Goal: Task Accomplishment & Management: Contribute content

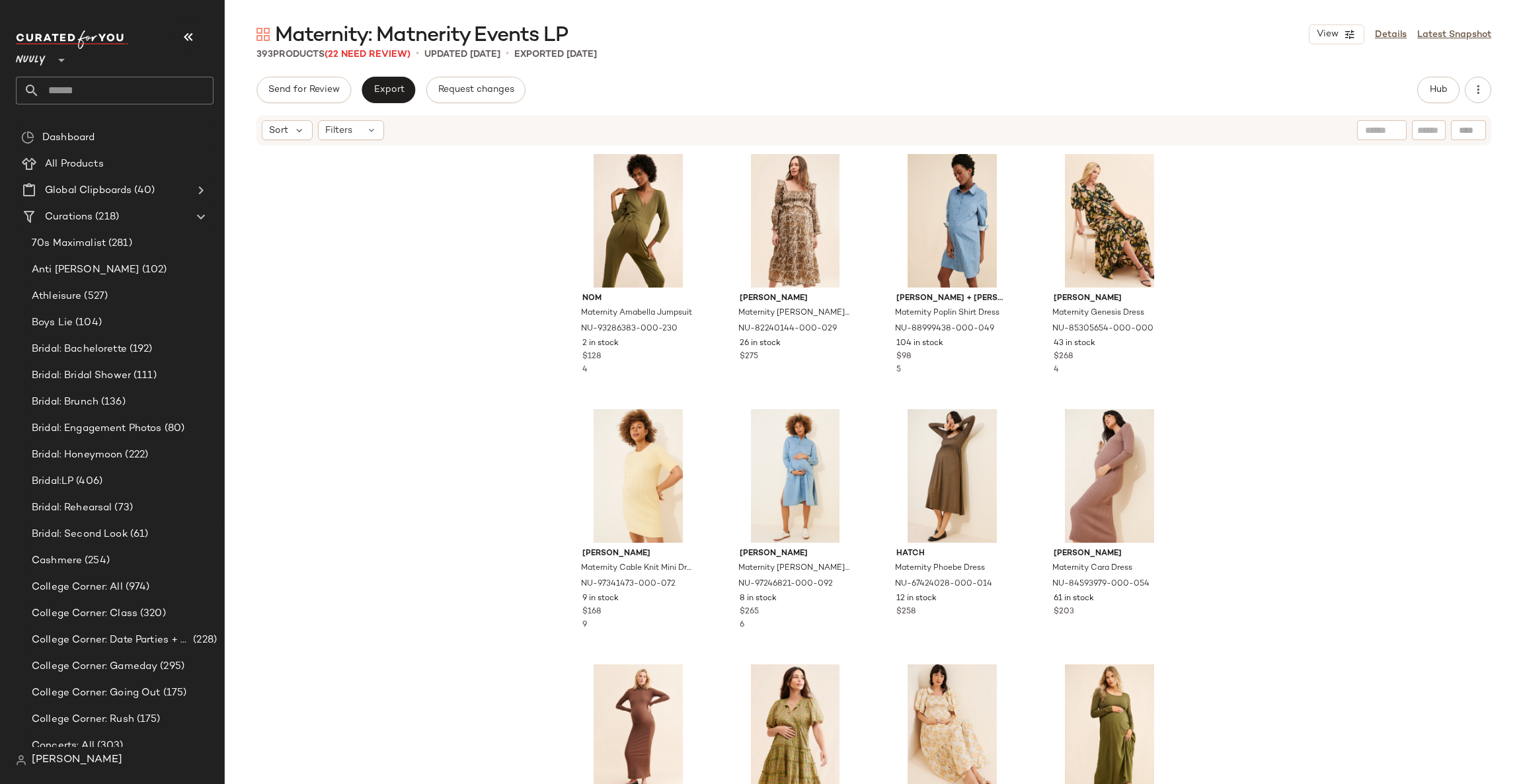
click at [502, 444] on div "nom Maternity Amabella Jumpsuit NU-93286383-000-230 2 in stock $128 4 Frances H…" at bounding box center [874, 485] width 1299 height 677
click at [386, 52] on span "(22 Need Review)" at bounding box center [367, 54] width 86 height 10
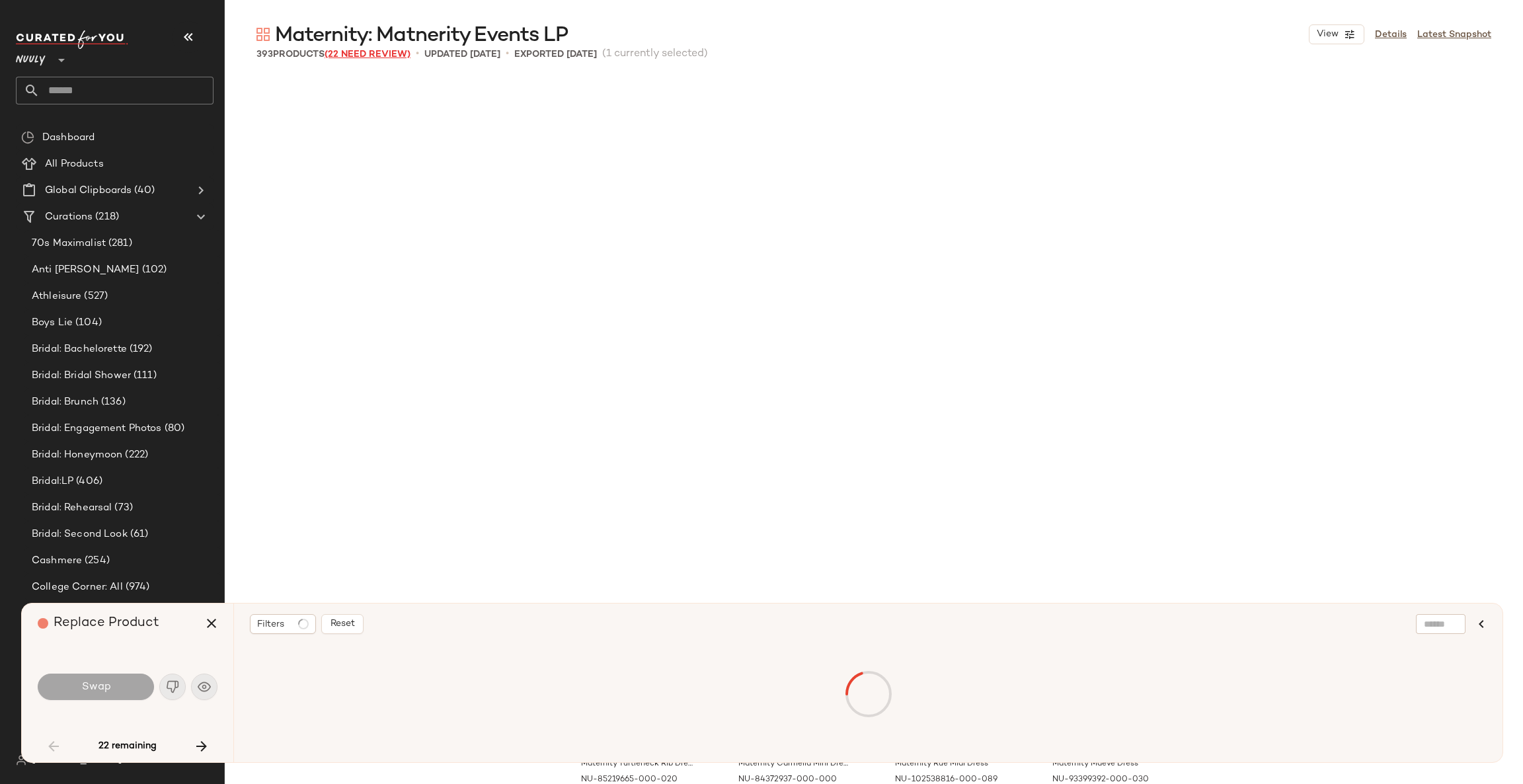
scroll to position [521, 0]
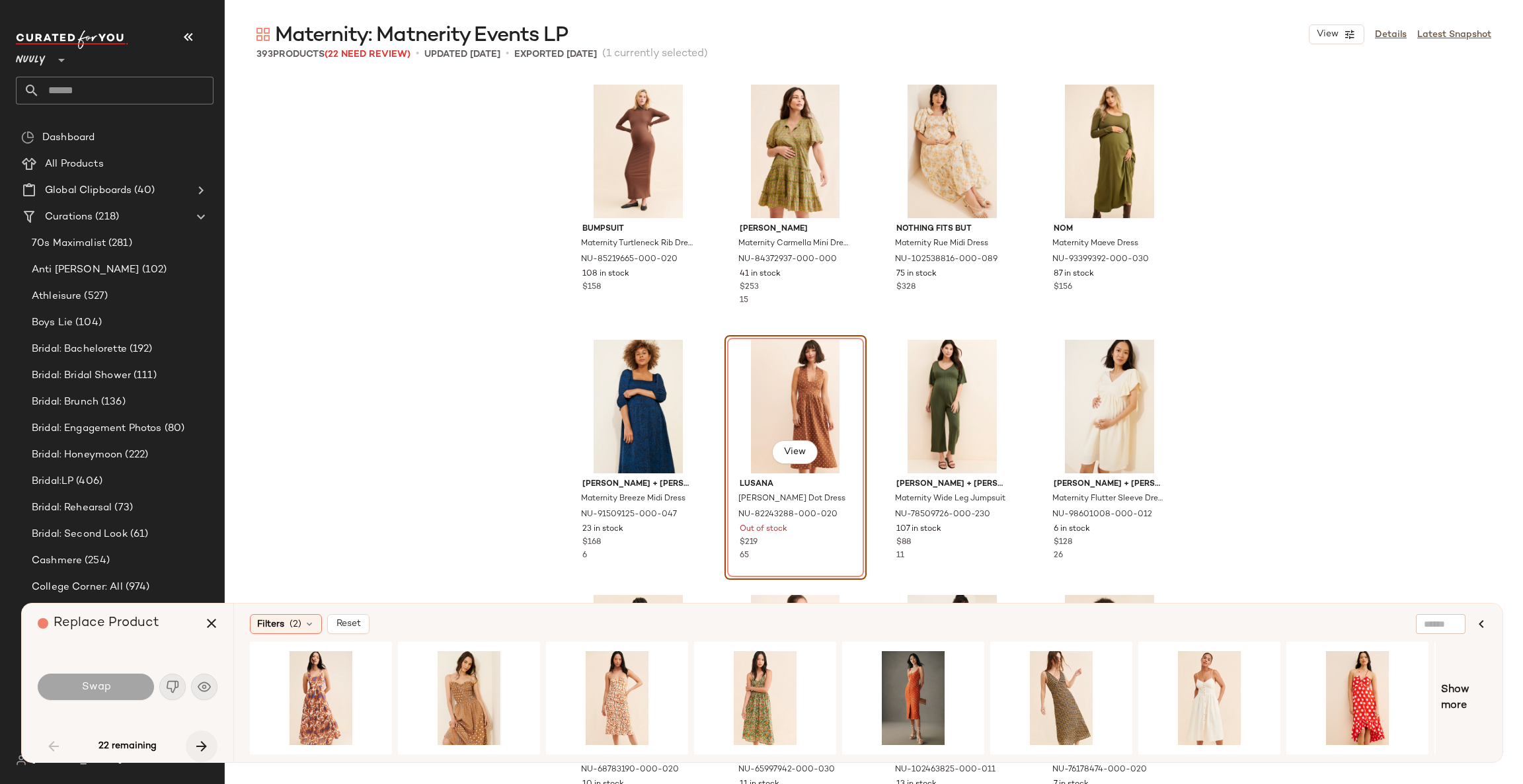
click at [208, 743] on icon "button" at bounding box center [202, 746] width 16 height 16
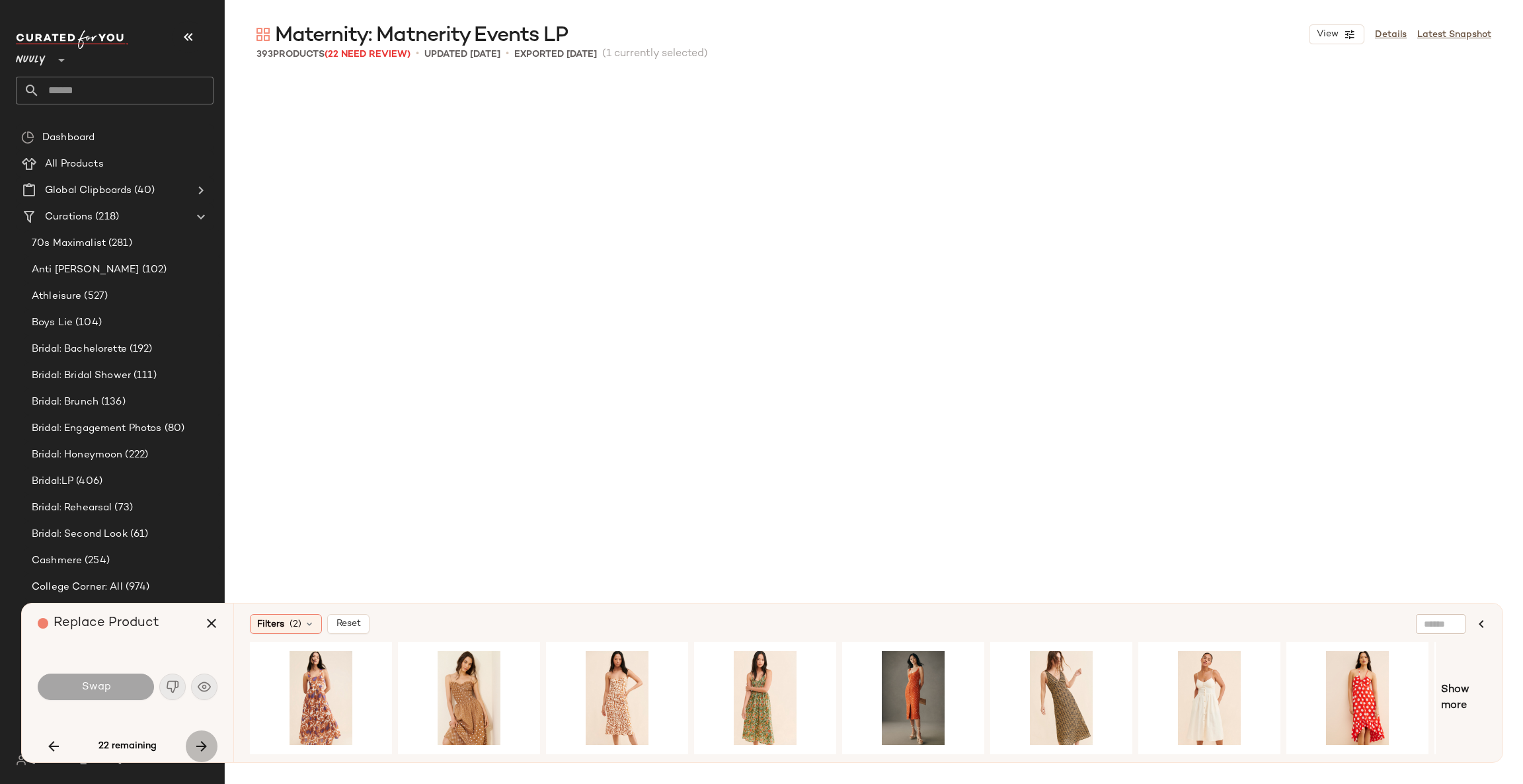
scroll to position [1530, 0]
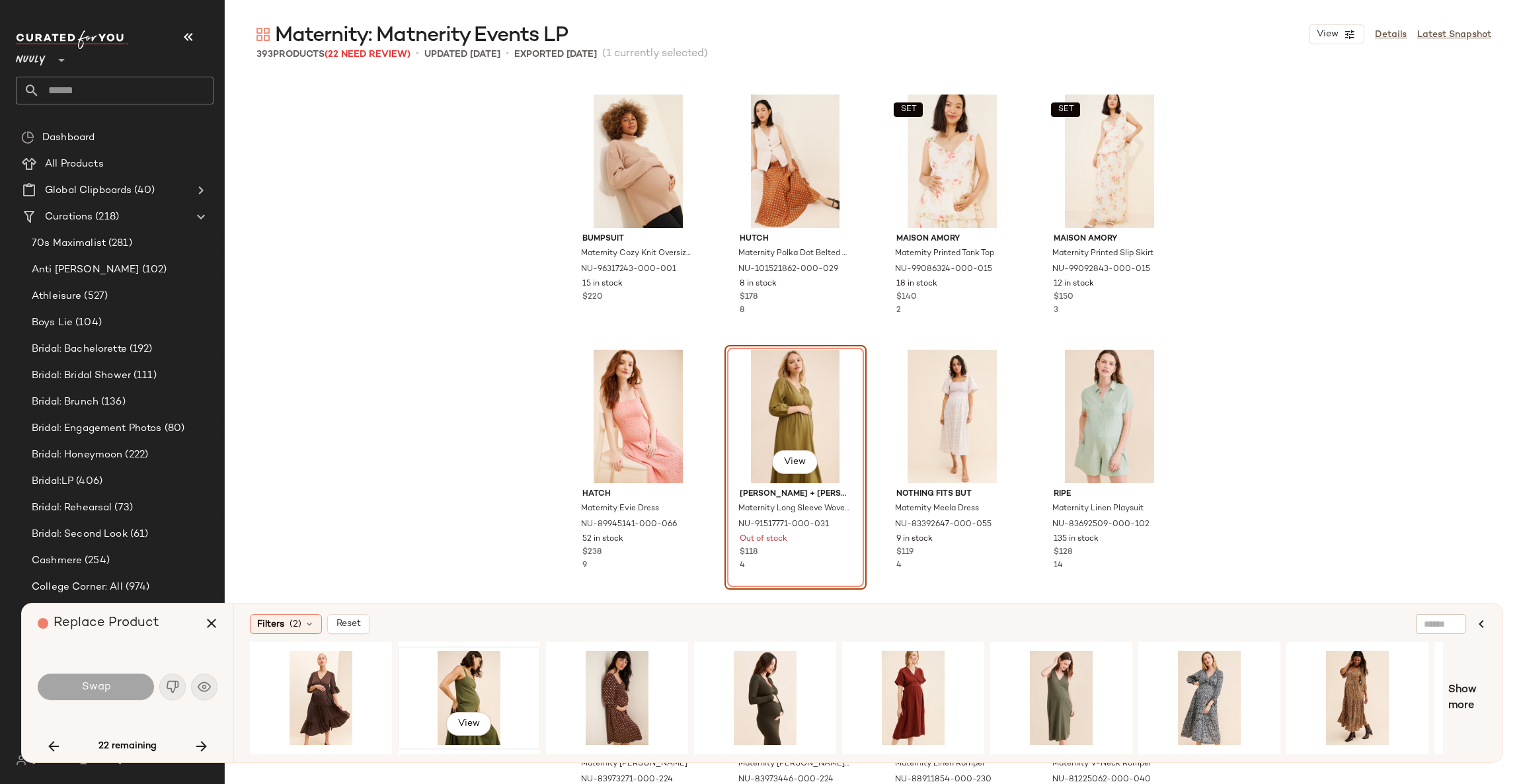
click at [478, 681] on div "View" at bounding box center [469, 698] width 133 height 94
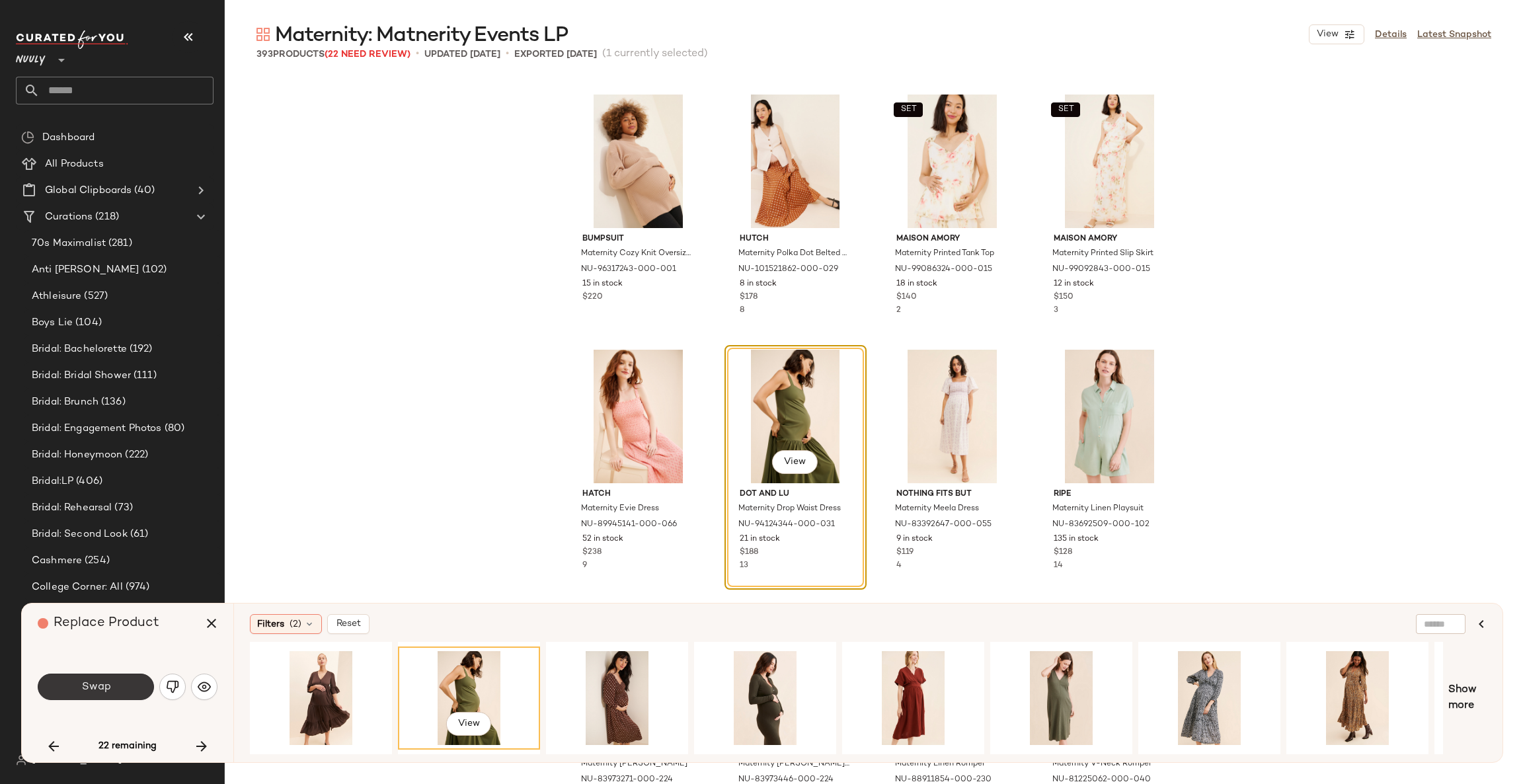
click at [136, 682] on button "Swap" at bounding box center [96, 687] width 117 height 26
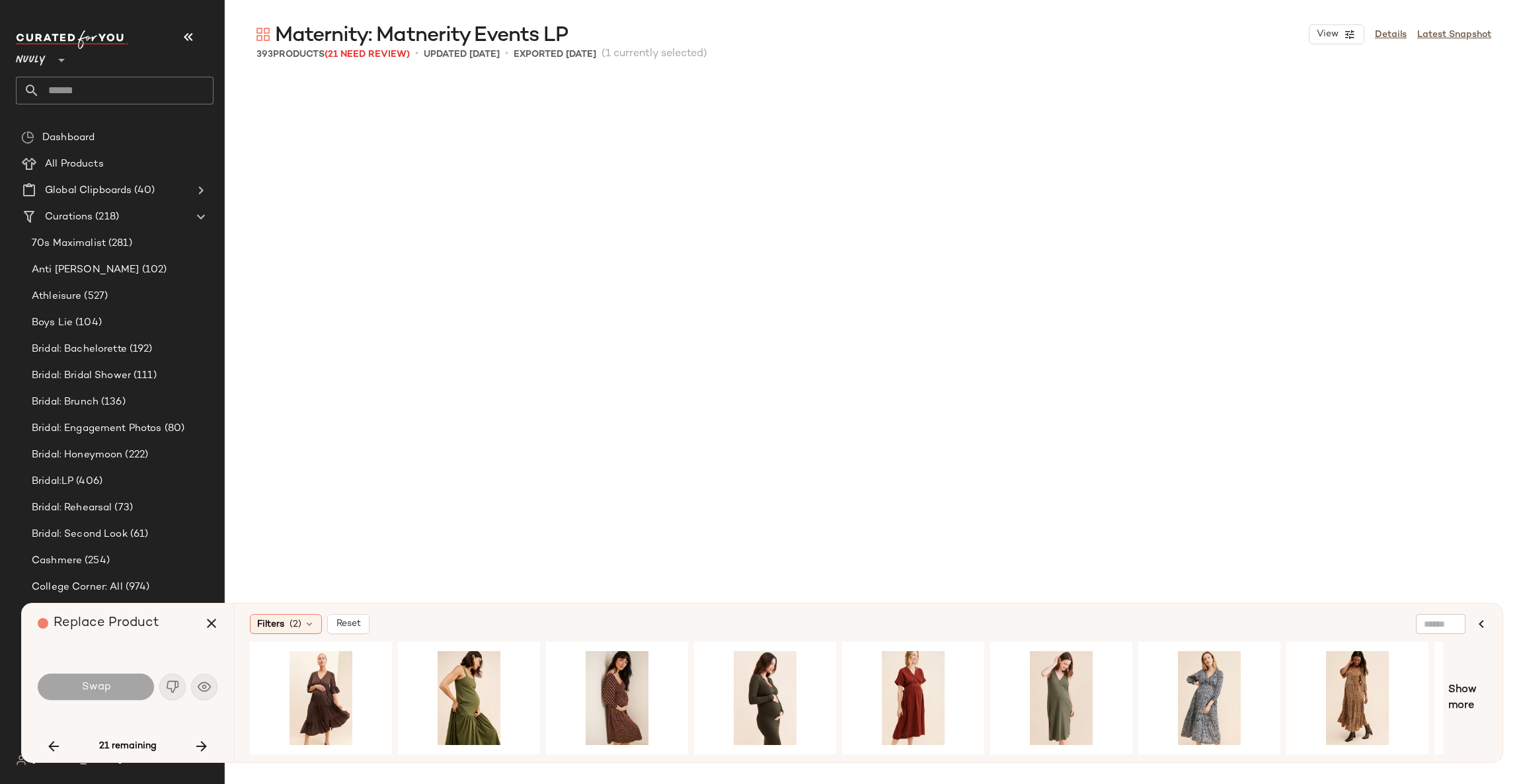
scroll to position [2552, 0]
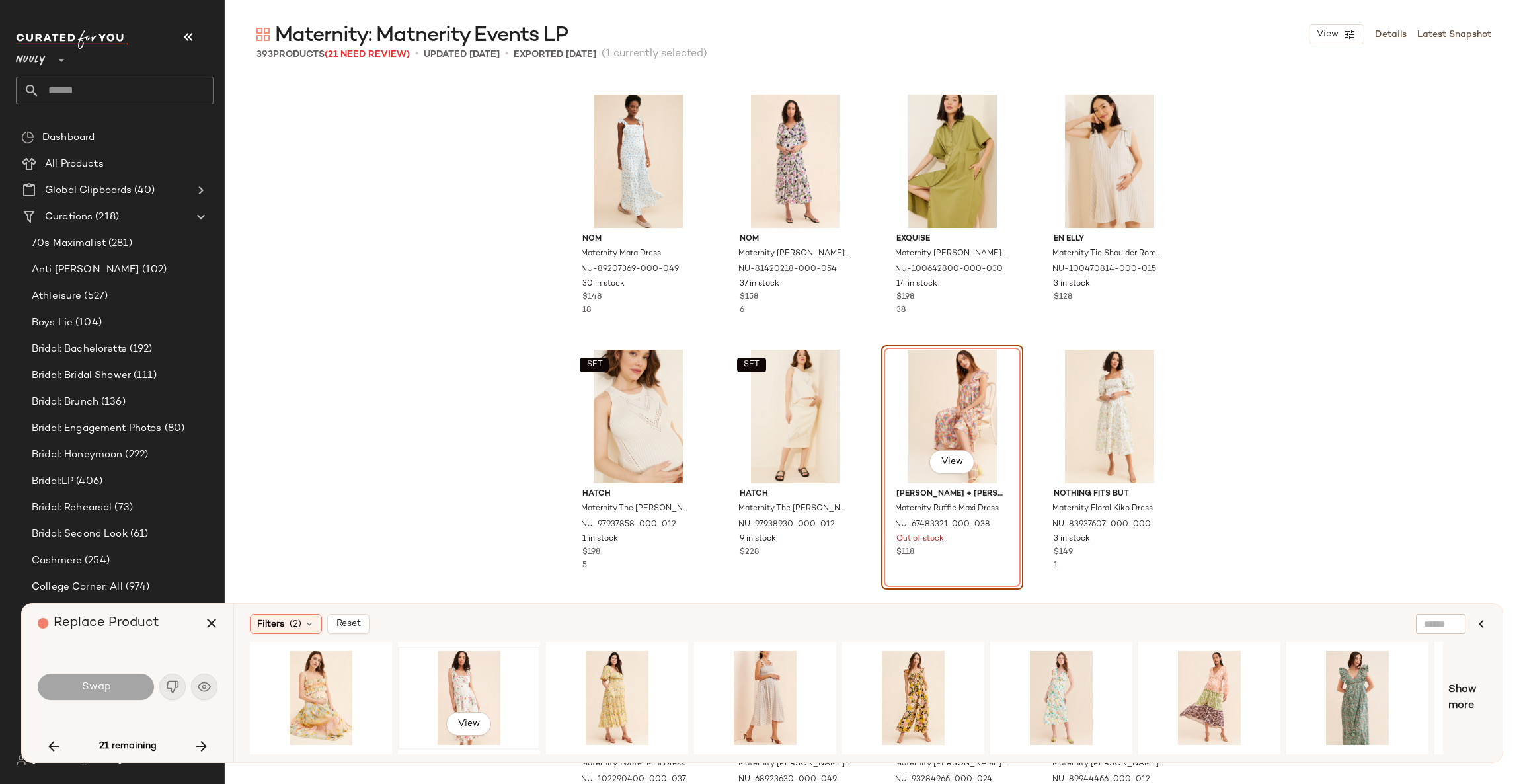
click at [463, 676] on div "View" at bounding box center [469, 698] width 133 height 94
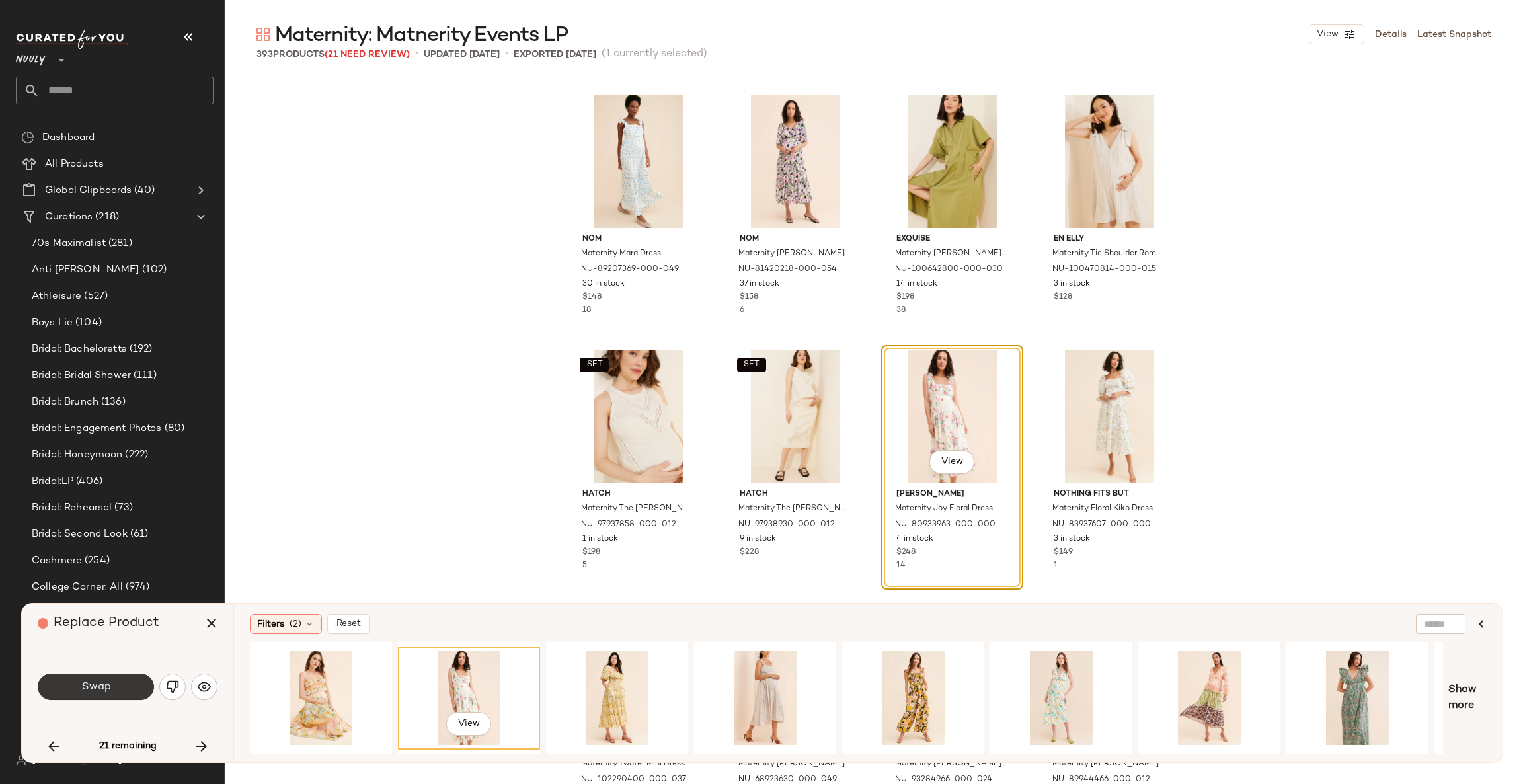
click at [128, 680] on button "Swap" at bounding box center [96, 687] width 117 height 26
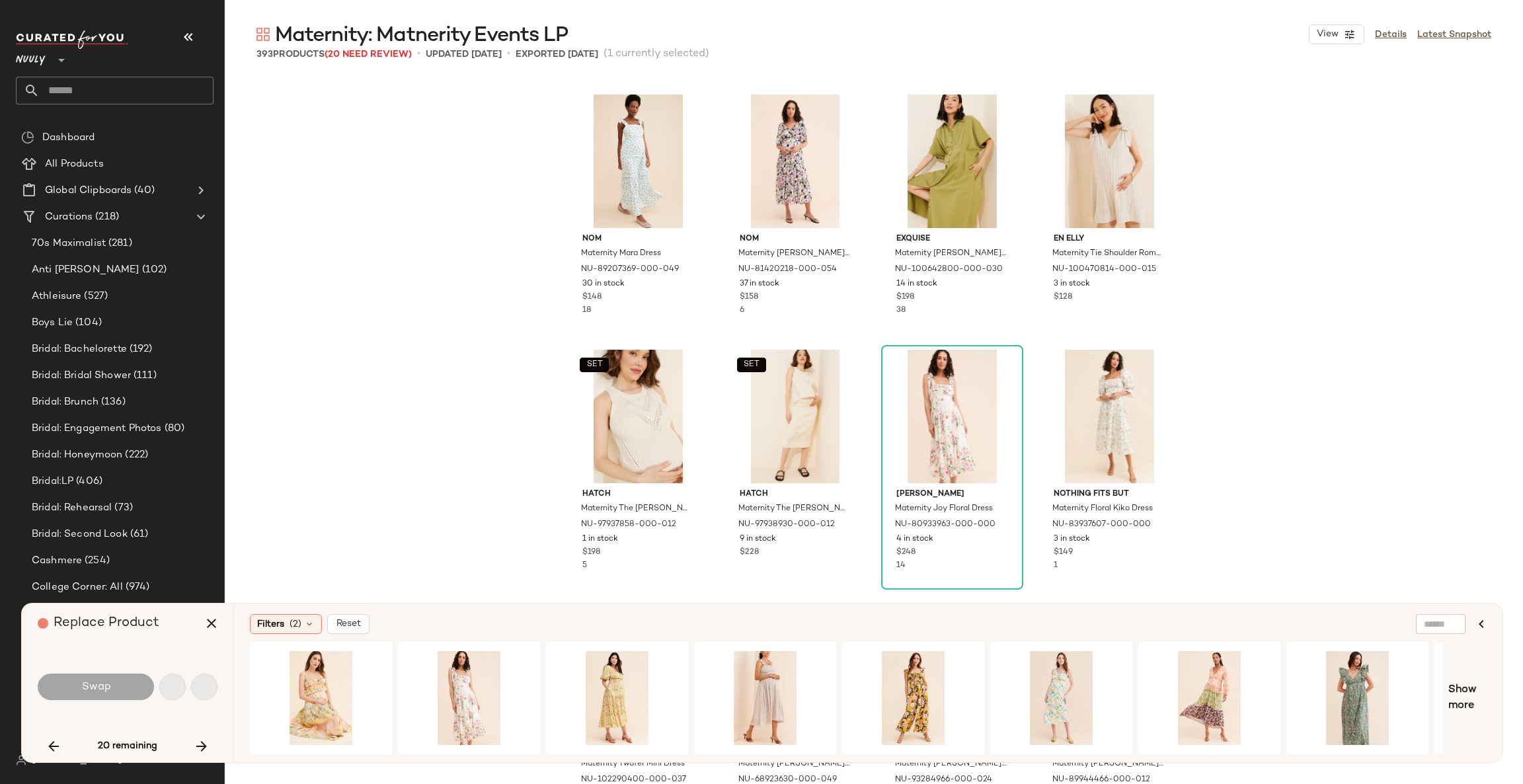
scroll to position [3571, 0]
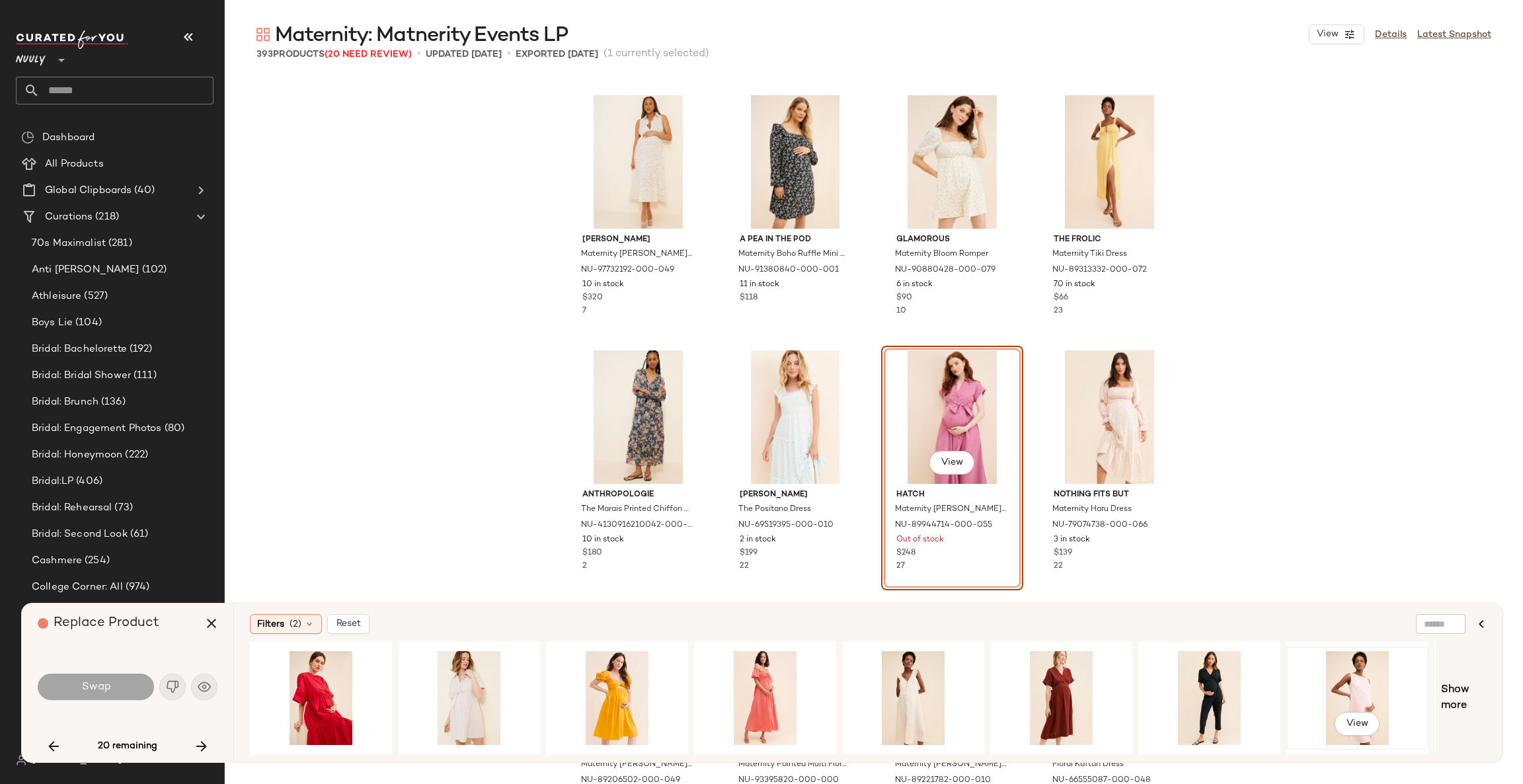
click at [1358, 674] on div "View" at bounding box center [1358, 698] width 133 height 94
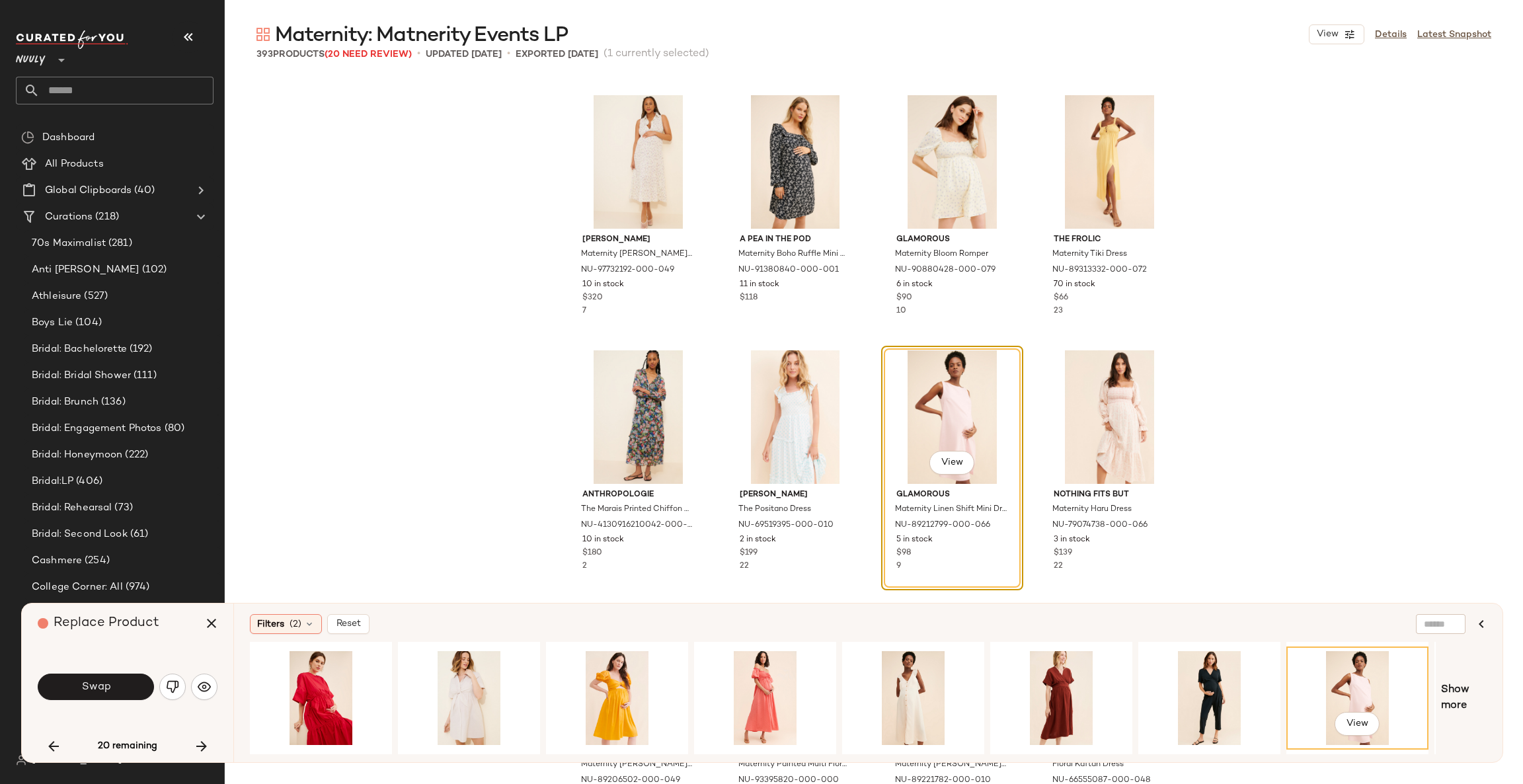
scroll to position [3670, 0]
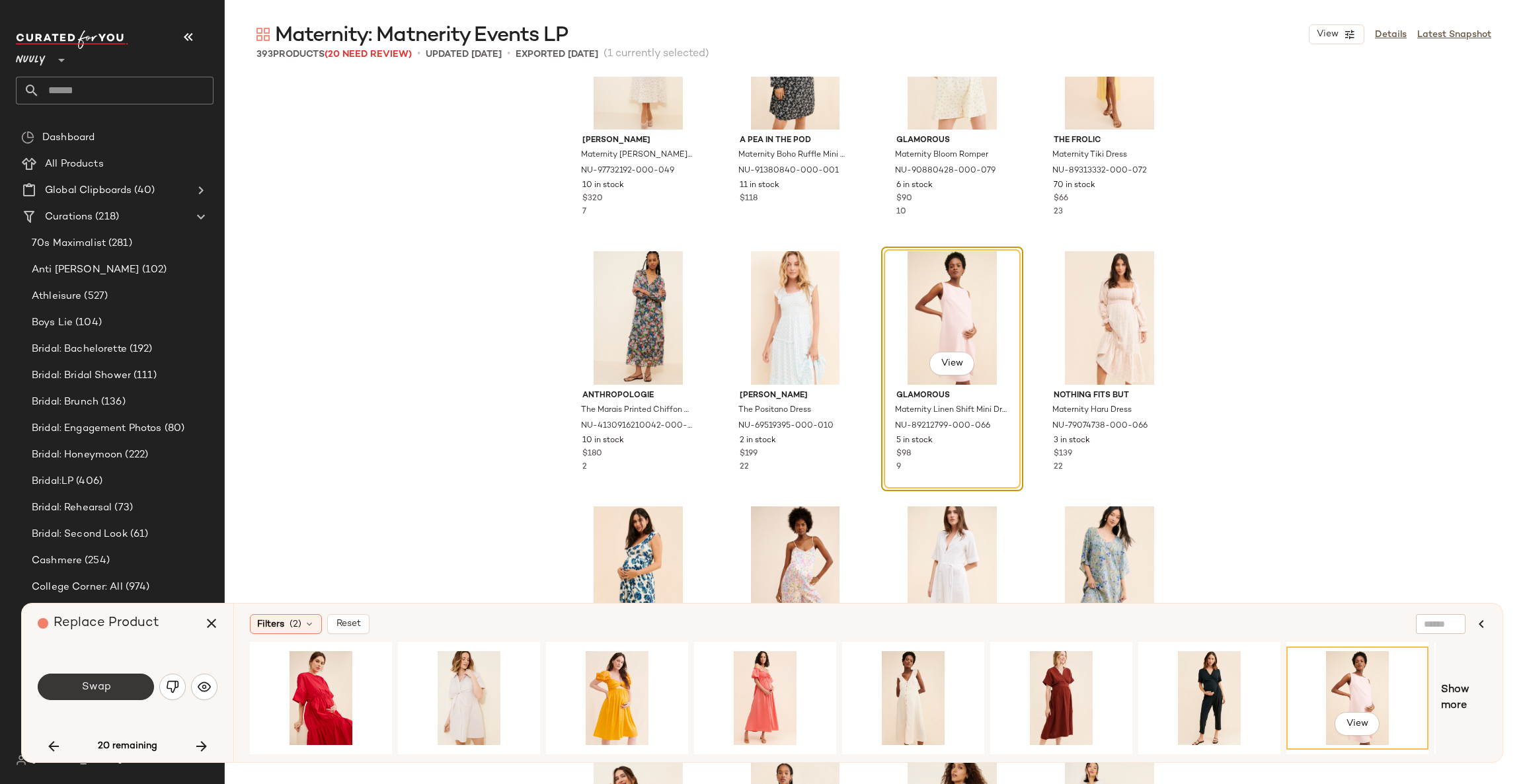
click at [125, 687] on button "Swap" at bounding box center [96, 687] width 117 height 26
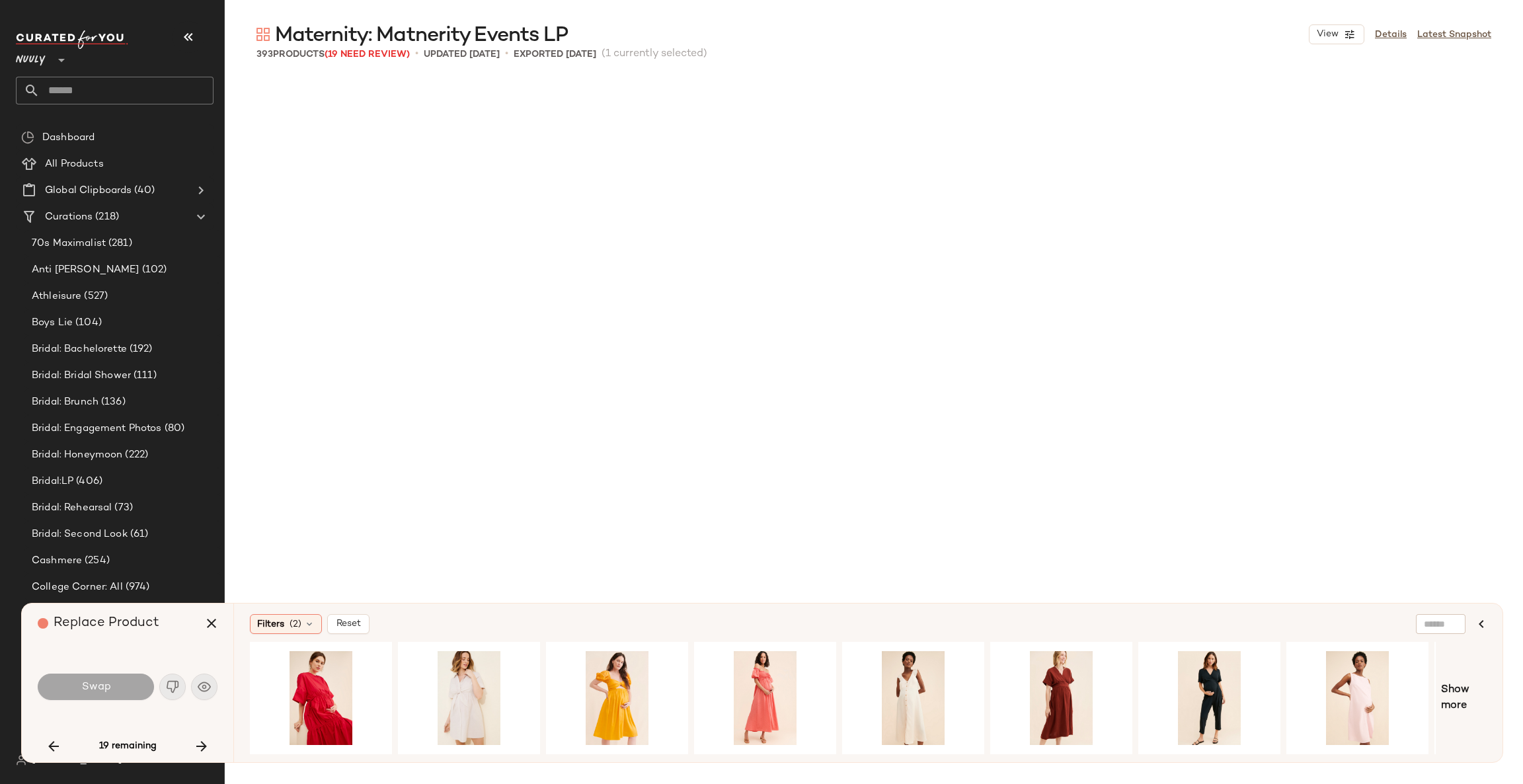
scroll to position [4848, 0]
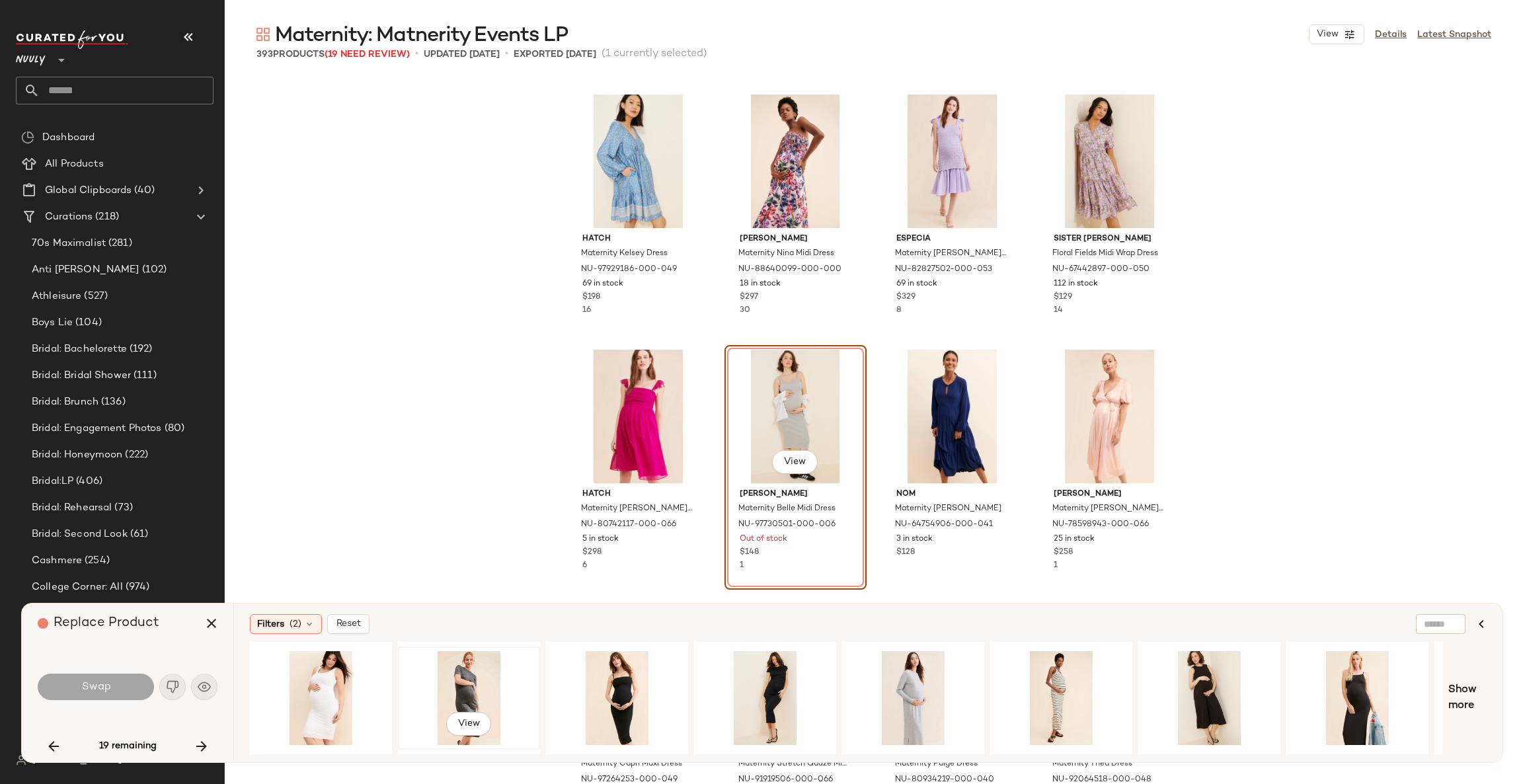
click at [470, 684] on div "View" at bounding box center [469, 698] width 133 height 94
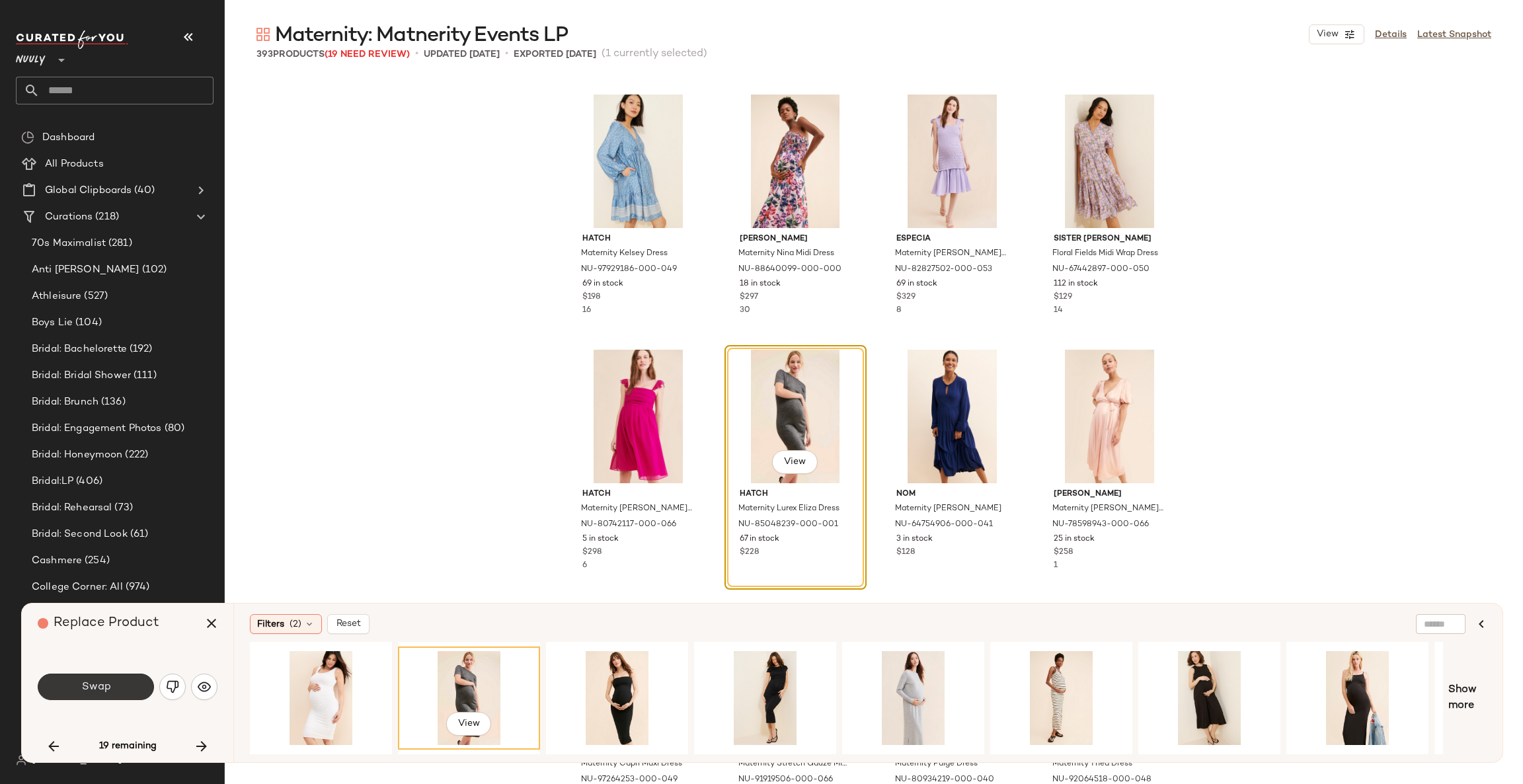
click at [129, 687] on button "Swap" at bounding box center [96, 687] width 117 height 26
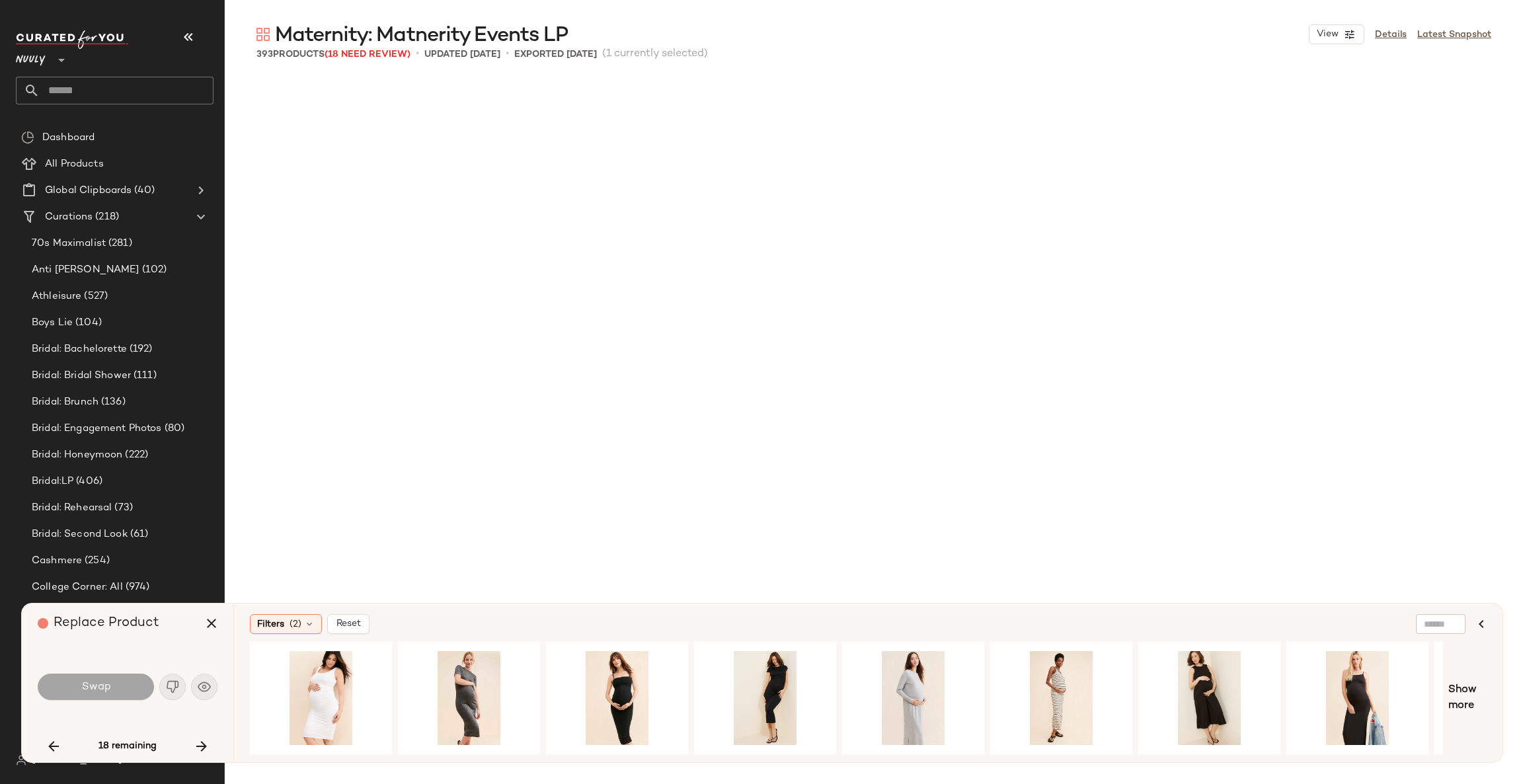
scroll to position [5613, 0]
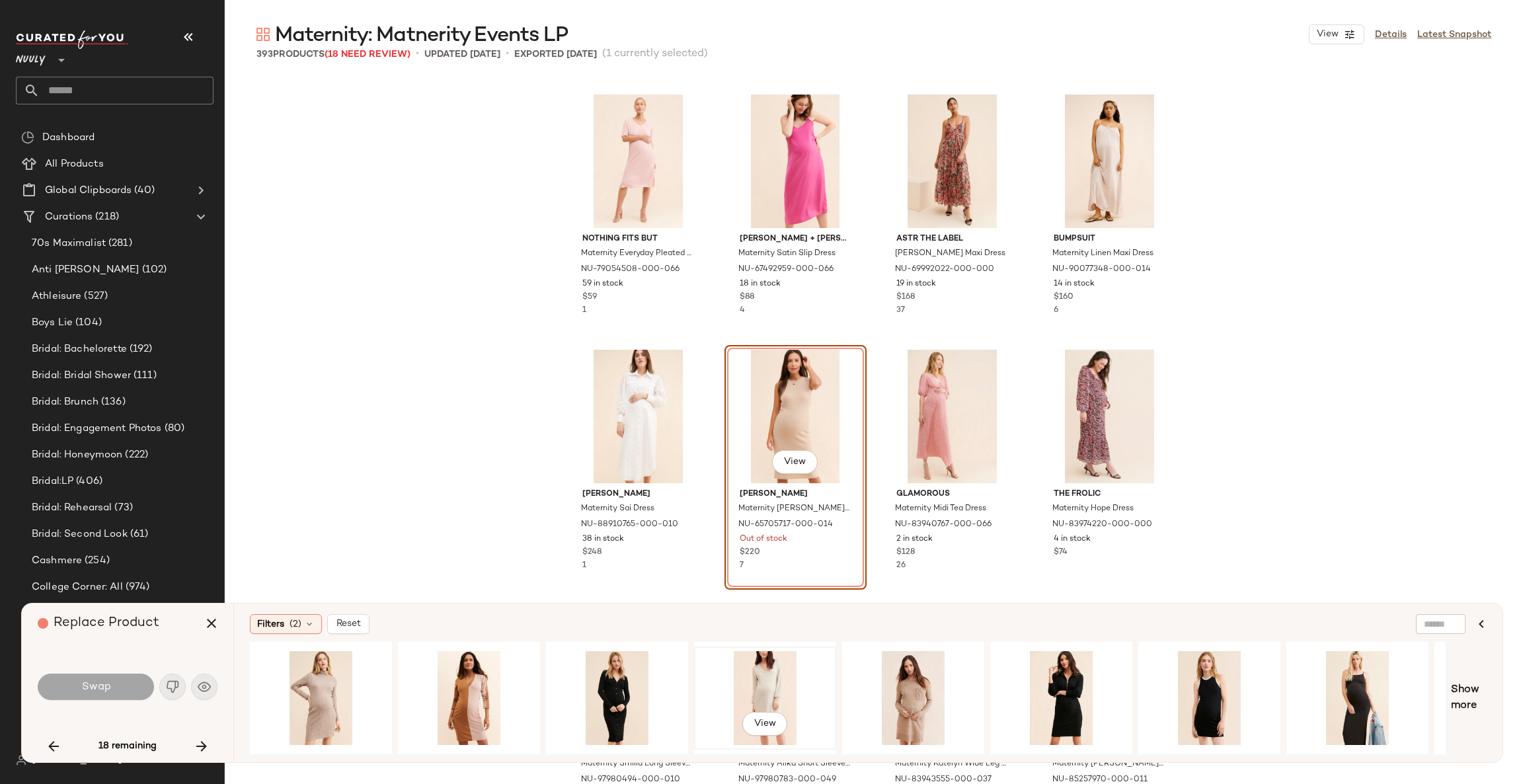
click at [773, 693] on div "View" at bounding box center [765, 698] width 133 height 94
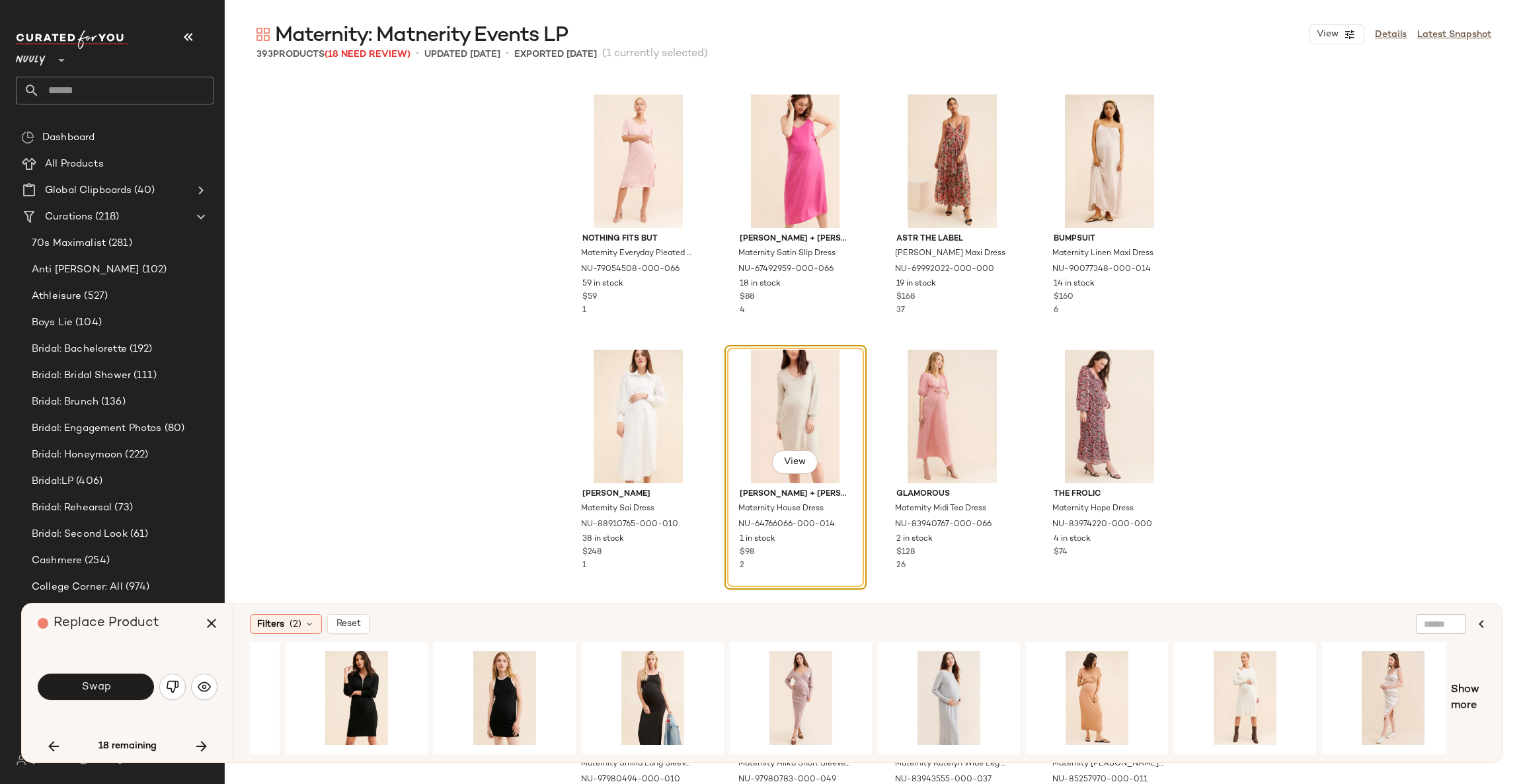
scroll to position [0, 722]
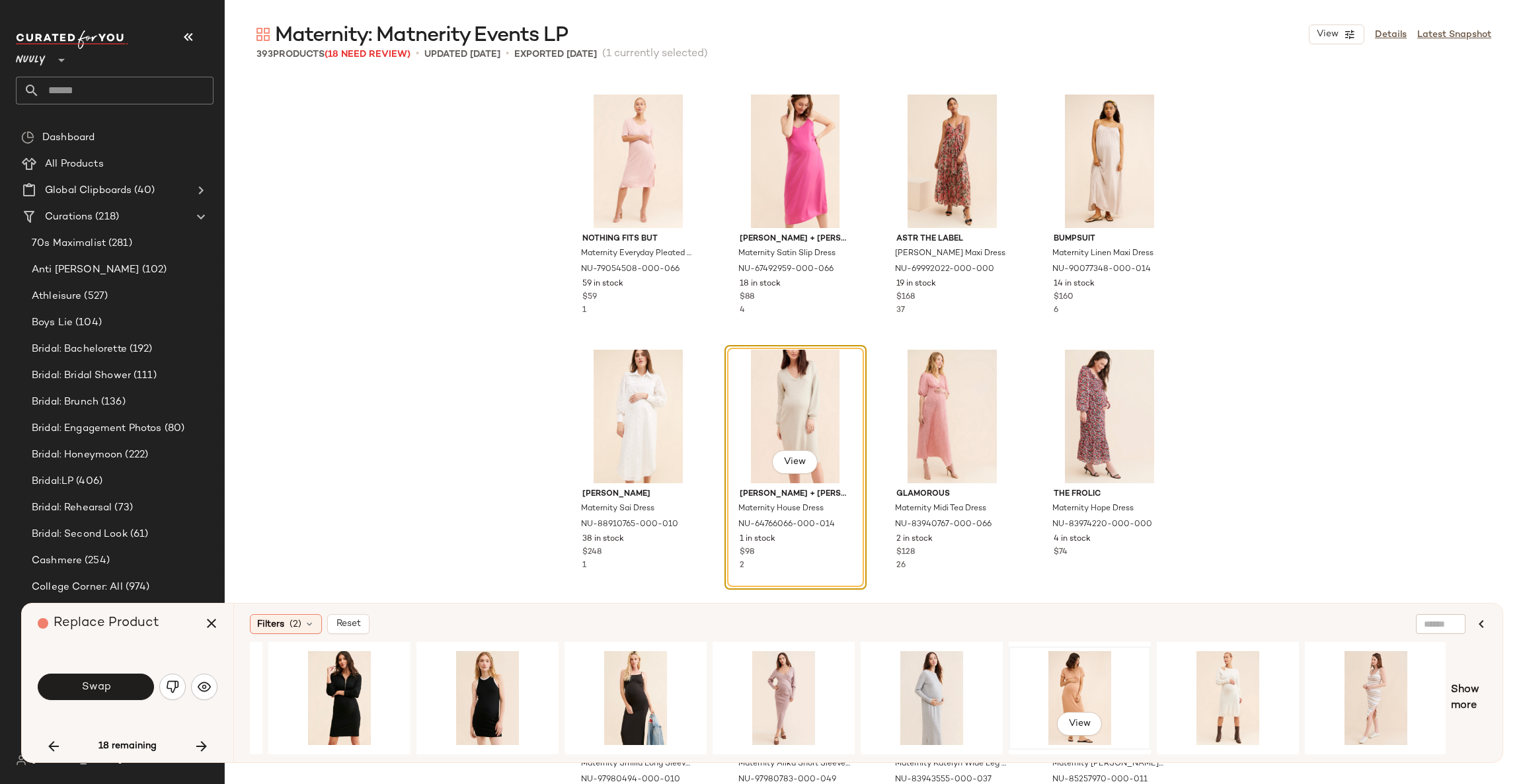
click at [1096, 683] on div "View" at bounding box center [1080, 698] width 133 height 94
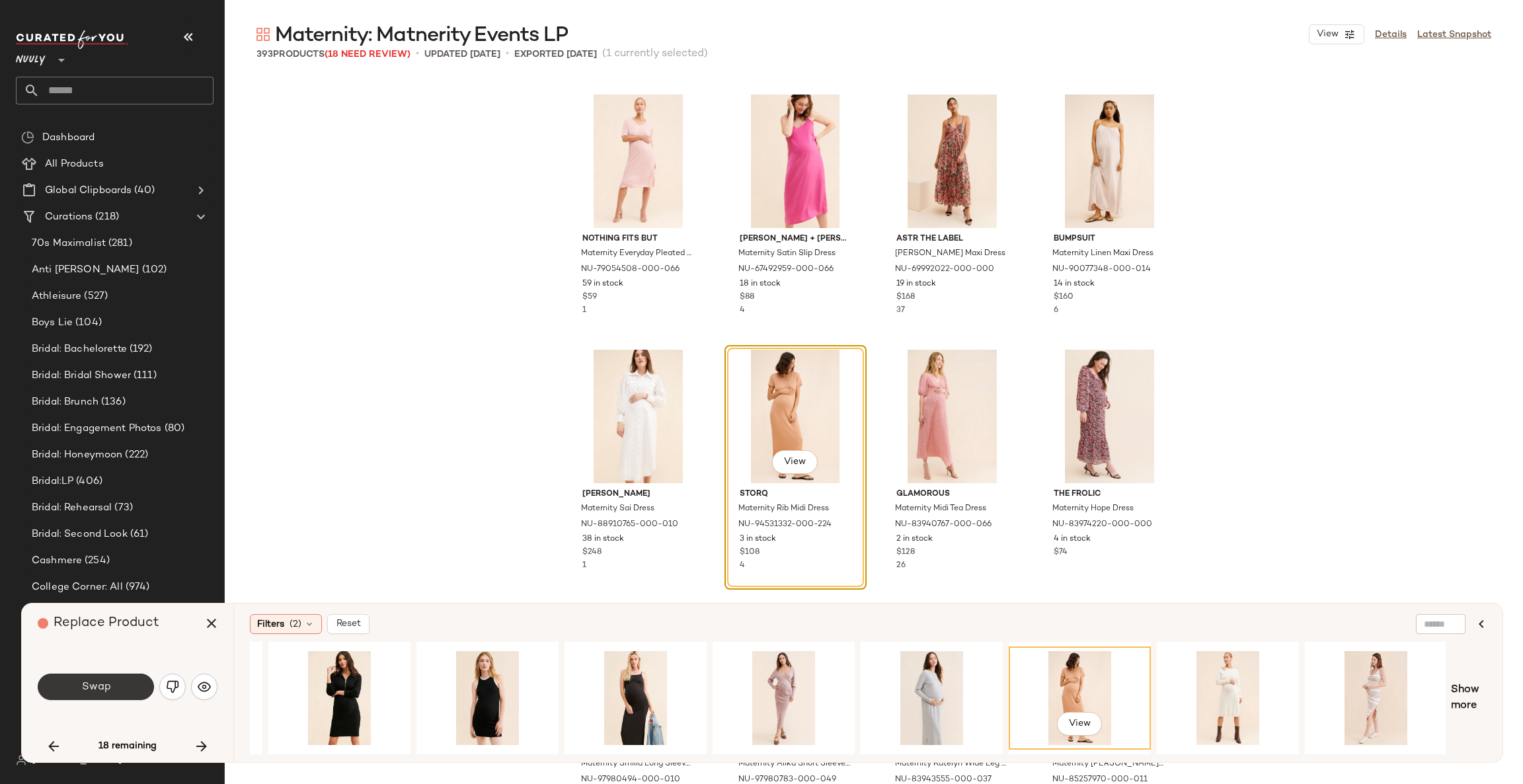
click at [113, 685] on button "Swap" at bounding box center [96, 687] width 117 height 26
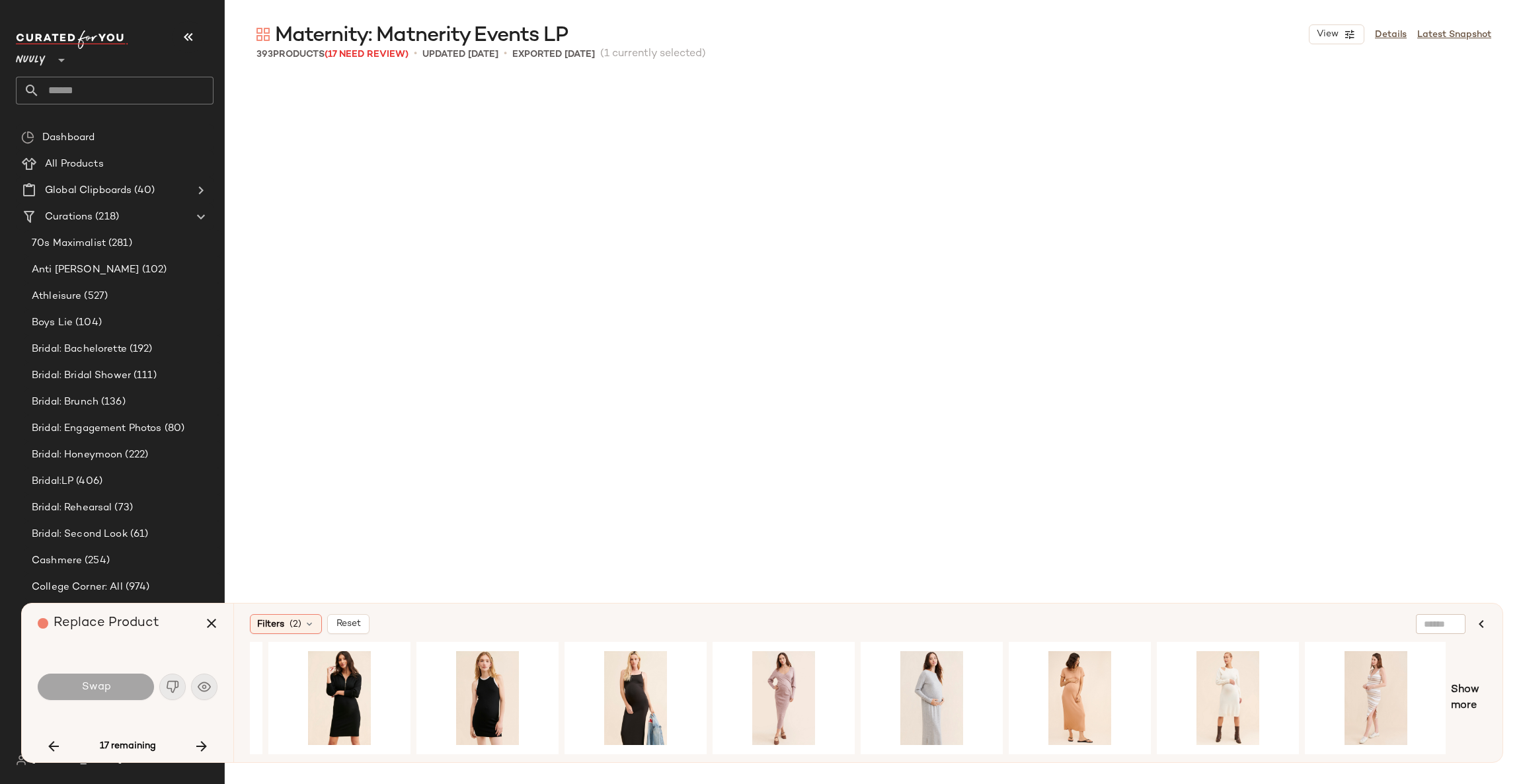
scroll to position [6378, 0]
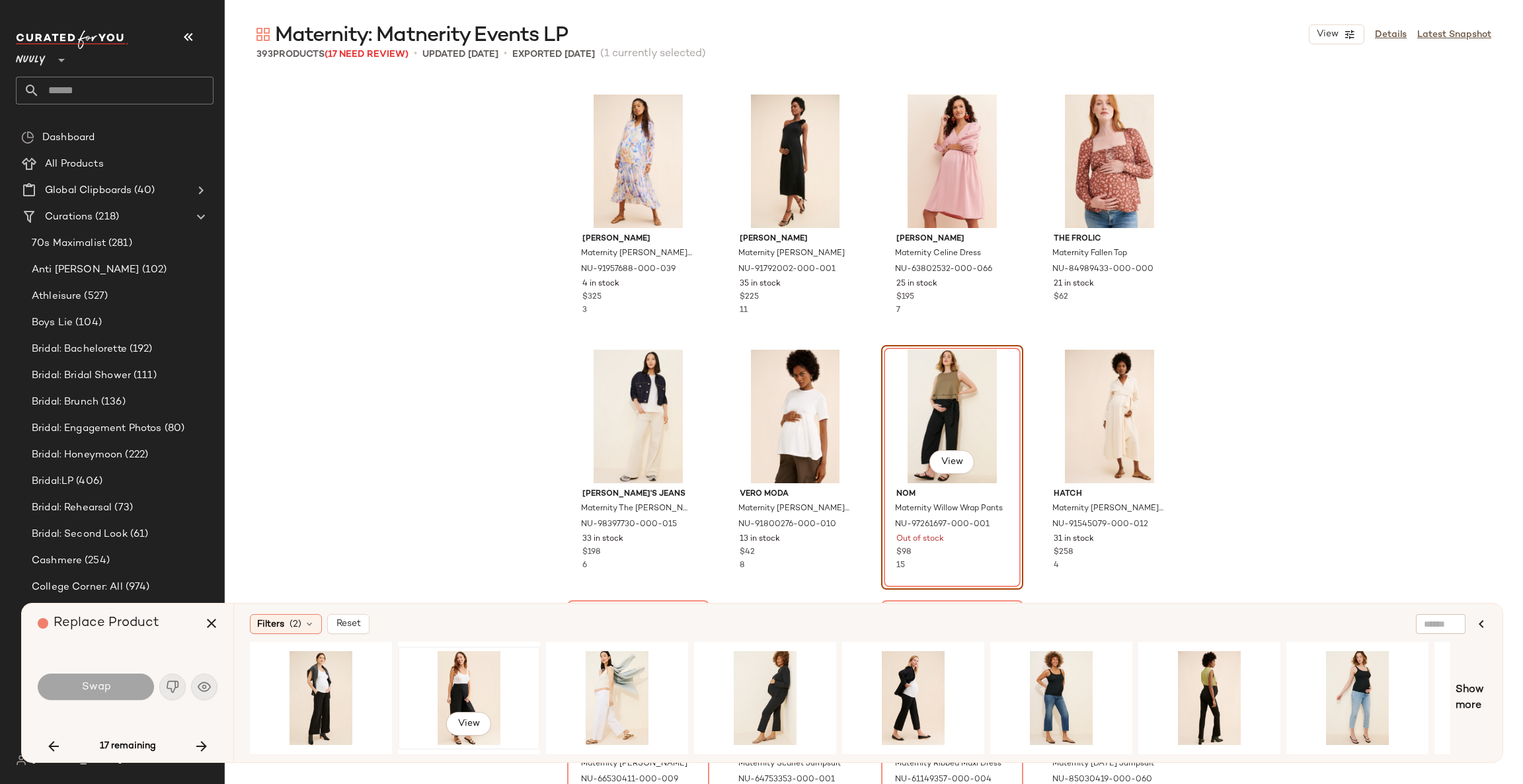
click at [469, 684] on div "View" at bounding box center [469, 698] width 133 height 94
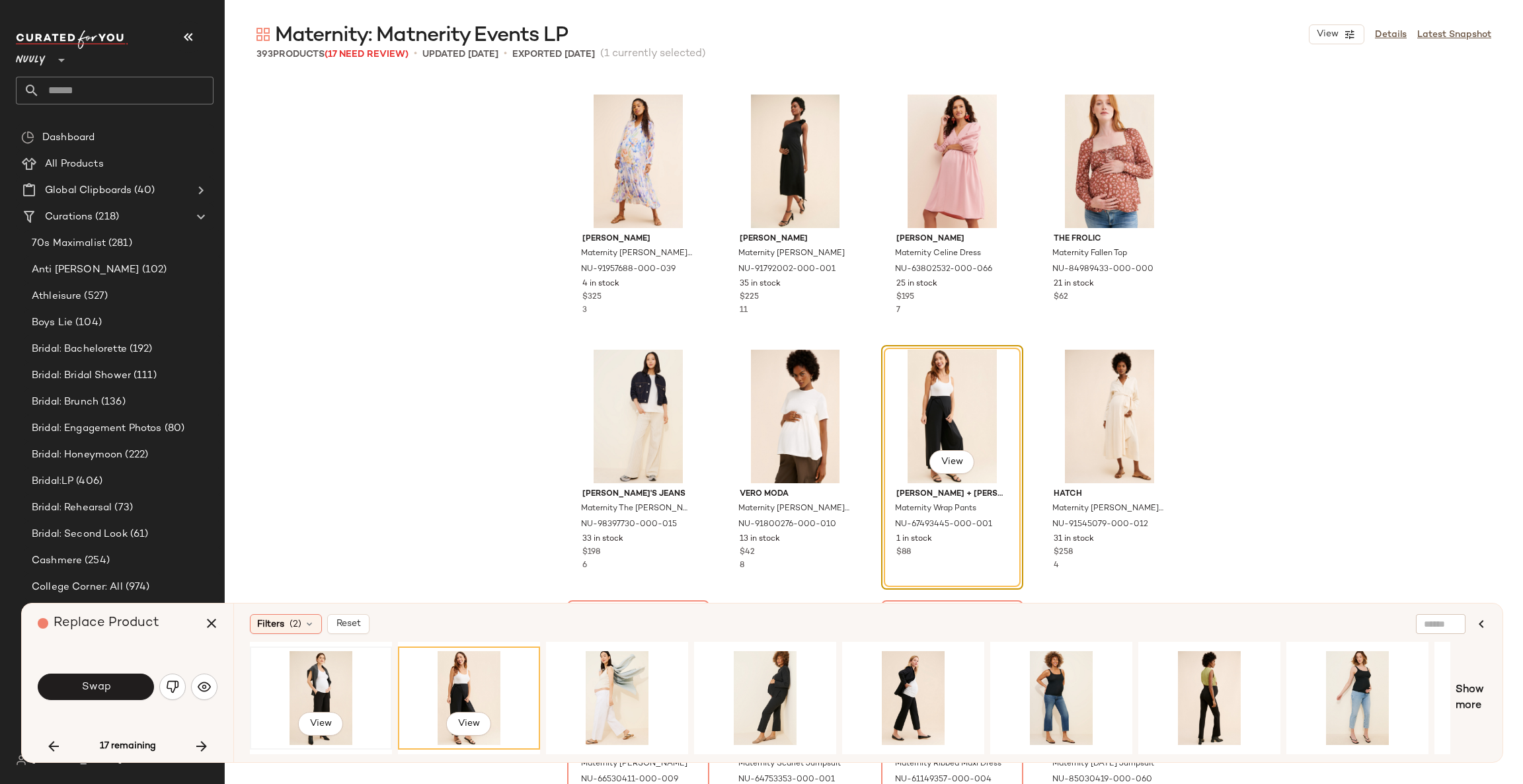
click at [334, 684] on div "View" at bounding box center [321, 698] width 133 height 94
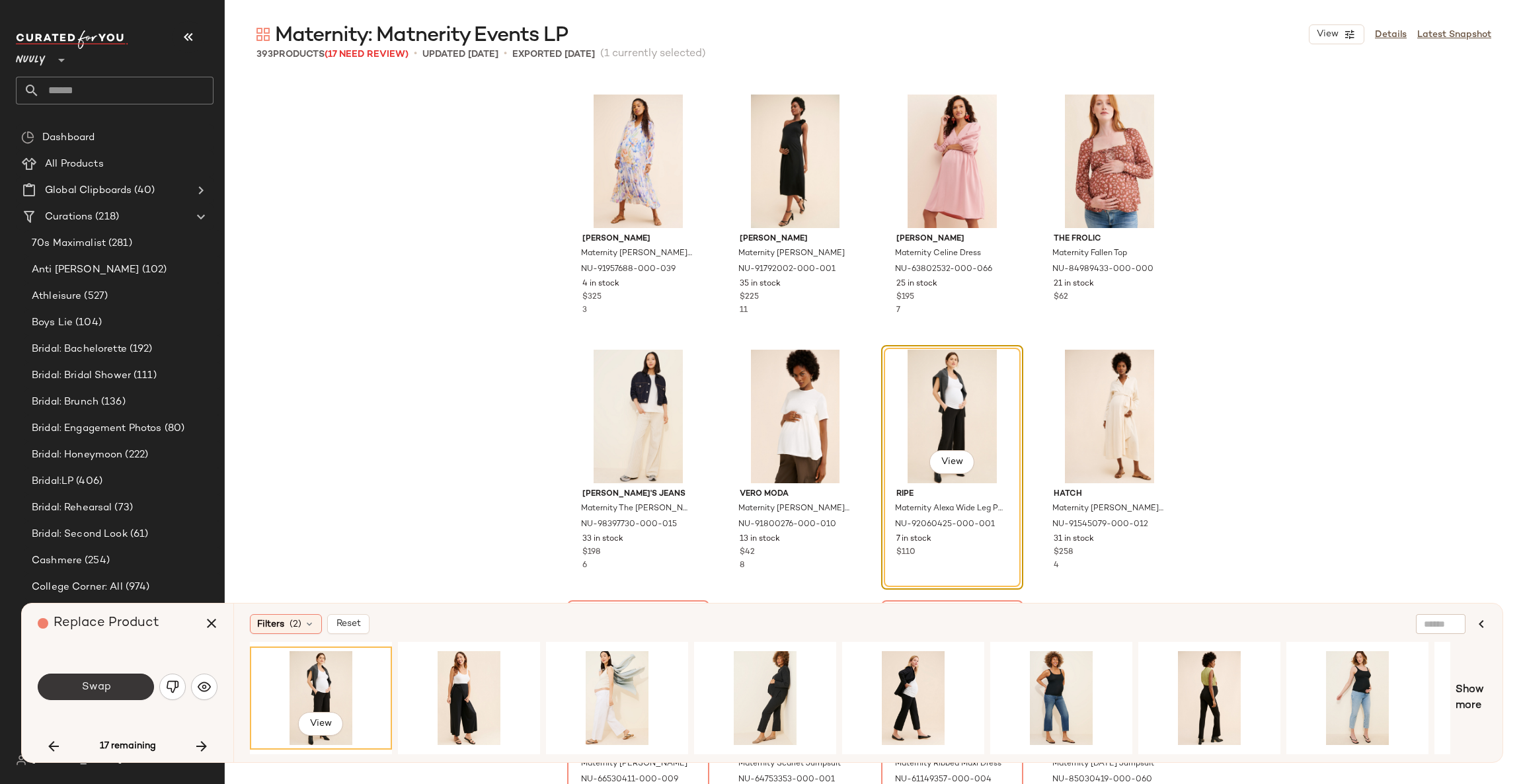
click at [121, 688] on button "Swap" at bounding box center [96, 687] width 117 height 26
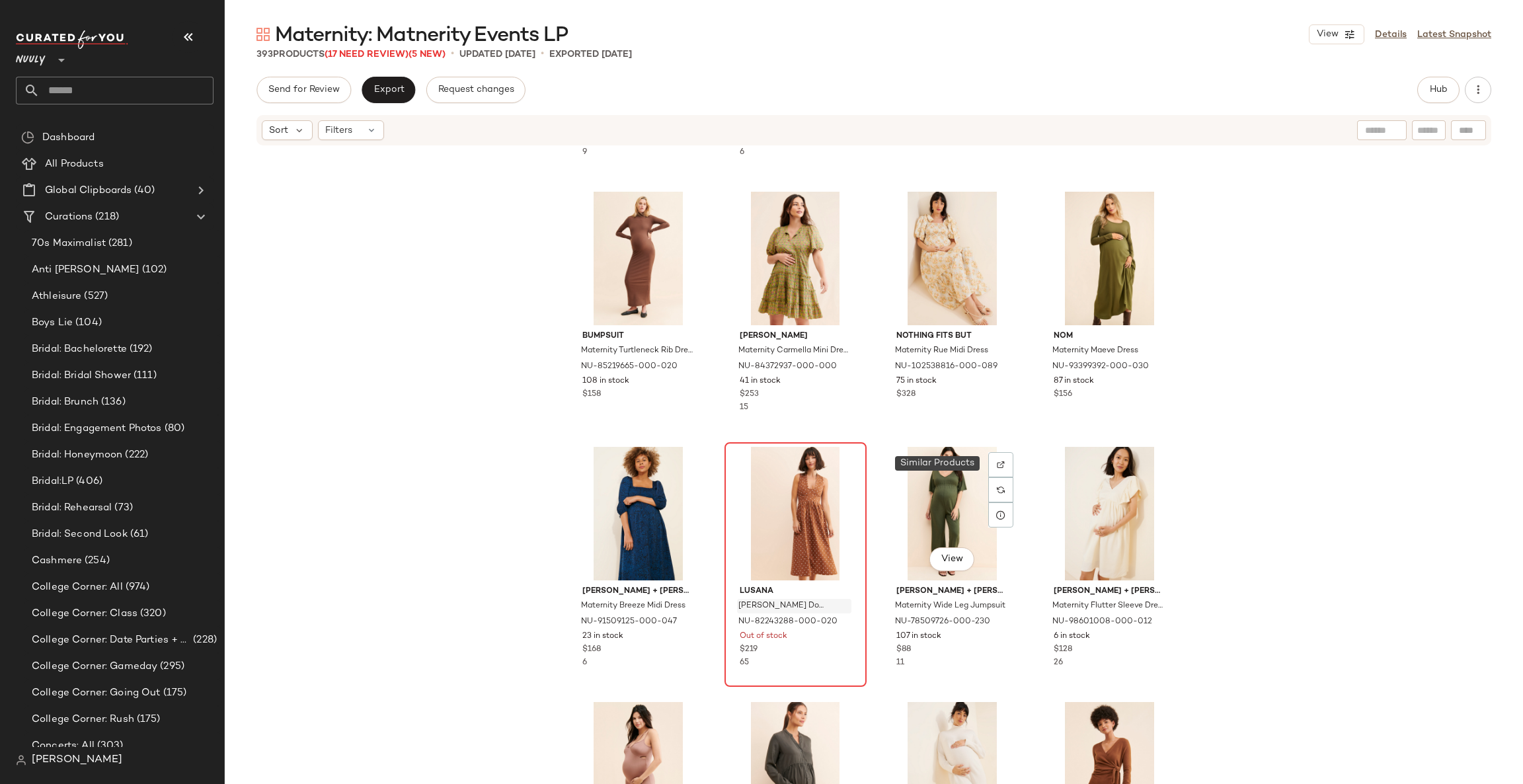
scroll to position [604, 0]
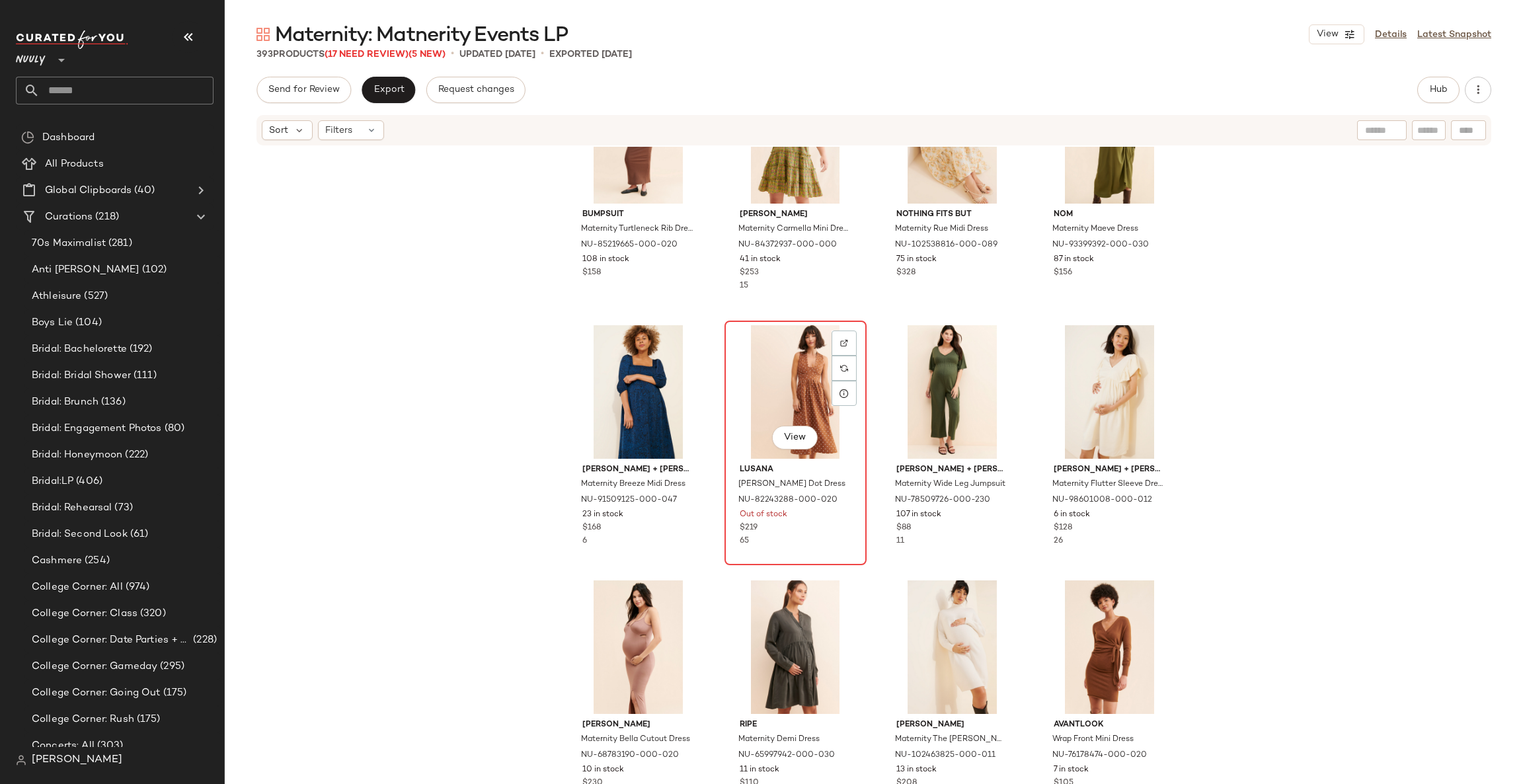
click at [788, 382] on div "View" at bounding box center [795, 391] width 133 height 133
click at [846, 364] on div at bounding box center [843, 367] width 25 height 25
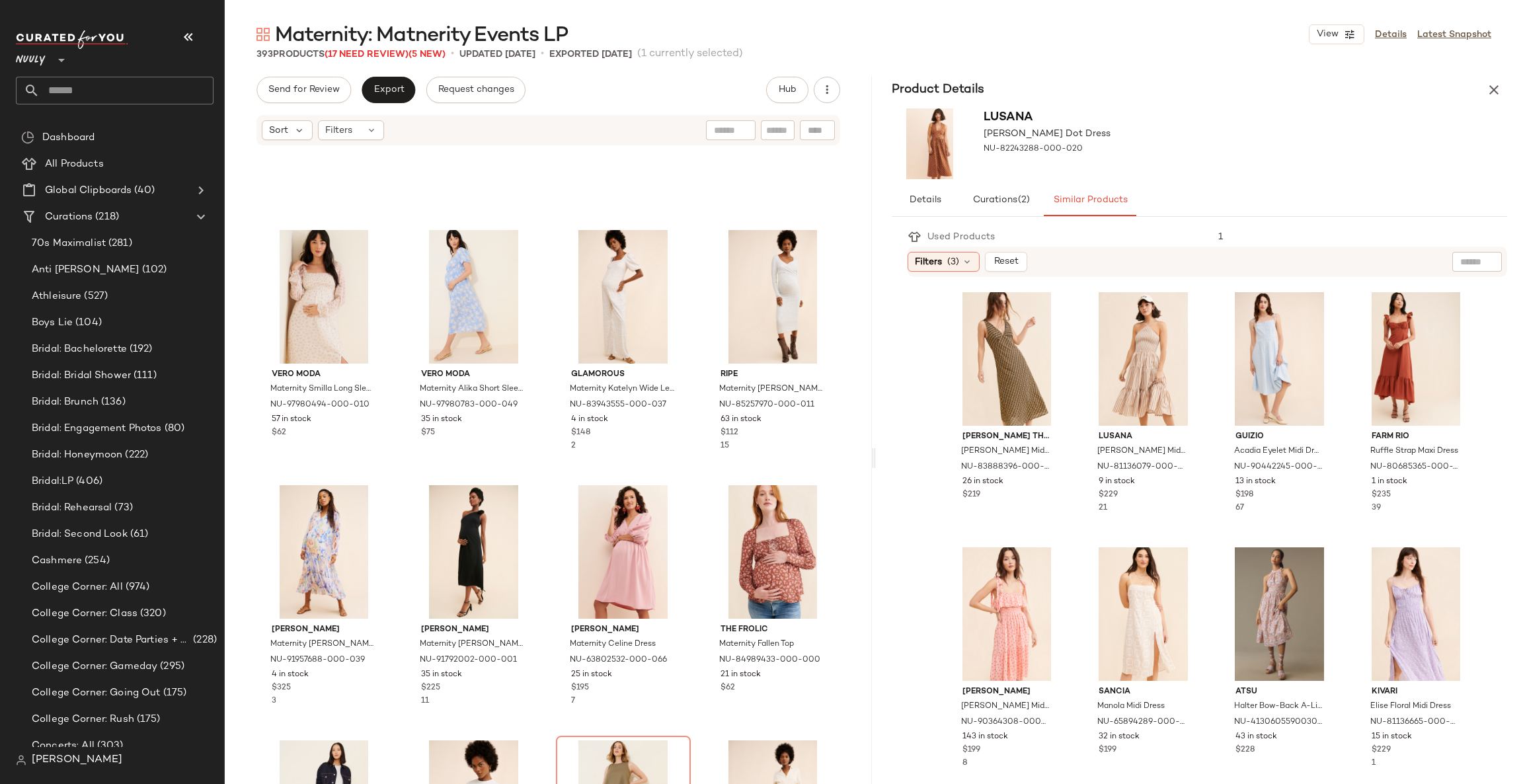
scroll to position [6454, 0]
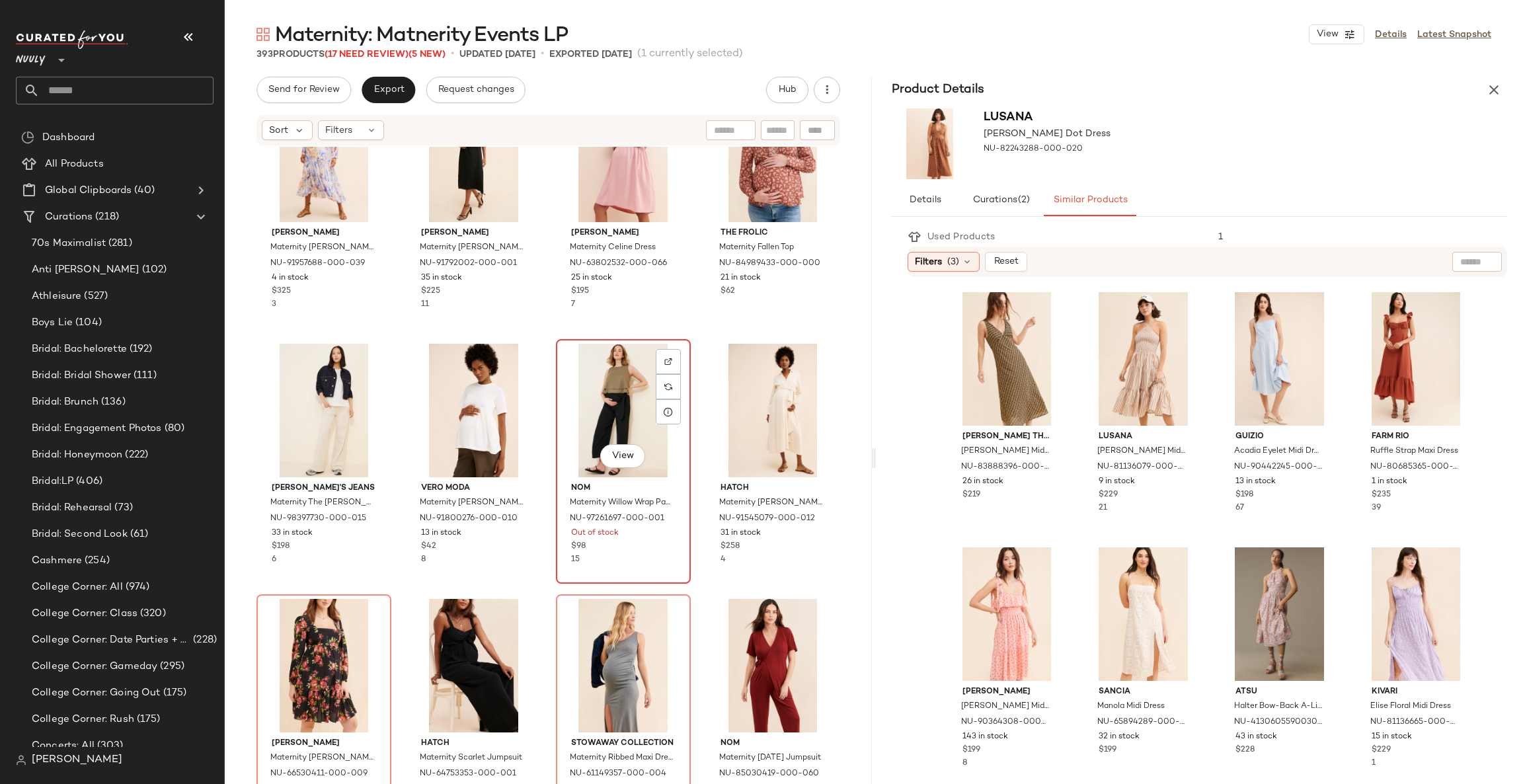
click at [624, 420] on div "View" at bounding box center [623, 410] width 125 height 133
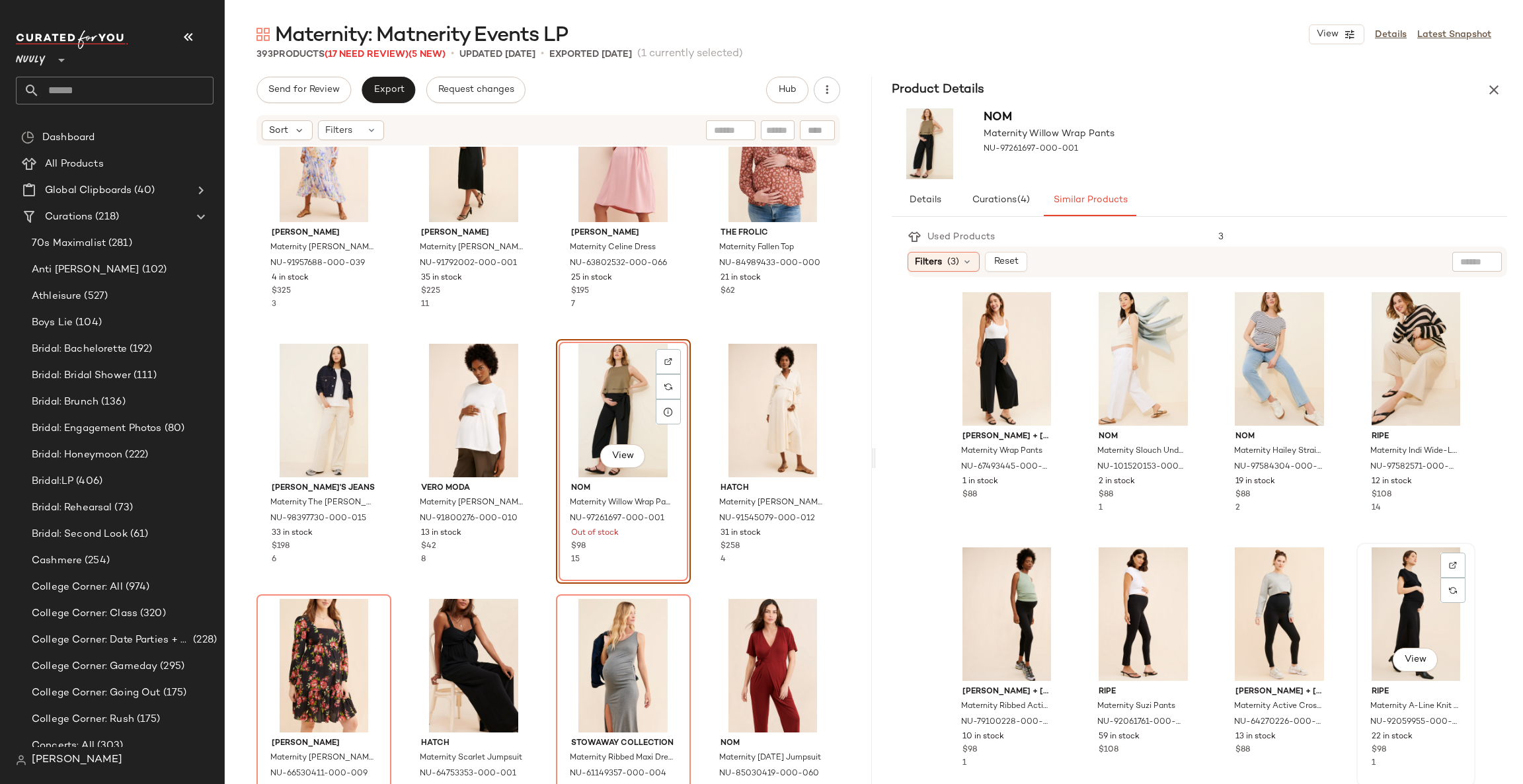
click at [1383, 596] on div "View" at bounding box center [1416, 613] width 109 height 133
click at [1401, 596] on div "View" at bounding box center [1416, 613] width 109 height 133
click at [1495, 93] on icon "button" at bounding box center [1494, 90] width 16 height 16
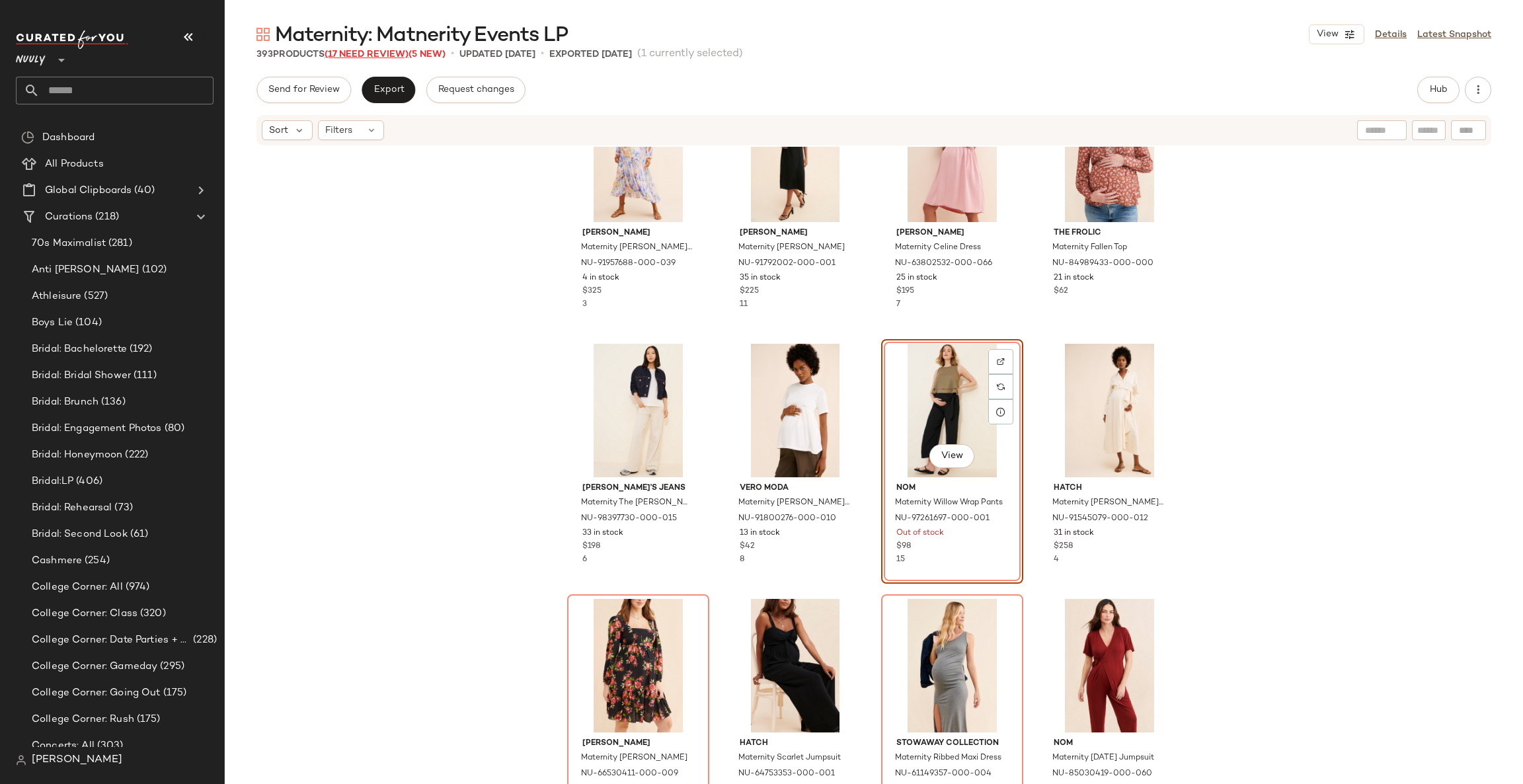
click at [363, 57] on span "(17 Need Review)" at bounding box center [366, 54] width 84 height 10
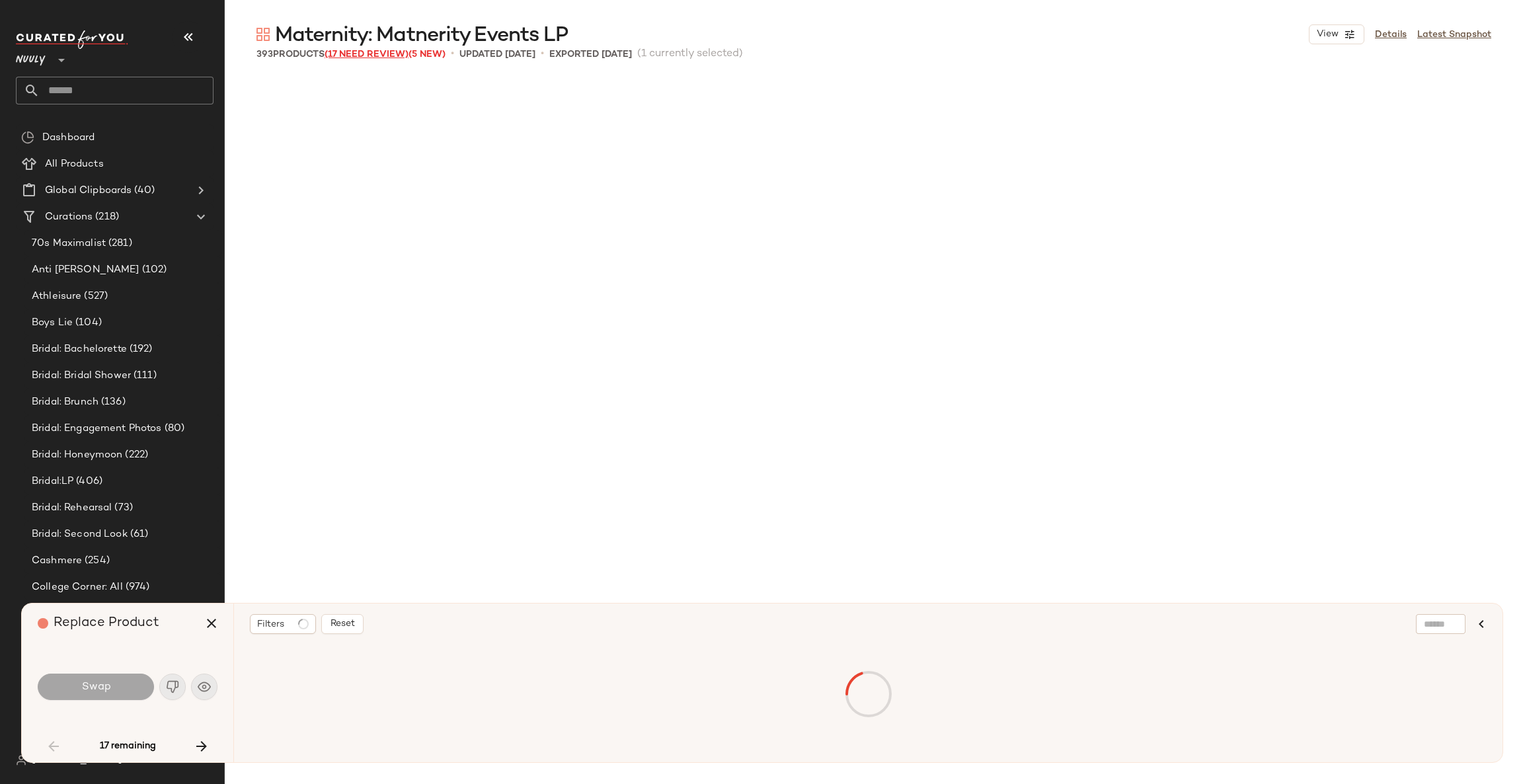
scroll to position [509, 0]
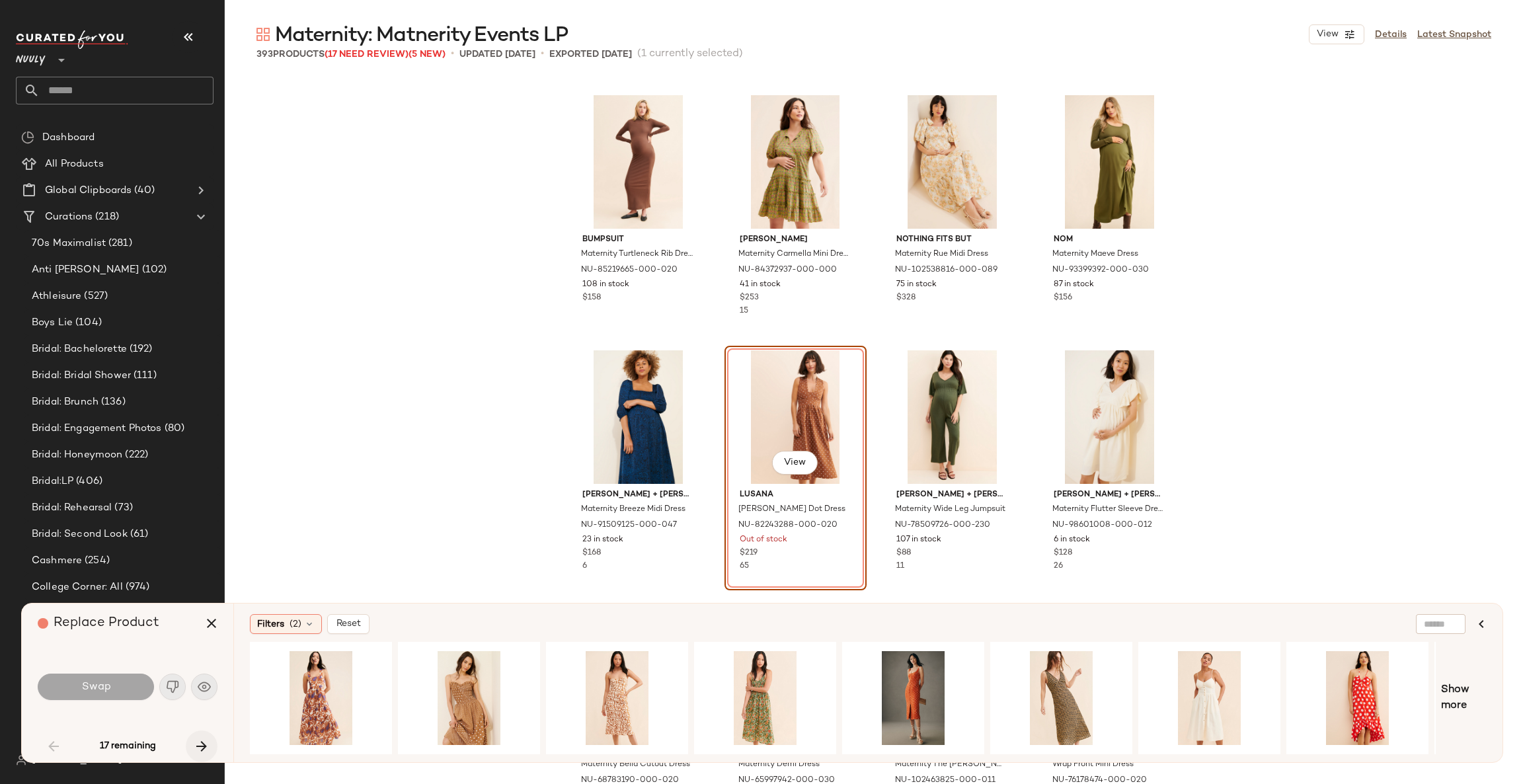
click at [198, 743] on icon "button" at bounding box center [202, 746] width 16 height 16
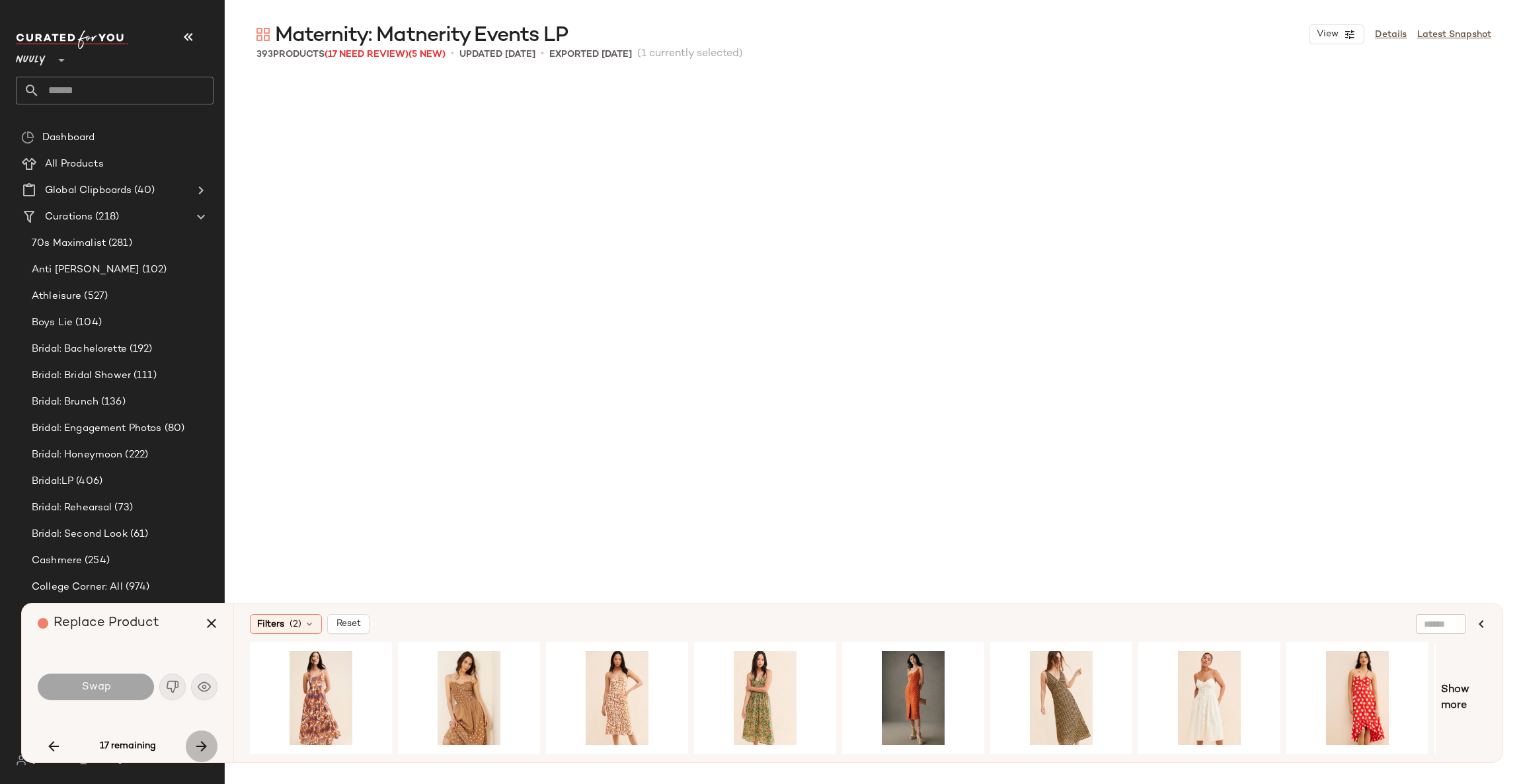
scroll to position [6378, 0]
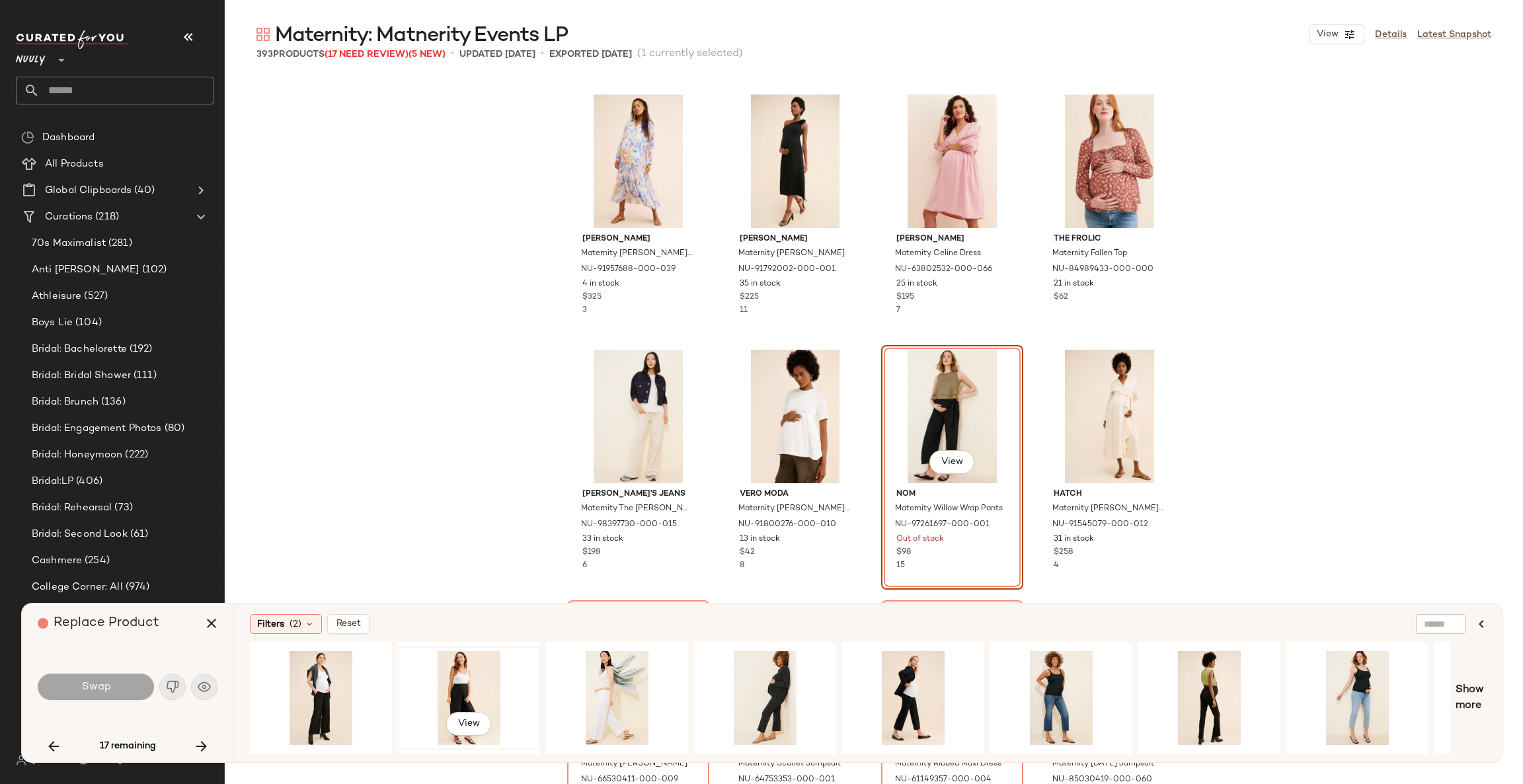
click at [455, 677] on div "View" at bounding box center [469, 698] width 133 height 94
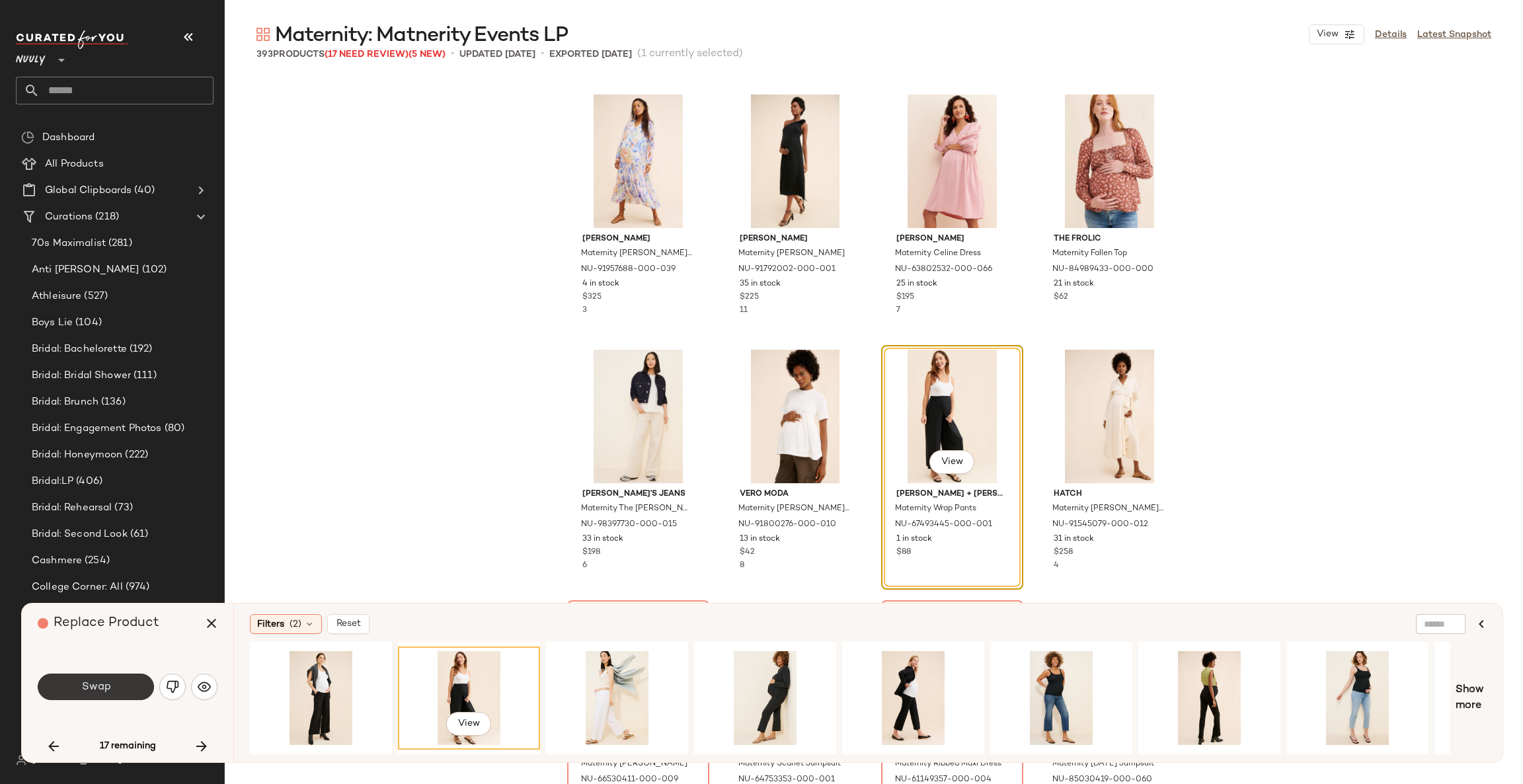
click at [105, 686] on span "Swap" at bounding box center [95, 687] width 30 height 13
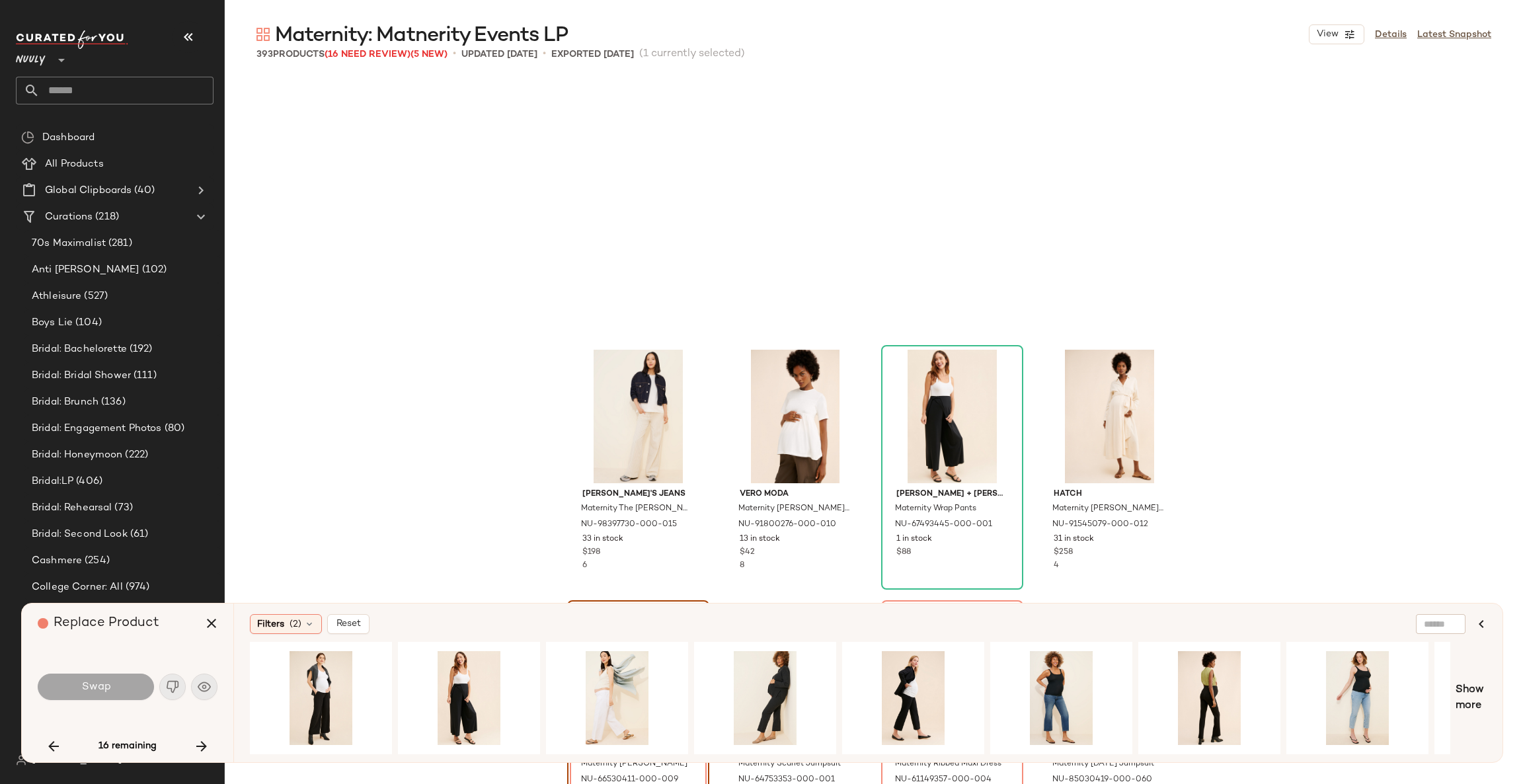
scroll to position [6633, 0]
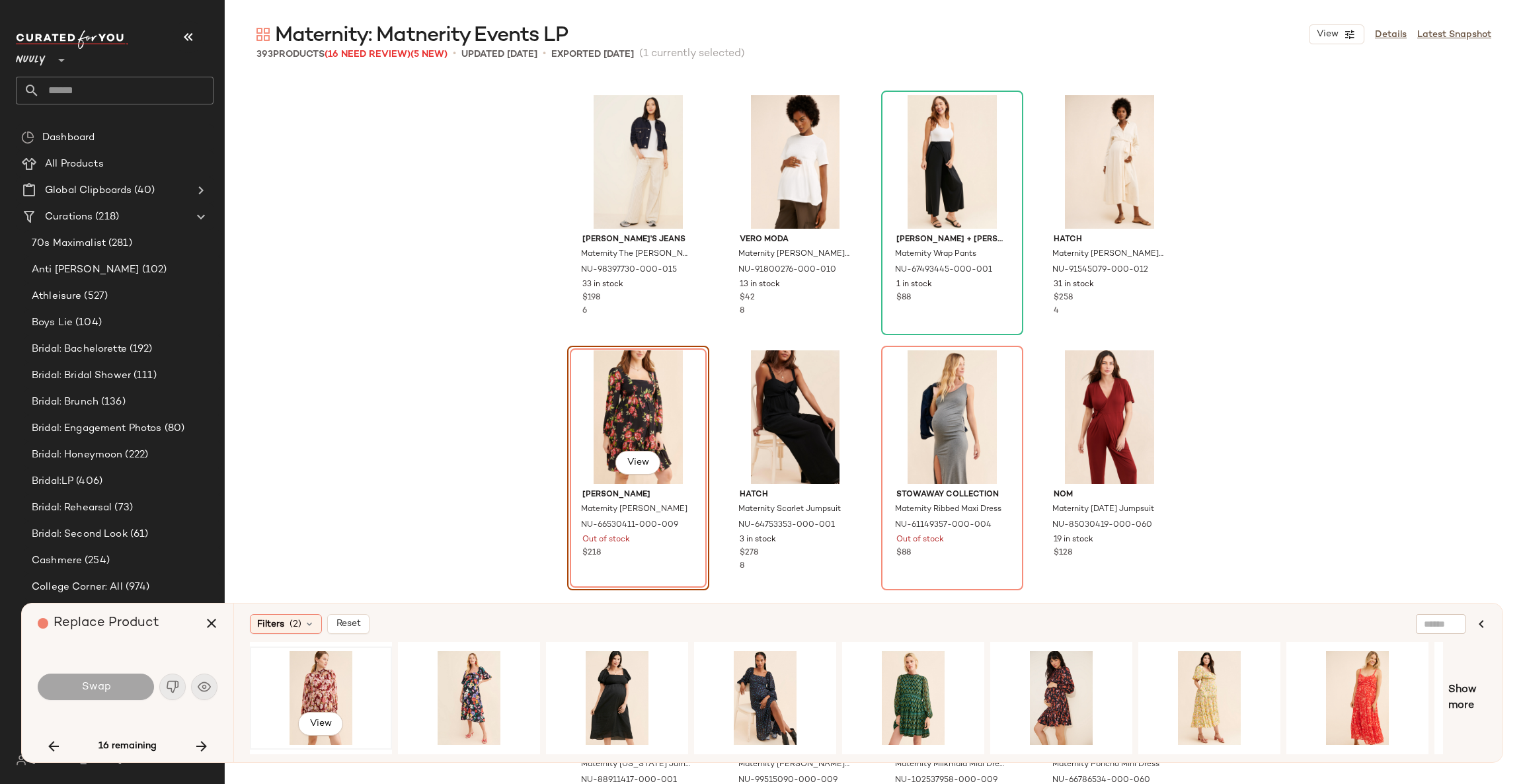
click at [298, 683] on div "View" at bounding box center [321, 698] width 133 height 94
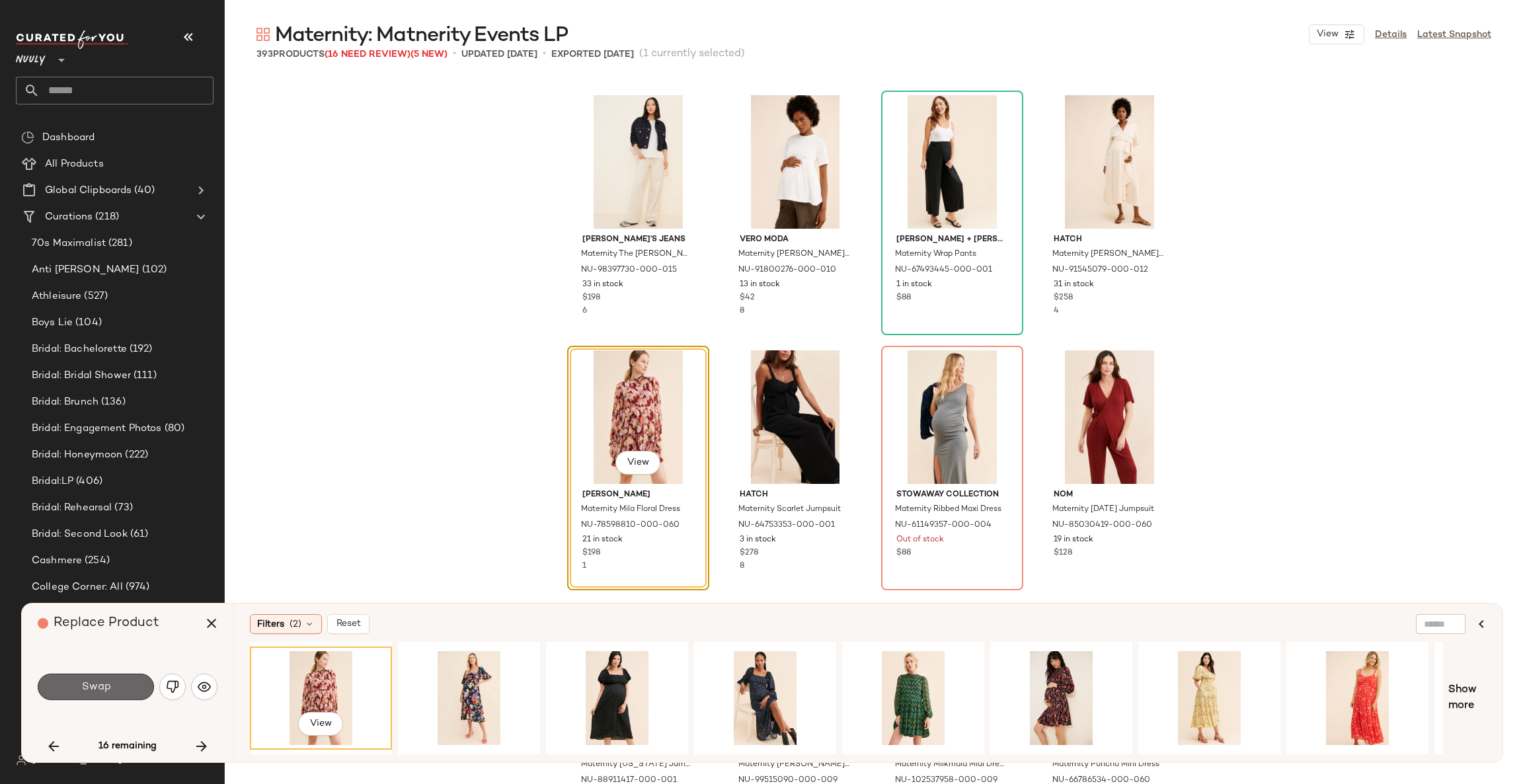
click at [133, 690] on button "Swap" at bounding box center [96, 687] width 117 height 26
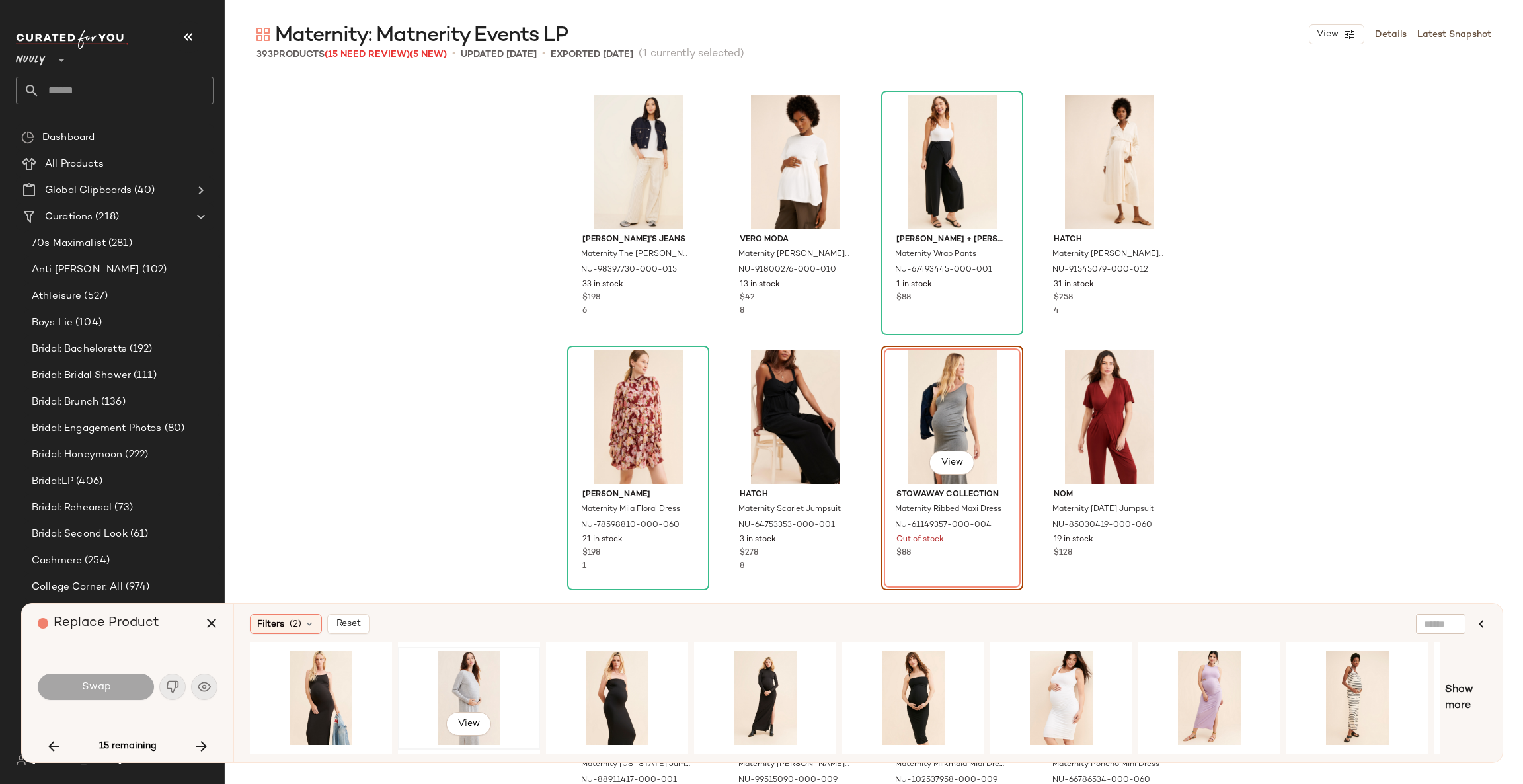
click at [466, 681] on div "View" at bounding box center [469, 698] width 133 height 94
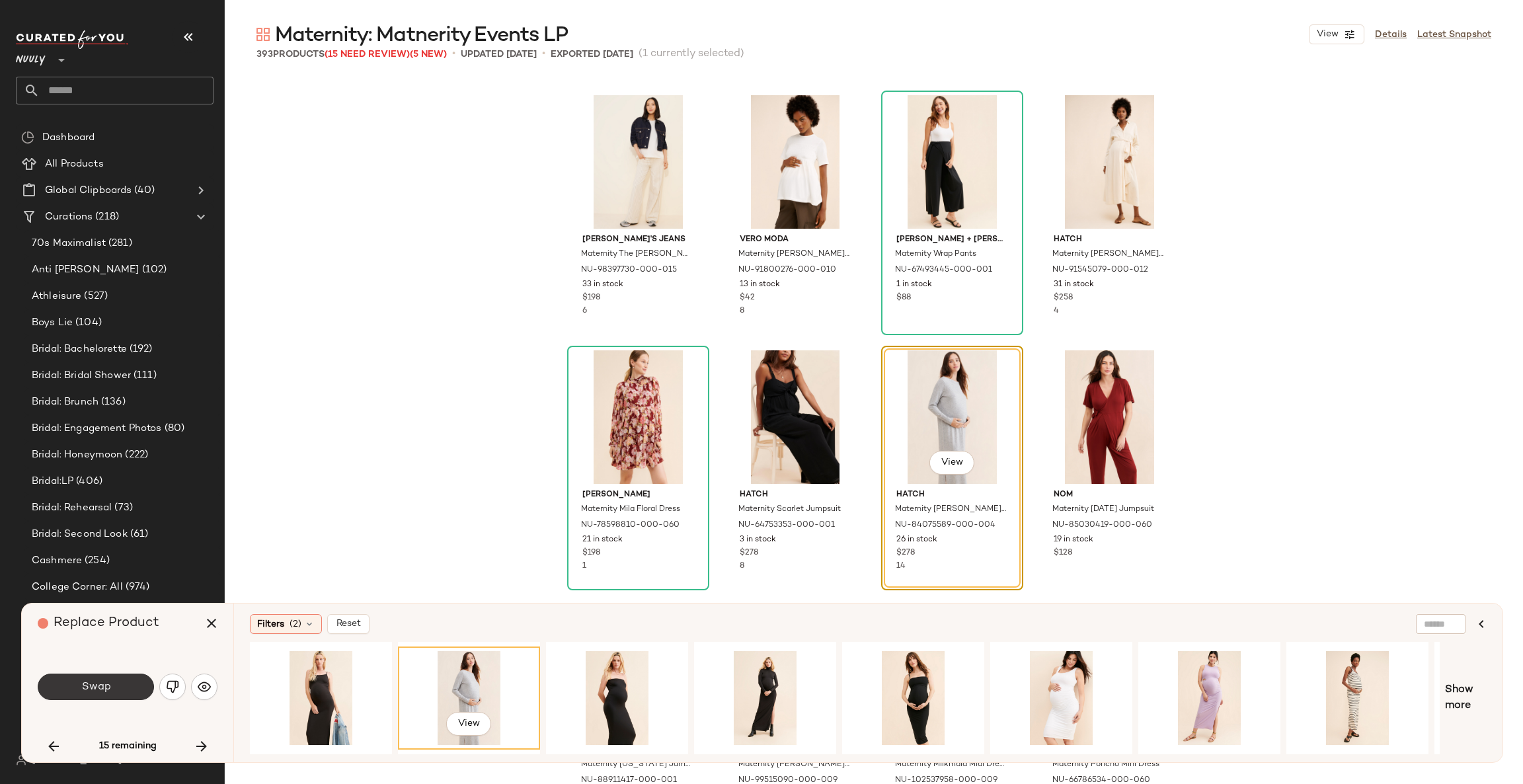
click at [129, 688] on button "Swap" at bounding box center [96, 687] width 117 height 26
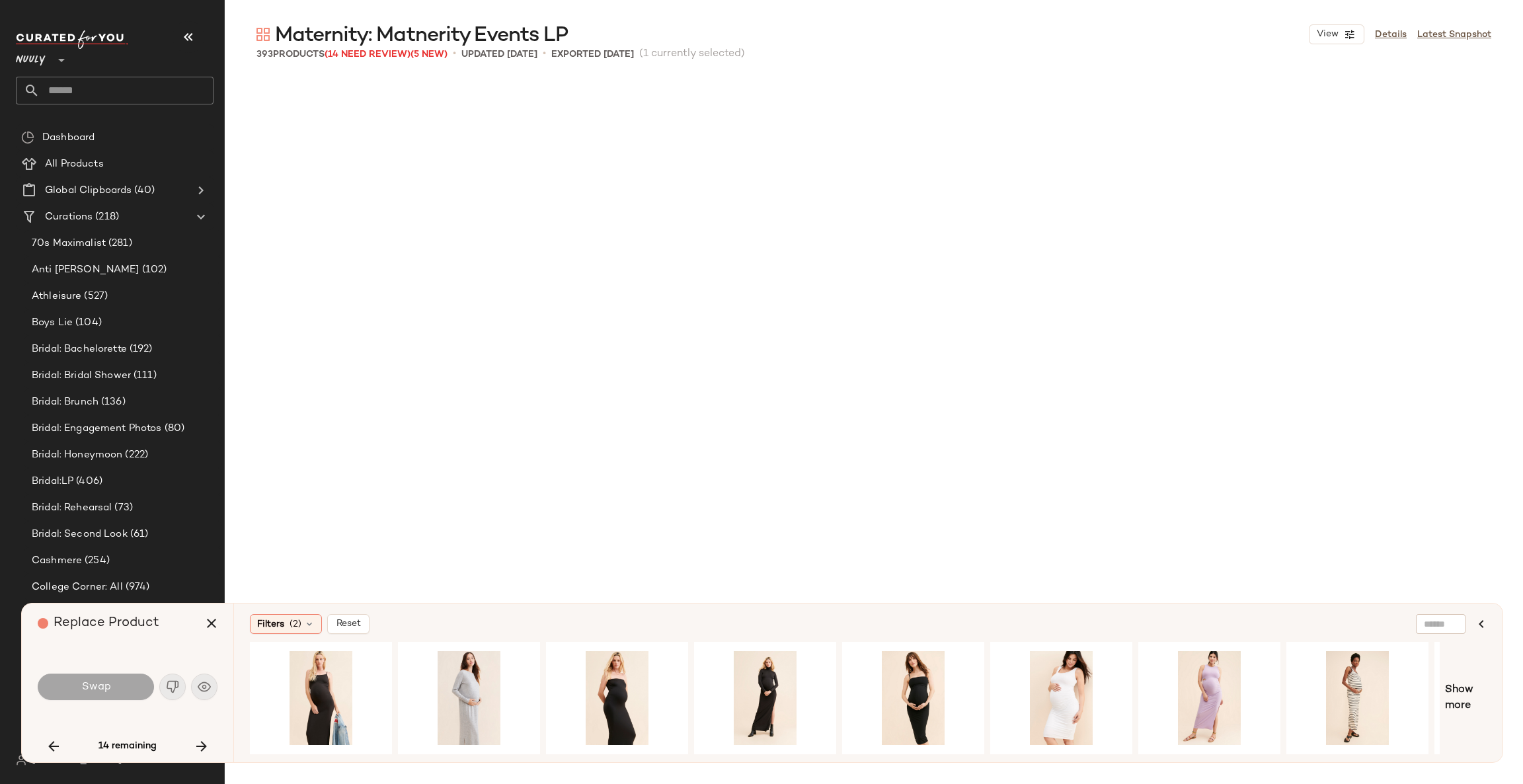
scroll to position [7909, 0]
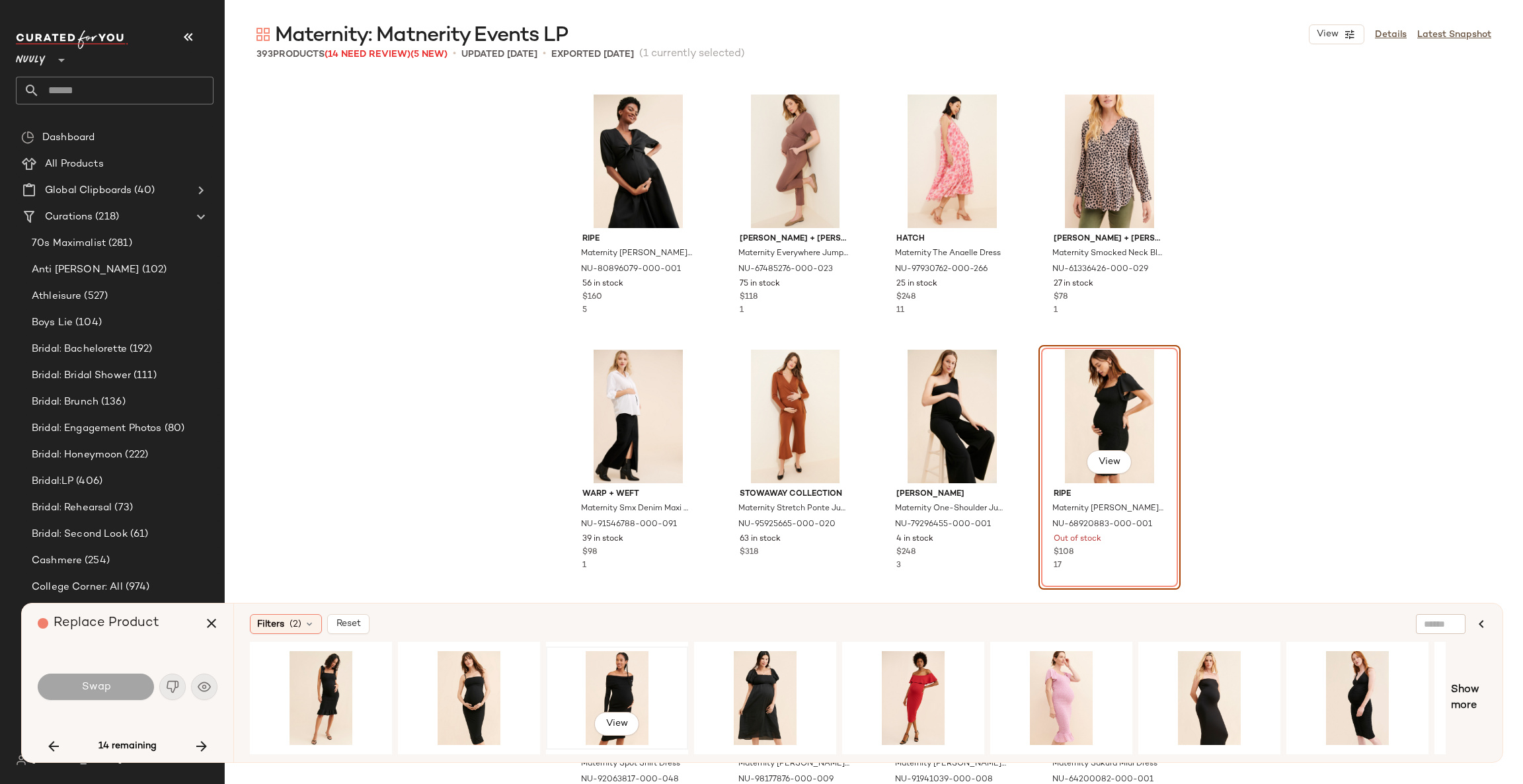
click at [604, 683] on div "View" at bounding box center [617, 698] width 133 height 94
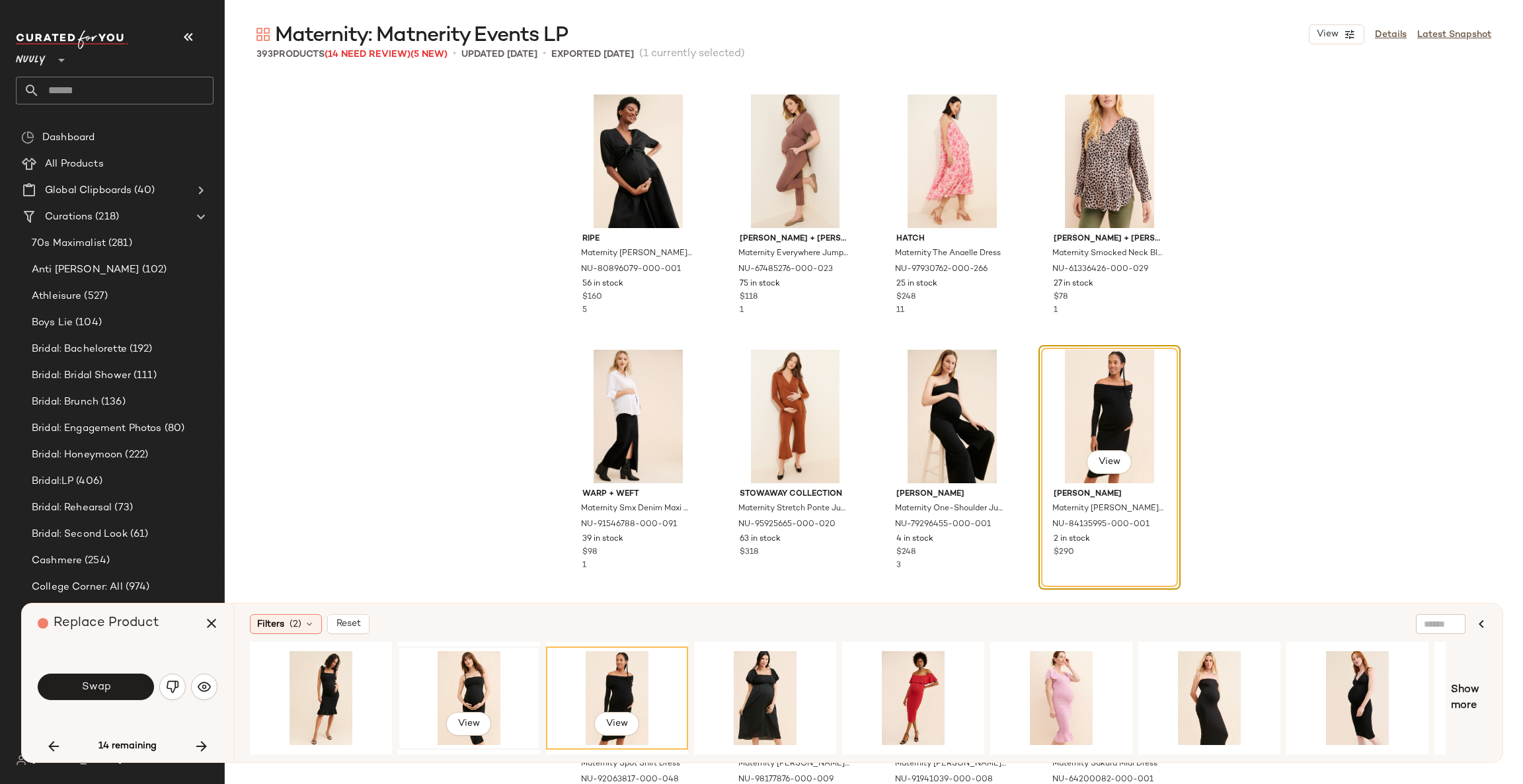
click at [463, 690] on div "View" at bounding box center [469, 698] width 133 height 94
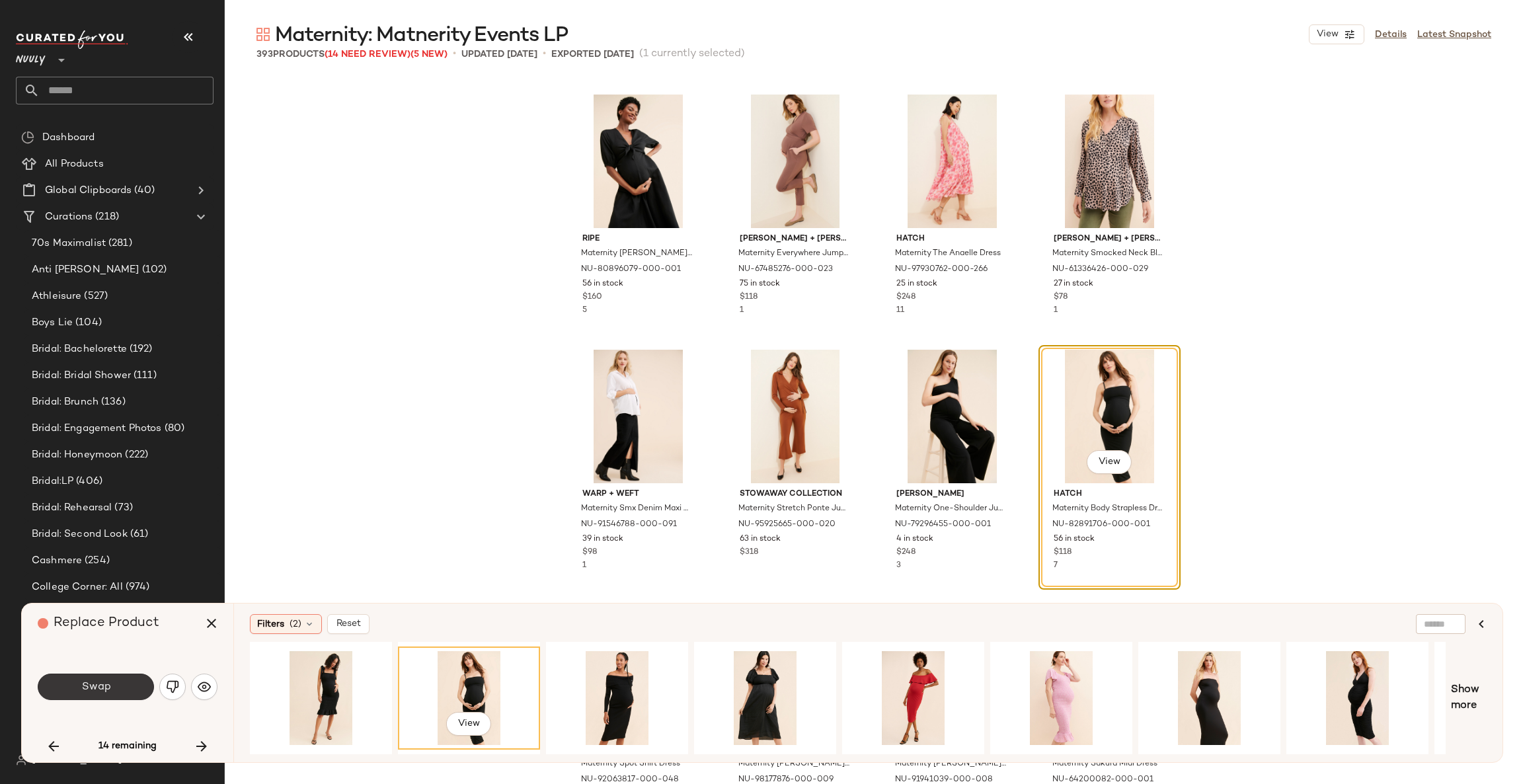
click at [109, 682] on span "Swap" at bounding box center [95, 687] width 30 height 13
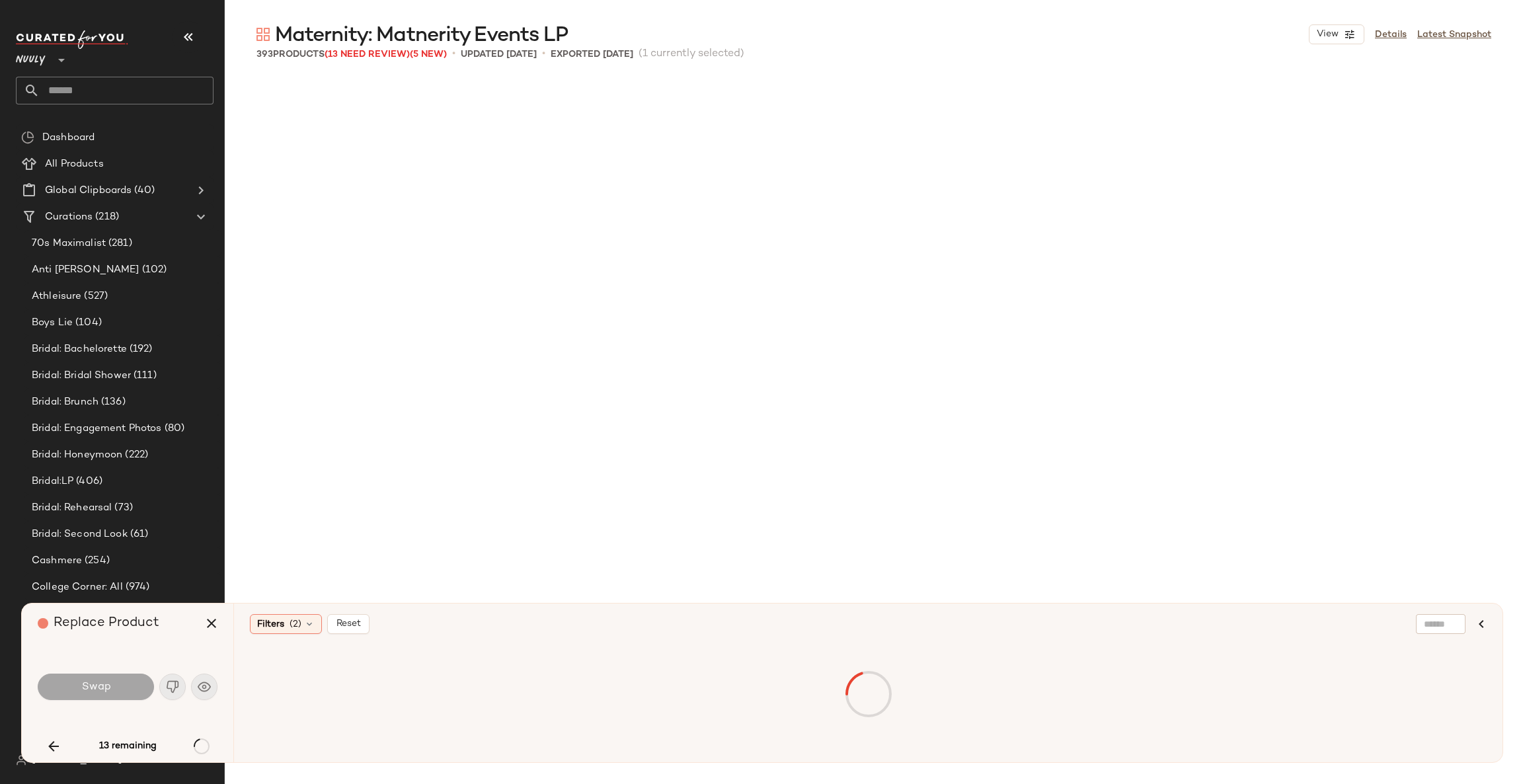
scroll to position [9184, 0]
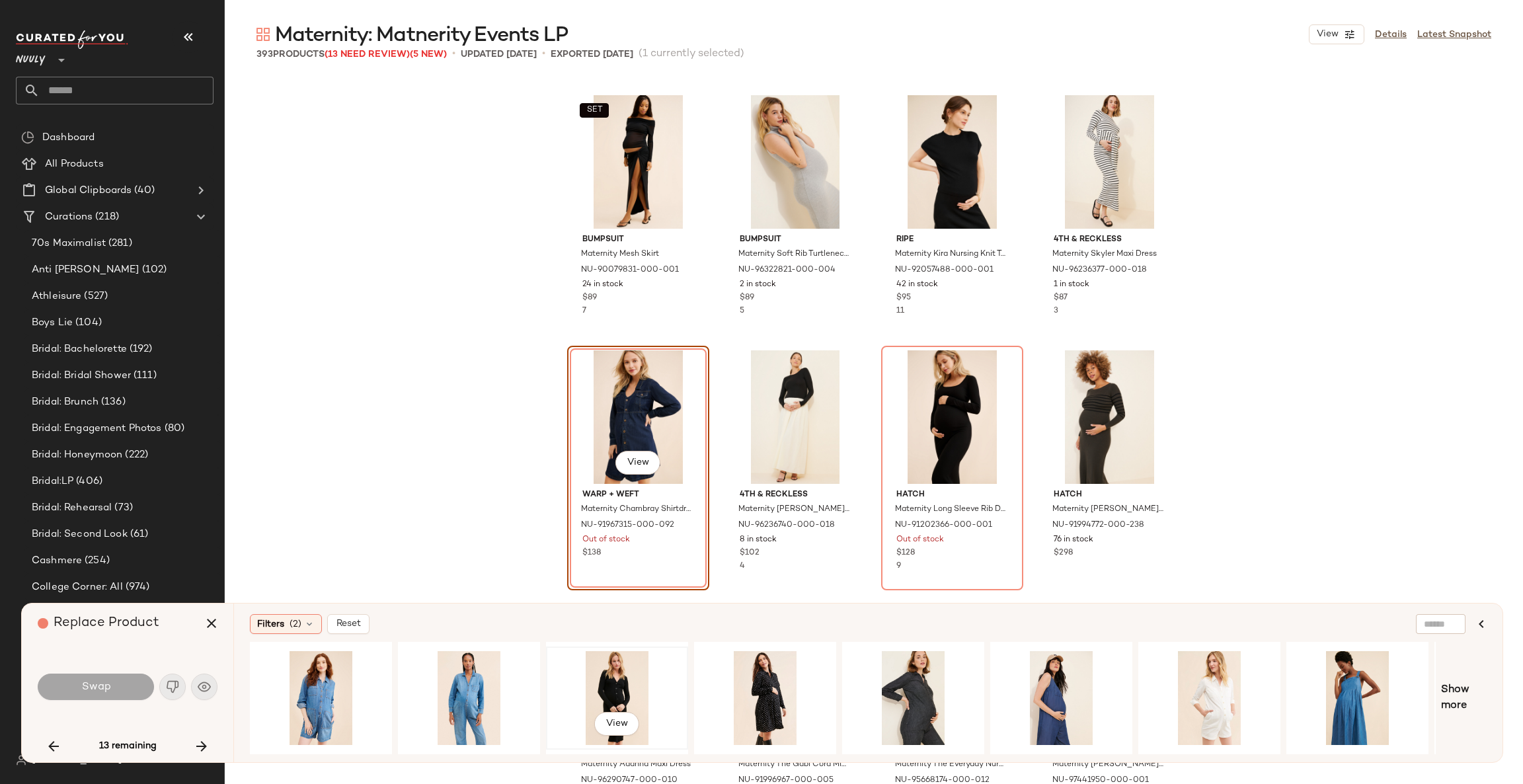
click at [620, 695] on div "View" at bounding box center [617, 698] width 133 height 94
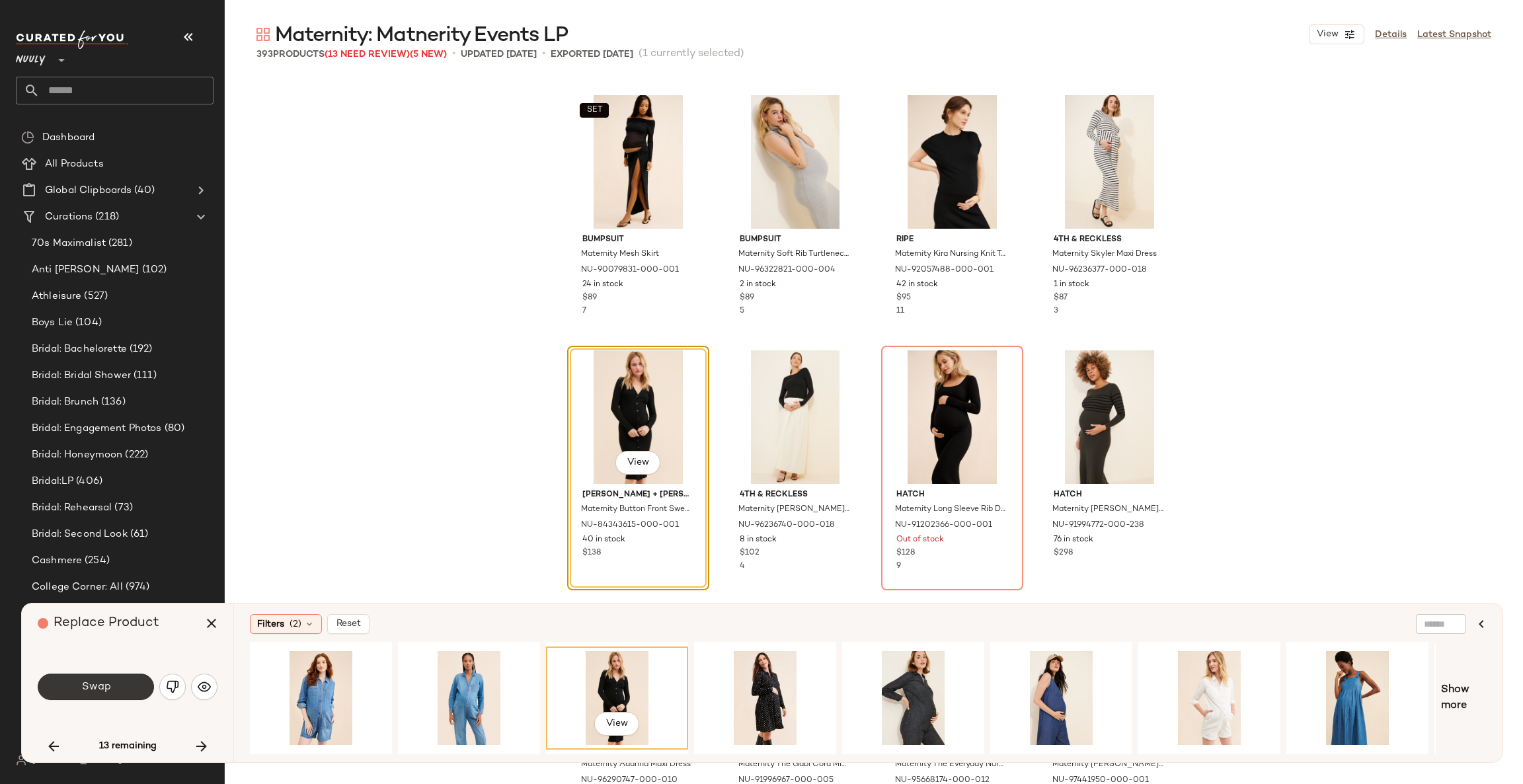
click at [106, 693] on span "Swap" at bounding box center [95, 687] width 30 height 13
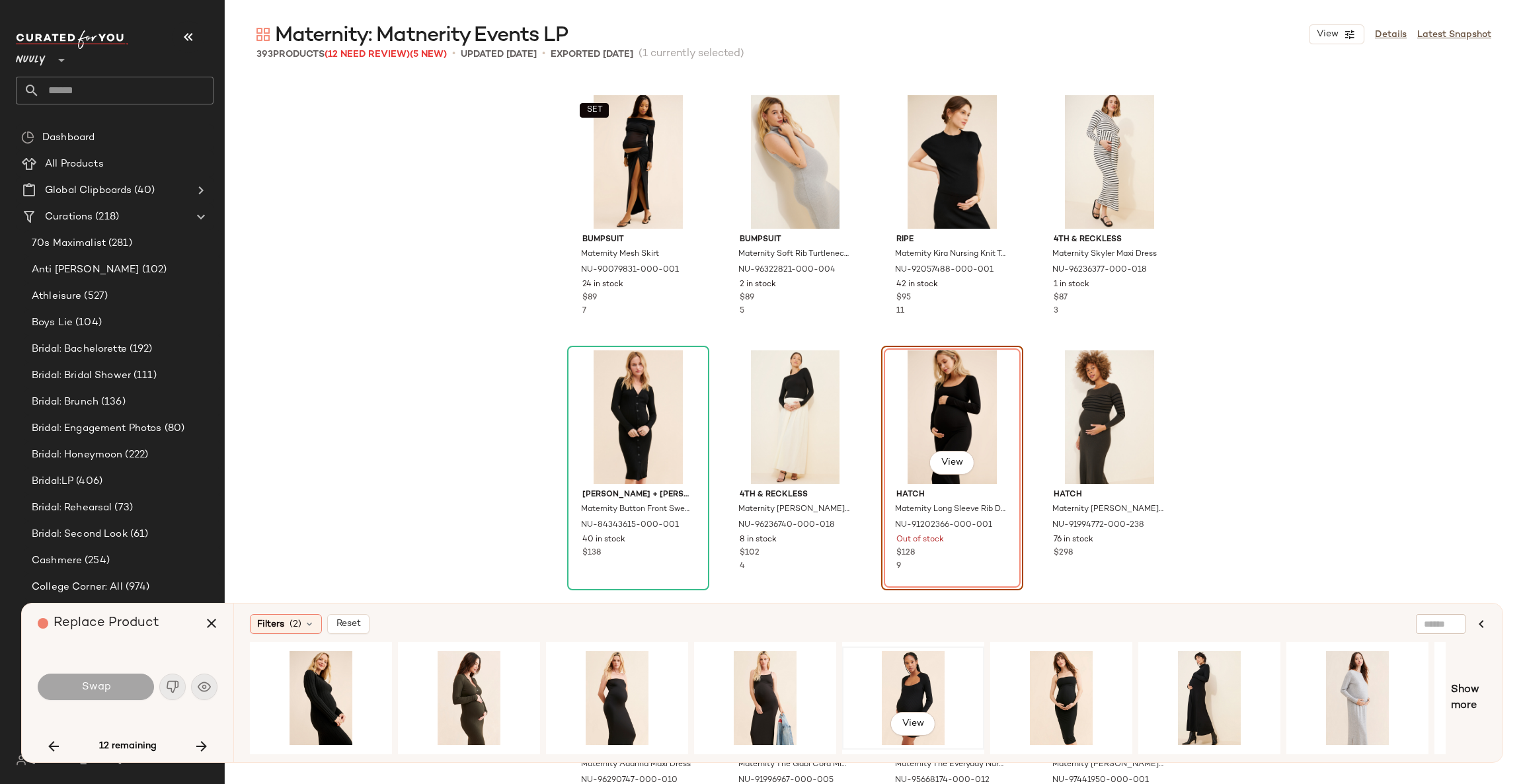
click at [906, 682] on div "View" at bounding box center [913, 698] width 133 height 94
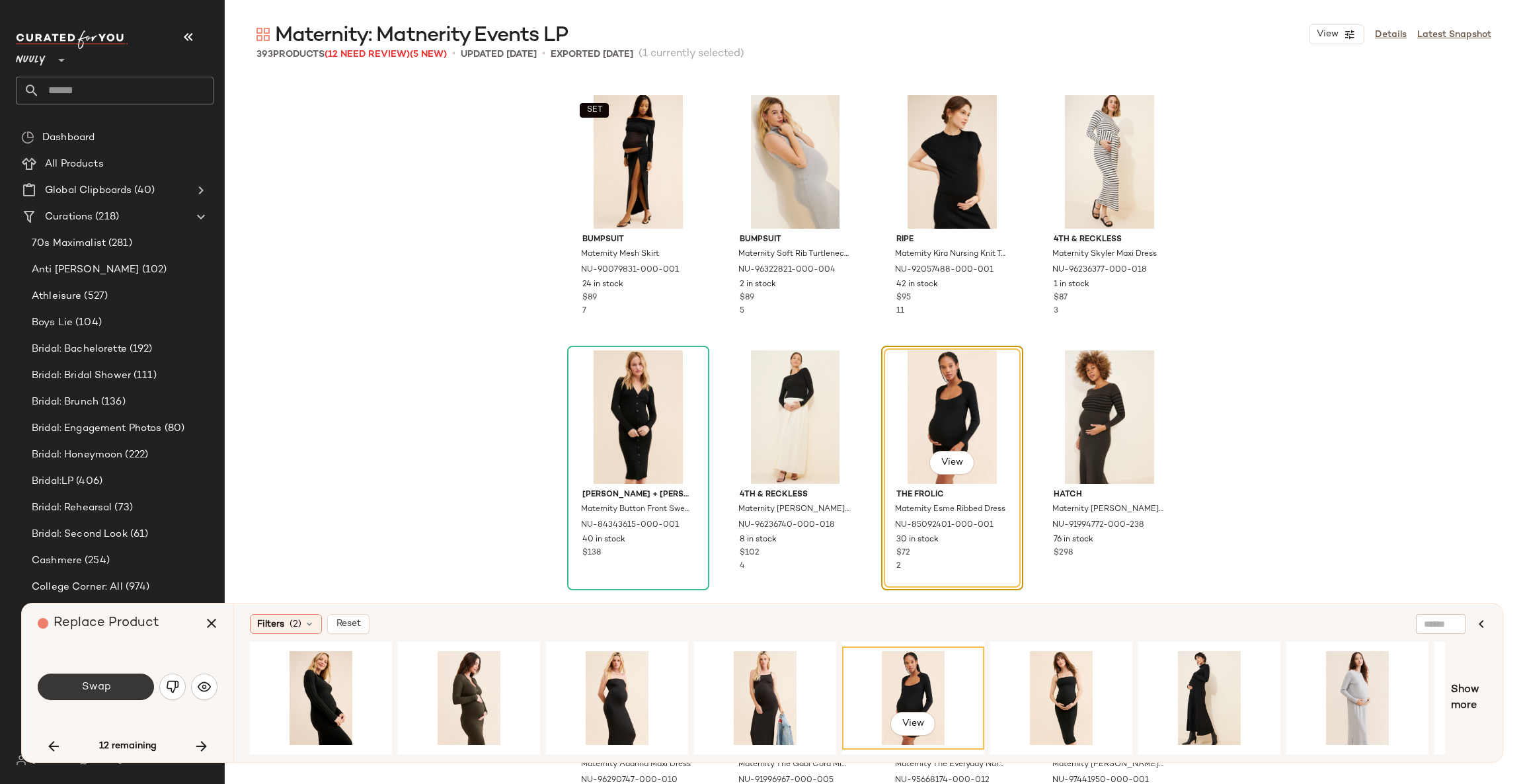
click at [121, 691] on button "Swap" at bounding box center [96, 687] width 117 height 26
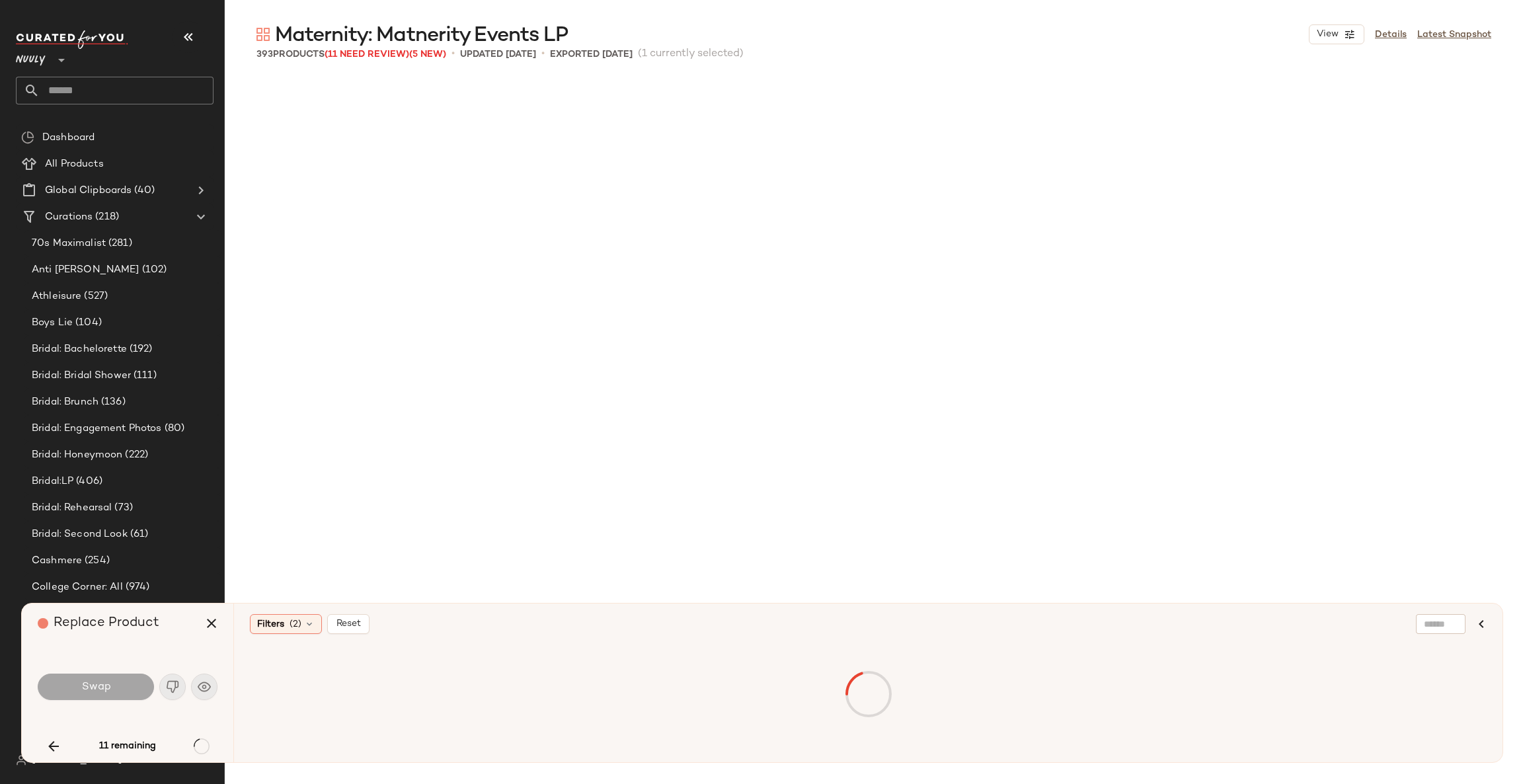
scroll to position [11990, 0]
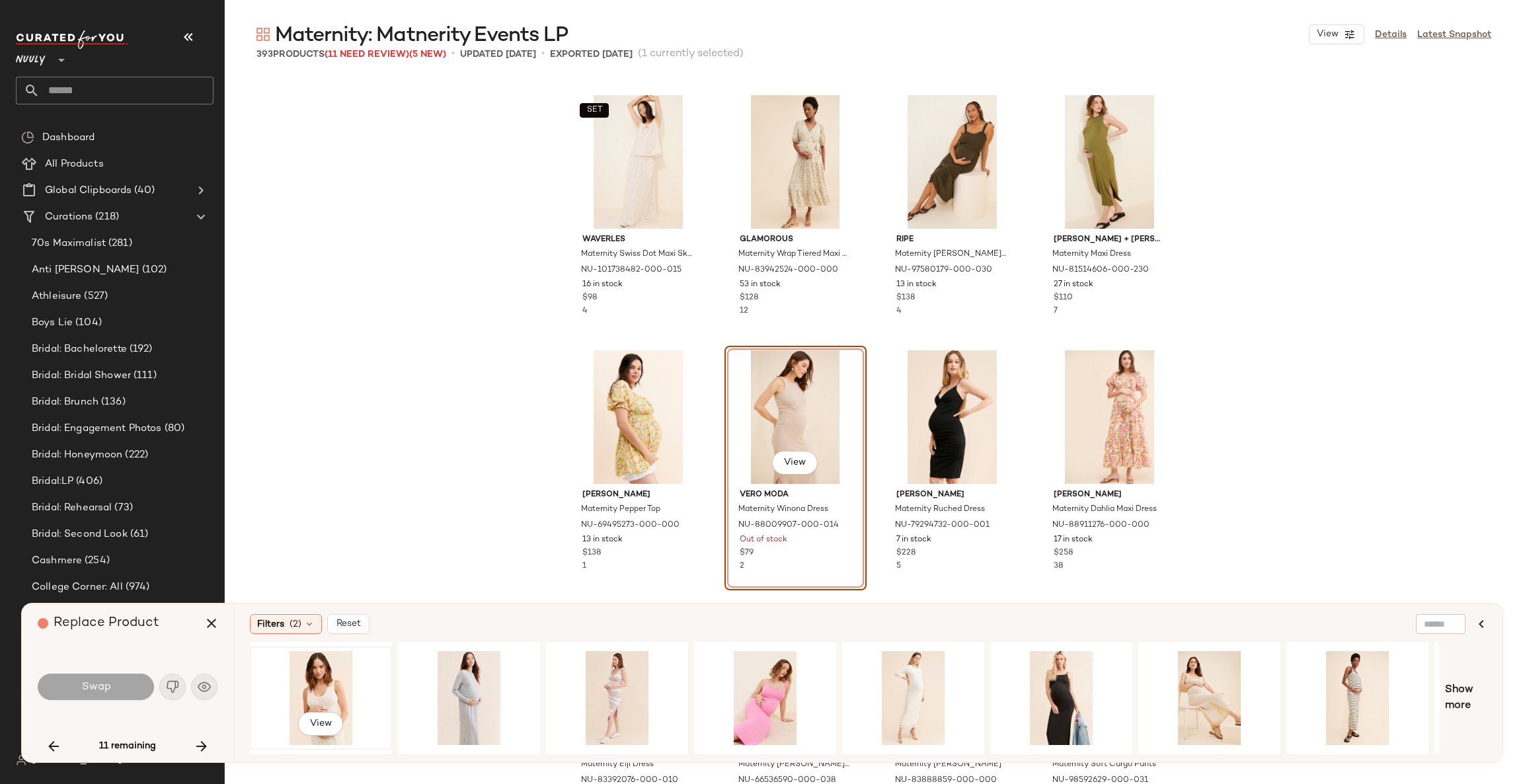
click at [330, 683] on div "View" at bounding box center [321, 698] width 133 height 94
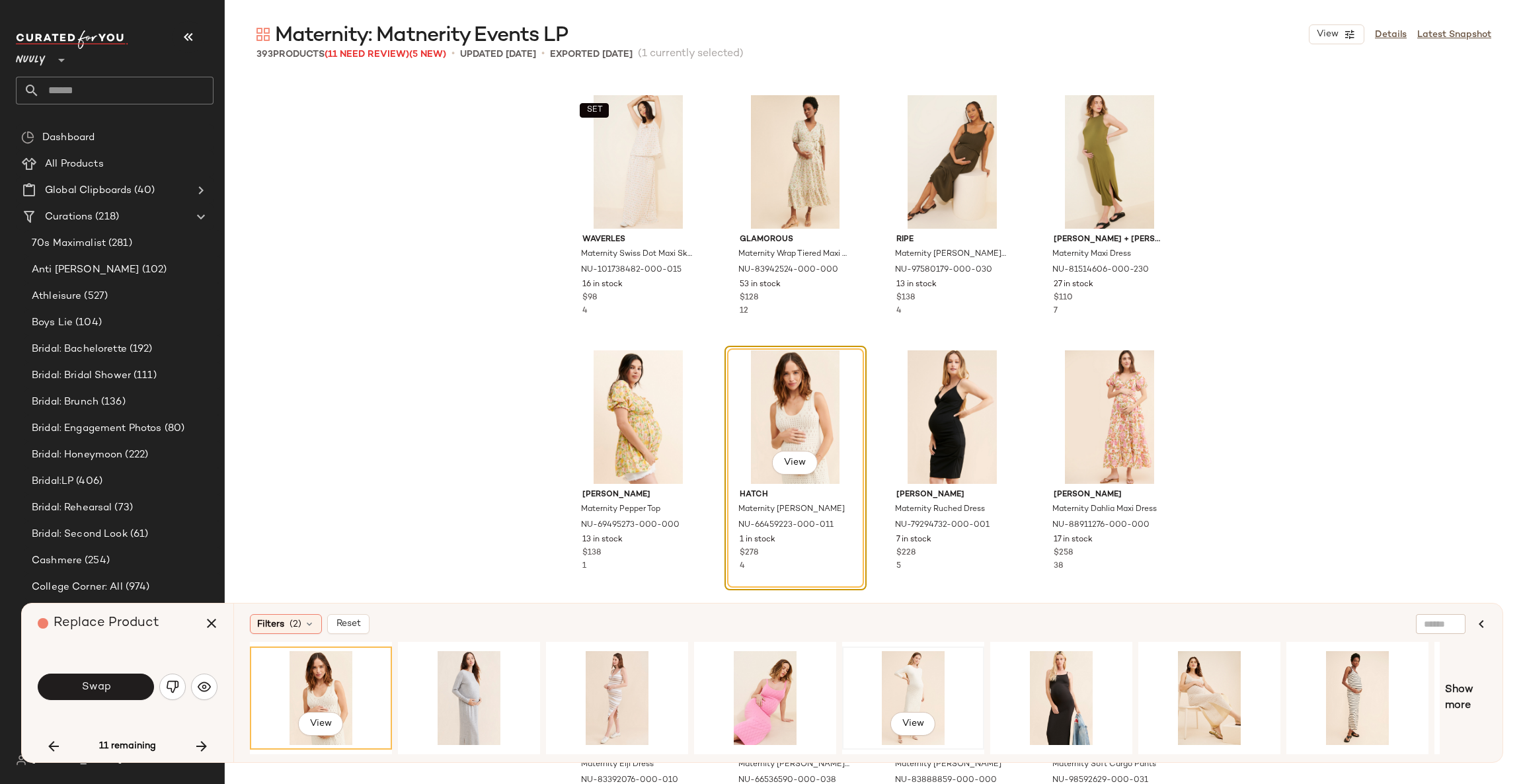
click at [902, 684] on div "View" at bounding box center [913, 698] width 133 height 94
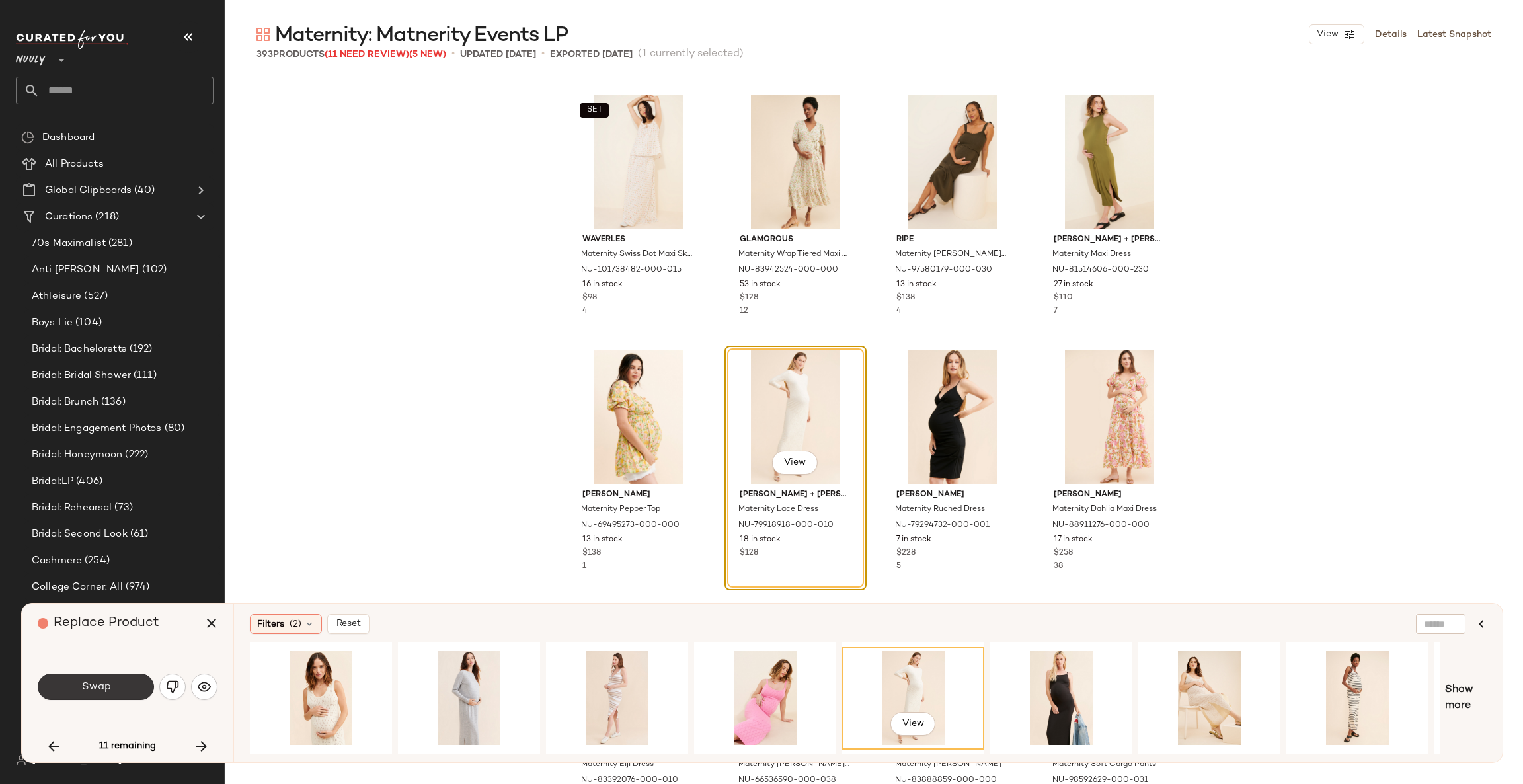
click at [142, 688] on button "Swap" at bounding box center [96, 687] width 117 height 26
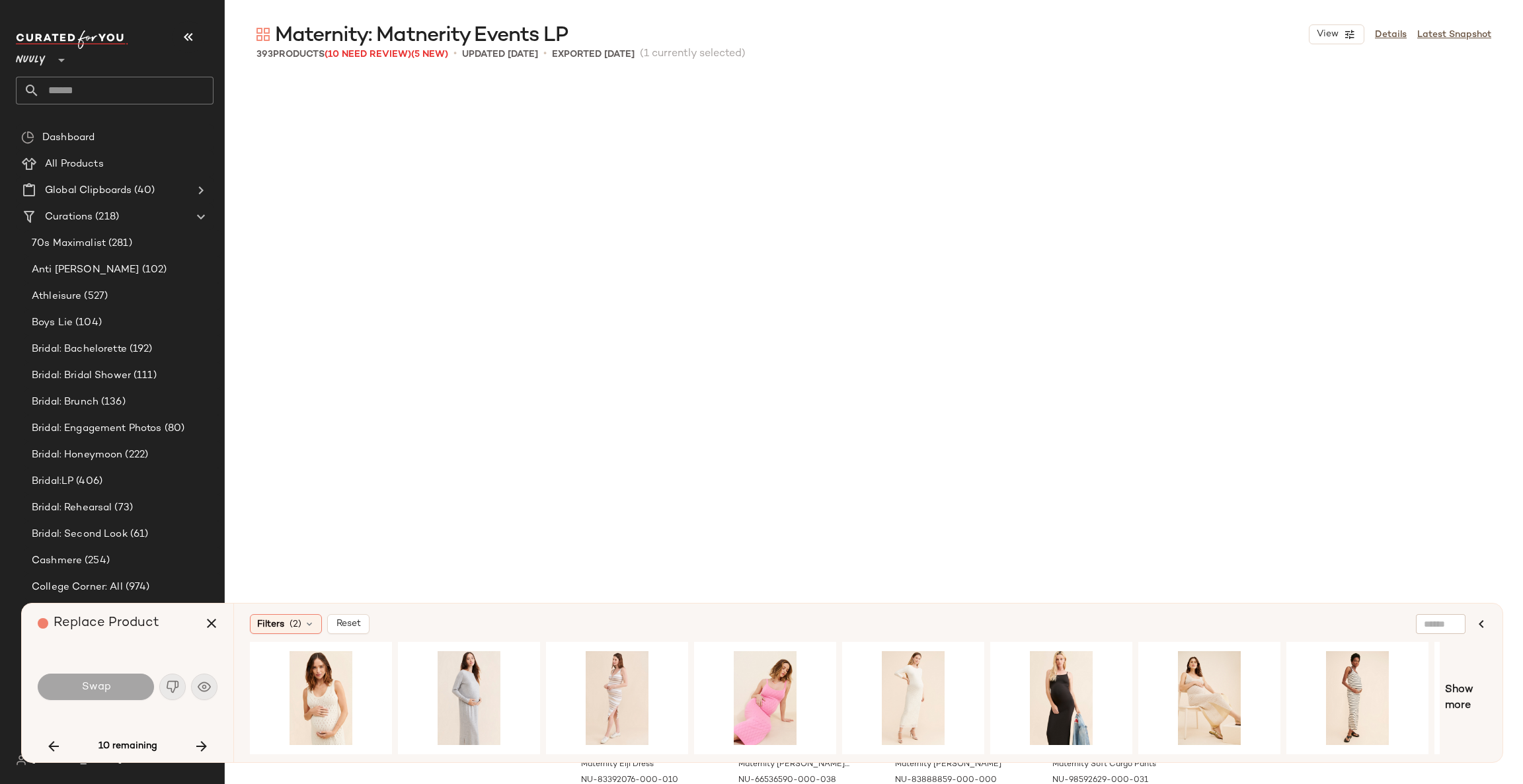
scroll to position [12501, 0]
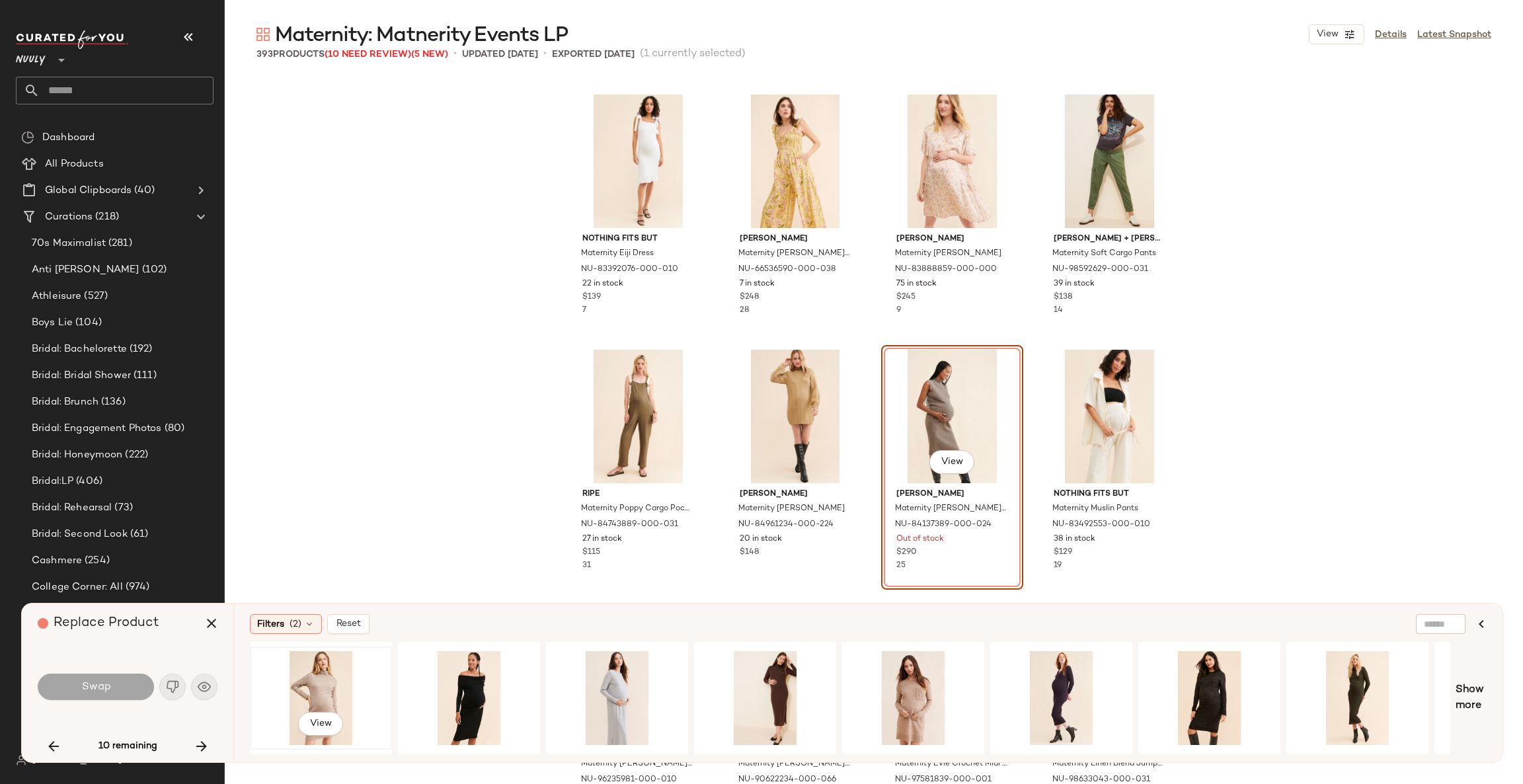
click at [306, 681] on div "View" at bounding box center [321, 698] width 133 height 94
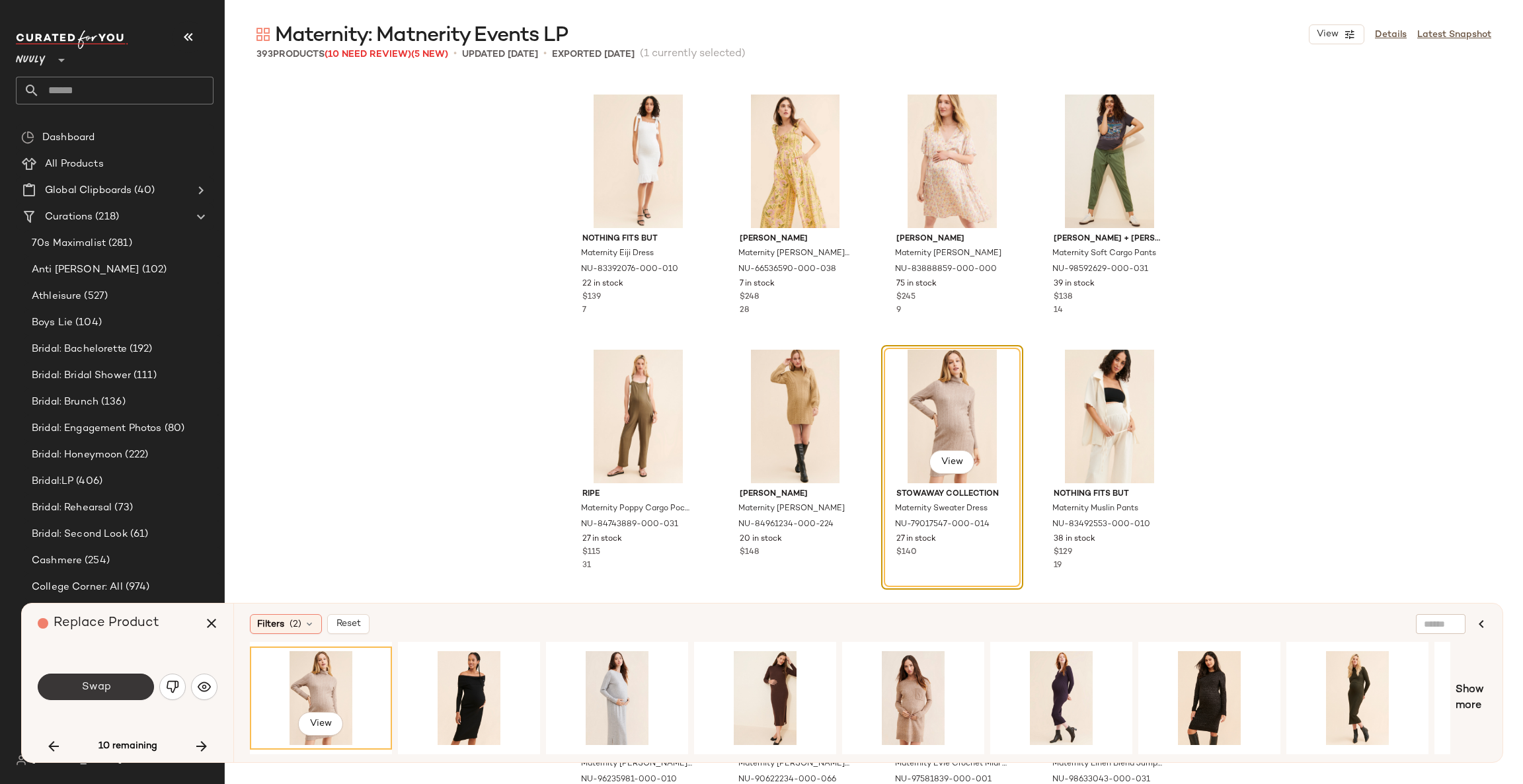
click at [117, 682] on button "Swap" at bounding box center [96, 687] width 117 height 26
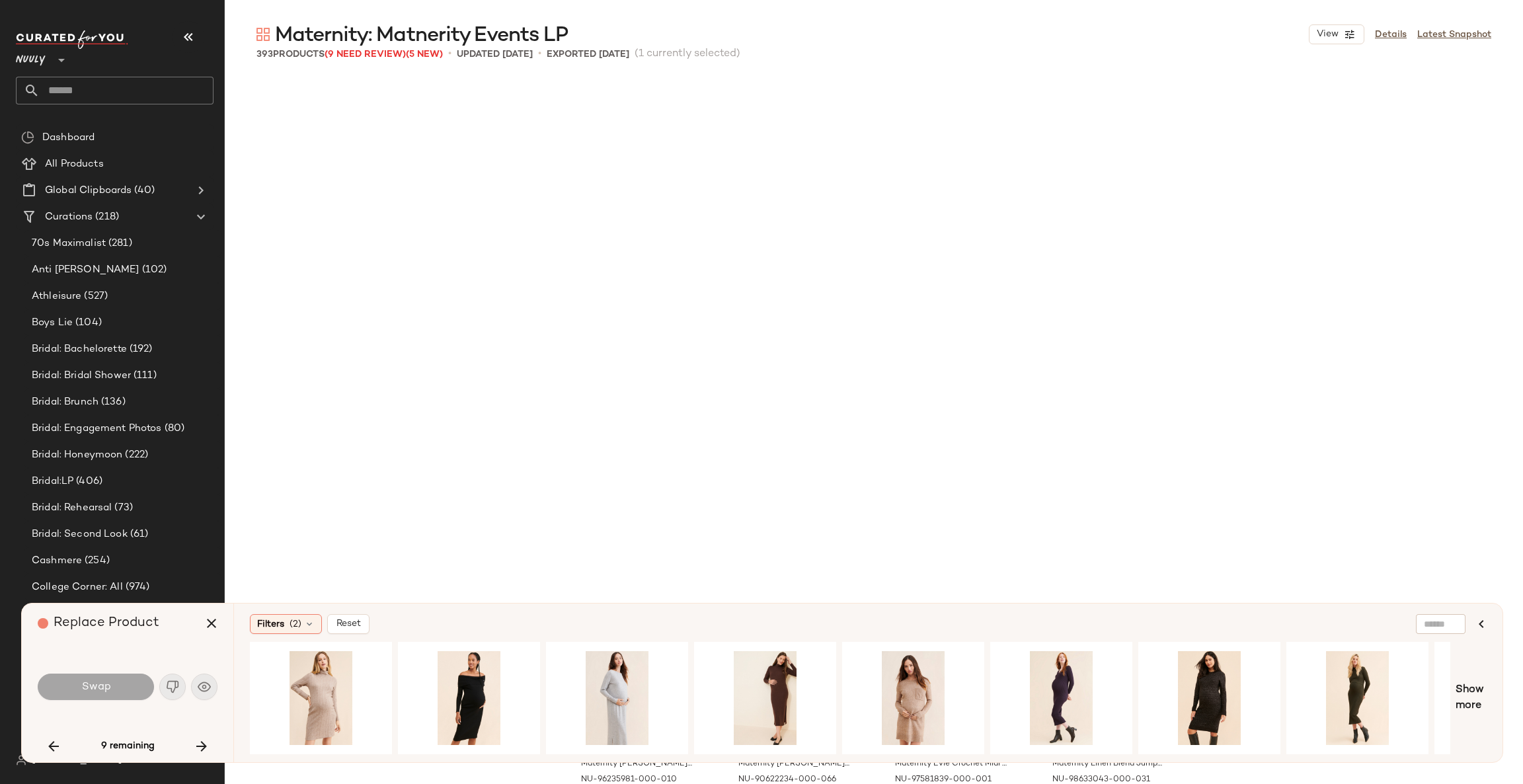
scroll to position [13011, 0]
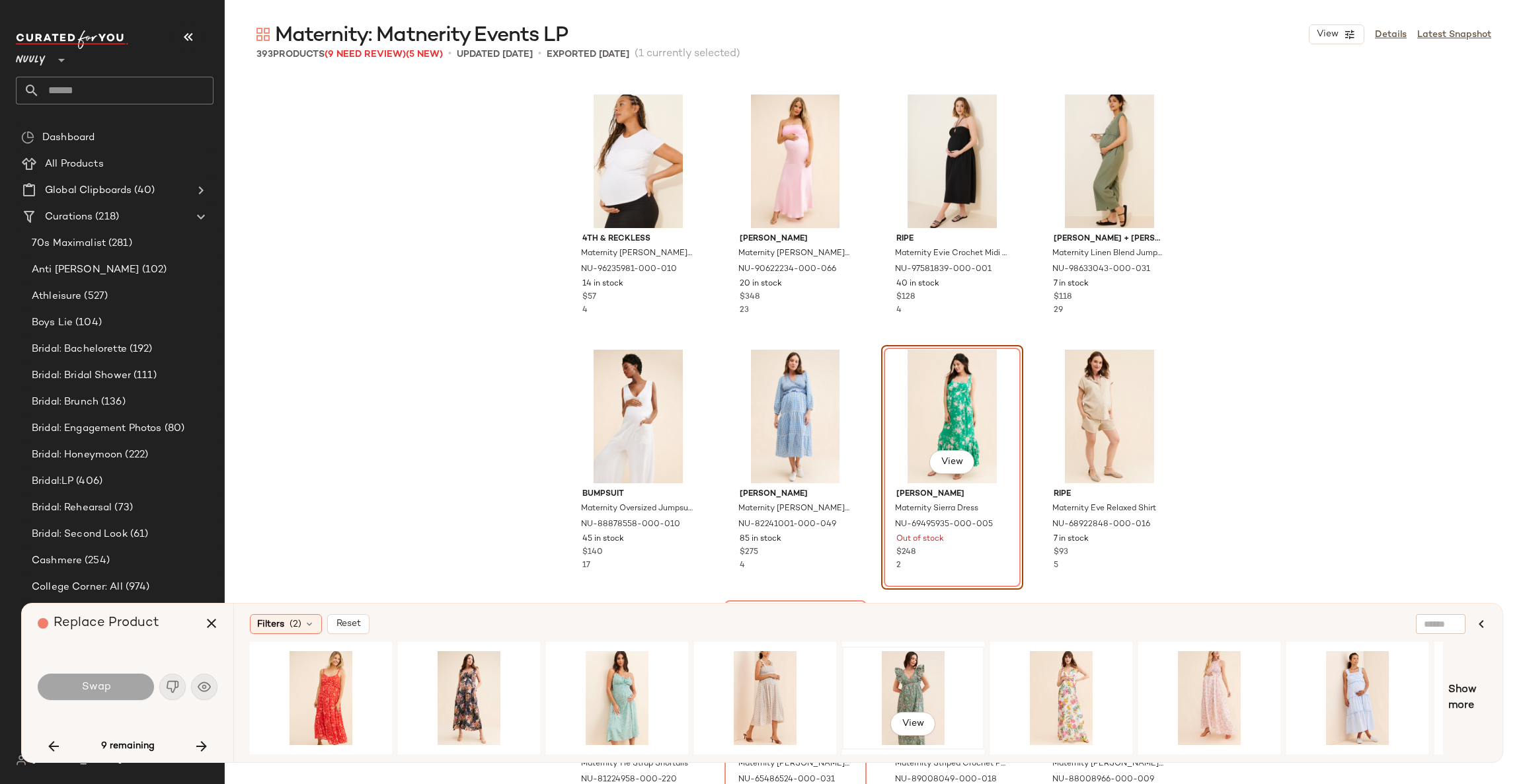
click at [908, 688] on div "View" at bounding box center [913, 698] width 133 height 94
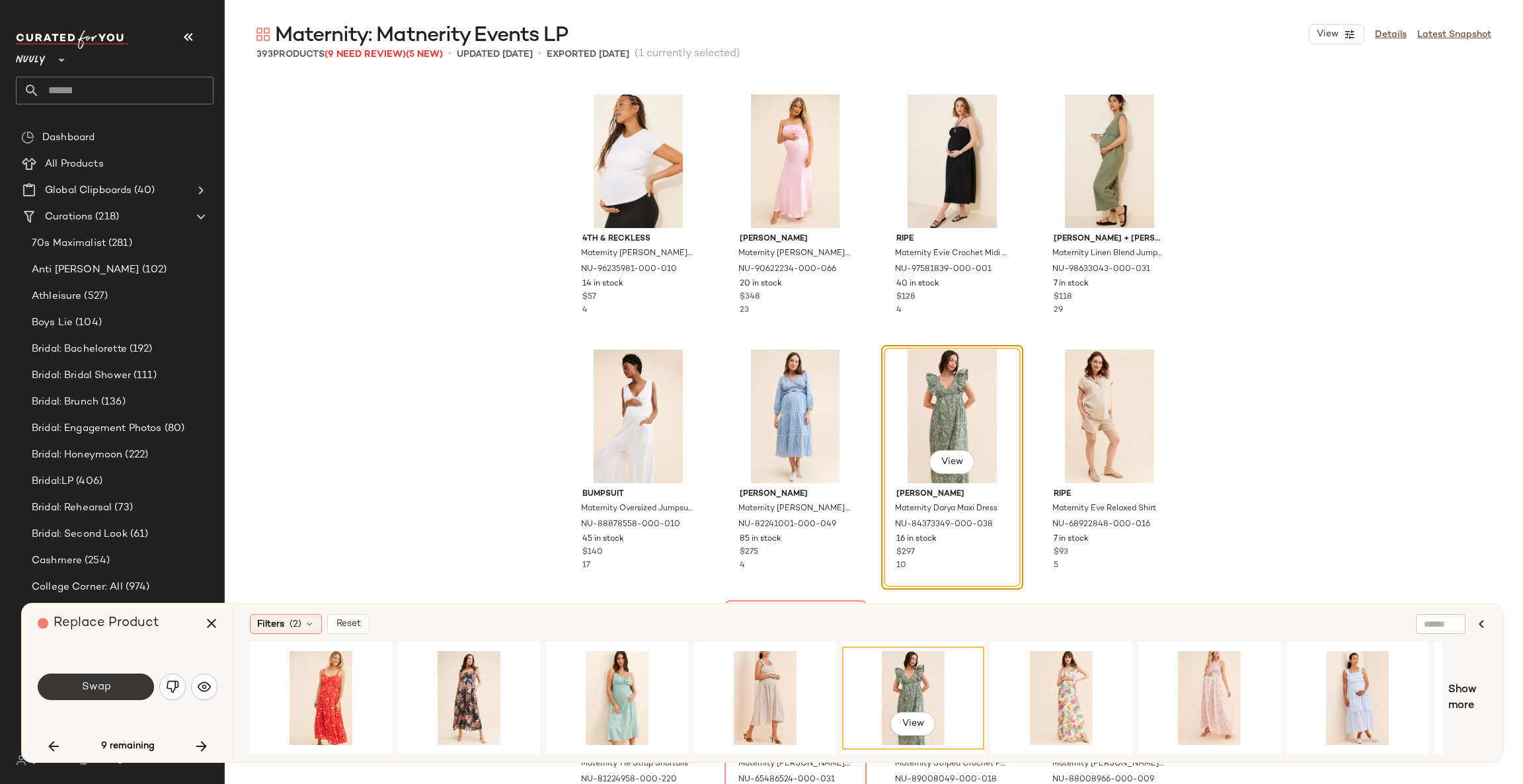
click at [133, 690] on button "Swap" at bounding box center [96, 687] width 117 height 26
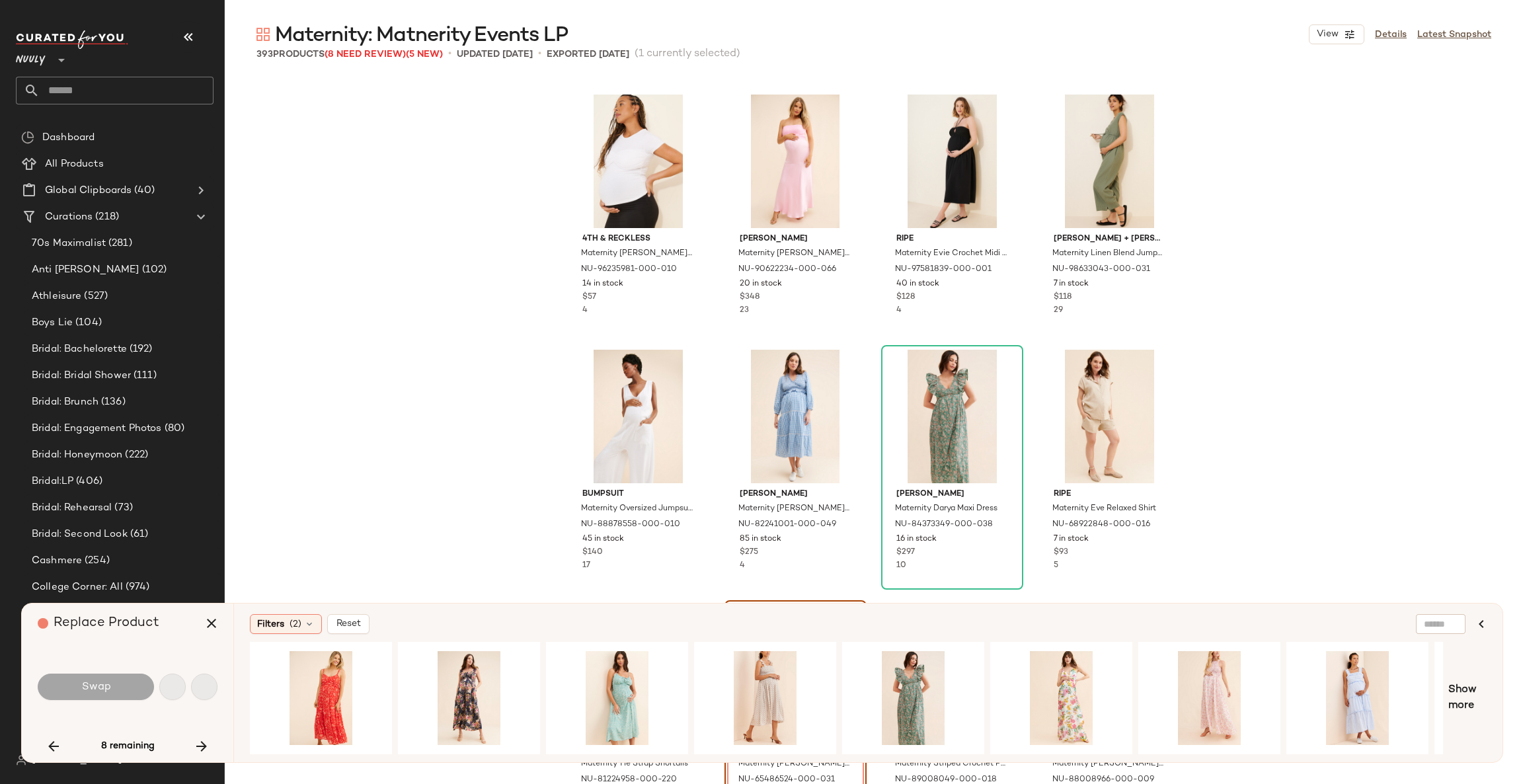
scroll to position [13267, 0]
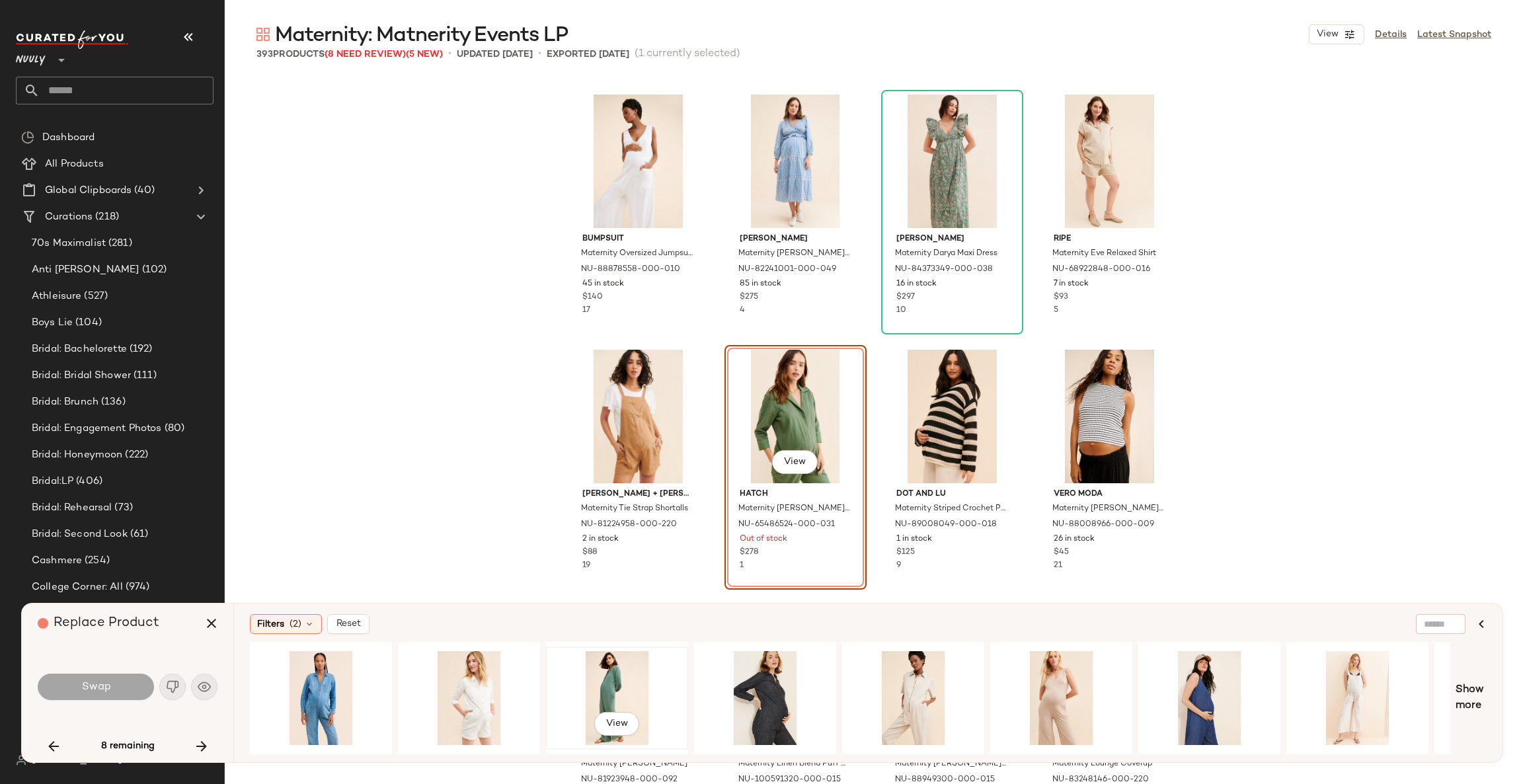
click at [624, 651] on div "View" at bounding box center [617, 698] width 133 height 94
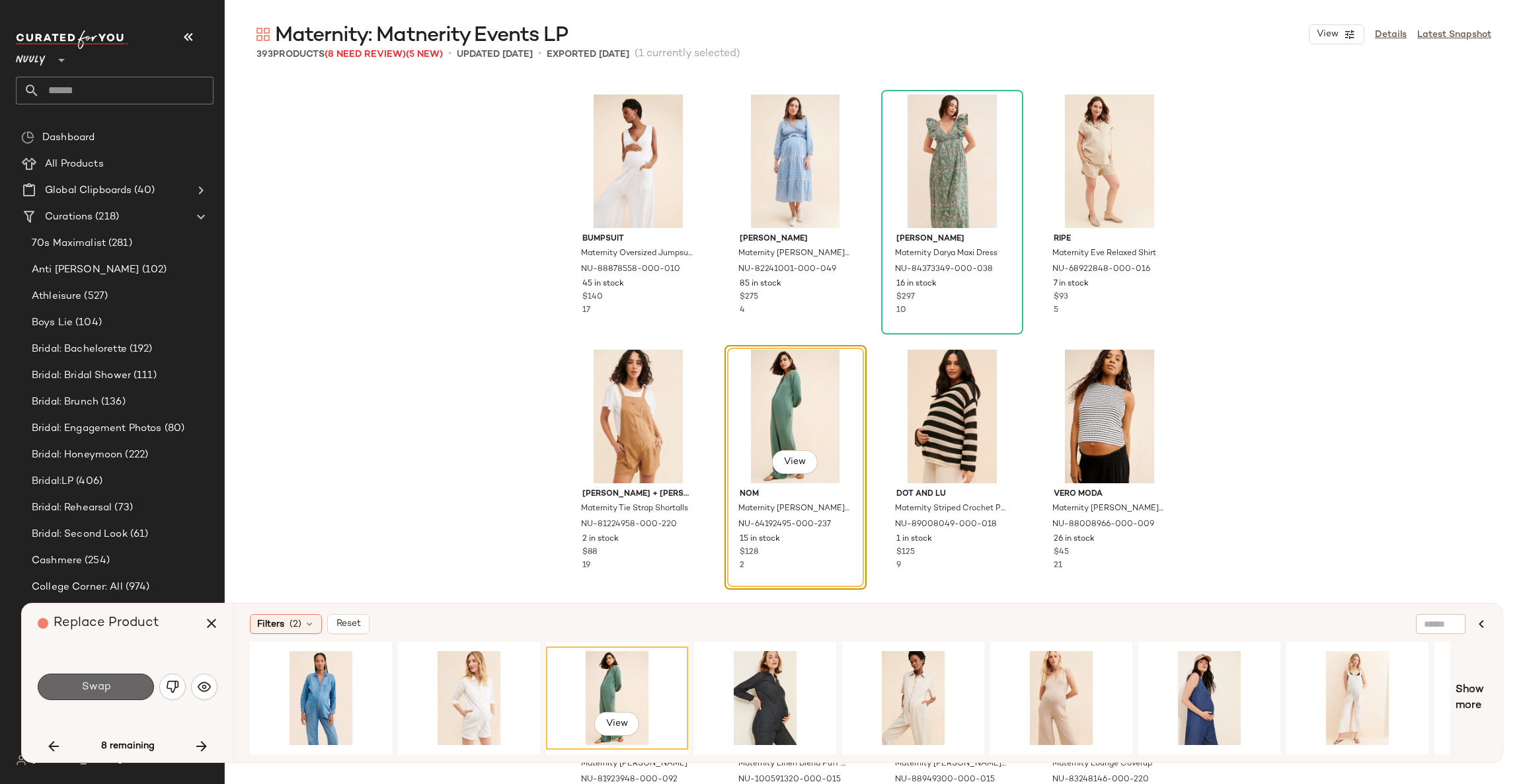
click at [117, 680] on button "Swap" at bounding box center [96, 687] width 117 height 26
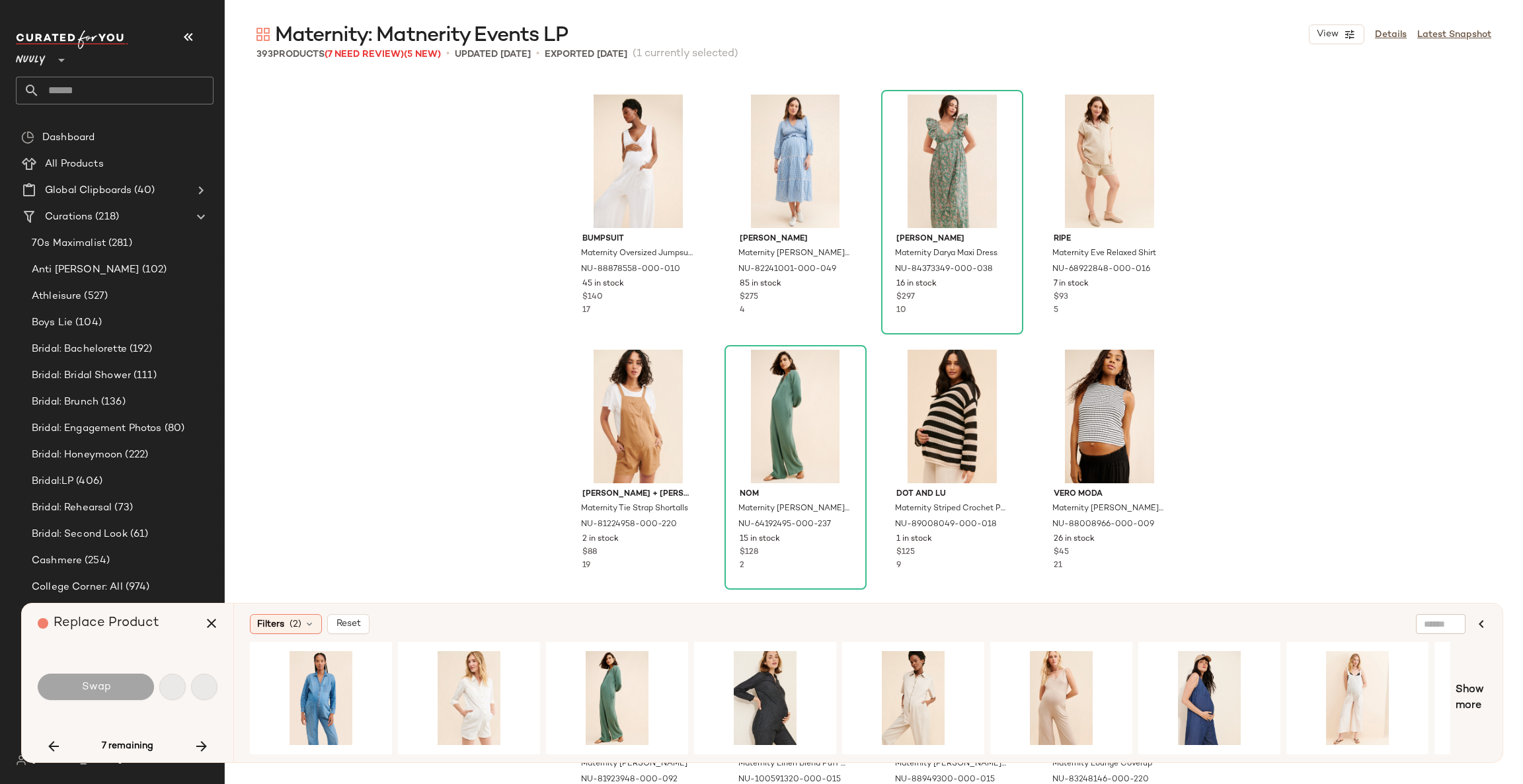
scroll to position [14286, 0]
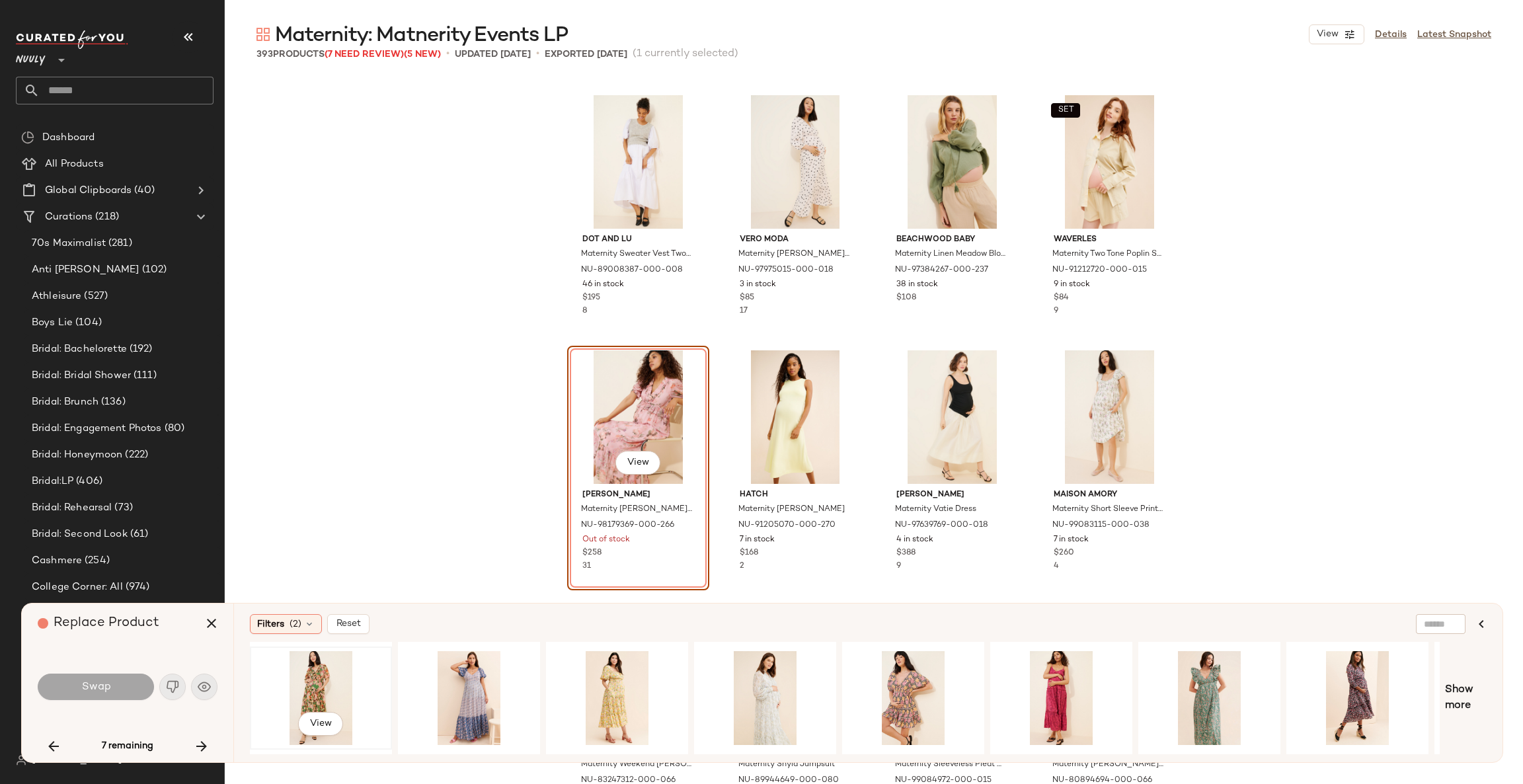
click at [312, 686] on div "View" at bounding box center [321, 698] width 133 height 94
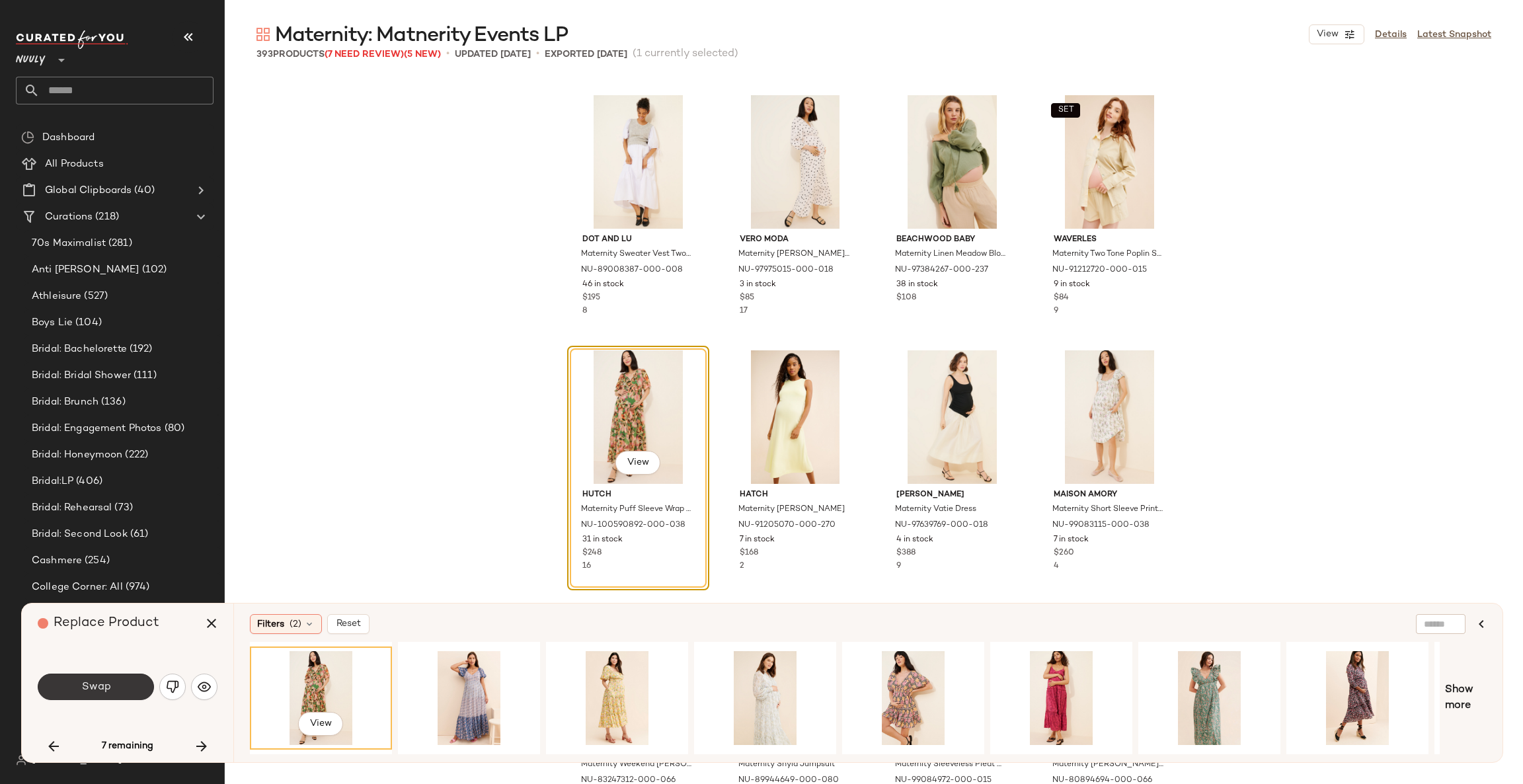
click at [130, 683] on button "Swap" at bounding box center [96, 687] width 117 height 26
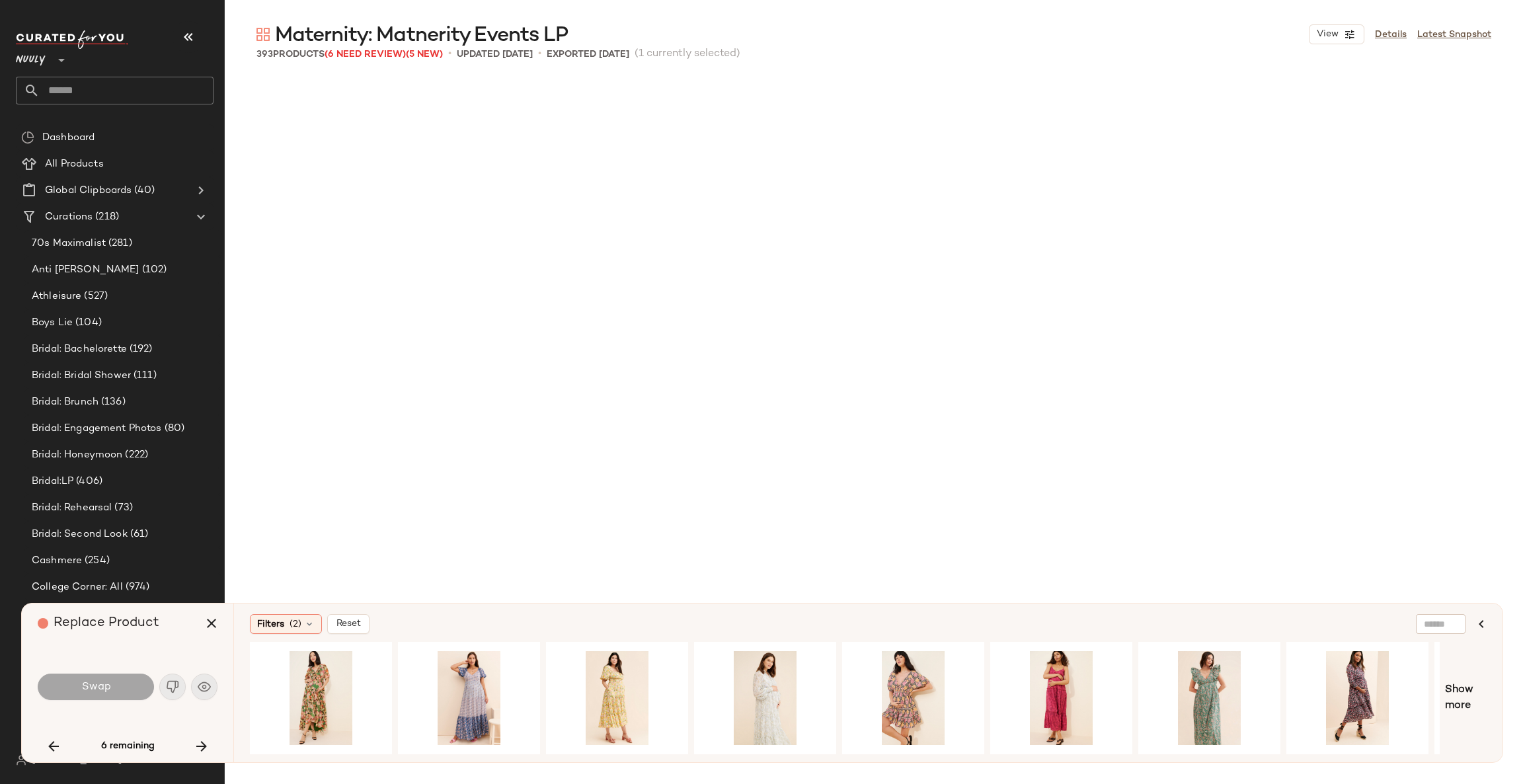
scroll to position [15052, 0]
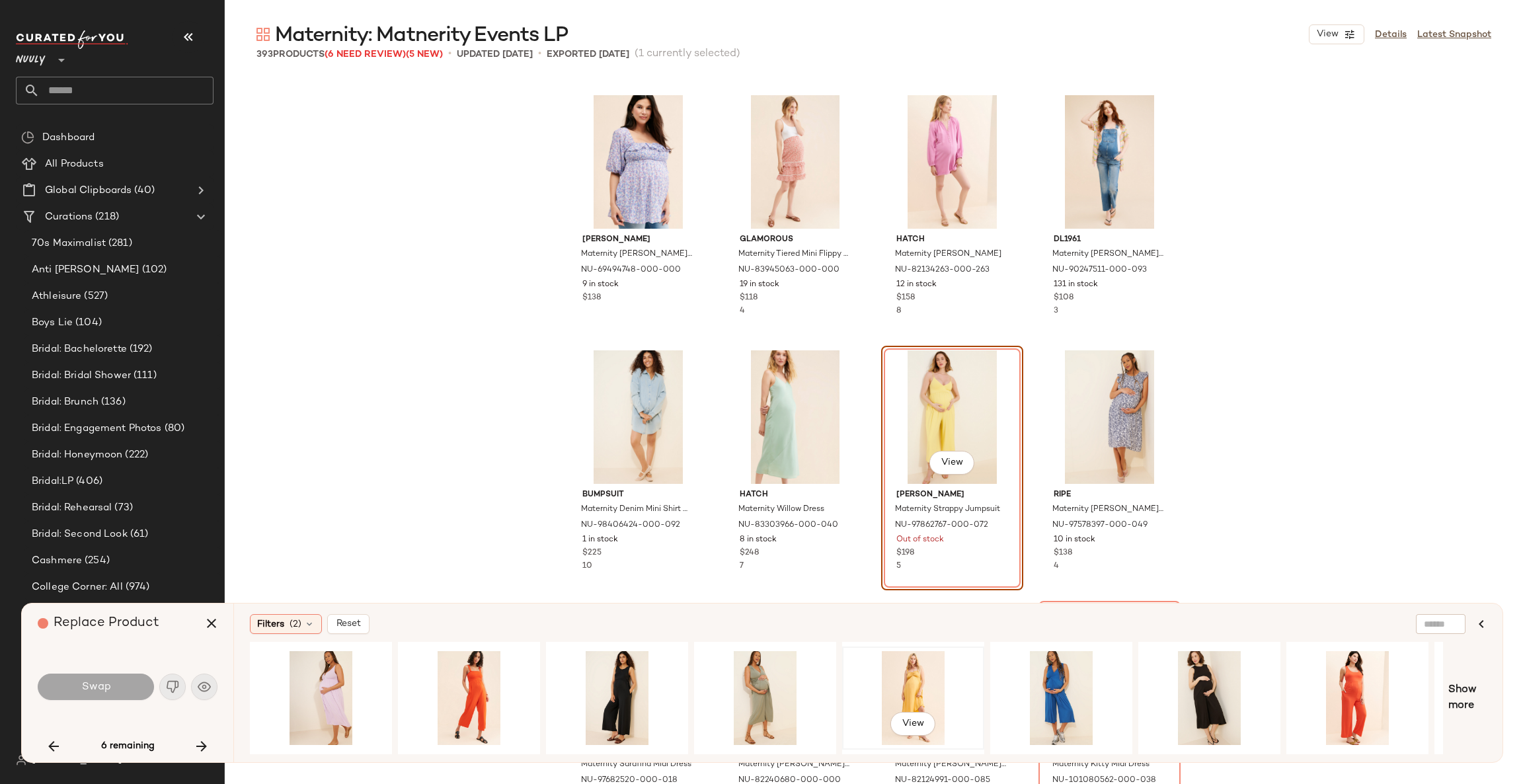
click at [898, 678] on div "View" at bounding box center [913, 698] width 133 height 94
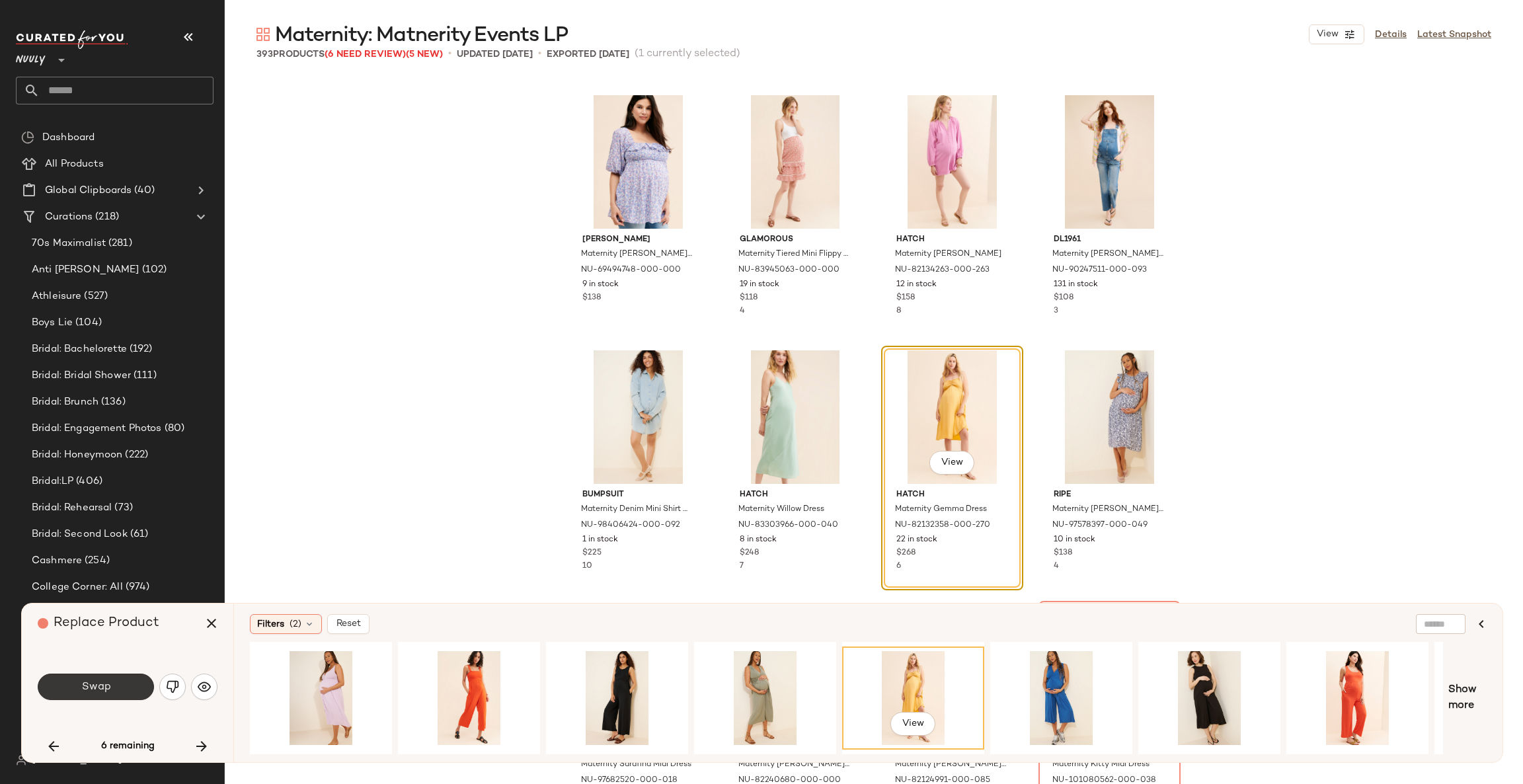
click at [134, 686] on button "Swap" at bounding box center [96, 687] width 117 height 26
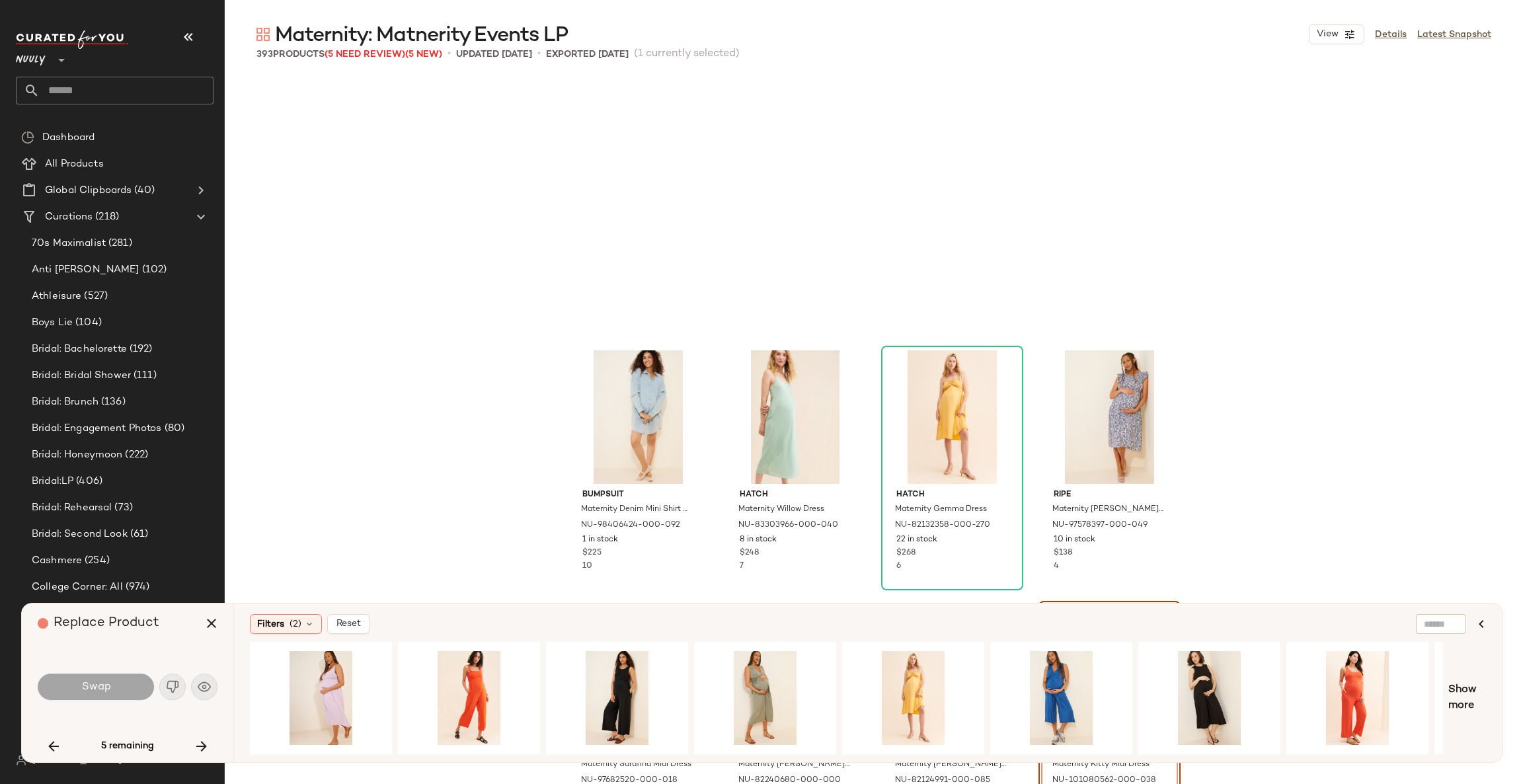
scroll to position [15306, 0]
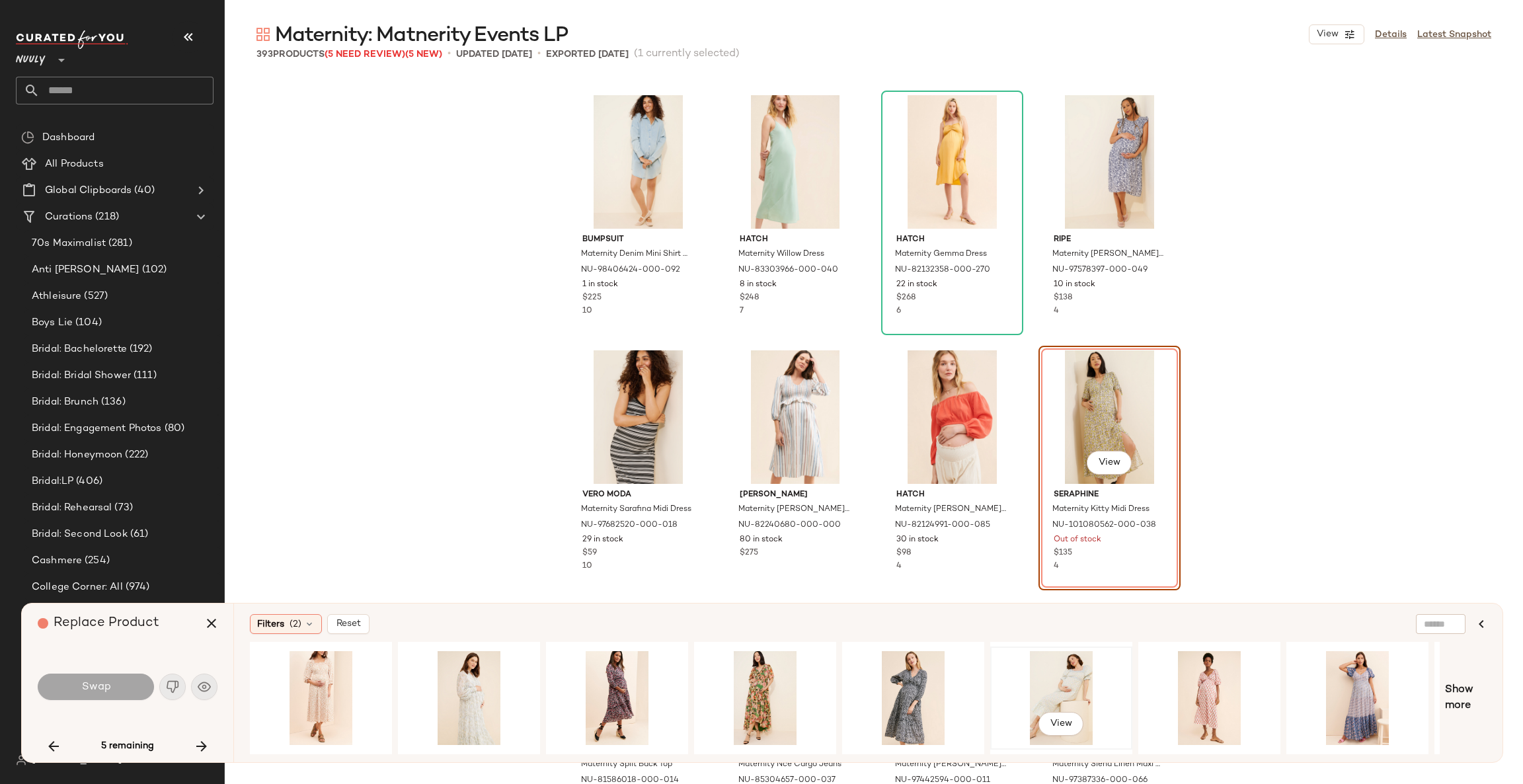
click at [1072, 680] on div "View" at bounding box center [1061, 698] width 133 height 94
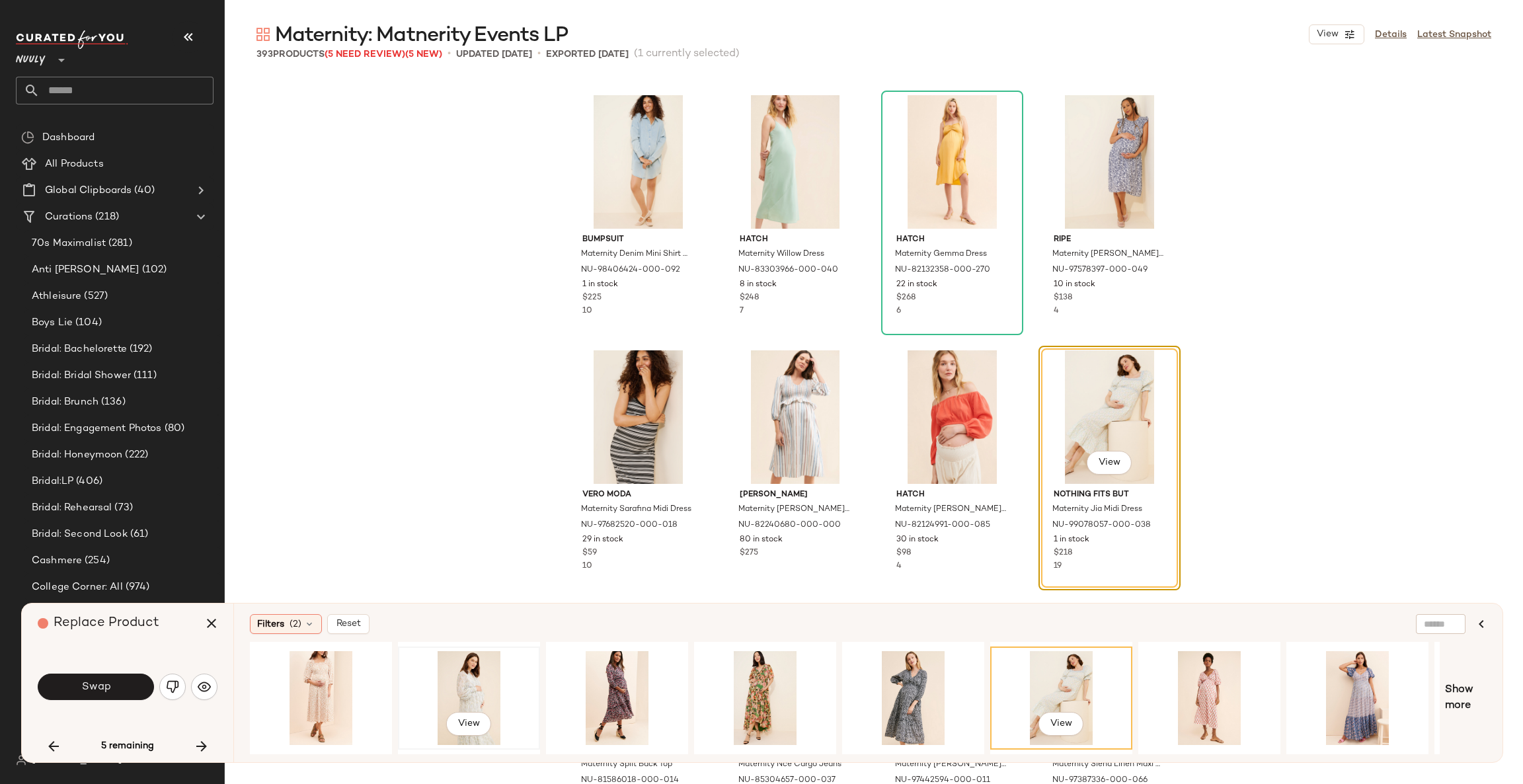
click at [466, 685] on div "View" at bounding box center [469, 698] width 133 height 94
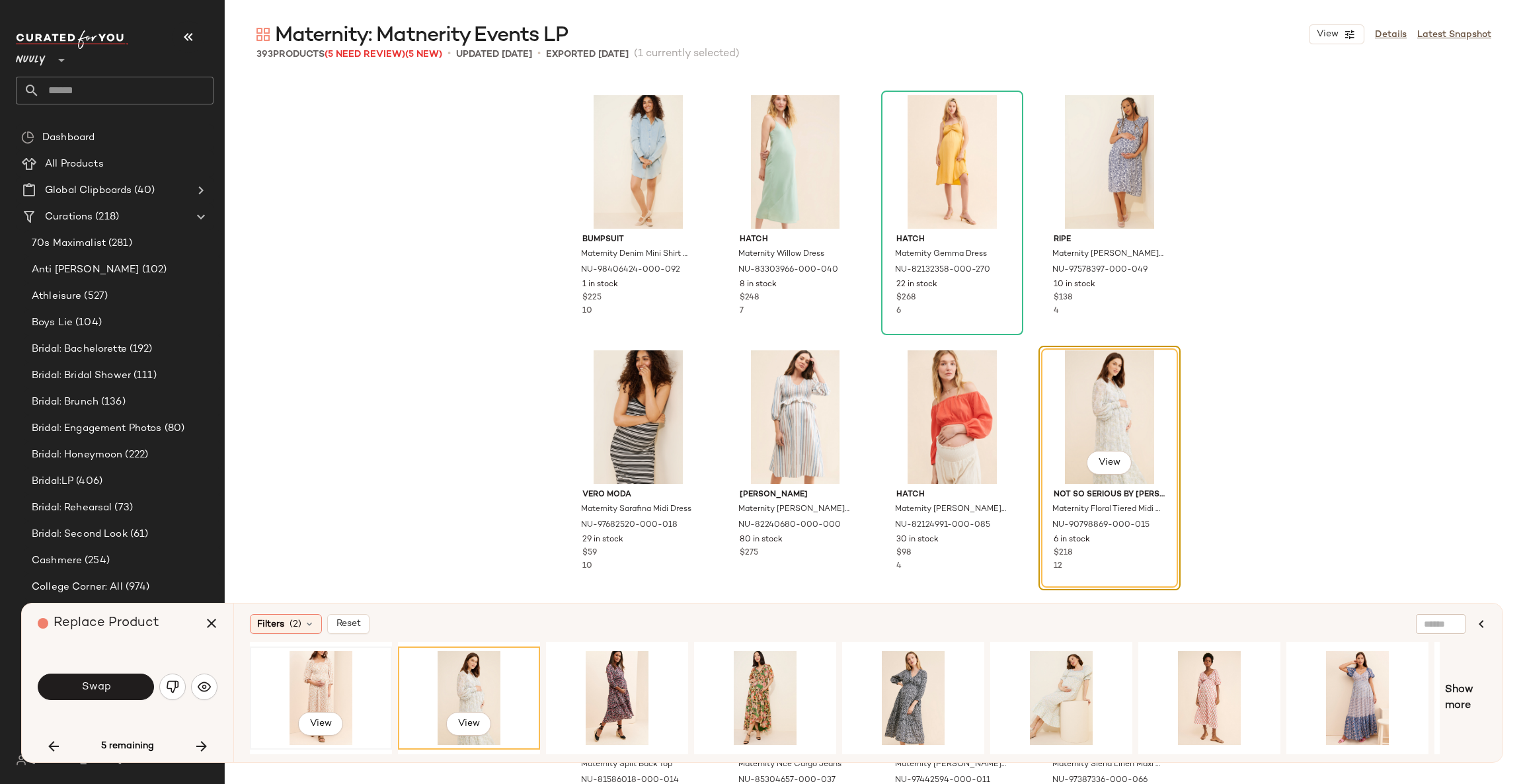
click at [374, 685] on div "View" at bounding box center [321, 698] width 133 height 94
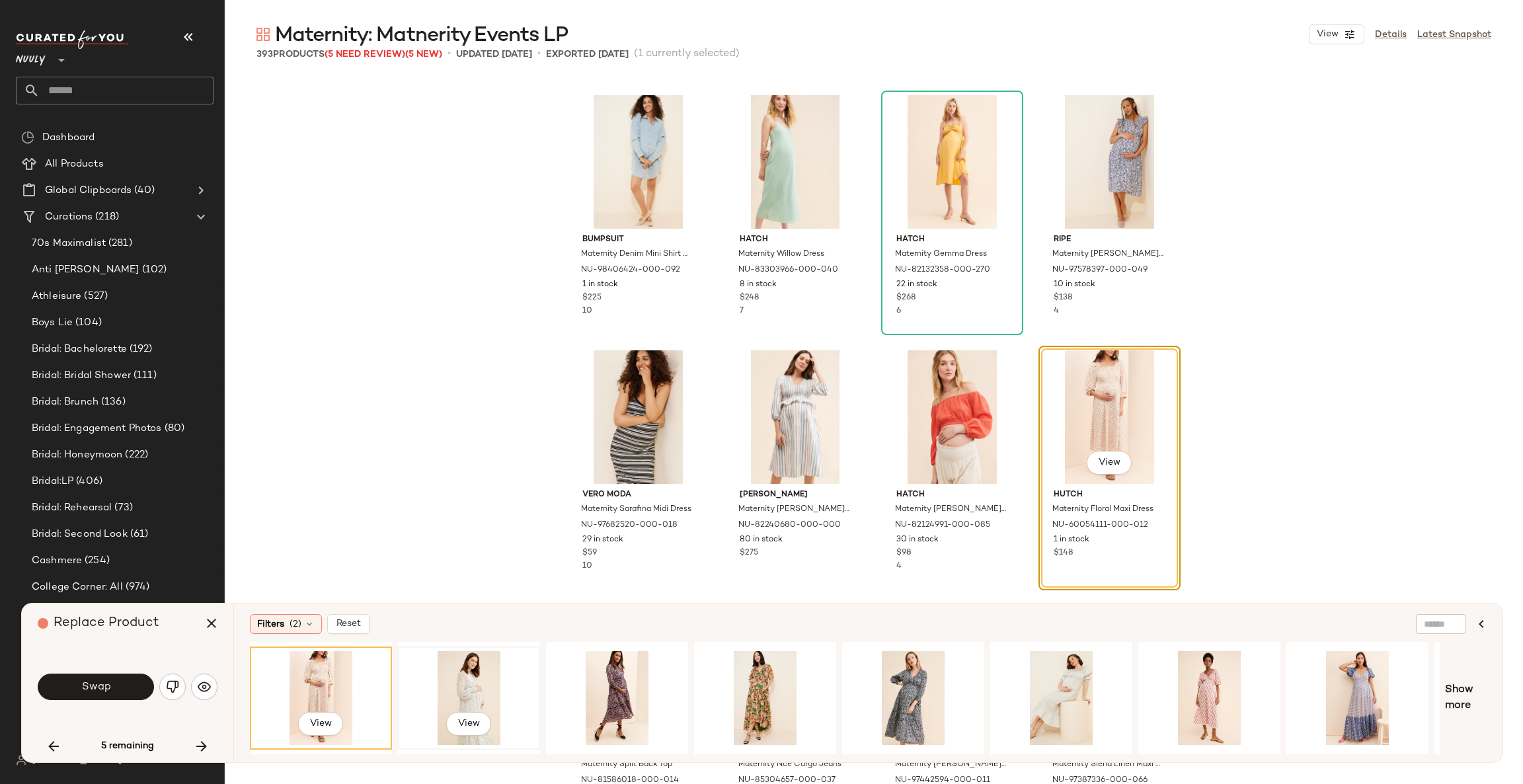
click at [439, 685] on div "View" at bounding box center [469, 698] width 133 height 94
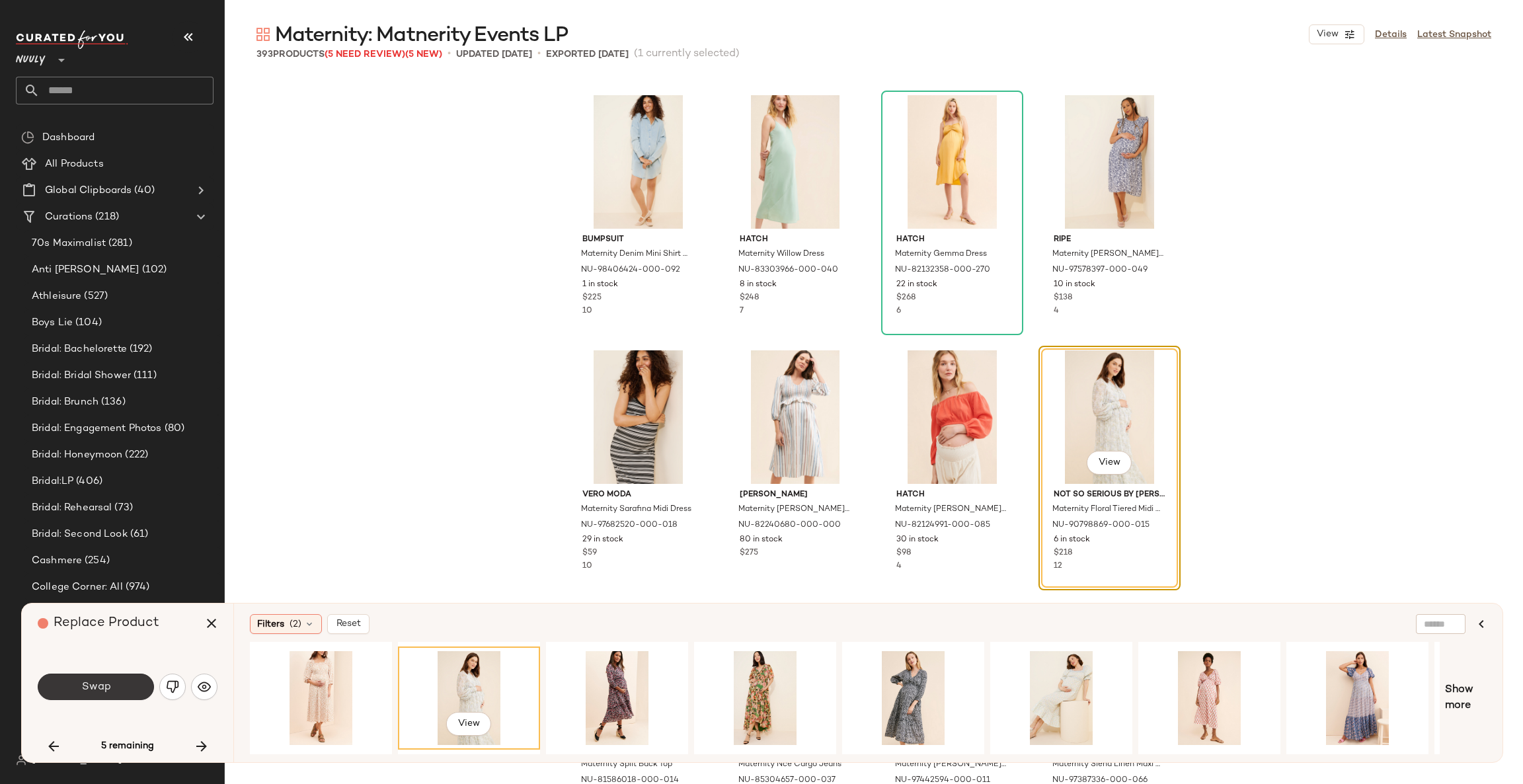
click at [133, 689] on button "Swap" at bounding box center [96, 687] width 117 height 26
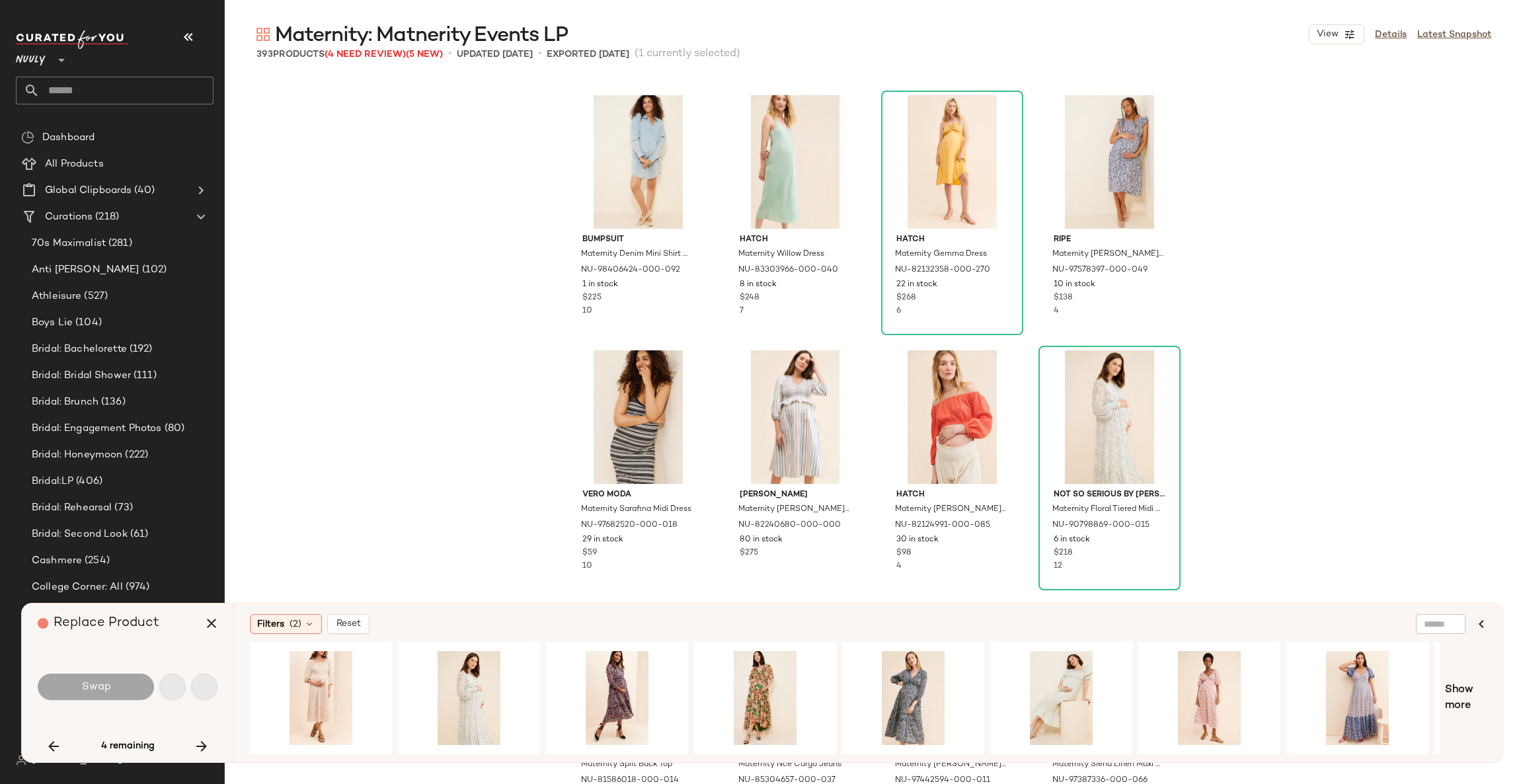
scroll to position [16072, 0]
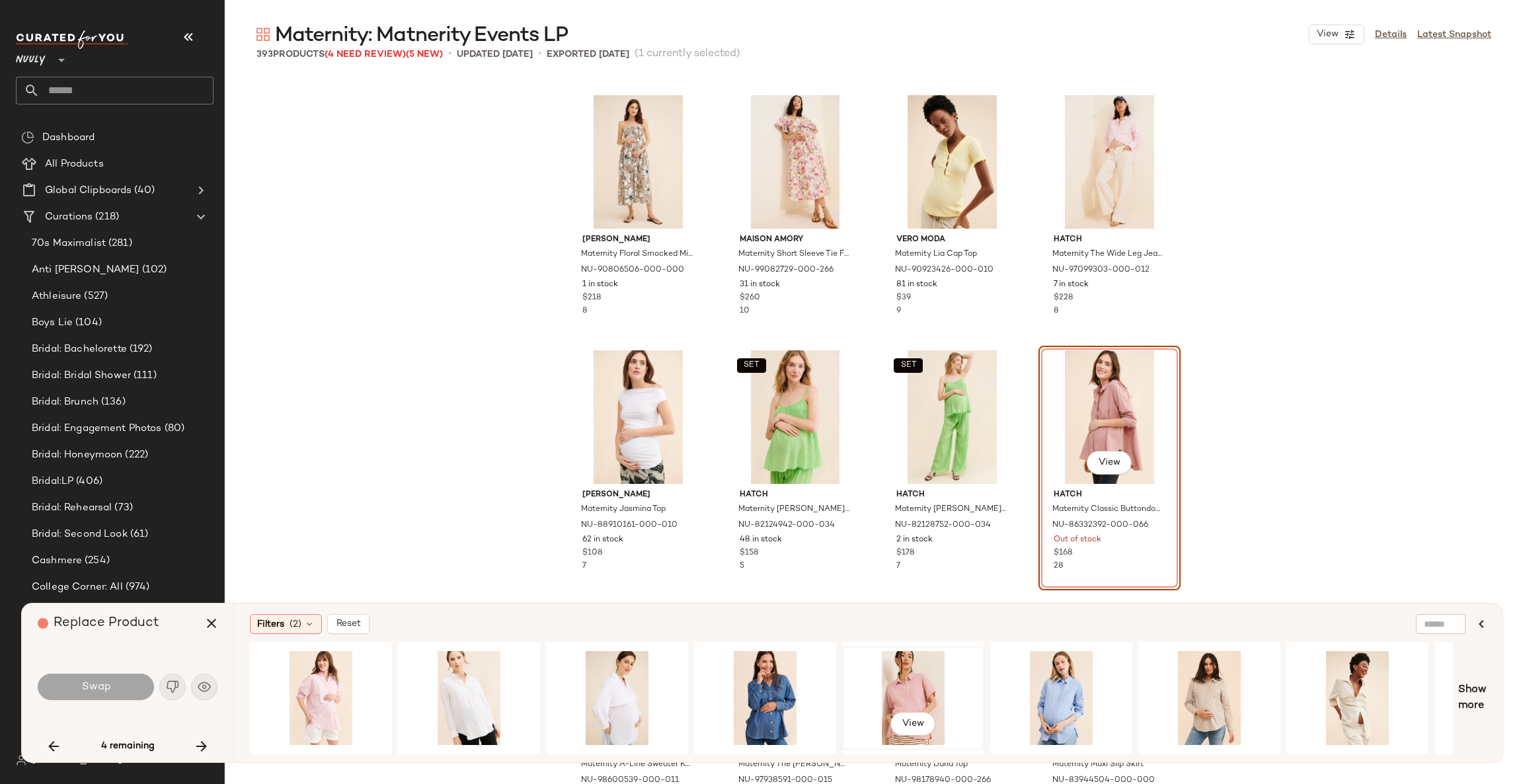
click at [910, 687] on div "View" at bounding box center [913, 698] width 133 height 94
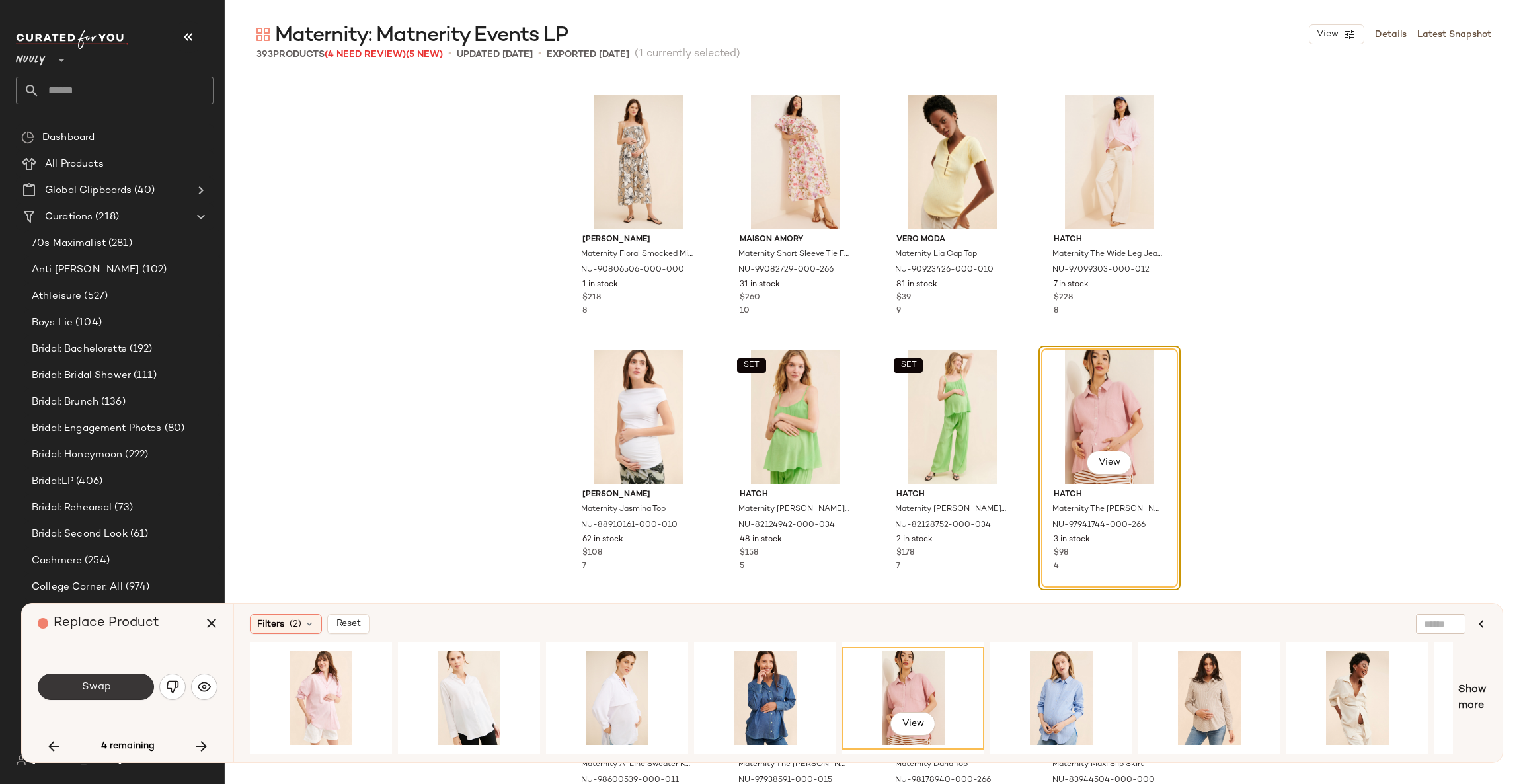
click at [109, 691] on span "Swap" at bounding box center [95, 687] width 30 height 13
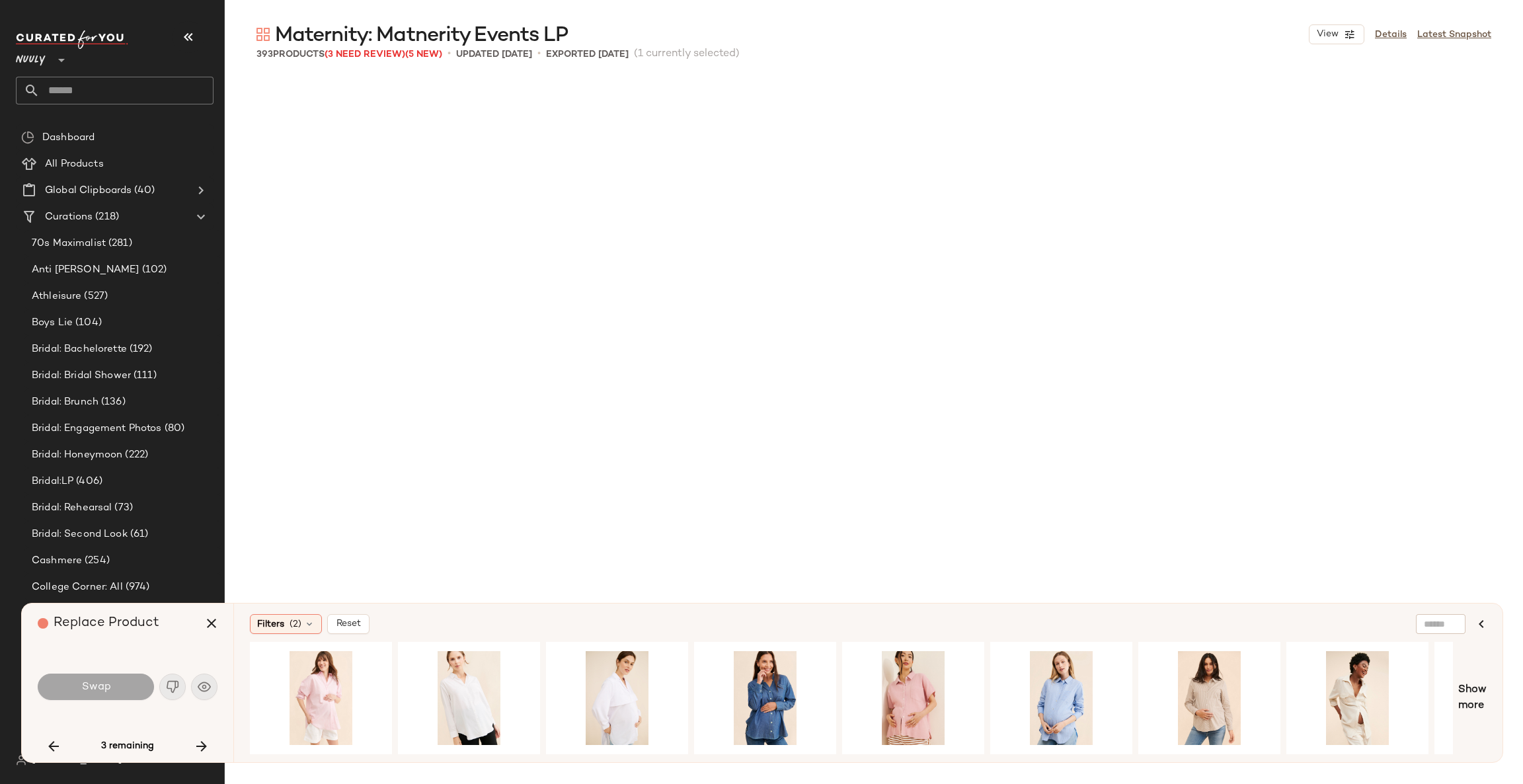
scroll to position [17093, 0]
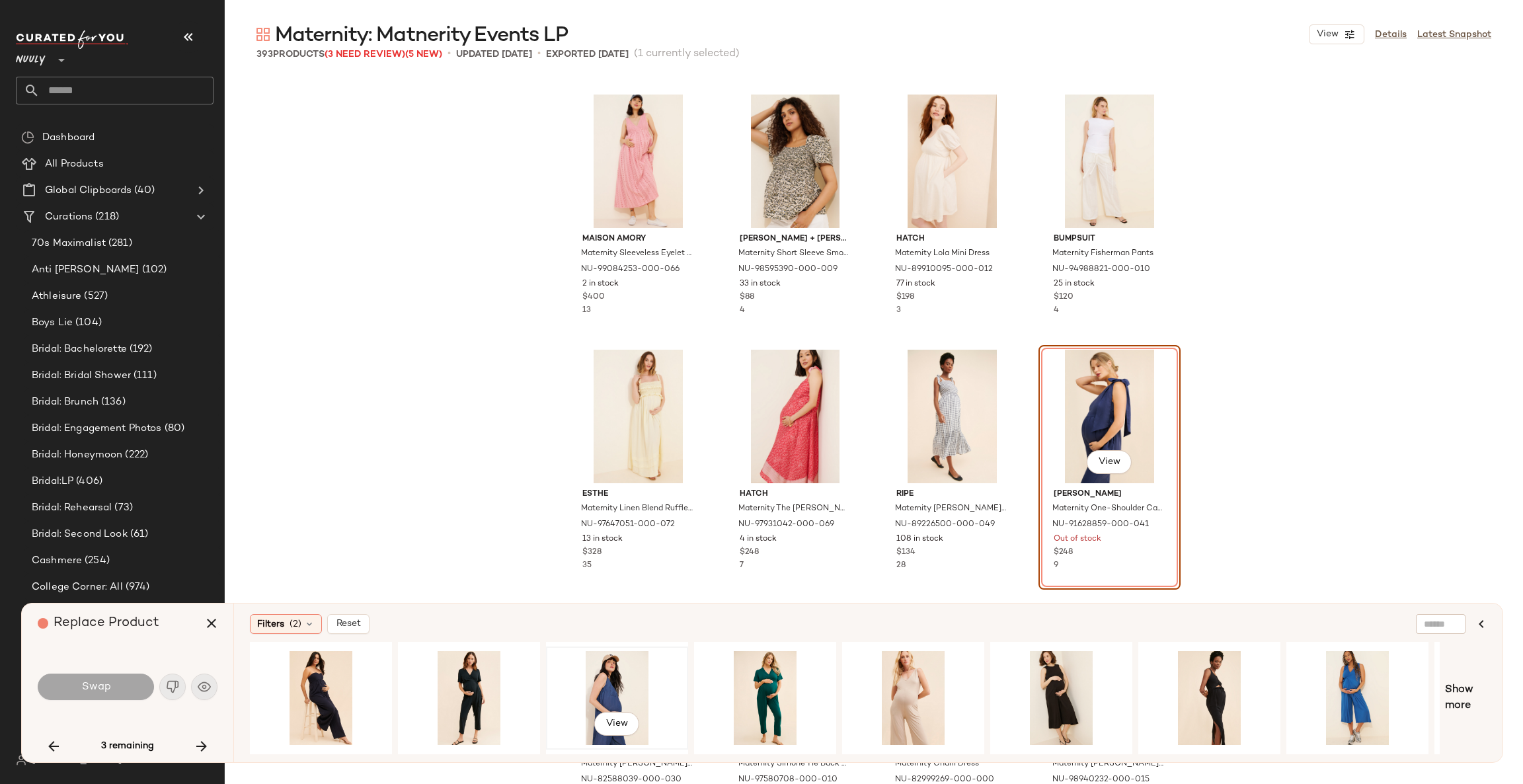
click at [621, 685] on div "View" at bounding box center [617, 698] width 133 height 94
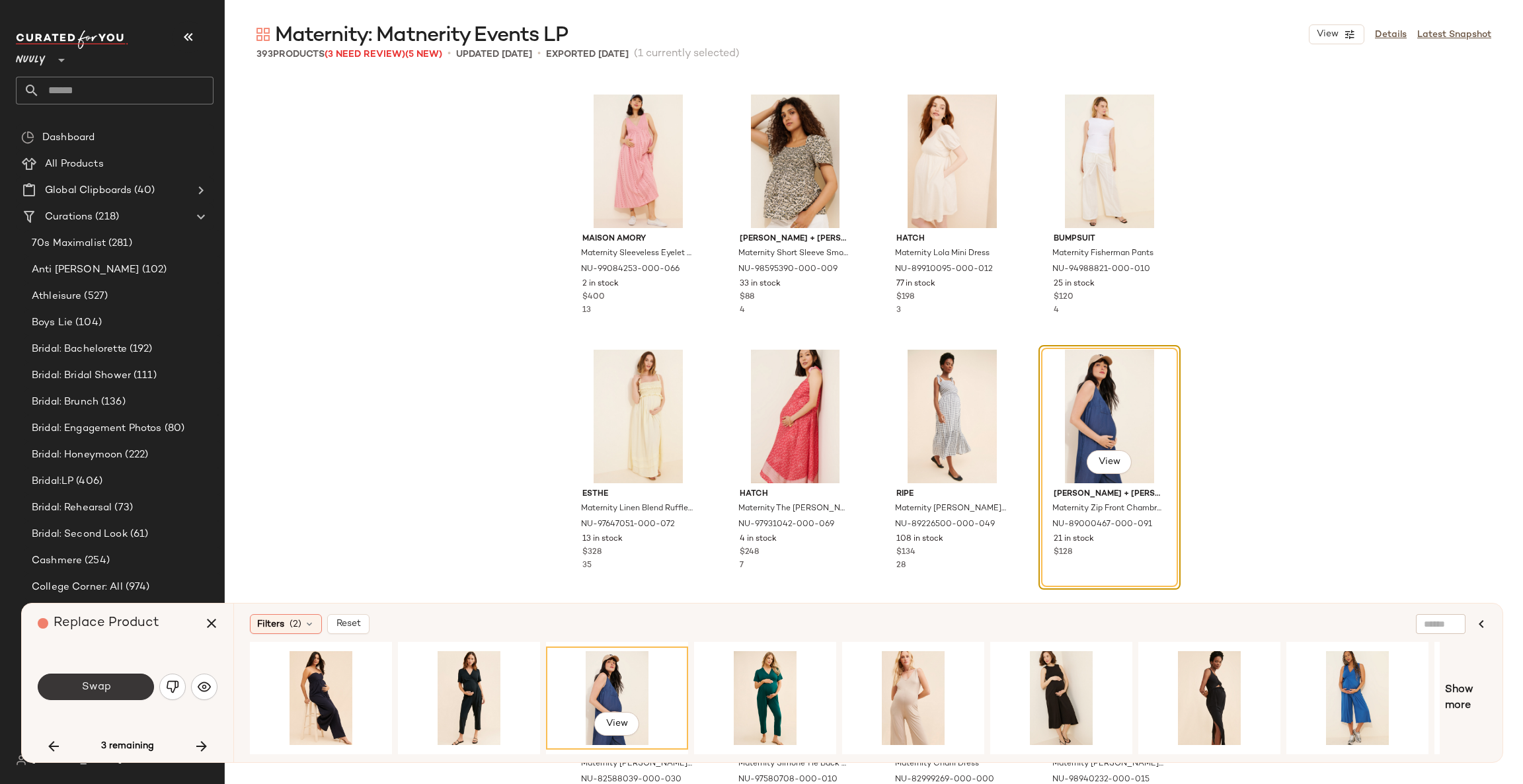
click at [122, 684] on button "Swap" at bounding box center [96, 687] width 117 height 26
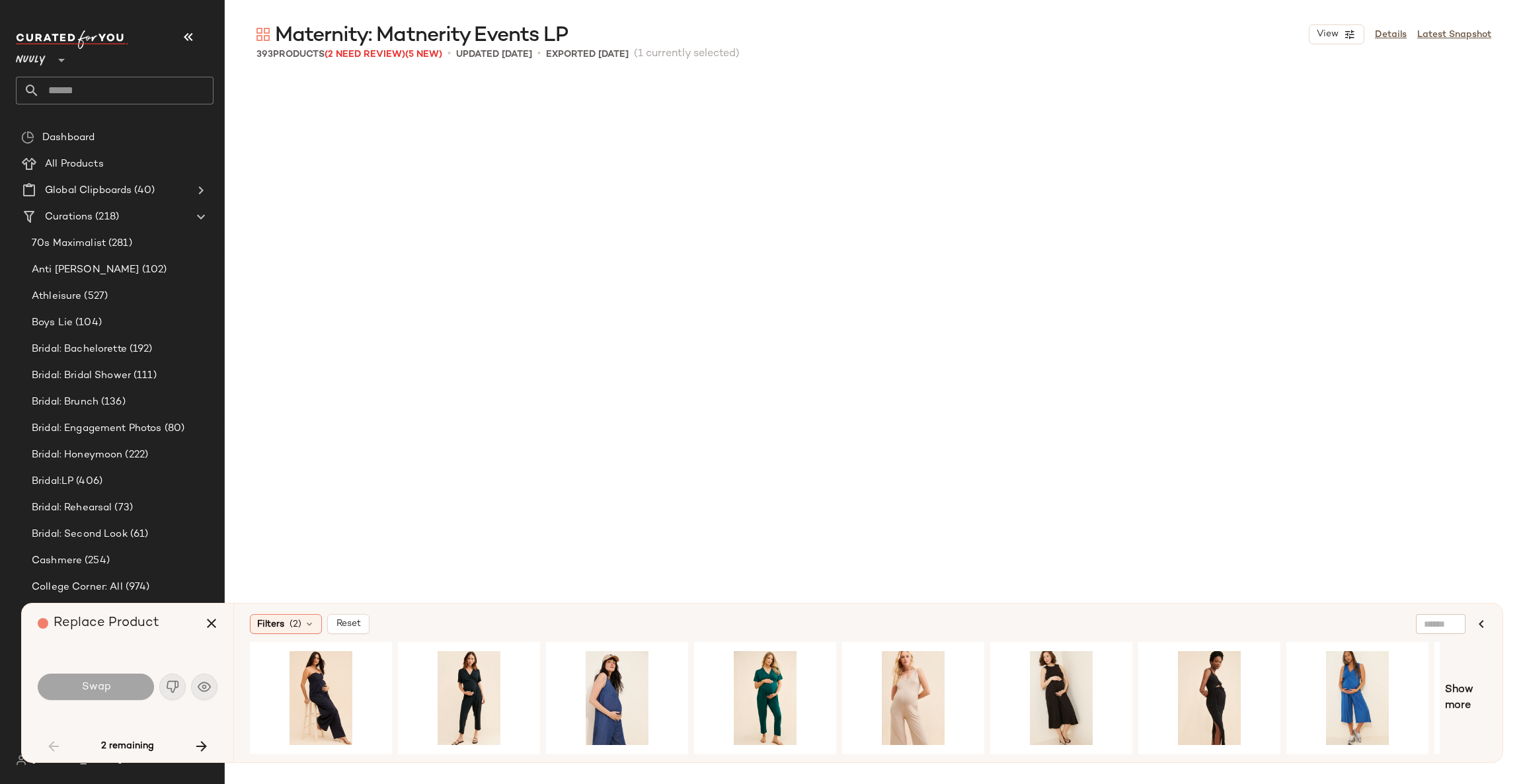
scroll to position [509, 0]
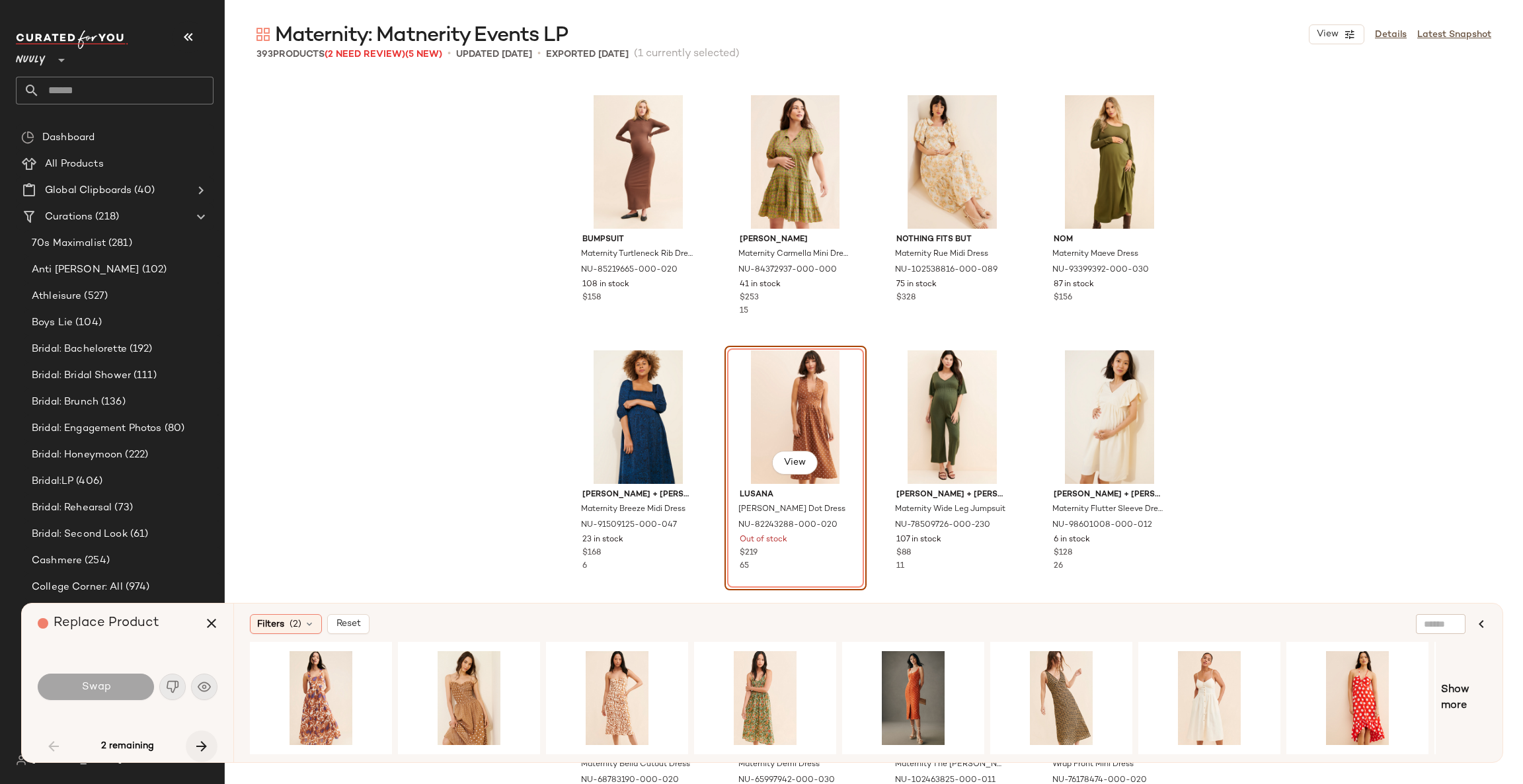
click at [204, 743] on icon "button" at bounding box center [202, 746] width 16 height 16
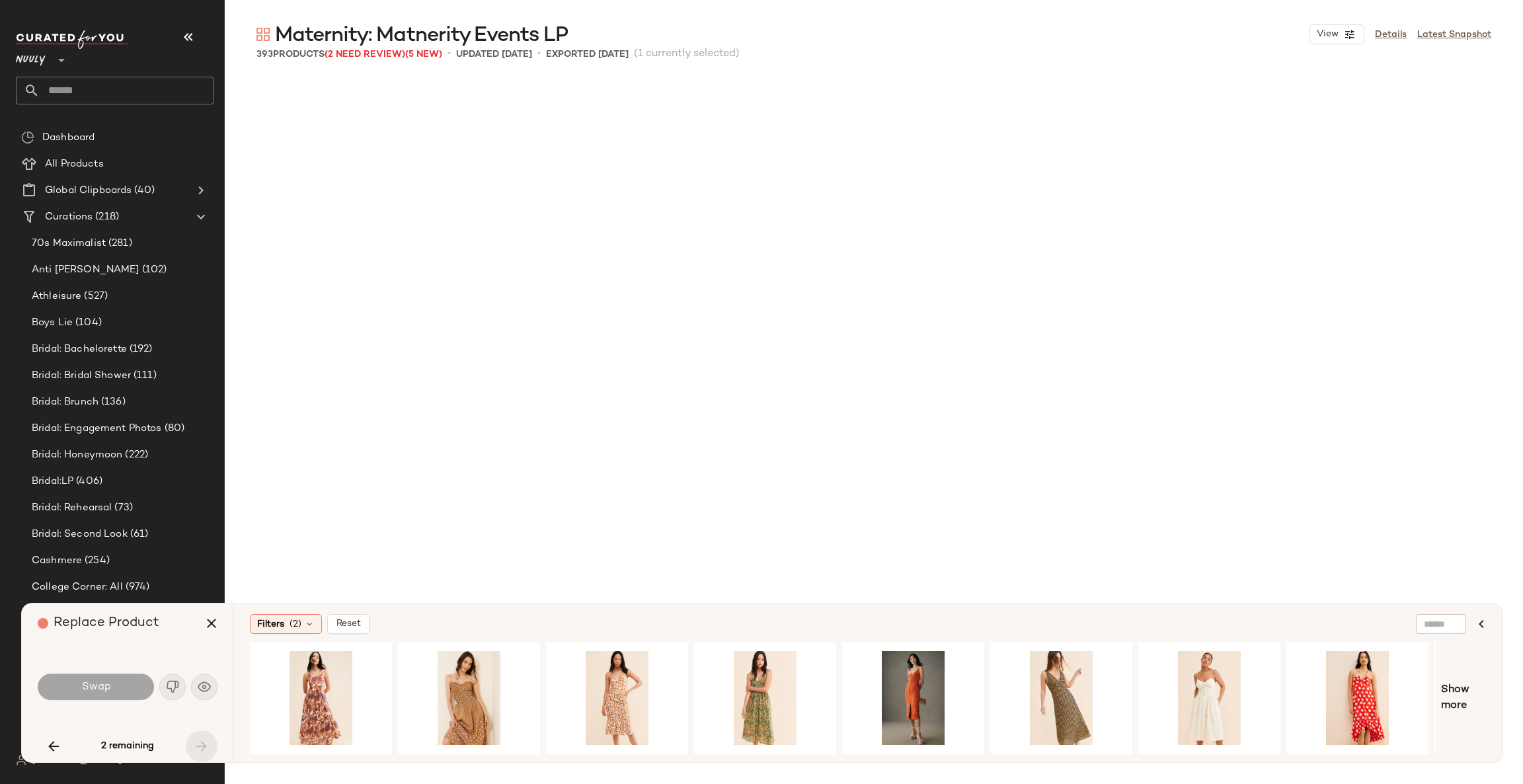
scroll to position [24492, 0]
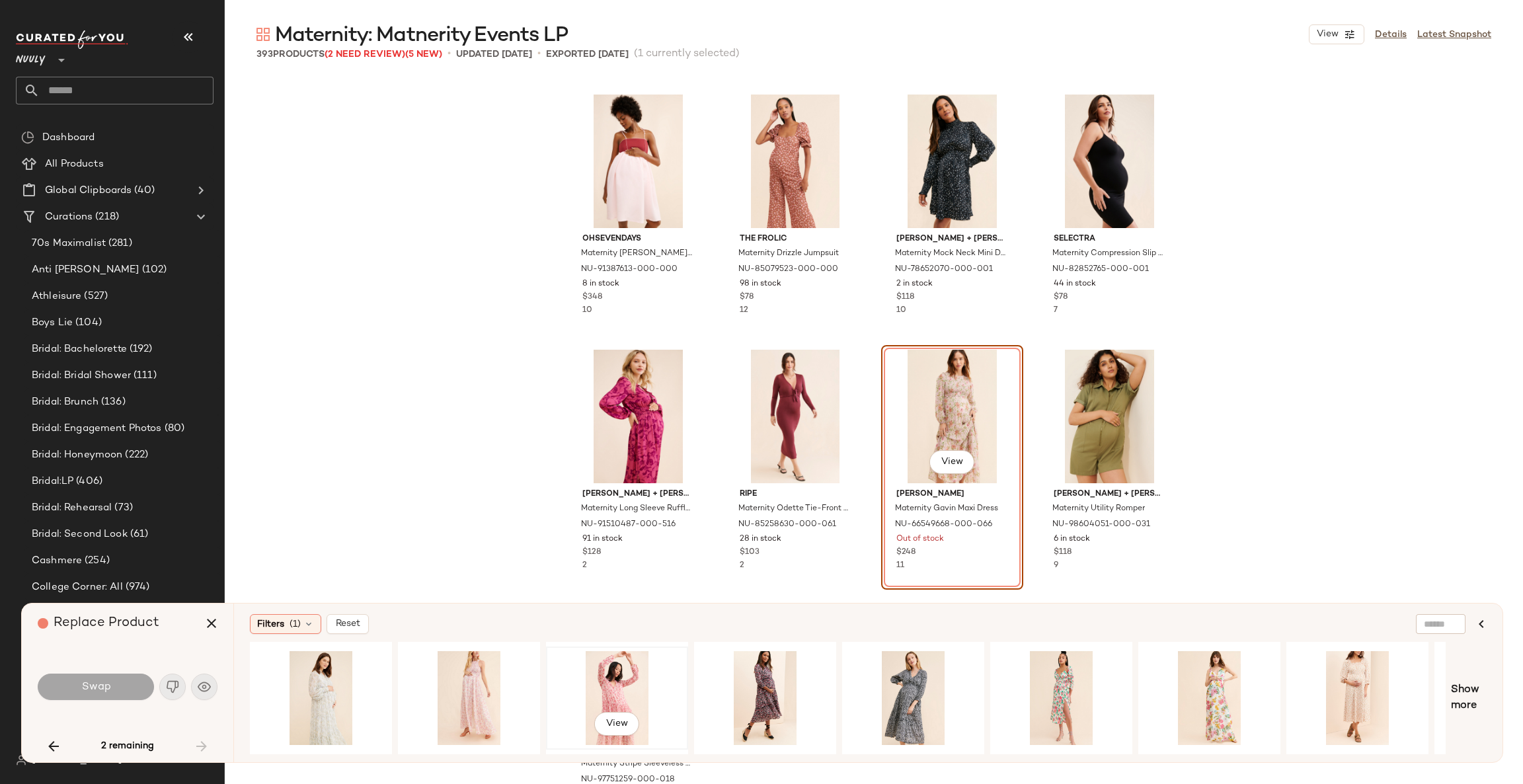
click at [589, 677] on div "View" at bounding box center [617, 698] width 133 height 94
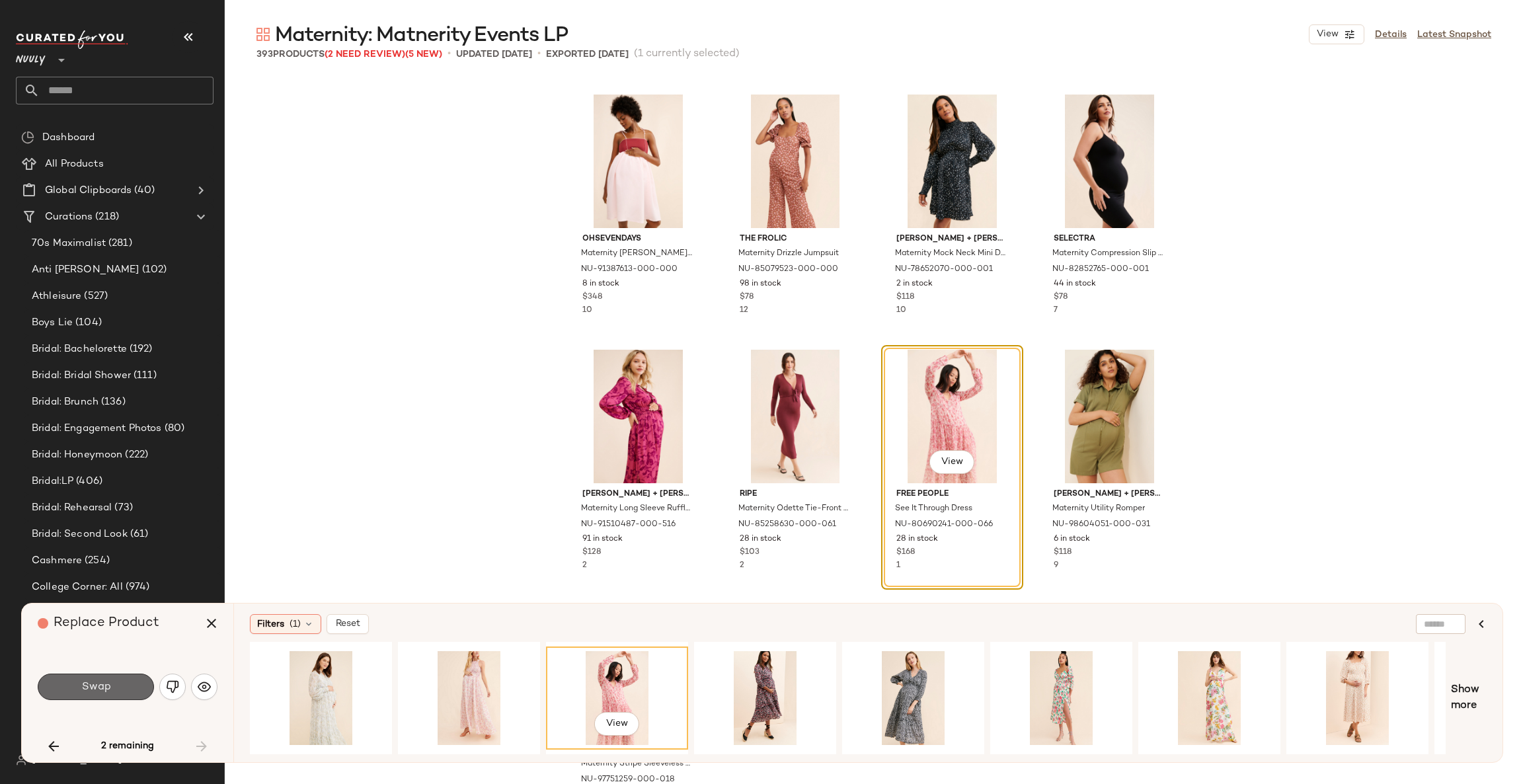
click at [117, 689] on button "Swap" at bounding box center [96, 687] width 117 height 26
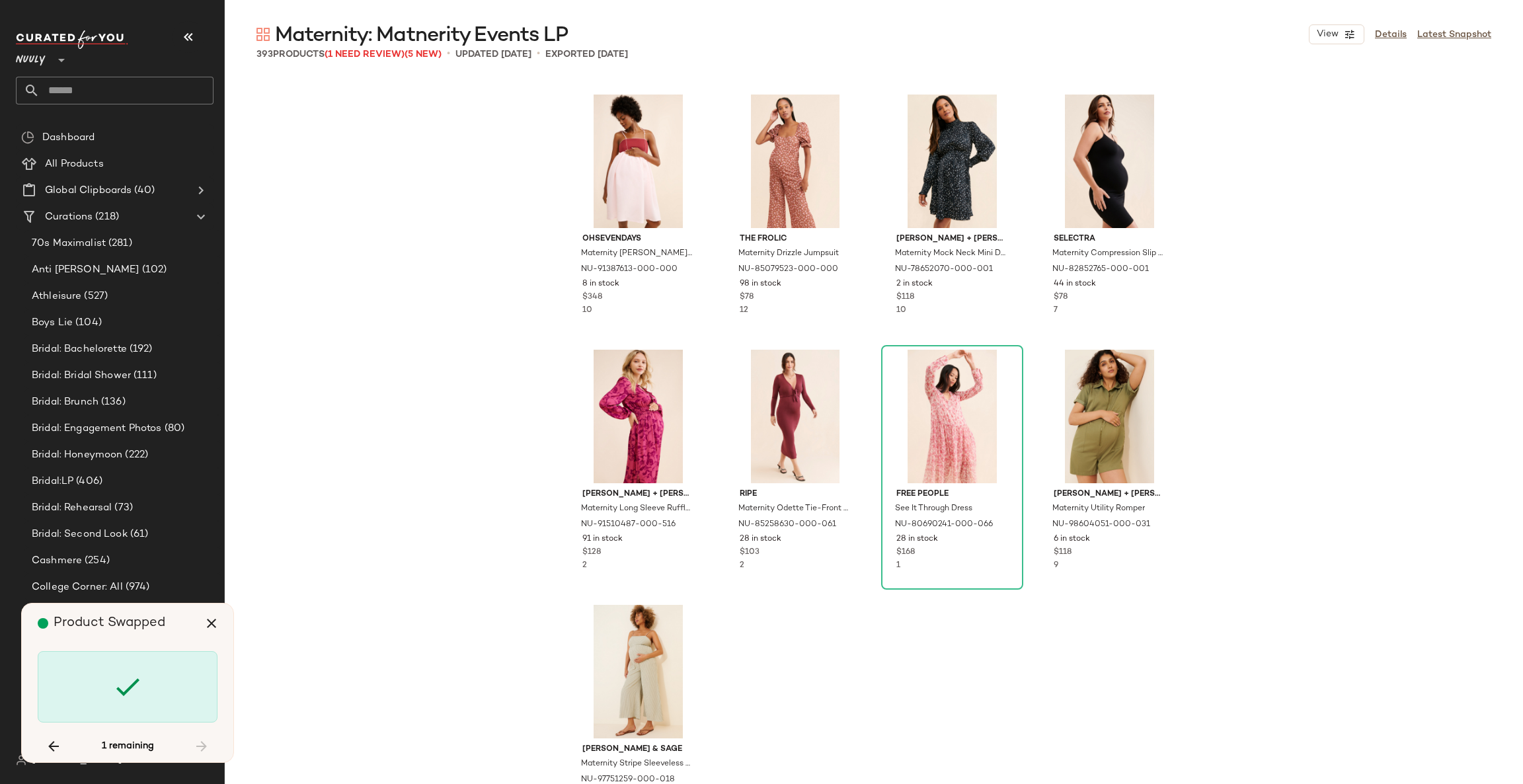
click at [416, 595] on div "OhSevenDays Maternity Wendy Linen Dress NU-91387613-000-000 8 in stock $348 10 …" at bounding box center [874, 457] width 1299 height 762
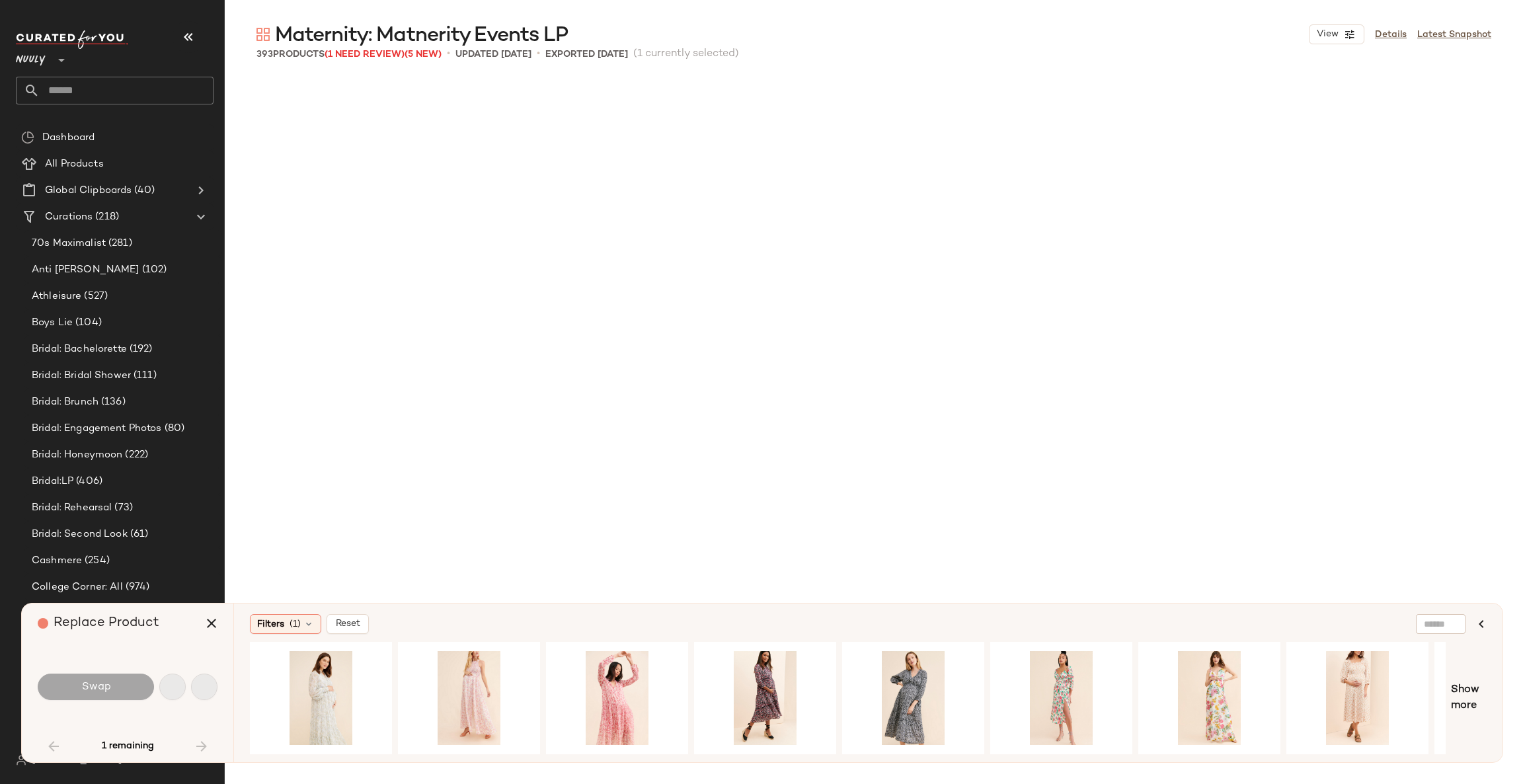
scroll to position [509, 0]
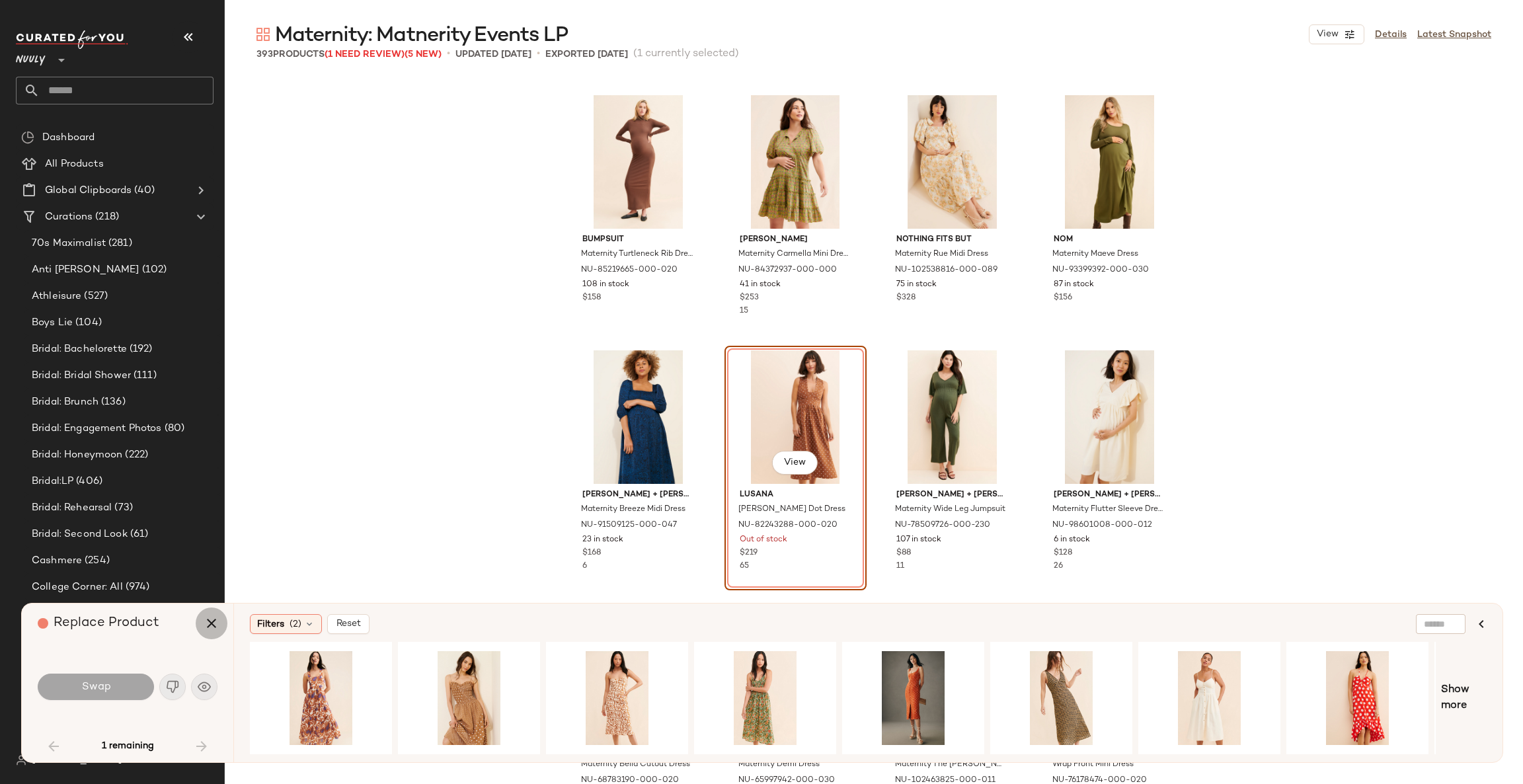
click at [211, 620] on icon "button" at bounding box center [212, 624] width 16 height 16
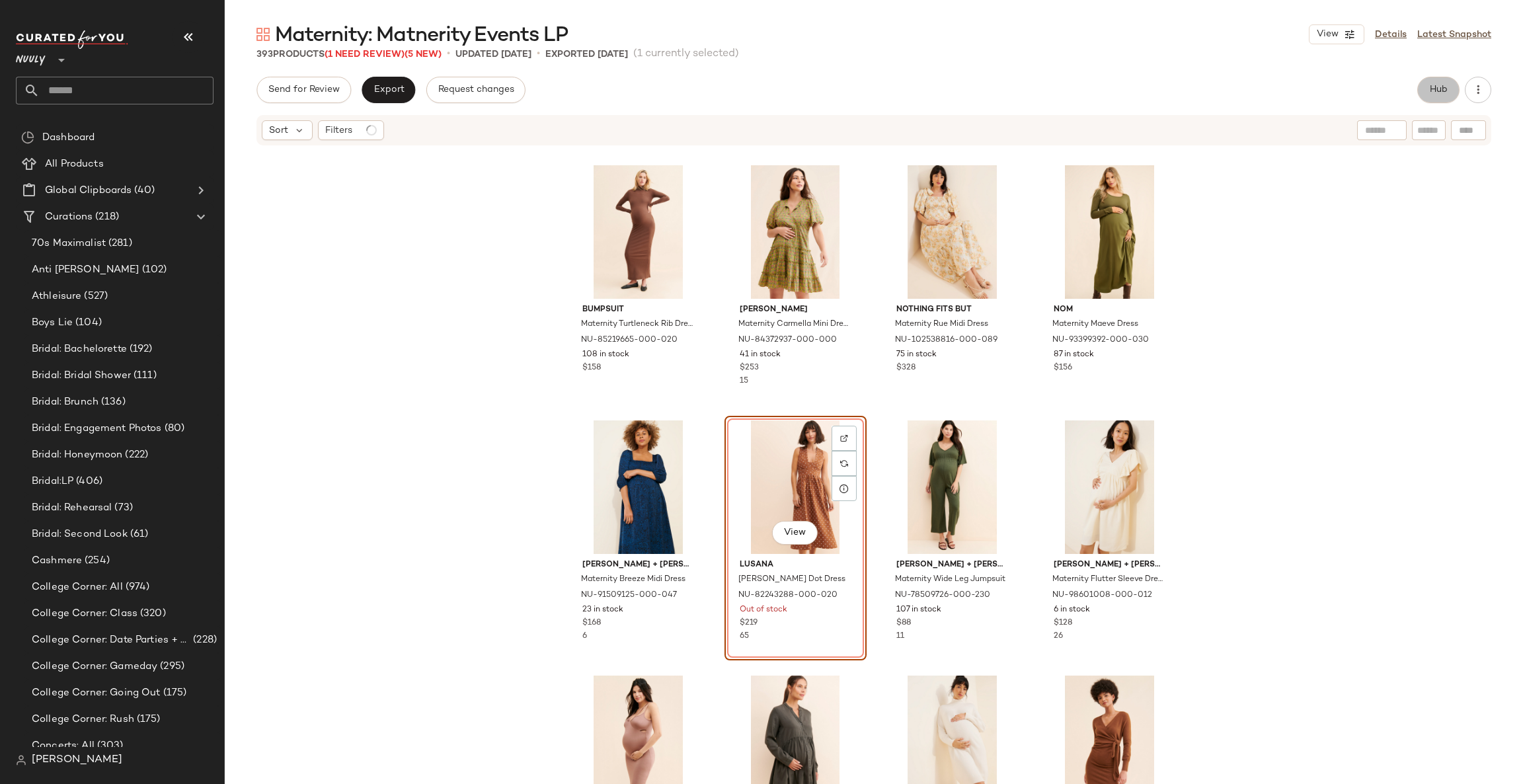
click at [1442, 91] on span "Hub" at bounding box center [1438, 89] width 18 height 10
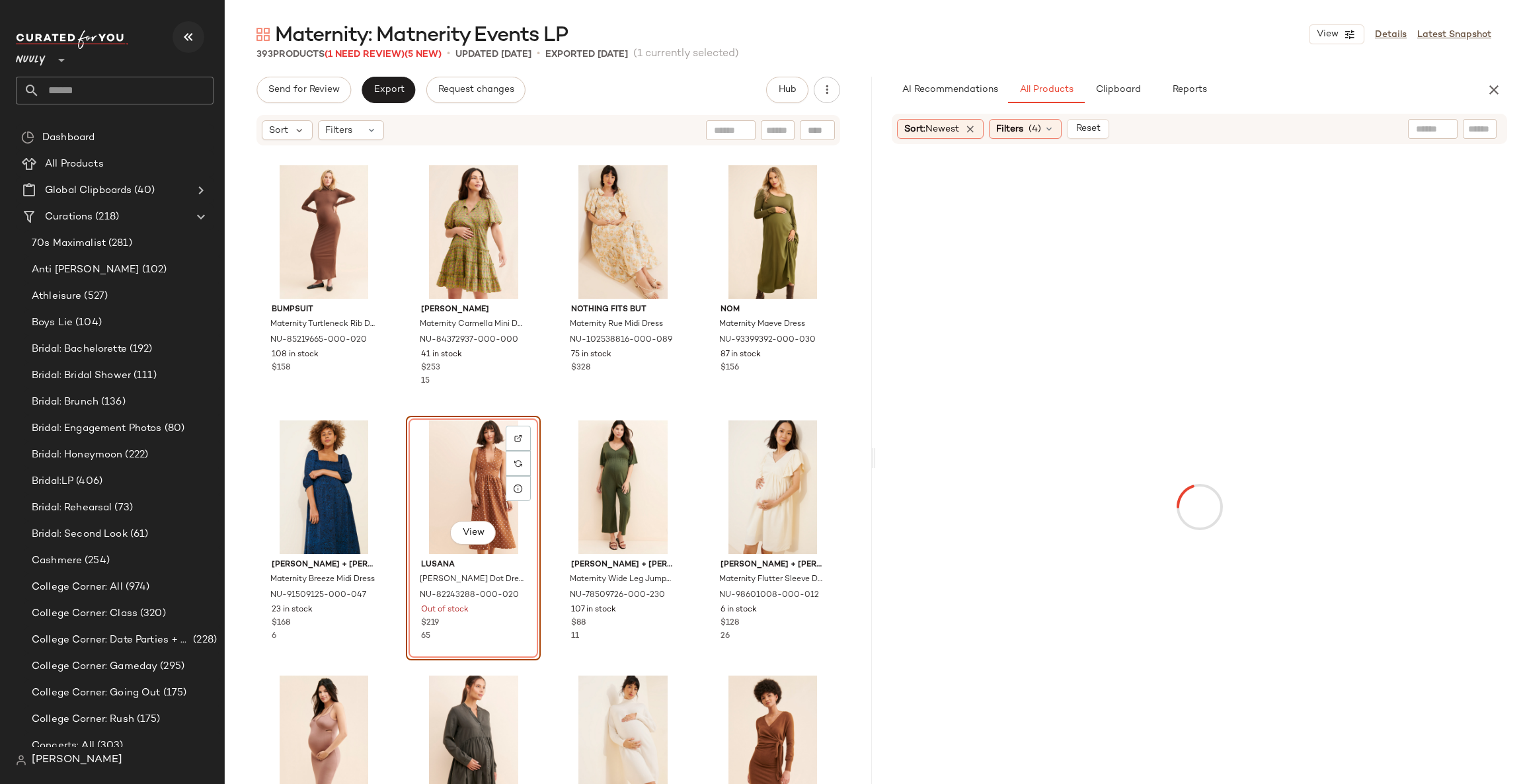
click at [179, 33] on button "button" at bounding box center [188, 37] width 32 height 32
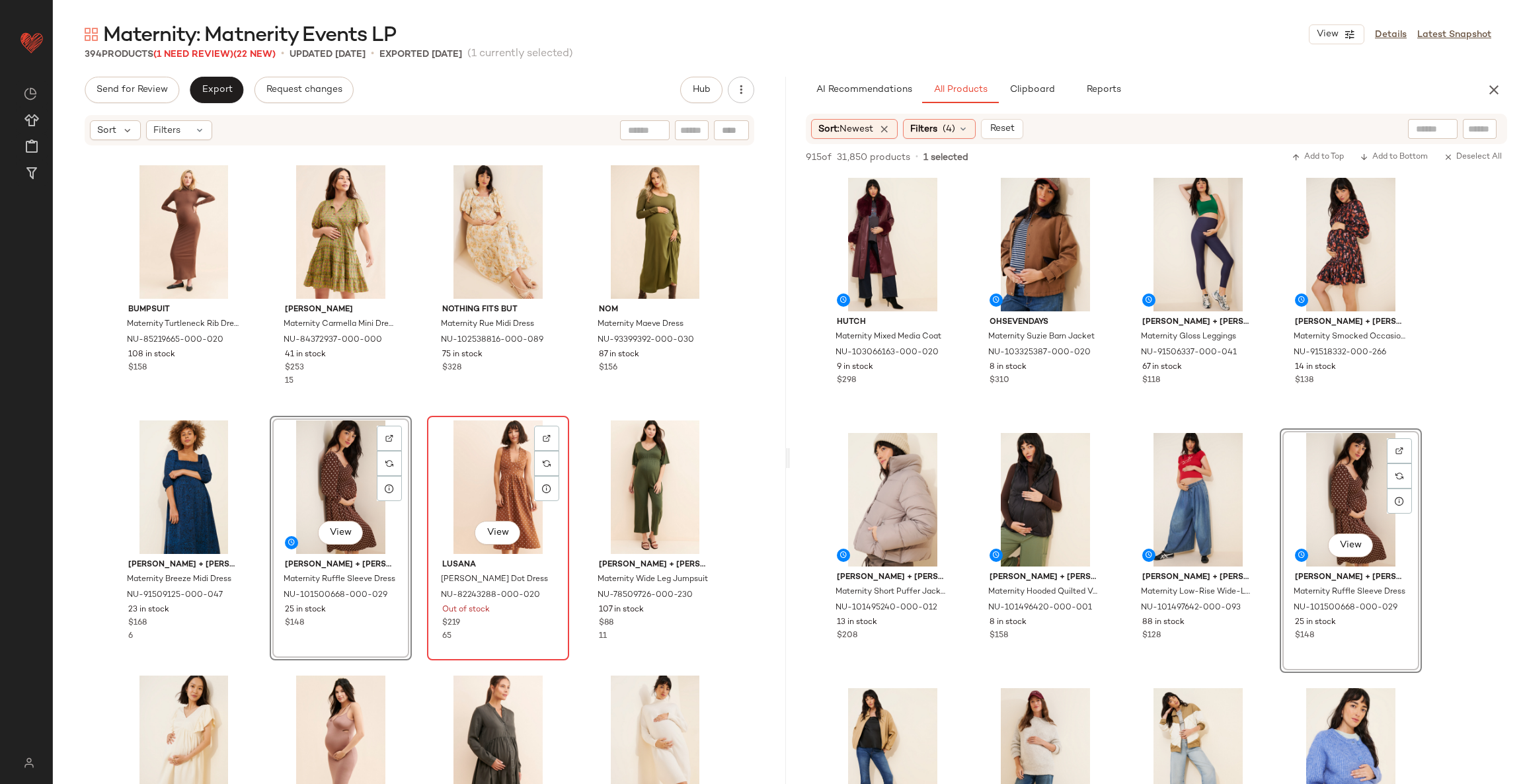
click at [471, 474] on div "View" at bounding box center [498, 487] width 133 height 133
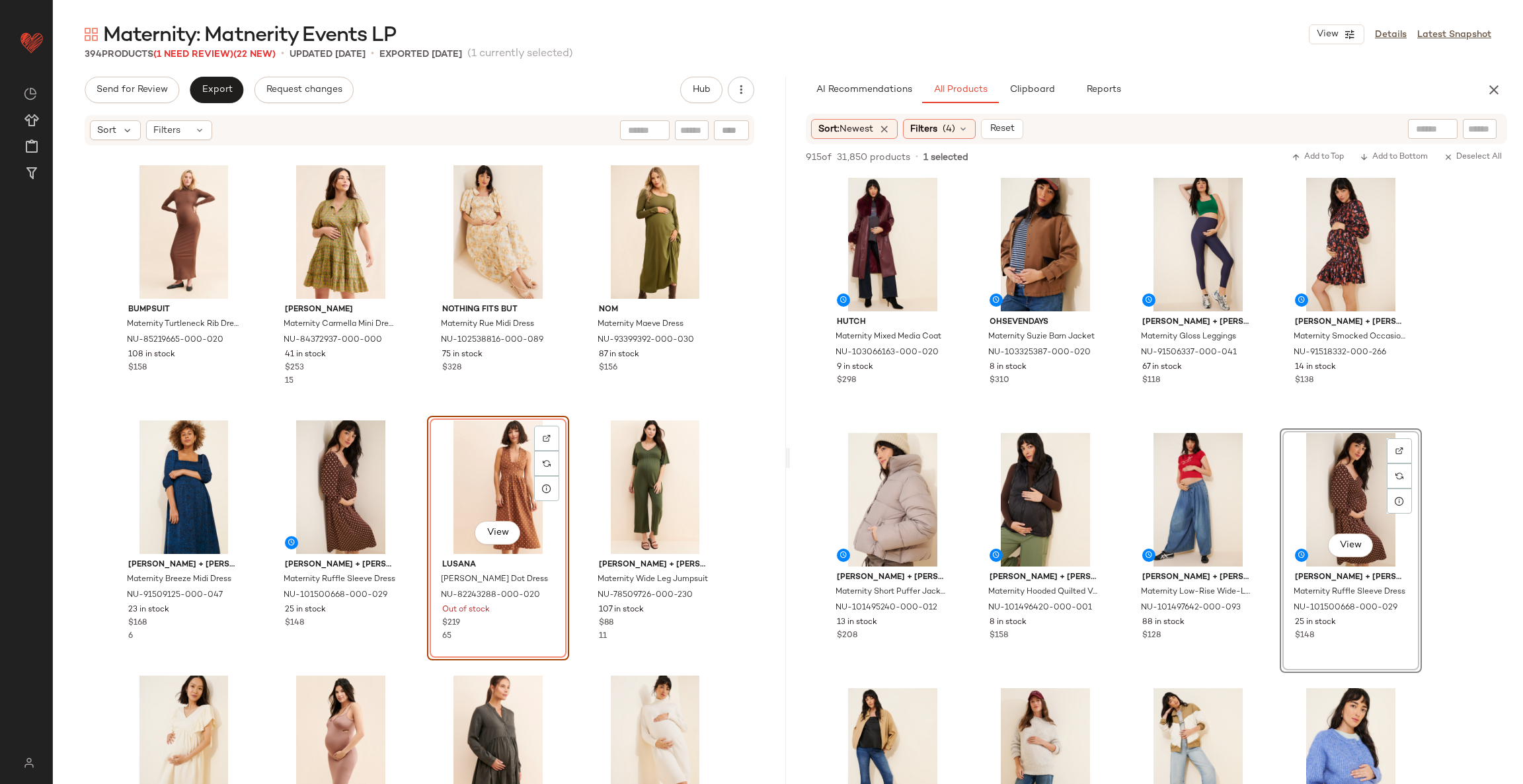
click at [471, 474] on div "View" at bounding box center [498, 487] width 133 height 133
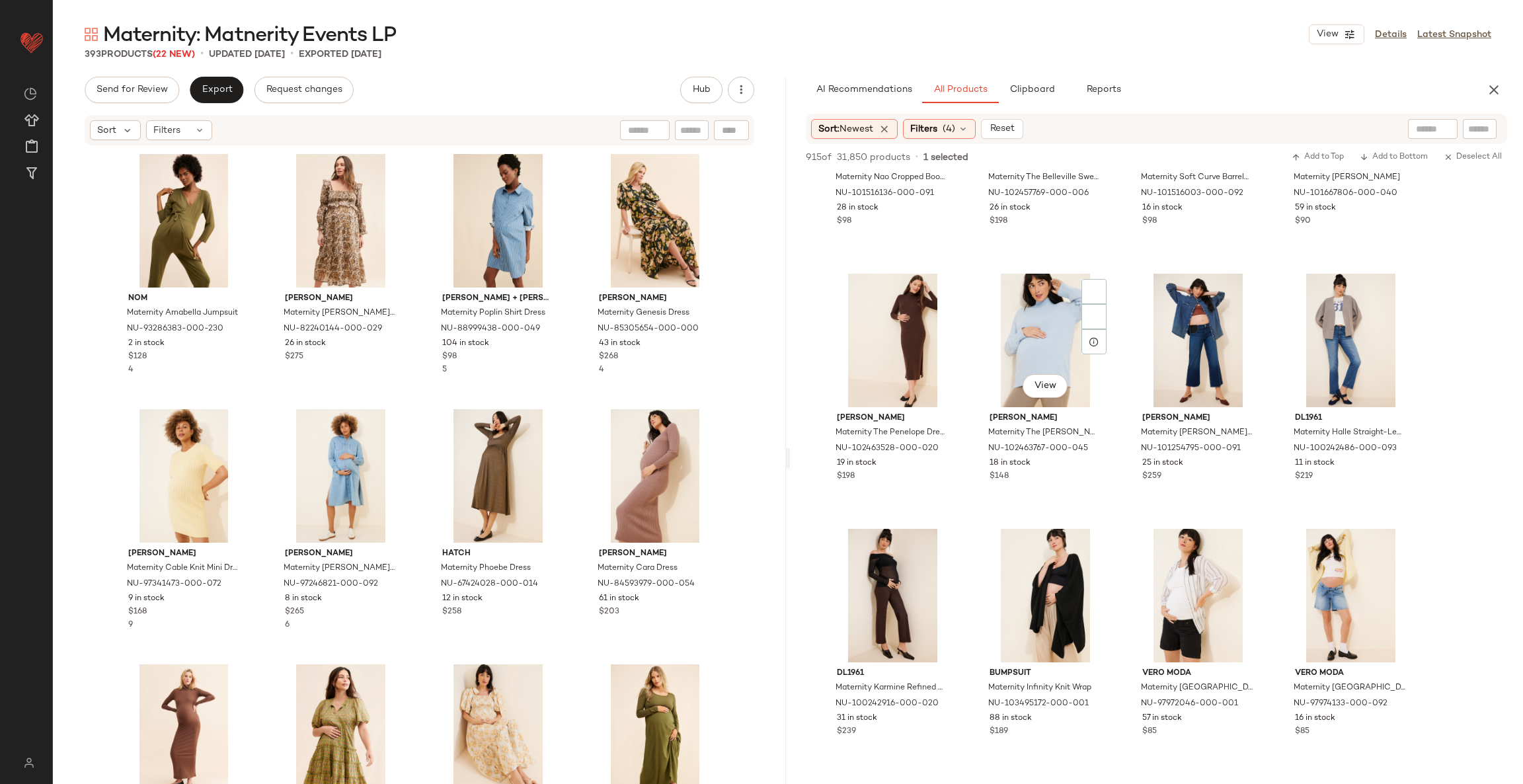
scroll to position [694, 0]
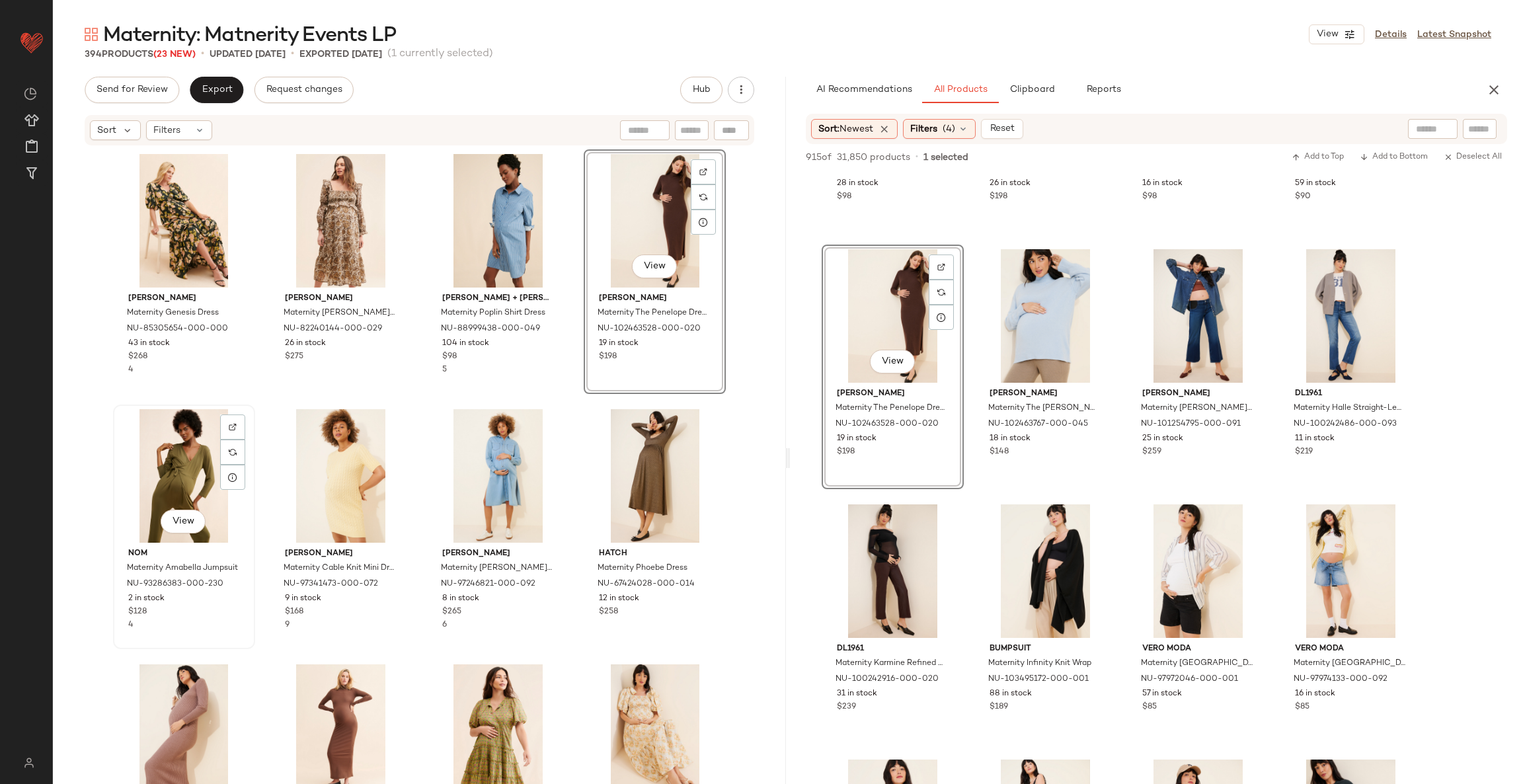
click at [188, 462] on div "View" at bounding box center [184, 475] width 133 height 133
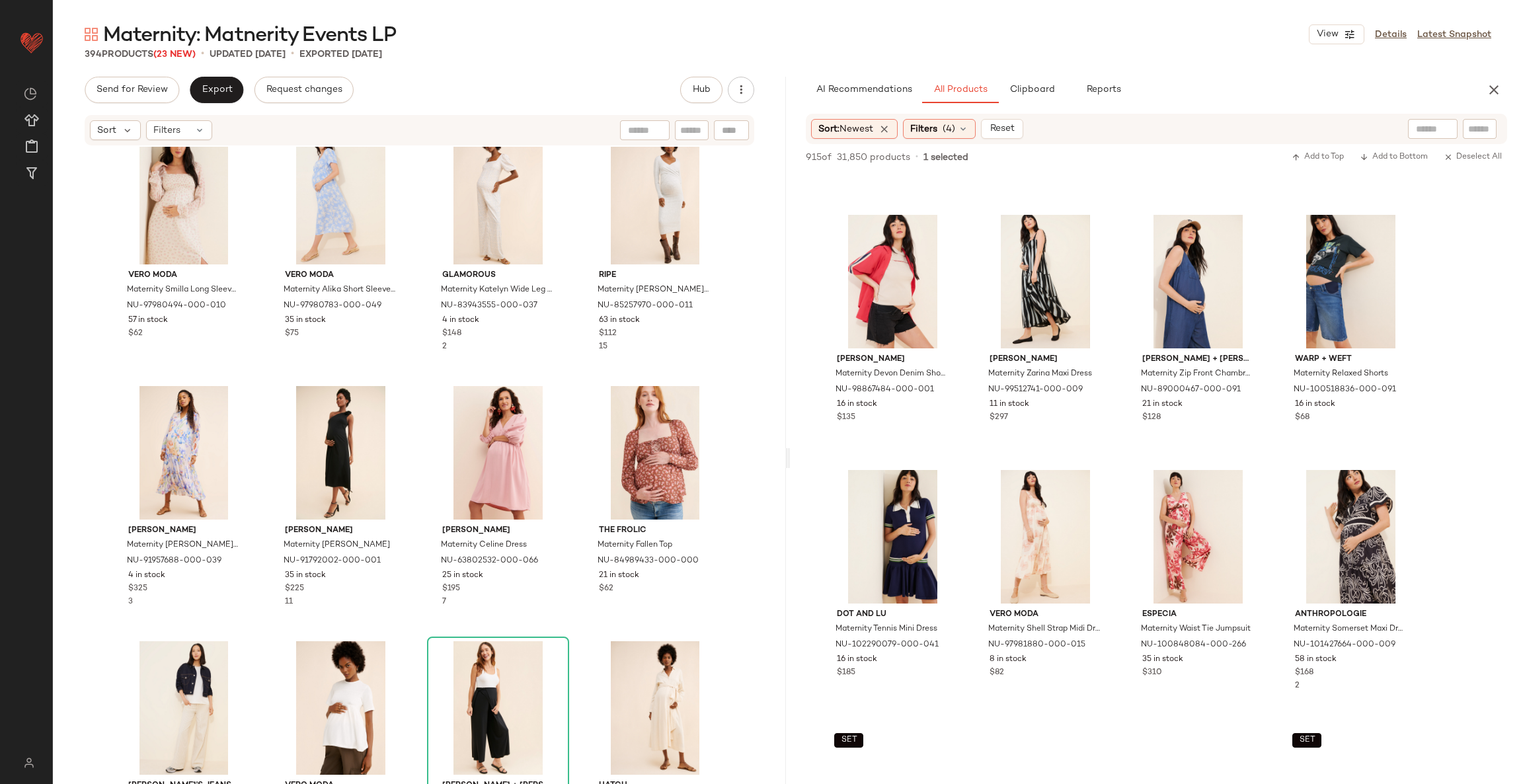
scroll to position [1289, 0]
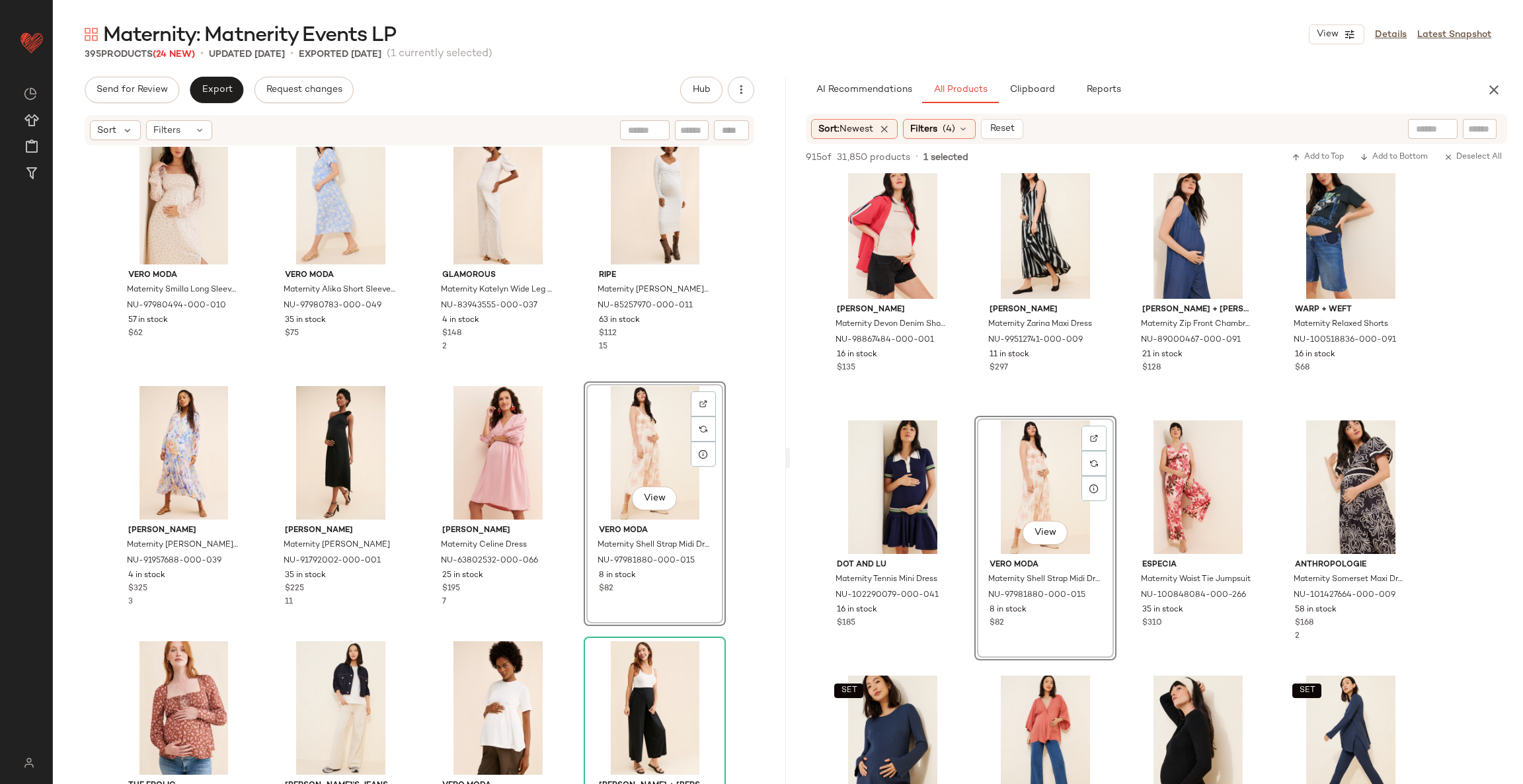
click at [576, 448] on div "Yumi Kim Maternity Sai Dress NU-88910765-000-010 38 in stock $248 1 Storq Mater…" at bounding box center [419, 485] width 733 height 677
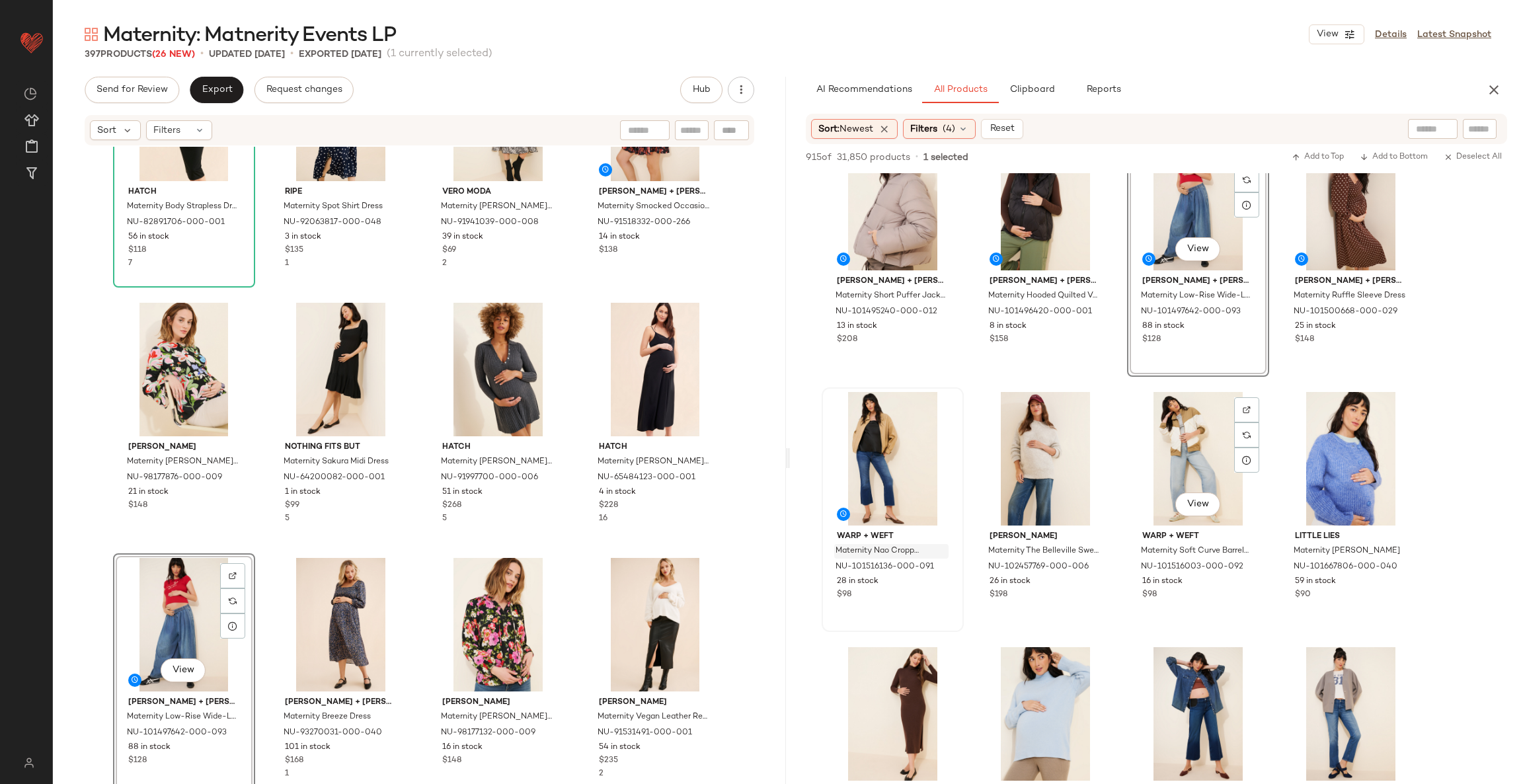
scroll to position [297, 0]
click at [138, 608] on div "View" at bounding box center [184, 624] width 133 height 133
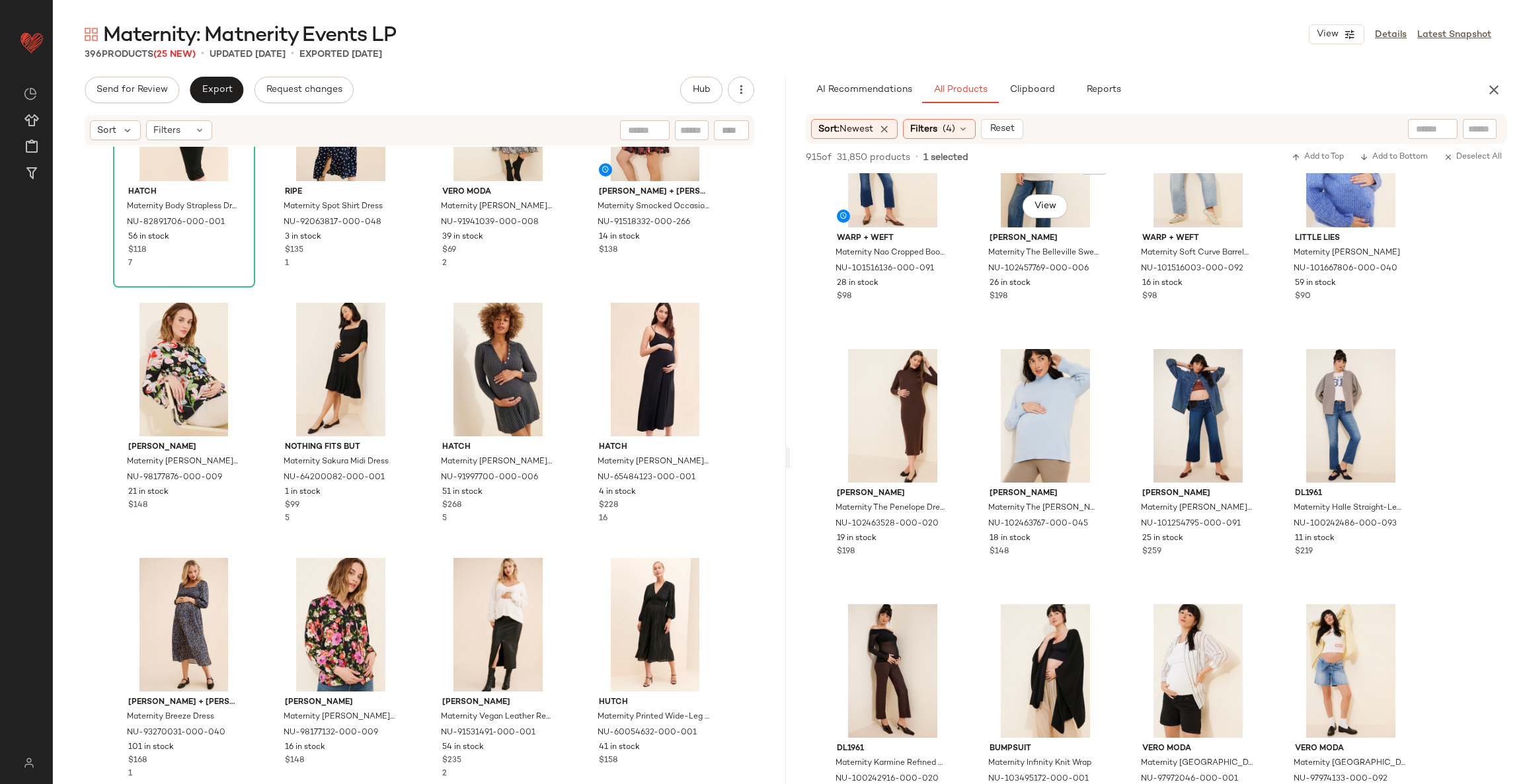
scroll to position [793, 0]
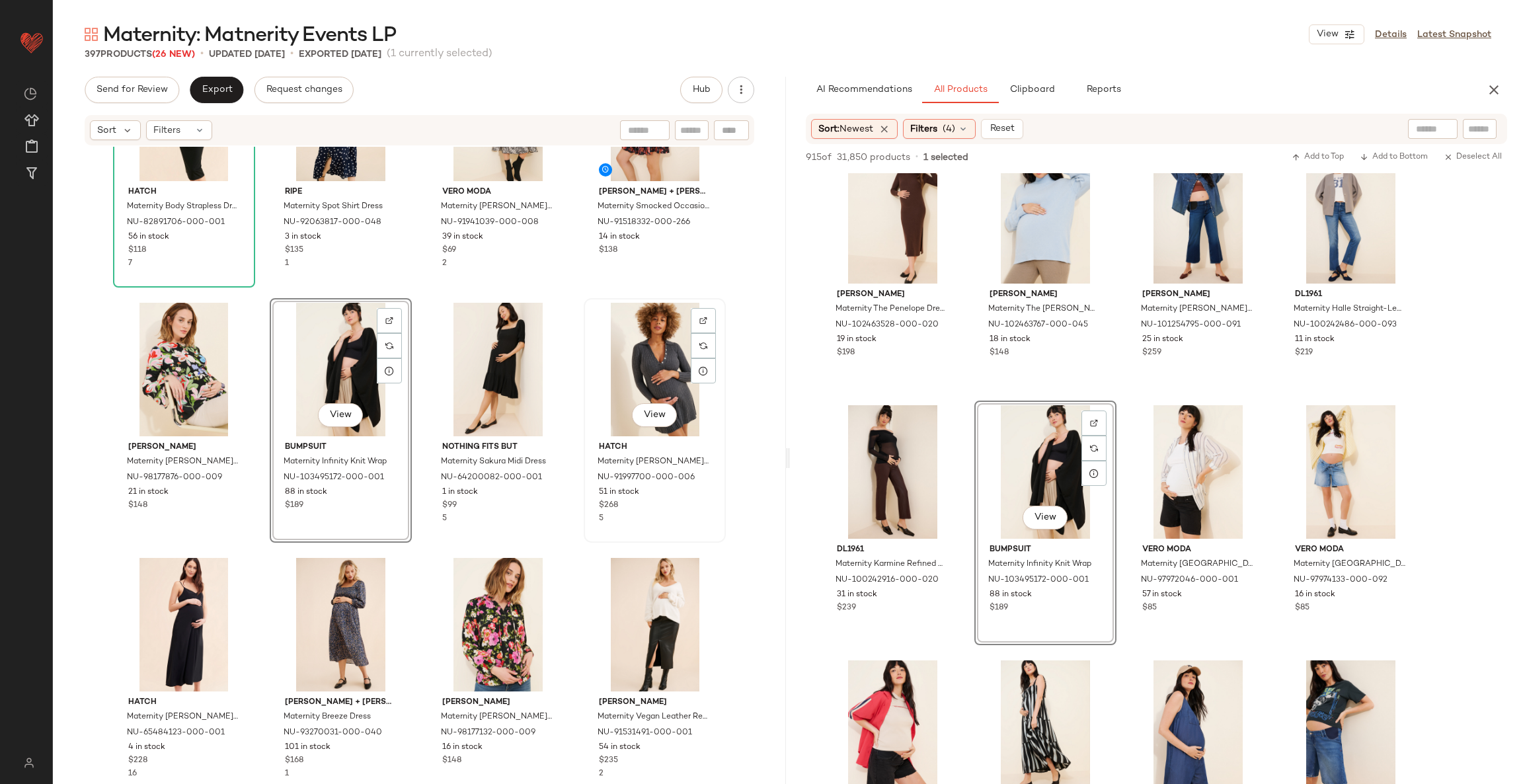
click at [578, 418] on div "Hatch Maternity Body Strapless Dress NU-82891706-000-001 56 in stock $118 7 rip…" at bounding box center [419, 485] width 733 height 677
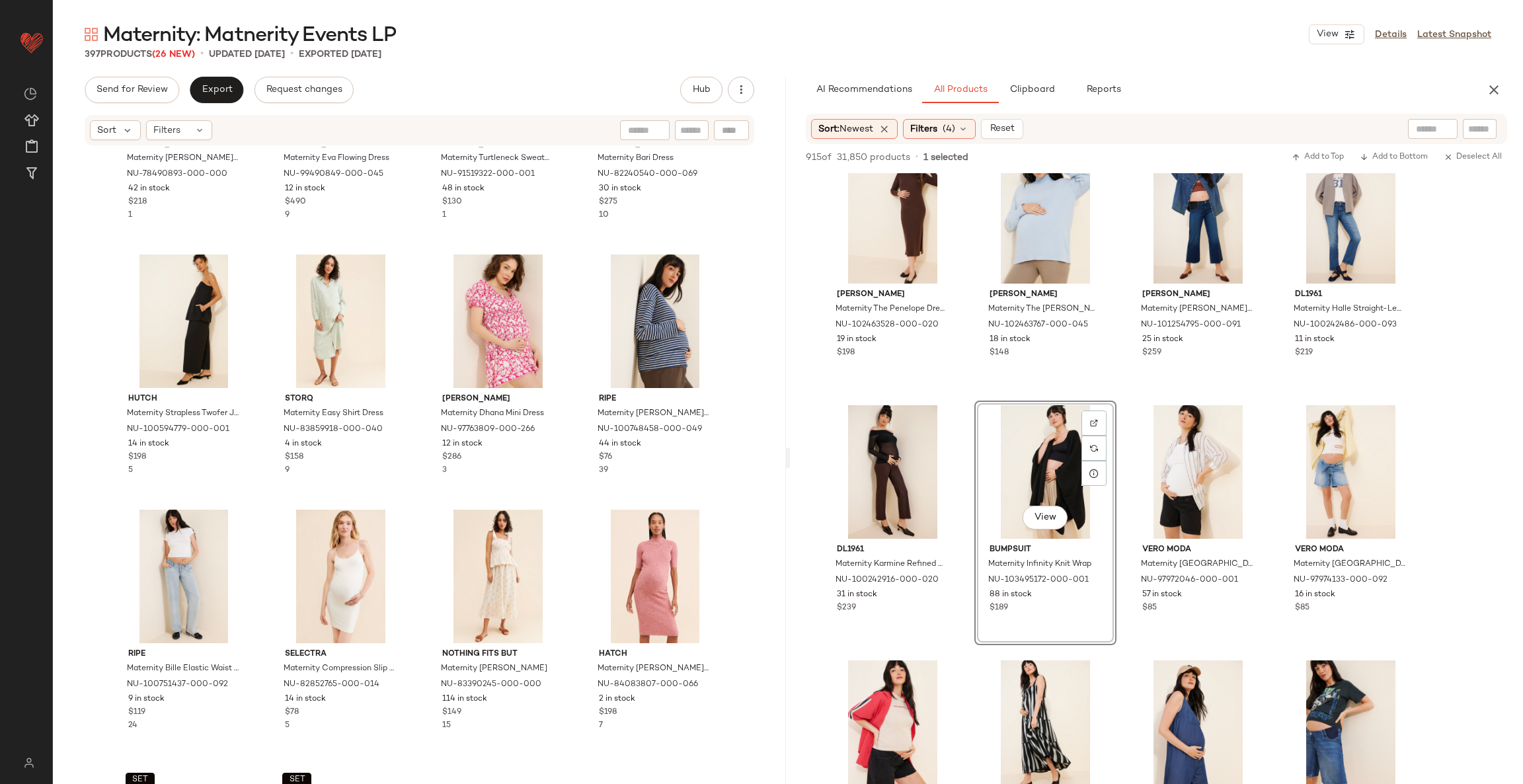
scroll to position [10915, 0]
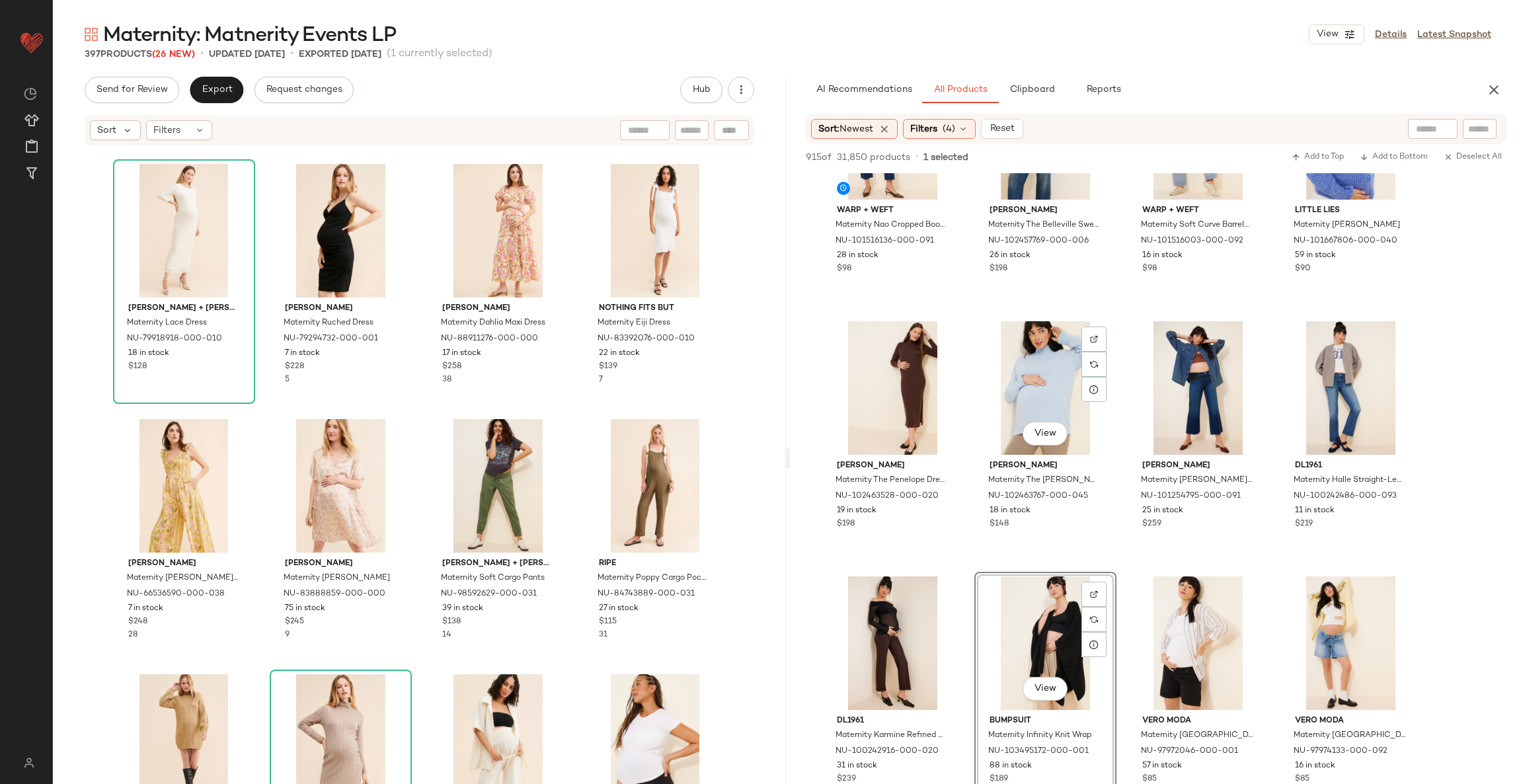
scroll to position [892, 0]
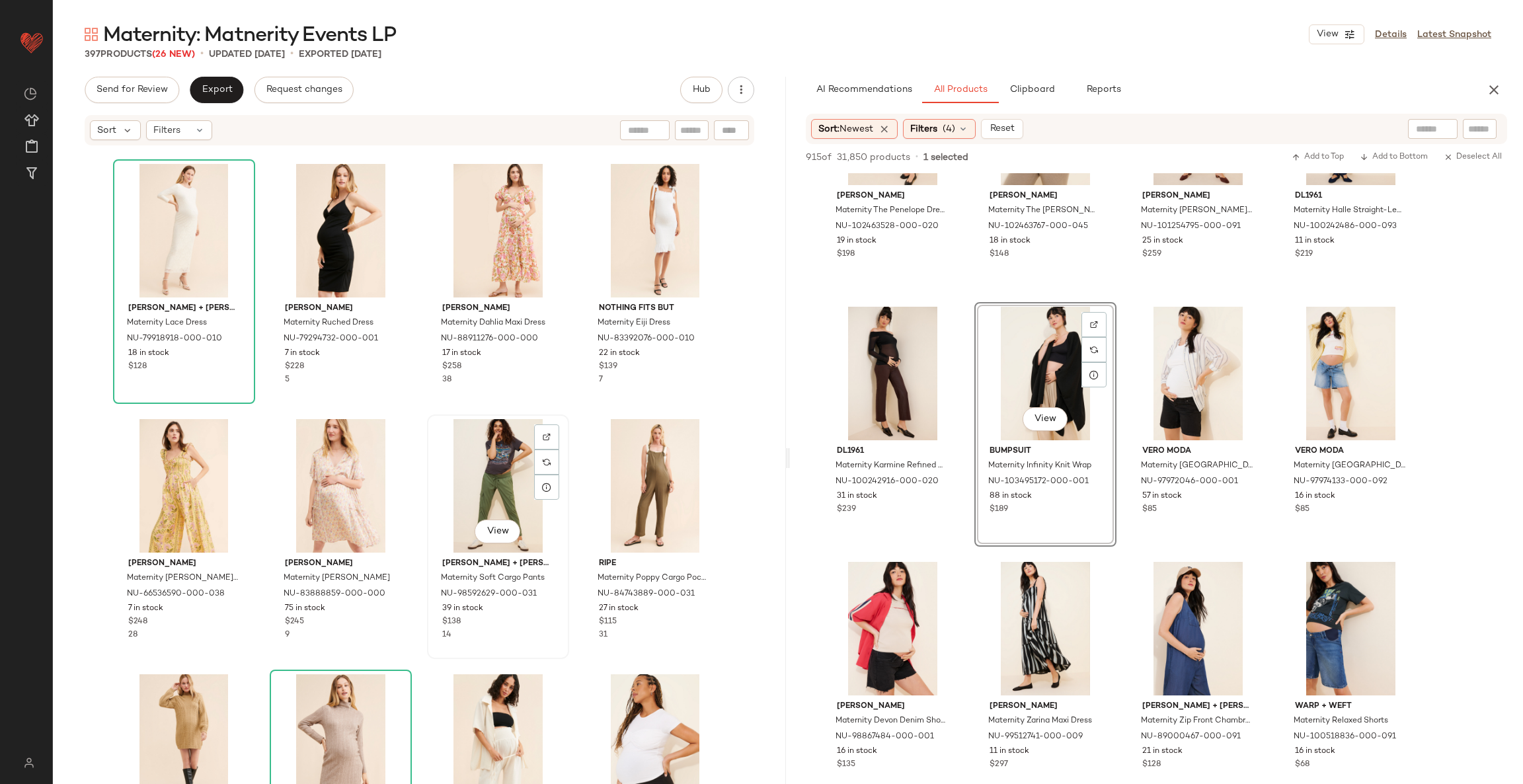
click at [509, 460] on div "View" at bounding box center [498, 485] width 133 height 133
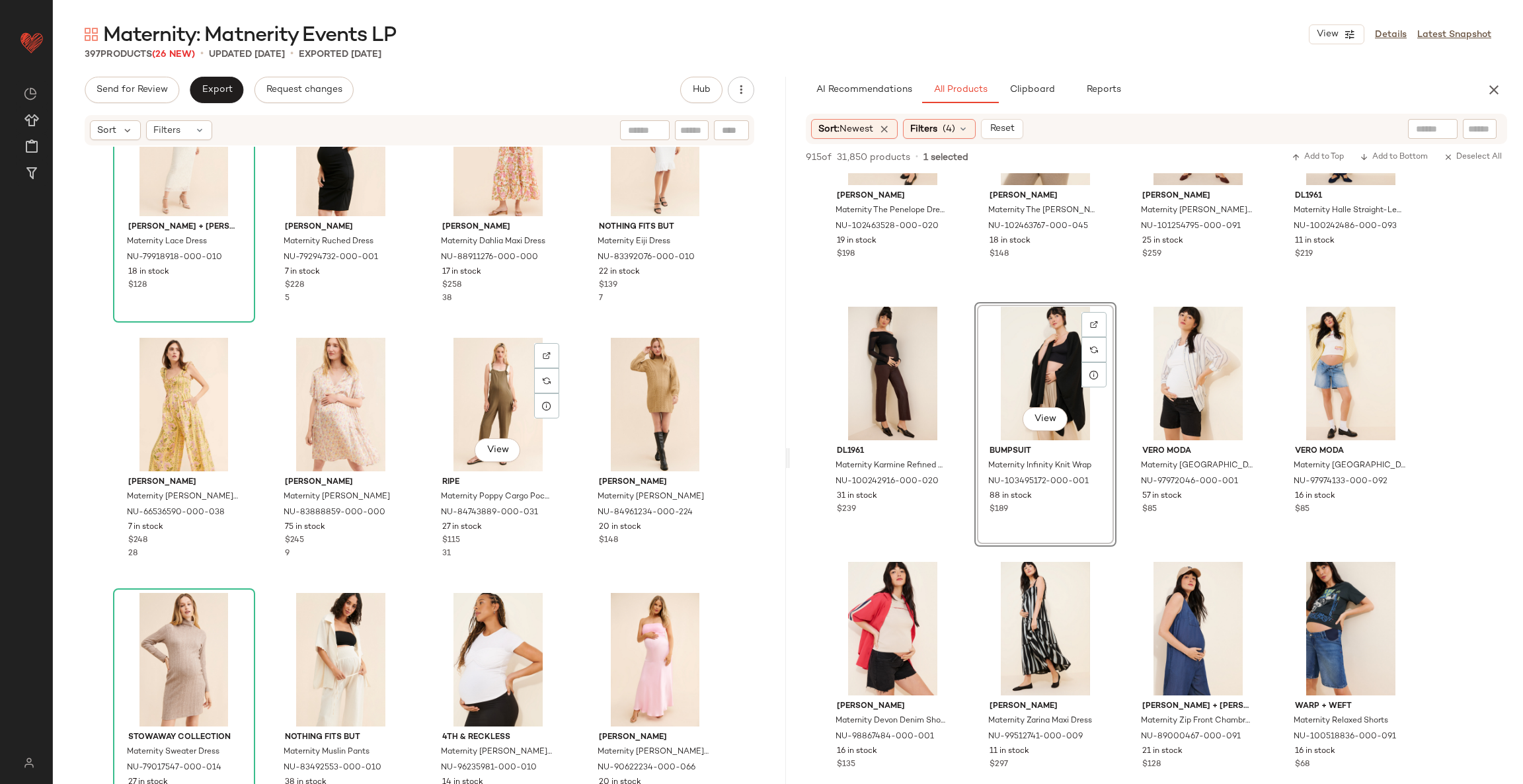
scroll to position [12700, 0]
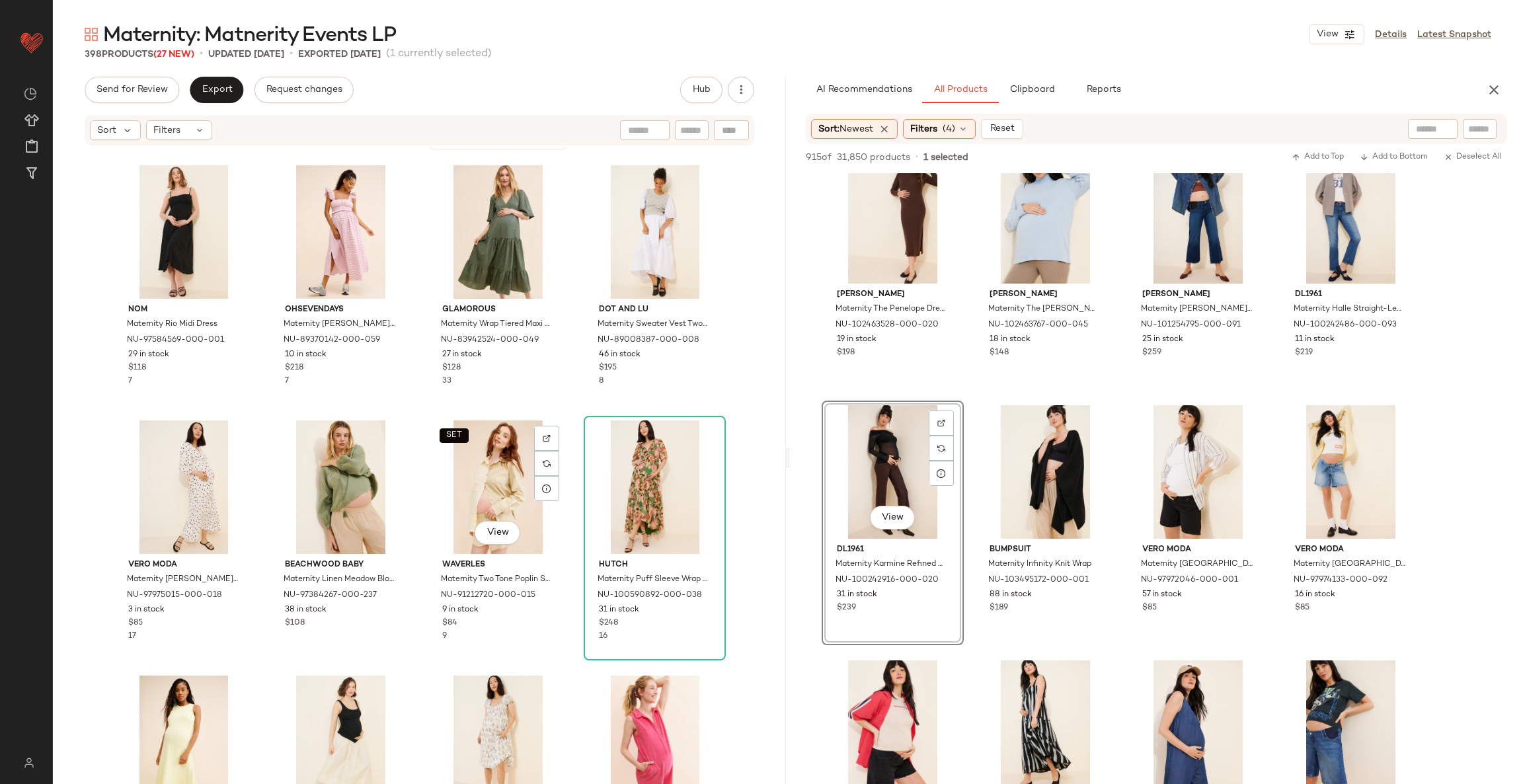
scroll to position [14385, 0]
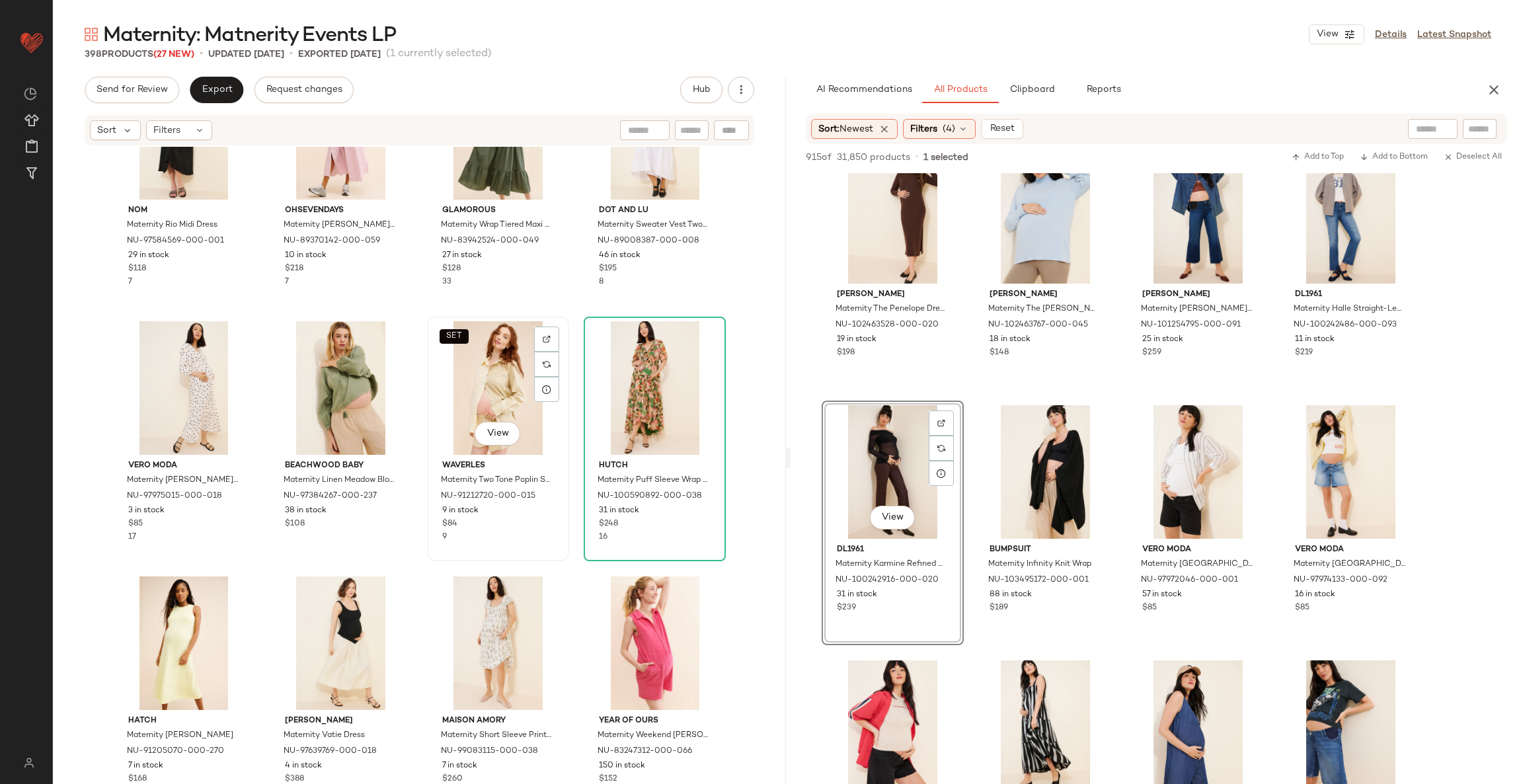
click at [486, 374] on div "SET View" at bounding box center [498, 387] width 133 height 133
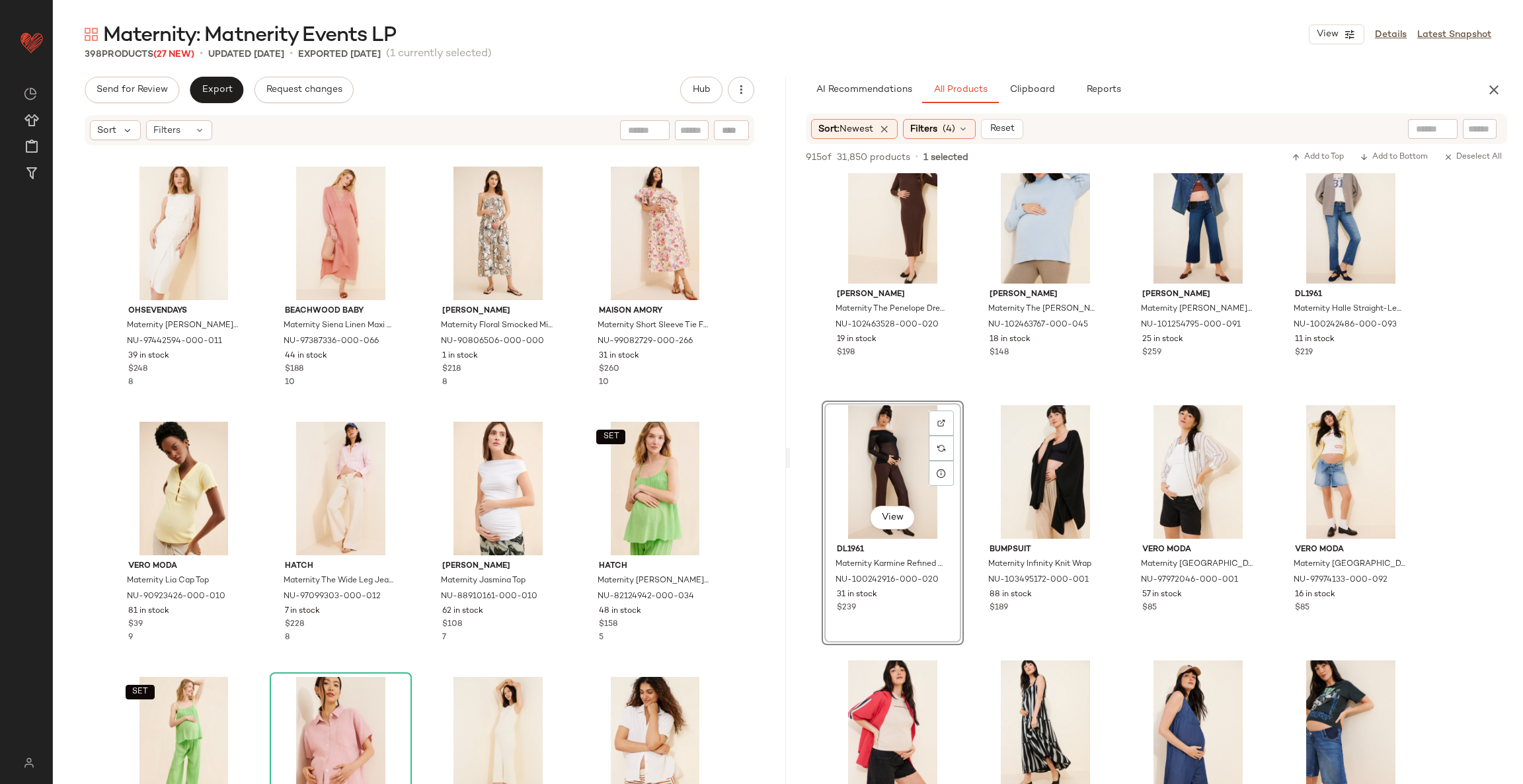
scroll to position [16170, 0]
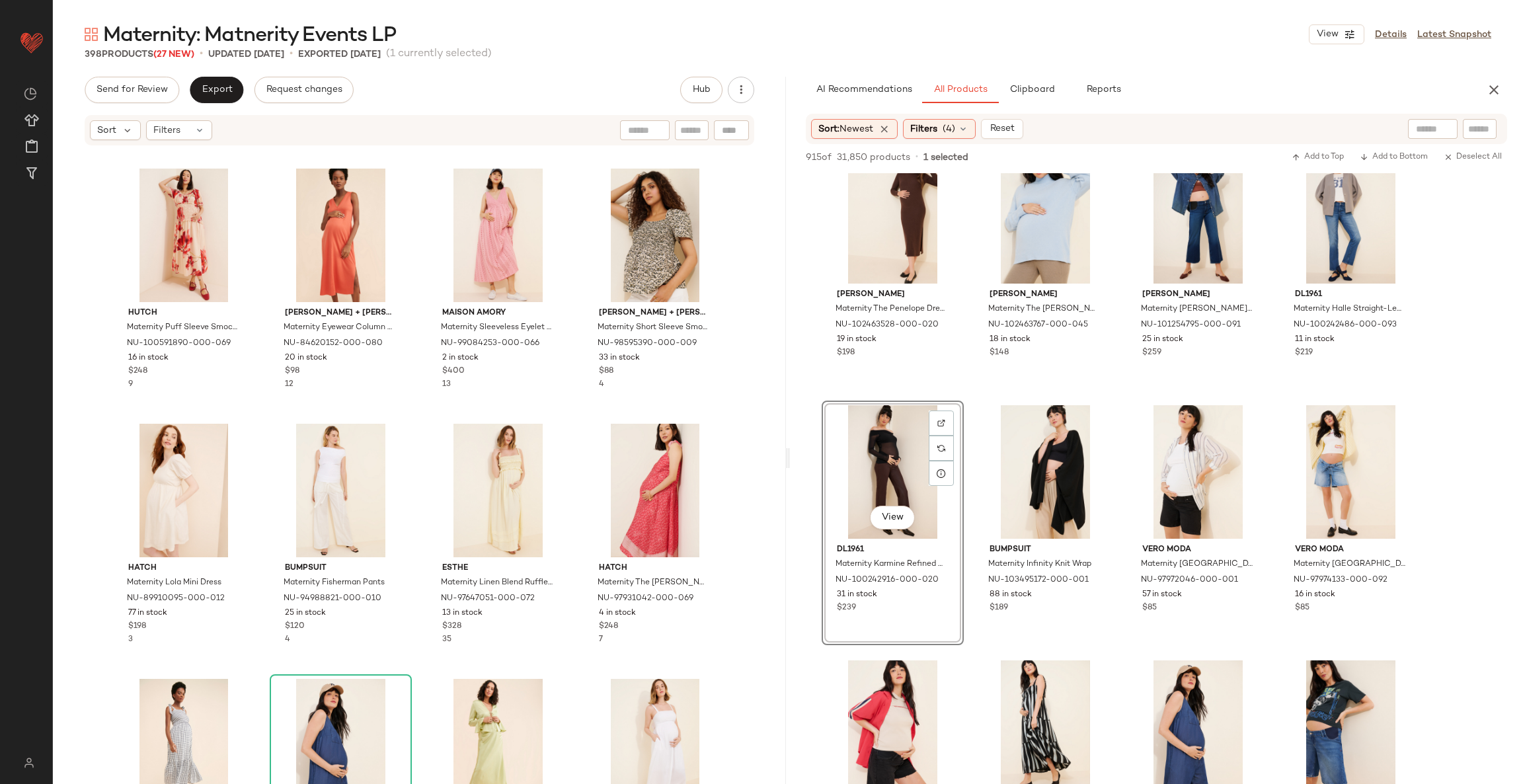
scroll to position [17062, 0]
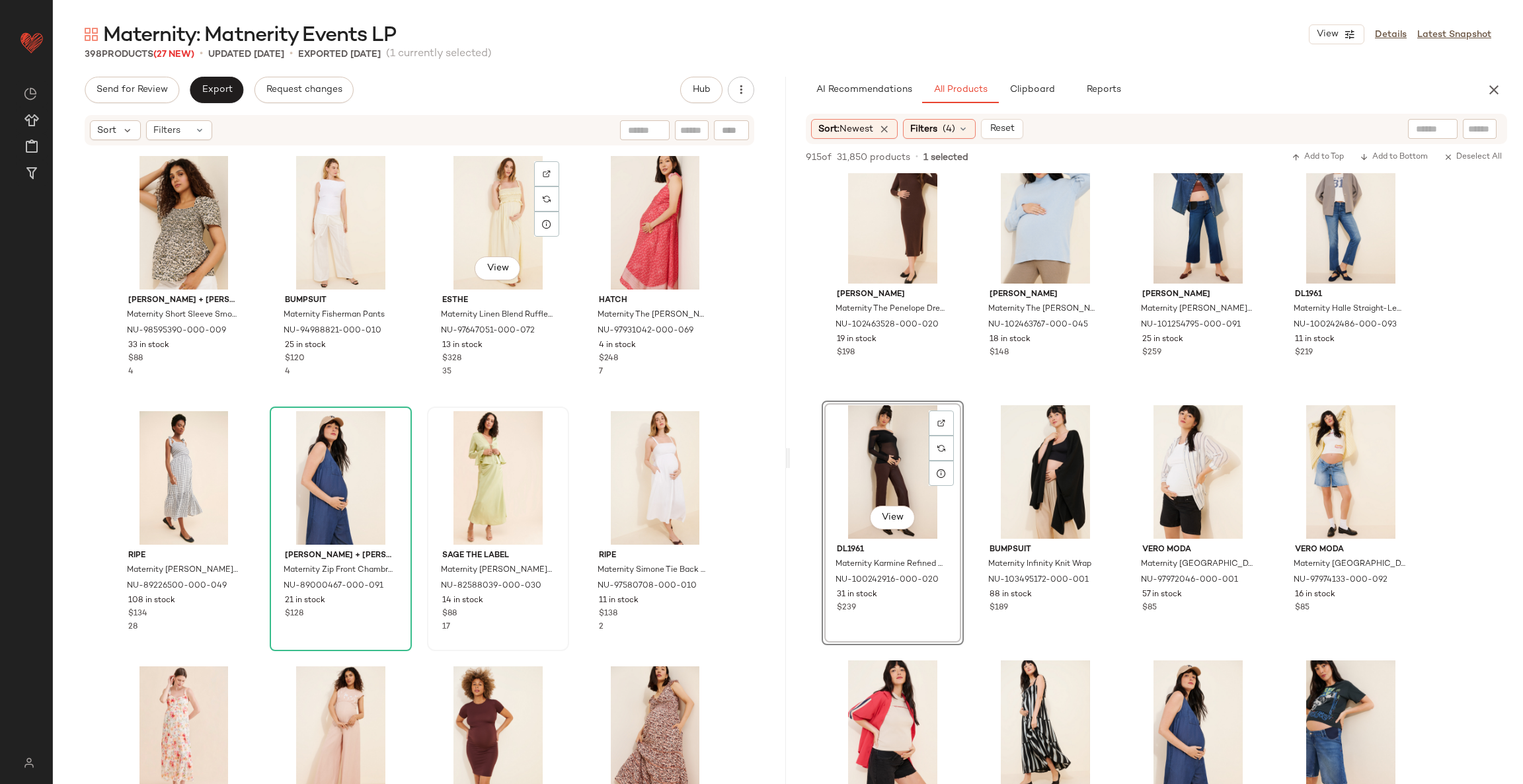
scroll to position [17360, 0]
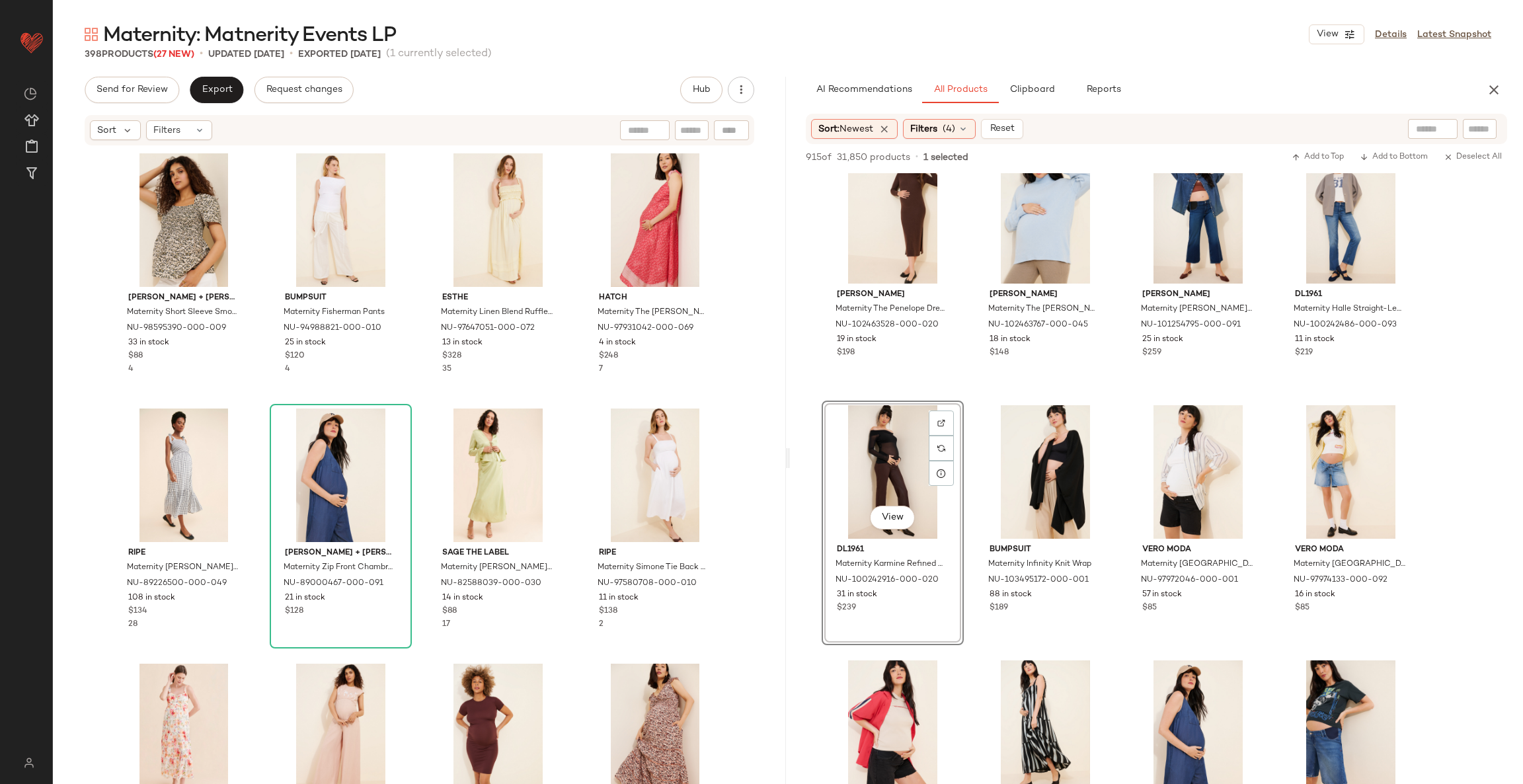
click at [573, 481] on div "Hutch Maternity Puff Sleeve Smocked Dress NU-100591890-000-069 16 in stock $248…" at bounding box center [419, 485] width 733 height 677
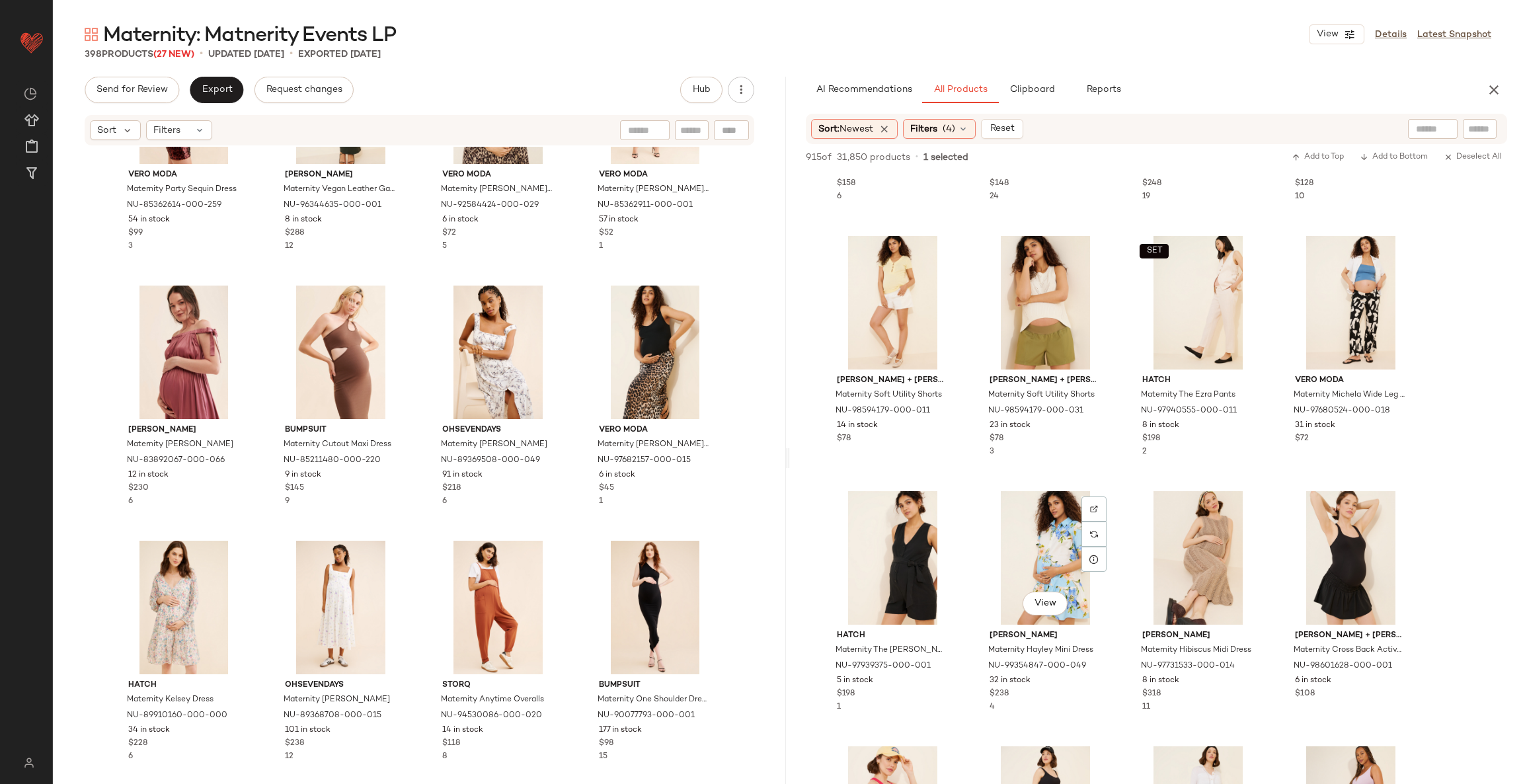
scroll to position [3272, 0]
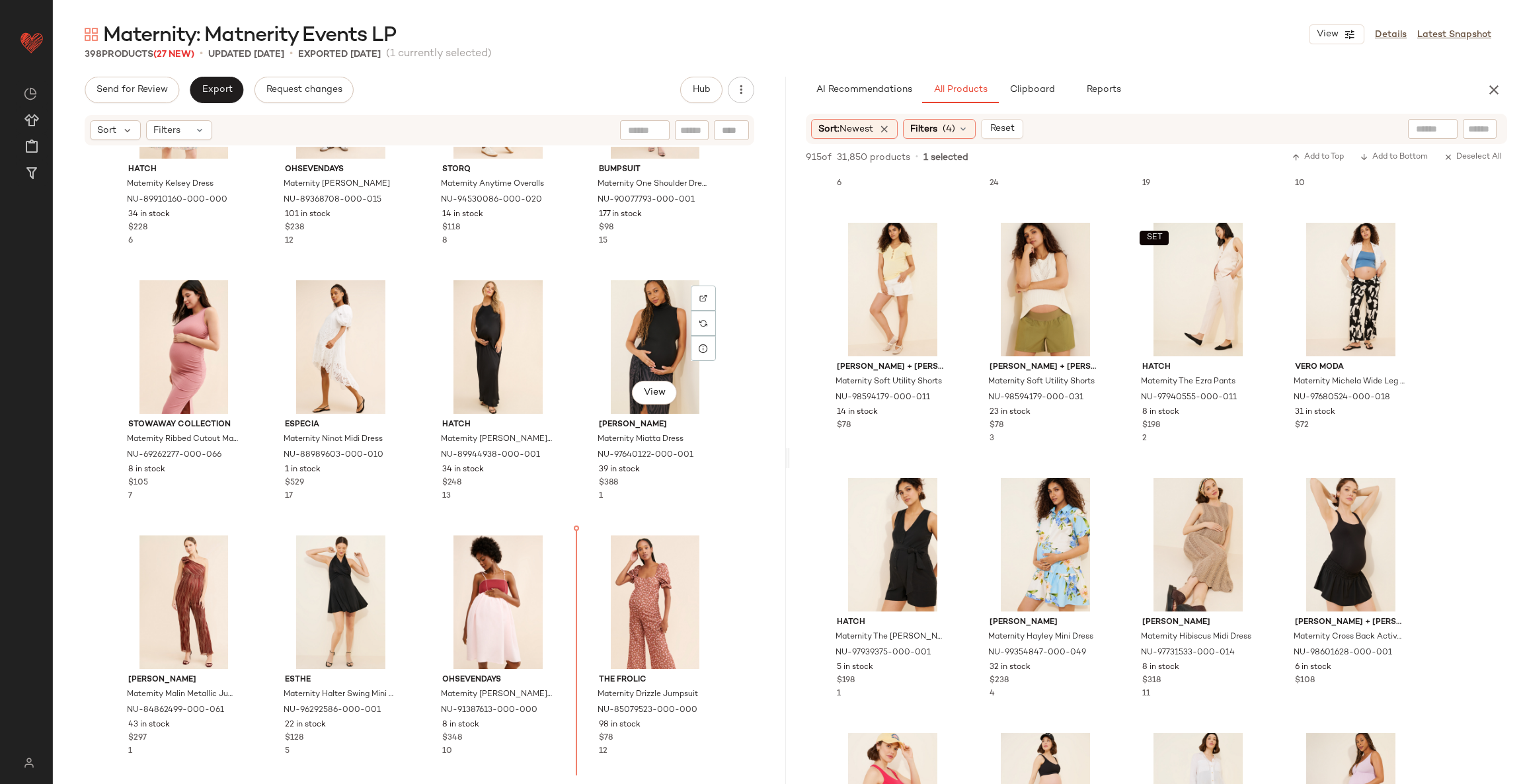
scroll to position [24126, 0]
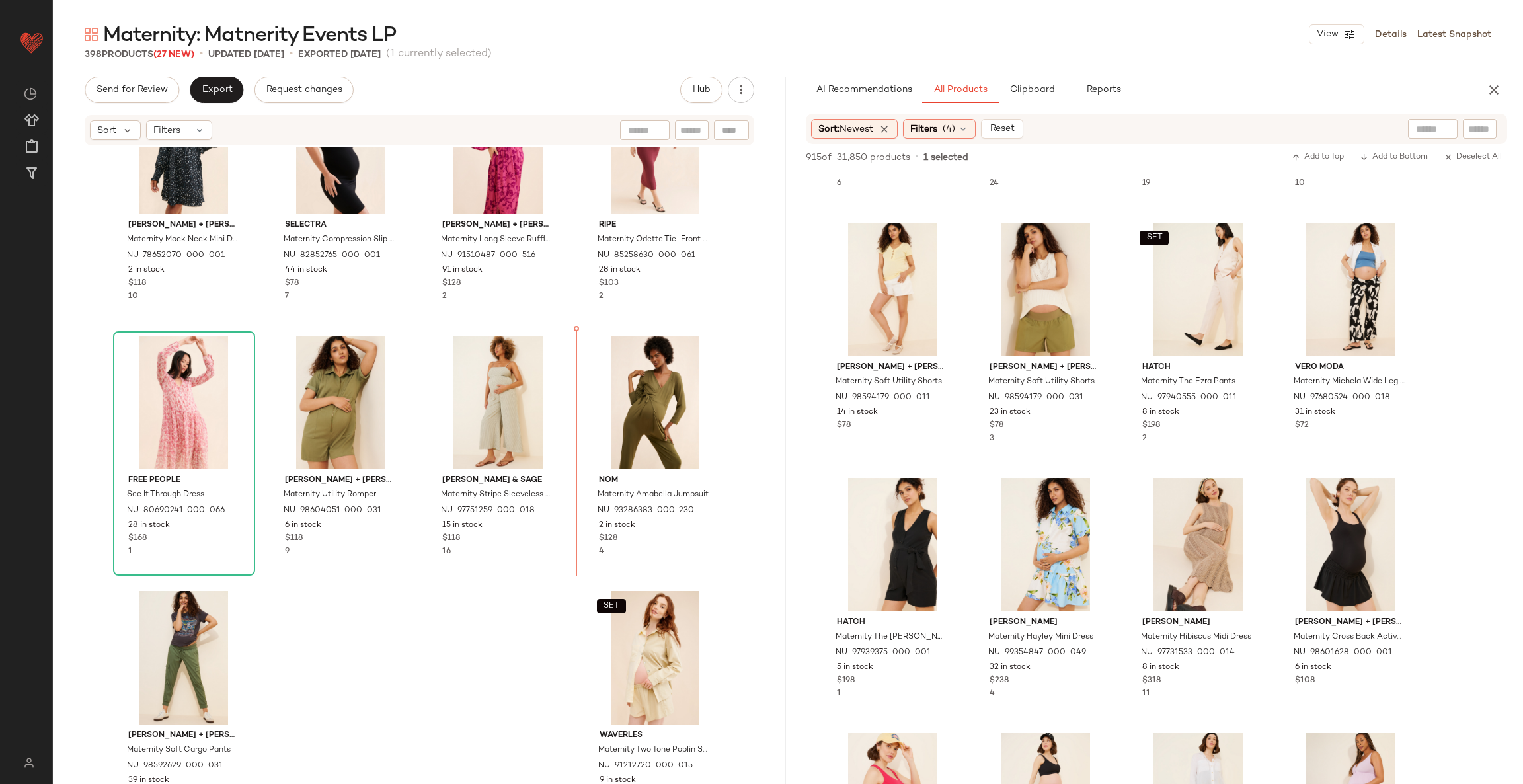
scroll to position [24837, 0]
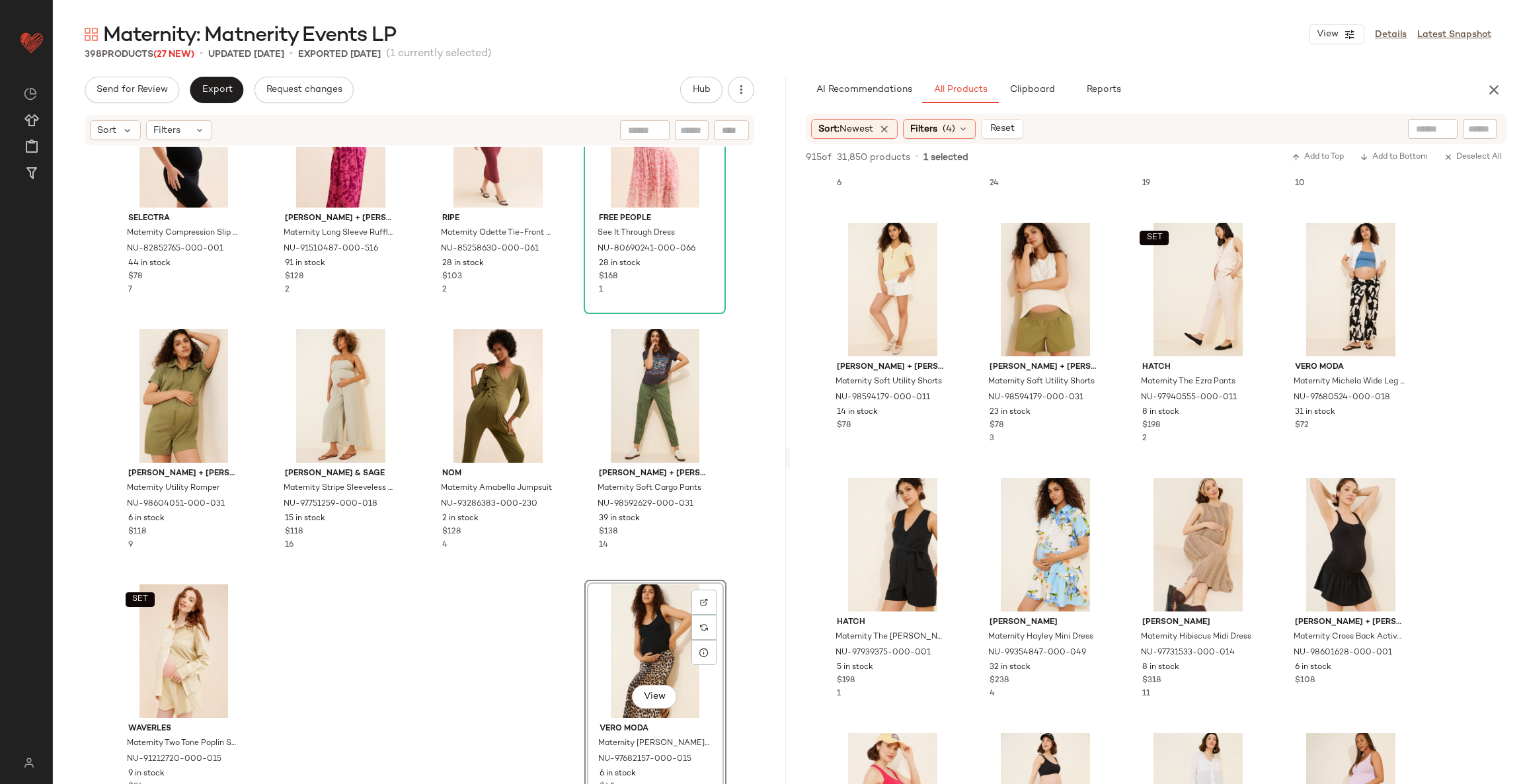
click at [493, 647] on div "Selectra Maternity Compression Slip Dress NU-82852765-000-001 44 in stock $78 7…" at bounding box center [419, 485] width 733 height 677
click at [647, 392] on div "View" at bounding box center [655, 395] width 133 height 133
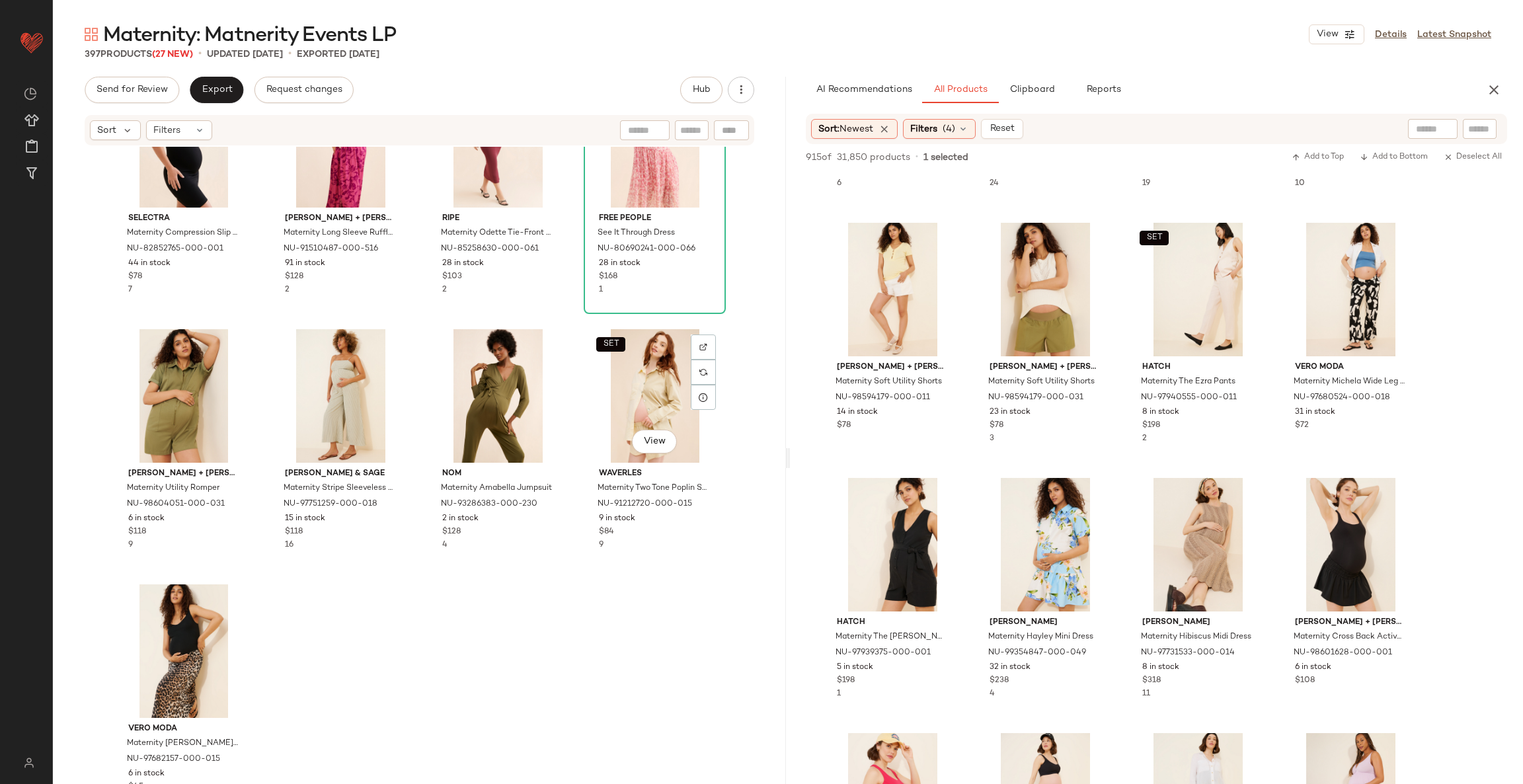
click at [647, 392] on div "SET View" at bounding box center [655, 395] width 133 height 133
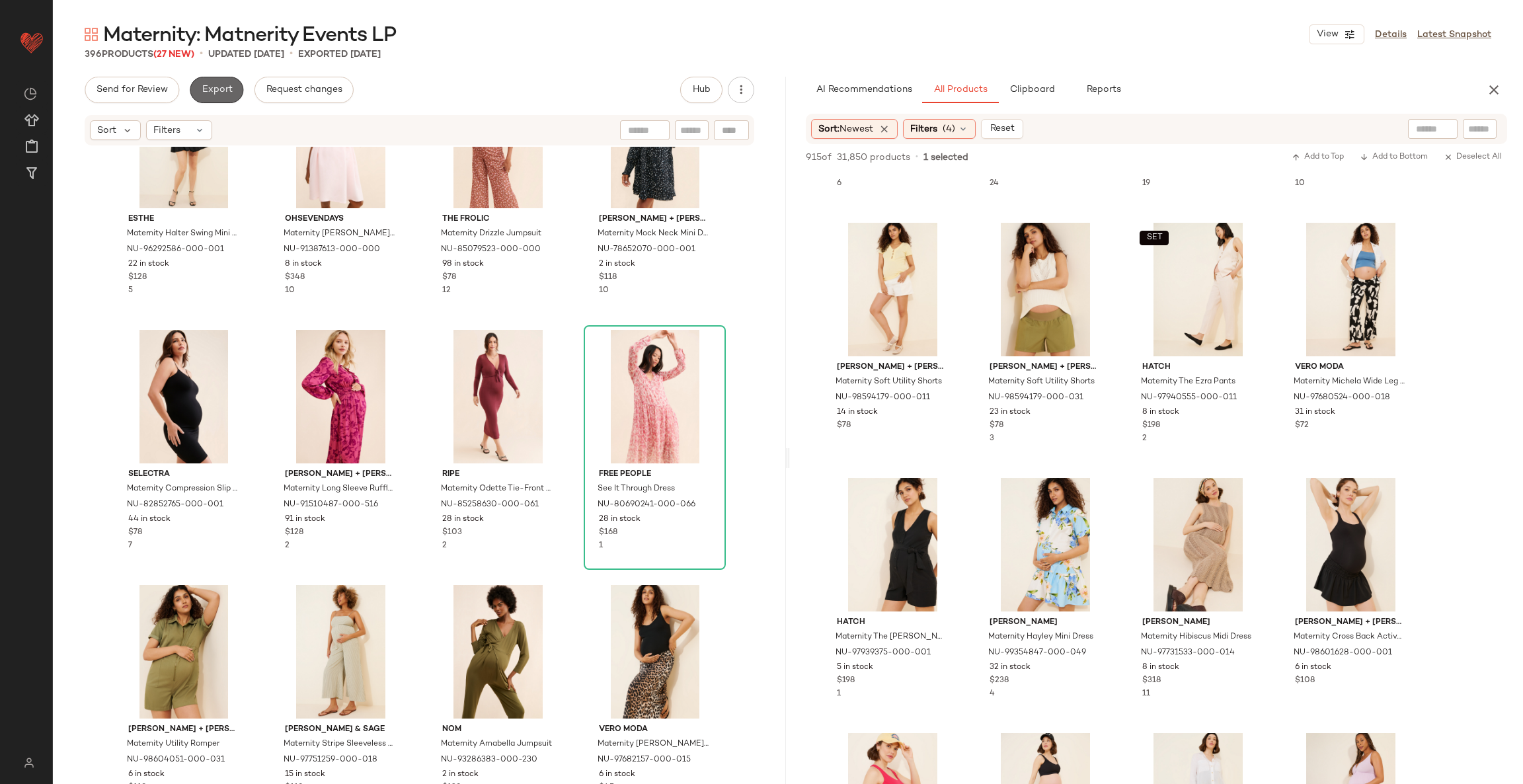
click at [219, 94] on span "Export" at bounding box center [216, 89] width 31 height 10
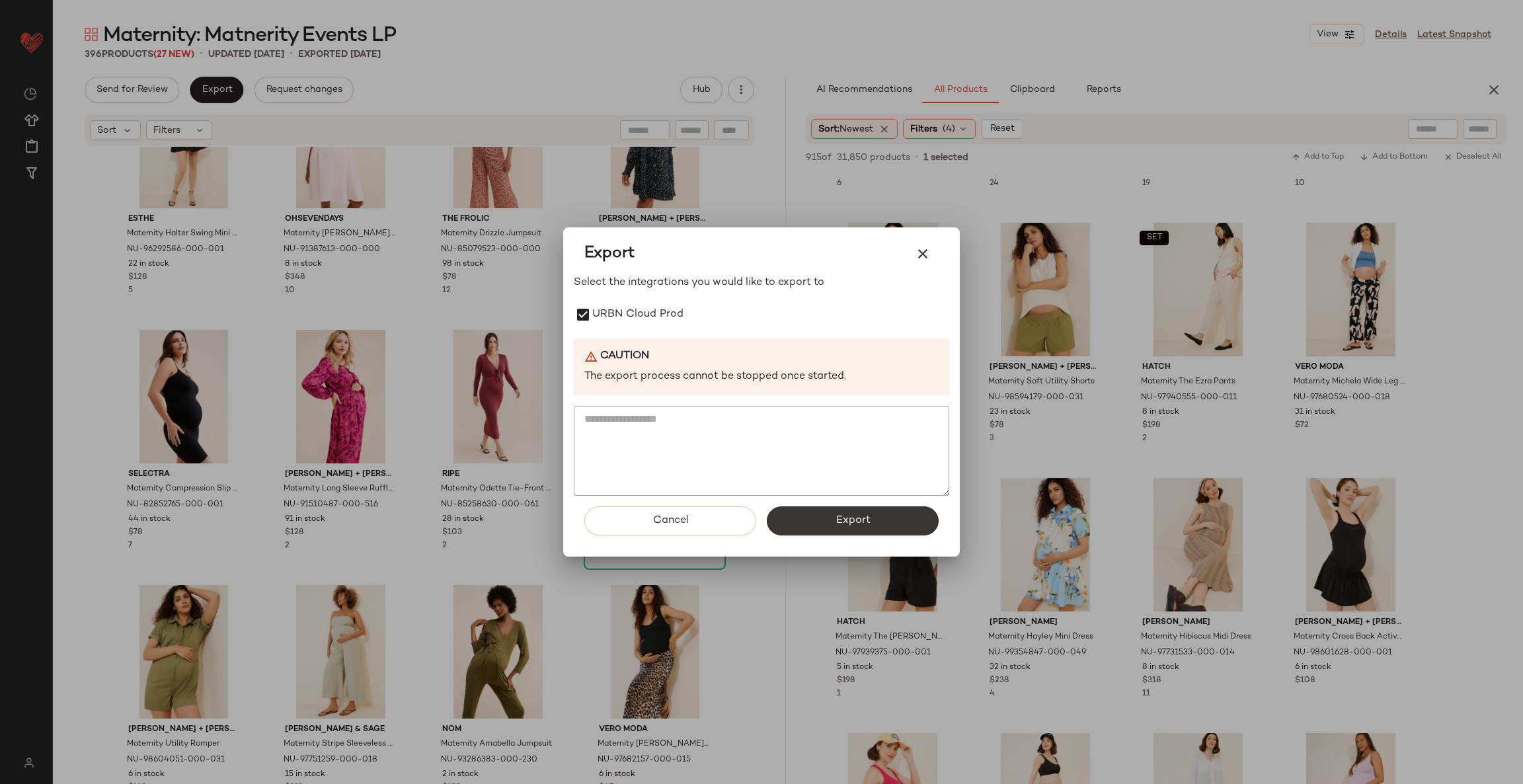
click at [808, 521] on button "Export" at bounding box center [852, 521] width 172 height 29
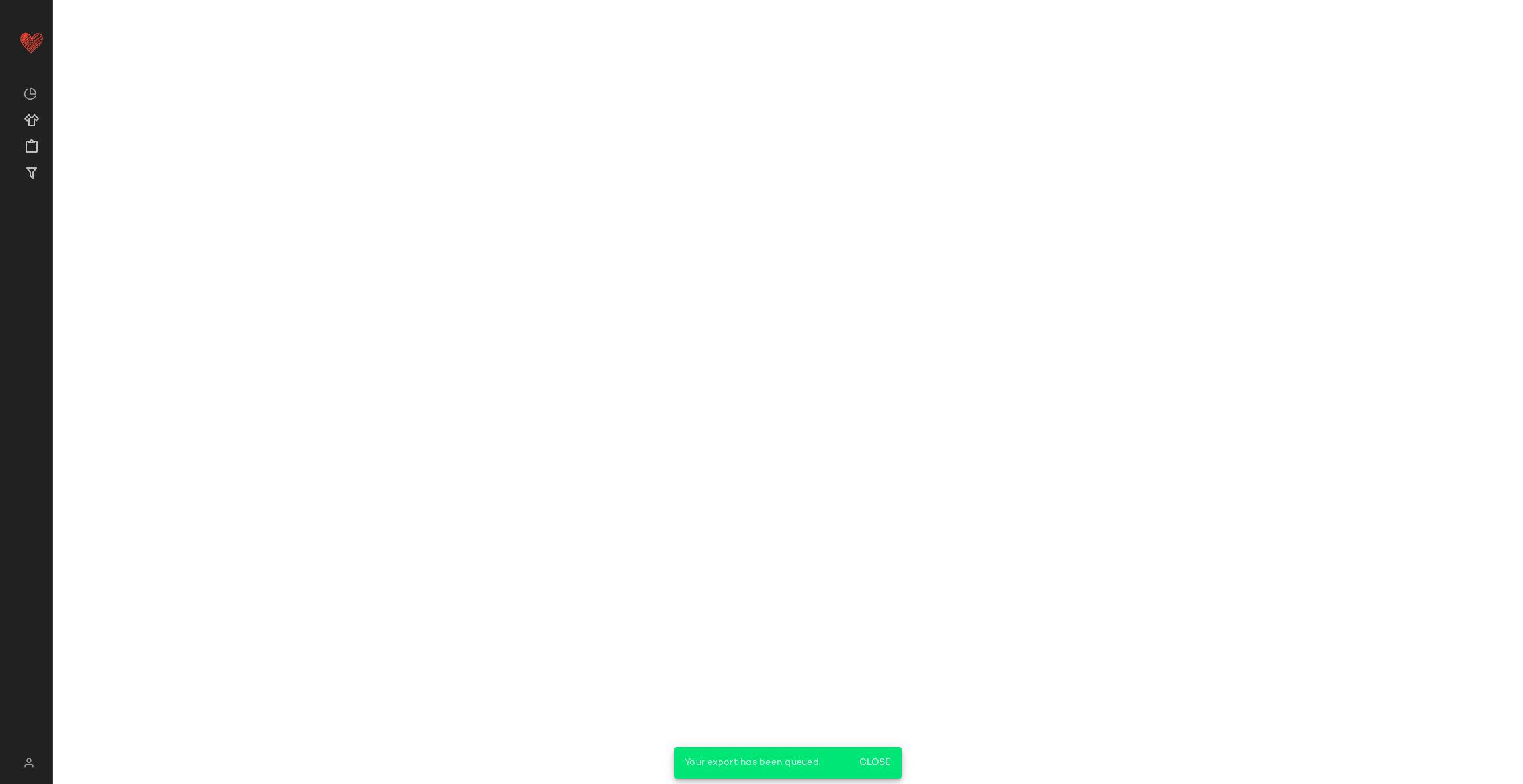
scroll to position [24837, 0]
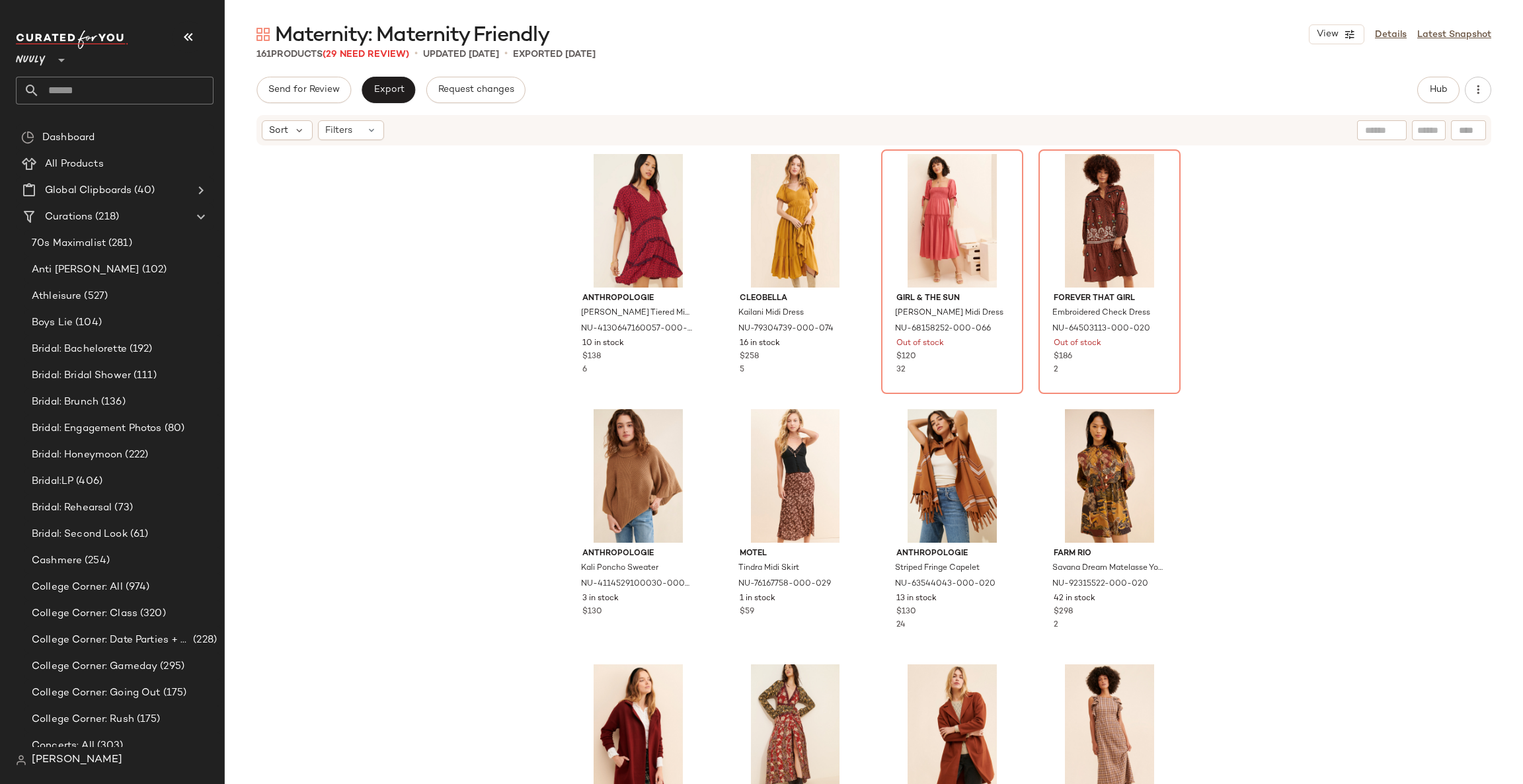
click at [317, 289] on div "Anthropologie Robin Tiered Mini Dress NU-4130647160057-000-060 10 in stock $138…" at bounding box center [874, 485] width 1299 height 677
click at [383, 50] on span "(29 Need Review)" at bounding box center [366, 54] width 86 height 10
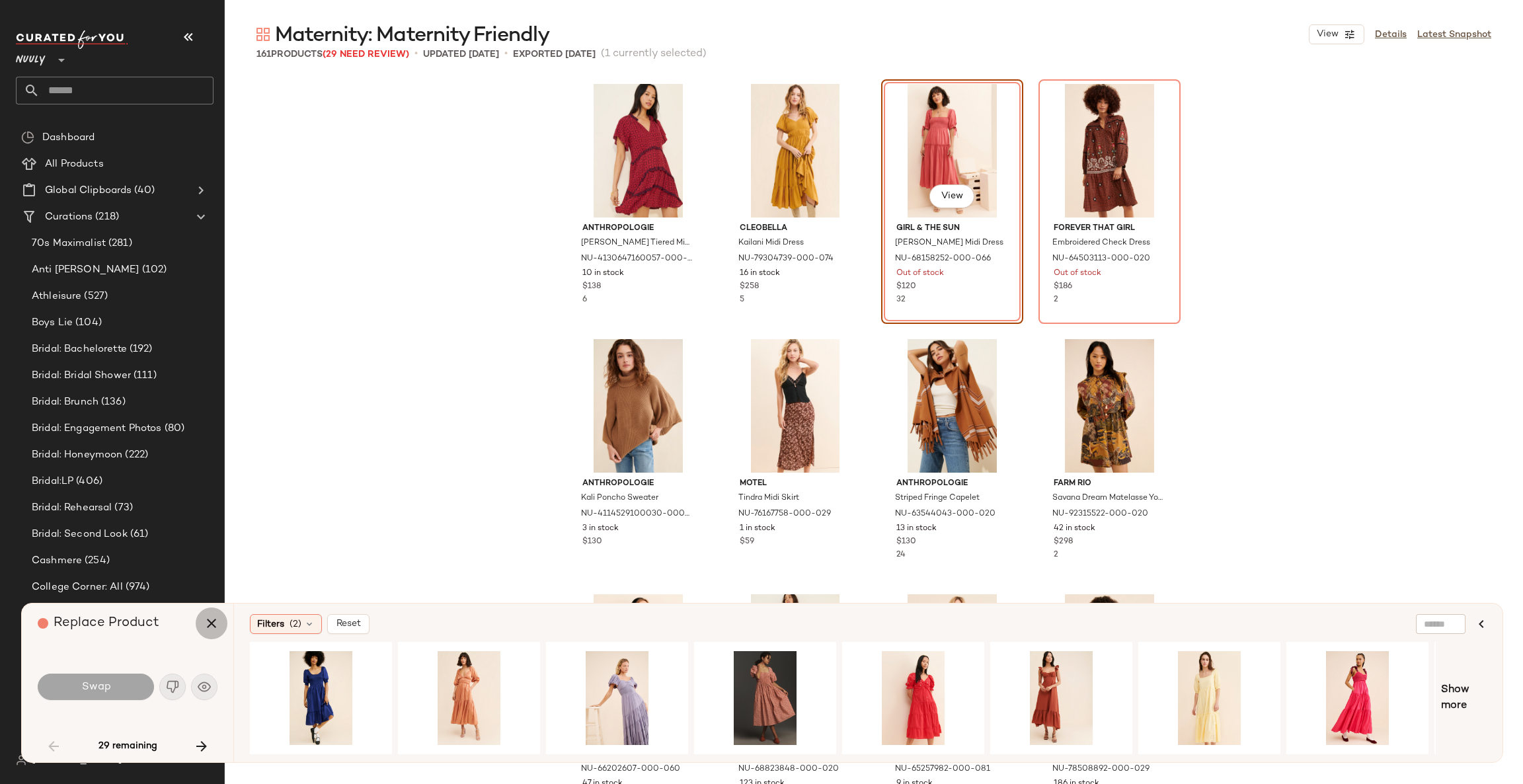
click at [207, 624] on icon "button" at bounding box center [212, 624] width 16 height 16
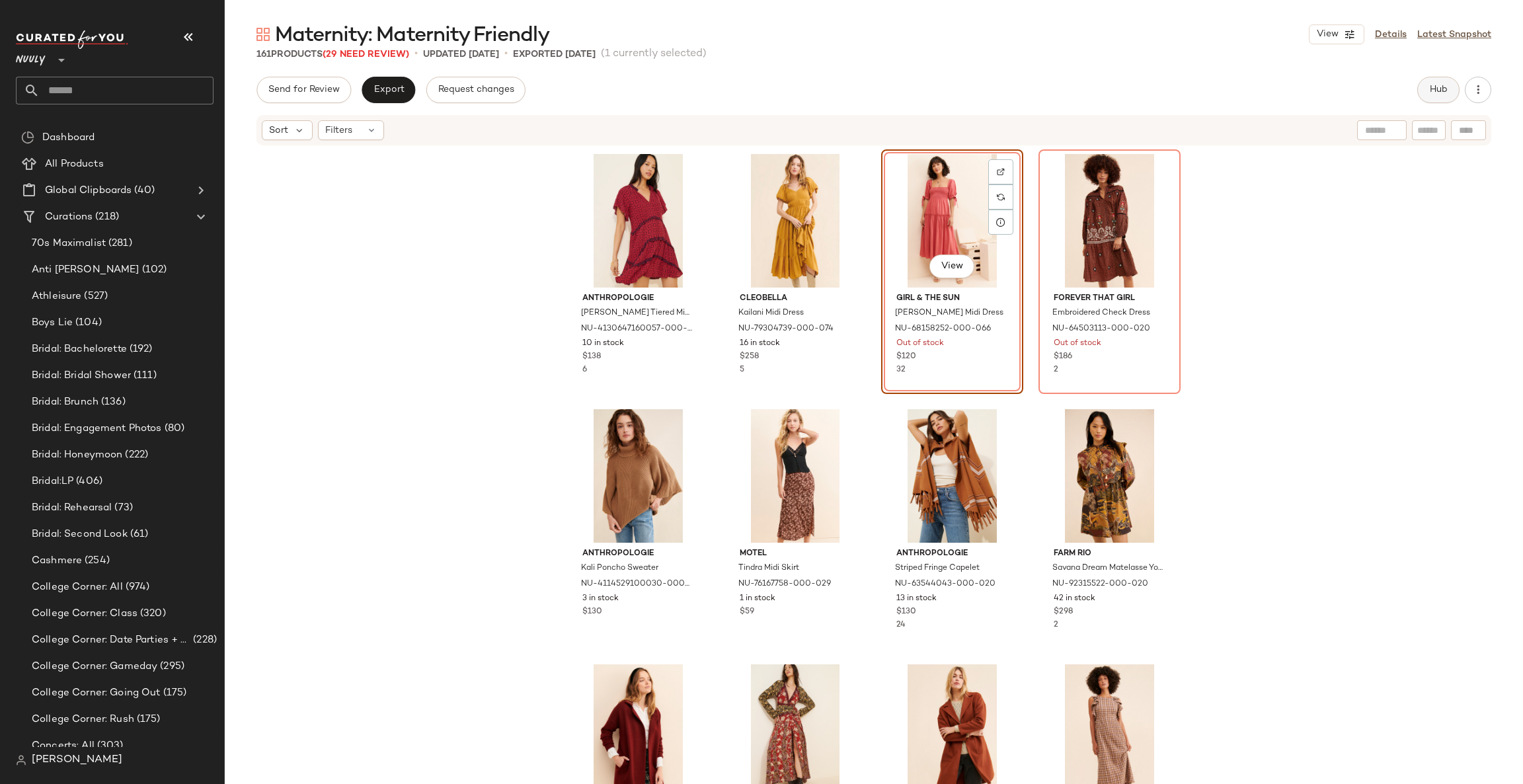
click at [1445, 90] on span "Hub" at bounding box center [1438, 89] width 18 height 10
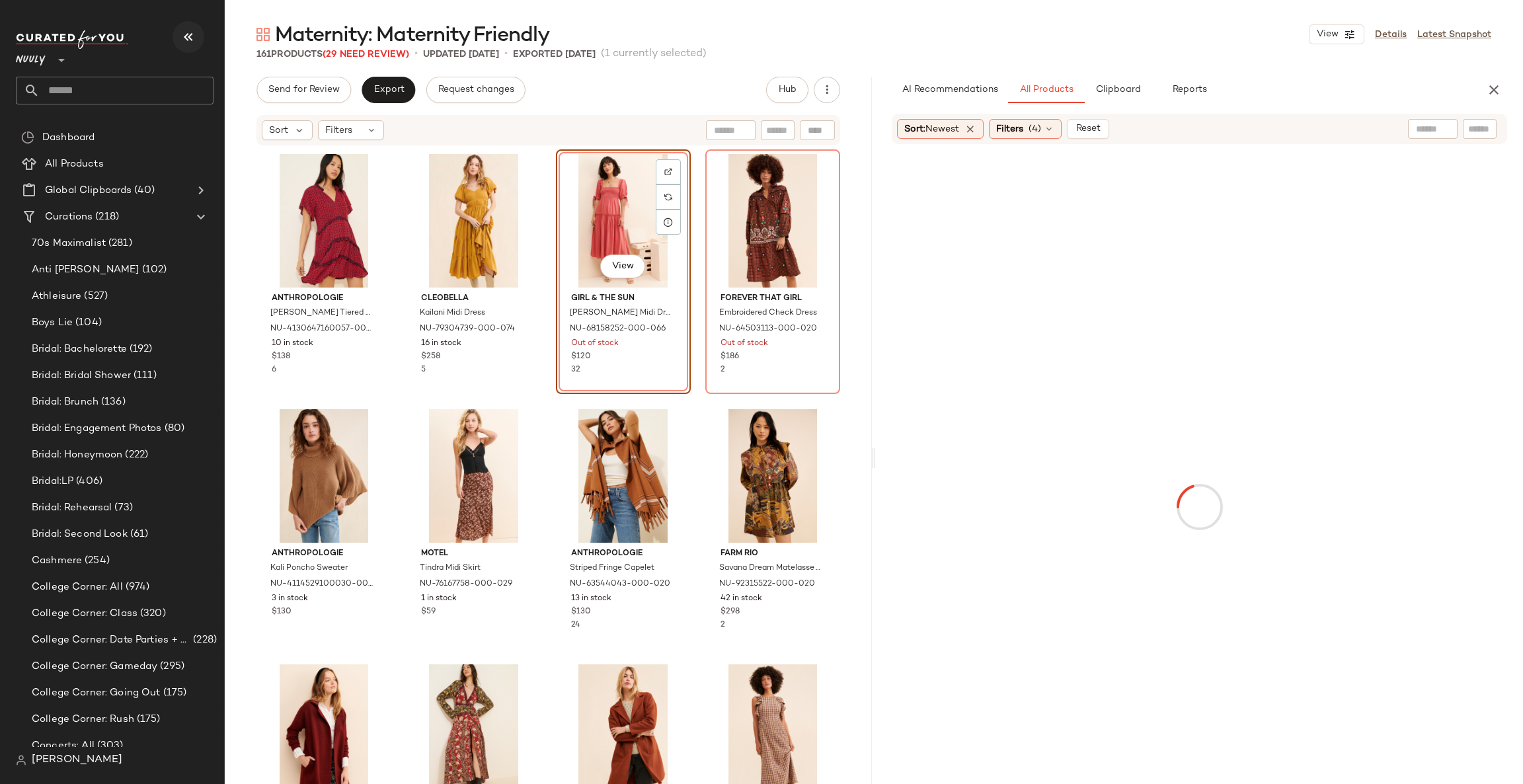
click at [192, 34] on icon "button" at bounding box center [188, 37] width 16 height 16
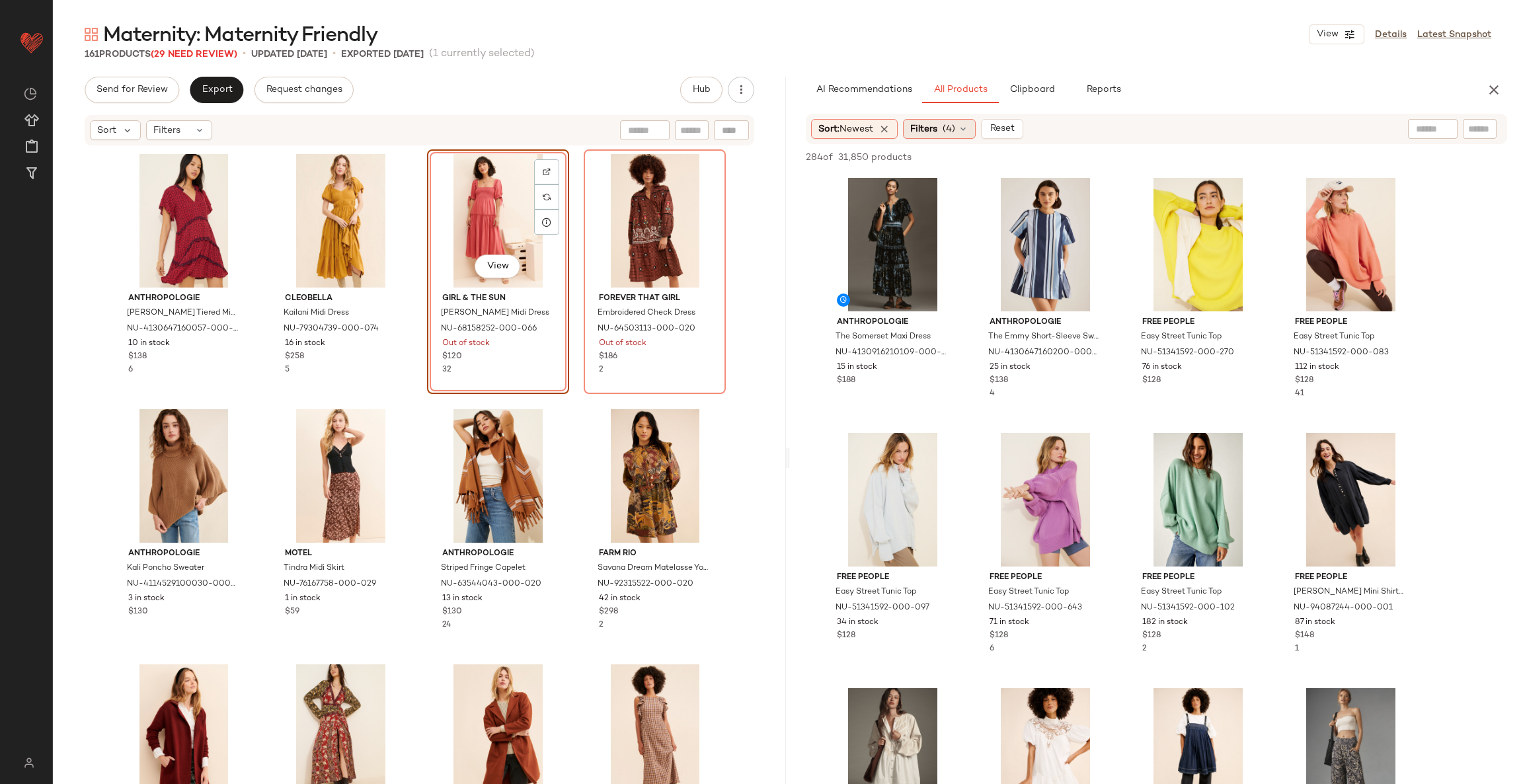
click at [938, 127] on span "Filters" at bounding box center [924, 129] width 27 height 14
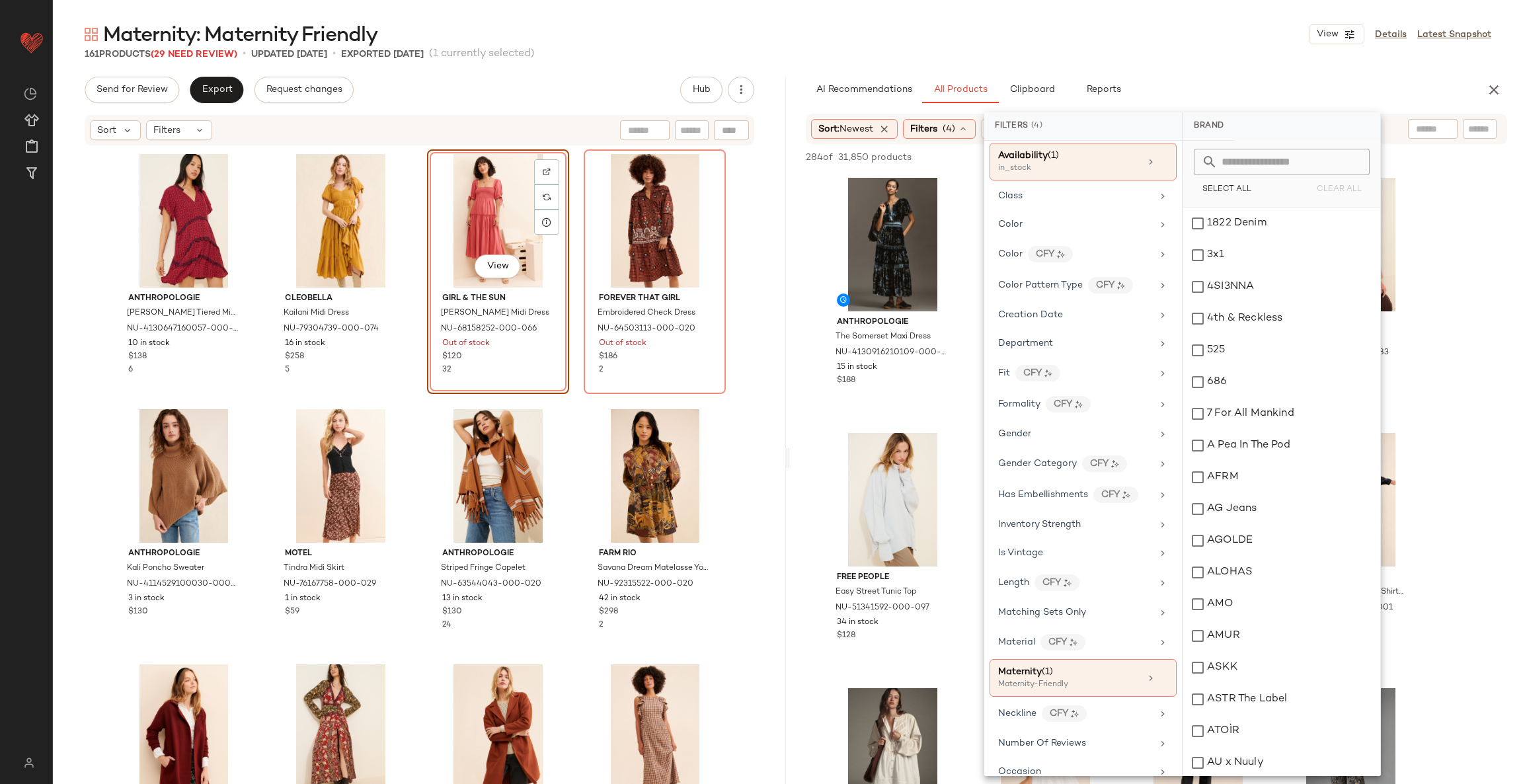
scroll to position [397, 0]
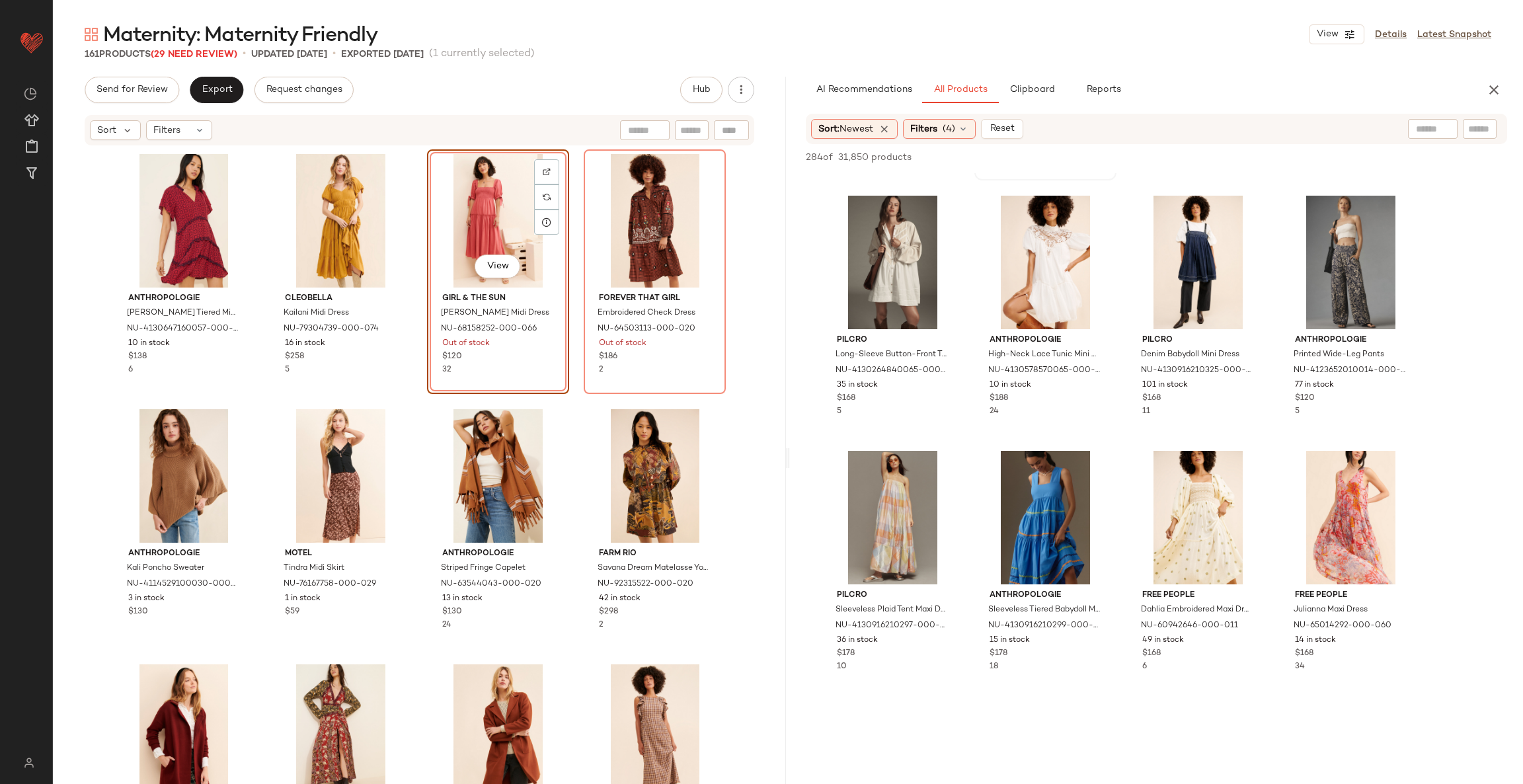
scroll to position [495, 0]
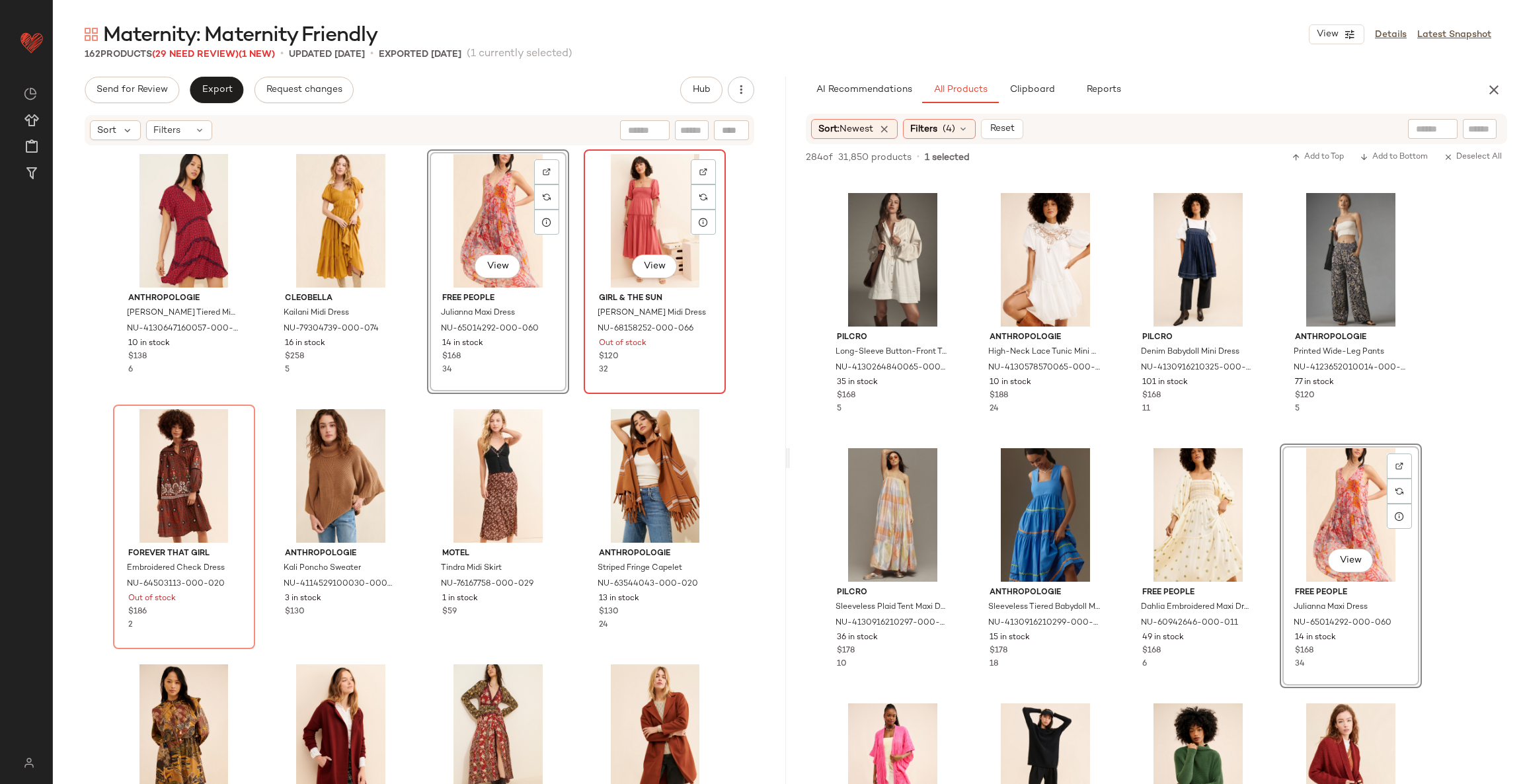
click at [609, 230] on div "View" at bounding box center [655, 220] width 133 height 133
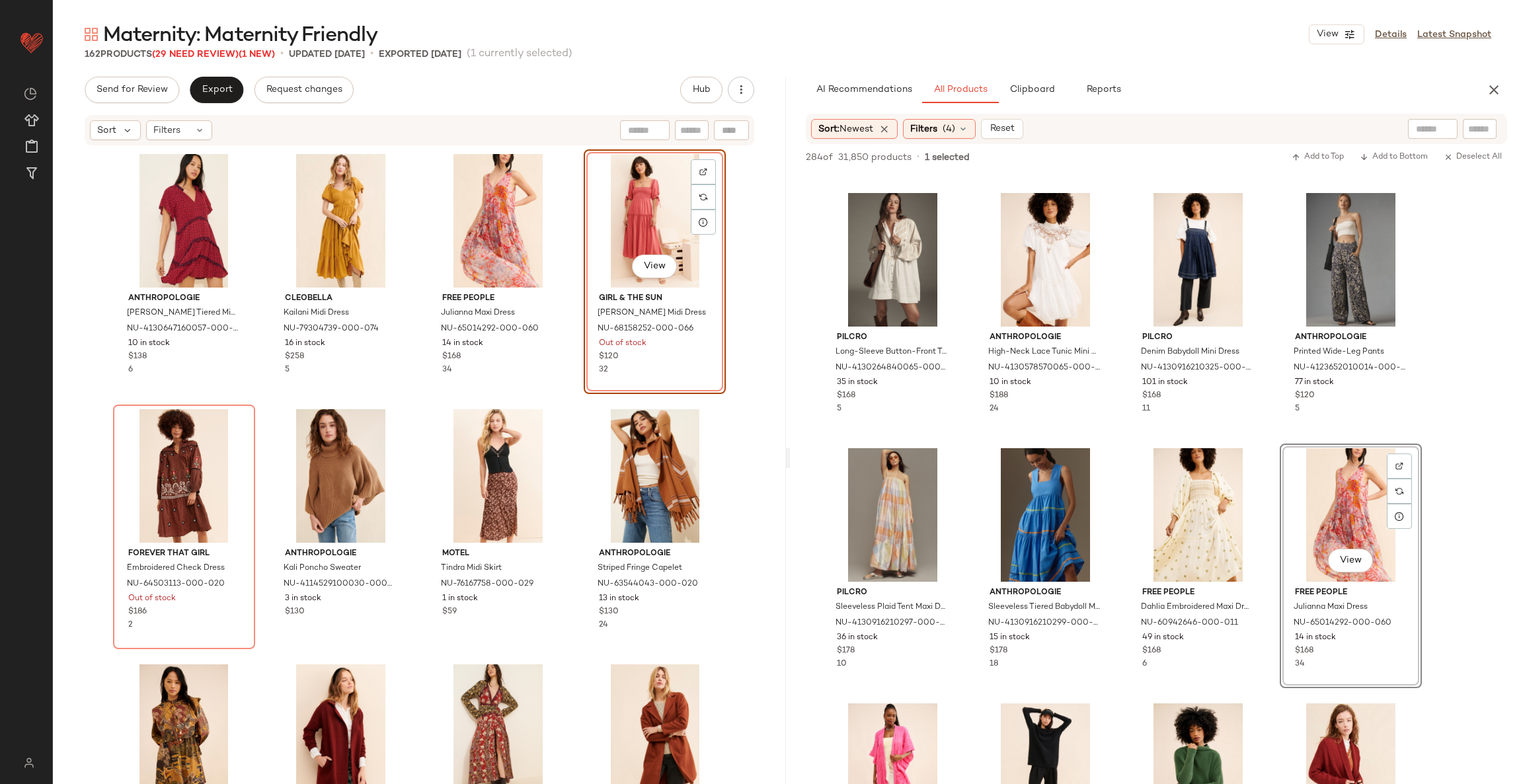
click at [621, 212] on div "View" at bounding box center [655, 220] width 133 height 133
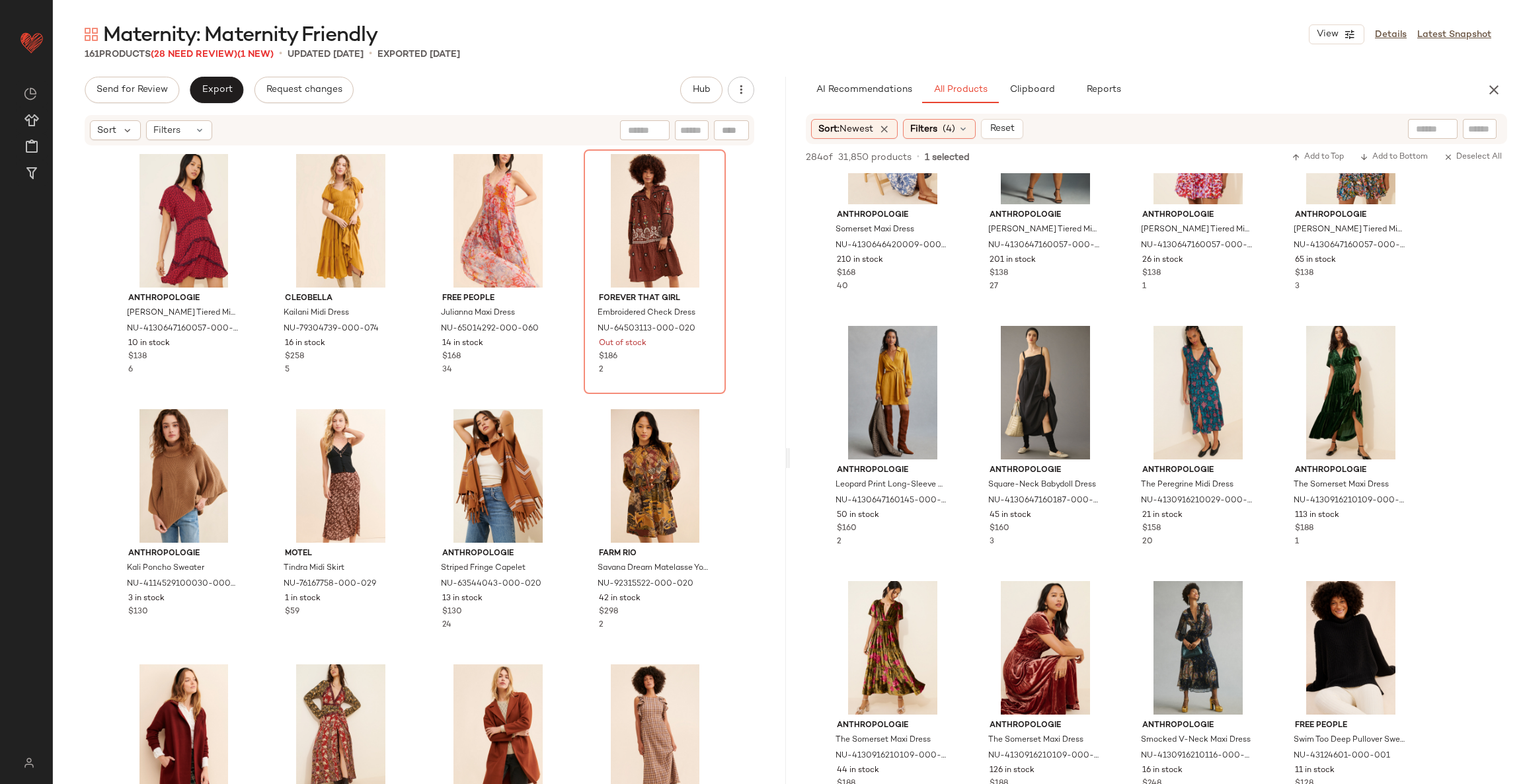
scroll to position [2279, 0]
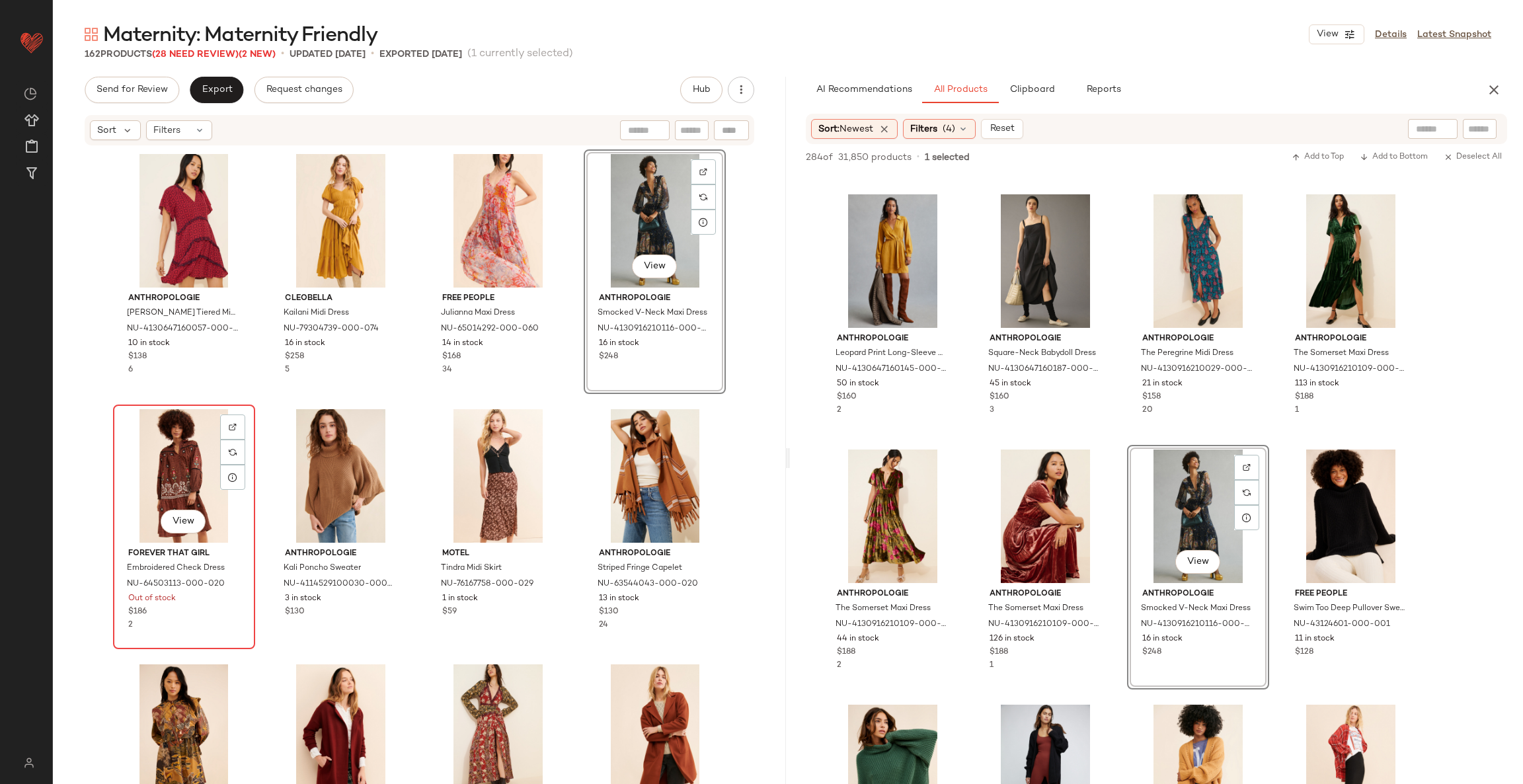
click at [203, 460] on div "View" at bounding box center [184, 475] width 133 height 133
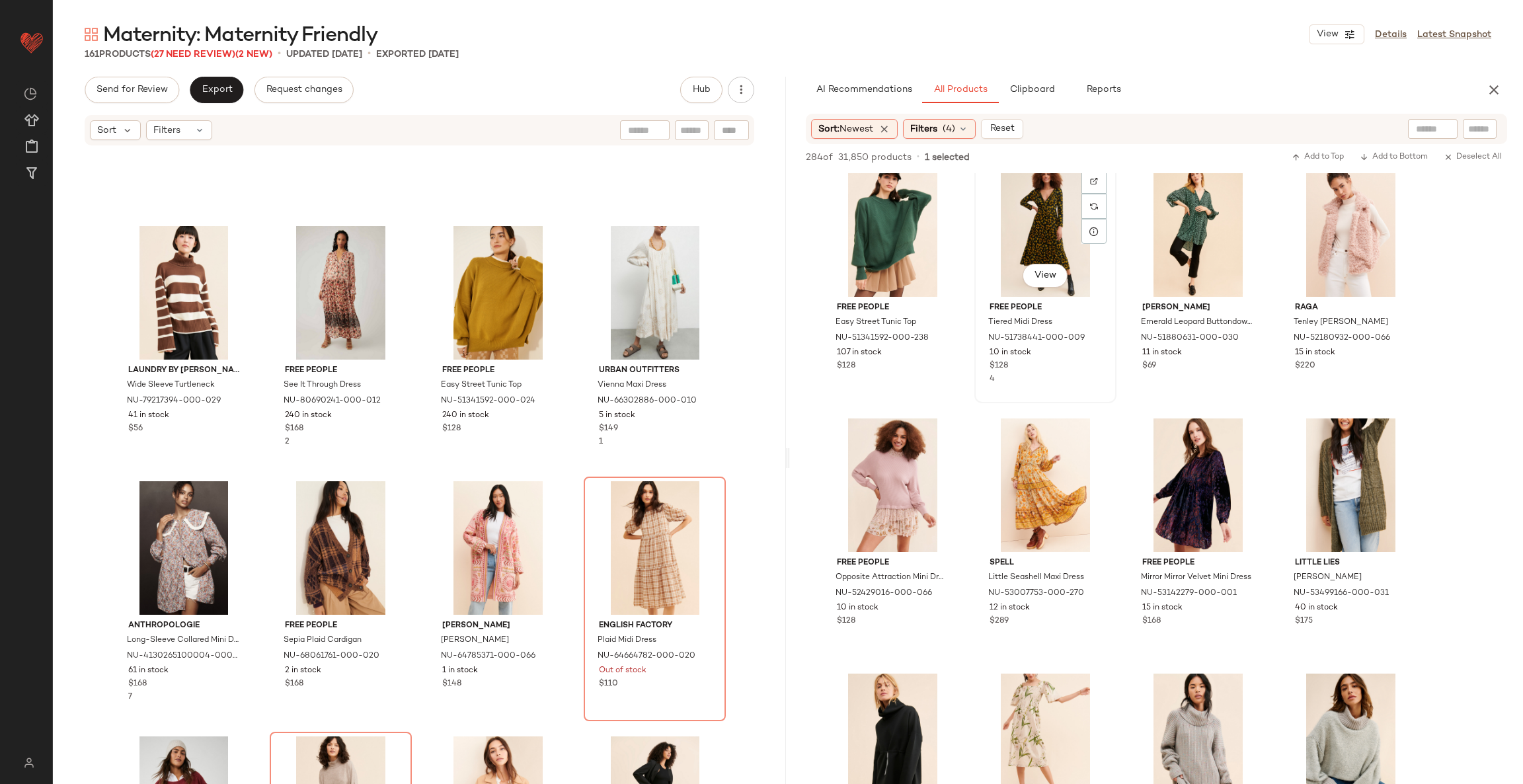
scroll to position [3371, 0]
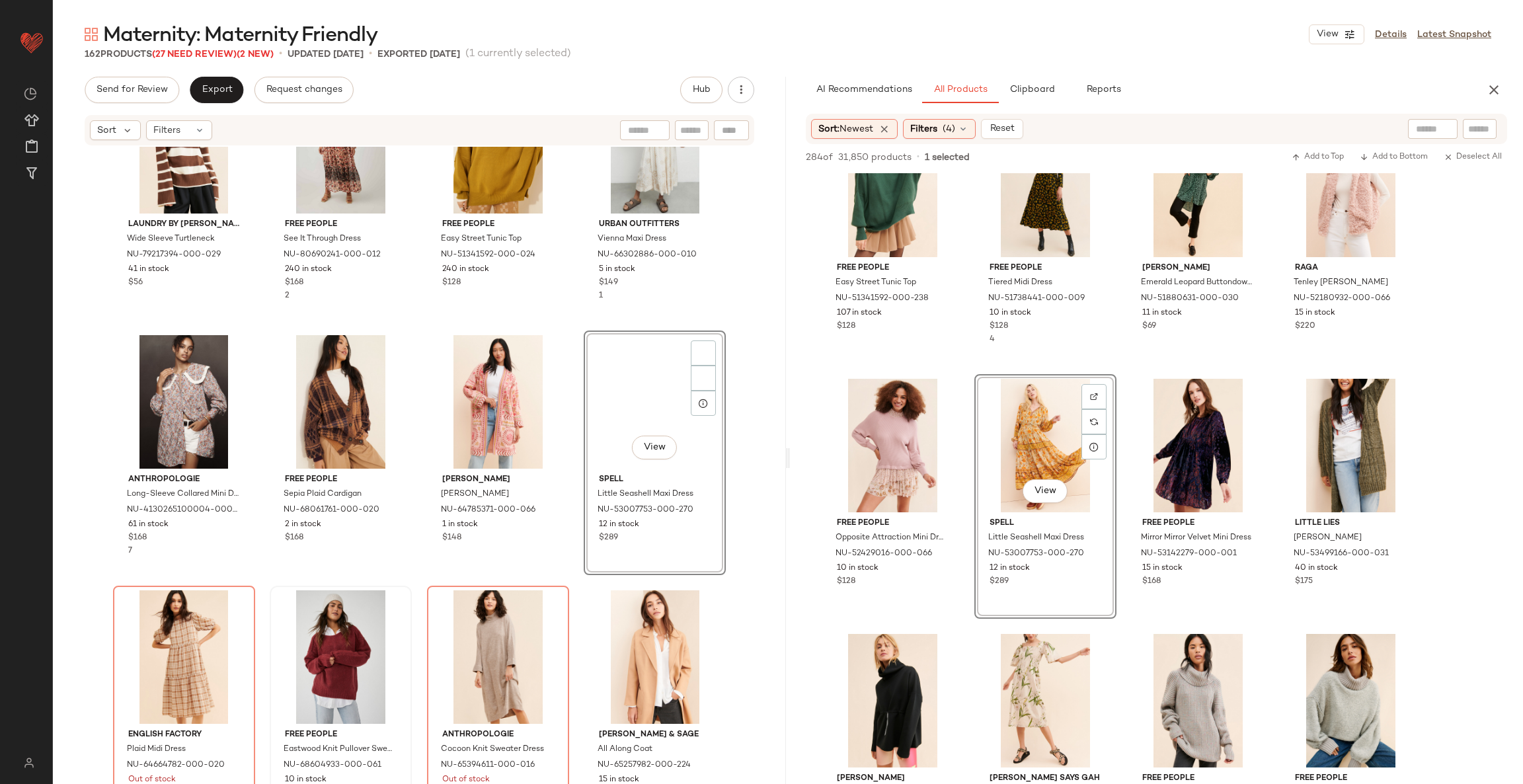
scroll to position [902, 0]
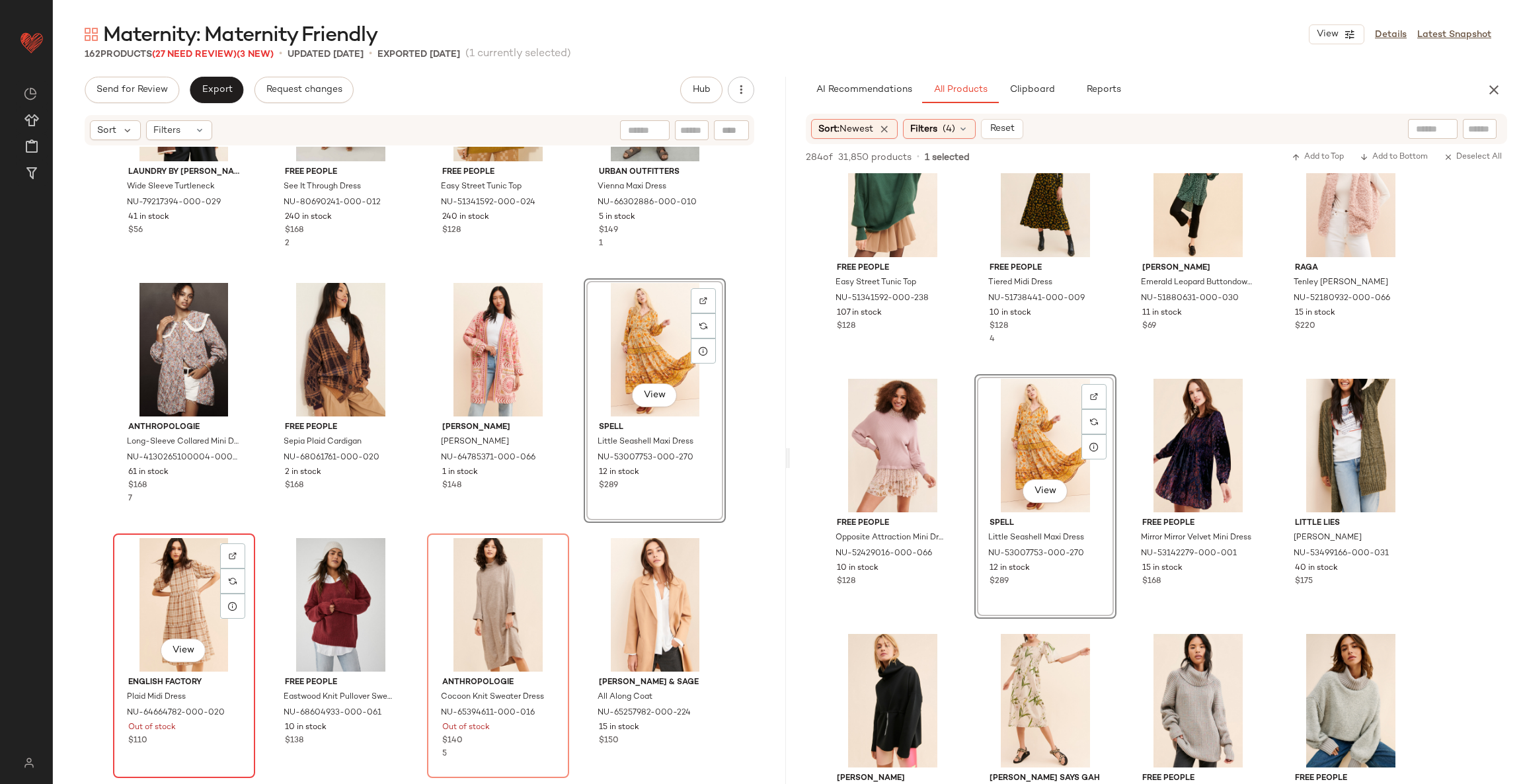
click at [208, 586] on div "View" at bounding box center [184, 604] width 133 height 133
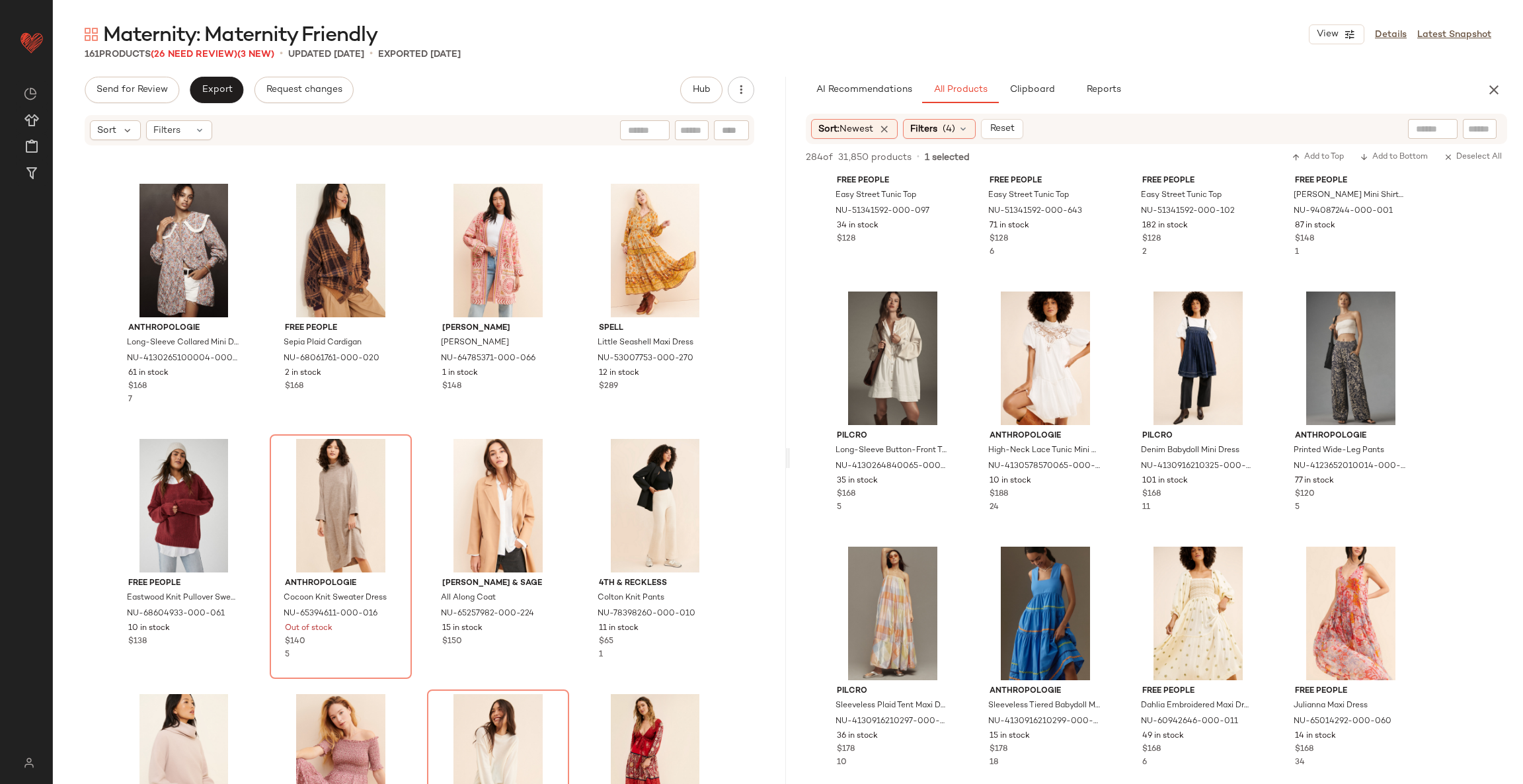
scroll to position [99, 0]
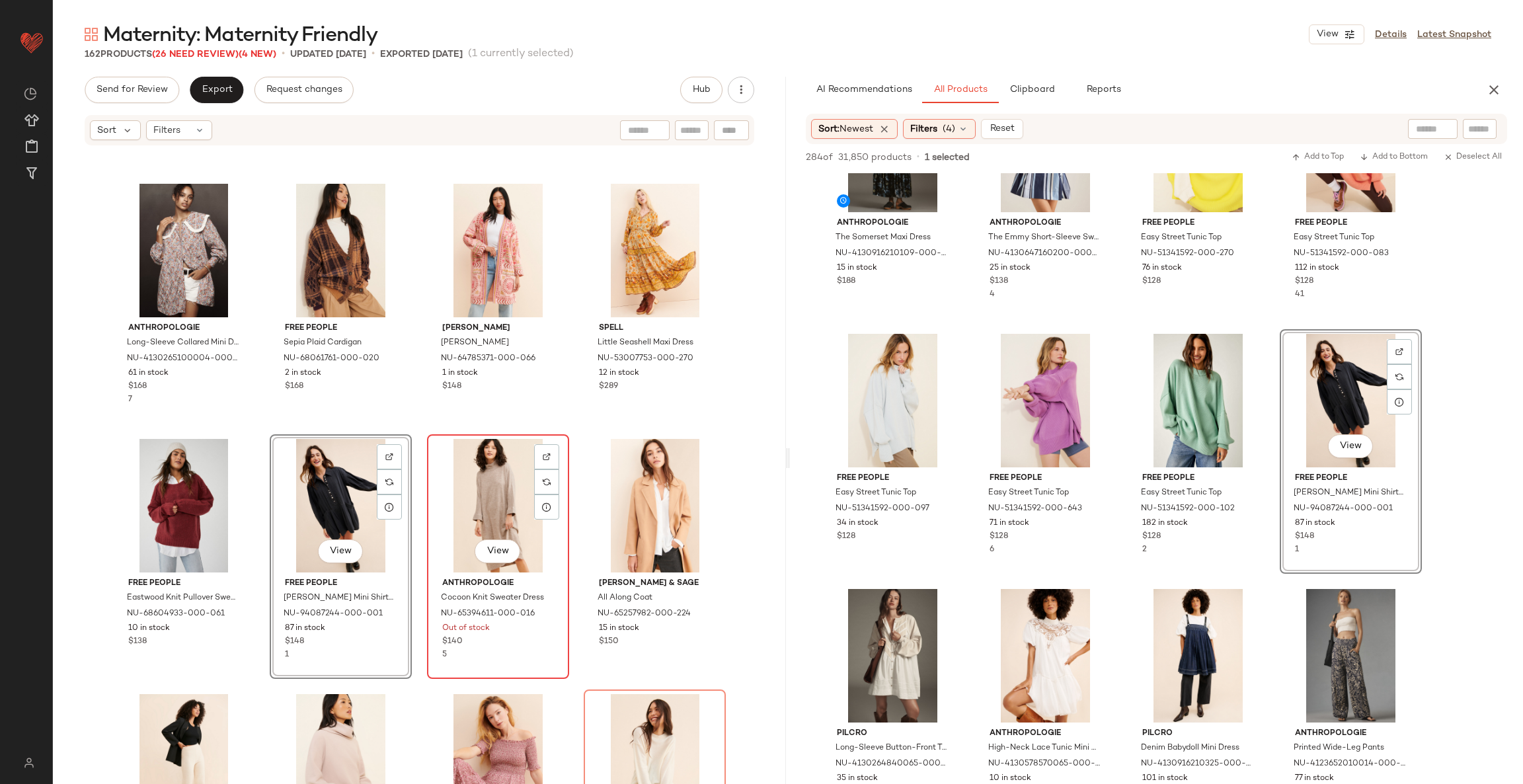
click at [474, 501] on div "View" at bounding box center [498, 505] width 133 height 133
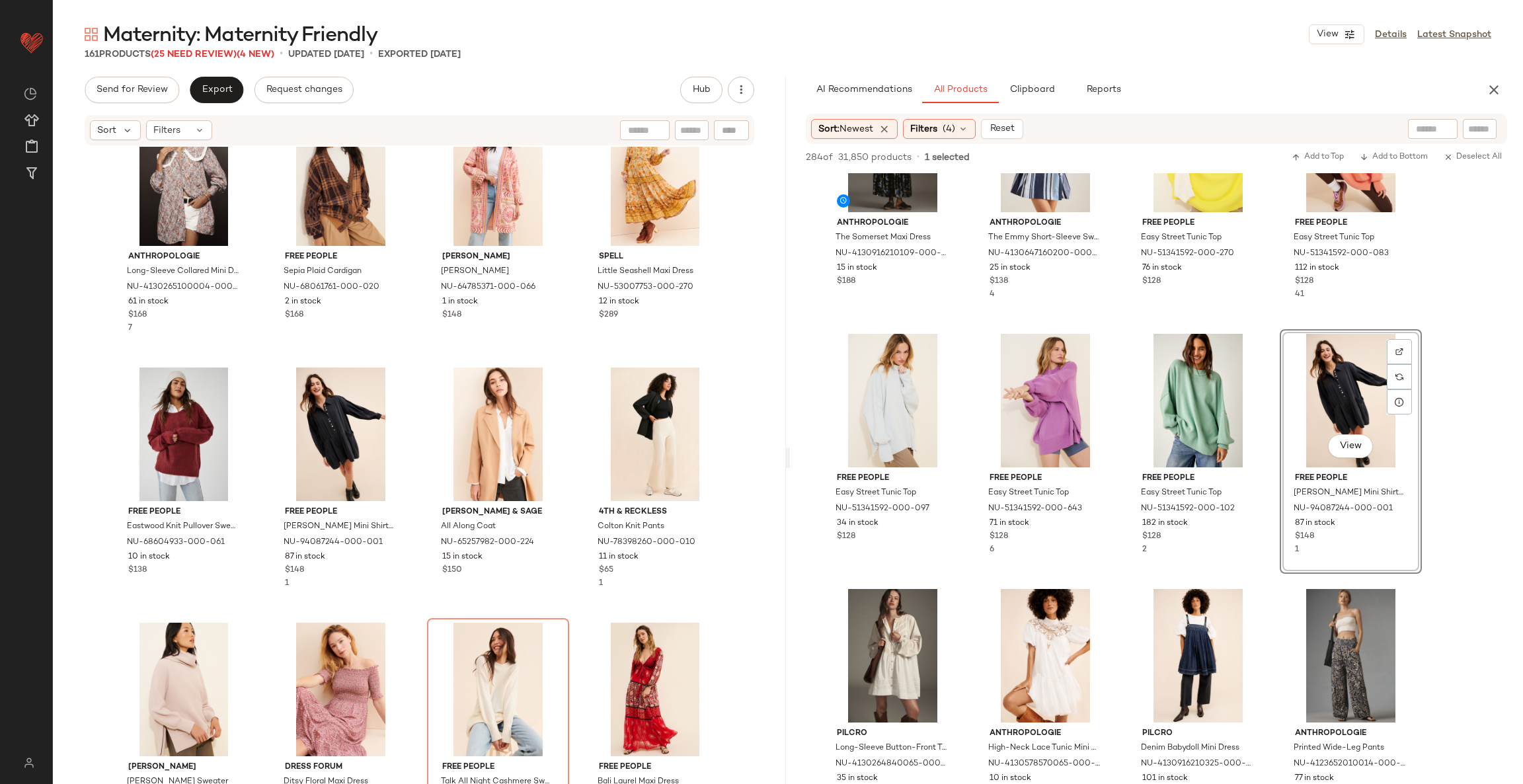
scroll to position [1299, 0]
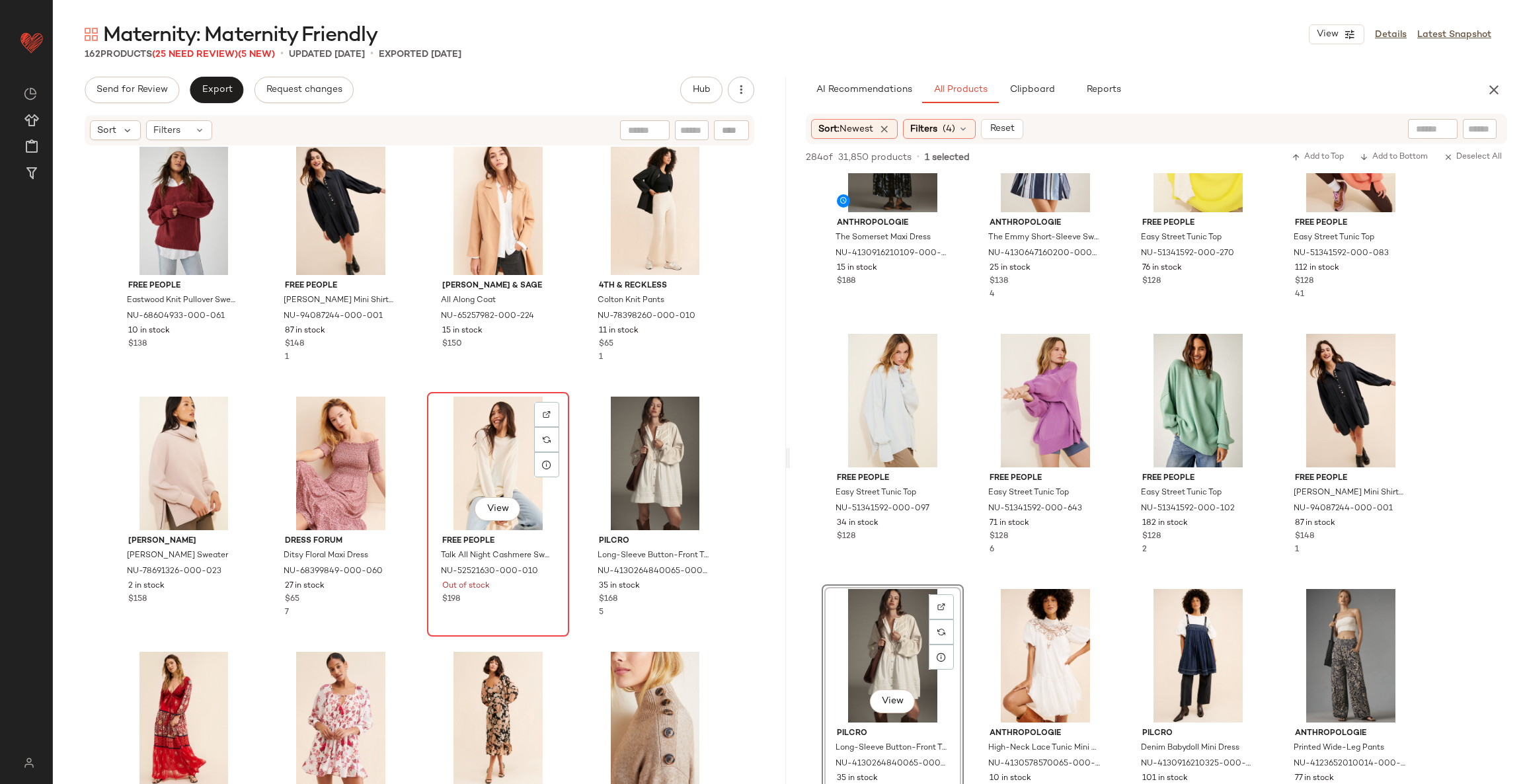
click at [486, 461] on div "View" at bounding box center [498, 463] width 133 height 133
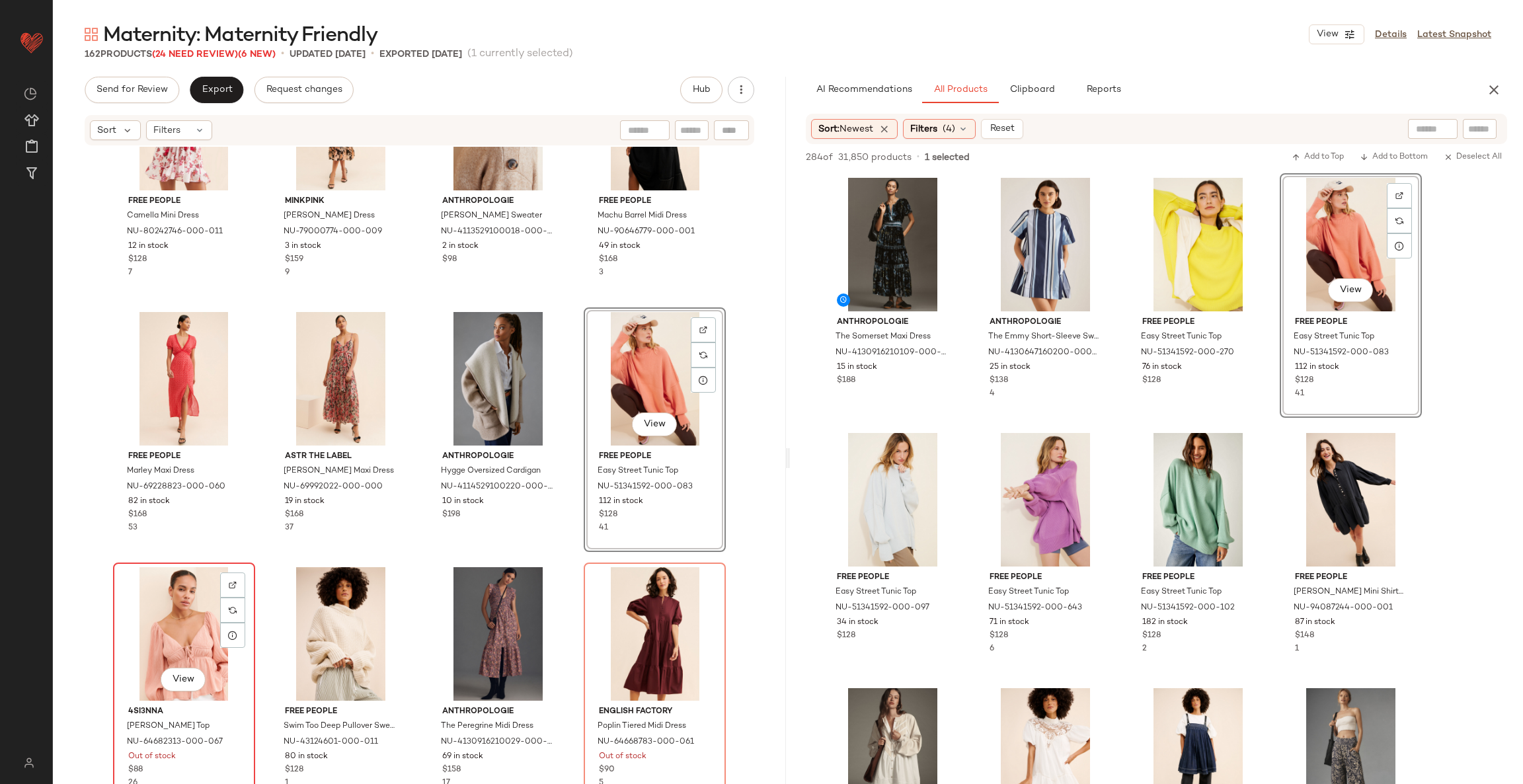
click at [196, 601] on div "View" at bounding box center [184, 633] width 133 height 133
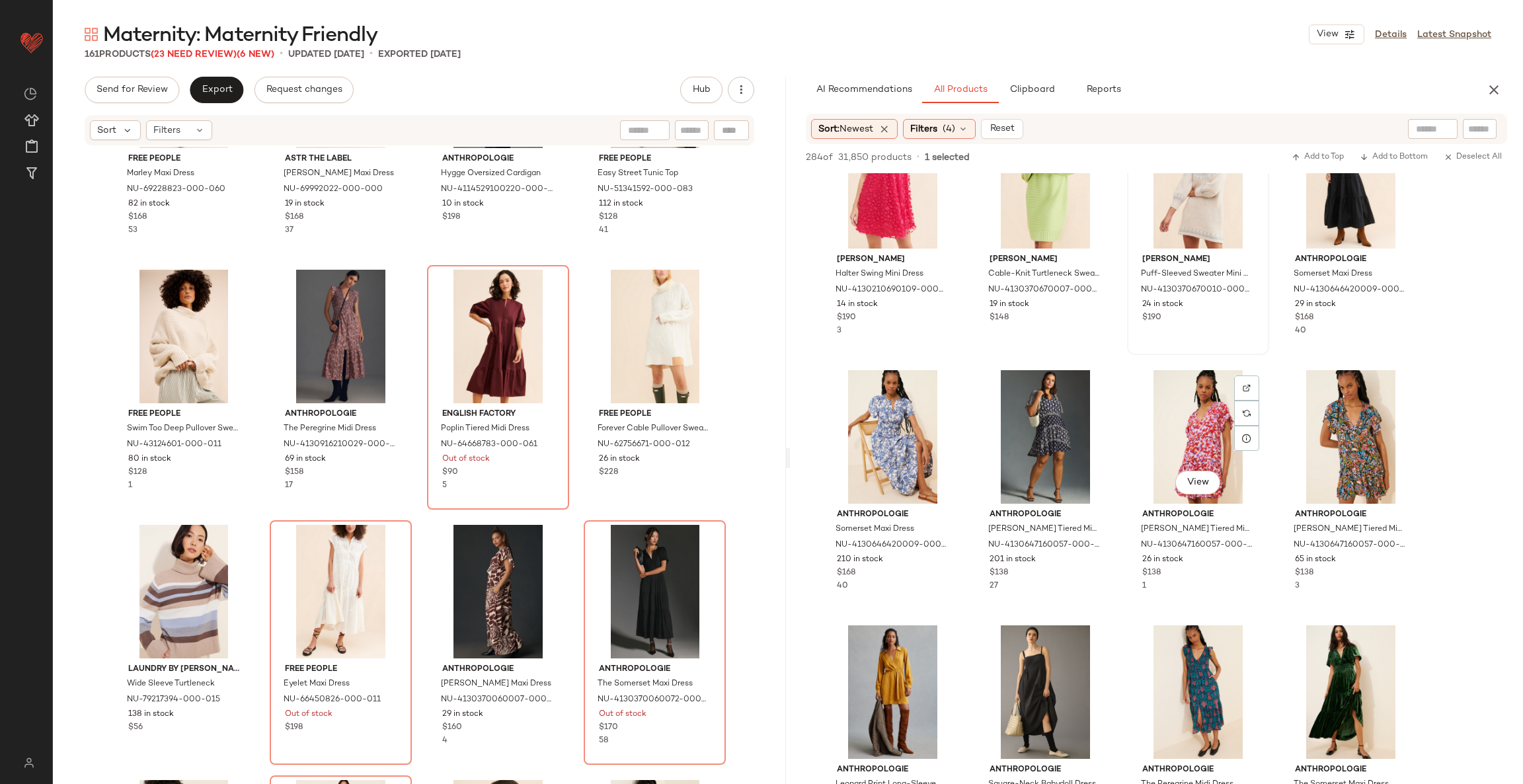
scroll to position [1883, 0]
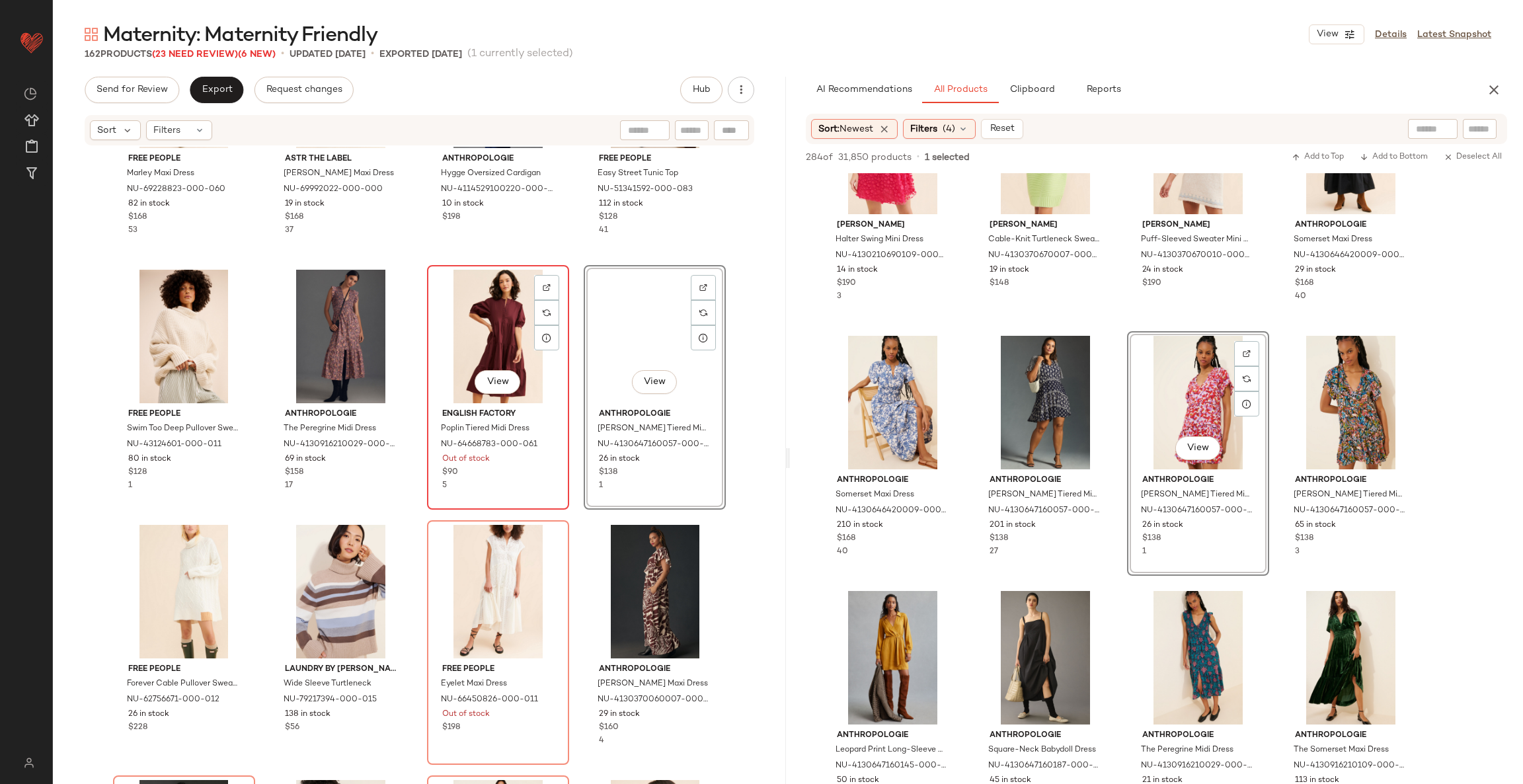
click at [486, 328] on div "View" at bounding box center [498, 336] width 133 height 133
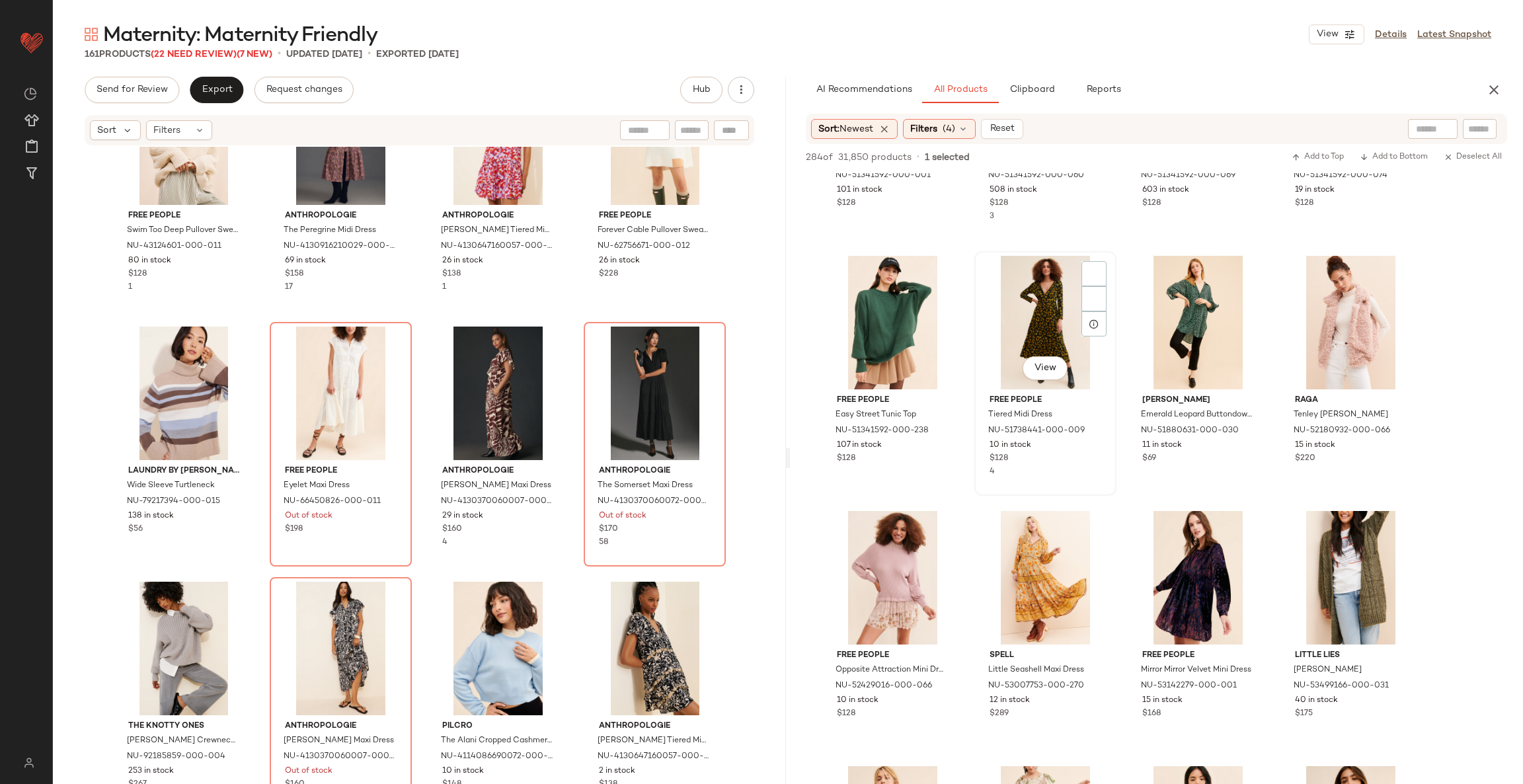
scroll to position [3272, 0]
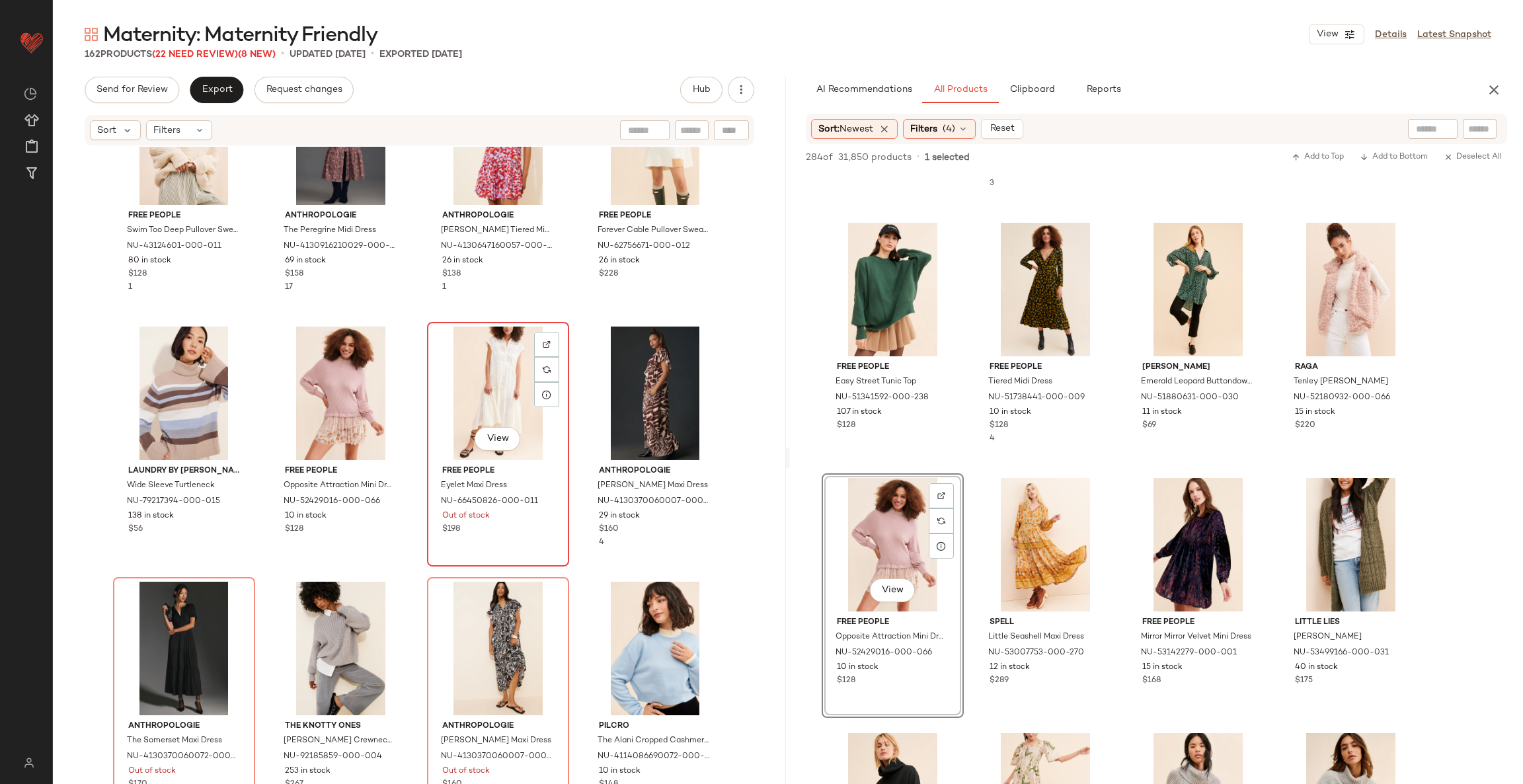
click at [490, 379] on div "View" at bounding box center [498, 393] width 133 height 133
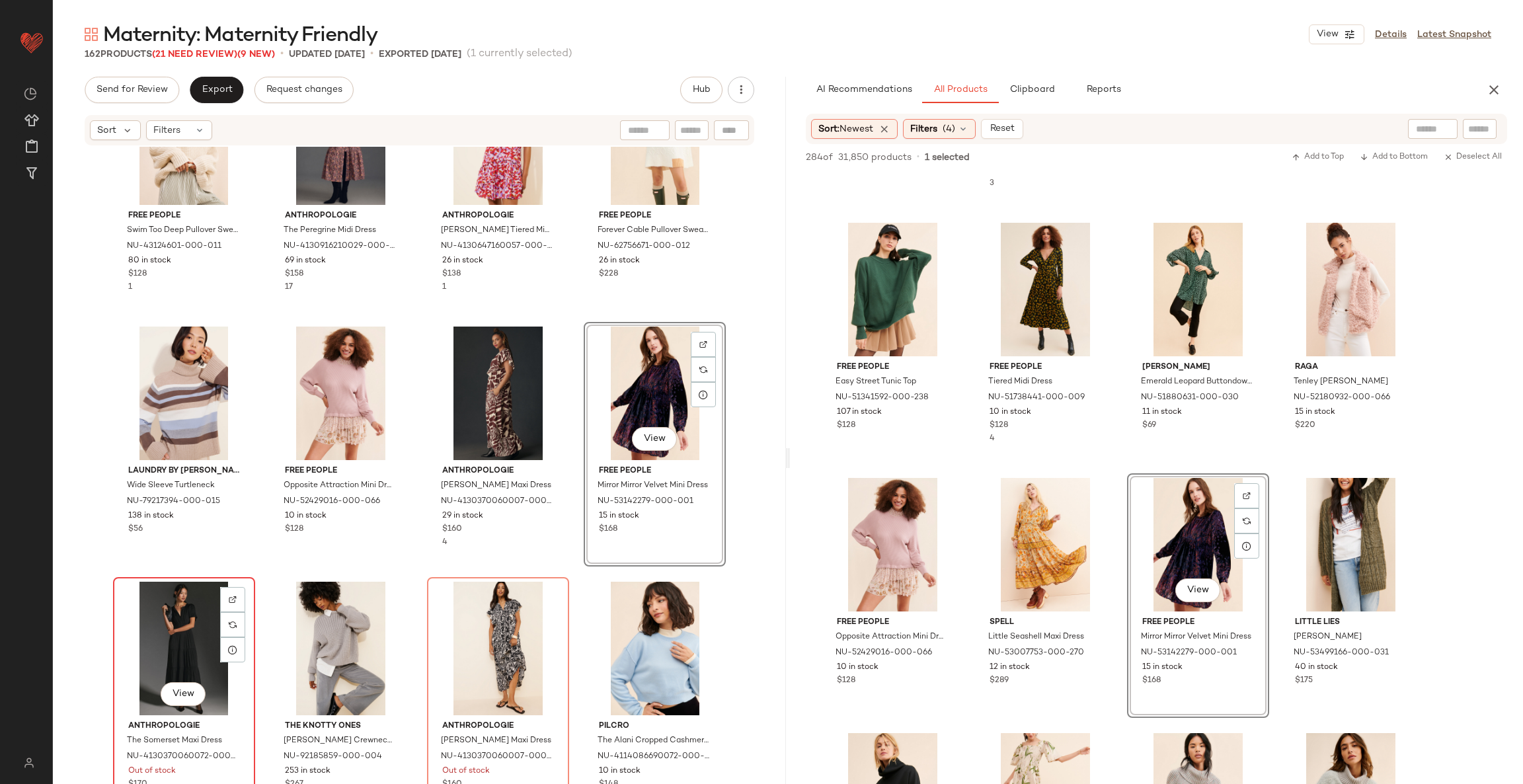
click at [209, 602] on div "View" at bounding box center [184, 648] width 133 height 133
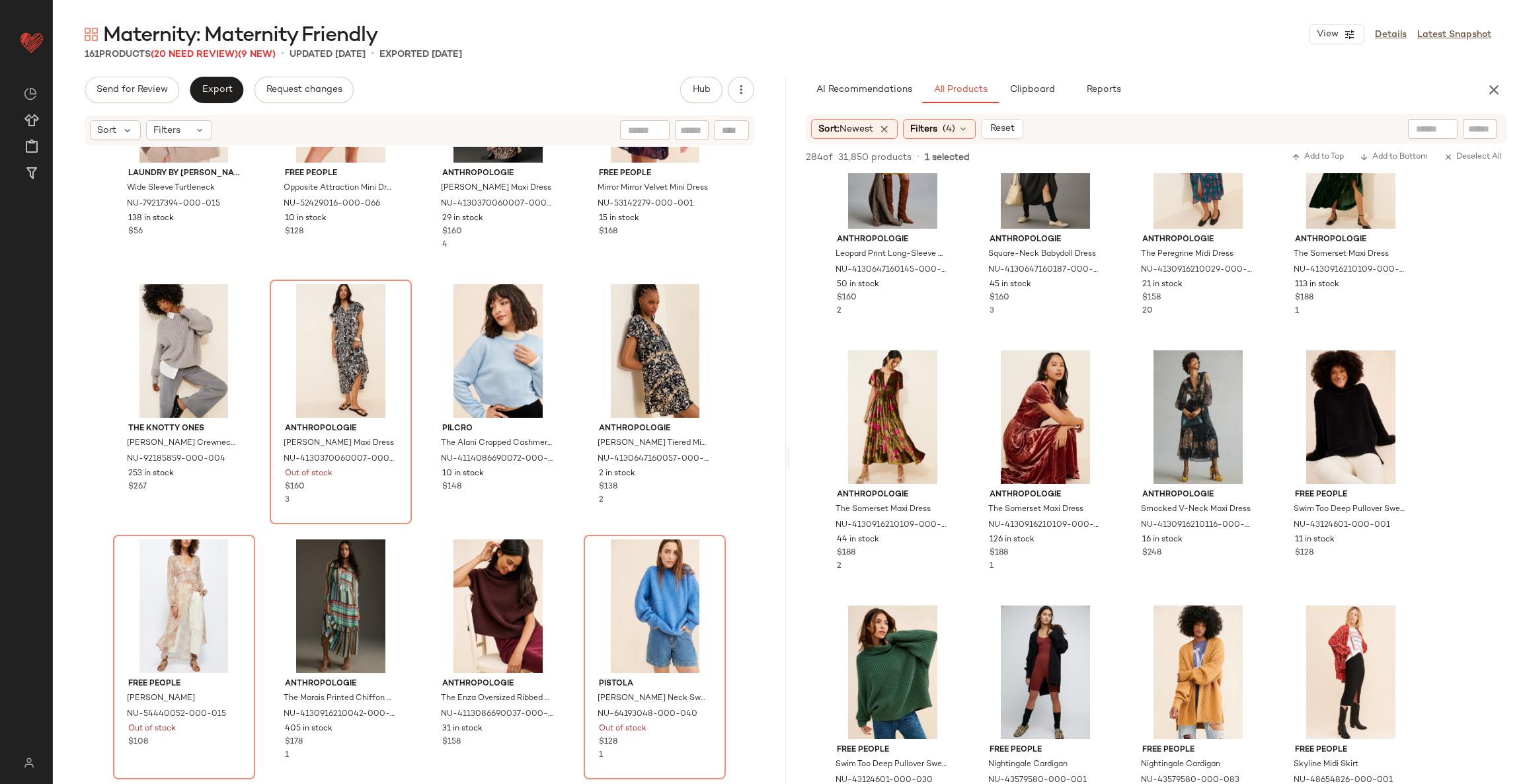
scroll to position [2180, 0]
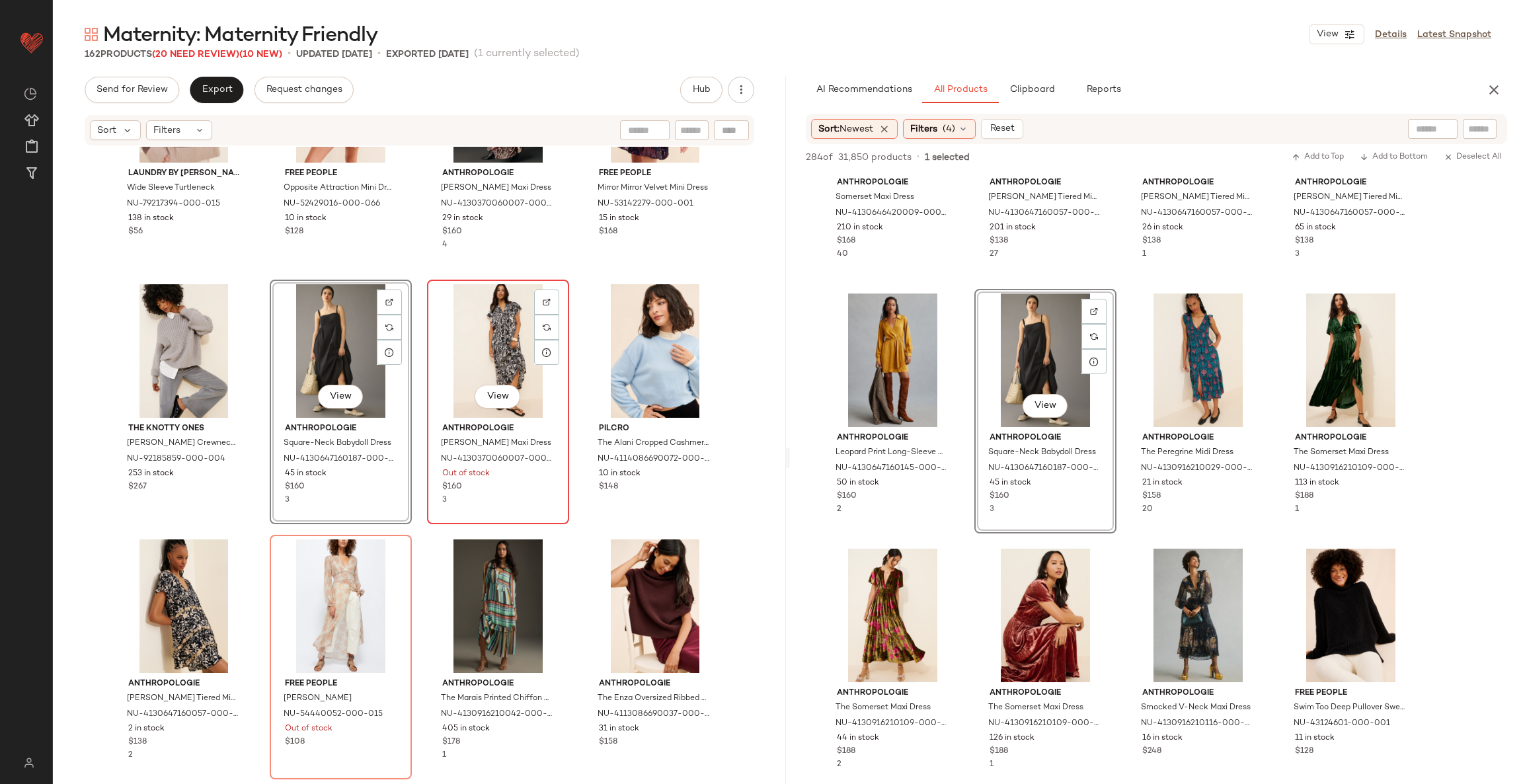
click at [497, 344] on div "View" at bounding box center [498, 350] width 133 height 133
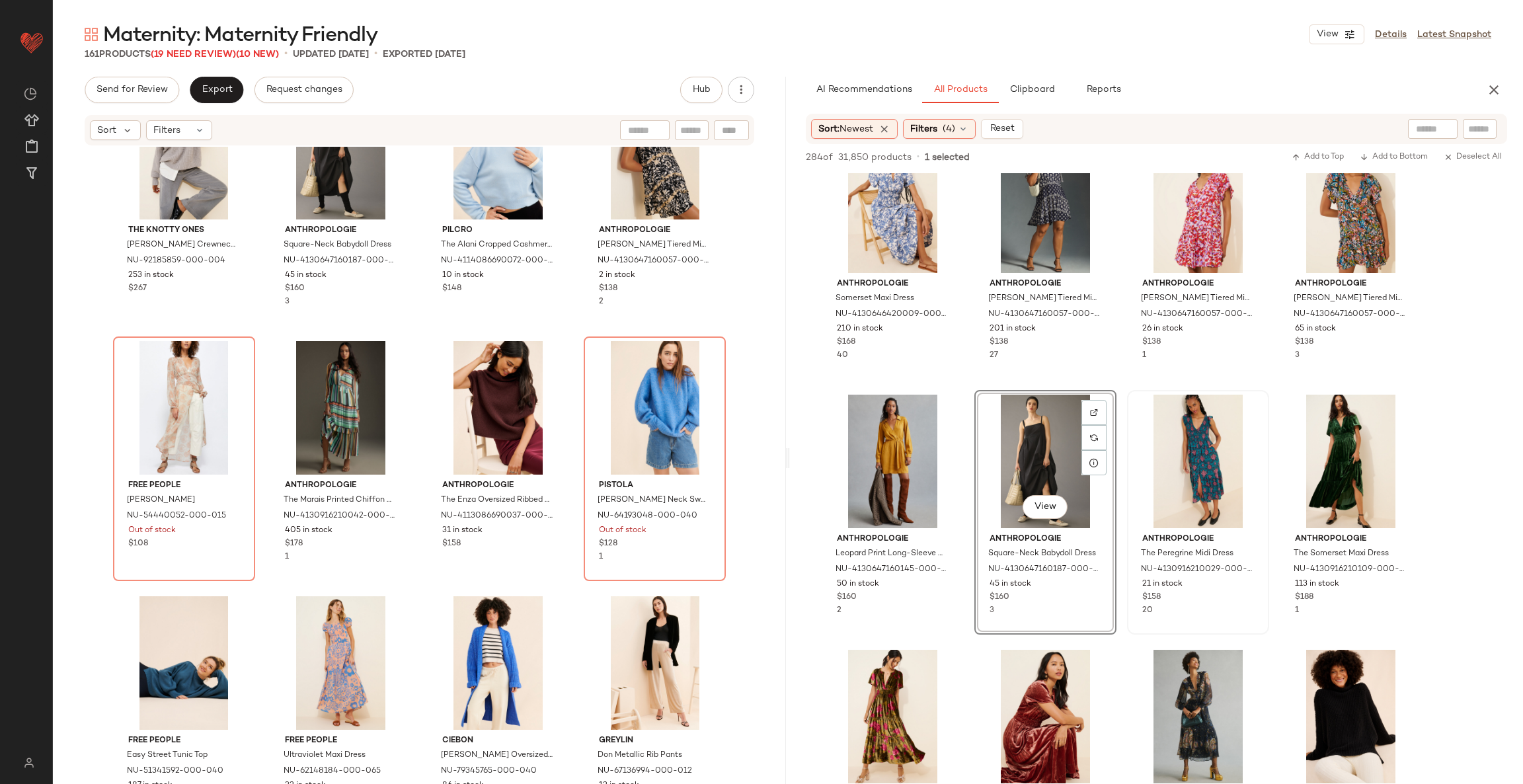
scroll to position [1982, 0]
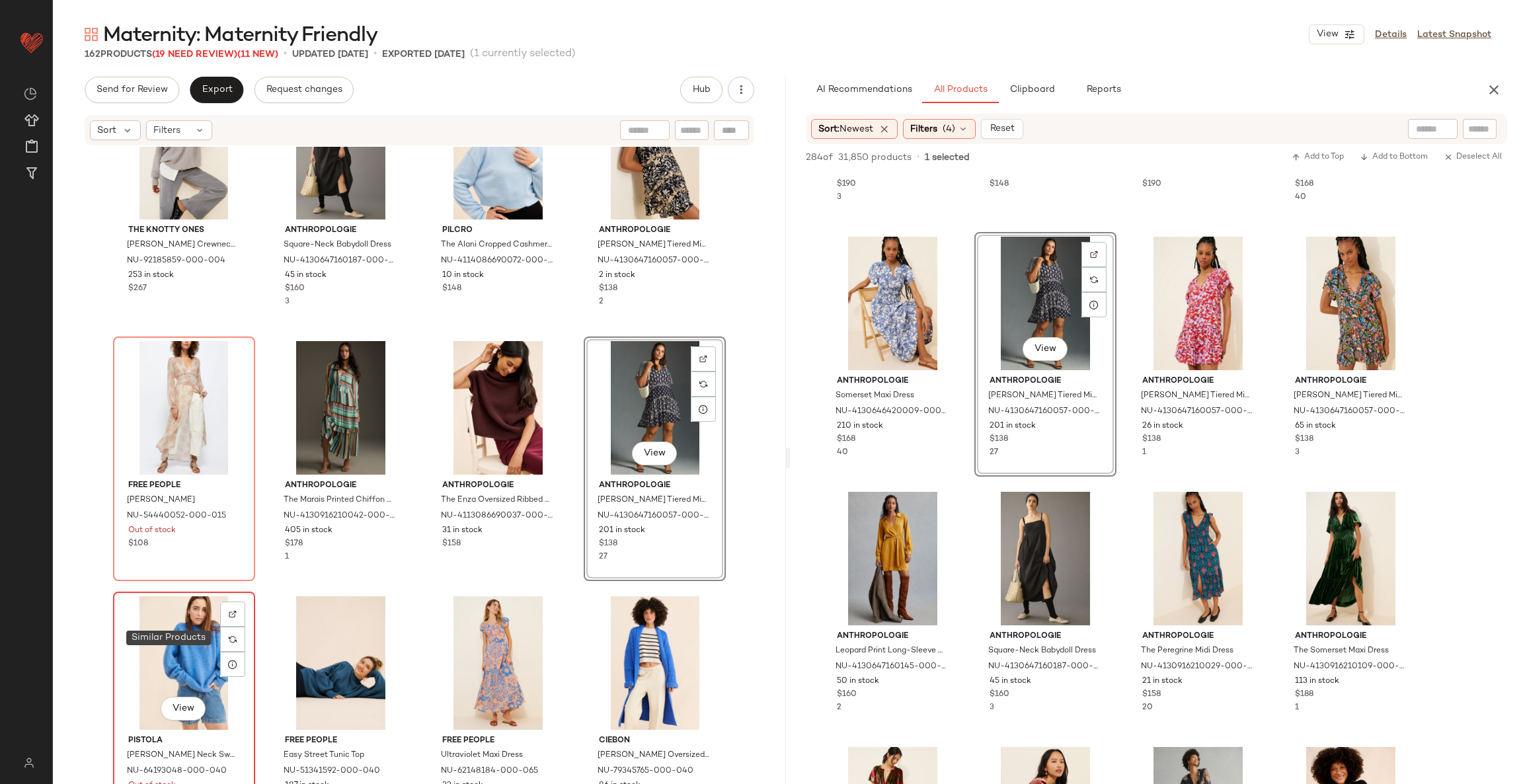
click at [203, 634] on div "View" at bounding box center [184, 663] width 133 height 133
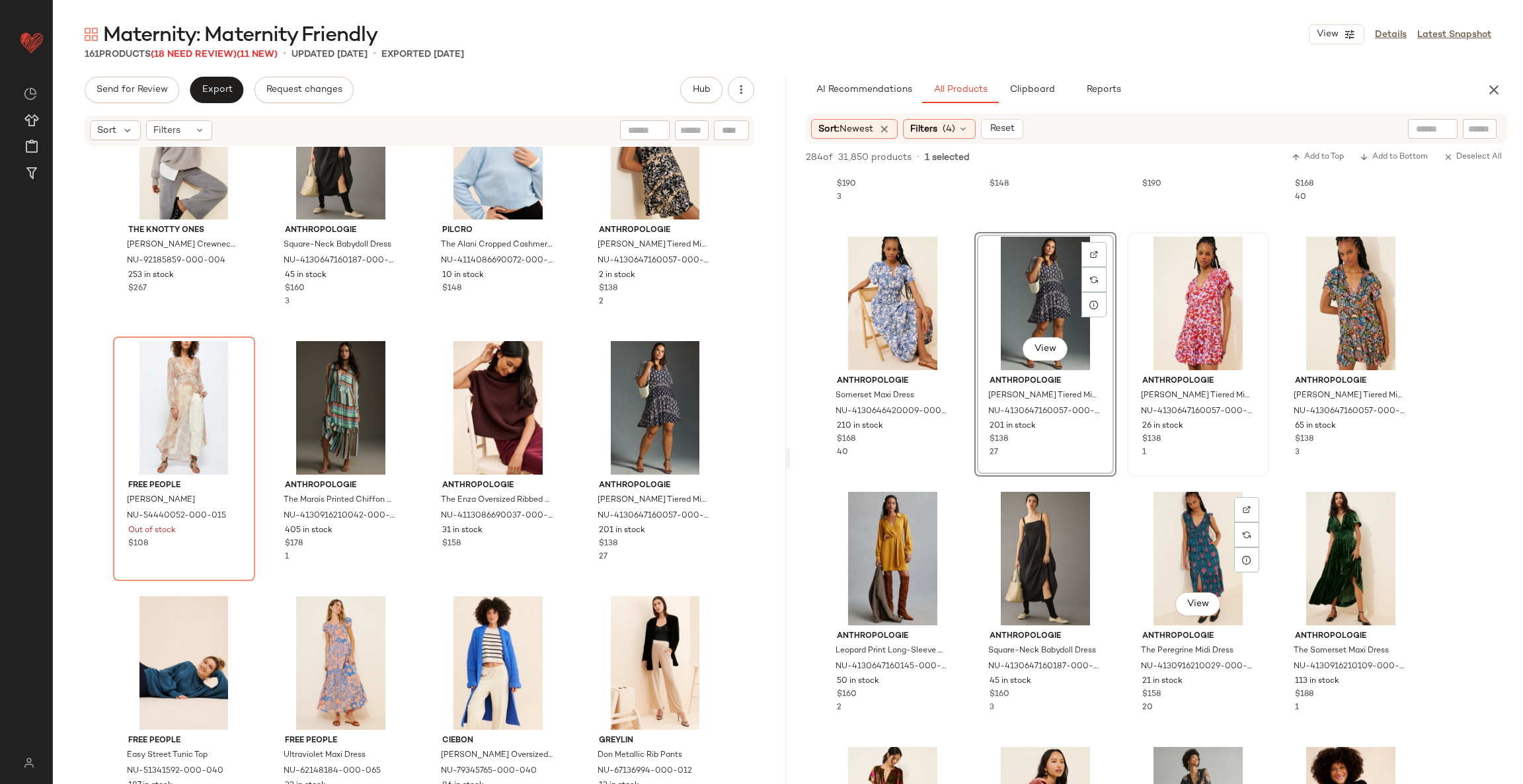
scroll to position [1685, 0]
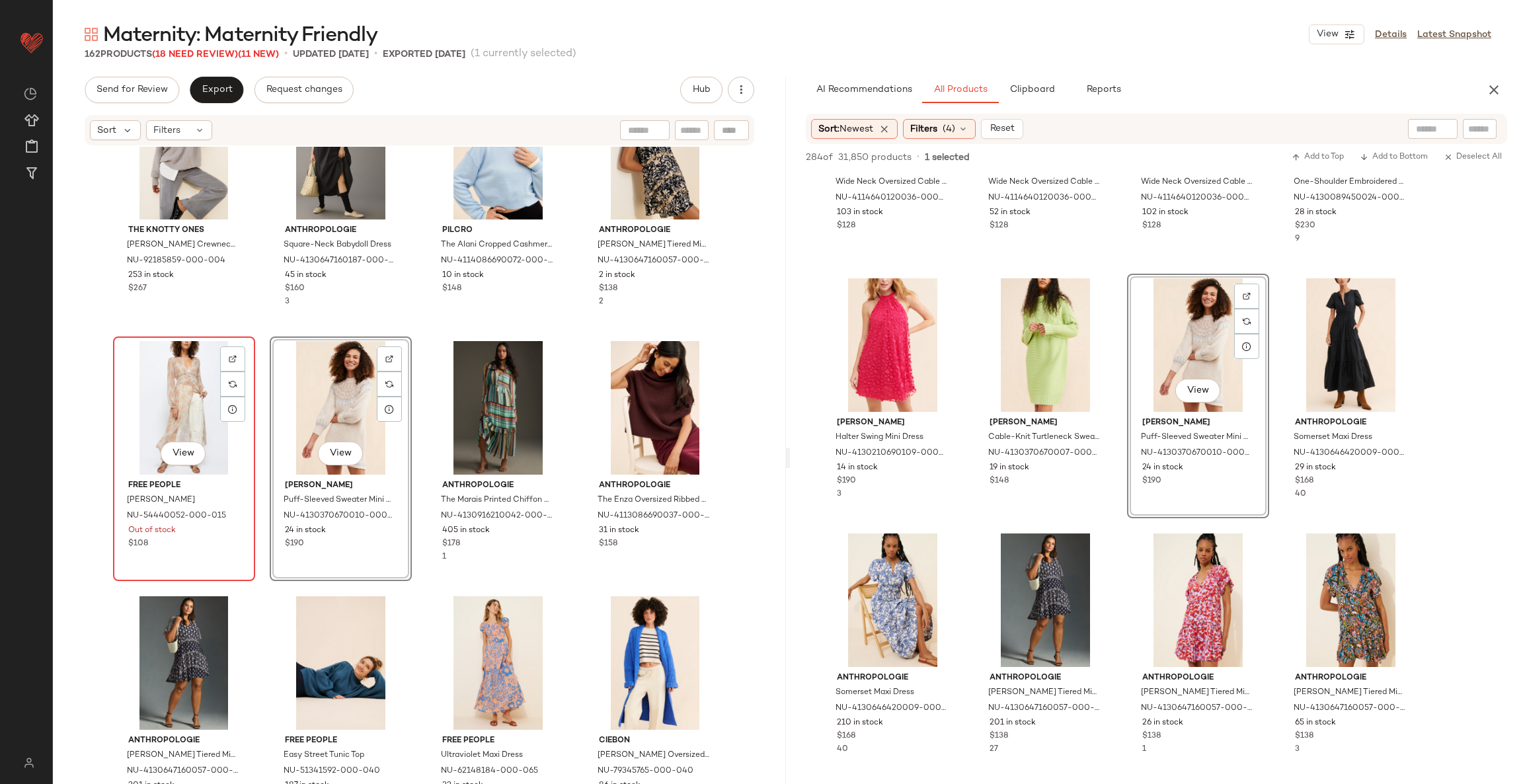
click at [183, 386] on div "View" at bounding box center [184, 407] width 133 height 133
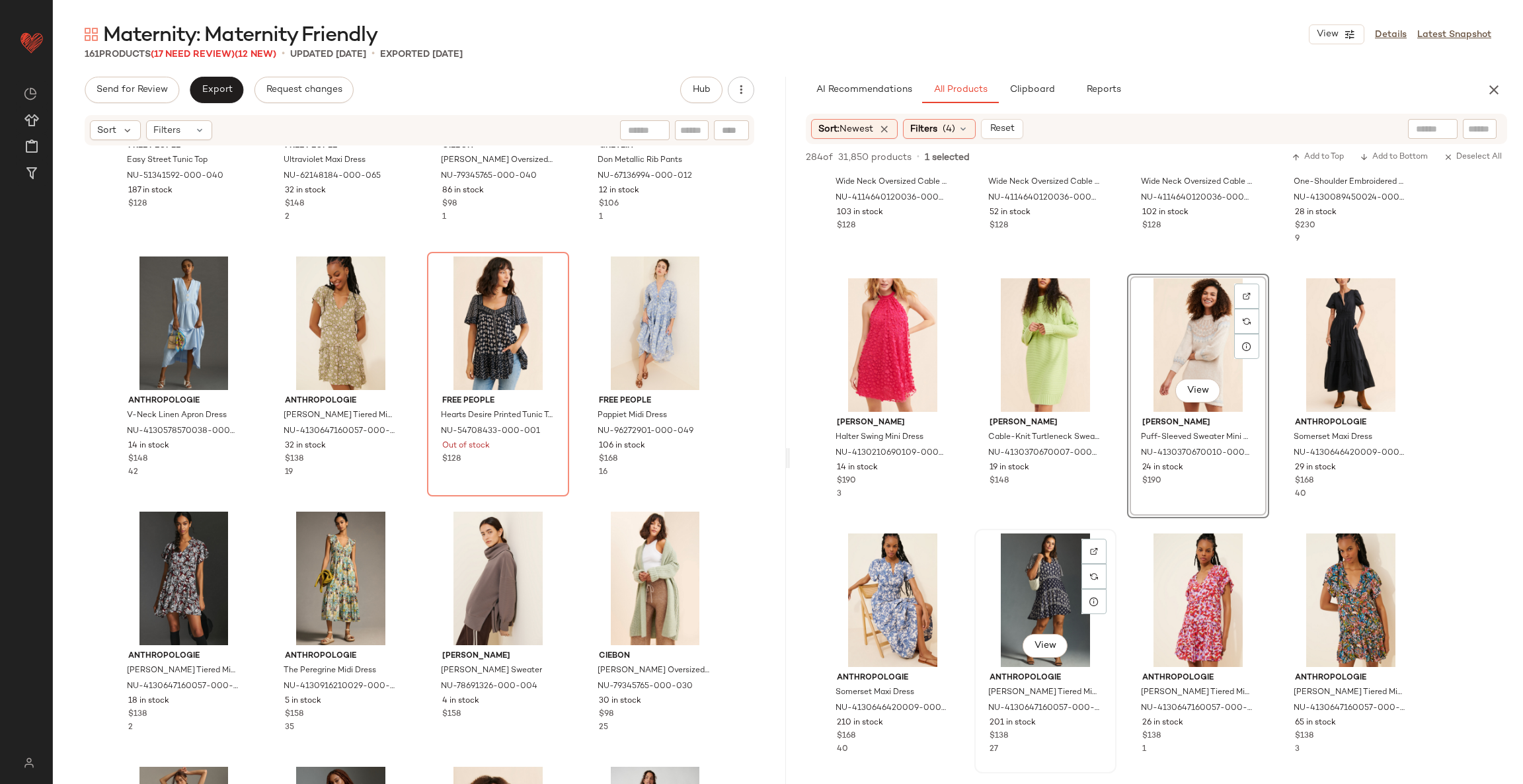
scroll to position [1883, 0]
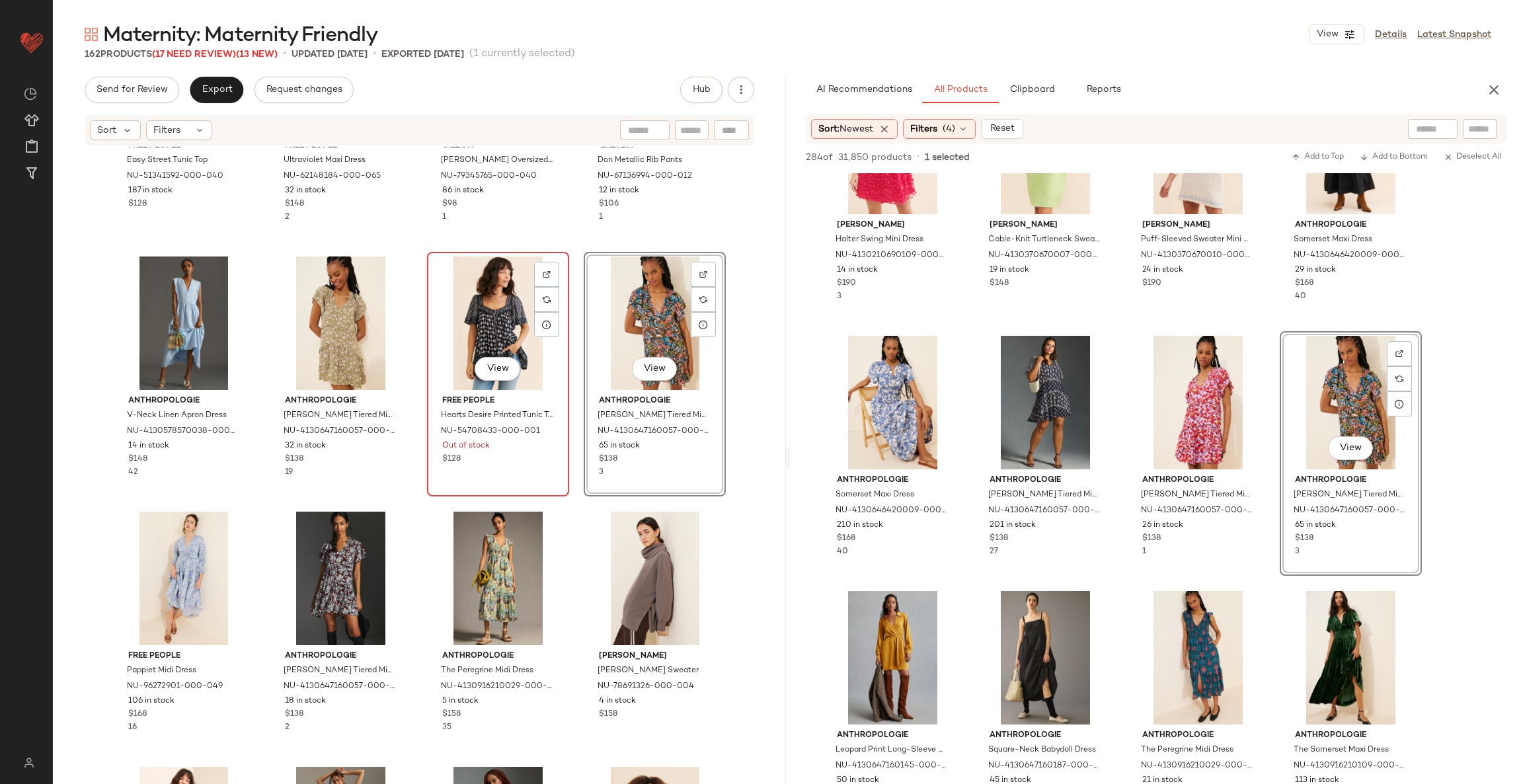
click at [502, 315] on div "View" at bounding box center [498, 323] width 133 height 133
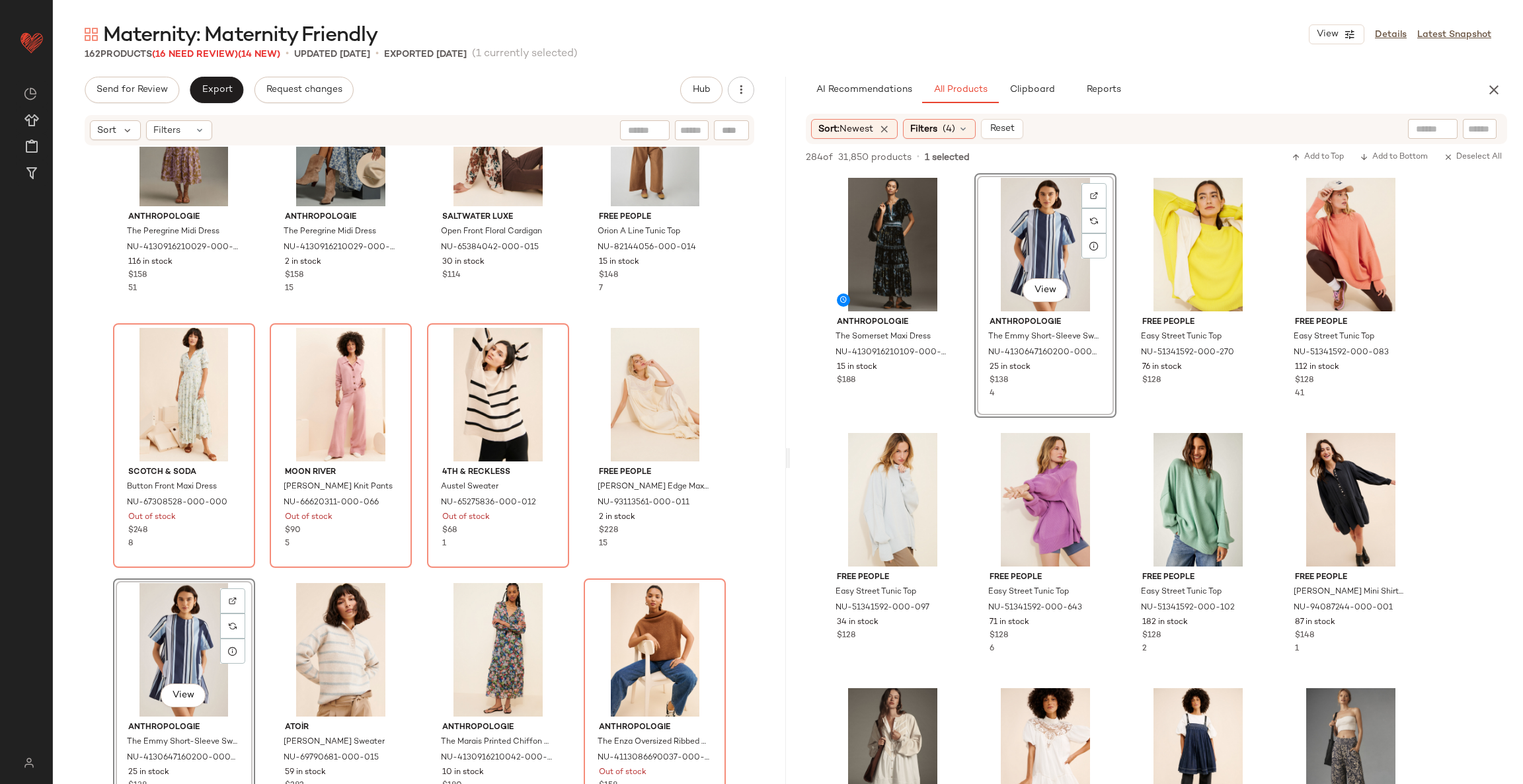
click at [156, 630] on div "View" at bounding box center [184, 649] width 133 height 133
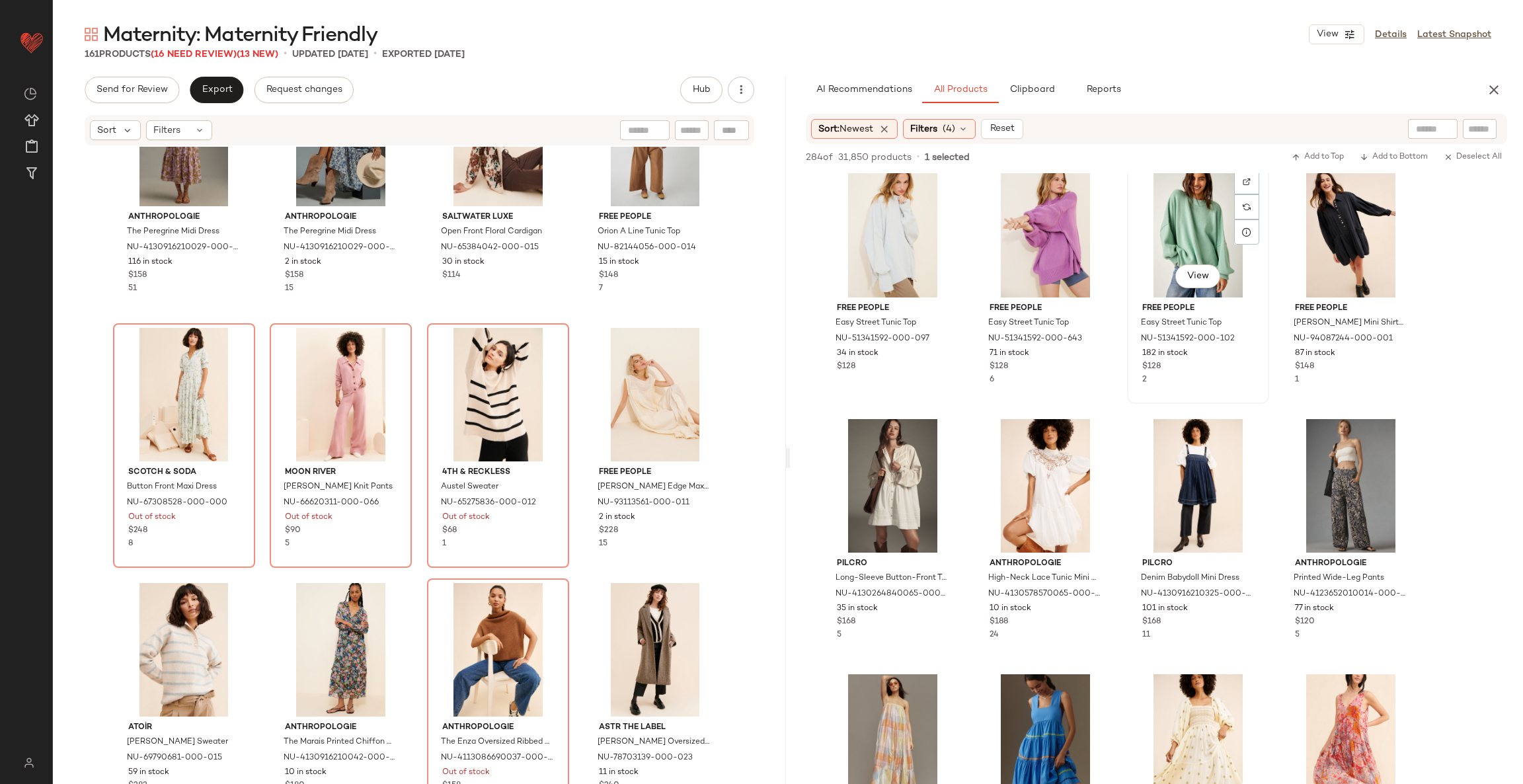
scroll to position [397, 0]
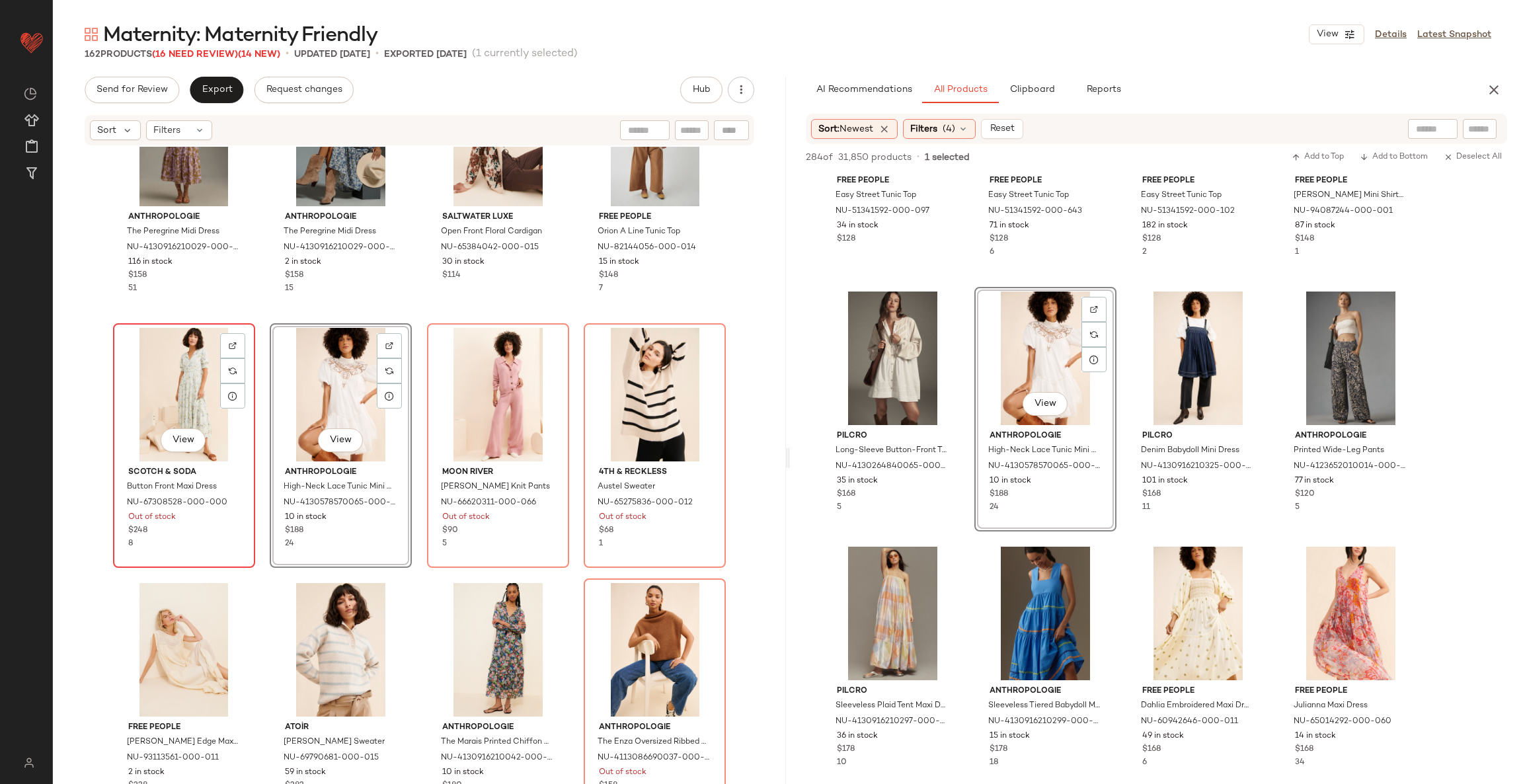
click at [182, 386] on div "View" at bounding box center [184, 394] width 133 height 133
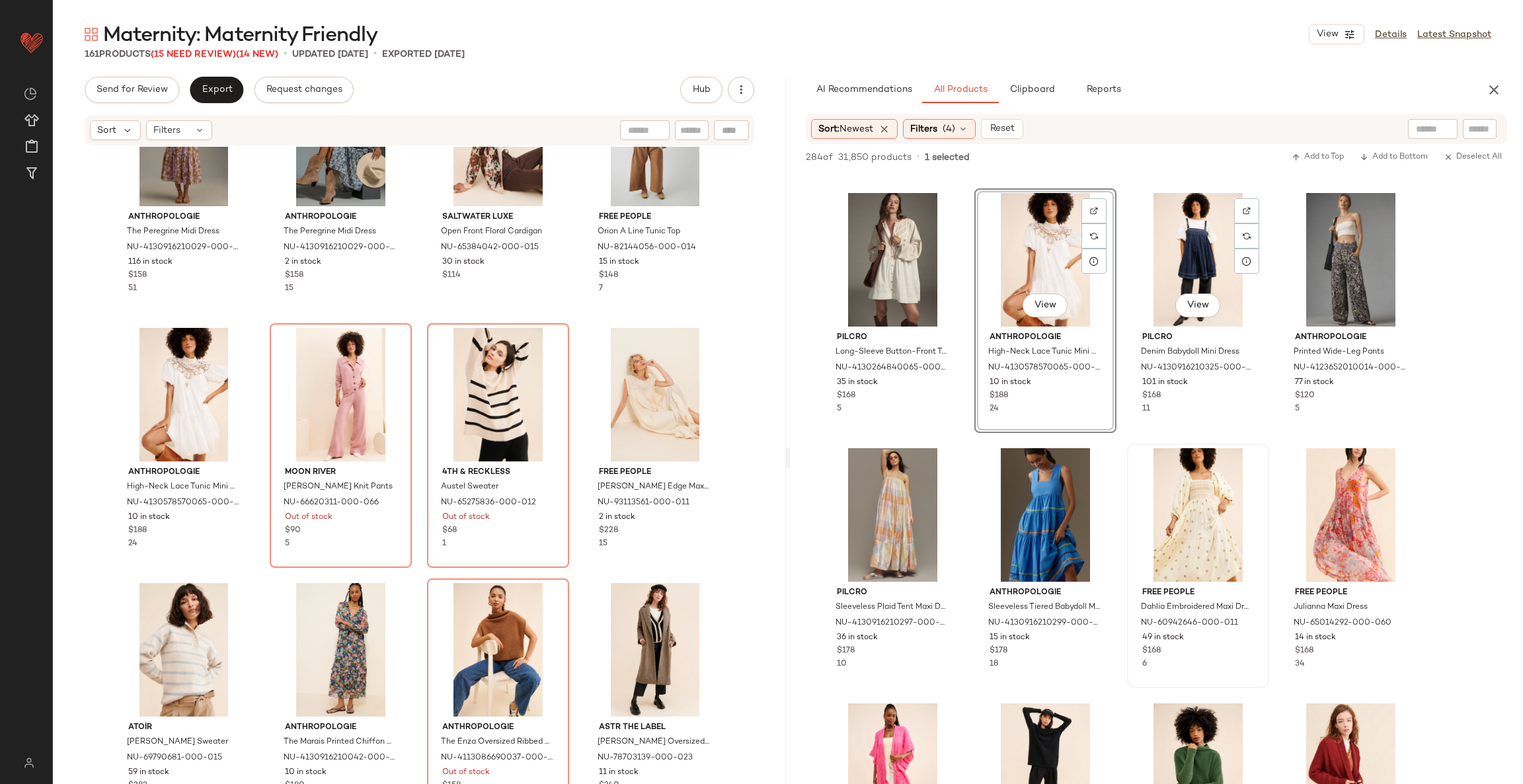
scroll to position [594, 0]
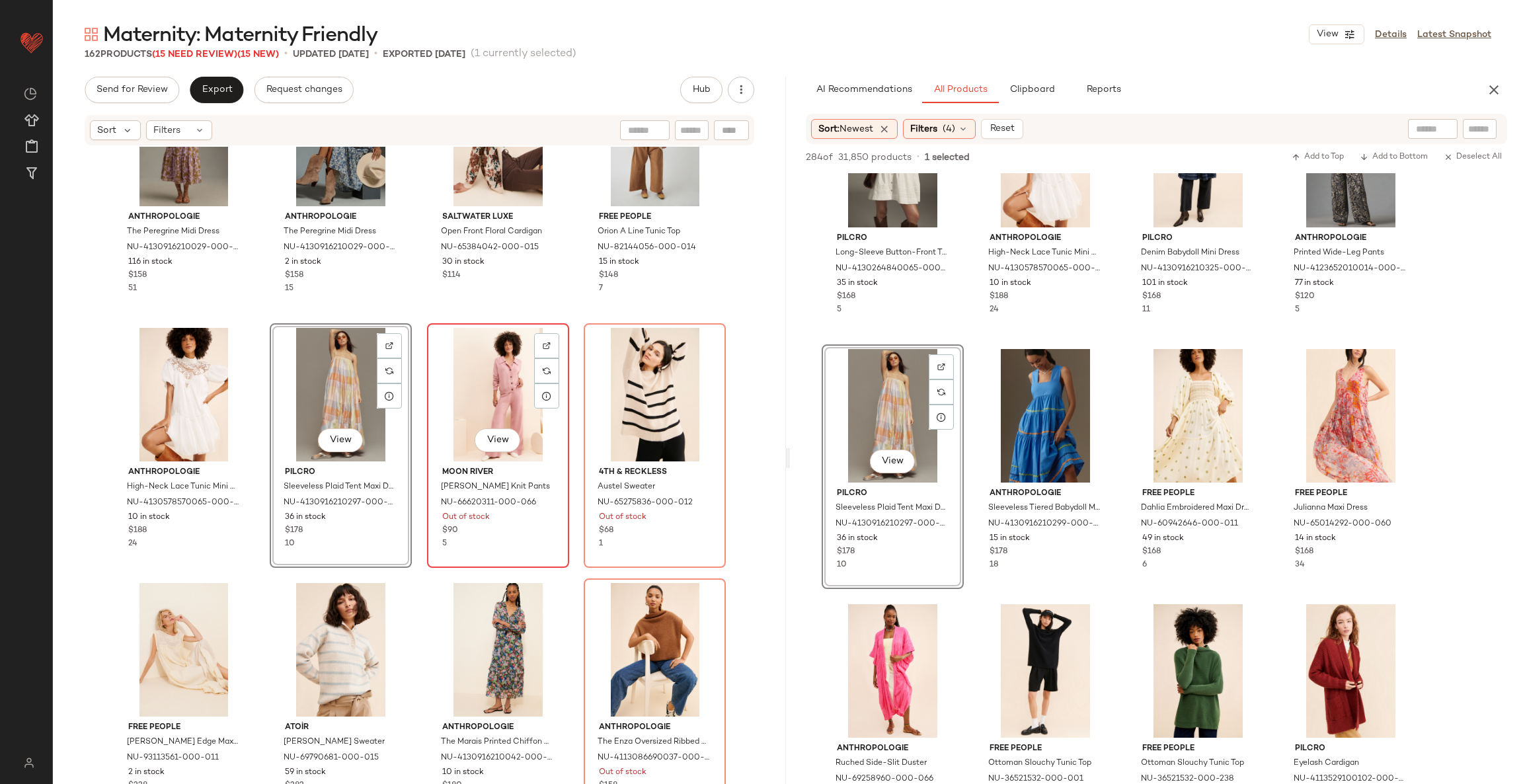
click at [469, 381] on div "View" at bounding box center [498, 394] width 133 height 133
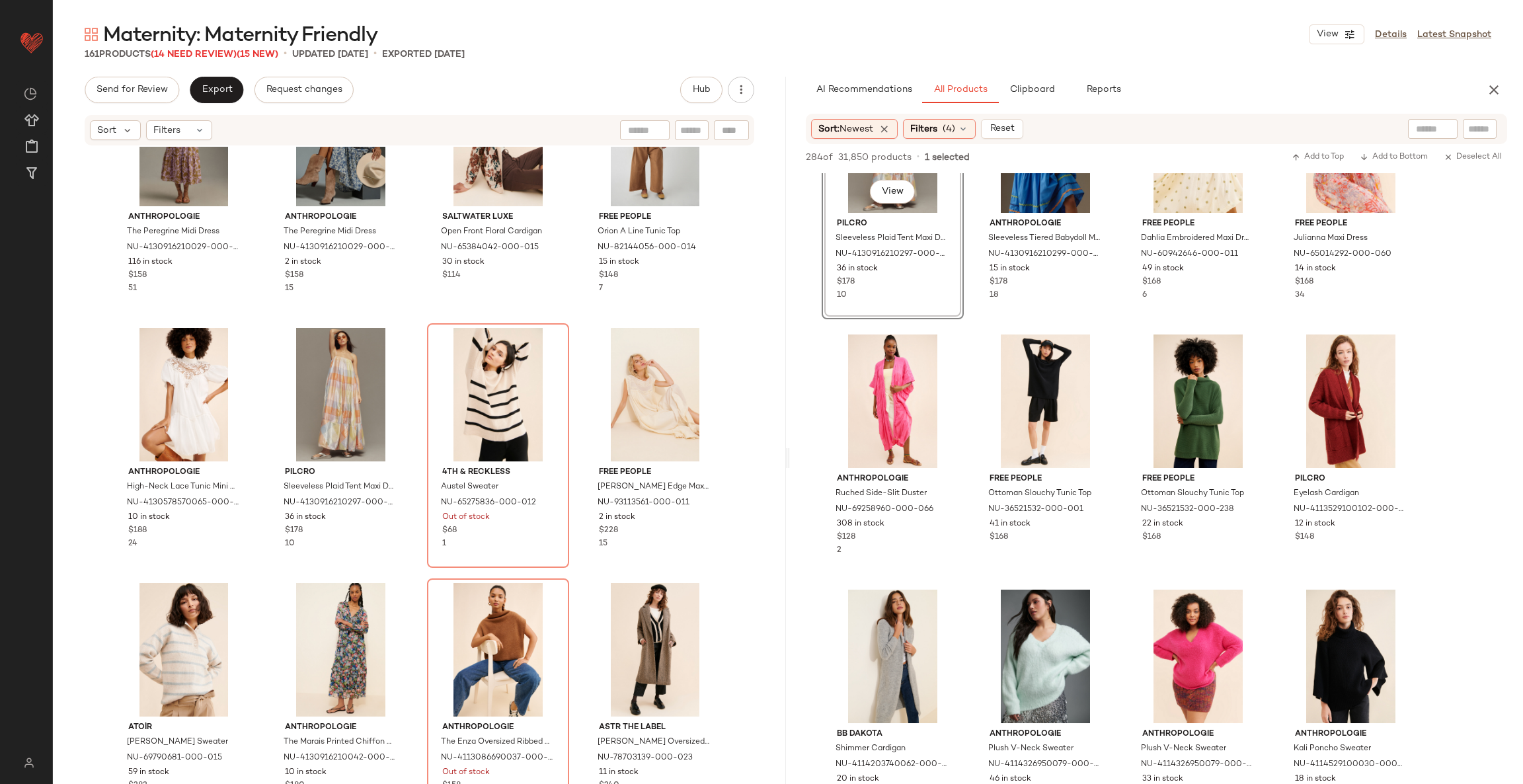
scroll to position [1090, 0]
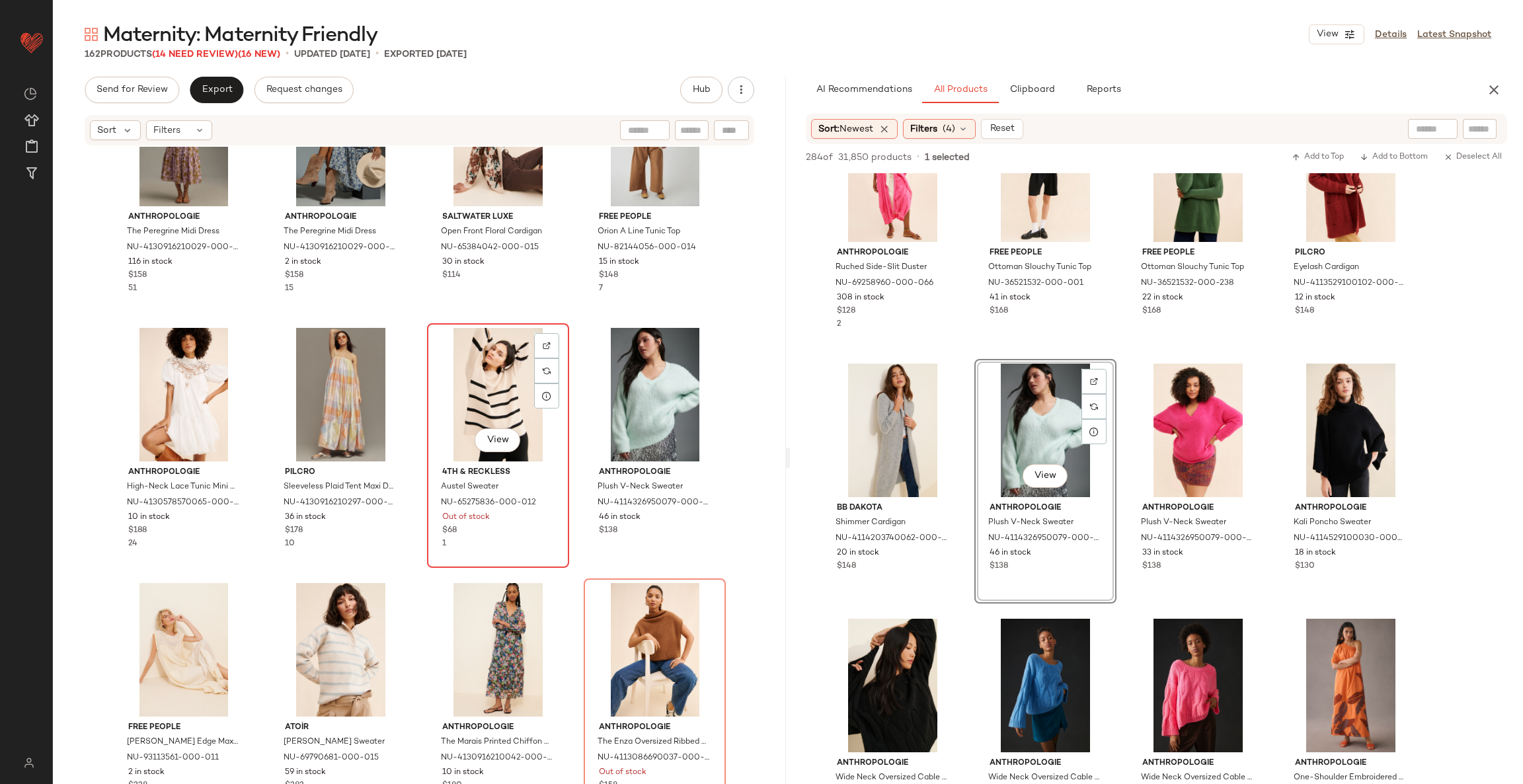
click at [510, 391] on div "View" at bounding box center [498, 394] width 133 height 133
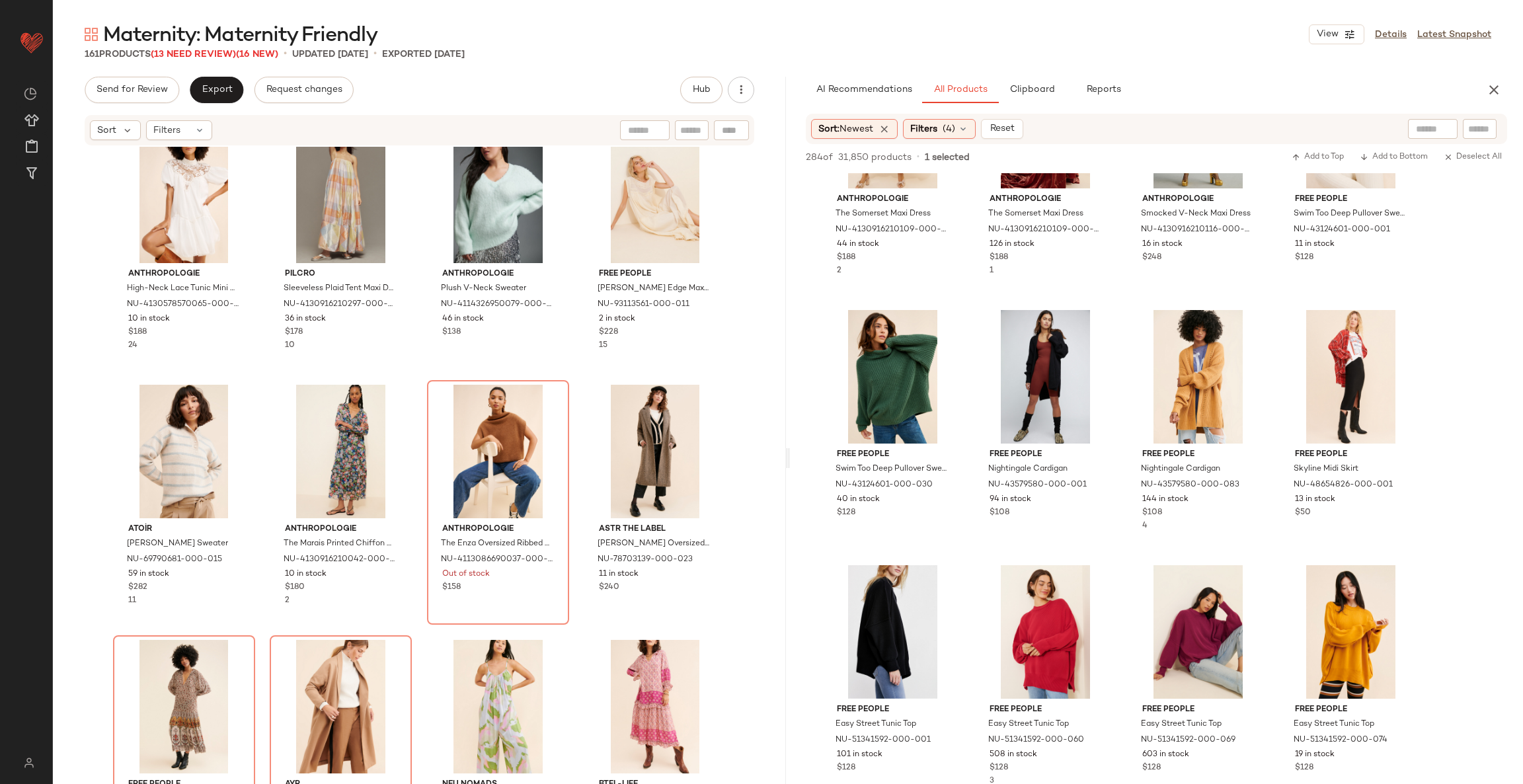
scroll to position [2676, 0]
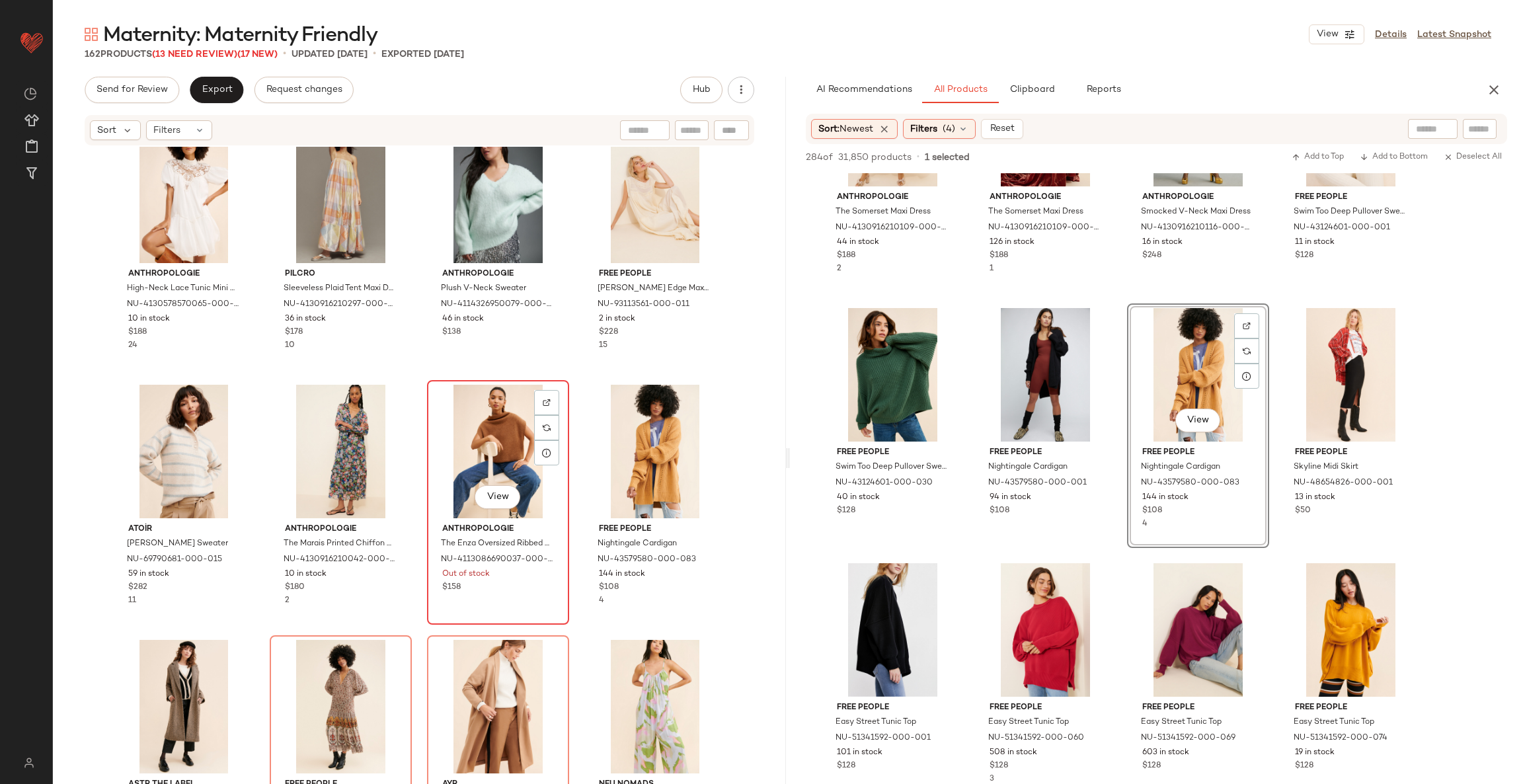
click at [509, 440] on div "View" at bounding box center [498, 451] width 133 height 133
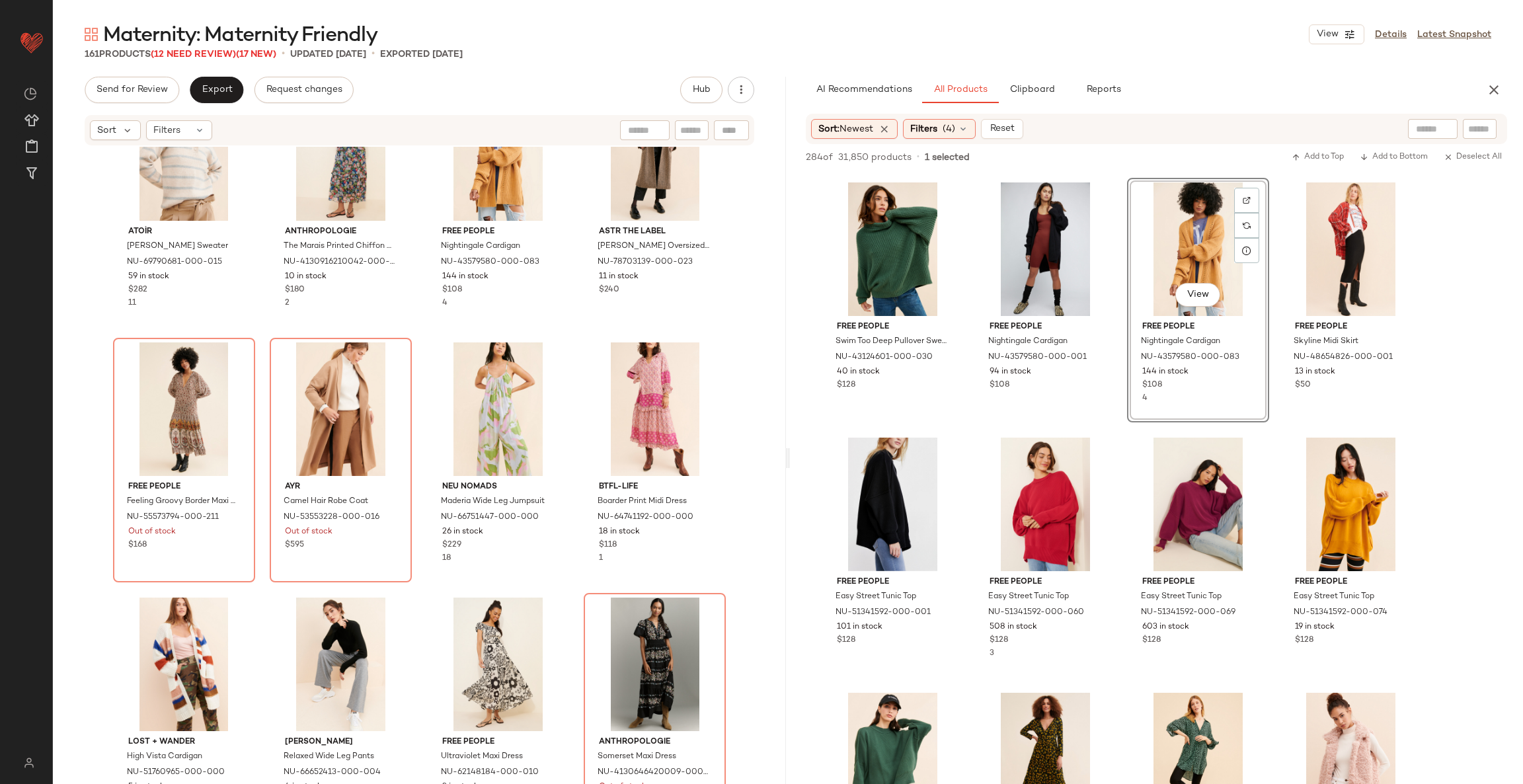
scroll to position [3074, 0]
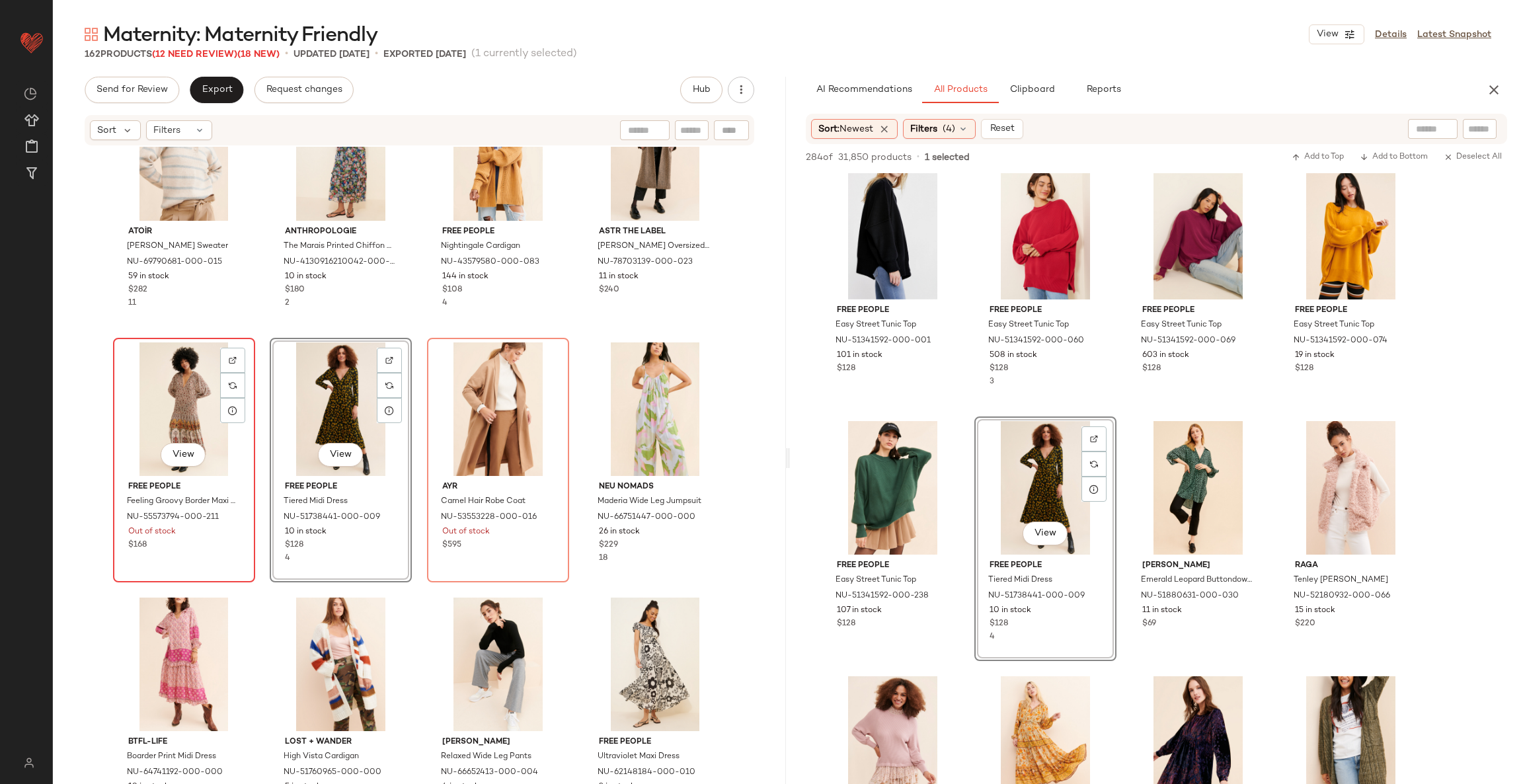
click at [179, 403] on div "View" at bounding box center [184, 409] width 133 height 133
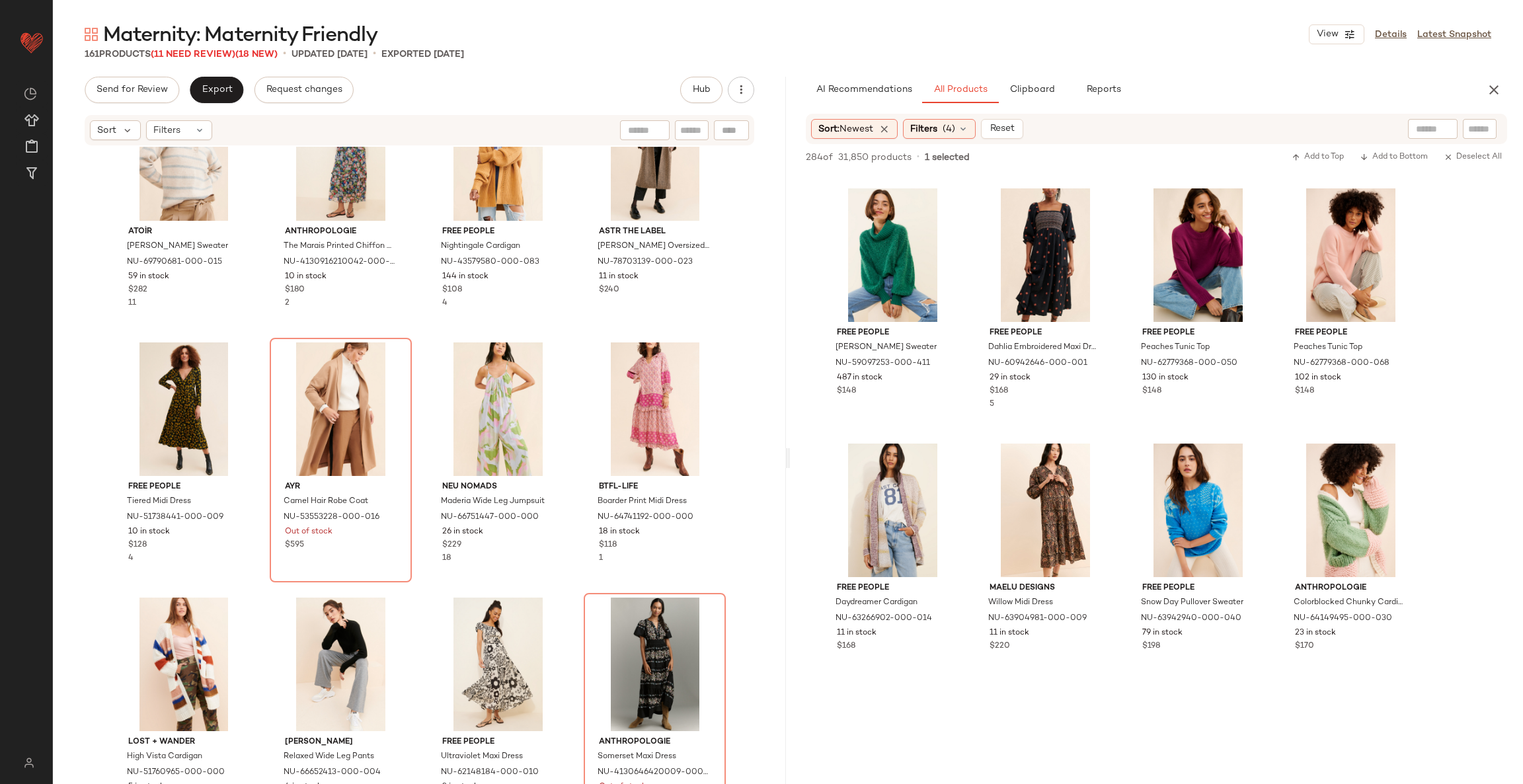
scroll to position [4263, 0]
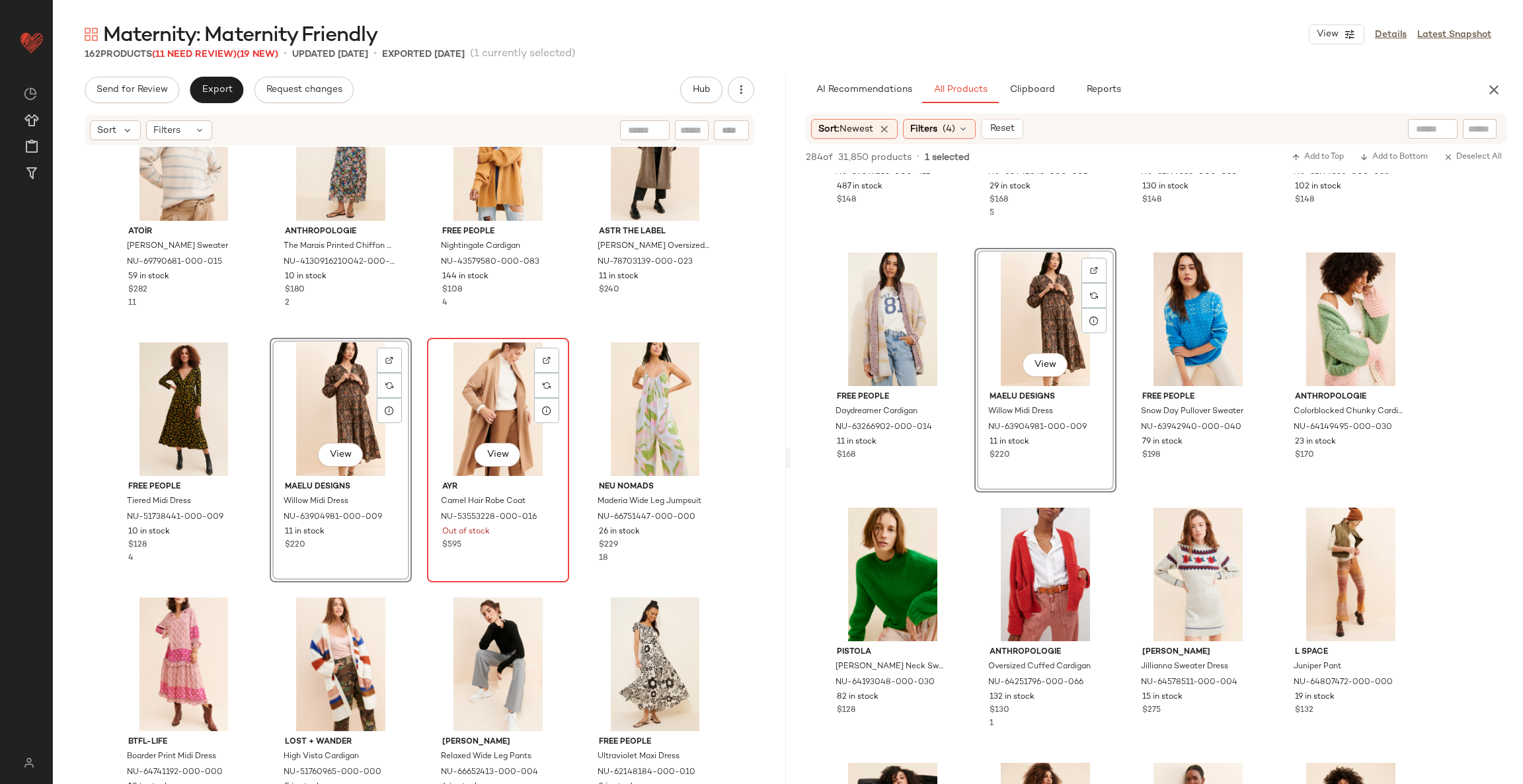
click at [482, 396] on div "View" at bounding box center [498, 409] width 133 height 133
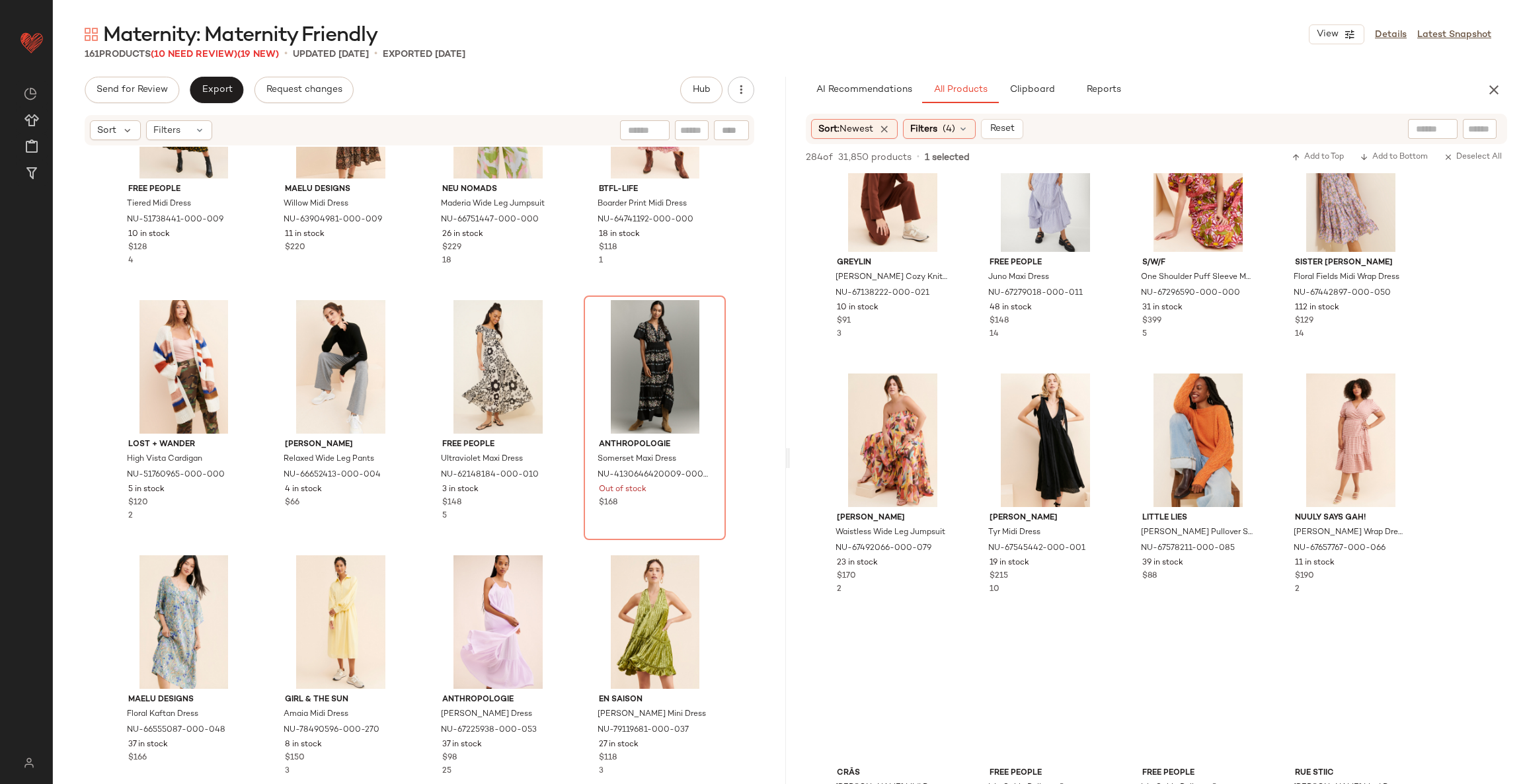
scroll to position [6444, 0]
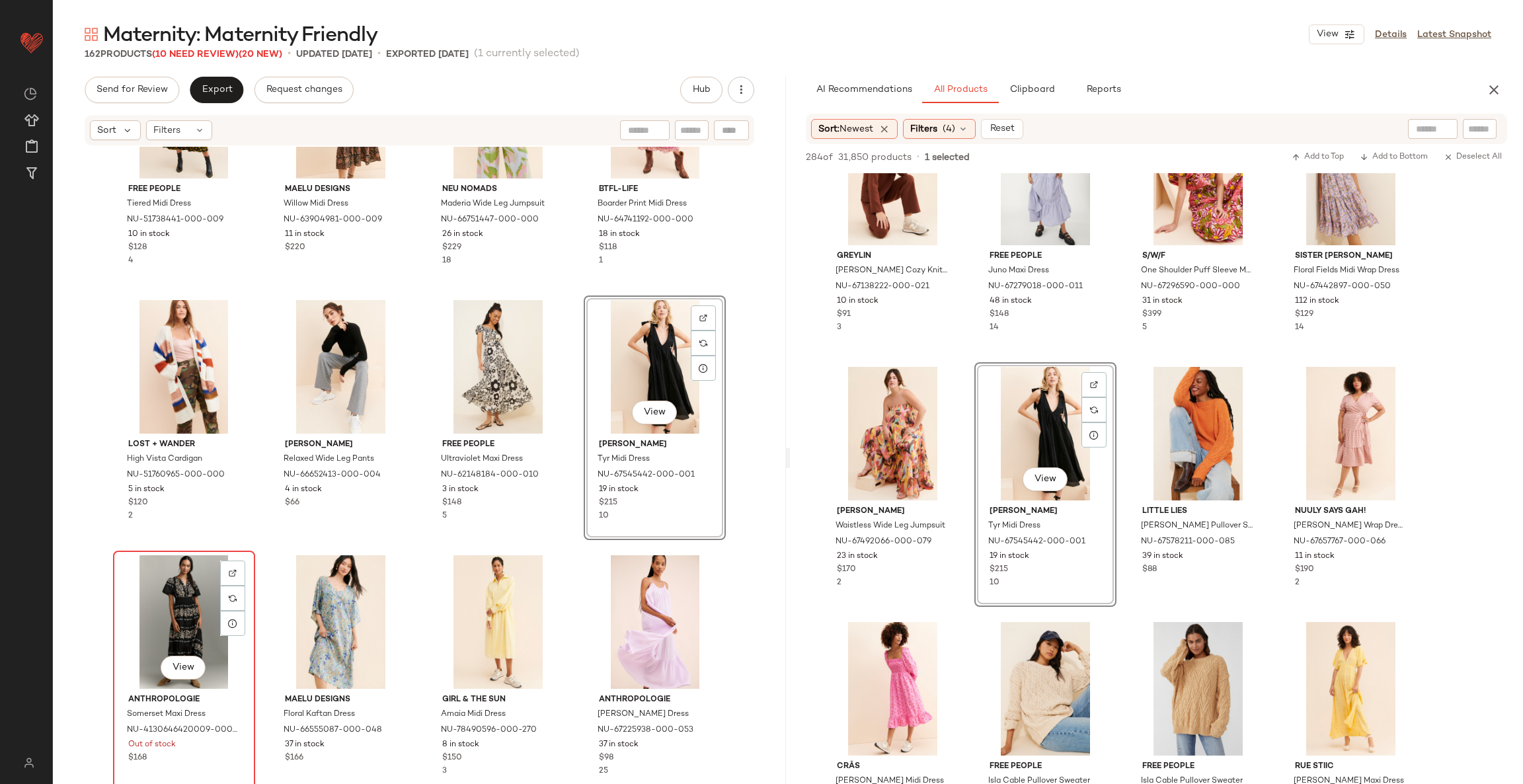
click at [185, 585] on div "View" at bounding box center [184, 621] width 133 height 133
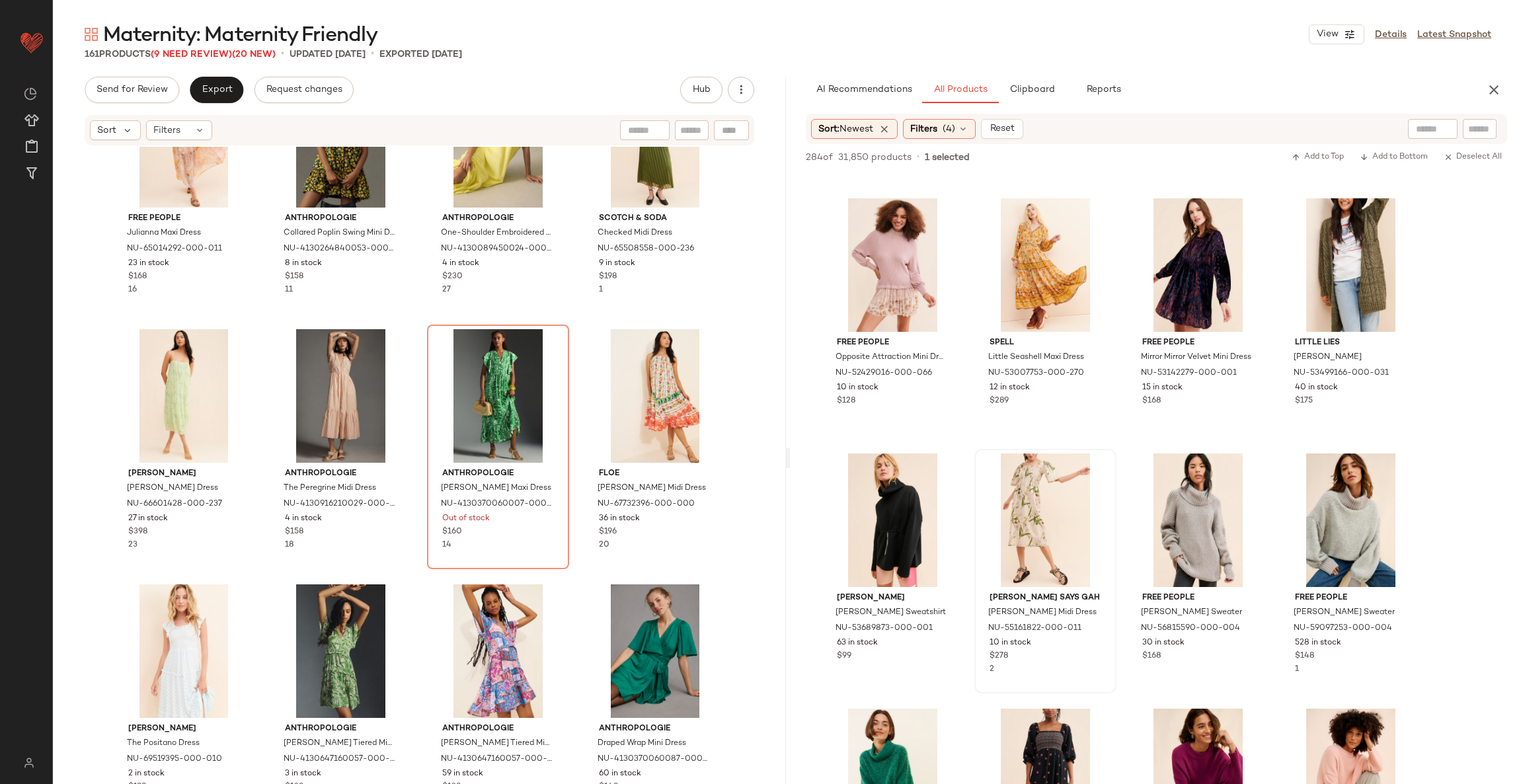
scroll to position [3569, 0]
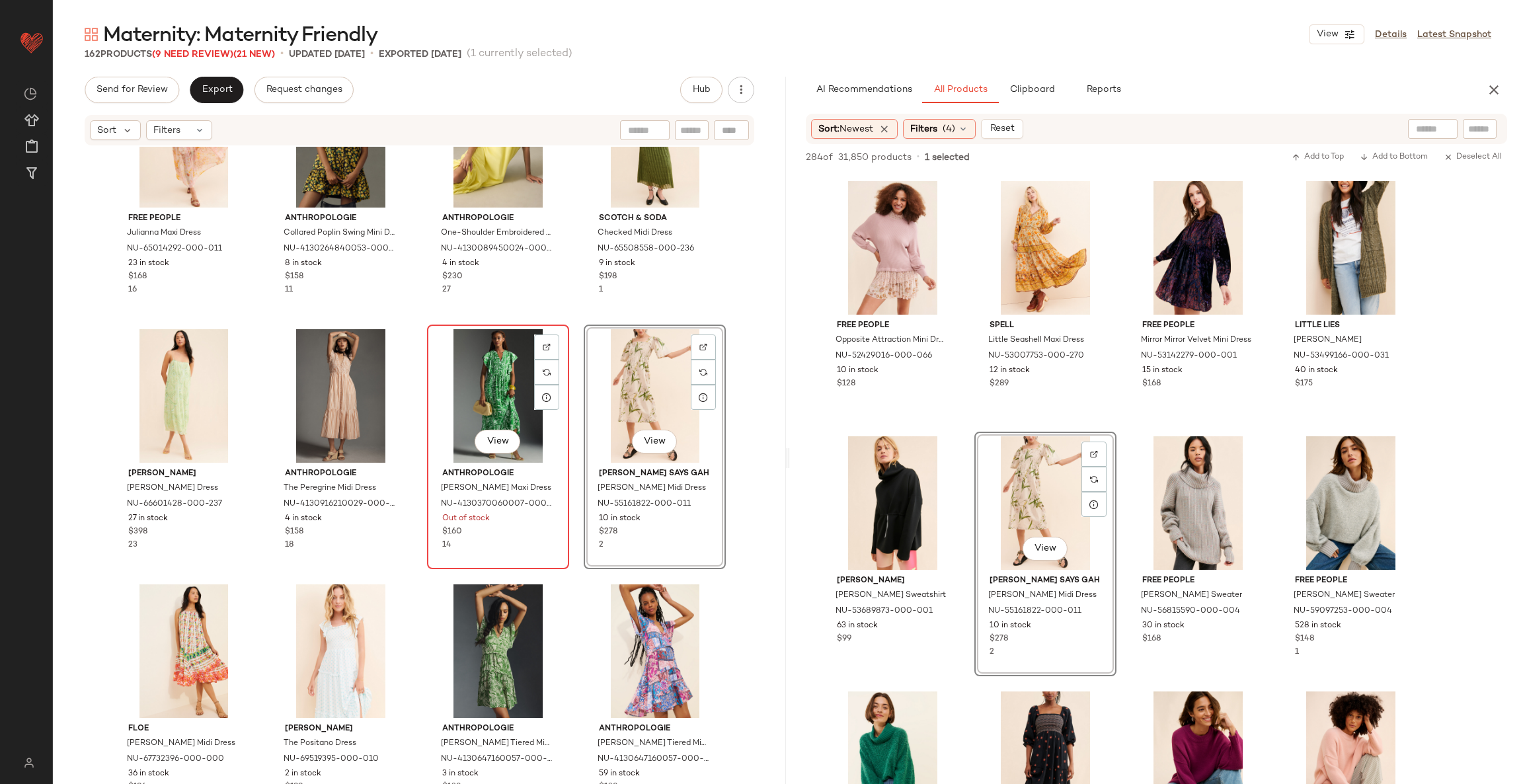
click at [478, 384] on div "View" at bounding box center [498, 395] width 133 height 133
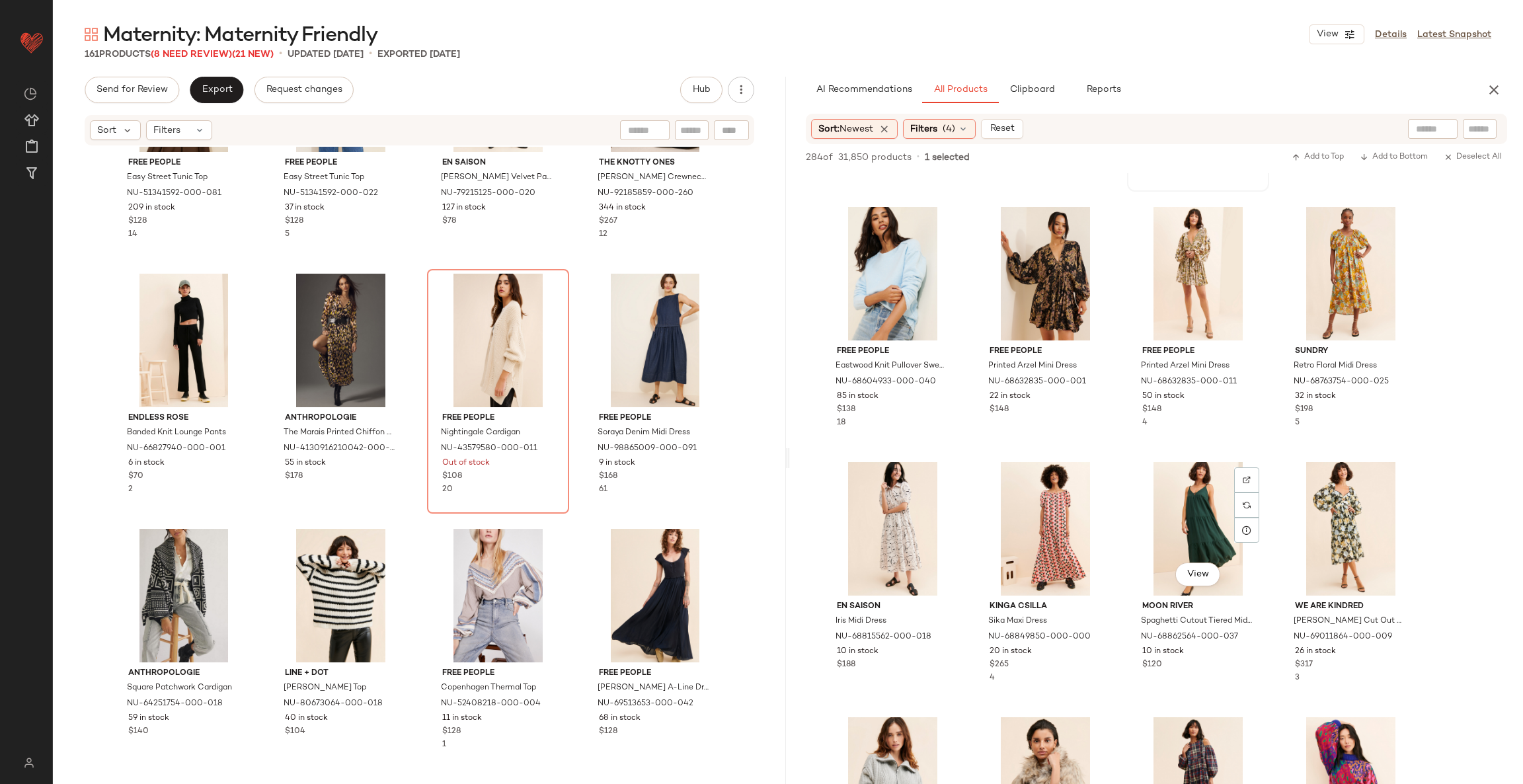
scroll to position [7335, 0]
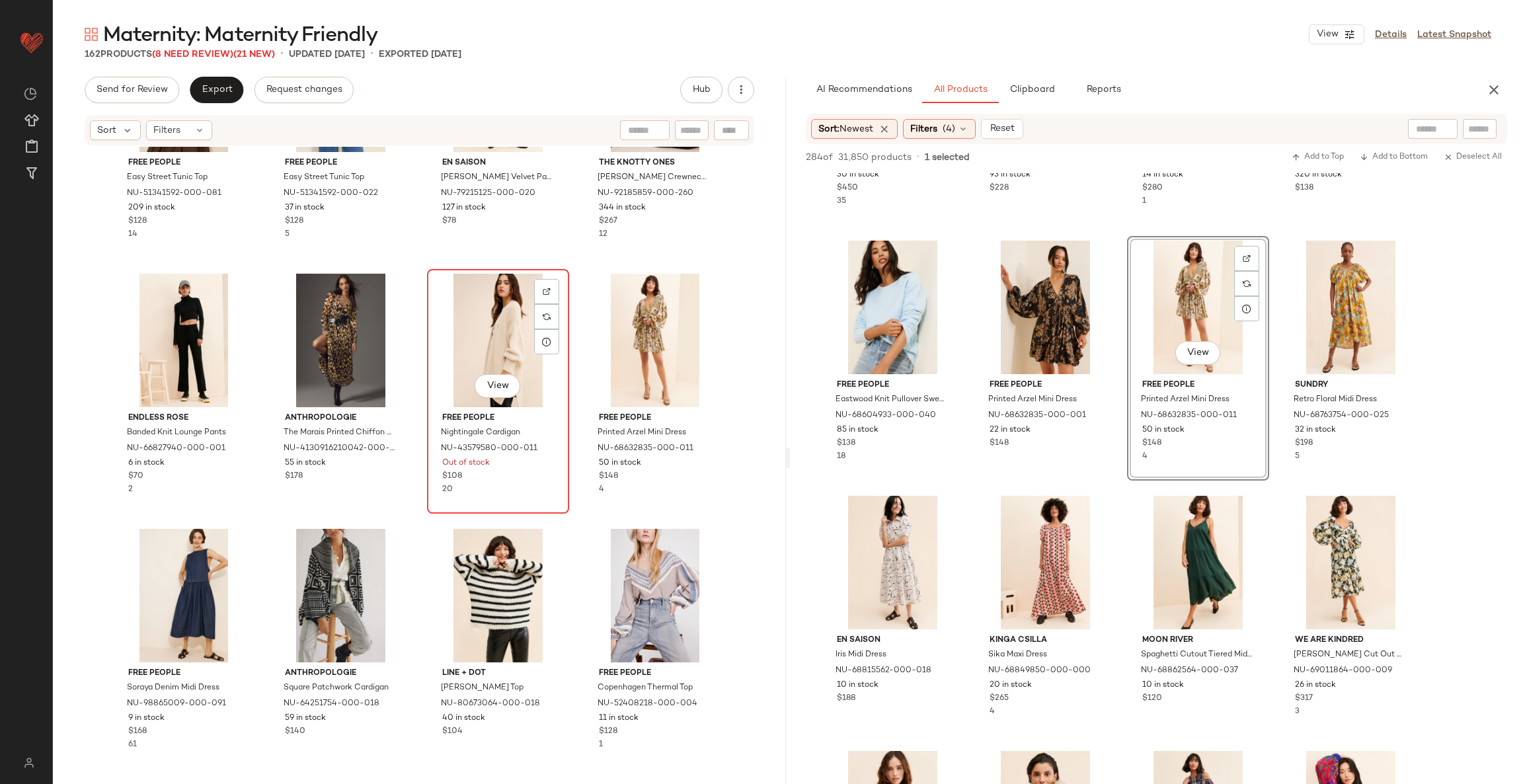
click at [485, 333] on div "View" at bounding box center [498, 340] width 133 height 133
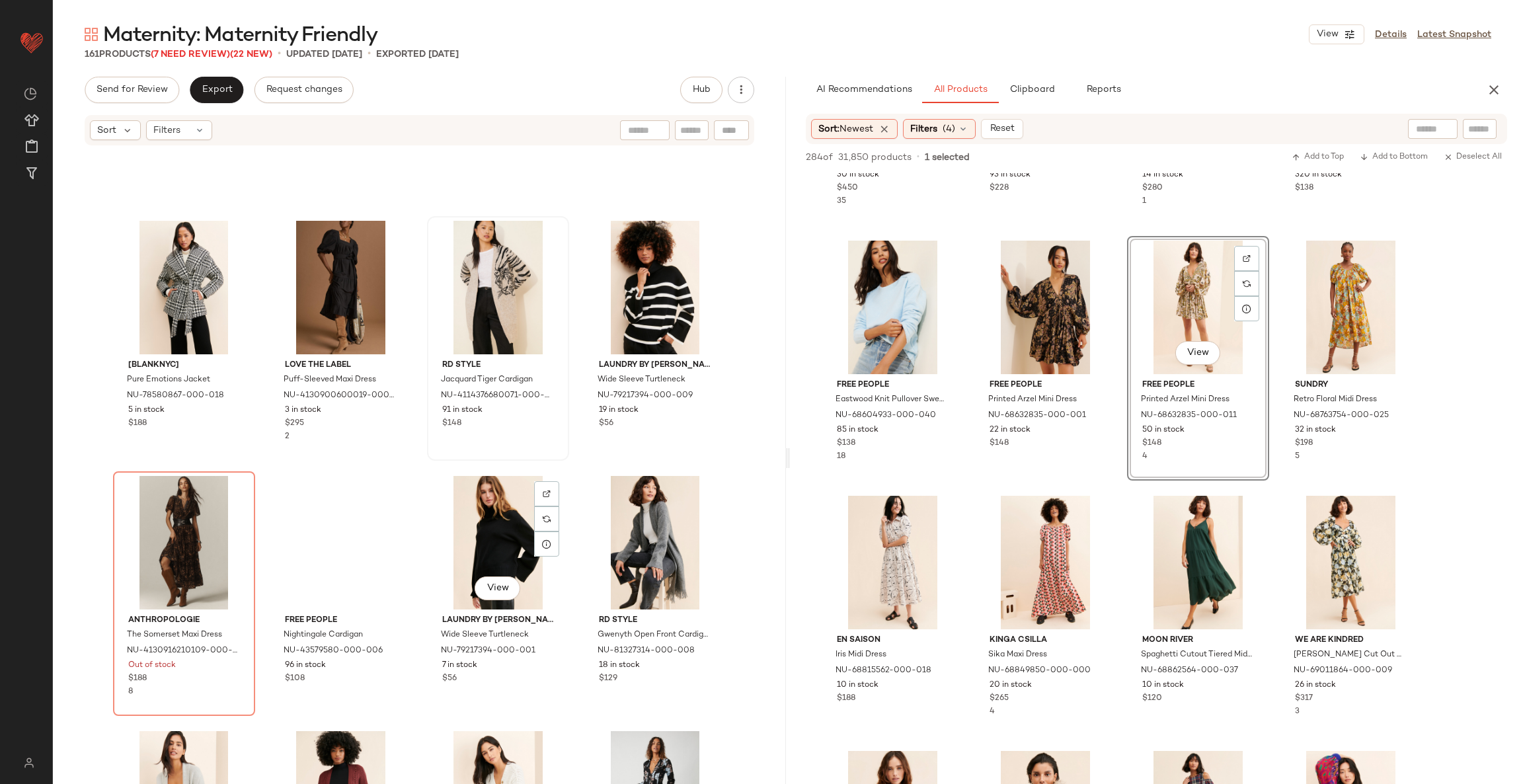
scroll to position [8337, 0]
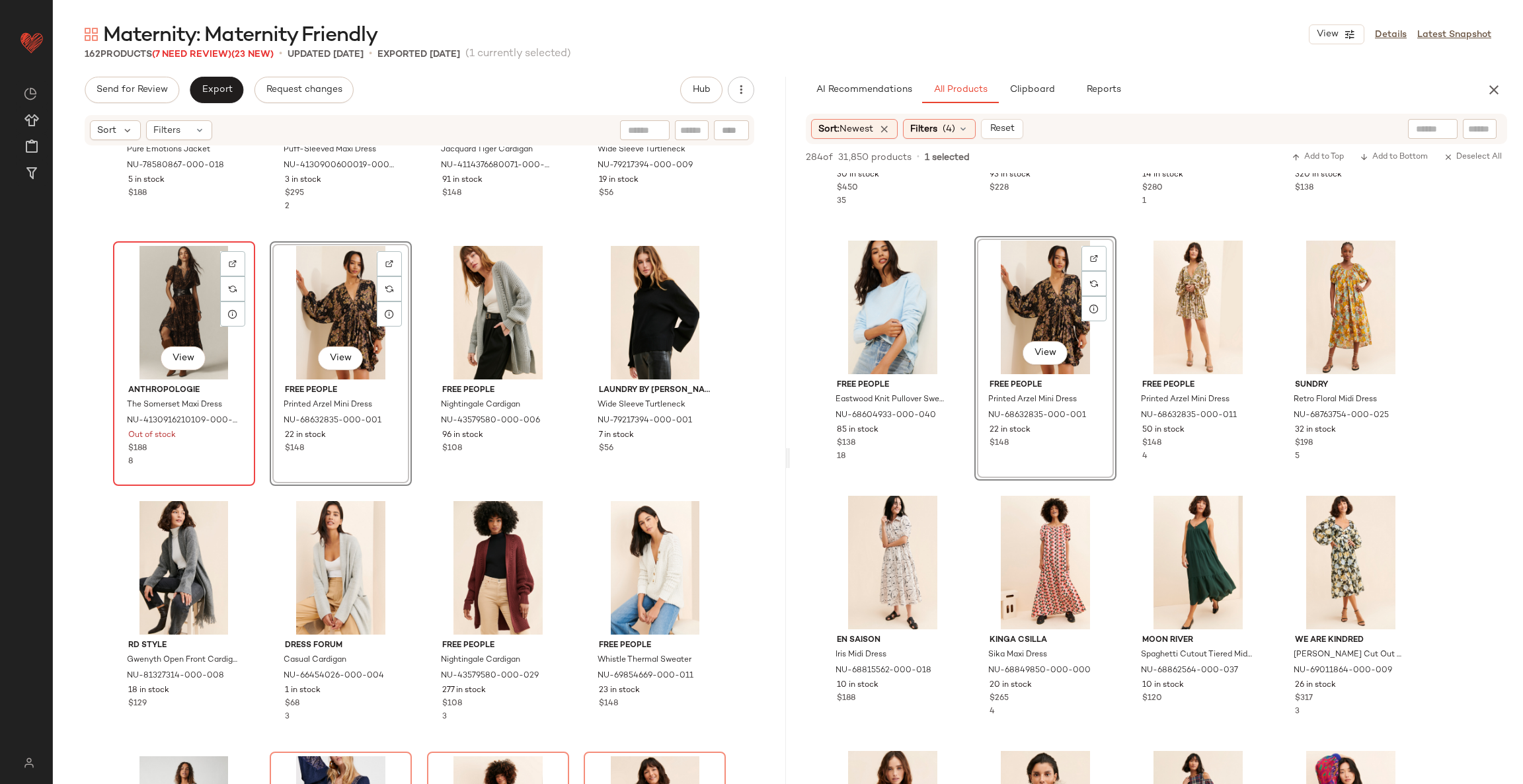
click at [170, 291] on div "View" at bounding box center [184, 312] width 133 height 133
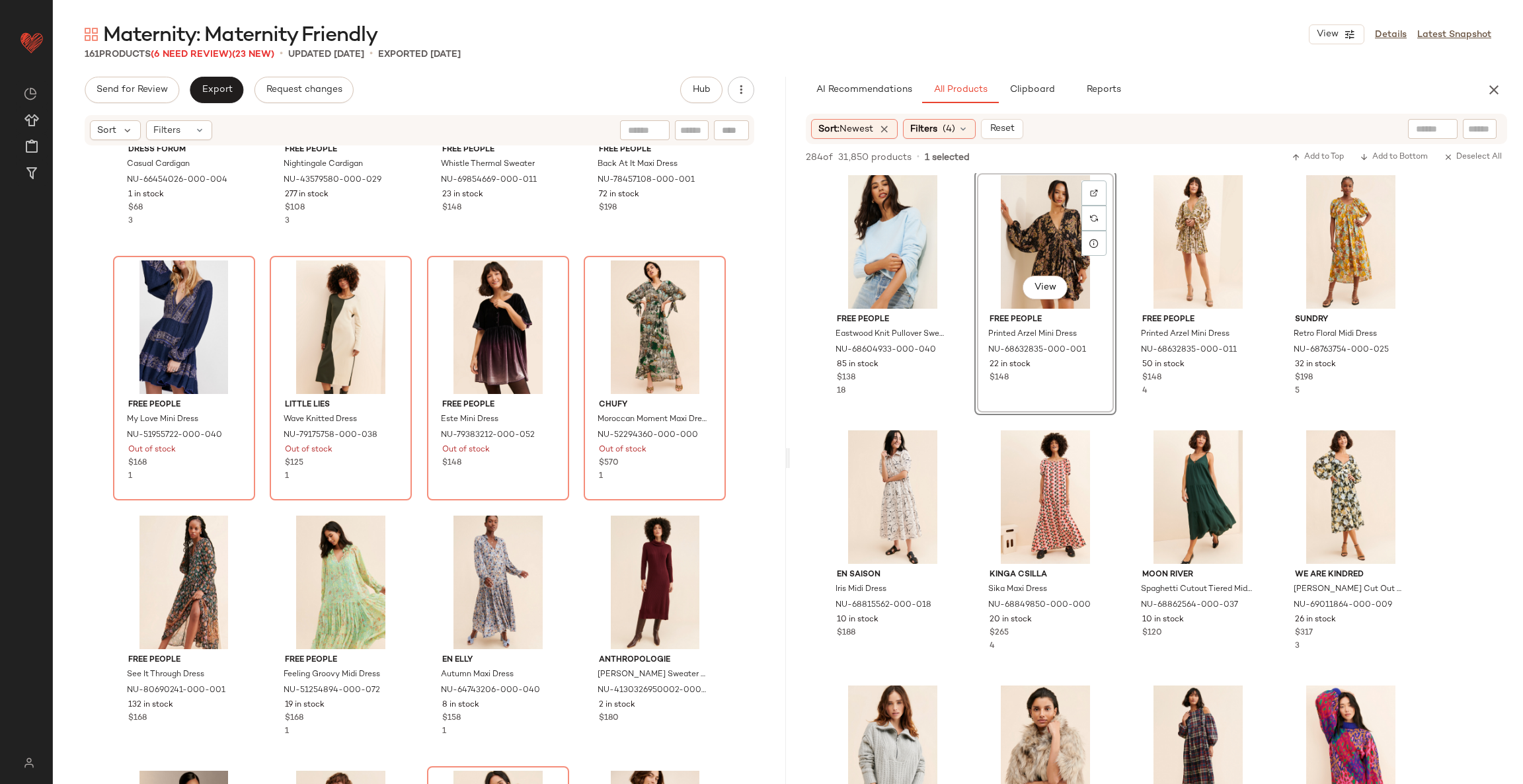
scroll to position [7435, 0]
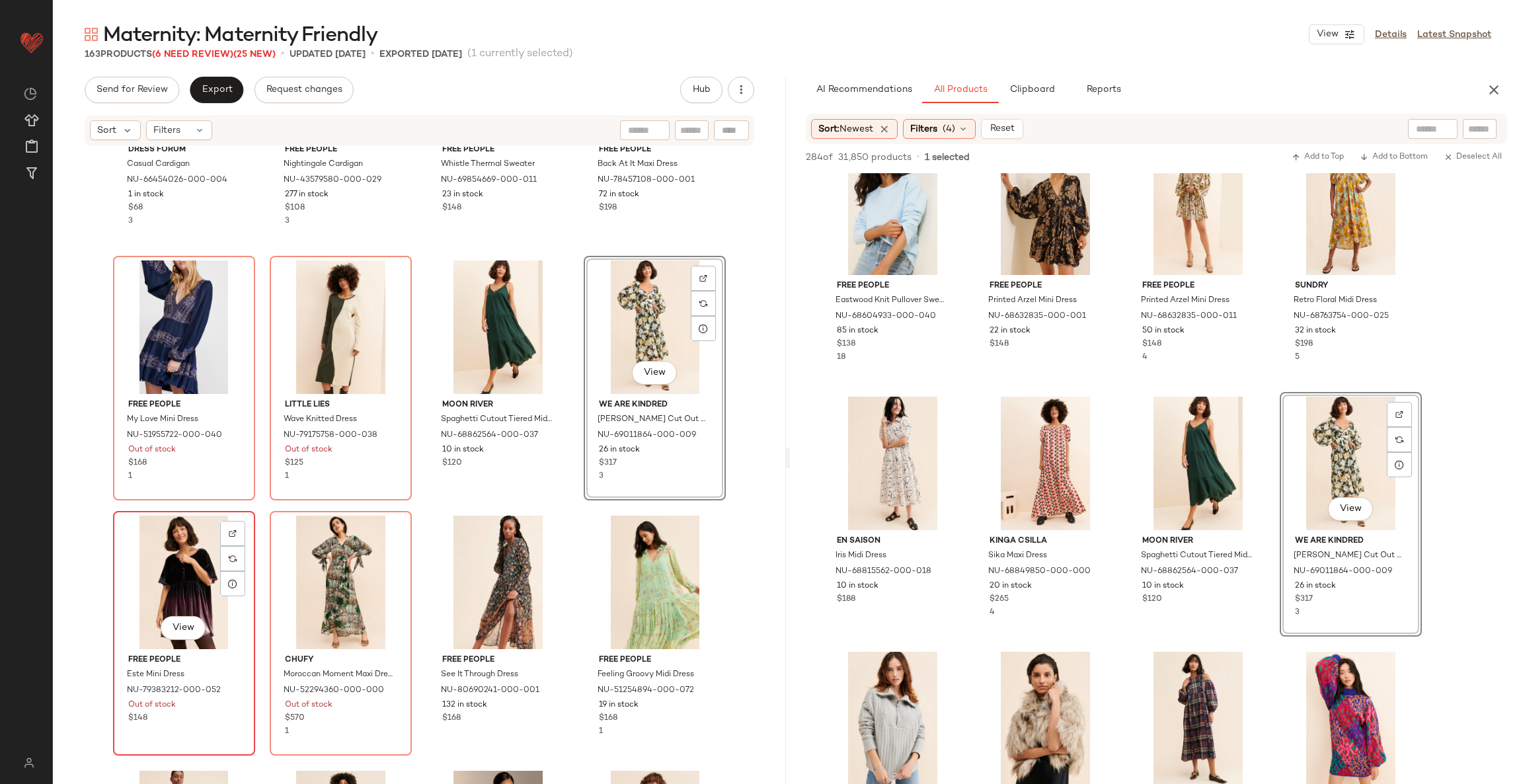
click at [198, 537] on div "View" at bounding box center [184, 582] width 133 height 133
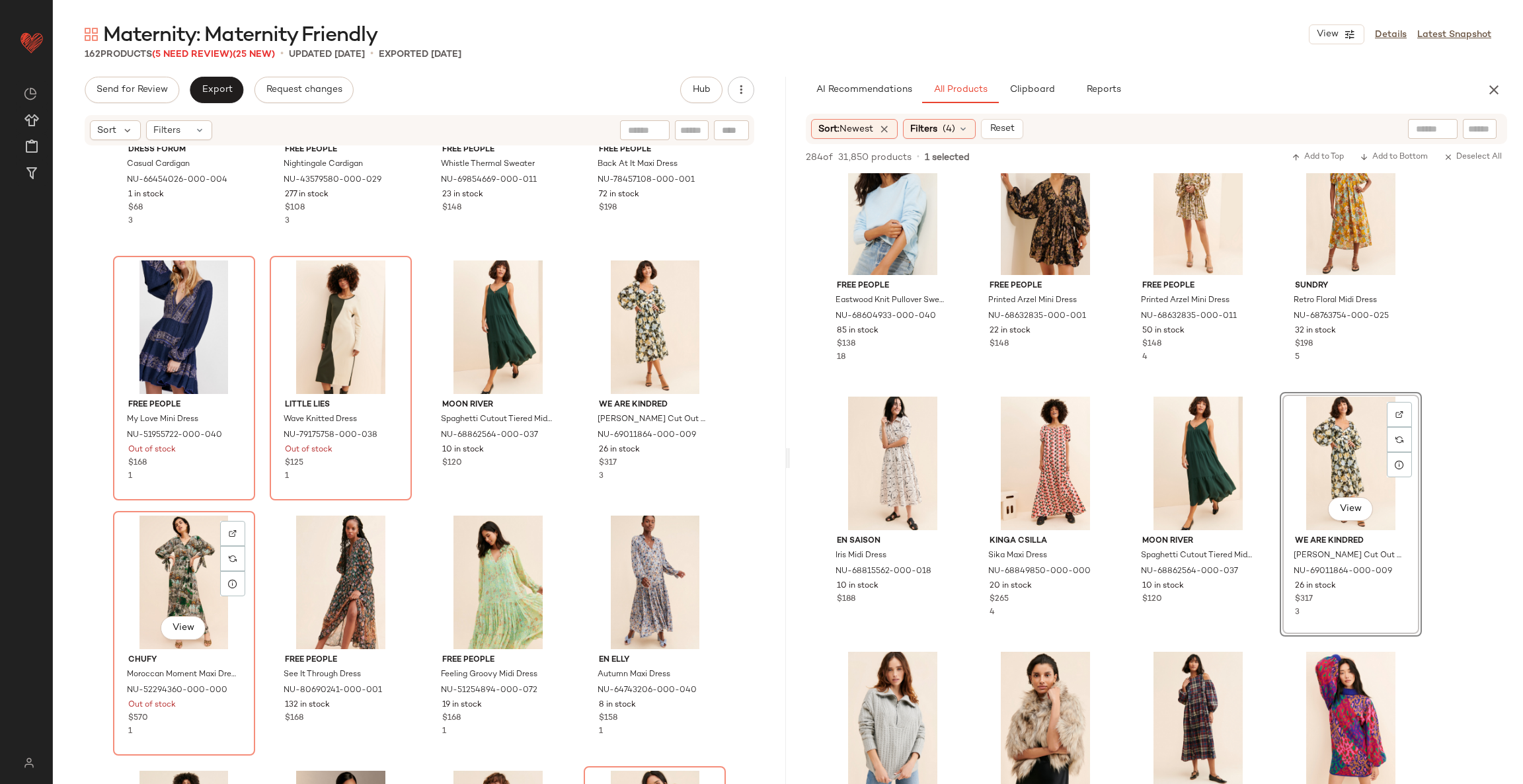
click at [198, 537] on div "View" at bounding box center [184, 582] width 133 height 133
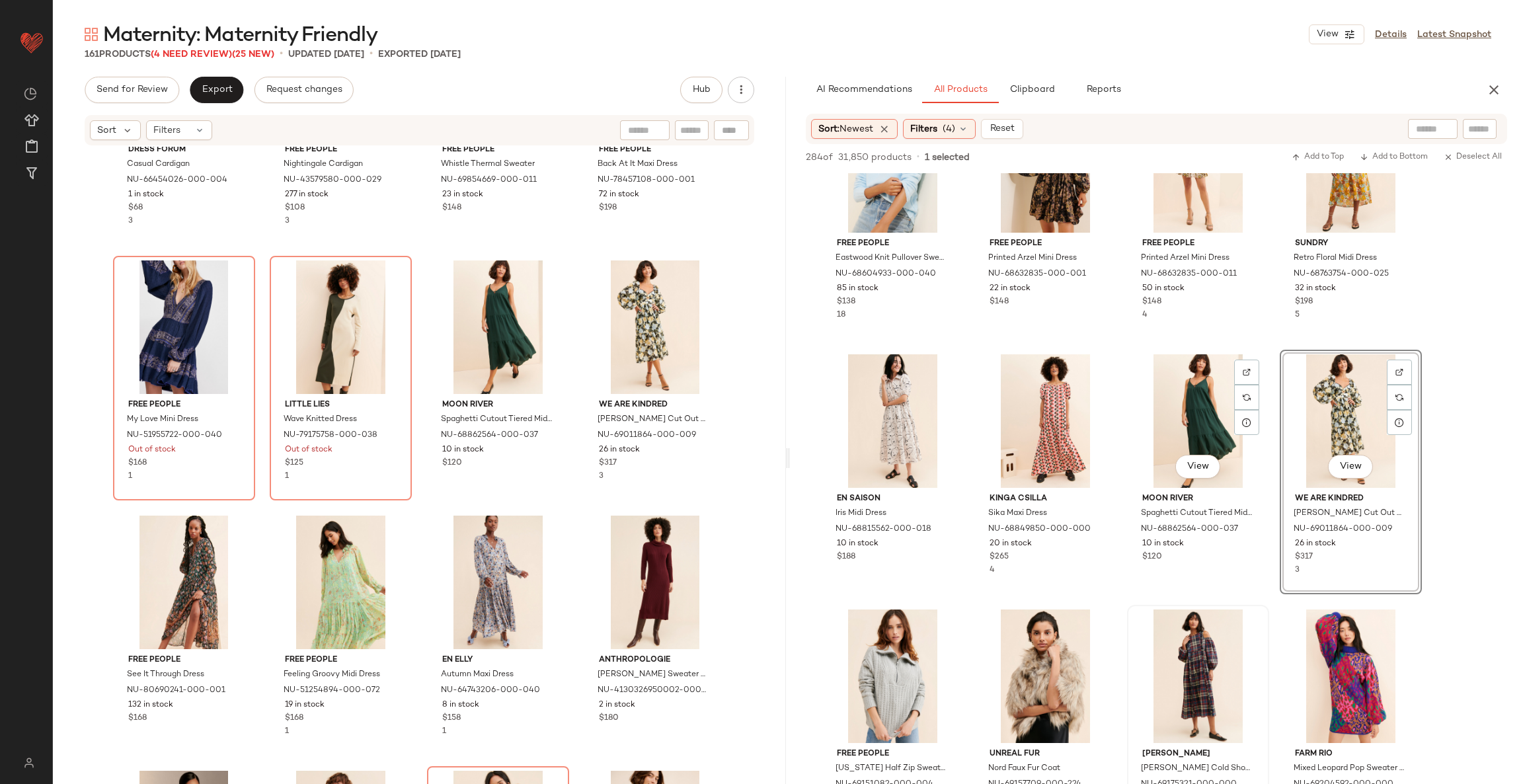
scroll to position [7732, 0]
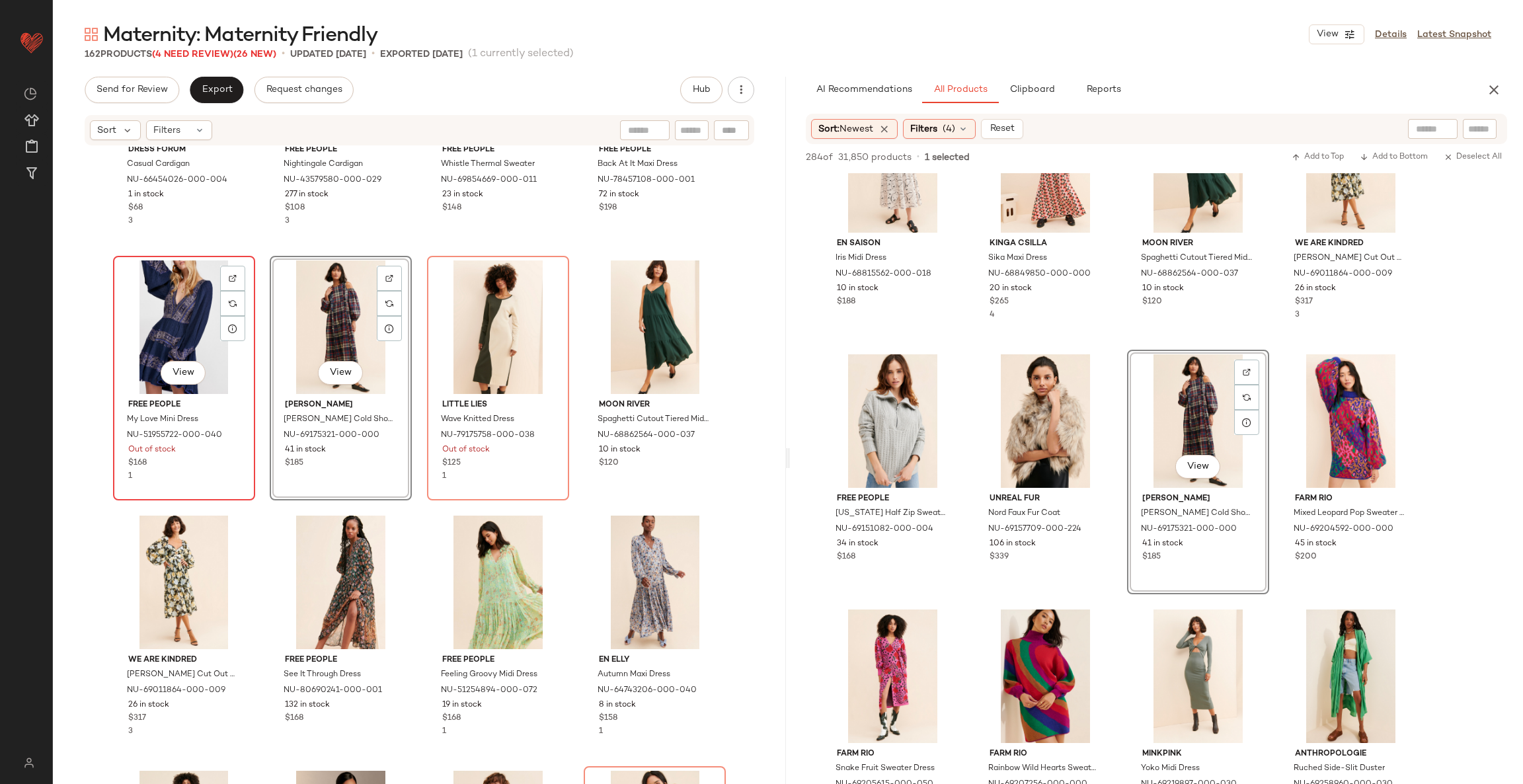
click at [156, 325] on div "View" at bounding box center [184, 327] width 133 height 133
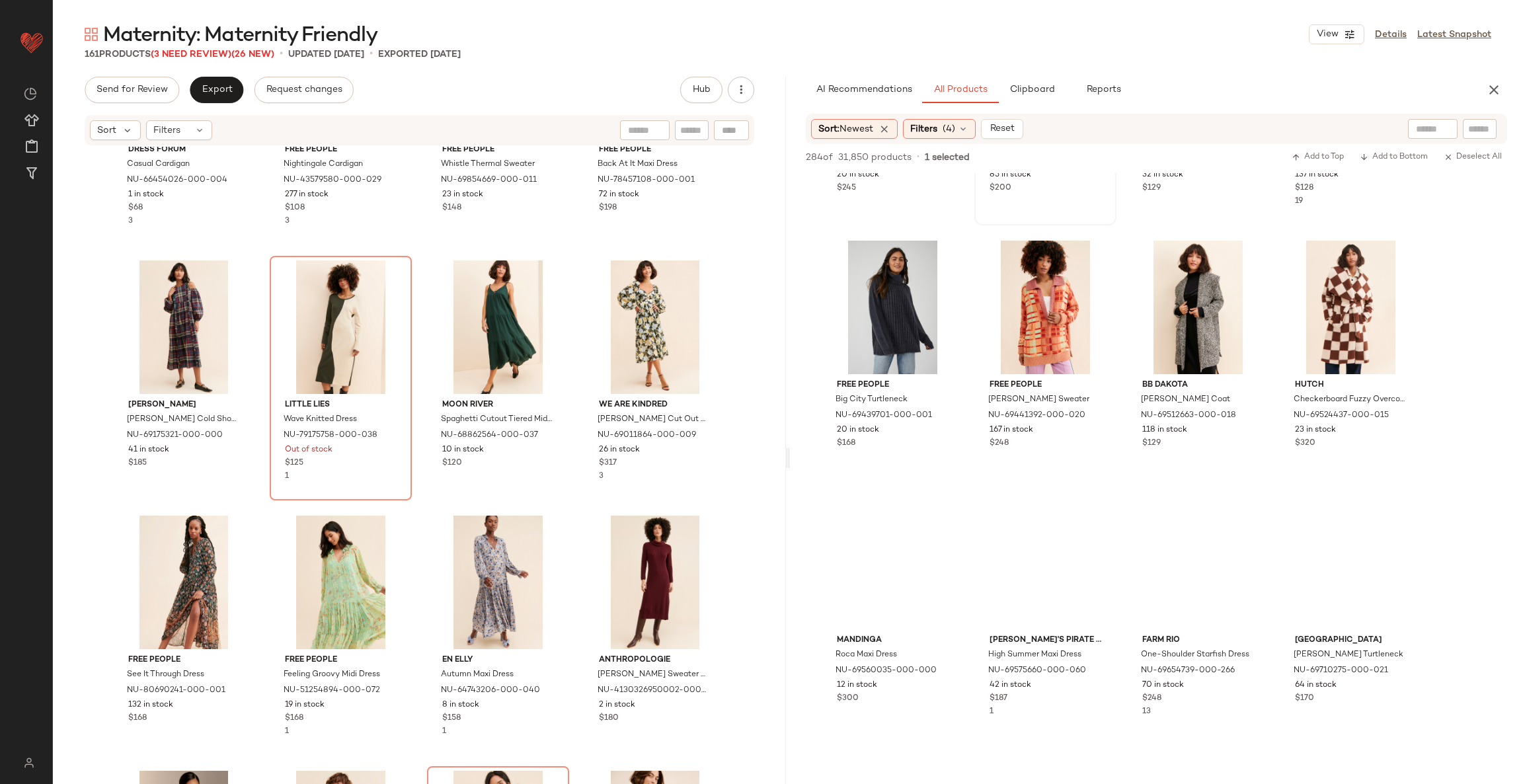
scroll to position [8426, 0]
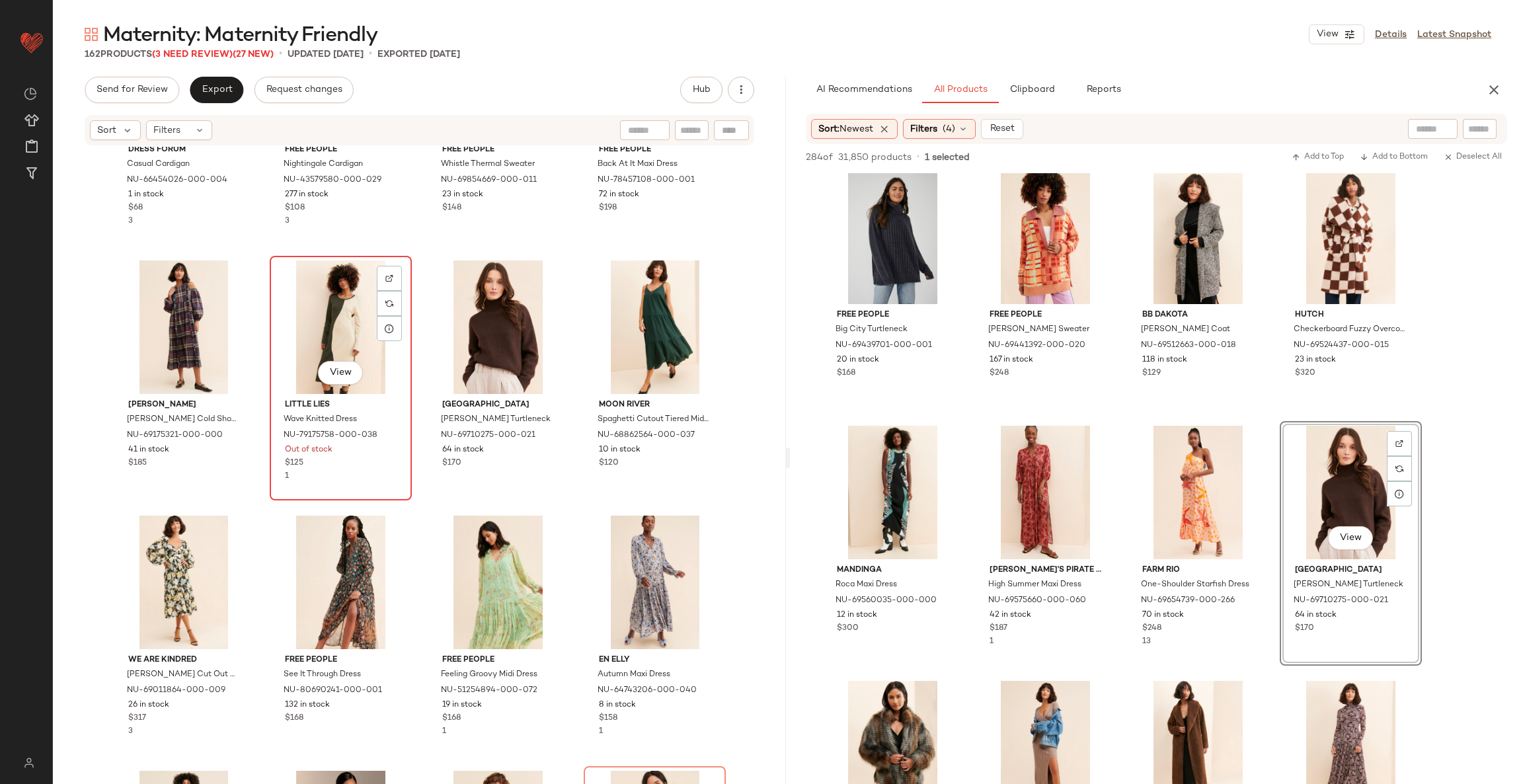
click at [335, 320] on div "View" at bounding box center [341, 327] width 133 height 133
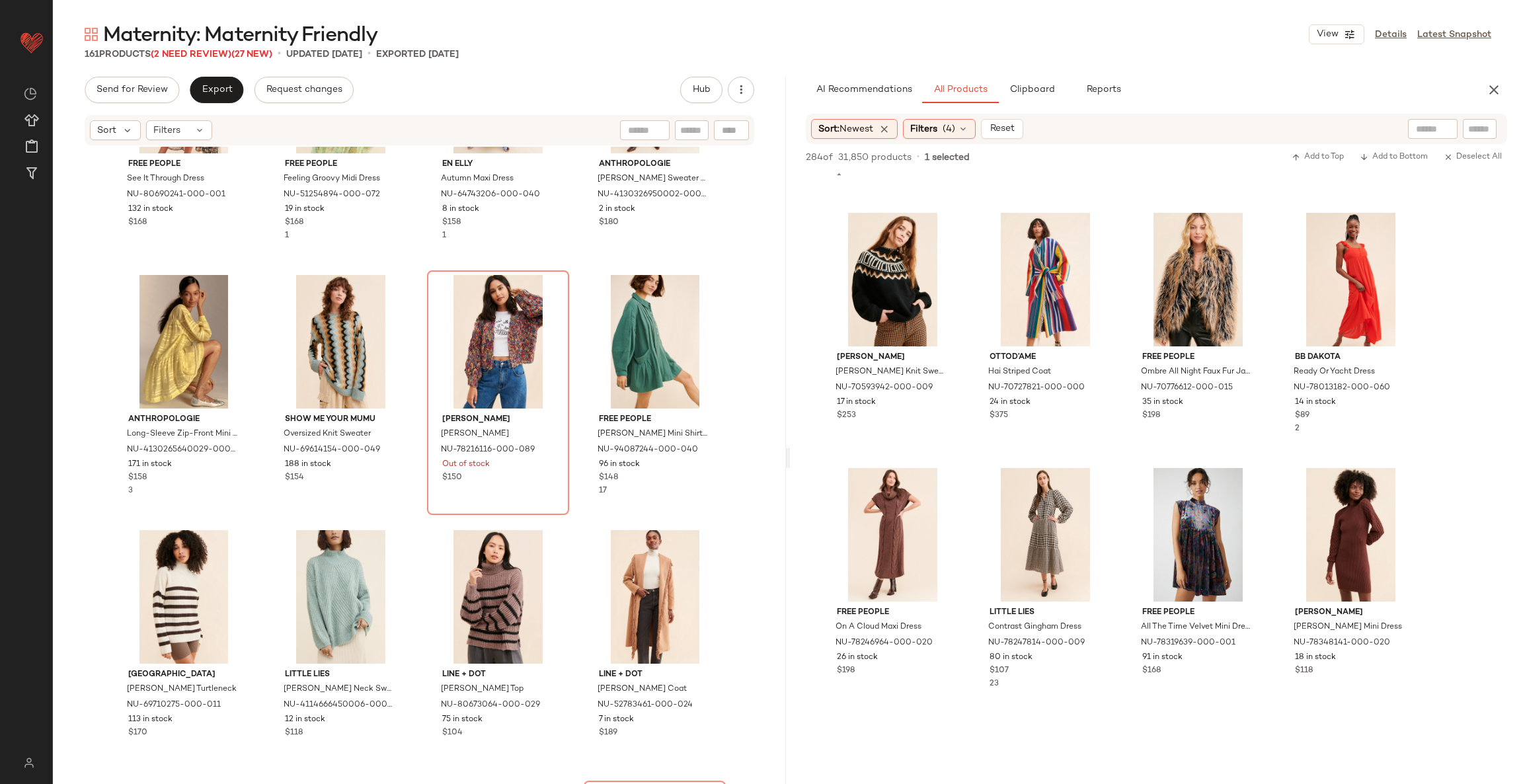
scroll to position [9418, 0]
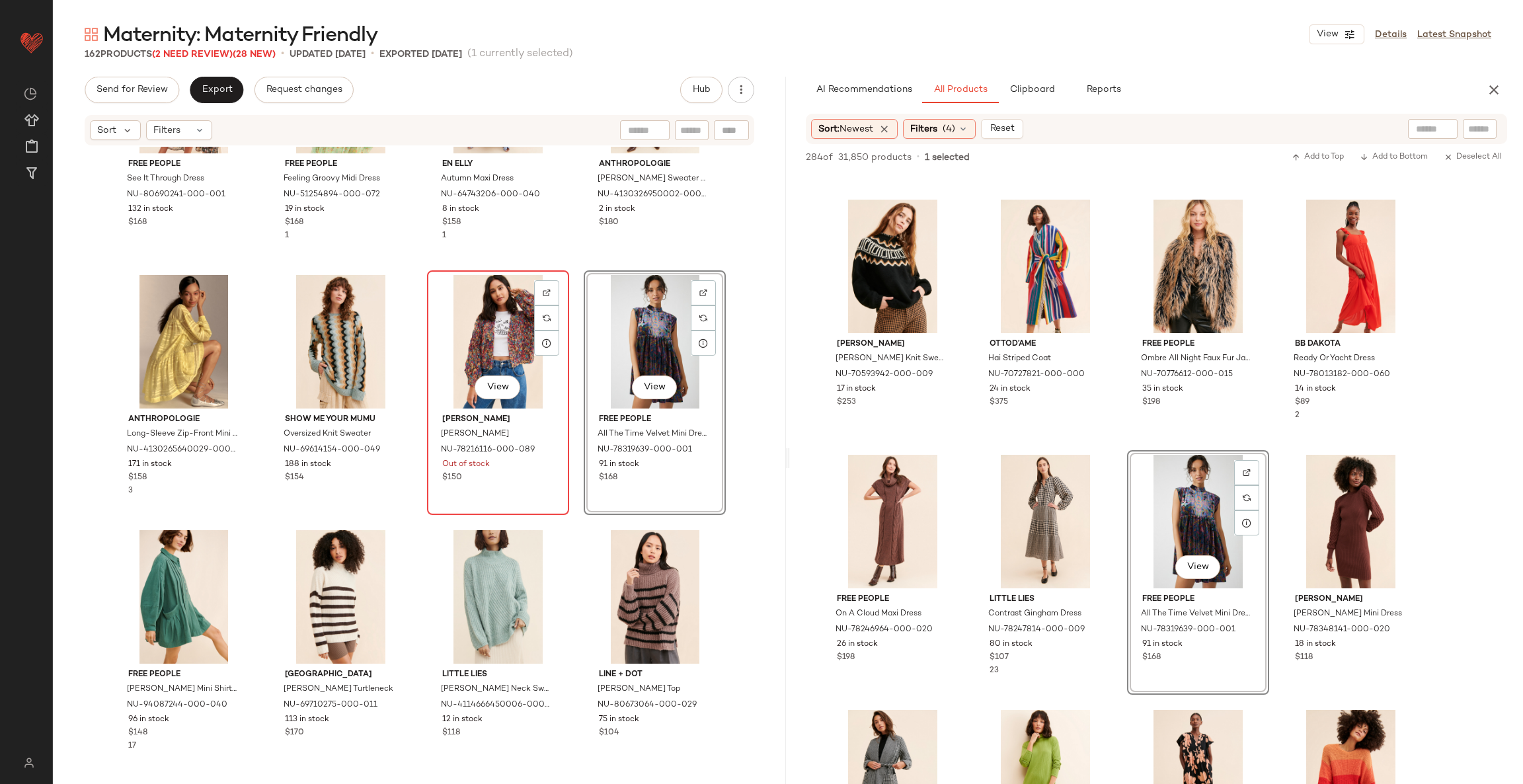
click at [495, 331] on div "View" at bounding box center [498, 341] width 133 height 133
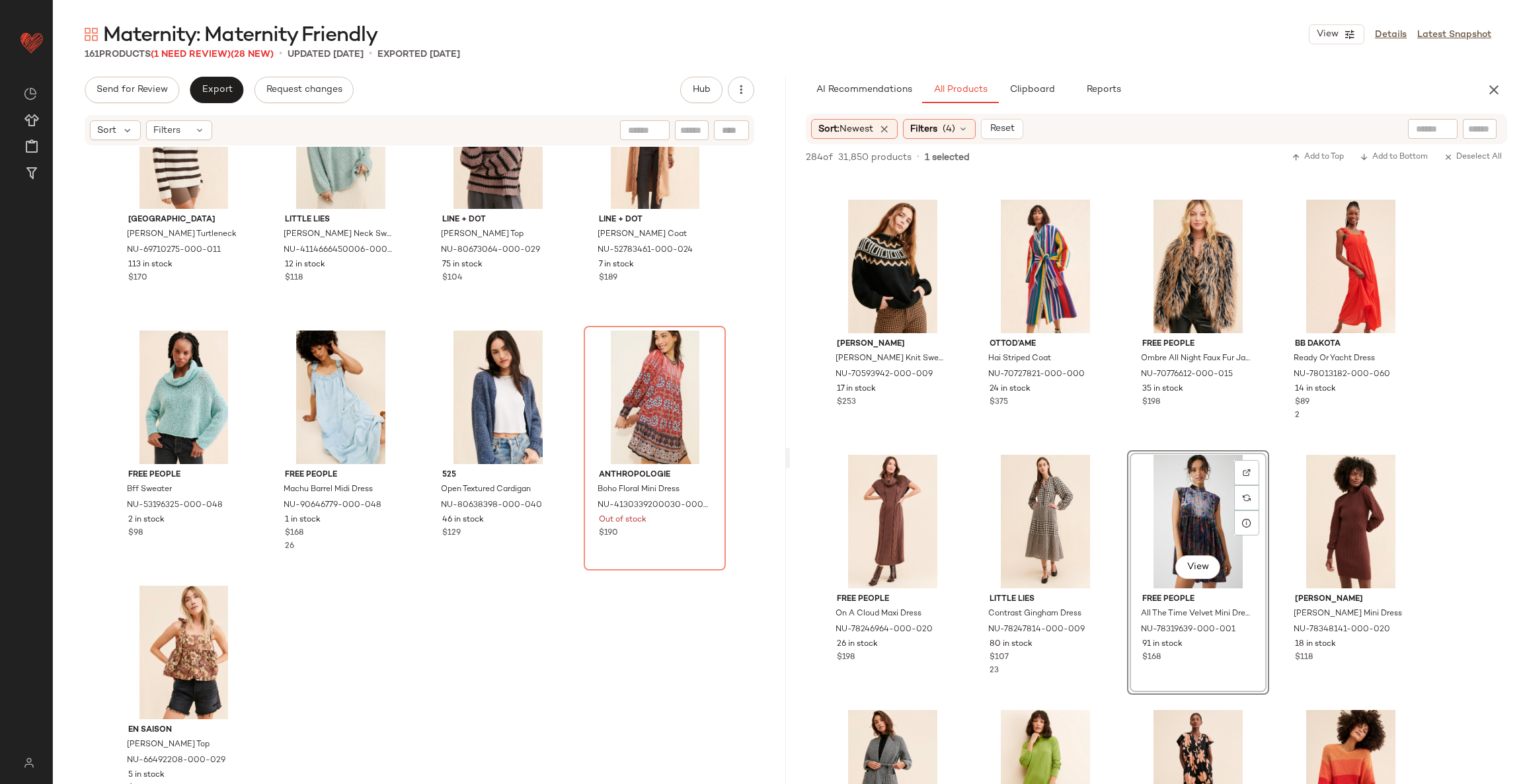
scroll to position [9785, 0]
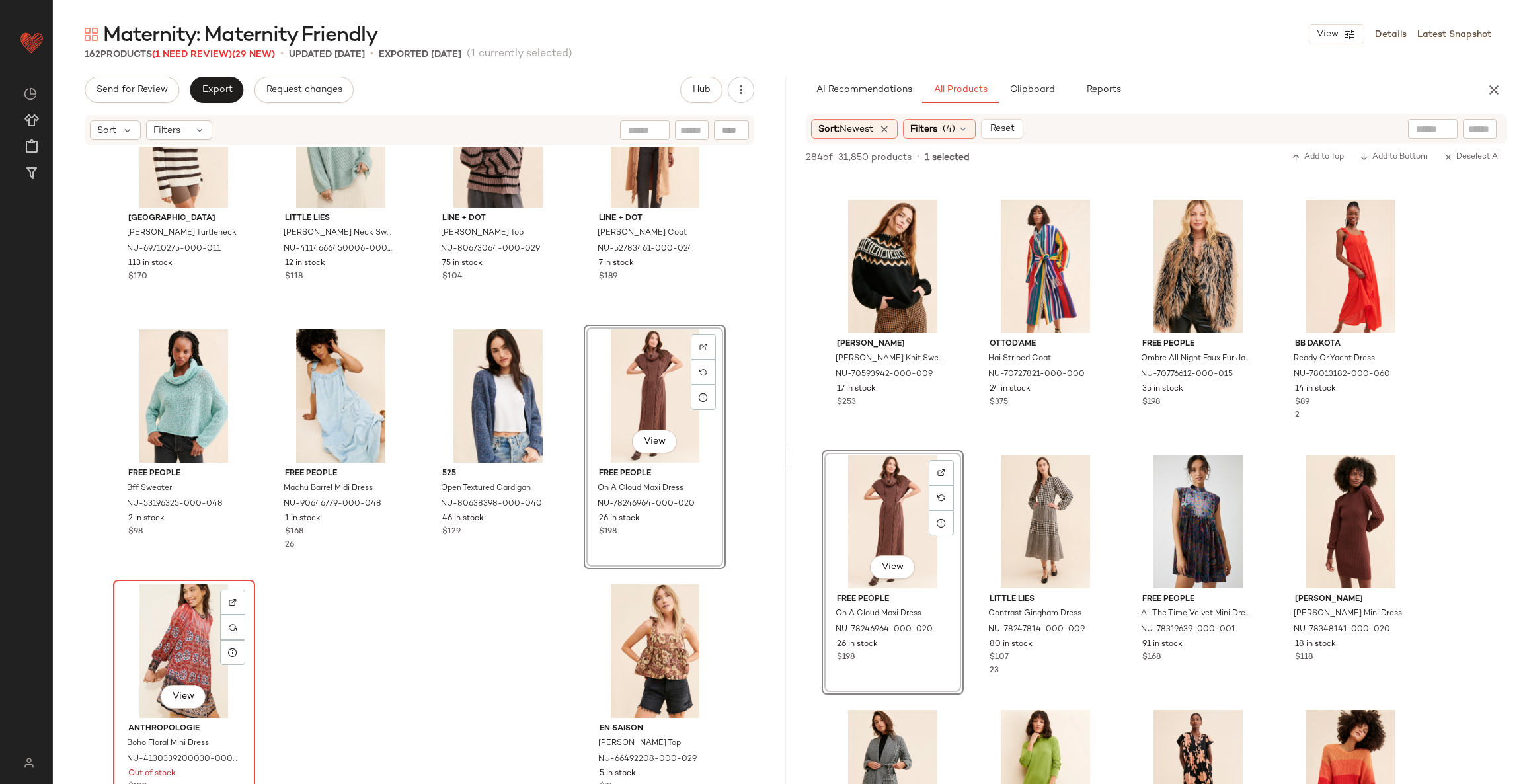
click at [191, 633] on div "View" at bounding box center [184, 651] width 133 height 133
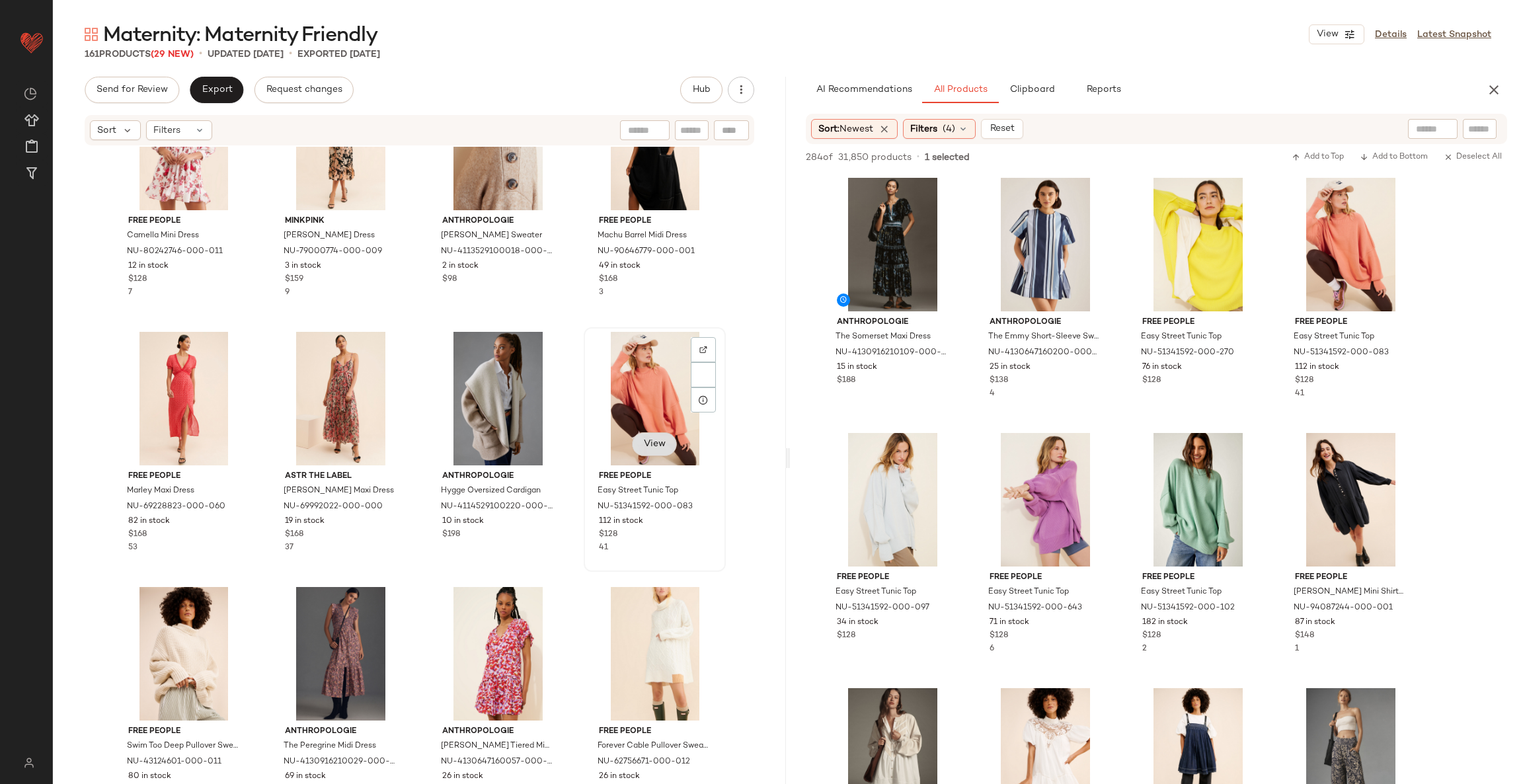
scroll to position [1894, 0]
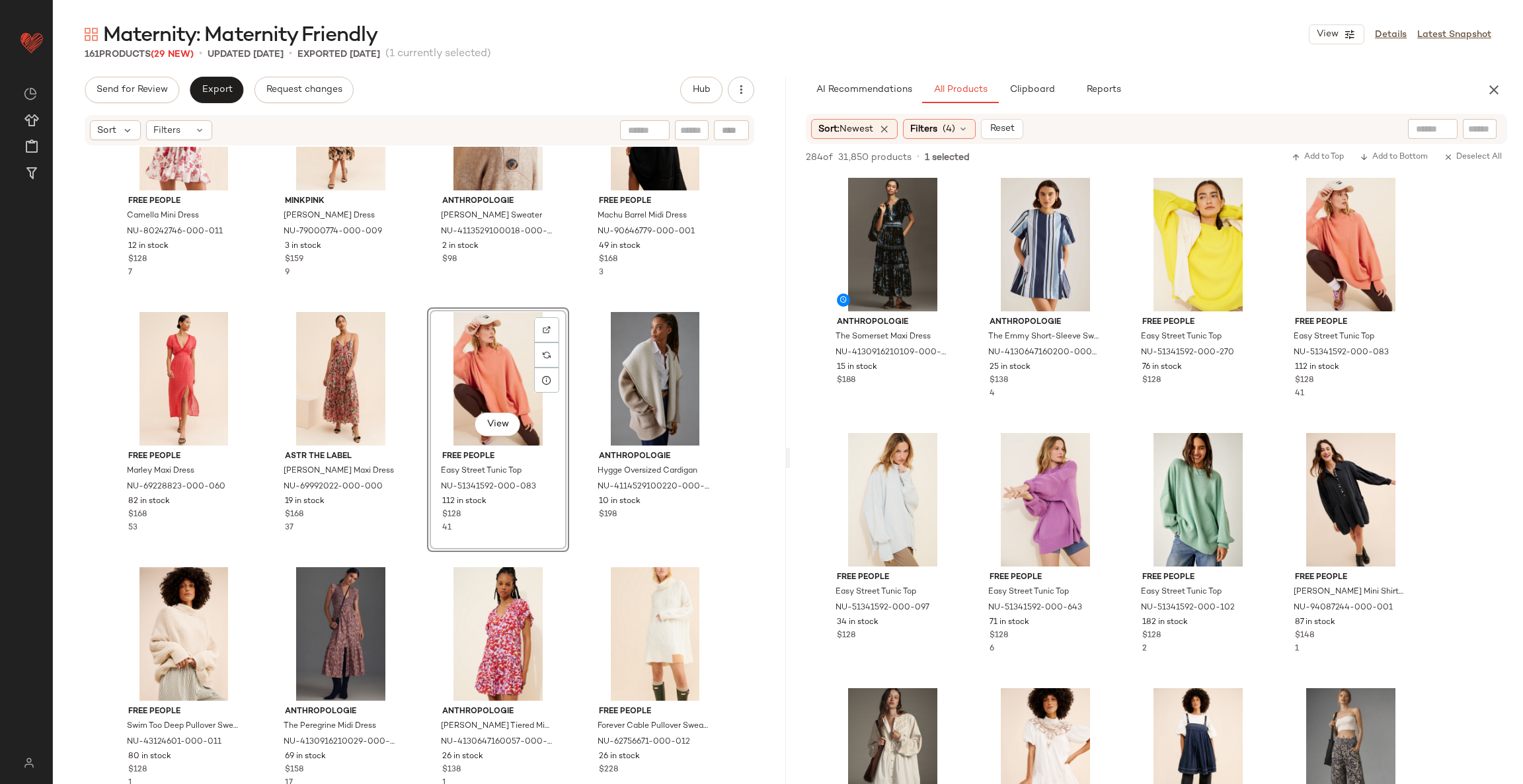
scroll to position [2092, 0]
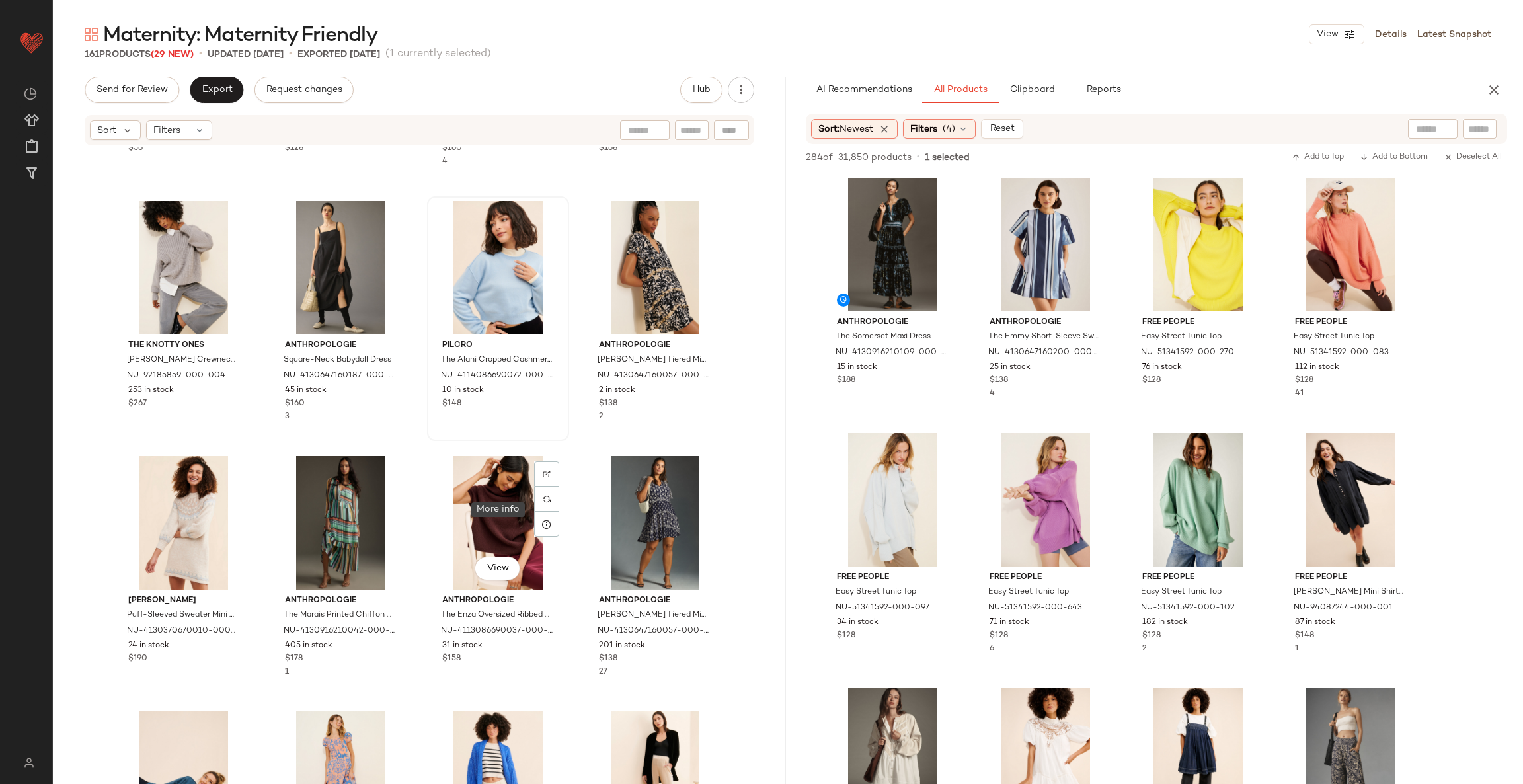
scroll to position [2786, 0]
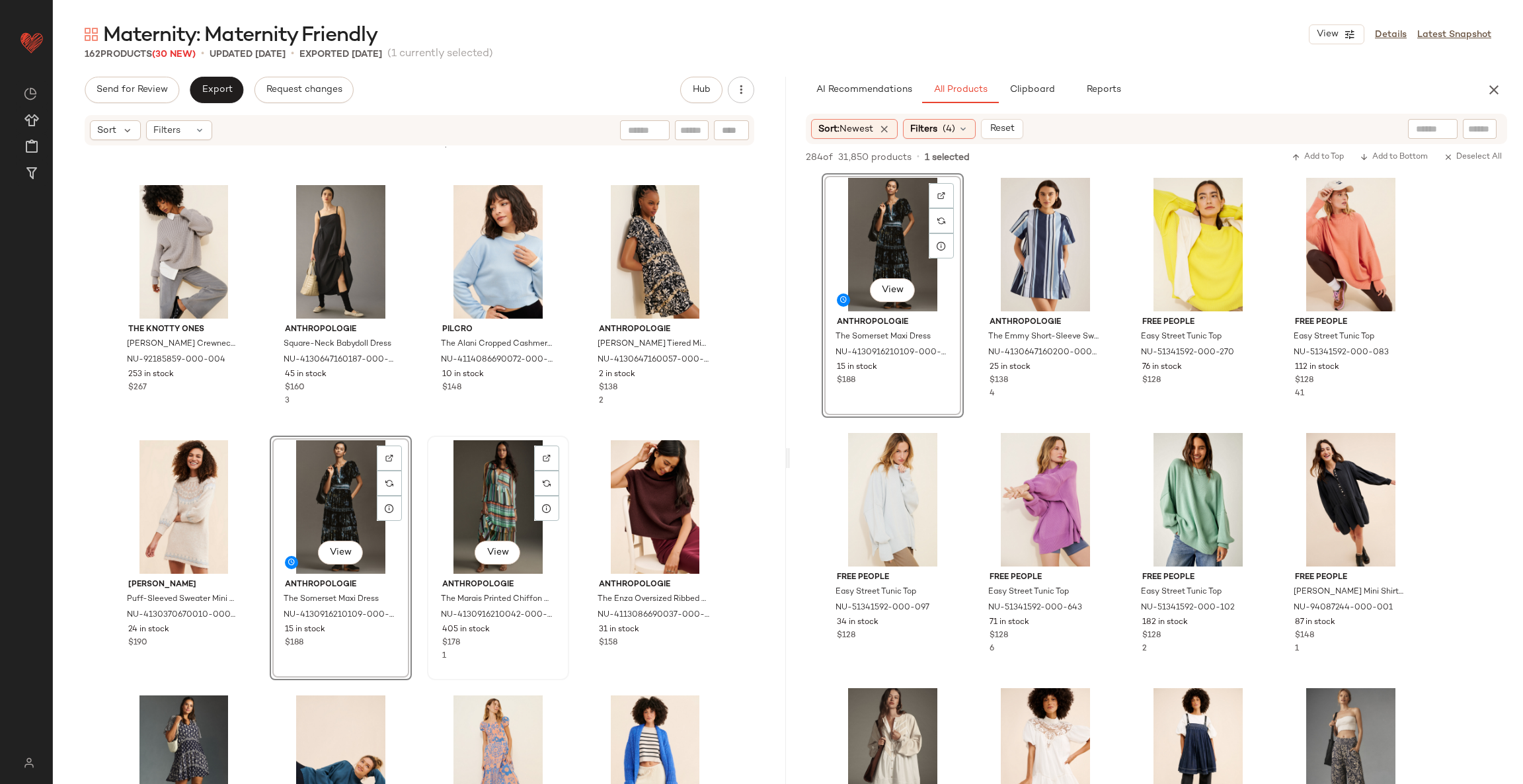
click at [493, 485] on div "View" at bounding box center [498, 506] width 133 height 133
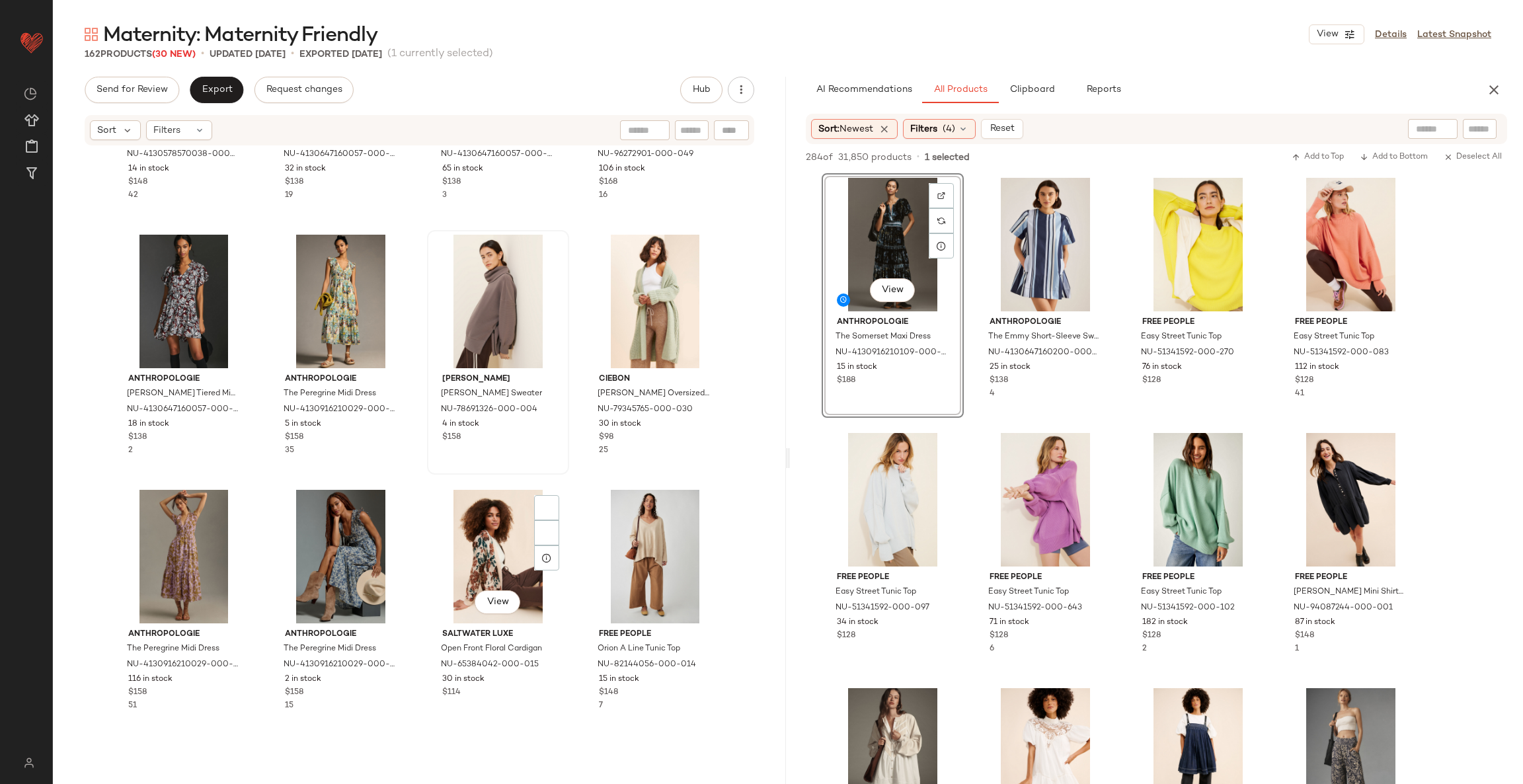
scroll to position [3777, 0]
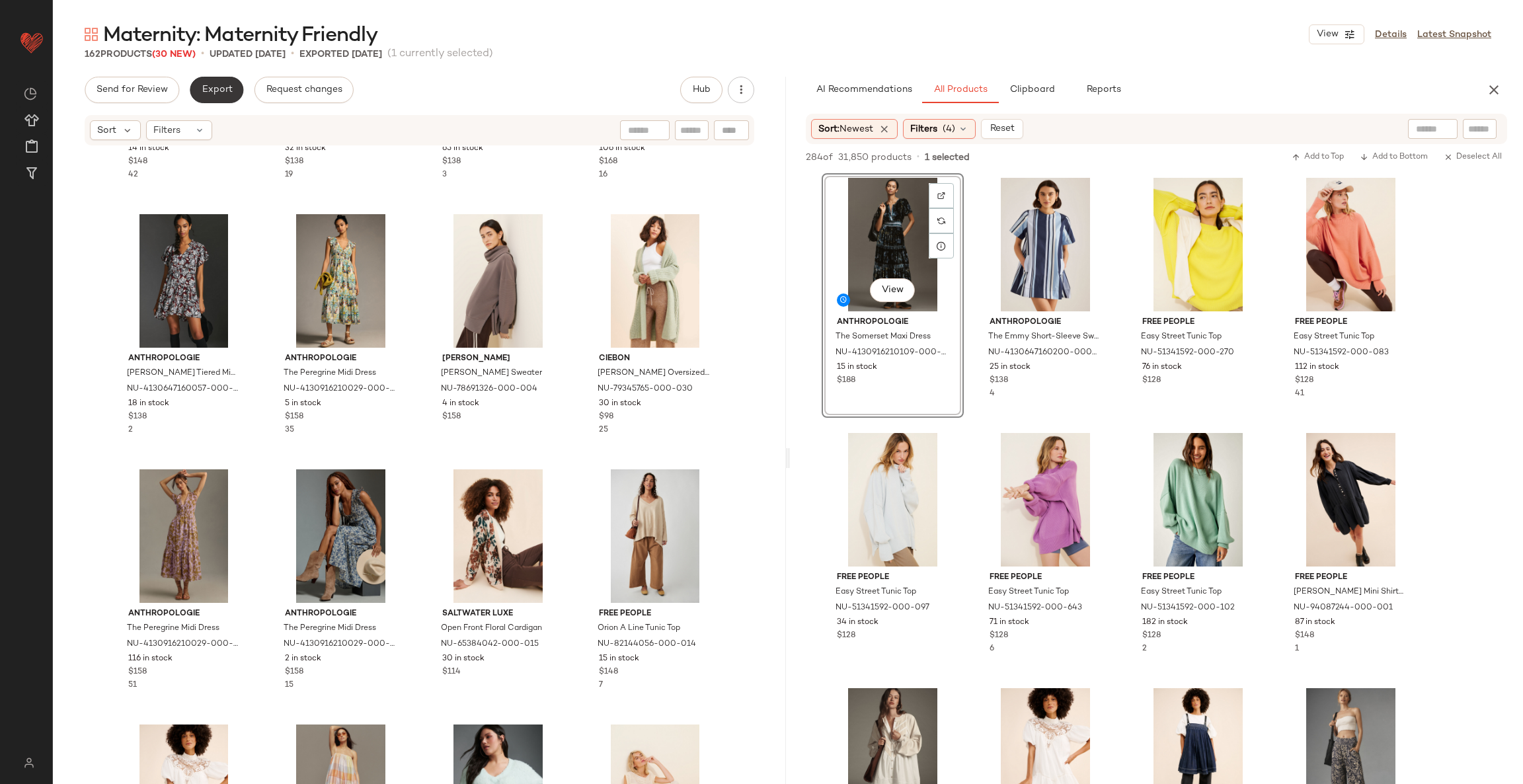
click at [216, 87] on span "Export" at bounding box center [216, 89] width 31 height 10
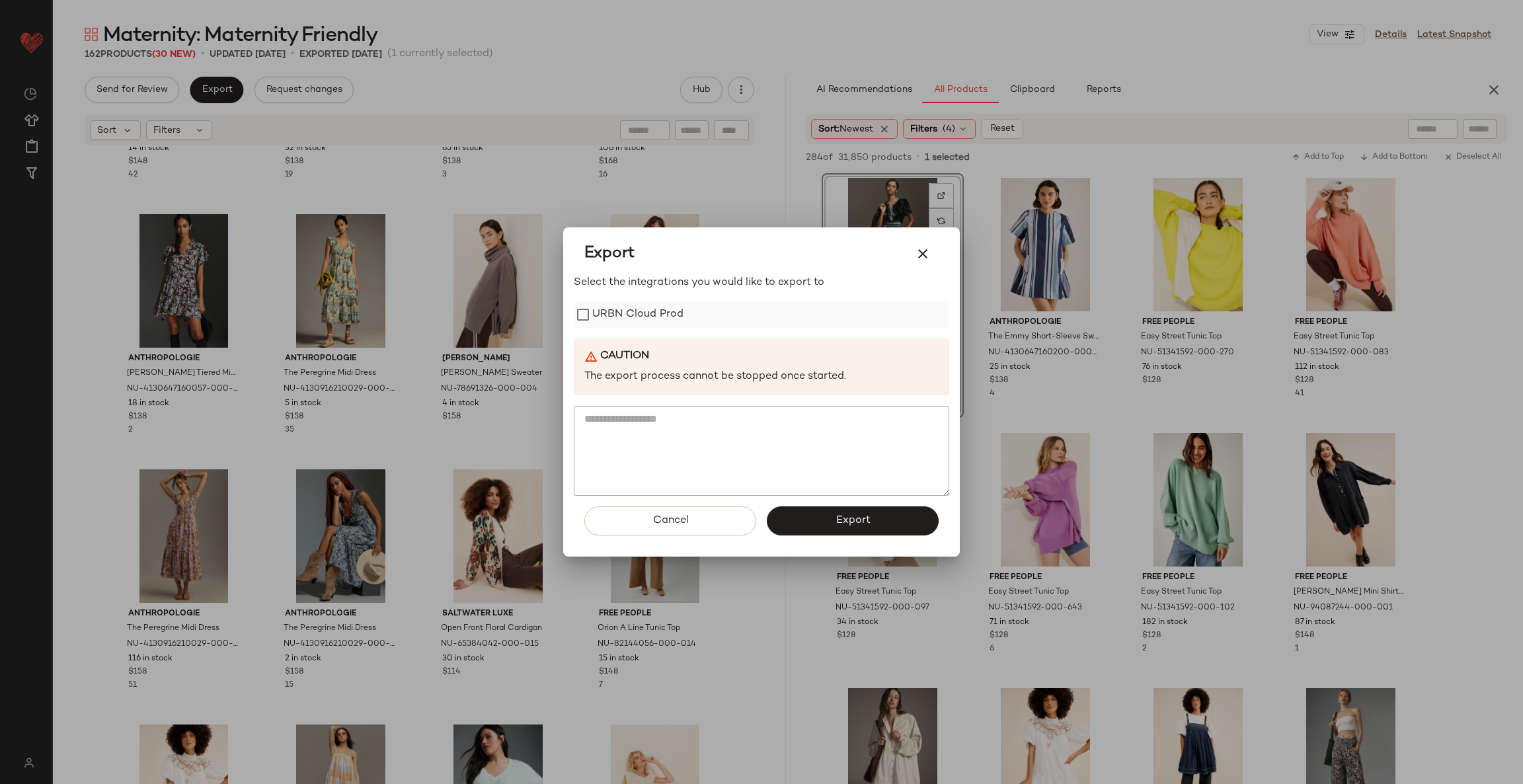
click at [621, 312] on label "URBN Cloud Prod" at bounding box center [638, 315] width 91 height 26
click at [840, 517] on span "Export" at bounding box center [853, 521] width 35 height 13
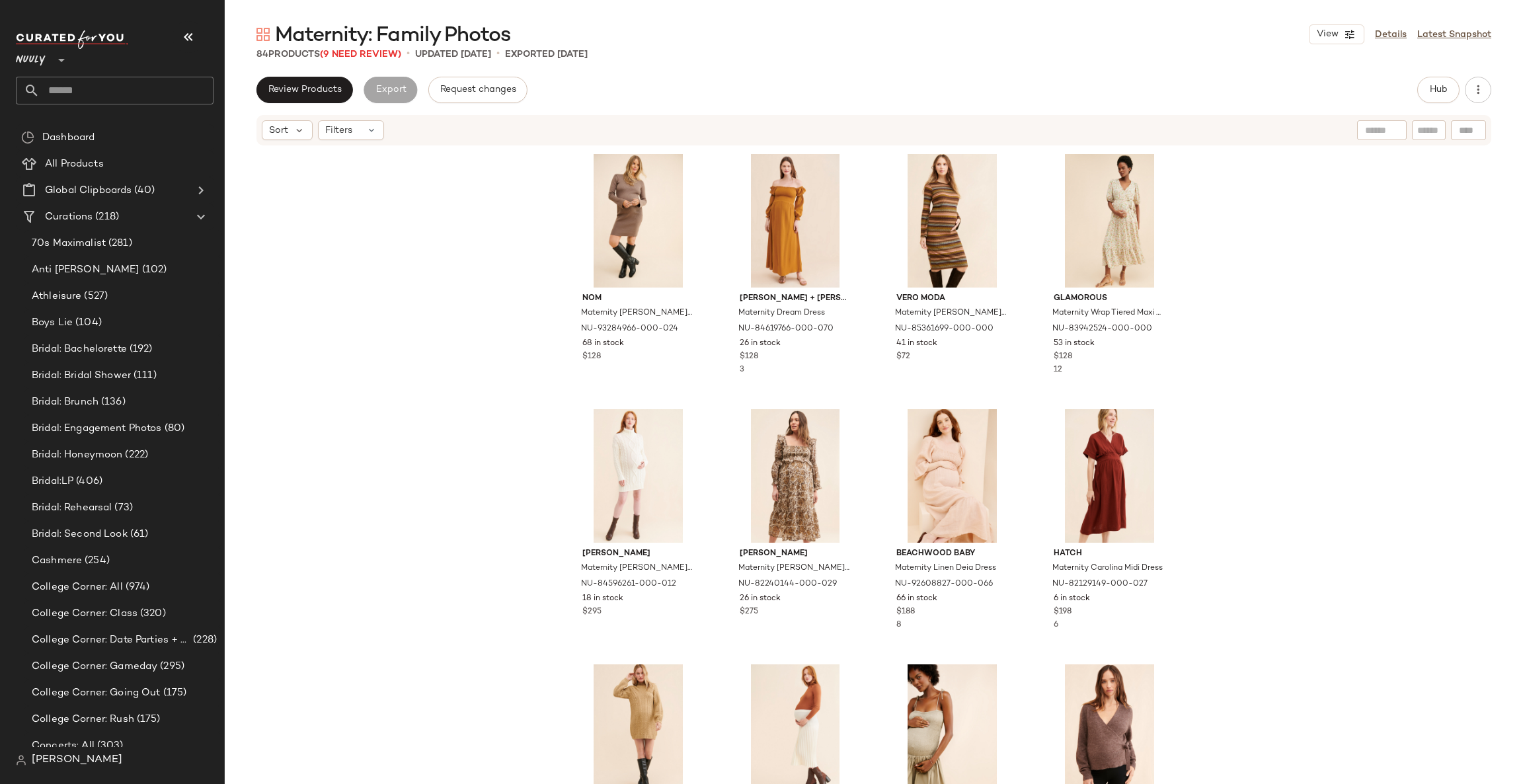
click at [383, 61] on div "Maternity: Family Photos View Details Latest Snapshot 84 Products (9 Need Revie…" at bounding box center [874, 402] width 1299 height 762
click at [379, 57] on span "(9 Need Review)" at bounding box center [361, 54] width 81 height 10
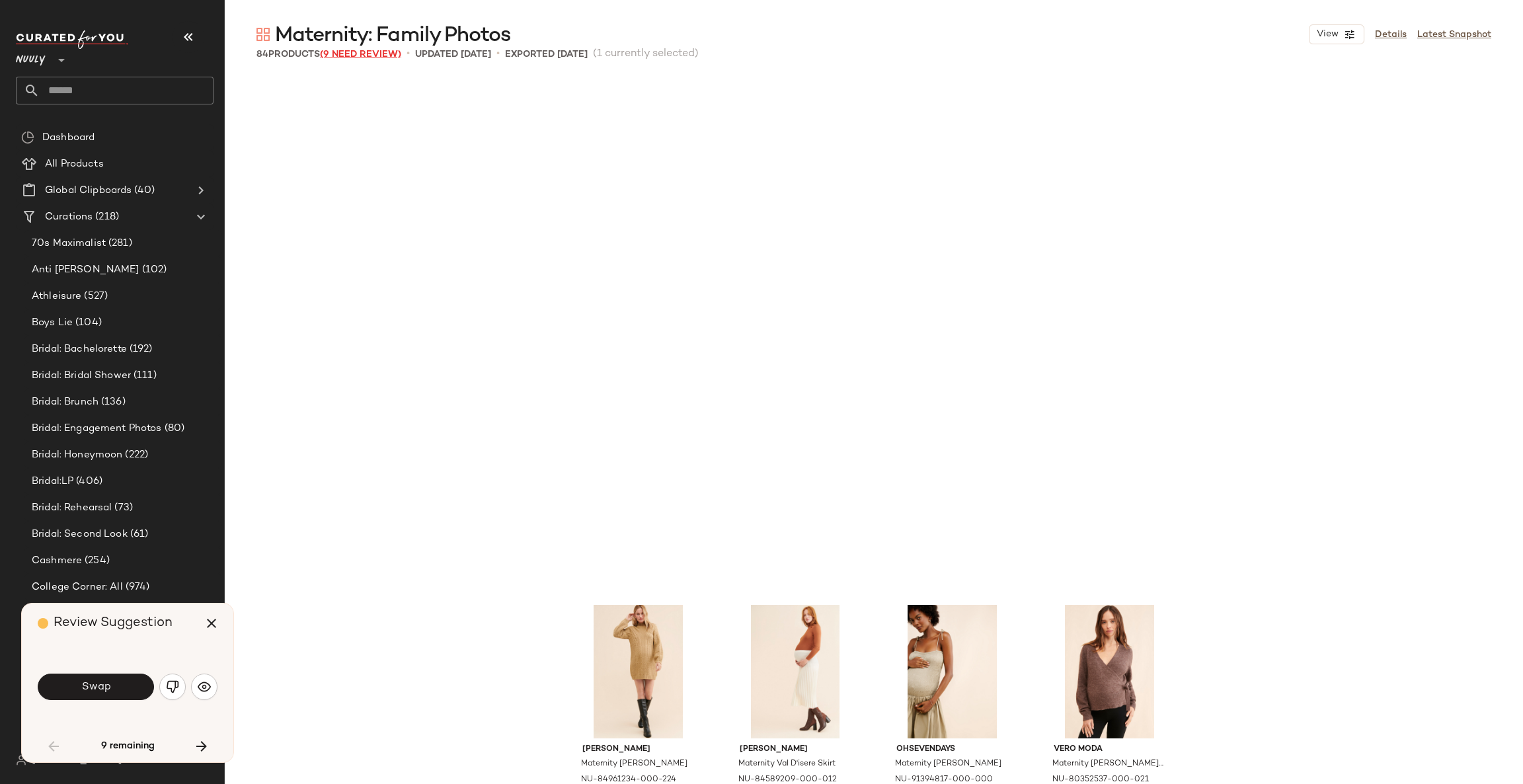
scroll to position [521, 0]
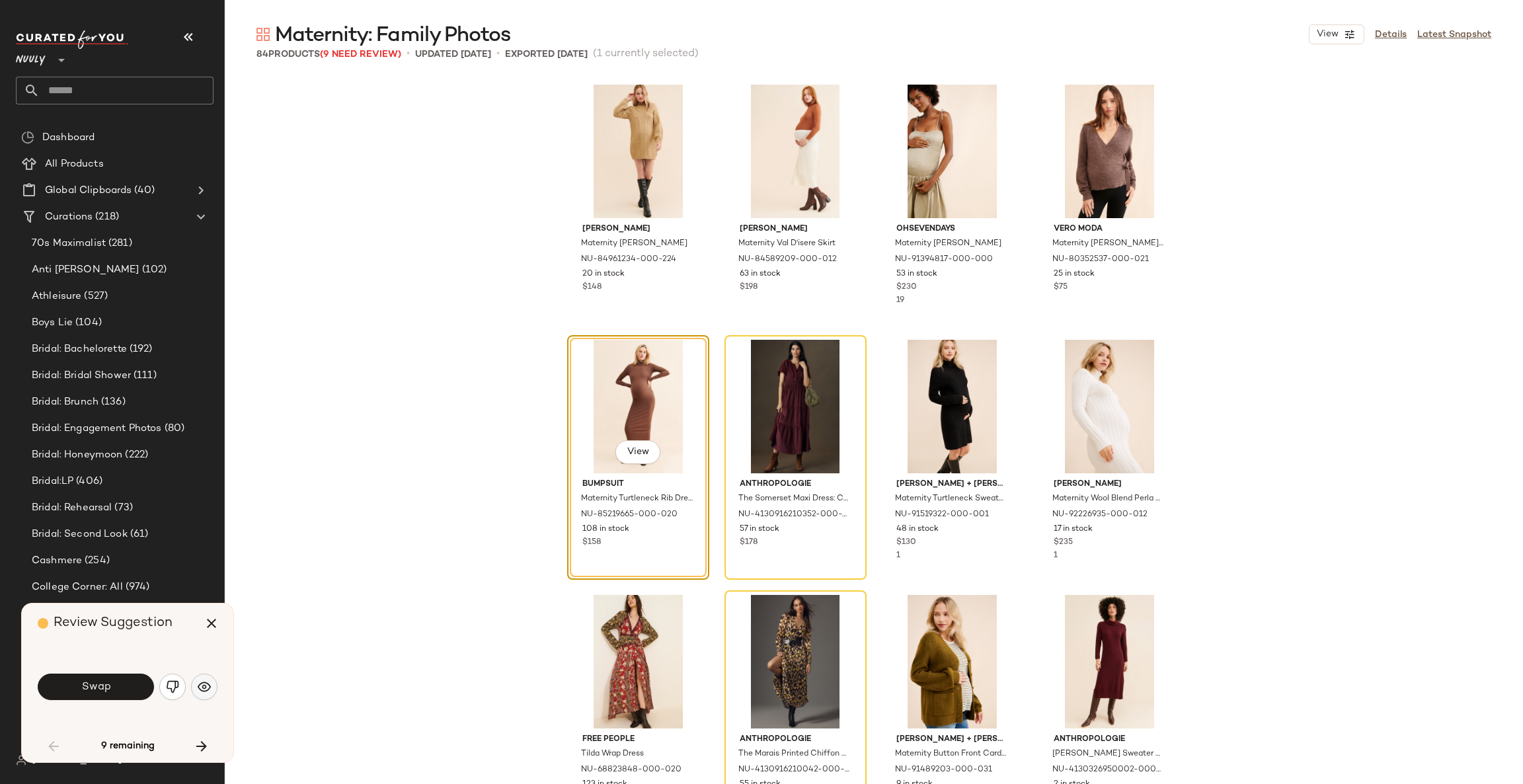
click at [213, 680] on button "button" at bounding box center [204, 687] width 26 height 26
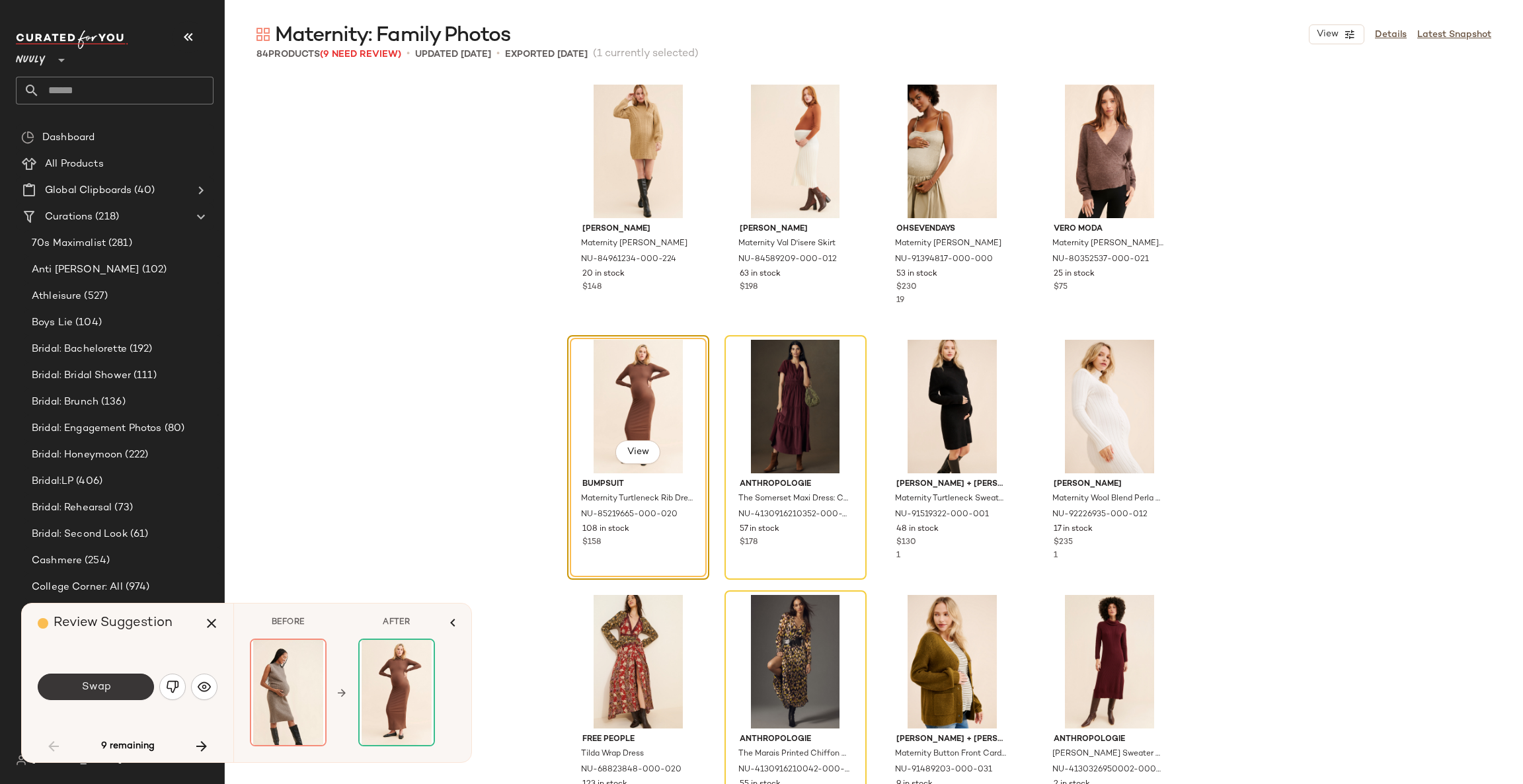
click at [132, 689] on button "Swap" at bounding box center [96, 687] width 117 height 26
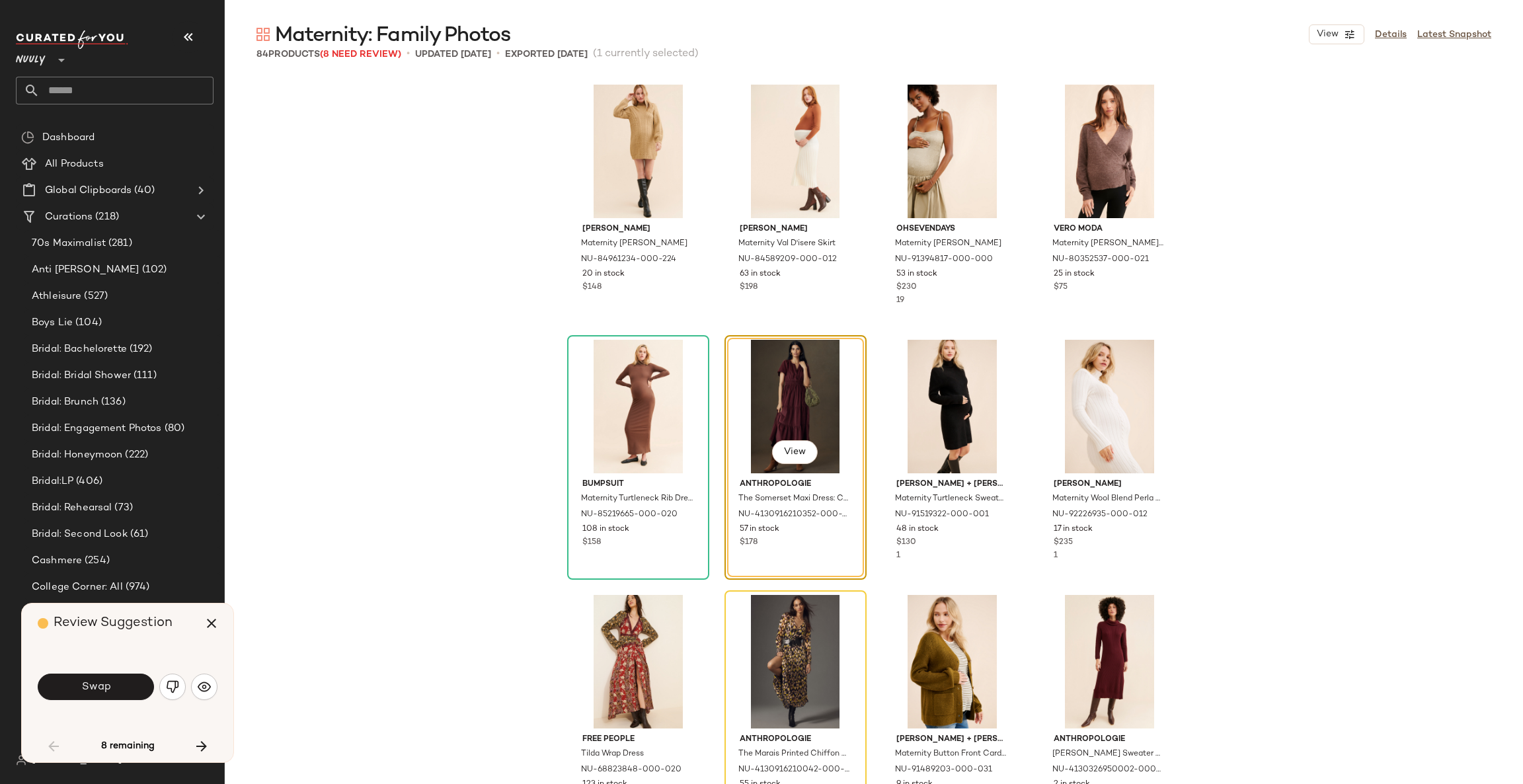
scroll to position [509, 0]
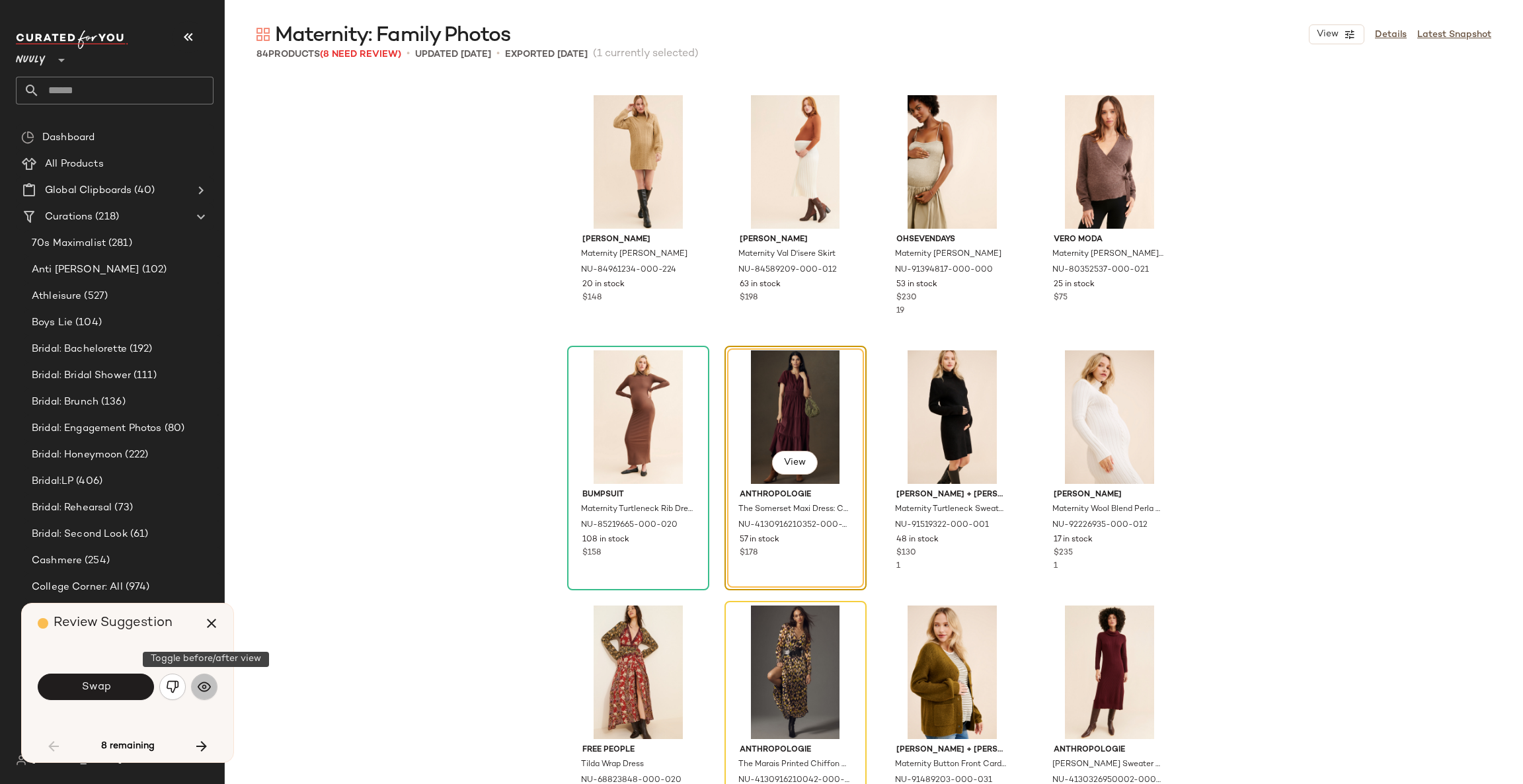
click at [200, 687] on img "button" at bounding box center [204, 687] width 14 height 14
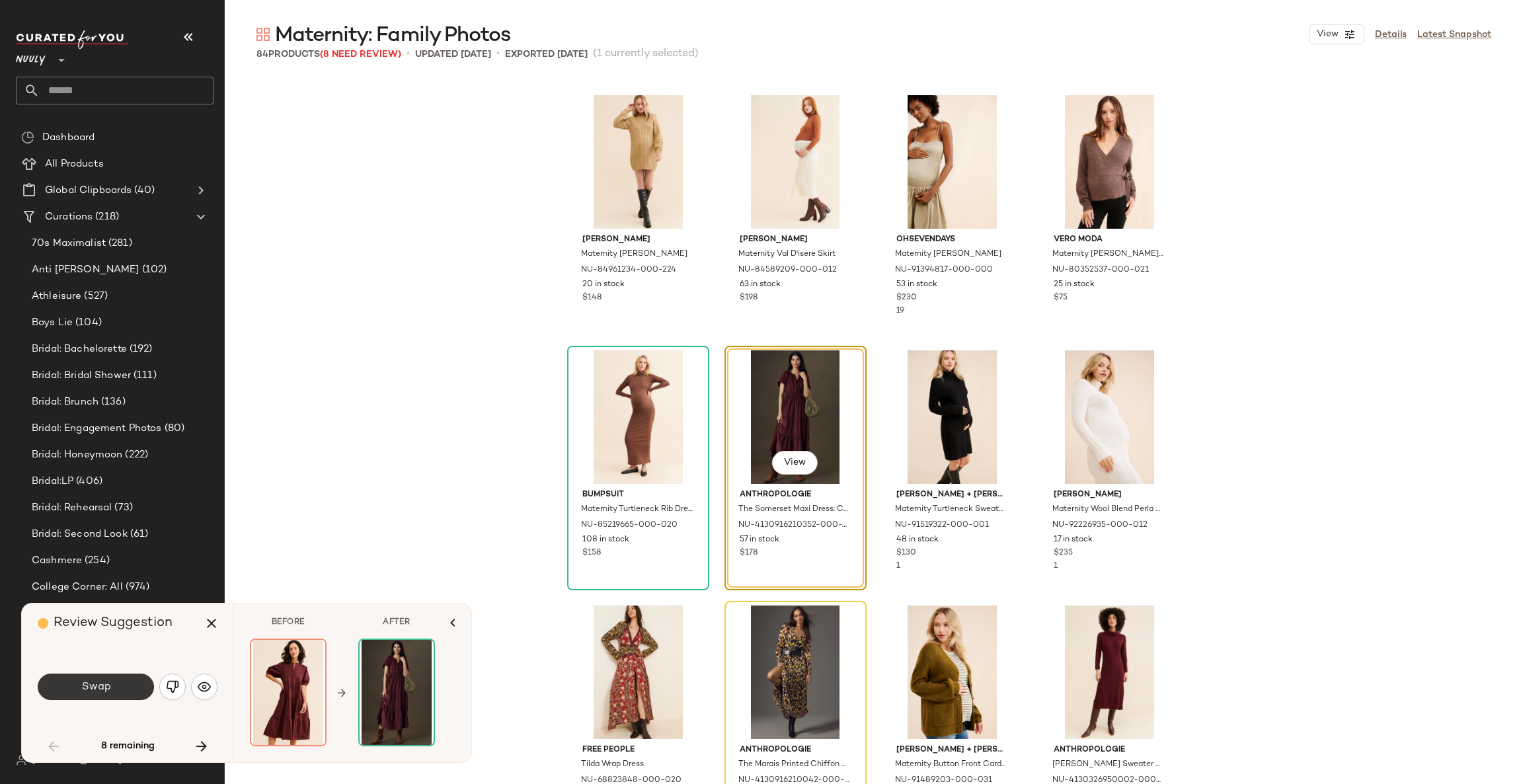
click at [146, 687] on button "Swap" at bounding box center [96, 687] width 117 height 26
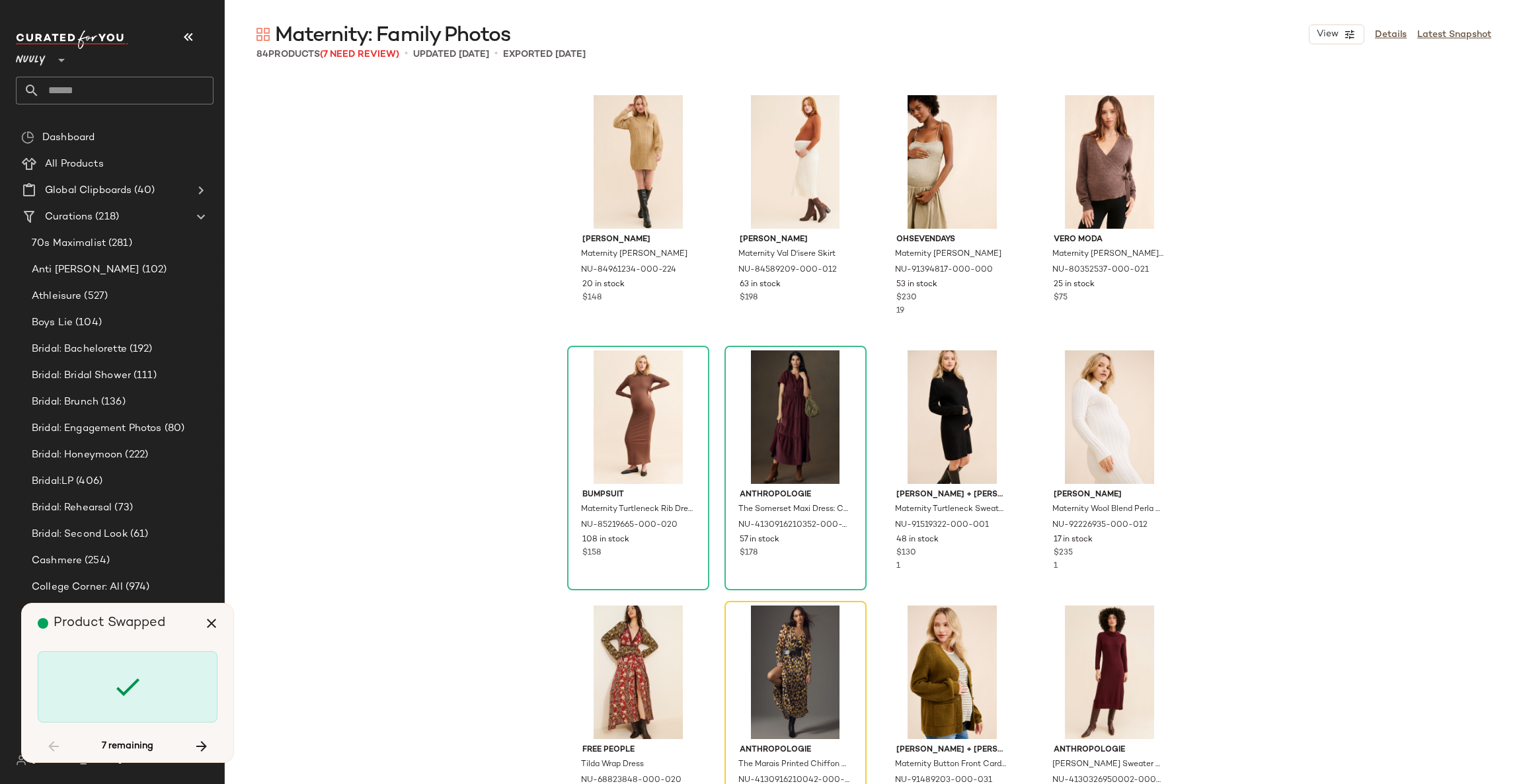
scroll to position [766, 0]
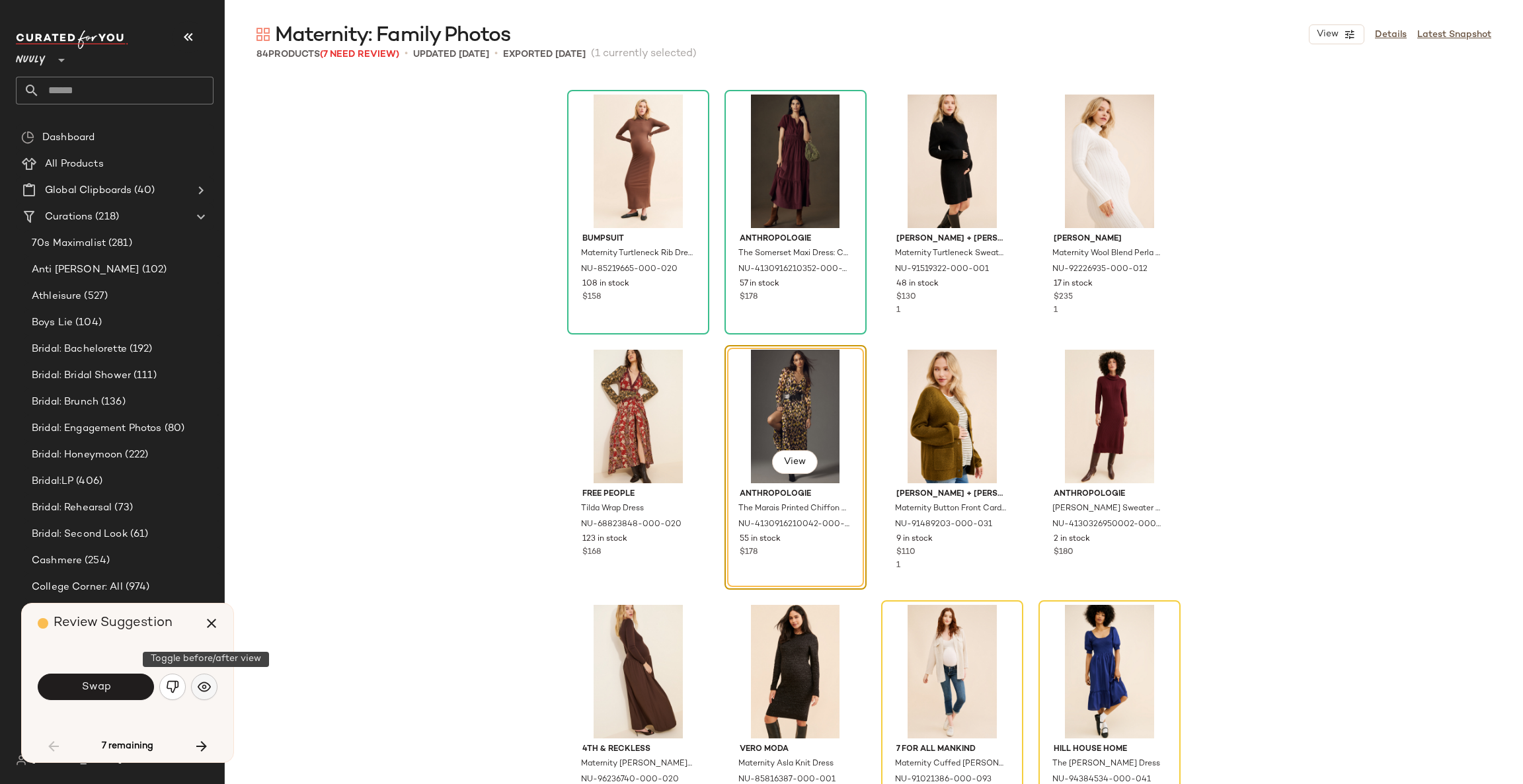
click at [195, 686] on button "button" at bounding box center [204, 687] width 26 height 26
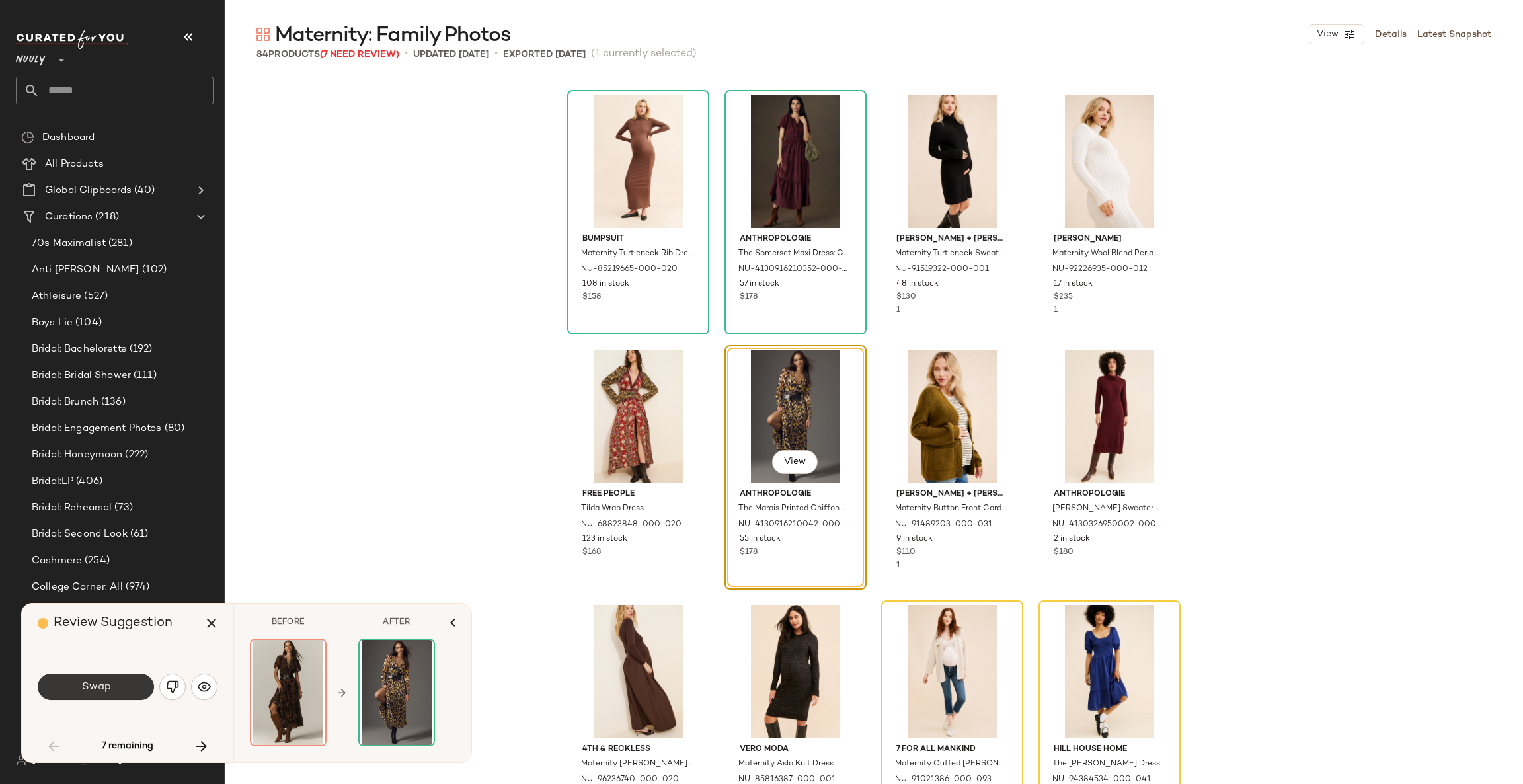
click at [121, 685] on button "Swap" at bounding box center [96, 687] width 117 height 26
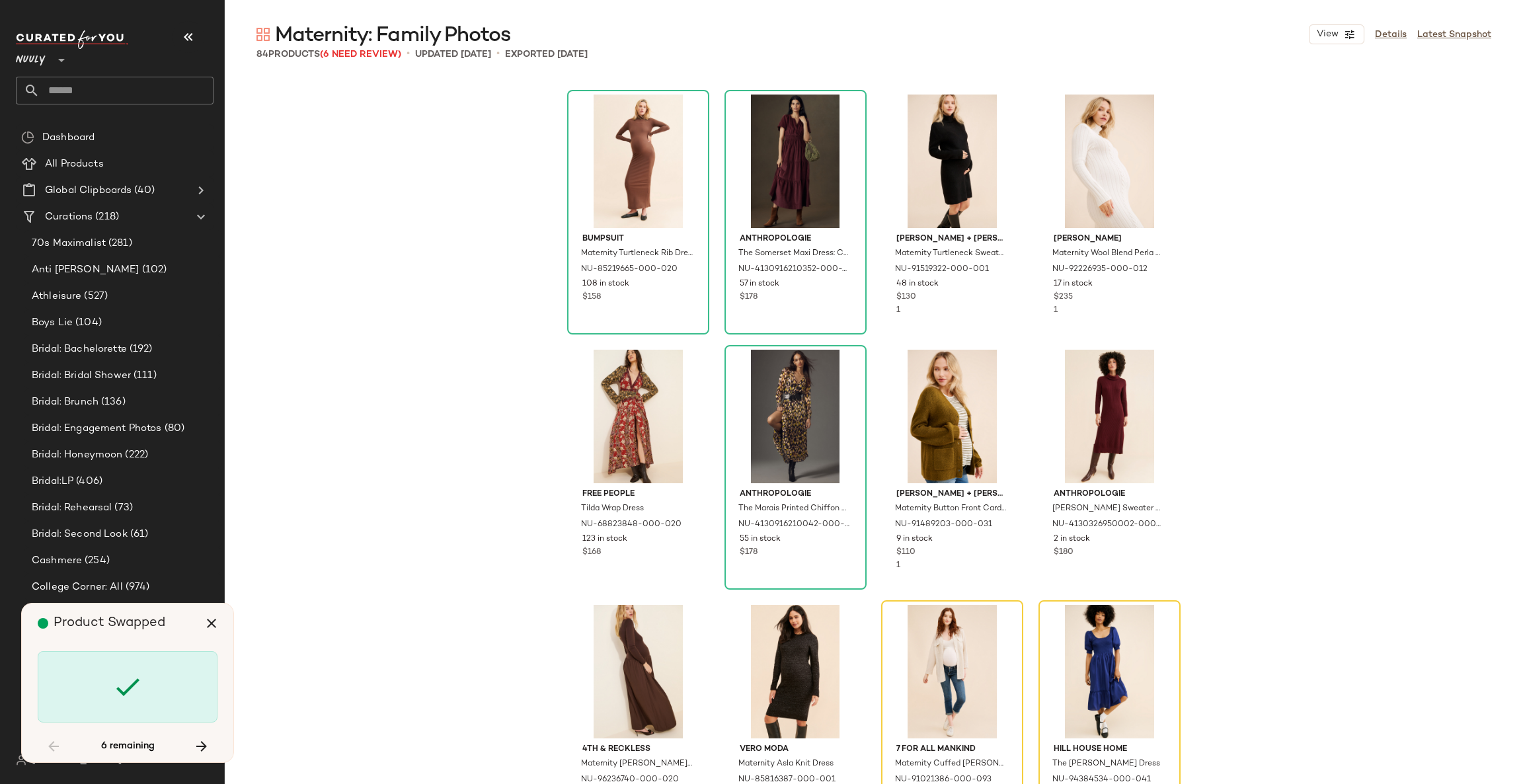
scroll to position [1020, 0]
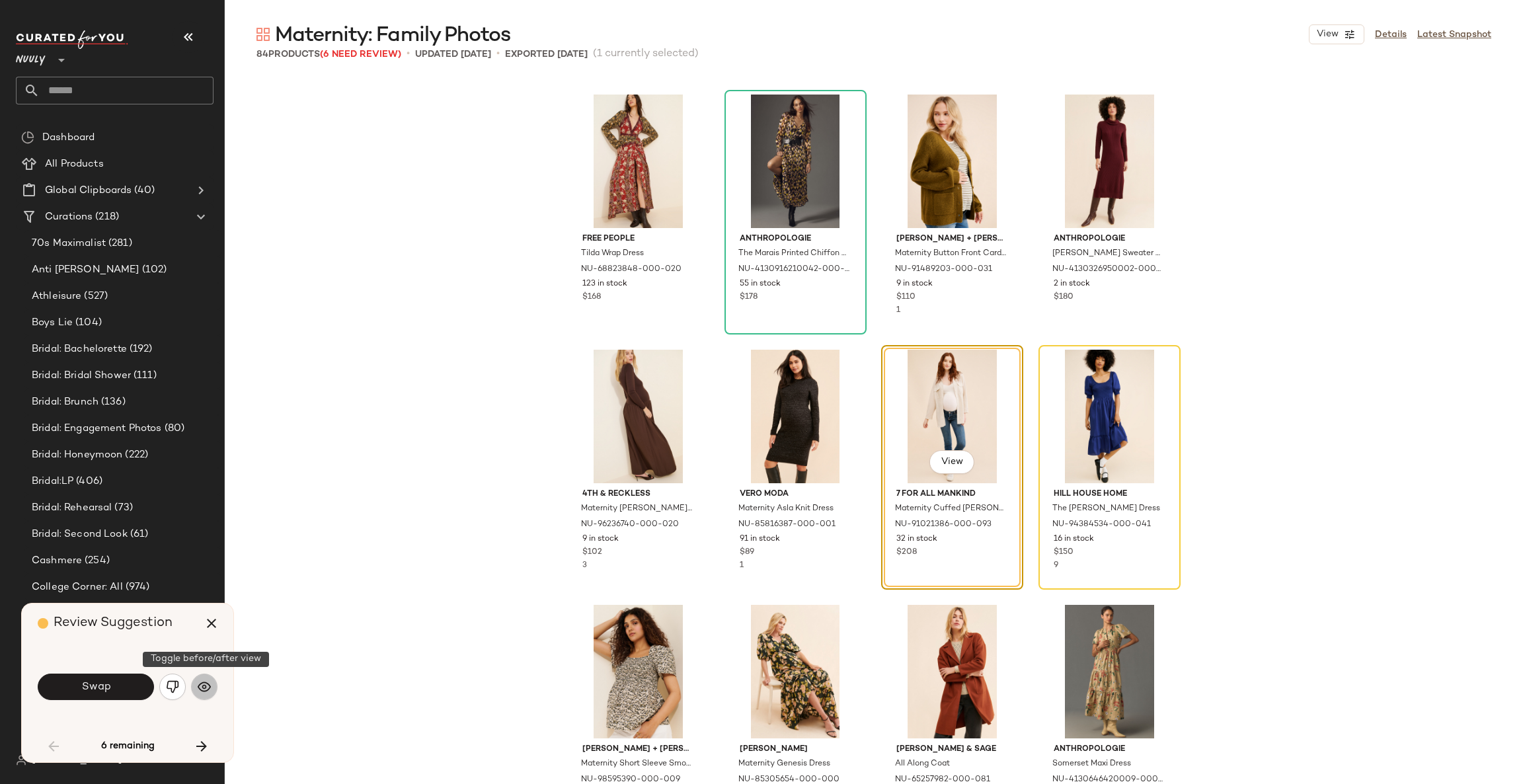
click at [204, 689] on img "button" at bounding box center [204, 687] width 14 height 14
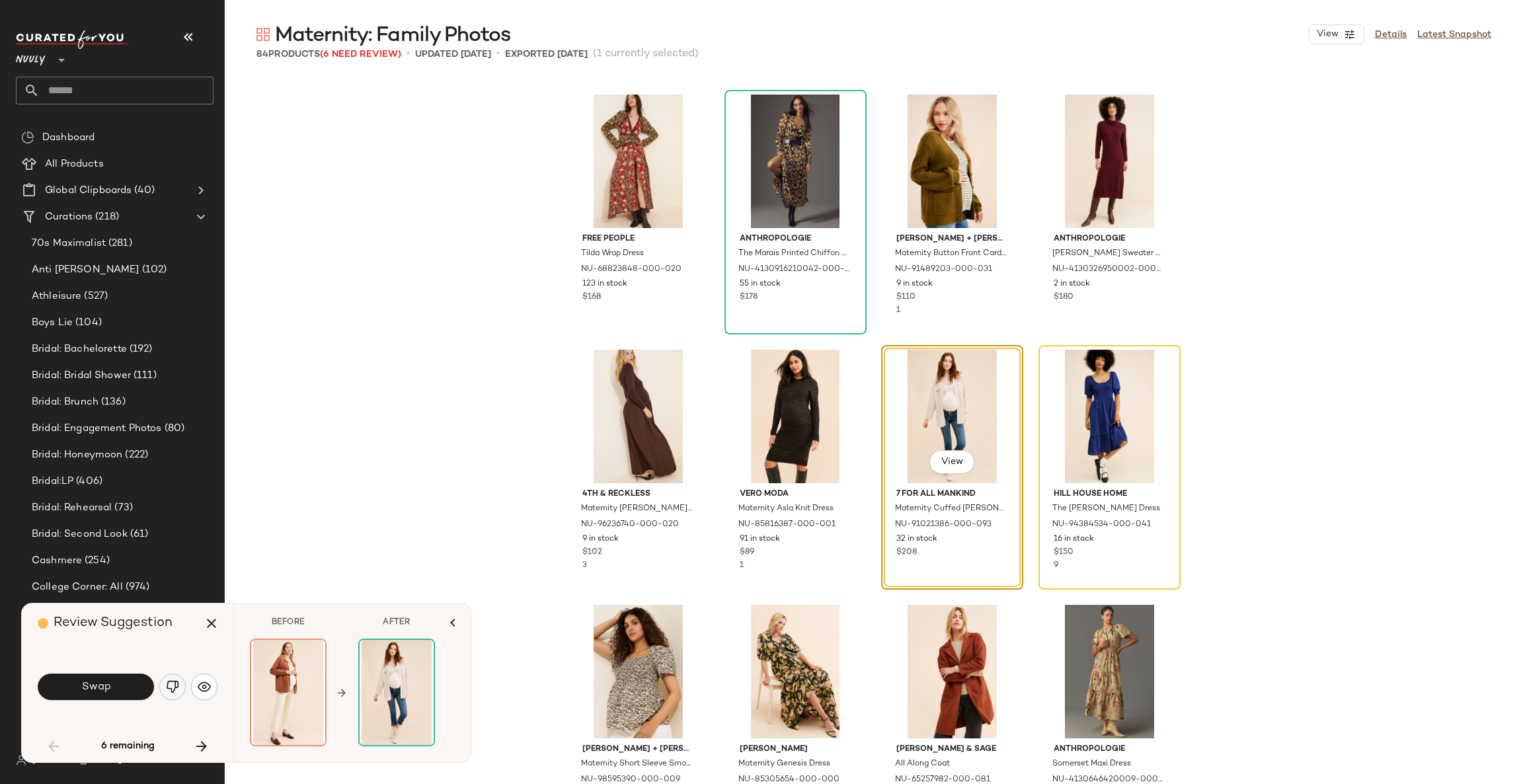
click at [169, 691] on img "button" at bounding box center [173, 687] width 14 height 14
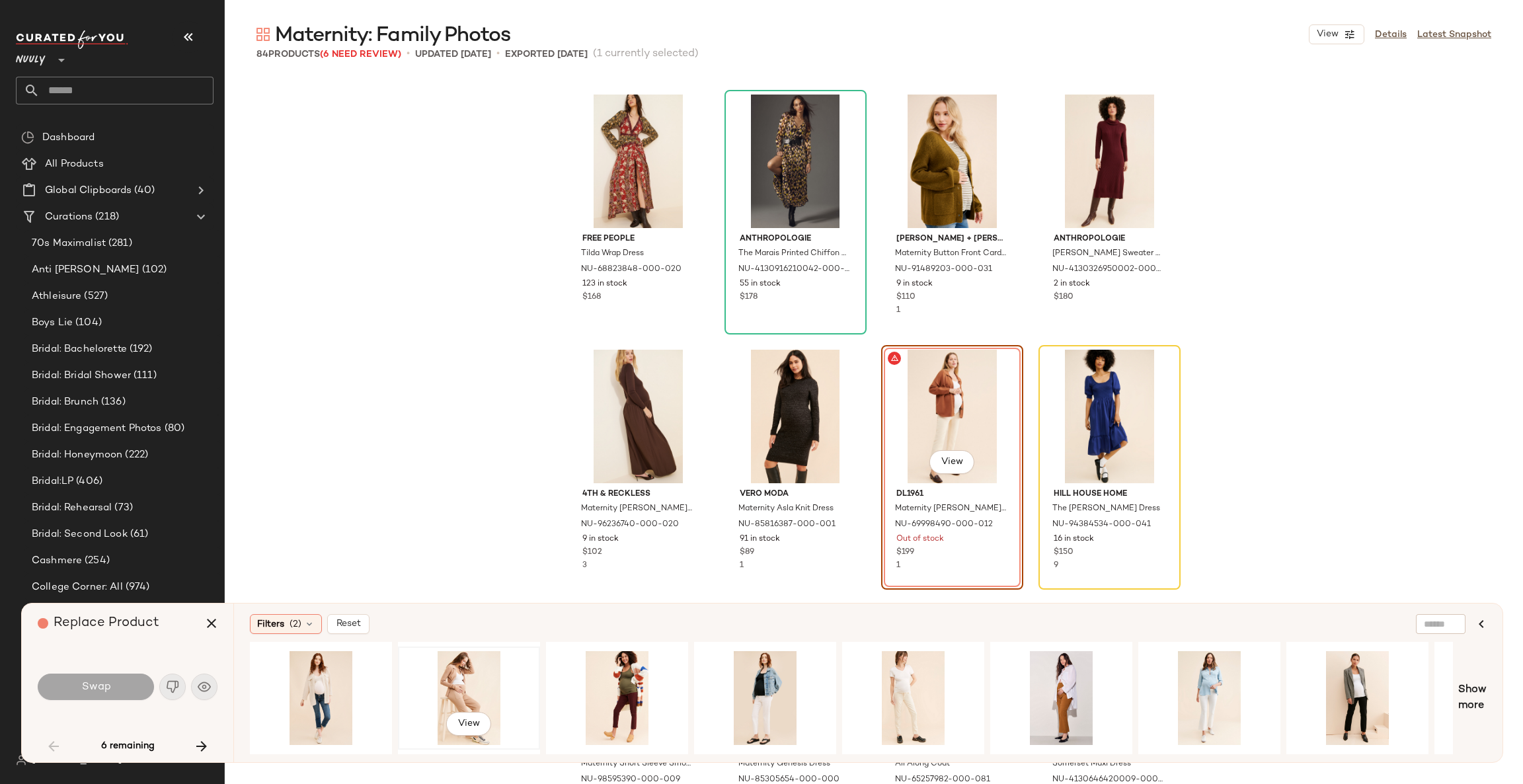
click at [470, 688] on div "View" at bounding box center [469, 698] width 133 height 94
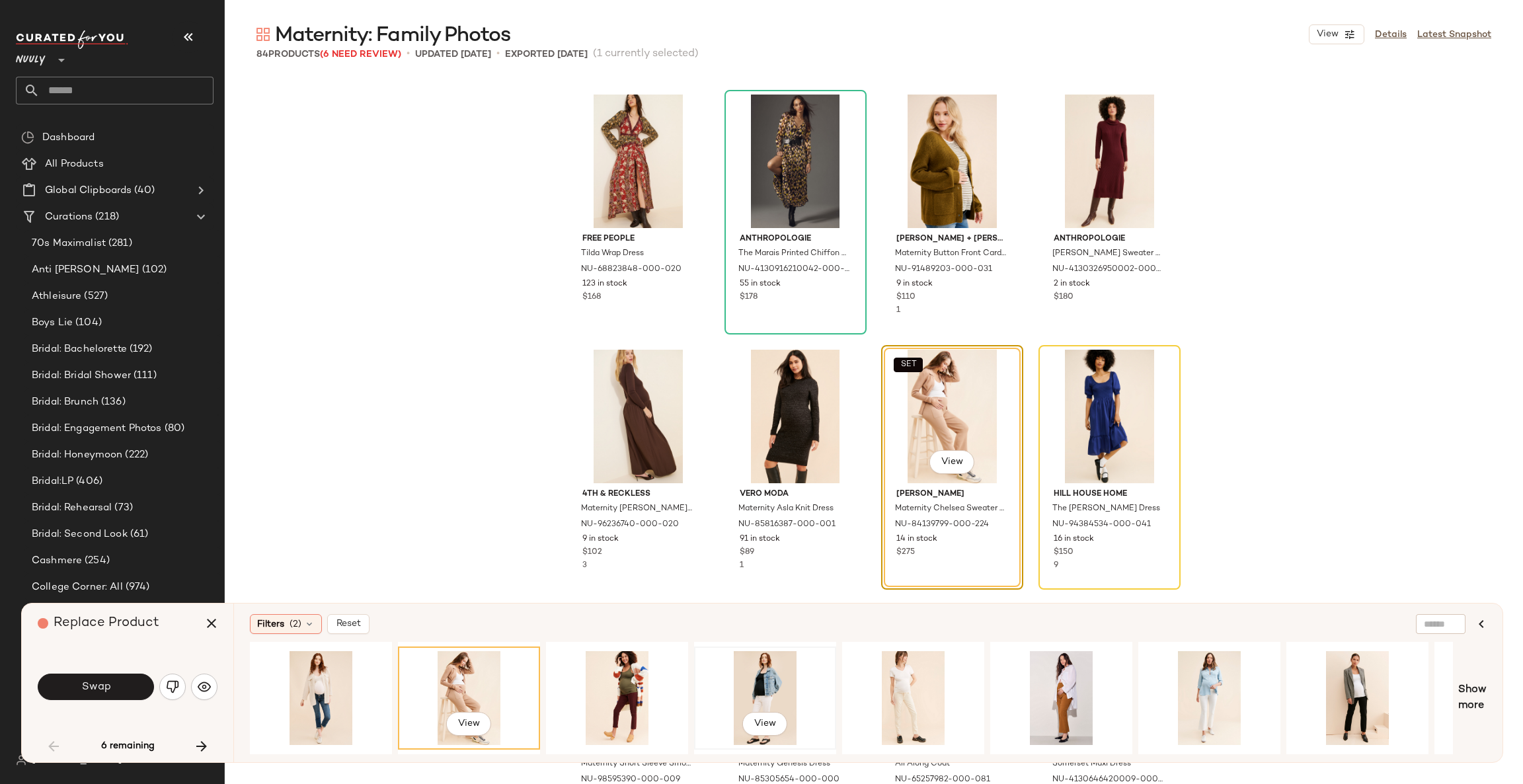
click at [791, 684] on div "View" at bounding box center [765, 698] width 133 height 94
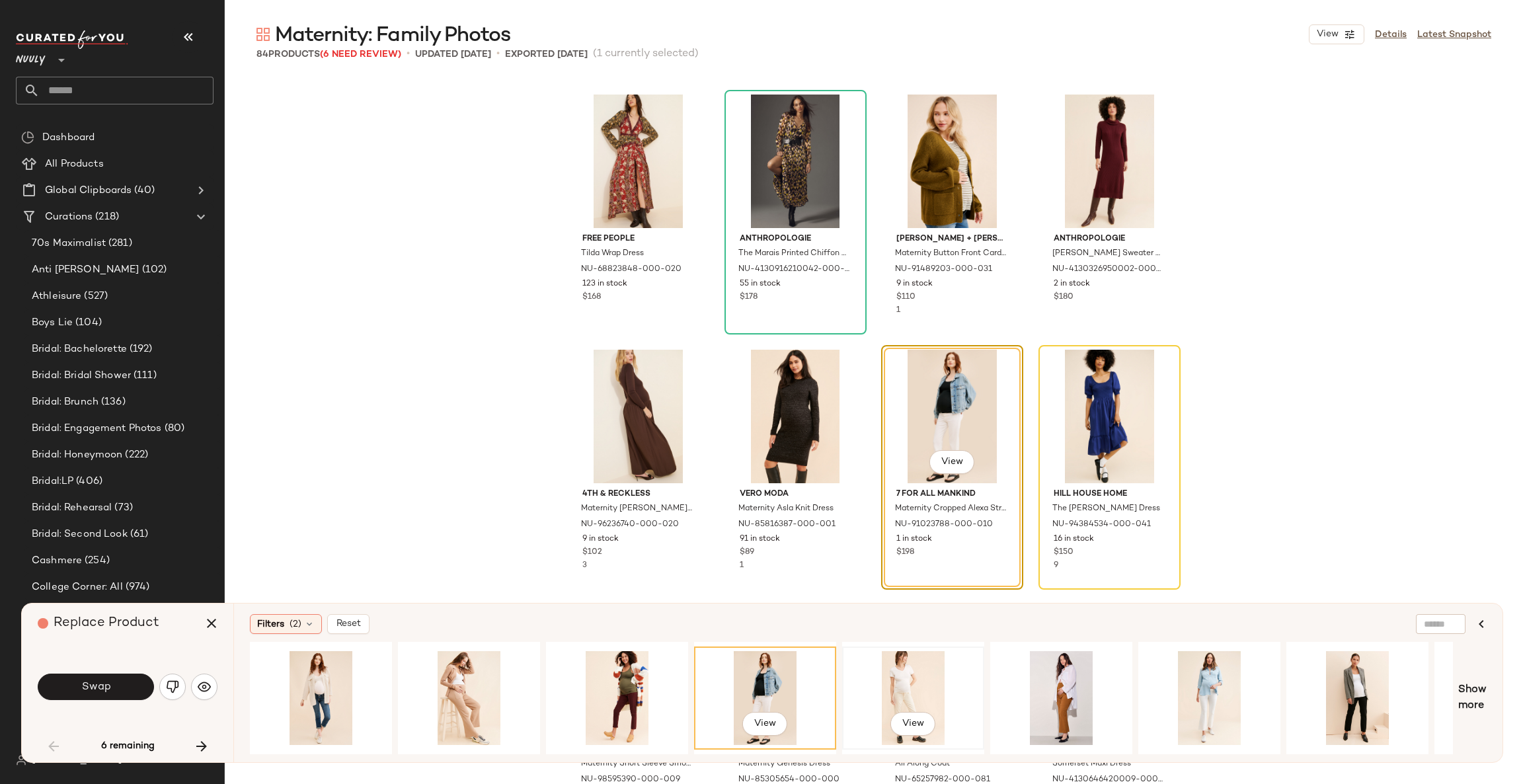
click at [892, 684] on div "View" at bounding box center [913, 698] width 133 height 94
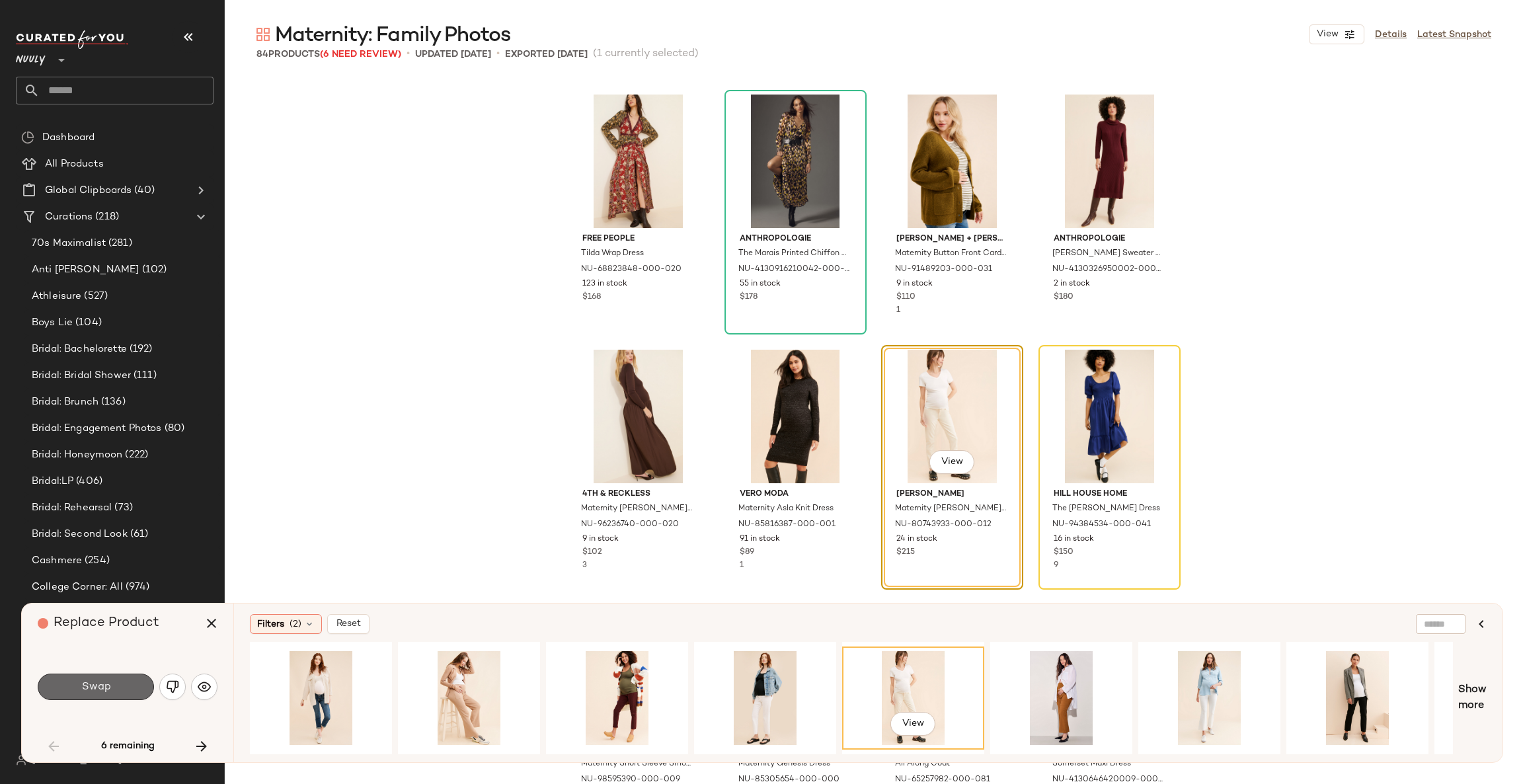
click at [130, 685] on button "Swap" at bounding box center [96, 687] width 117 height 26
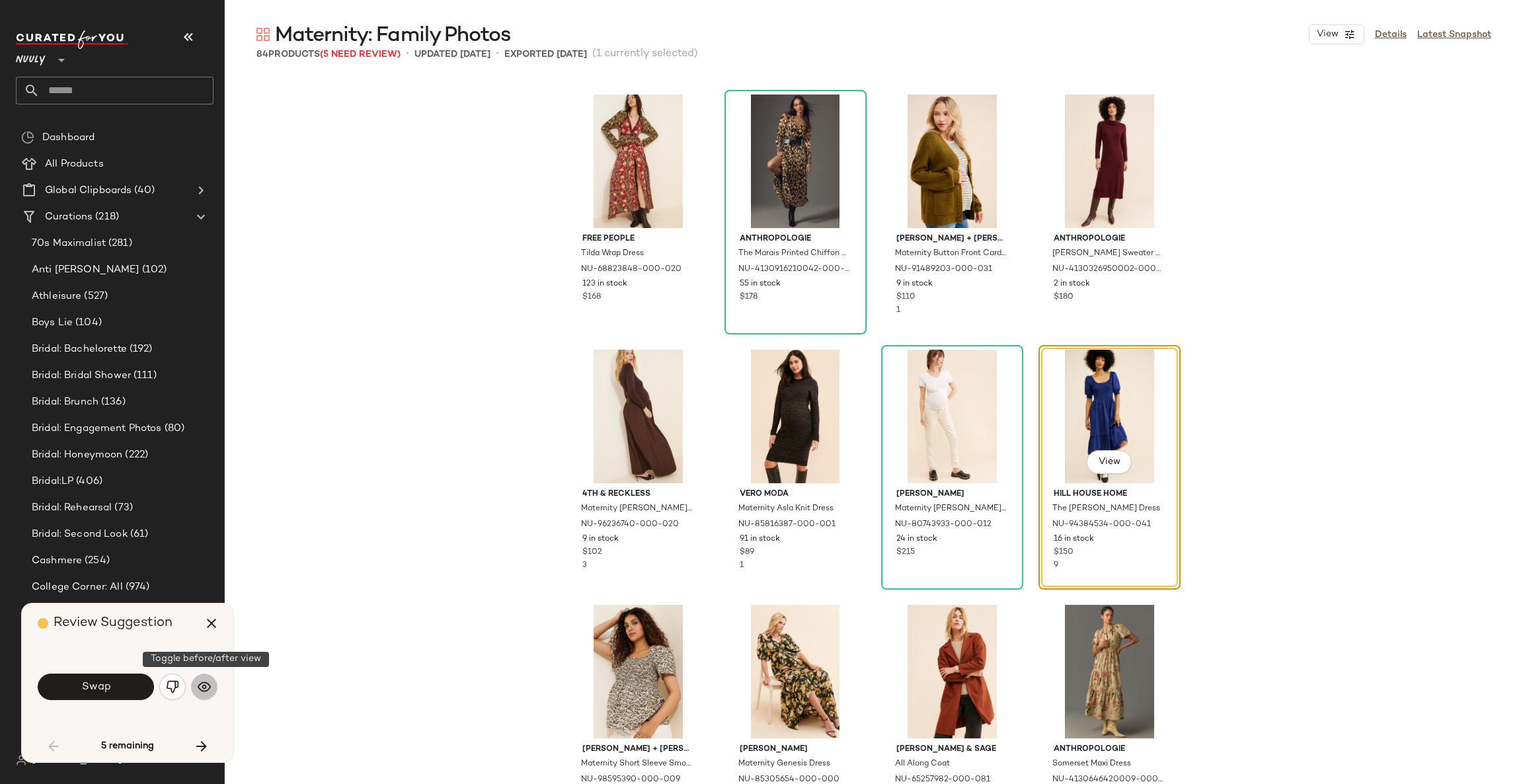
click at [201, 681] on img "button" at bounding box center [204, 687] width 14 height 14
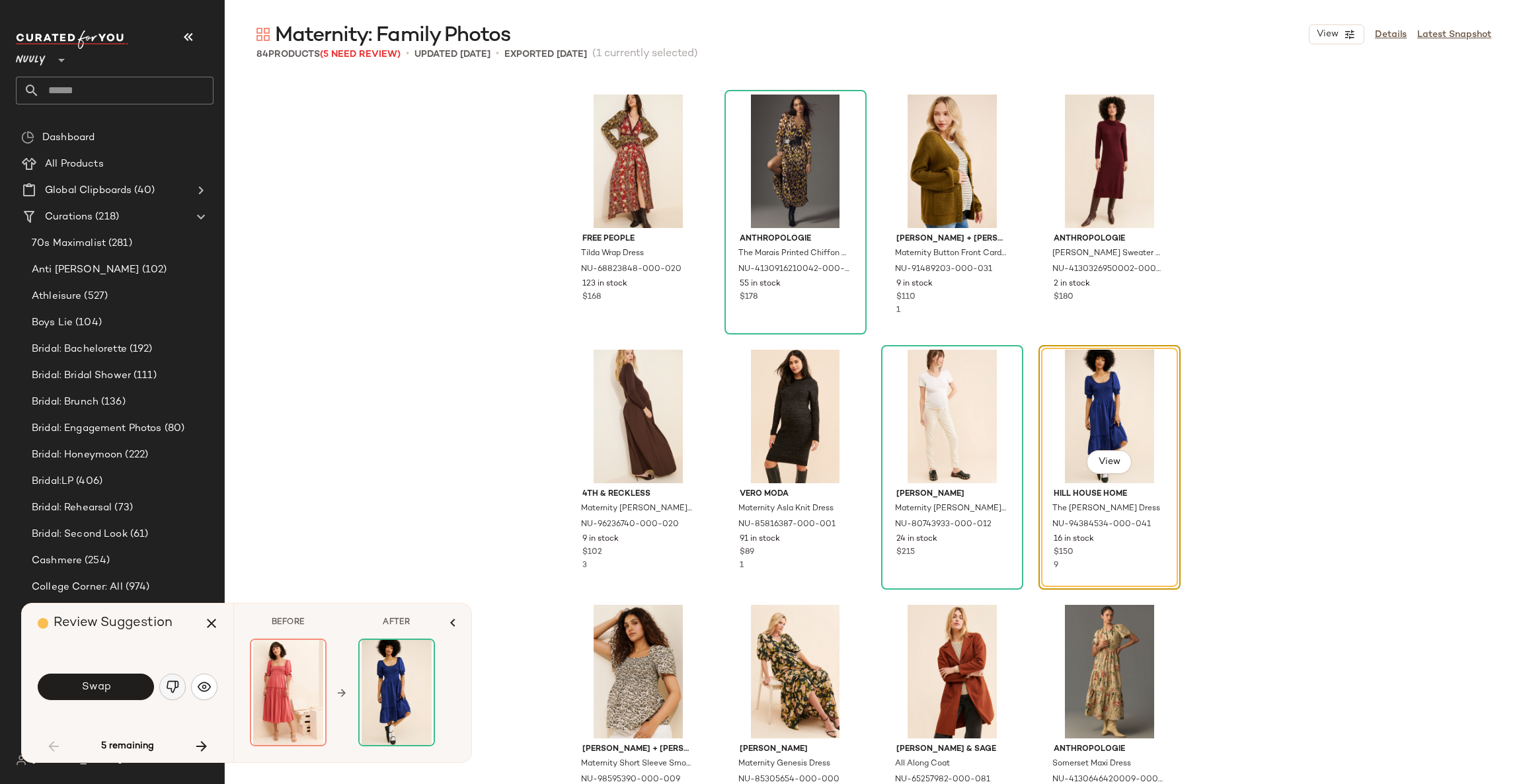
click at [178, 685] on img "button" at bounding box center [173, 687] width 14 height 14
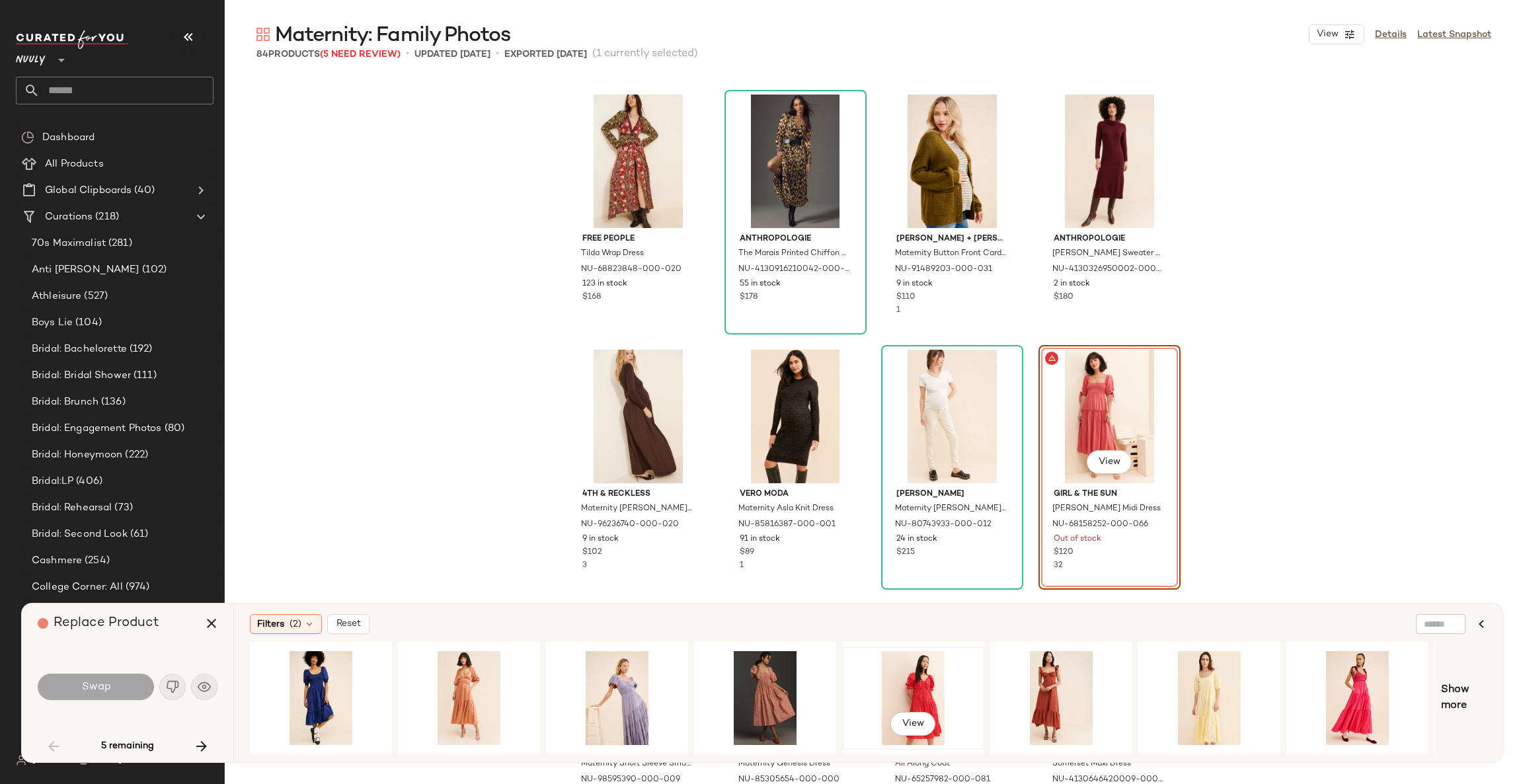
click at [918, 679] on div "View" at bounding box center [913, 698] width 133 height 94
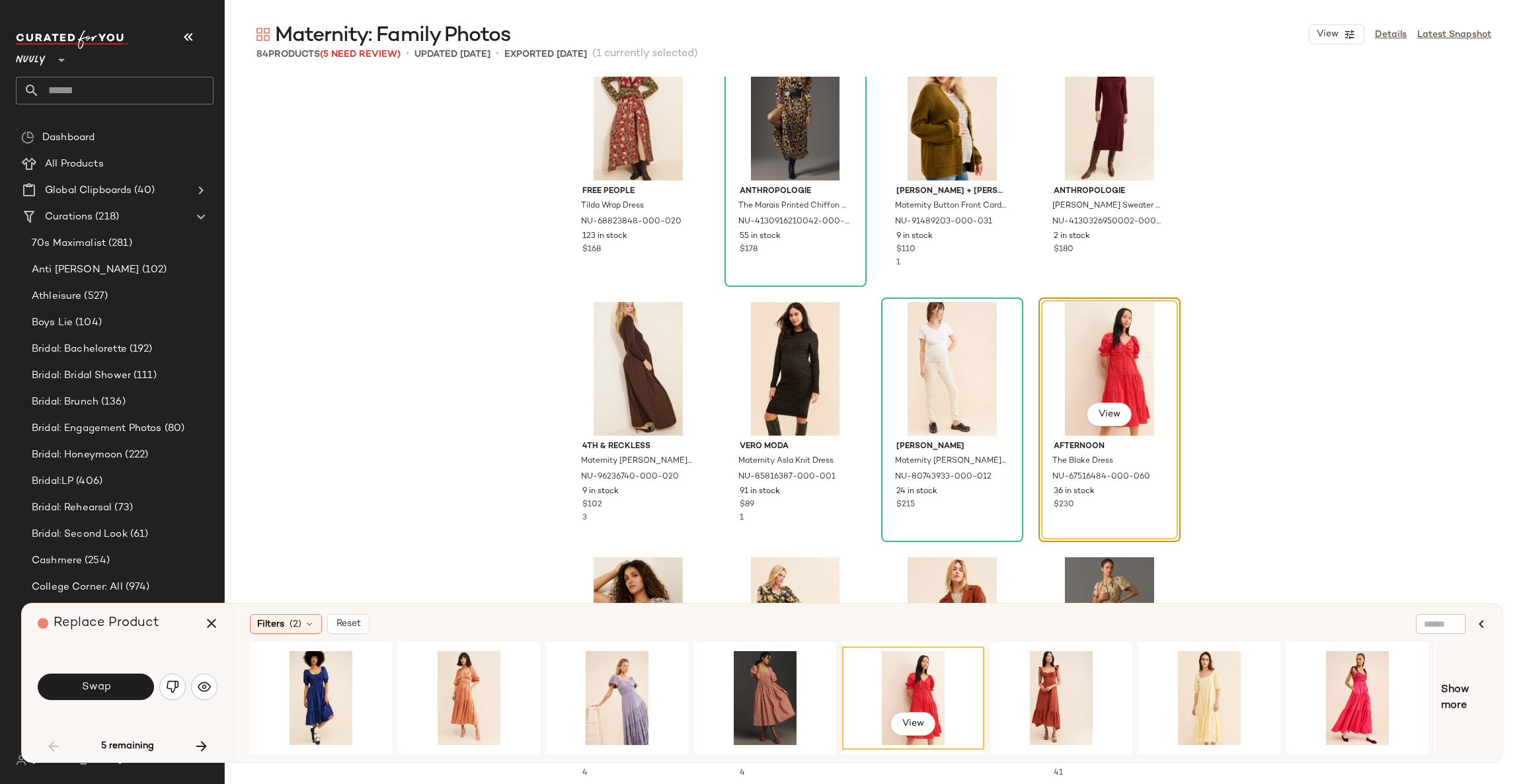
scroll to position [1020, 0]
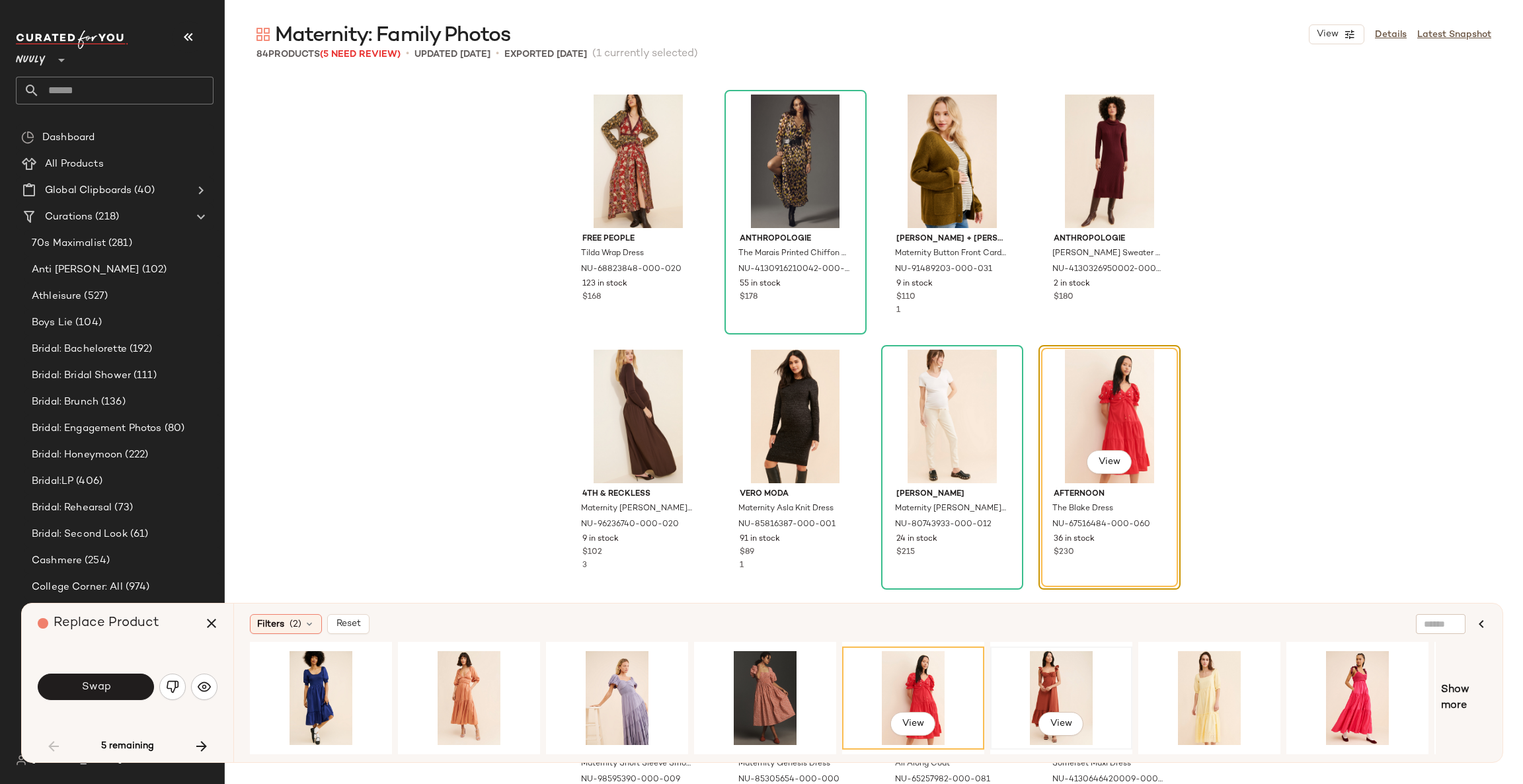
click at [1068, 700] on div "View" at bounding box center [1061, 698] width 133 height 94
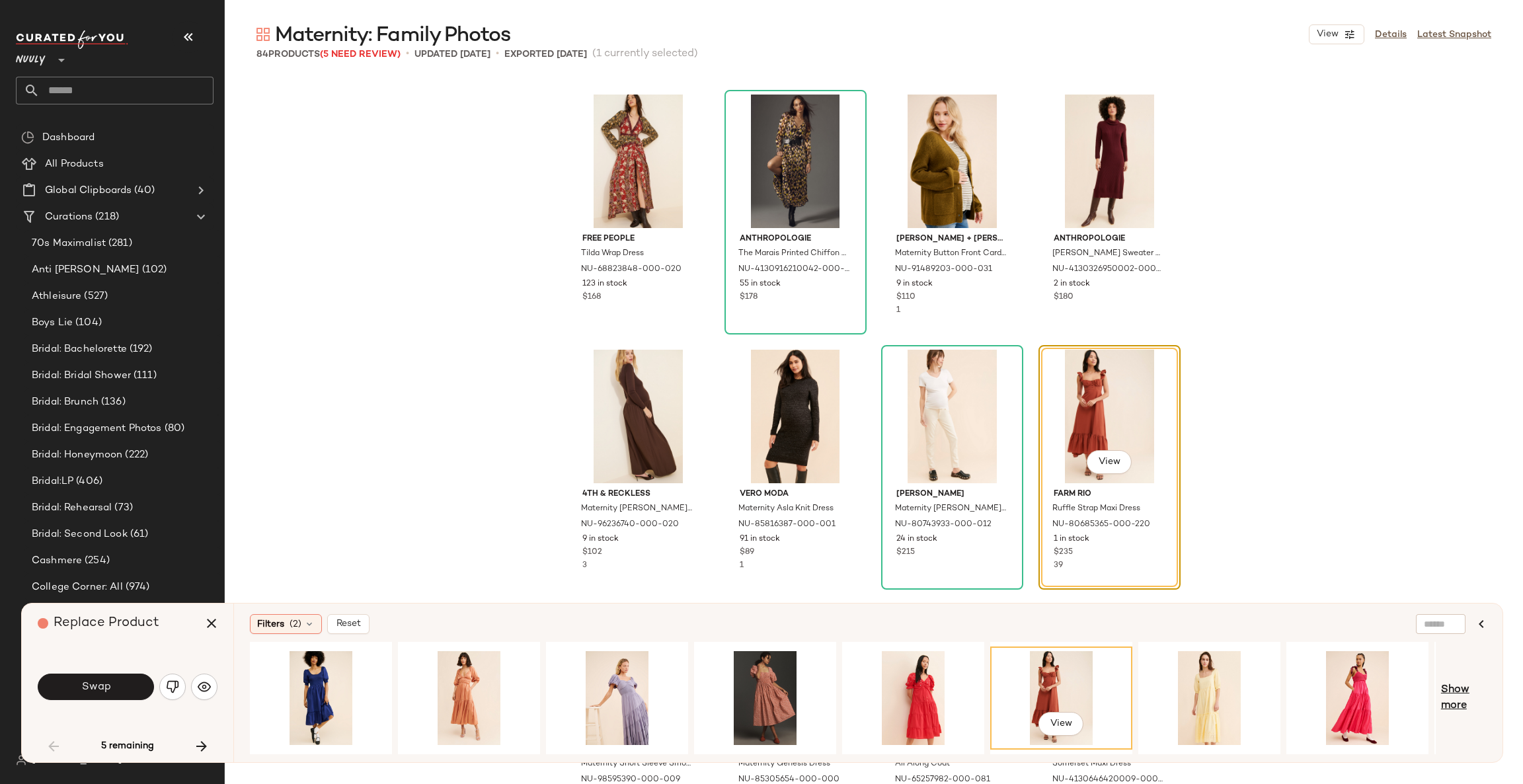
click at [1471, 701] on span "Show more" at bounding box center [1464, 698] width 46 height 32
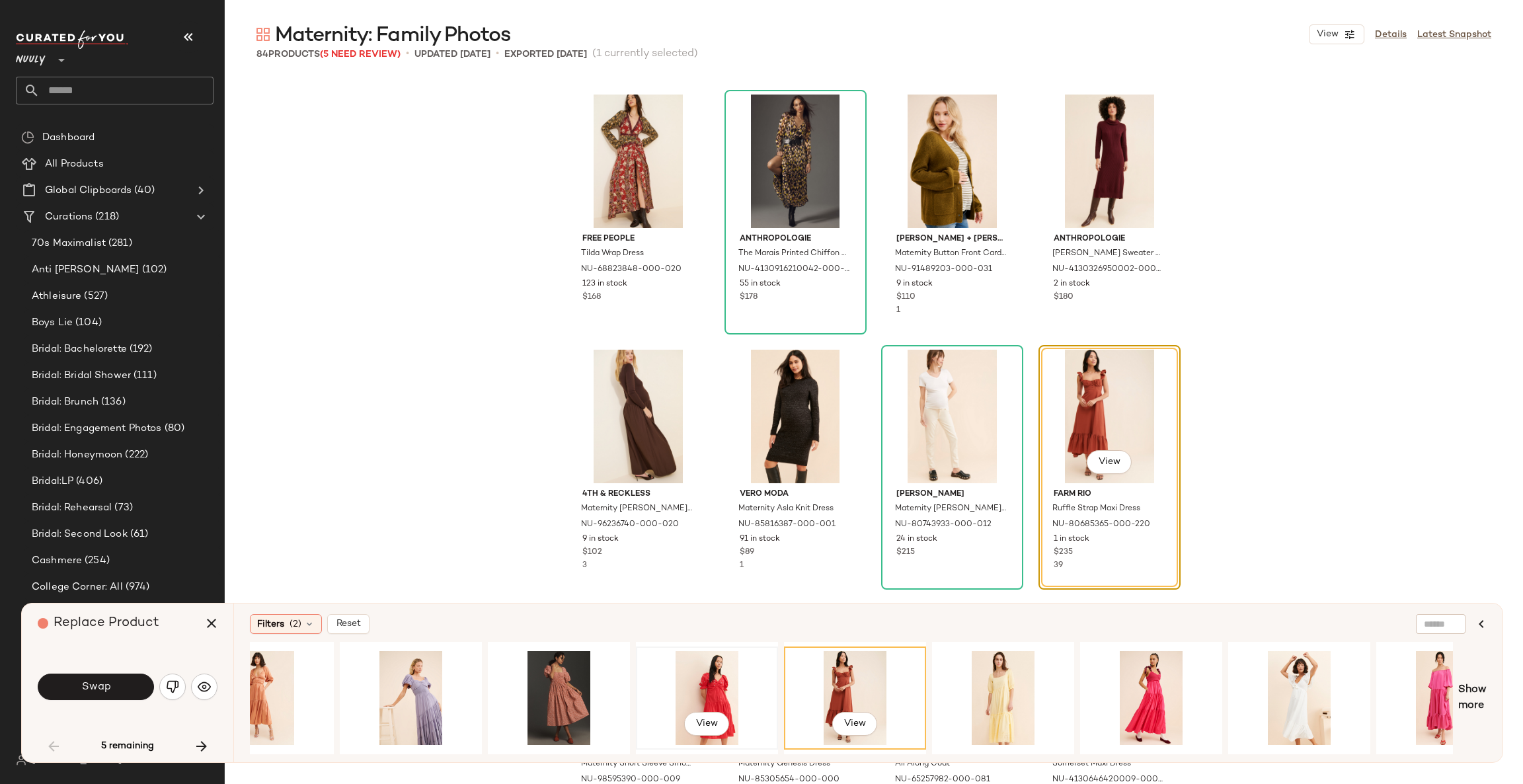
scroll to position [0, 202]
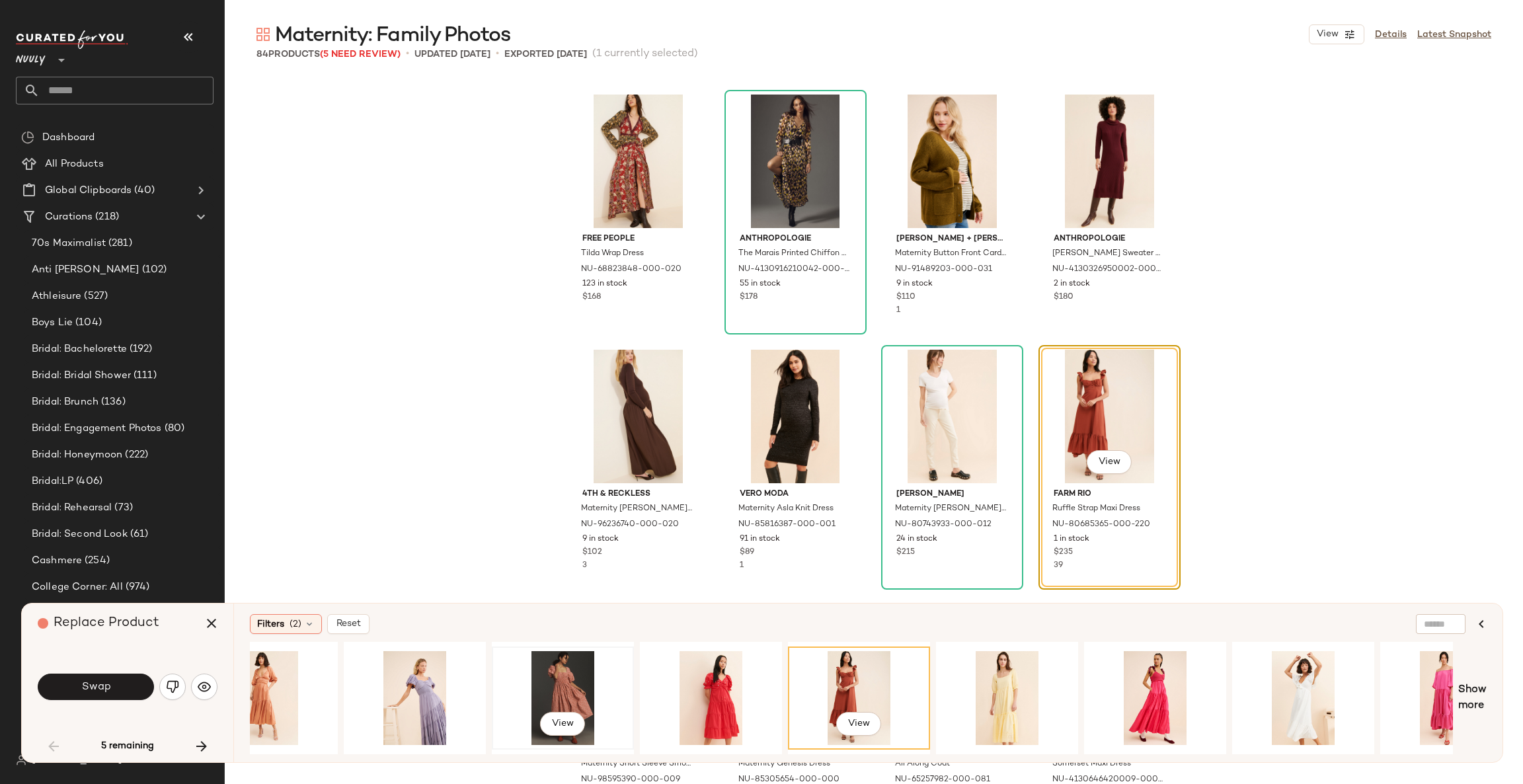
click at [560, 685] on div "View" at bounding box center [563, 698] width 133 height 94
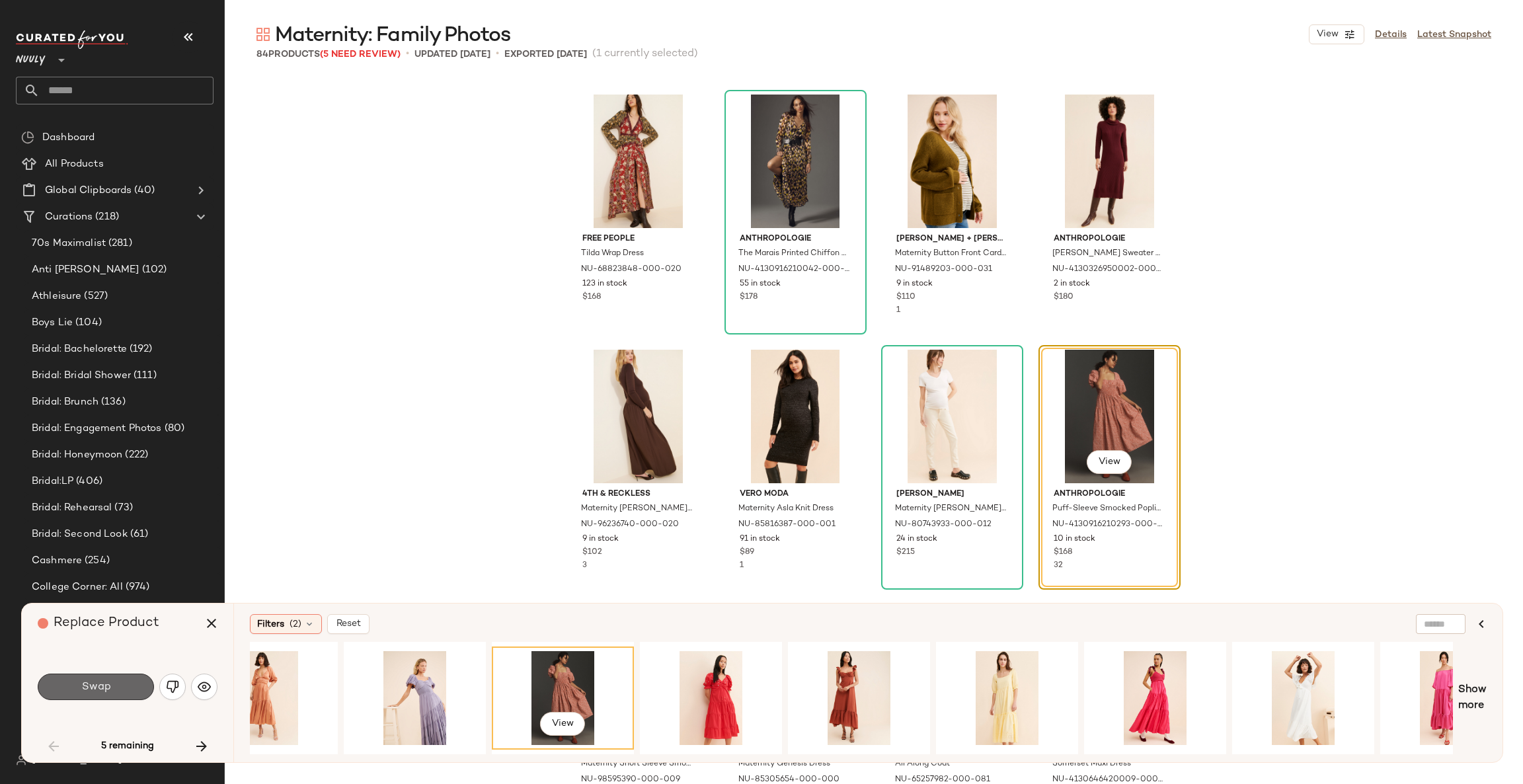
click at [125, 682] on button "Swap" at bounding box center [96, 687] width 117 height 26
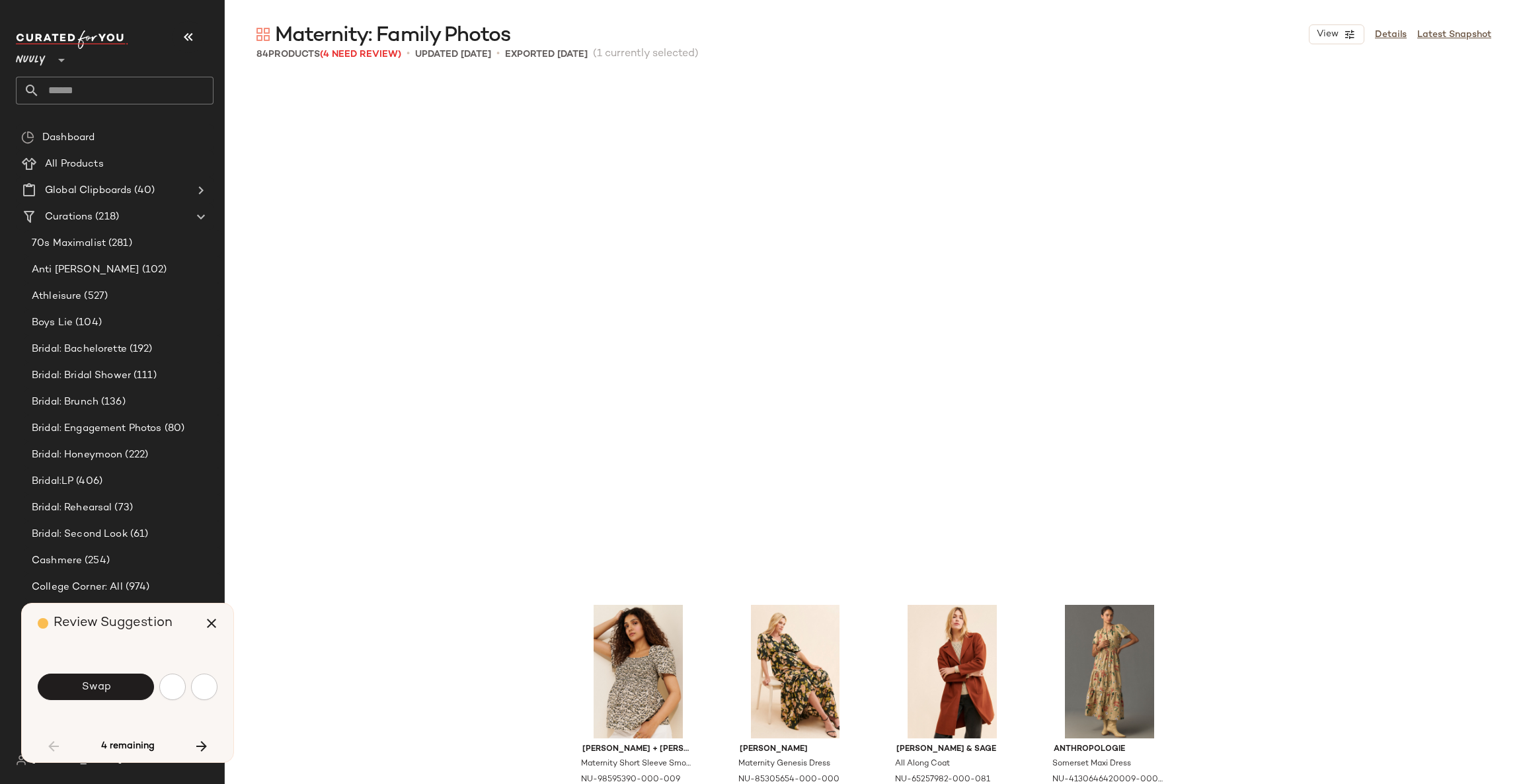
scroll to position [1530, 0]
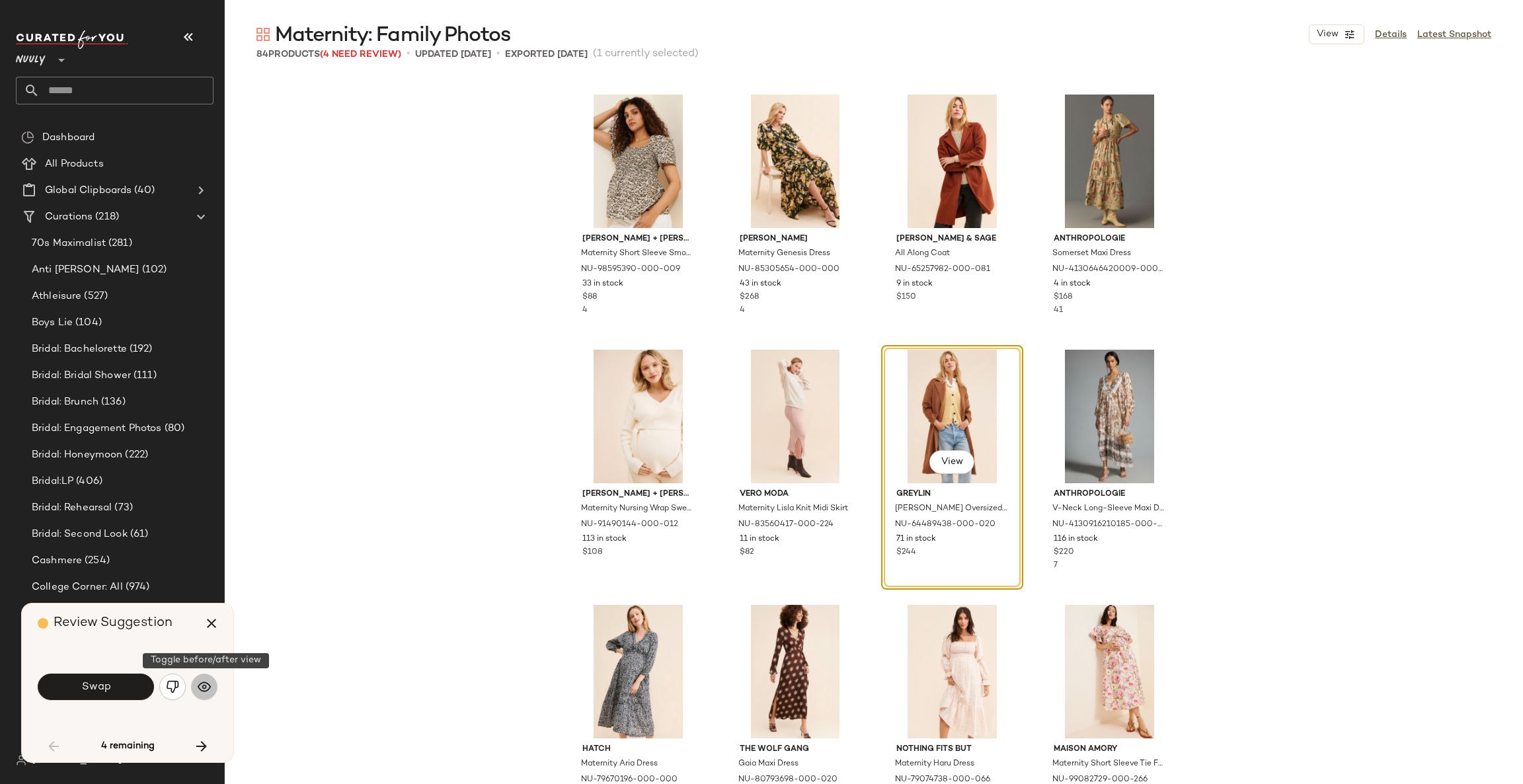
click at [208, 688] on img "button" at bounding box center [204, 687] width 14 height 14
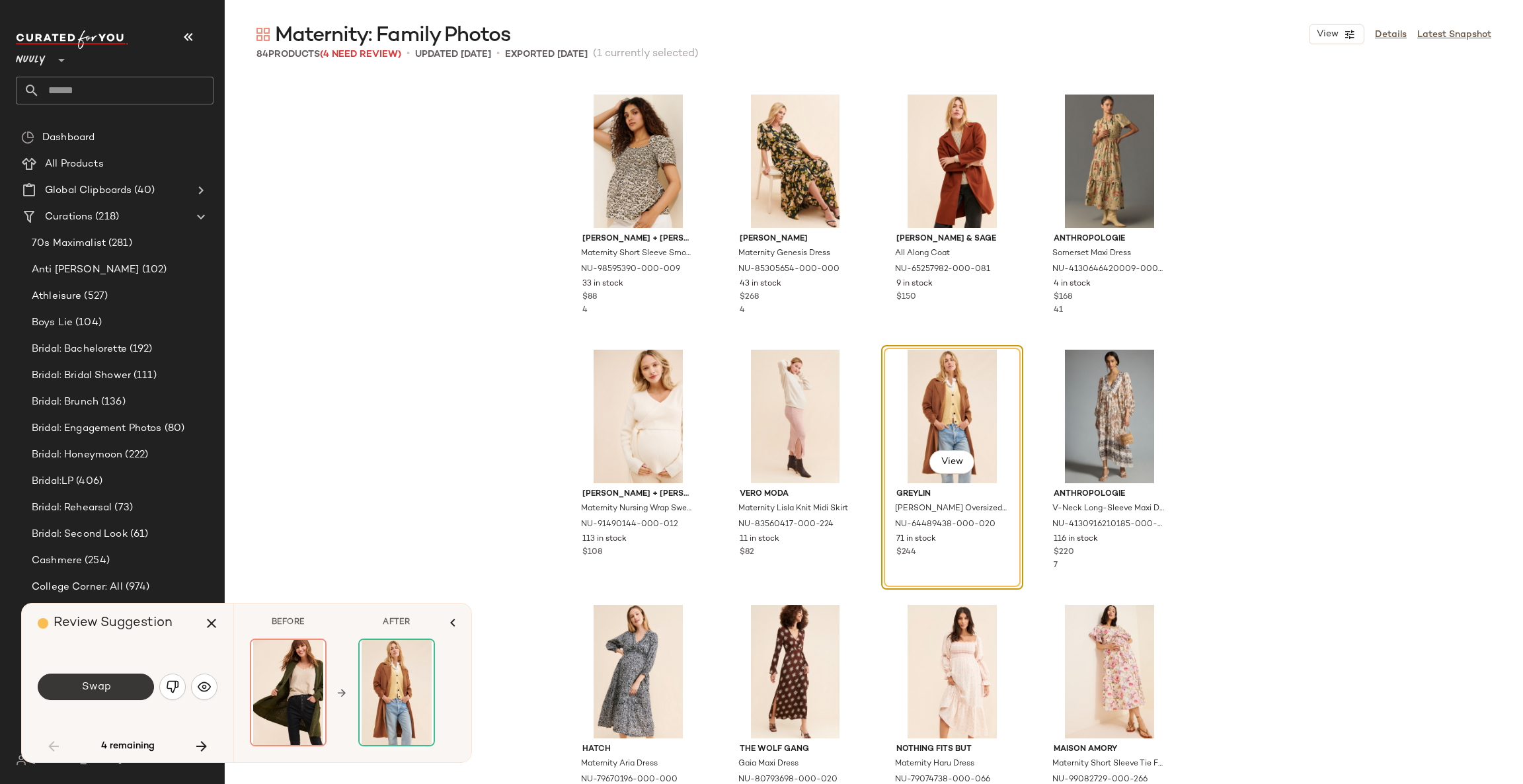
click at [134, 688] on button "Swap" at bounding box center [96, 687] width 117 height 26
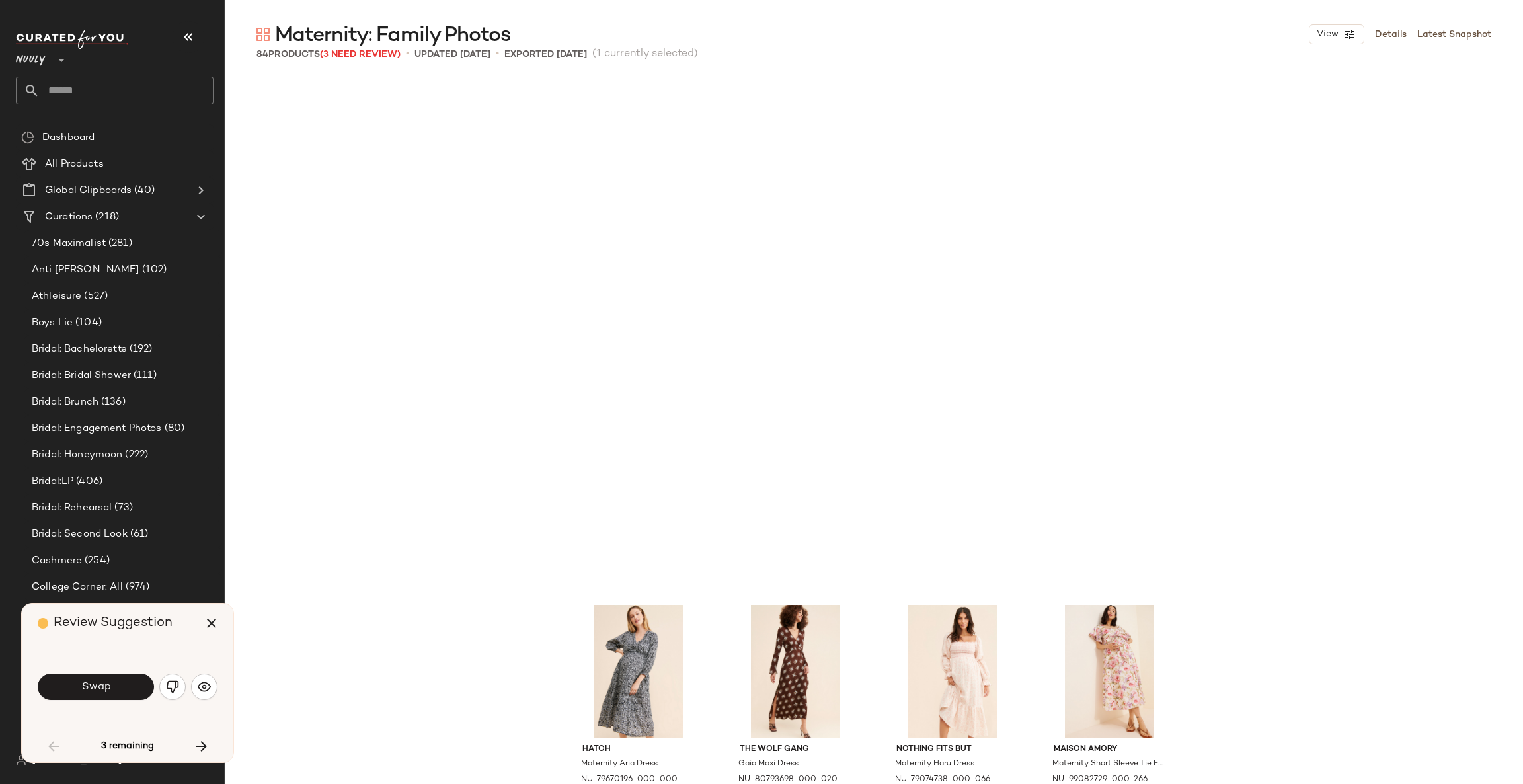
scroll to position [2041, 0]
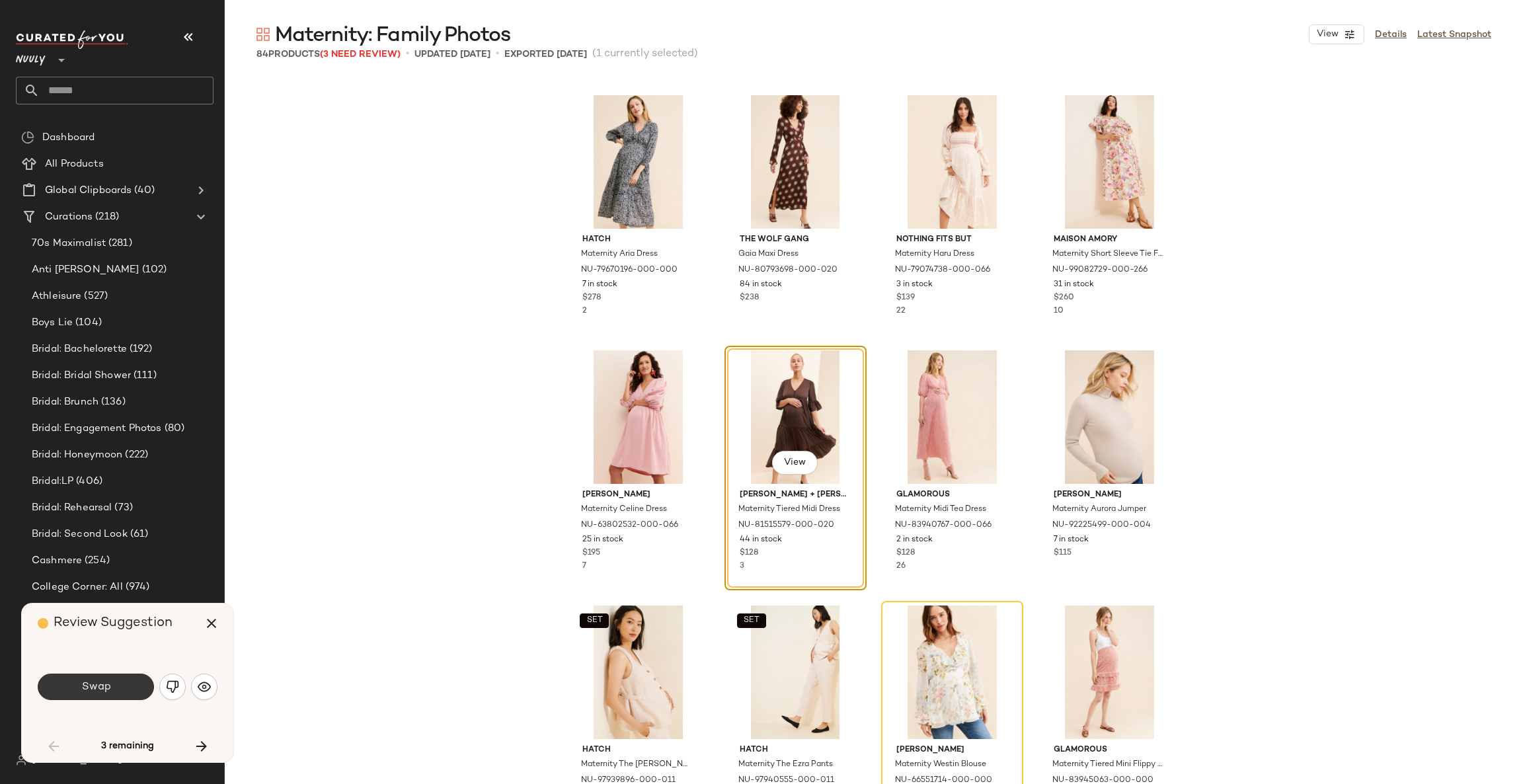
click at [113, 684] on button "Swap" at bounding box center [96, 687] width 117 height 26
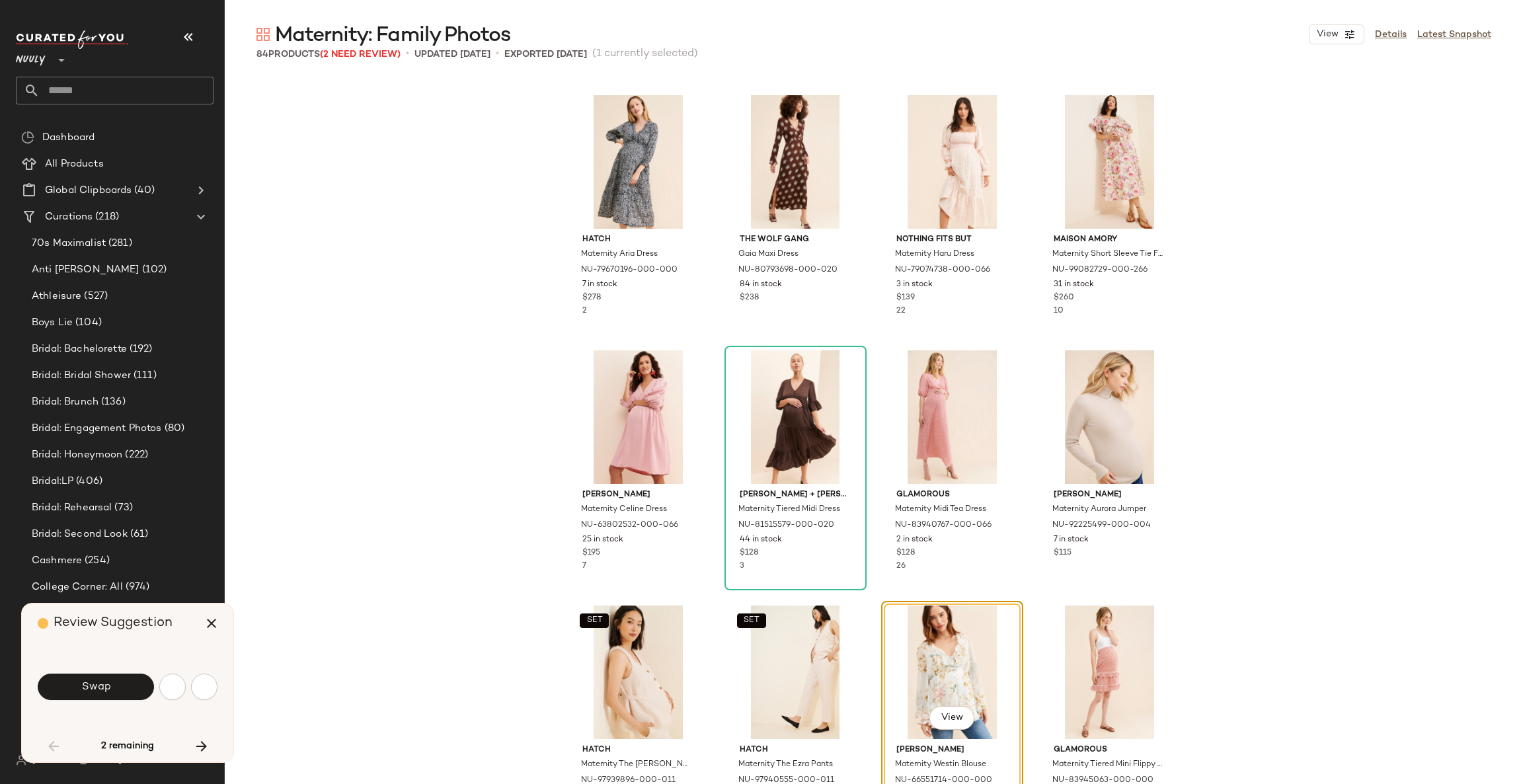
scroll to position [2295, 0]
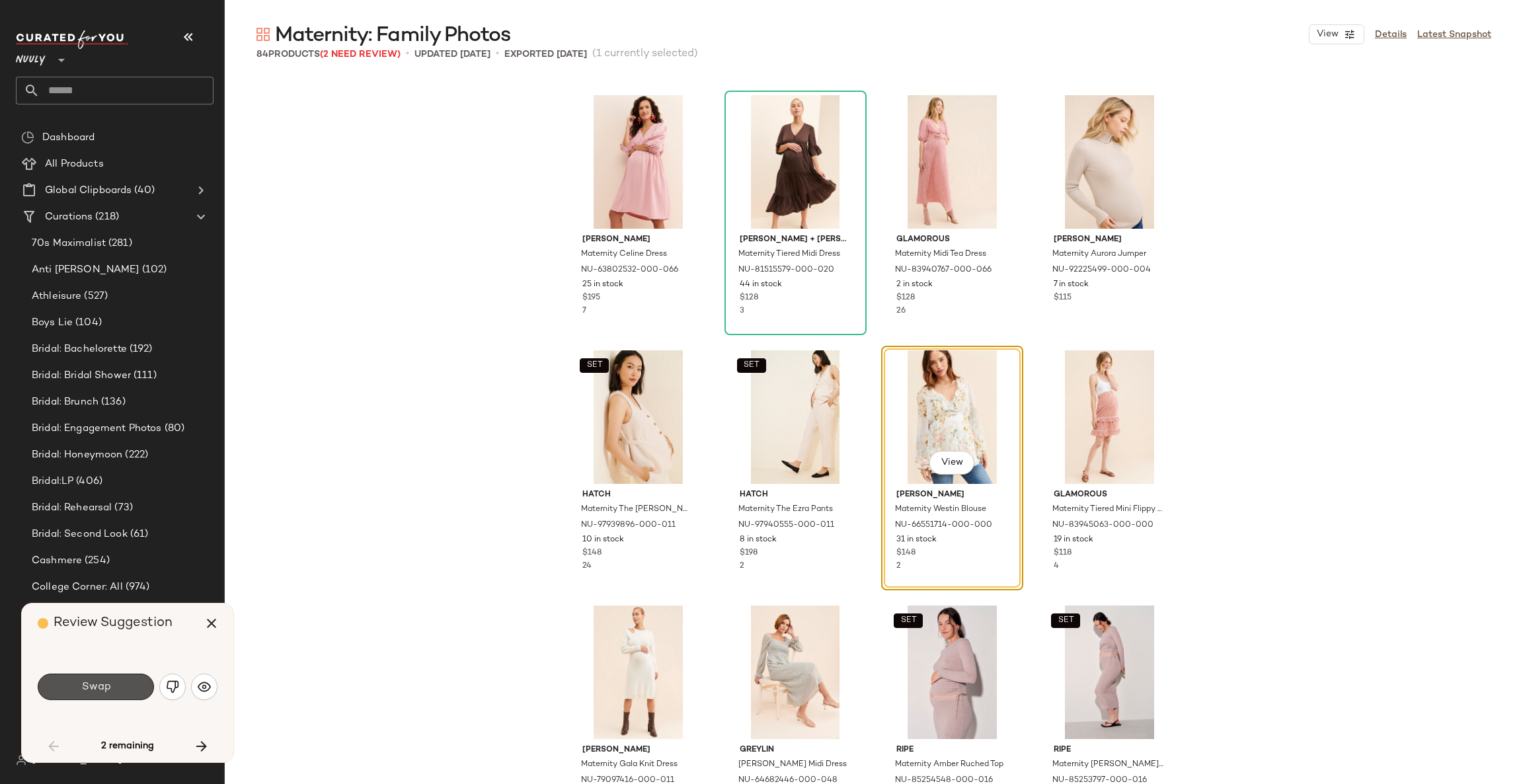
click at [113, 684] on button "Swap" at bounding box center [96, 687] width 117 height 26
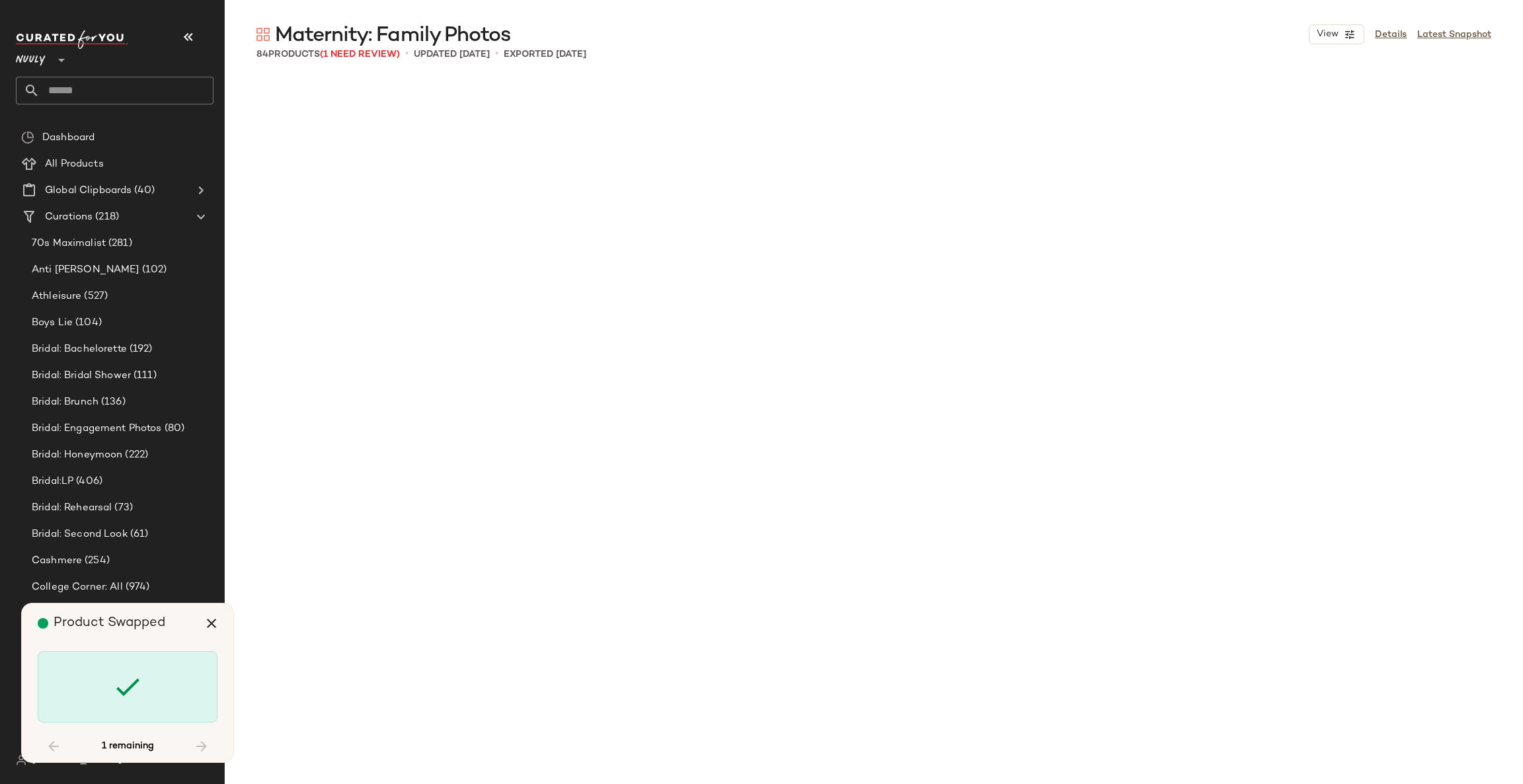
scroll to position [4337, 0]
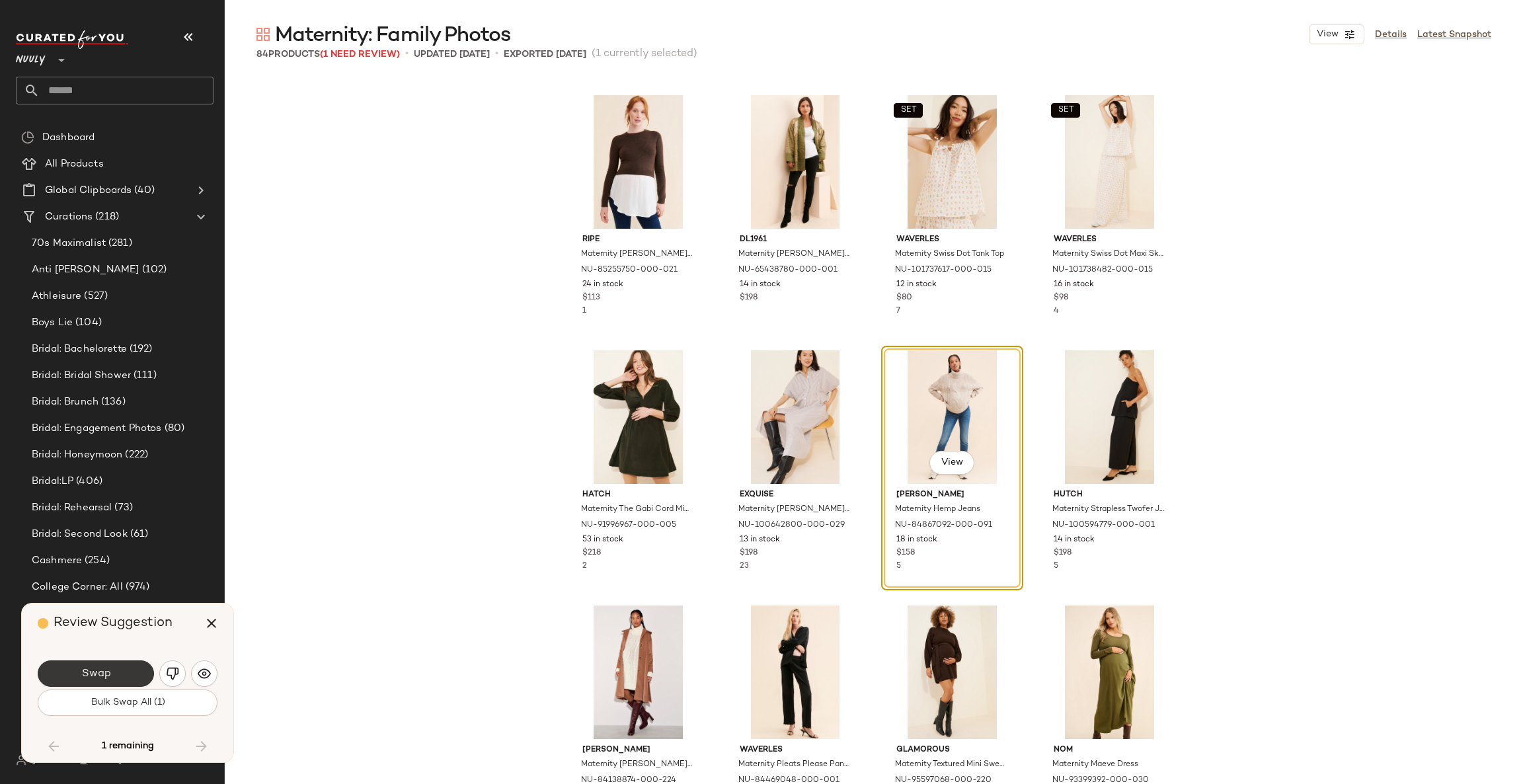
click at [106, 681] on button "Swap" at bounding box center [96, 673] width 117 height 26
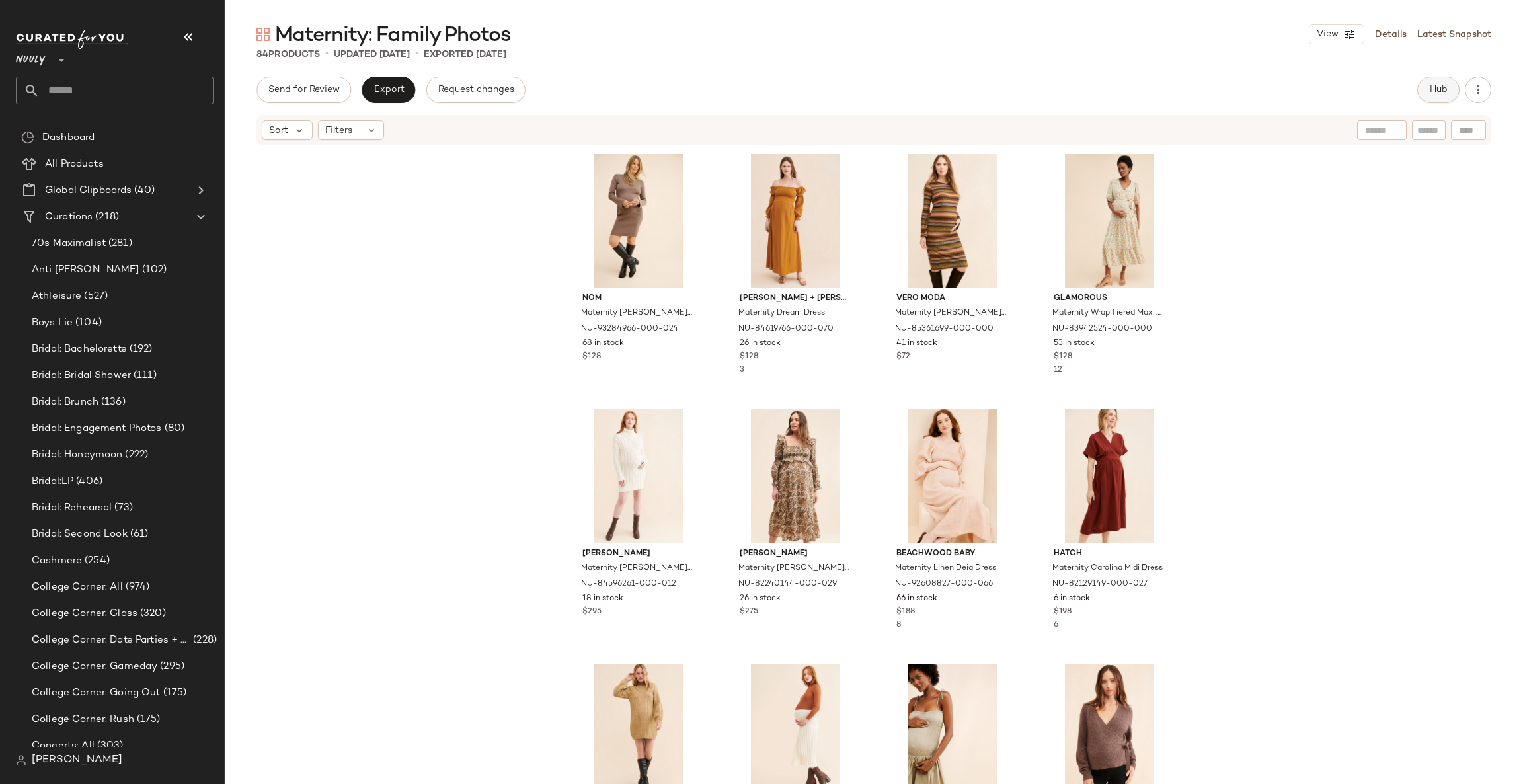
click at [1450, 86] on button "Hub" at bounding box center [1438, 89] width 42 height 26
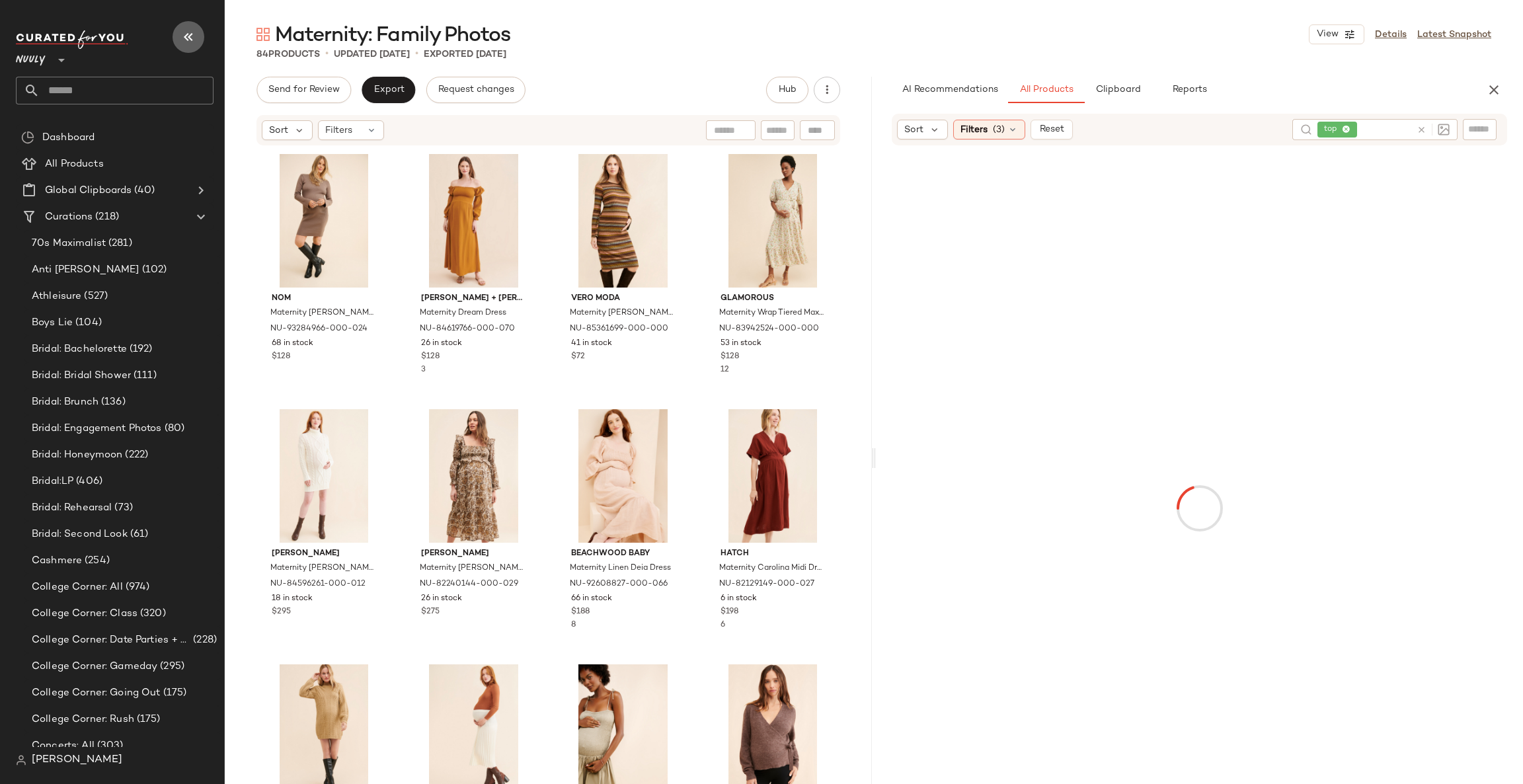
click at [184, 34] on icon "button" at bounding box center [188, 37] width 16 height 16
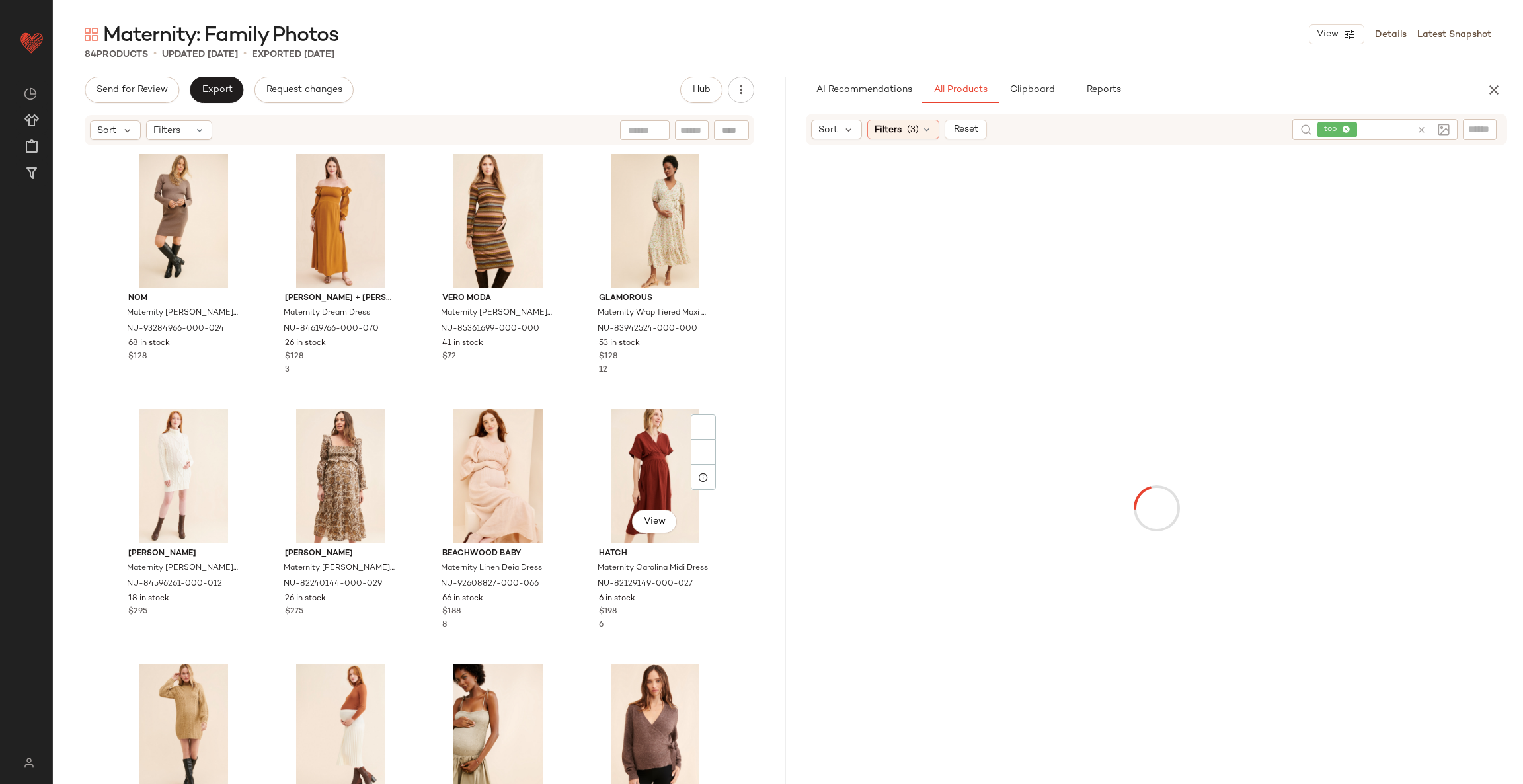
click at [1425, 125] on icon at bounding box center [1422, 129] width 10 height 10
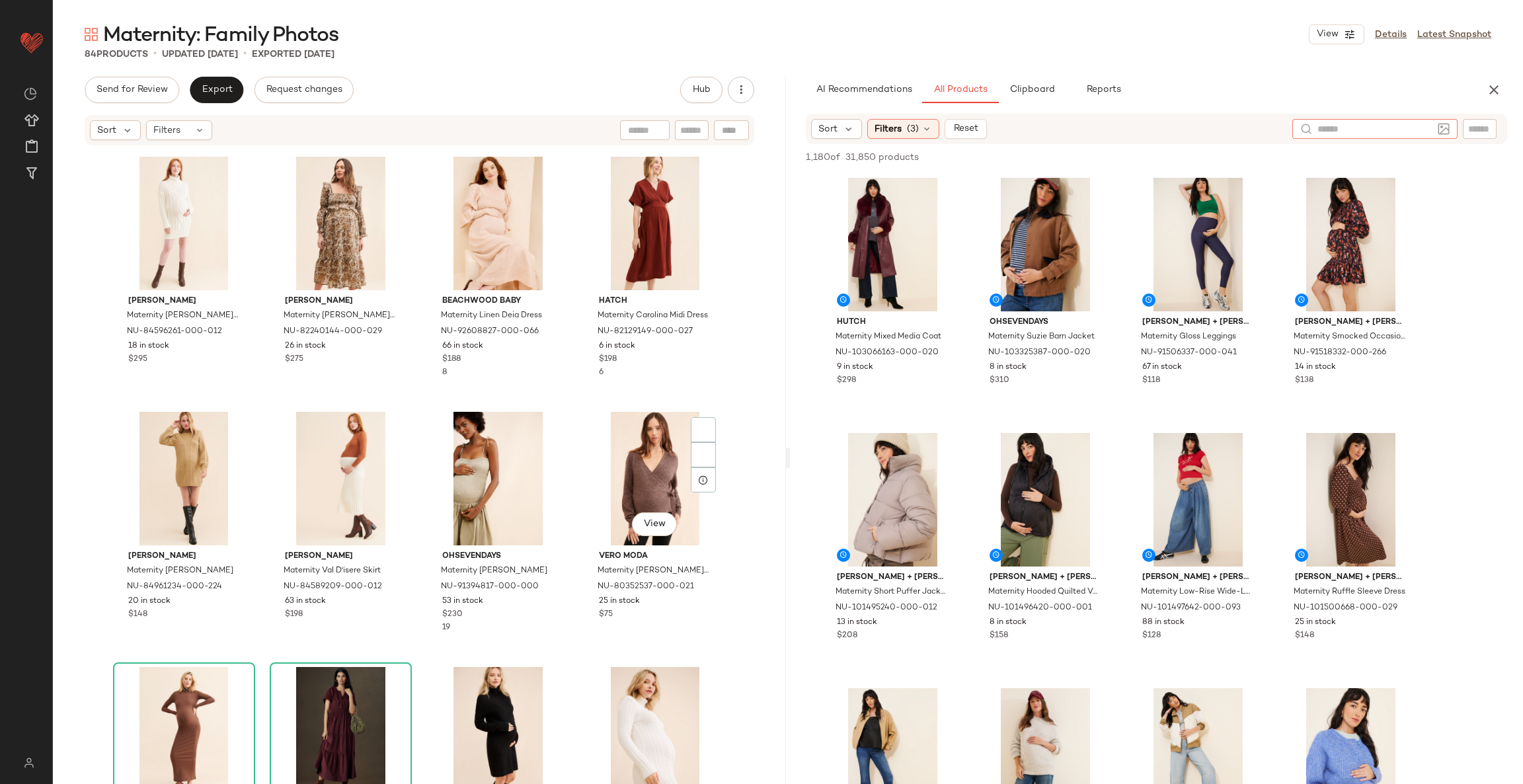
scroll to position [307, 0]
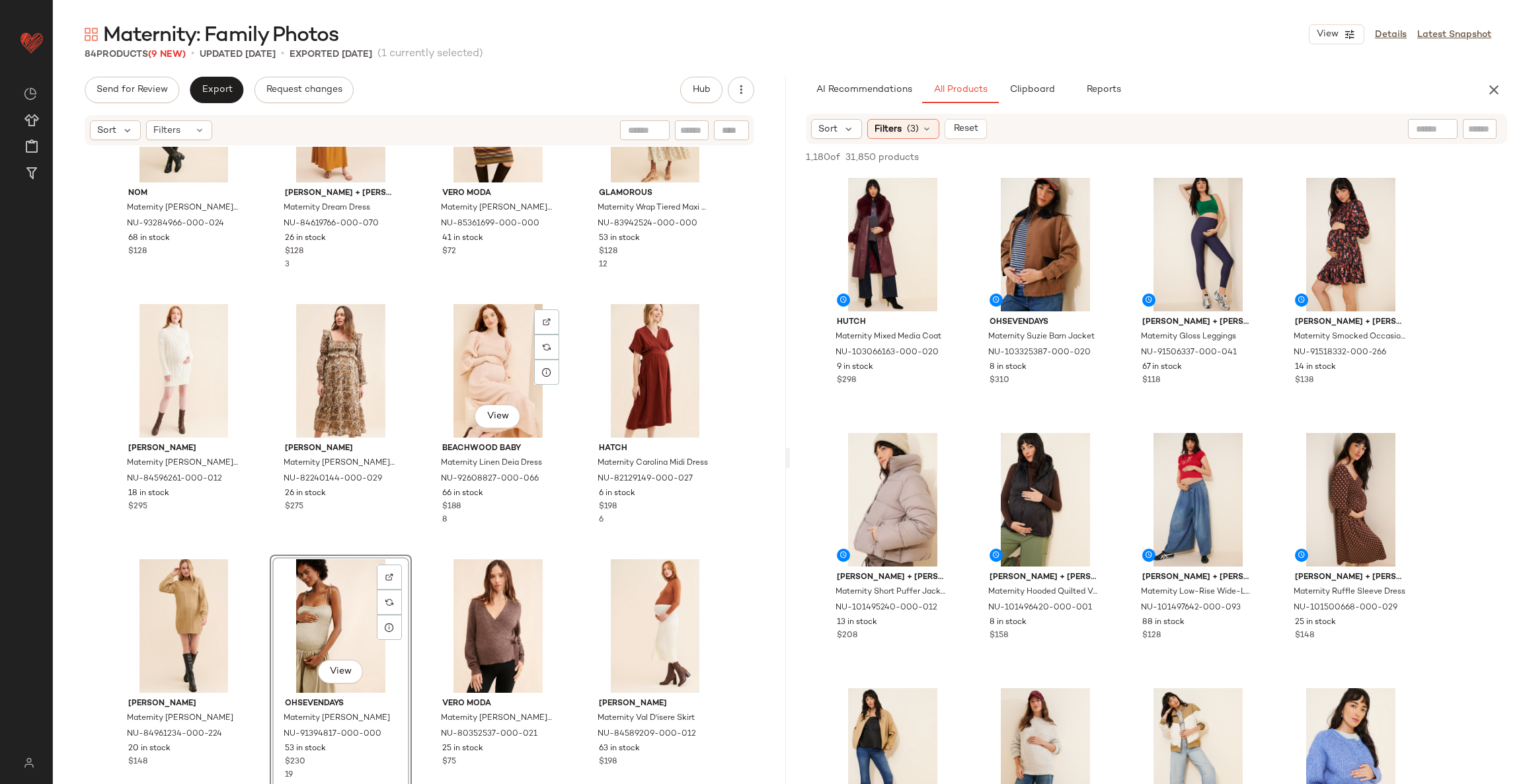
scroll to position [198, 0]
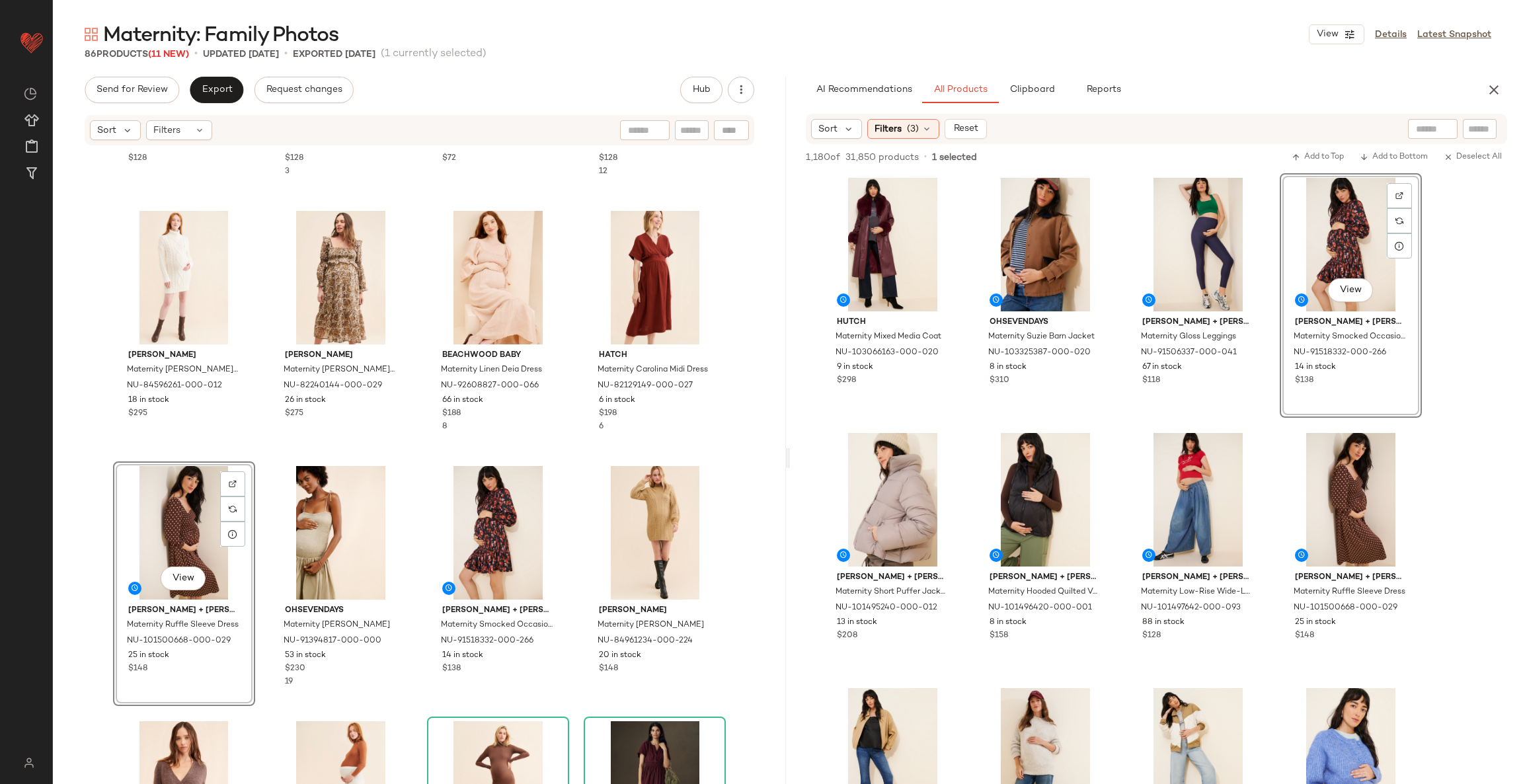
click at [410, 465] on div "nom Maternity Hudson Dress NU-93284966-000-024 68 in stock $128 Ingrid + Isabel…" at bounding box center [420, 288] width 613 height 674
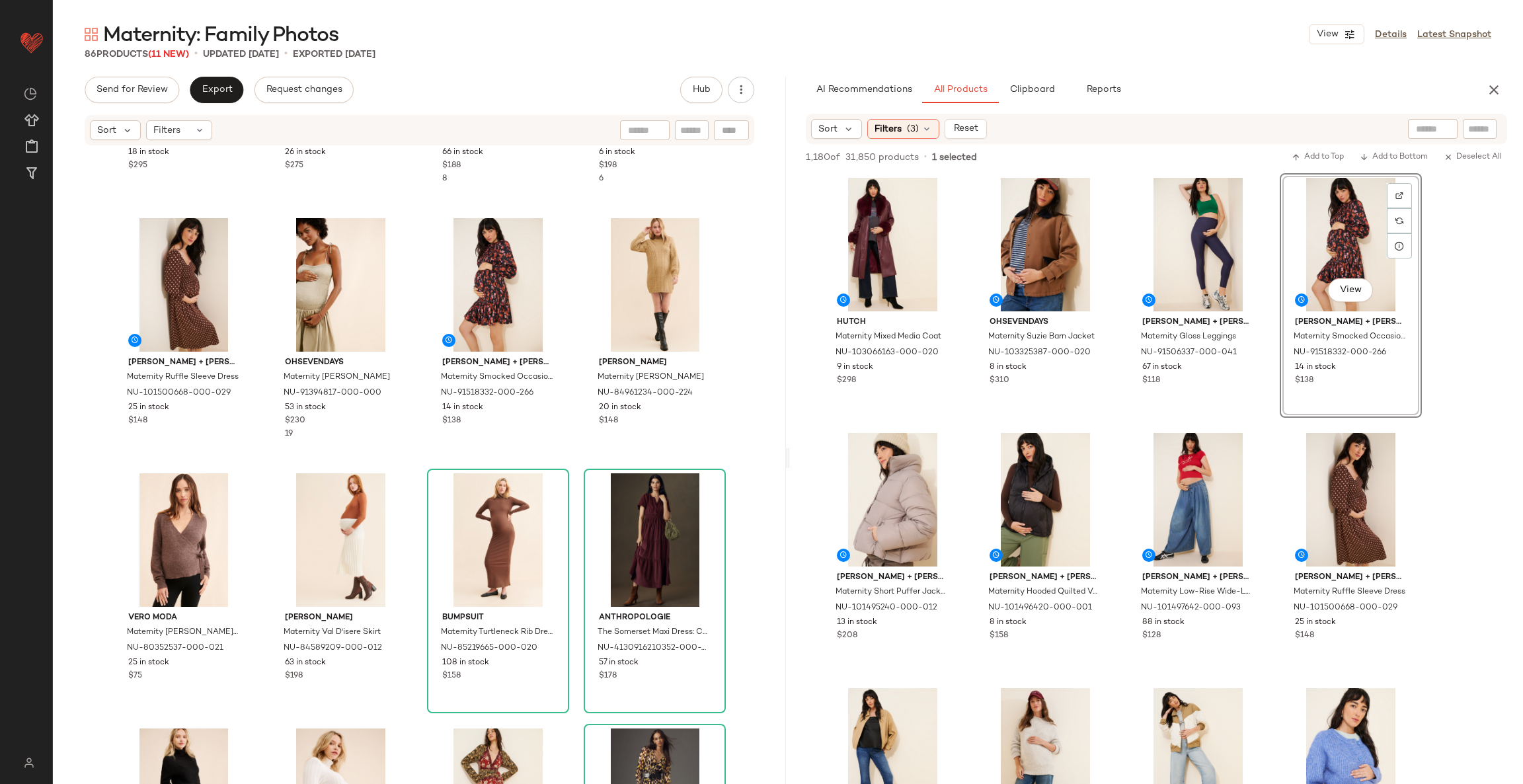
scroll to position [505, 0]
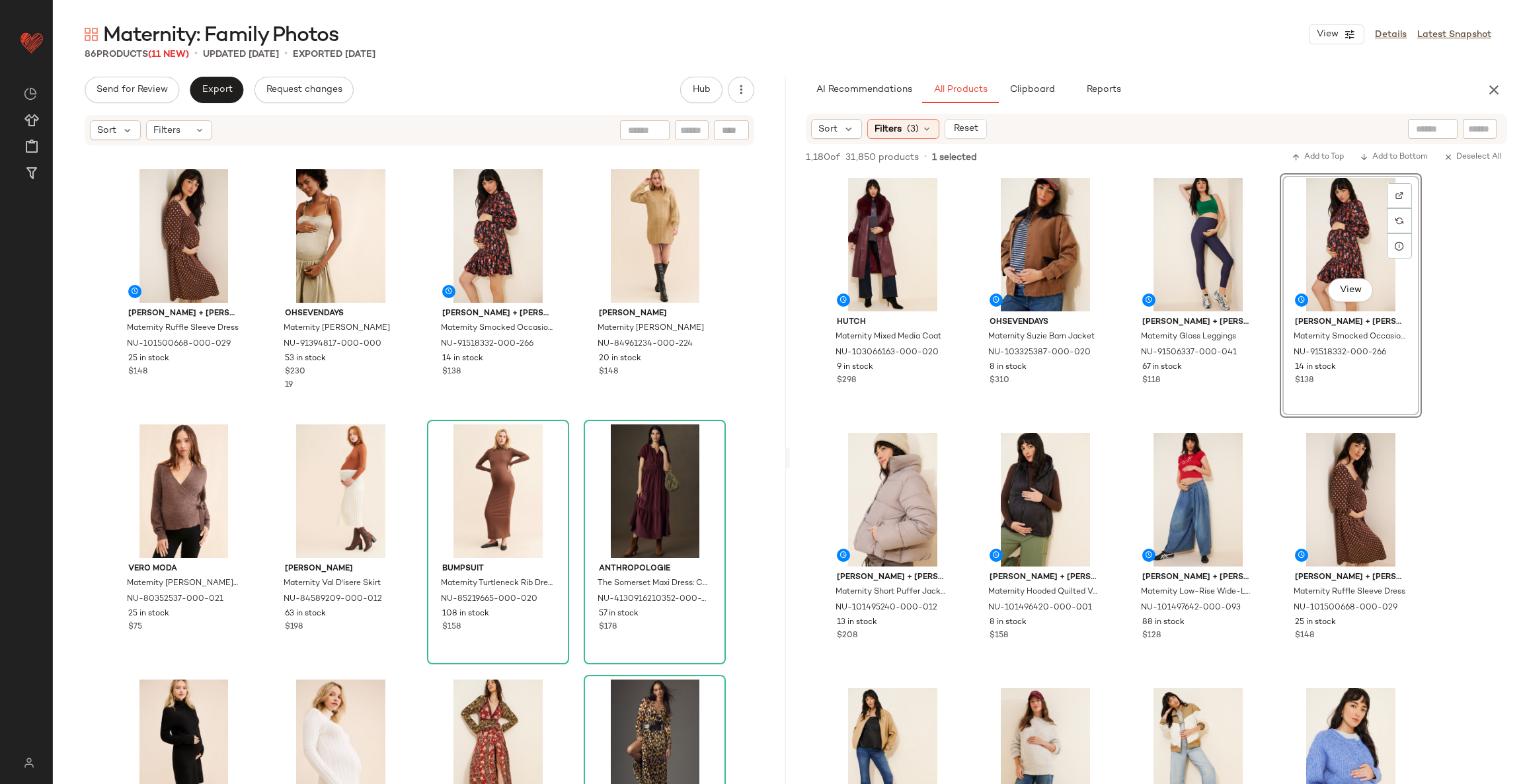
click at [570, 418] on div "Pietro Brunelli Maternity Monte Bianco Dress NU-84596261-000-012 18 in stock $2…" at bounding box center [419, 485] width 733 height 677
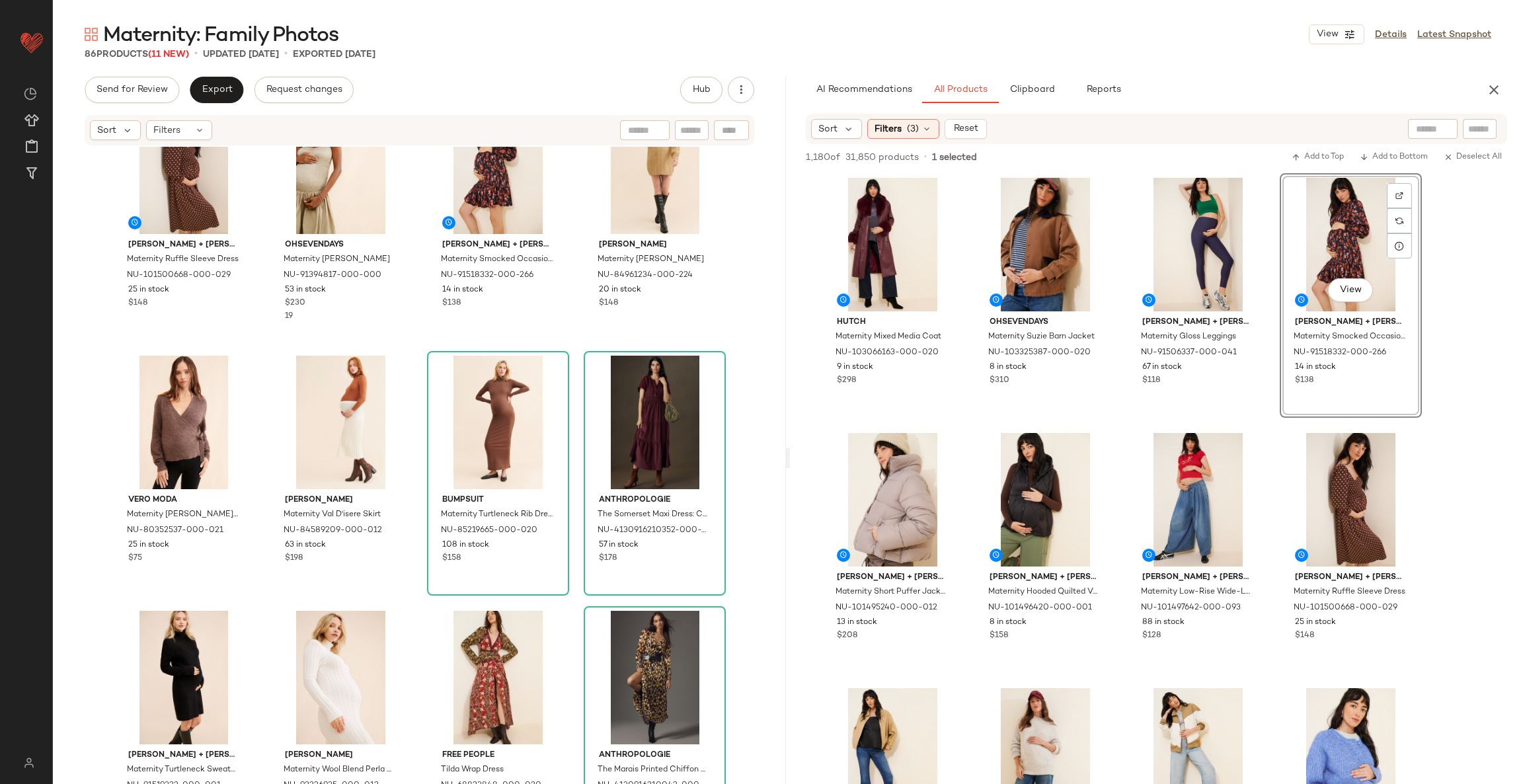
scroll to position [604, 0]
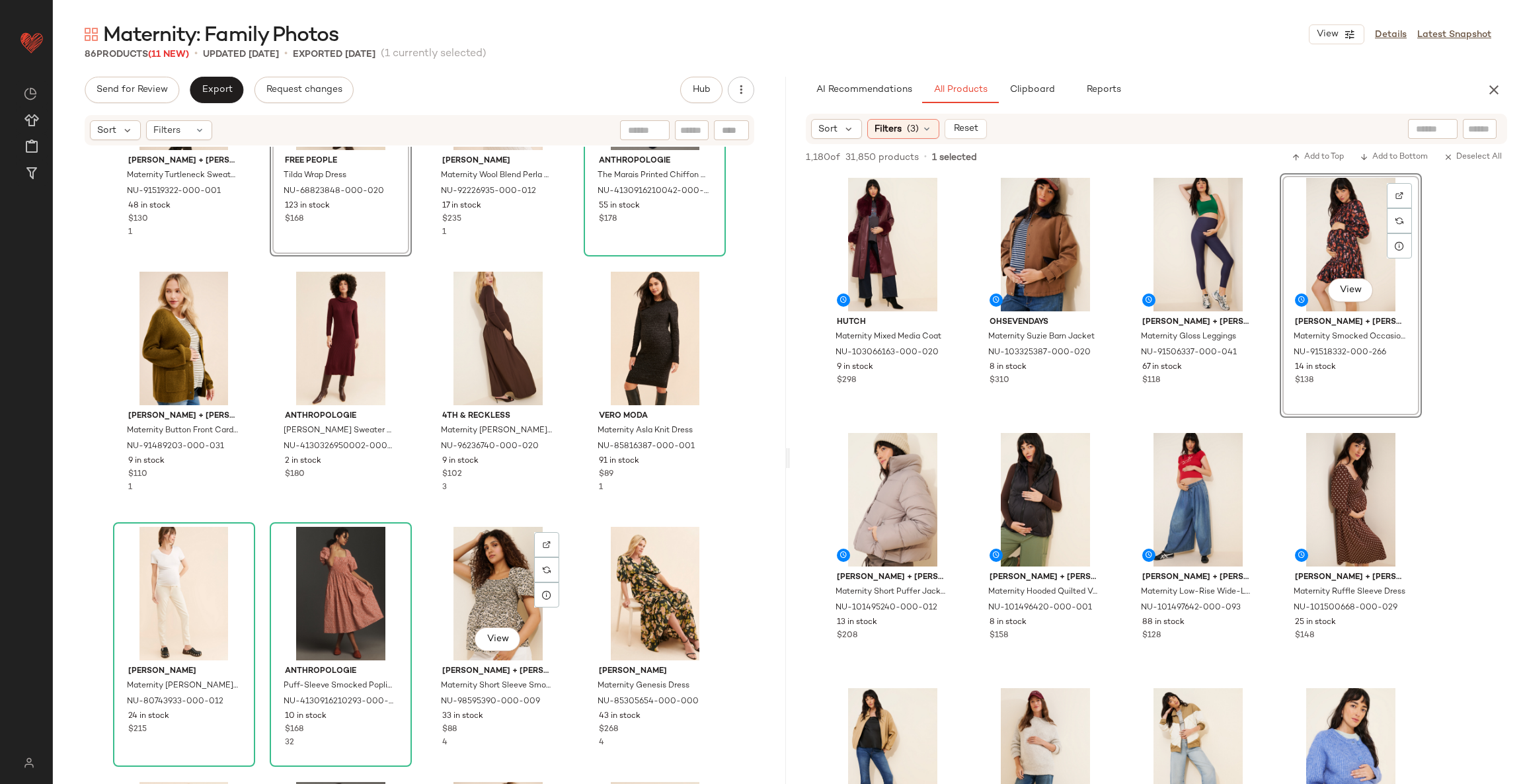
scroll to position [1200, 0]
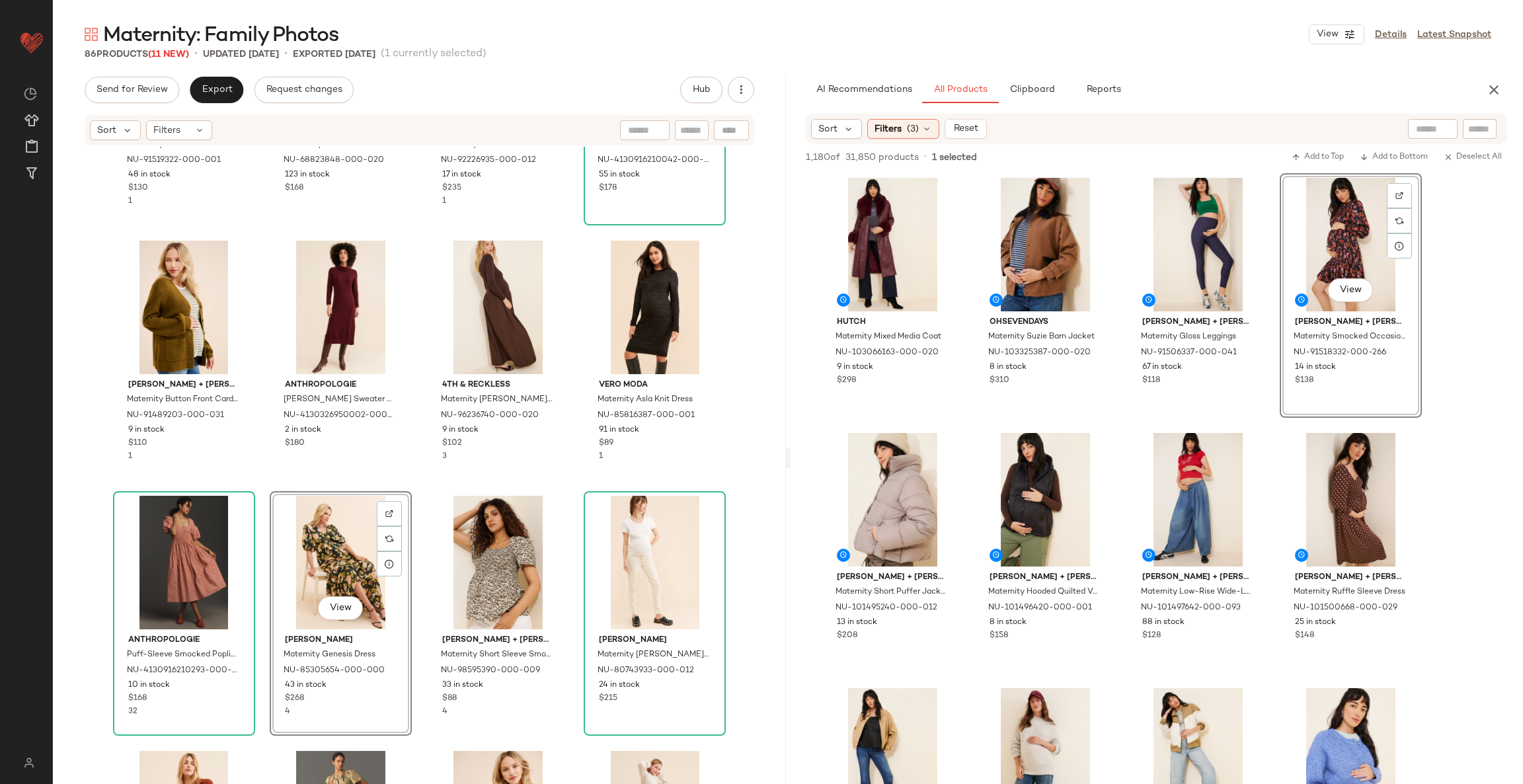
click at [570, 491] on div "Ingrid + Isabel Maternity Turtleneck Sweater Dress NU-91519322-000-001 48 in st…" at bounding box center [419, 485] width 733 height 677
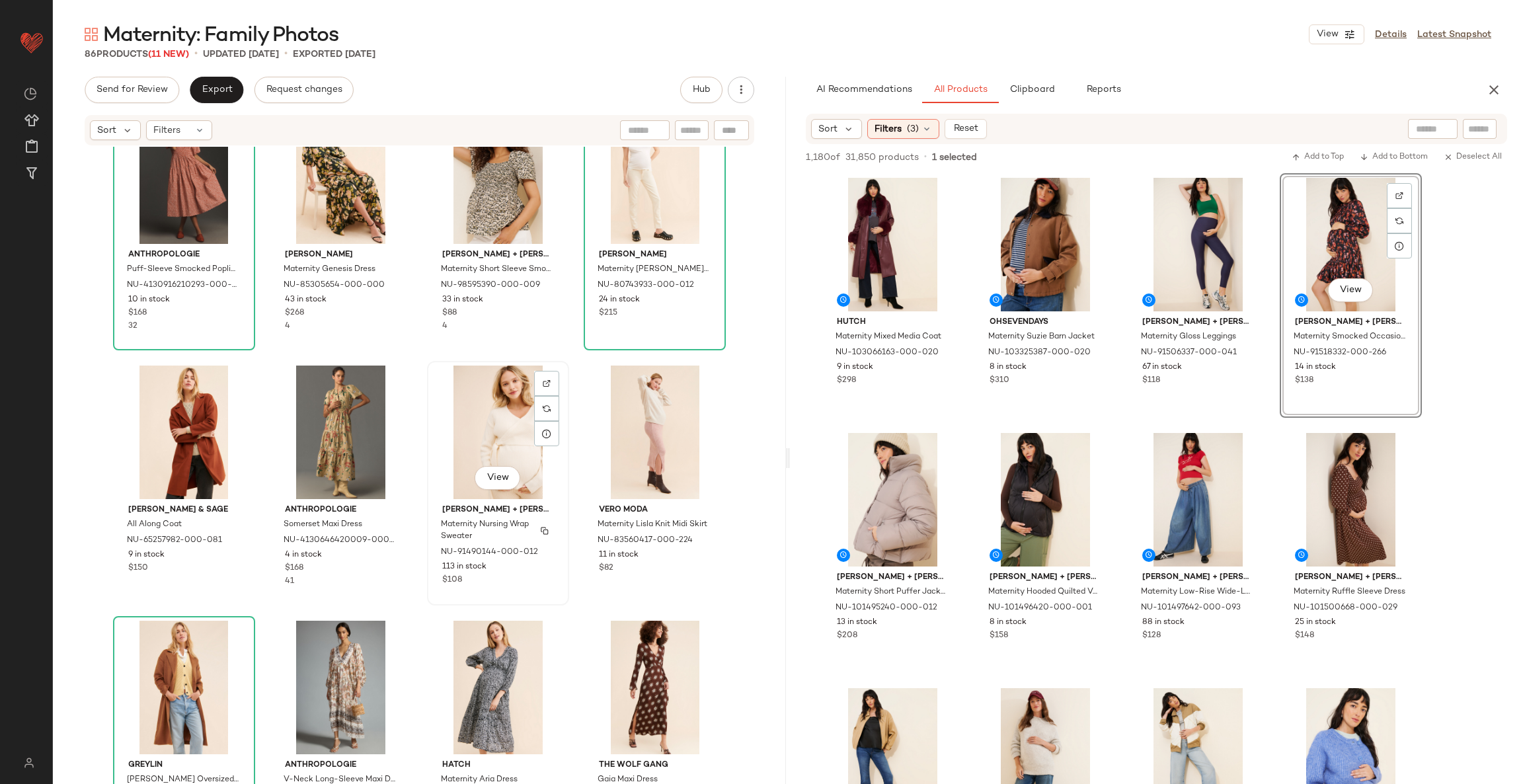
scroll to position [1596, 0]
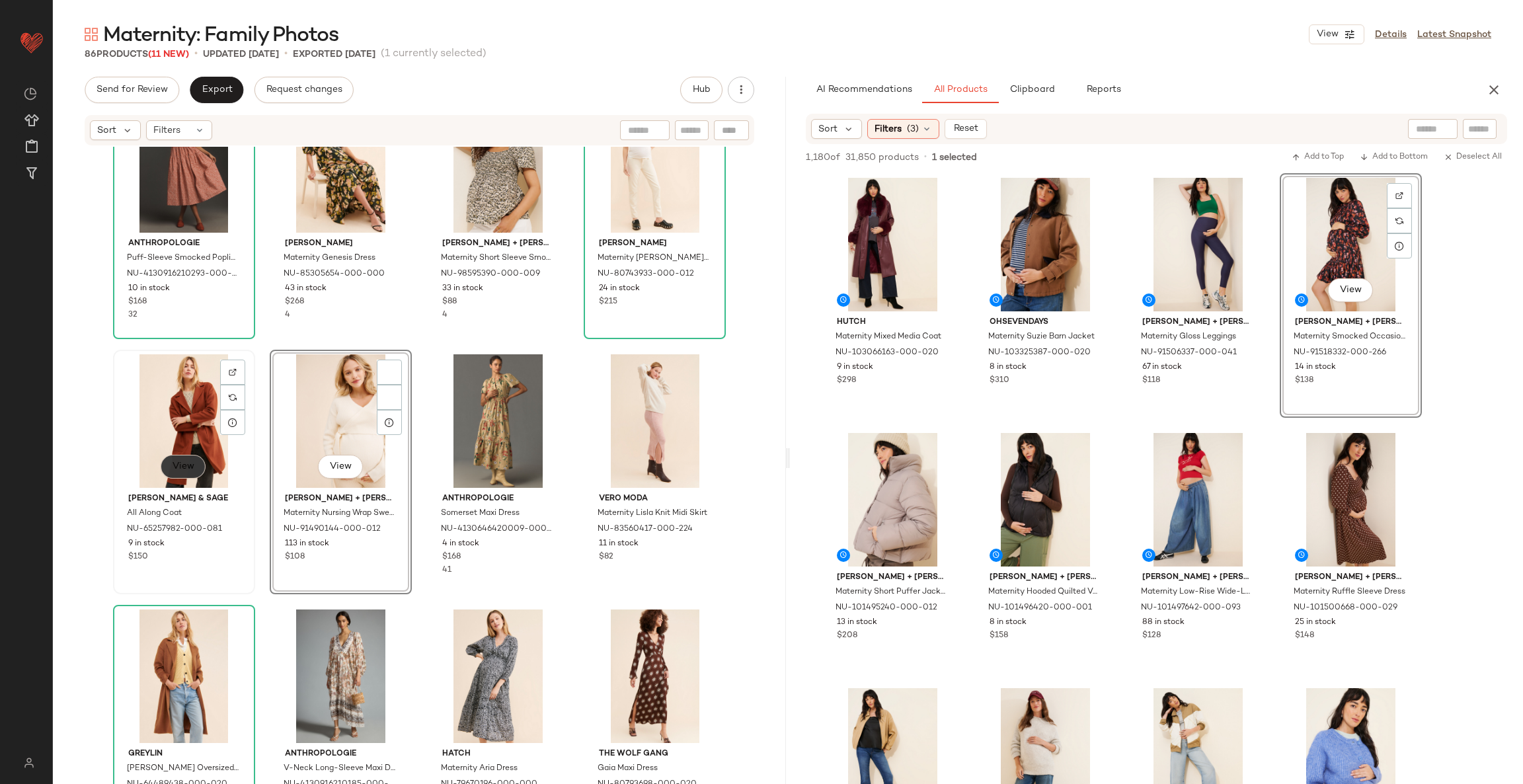
drag, startPoint x: 486, startPoint y: 422, endPoint x: 184, endPoint y: 476, distance: 306.8
click at [184, 476] on button "View" at bounding box center [183, 467] width 45 height 24
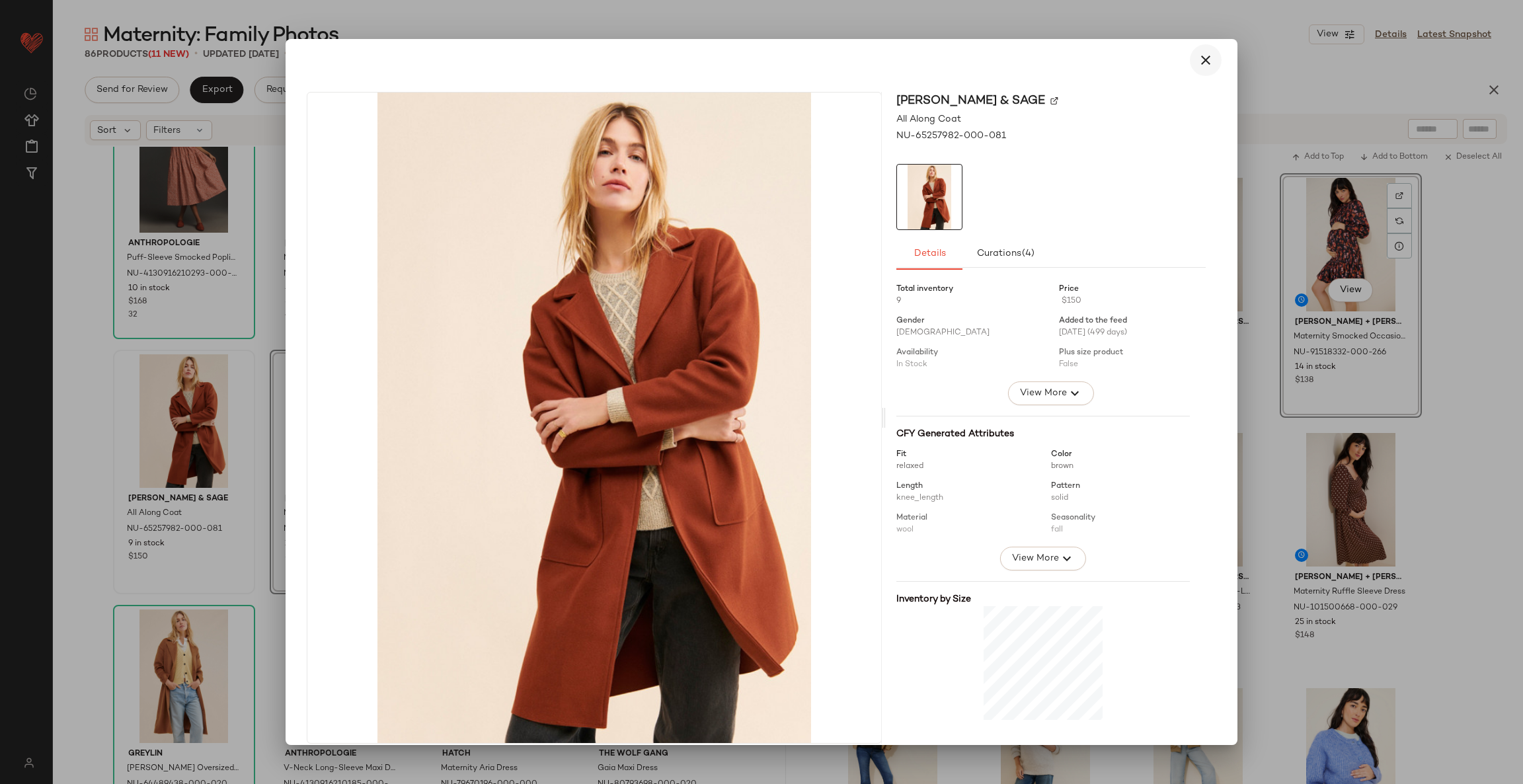
click at [1200, 58] on icon "button" at bounding box center [1206, 60] width 16 height 16
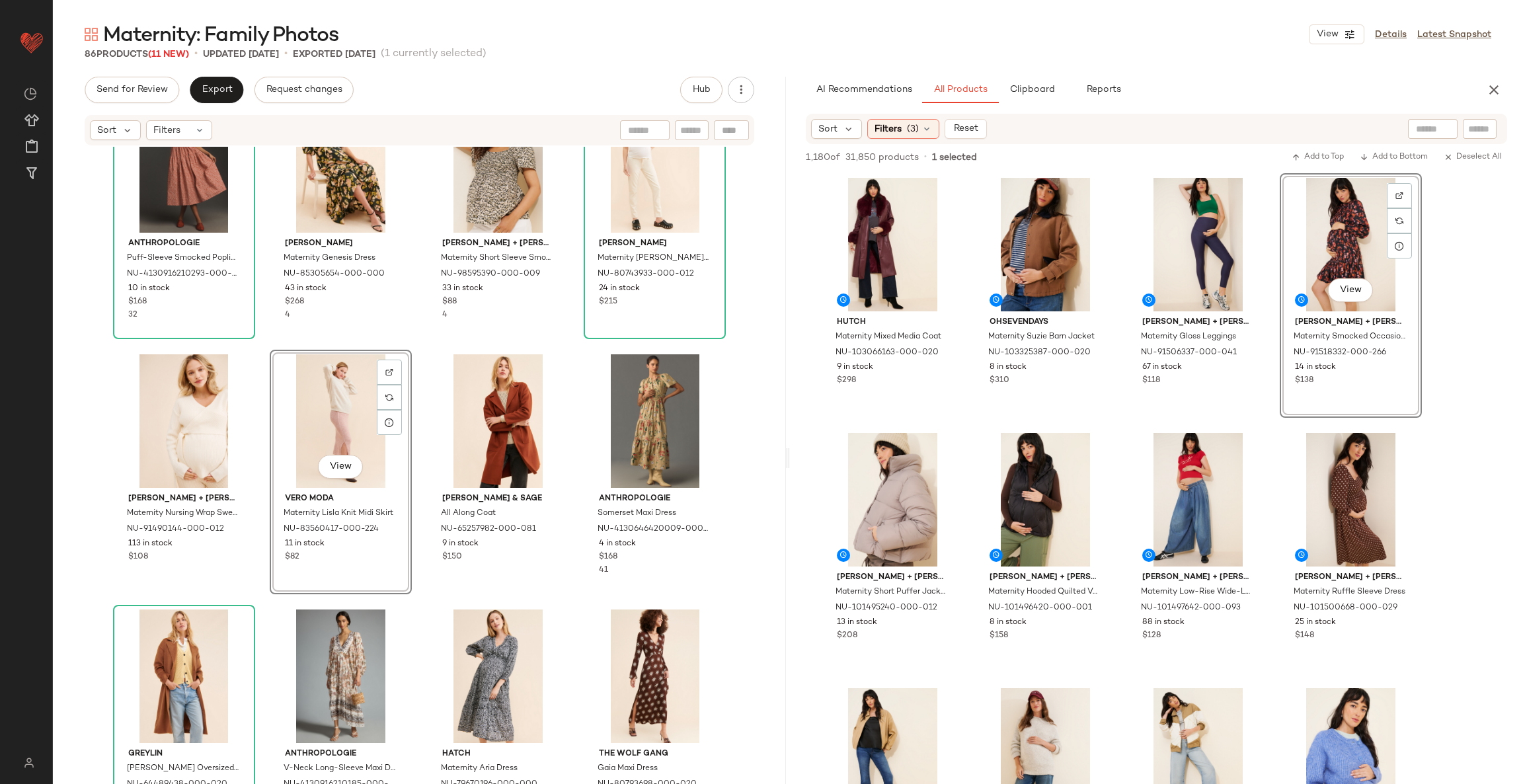
click at [415, 490] on div "Anthropologie Puff-Sleeve Smocked Poplin Midi Dress NU-4130916210293-000-060 10…" at bounding box center [419, 485] width 733 height 677
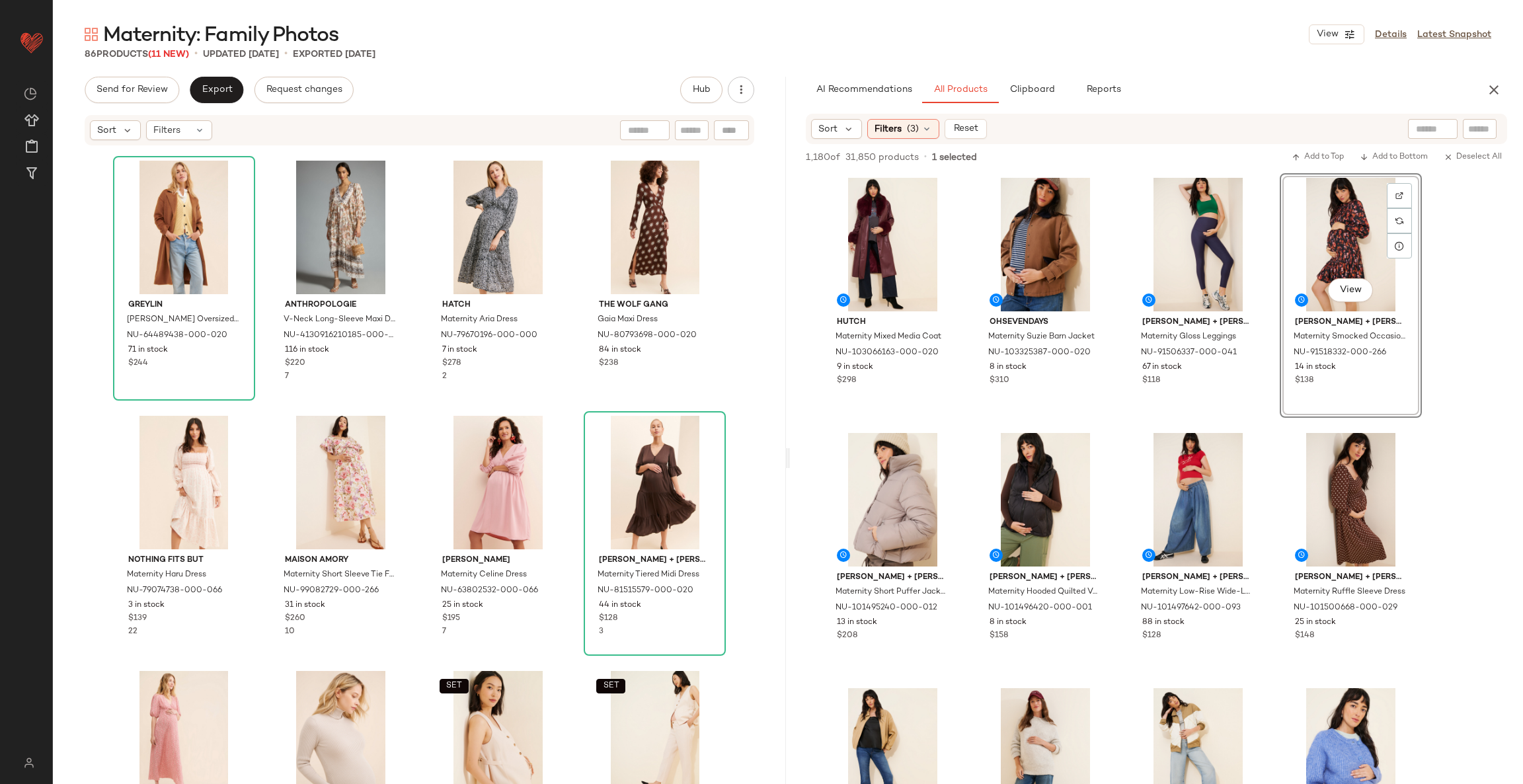
scroll to position [2092, 0]
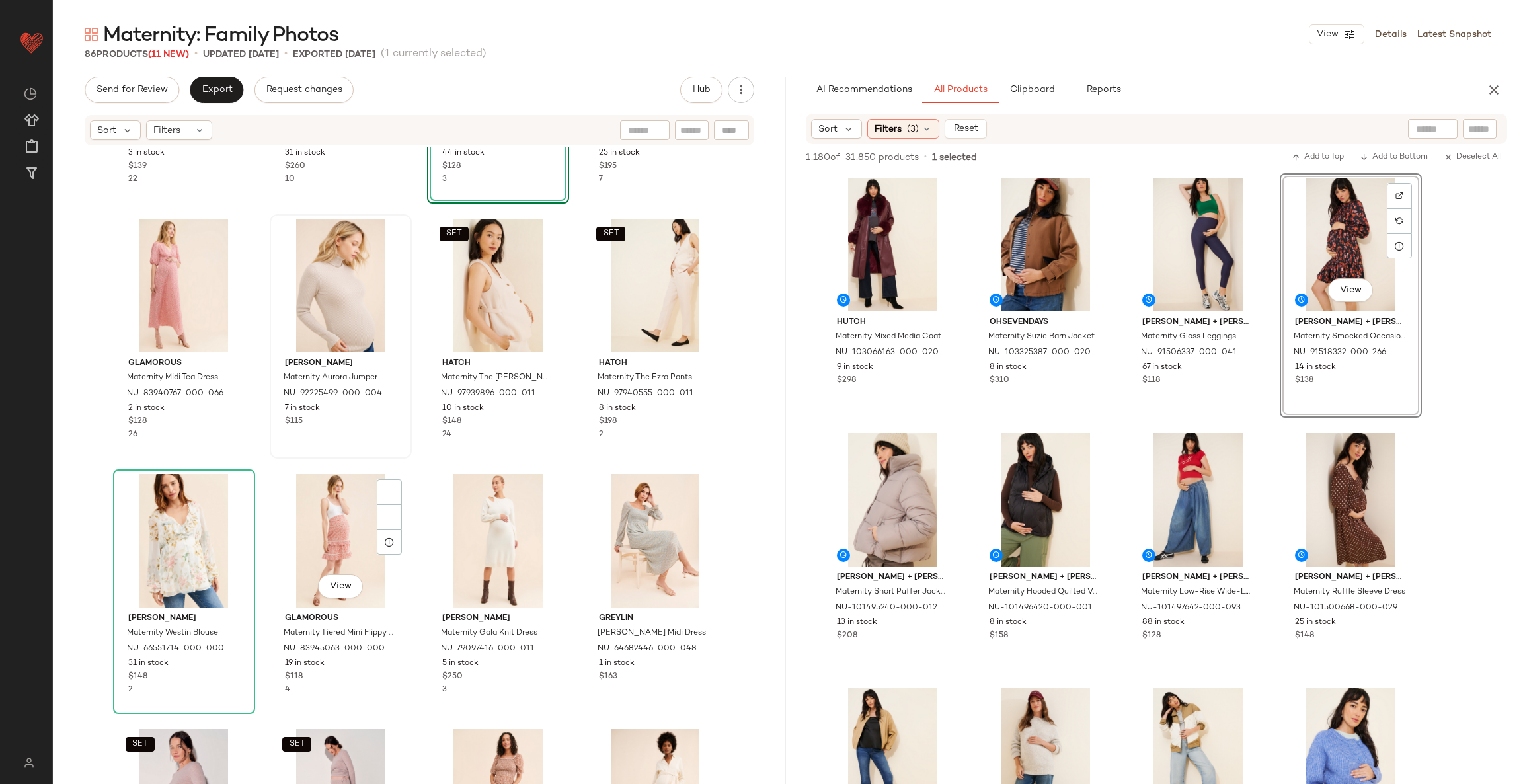
scroll to position [2588, 0]
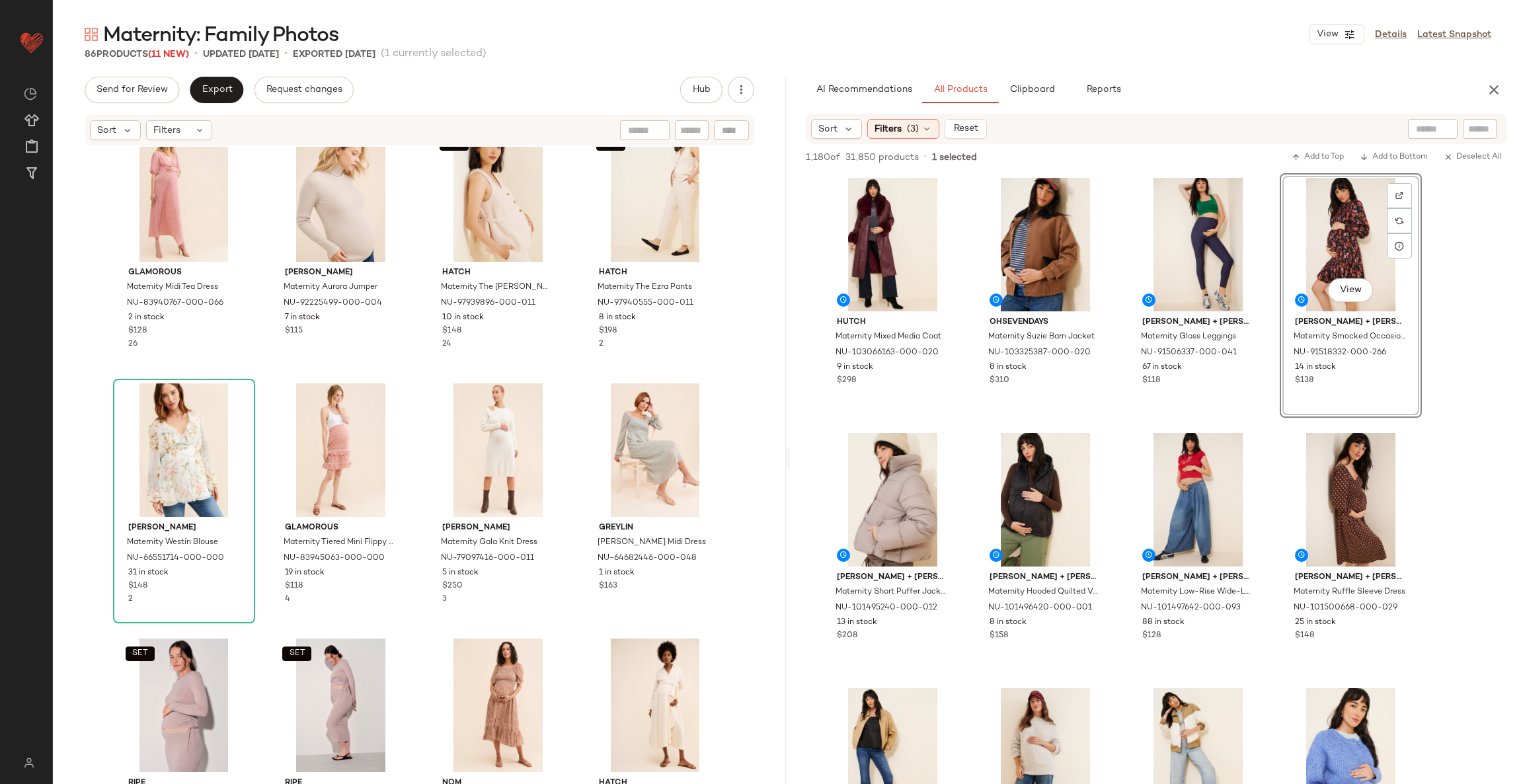
click at [409, 483] on div "Nothing Fits But Maternity Haru Dress NU-79074738-000-066 3 in stock $139 22 Ma…" at bounding box center [419, 485] width 733 height 677
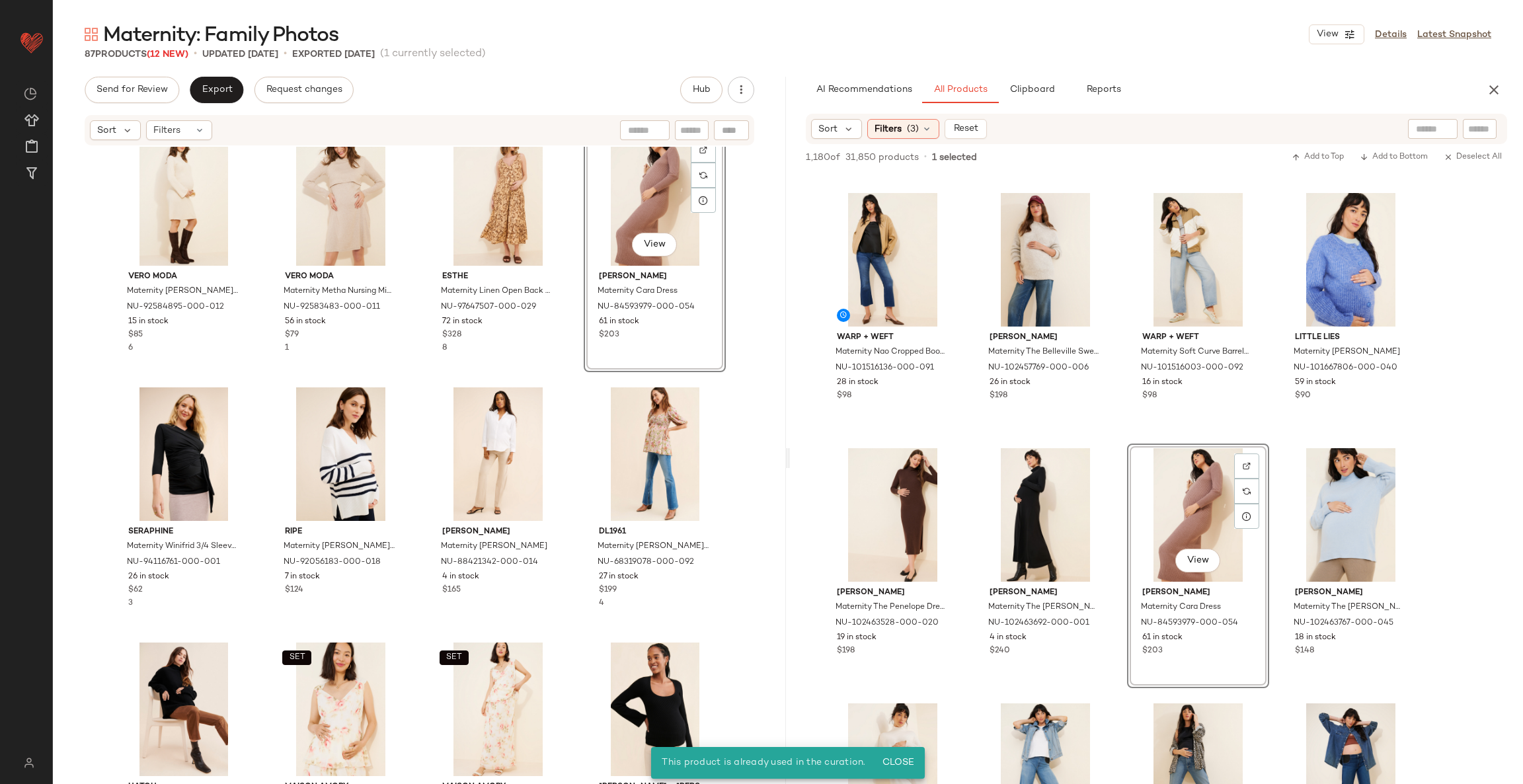
scroll to position [3381, 0]
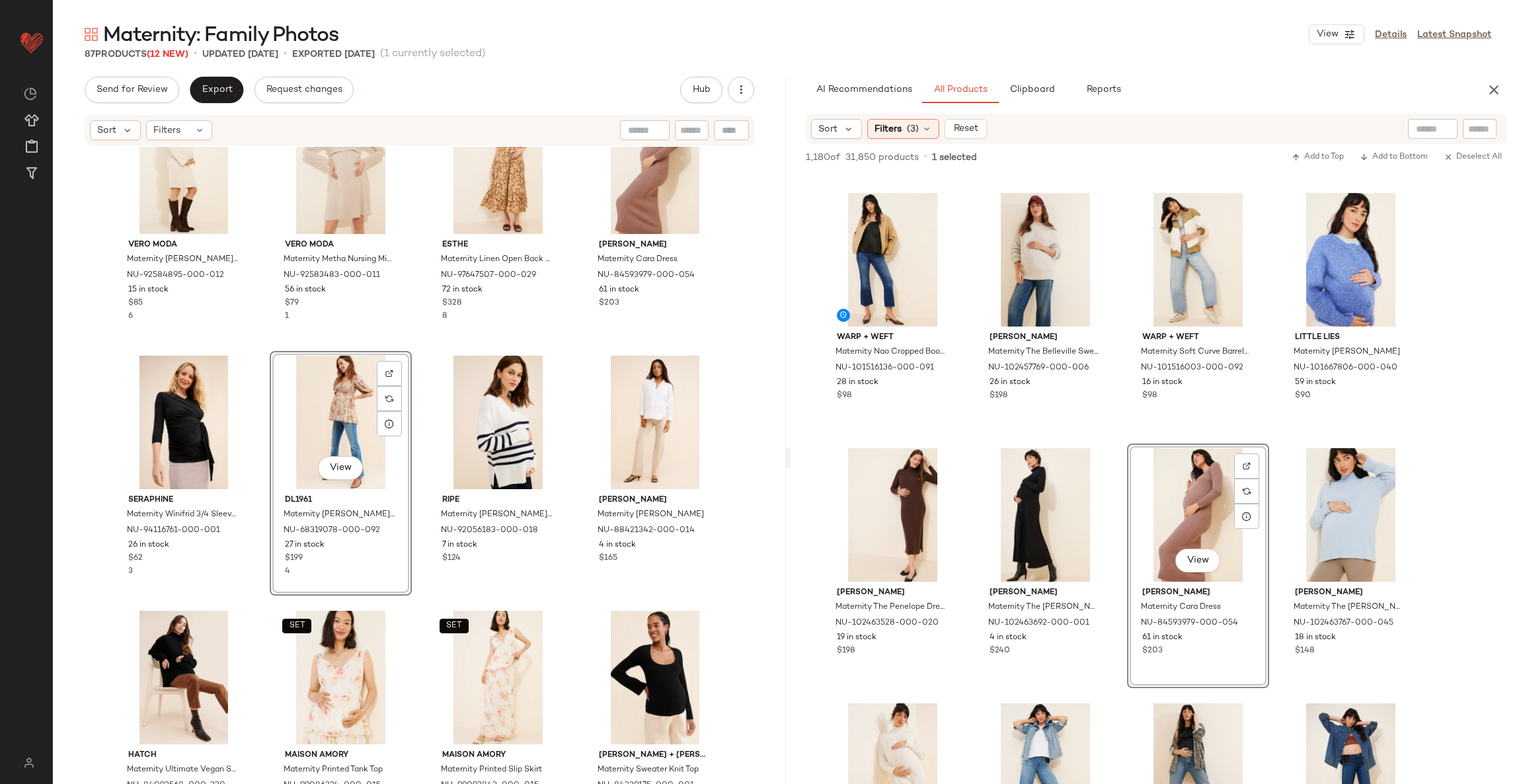
click at [347, 410] on div "View" at bounding box center [341, 422] width 133 height 133
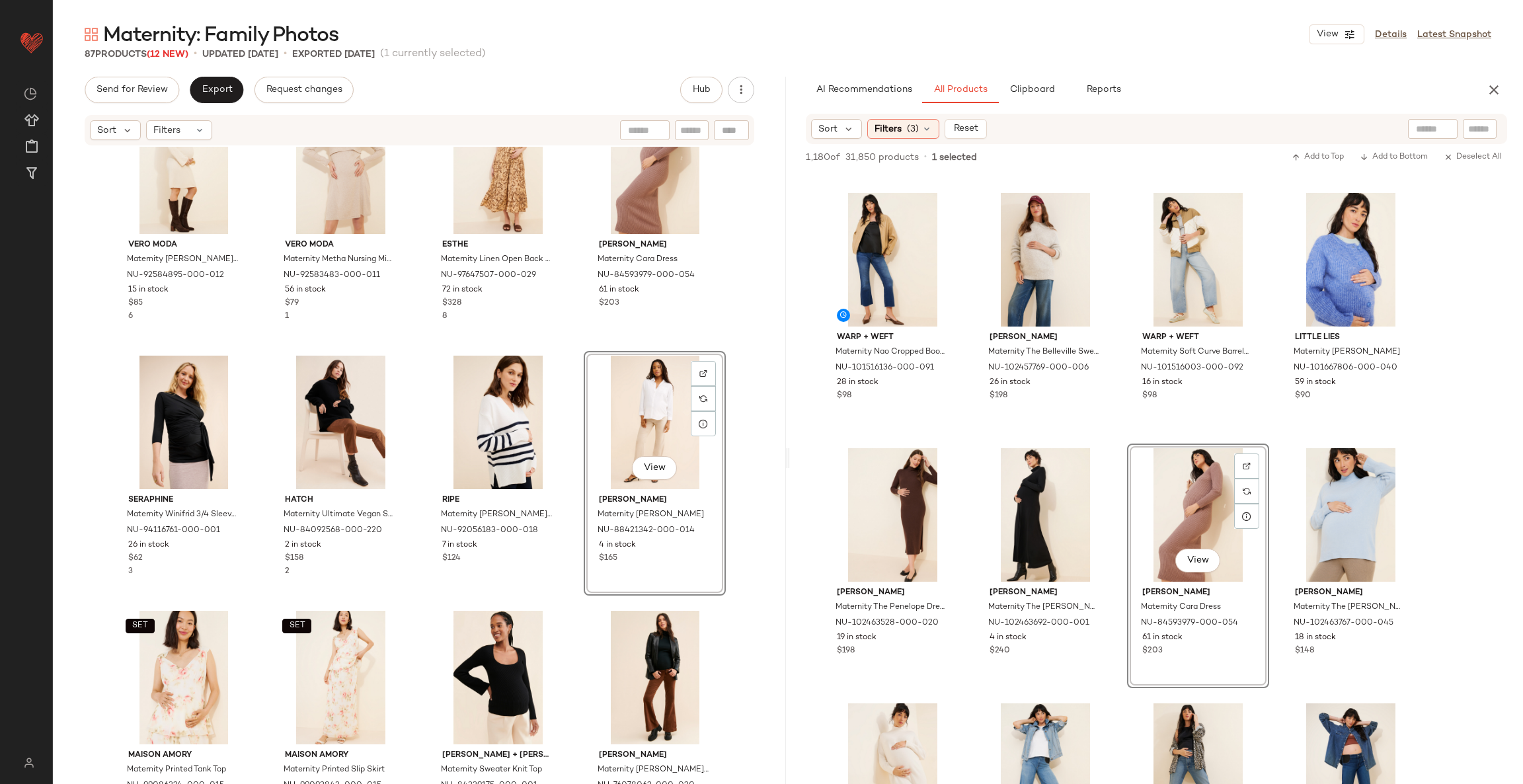
click at [570, 359] on div "Vero Moda Maternity Luisa Long Sleeve Knit Dress NU-92584895-000-012 15 in stoc…" at bounding box center [419, 485] width 733 height 677
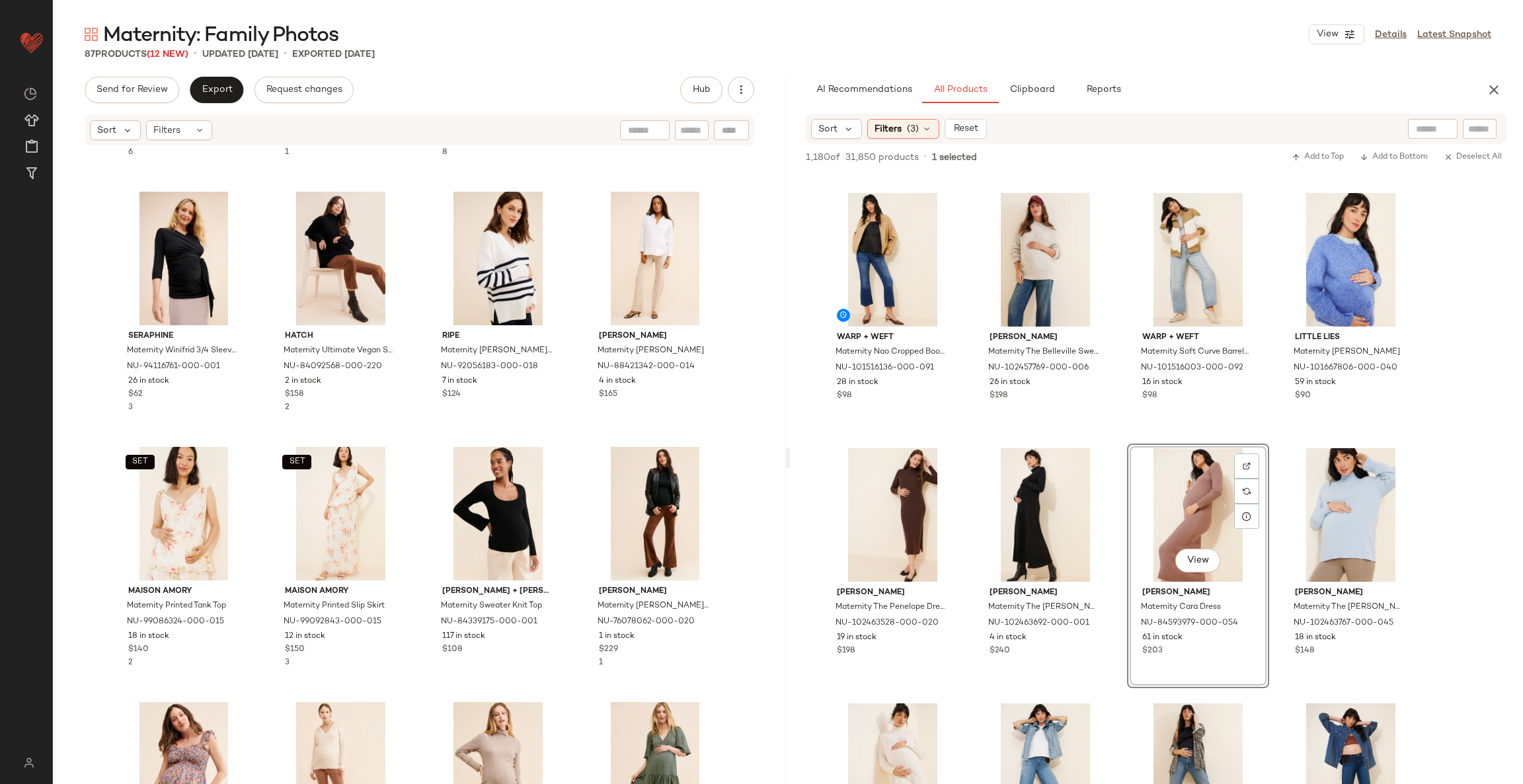
scroll to position [3579, 0]
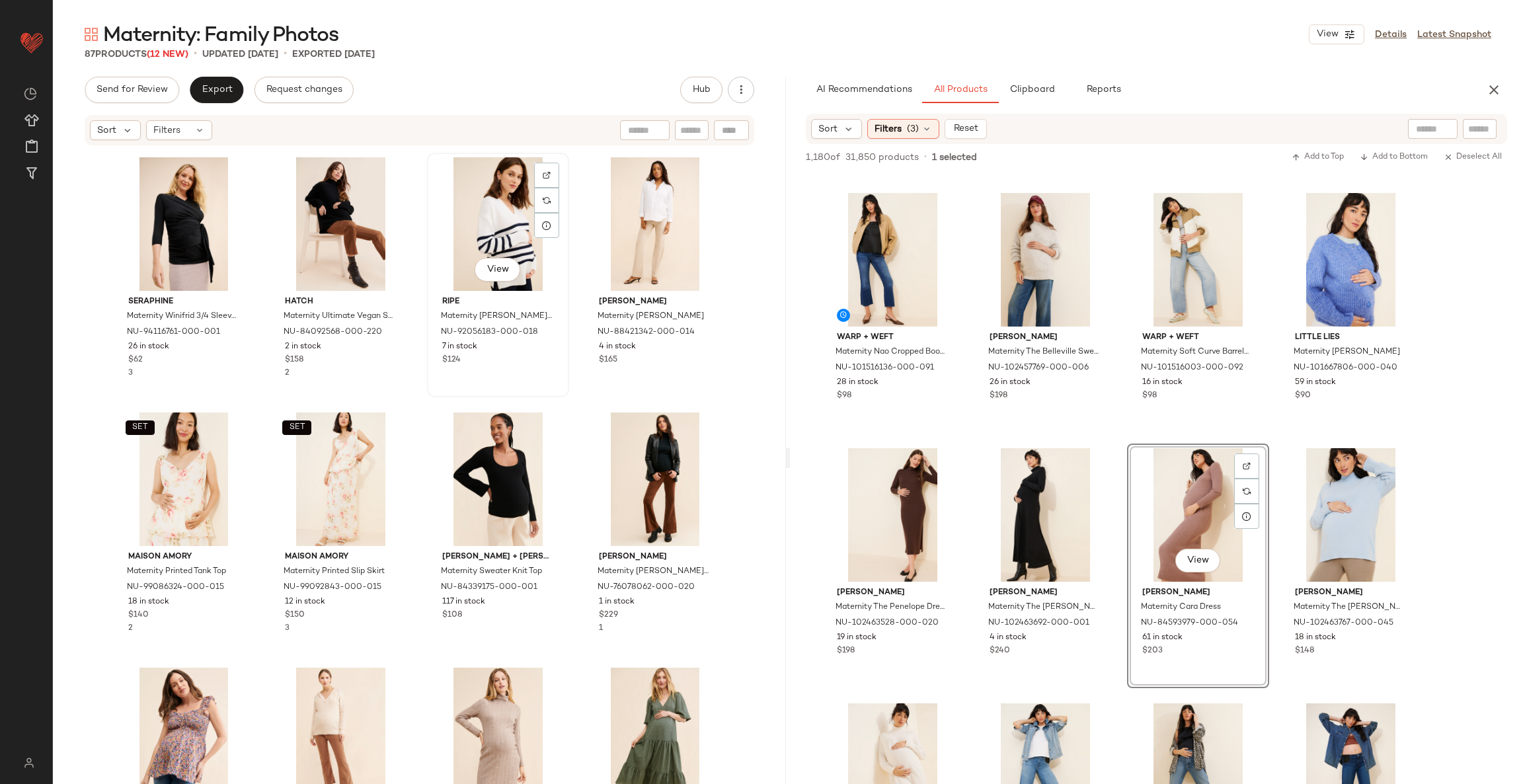
scroll to position [3577, 0]
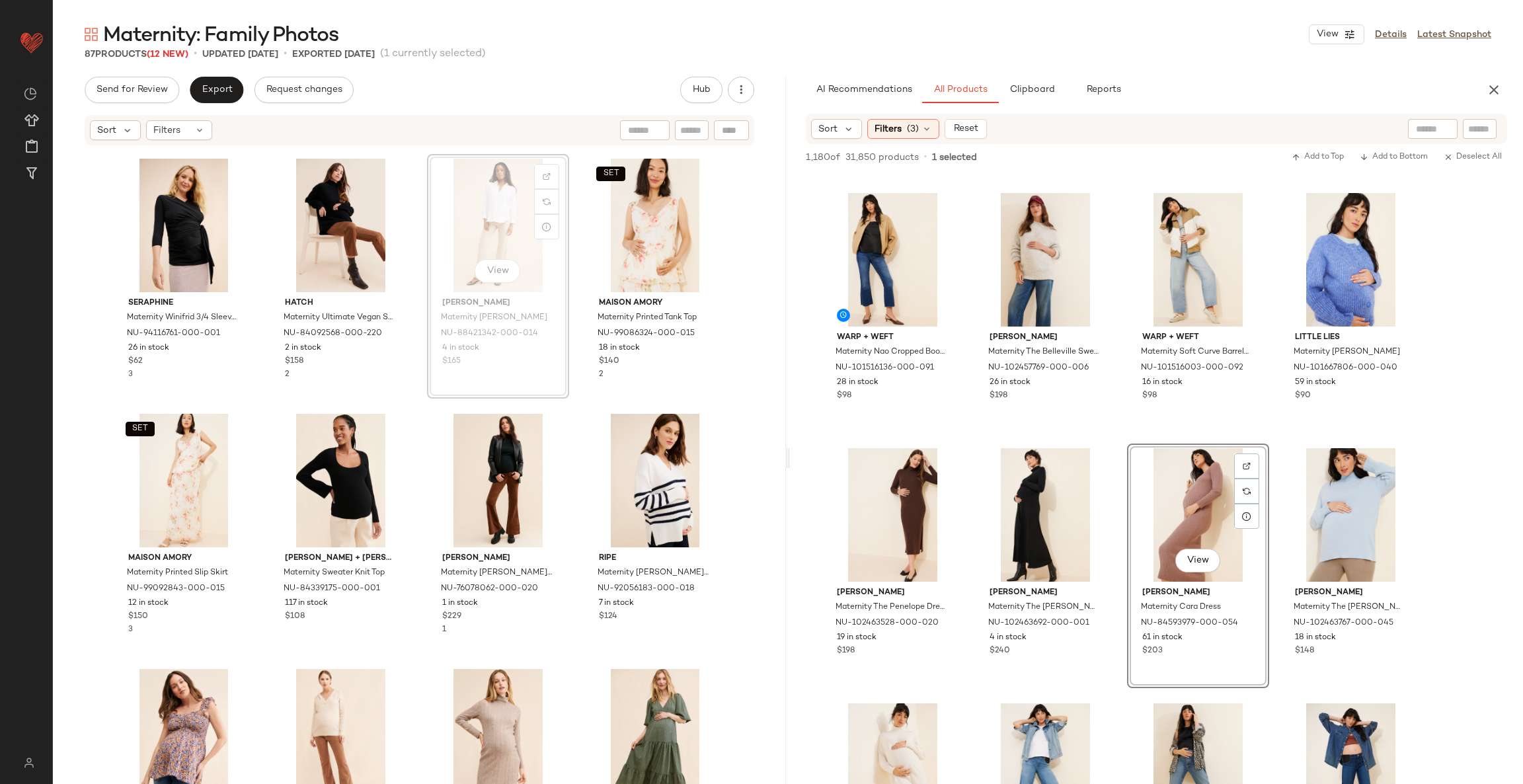
scroll to position [3575, 0]
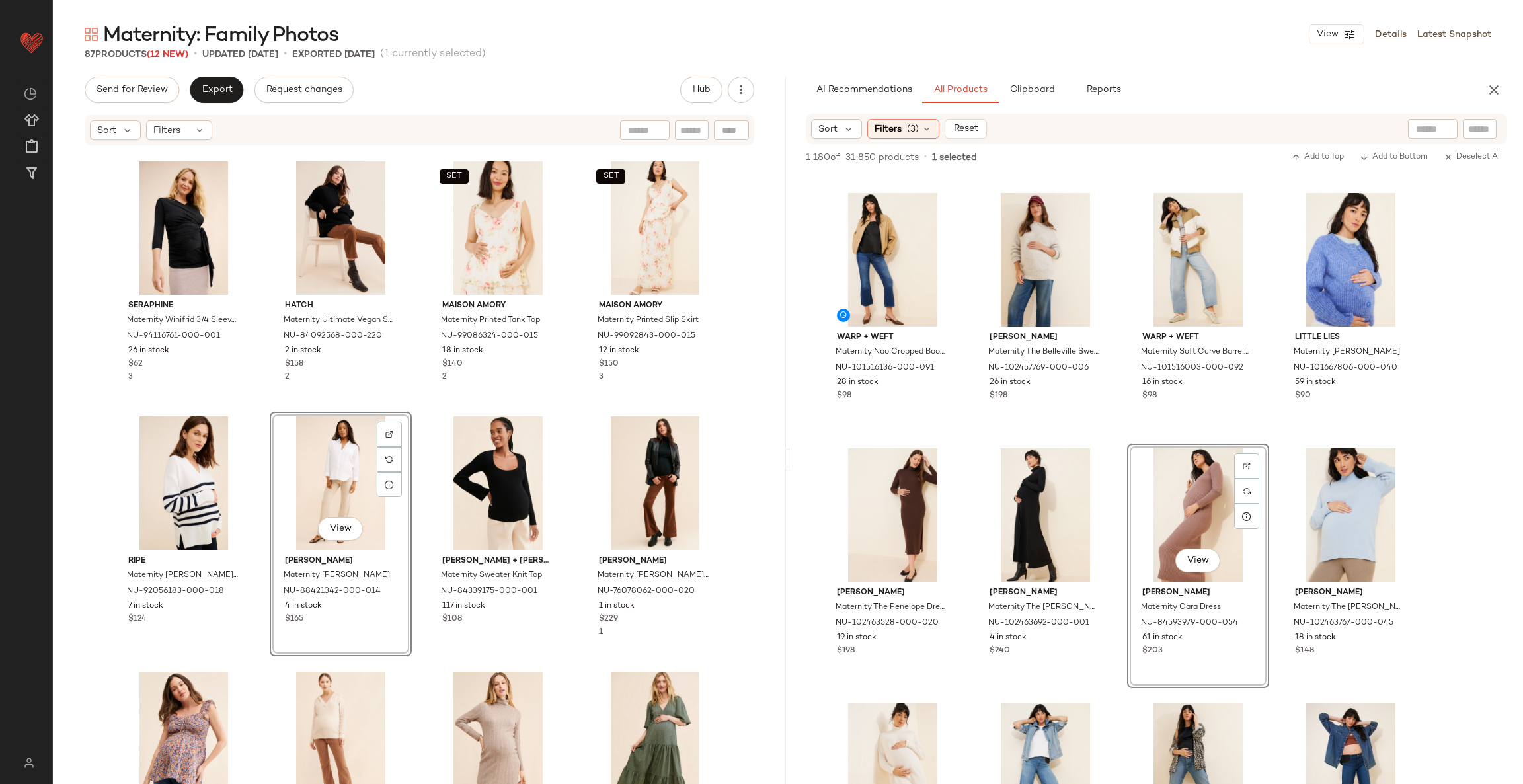
click at [414, 415] on div "Vero Moda Maternity Luisa Long Sleeve Knit Dress NU-92584895-000-012 15 in stoc…" at bounding box center [419, 485] width 733 height 677
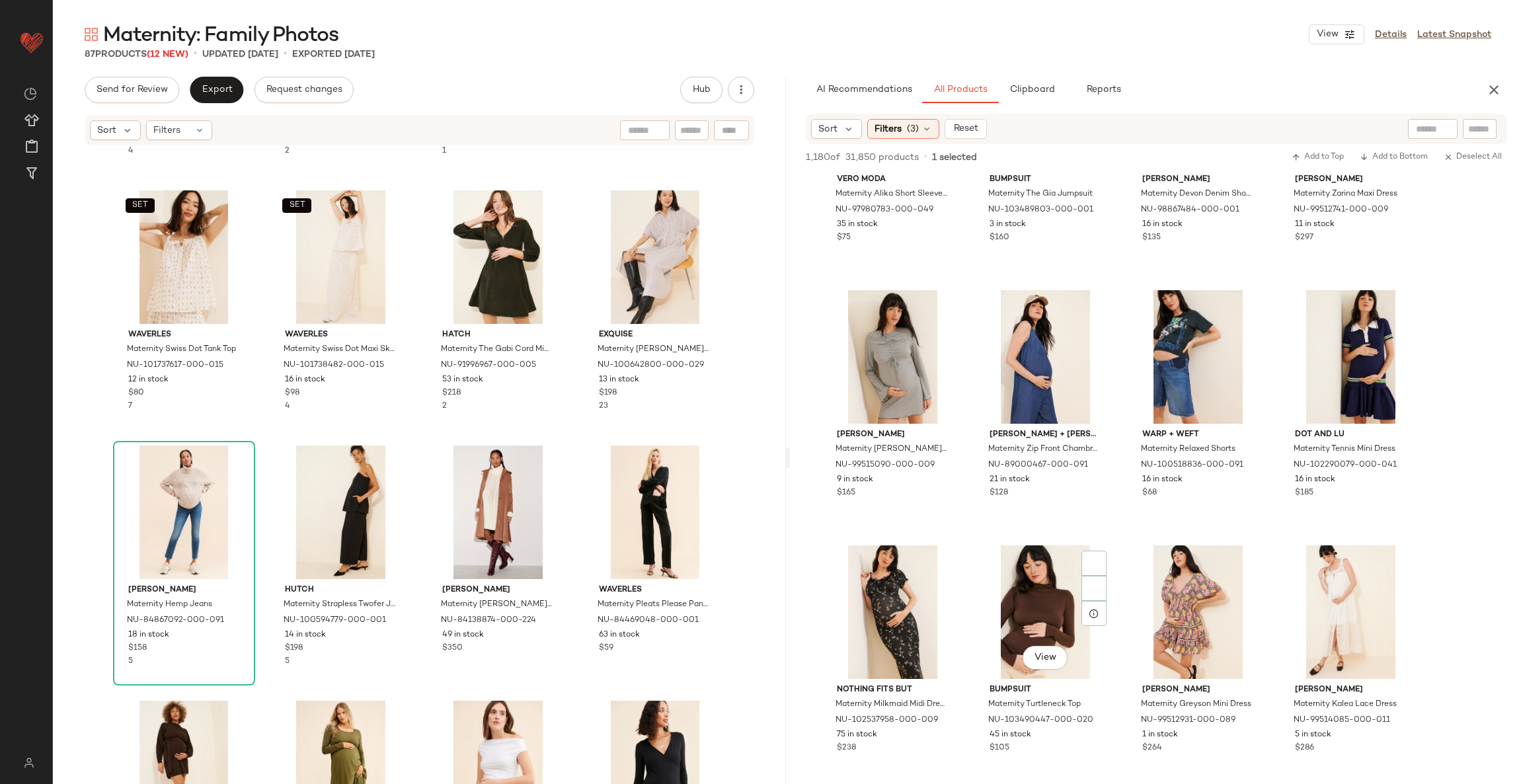
scroll to position [2081, 0]
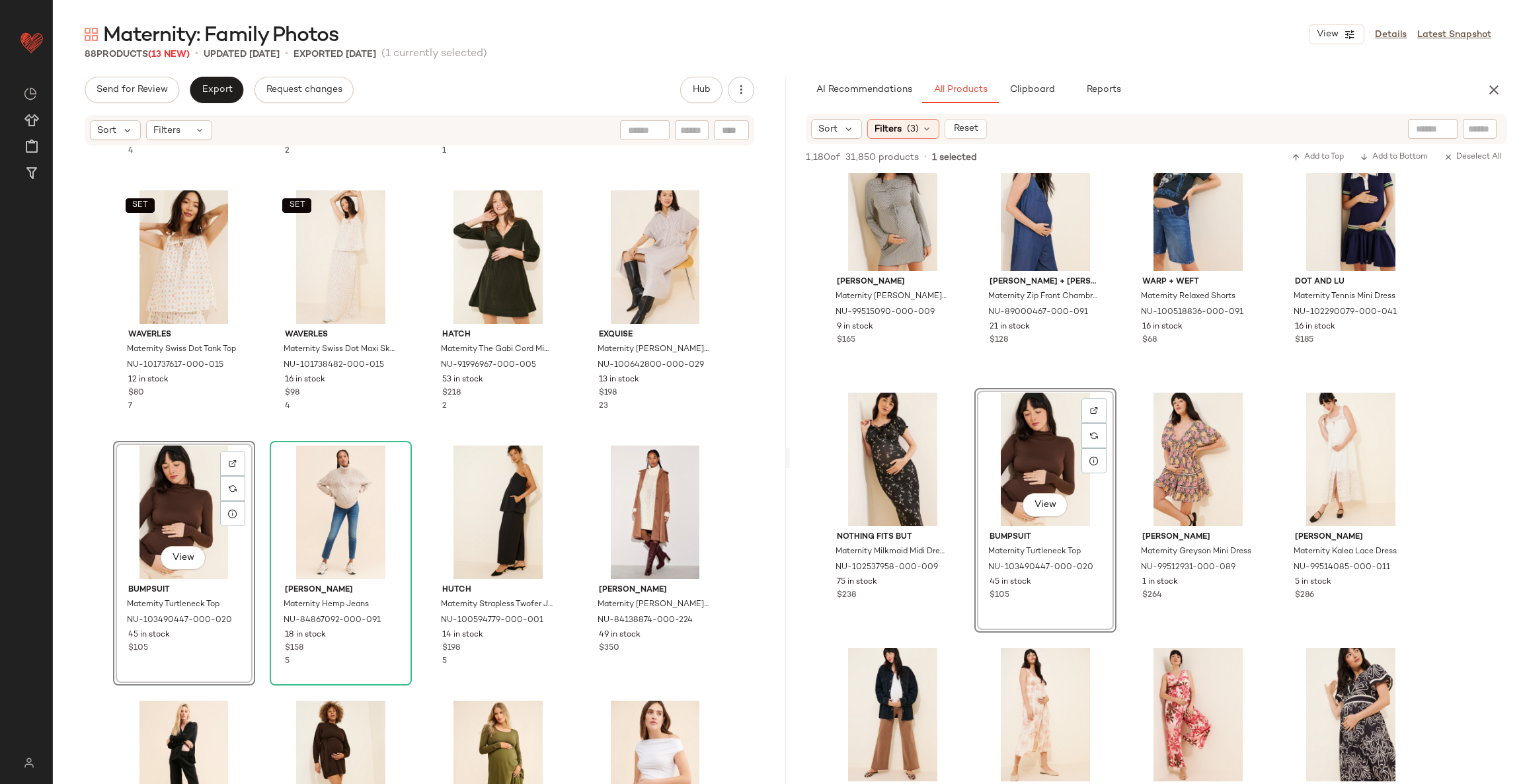
click at [573, 444] on div "SET ripe Maternity Debbie Linen Blend Nursing Top NU-97582381-000-036 9 in stoc…" at bounding box center [419, 485] width 733 height 677
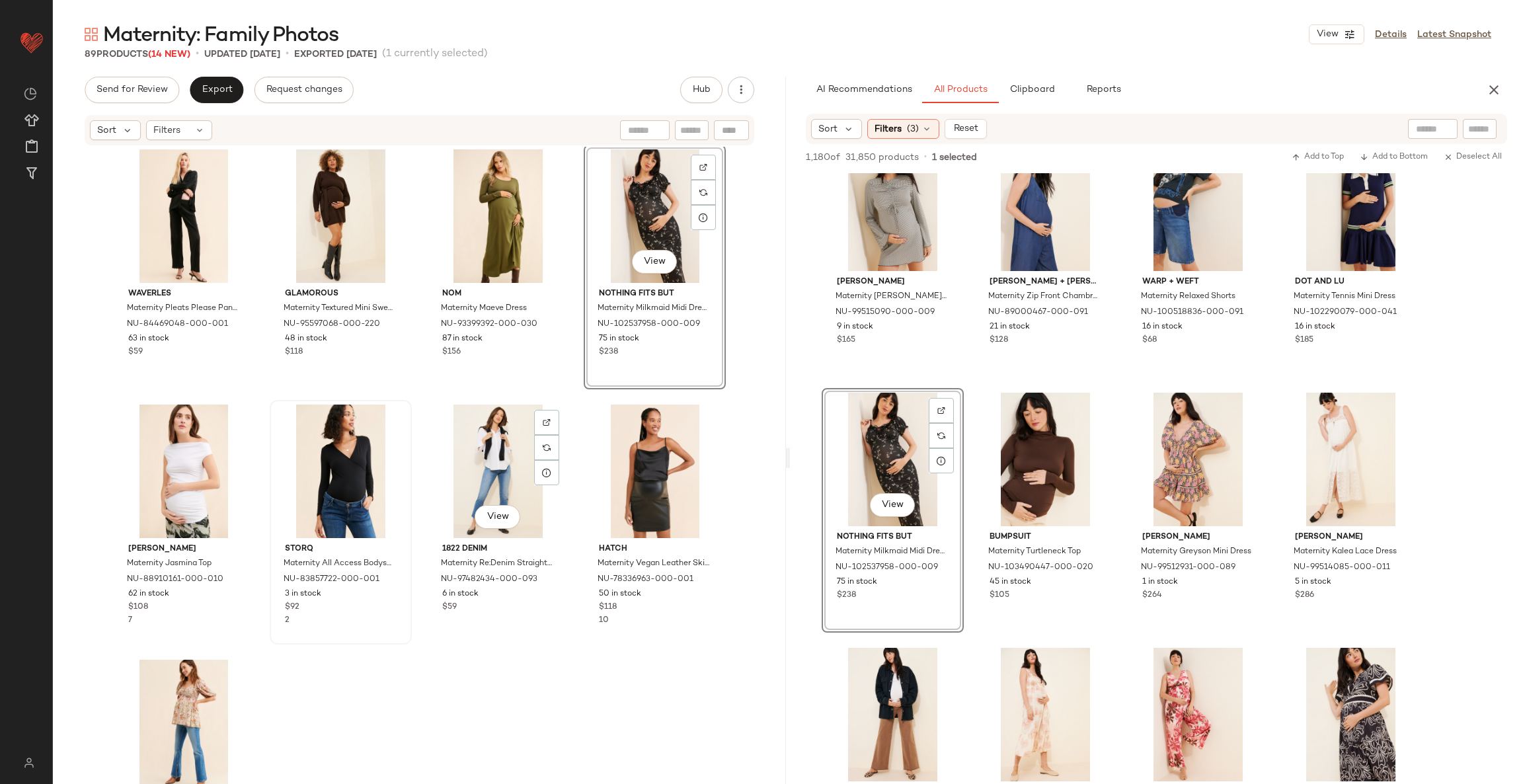
scroll to position [5136, 0]
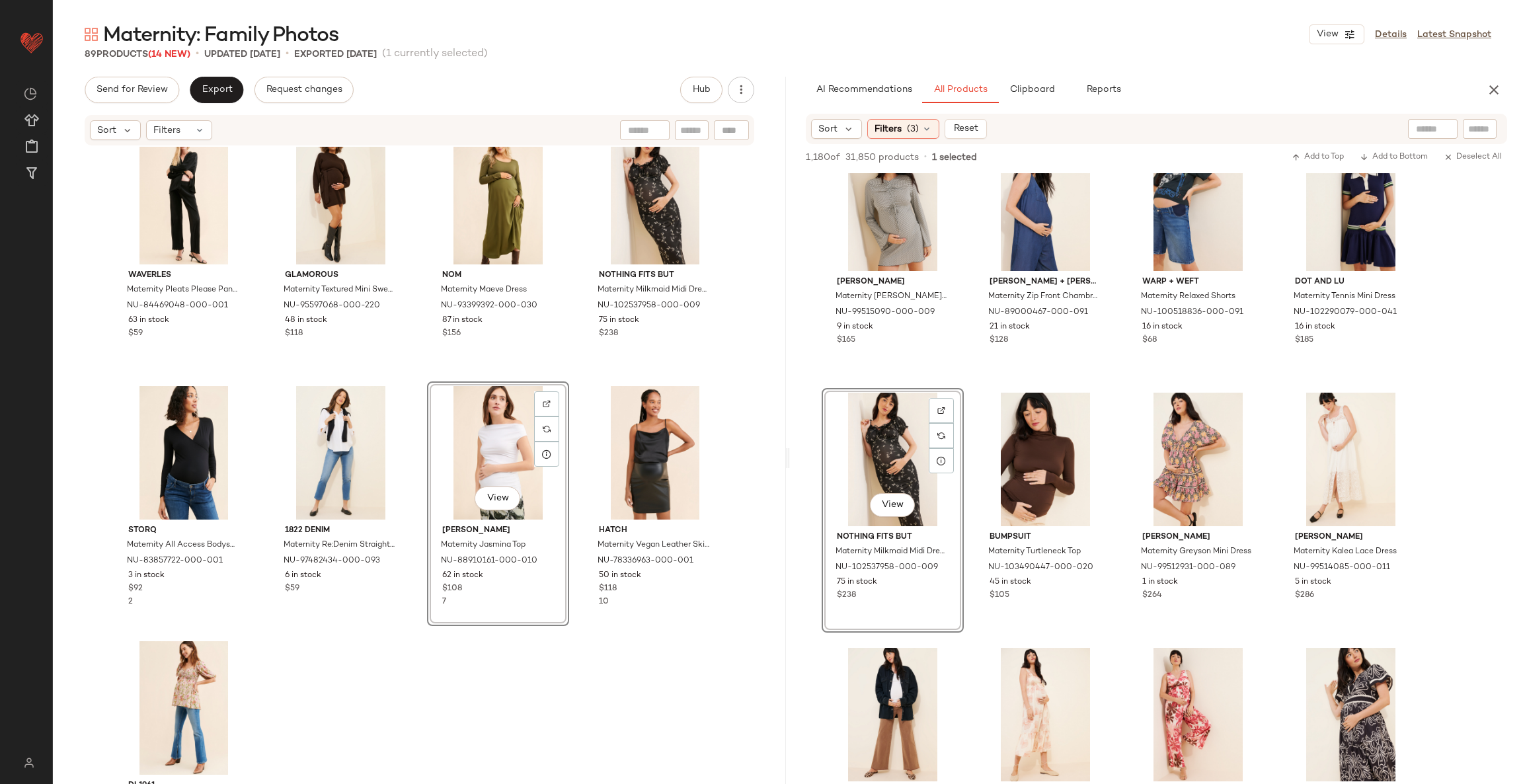
click at [556, 665] on div "BUMPSUIT Maternity Turtleneck Top NU-103490447-000-020 45 in stock $105 Madewel…" at bounding box center [419, 485] width 733 height 677
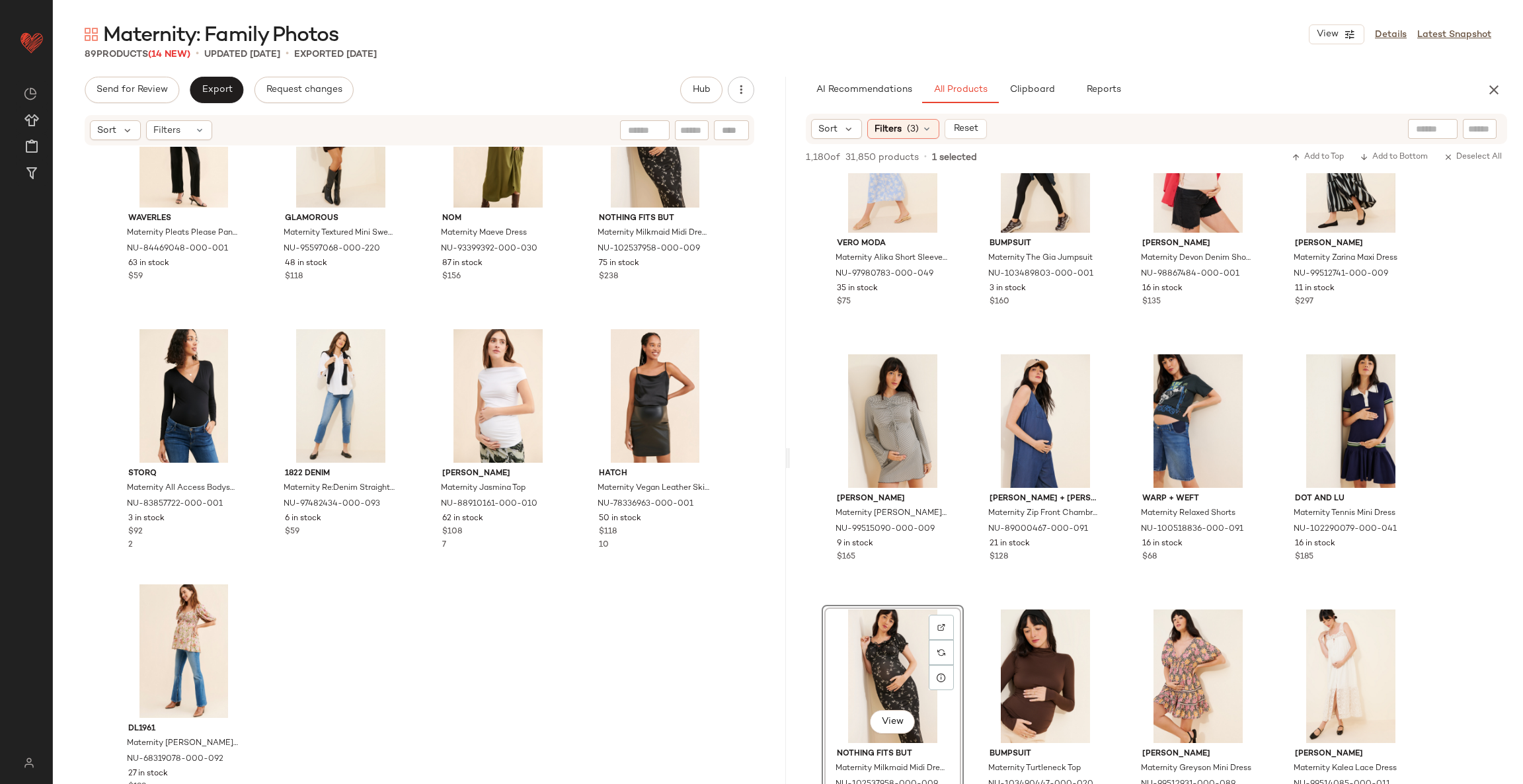
scroll to position [1487, 0]
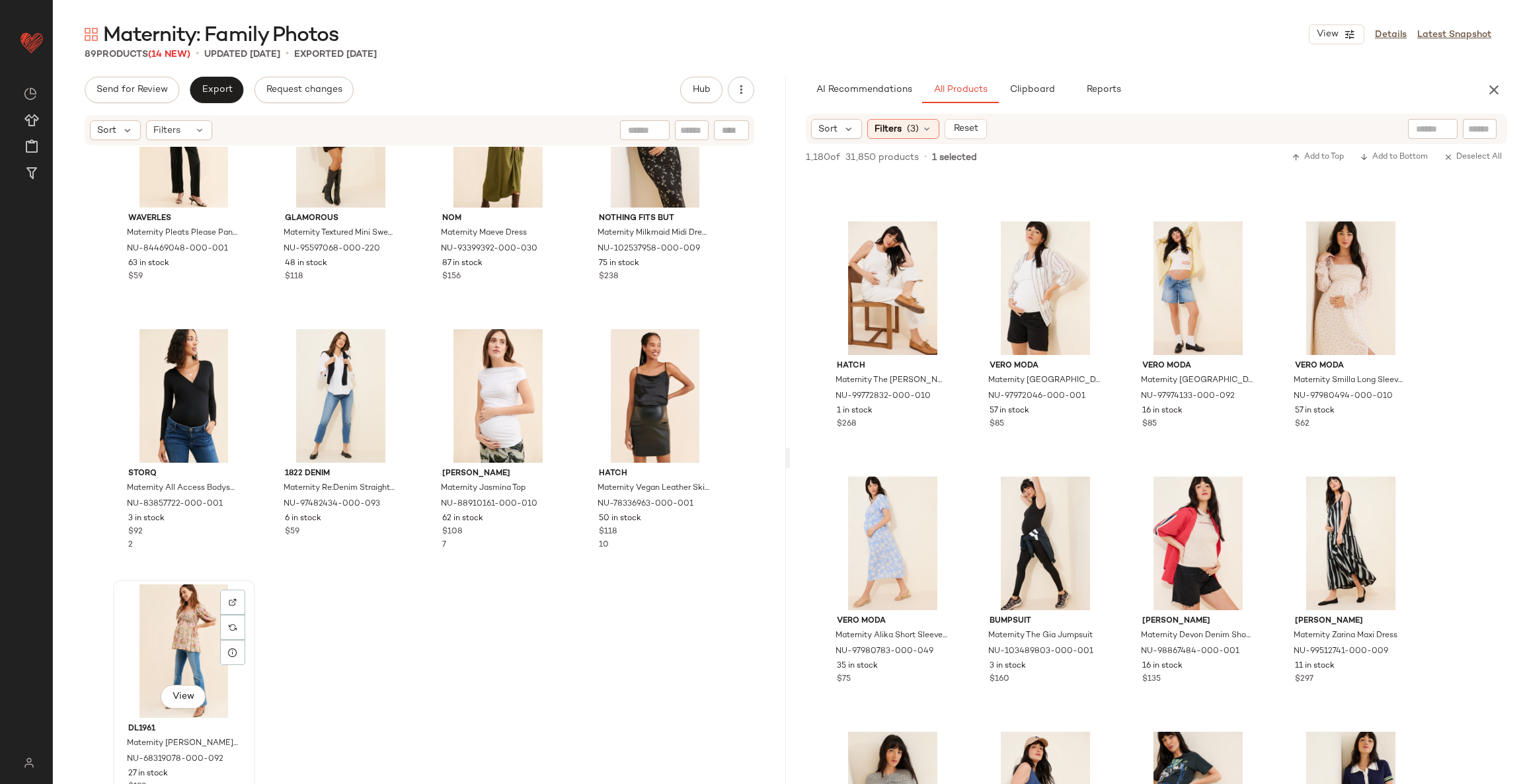
click at [201, 633] on div "View" at bounding box center [184, 651] width 133 height 133
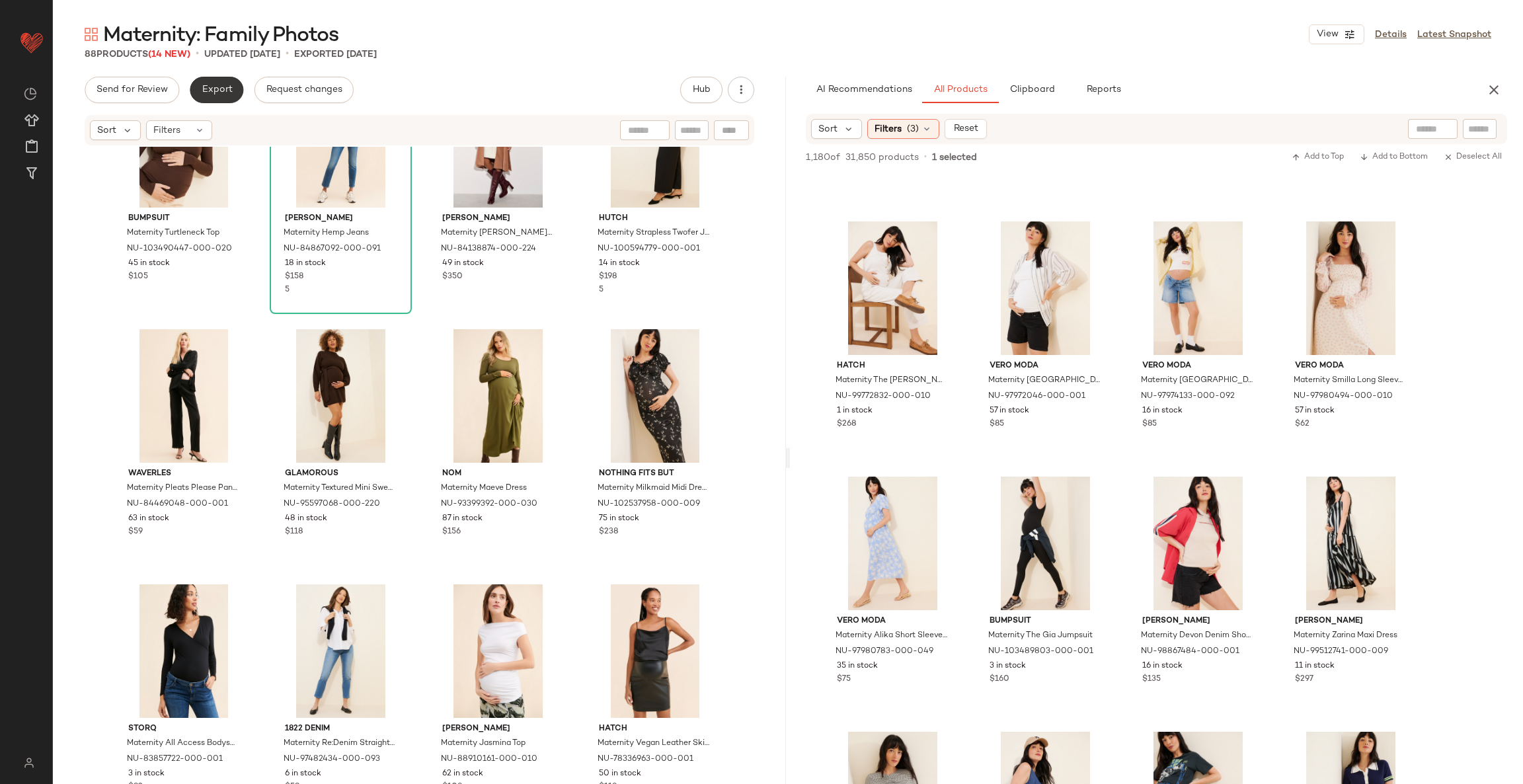
click at [207, 97] on button "Export" at bounding box center [216, 89] width 54 height 26
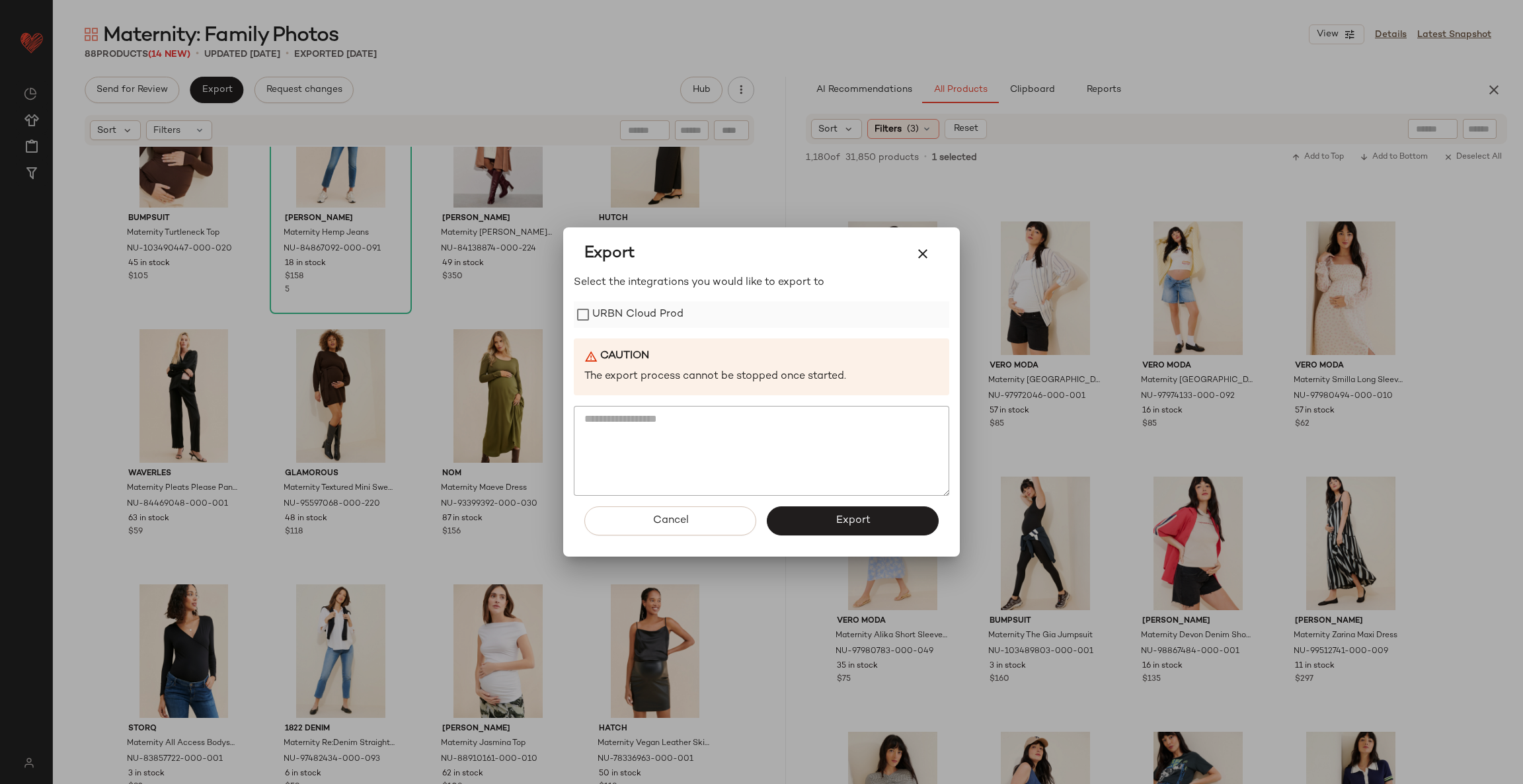
click at [629, 321] on label "URBN Cloud Prod" at bounding box center [638, 315] width 91 height 26
click at [806, 515] on button "Export" at bounding box center [852, 521] width 172 height 29
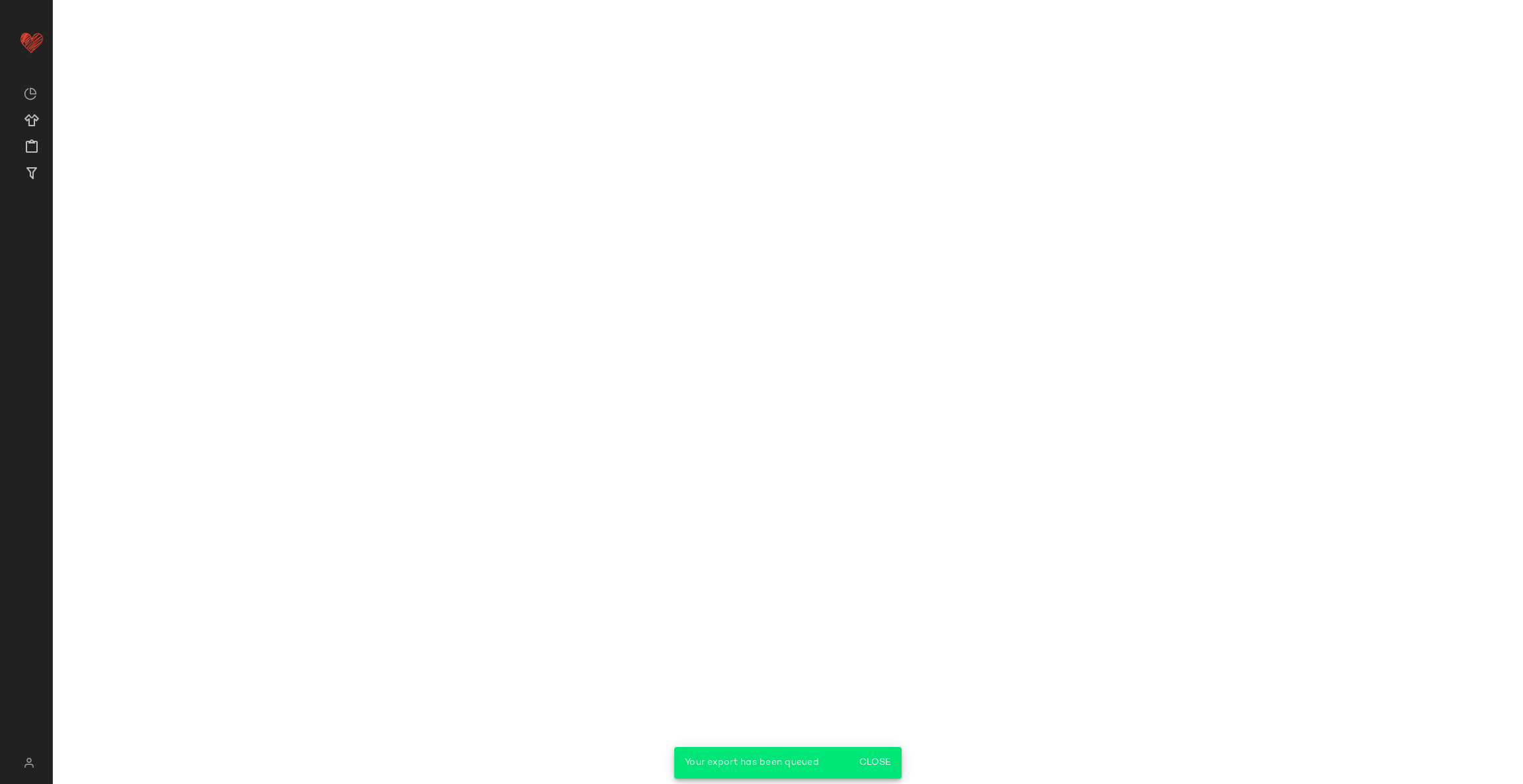
scroll to position [5193, 0]
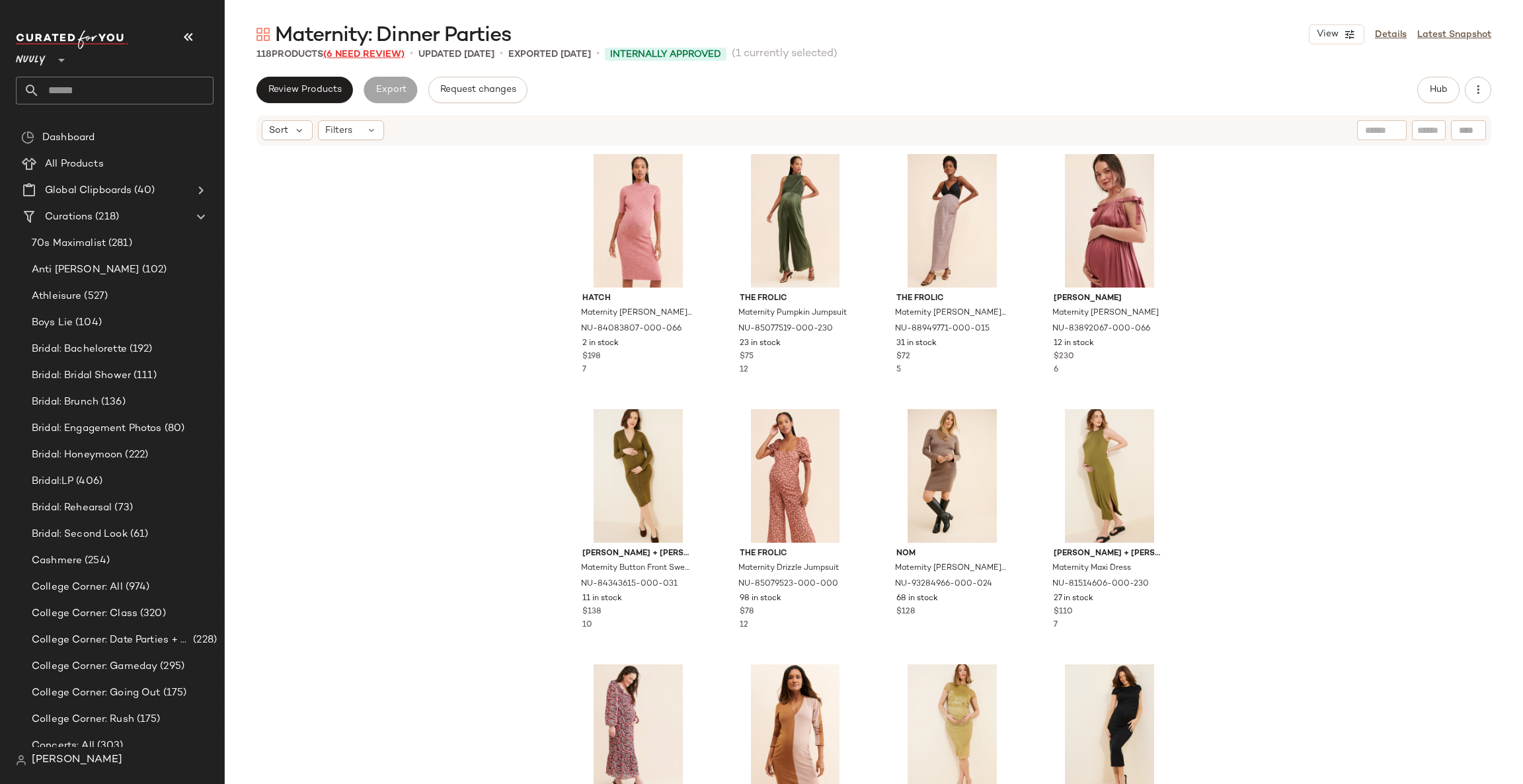
click at [380, 56] on span "(6 Need Review)" at bounding box center [364, 54] width 81 height 10
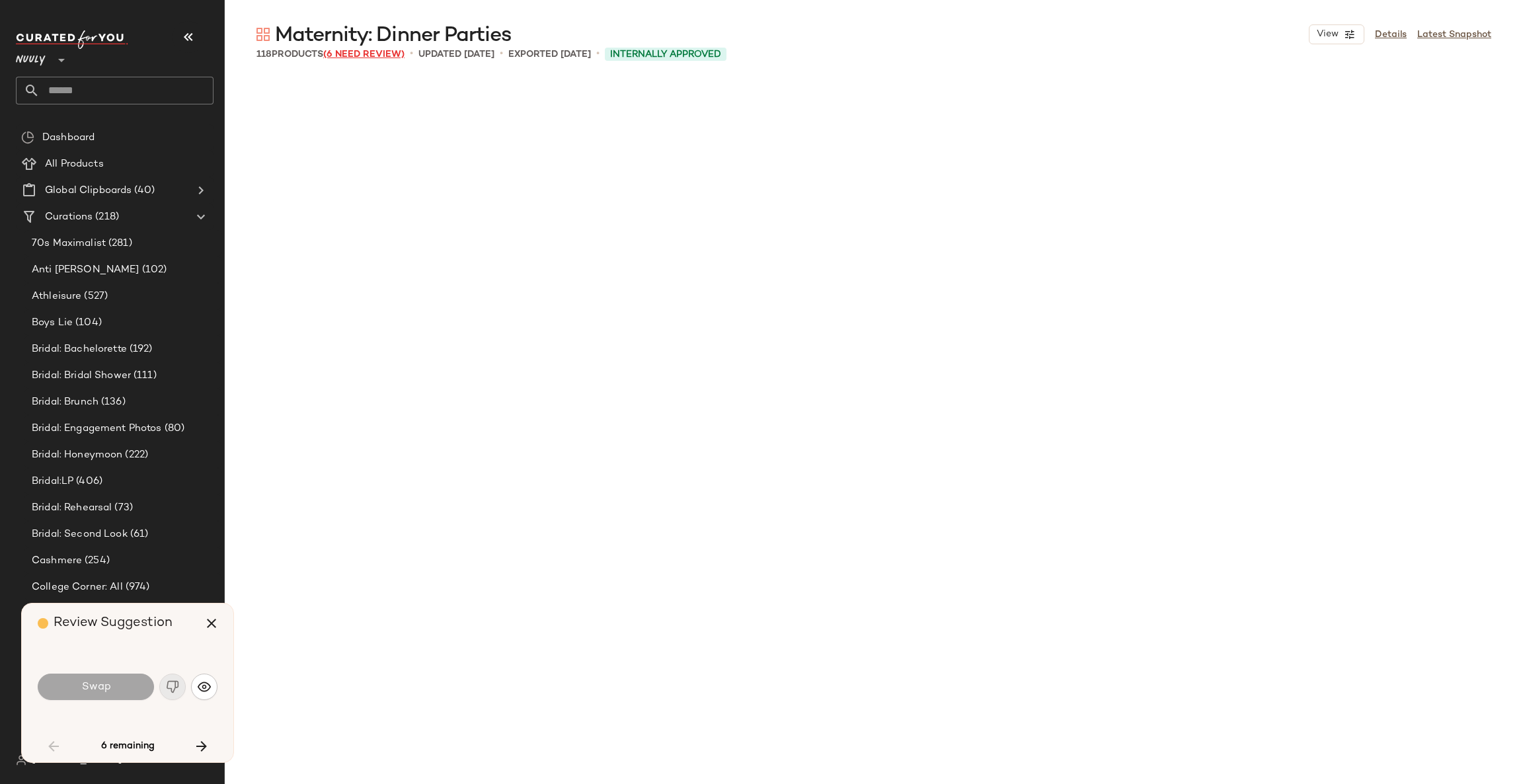
scroll to position [1530, 0]
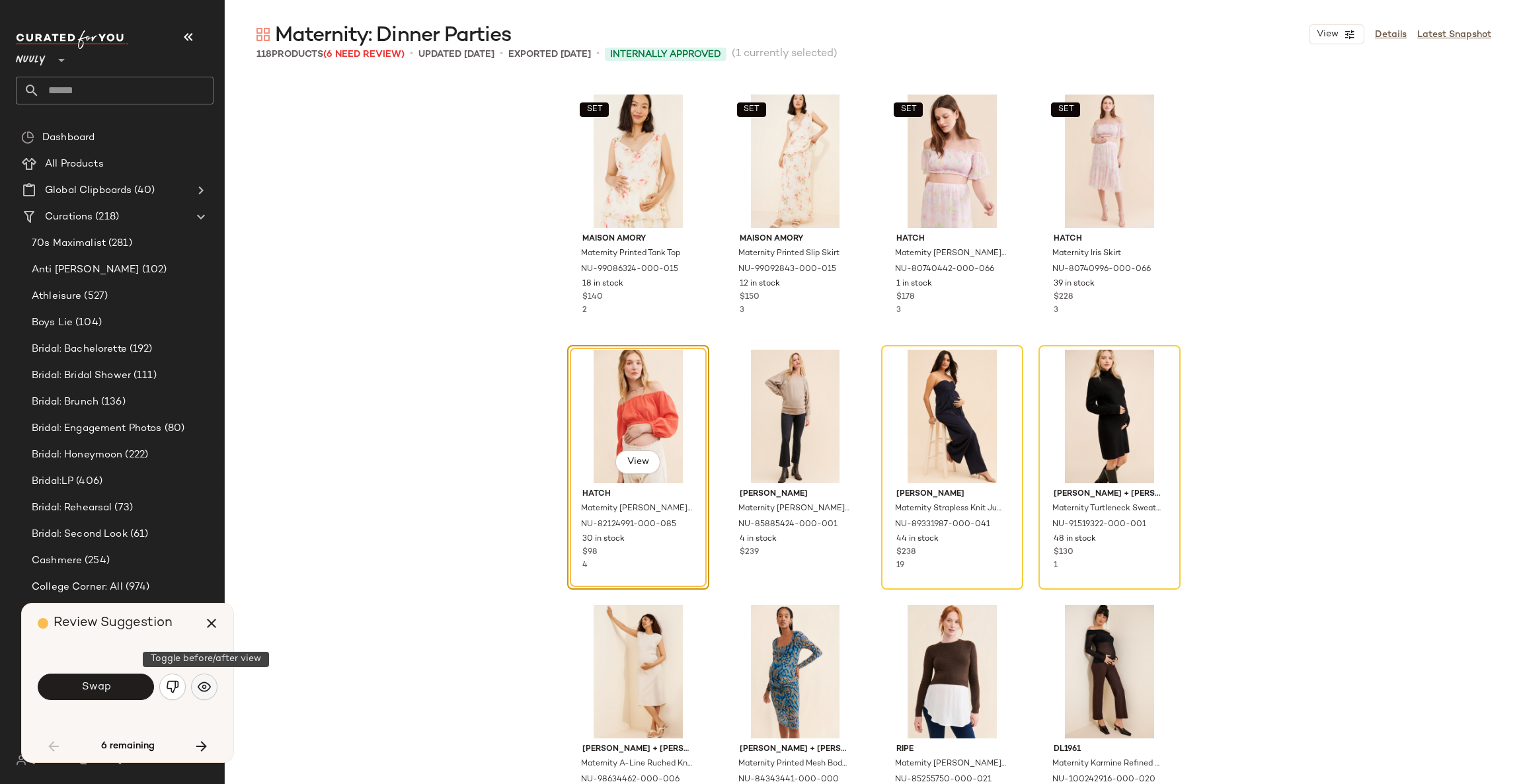
click at [199, 697] on button "button" at bounding box center [204, 687] width 26 height 26
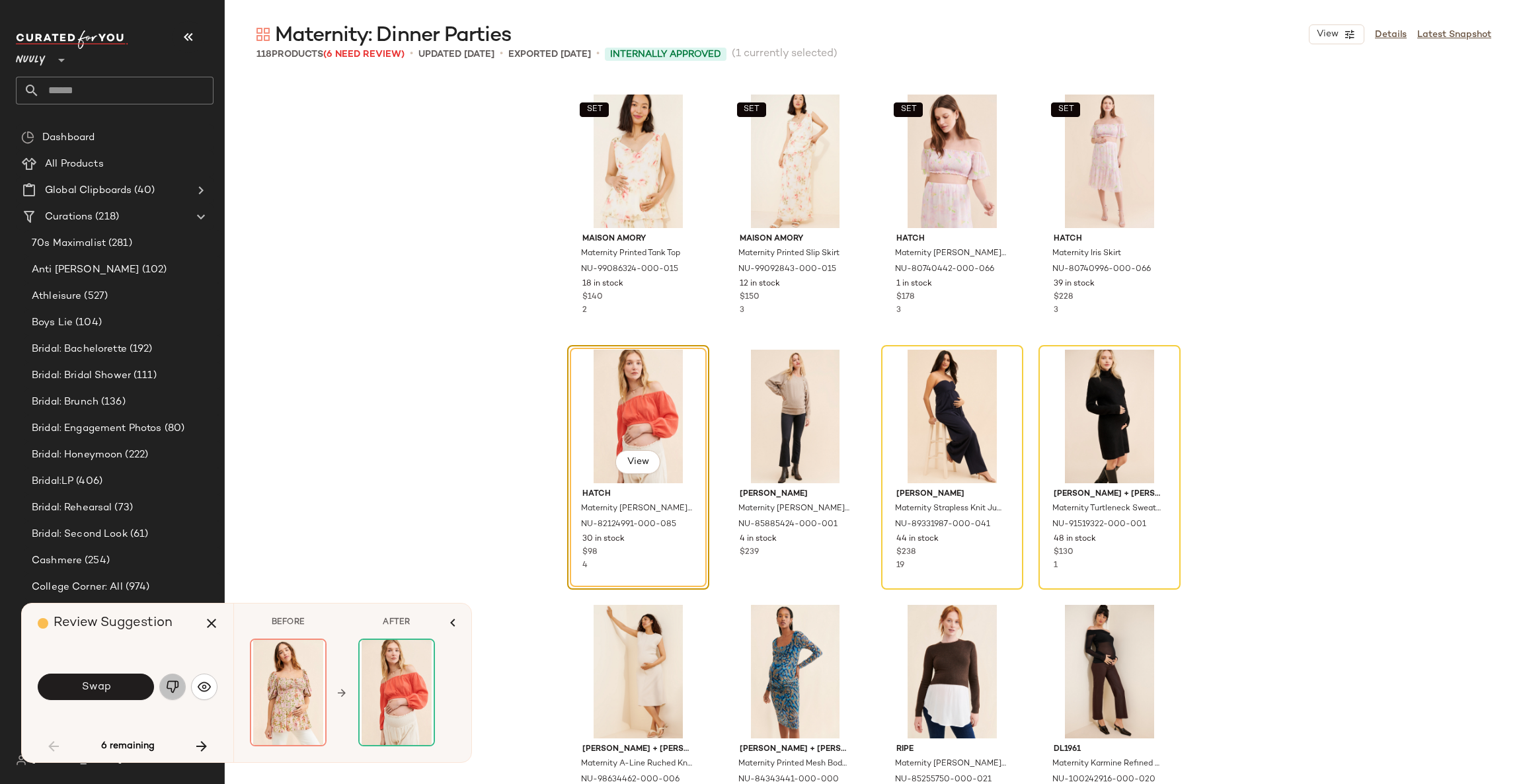
click at [172, 686] on img "button" at bounding box center [173, 687] width 14 height 14
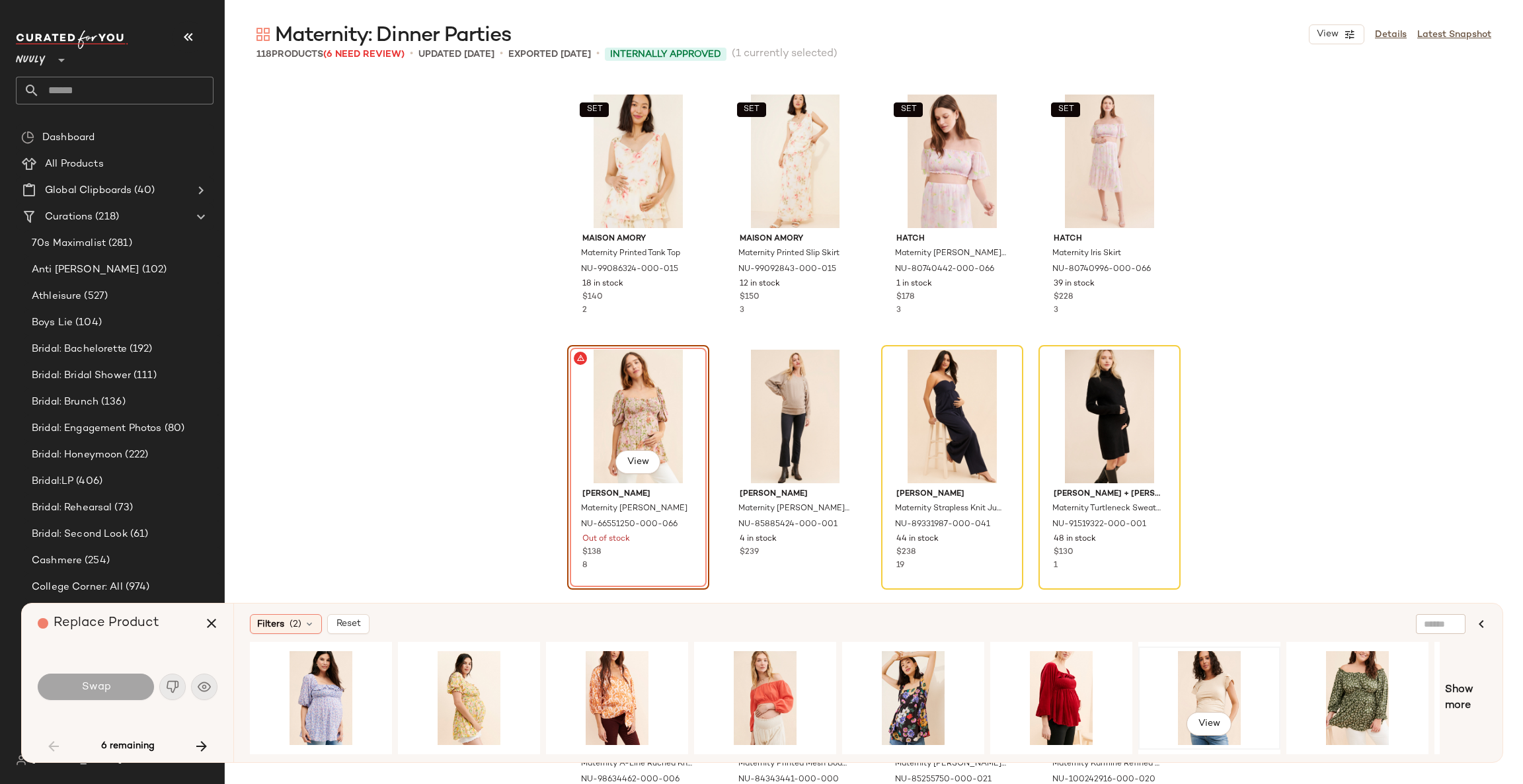
click at [1223, 680] on div "View" at bounding box center [1209, 698] width 133 height 94
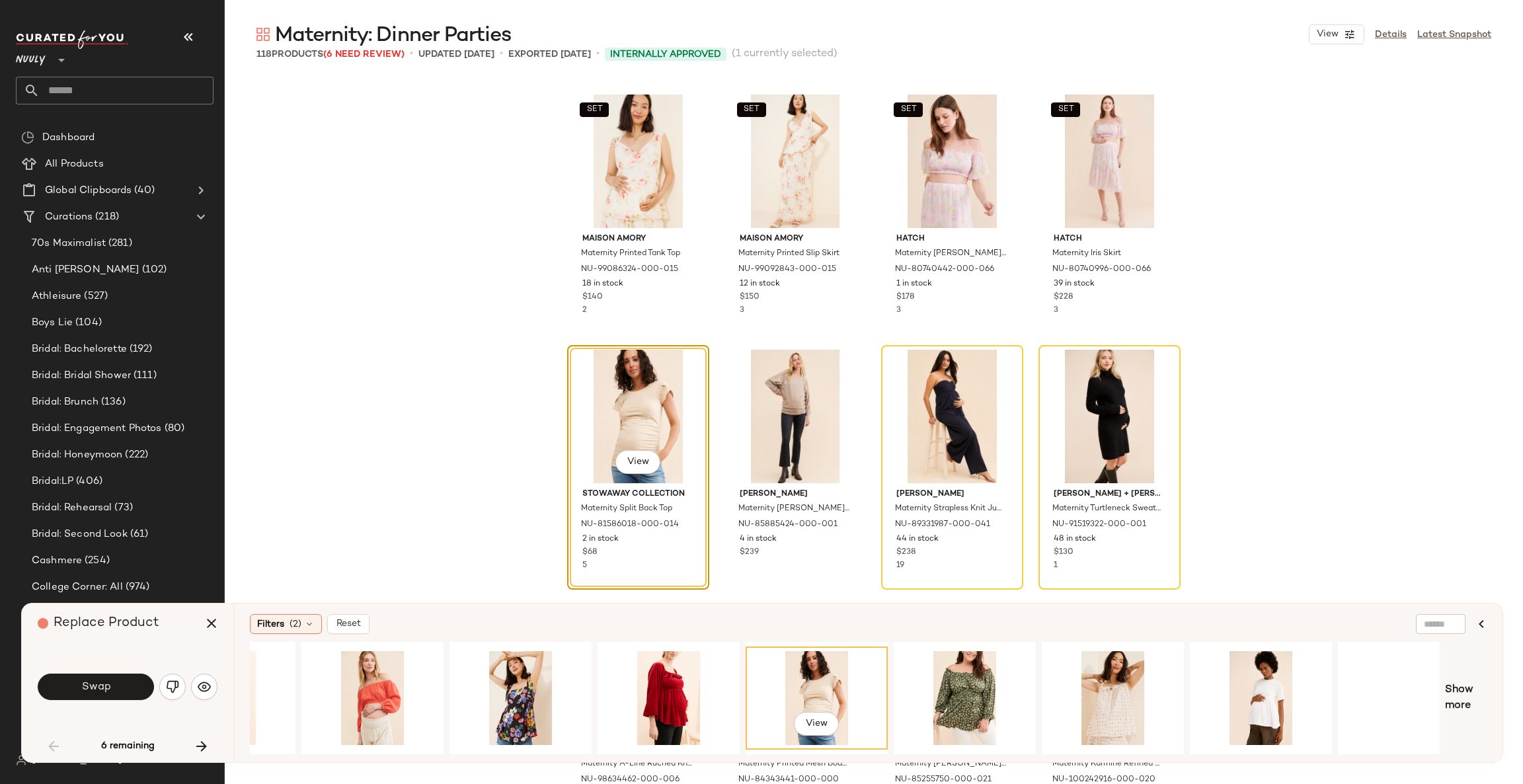
scroll to position [0, 432]
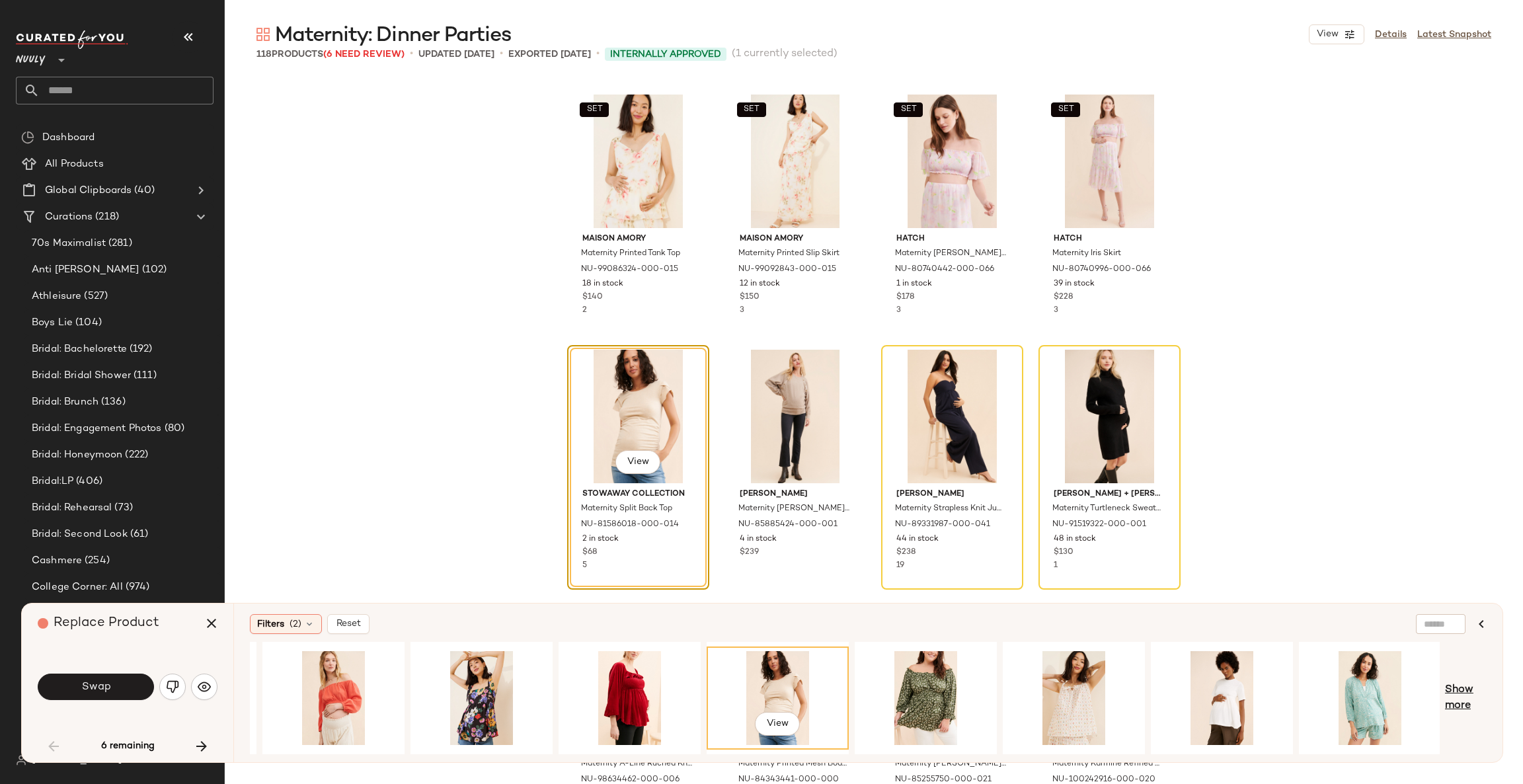
click at [1465, 691] on span "Show more" at bounding box center [1466, 698] width 42 height 32
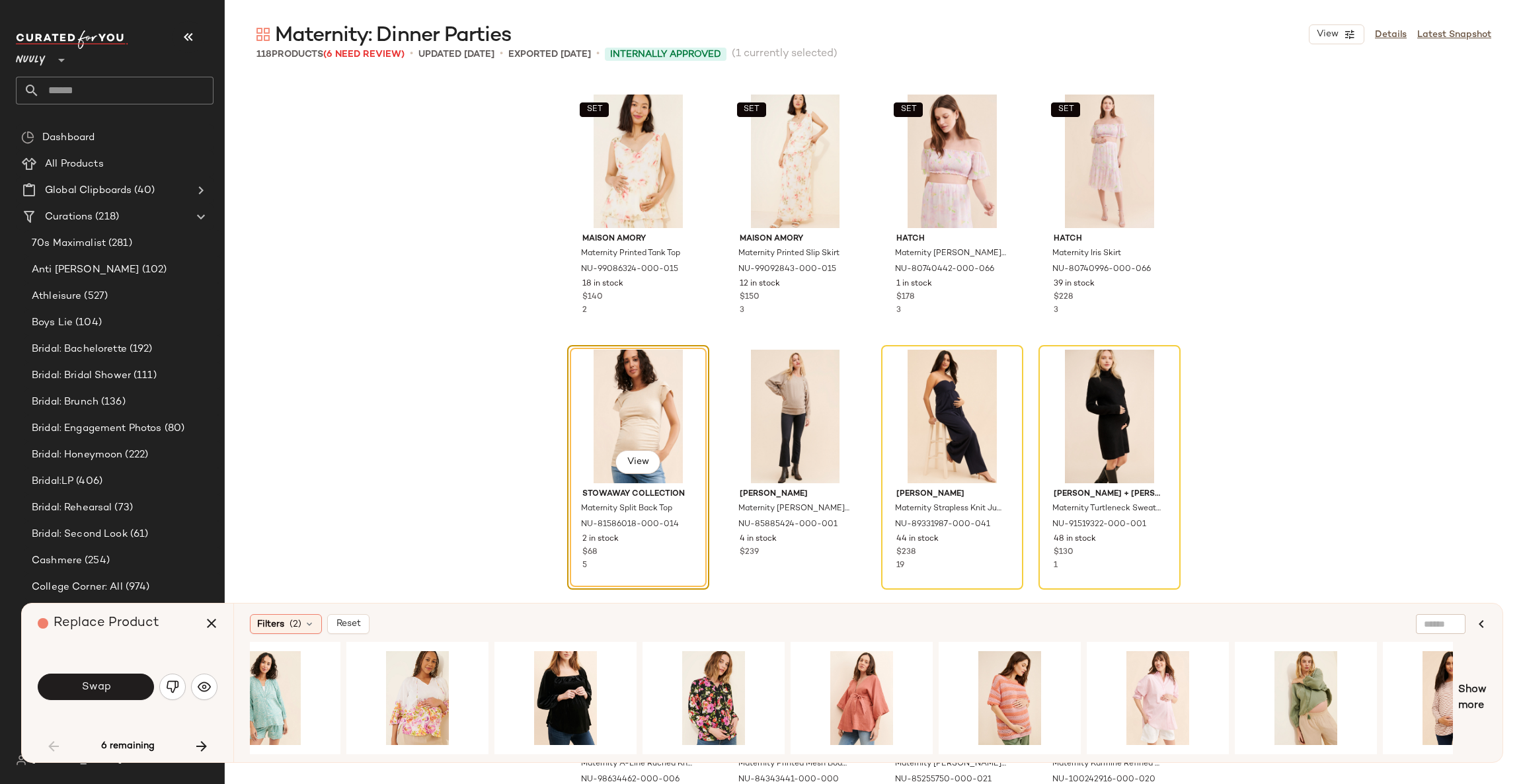
scroll to position [0, 1604]
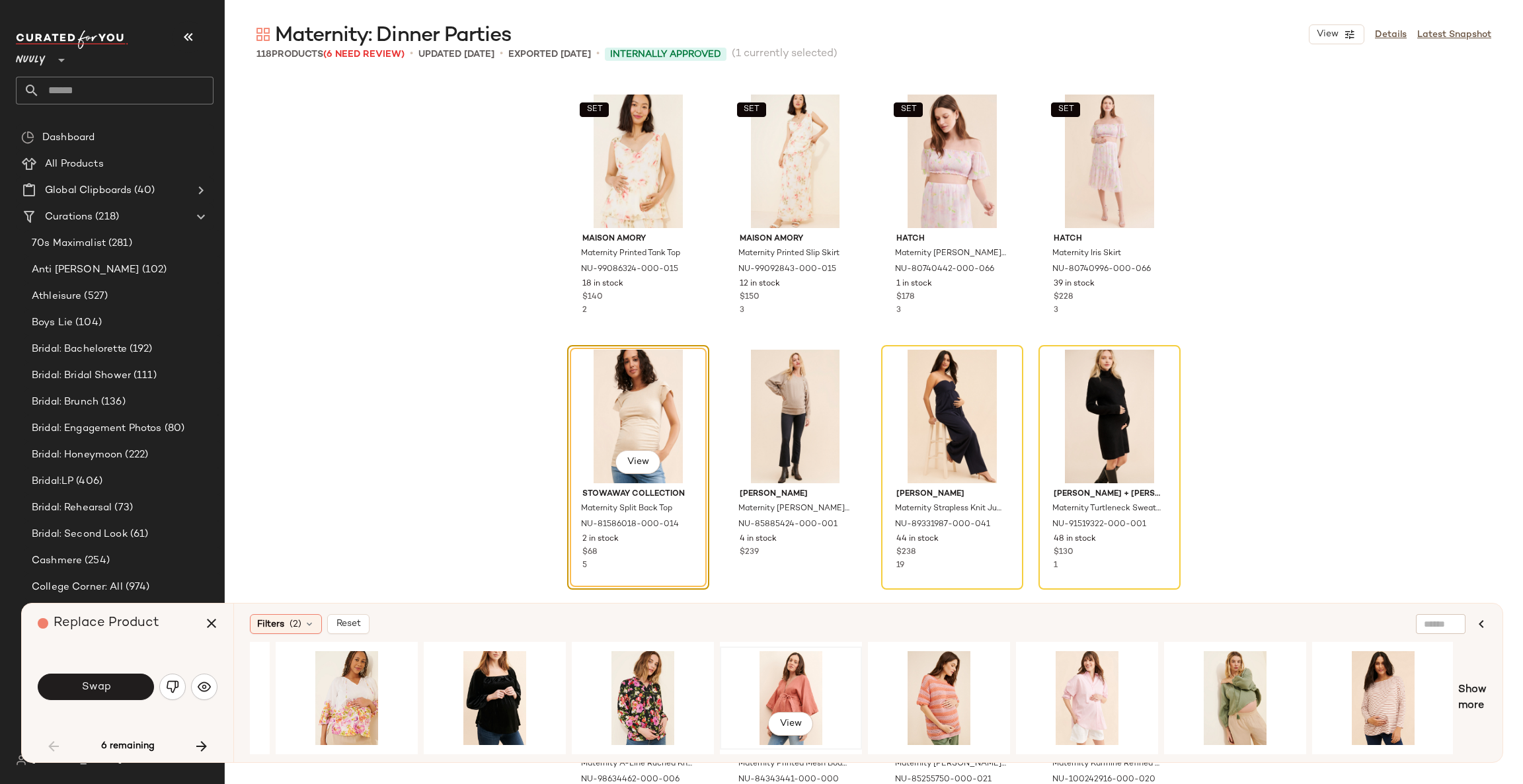
click at [811, 678] on div "View" at bounding box center [791, 698] width 133 height 94
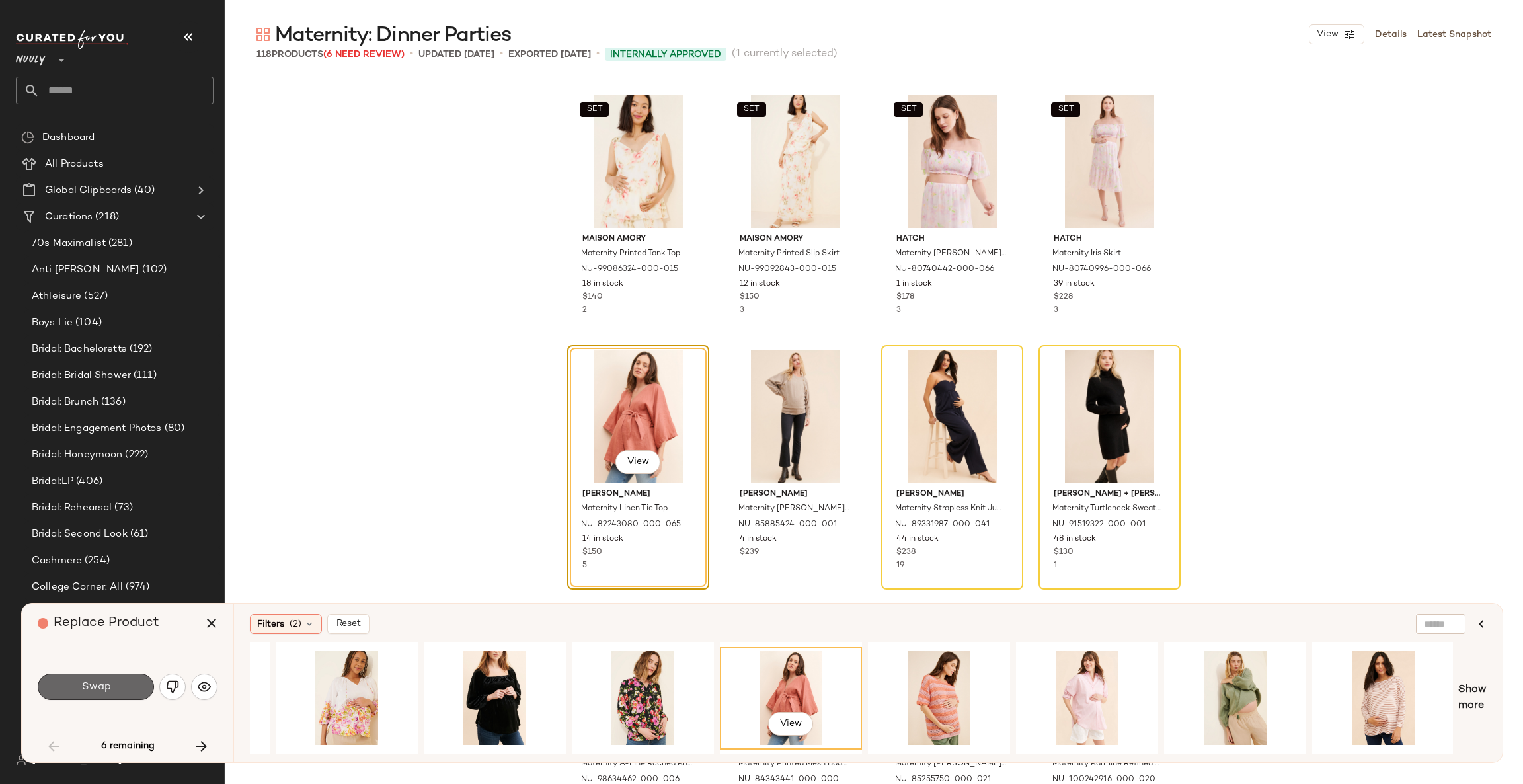
click at [97, 681] on span "Swap" at bounding box center [95, 687] width 30 height 13
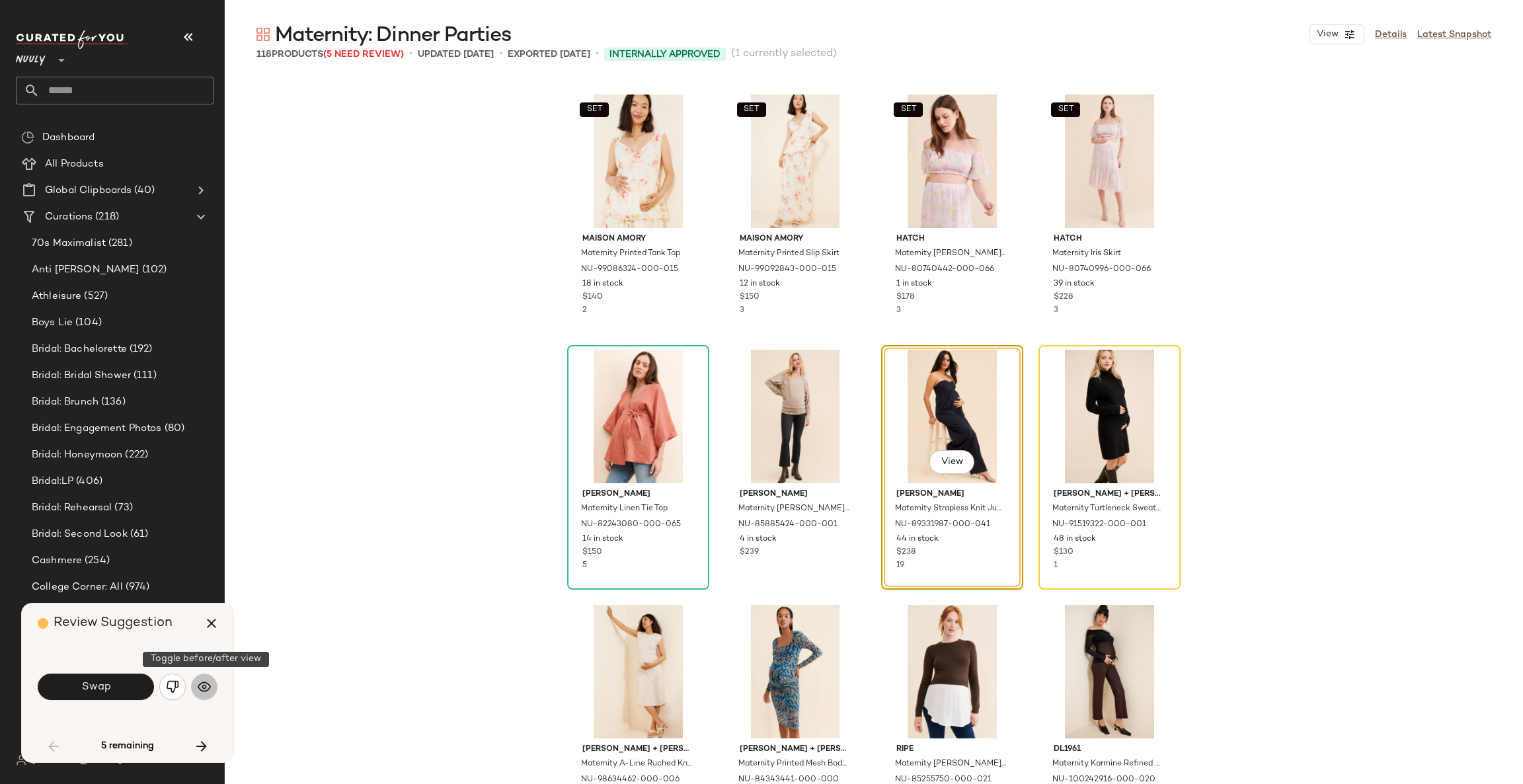
click at [212, 690] on button "button" at bounding box center [204, 687] width 26 height 26
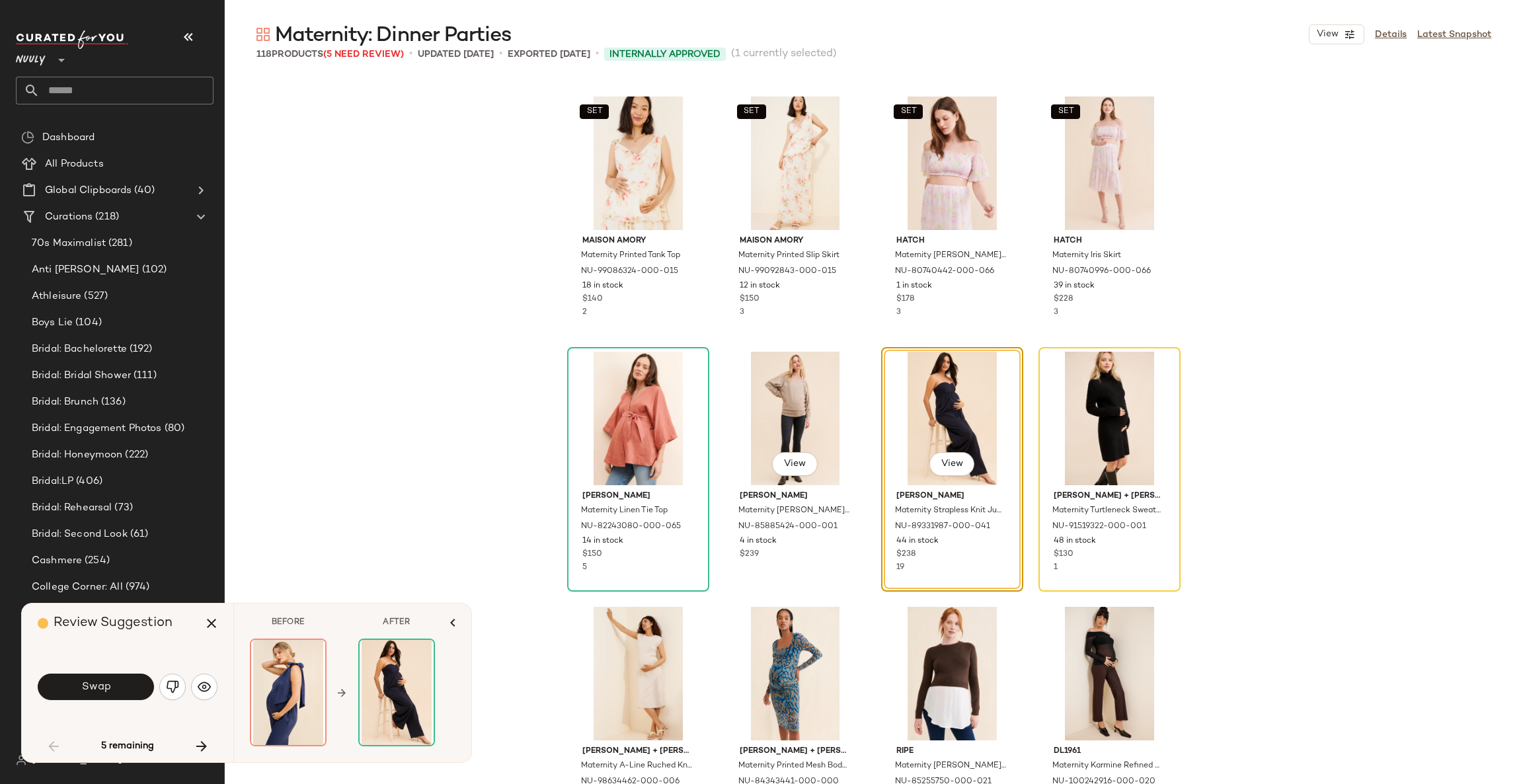
scroll to position [1530, 0]
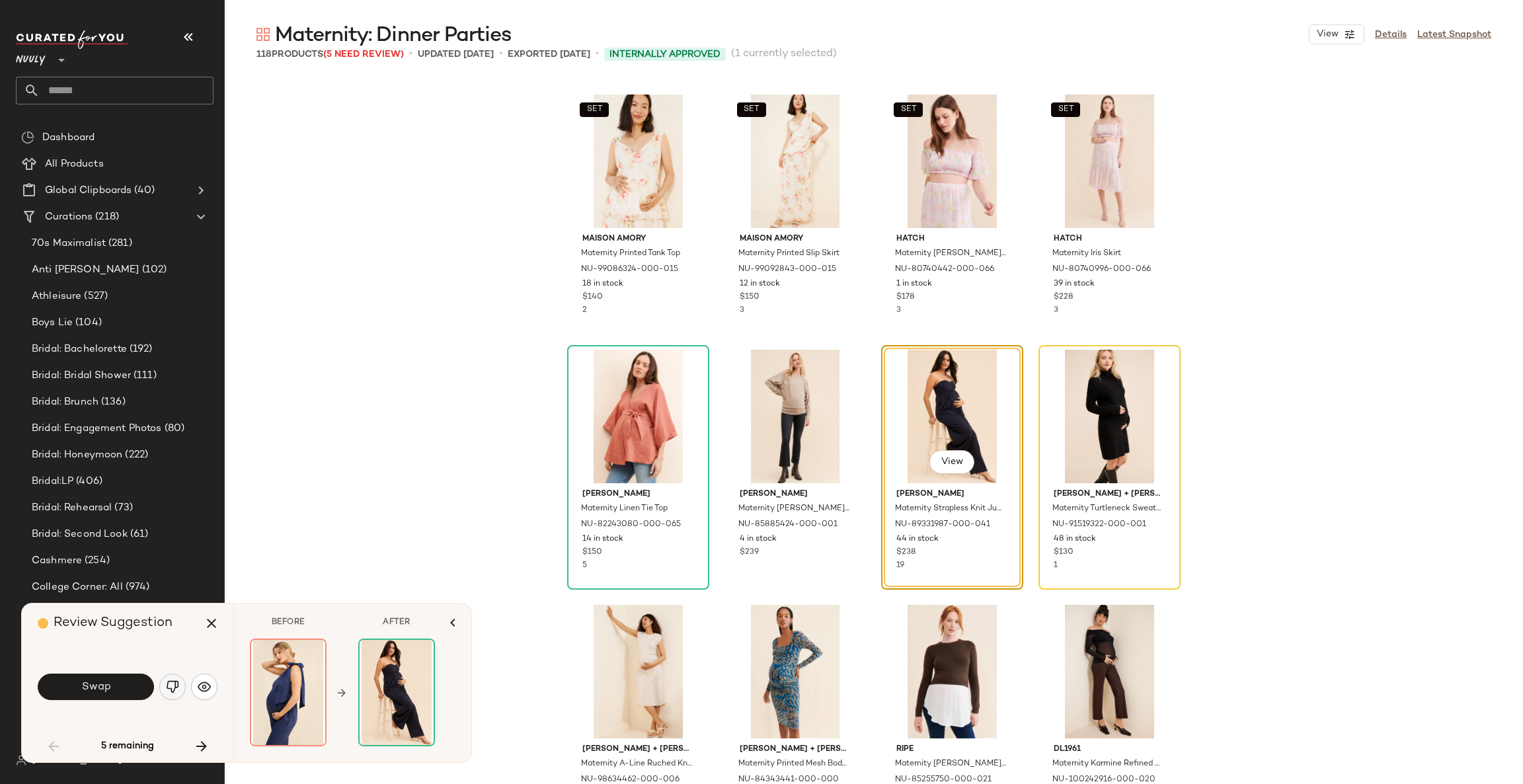
click at [169, 687] on img "button" at bounding box center [173, 687] width 14 height 14
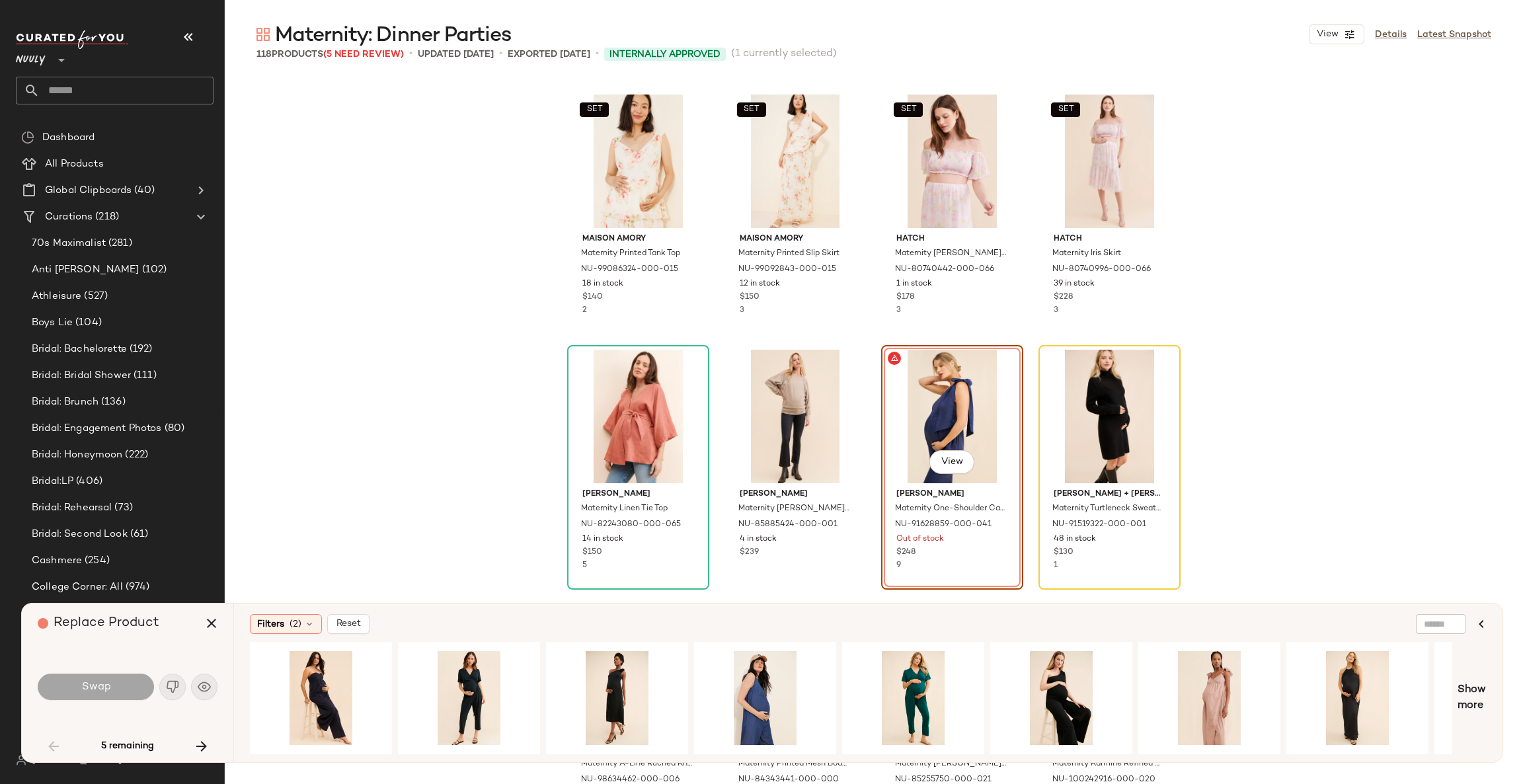
drag, startPoint x: 793, startPoint y: 747, endPoint x: 1041, endPoint y: 755, distance: 248.1
click at [1041, 755] on div "Filters (2) Reset Show more" at bounding box center [867, 683] width 1269 height 159
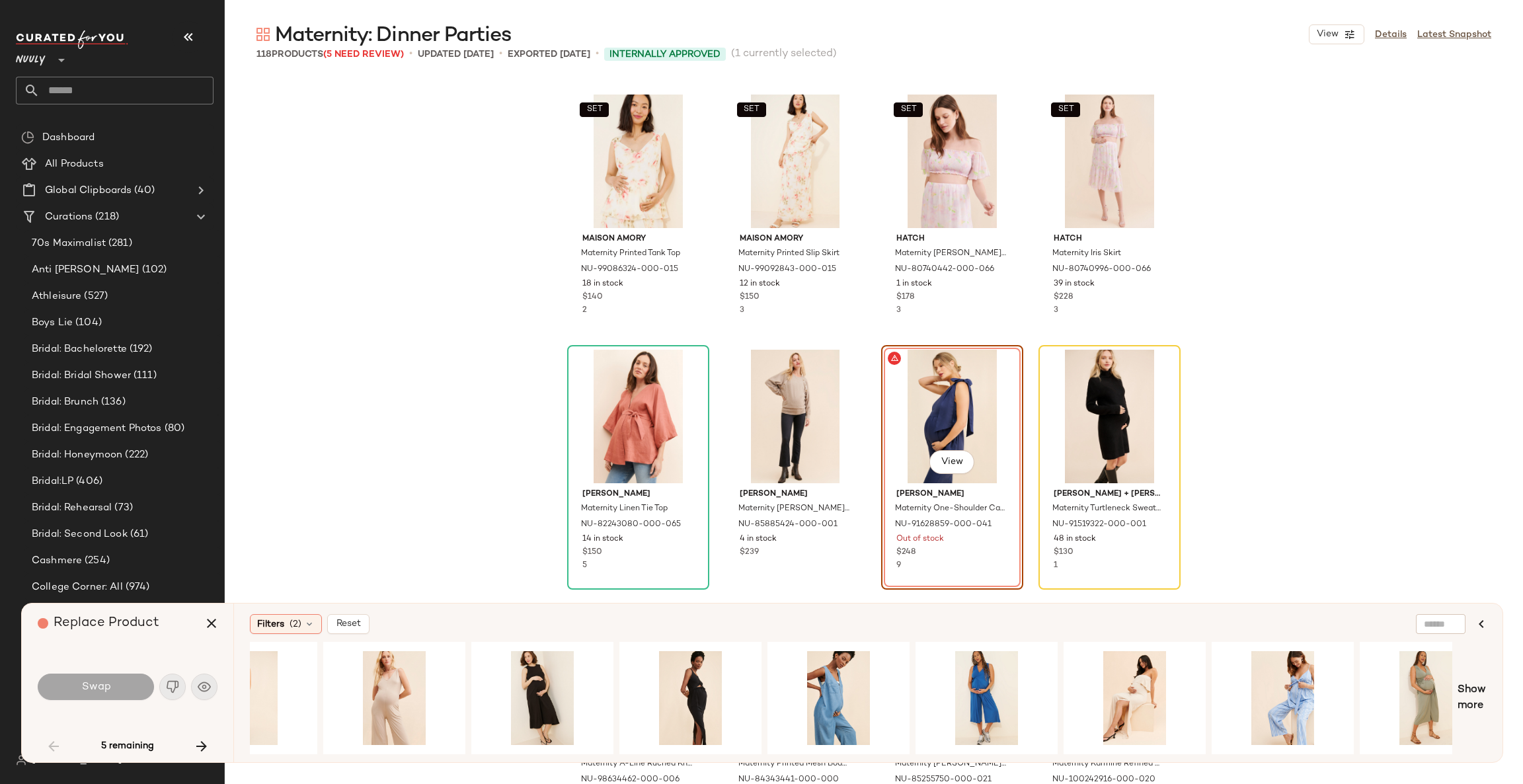
scroll to position [0, 1160]
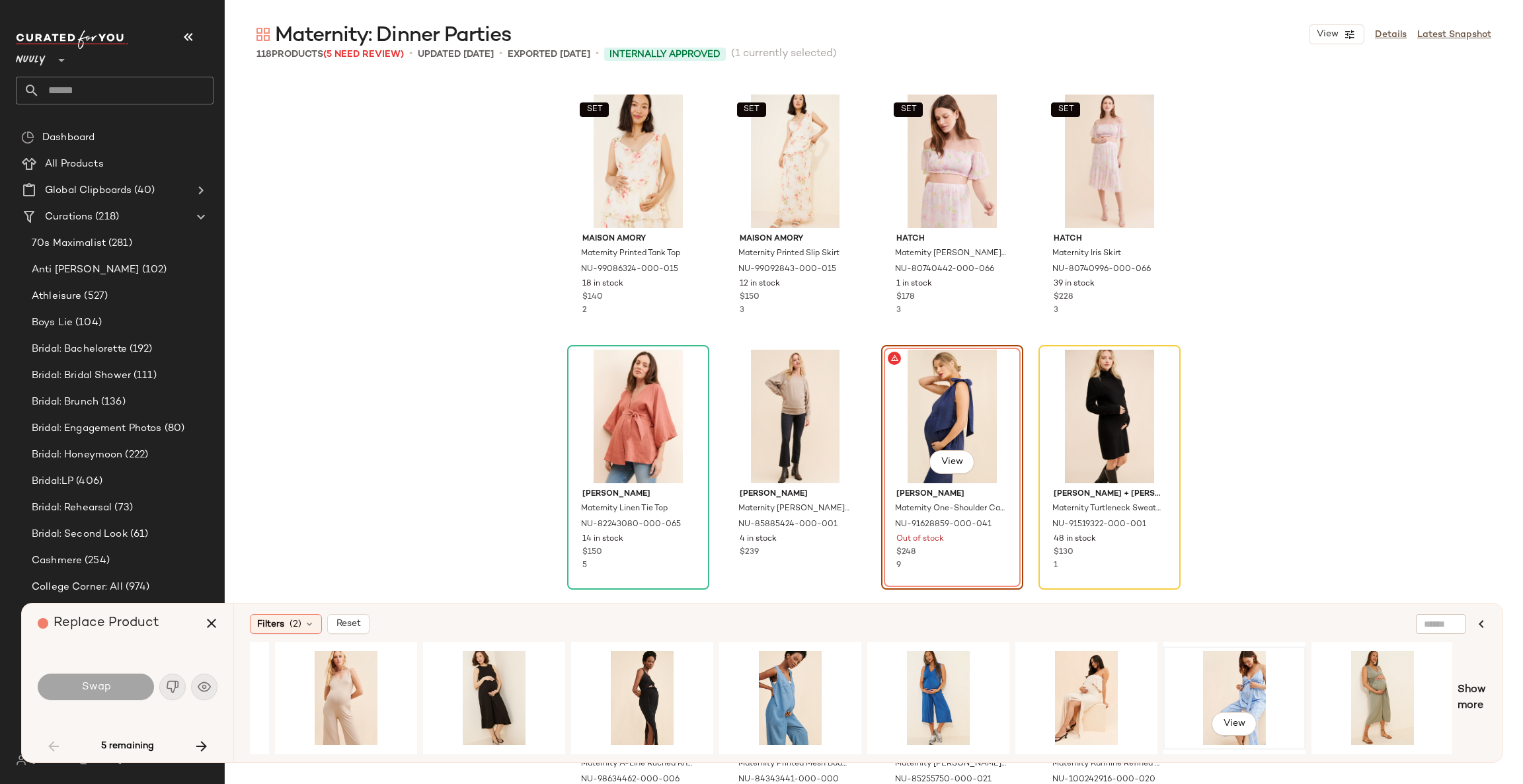
click at [1251, 678] on div "View" at bounding box center [1235, 698] width 133 height 94
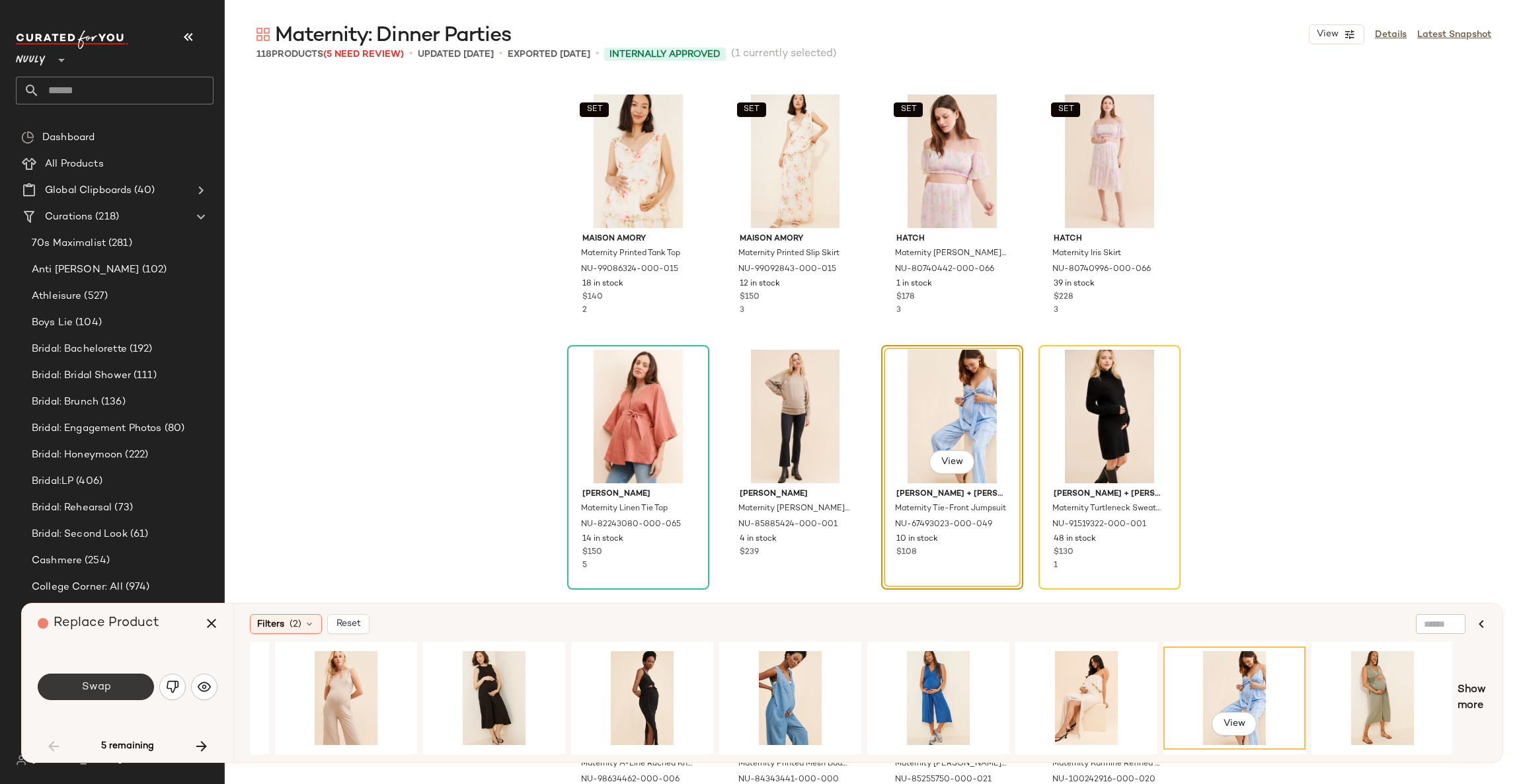
click at [74, 681] on button "Swap" at bounding box center [96, 687] width 117 height 26
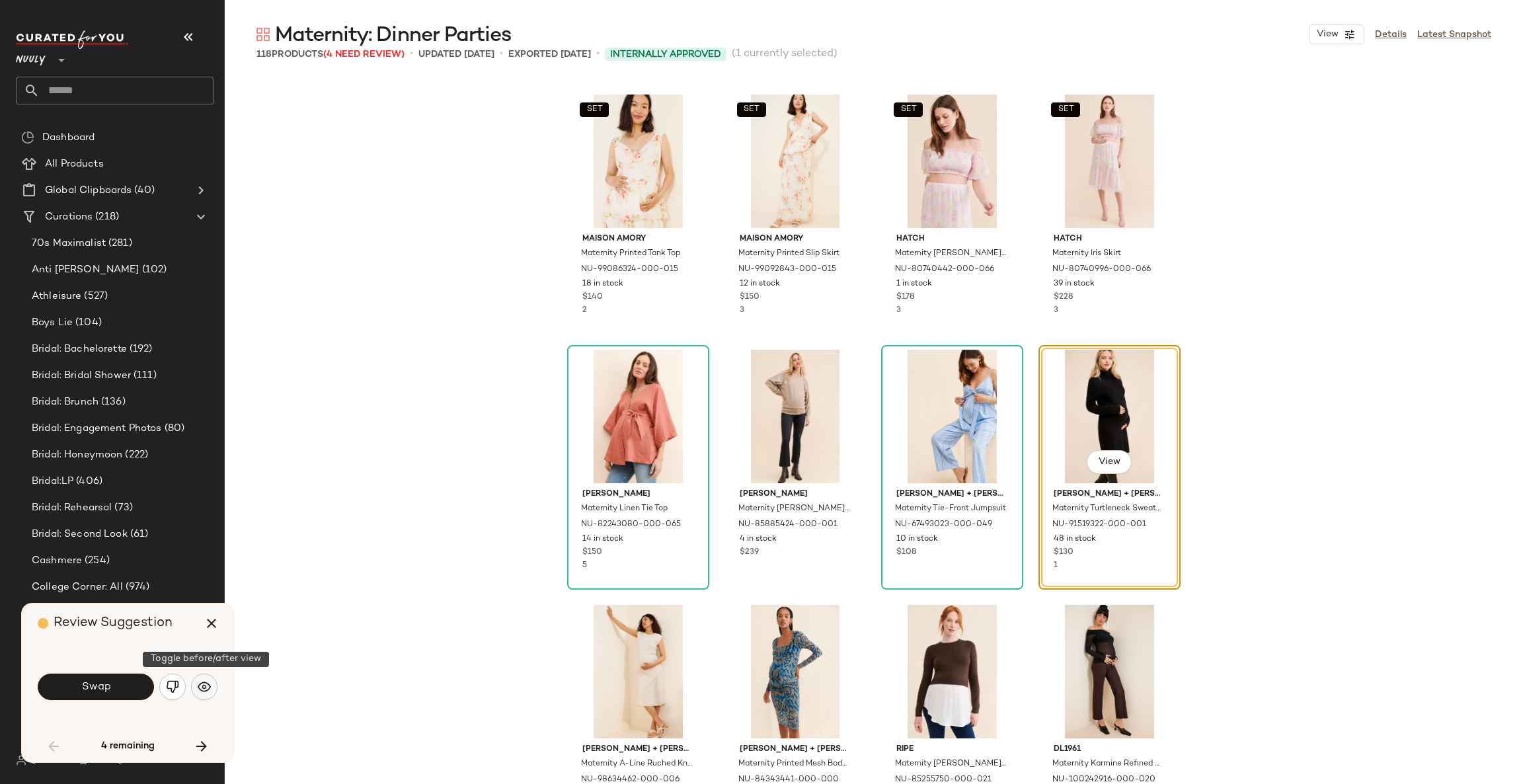
click at [200, 686] on img "button" at bounding box center [204, 687] width 14 height 14
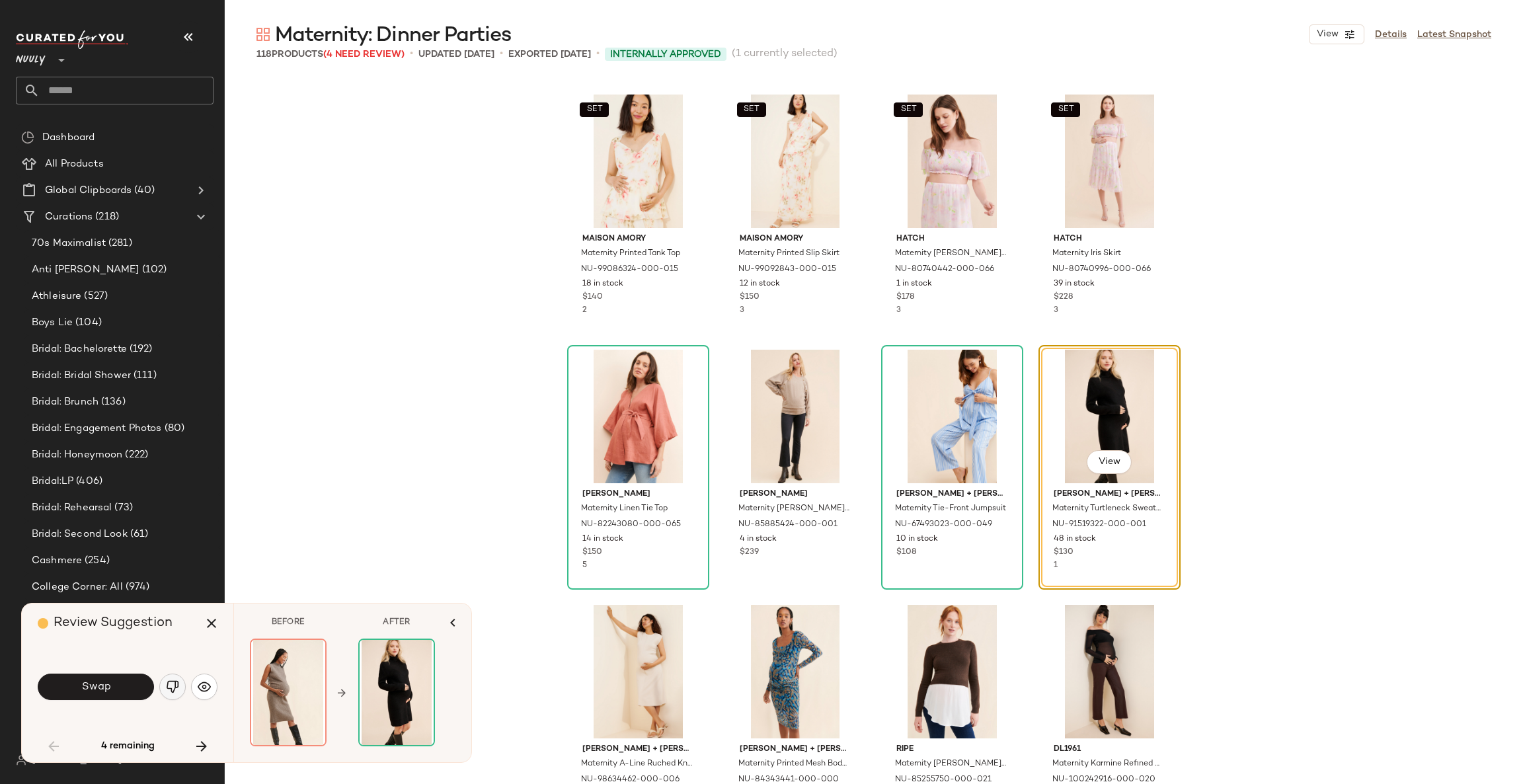
click at [173, 686] on img "button" at bounding box center [173, 687] width 14 height 14
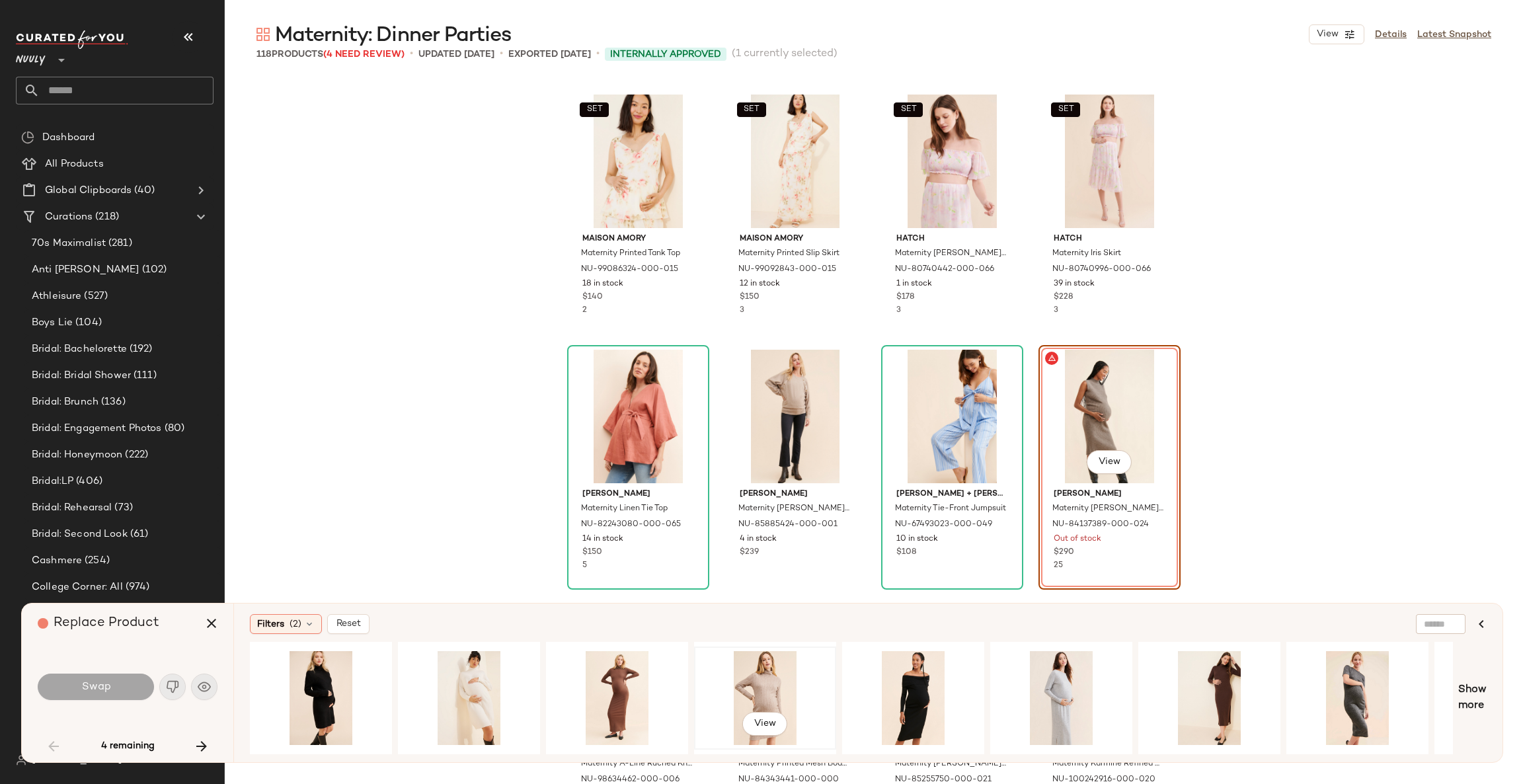
click at [752, 682] on div "View" at bounding box center [765, 698] width 133 height 94
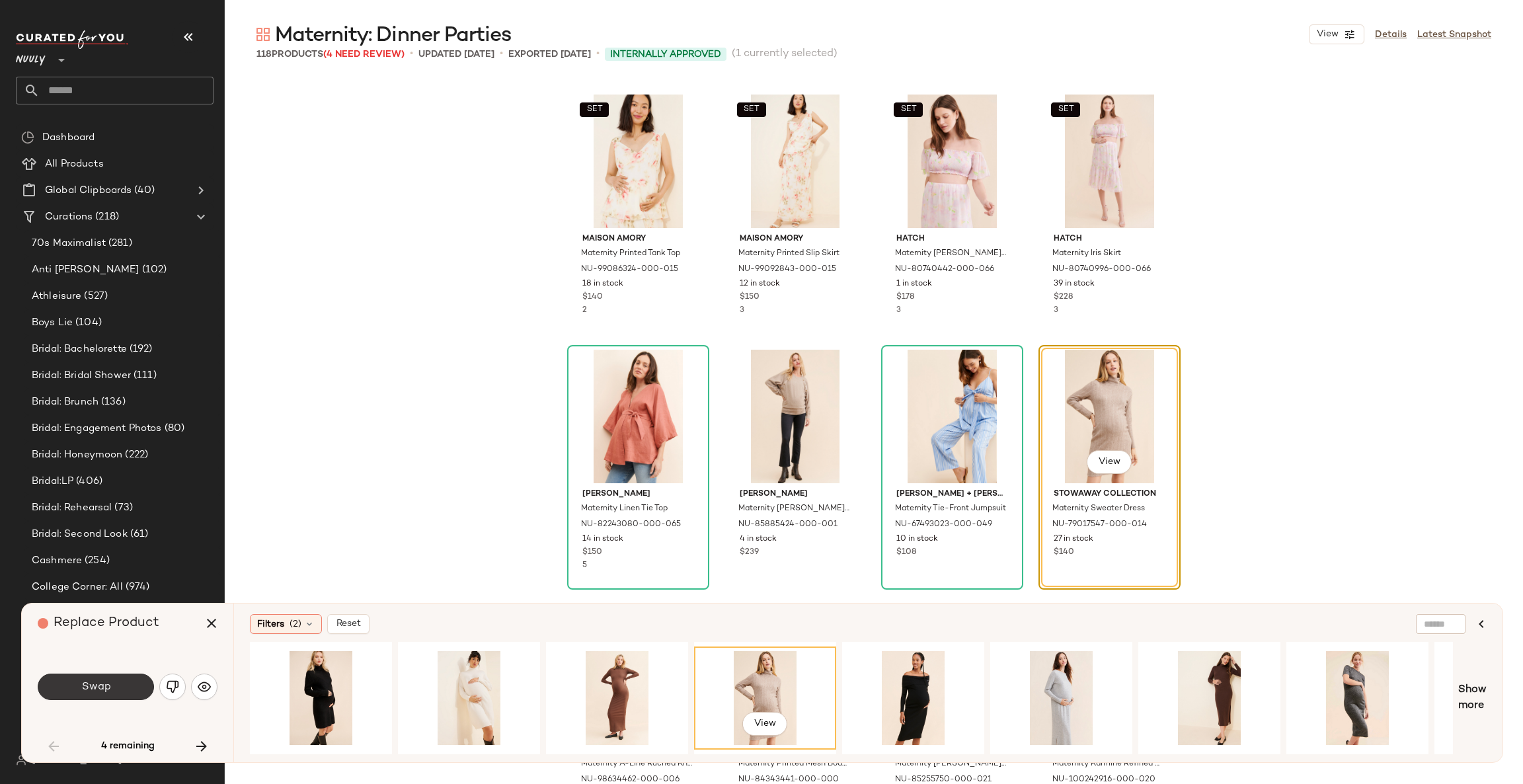
click at [149, 683] on button "Swap" at bounding box center [96, 687] width 117 height 26
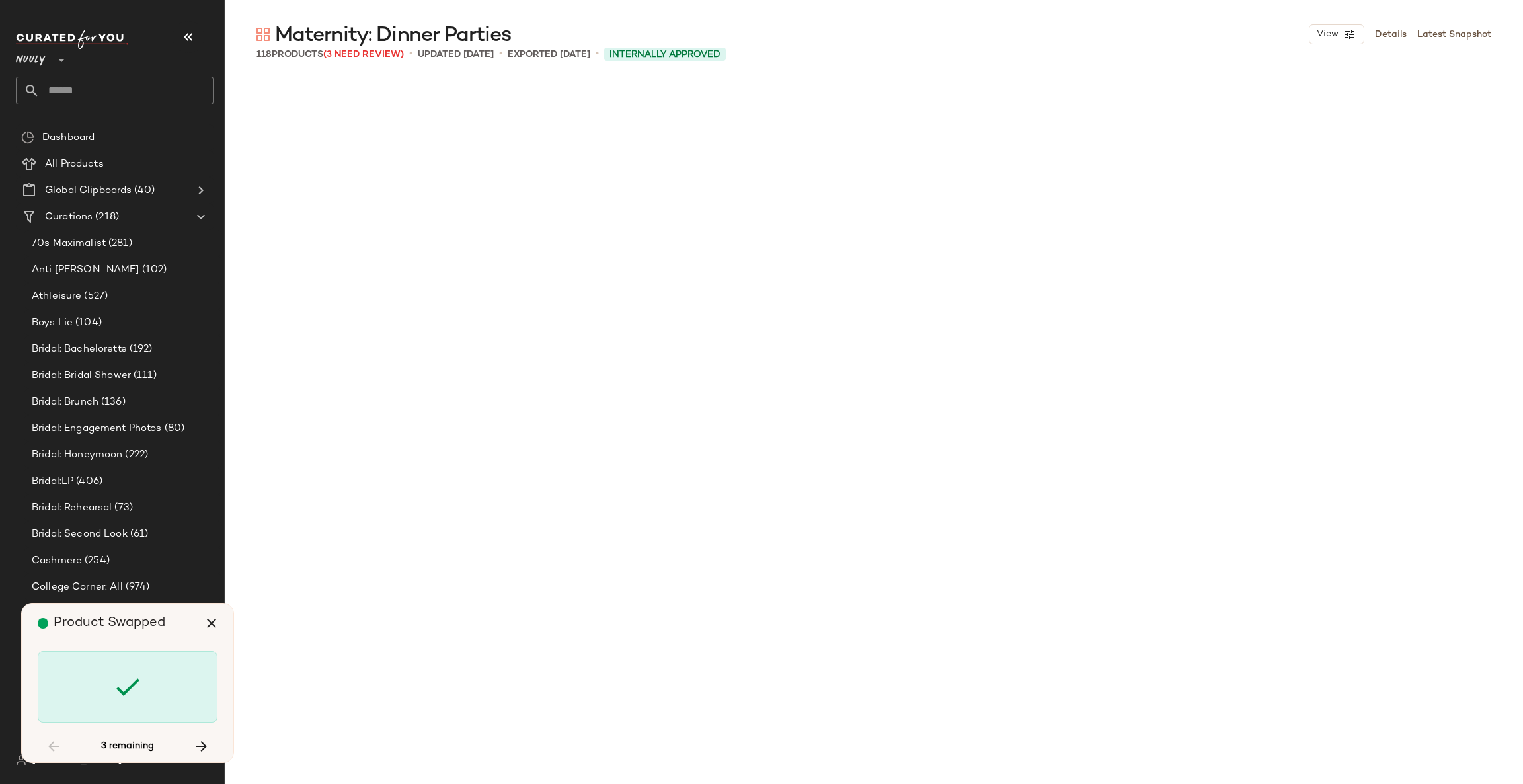
scroll to position [4082, 0]
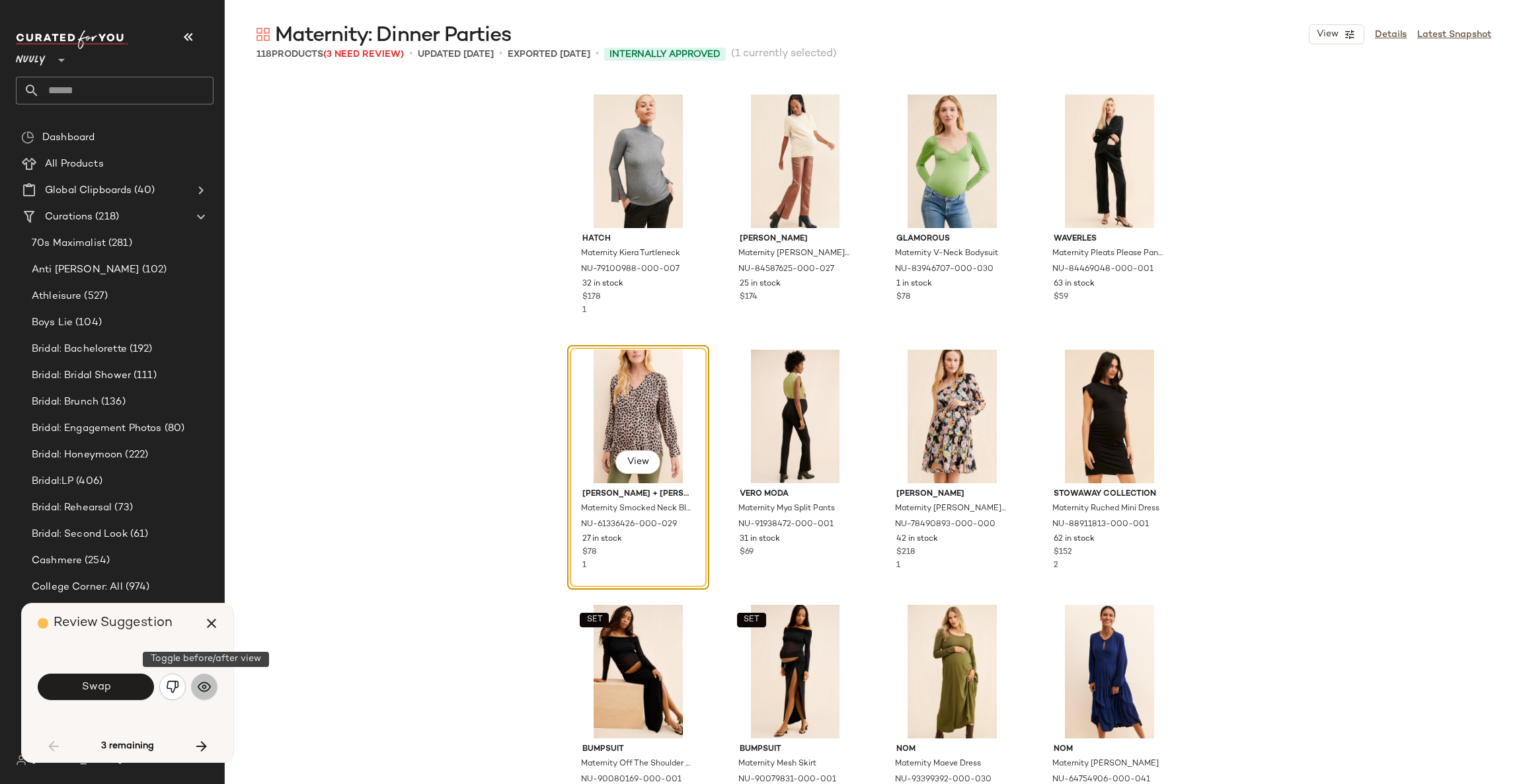
click at [196, 685] on button "button" at bounding box center [204, 687] width 26 height 26
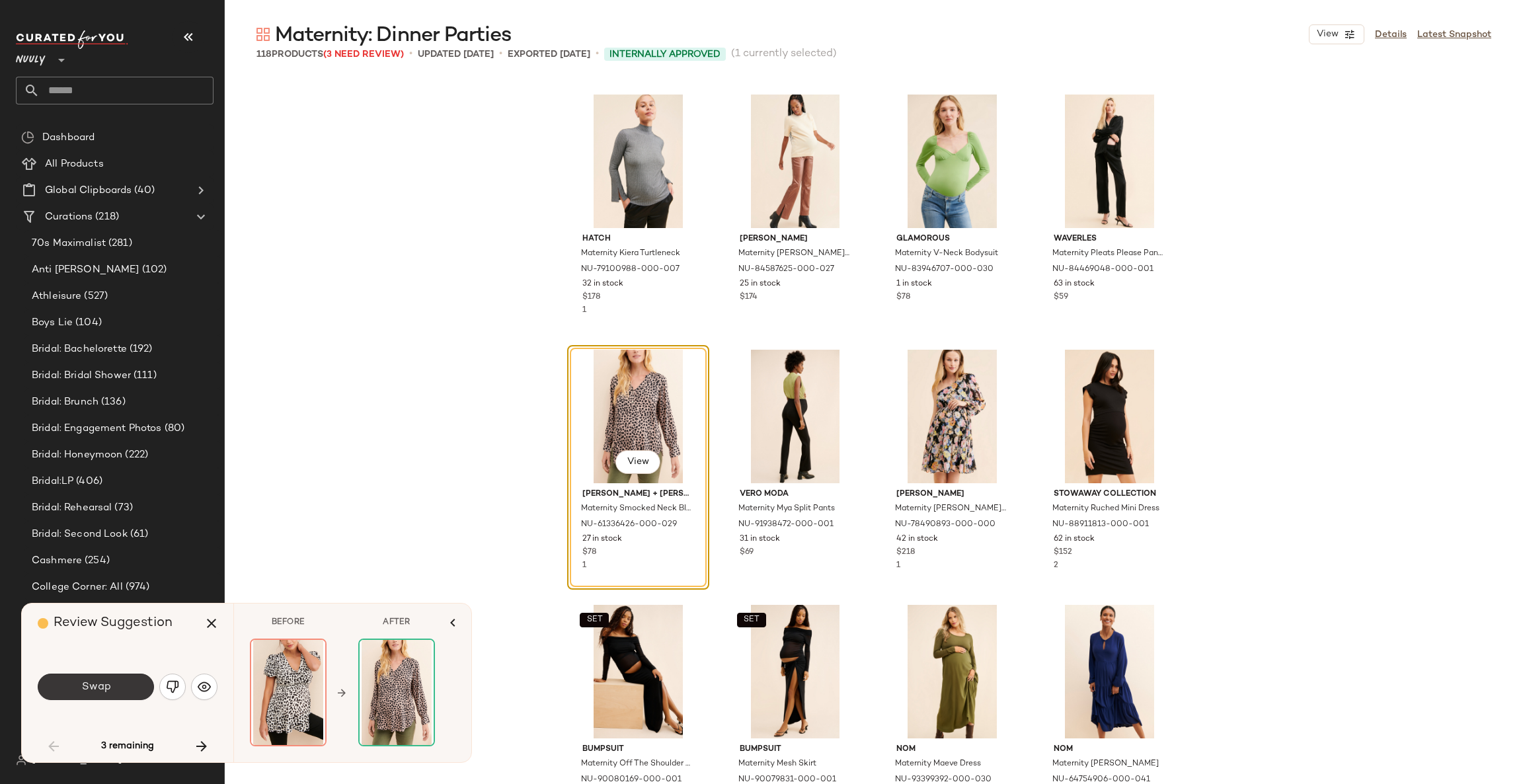
click at [130, 686] on button "Swap" at bounding box center [96, 687] width 117 height 26
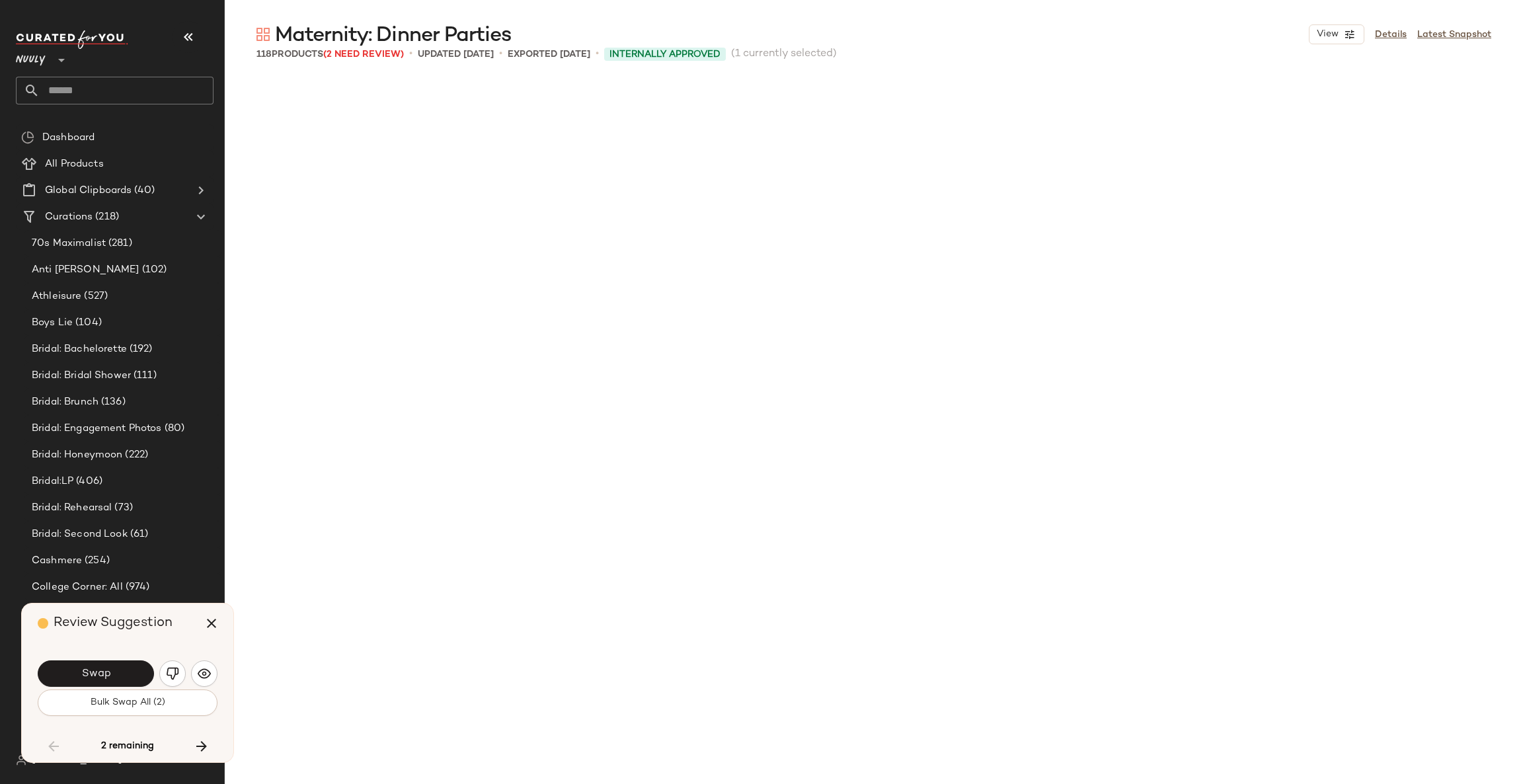
scroll to position [4848, 0]
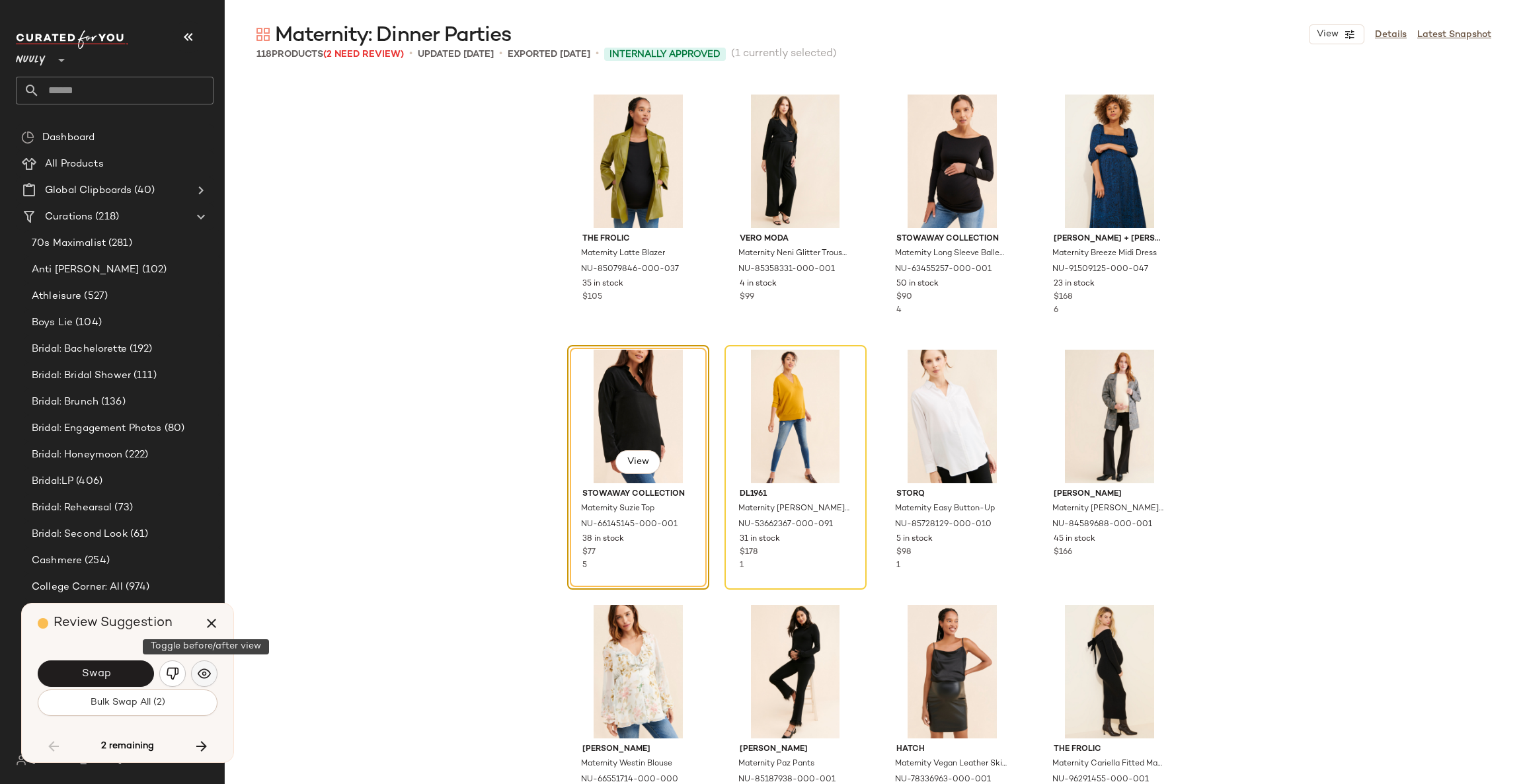
click at [207, 679] on img "button" at bounding box center [204, 673] width 14 height 14
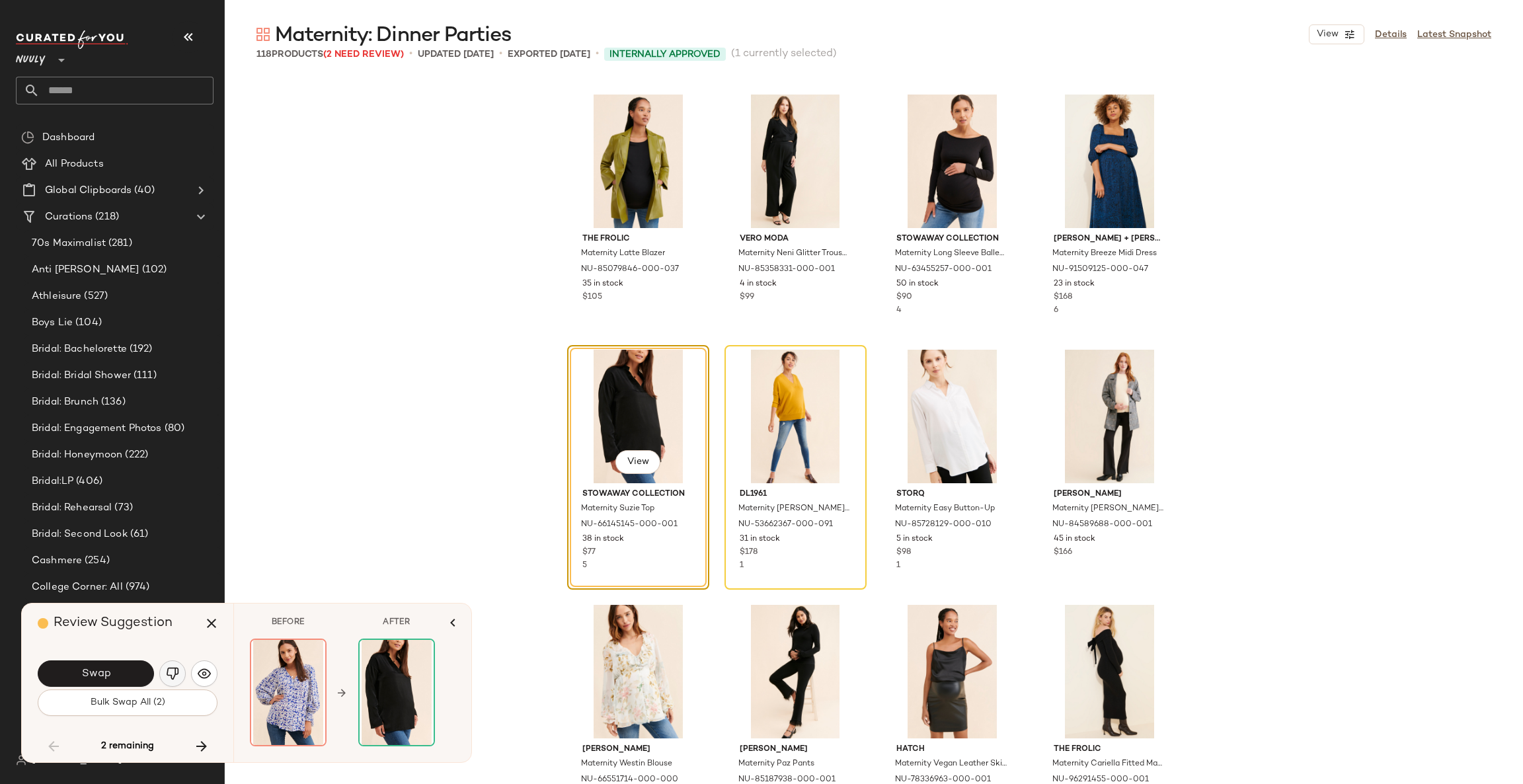
click at [168, 679] on img "button" at bounding box center [173, 673] width 14 height 14
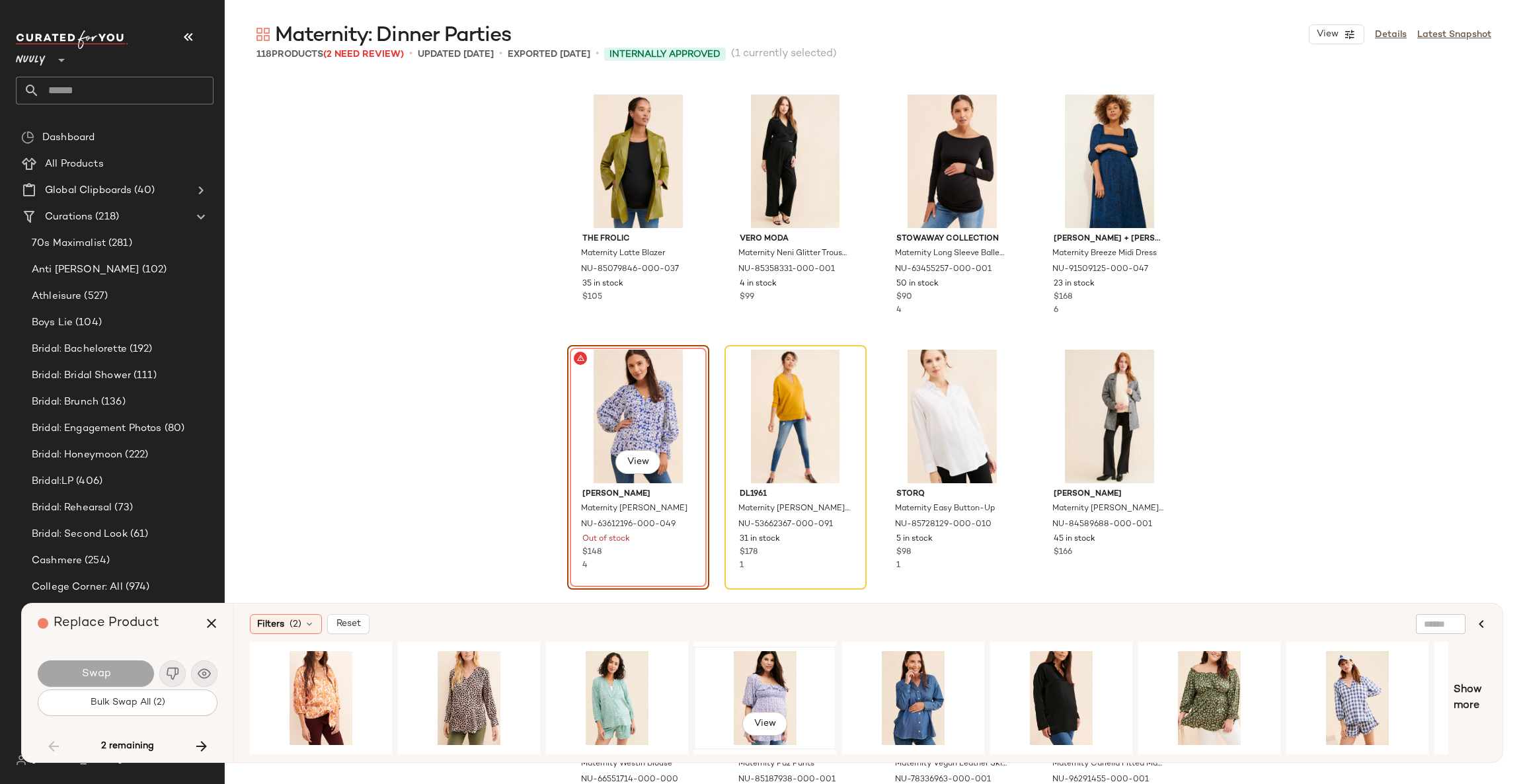
click at [770, 688] on div "View" at bounding box center [765, 698] width 133 height 94
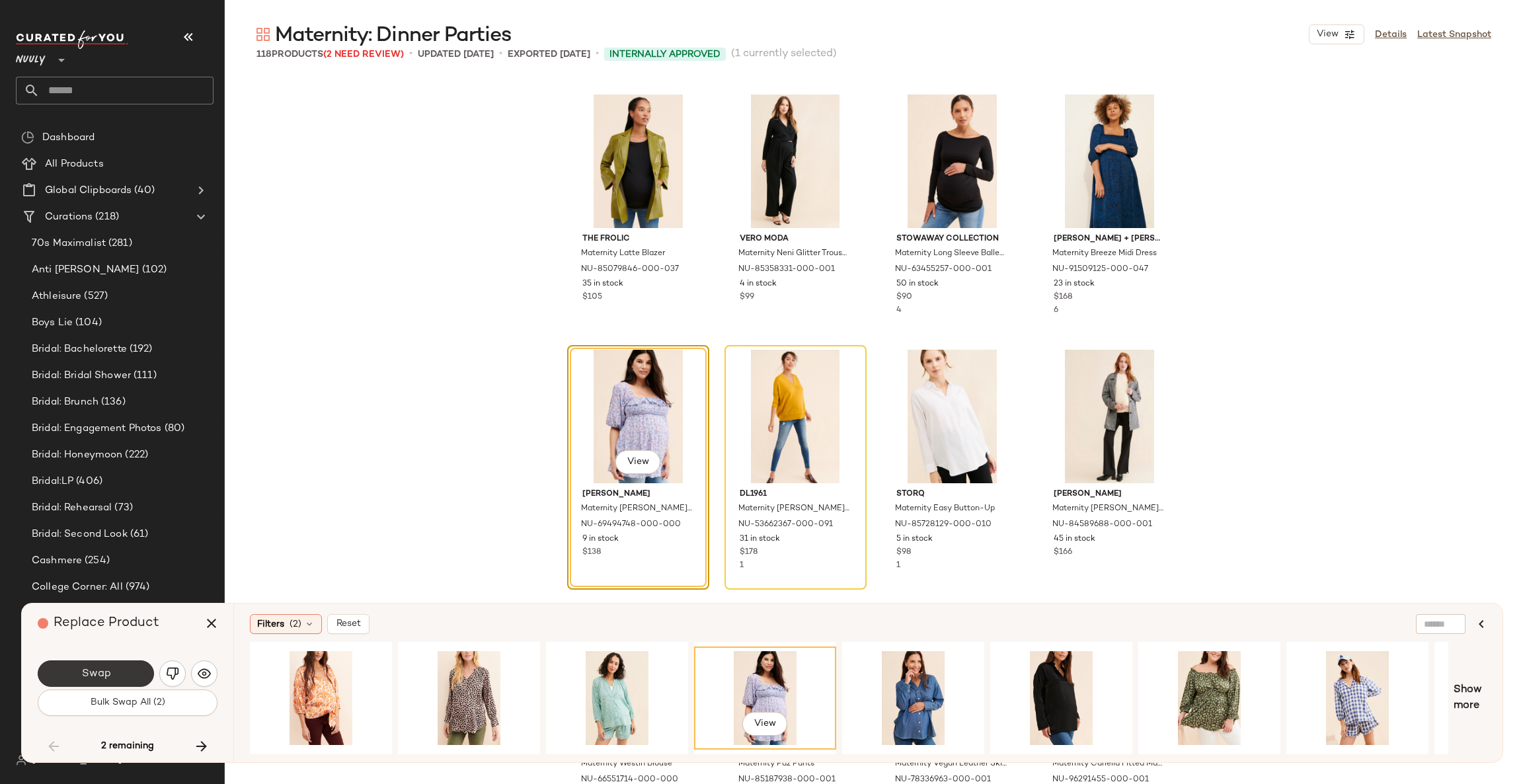
click at [132, 677] on button "Swap" at bounding box center [96, 673] width 117 height 26
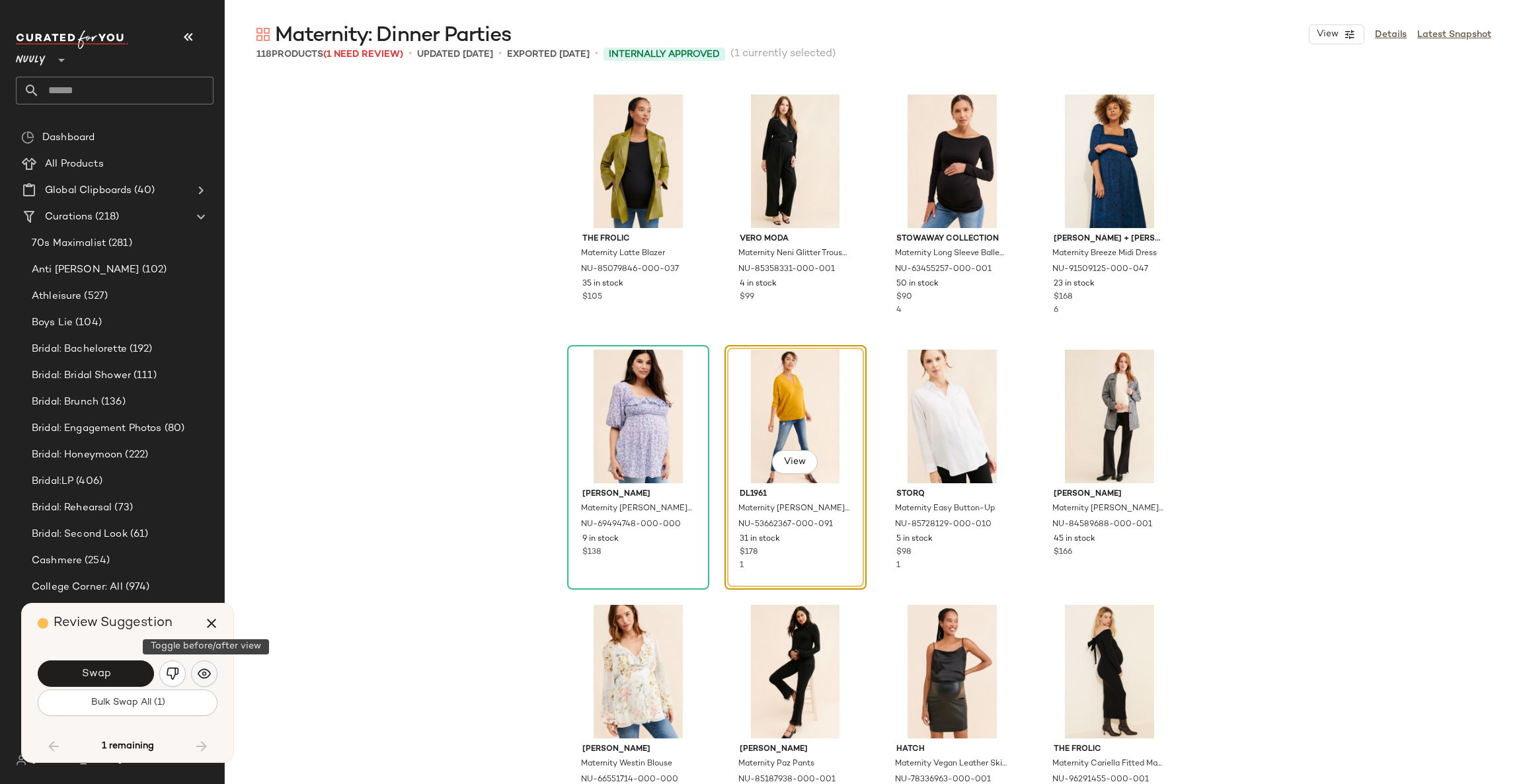
click at [201, 675] on img "button" at bounding box center [204, 673] width 14 height 14
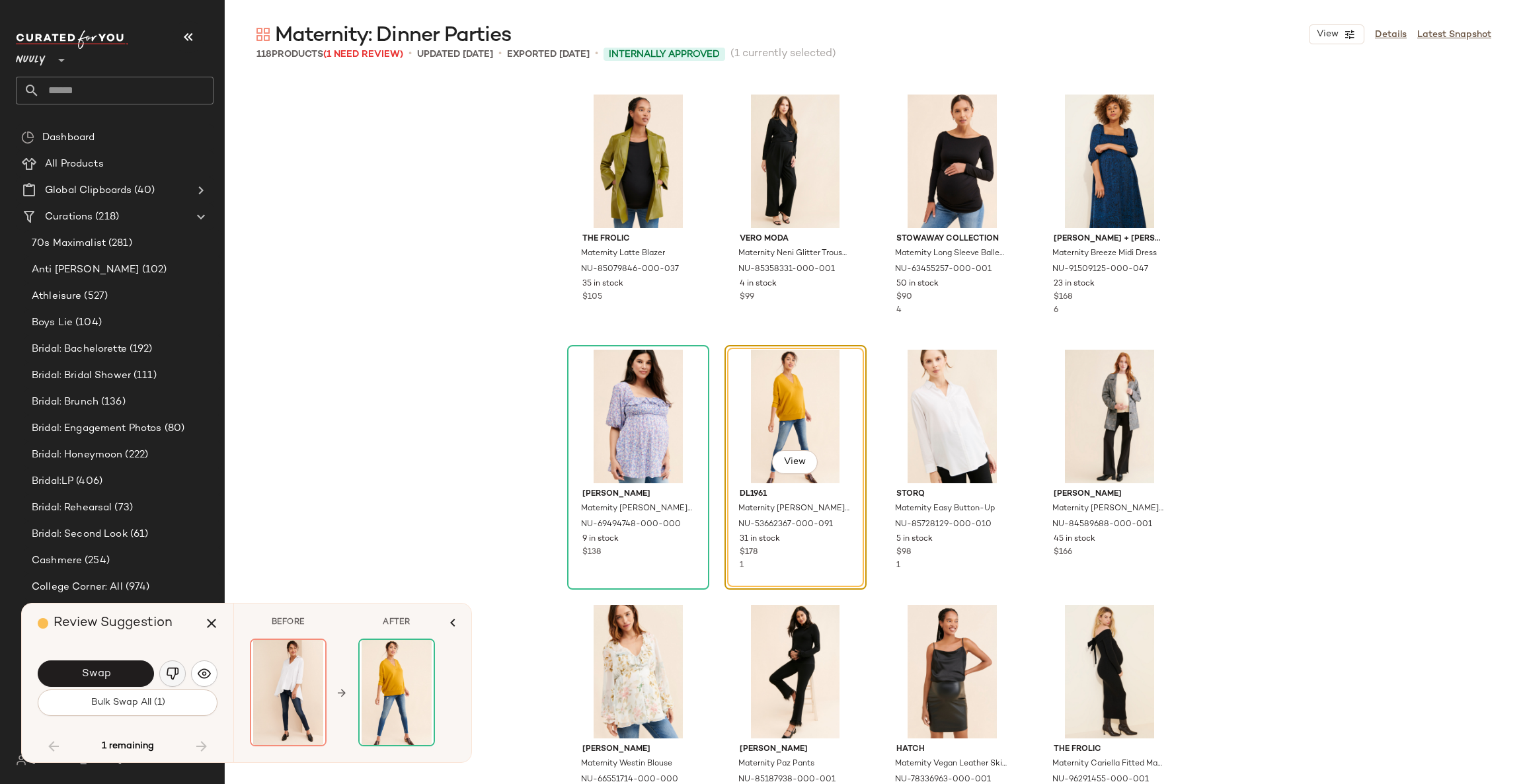
click at [176, 676] on img "button" at bounding box center [173, 673] width 14 height 14
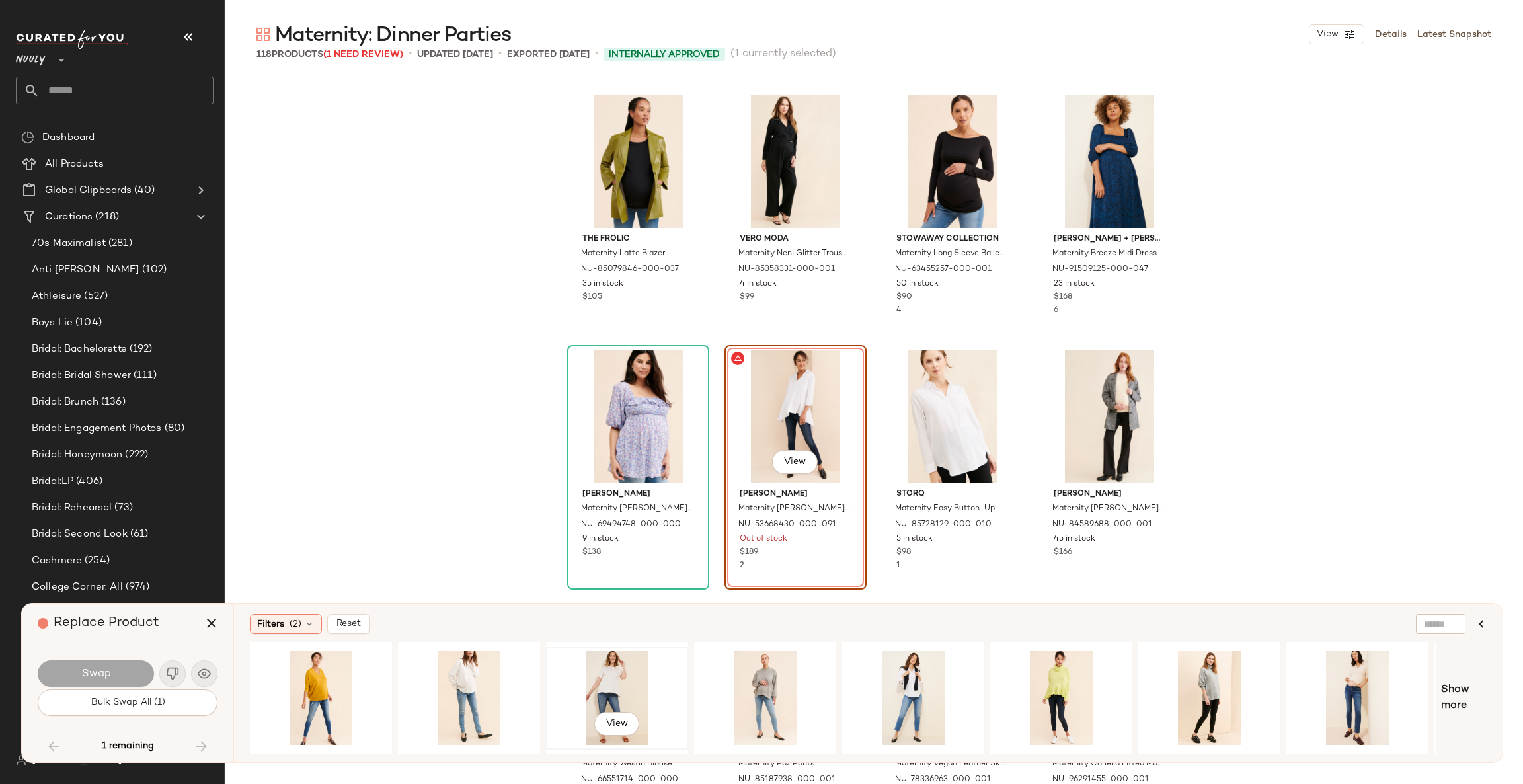
click at [614, 677] on div "View" at bounding box center [617, 698] width 133 height 94
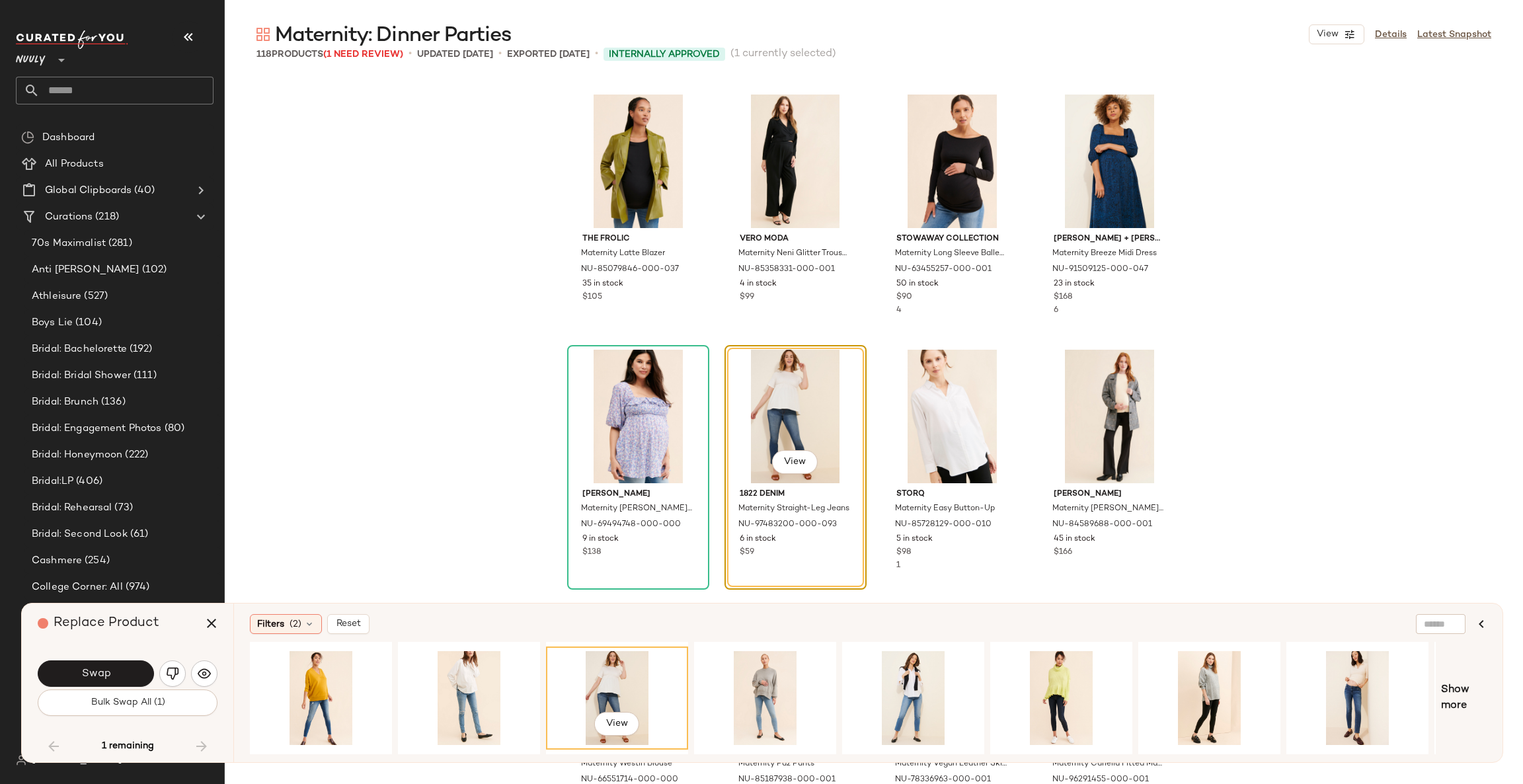
click at [105, 682] on button "Swap" at bounding box center [96, 673] width 117 height 26
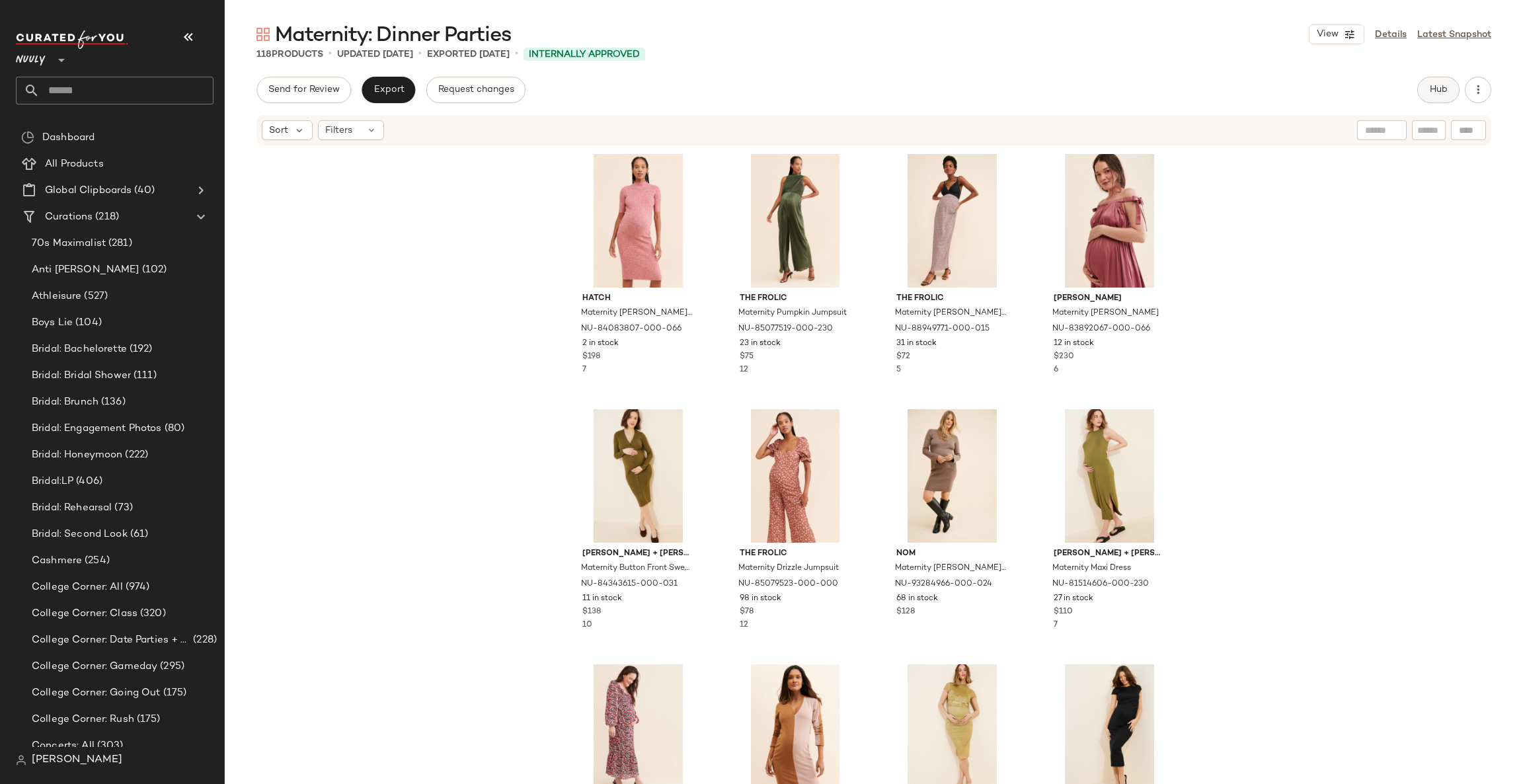
click at [1458, 86] on button "Hub" at bounding box center [1438, 89] width 42 height 26
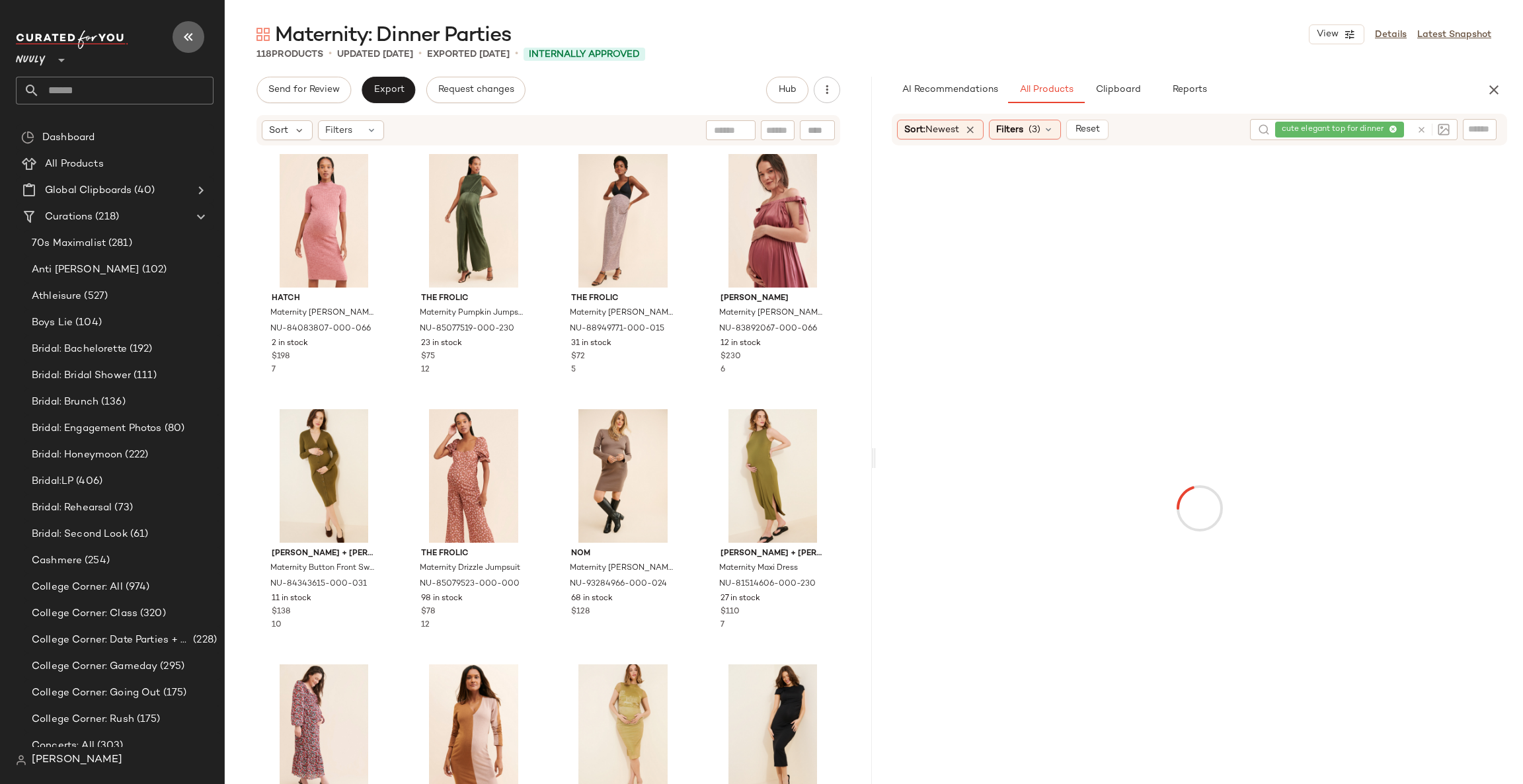
click at [190, 36] on icon "button" at bounding box center [188, 37] width 16 height 16
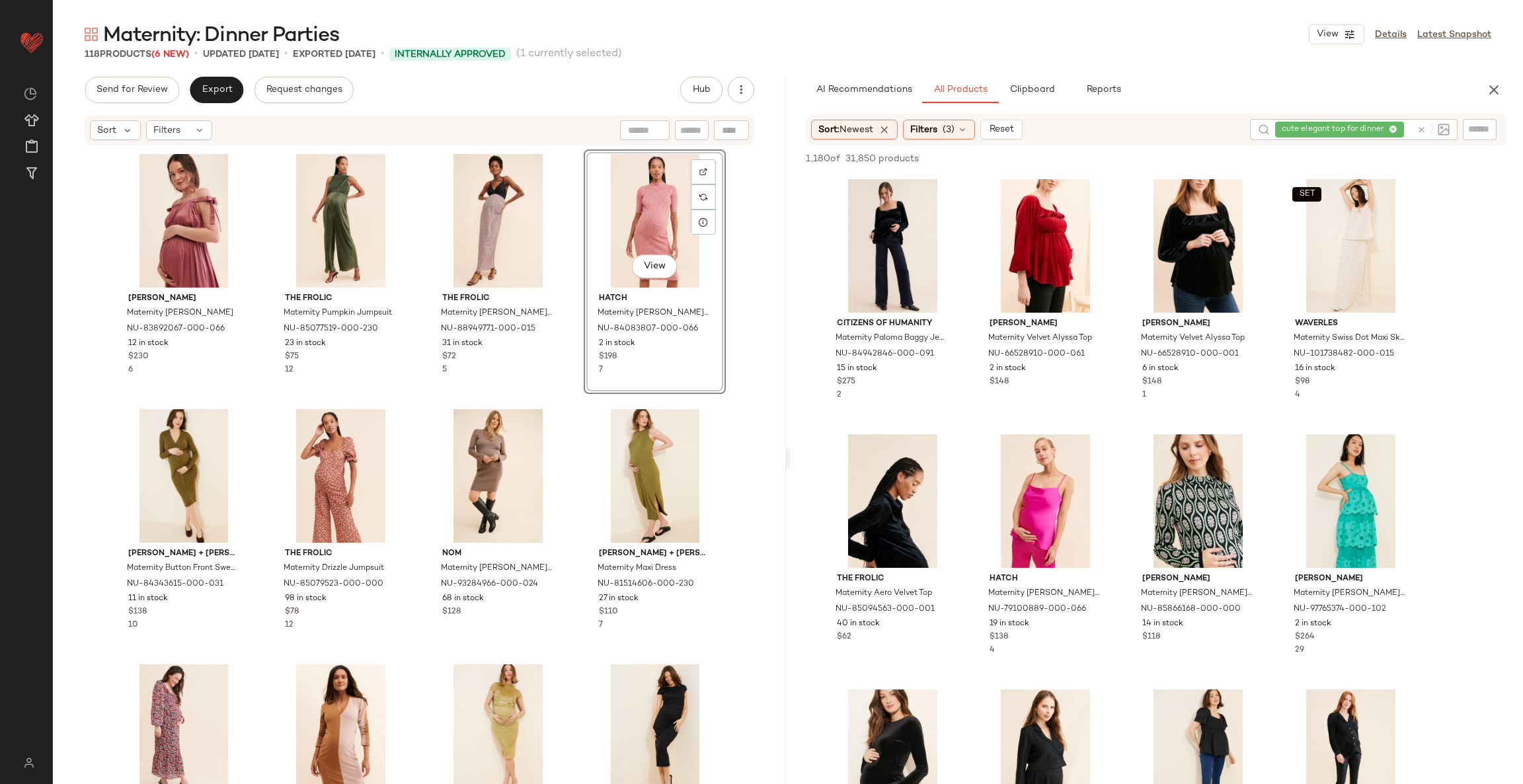
click at [564, 396] on div "Emilia George Maternity Bertha Dress NU-83892067-000-066 12 in stock $230 6 The…" at bounding box center [420, 486] width 613 height 674
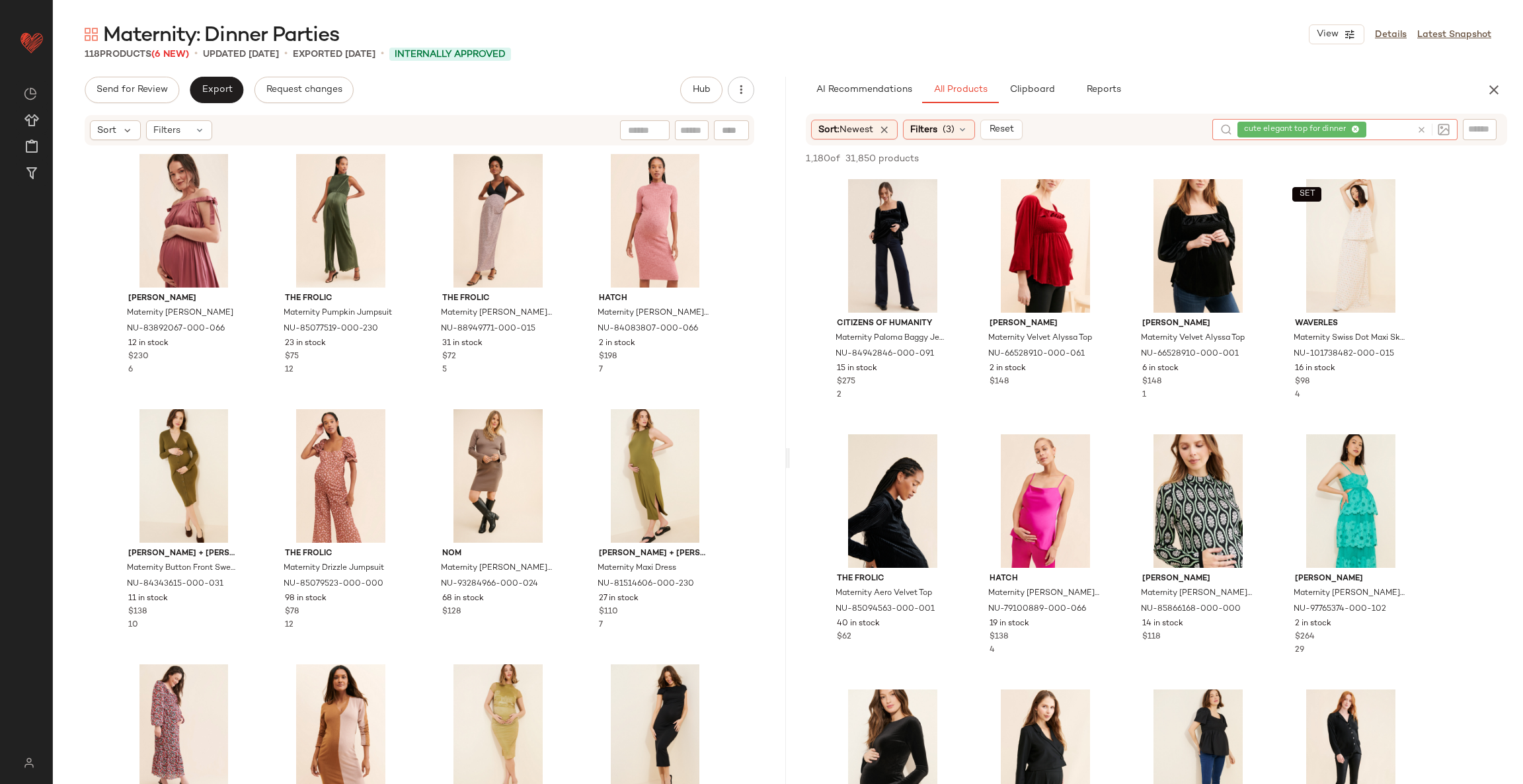
click at [1426, 125] on icon at bounding box center [1422, 129] width 10 height 10
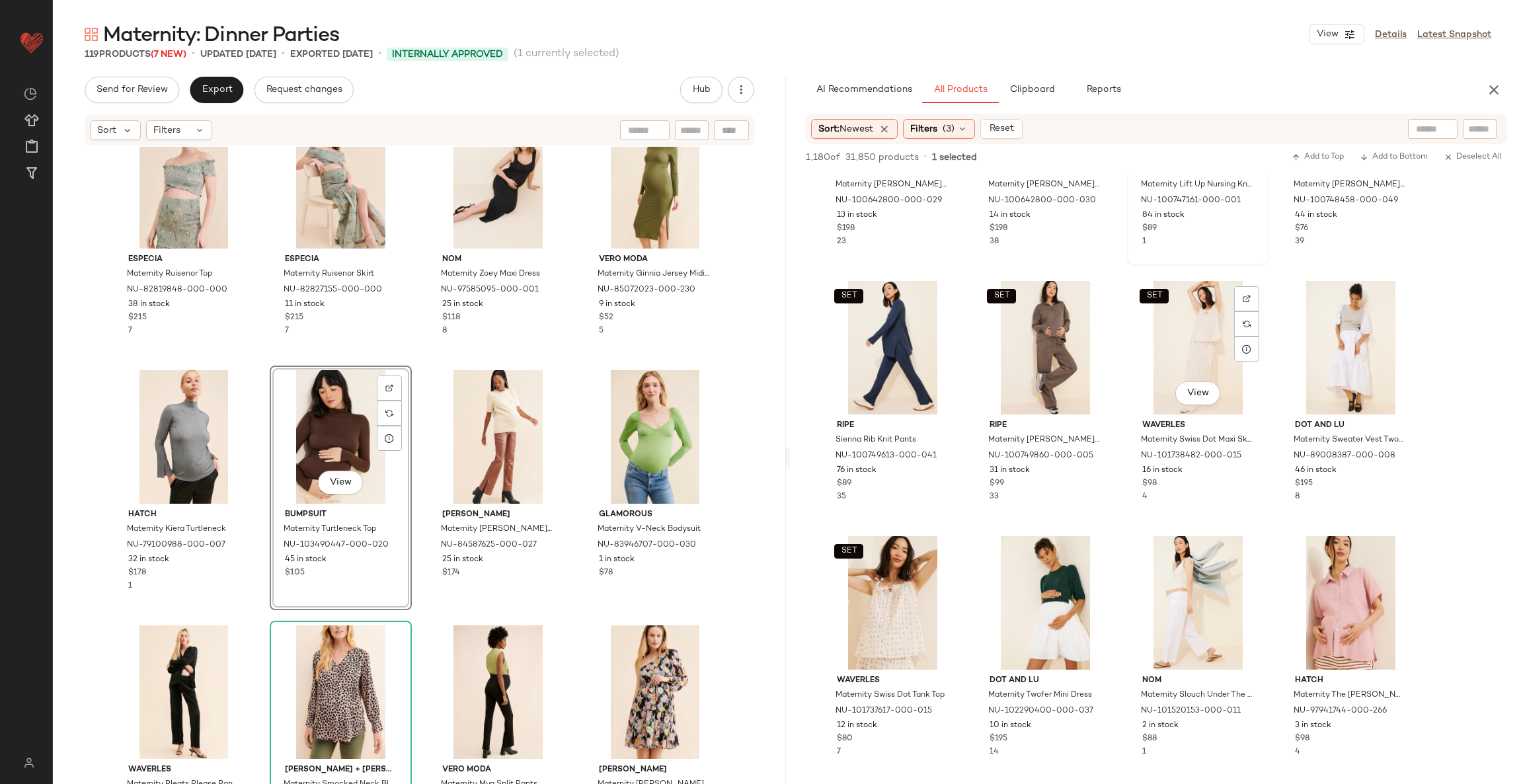
scroll to position [3469, 0]
click at [183, 411] on div "View" at bounding box center [184, 437] width 133 height 133
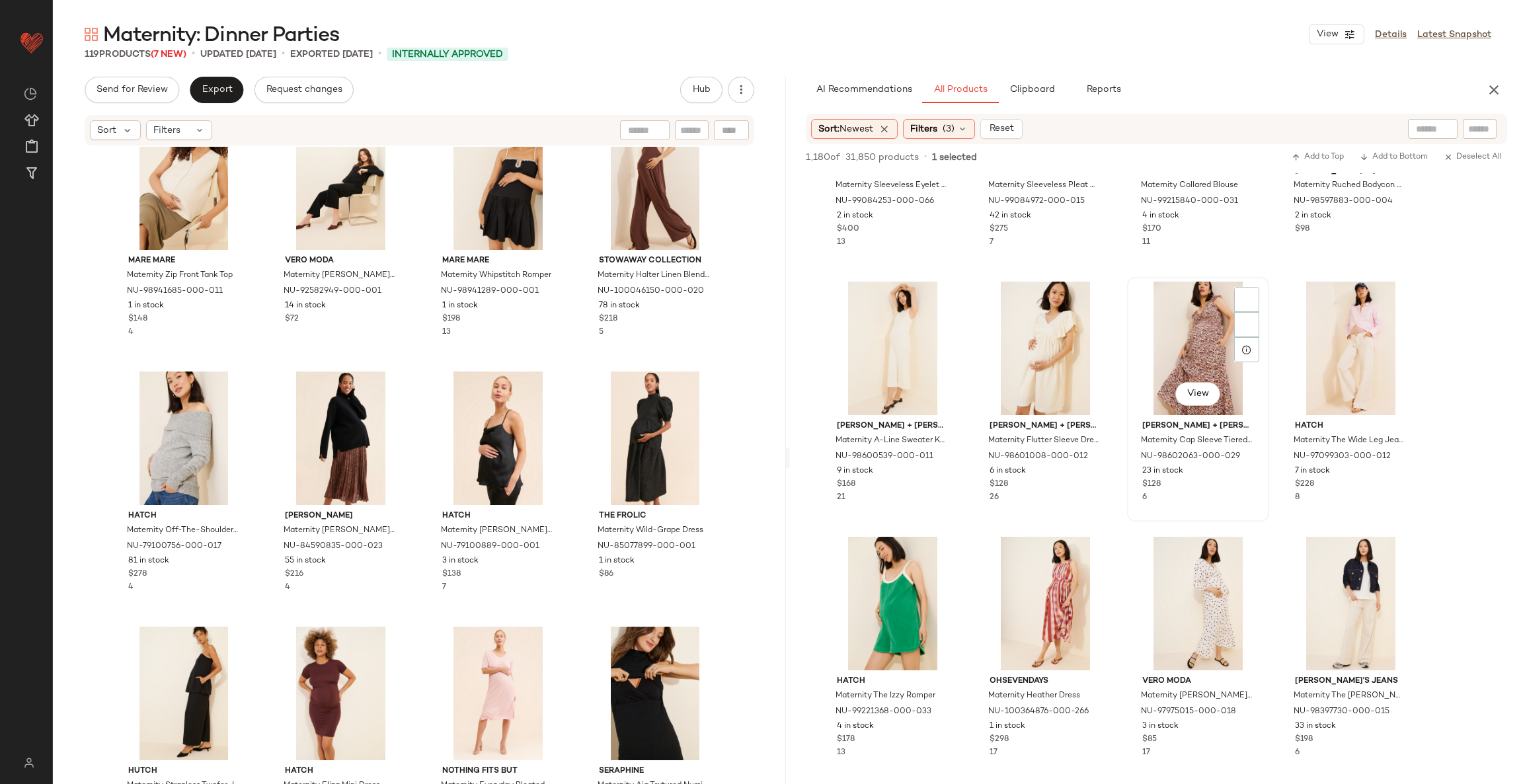
scroll to position [5750, 0]
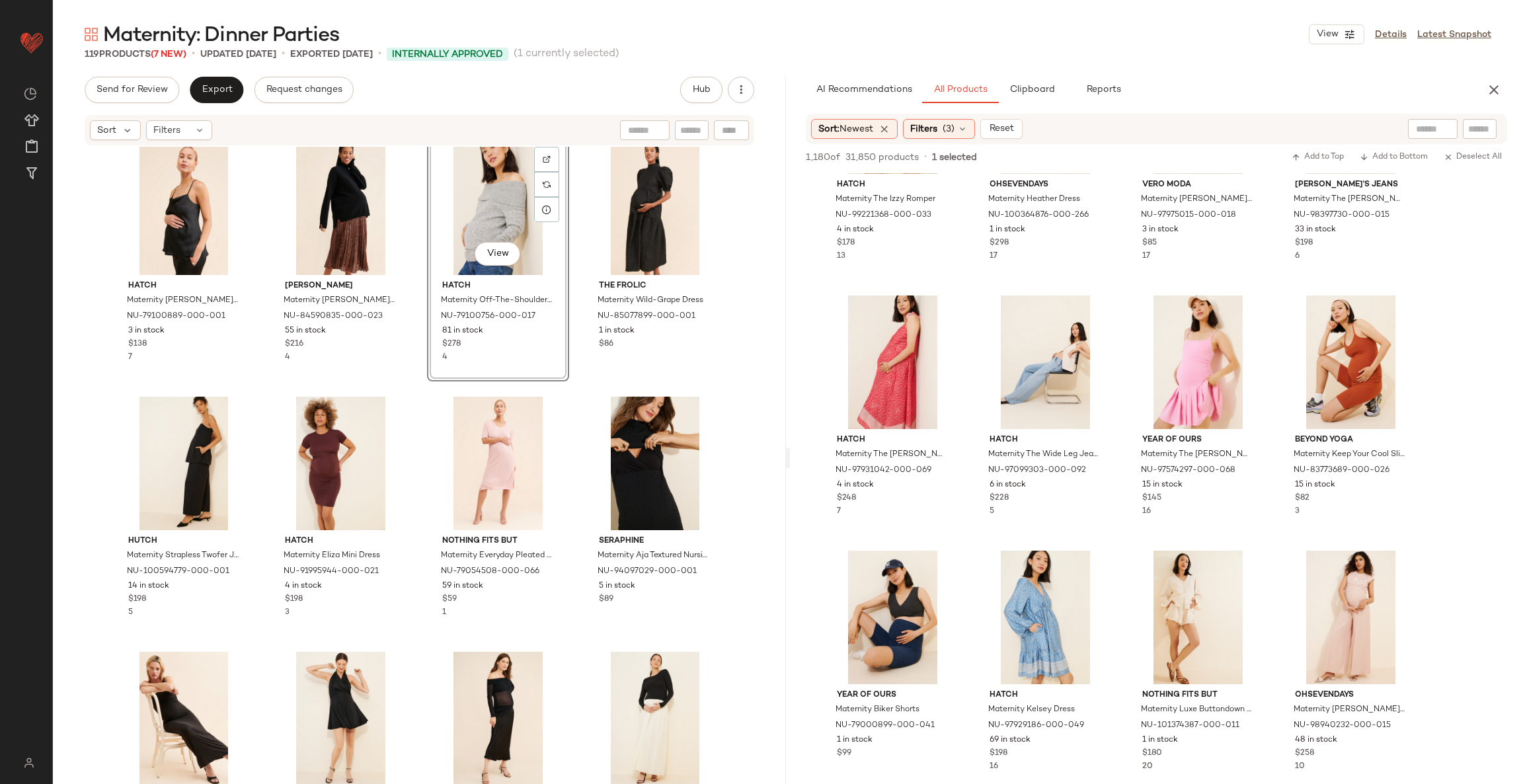
scroll to position [5958, 0]
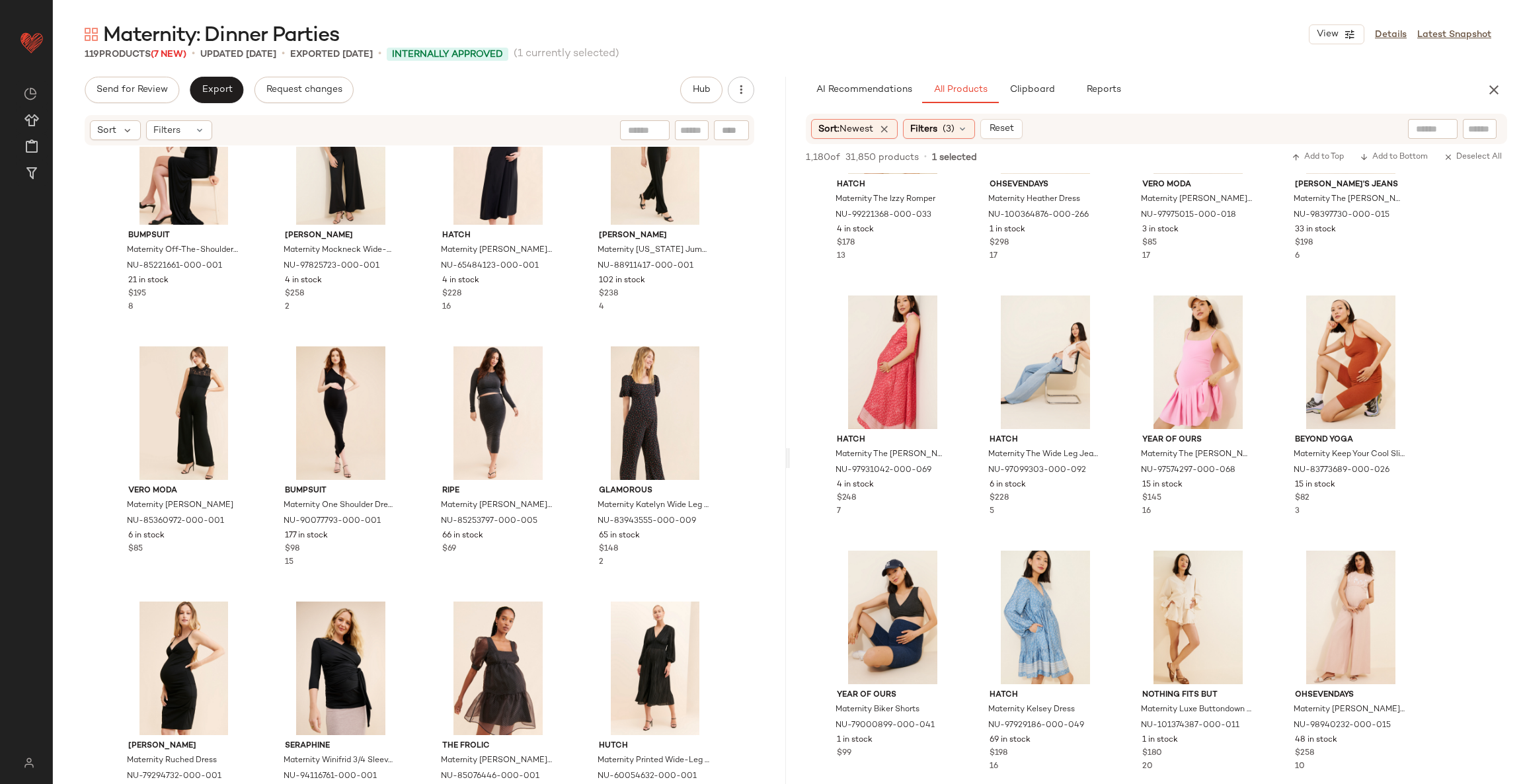
scroll to position [6950, 0]
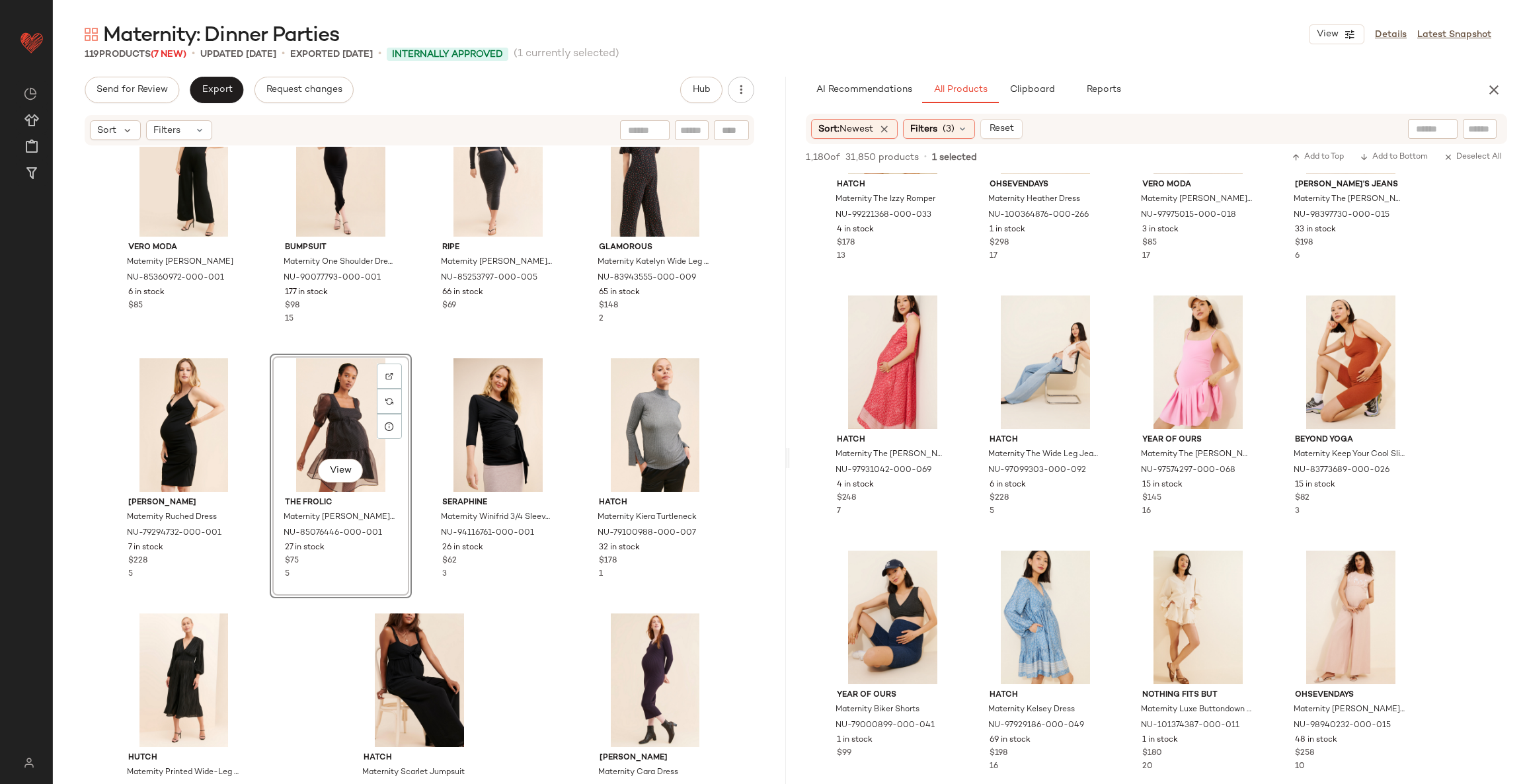
click at [530, 628] on div "Vero Moda Maternity Louisa Jumpsuit NU-85360972-000-001 6 in stock $85 BUMPSUIT…" at bounding box center [419, 485] width 733 height 677
click at [201, 91] on span "Export" at bounding box center [216, 89] width 31 height 10
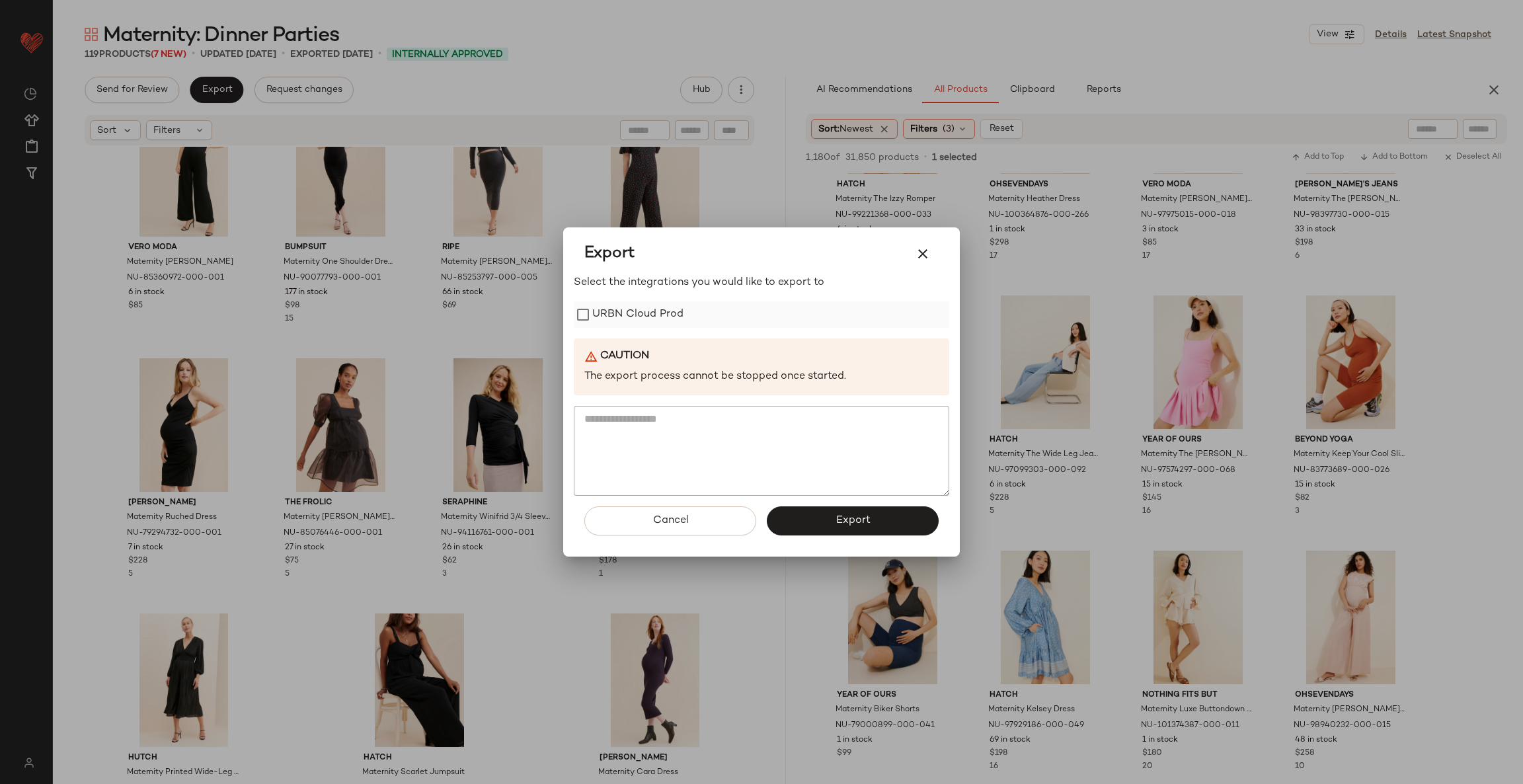
click at [613, 316] on label "URBN Cloud Prod" at bounding box center [638, 315] width 91 height 26
click at [811, 510] on button "Export" at bounding box center [852, 521] width 172 height 29
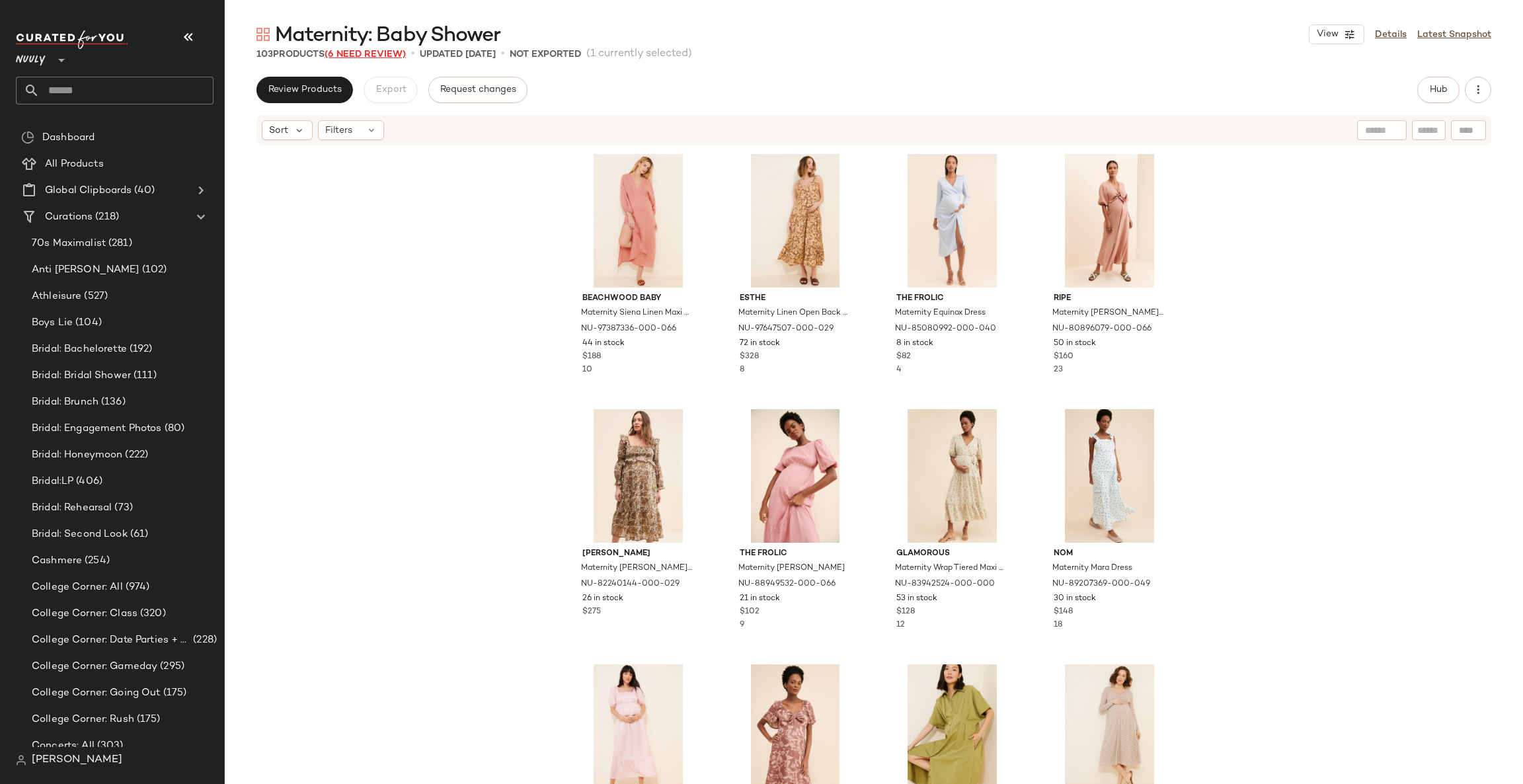
click at [383, 51] on span "(6 Need Review)" at bounding box center [365, 54] width 81 height 10
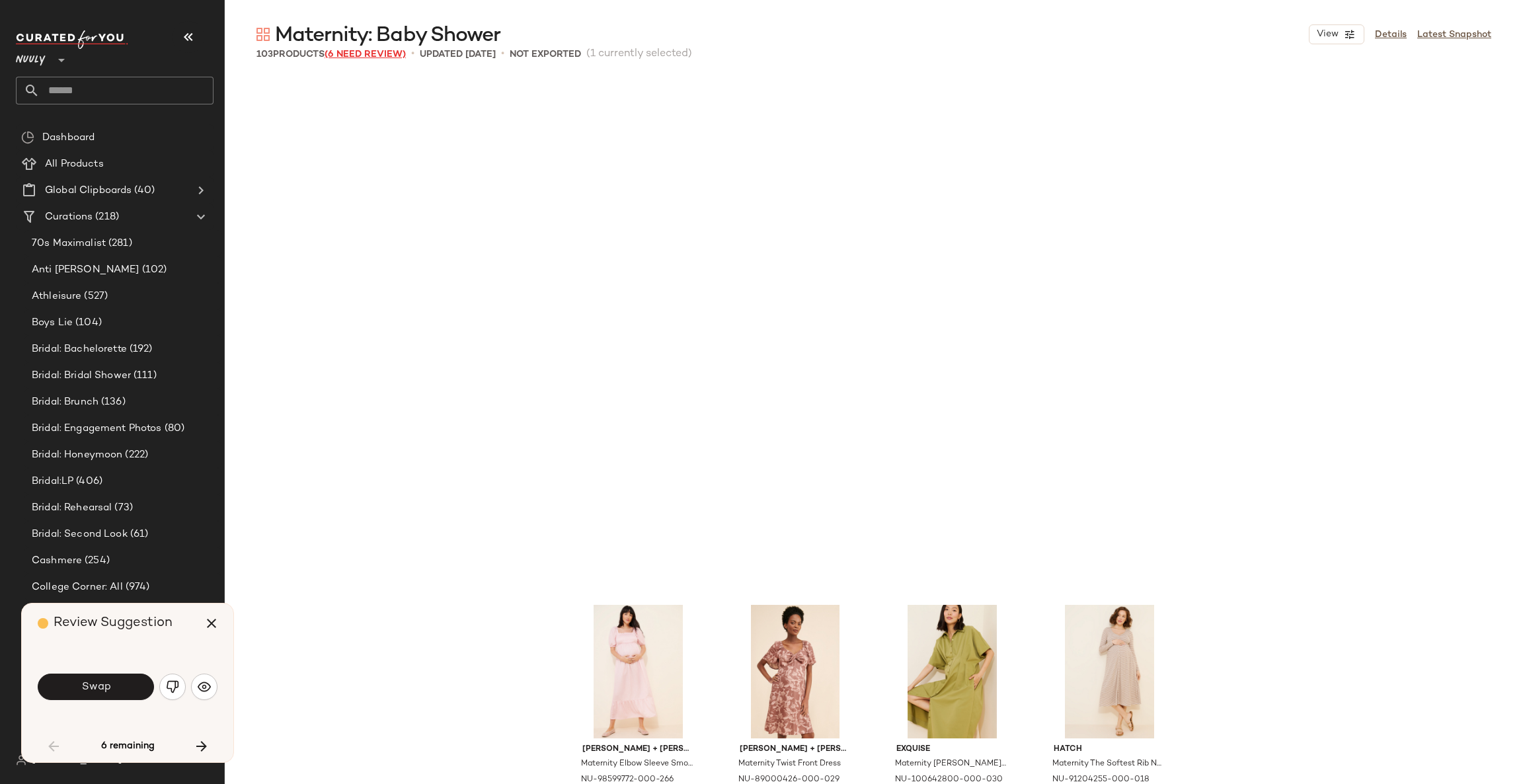
scroll to position [521, 0]
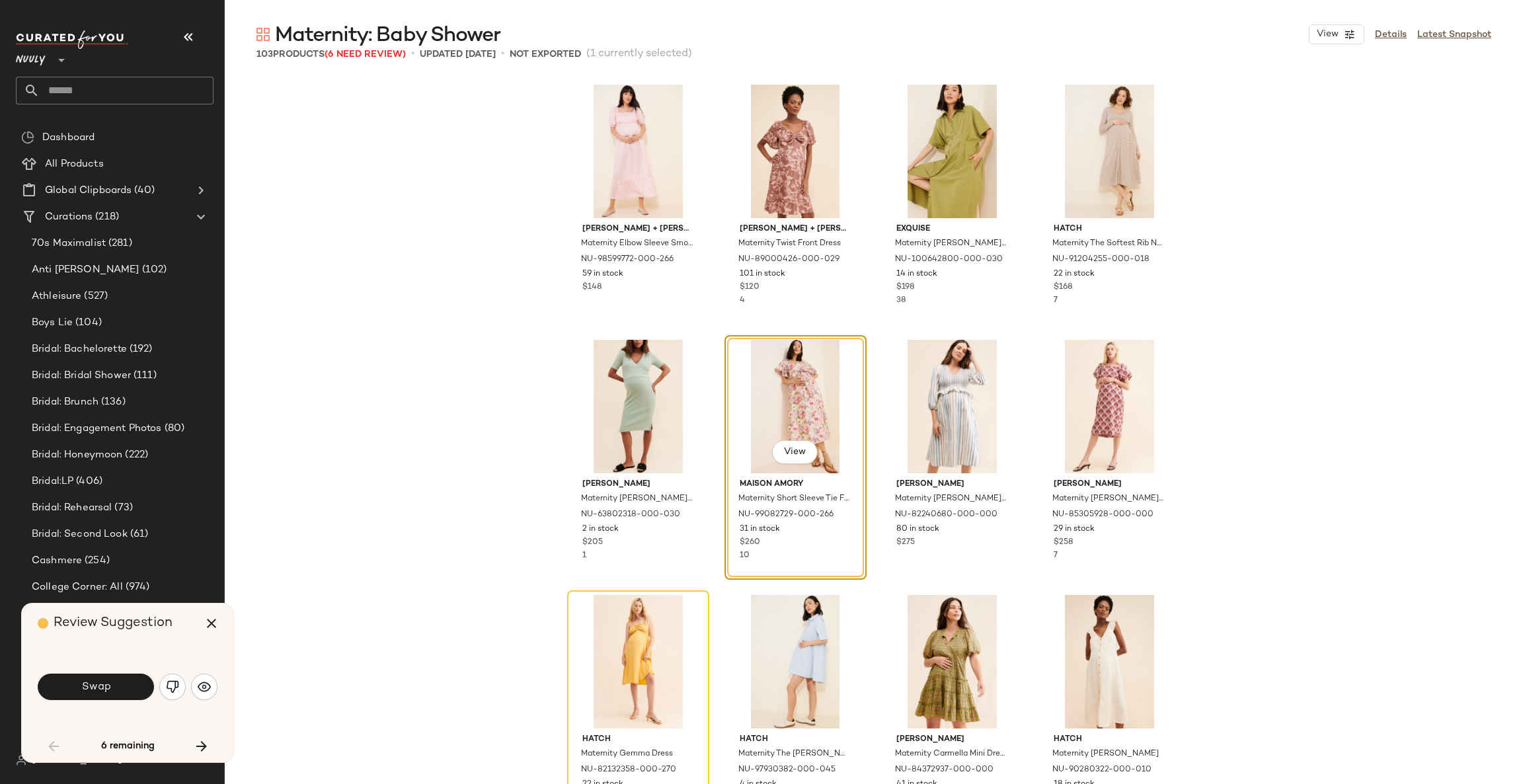
click at [430, 432] on div "[PERSON_NAME] + [PERSON_NAME] Maternity Elbow Sleeve Smocked Midi Dress NU-9859…" at bounding box center [874, 457] width 1299 height 762
click at [201, 690] on img "button" at bounding box center [204, 687] width 14 height 14
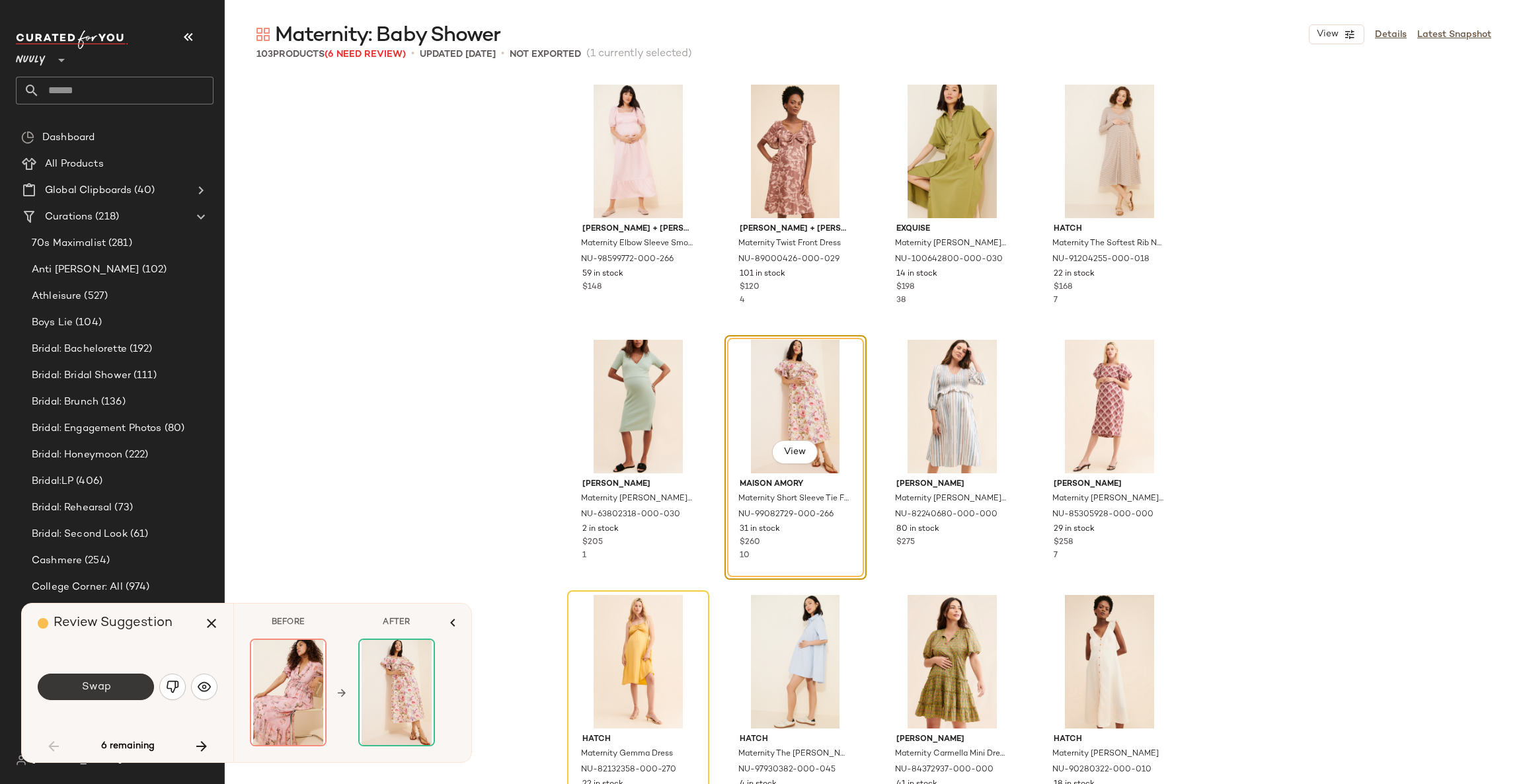
click at [125, 686] on button "Swap" at bounding box center [96, 687] width 117 height 26
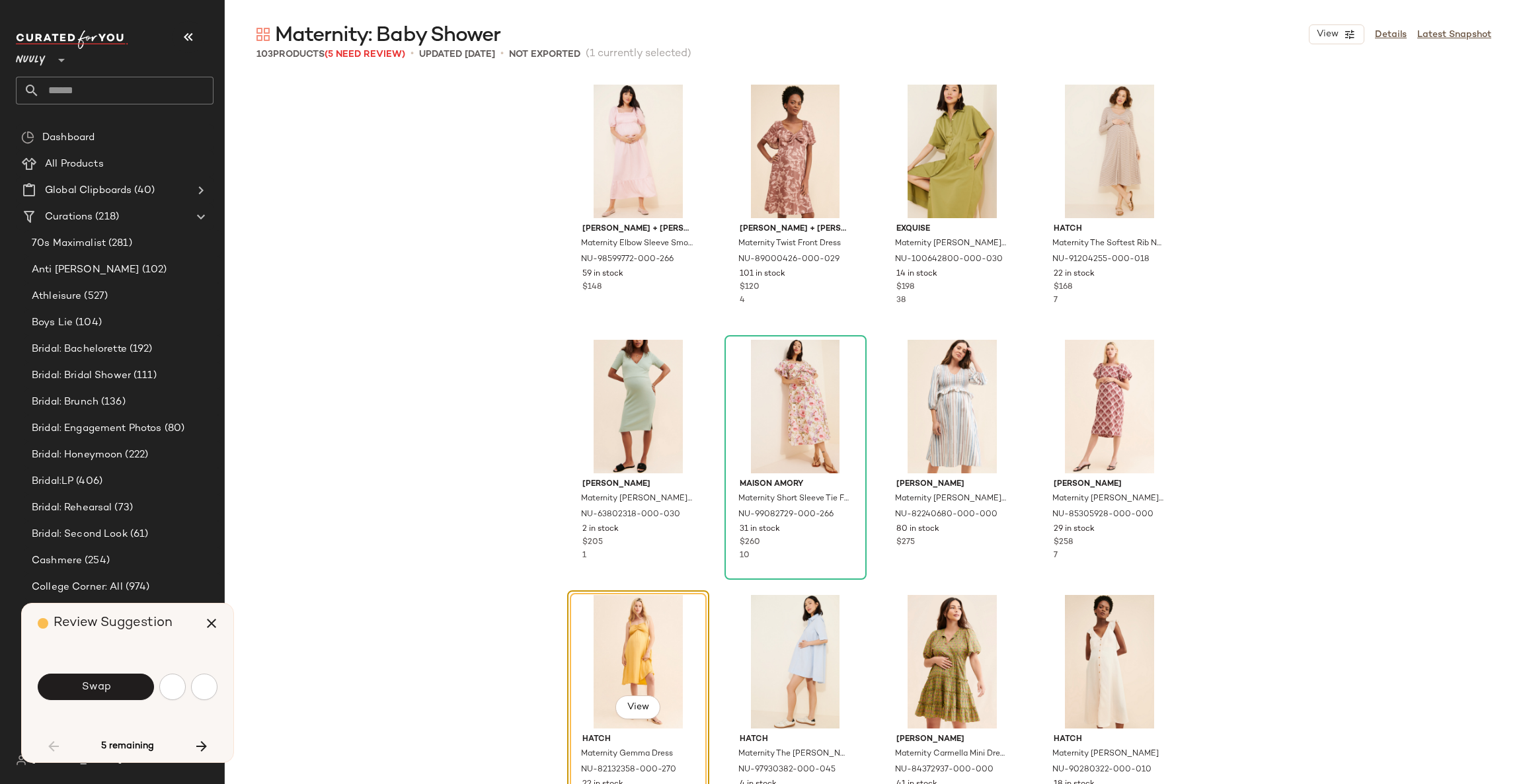
scroll to position [766, 0]
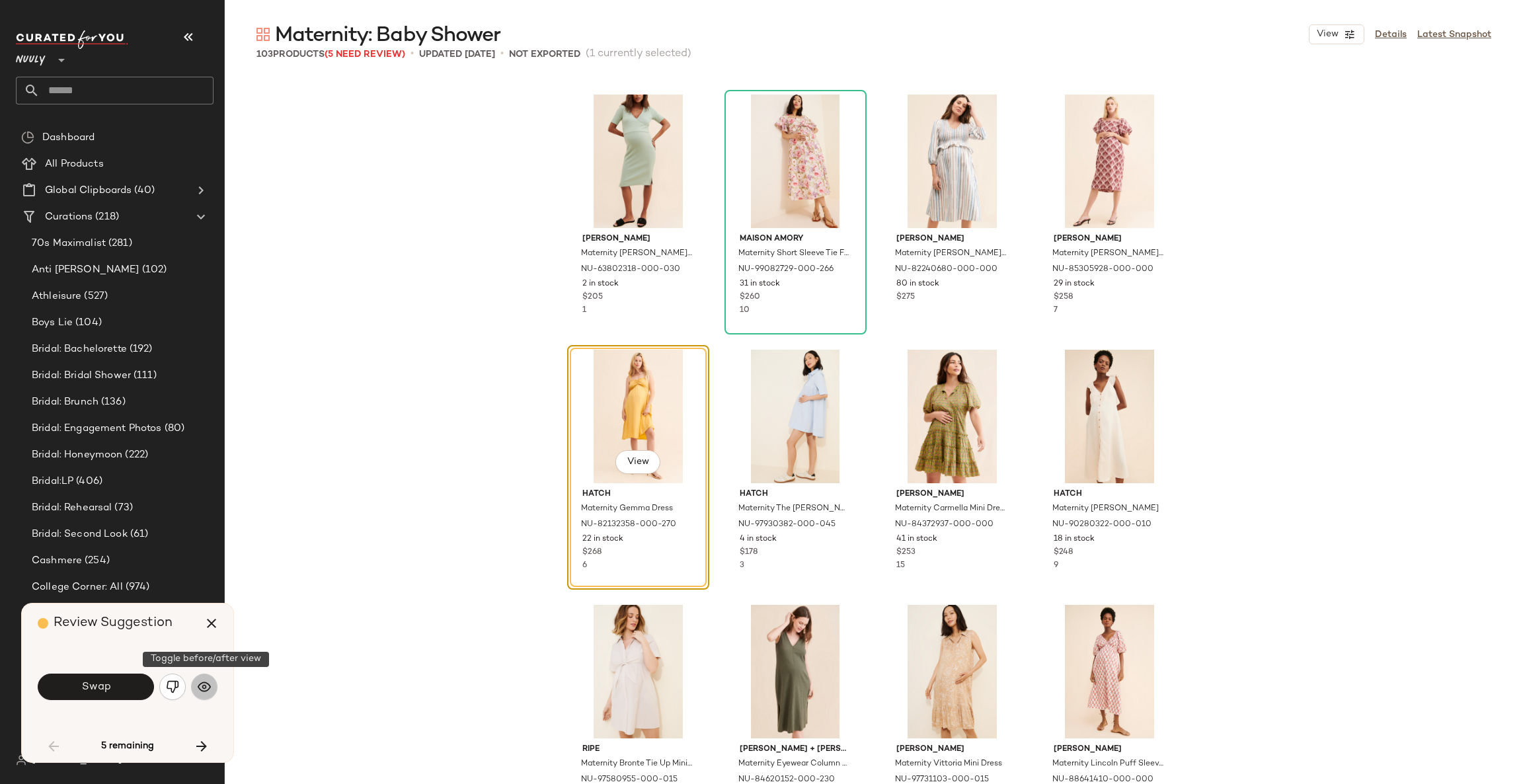
click at [195, 686] on button "button" at bounding box center [204, 687] width 26 height 26
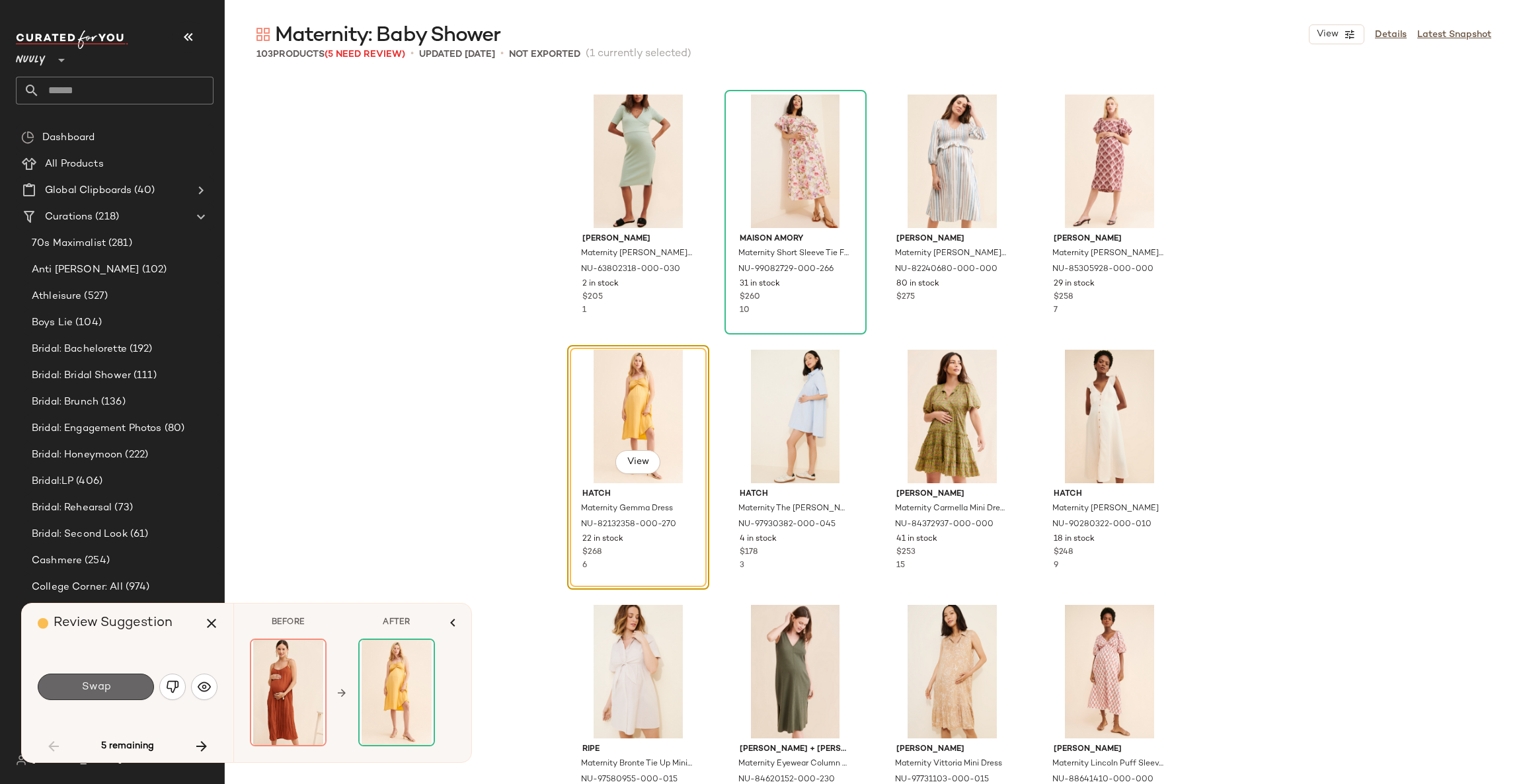
click at [133, 685] on button "Swap" at bounding box center [96, 687] width 117 height 26
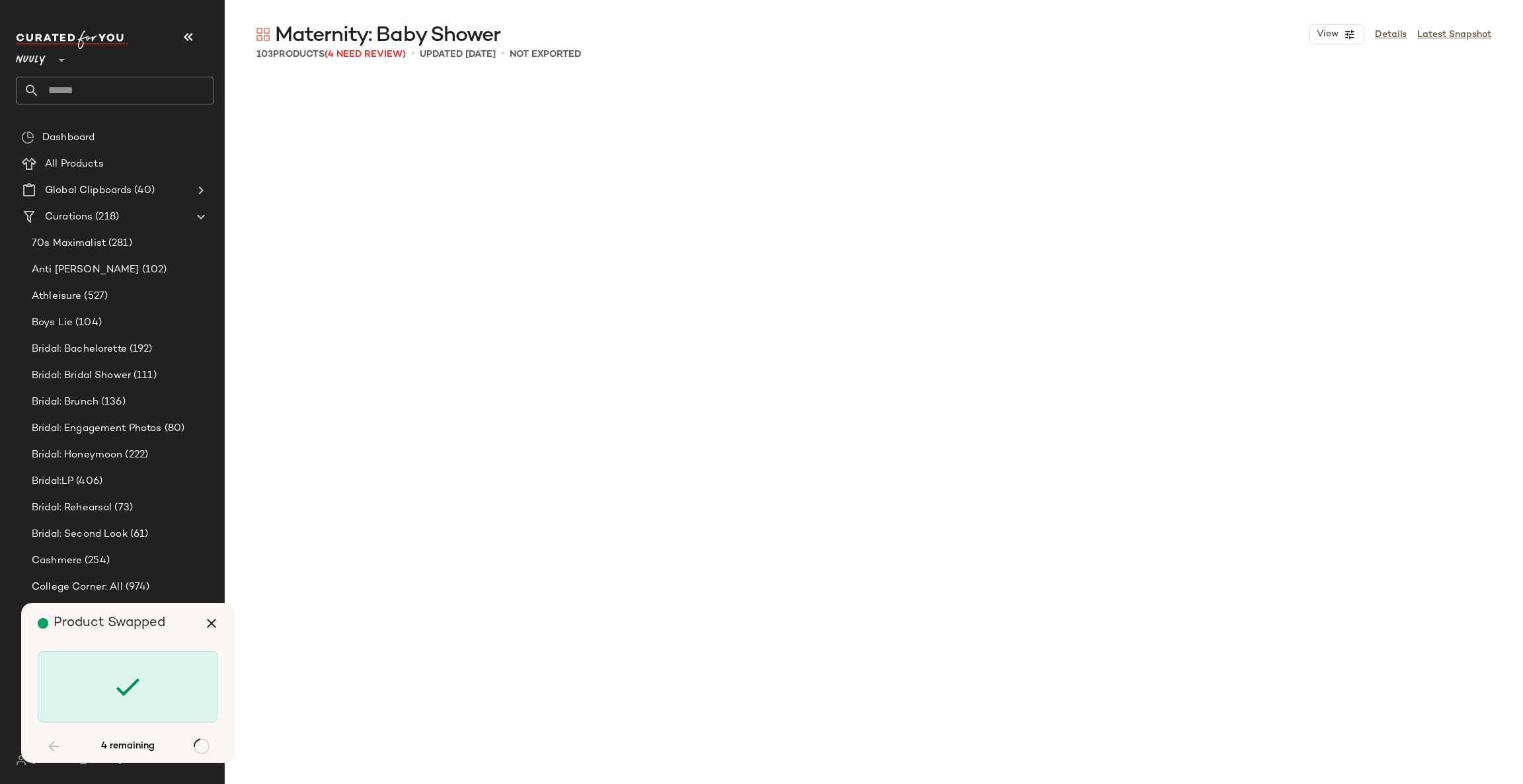
scroll to position [3826, 0]
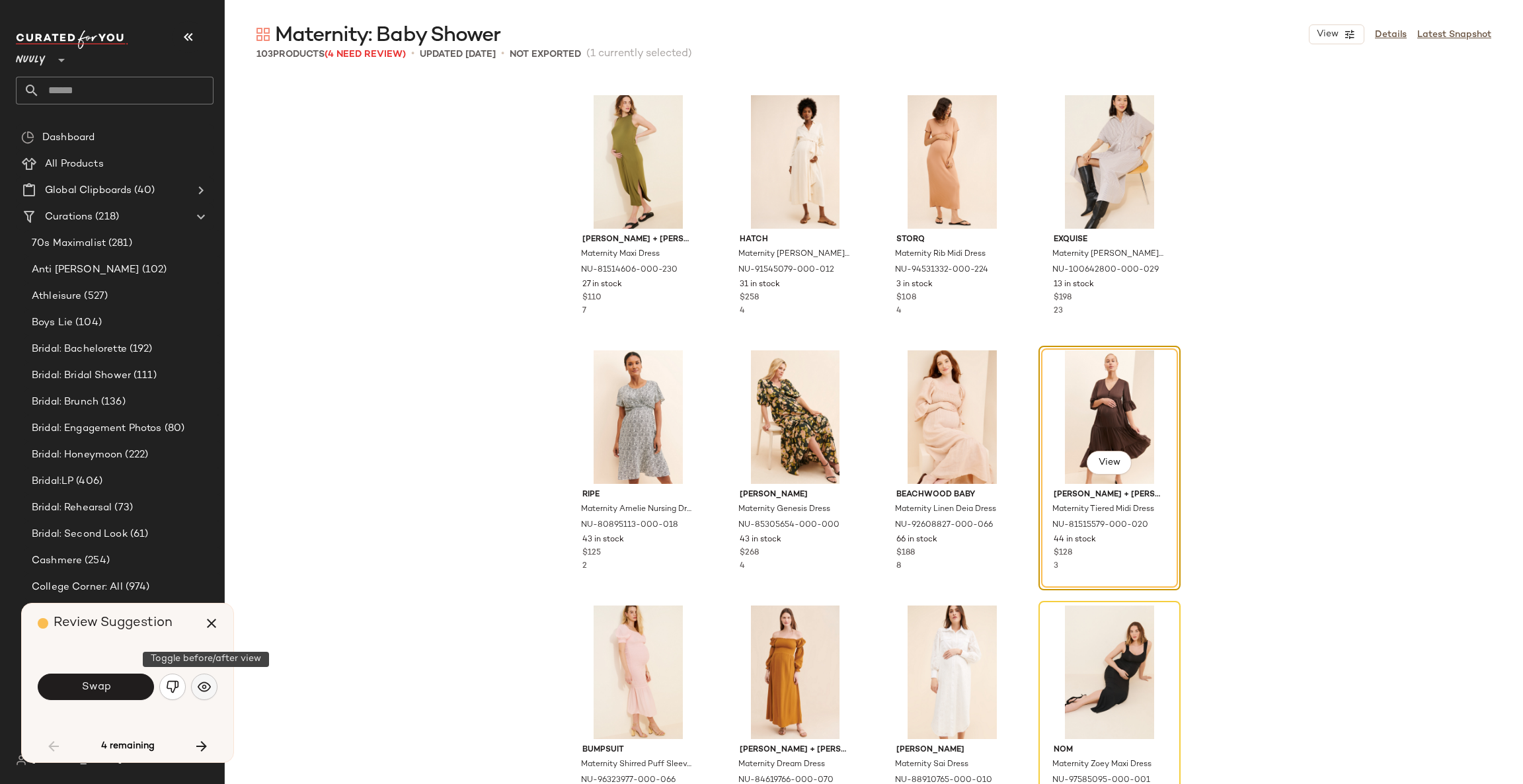
click at [198, 688] on img "button" at bounding box center [204, 687] width 14 height 14
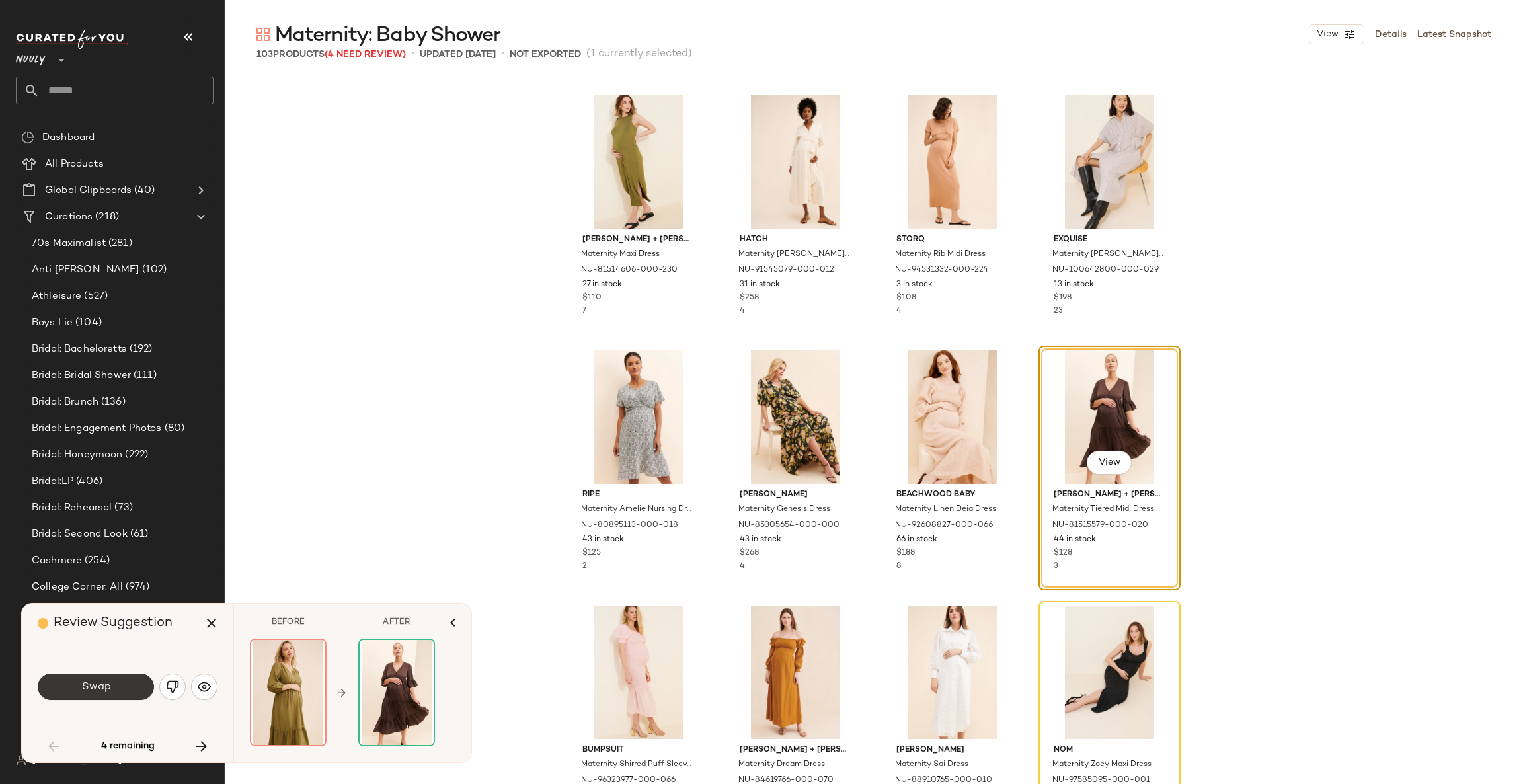
click at [114, 688] on button "Swap" at bounding box center [96, 687] width 117 height 26
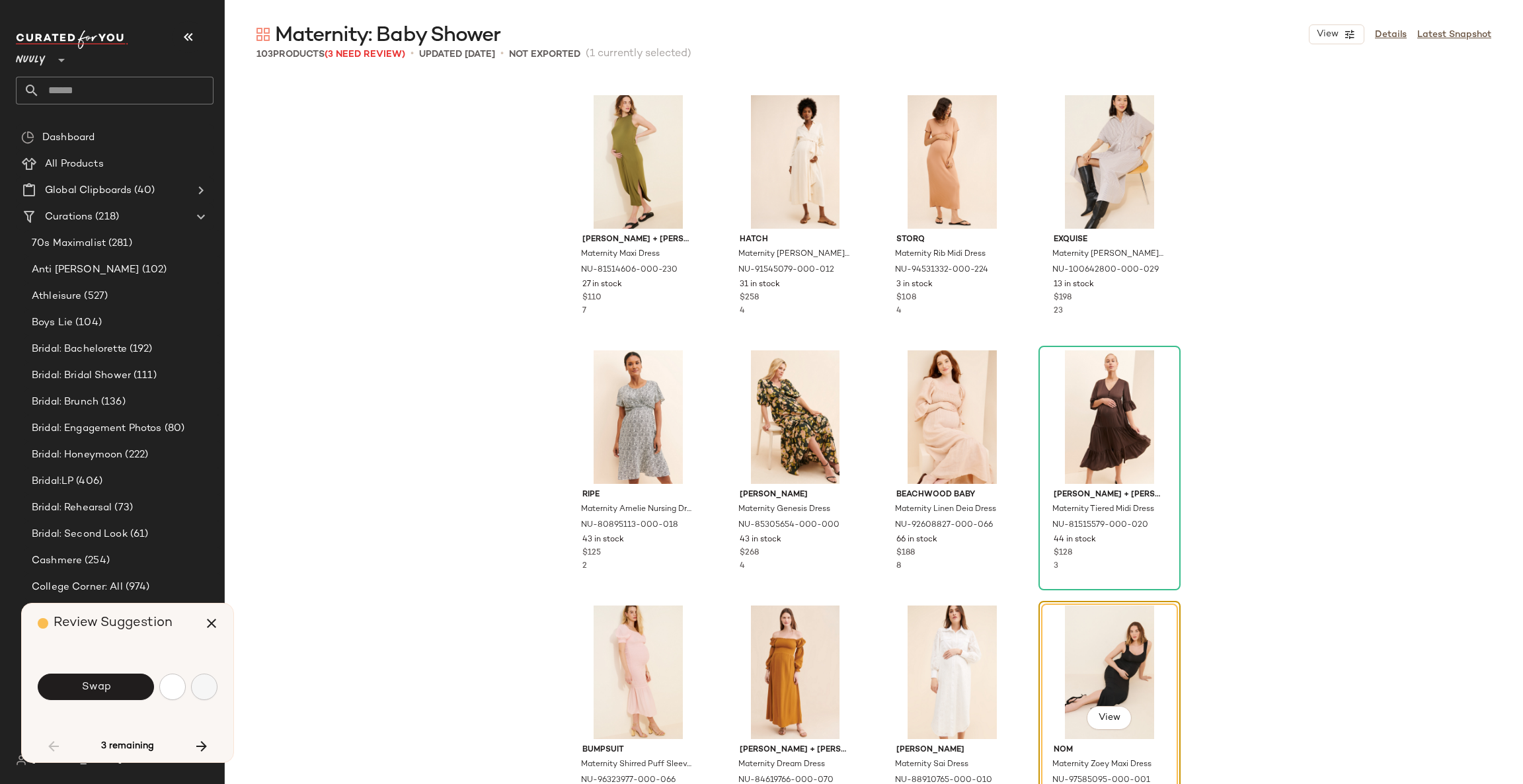
scroll to position [4082, 0]
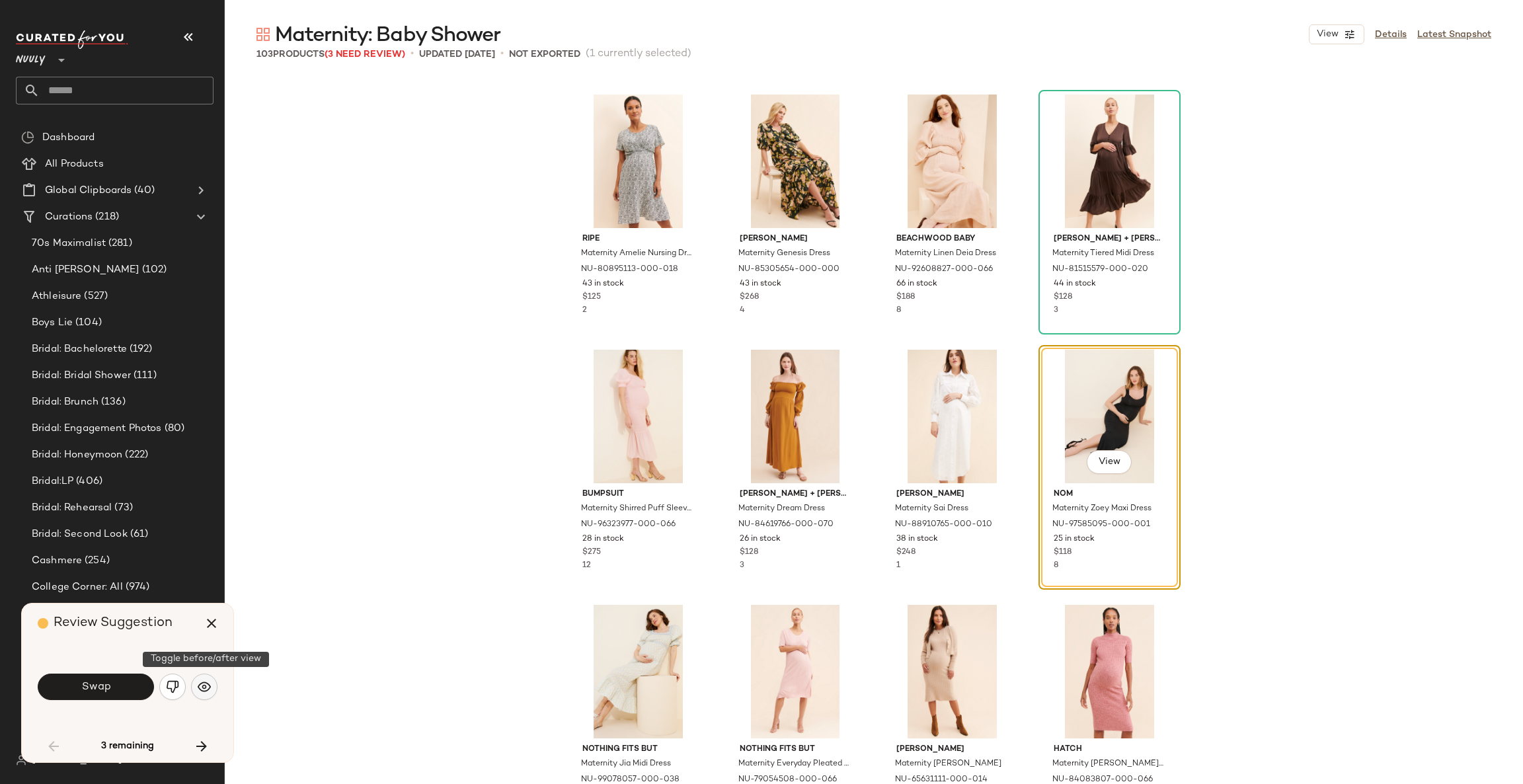
click at [200, 689] on img "button" at bounding box center [204, 687] width 14 height 14
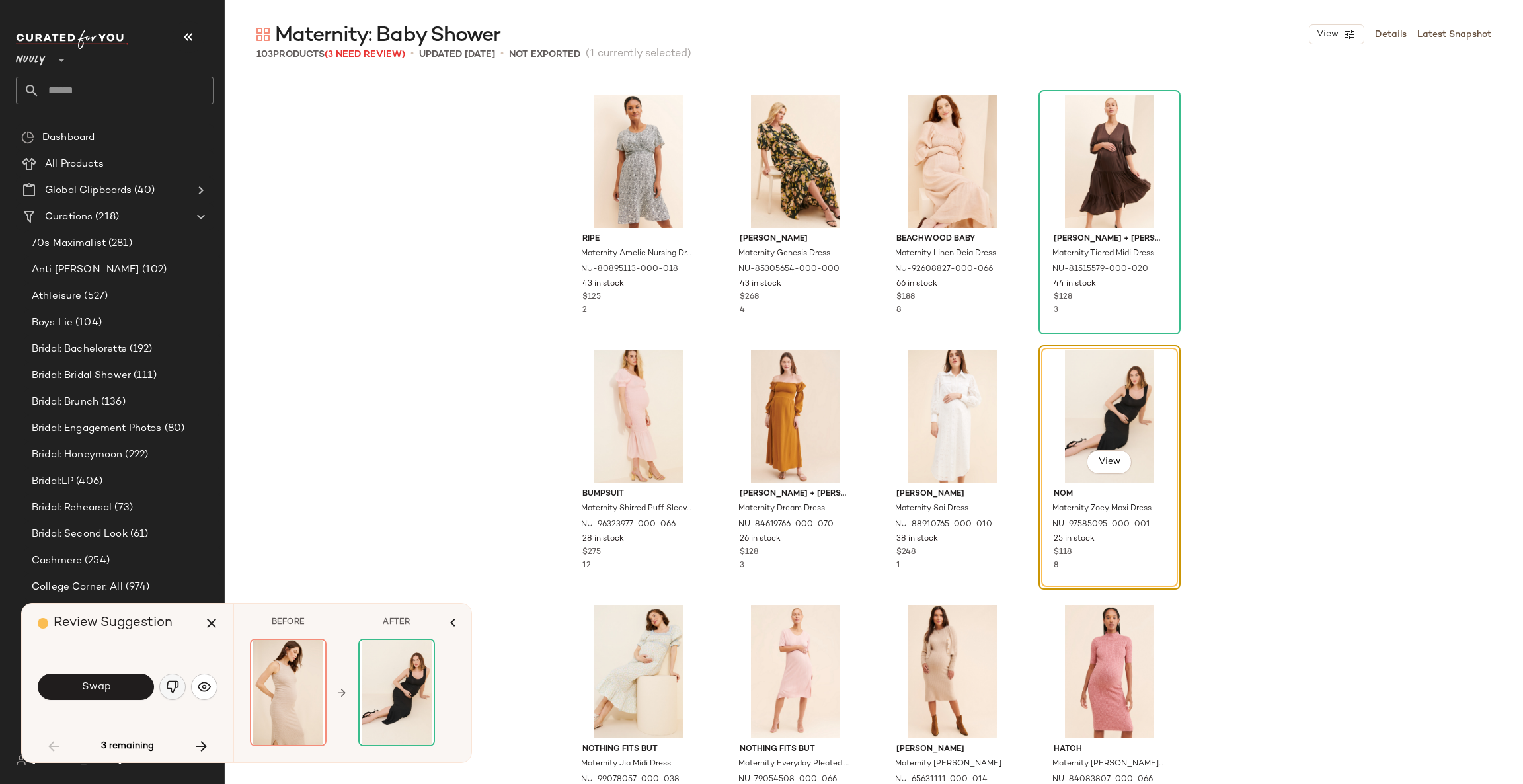
click at [167, 687] on img "button" at bounding box center [173, 687] width 14 height 14
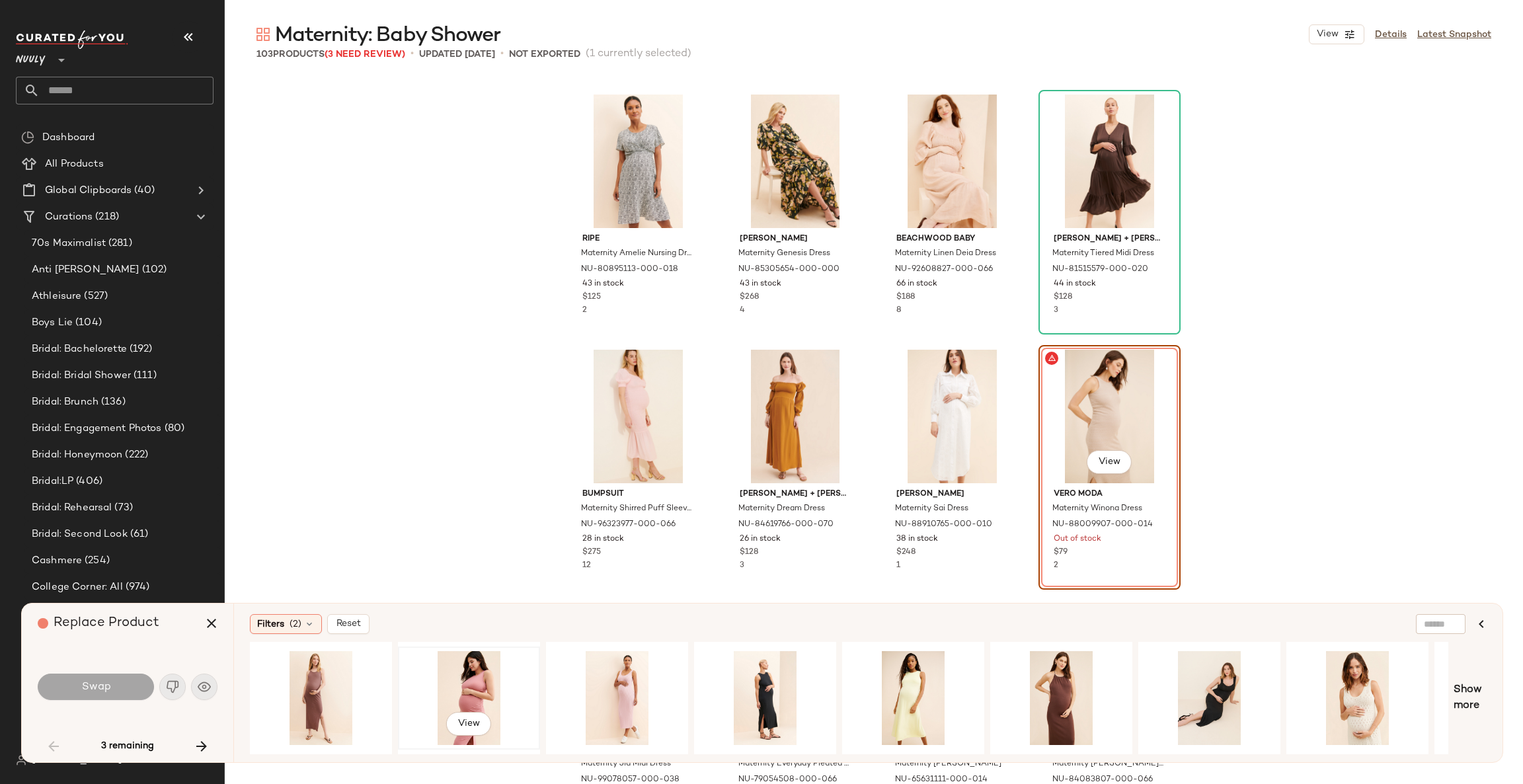
click at [469, 674] on div "View" at bounding box center [469, 698] width 133 height 94
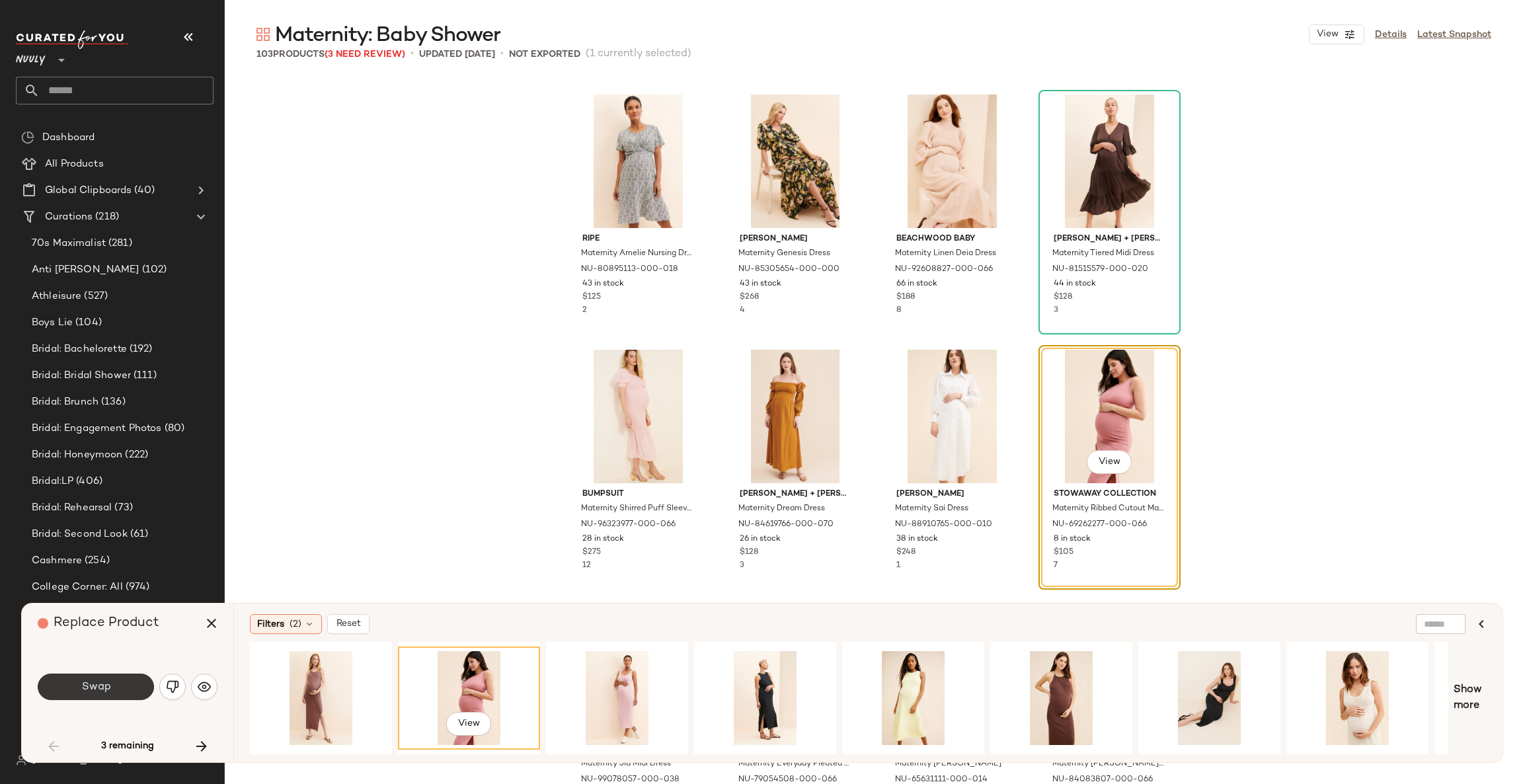
click at [109, 685] on span "Swap" at bounding box center [95, 687] width 30 height 13
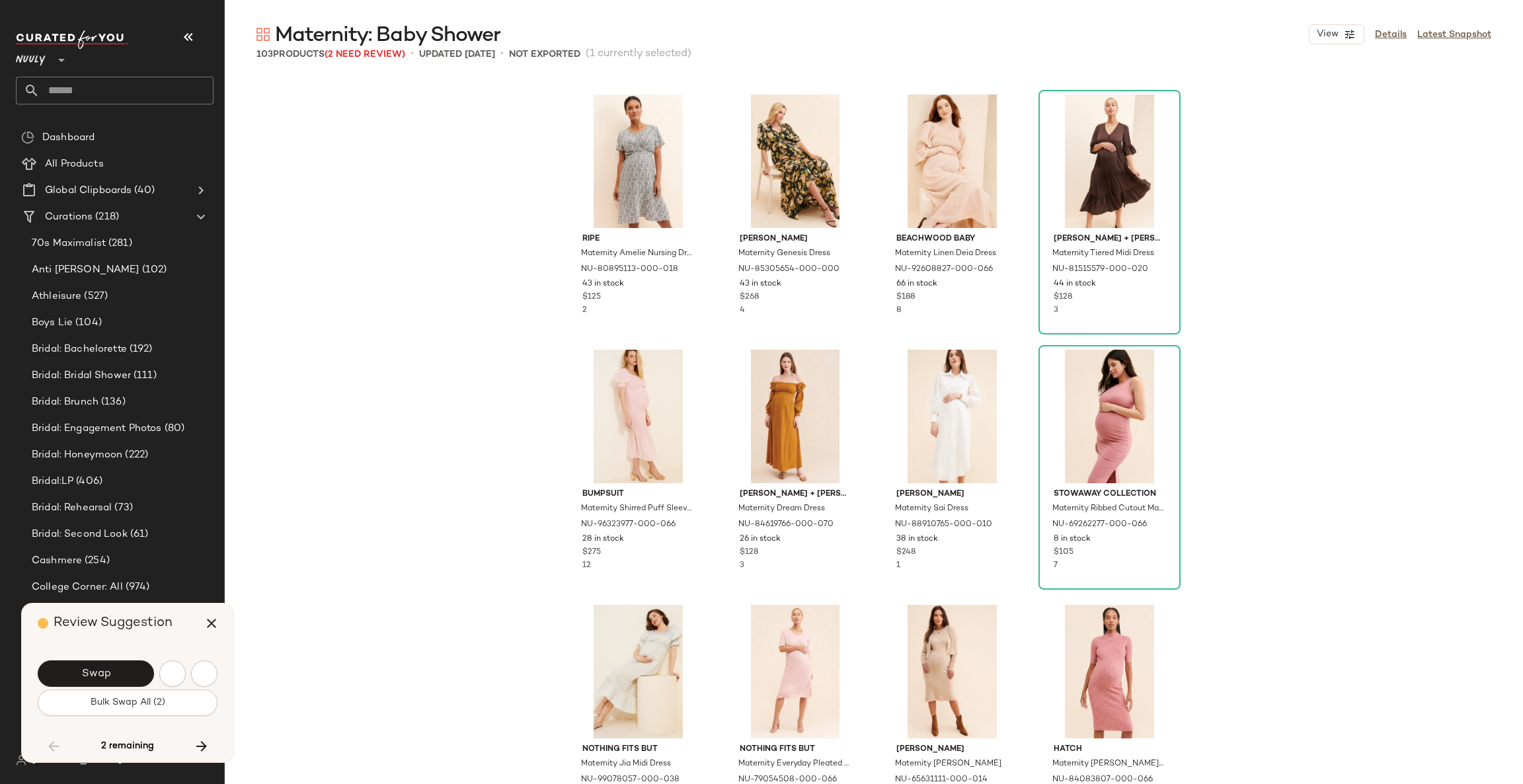
scroll to position [4591, 0]
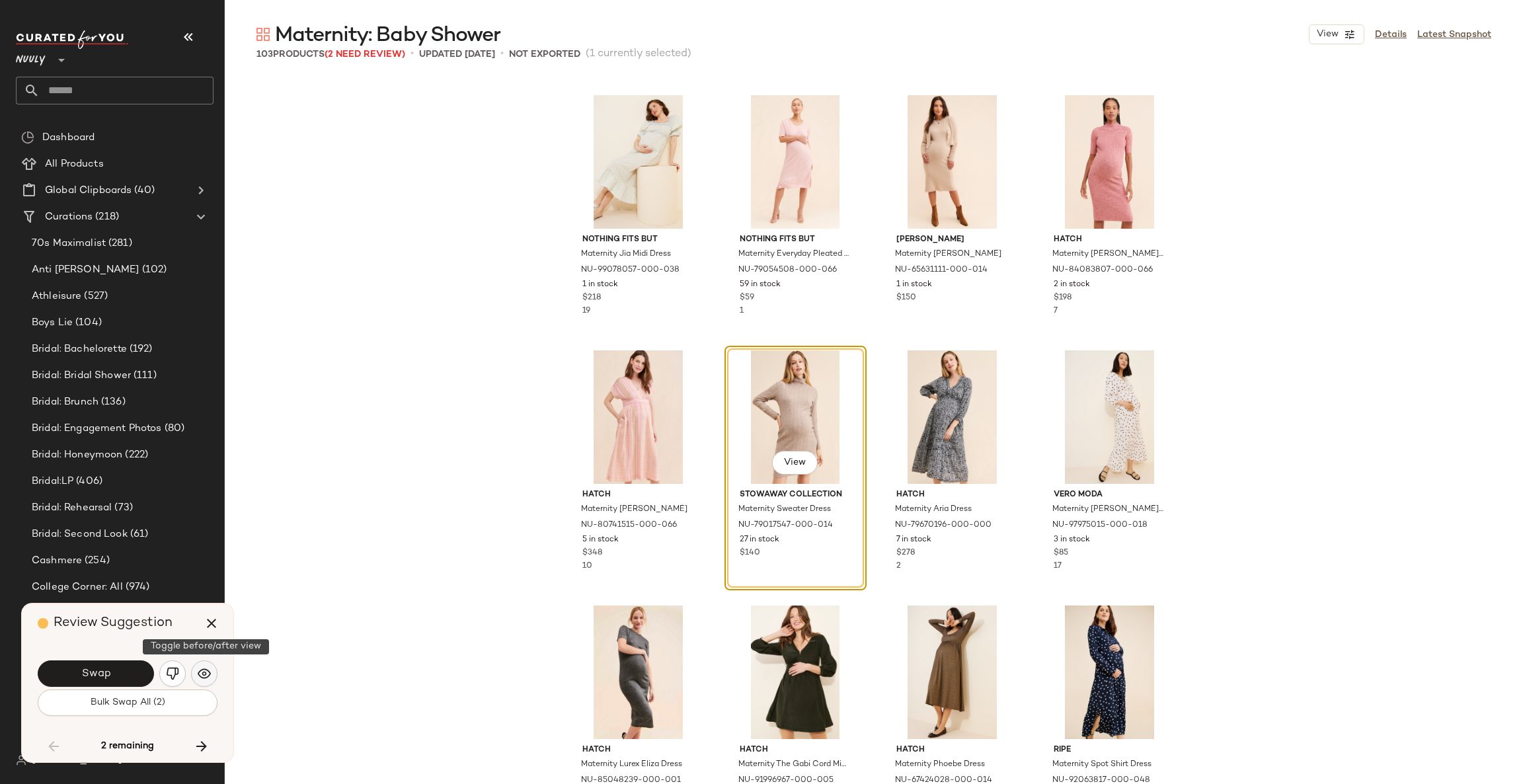
click at [200, 672] on img "button" at bounding box center [204, 673] width 14 height 14
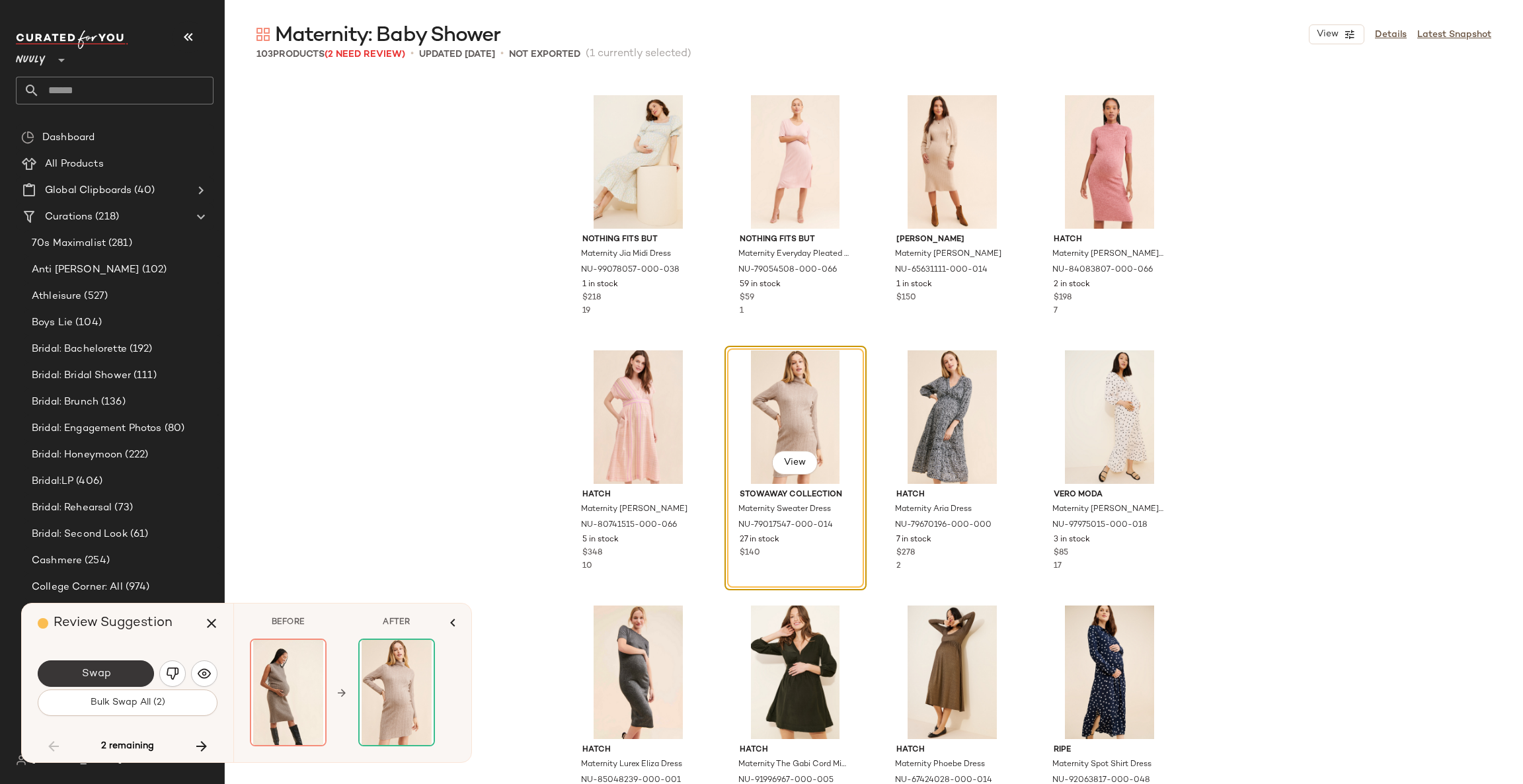
click at [137, 672] on button "Swap" at bounding box center [96, 673] width 117 height 26
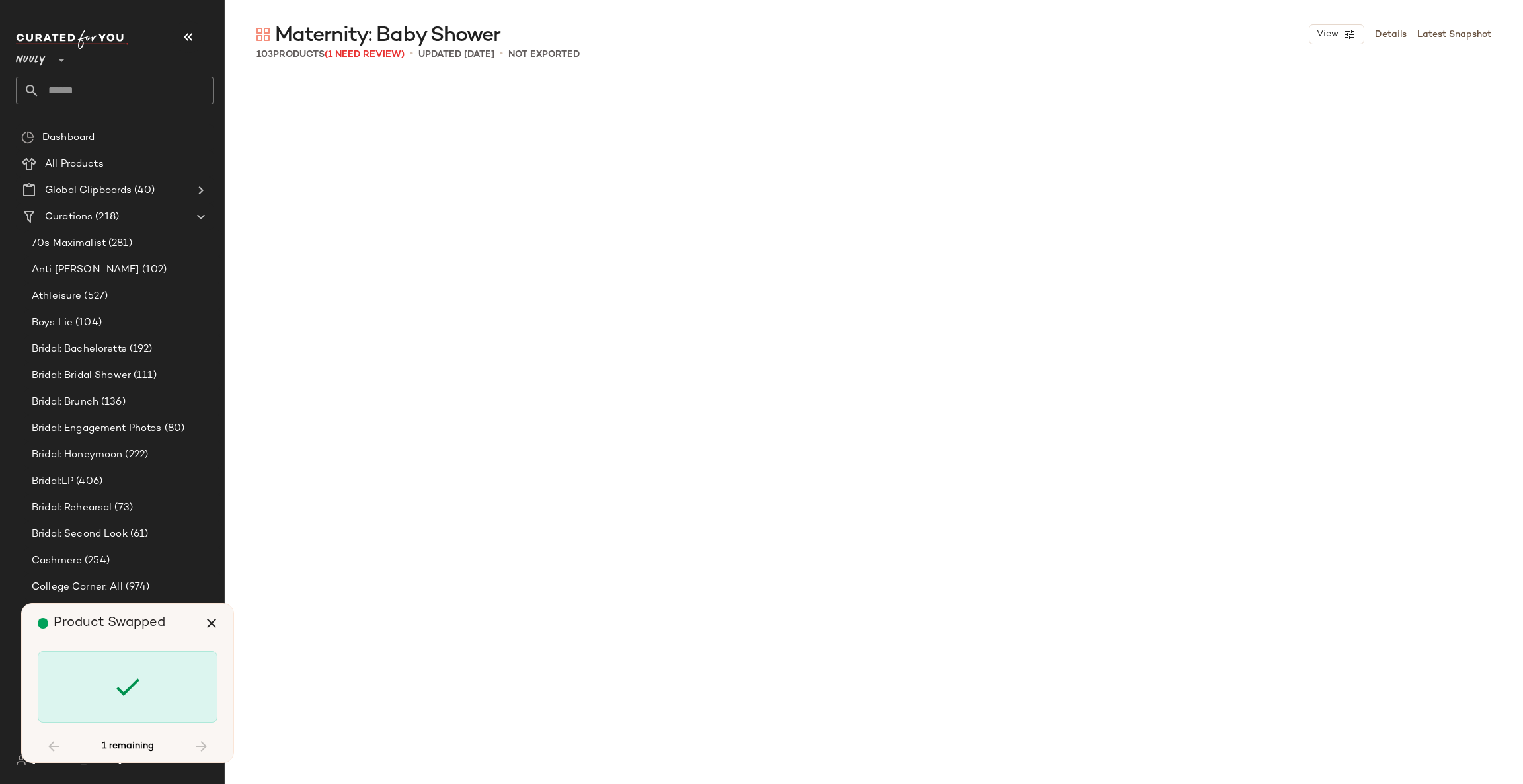
scroll to position [5873, 0]
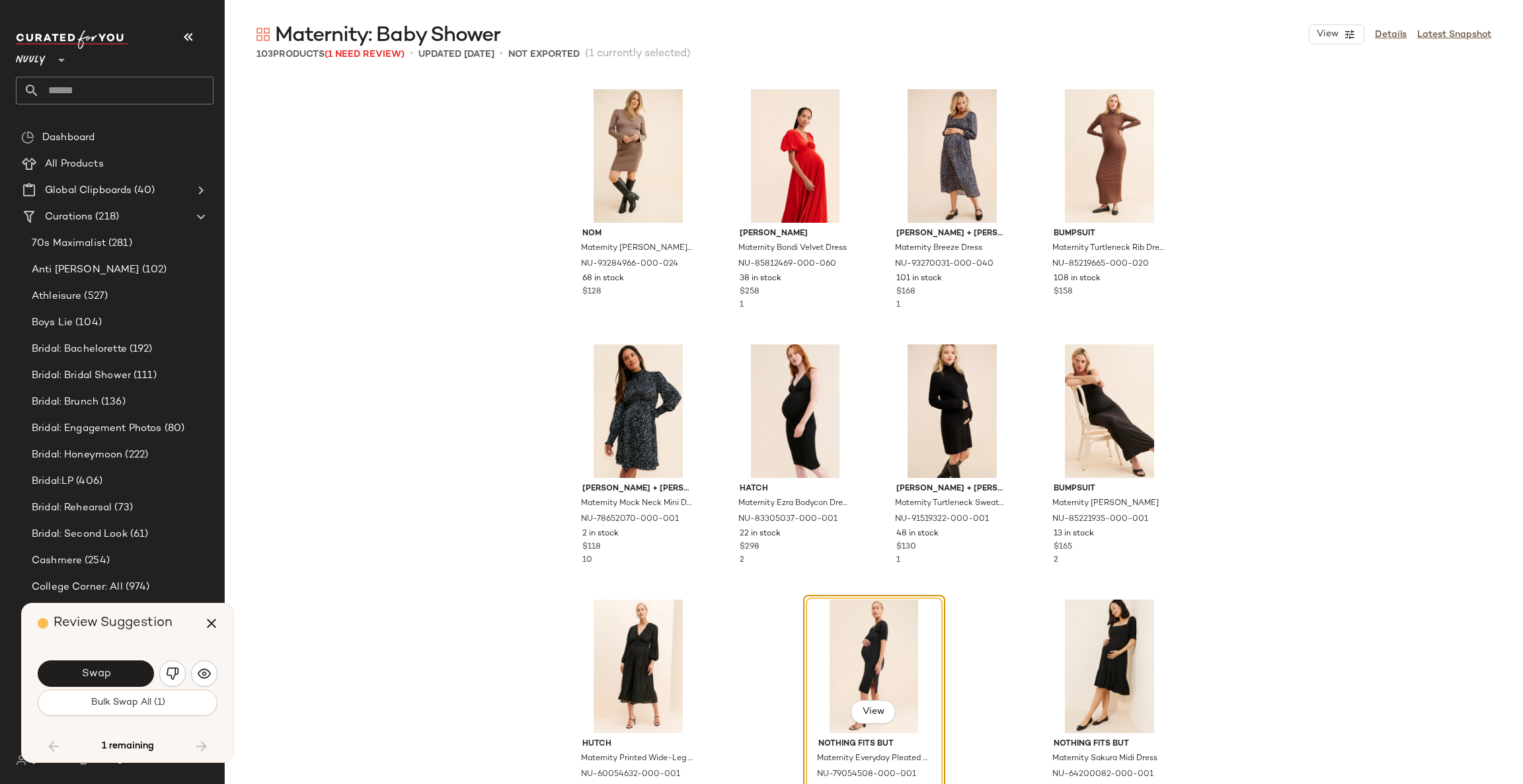
click at [137, 672] on button "Swap" at bounding box center [96, 673] width 117 height 26
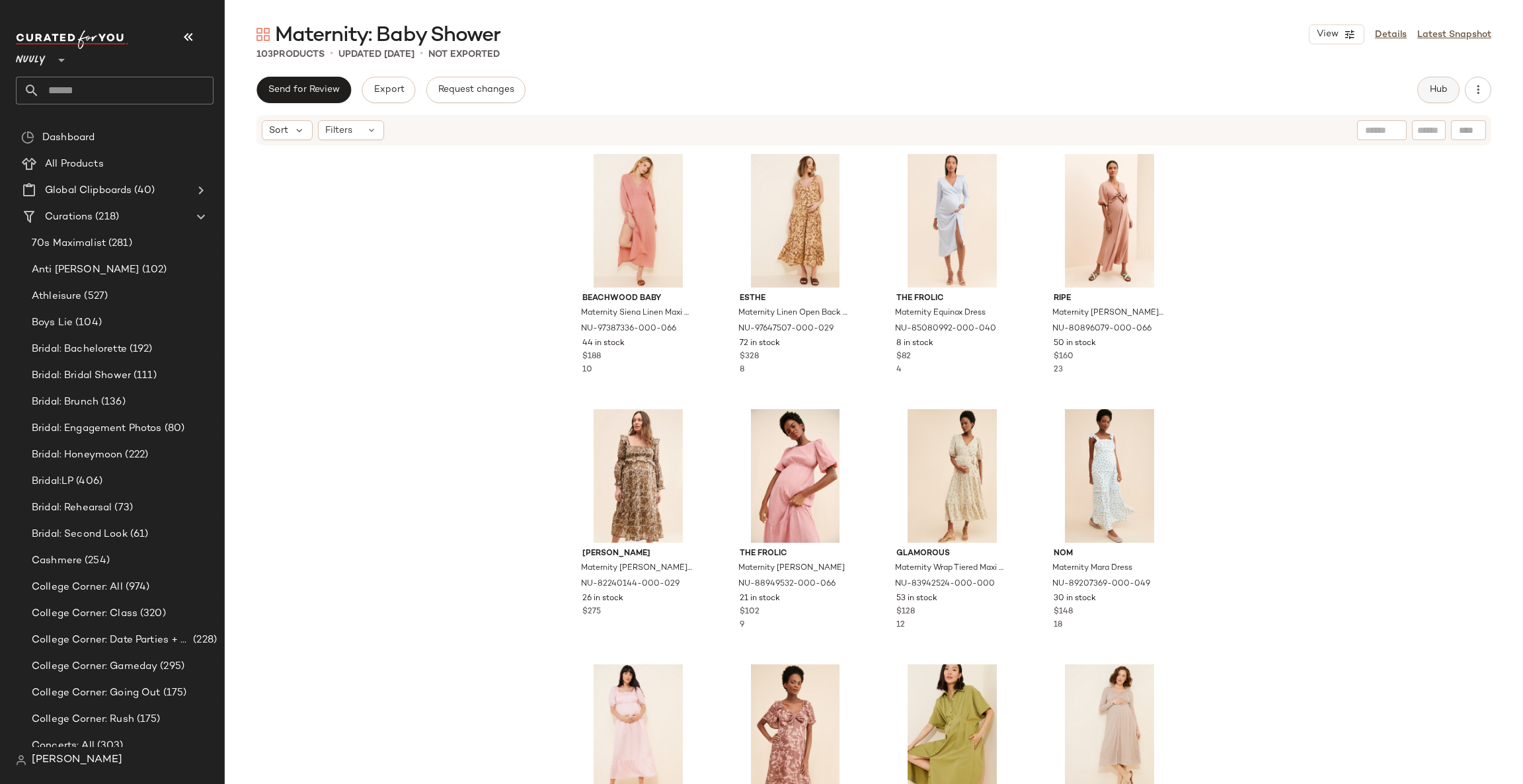
click at [1438, 86] on span "Hub" at bounding box center [1438, 89] width 18 height 10
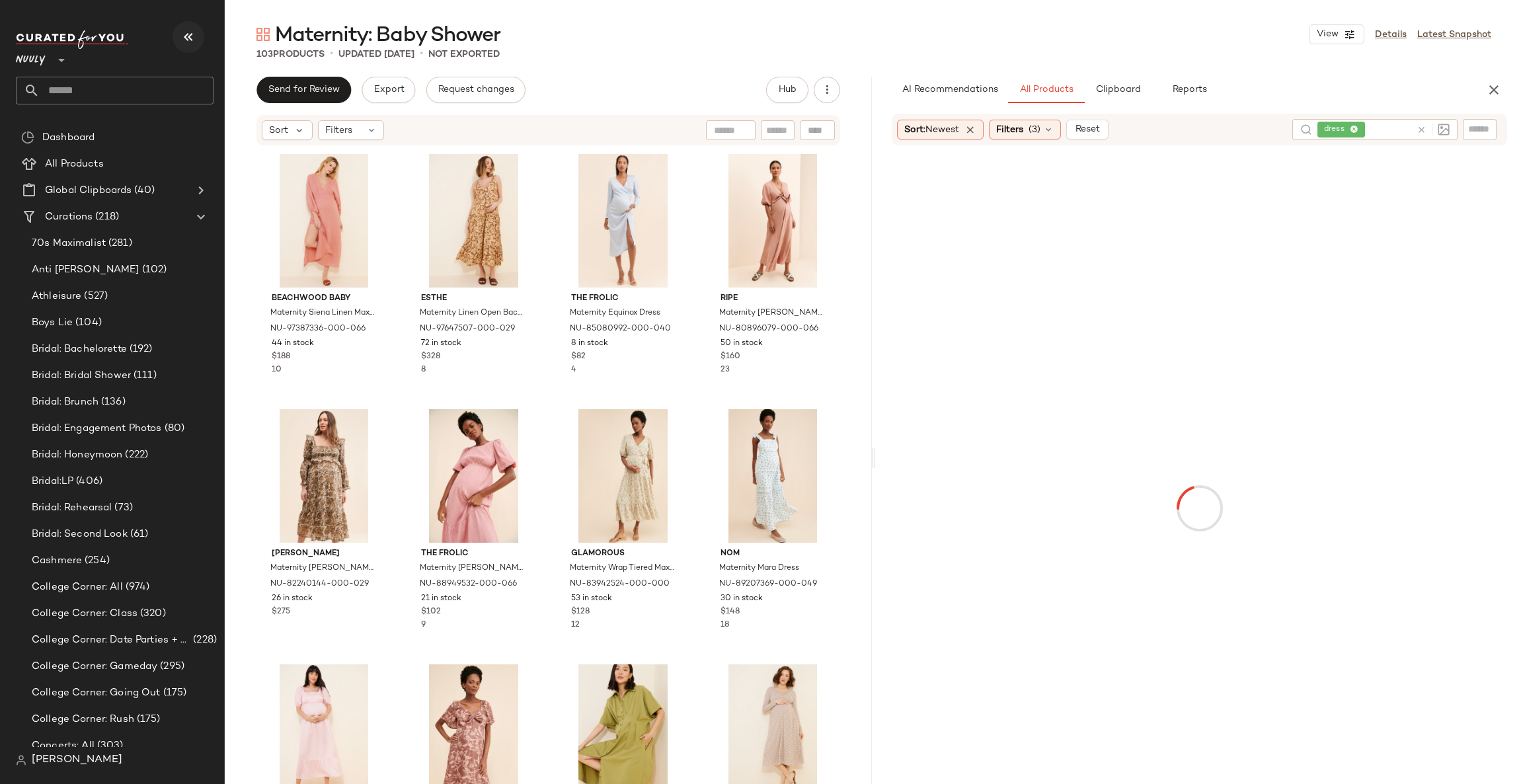
click at [191, 33] on icon "button" at bounding box center [188, 37] width 16 height 16
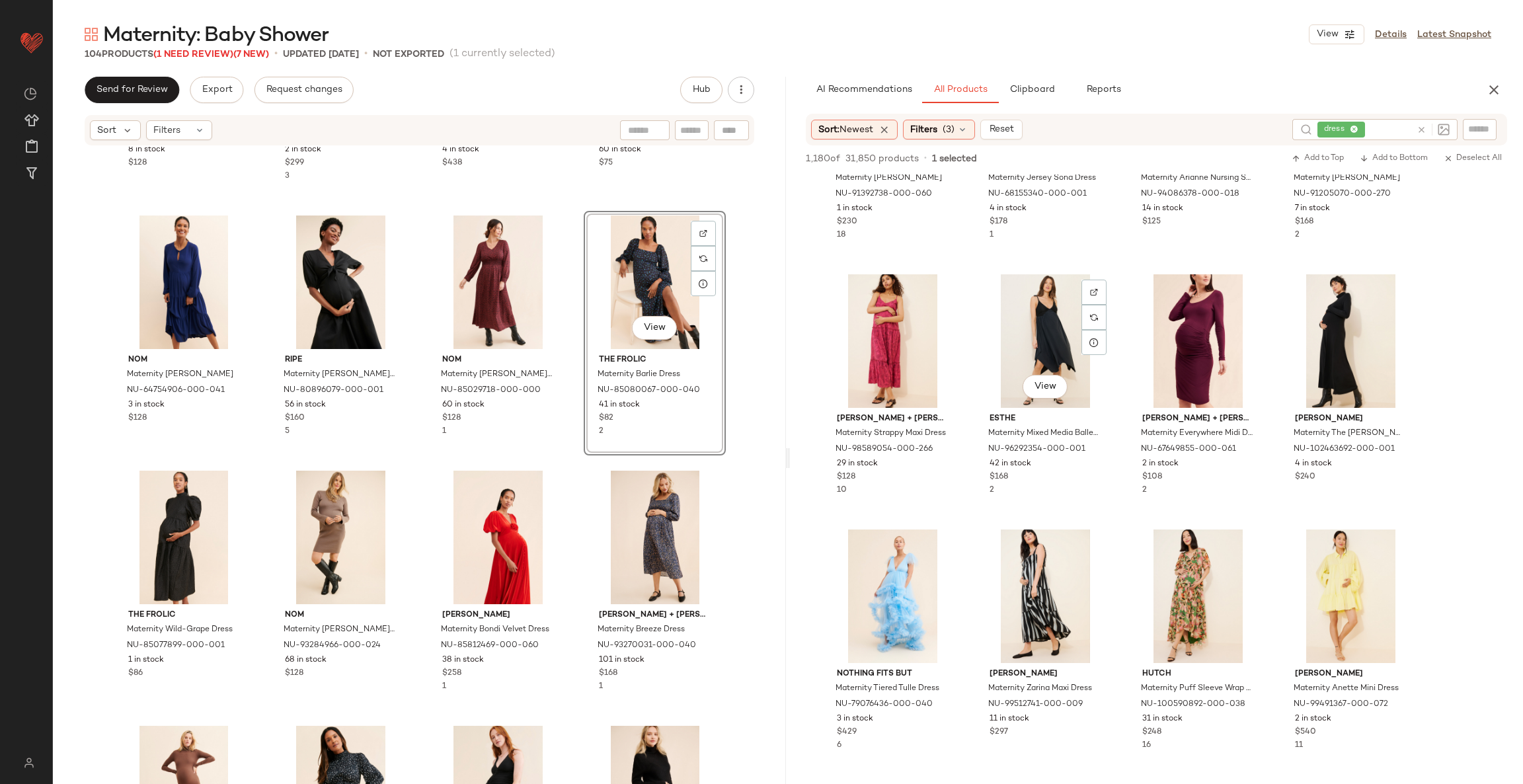
scroll to position [2478, 0]
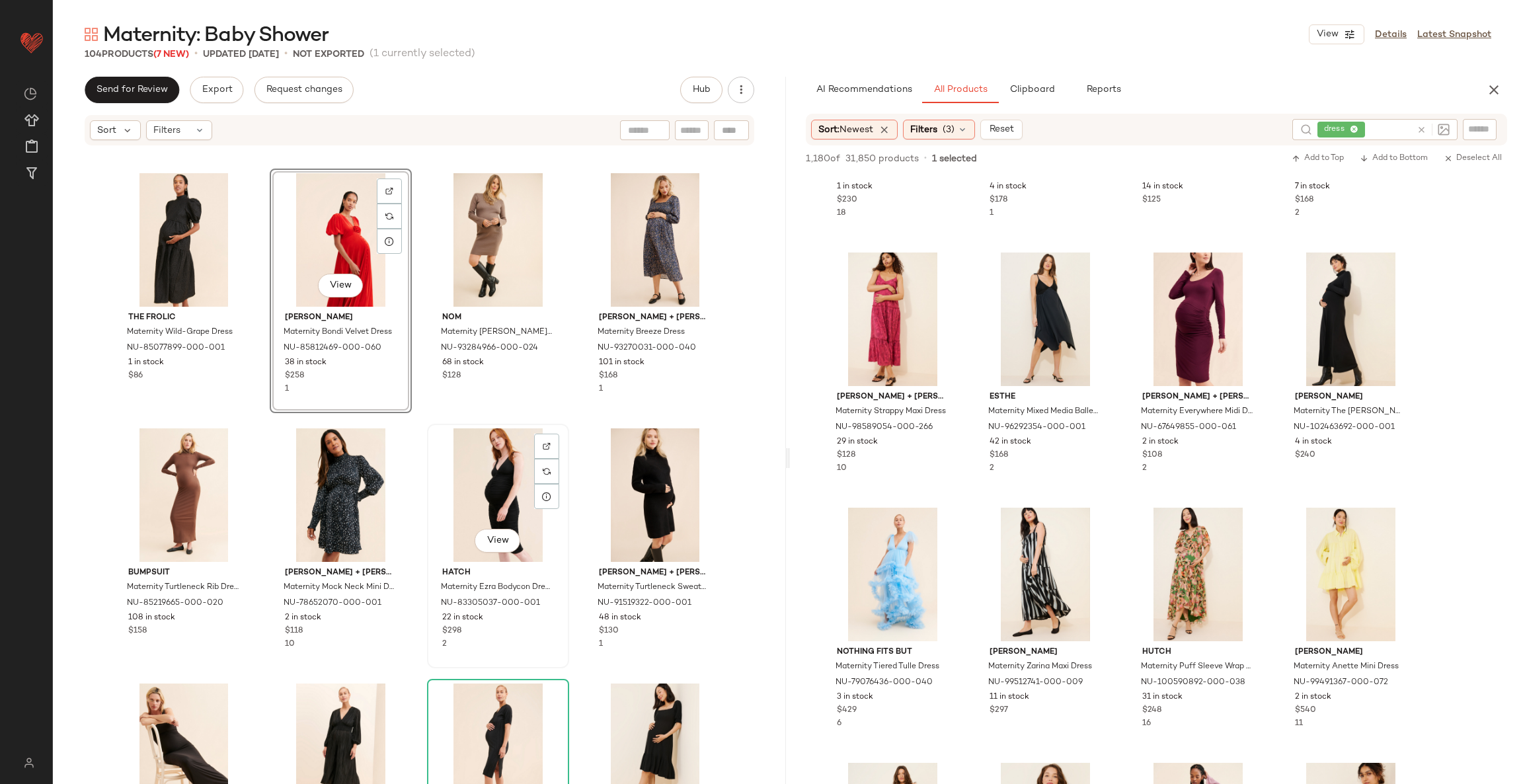
scroll to position [5958, 0]
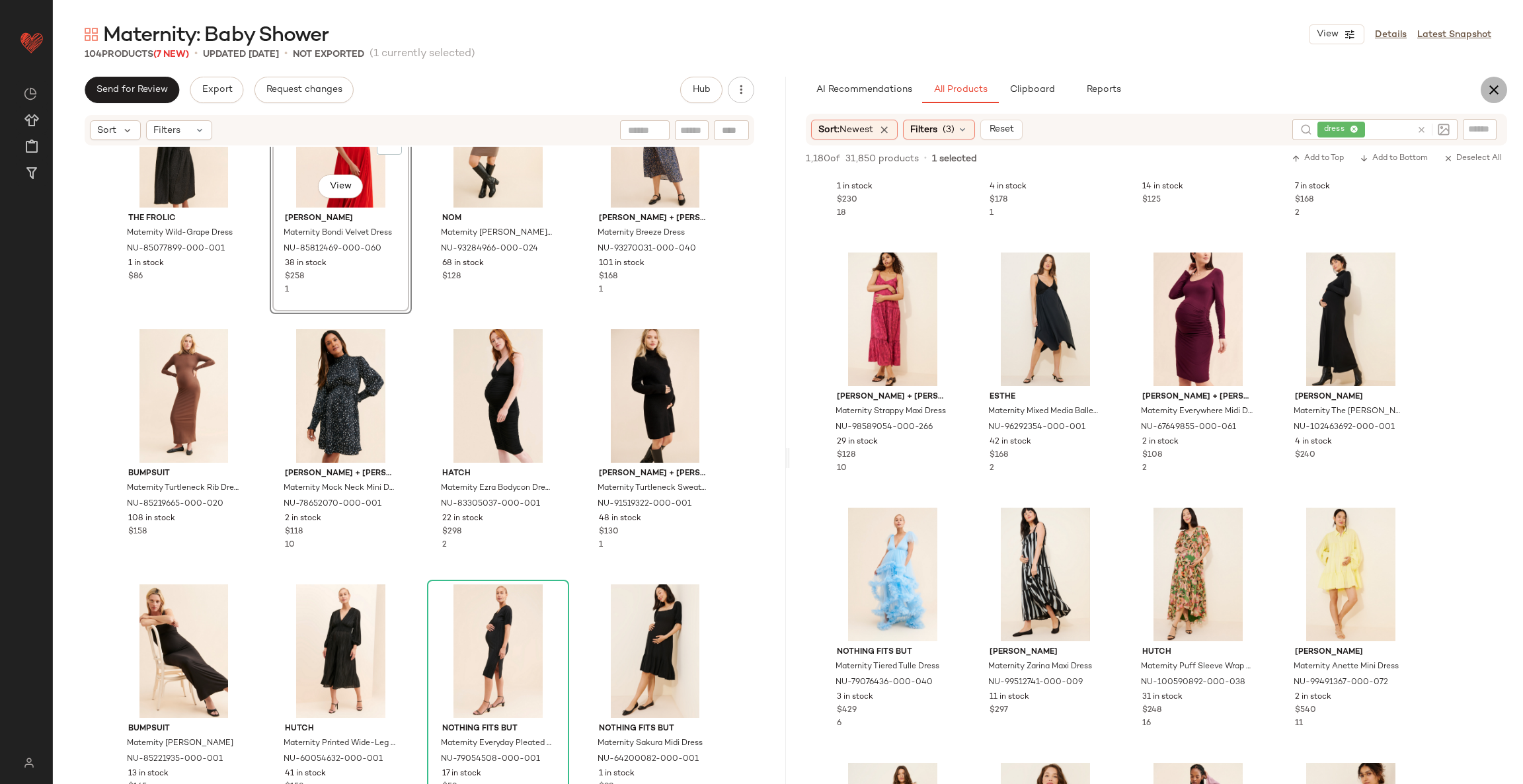
click at [1491, 91] on icon "button" at bounding box center [1494, 90] width 16 height 16
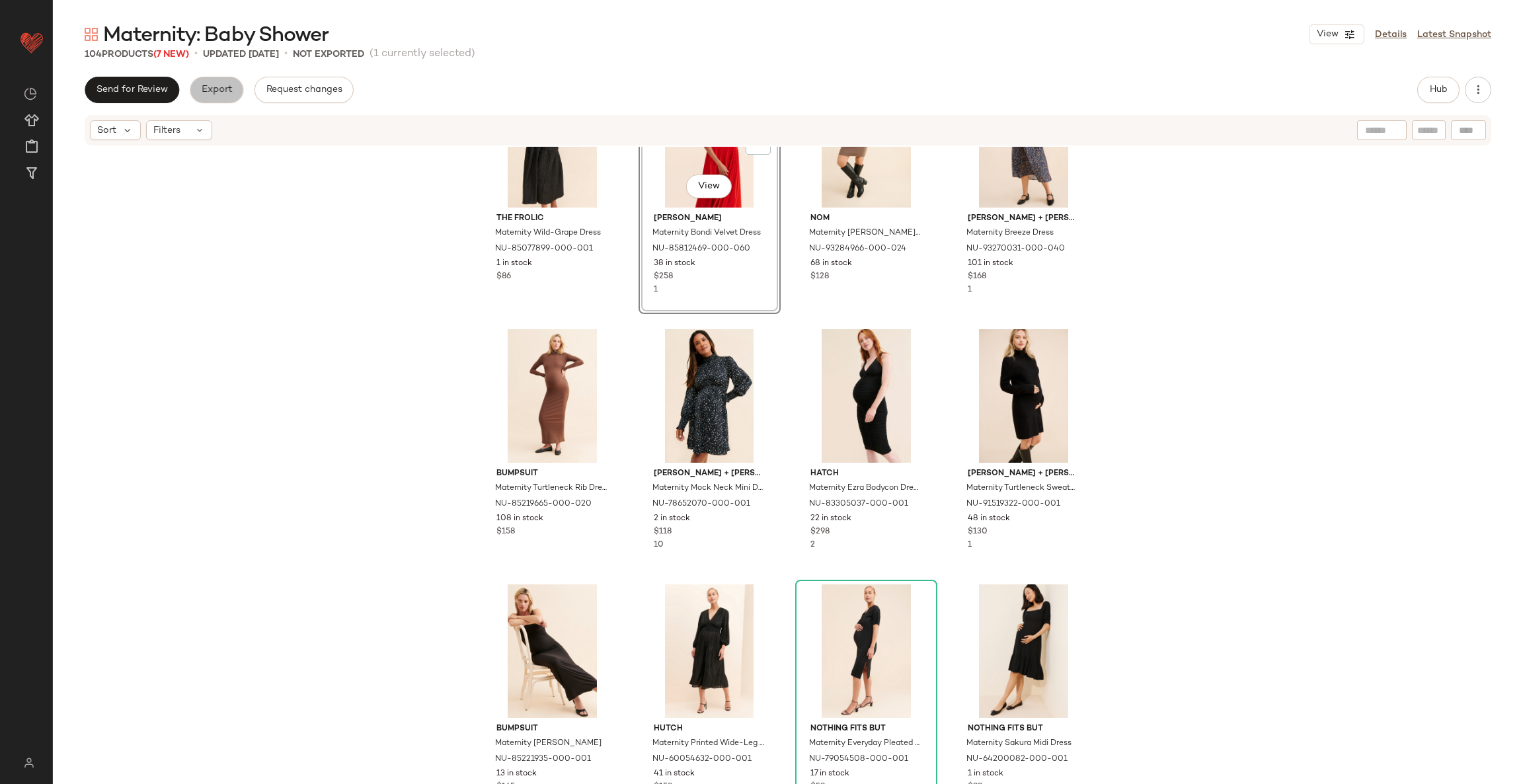
click at [213, 89] on span "Export" at bounding box center [216, 89] width 31 height 10
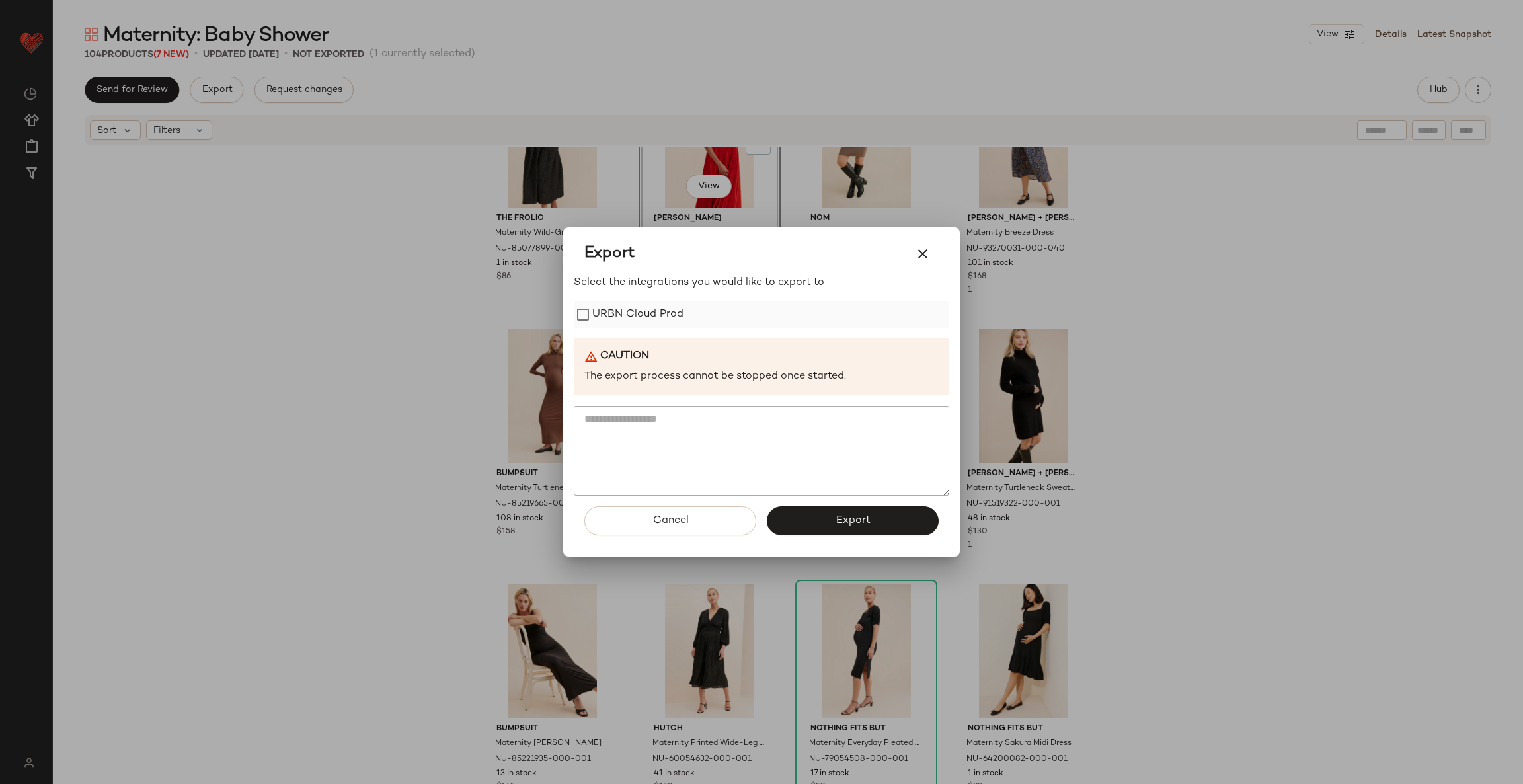
click at [628, 315] on label "URBN Cloud Prod" at bounding box center [638, 315] width 91 height 26
click at [843, 514] on span "Export" at bounding box center [853, 521] width 35 height 13
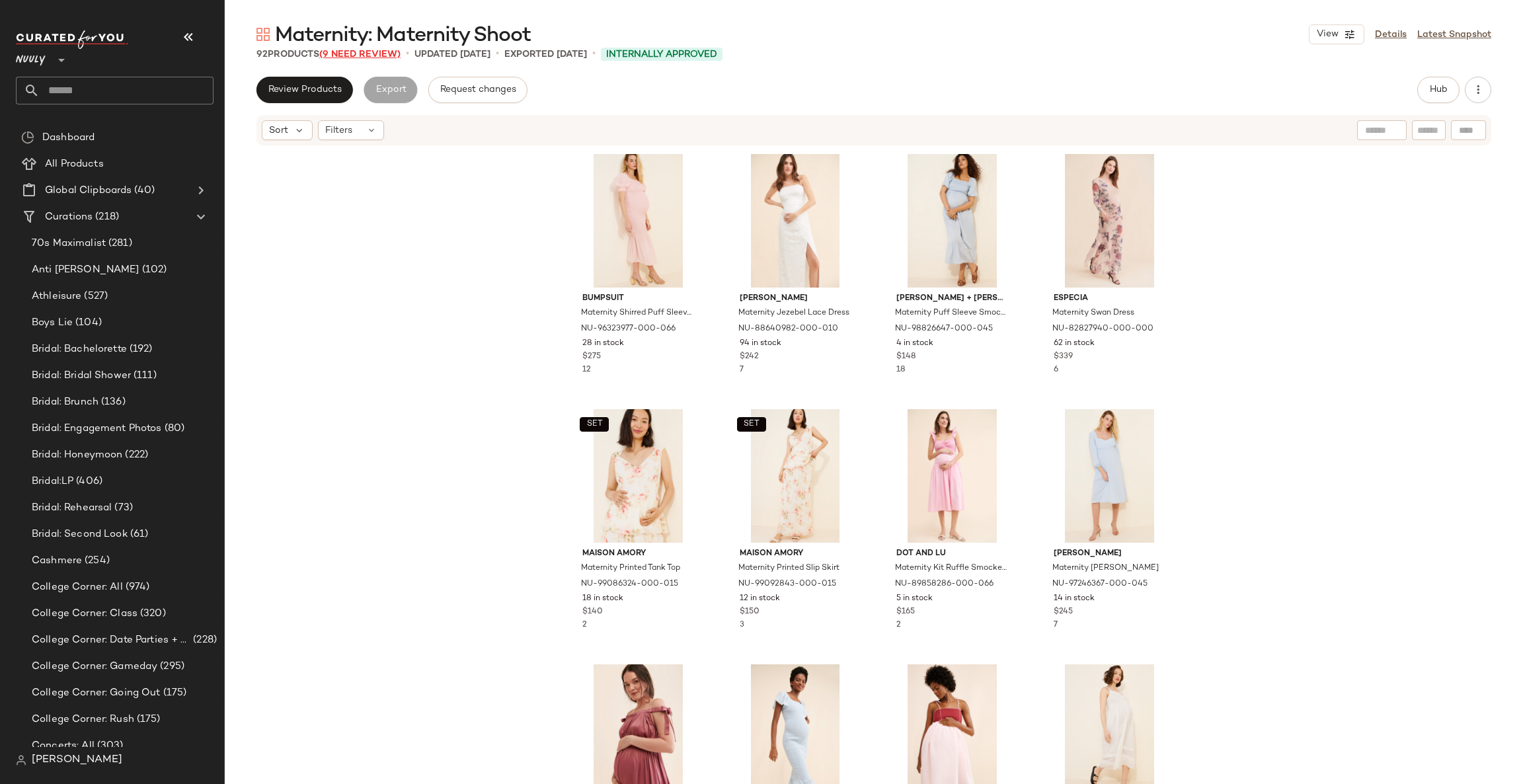
click at [356, 52] on span "(9 Need Review)" at bounding box center [360, 54] width 81 height 10
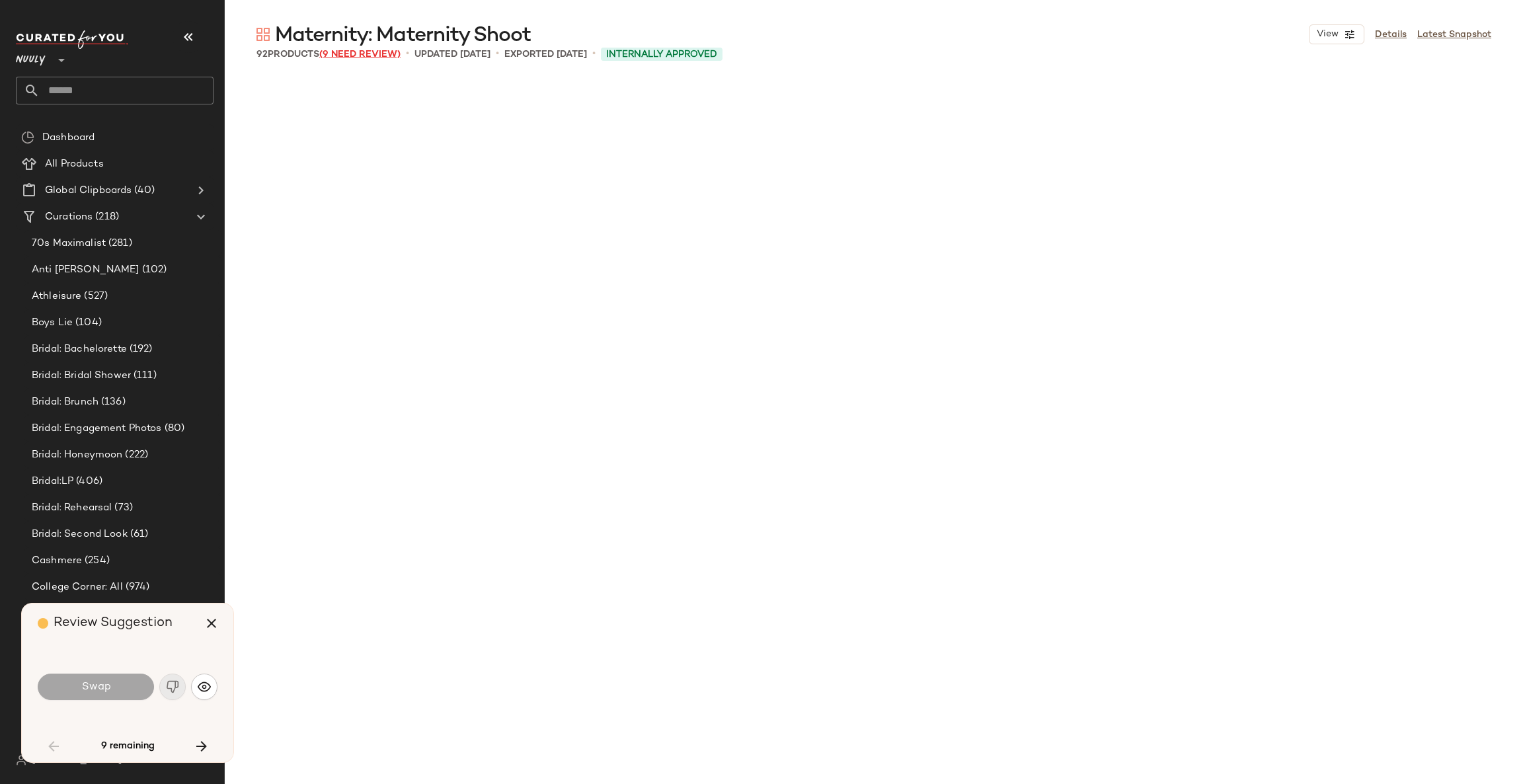
scroll to position [1285, 0]
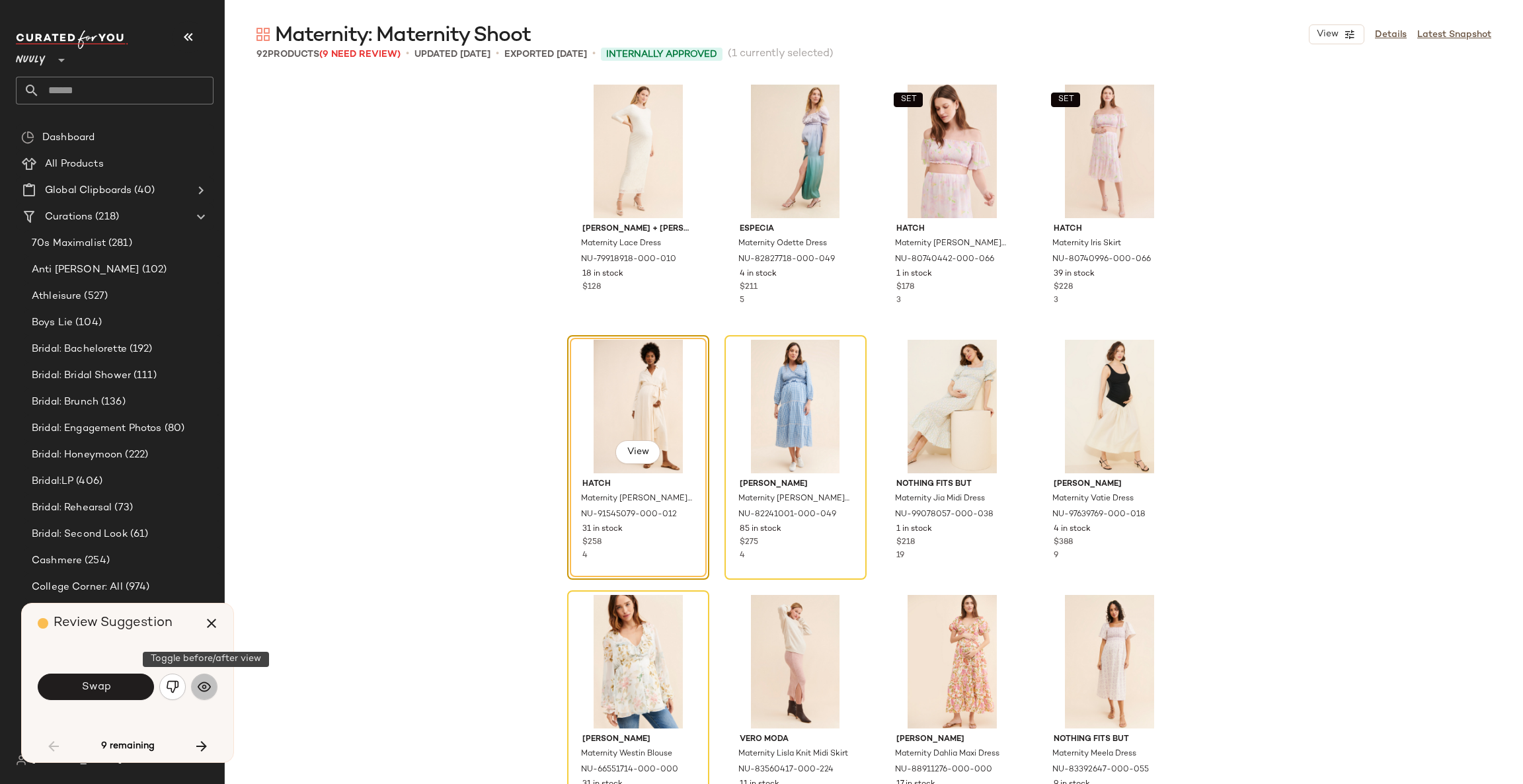
click at [203, 688] on img "button" at bounding box center [204, 687] width 14 height 14
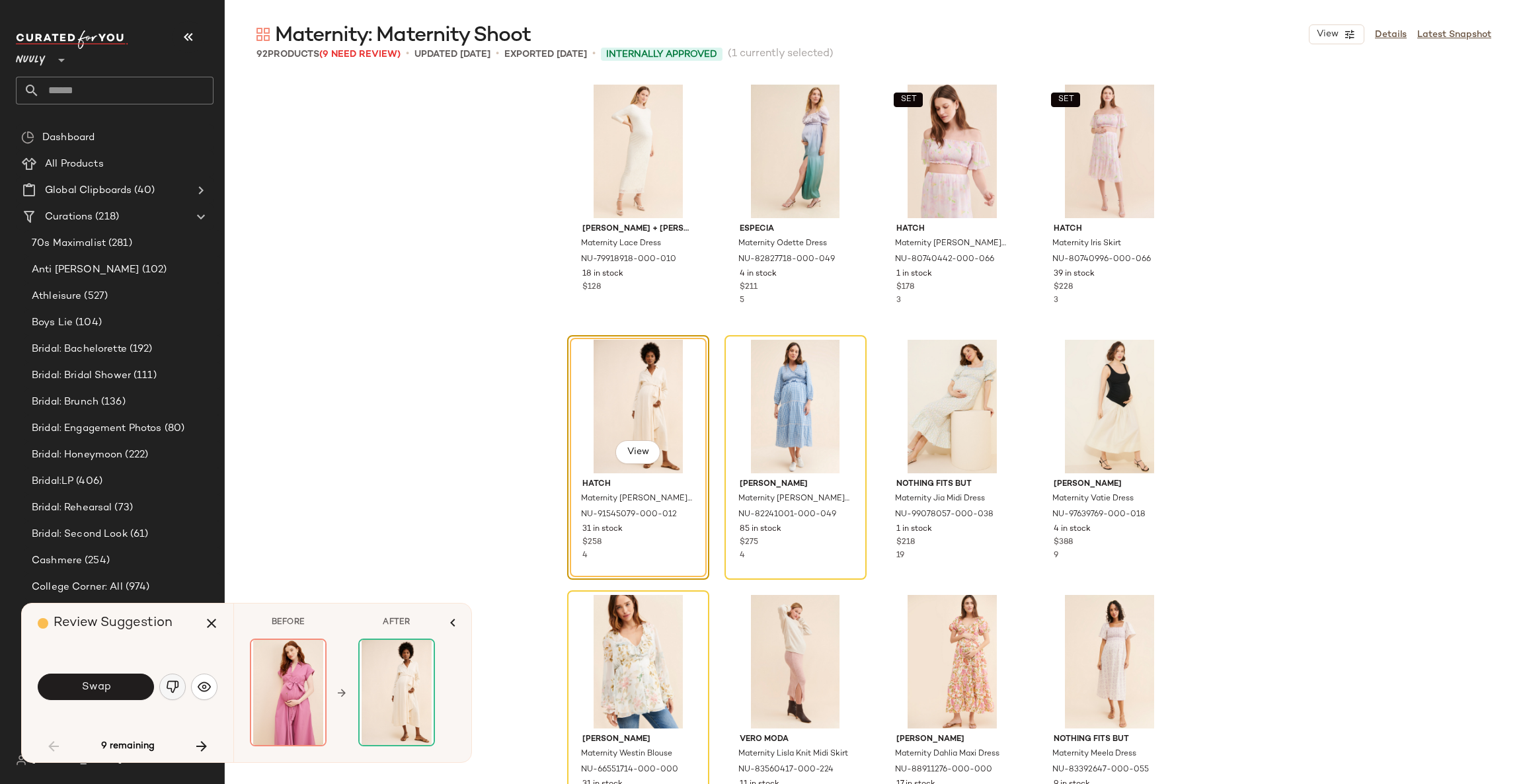
click at [172, 687] on img "button" at bounding box center [173, 687] width 14 height 14
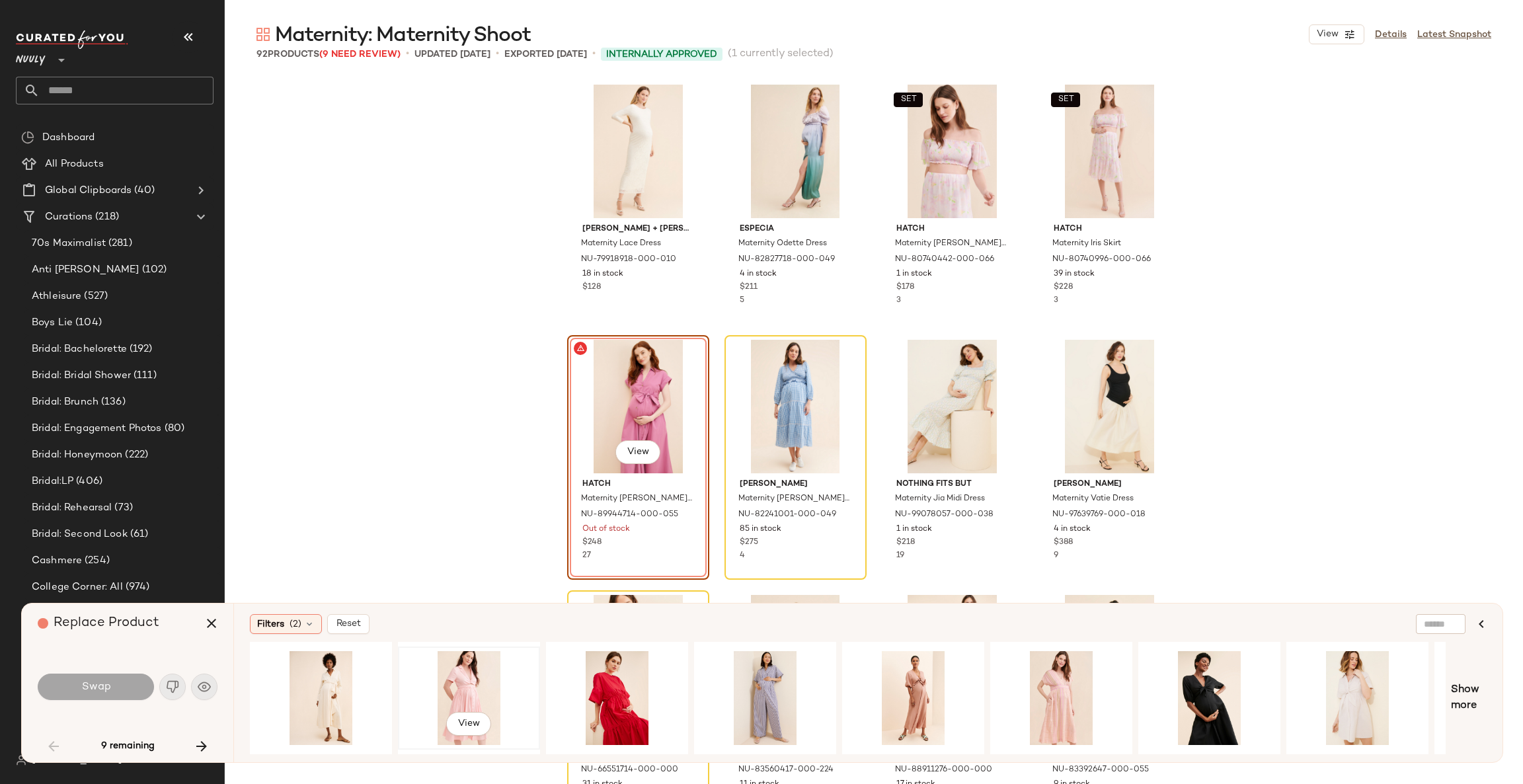
click at [462, 686] on div "View" at bounding box center [469, 698] width 133 height 94
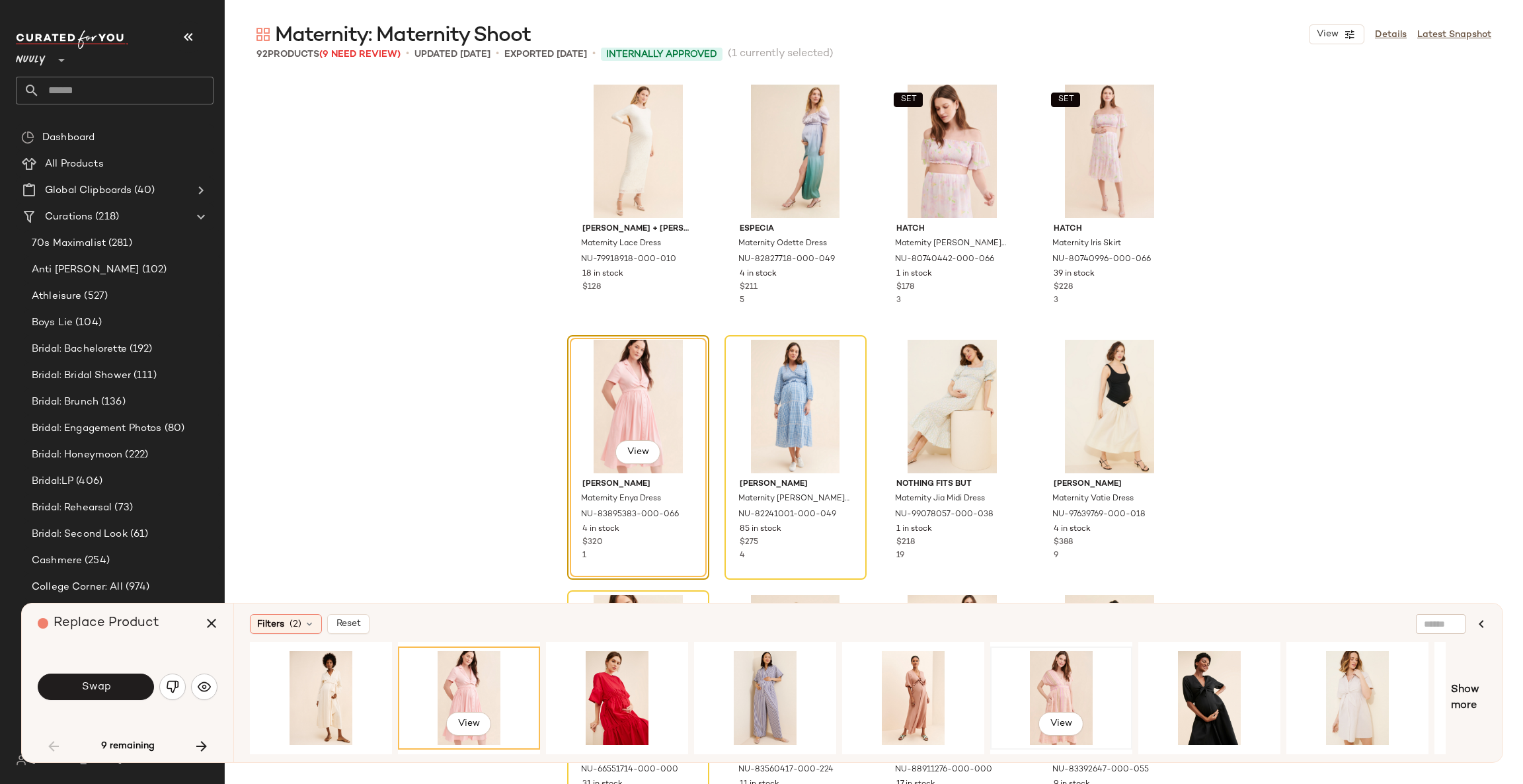
click at [1037, 678] on div "View" at bounding box center [1061, 698] width 133 height 94
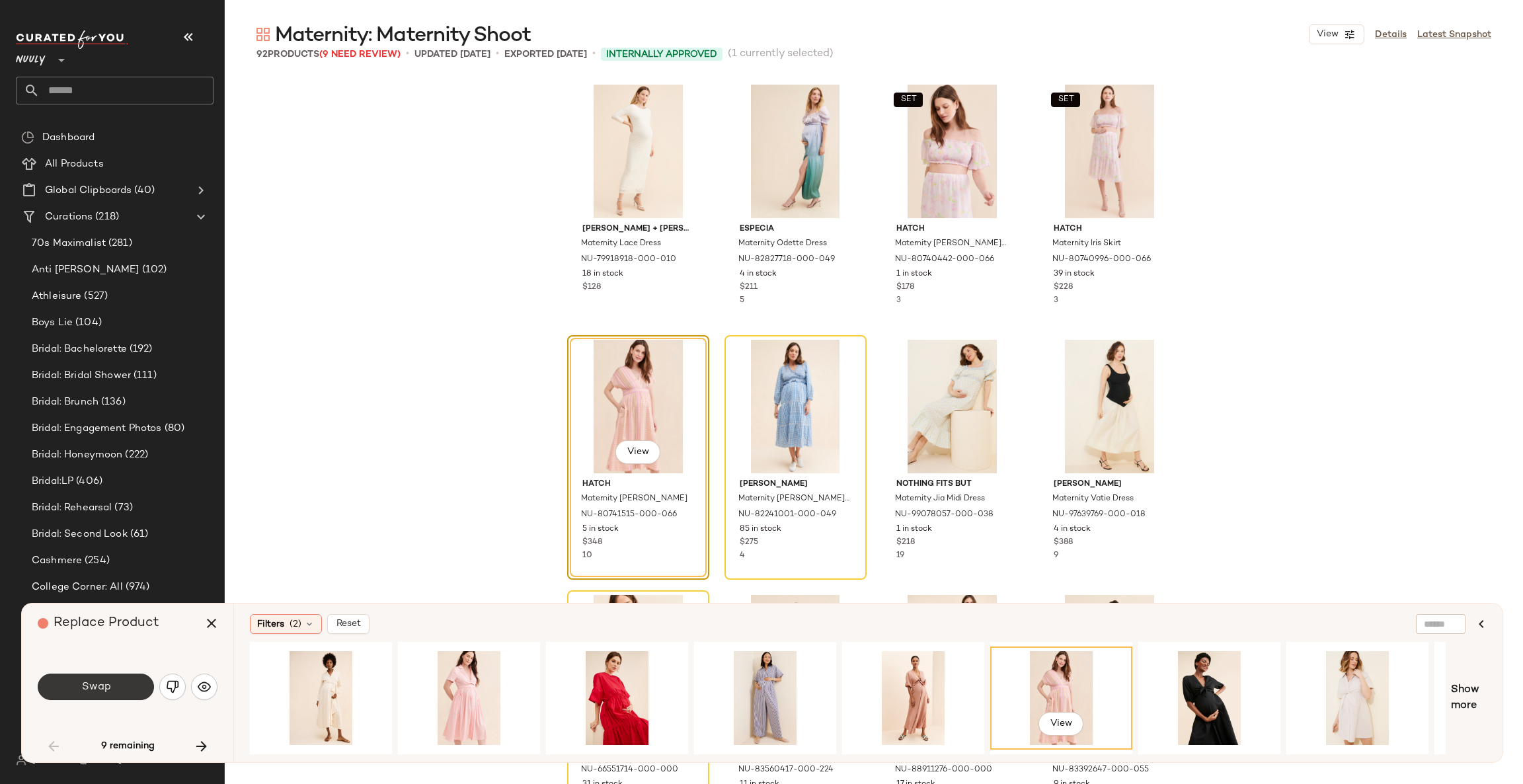
click at [109, 685] on span "Swap" at bounding box center [95, 687] width 30 height 13
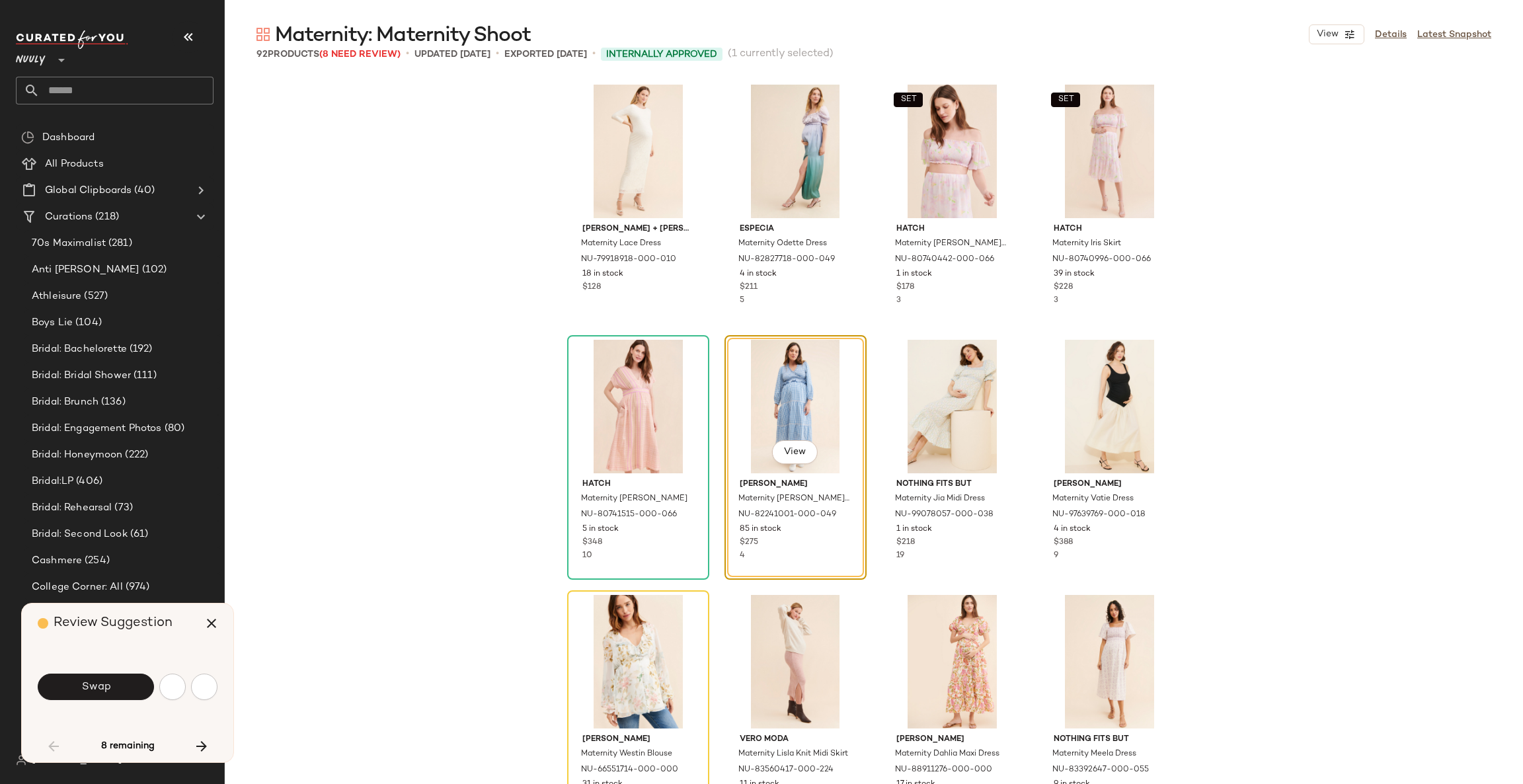
scroll to position [1275, 0]
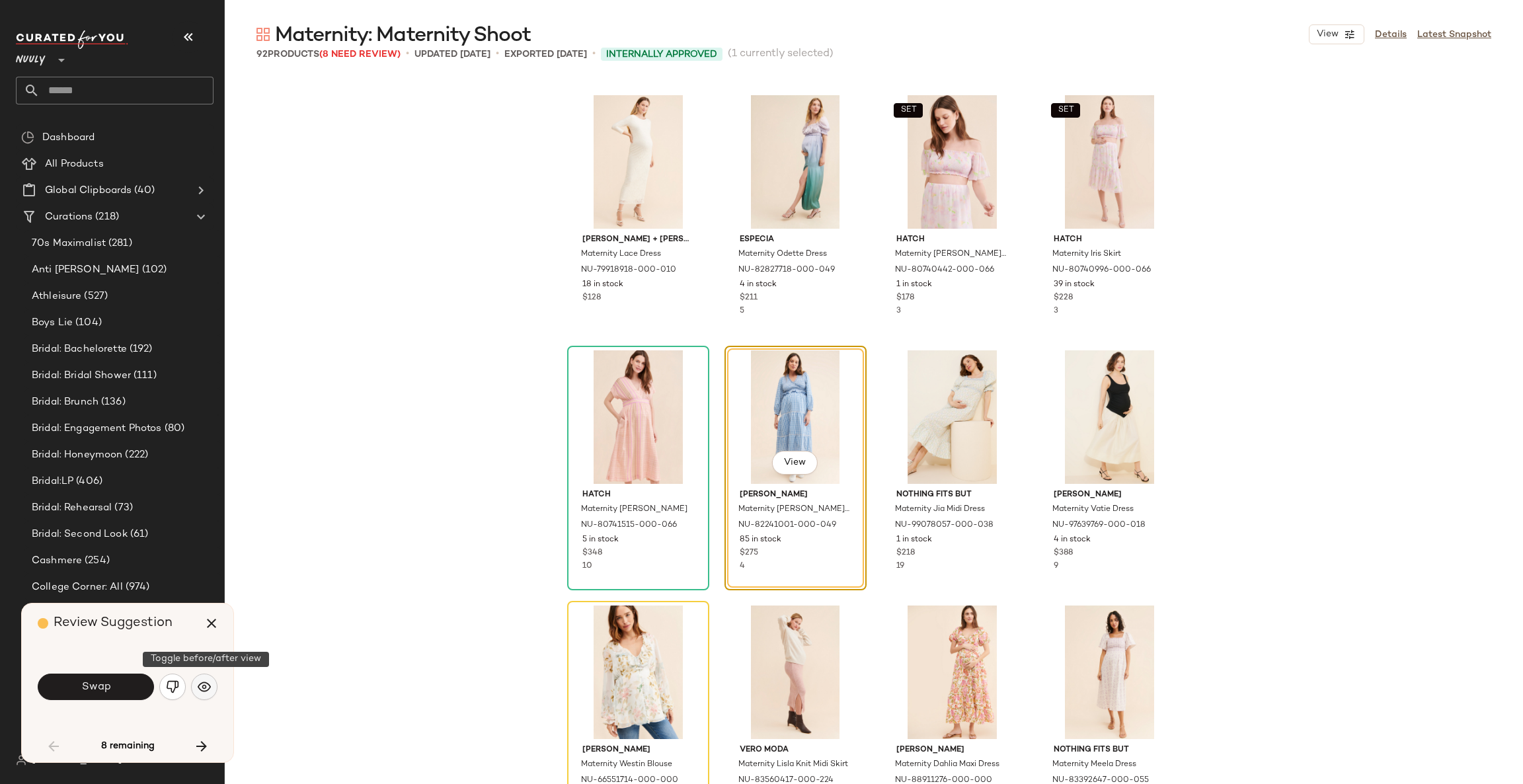
click at [199, 688] on img "button" at bounding box center [204, 687] width 14 height 14
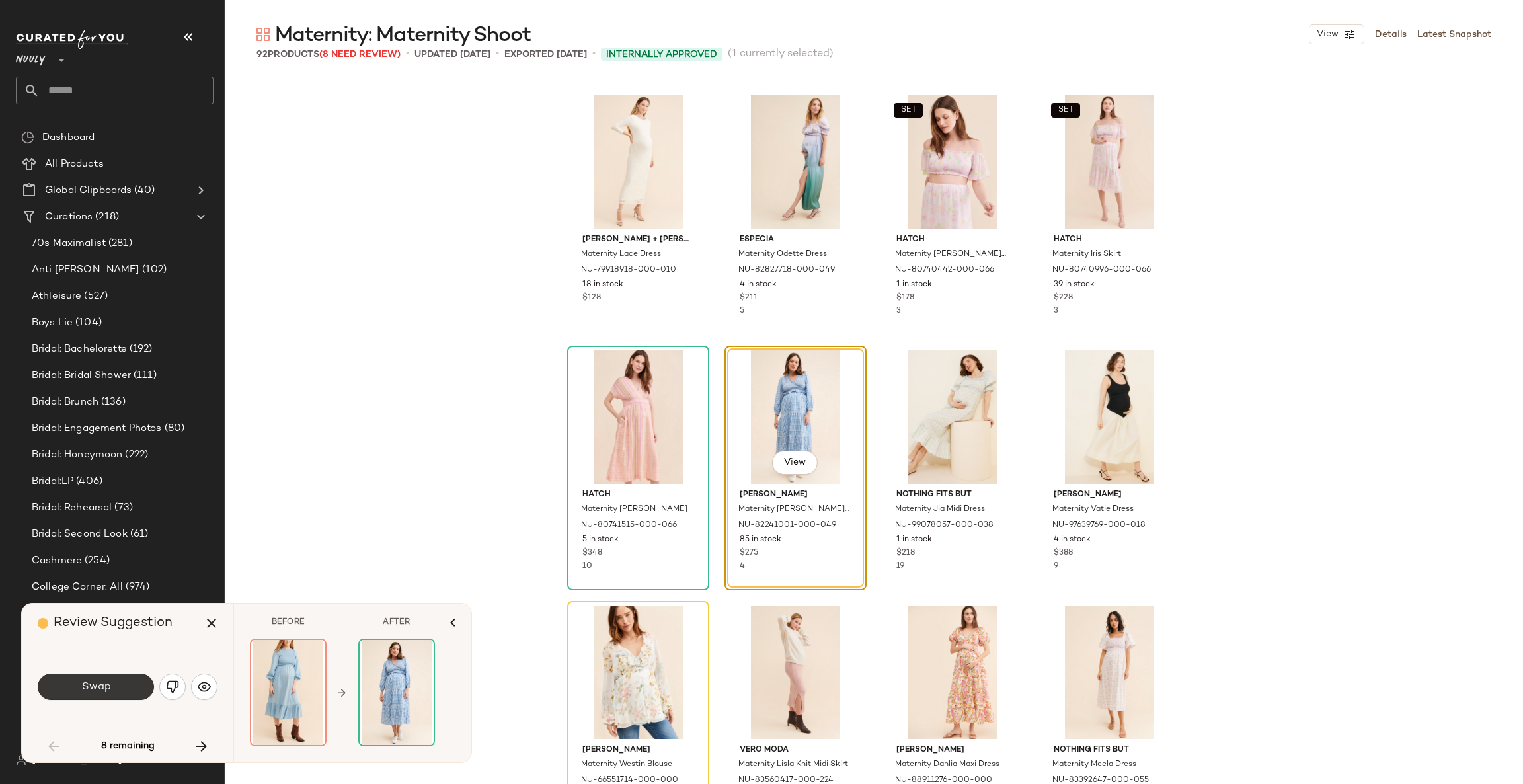
click at [130, 685] on button "Swap" at bounding box center [96, 687] width 117 height 26
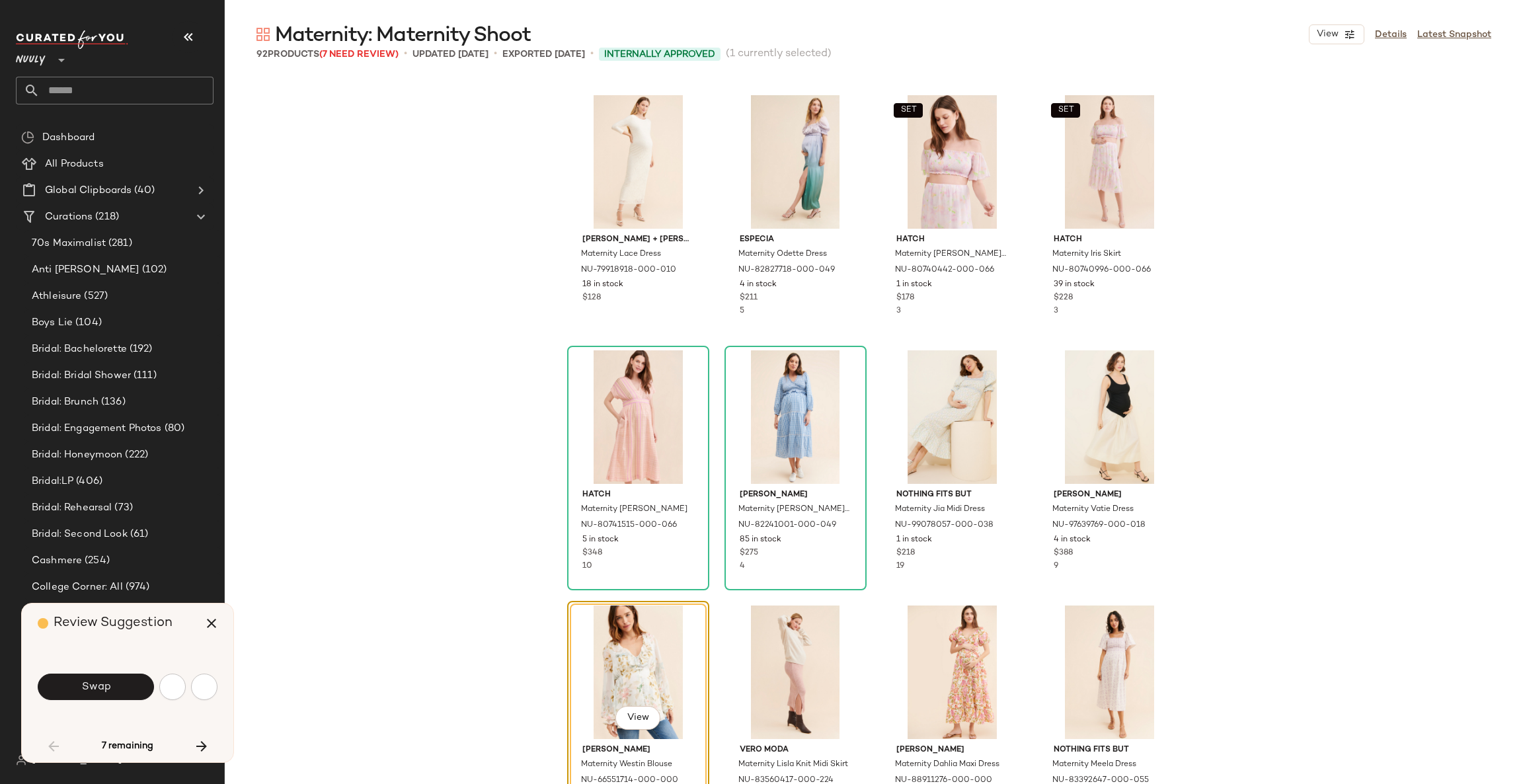
scroll to position [1530, 0]
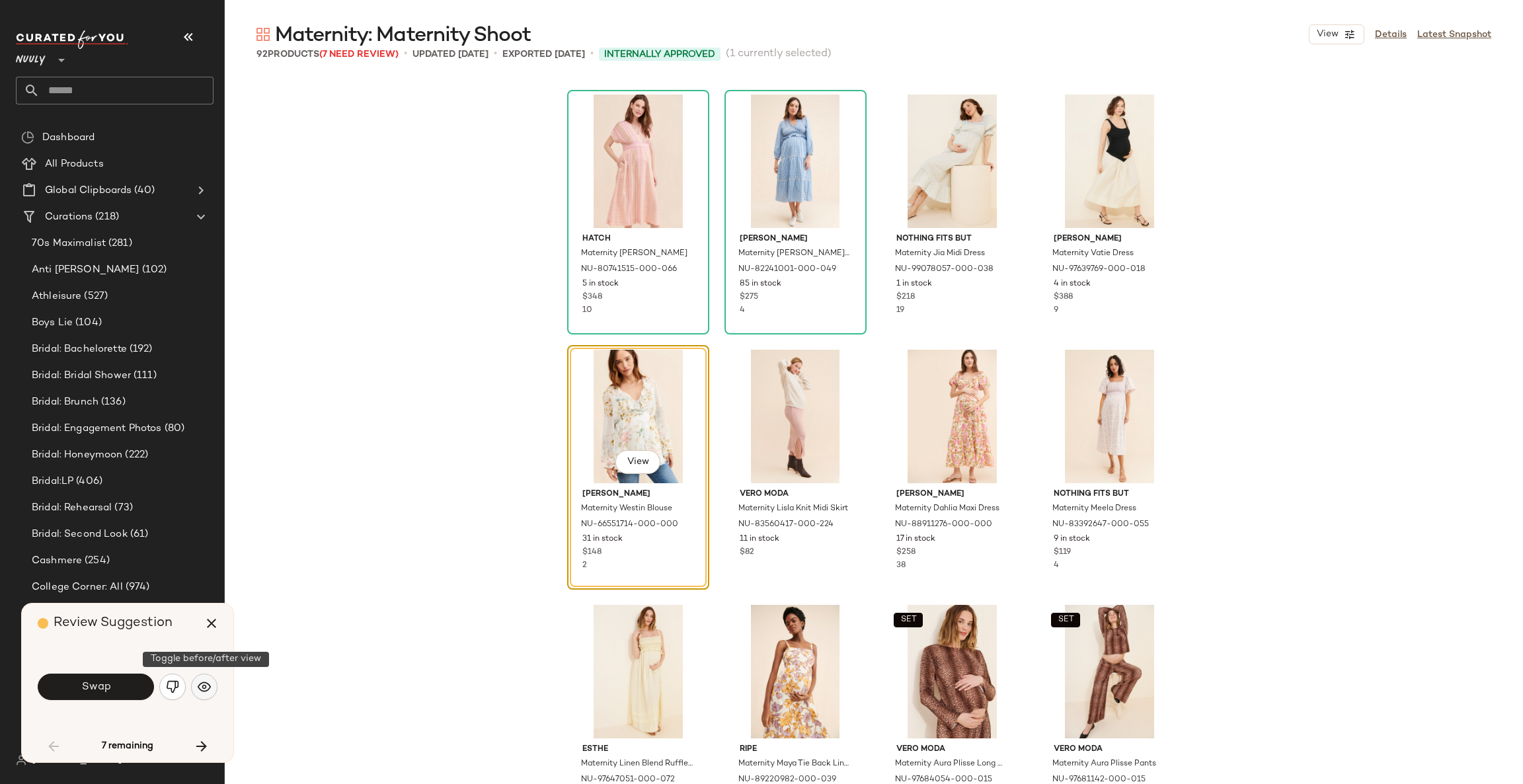
click at [198, 689] on img "button" at bounding box center [204, 687] width 14 height 14
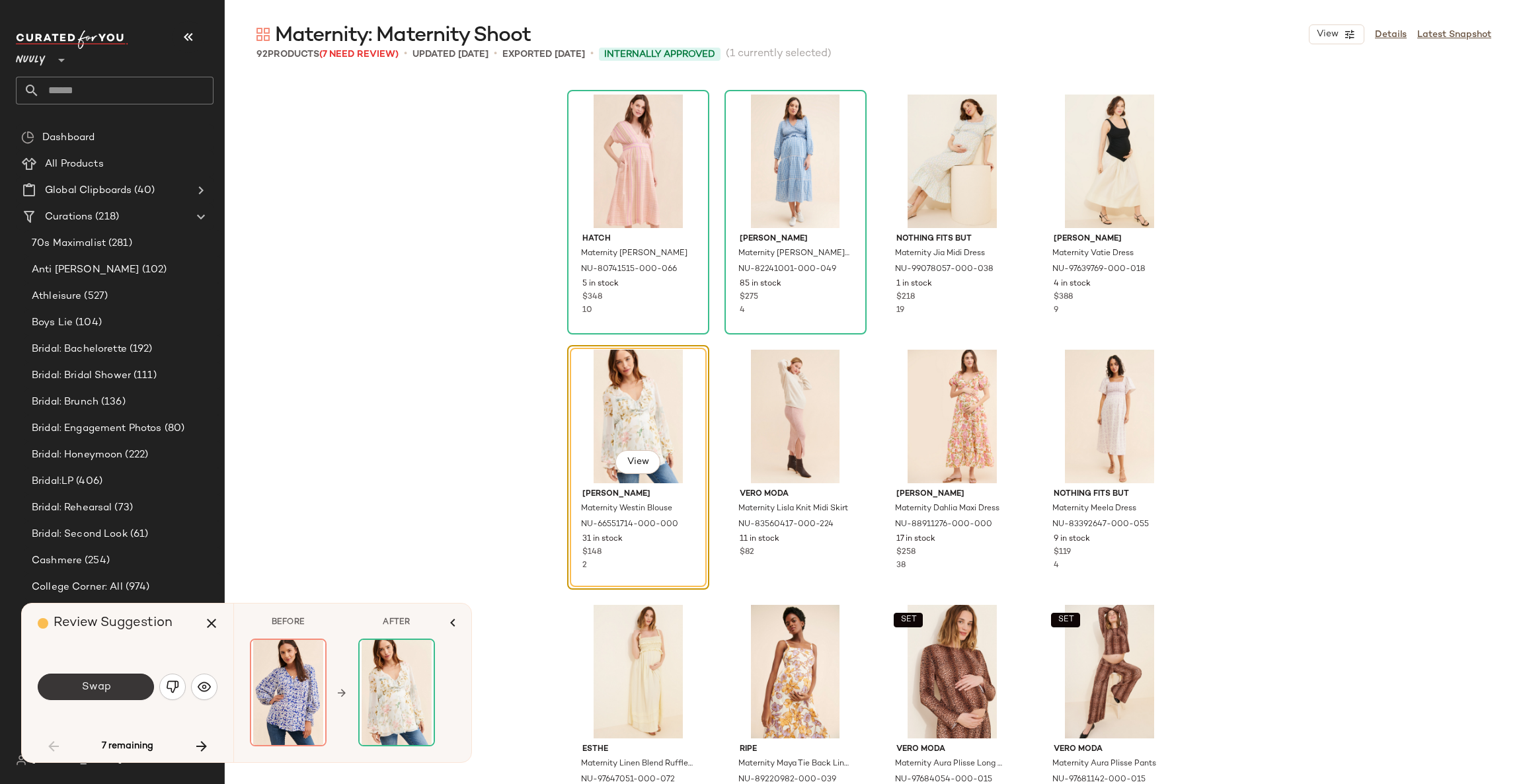
click at [117, 682] on button "Swap" at bounding box center [96, 687] width 117 height 26
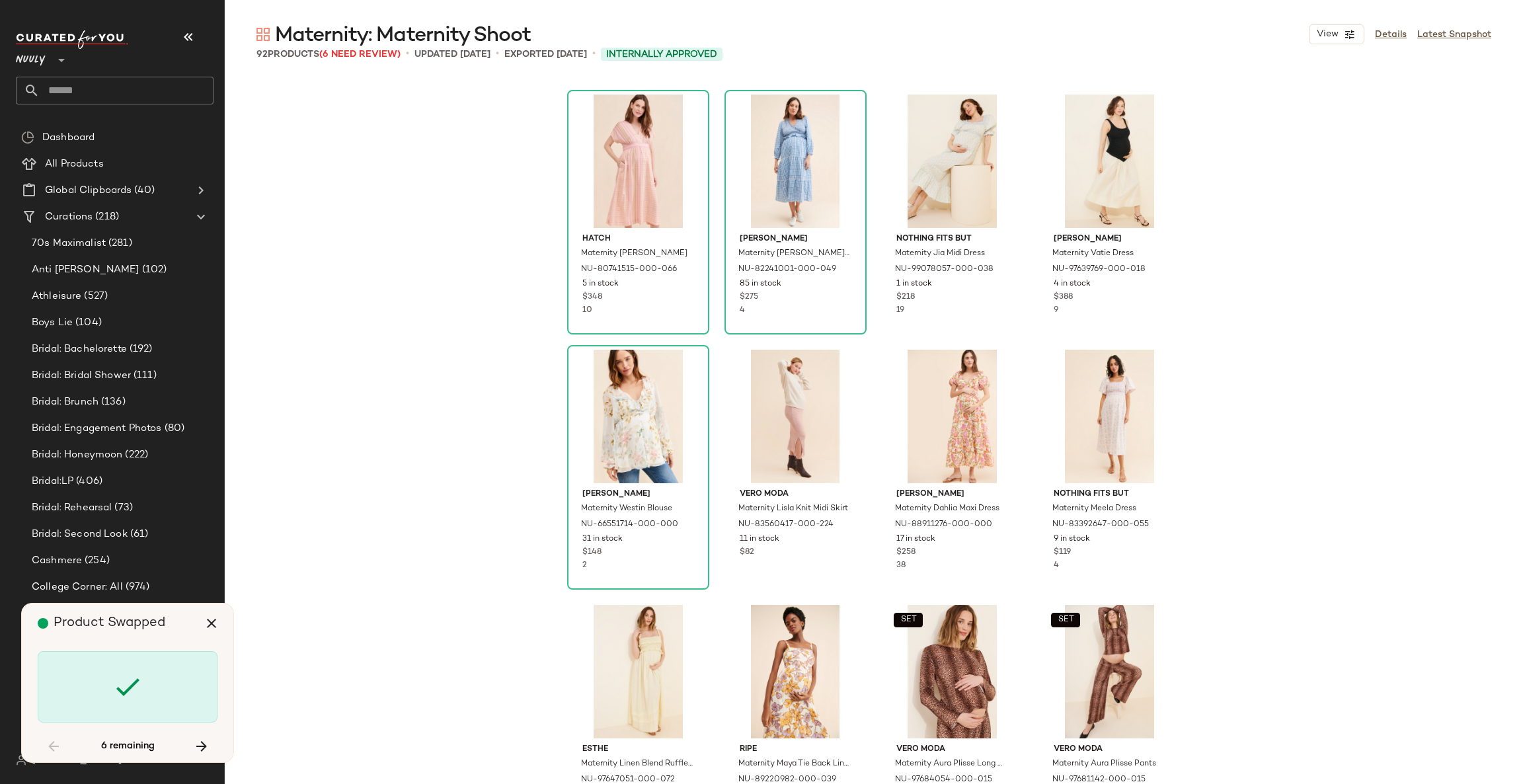
scroll to position [2041, 0]
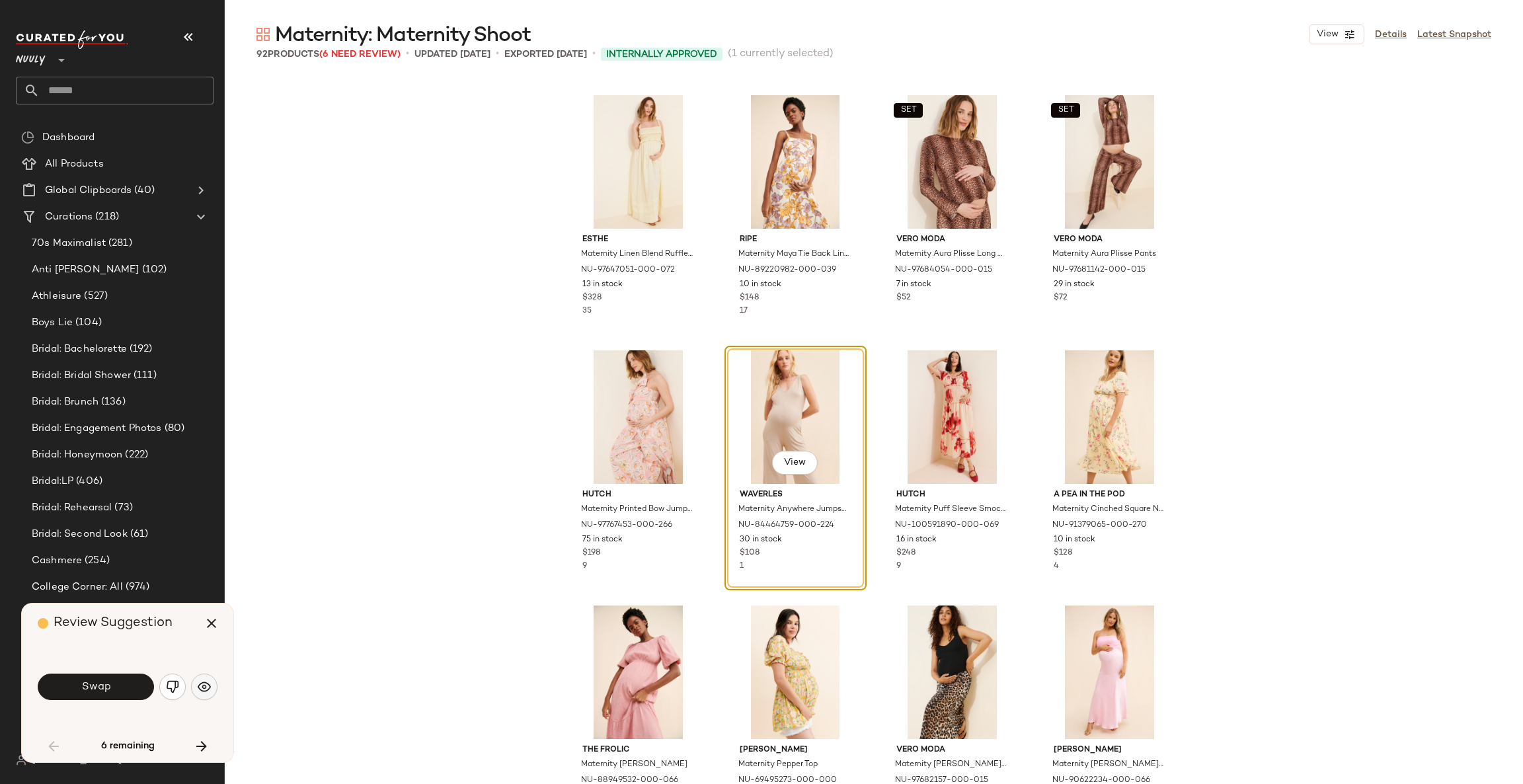
click at [201, 685] on img "button" at bounding box center [204, 687] width 14 height 14
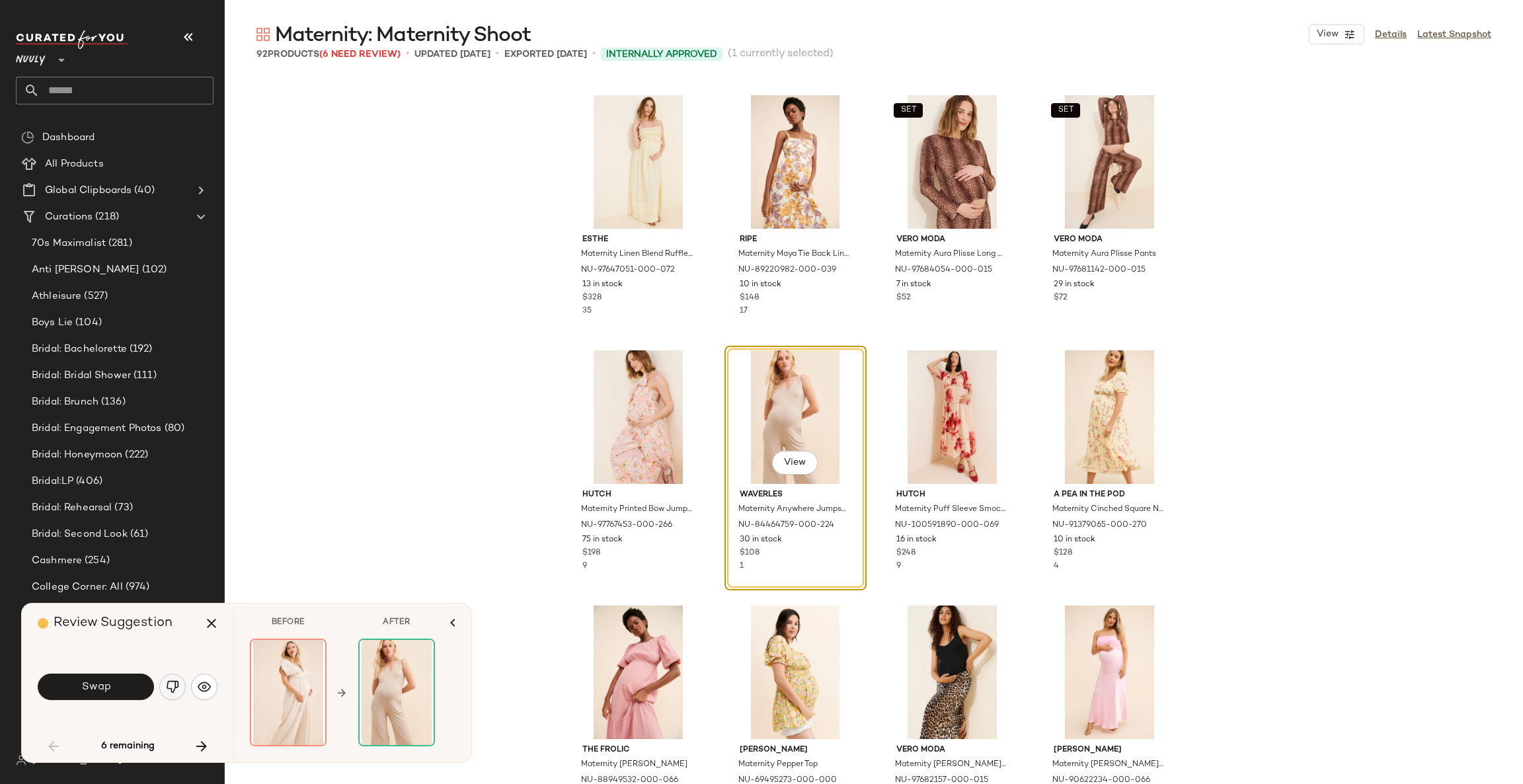
click at [165, 685] on button "button" at bounding box center [173, 687] width 26 height 26
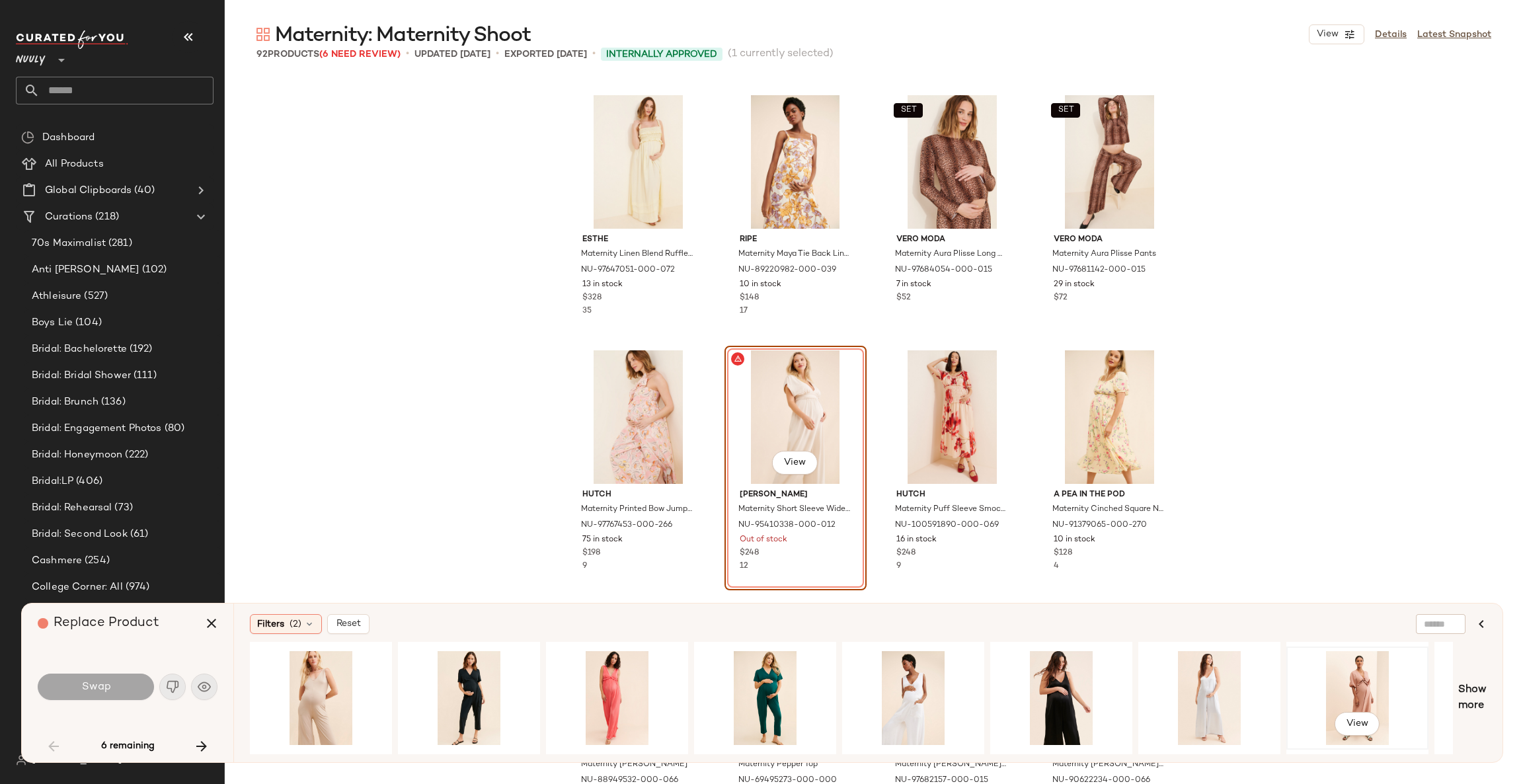
click at [1360, 678] on div "View" at bounding box center [1358, 698] width 133 height 94
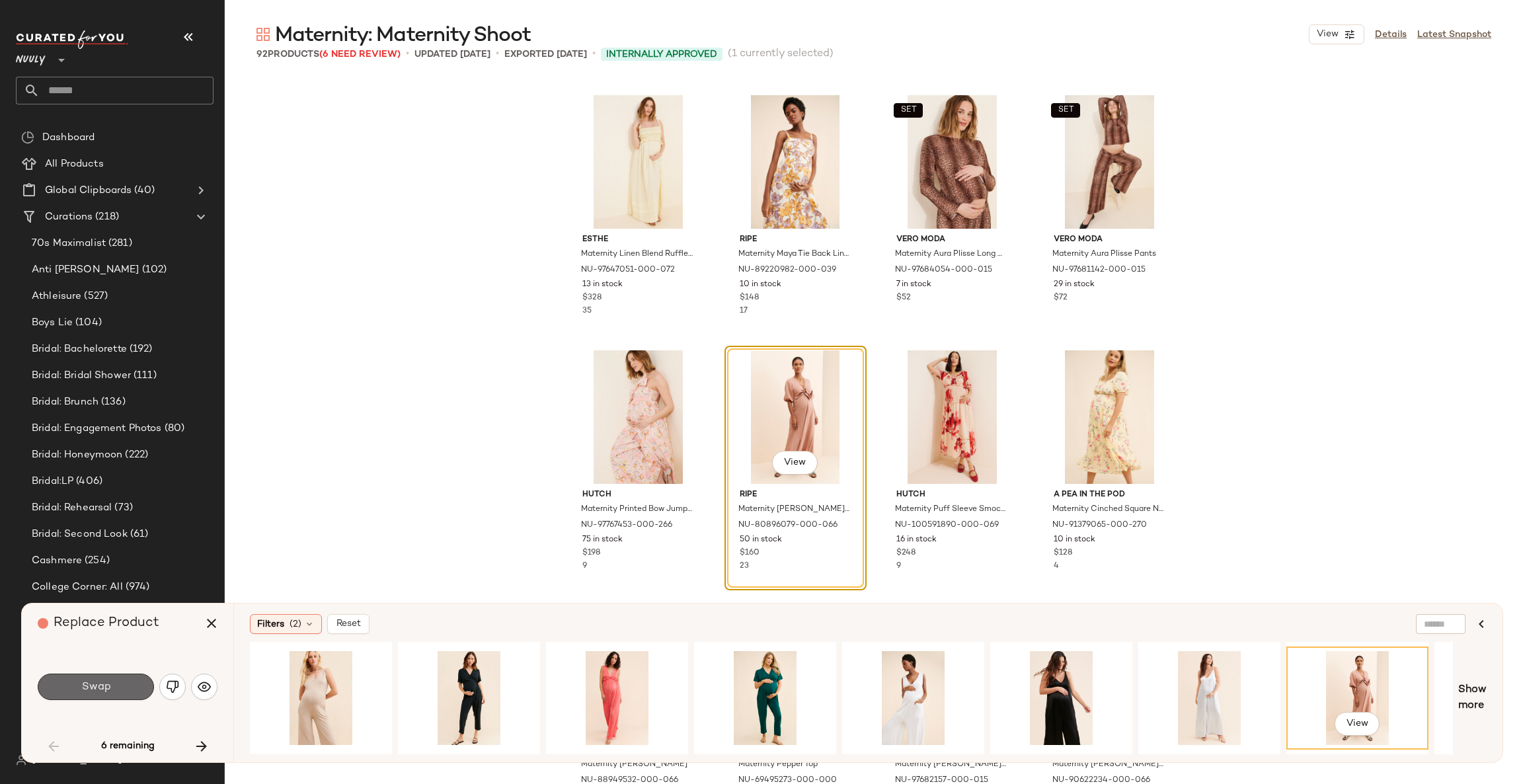
click at [125, 687] on button "Swap" at bounding box center [96, 687] width 117 height 26
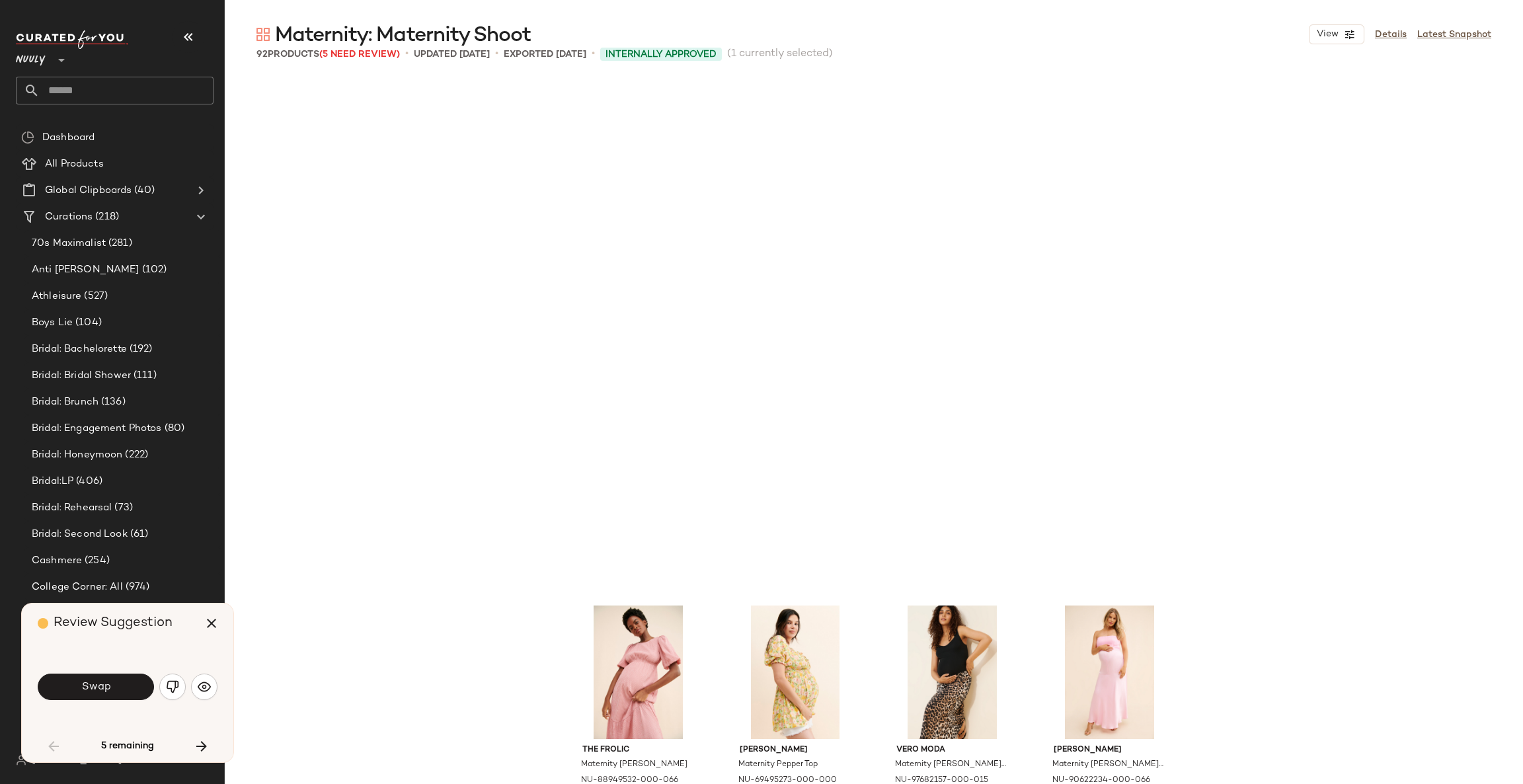
scroll to position [2552, 0]
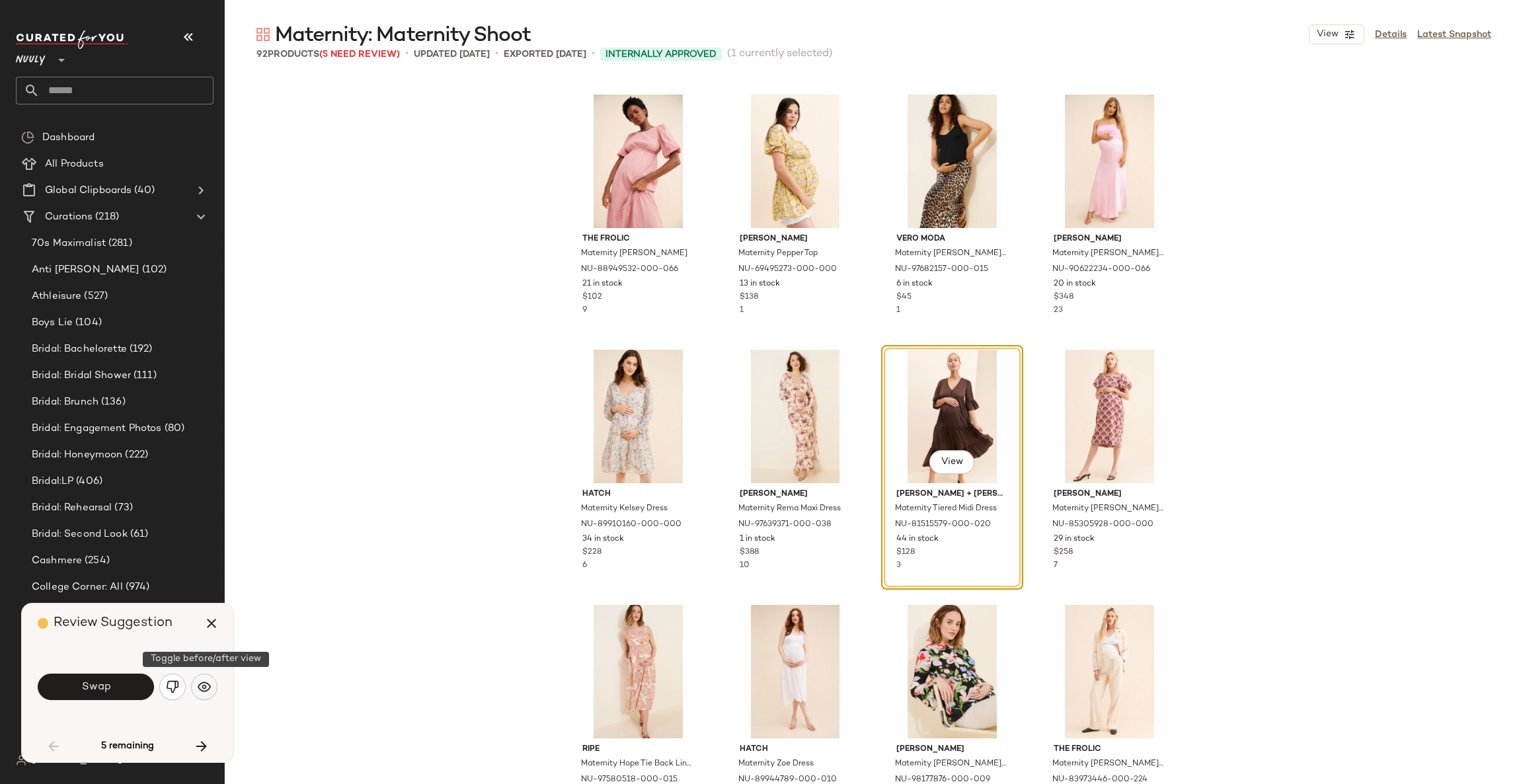
click at [203, 685] on img "button" at bounding box center [204, 687] width 14 height 14
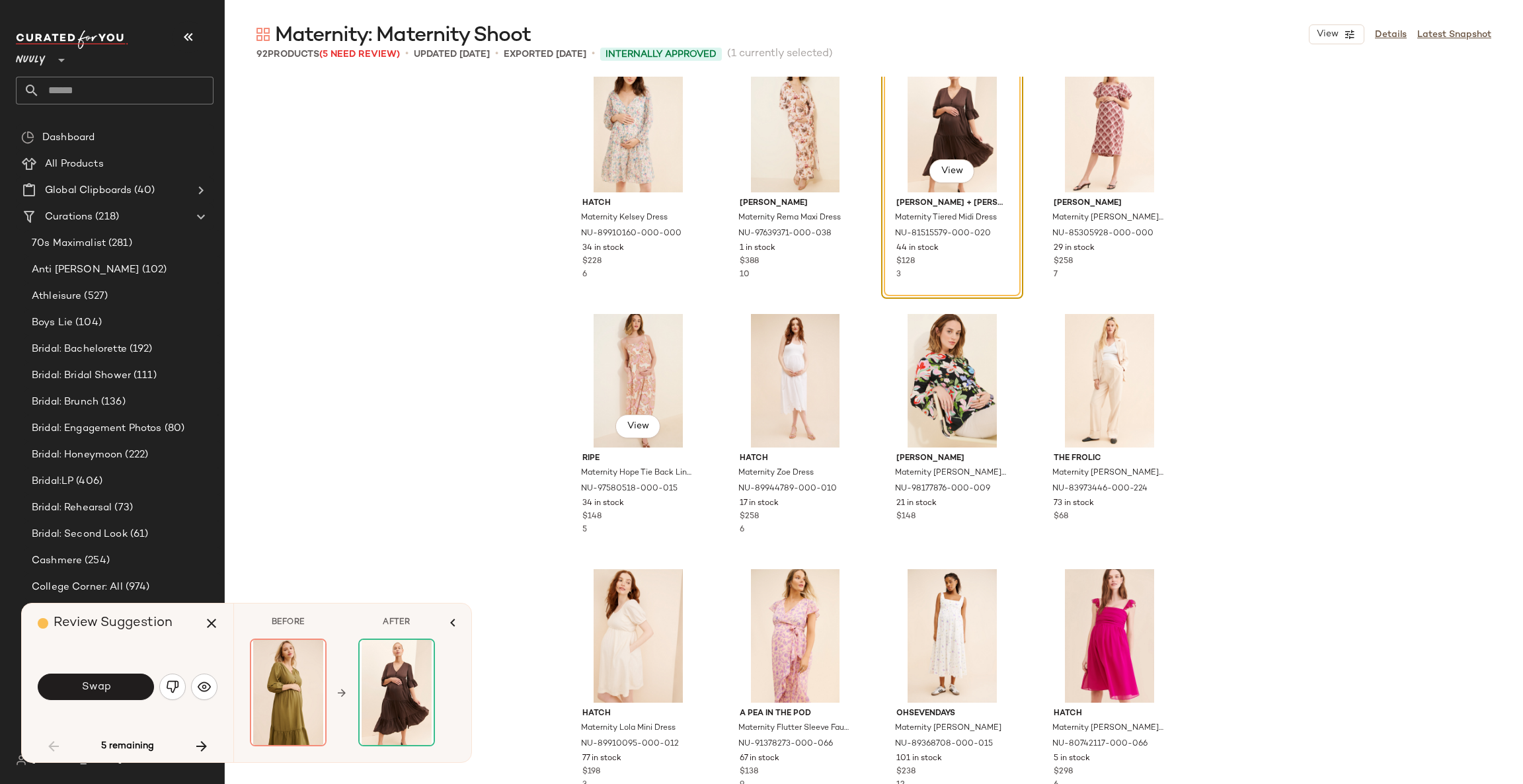
scroll to position [2849, 0]
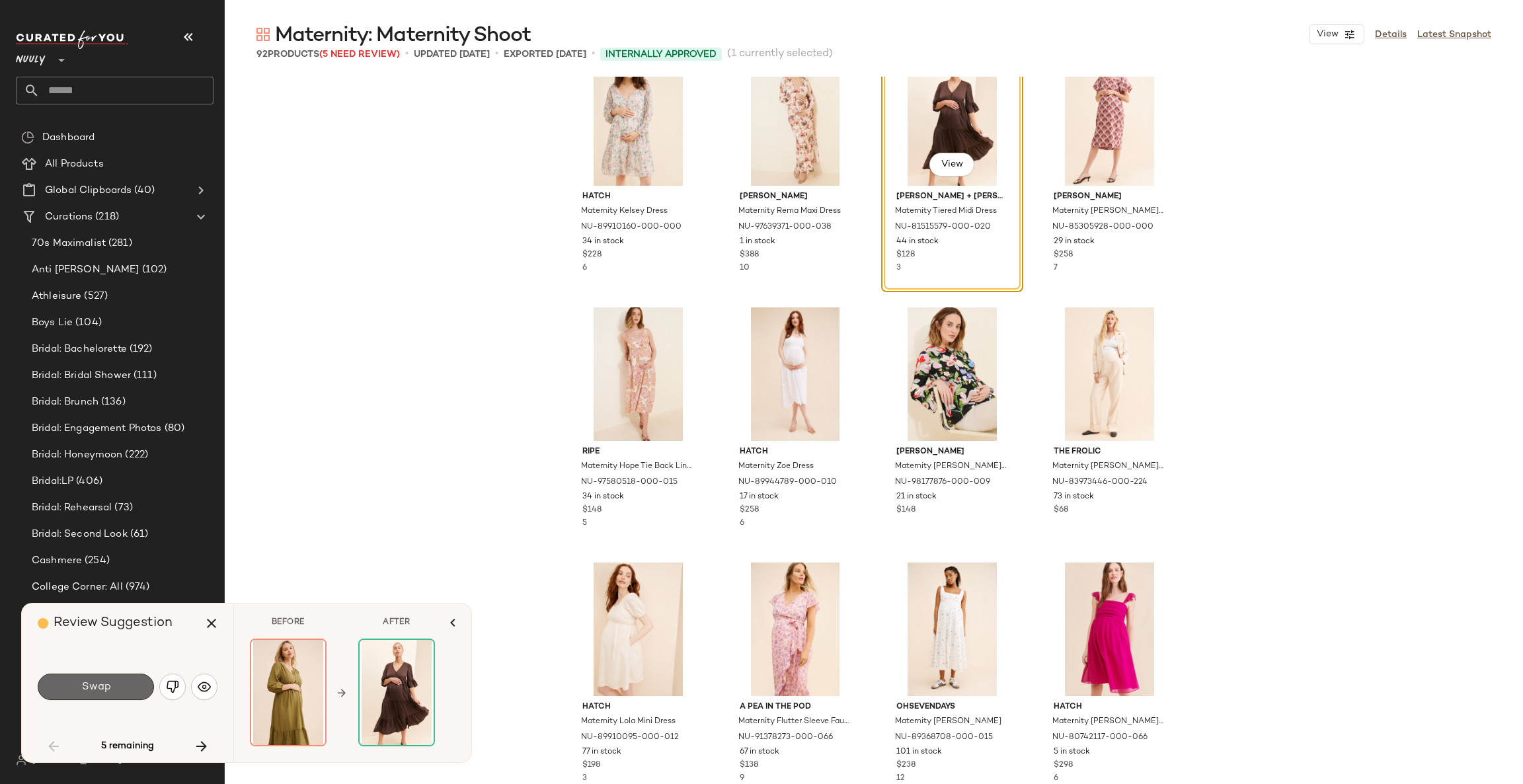
click at [112, 686] on button "Swap" at bounding box center [96, 687] width 117 height 26
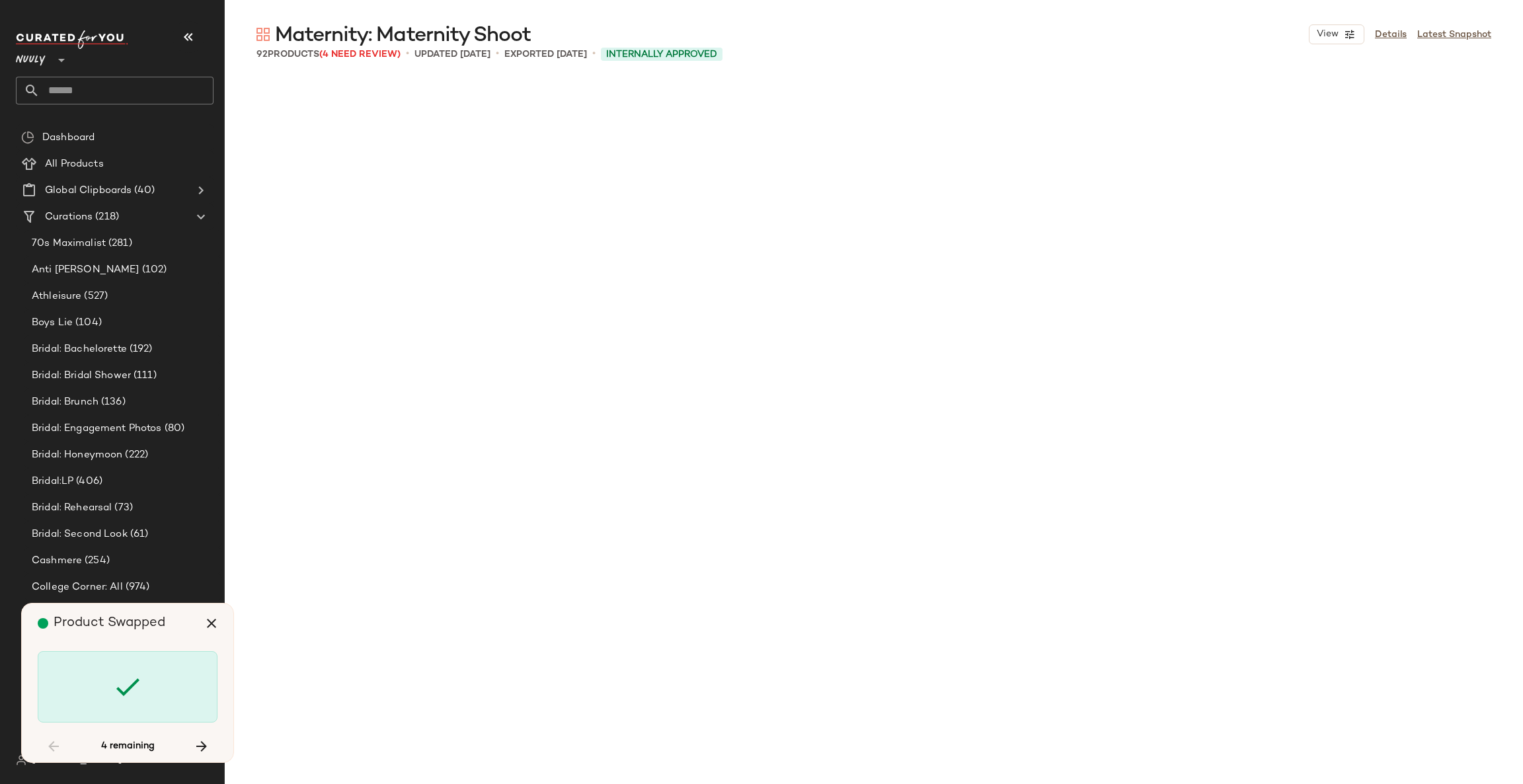
scroll to position [4337, 0]
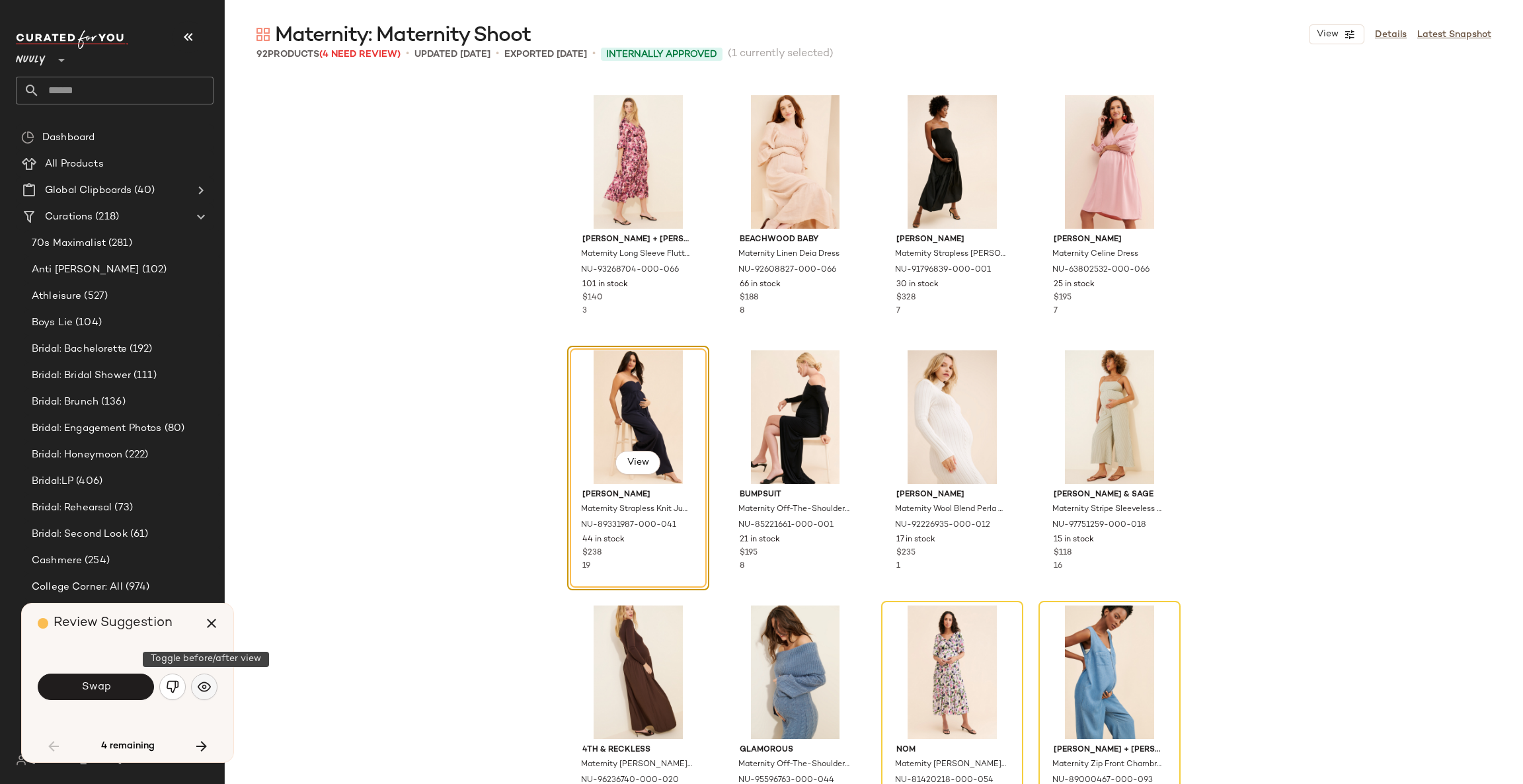
click at [200, 686] on img "button" at bounding box center [204, 687] width 14 height 14
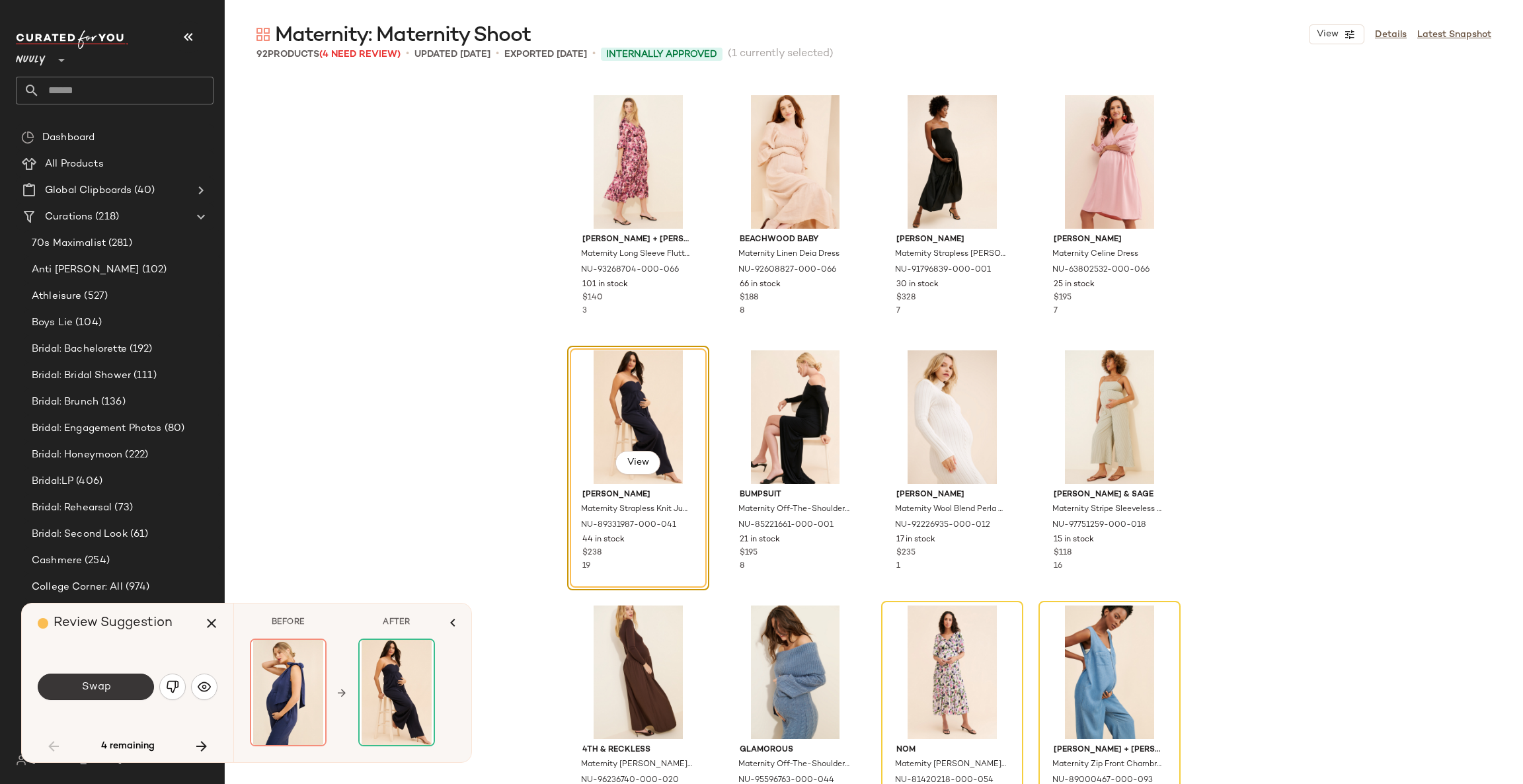
click at [121, 681] on button "Swap" at bounding box center [96, 687] width 117 height 26
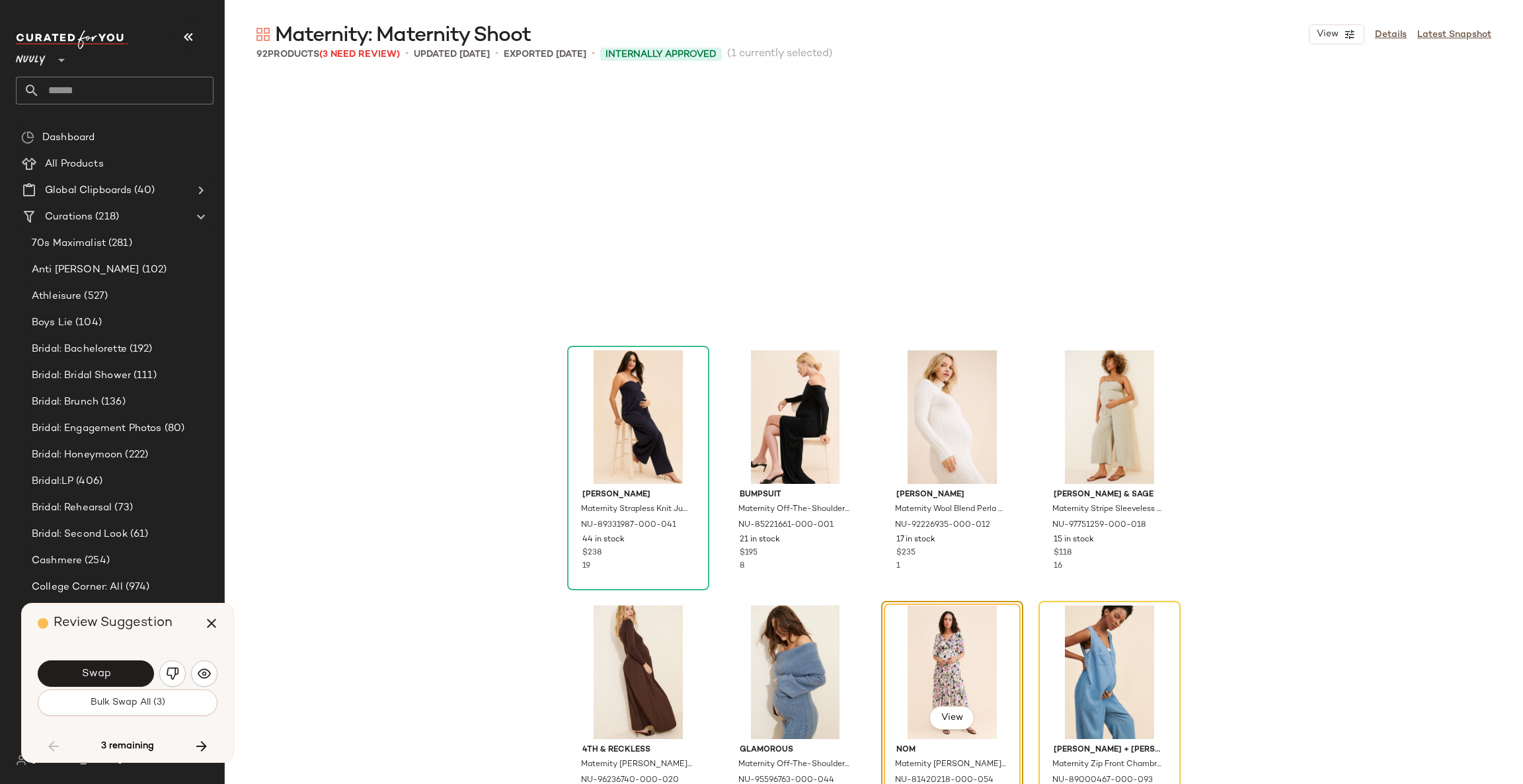
scroll to position [4591, 0]
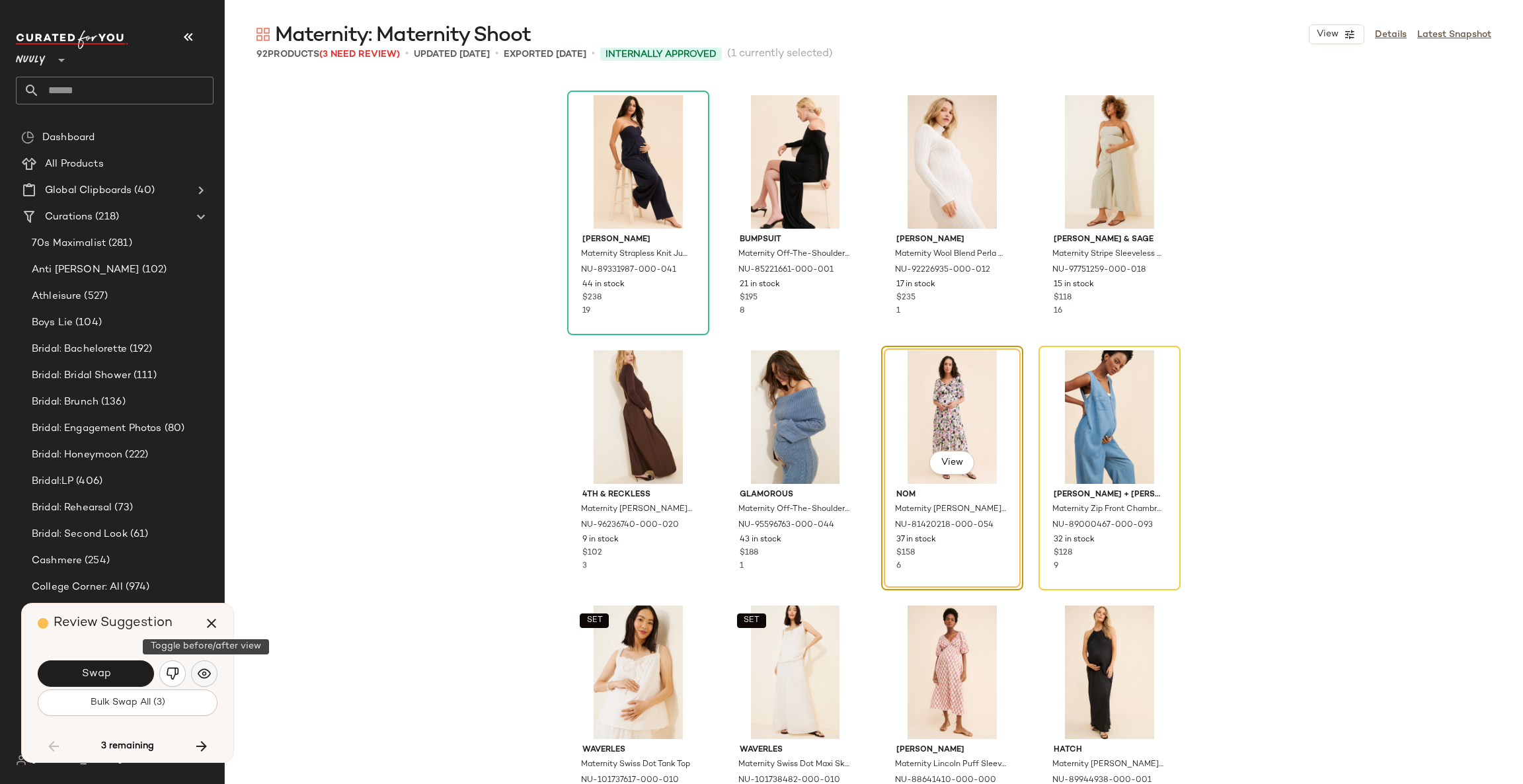
click at [208, 672] on img "button" at bounding box center [204, 673] width 14 height 14
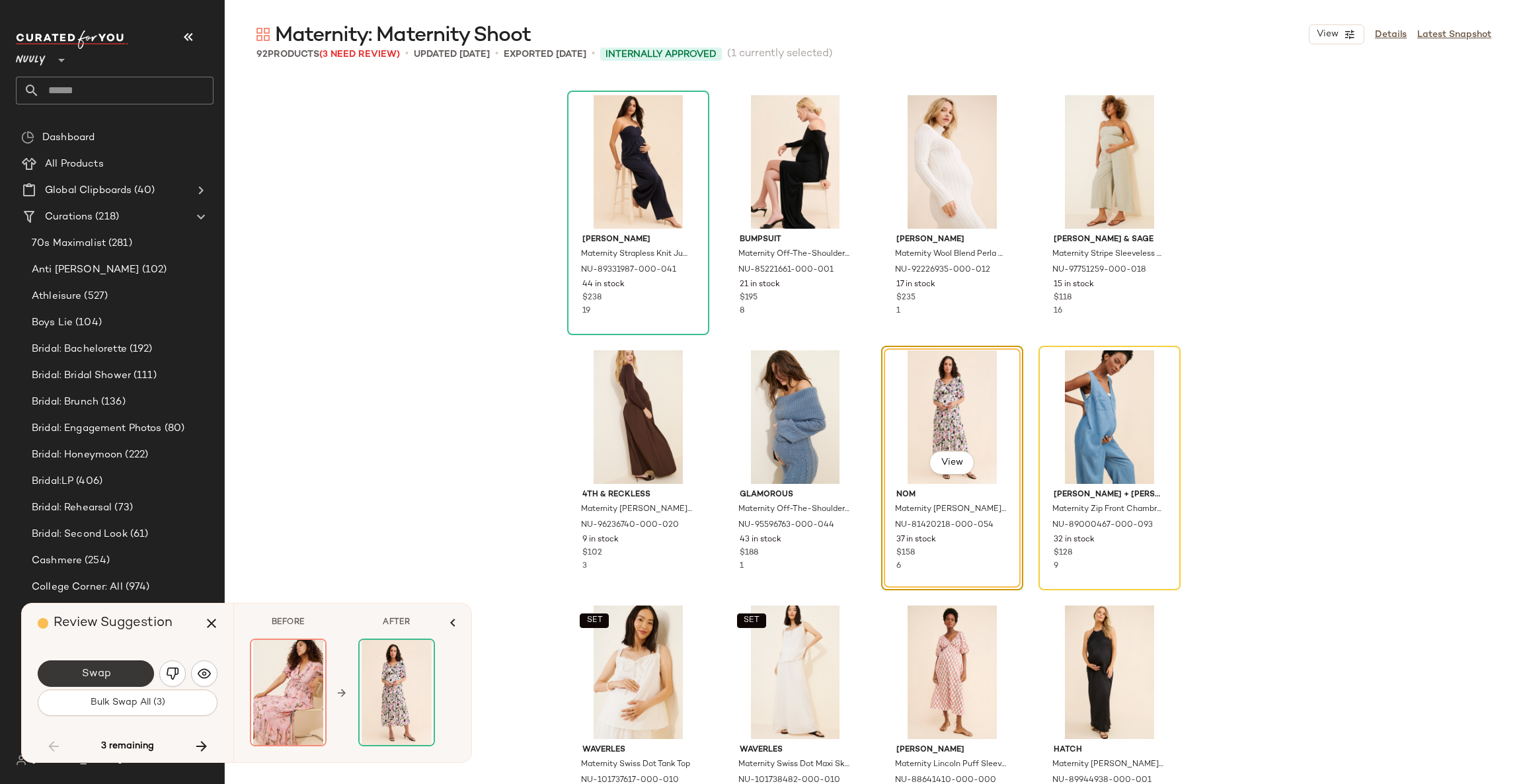
click at [128, 672] on button "Swap" at bounding box center [96, 673] width 117 height 26
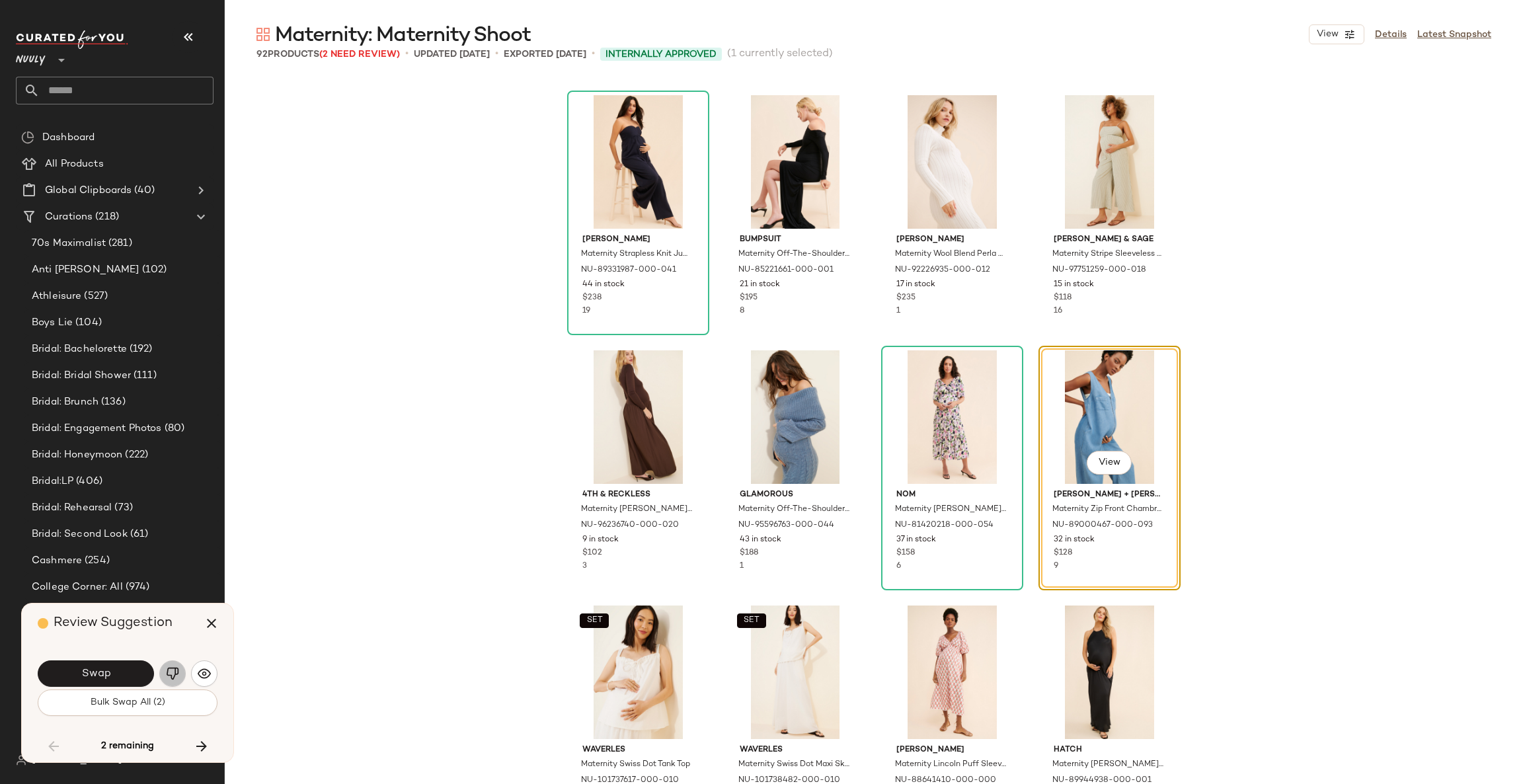
click at [175, 674] on img "button" at bounding box center [173, 673] width 14 height 14
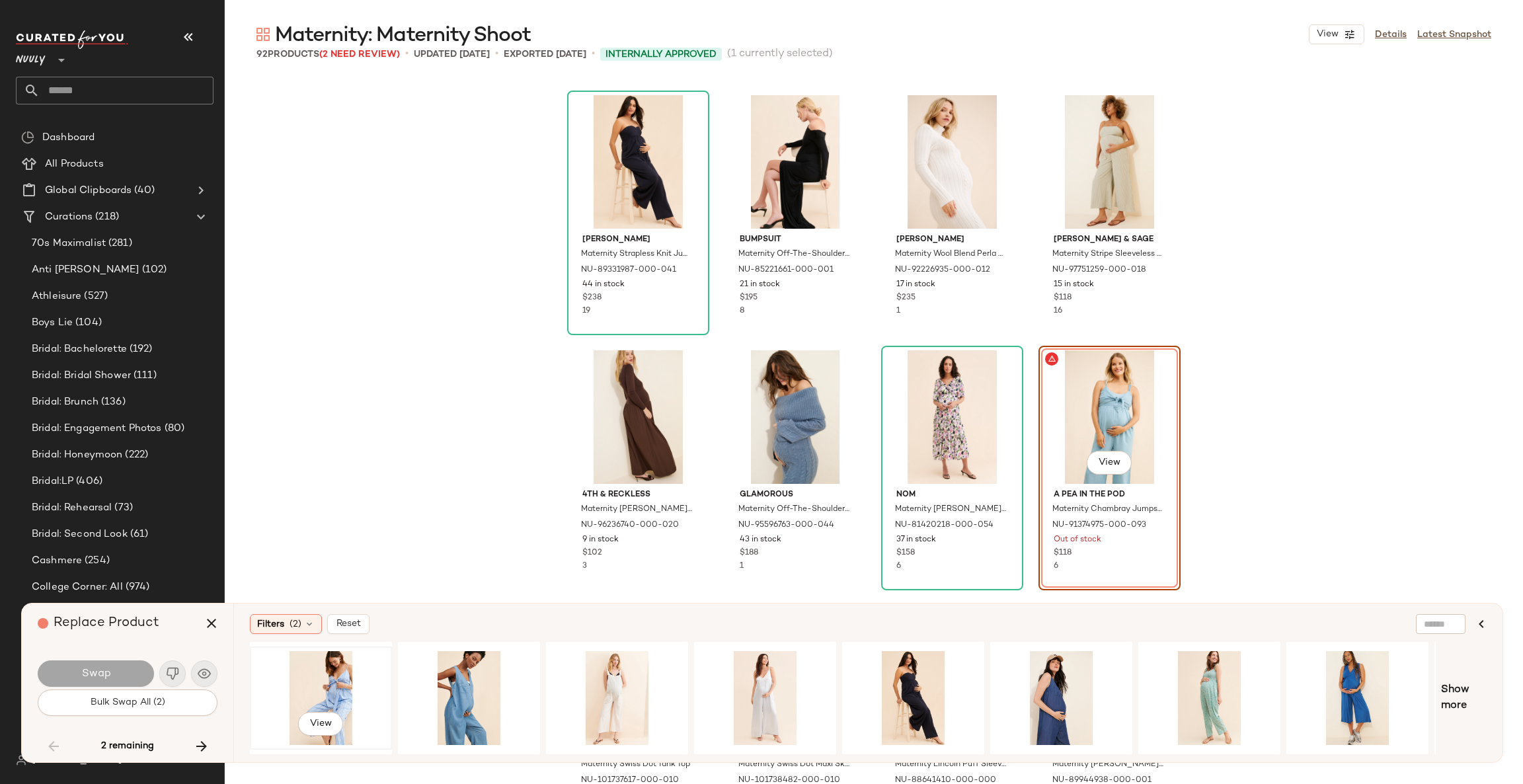
click at [335, 682] on div "View" at bounding box center [321, 698] width 133 height 94
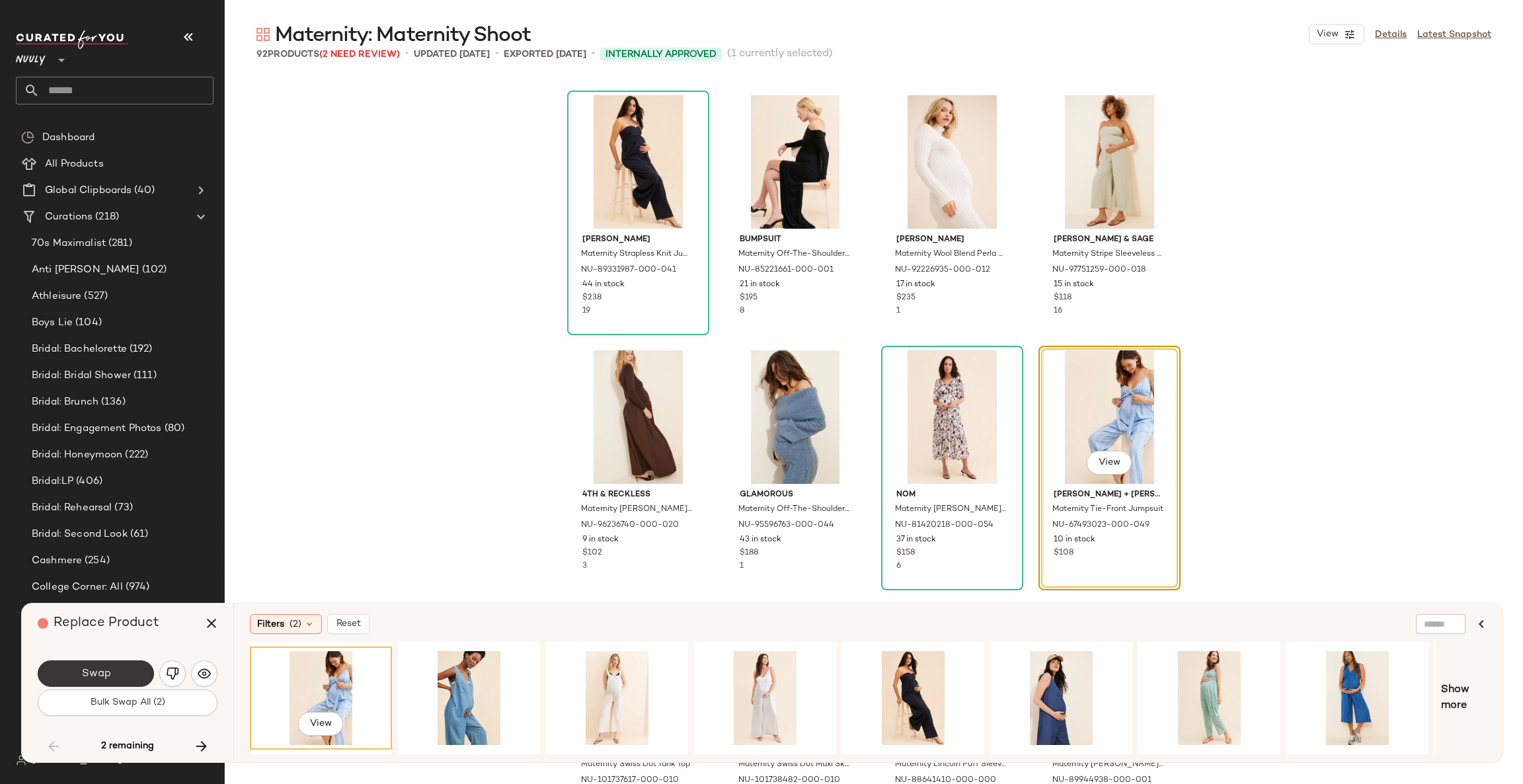
click at [125, 674] on button "Swap" at bounding box center [96, 673] width 117 height 26
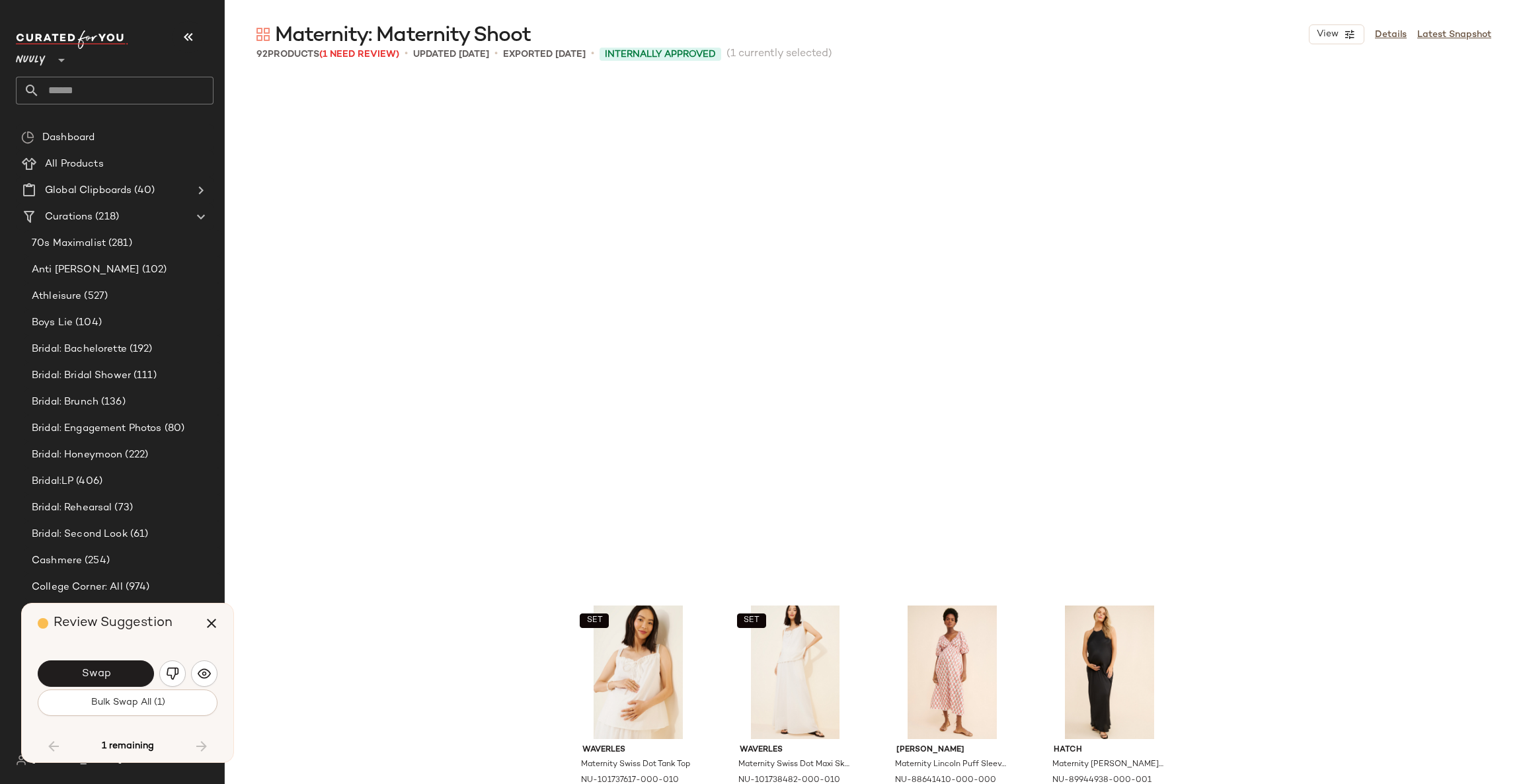
scroll to position [5102, 0]
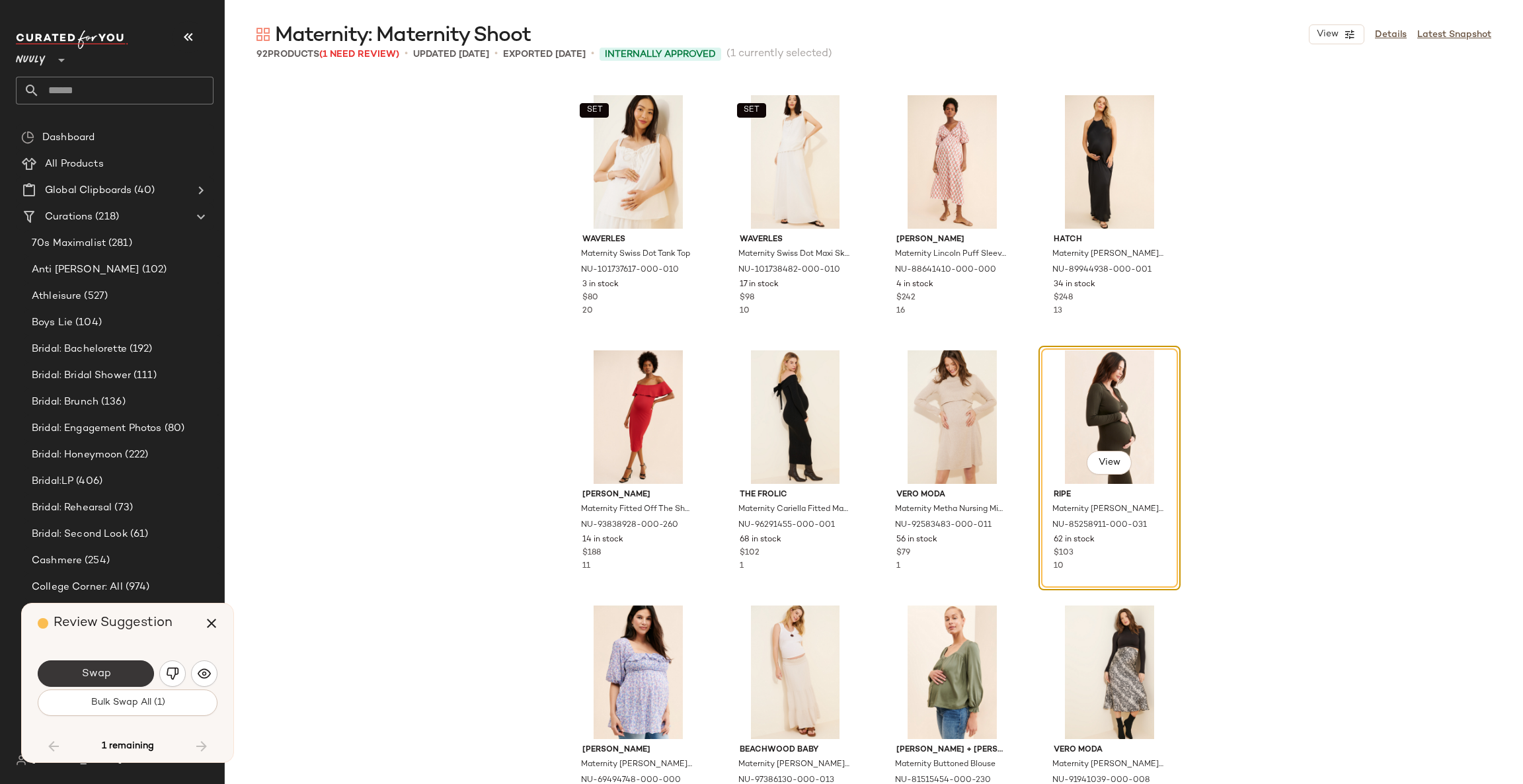
click at [108, 674] on span "Swap" at bounding box center [95, 674] width 30 height 13
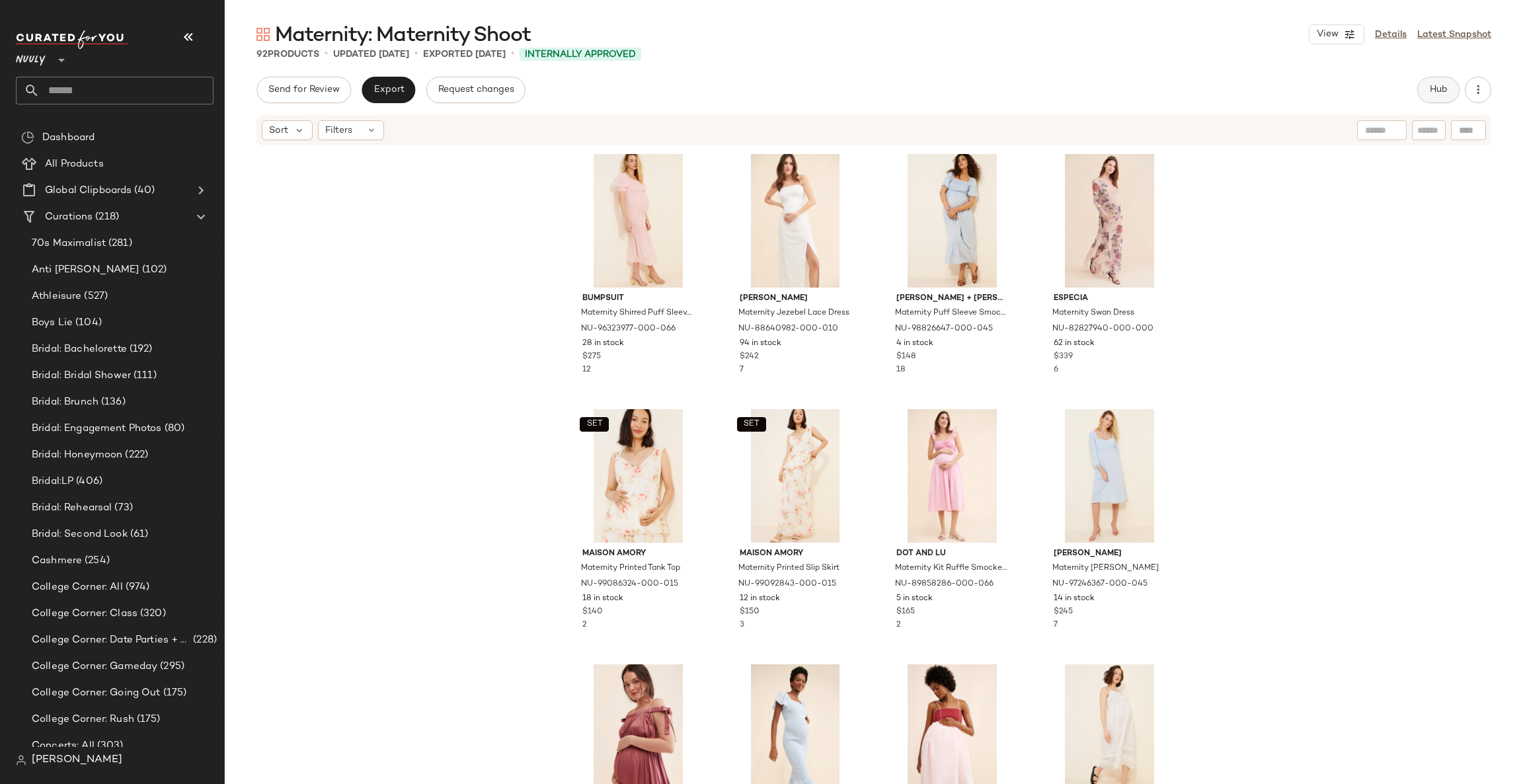
click at [1446, 91] on span "Hub" at bounding box center [1438, 89] width 18 height 10
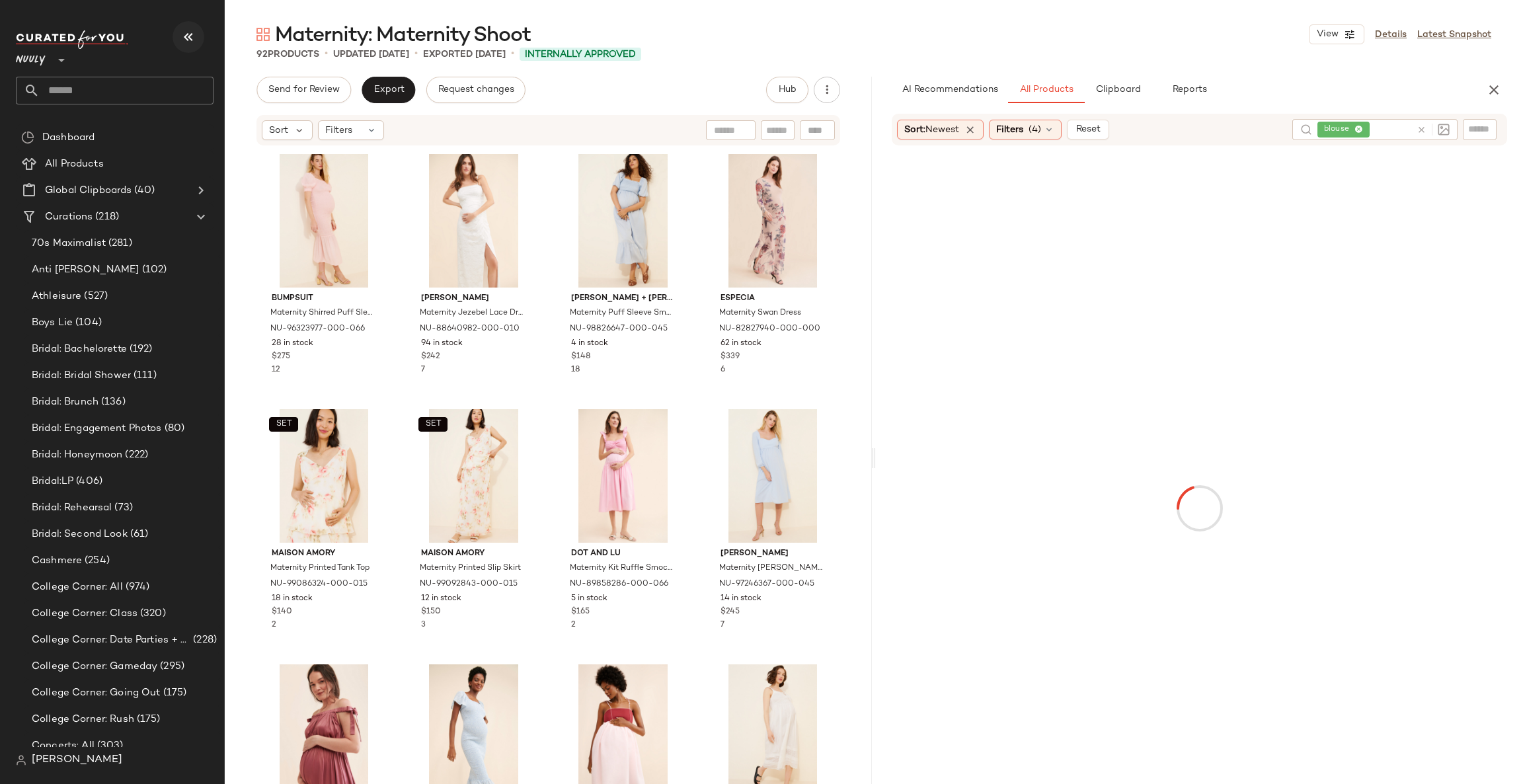
click at [183, 29] on icon "button" at bounding box center [188, 37] width 16 height 16
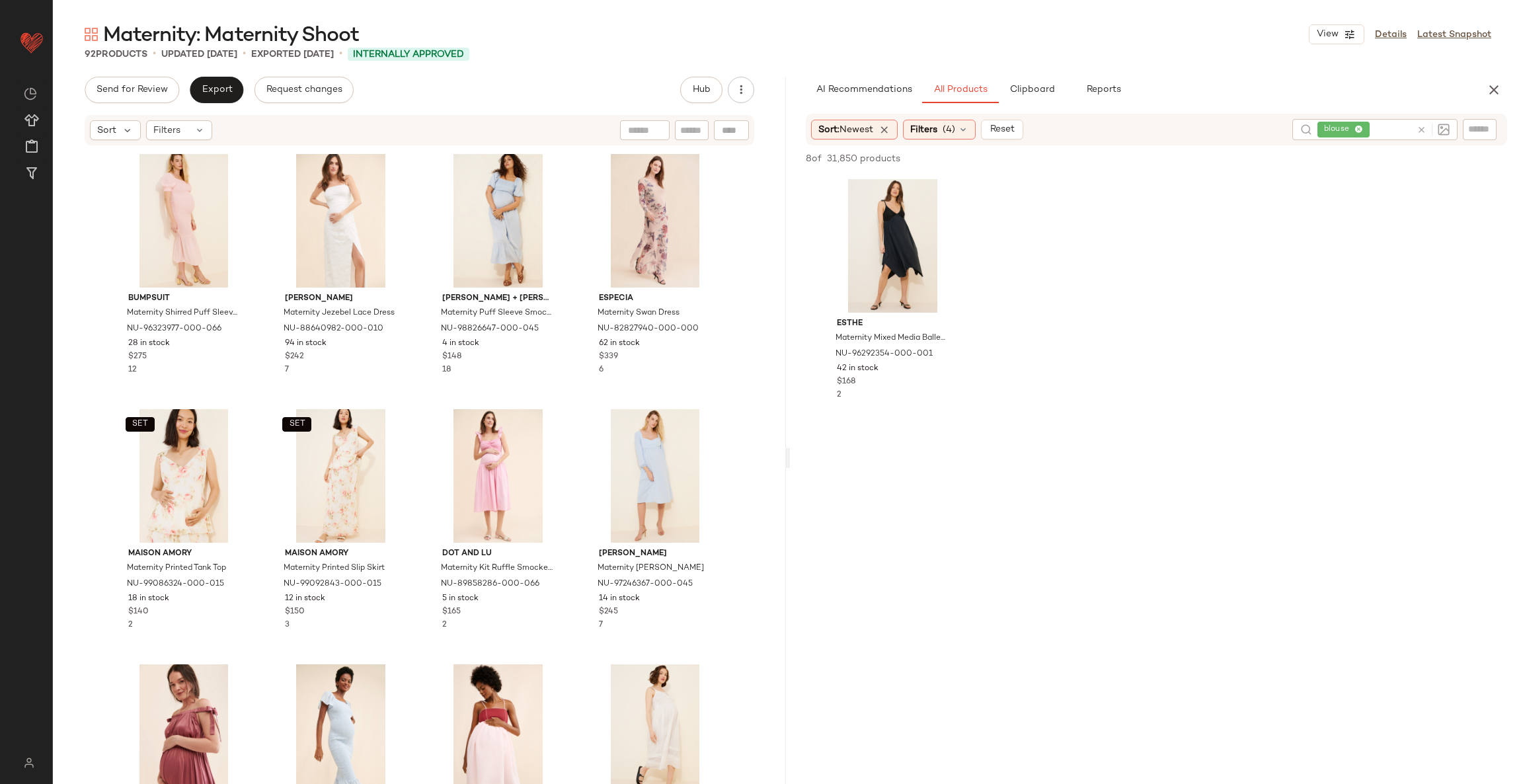
click at [1421, 129] on icon at bounding box center [1422, 129] width 10 height 10
click at [886, 127] on icon at bounding box center [884, 129] width 12 height 12
click at [930, 129] on icon at bounding box center [927, 129] width 10 height 10
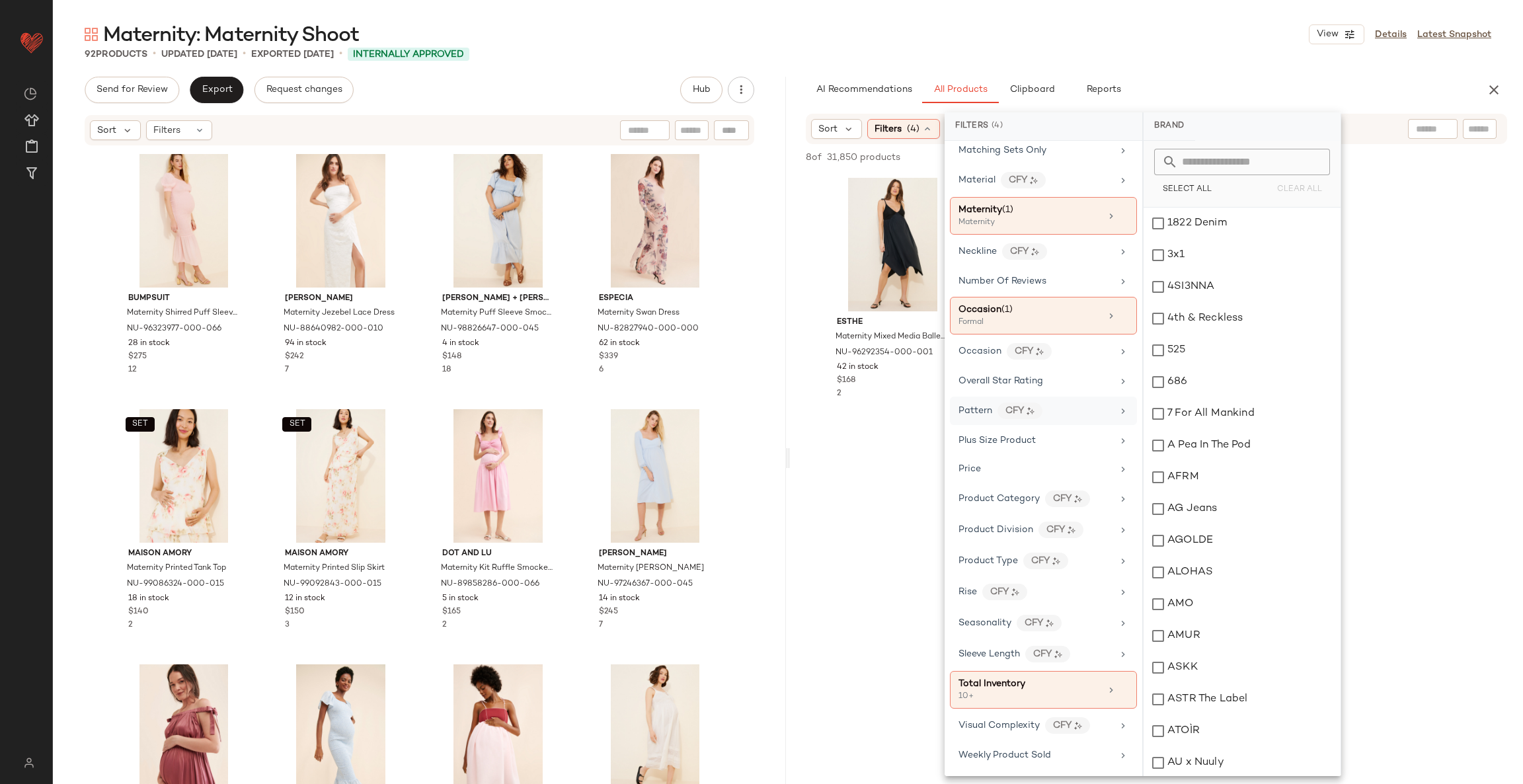
scroll to position [616, 0]
click at [863, 486] on div at bounding box center [1156, 545] width 733 height 255
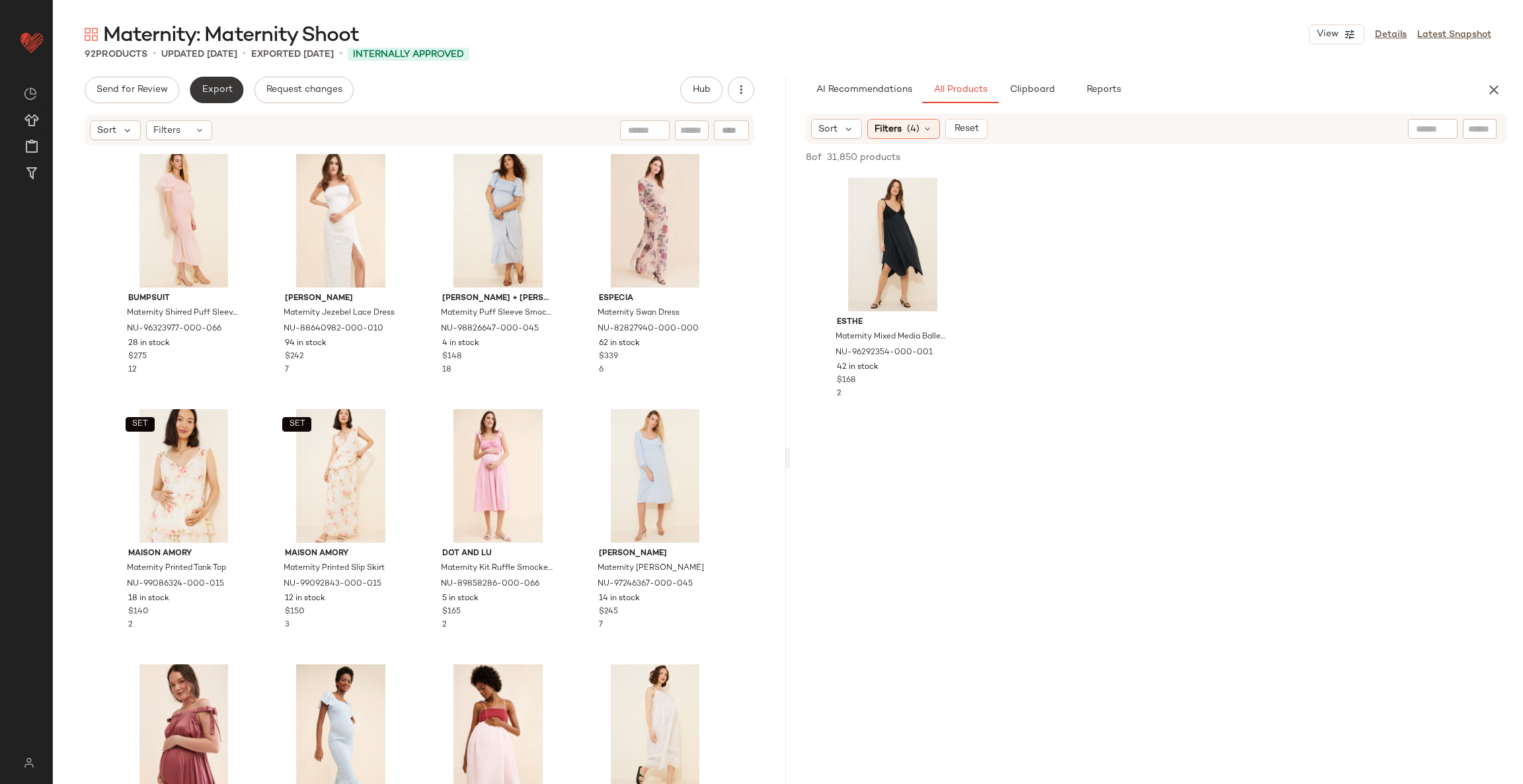
click at [201, 90] on span "Export" at bounding box center [216, 89] width 31 height 10
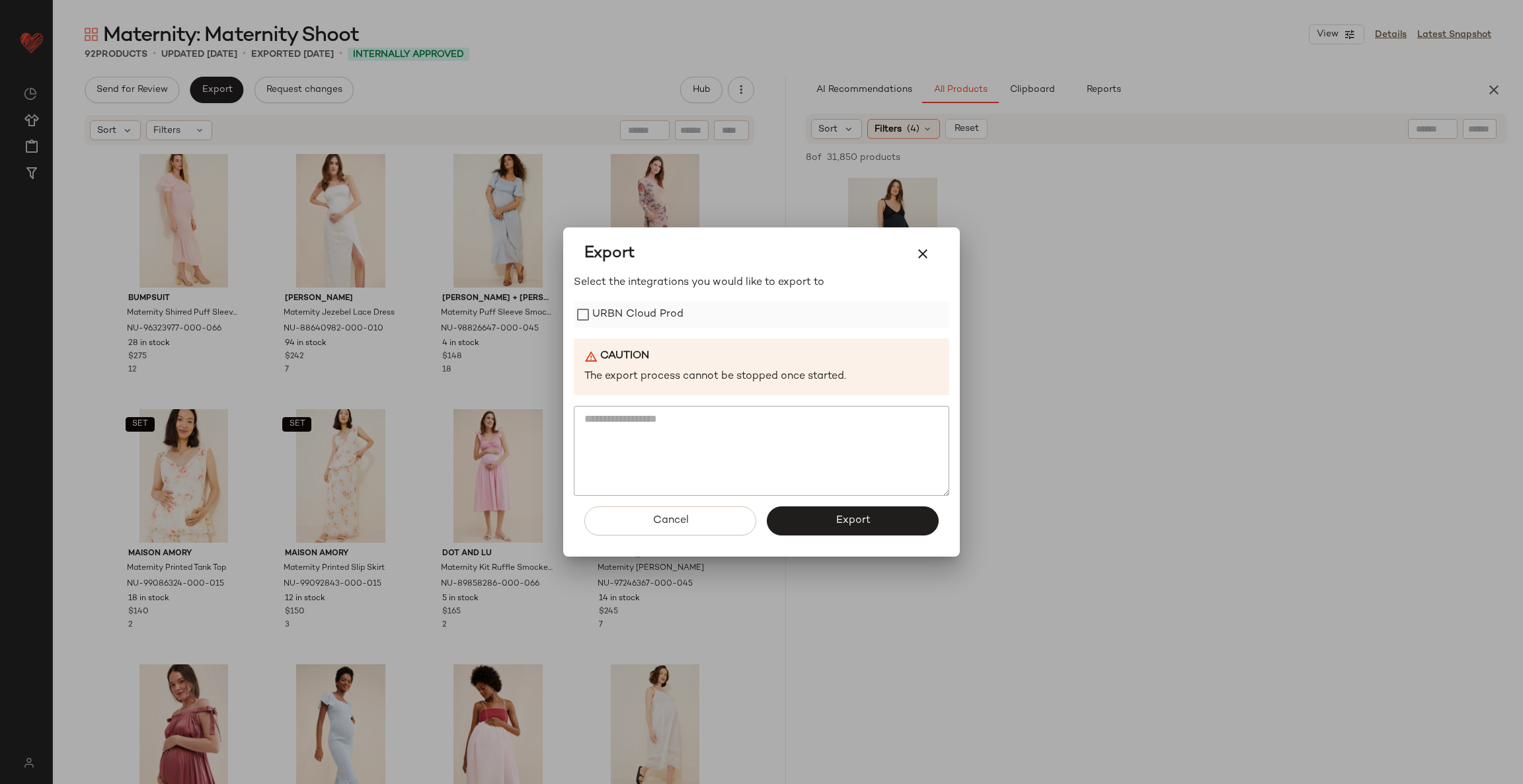
click at [681, 315] on label "URBN Cloud Prod" at bounding box center [638, 315] width 91 height 26
click at [823, 522] on button "Export" at bounding box center [852, 521] width 172 height 29
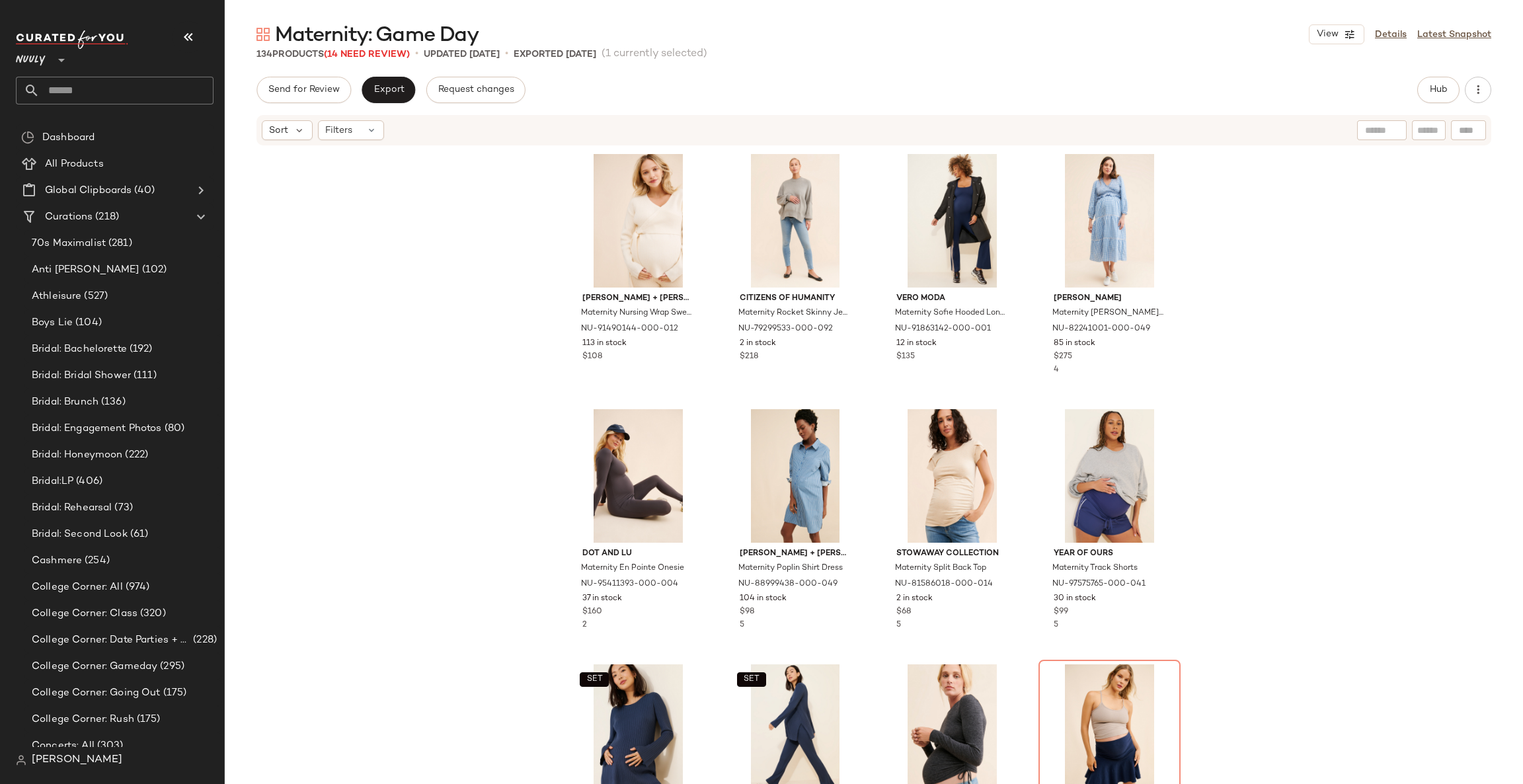
drag, startPoint x: 0, startPoint y: 0, endPoint x: 1010, endPoint y: 7, distance: 1010.0
click at [1010, 7] on main "Maternity: Game Day View Details Latest Snapshot 134 Products (14 Need Review) …" at bounding box center [761, 392] width 1523 height 784
click at [356, 55] on span "(14 Need Review)" at bounding box center [367, 54] width 86 height 10
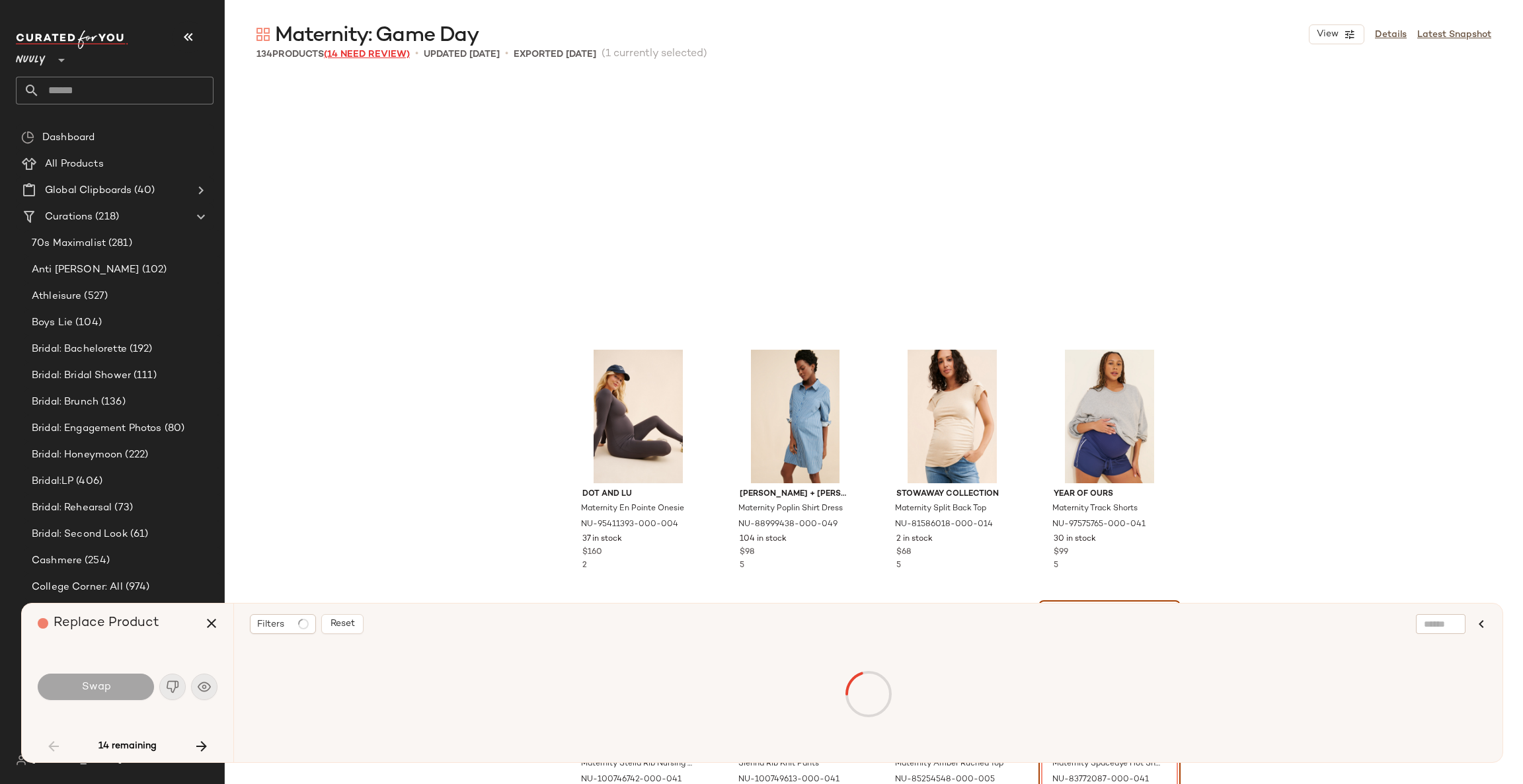
scroll to position [265, 0]
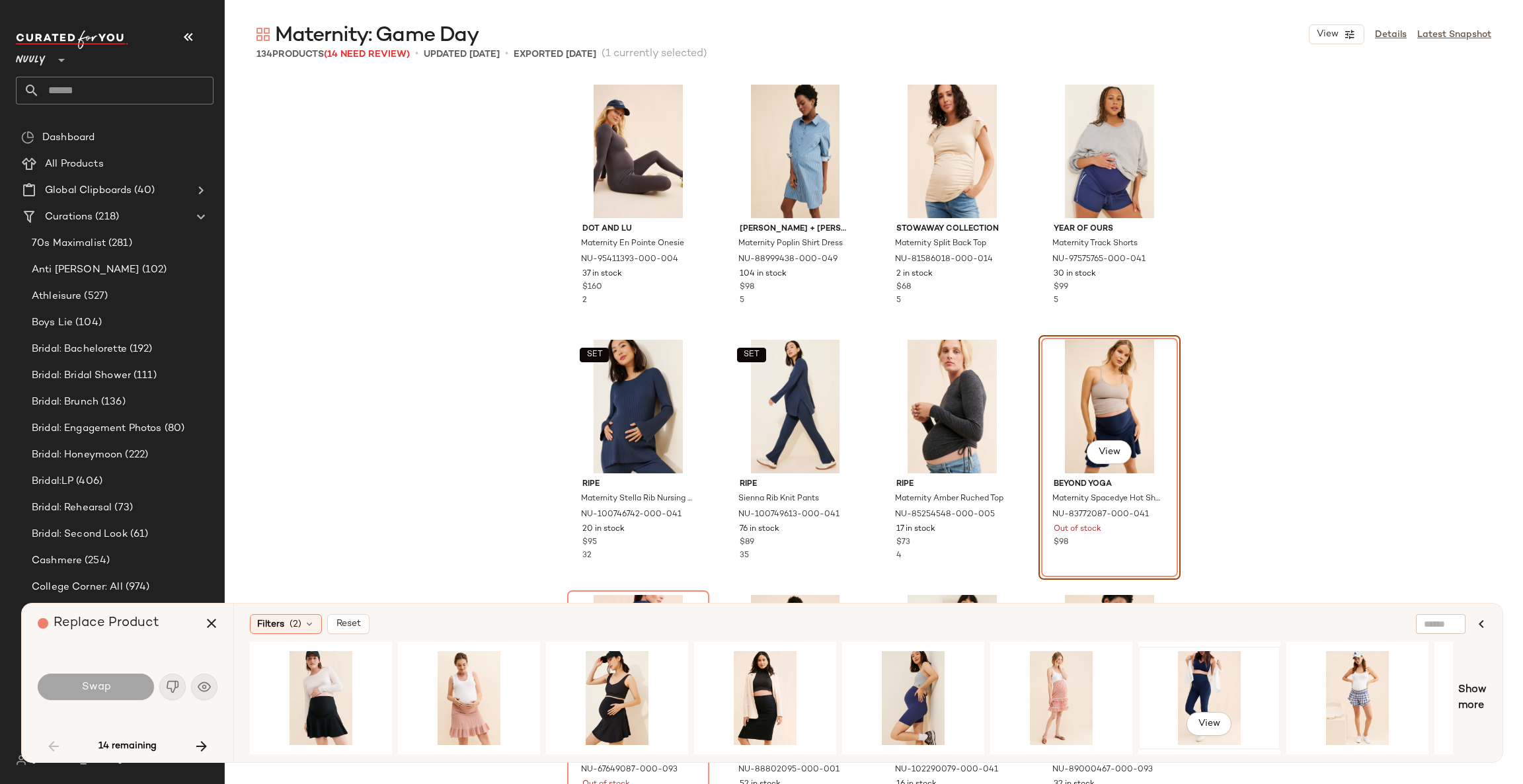
click at [1197, 683] on div "View" at bounding box center [1209, 698] width 133 height 94
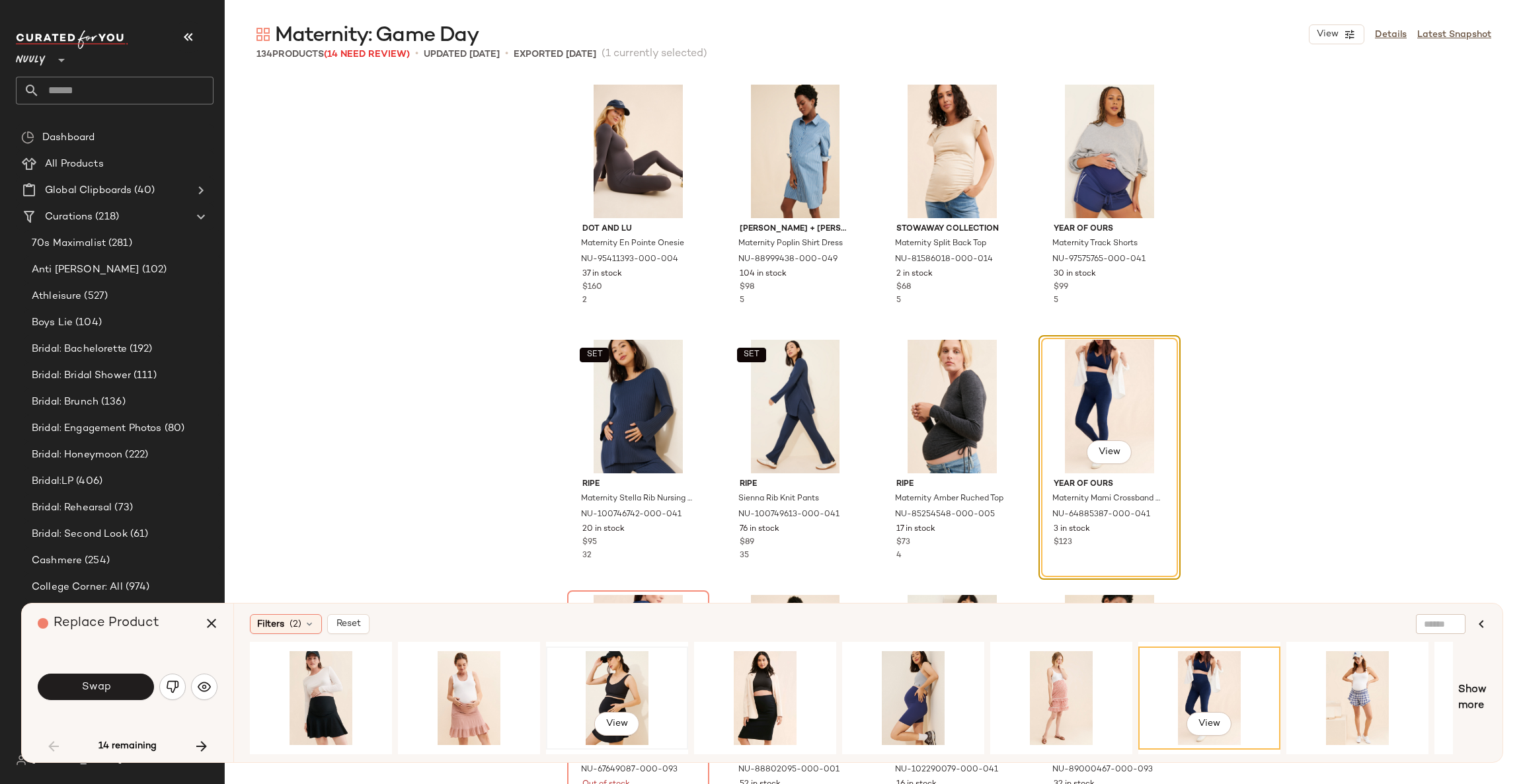
click at [605, 674] on div "View" at bounding box center [617, 698] width 133 height 94
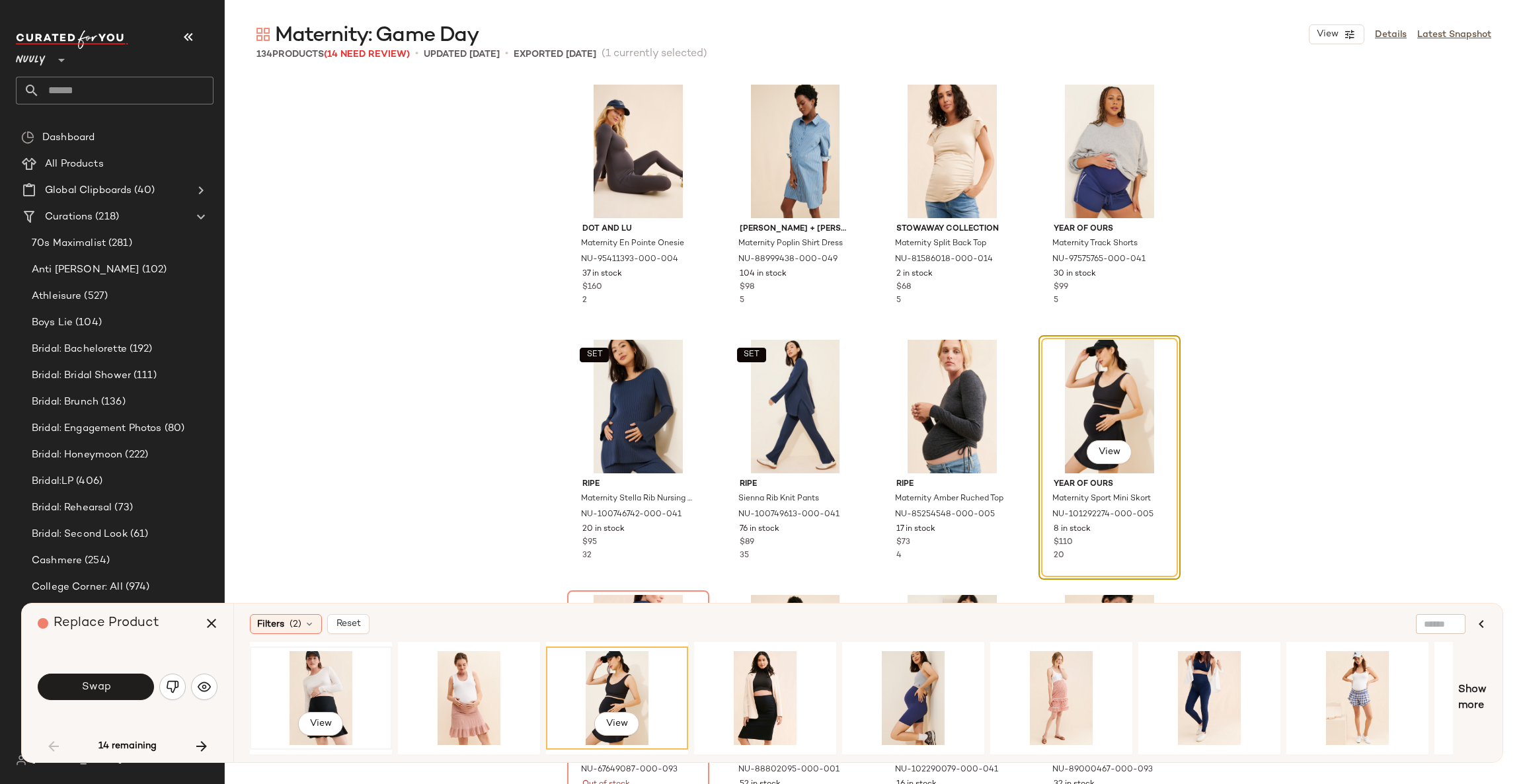
click at [321, 677] on div "View" at bounding box center [321, 698] width 133 height 94
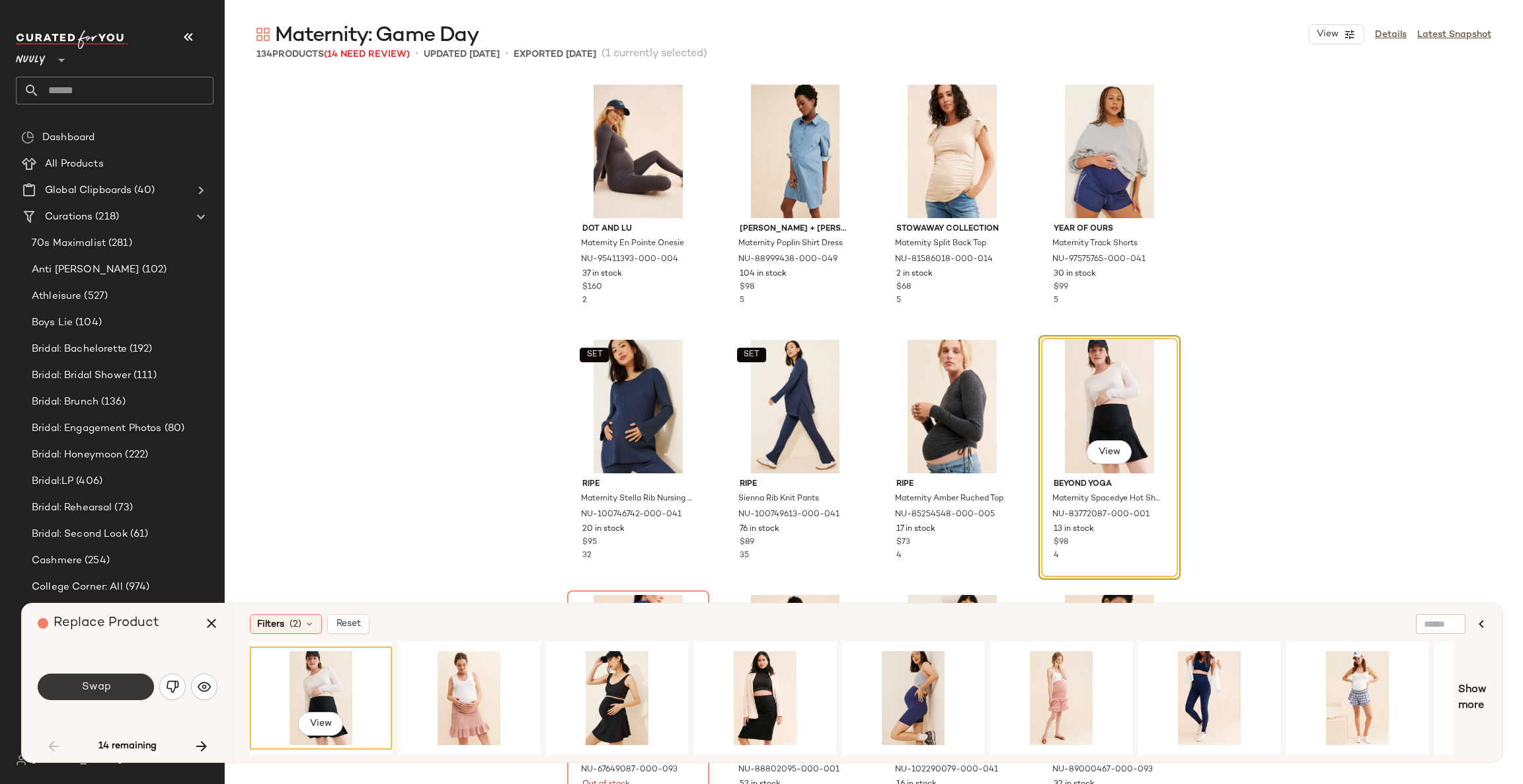
click at [80, 689] on button "Swap" at bounding box center [96, 687] width 117 height 26
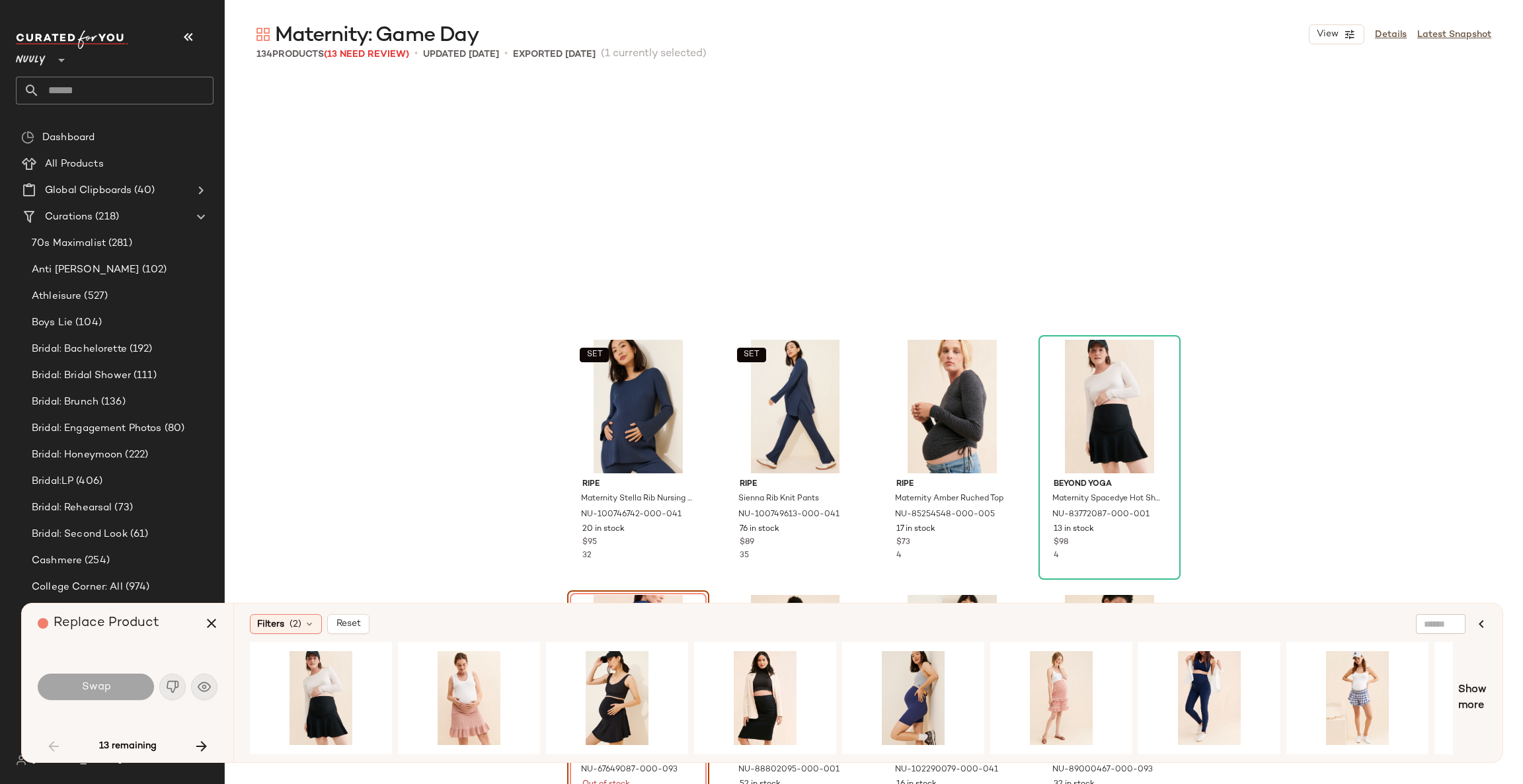
scroll to position [509, 0]
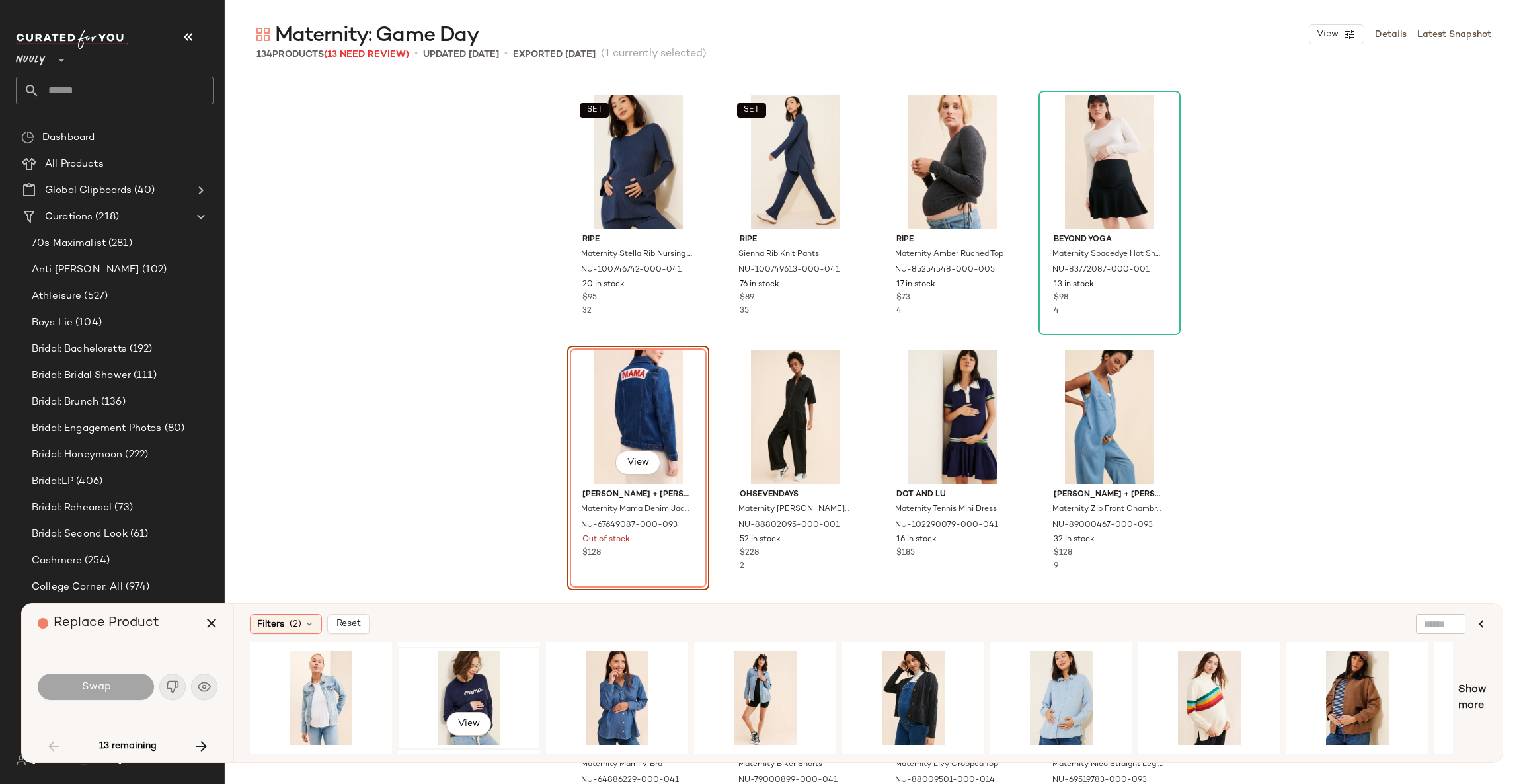
click at [462, 686] on div "View" at bounding box center [469, 698] width 133 height 94
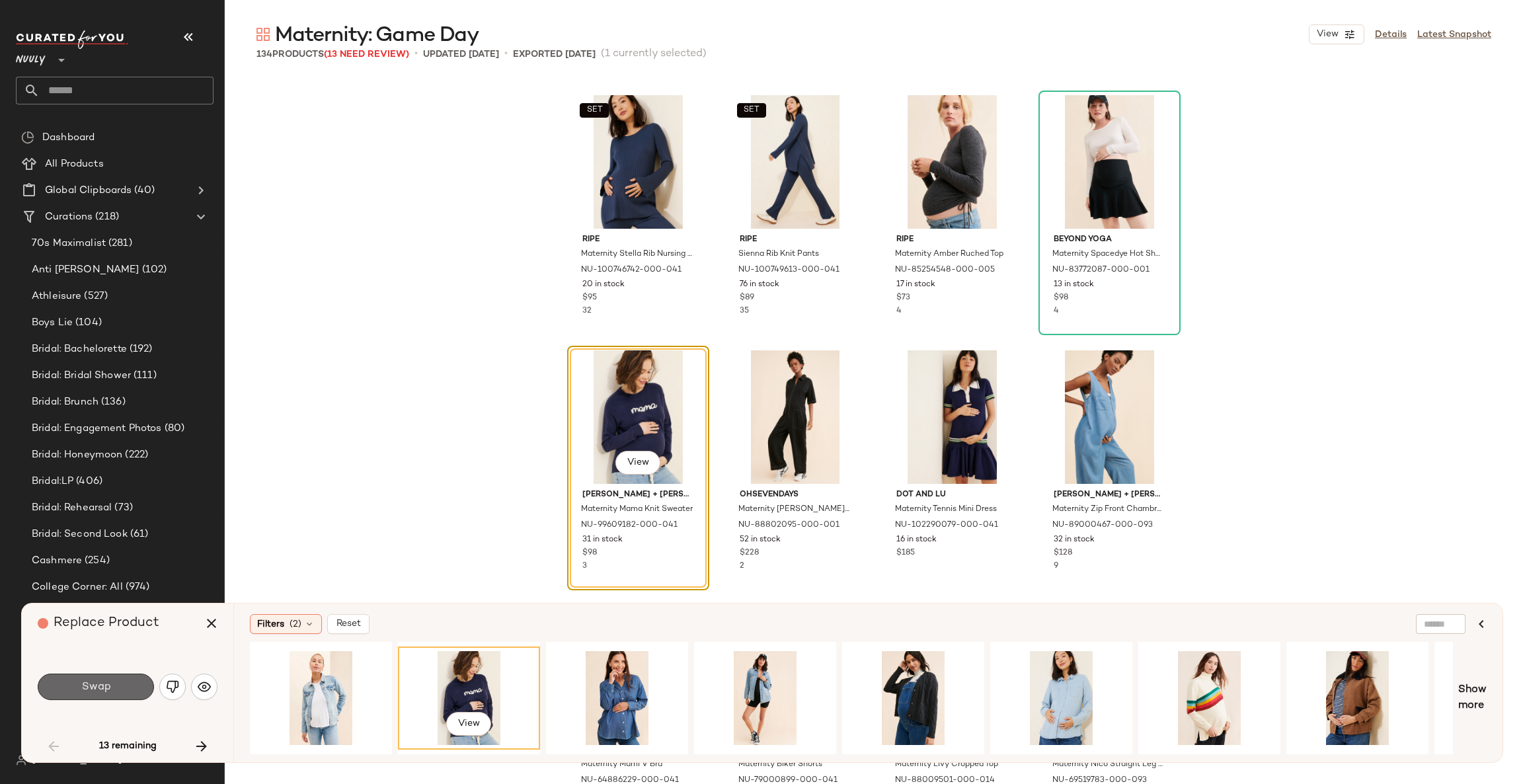
click at [114, 682] on button "Swap" at bounding box center [96, 687] width 117 height 26
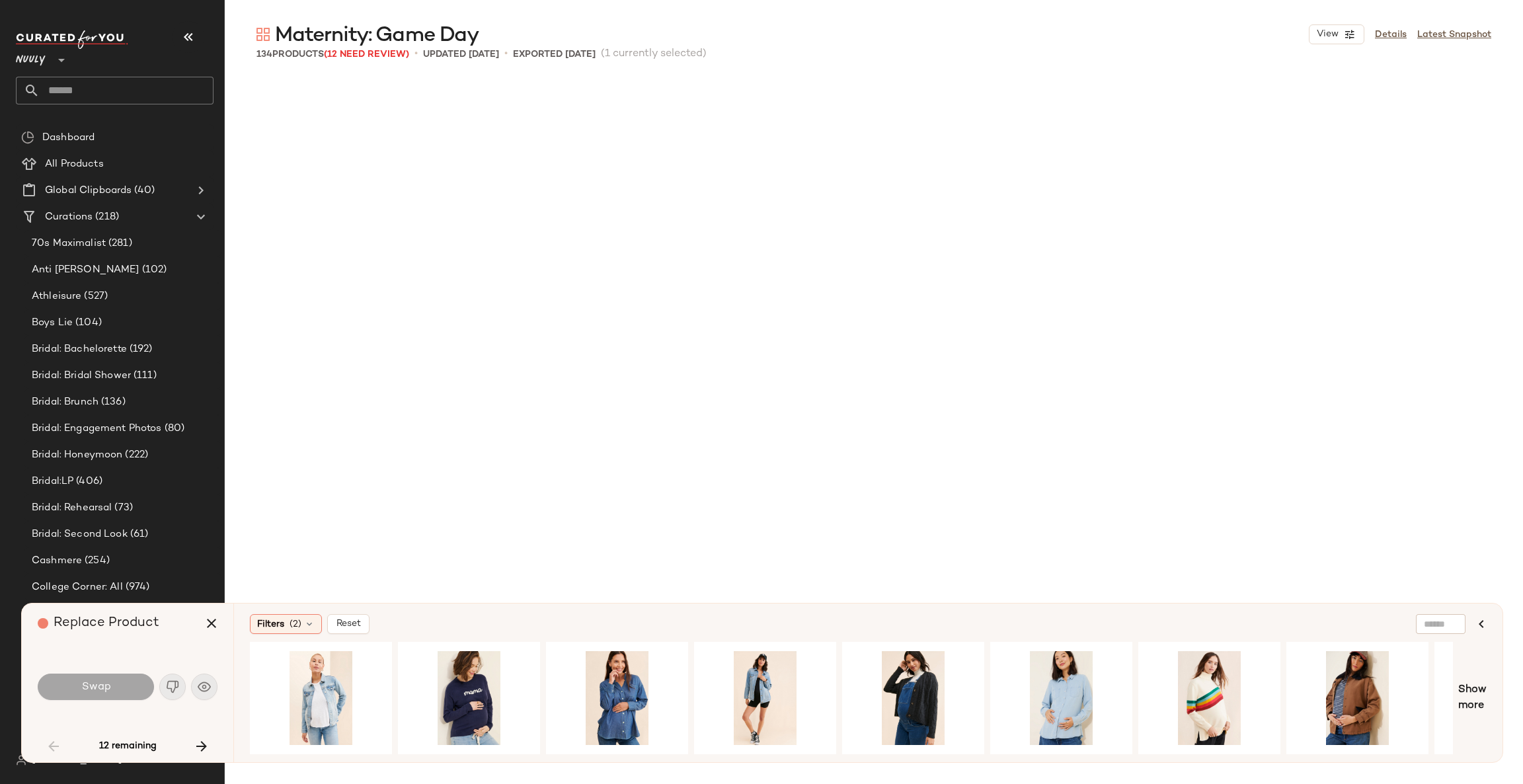
scroll to position [1275, 0]
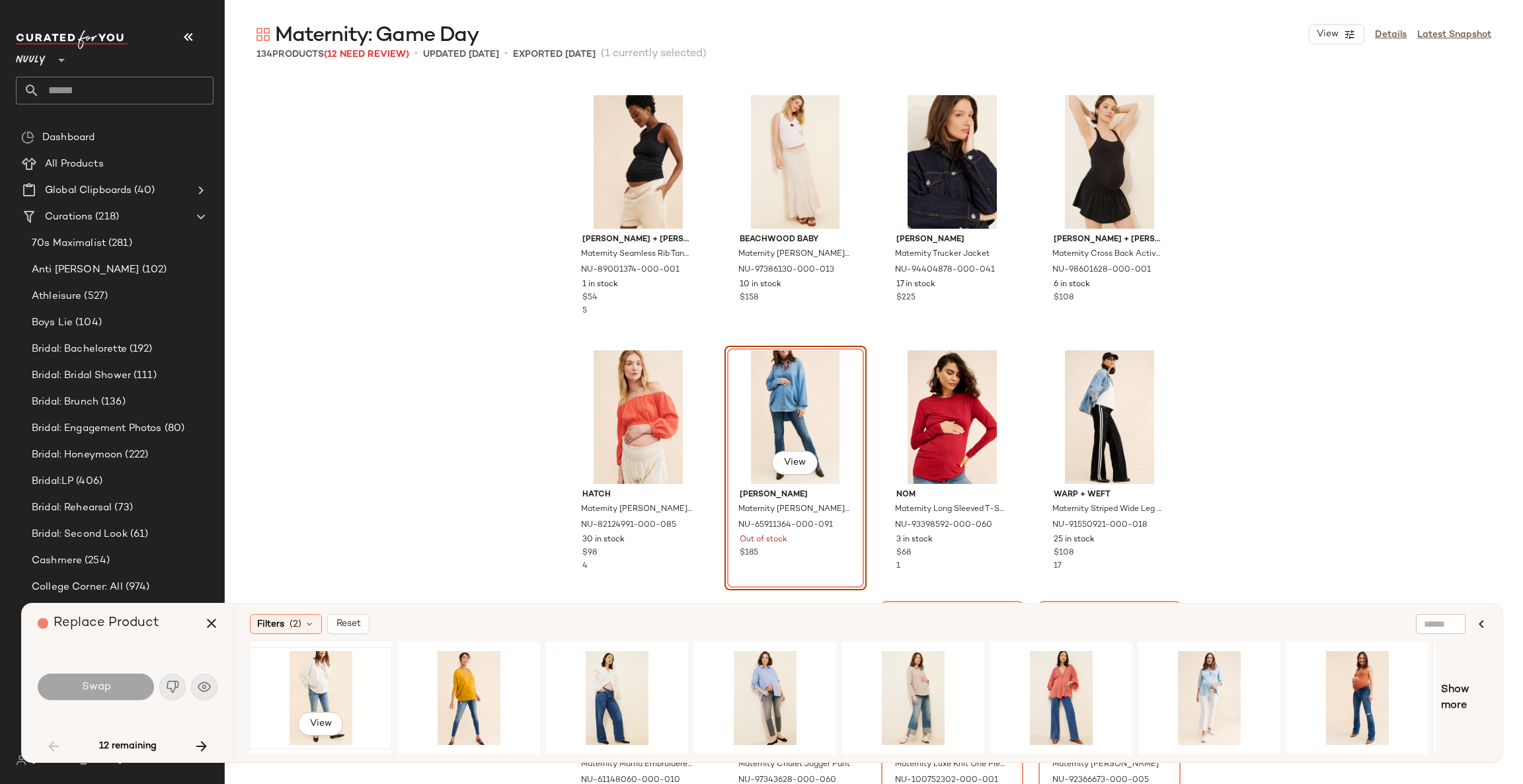
click at [313, 691] on div "View" at bounding box center [321, 698] width 133 height 94
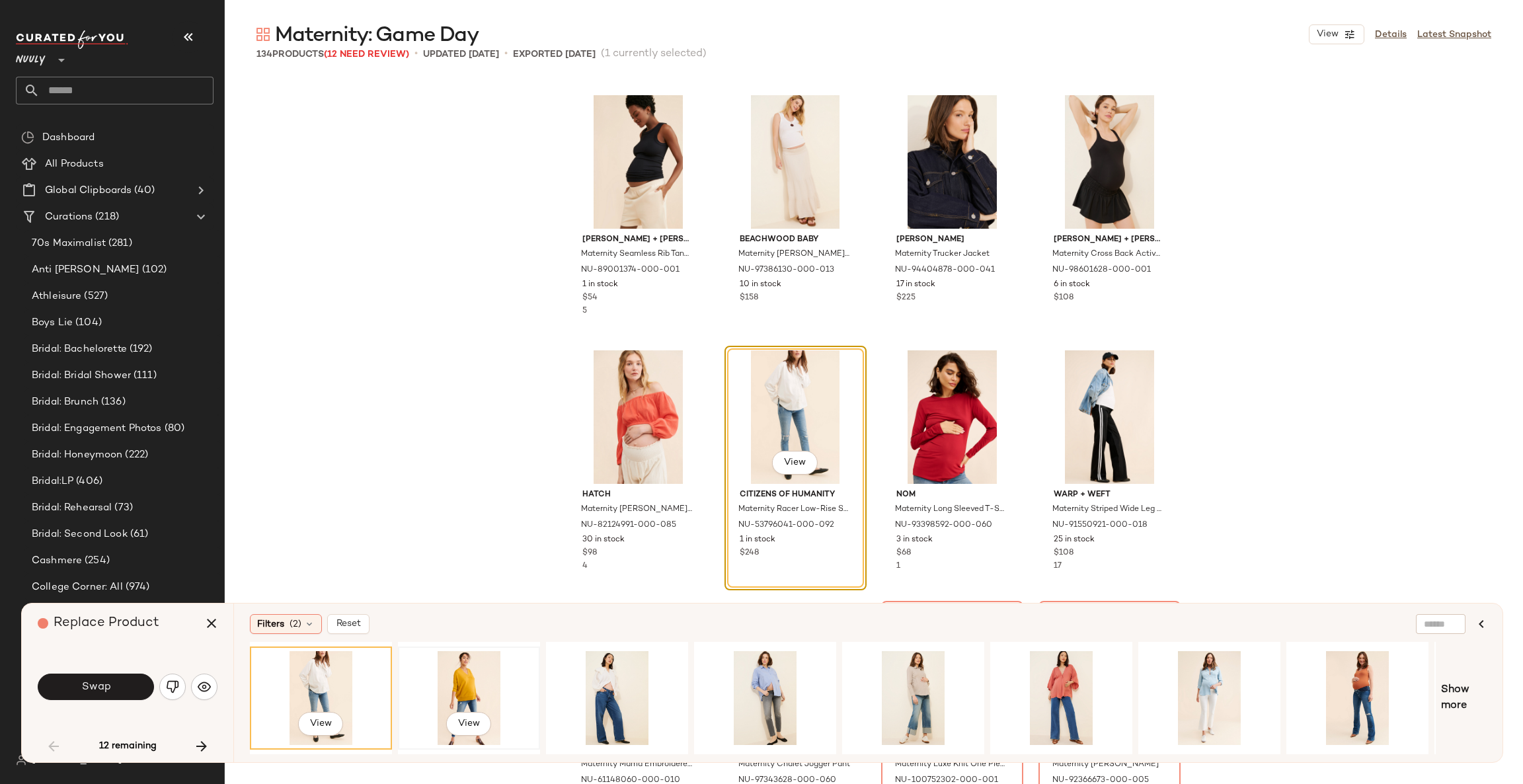
click at [463, 691] on div "View" at bounding box center [469, 698] width 133 height 94
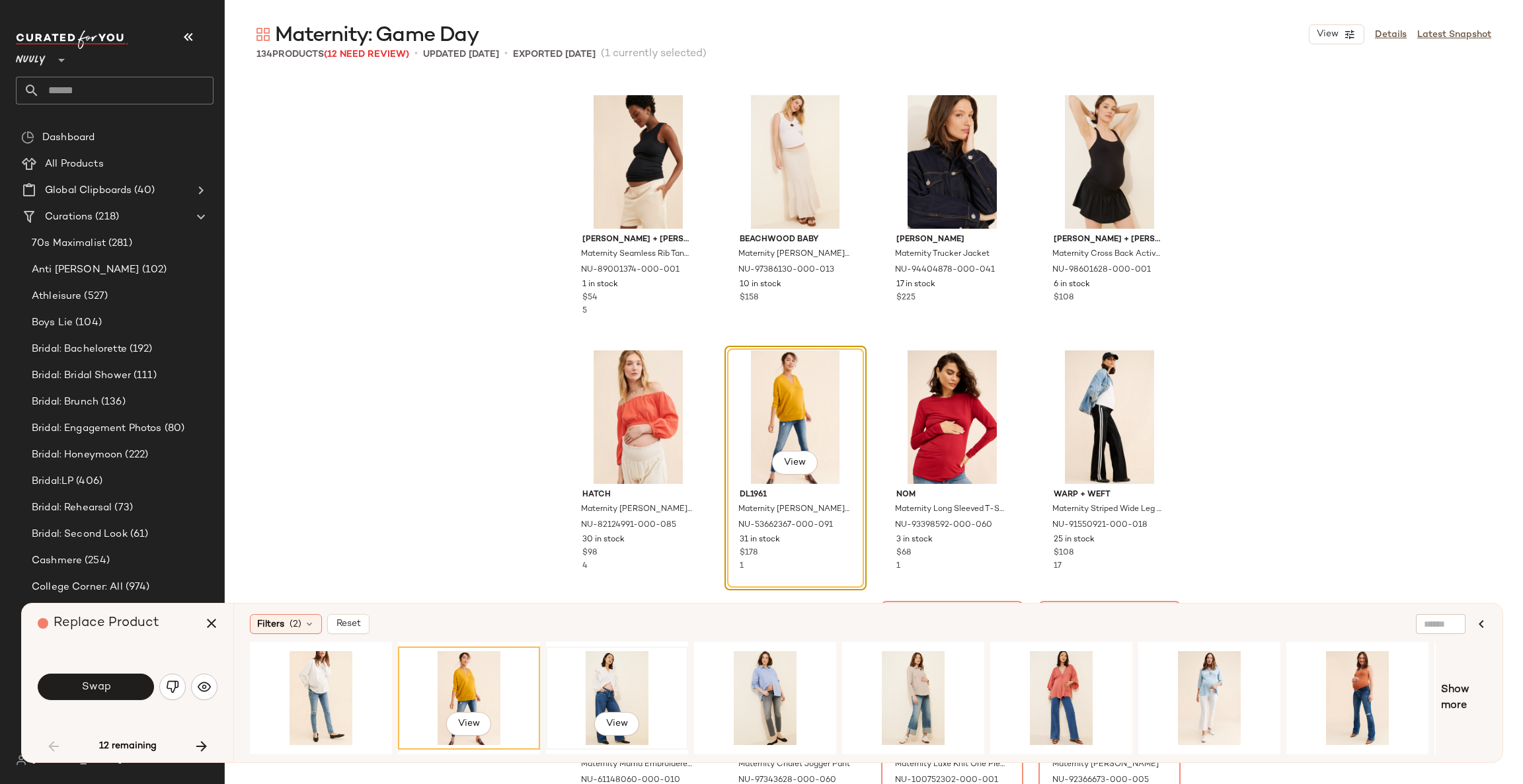
click at [636, 680] on div "View" at bounding box center [617, 698] width 133 height 94
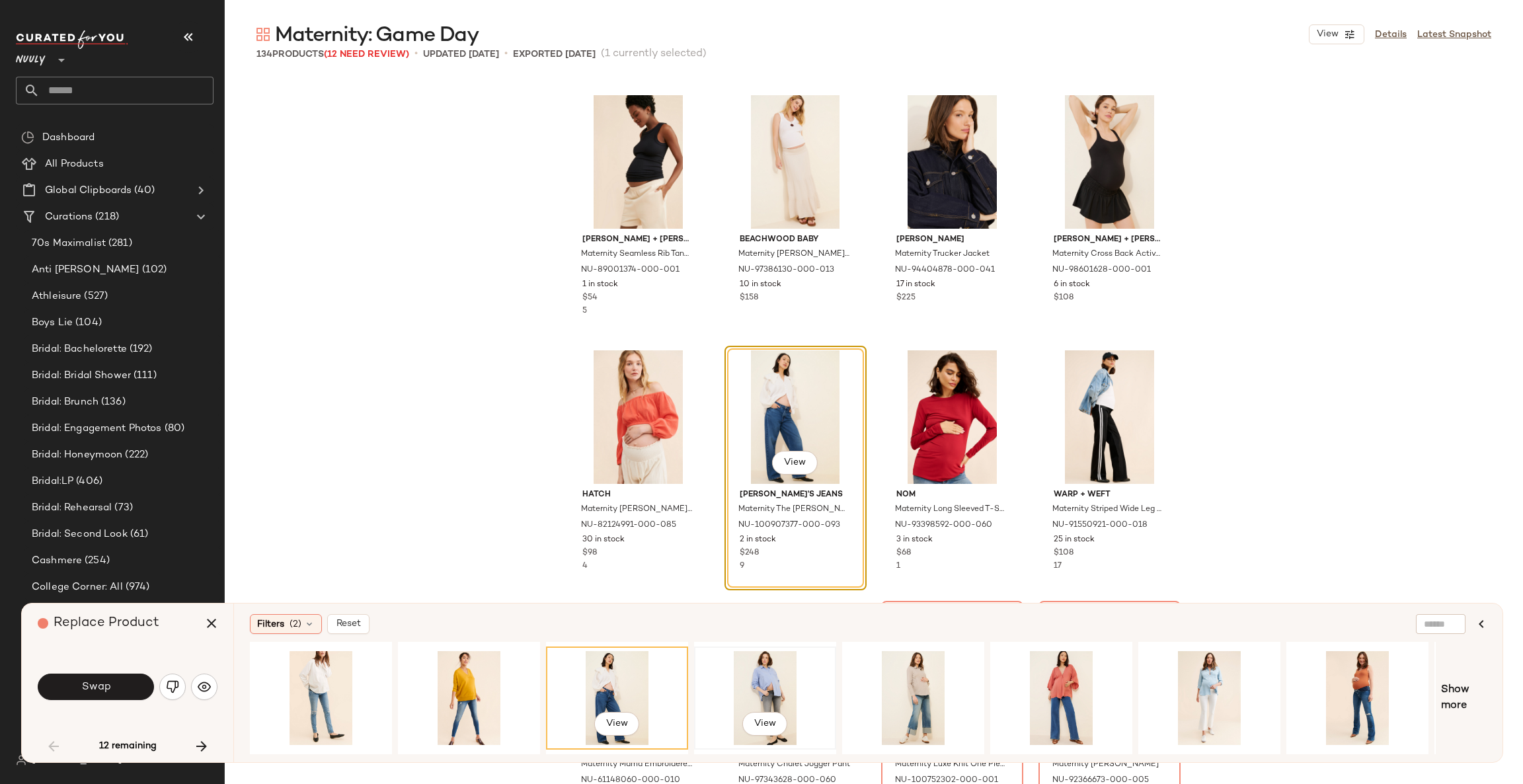
click at [769, 680] on div "View" at bounding box center [765, 698] width 133 height 94
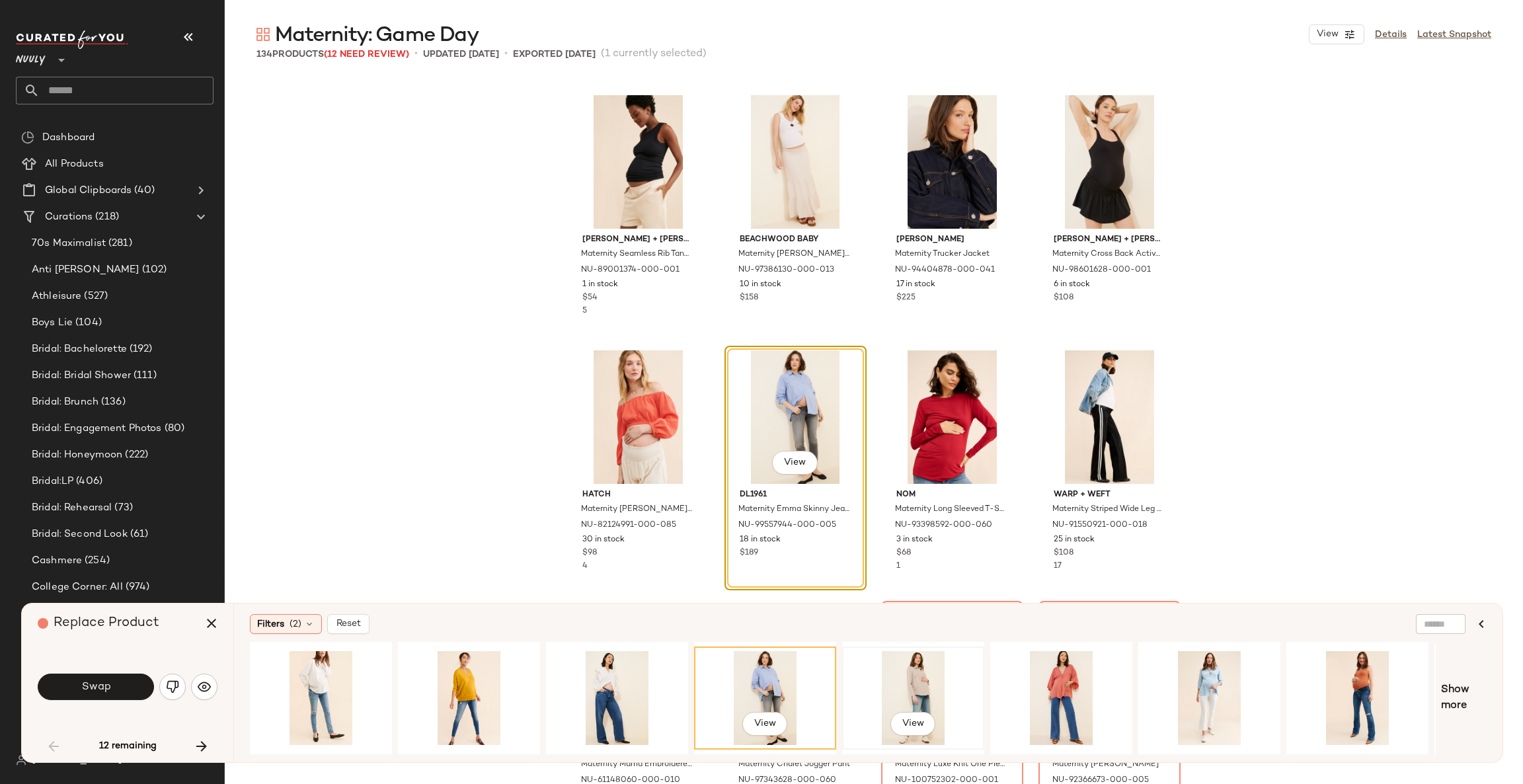
click at [909, 693] on div "View" at bounding box center [913, 698] width 133 height 94
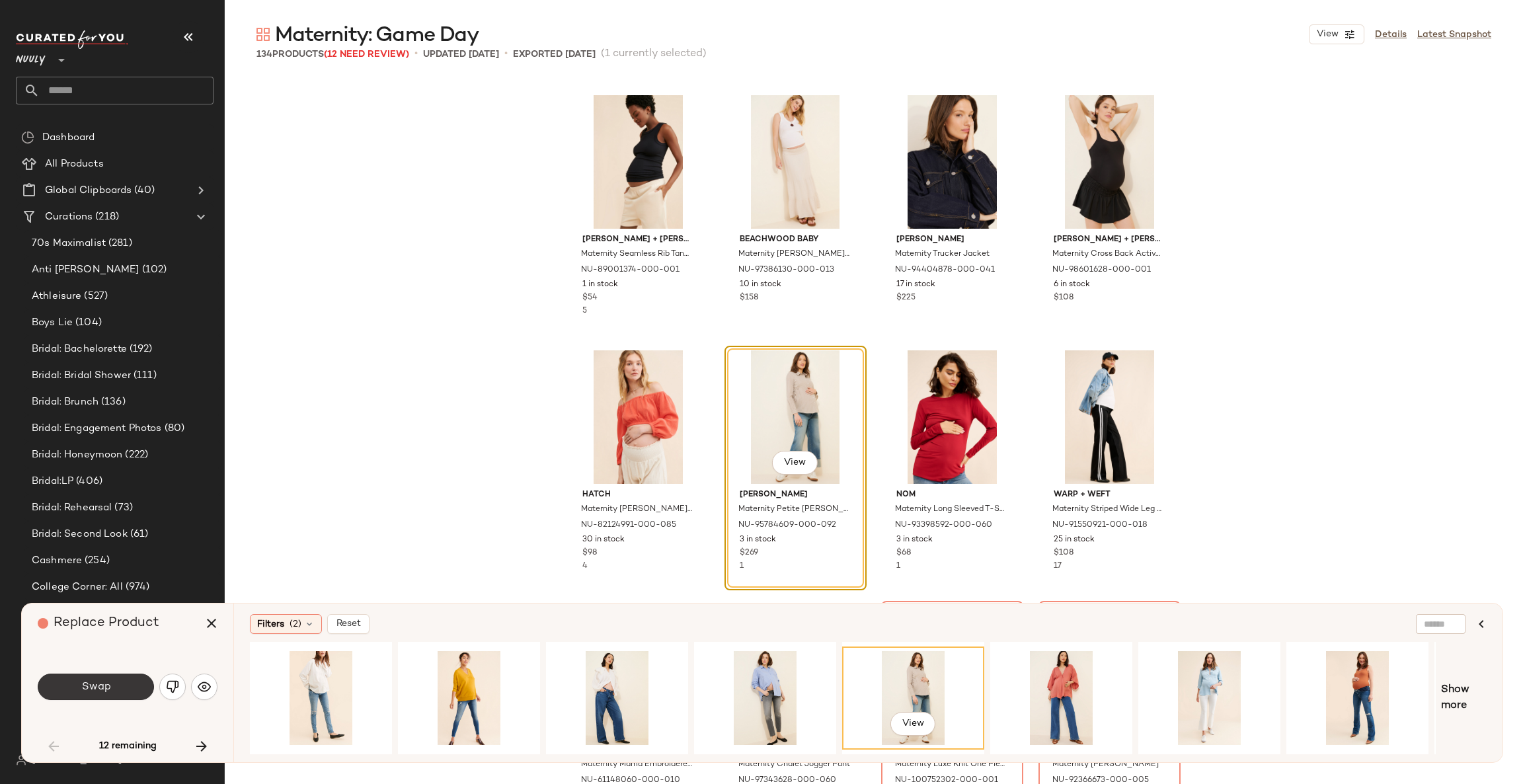
click at [109, 694] on button "Swap" at bounding box center [96, 687] width 117 height 26
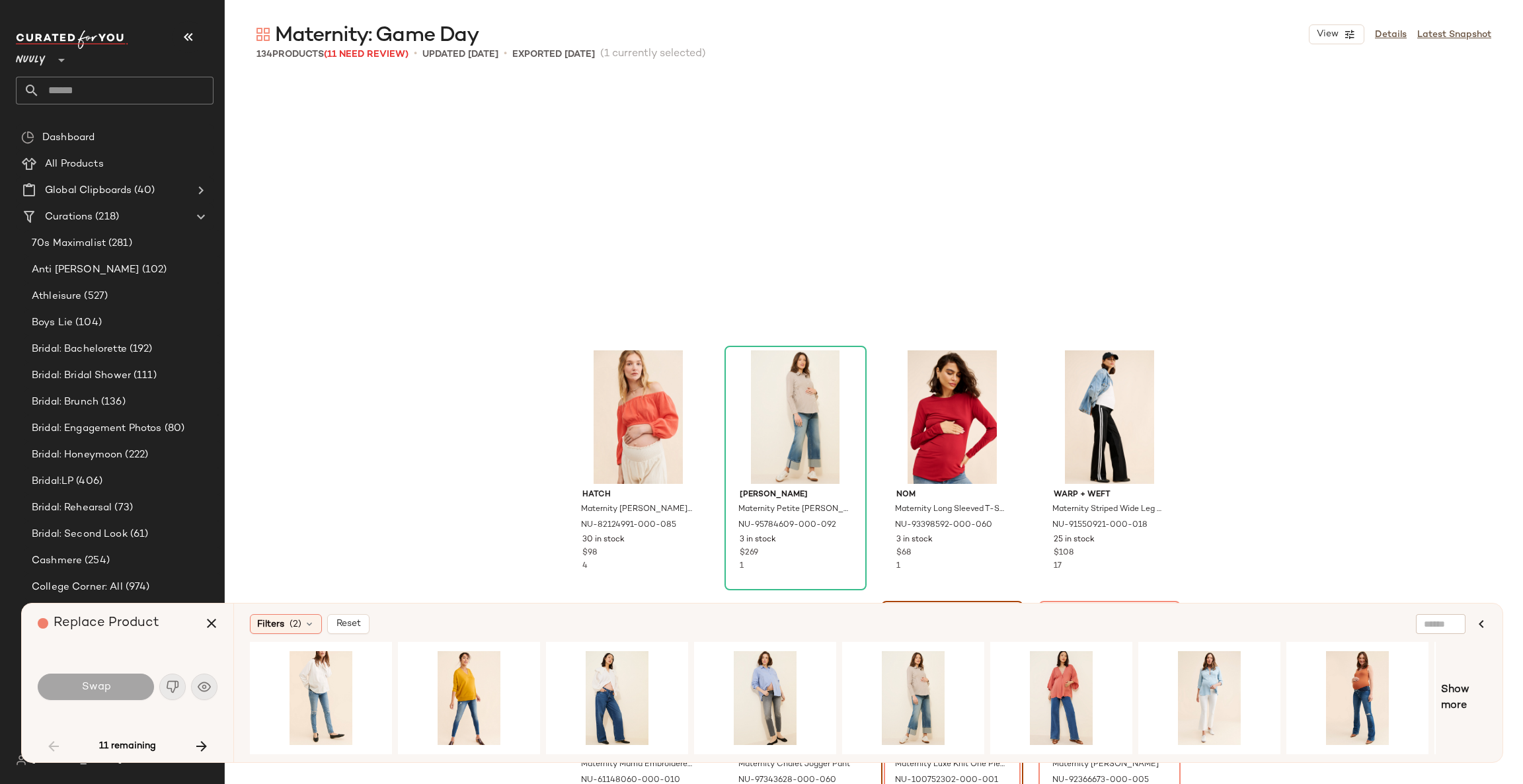
scroll to position [1530, 0]
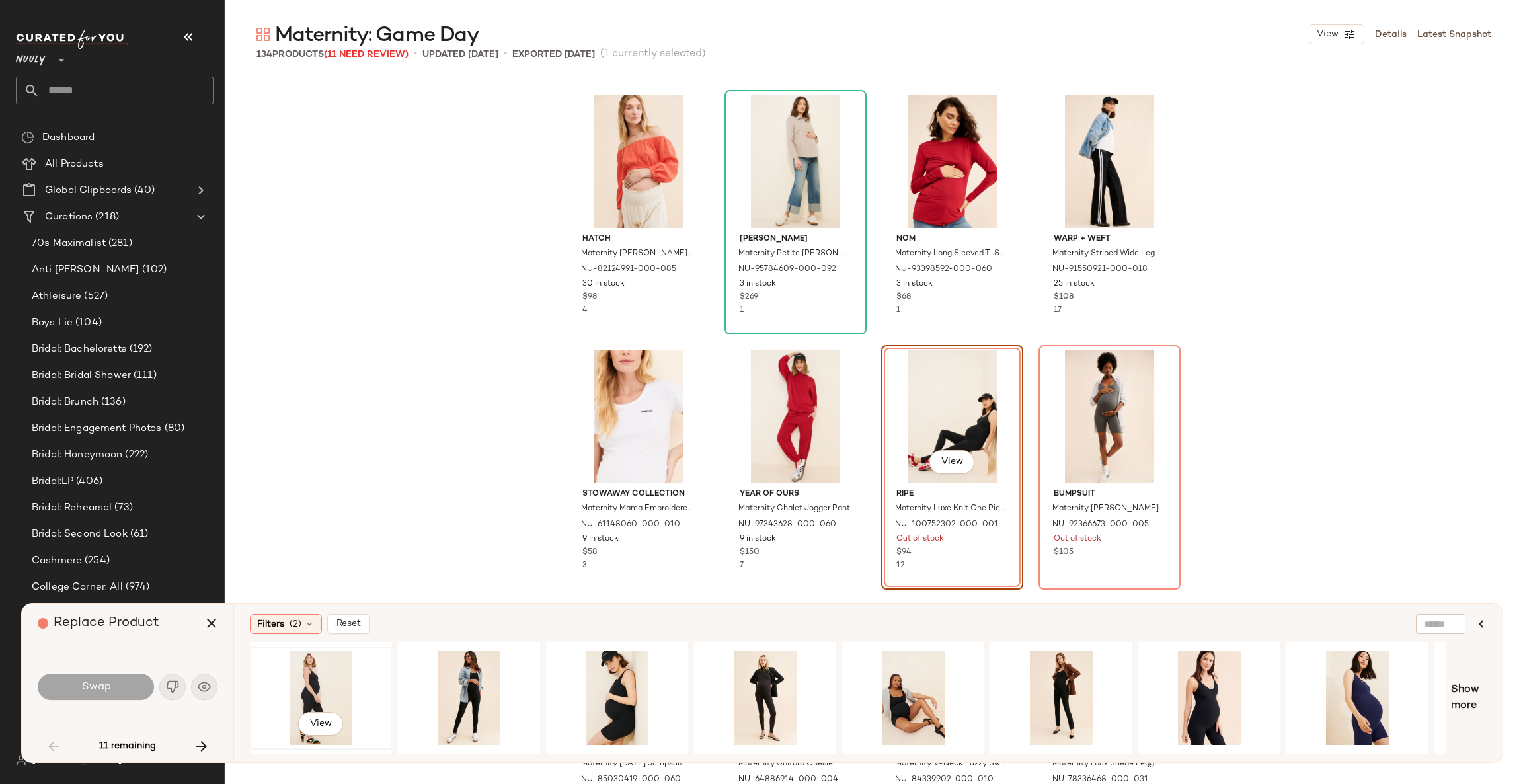
click at [305, 680] on div "View" at bounding box center [321, 698] width 133 height 94
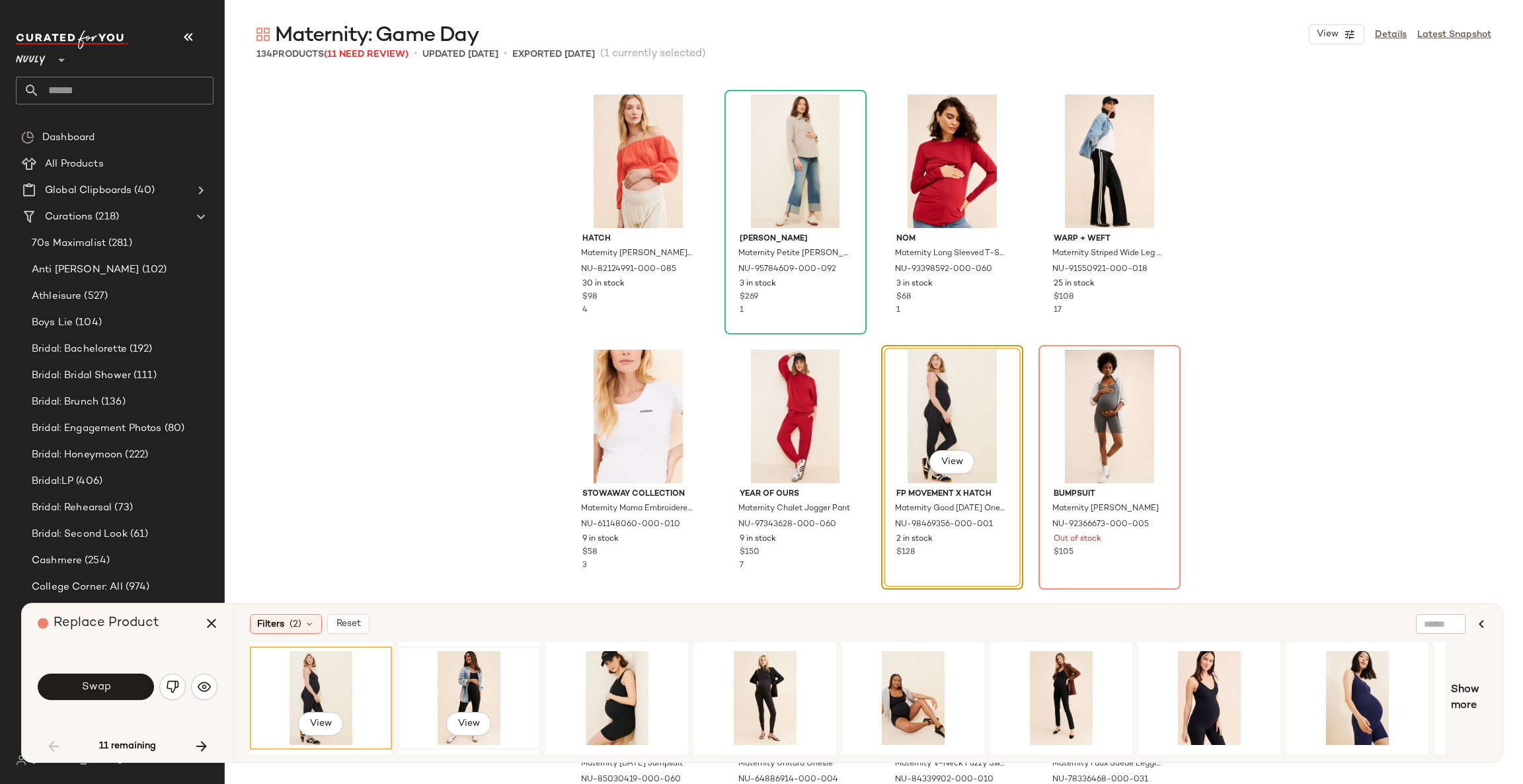
click at [485, 683] on div "View" at bounding box center [469, 698] width 133 height 94
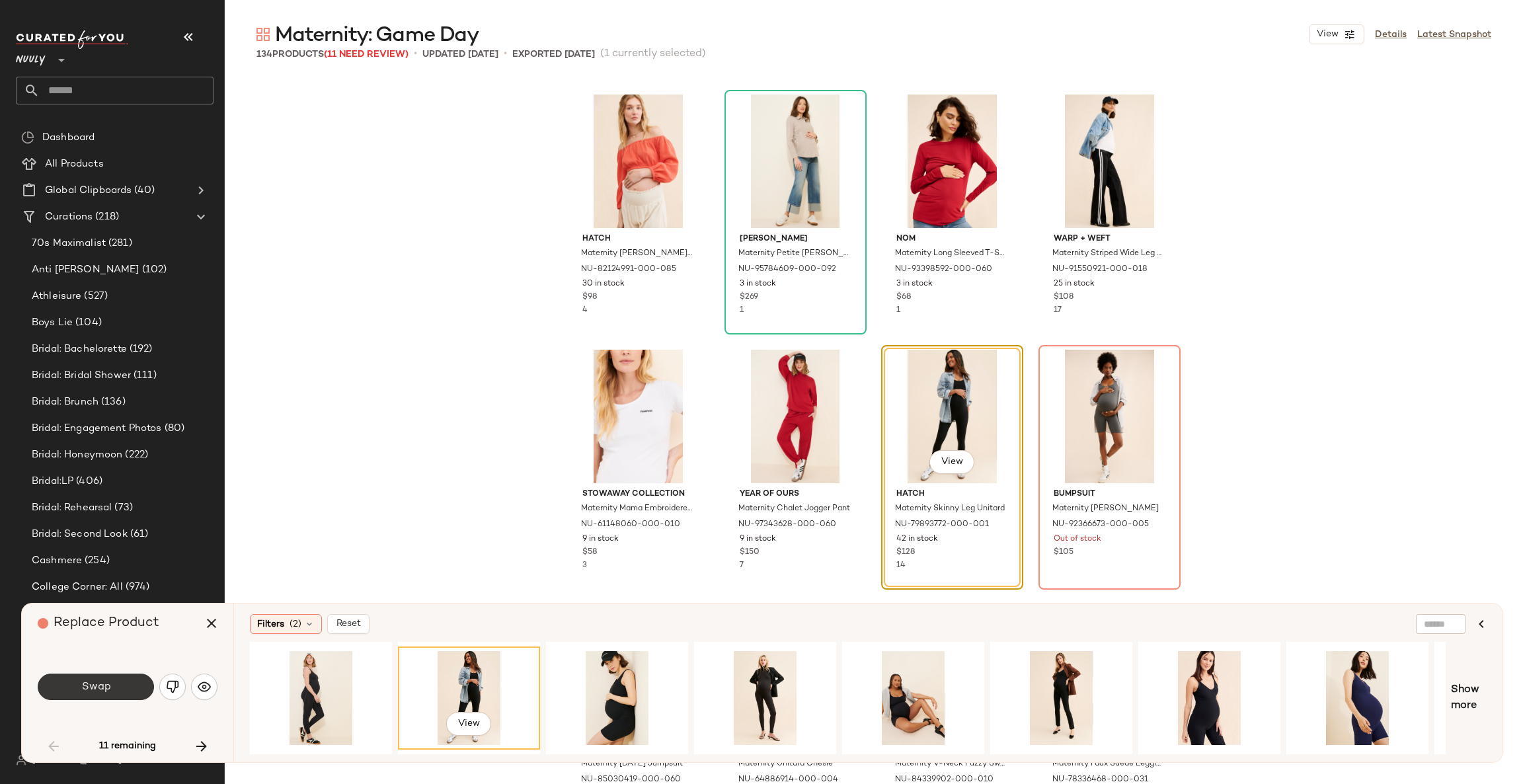
click at [126, 681] on button "Swap" at bounding box center [96, 687] width 117 height 26
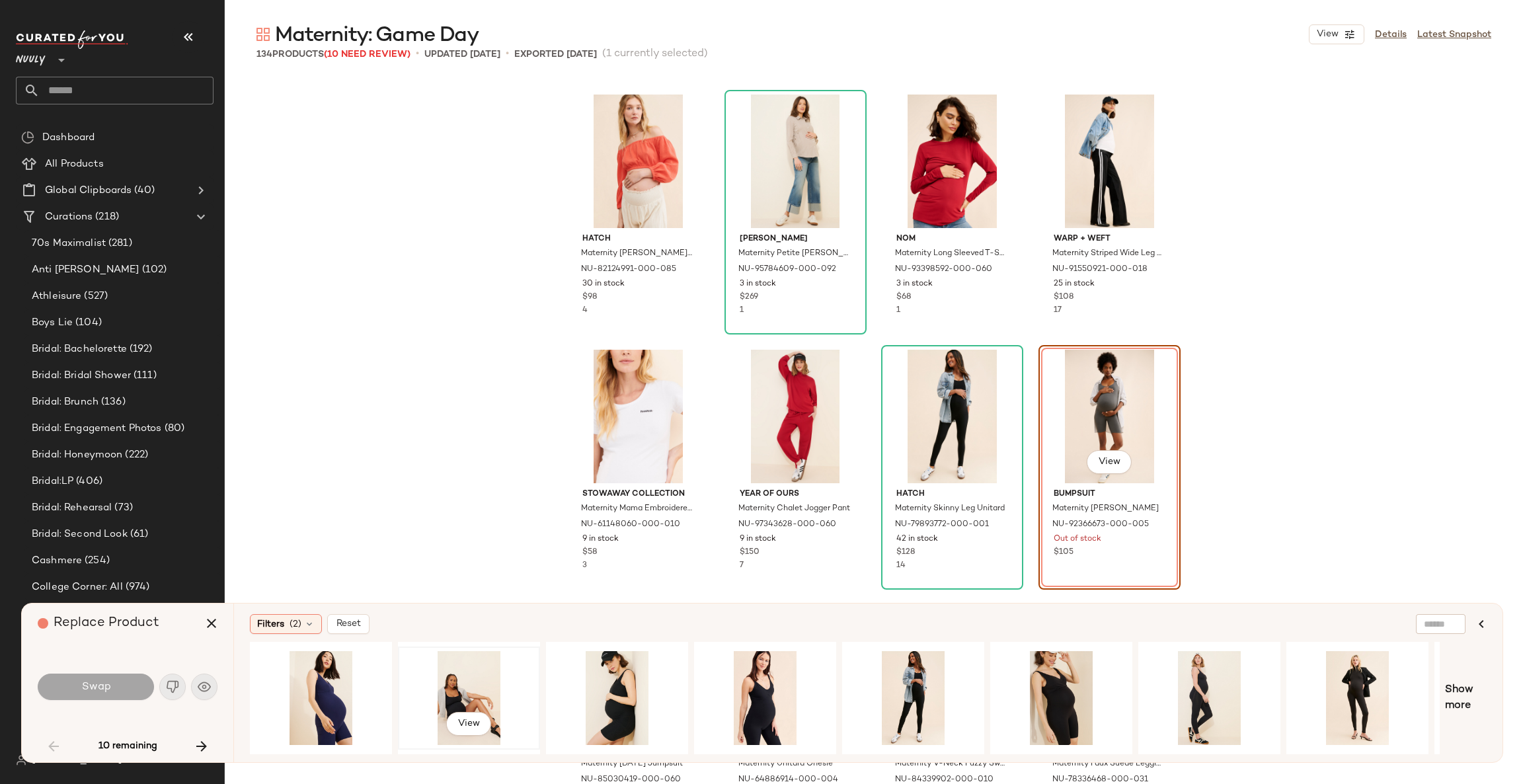
click at [474, 692] on div "View" at bounding box center [469, 698] width 133 height 94
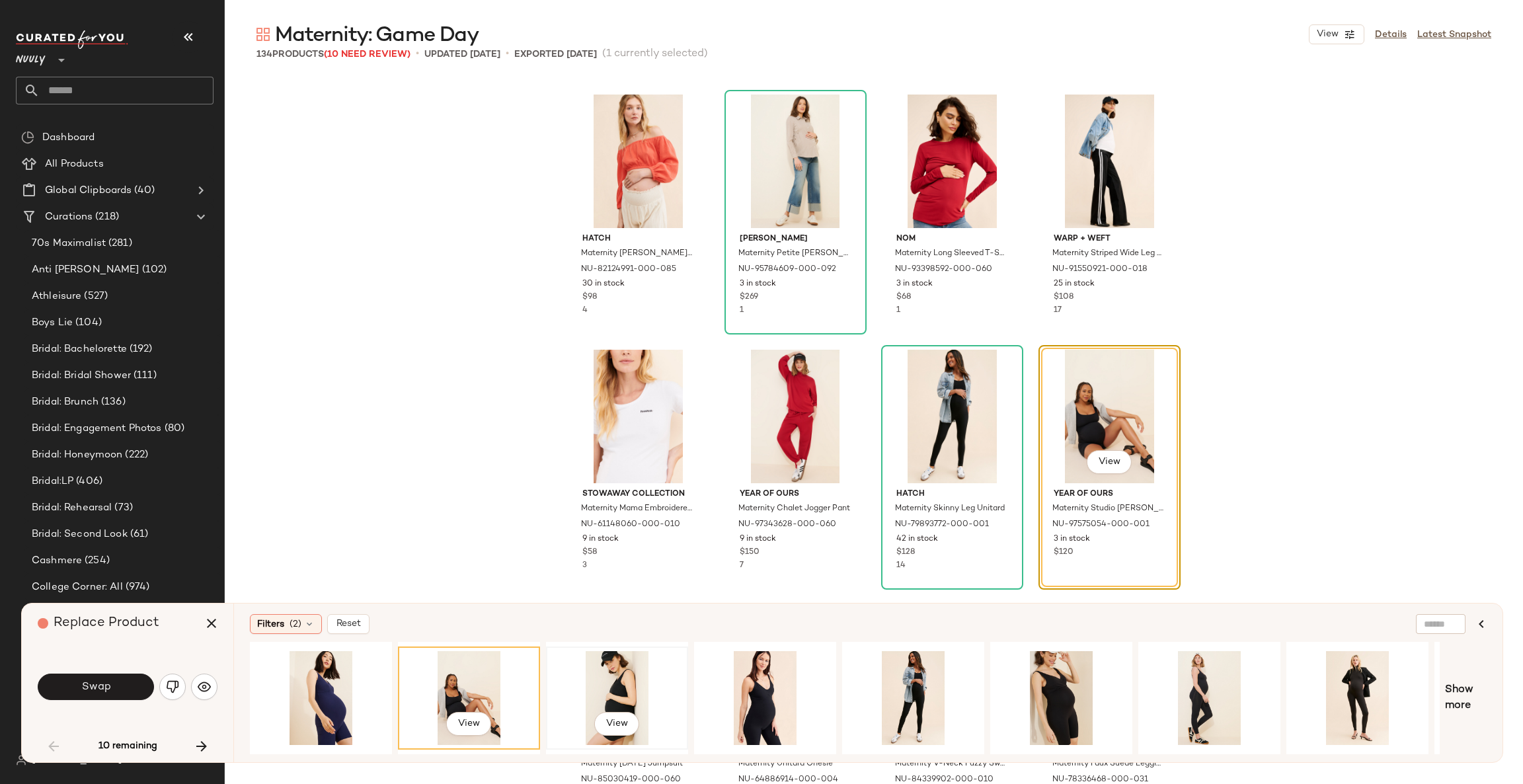
click at [621, 684] on div "View" at bounding box center [617, 698] width 133 height 94
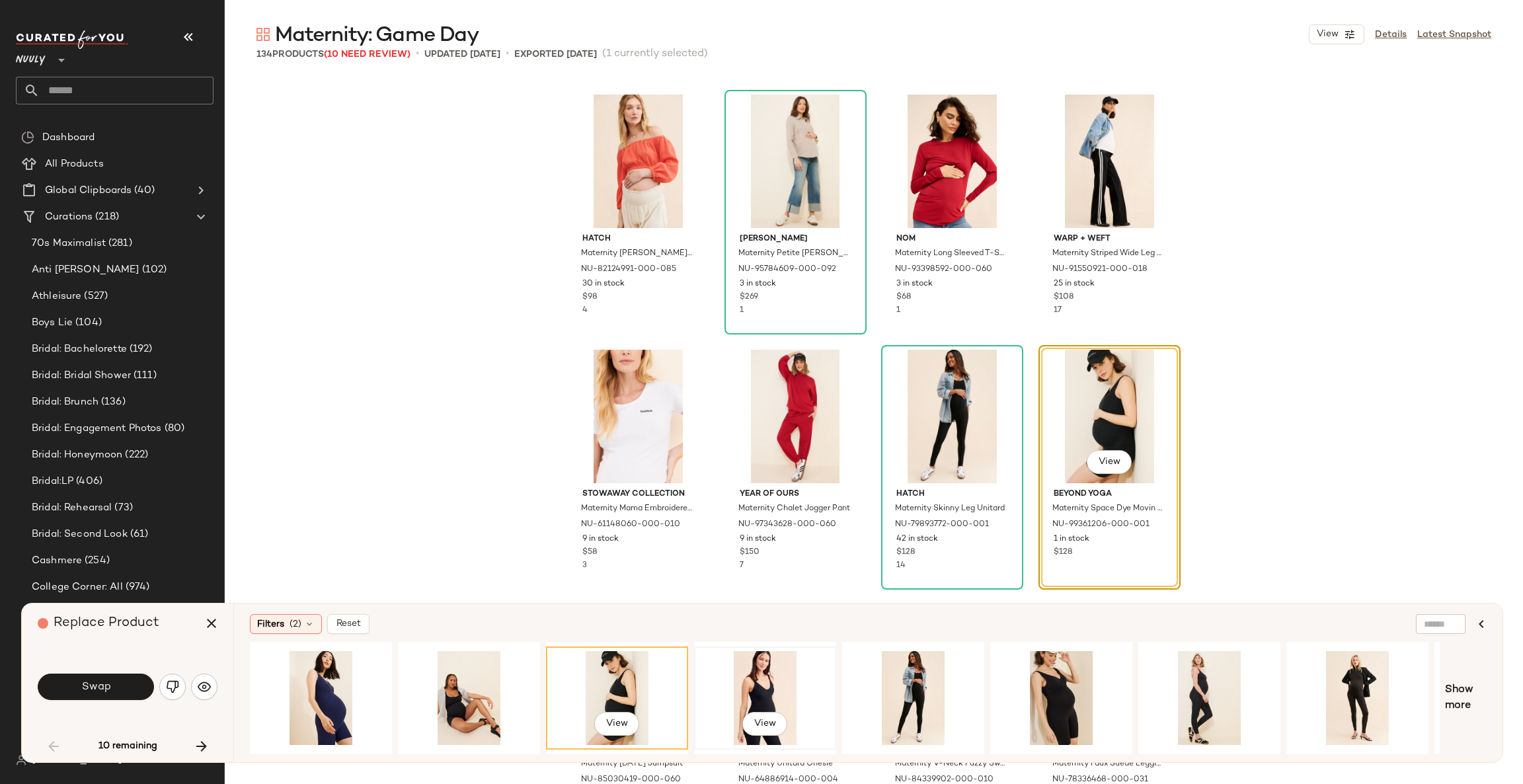
click at [744, 684] on div "View" at bounding box center [765, 698] width 133 height 94
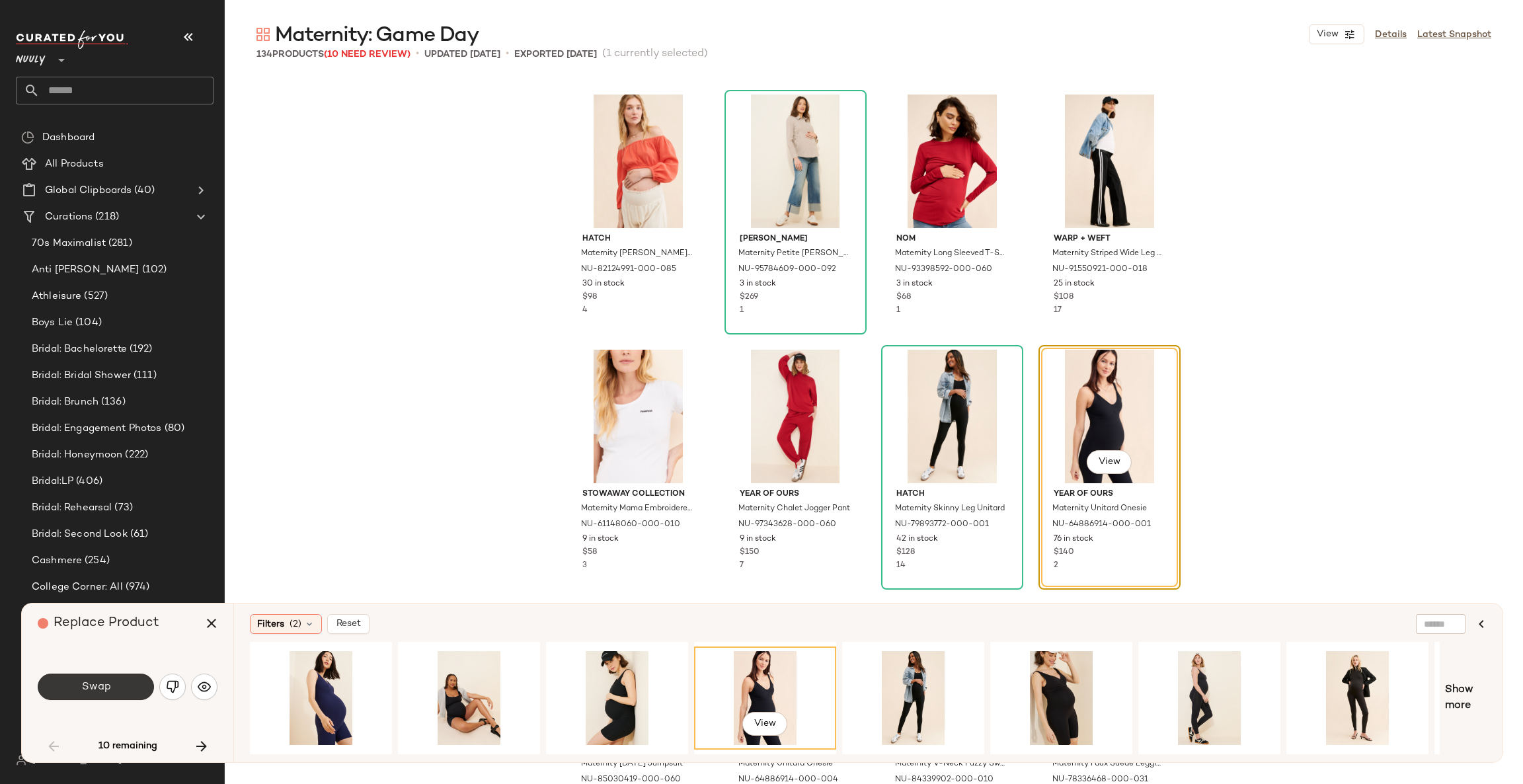
click at [121, 678] on button "Swap" at bounding box center [96, 687] width 117 height 26
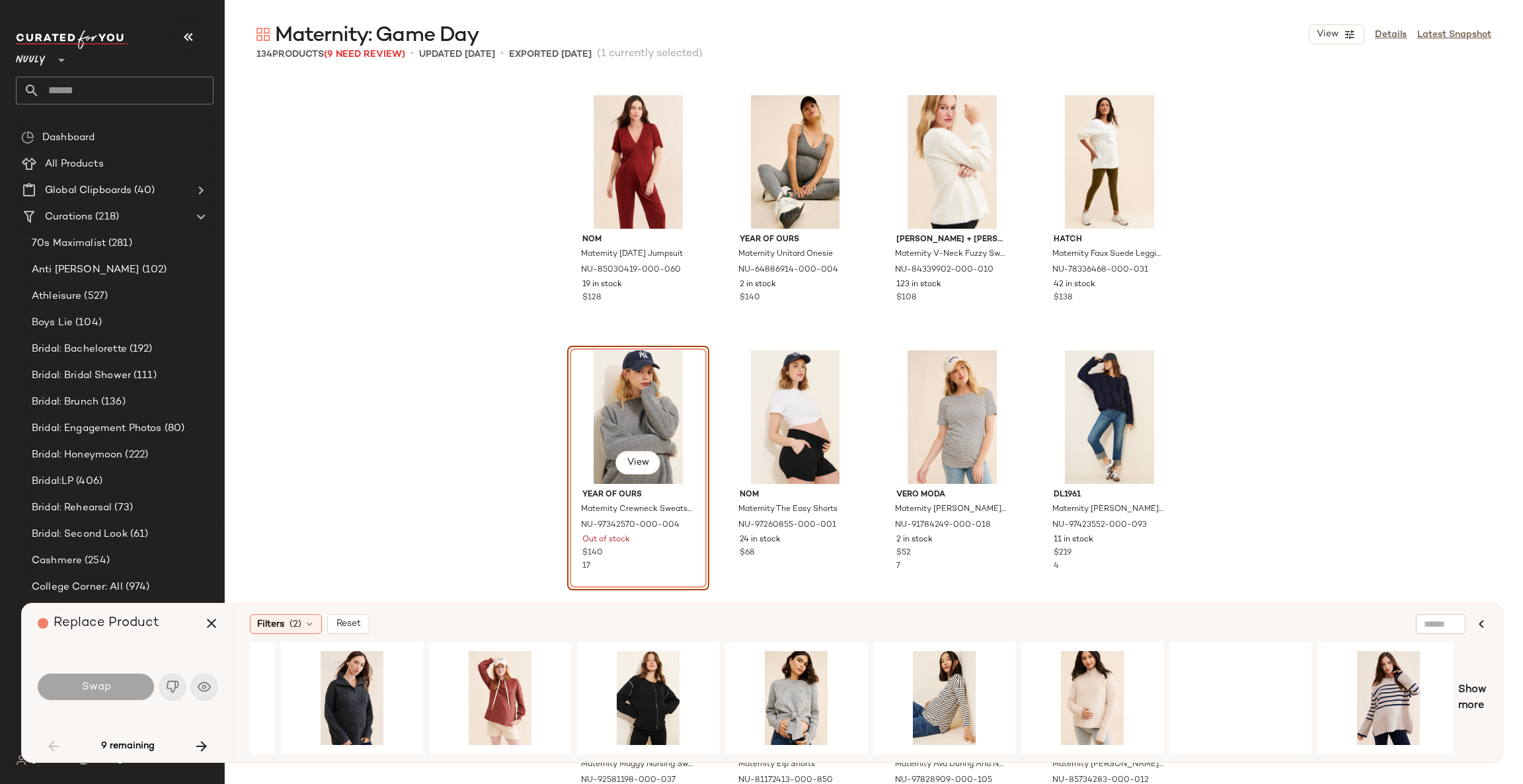
scroll to position [0, 1454]
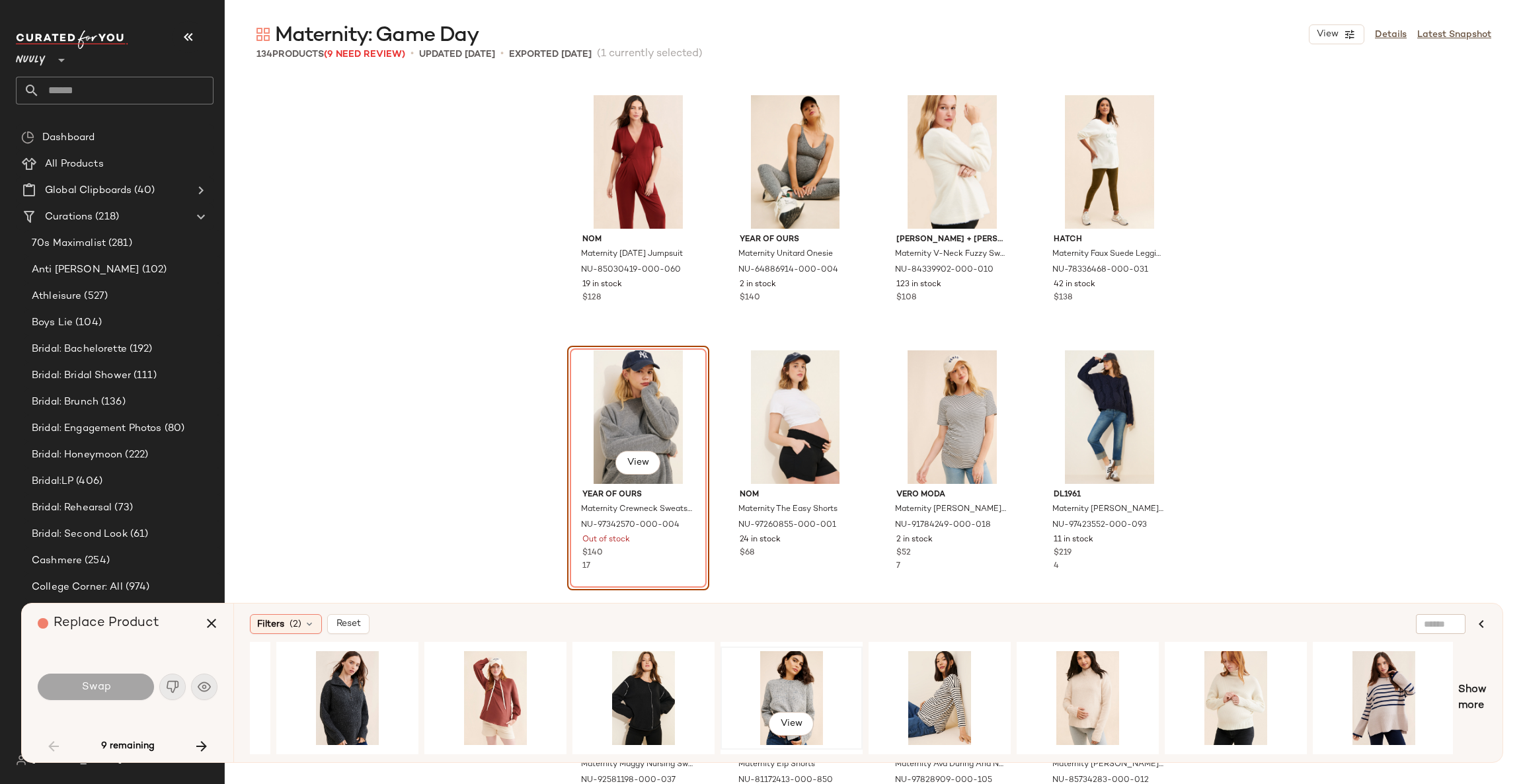
click at [799, 678] on div "View" at bounding box center [791, 698] width 133 height 94
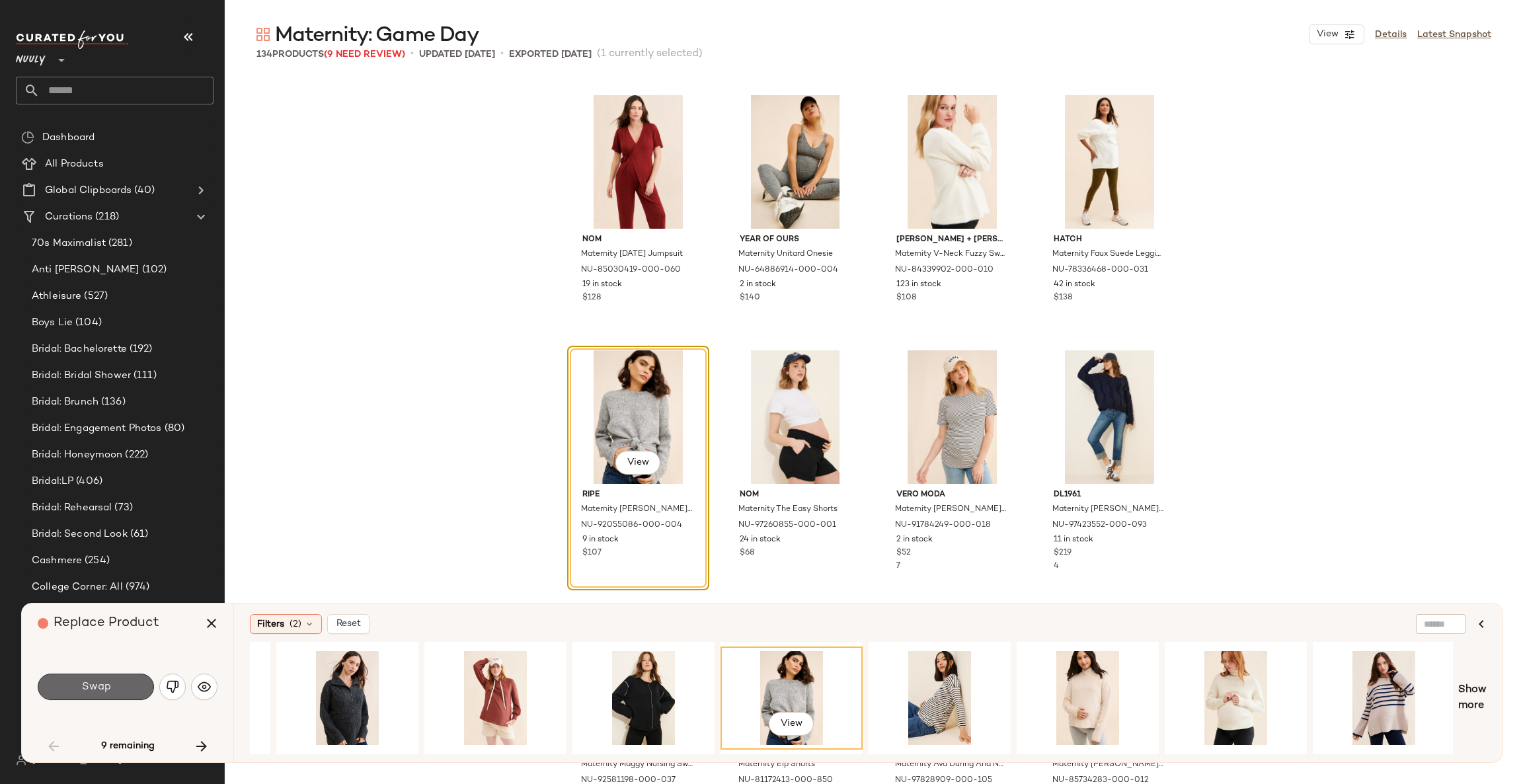
click at [121, 684] on button "Swap" at bounding box center [96, 687] width 117 height 26
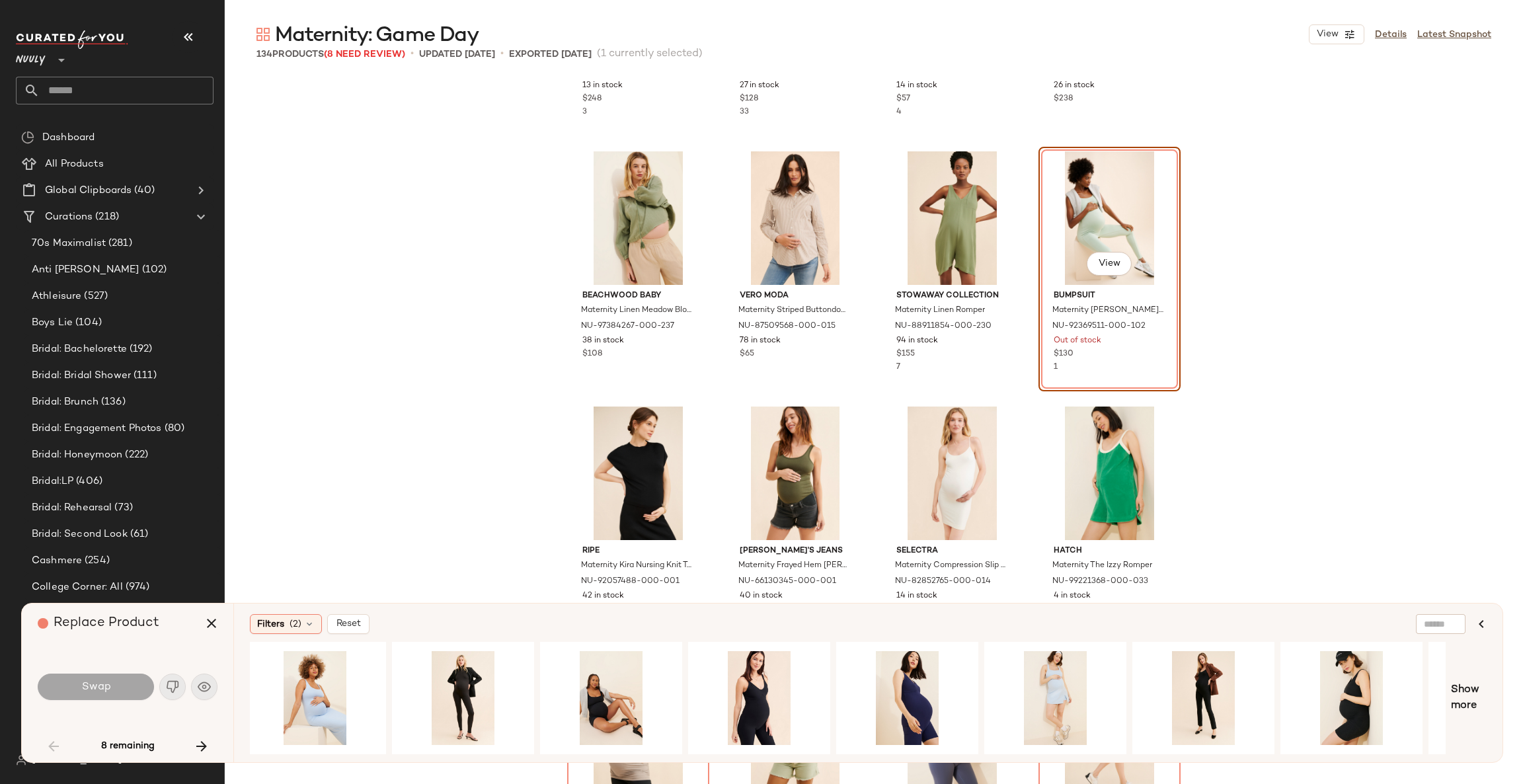
scroll to position [3415, 0]
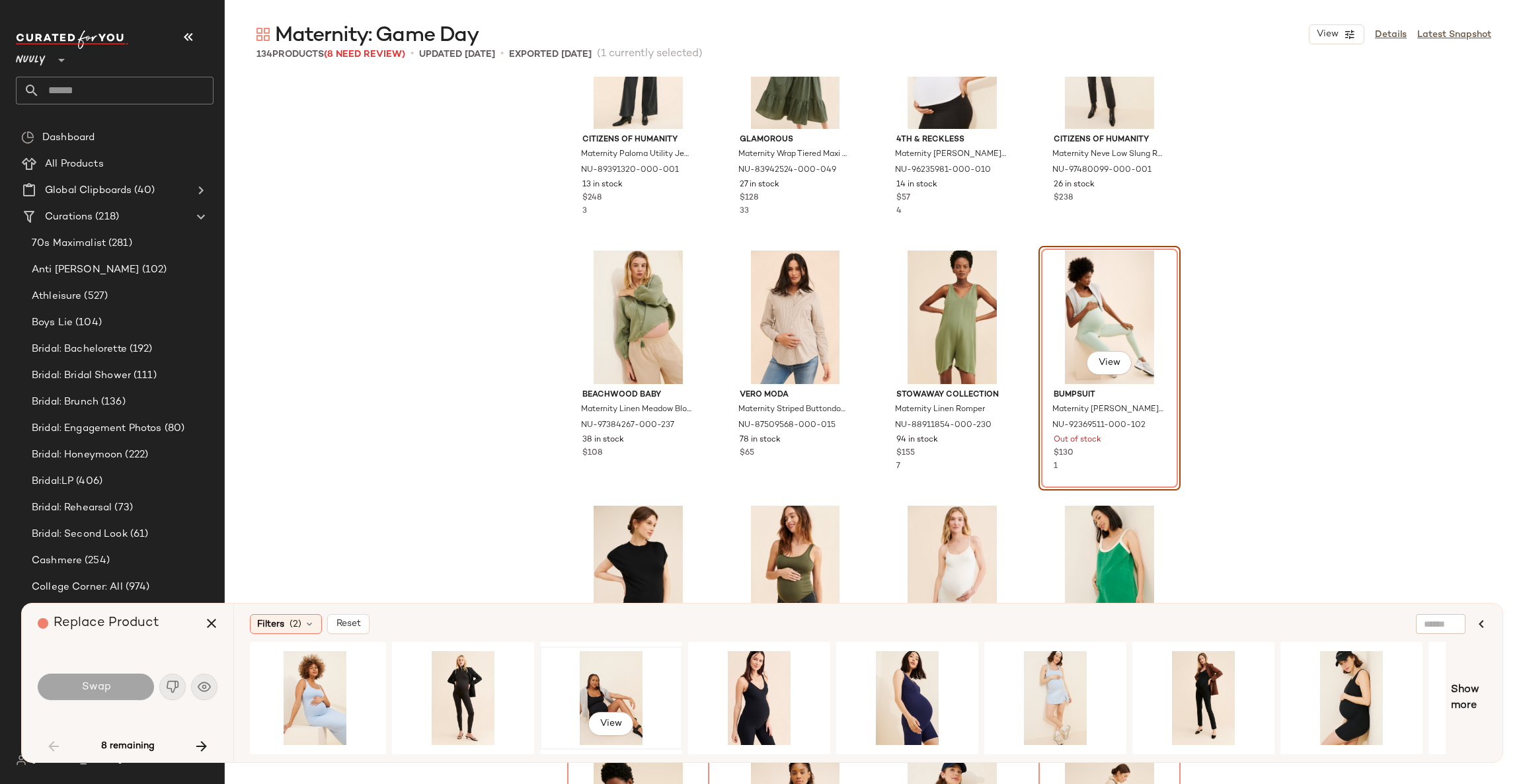
click at [610, 690] on div "View" at bounding box center [611, 698] width 133 height 94
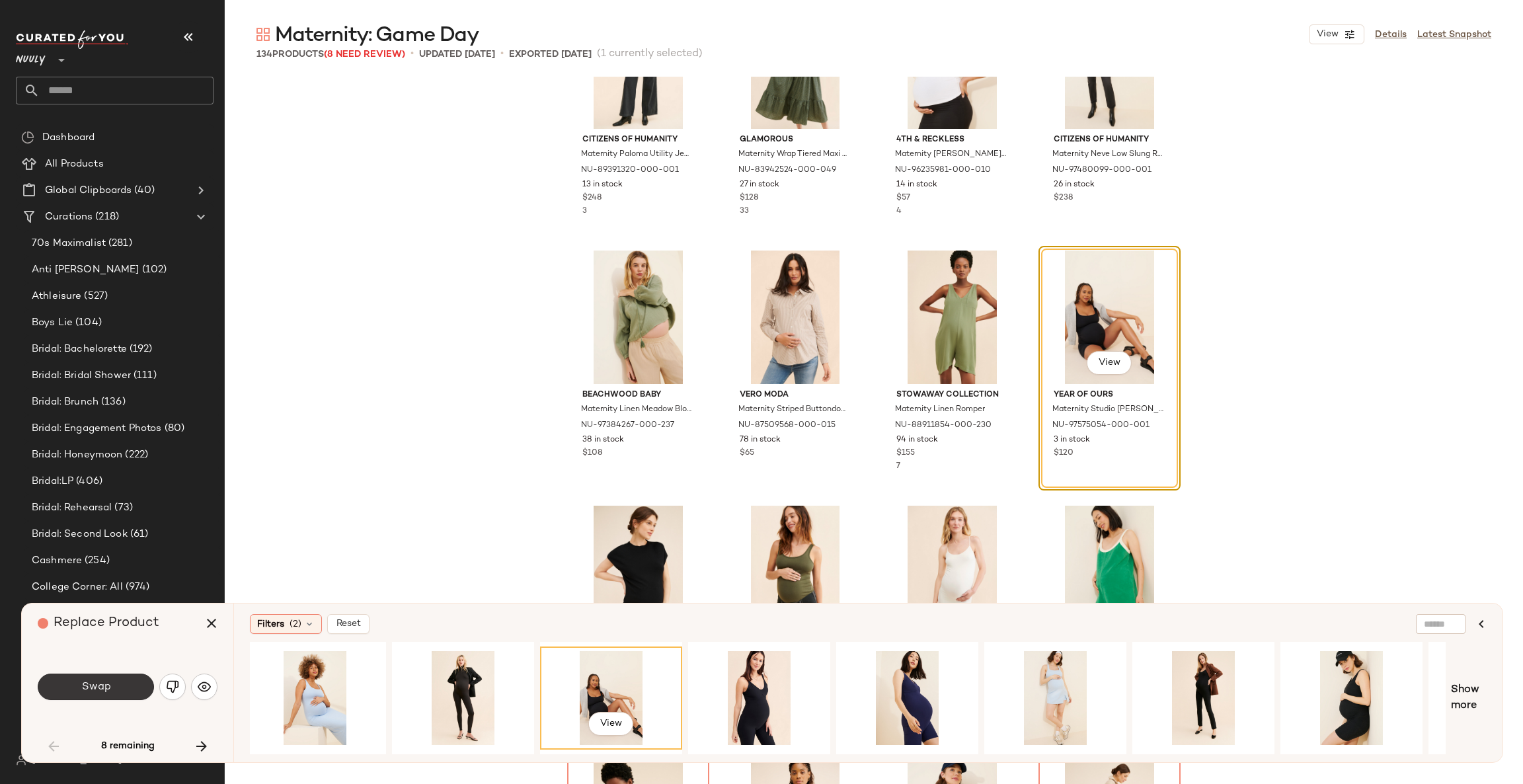
click at [133, 684] on button "Swap" at bounding box center [96, 687] width 117 height 26
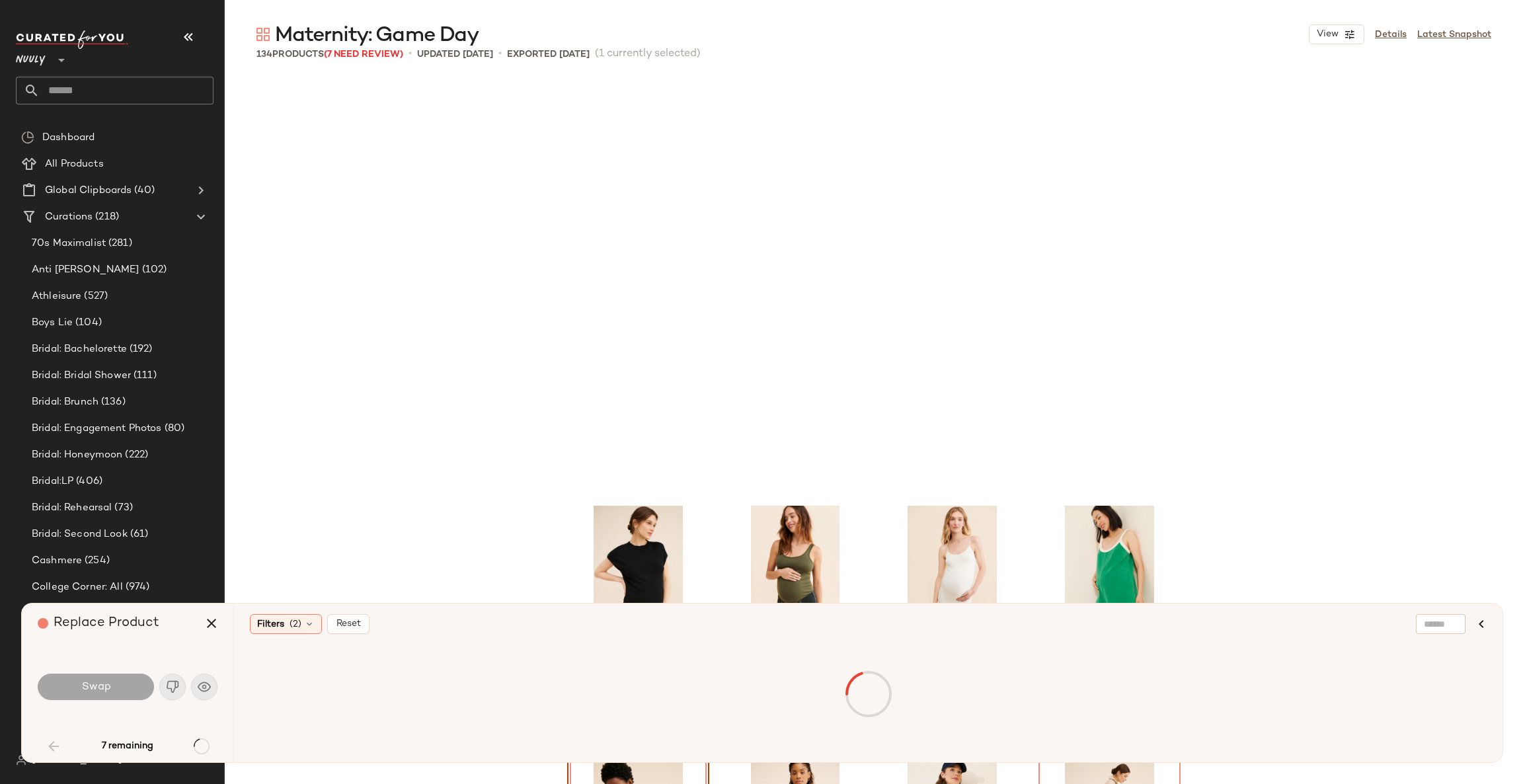
scroll to position [3826, 0]
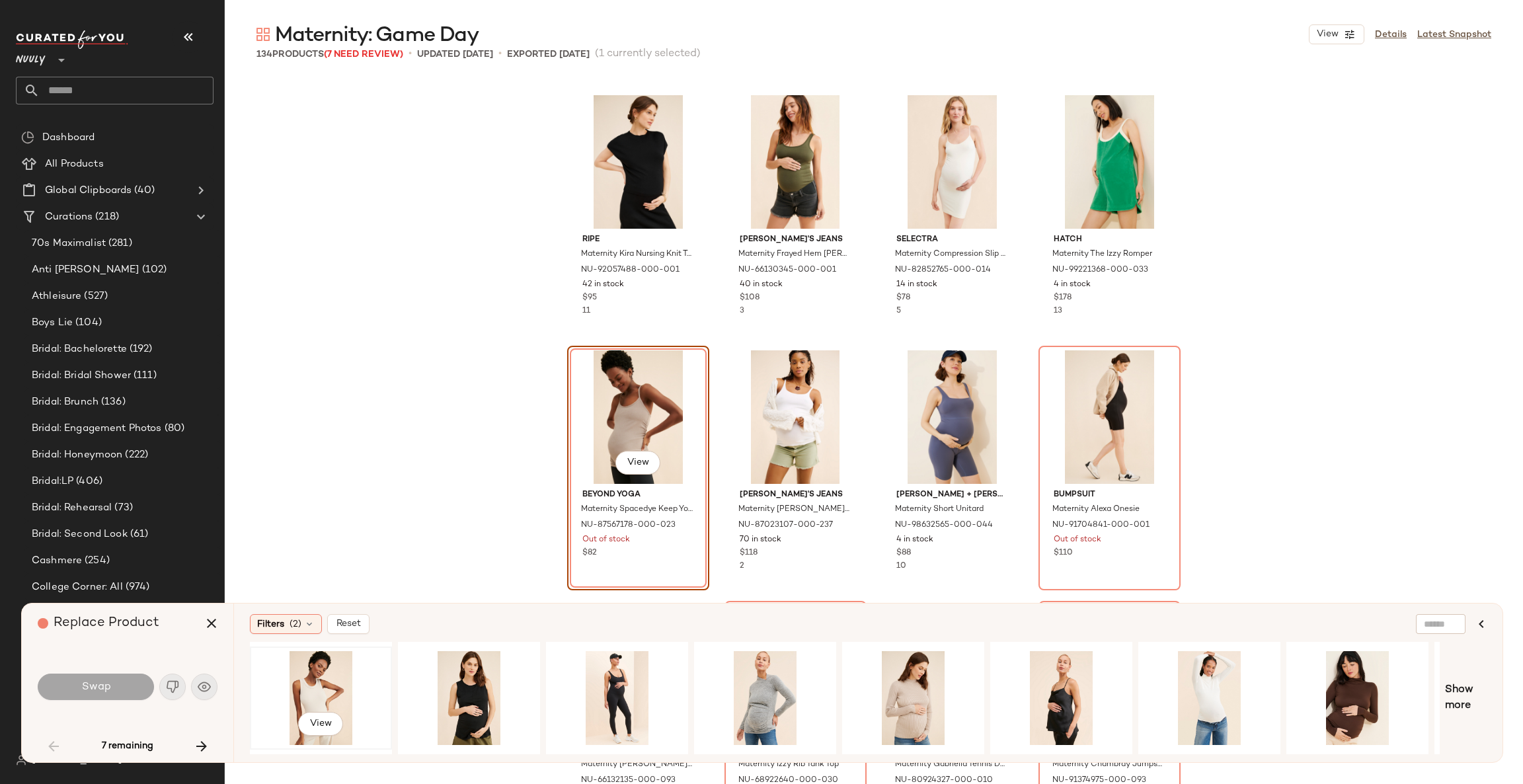
click at [303, 678] on div "View" at bounding box center [321, 698] width 133 height 94
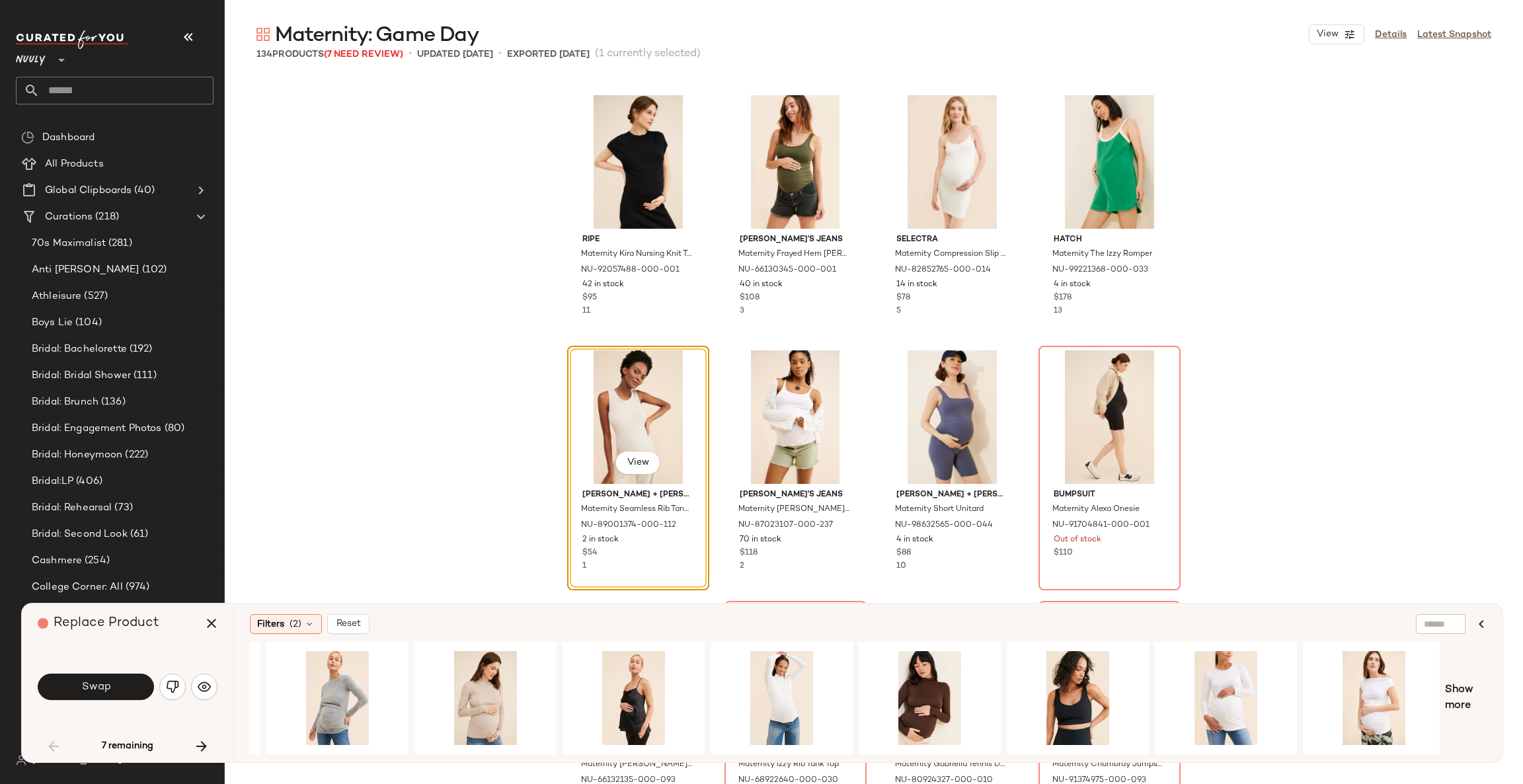
scroll to position [0, 432]
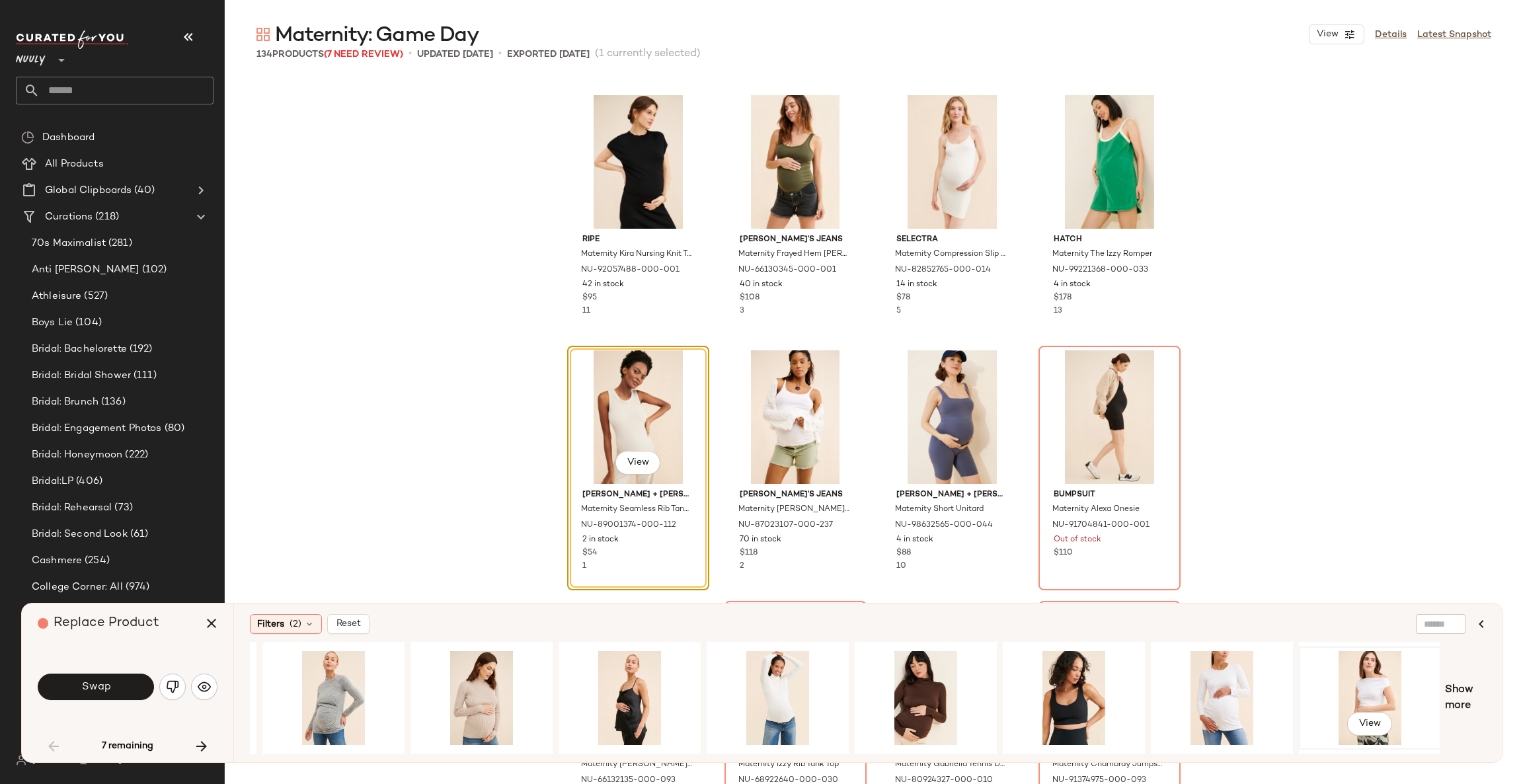
click at [1382, 687] on div "View" at bounding box center [1370, 698] width 133 height 94
click at [1465, 696] on span "Show more" at bounding box center [1466, 698] width 42 height 32
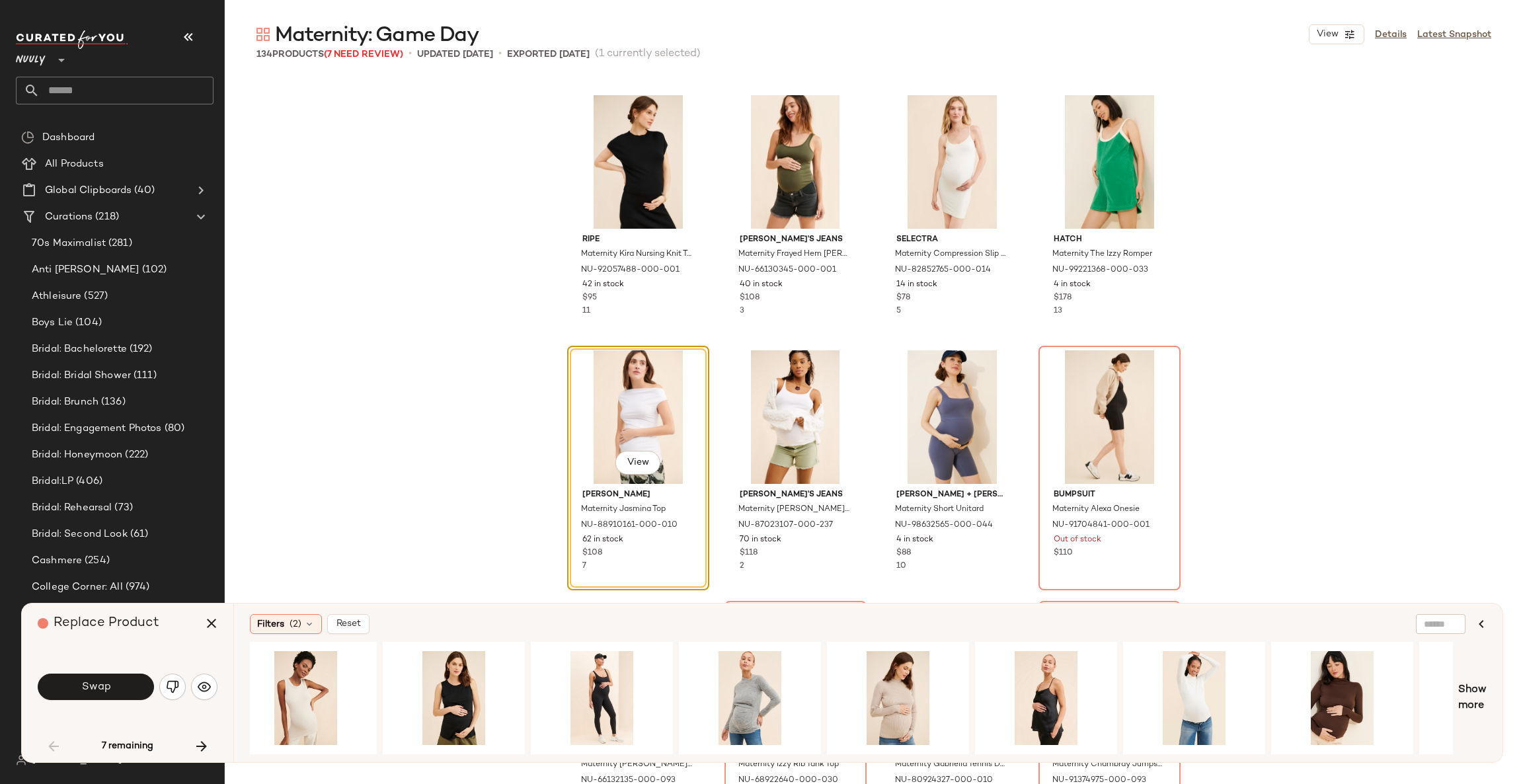
scroll to position [0, 0]
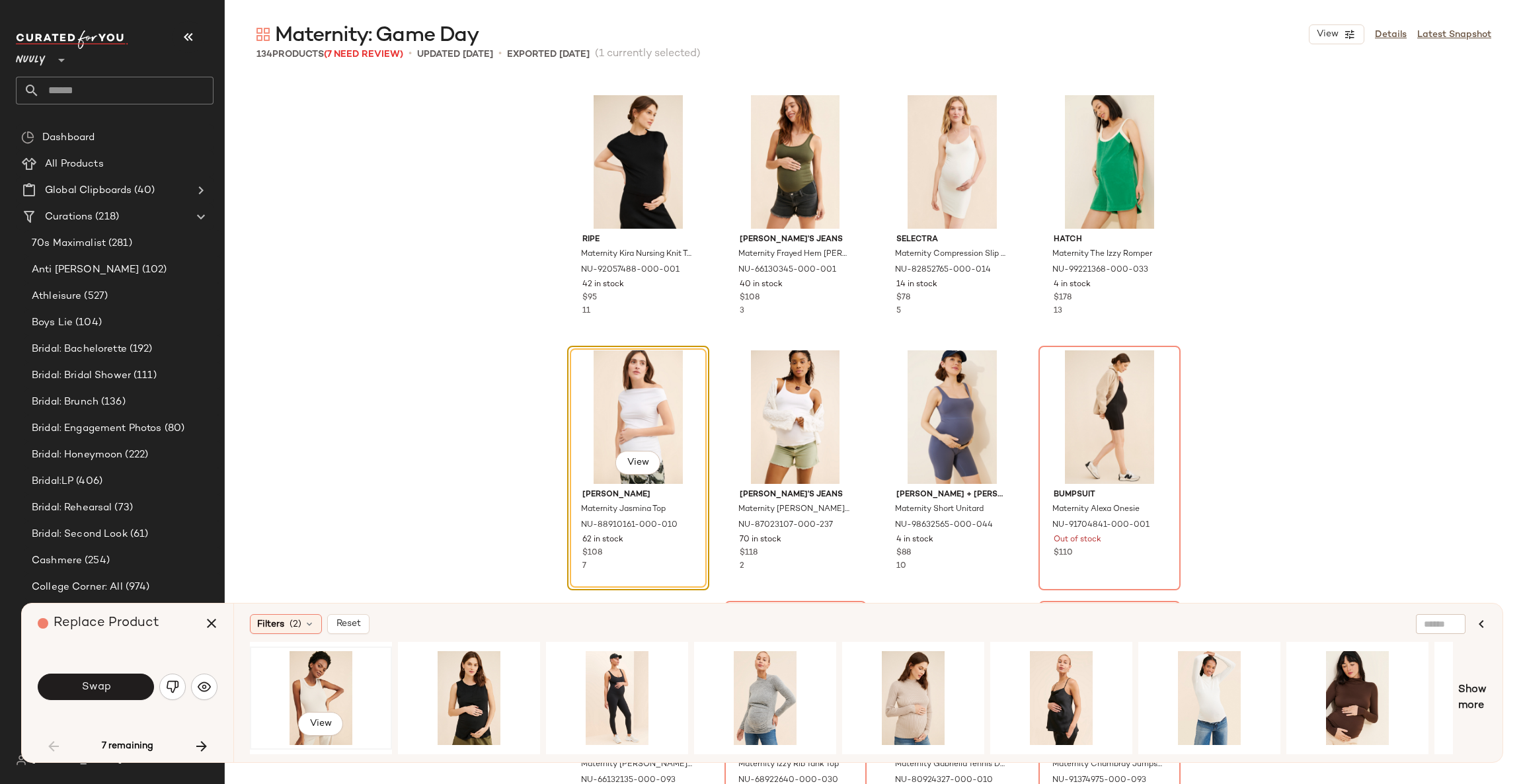
click at [298, 676] on div "View" at bounding box center [321, 698] width 133 height 94
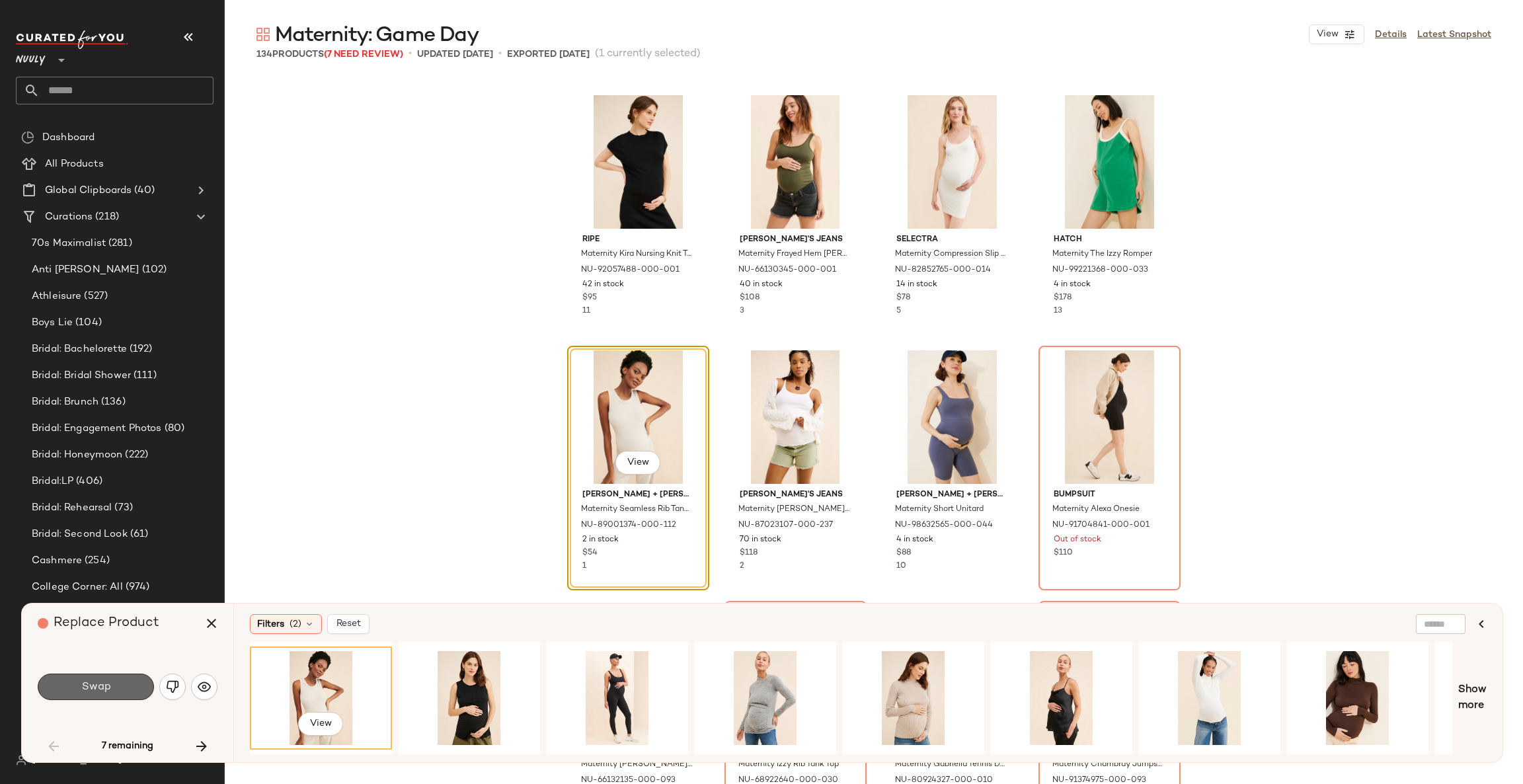
click at [101, 687] on span "Swap" at bounding box center [95, 687] width 30 height 13
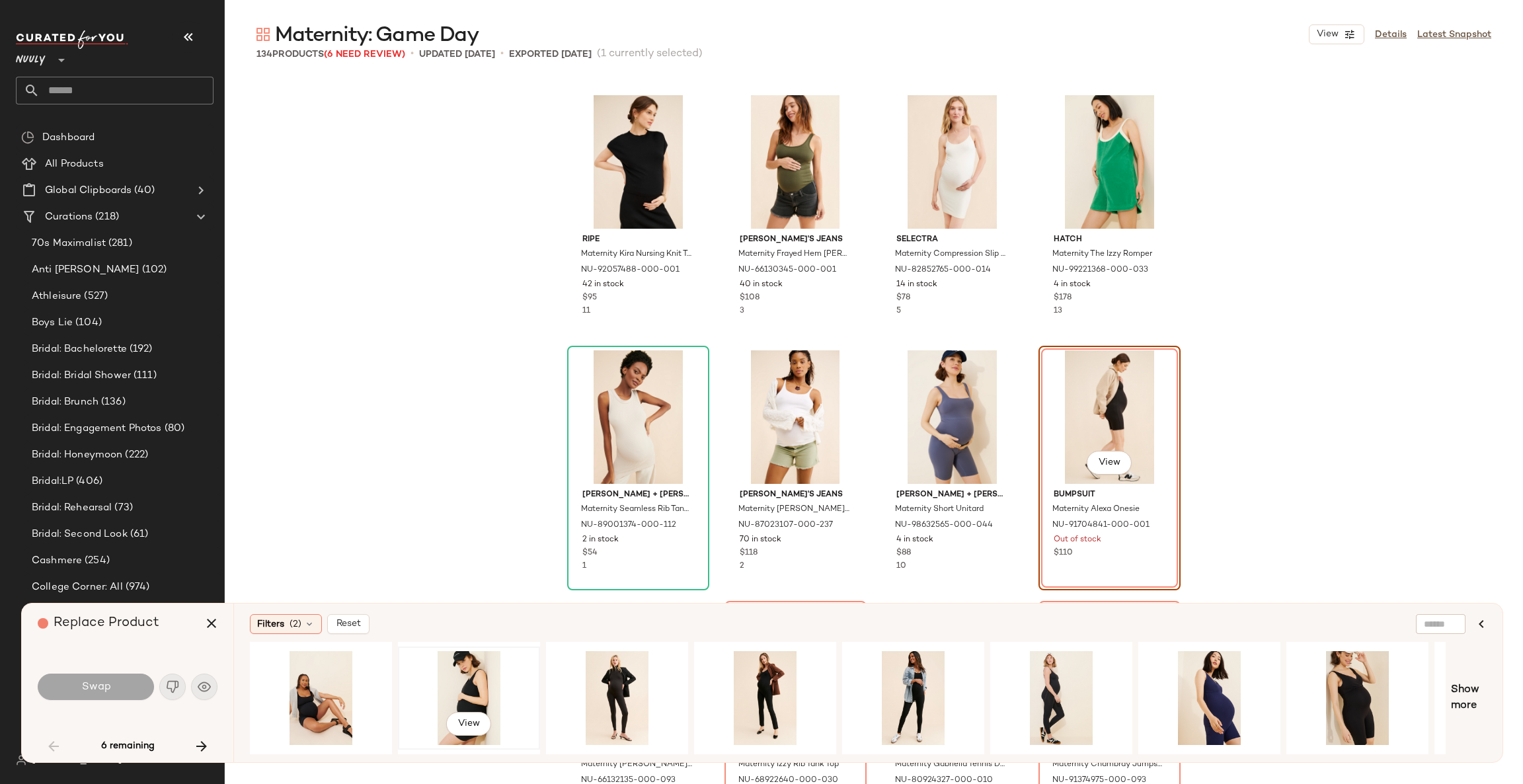
click at [461, 685] on div "View" at bounding box center [469, 698] width 133 height 94
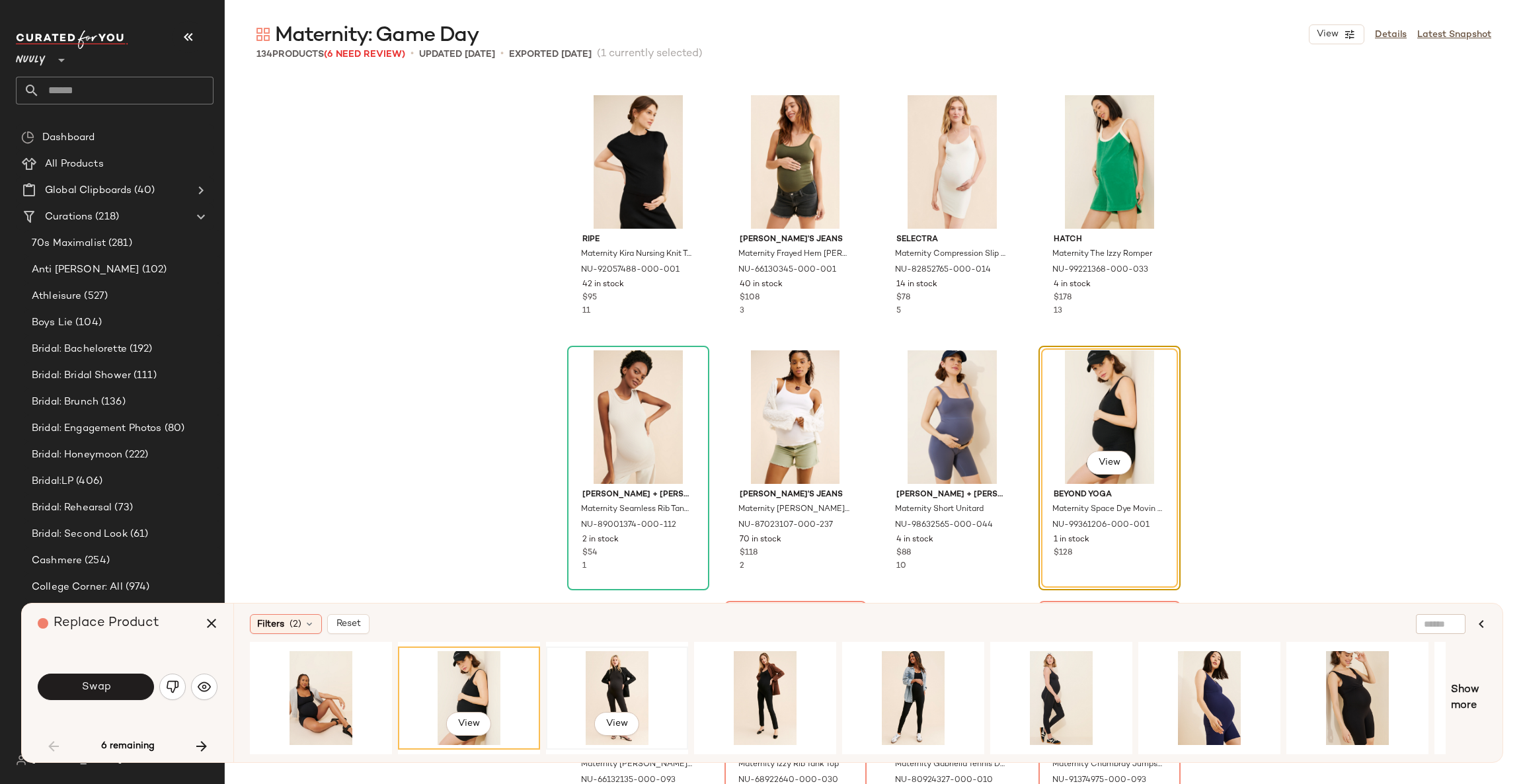
click at [606, 681] on div "View" at bounding box center [617, 698] width 133 height 94
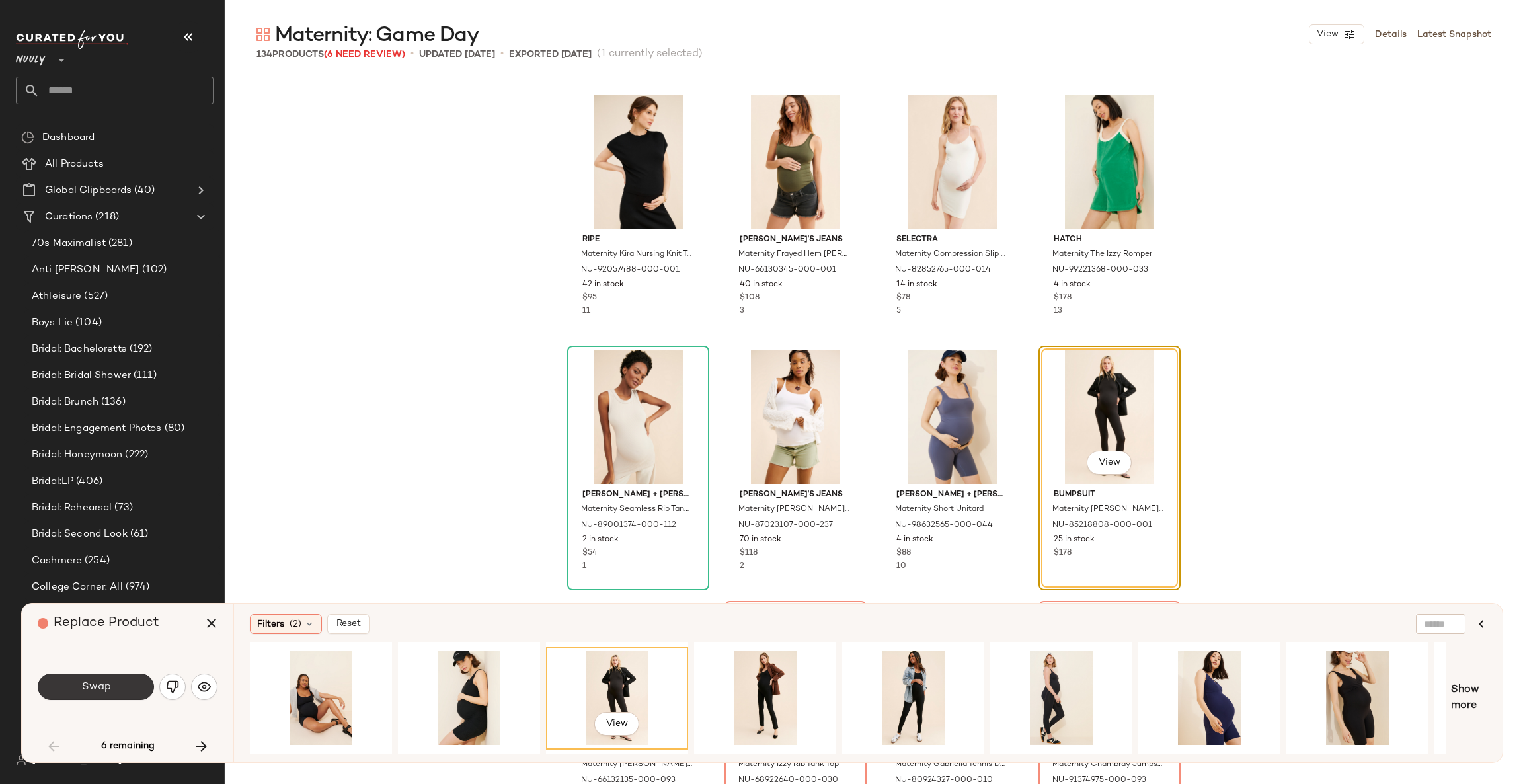
click at [105, 679] on button "Swap" at bounding box center [96, 687] width 117 height 26
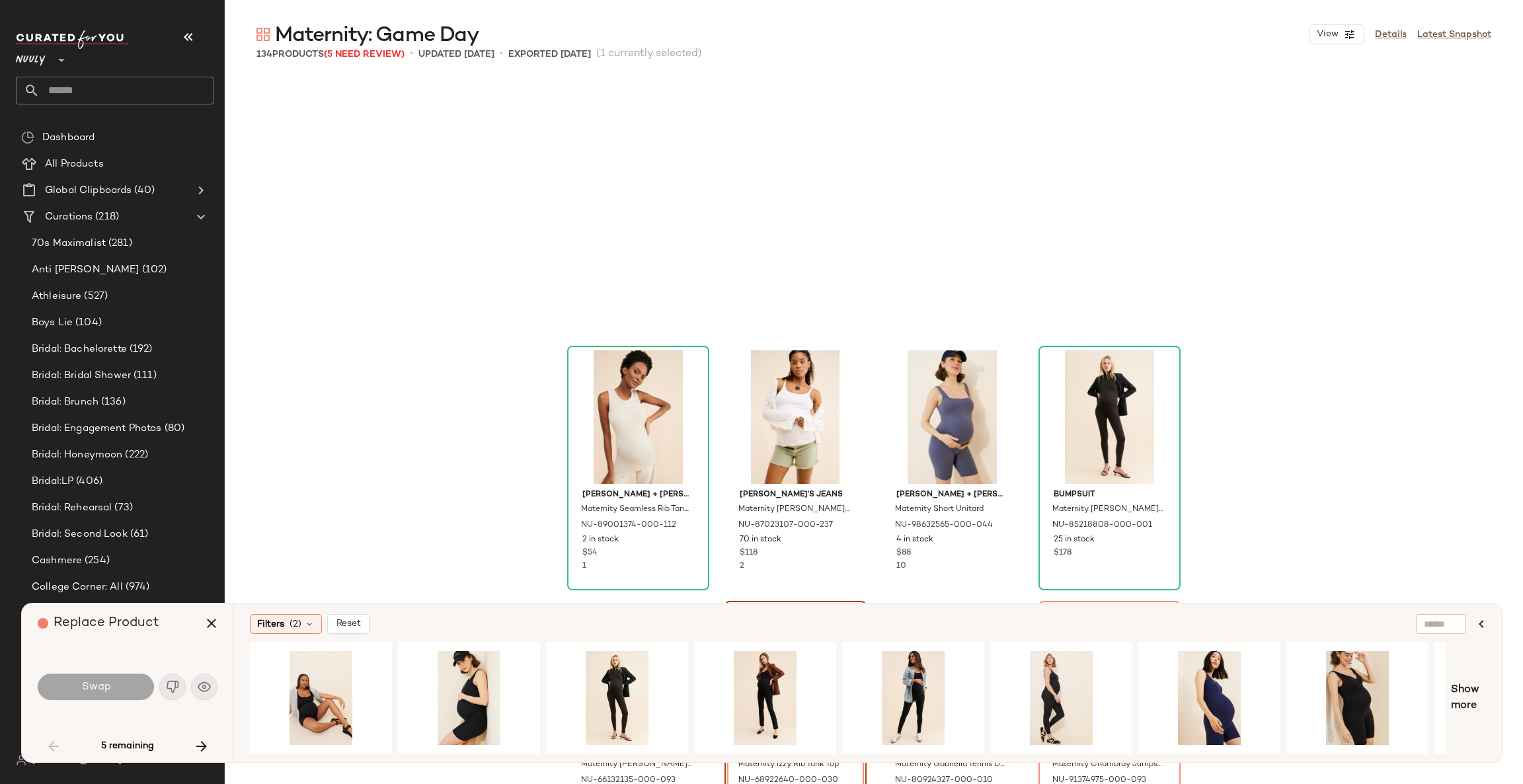
scroll to position [4082, 0]
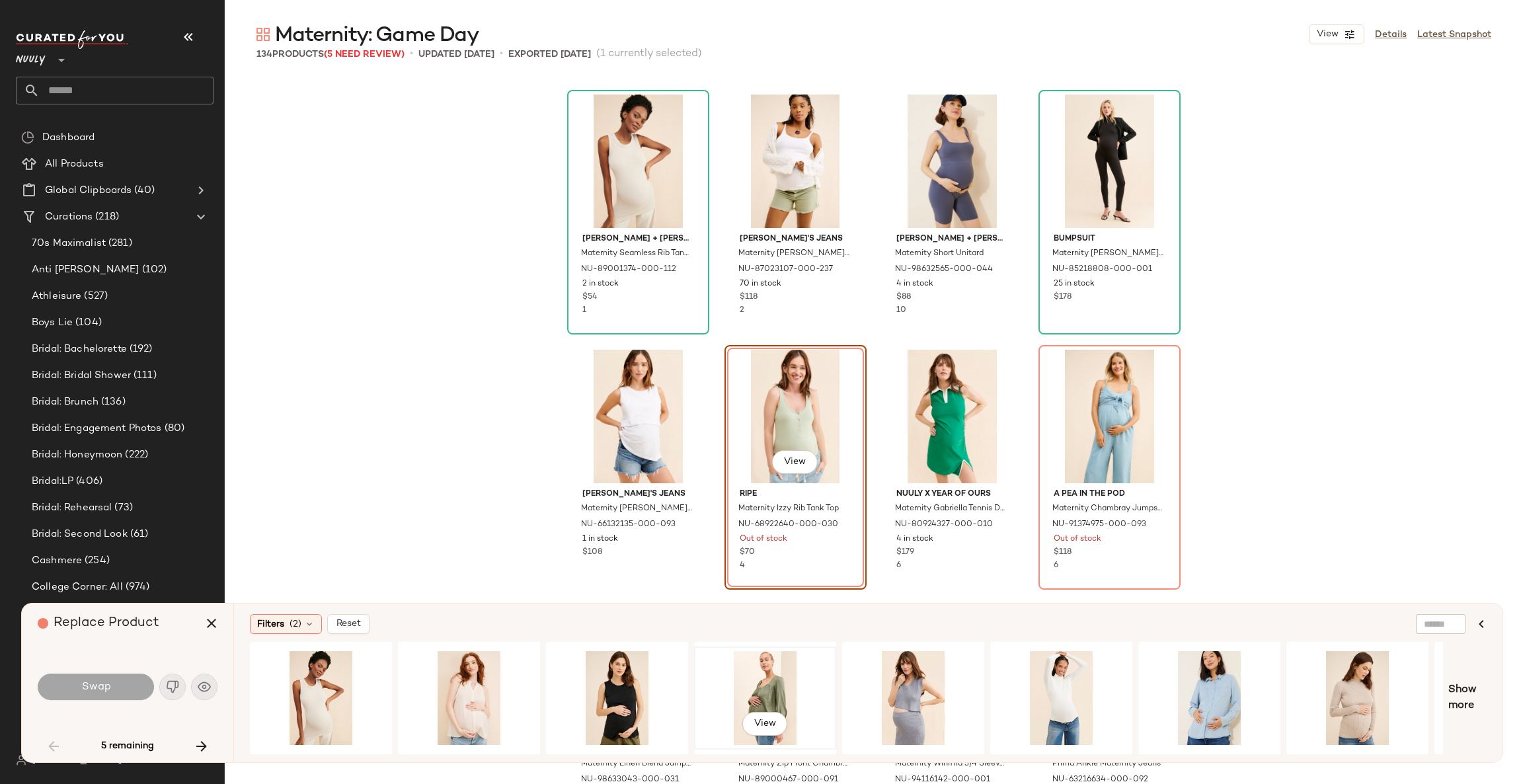
click at [747, 689] on div "View" at bounding box center [765, 698] width 133 height 94
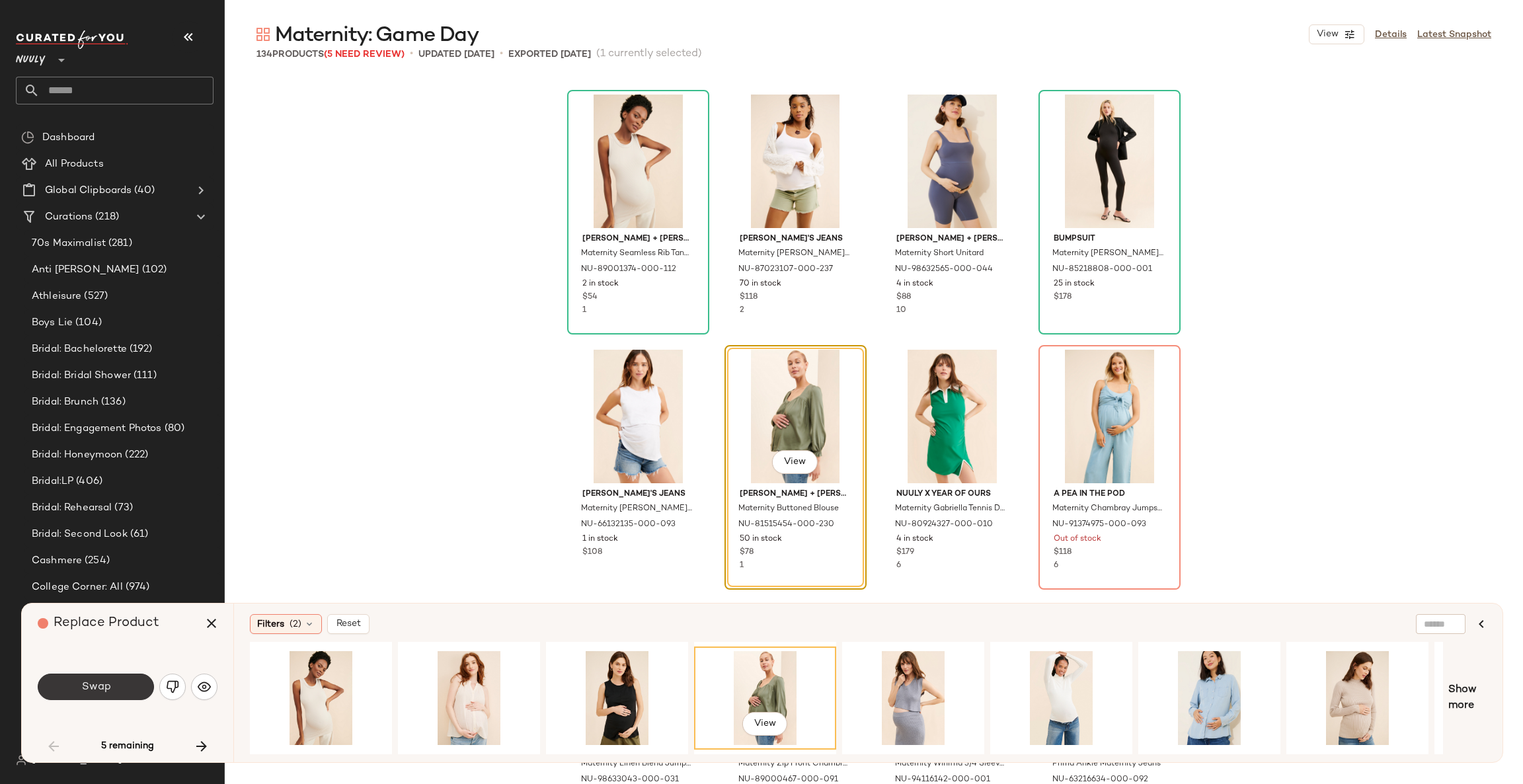
click at [120, 687] on button "Swap" at bounding box center [96, 687] width 117 height 26
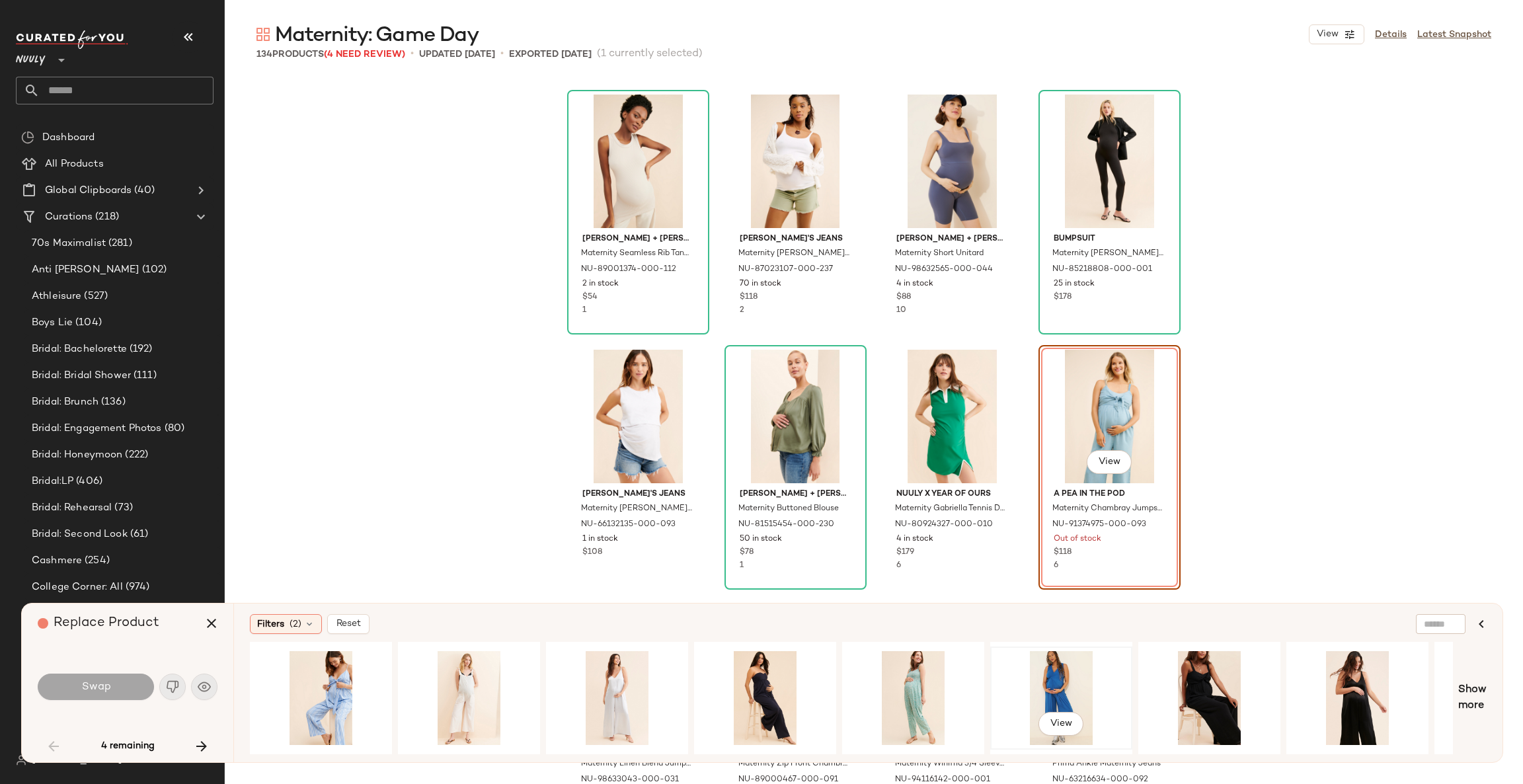
click at [1047, 680] on div "View" at bounding box center [1061, 698] width 133 height 94
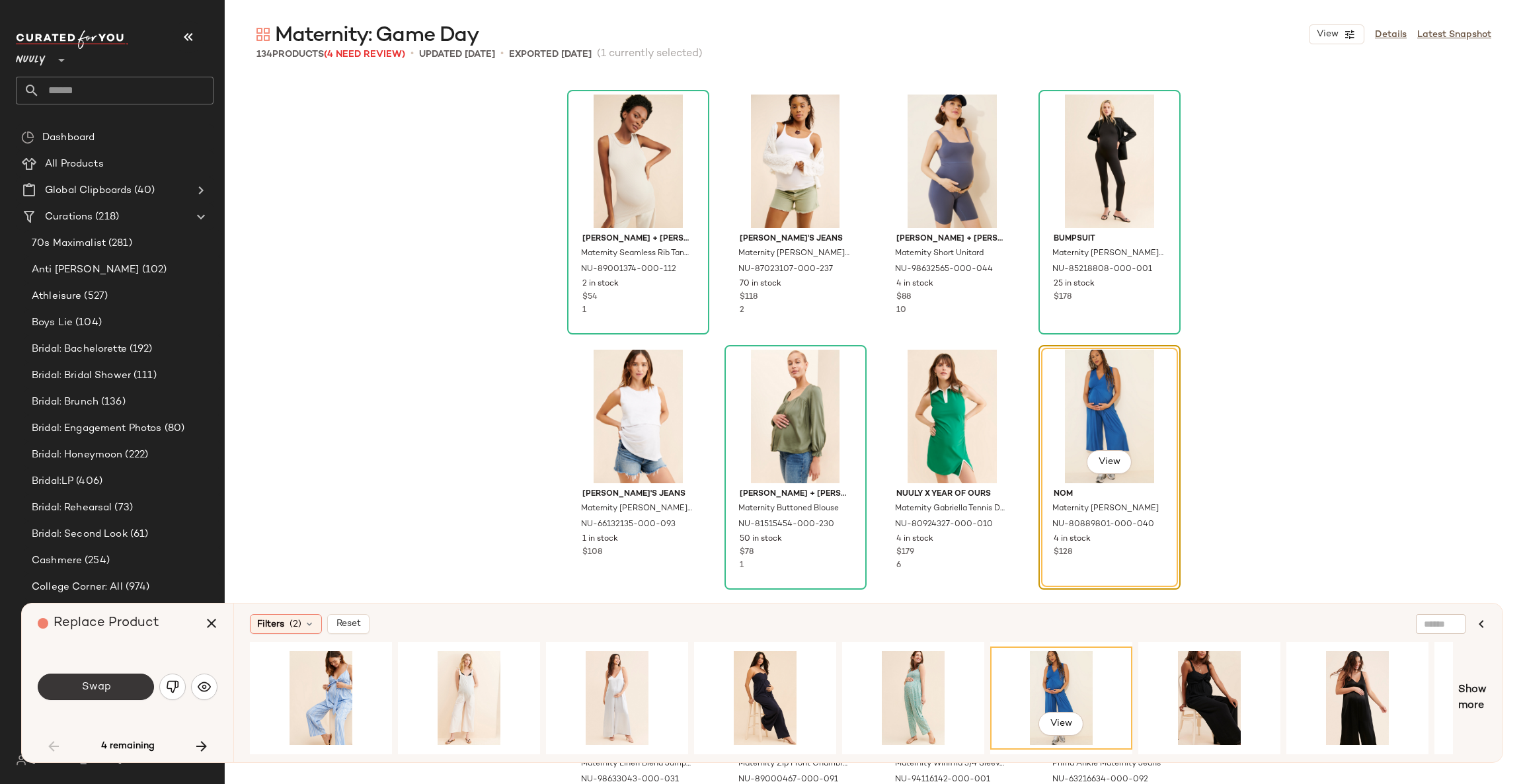
click at [121, 693] on button "Swap" at bounding box center [96, 687] width 117 height 26
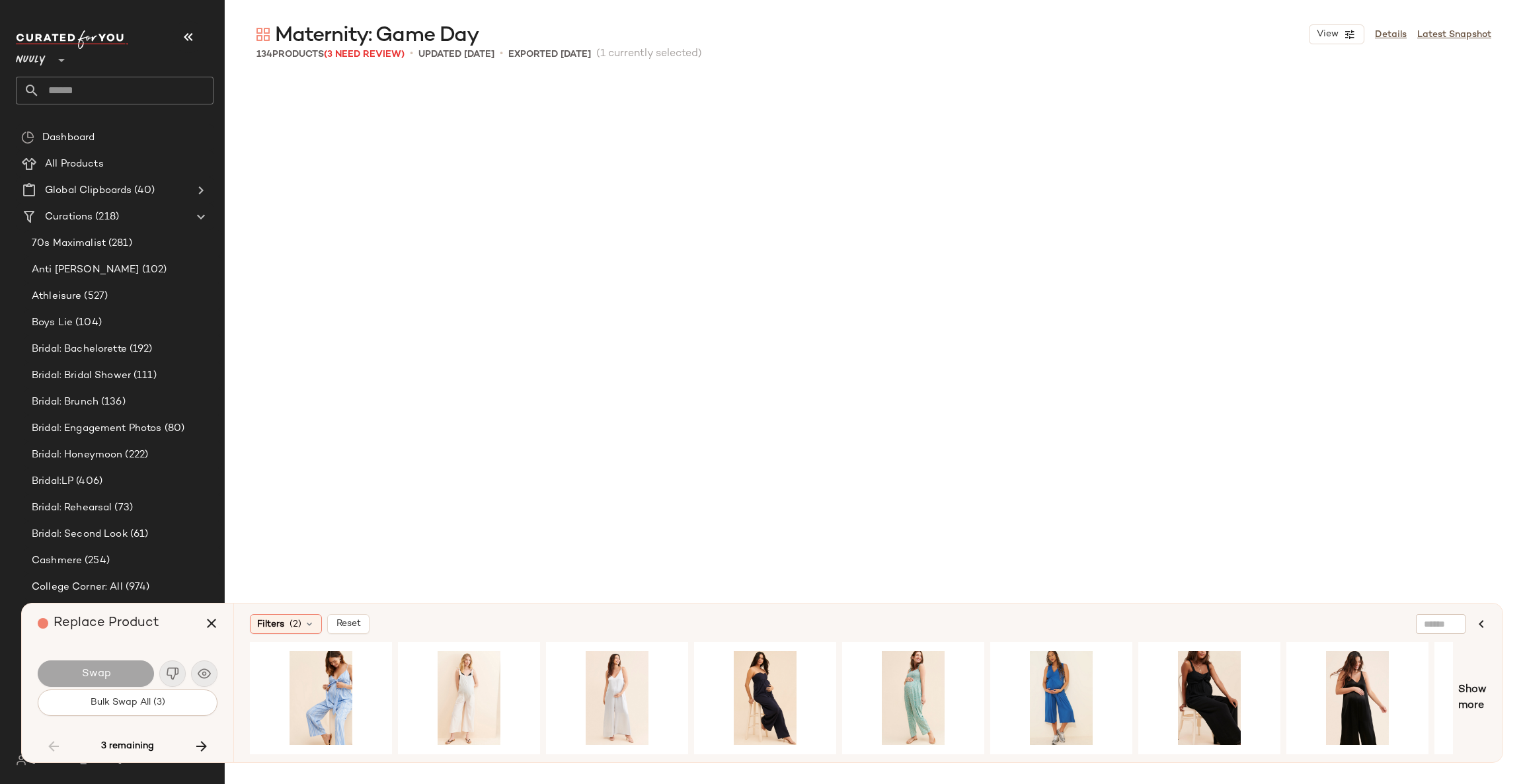
scroll to position [5102, 0]
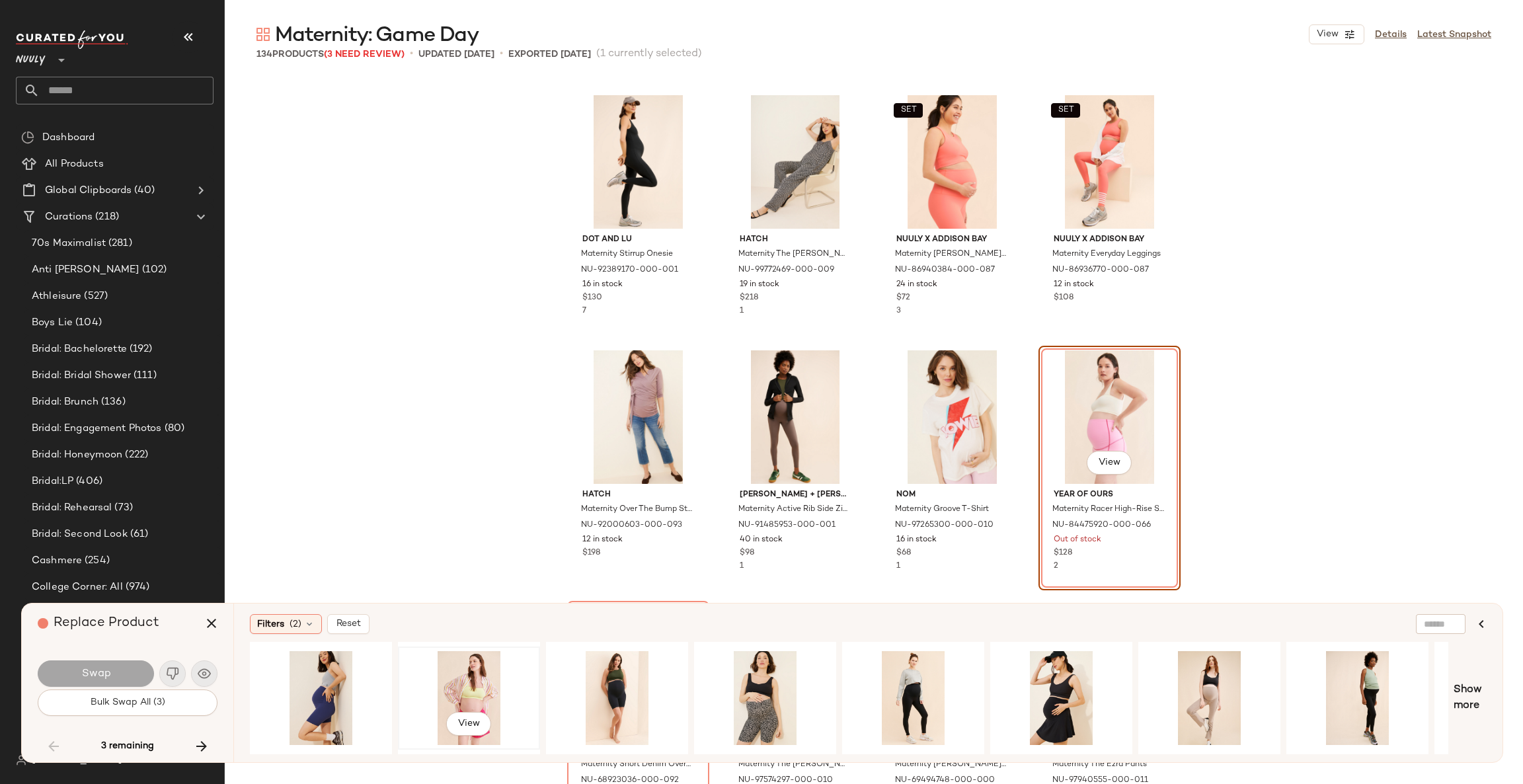
click at [459, 693] on div "View" at bounding box center [469, 698] width 133 height 94
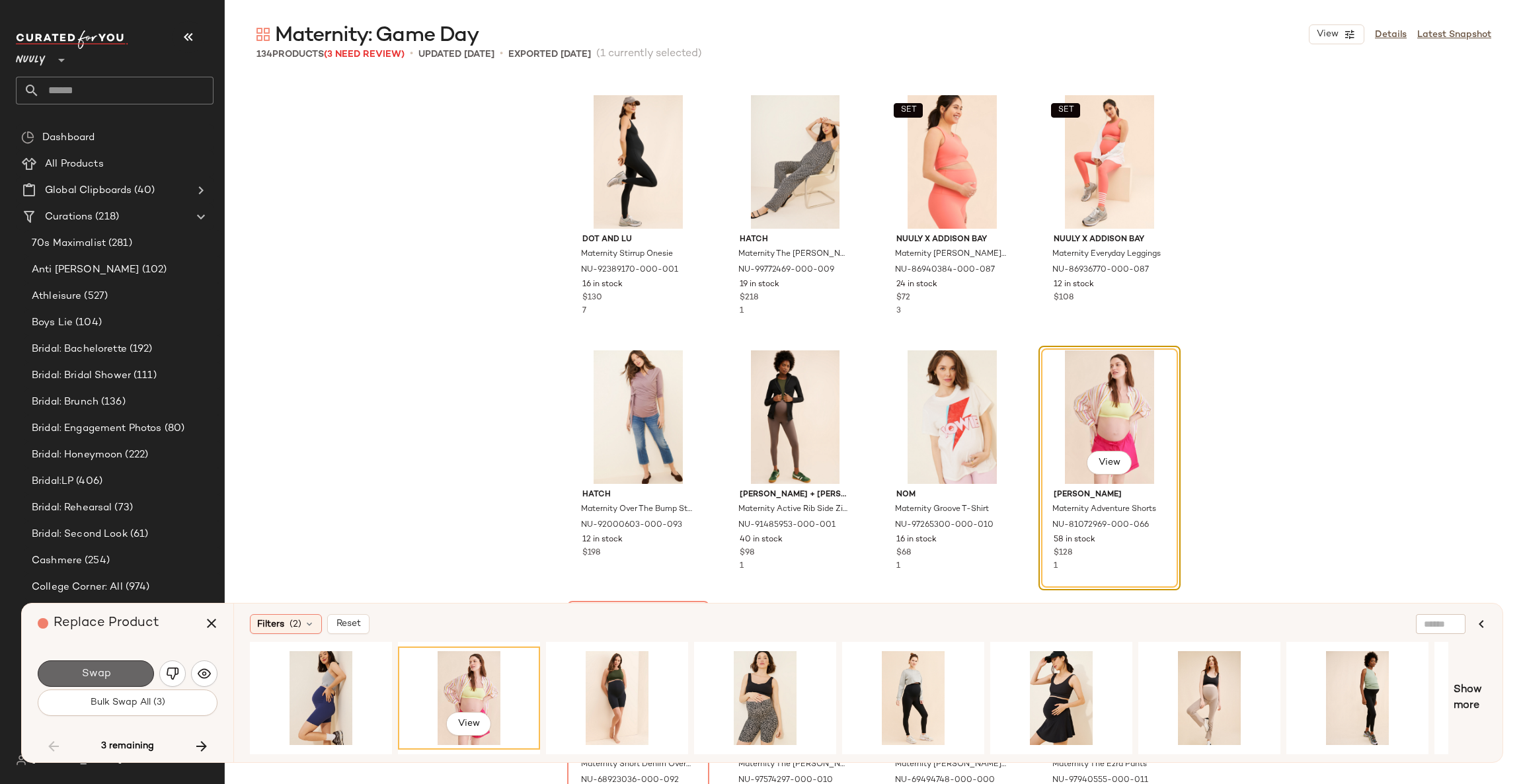
click at [133, 670] on button "Swap" at bounding box center [96, 673] width 117 height 26
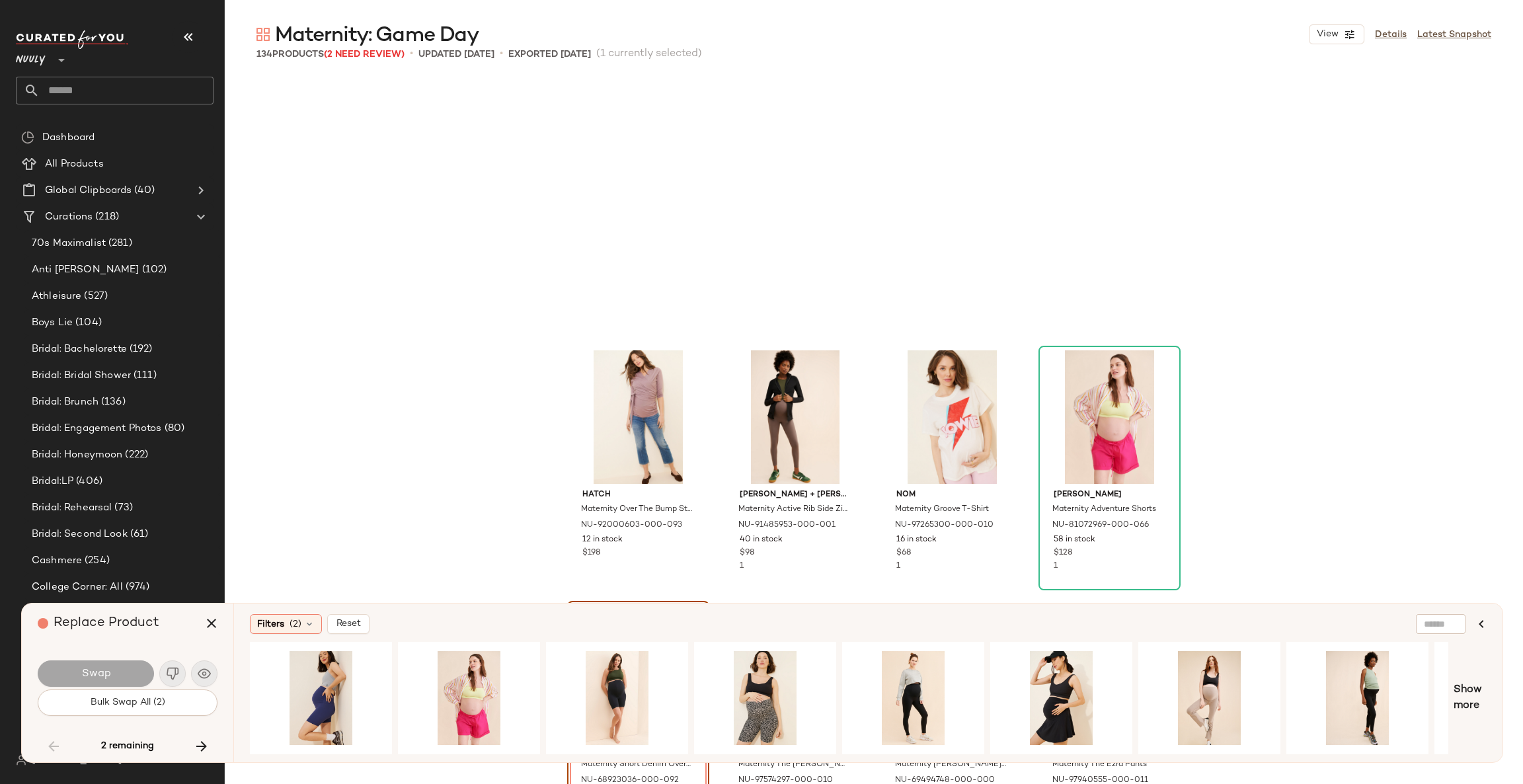
scroll to position [5357, 0]
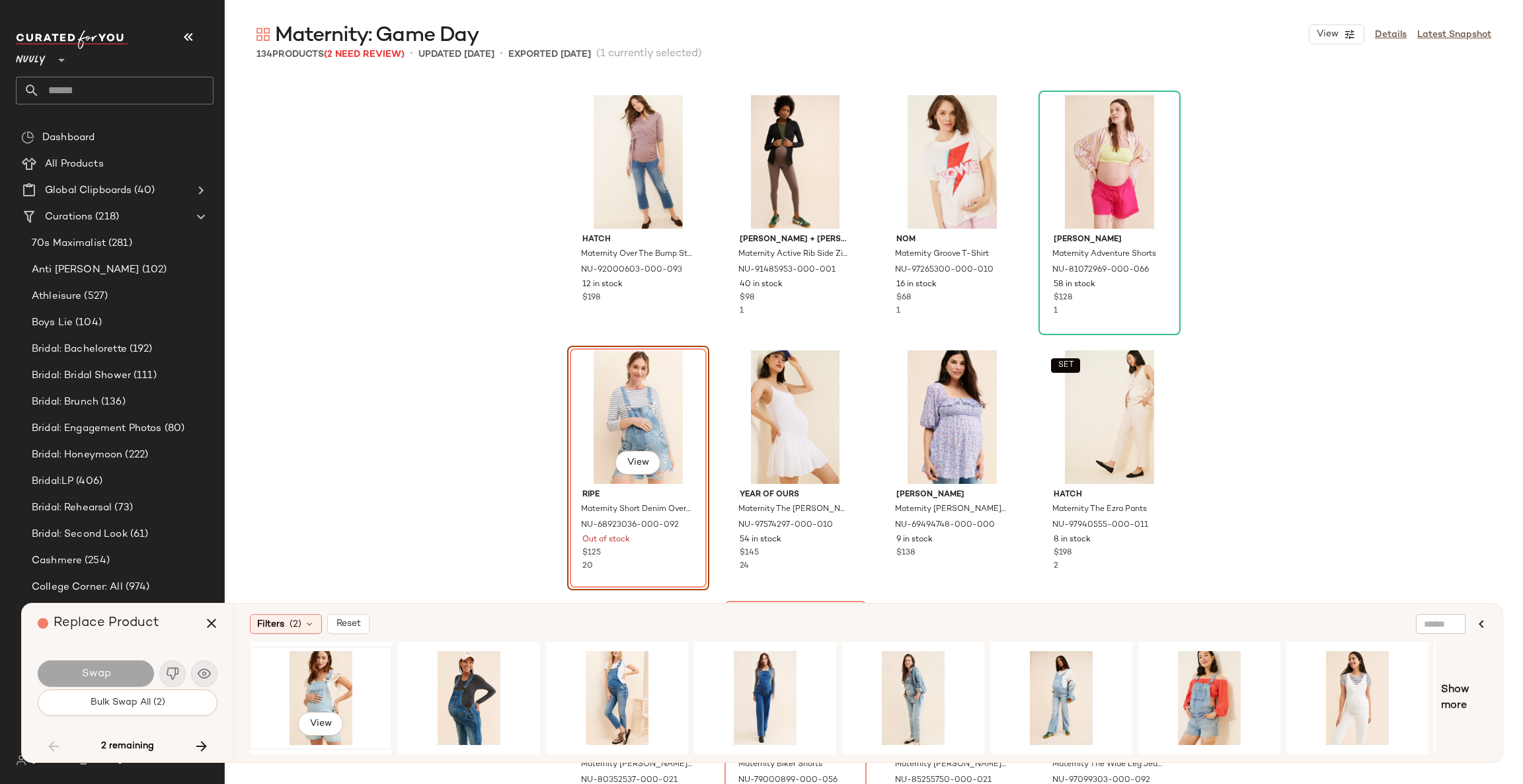
click at [313, 672] on div "View" at bounding box center [321, 698] width 133 height 94
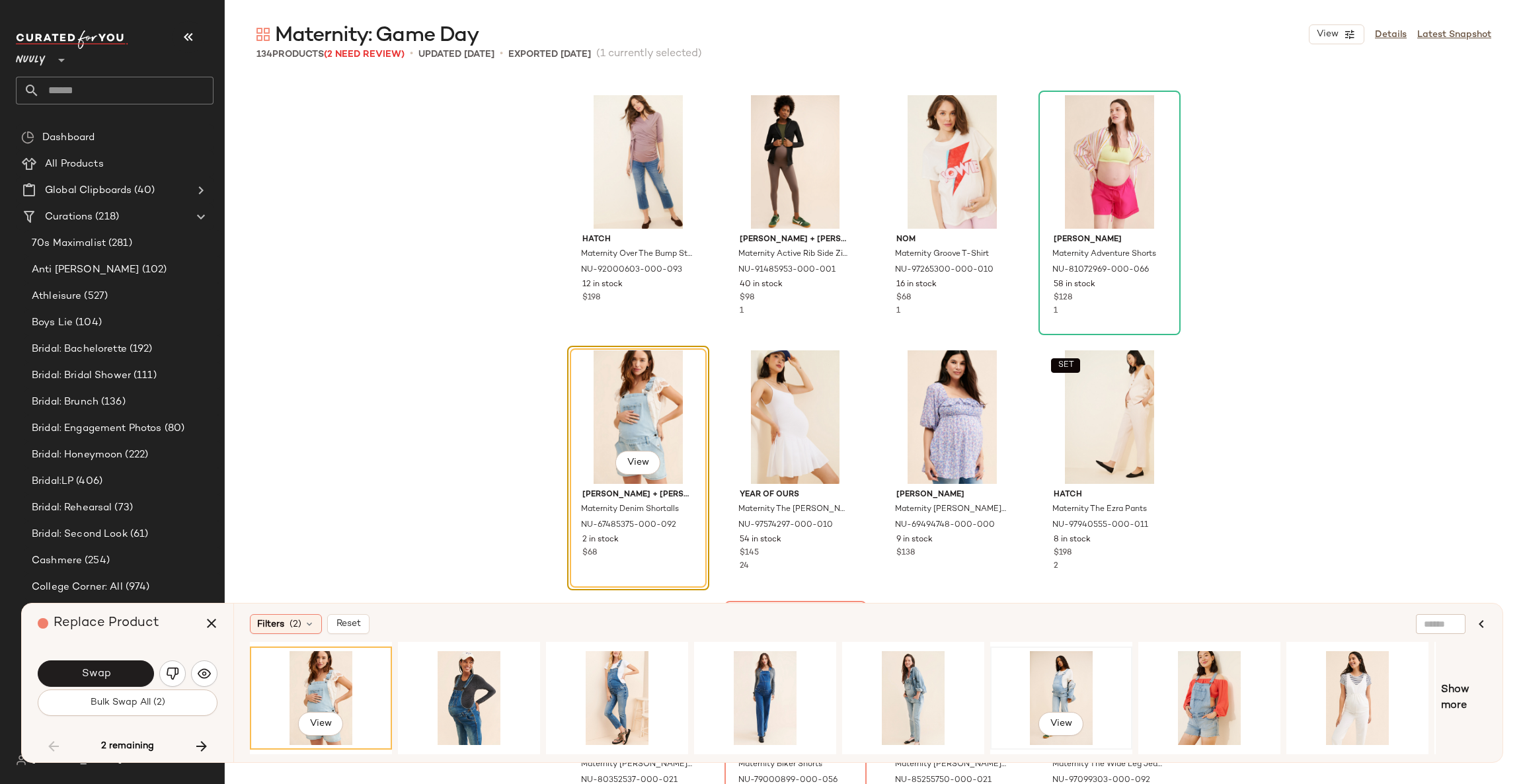
click at [1066, 686] on div "View" at bounding box center [1061, 698] width 133 height 94
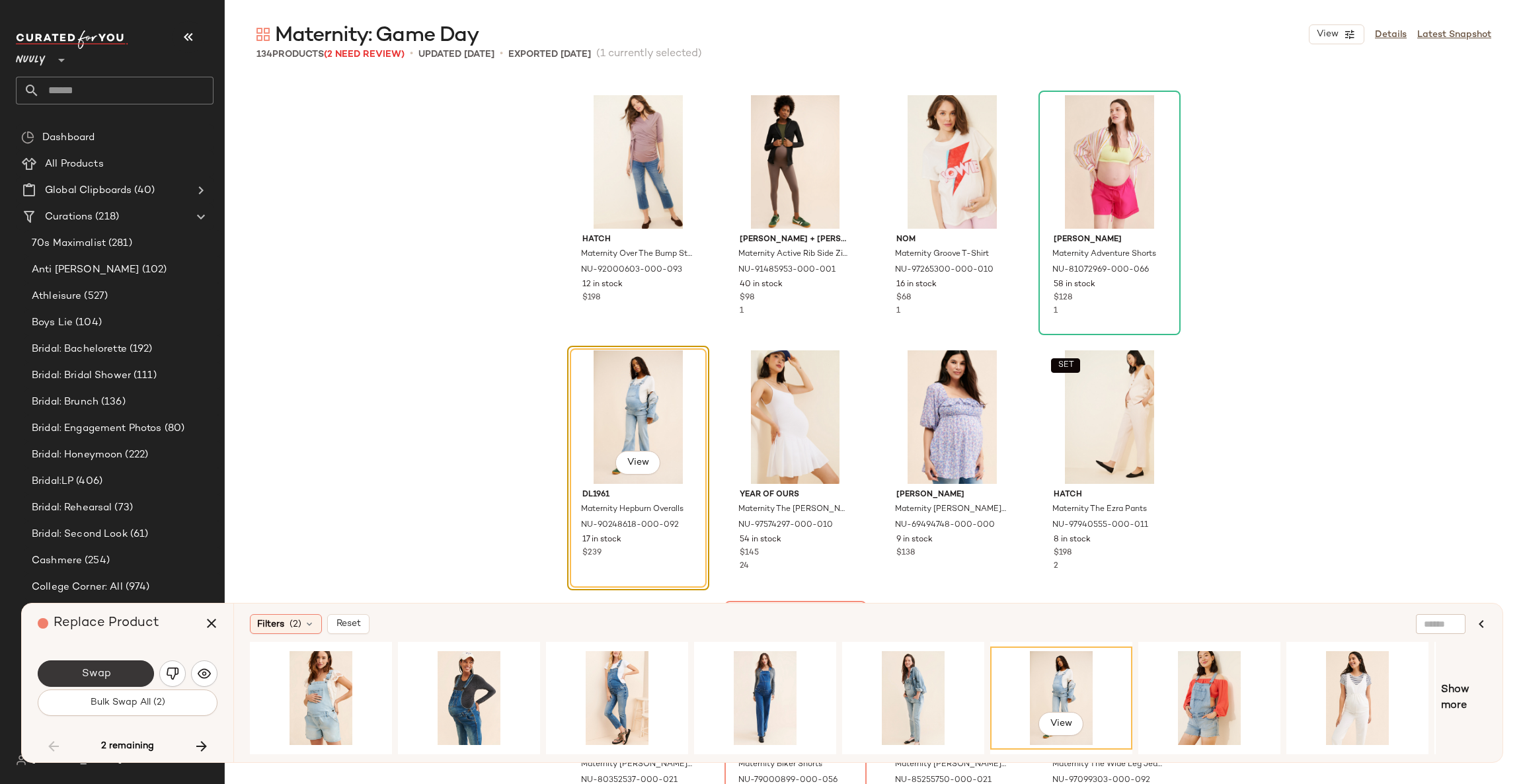
click at [64, 668] on button "Swap" at bounding box center [96, 673] width 117 height 26
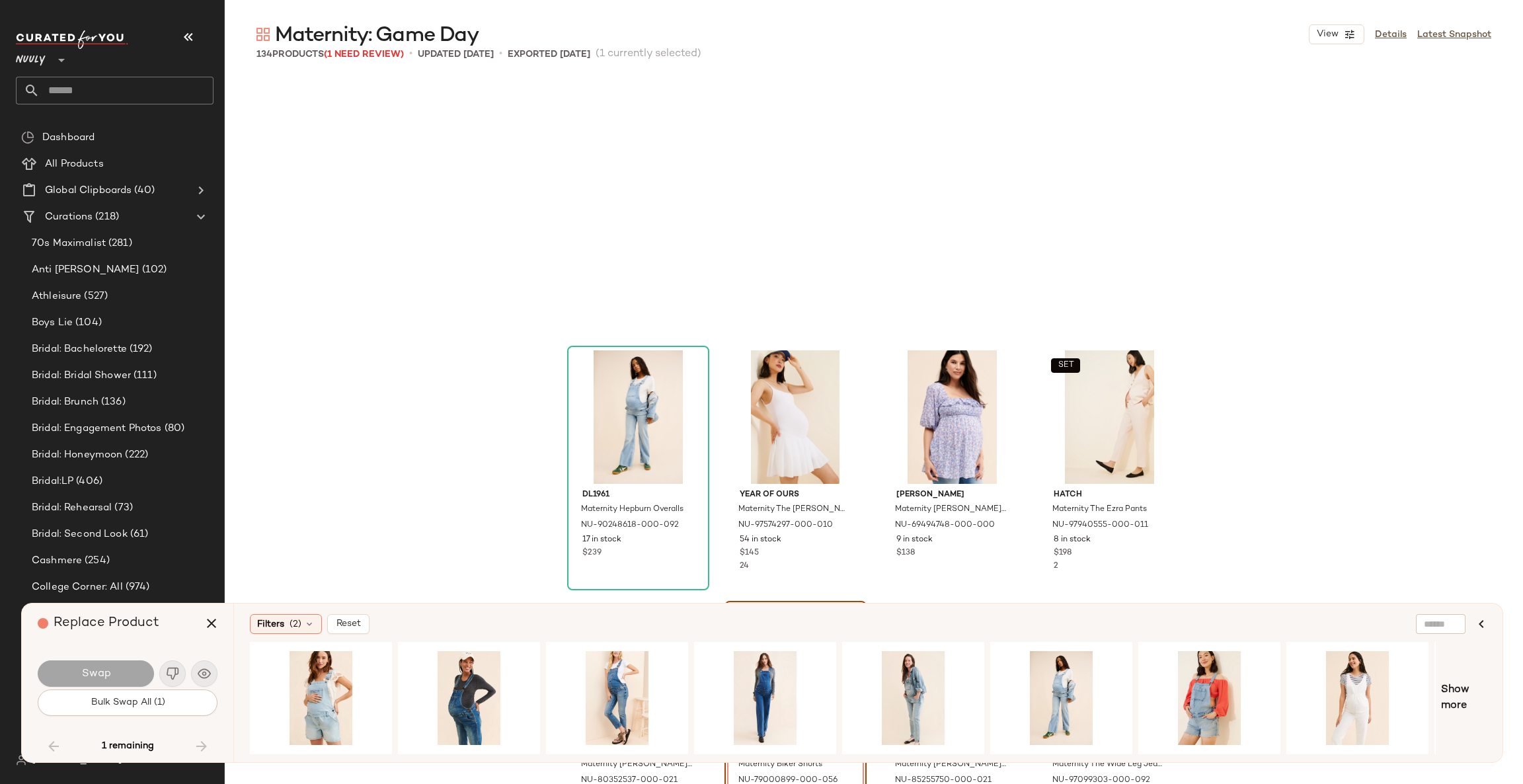
scroll to position [5613, 0]
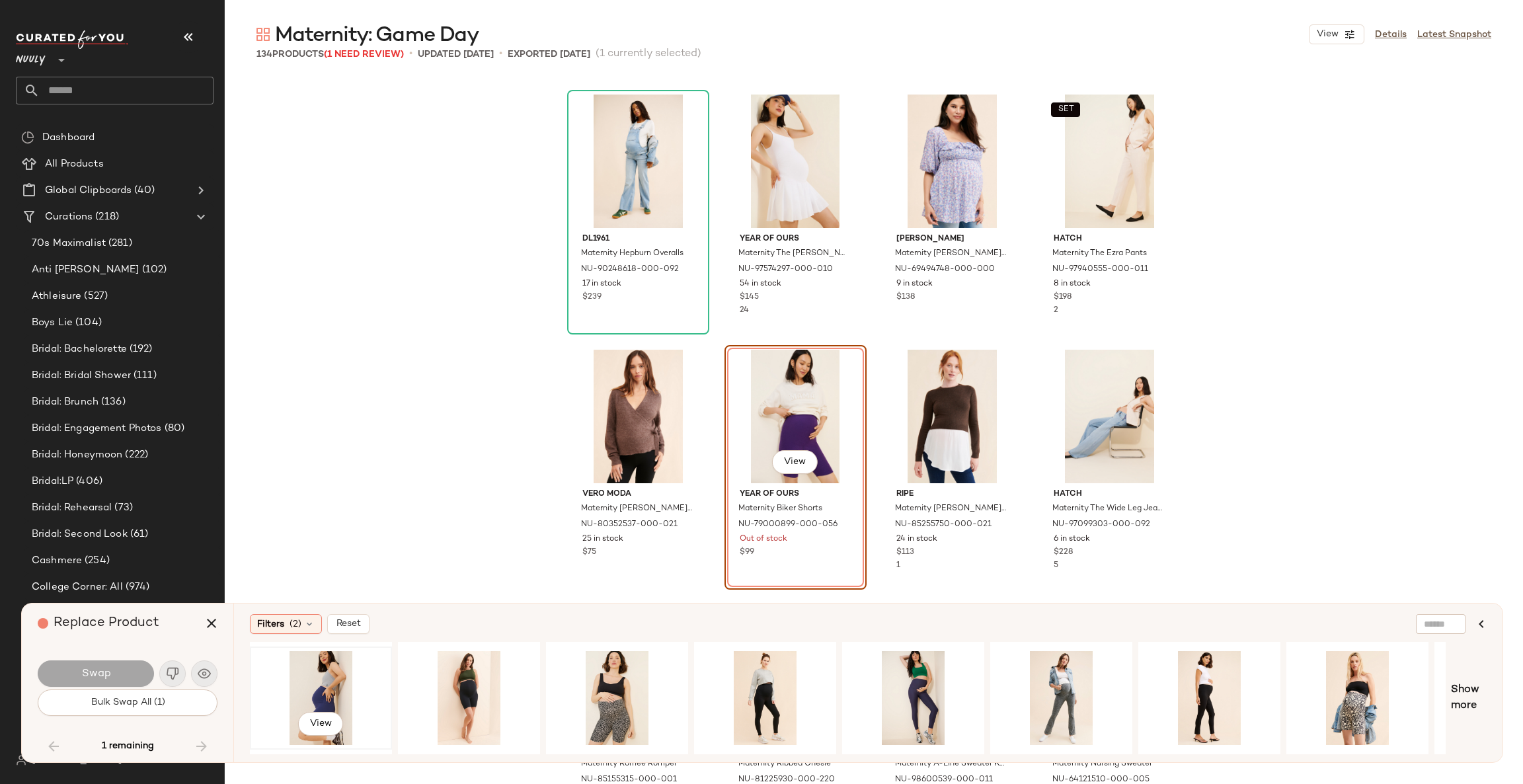
click at [327, 683] on div "View" at bounding box center [321, 698] width 133 height 94
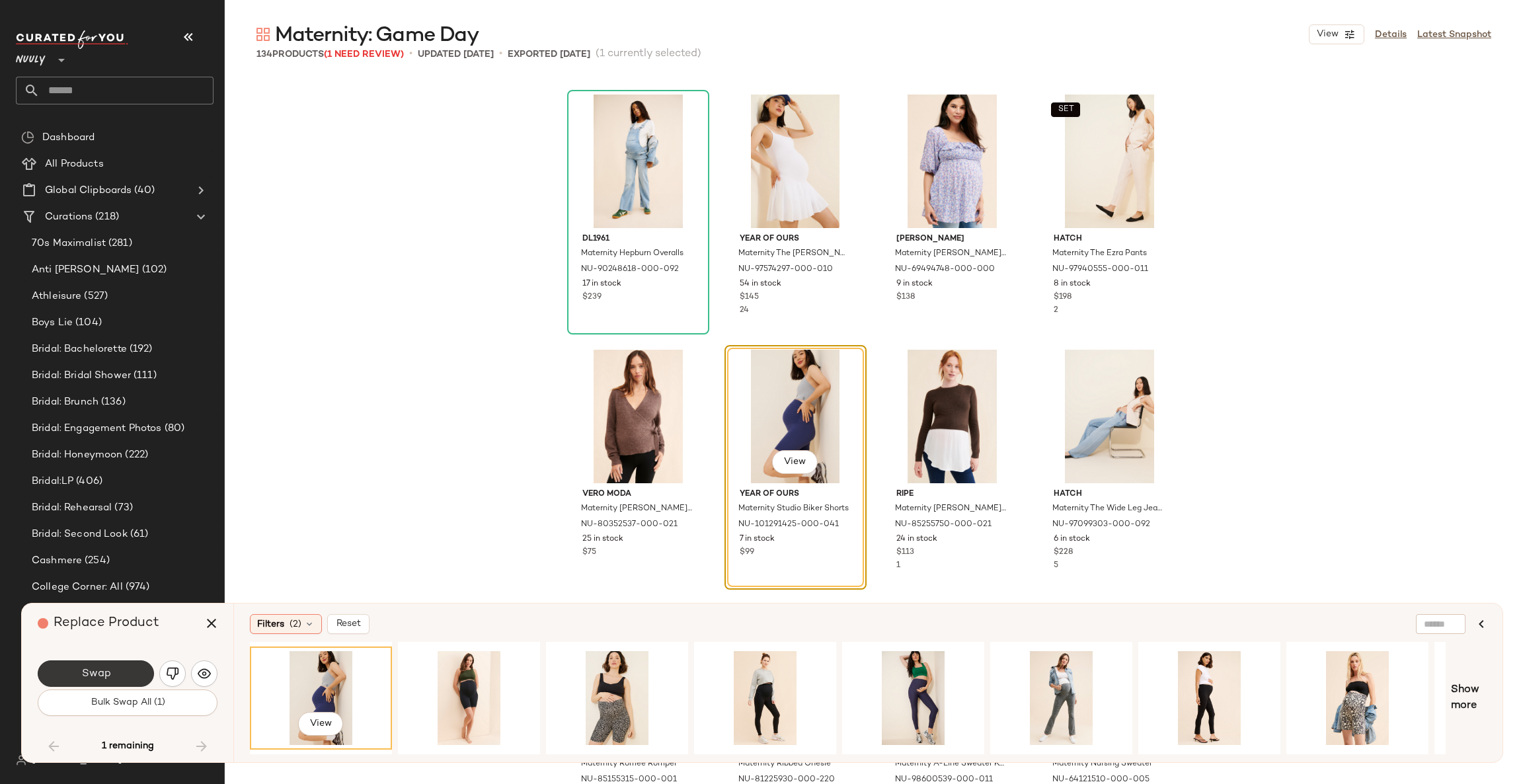
click at [130, 677] on button "Swap" at bounding box center [96, 673] width 117 height 26
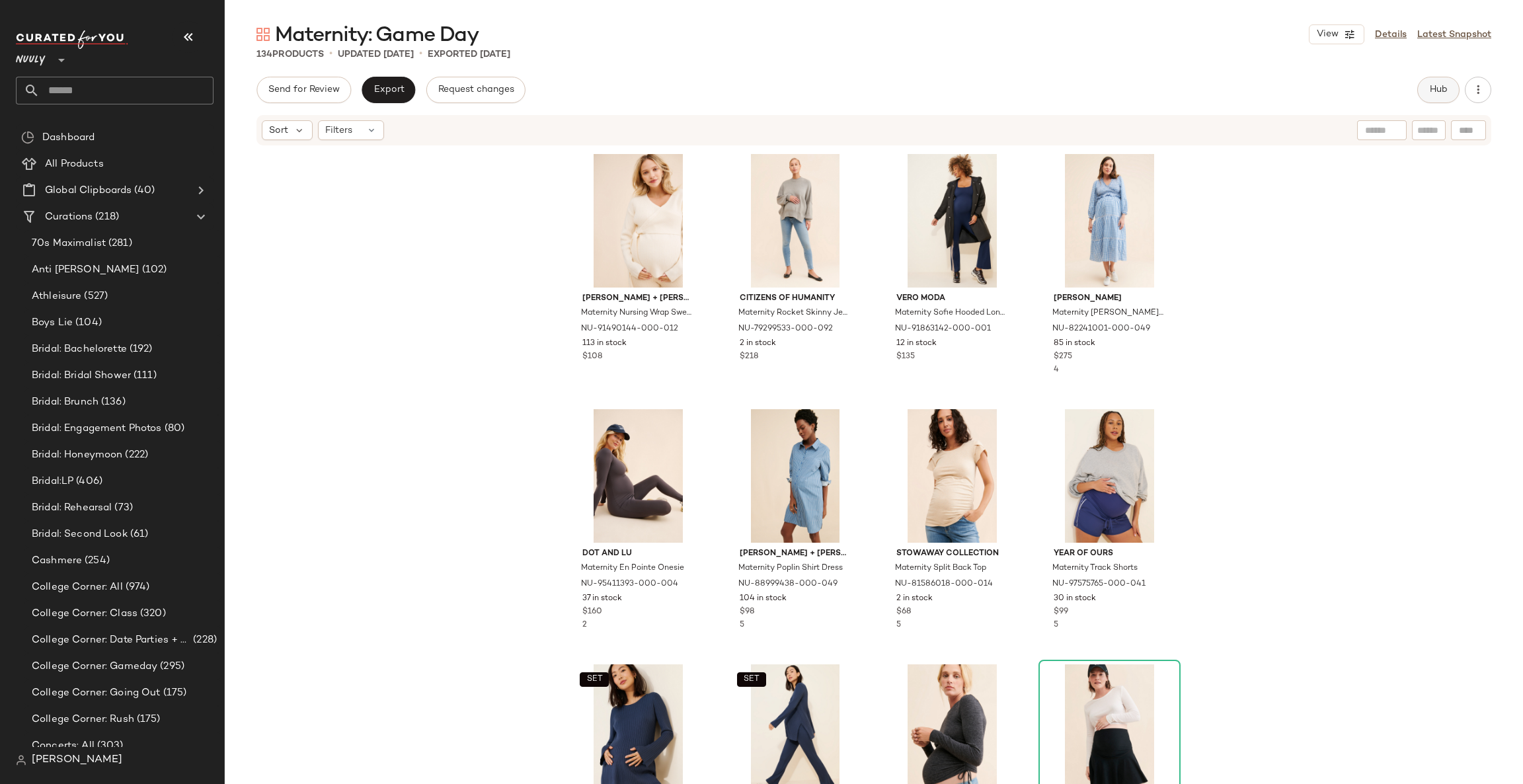
click at [1434, 93] on span "Hub" at bounding box center [1438, 89] width 18 height 10
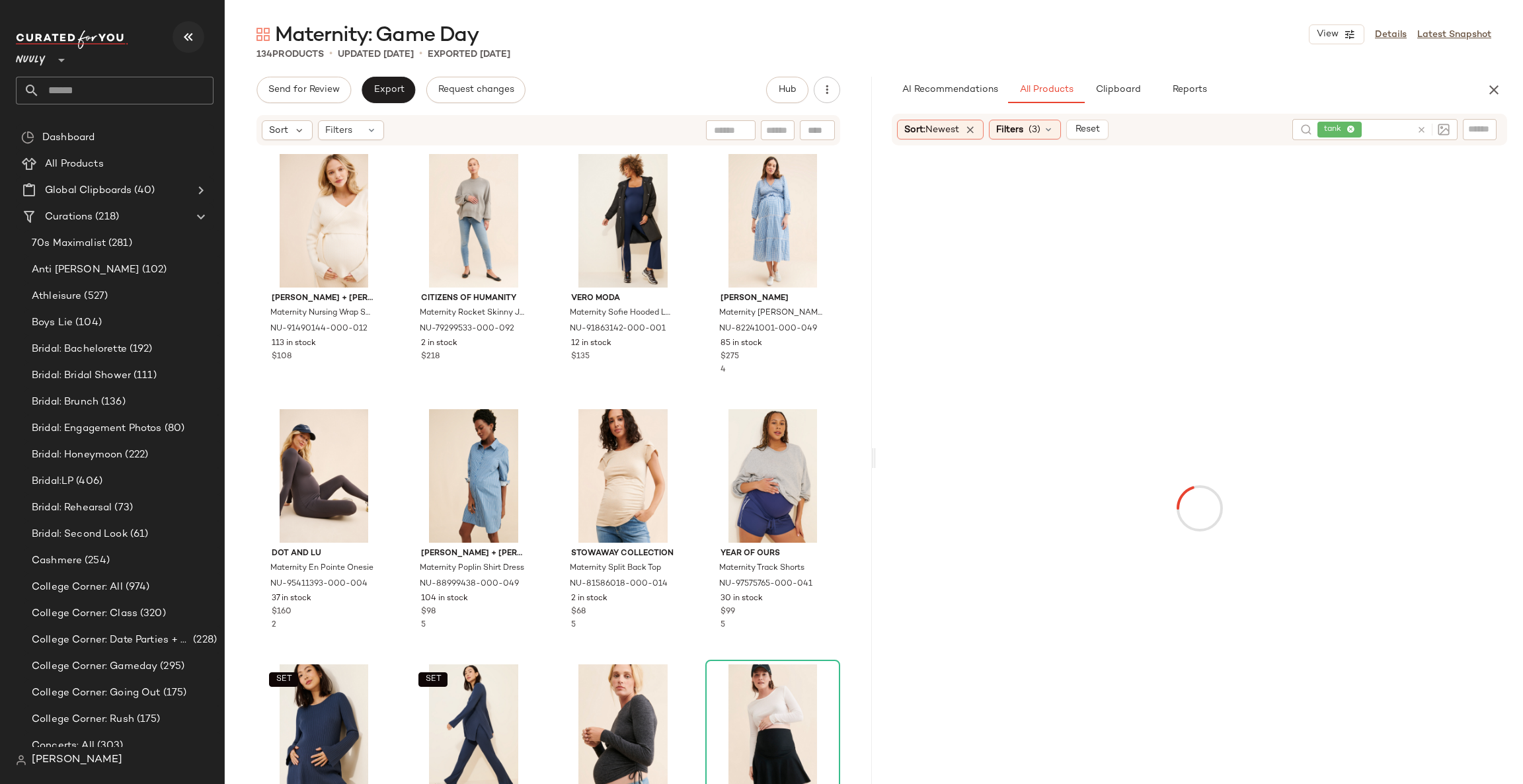
click at [187, 36] on icon "button" at bounding box center [188, 37] width 16 height 16
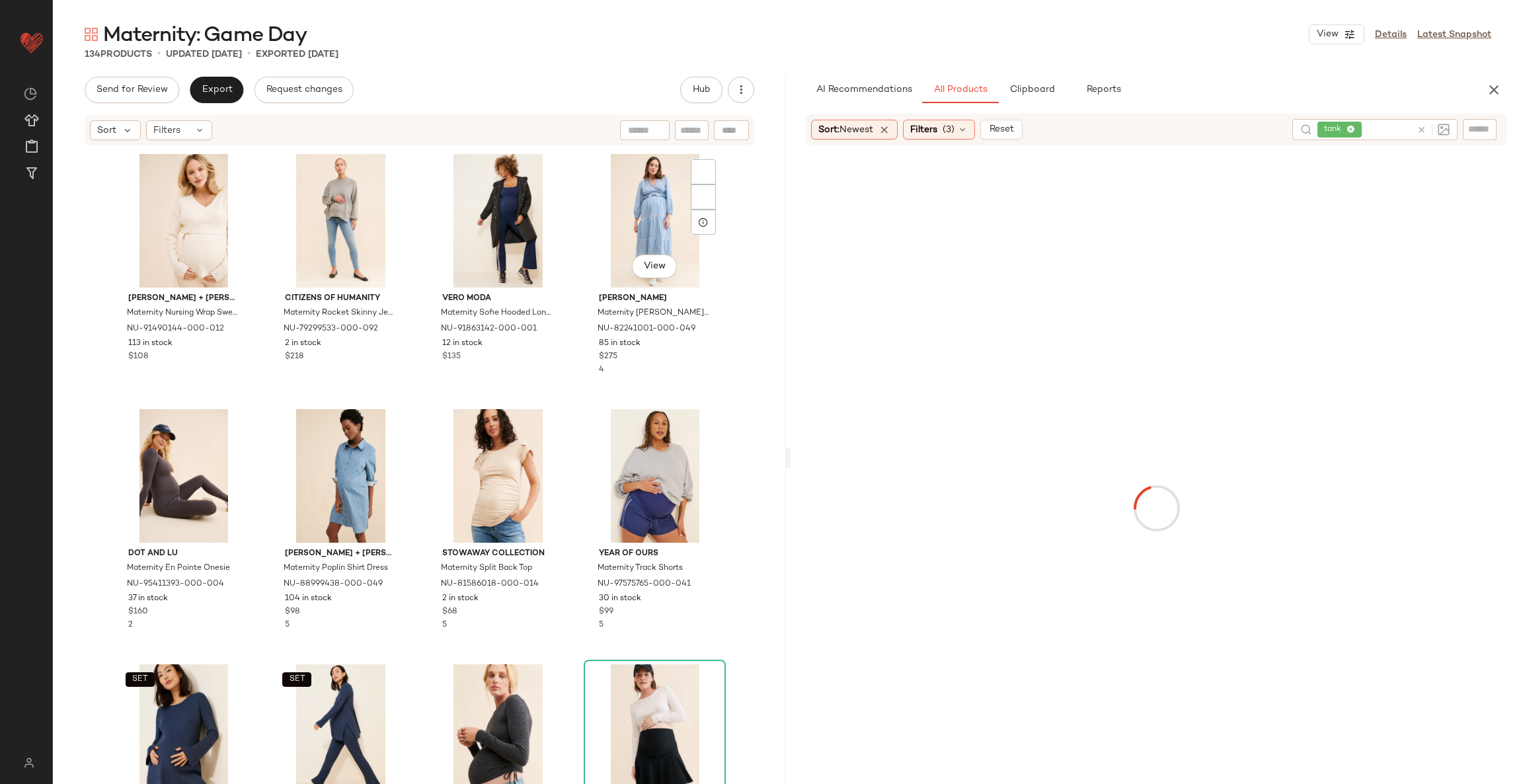
click at [1422, 129] on icon at bounding box center [1422, 129] width 10 height 10
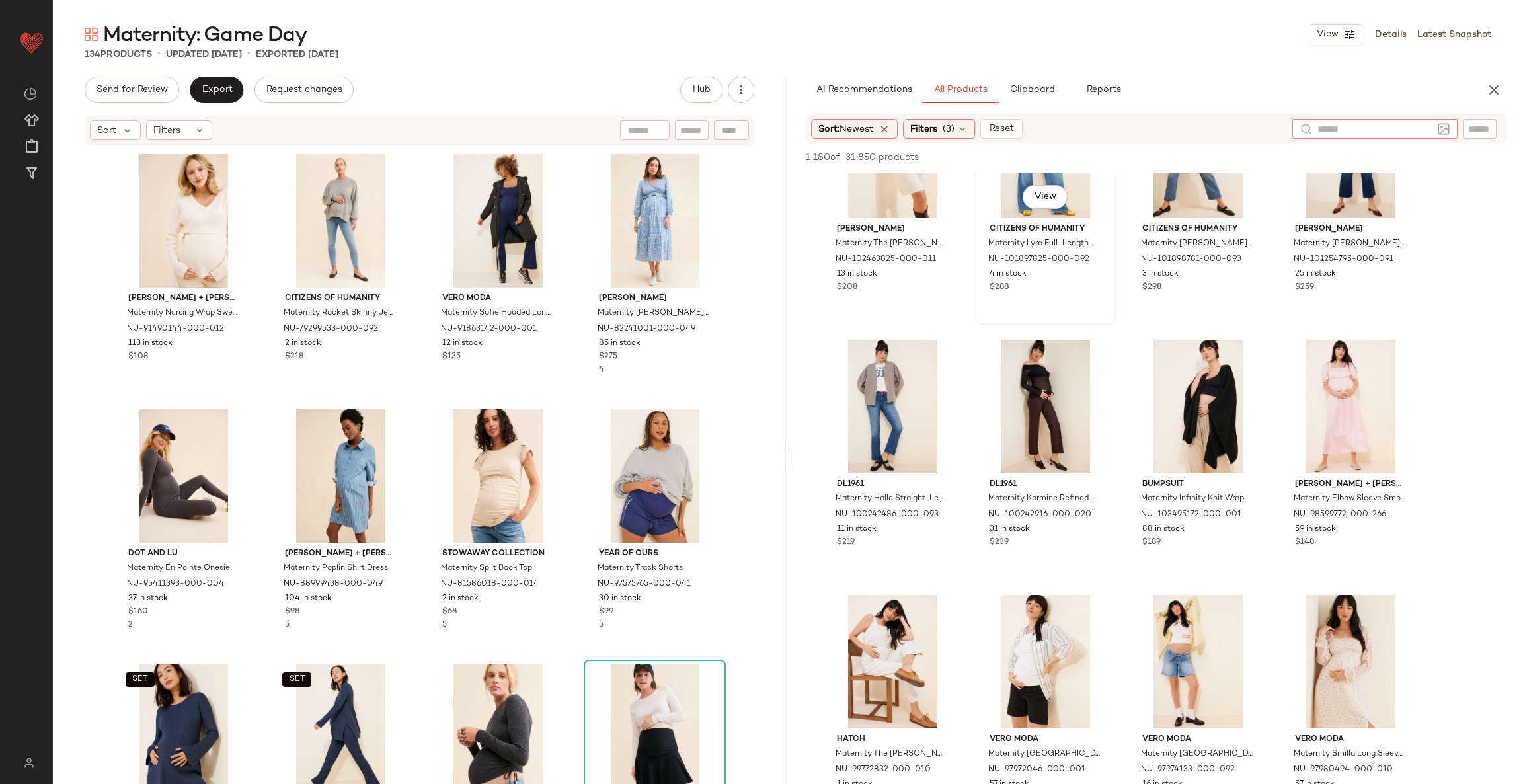
scroll to position [1189, 0]
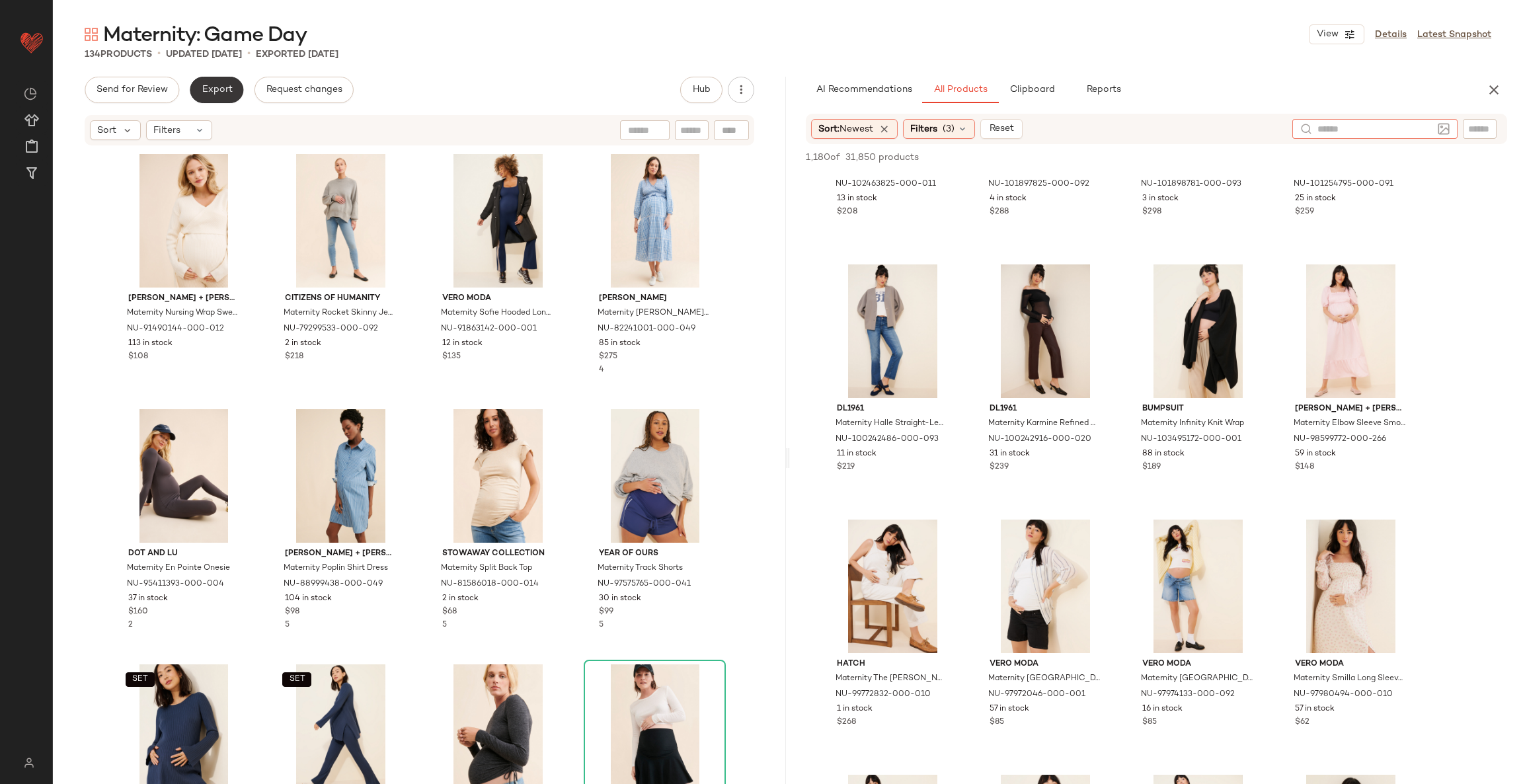
click at [229, 93] on span "Export" at bounding box center [216, 89] width 31 height 10
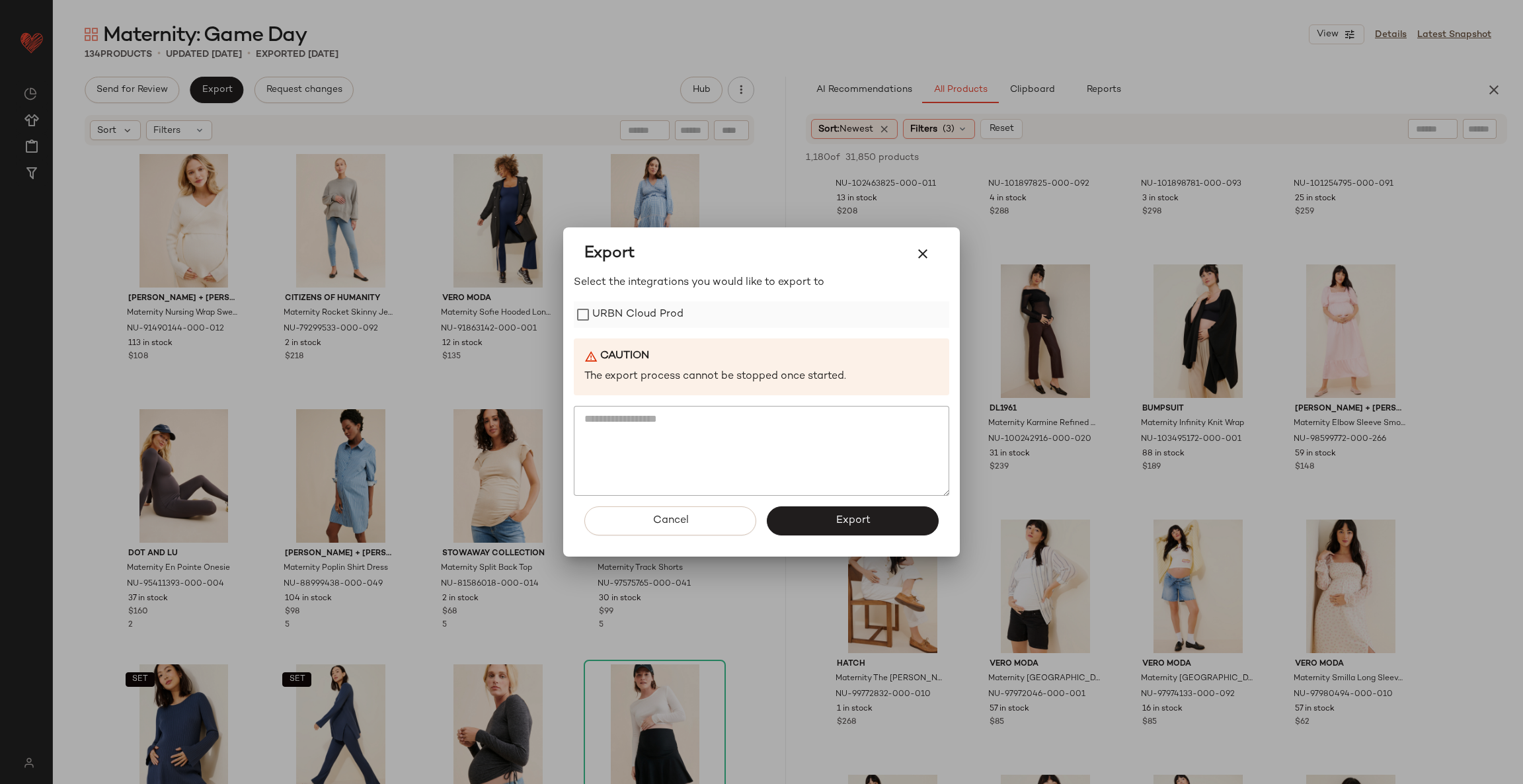
click at [665, 307] on label "URBN Cloud Prod" at bounding box center [638, 315] width 91 height 26
click at [791, 525] on button "Export" at bounding box center [852, 521] width 172 height 29
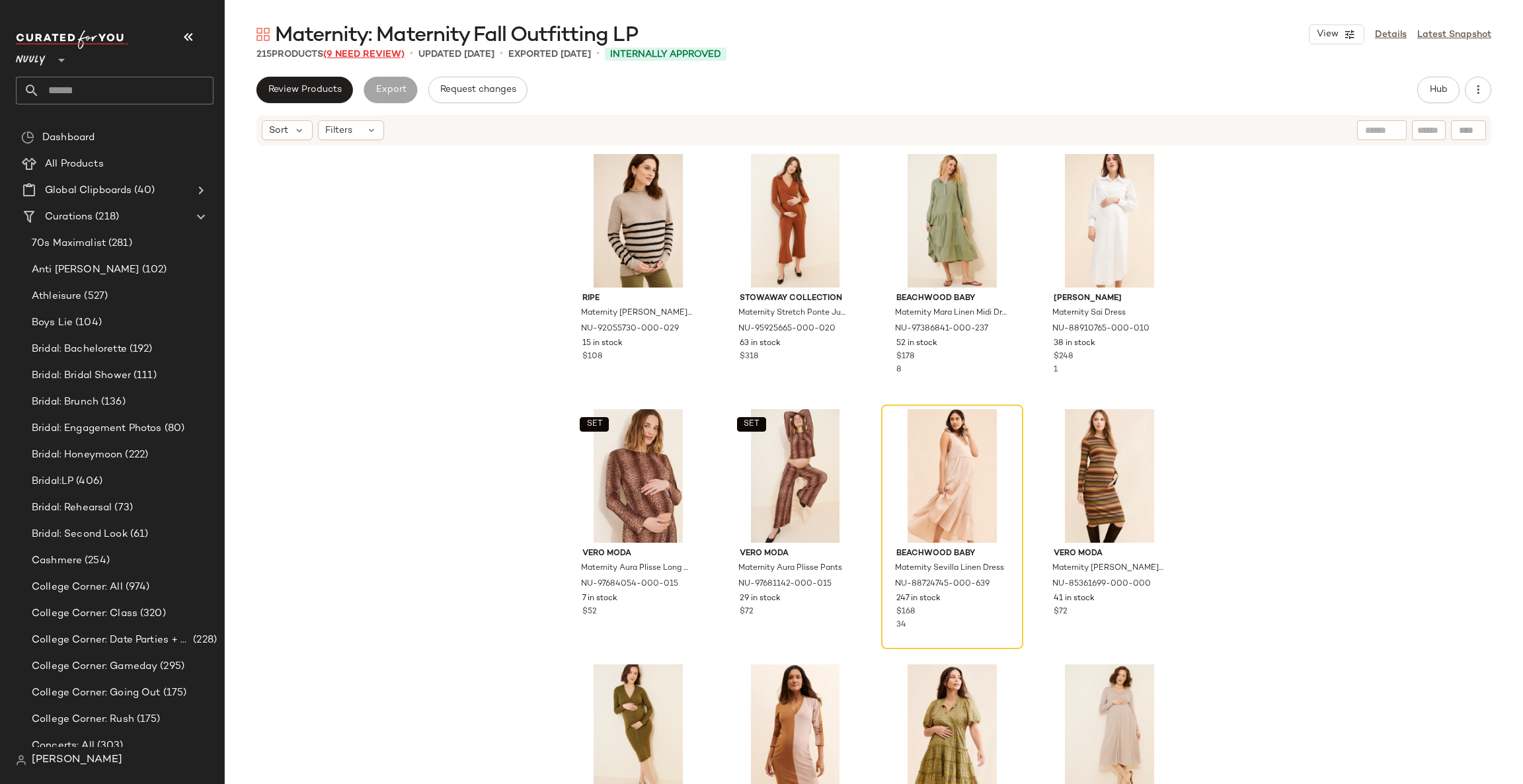
click at [383, 50] on span "(9 Need Review)" at bounding box center [364, 54] width 81 height 10
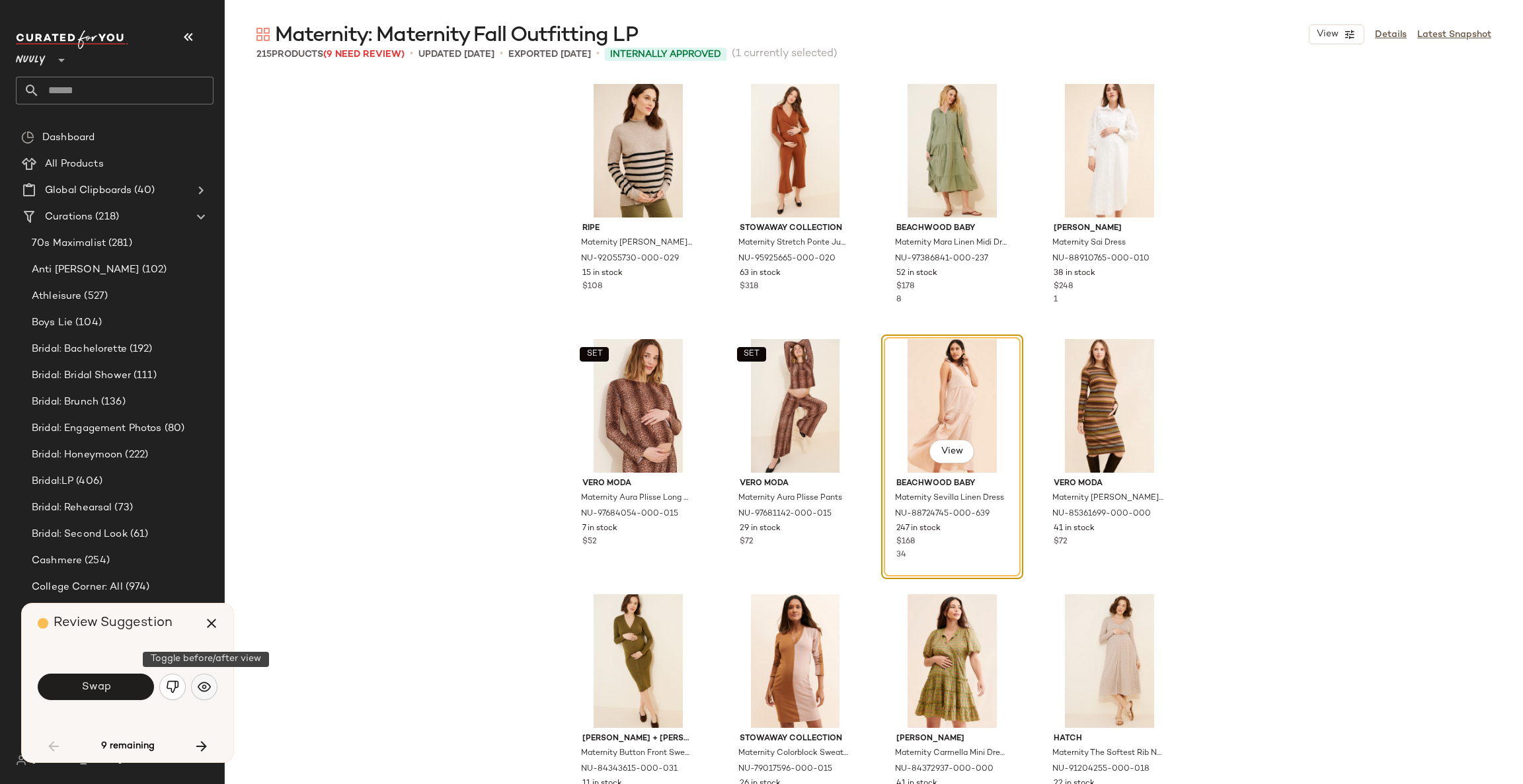
click at [196, 683] on button "button" at bounding box center [204, 687] width 26 height 26
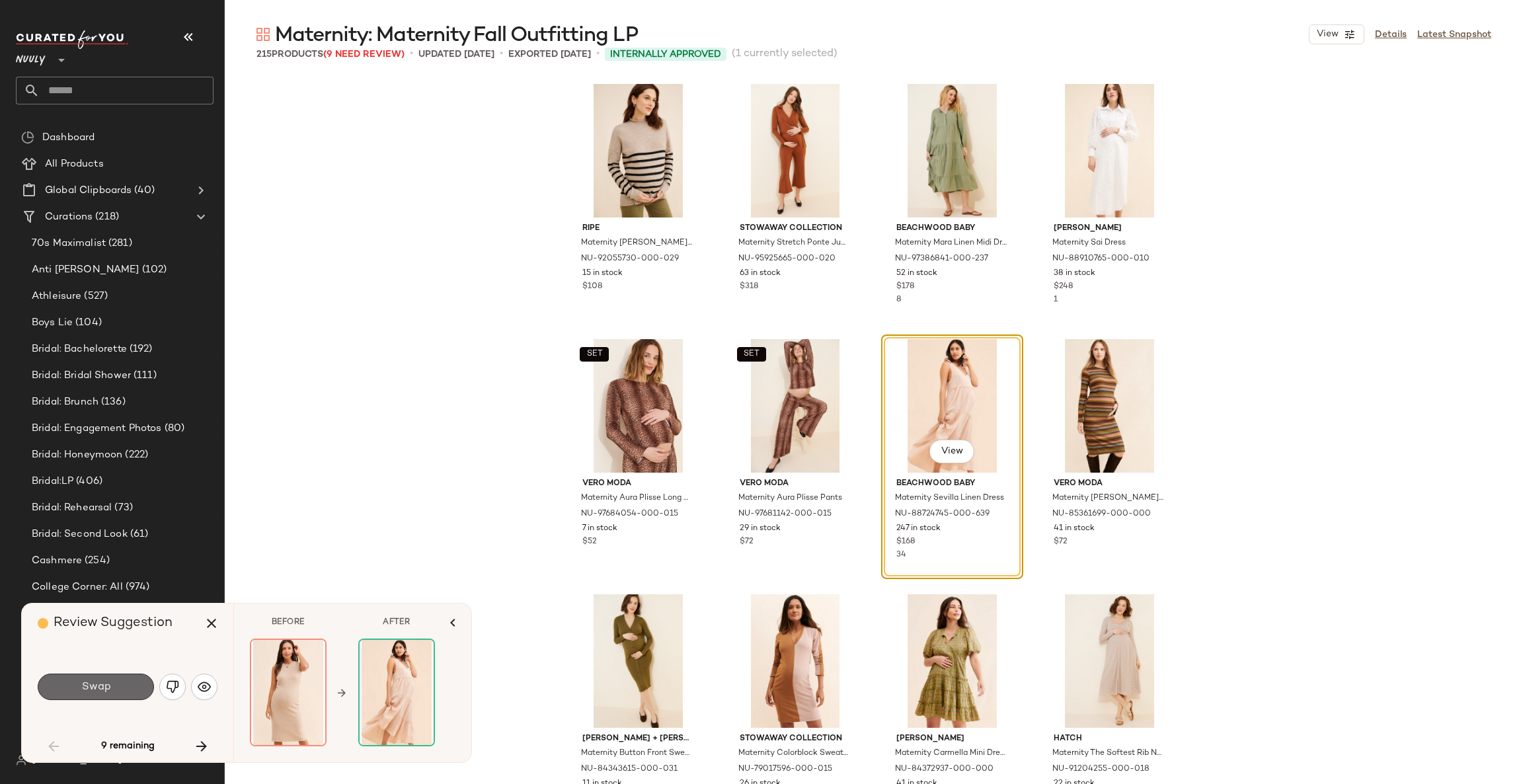
click at [129, 682] on button "Swap" at bounding box center [96, 687] width 117 height 26
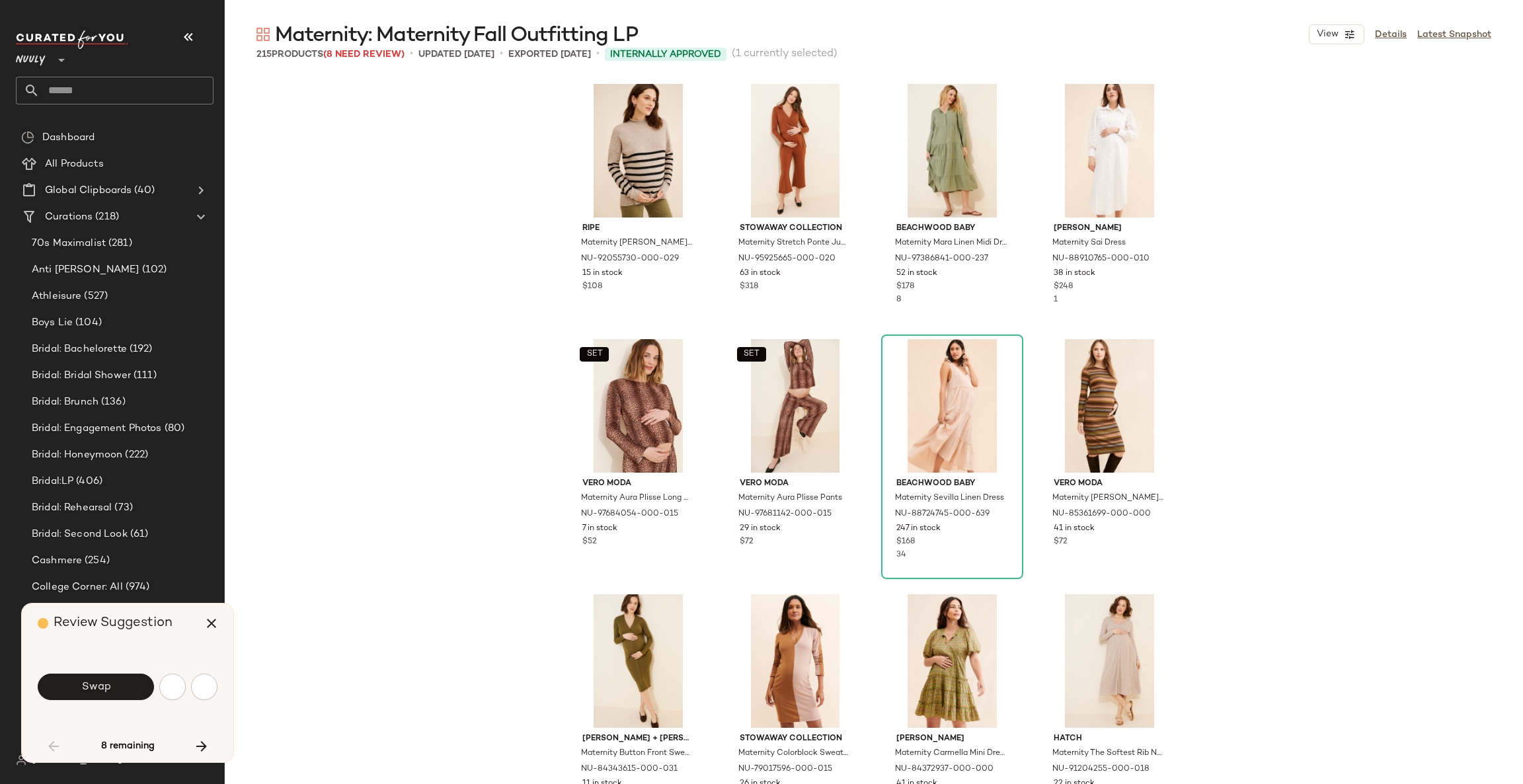
scroll to position [1031, 0]
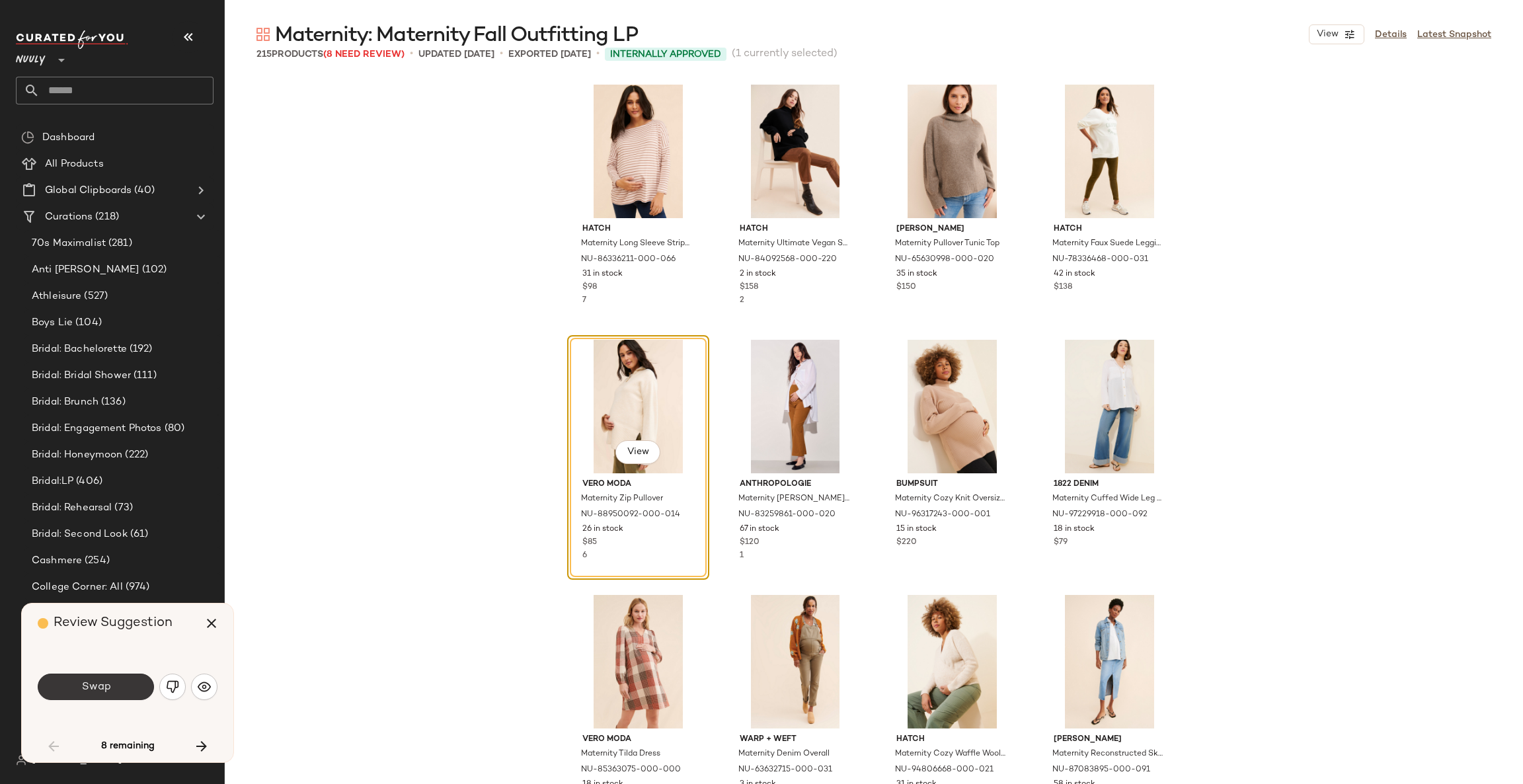
click at [129, 688] on button "Swap" at bounding box center [96, 687] width 117 height 26
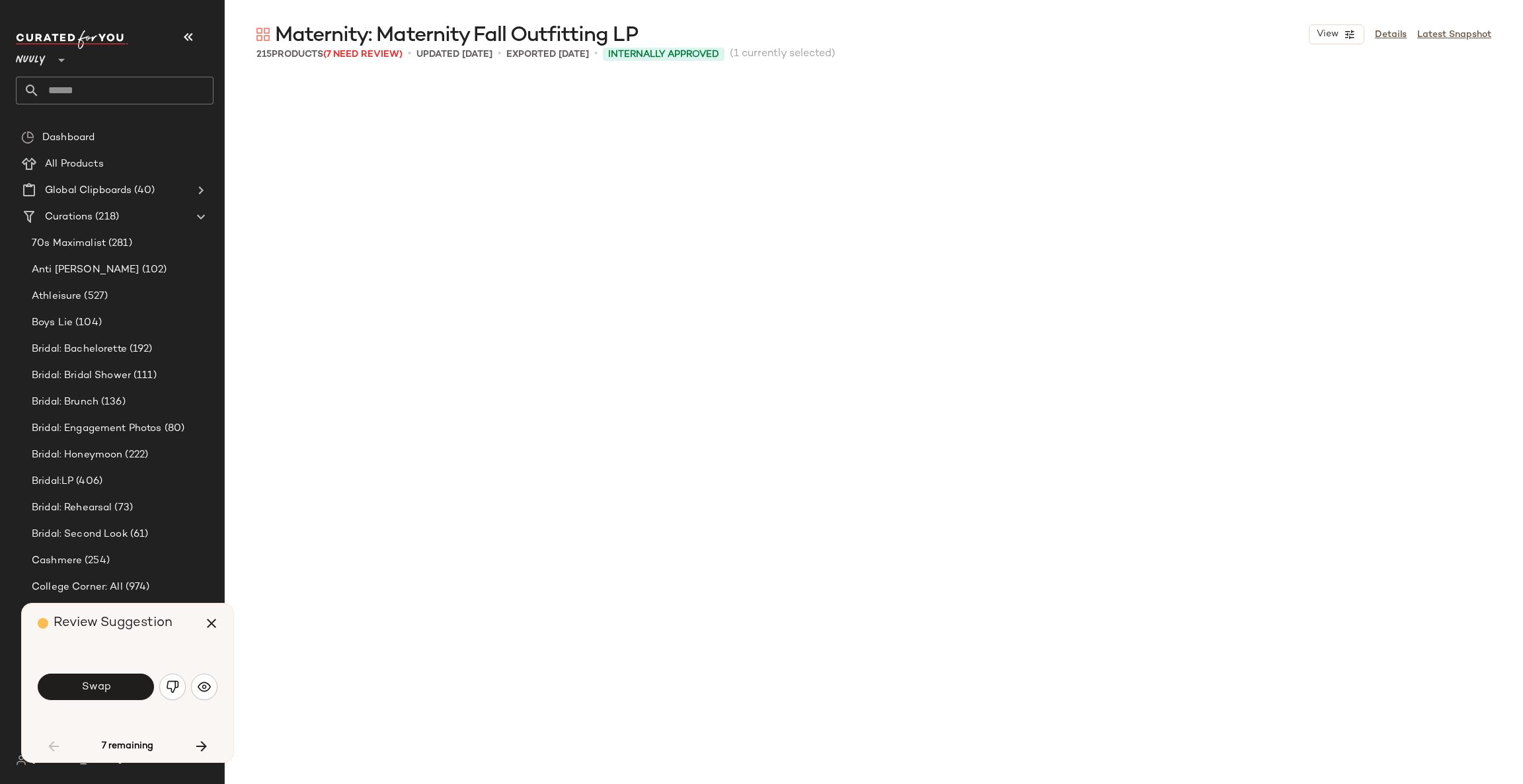
scroll to position [1786, 0]
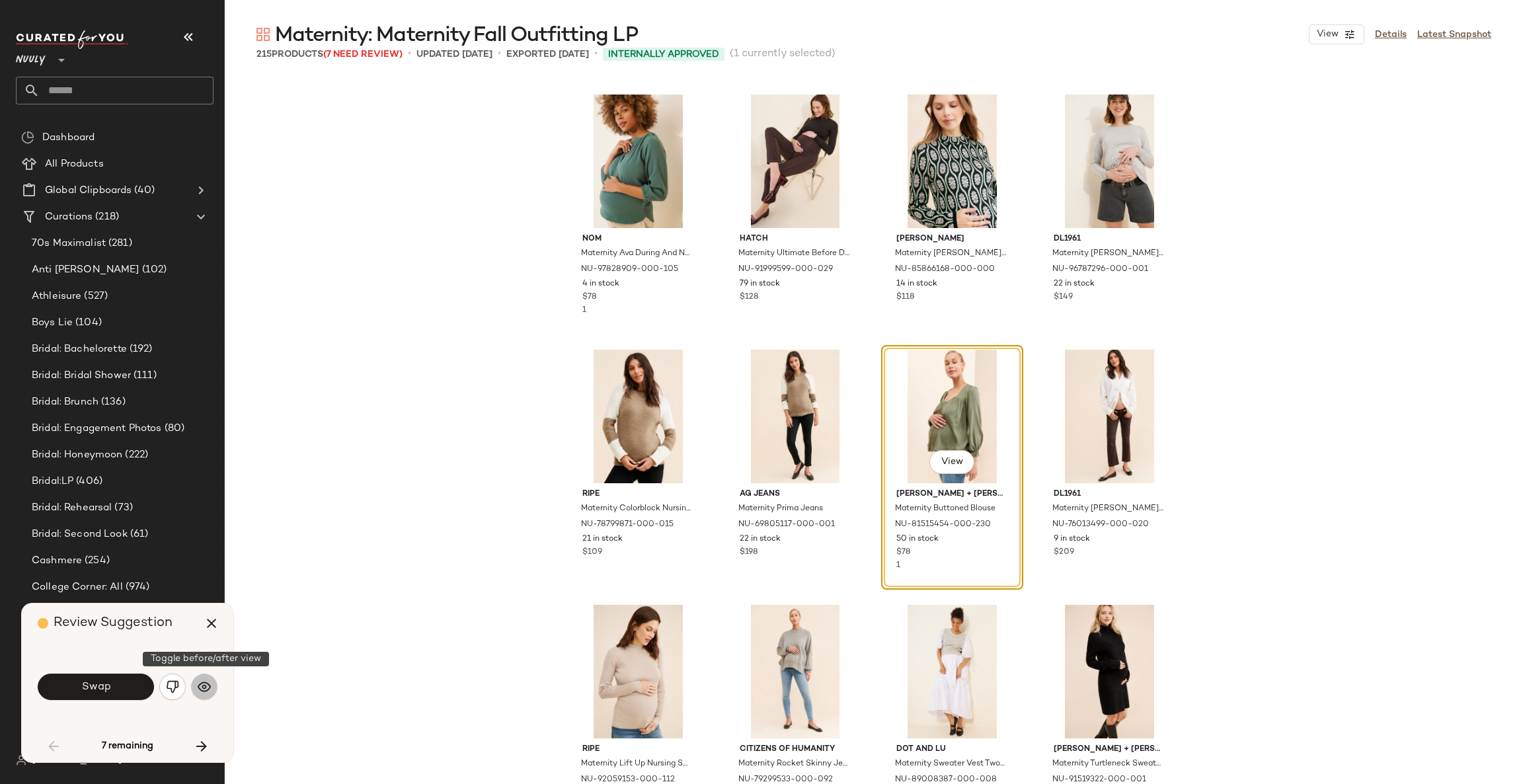
click at [201, 689] on img "button" at bounding box center [204, 687] width 14 height 14
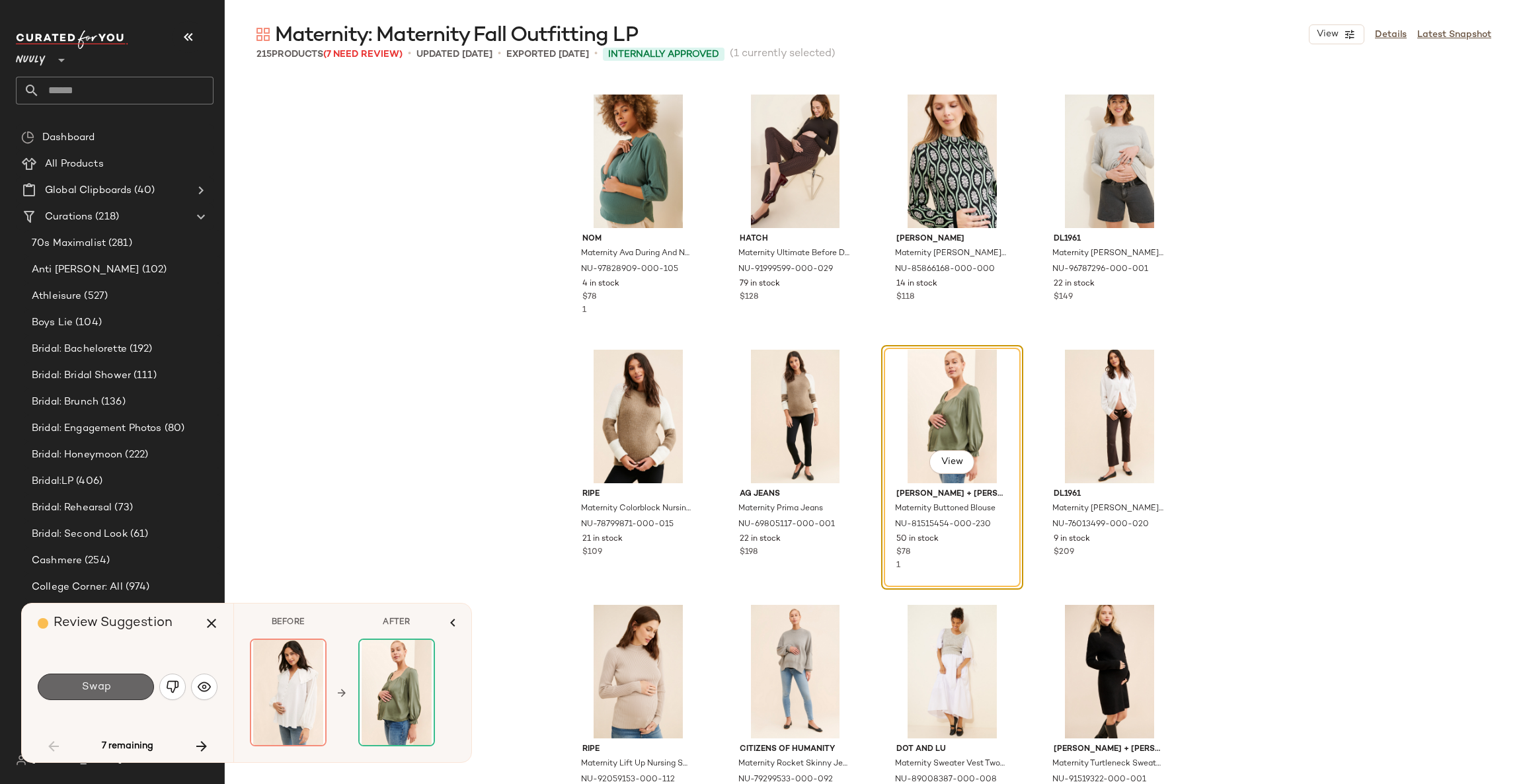
click at [140, 687] on button "Swap" at bounding box center [96, 687] width 117 height 26
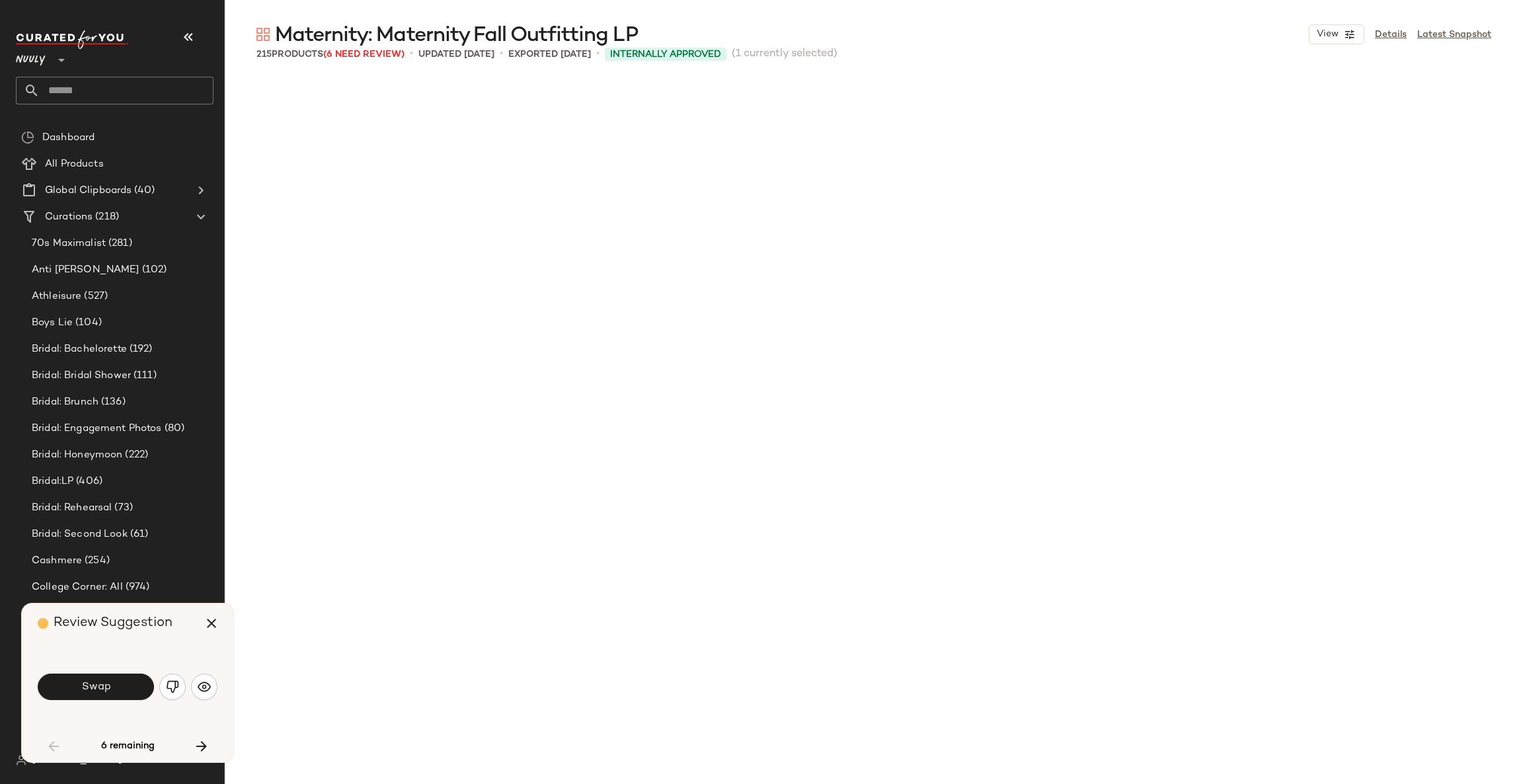
scroll to position [2805, 0]
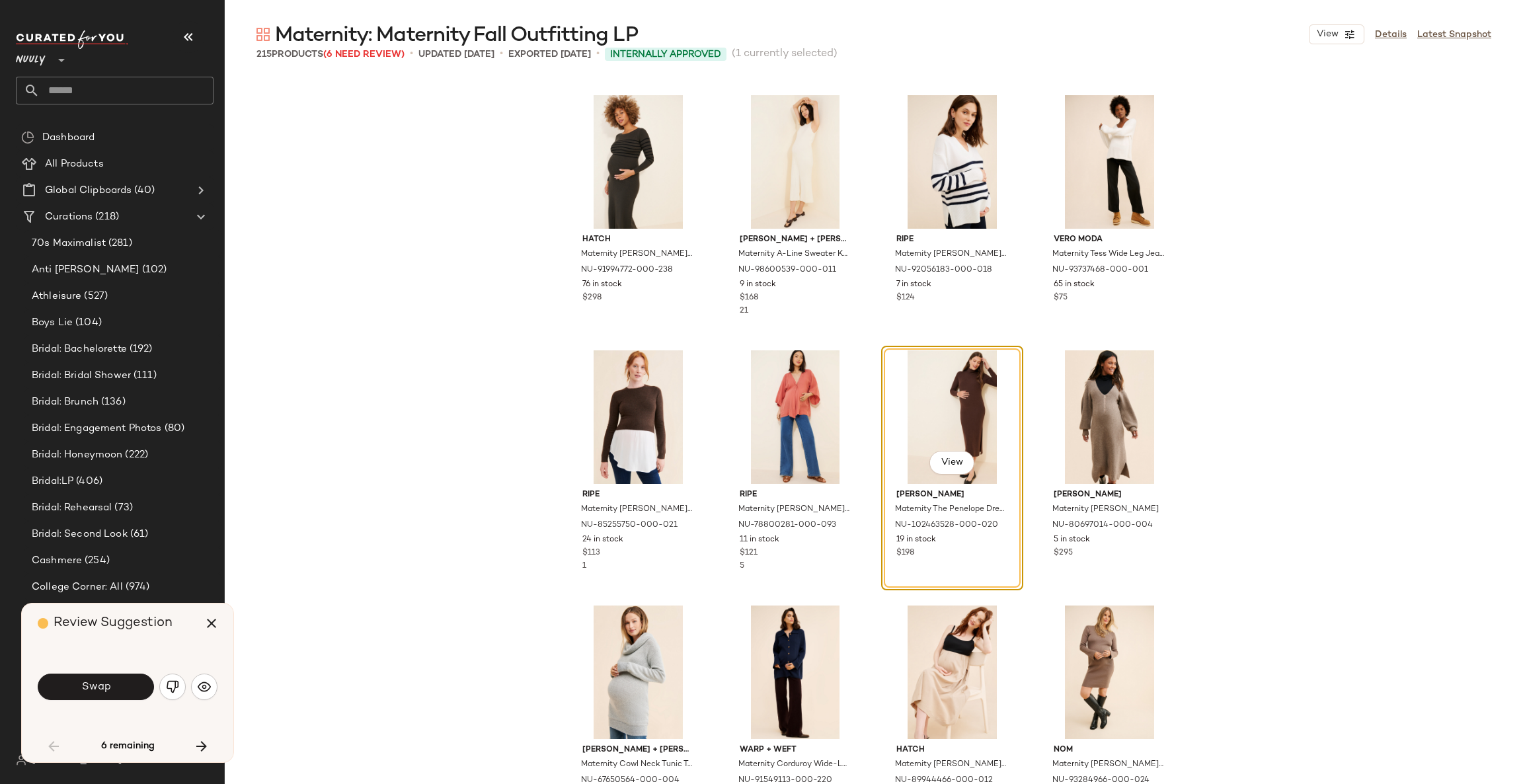
click at [145, 691] on button "Swap" at bounding box center [96, 687] width 117 height 26
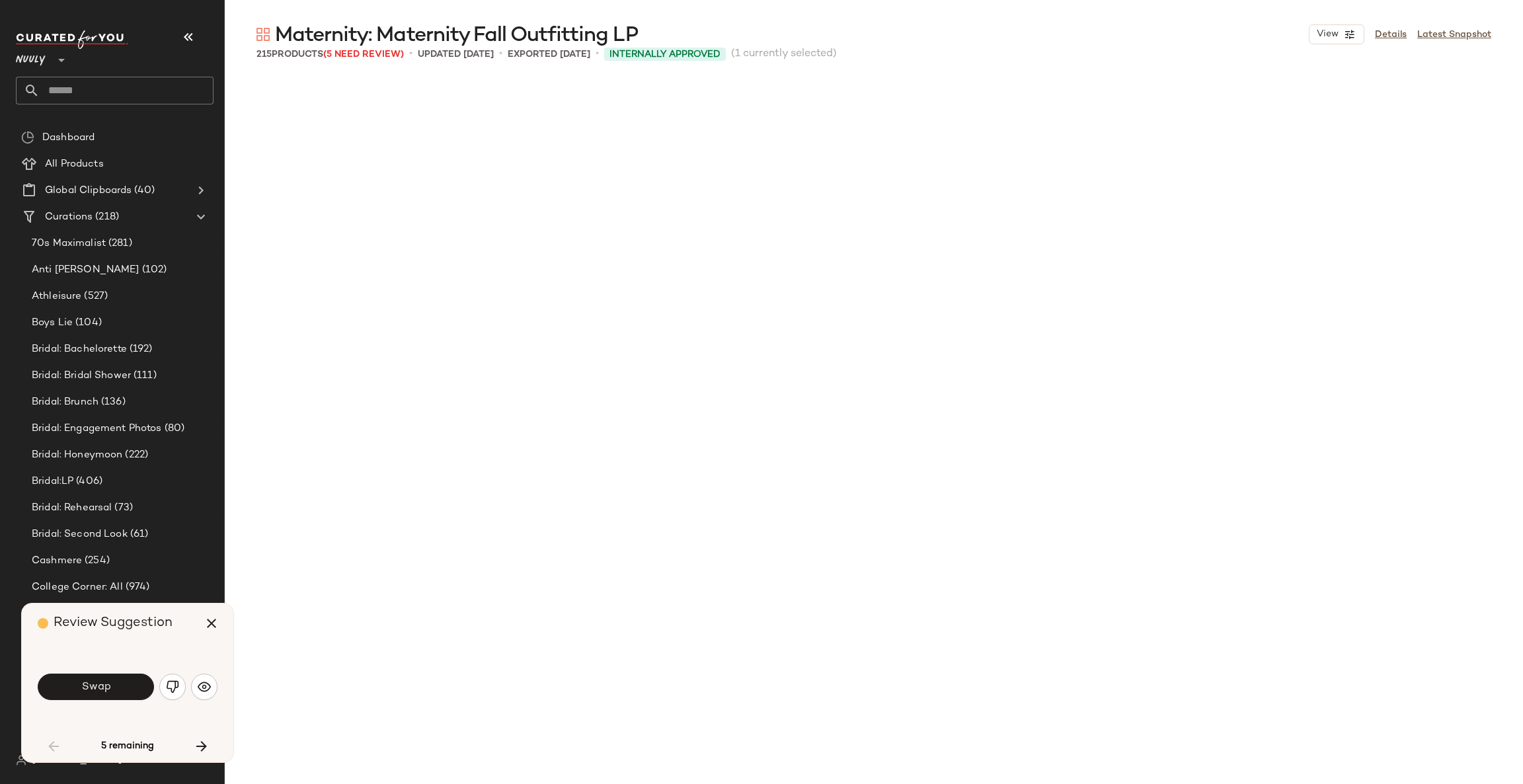
scroll to position [3826, 0]
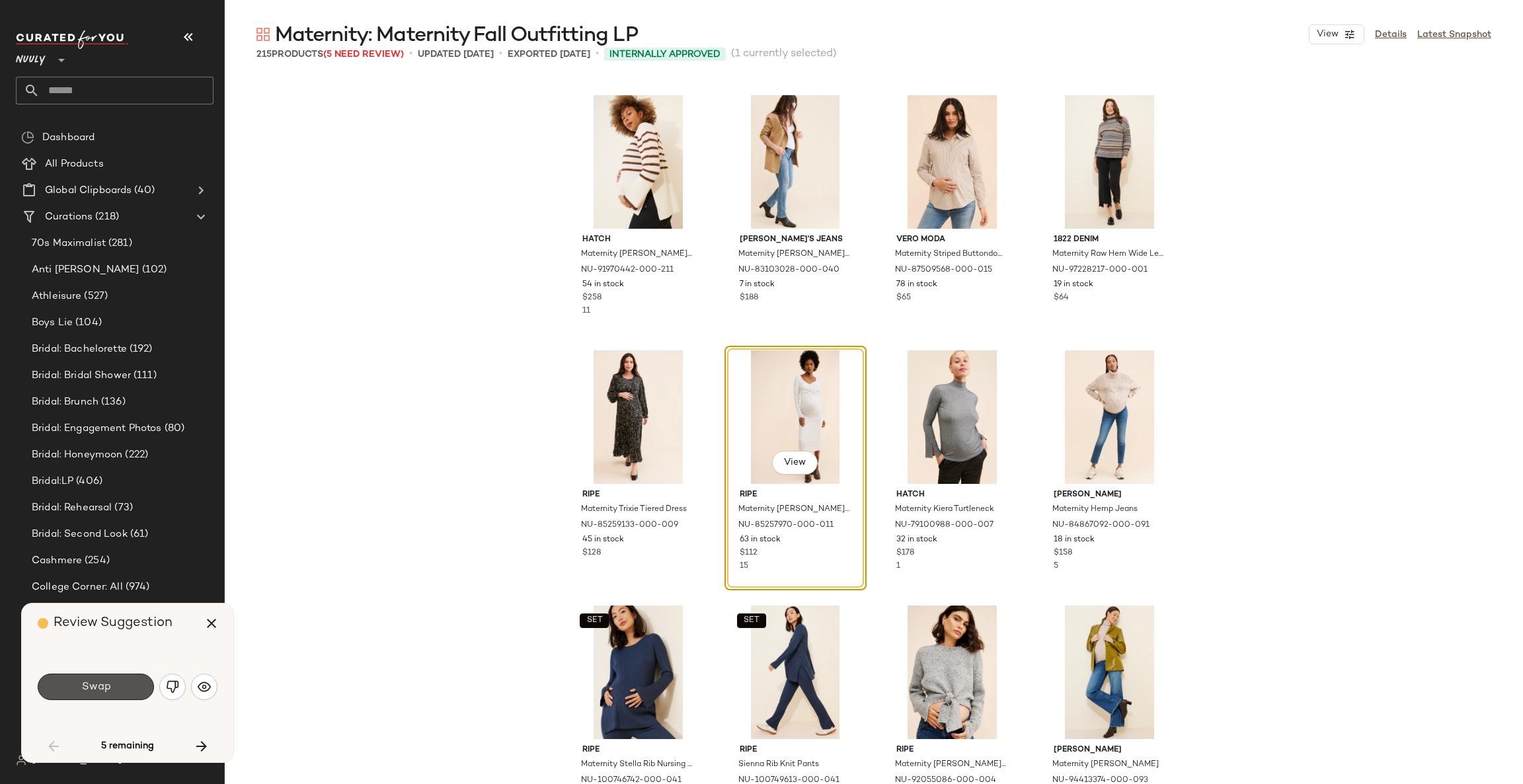
click at [145, 691] on button "Swap" at bounding box center [96, 687] width 117 height 26
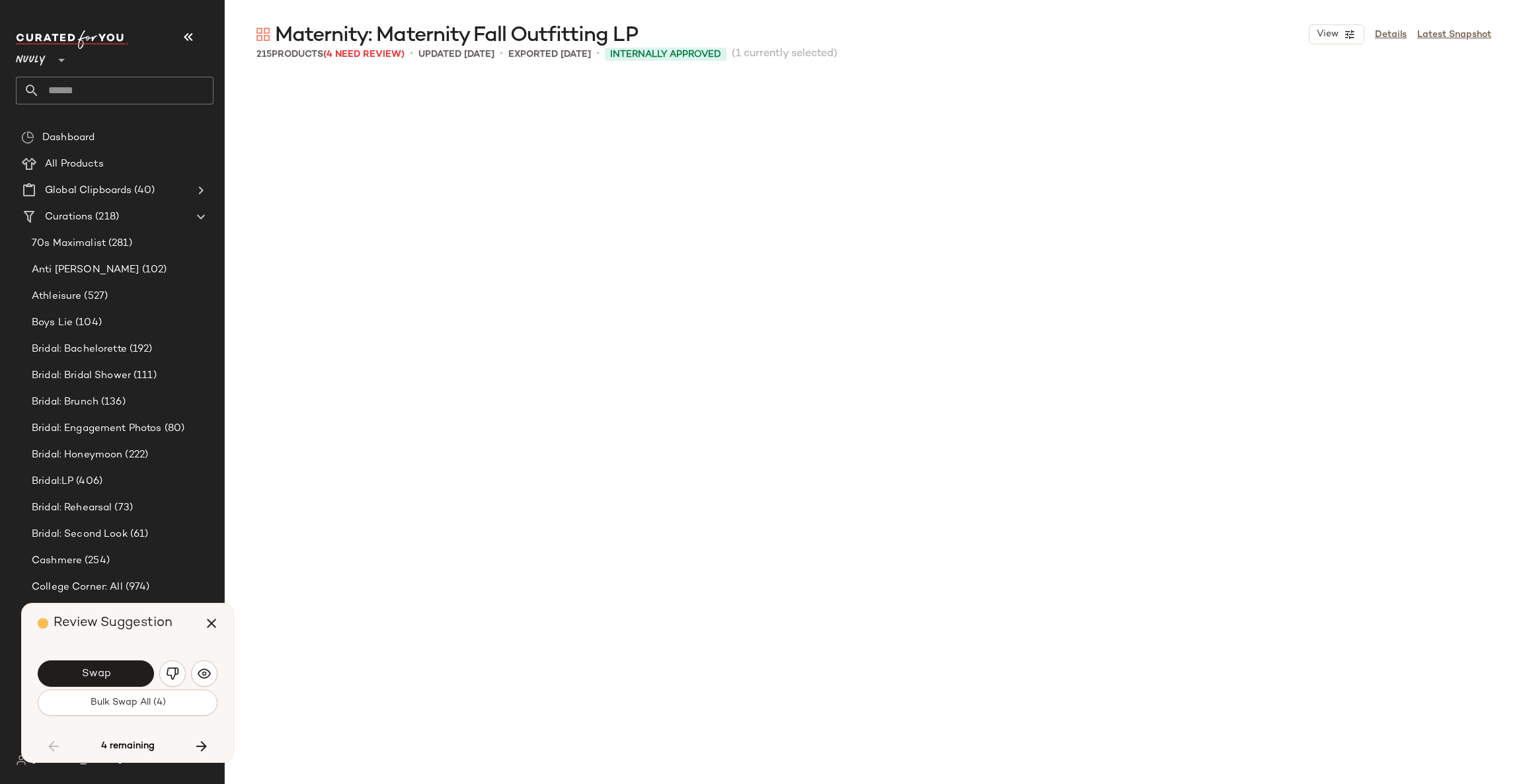
scroll to position [4591, 0]
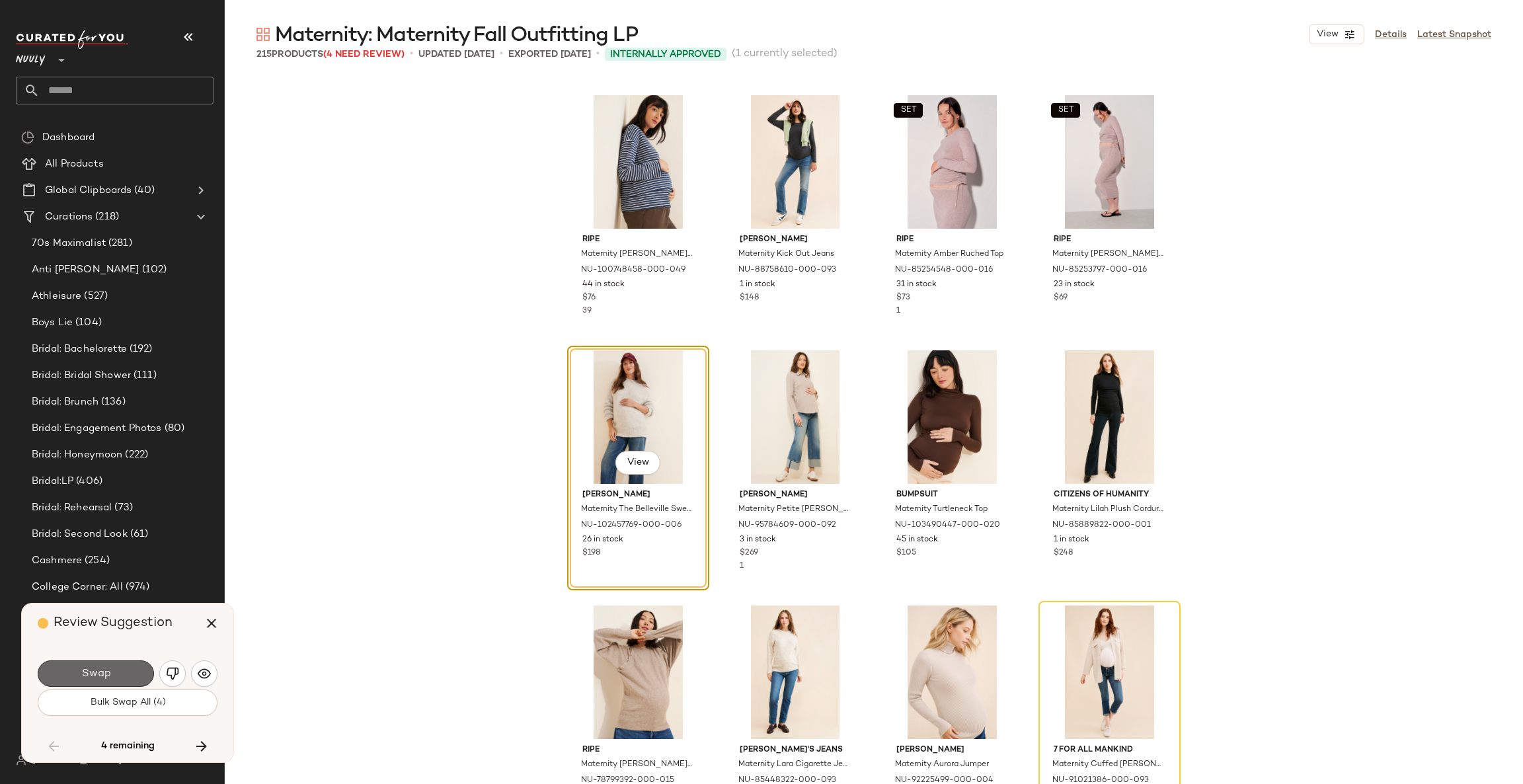
click at [129, 672] on button "Swap" at bounding box center [96, 673] width 117 height 26
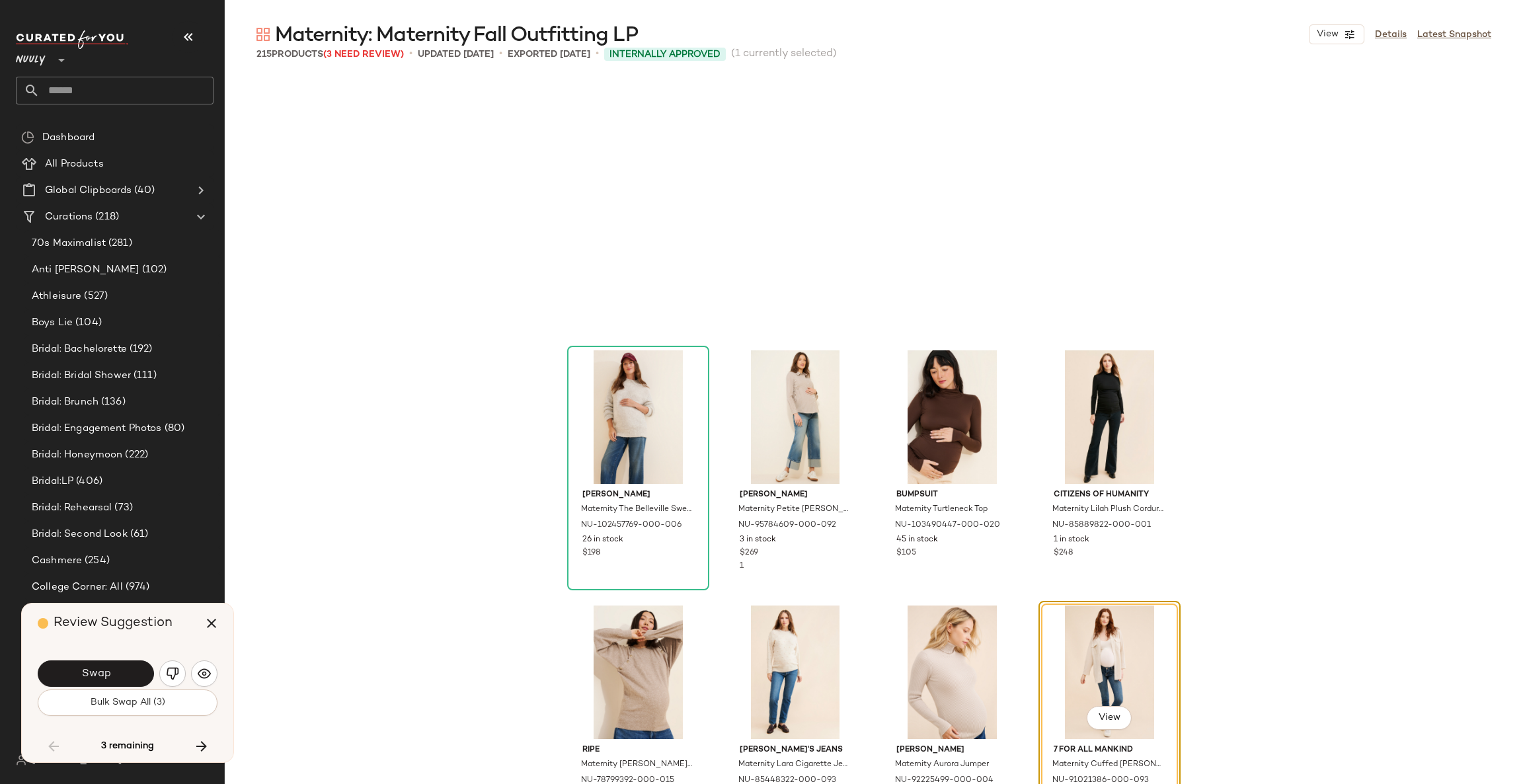
scroll to position [4848, 0]
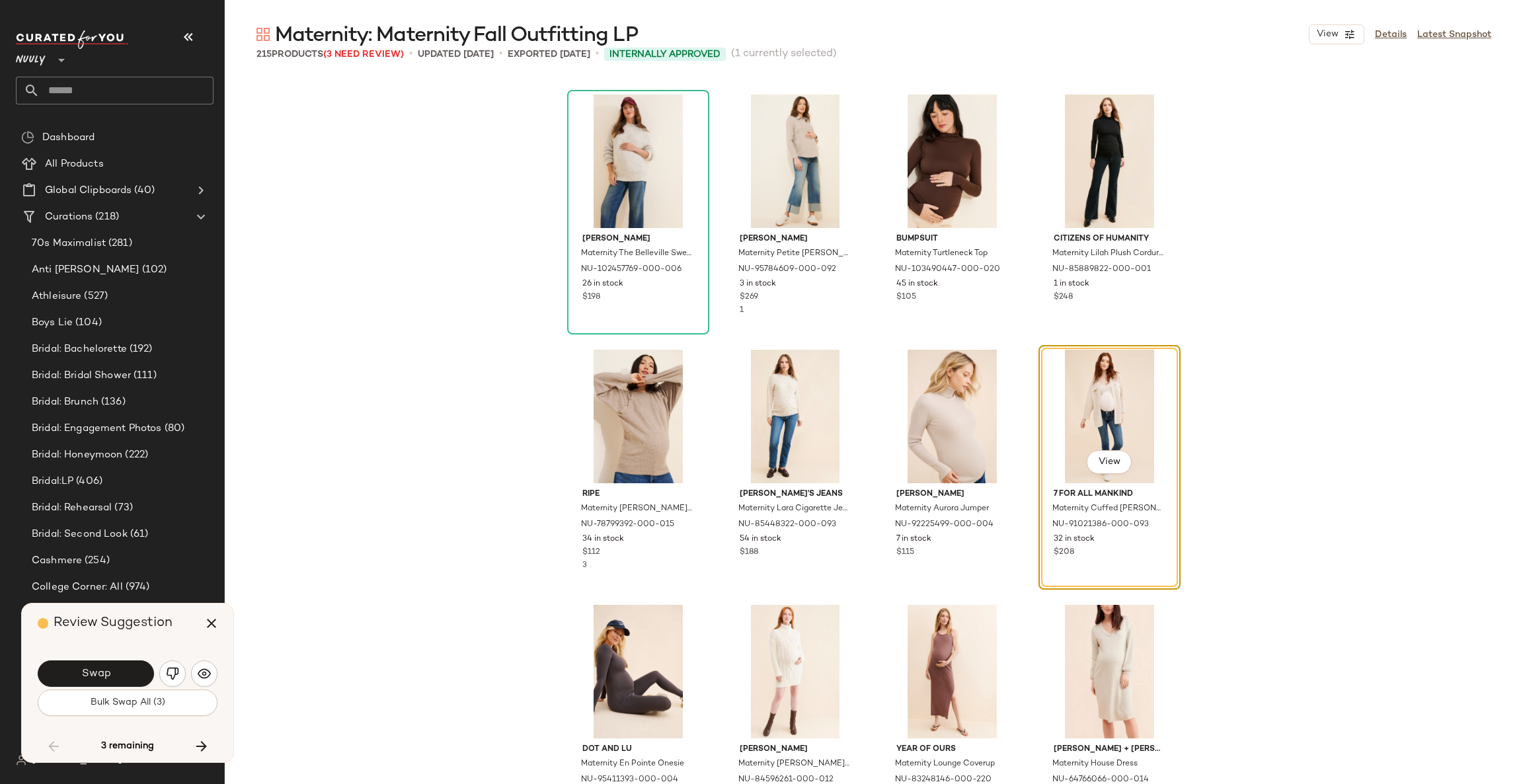
click at [129, 672] on button "Swap" at bounding box center [96, 673] width 117 height 26
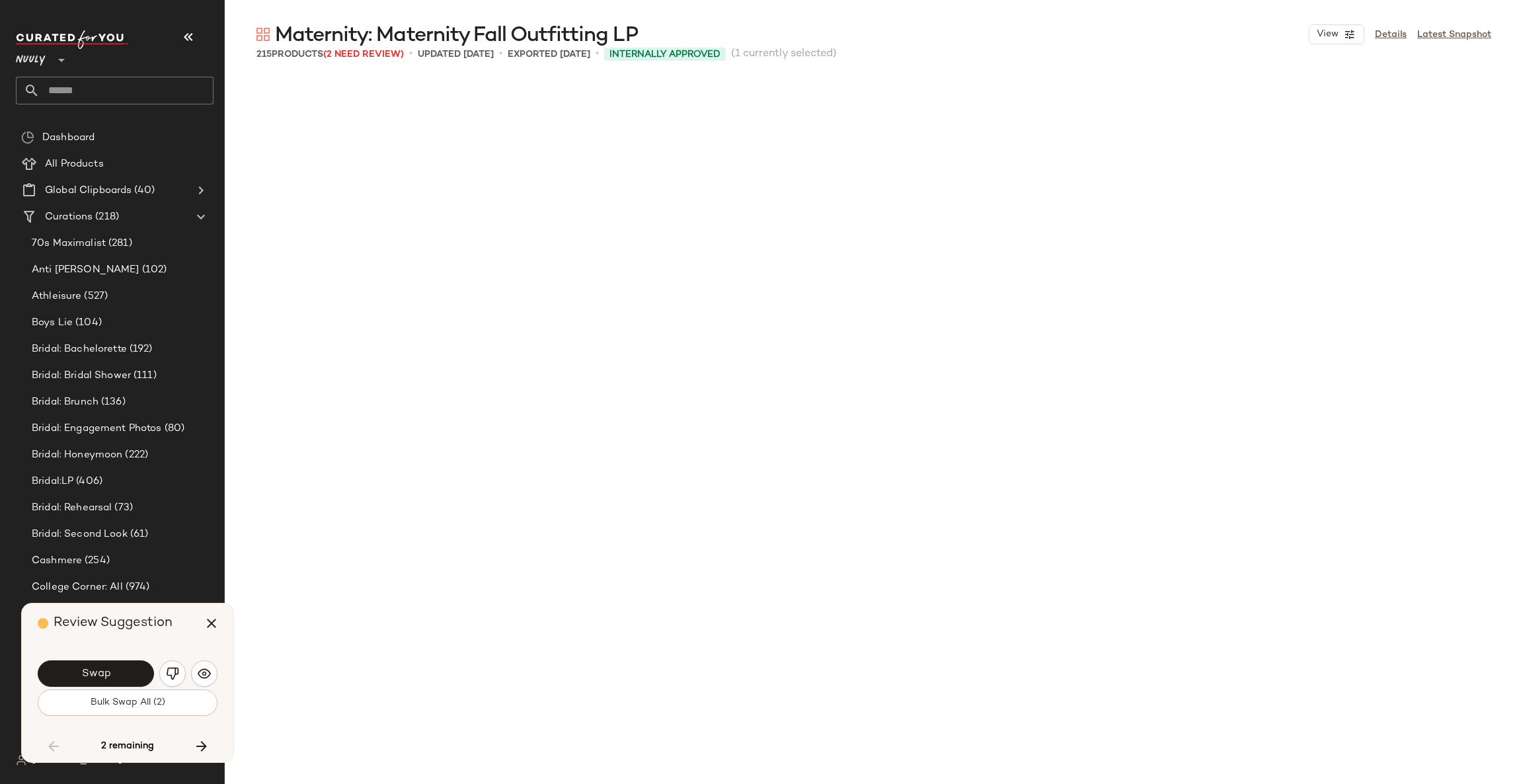
scroll to position [5613, 0]
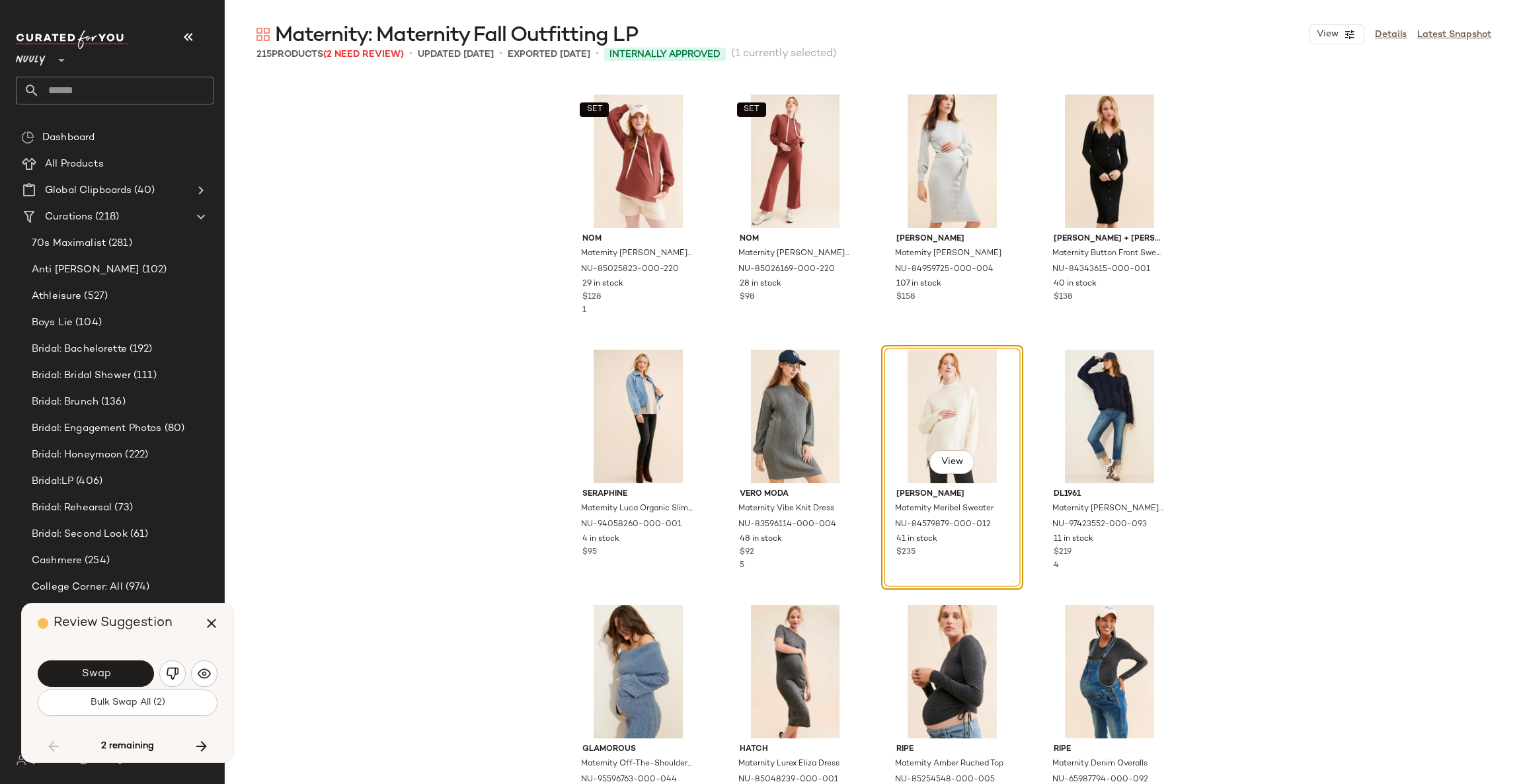
click at [129, 672] on button "Swap" at bounding box center [96, 673] width 117 height 26
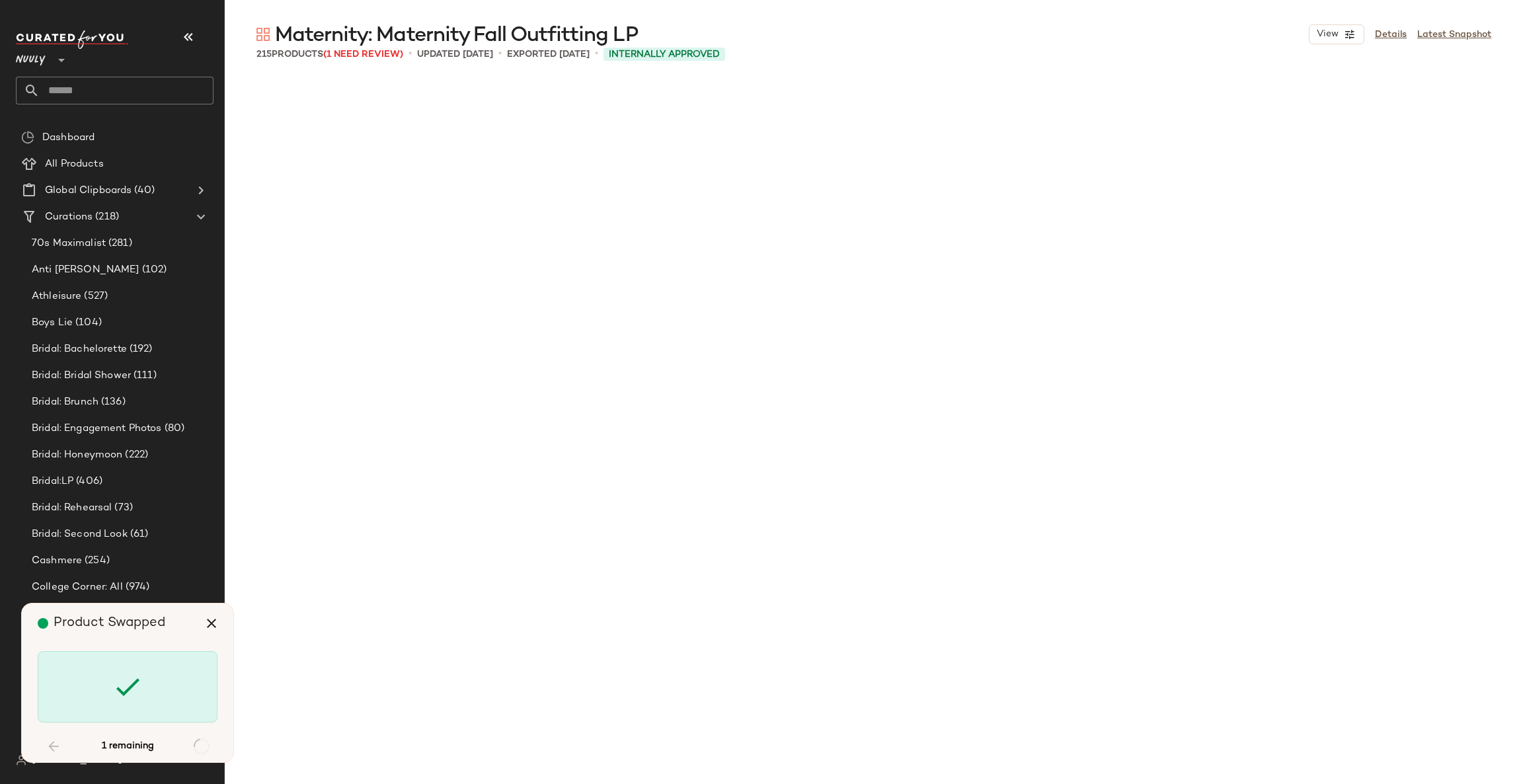
scroll to position [11990, 0]
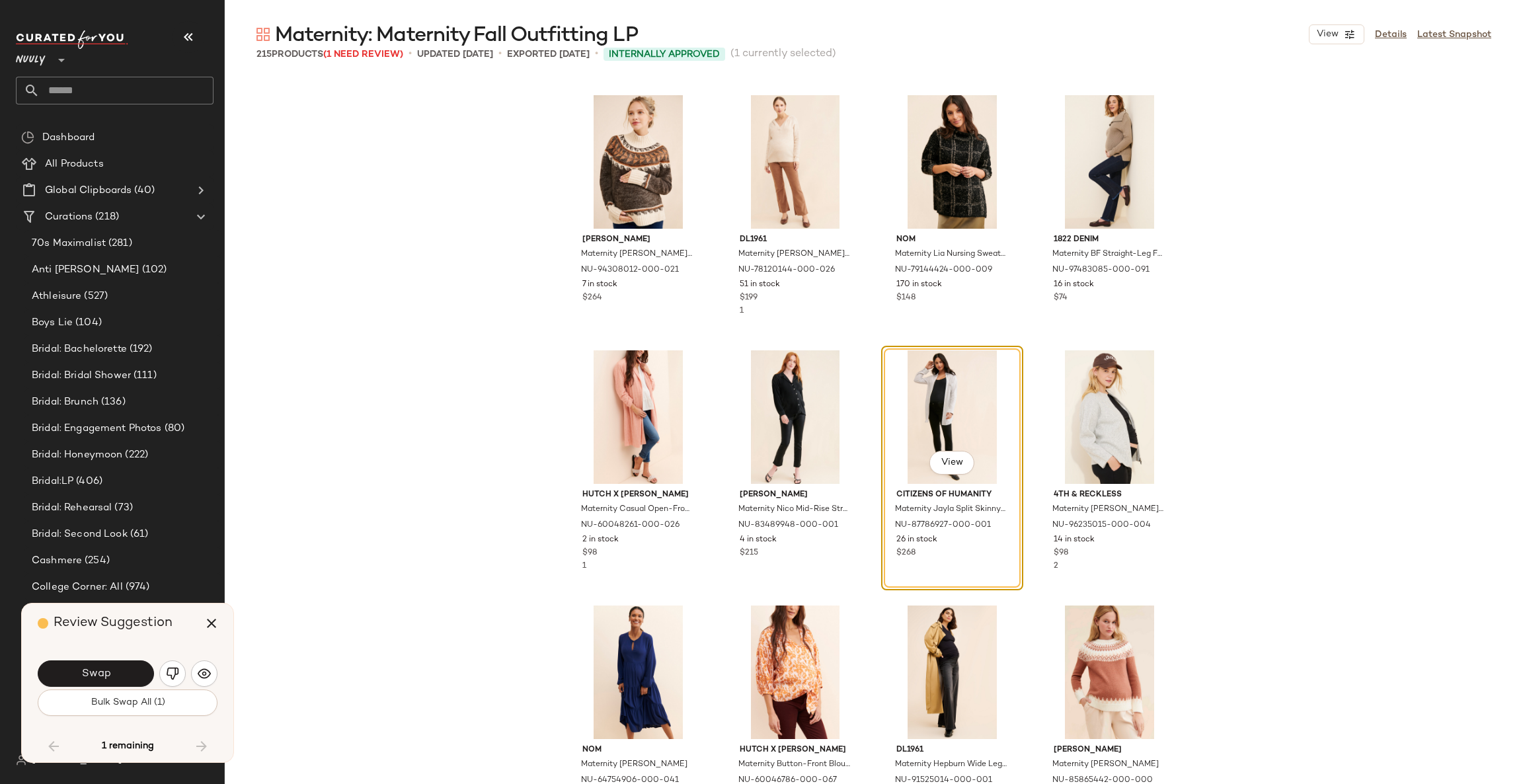
click at [129, 672] on button "Swap" at bounding box center [96, 673] width 117 height 26
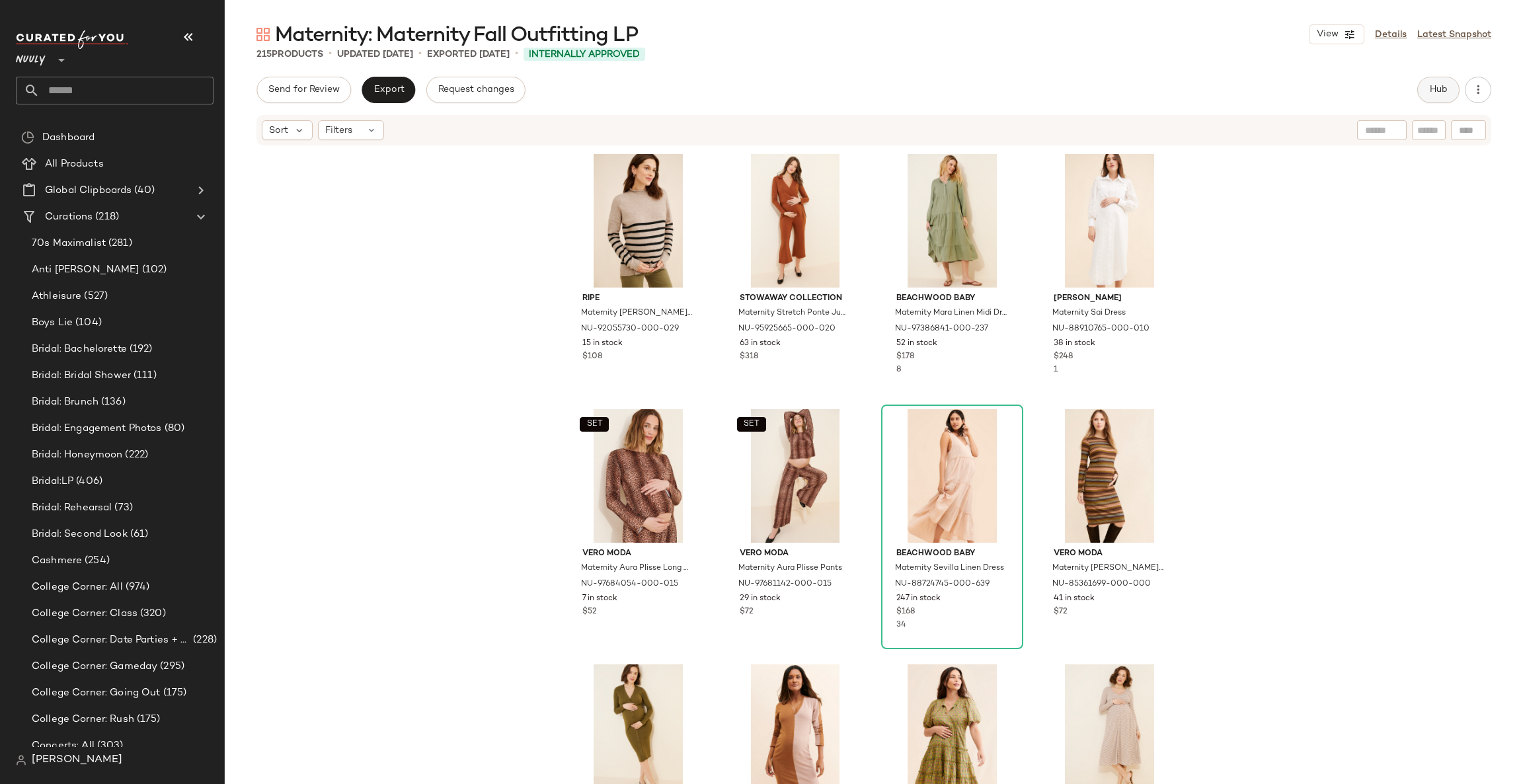
click at [1443, 97] on button "Hub" at bounding box center [1438, 89] width 42 height 26
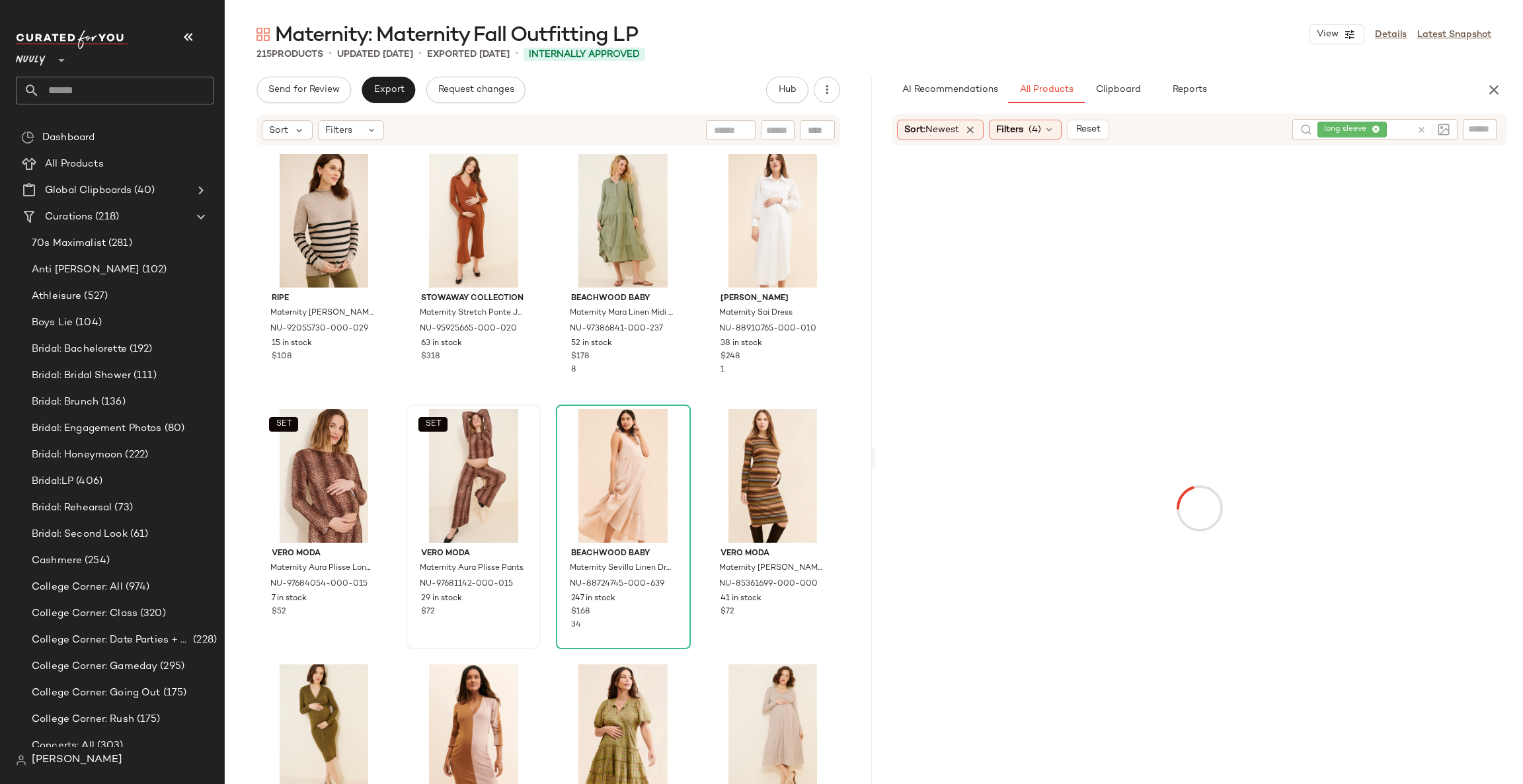
click at [184, 30] on icon "button" at bounding box center [188, 37] width 16 height 16
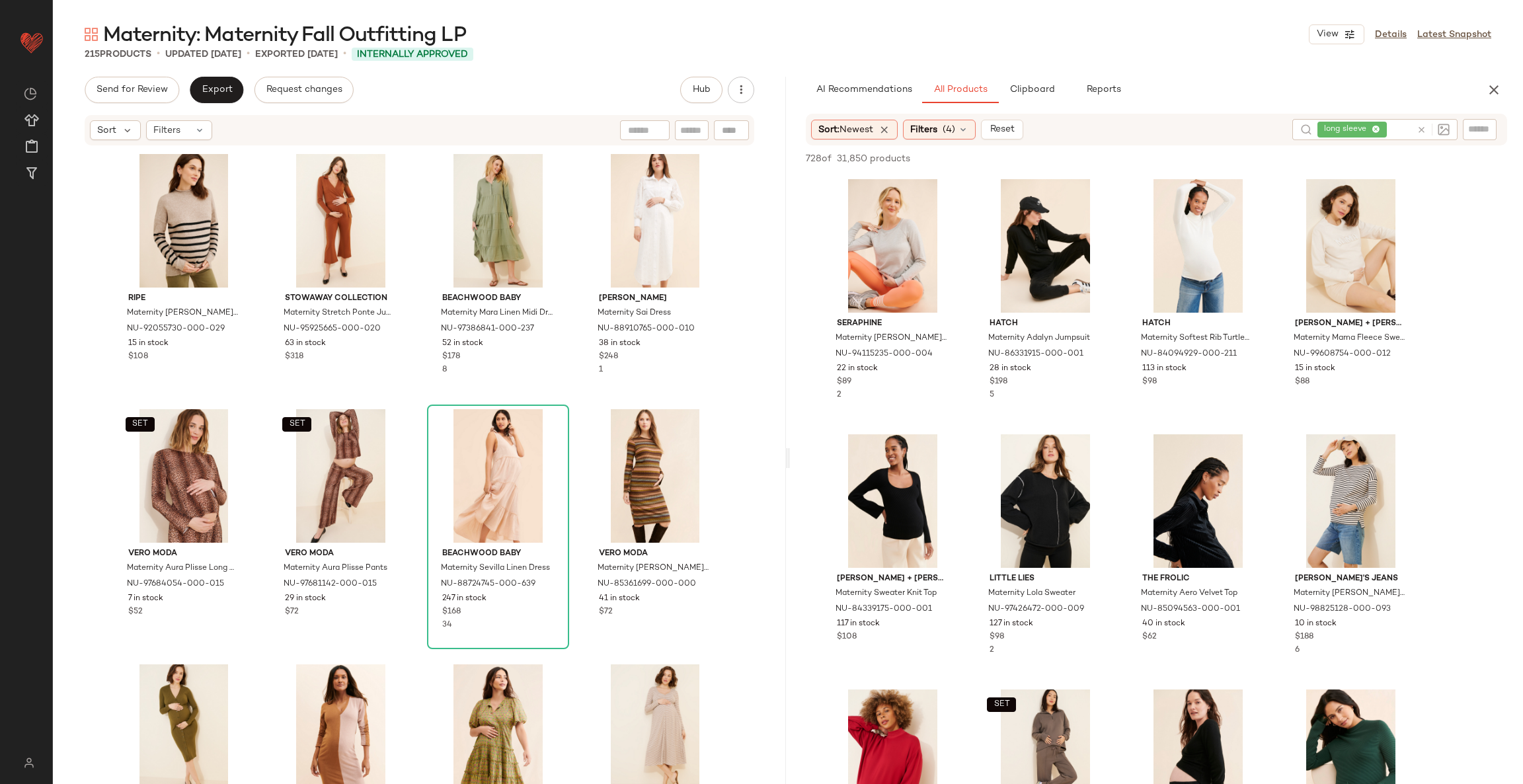
click at [1419, 129] on icon at bounding box center [1422, 129] width 10 height 10
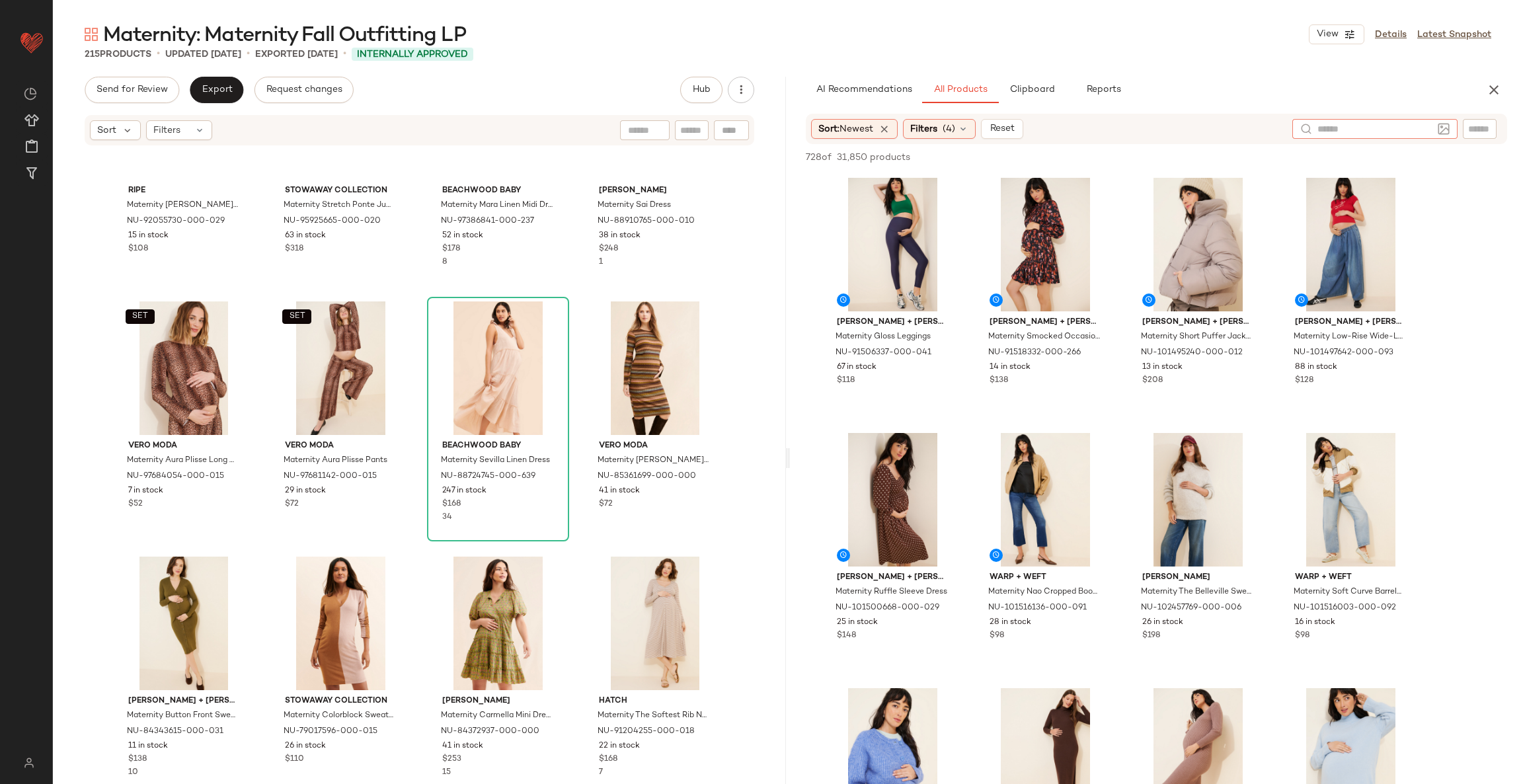
scroll to position [99, 0]
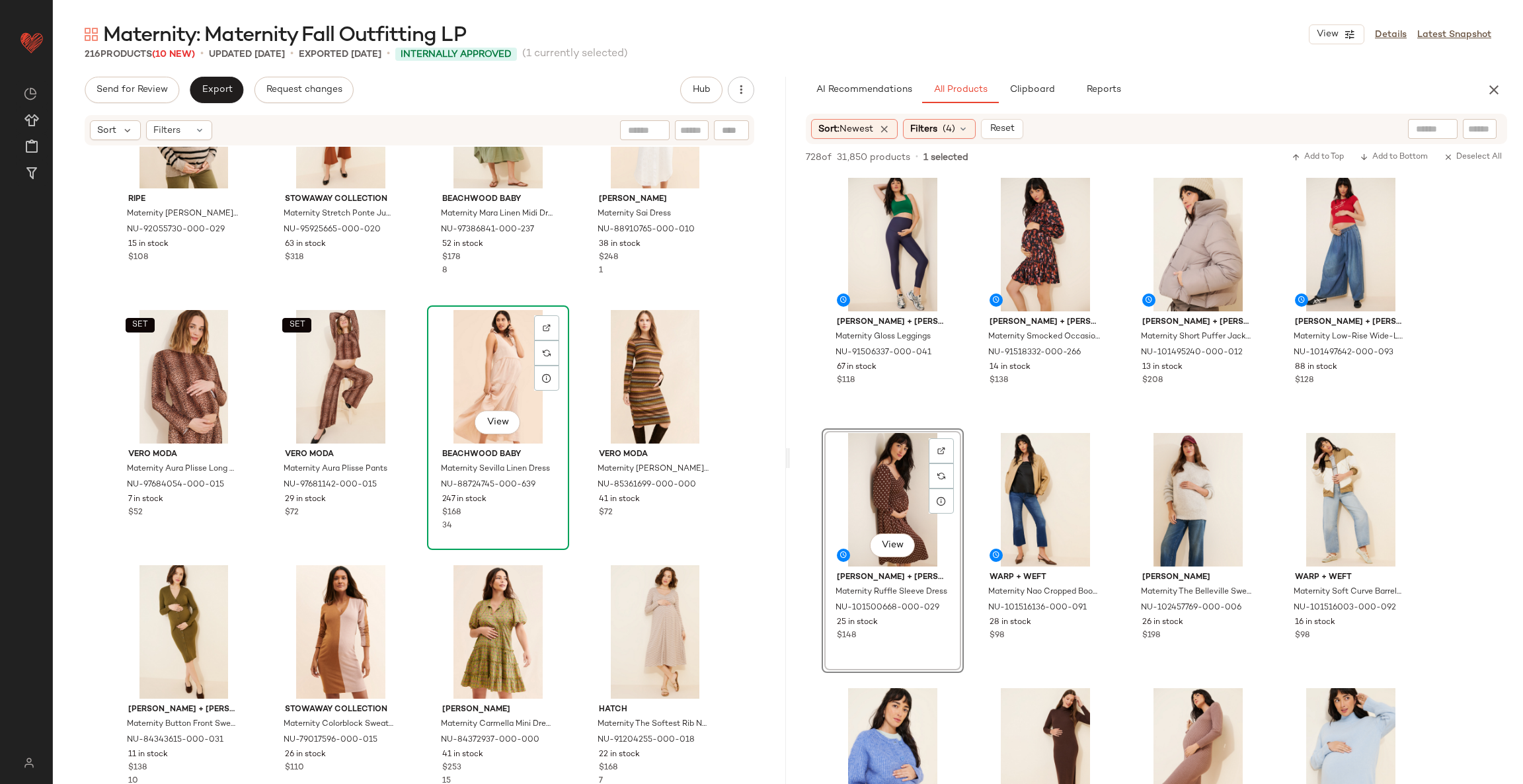
click at [494, 362] on div "View" at bounding box center [498, 376] width 133 height 133
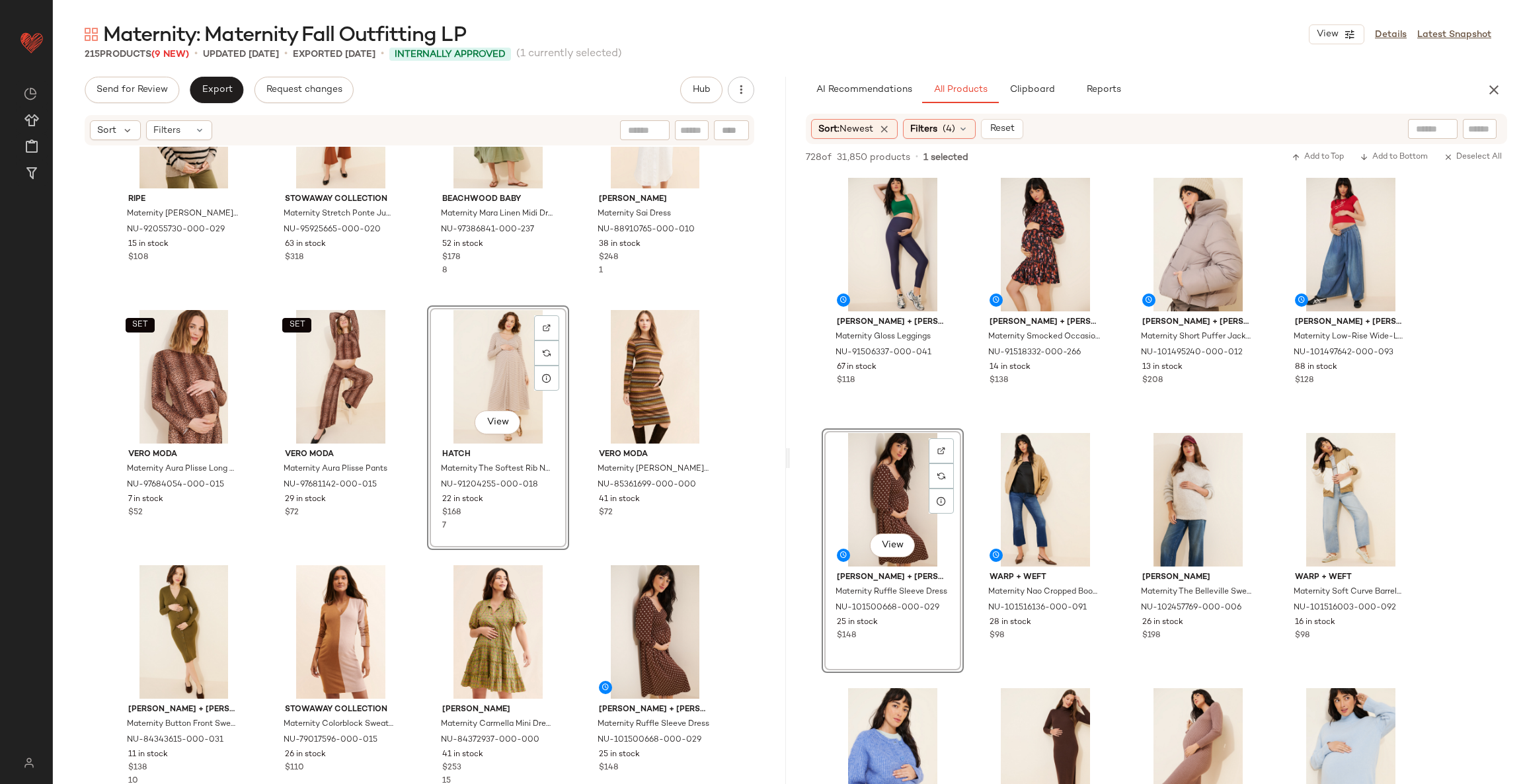
click at [573, 568] on div "ripe Maternity [PERSON_NAME] Nursing Sweater NU-92055730-000-029 15 in stock $1…" at bounding box center [420, 387] width 613 height 674
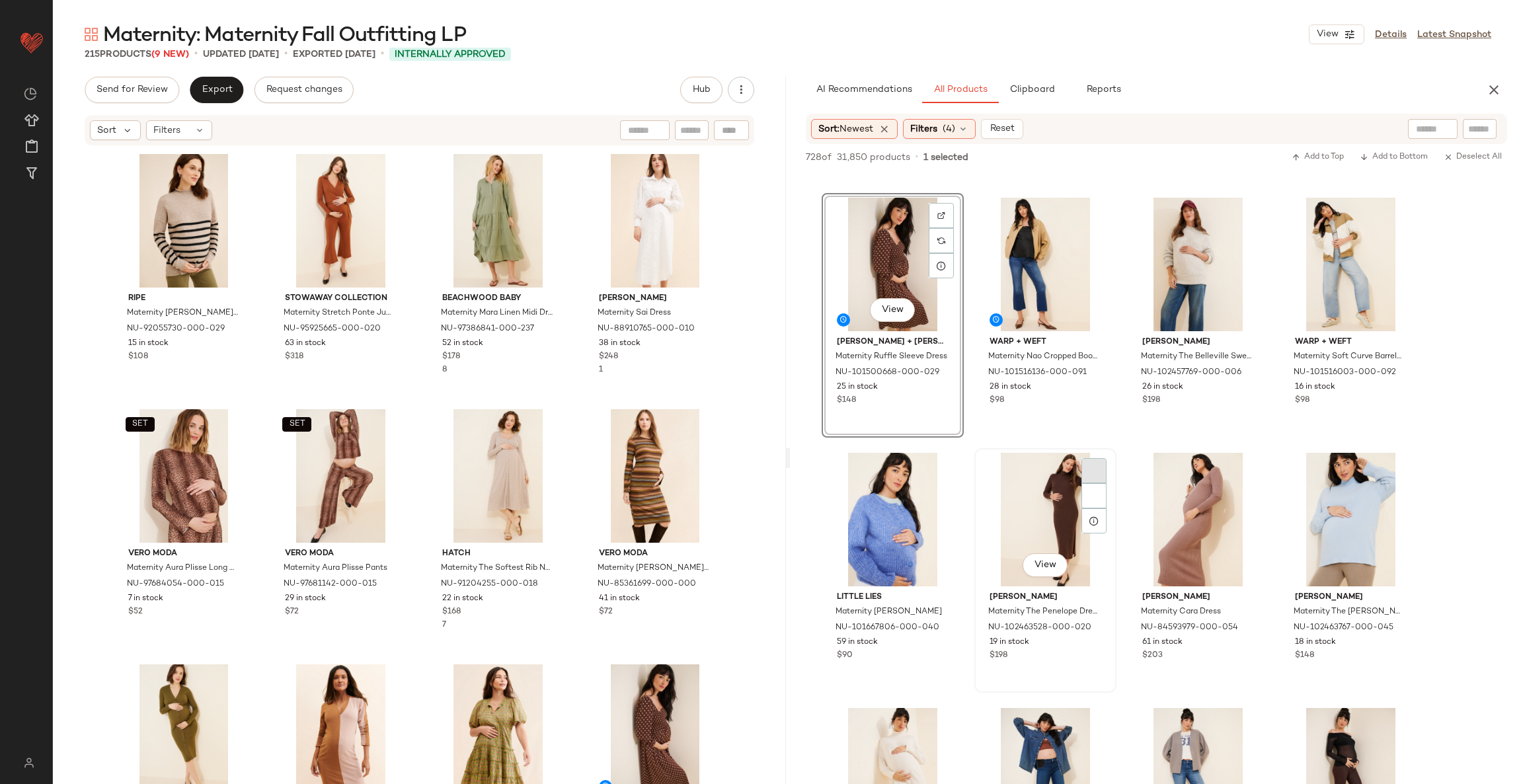
scroll to position [297, 0]
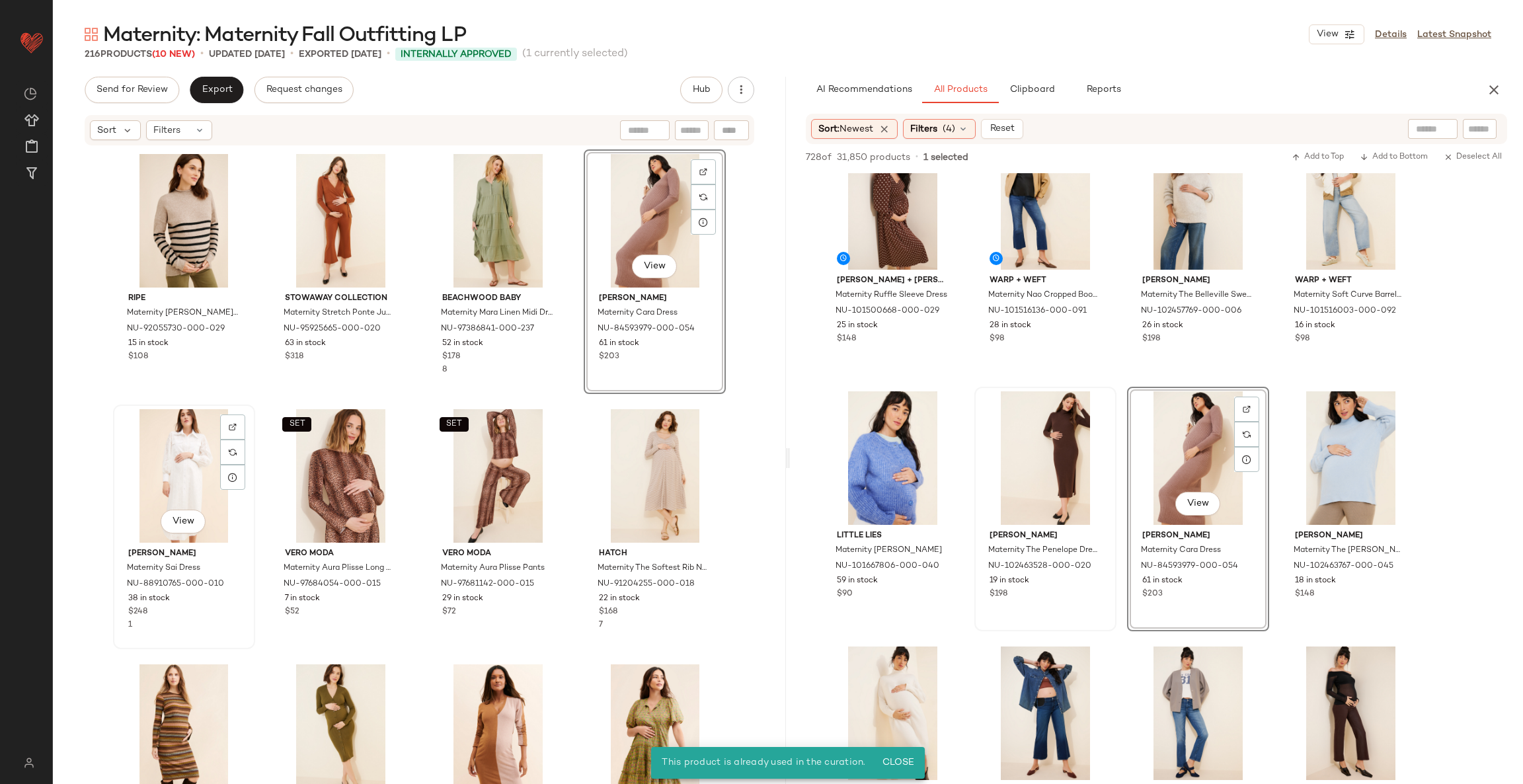
click at [180, 458] on div "View" at bounding box center [184, 475] width 133 height 133
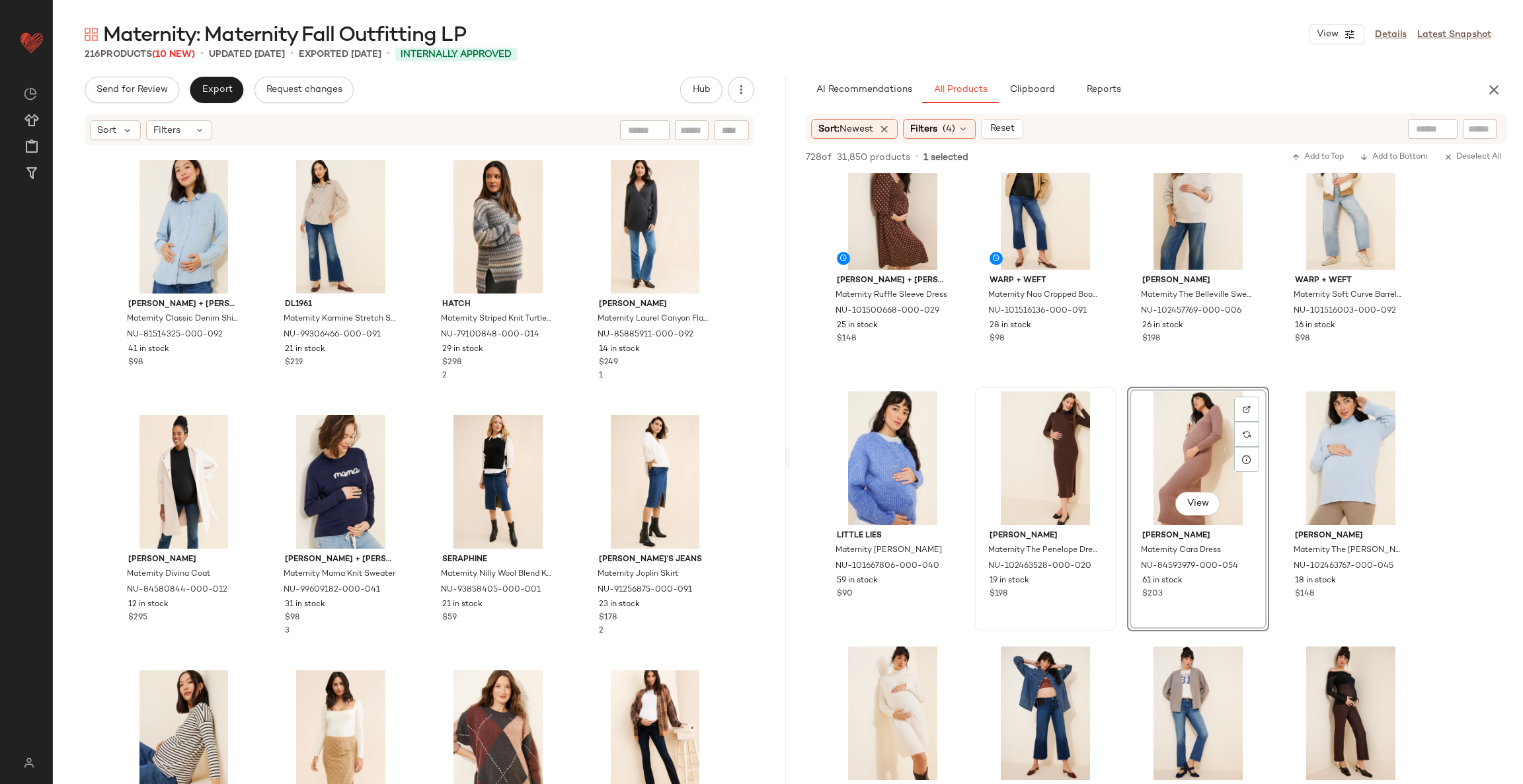
scroll to position [7248, 0]
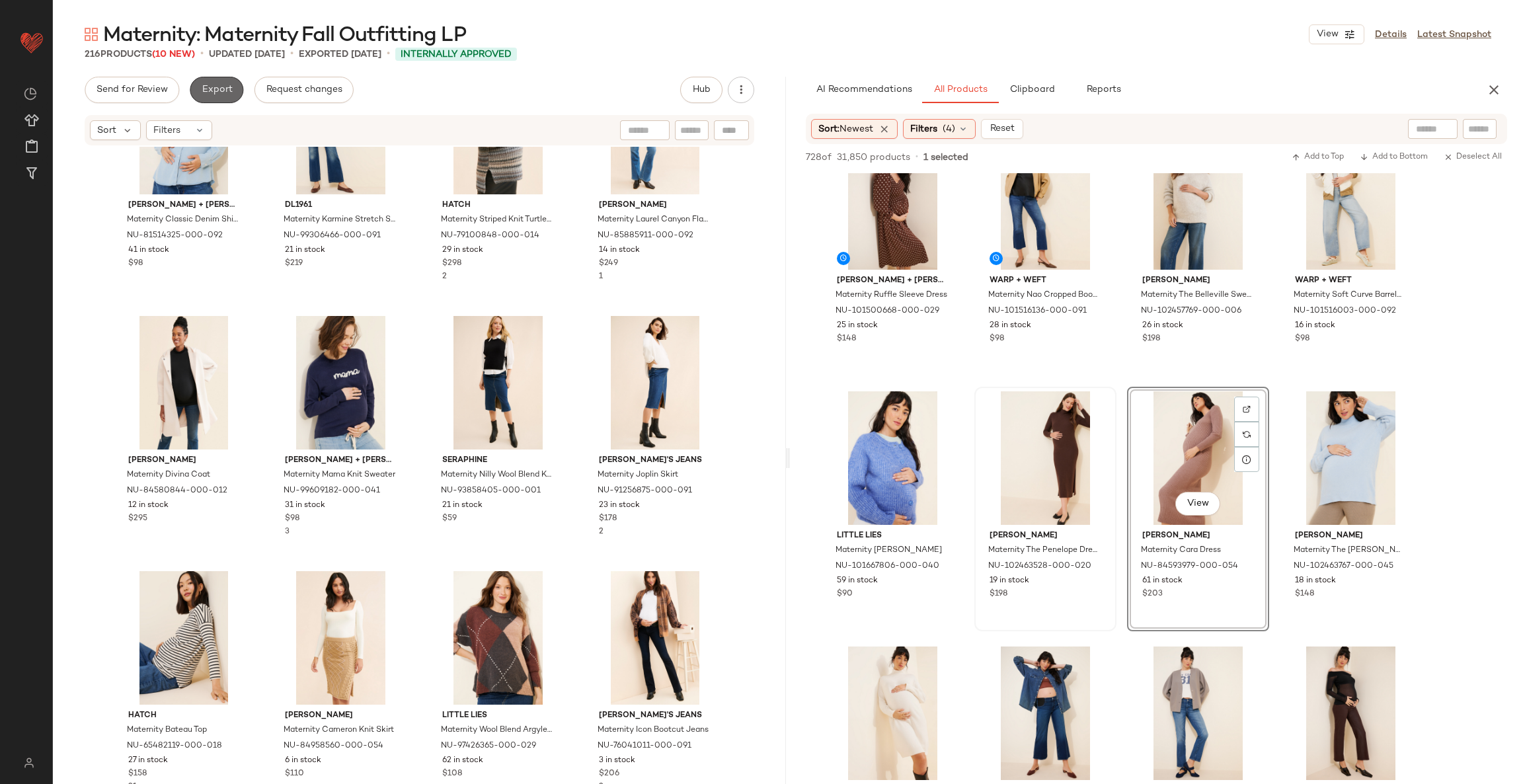
click at [221, 90] on span "Export" at bounding box center [216, 89] width 31 height 10
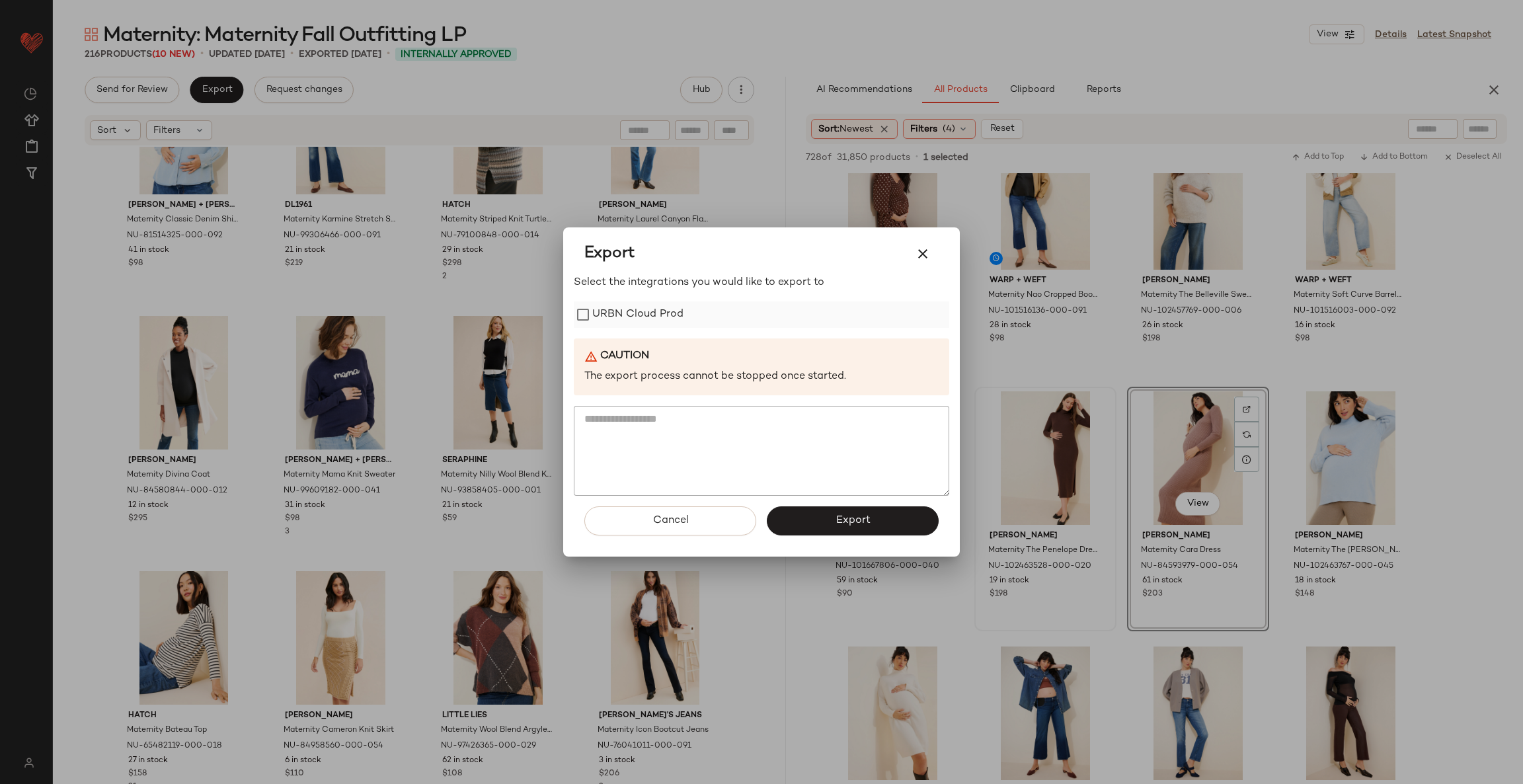
click at [593, 309] on label "URBN Cloud Prod" at bounding box center [638, 315] width 91 height 26
click at [816, 526] on button "Export" at bounding box center [852, 521] width 172 height 29
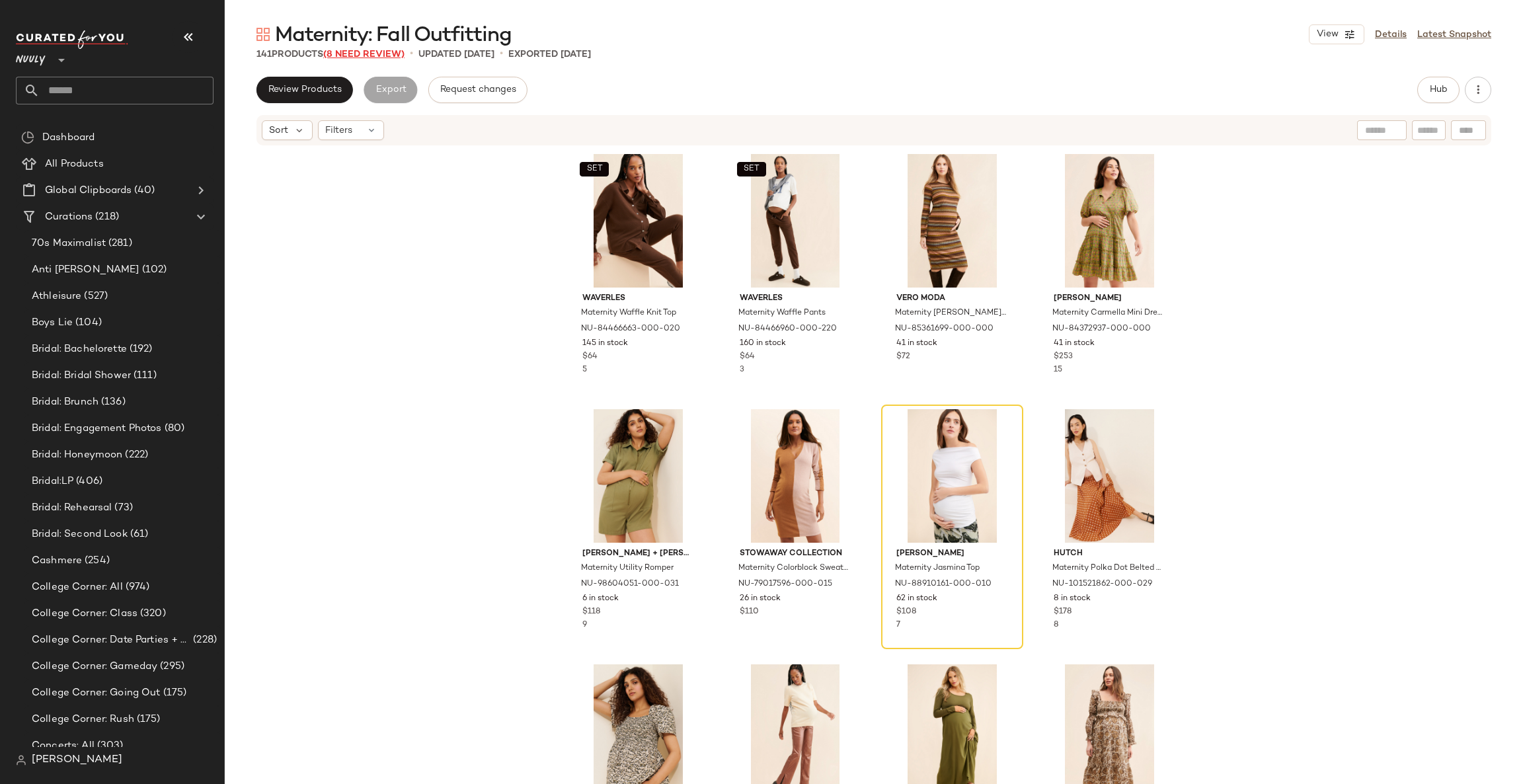
click at [366, 51] on span "(8 Need Review)" at bounding box center [364, 54] width 81 height 10
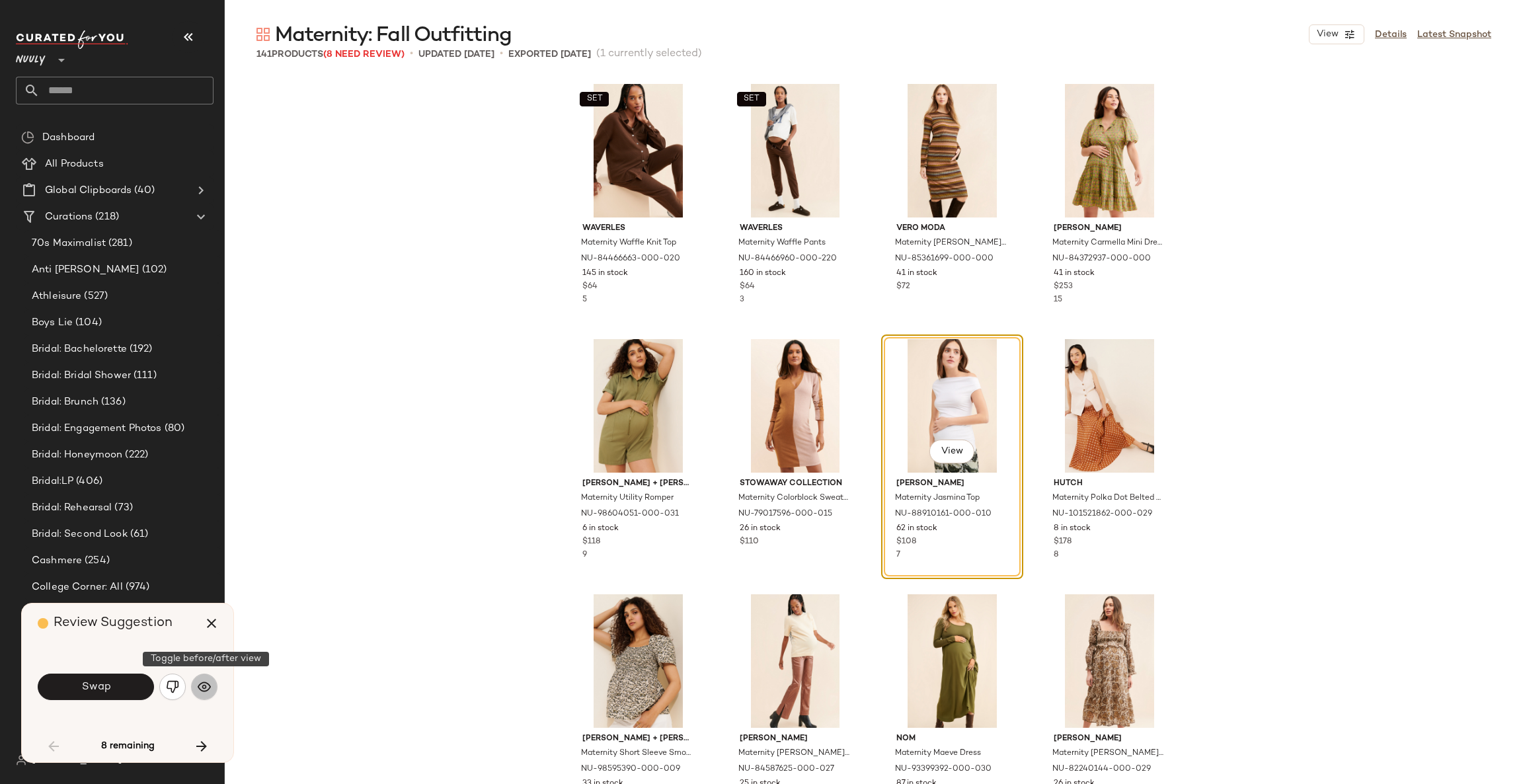
click at [203, 685] on img "button" at bounding box center [204, 687] width 14 height 14
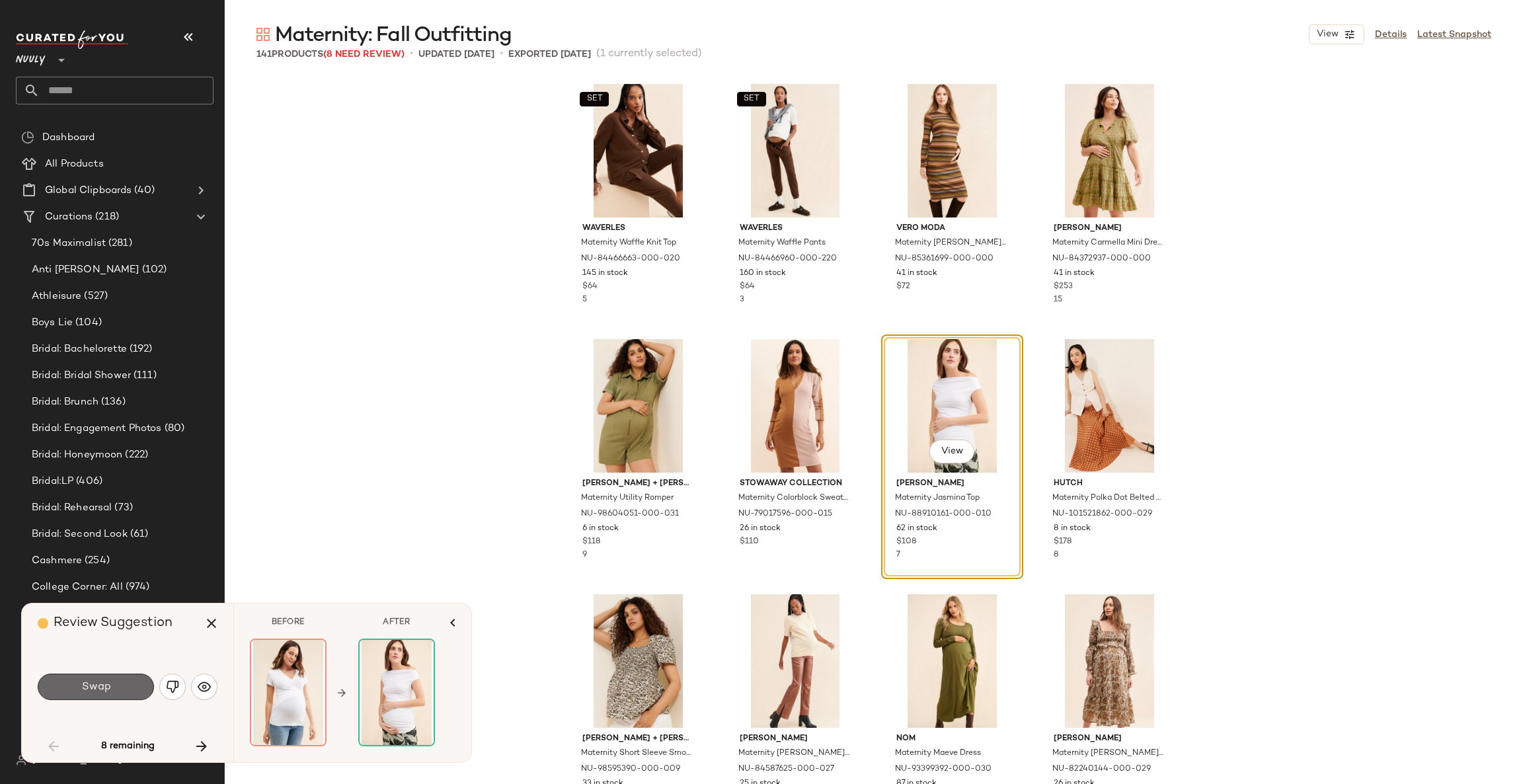
click at [132, 690] on button "Swap" at bounding box center [96, 687] width 117 height 26
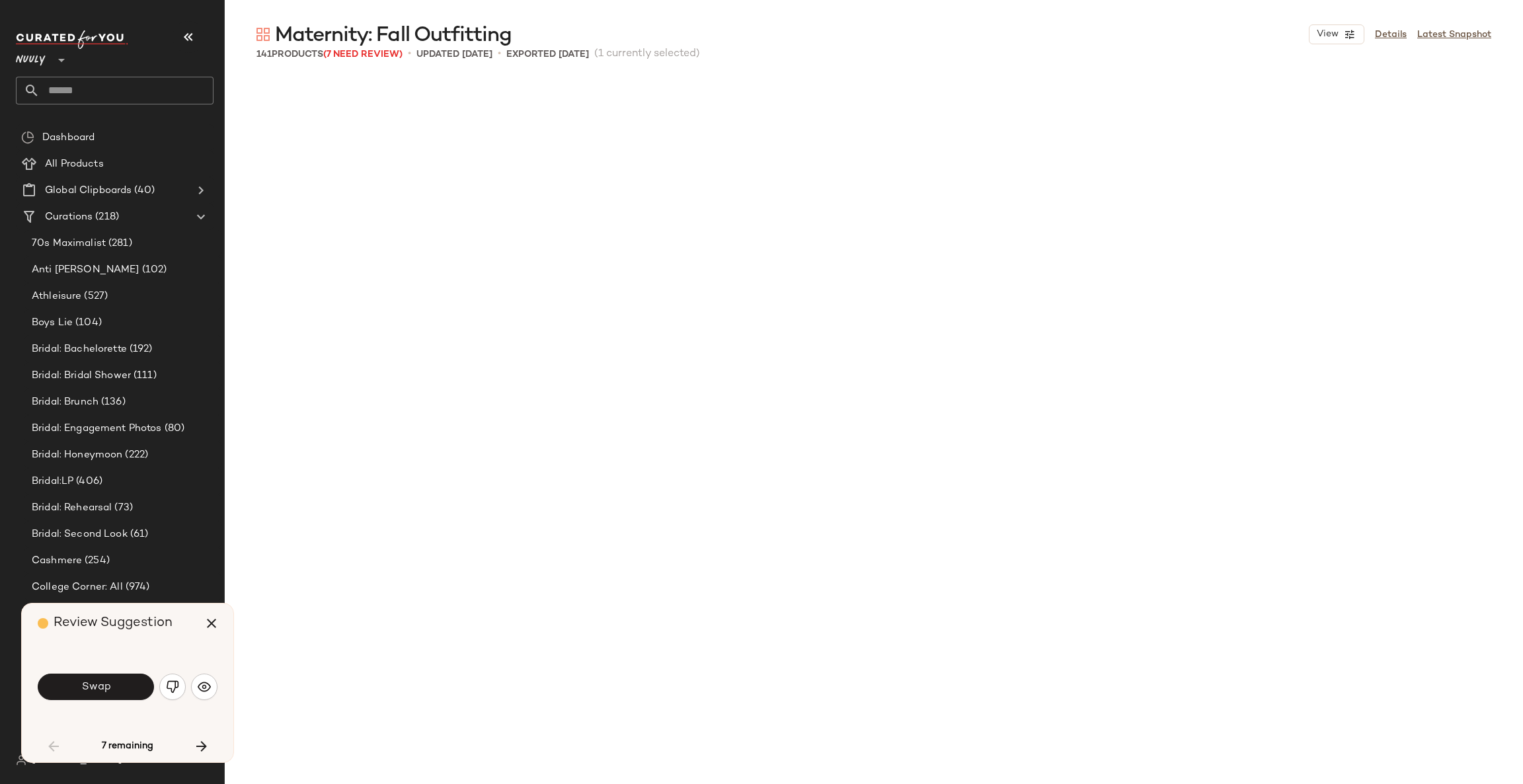
scroll to position [1031, 0]
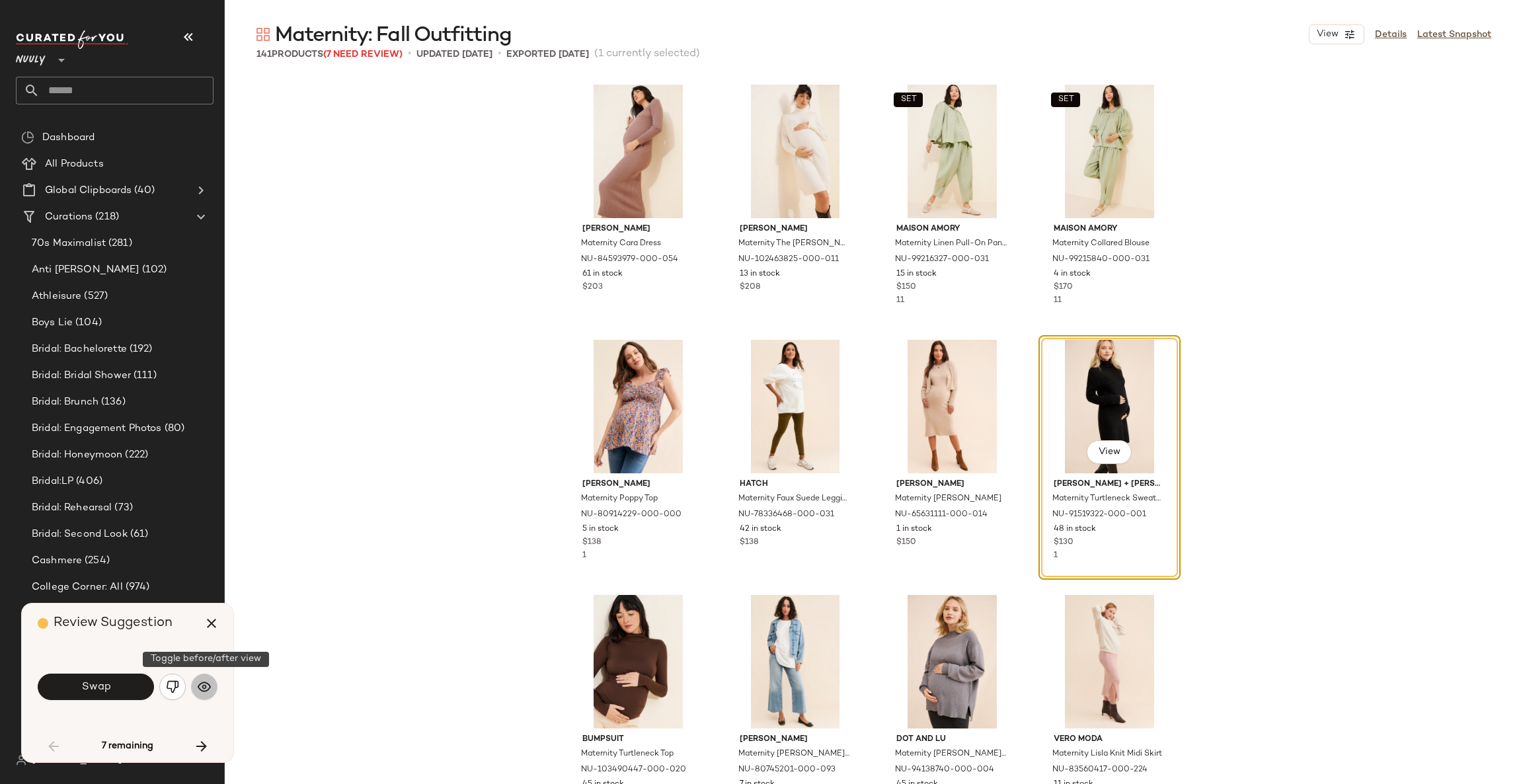
click at [204, 685] on img "button" at bounding box center [204, 687] width 14 height 14
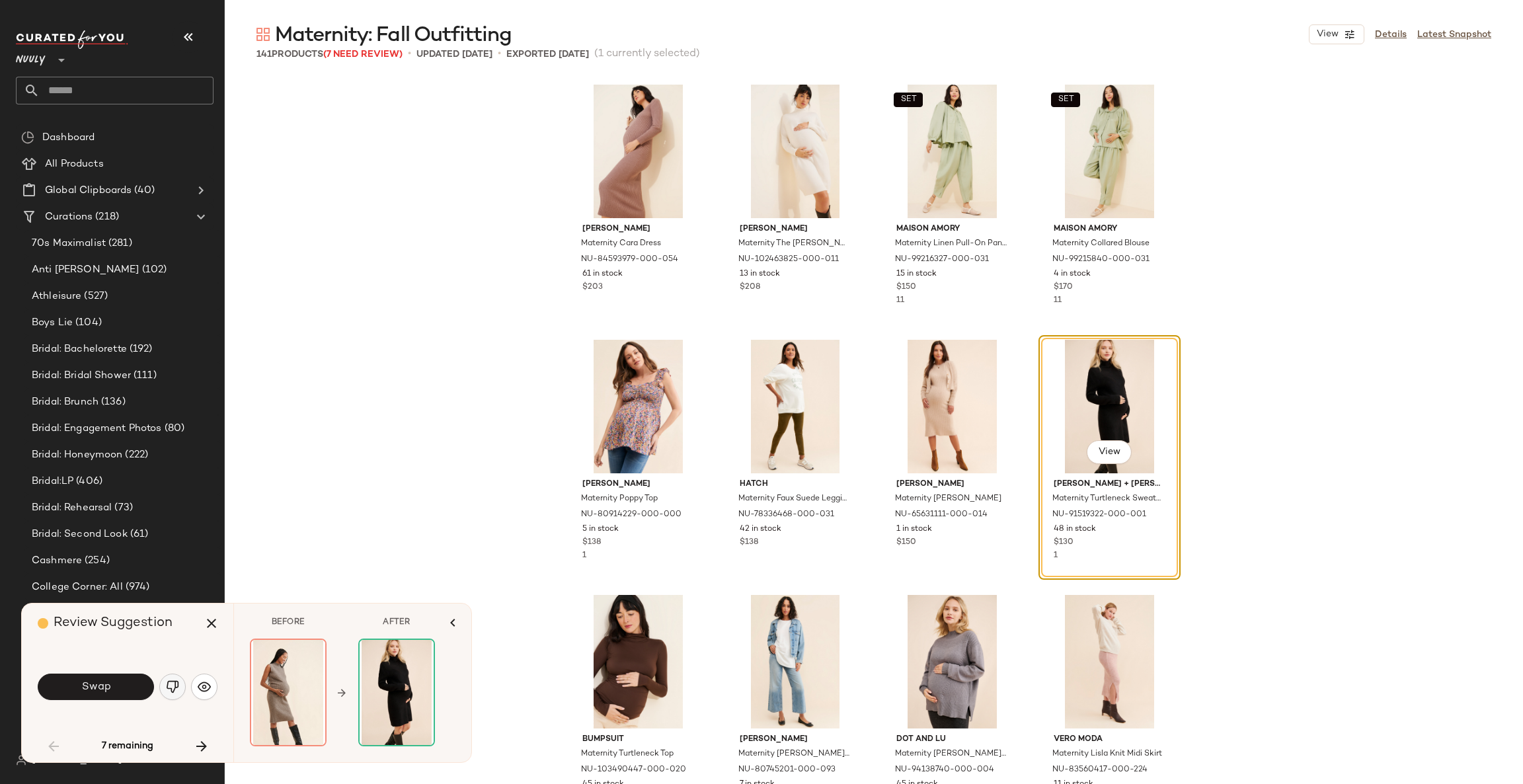
click at [161, 686] on button "button" at bounding box center [173, 687] width 26 height 26
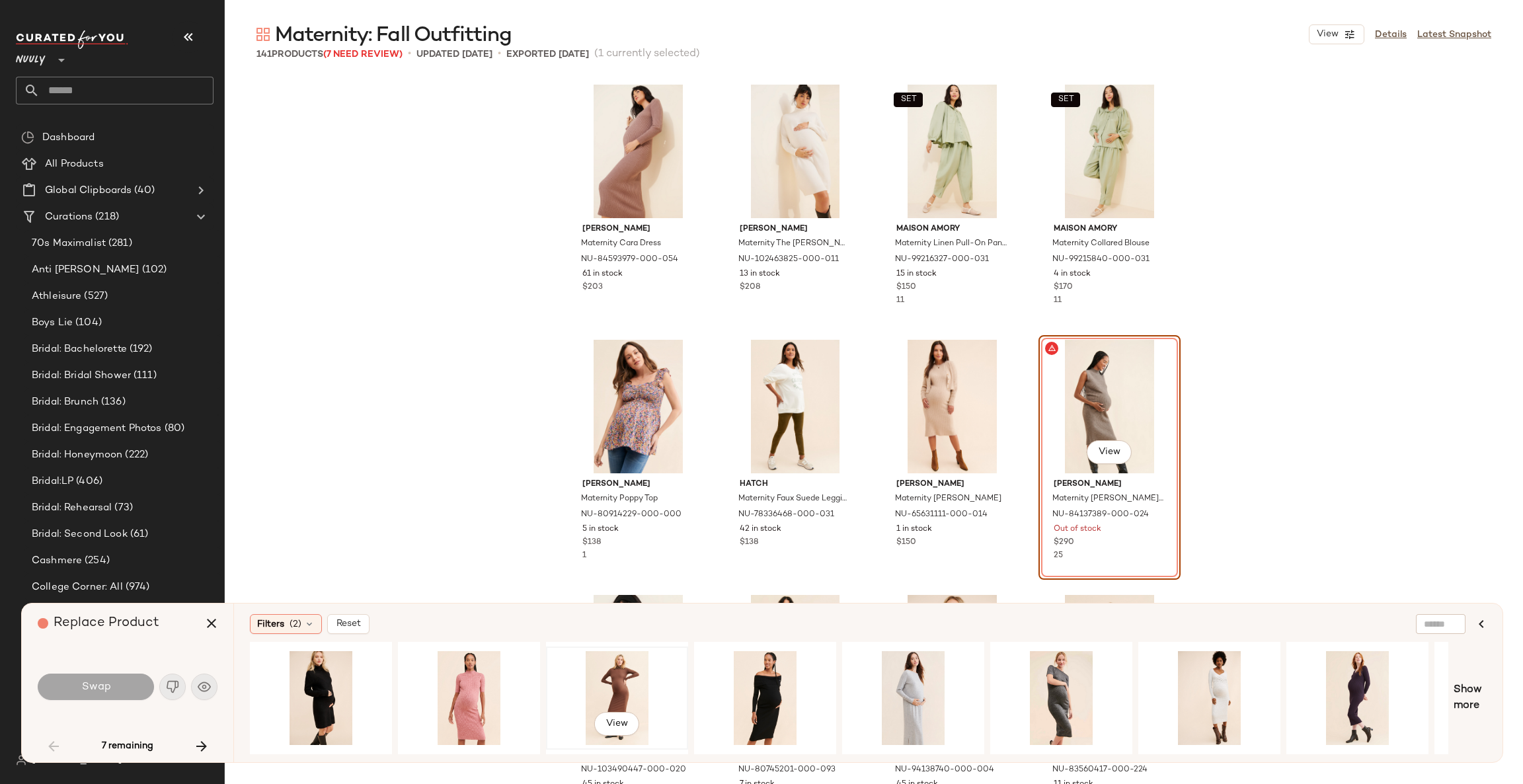
click at [608, 678] on div "View" at bounding box center [617, 698] width 133 height 94
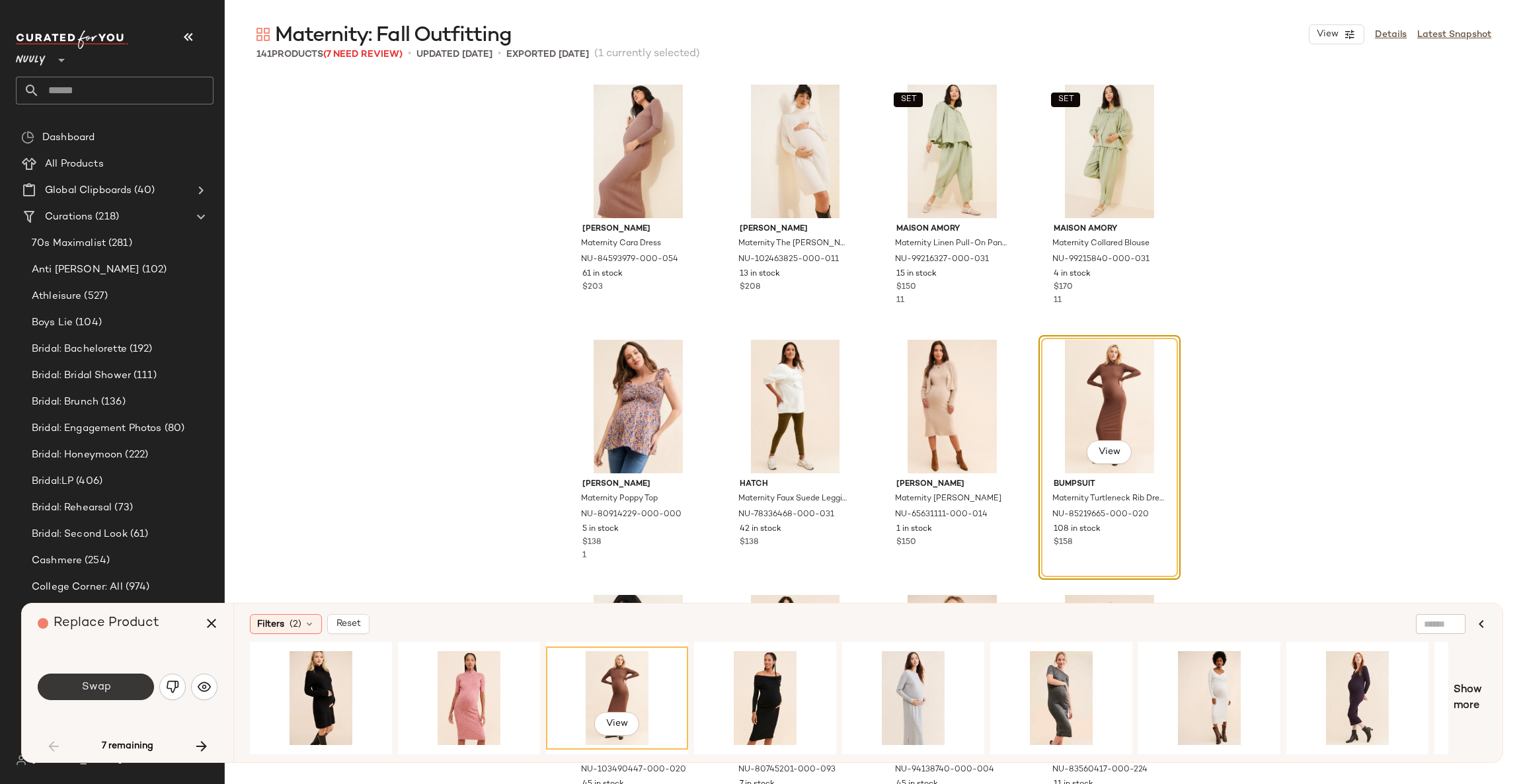
click at [134, 685] on button "Swap" at bounding box center [96, 687] width 117 height 26
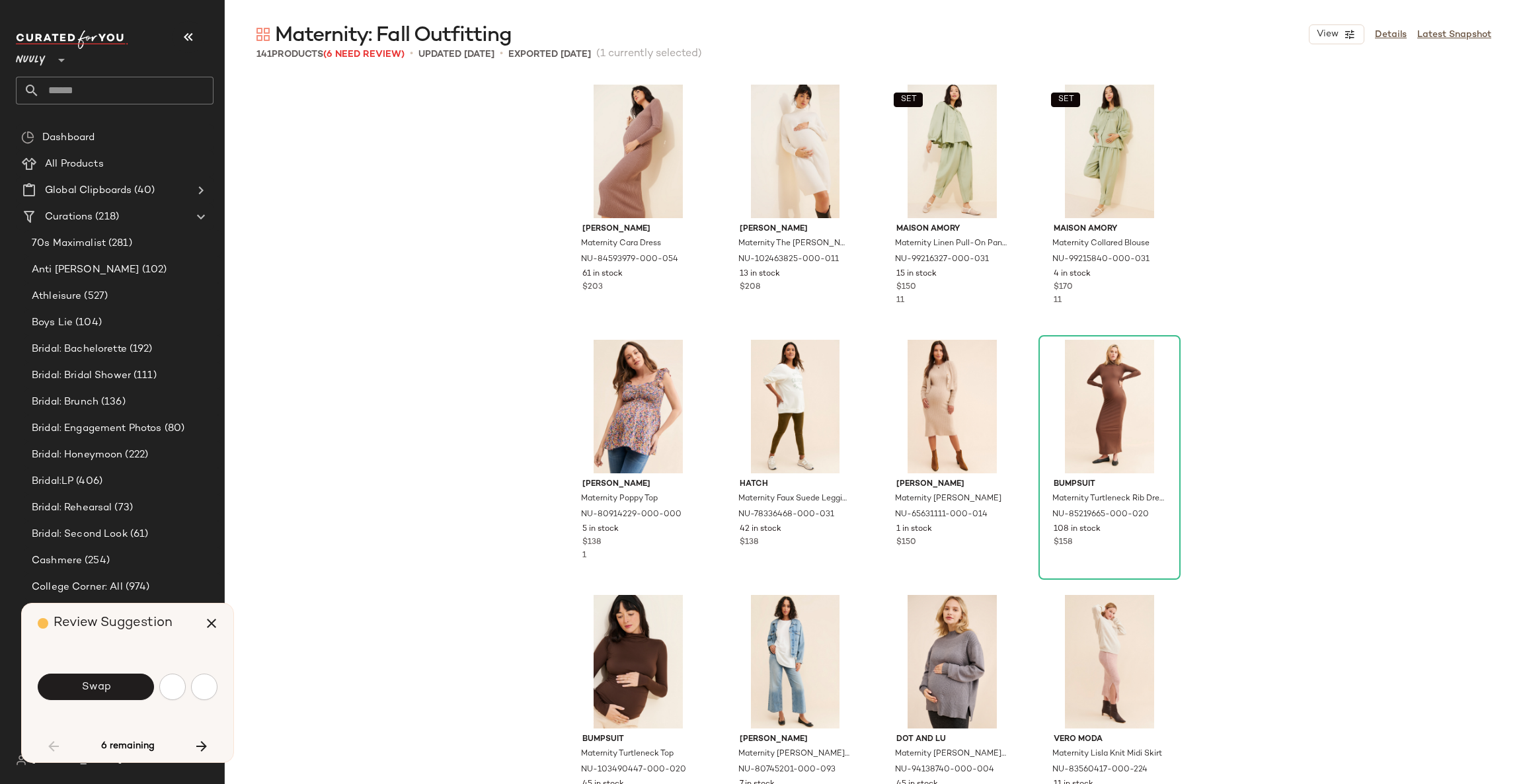
scroll to position [1530, 0]
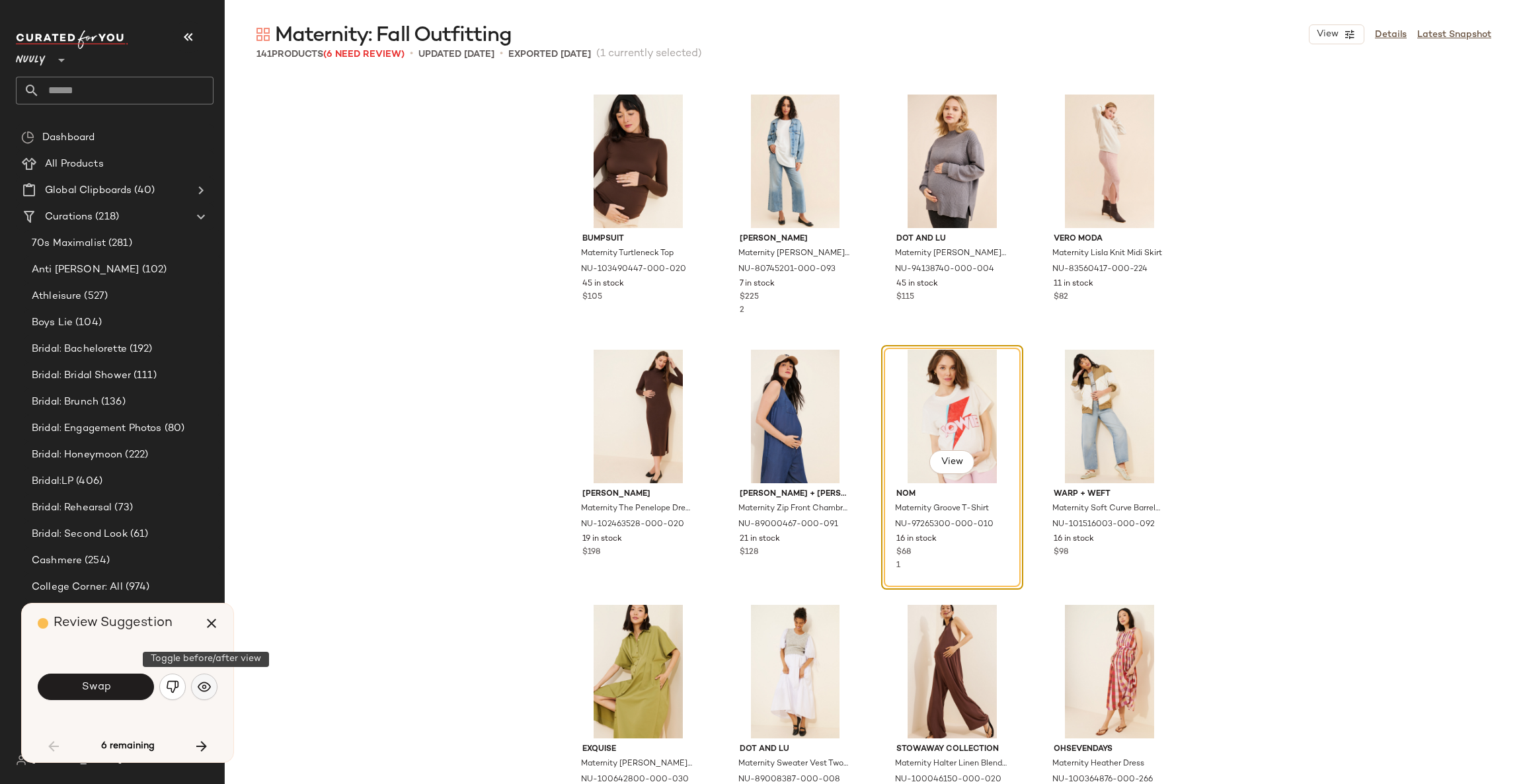
click at [209, 685] on button "button" at bounding box center [204, 687] width 26 height 26
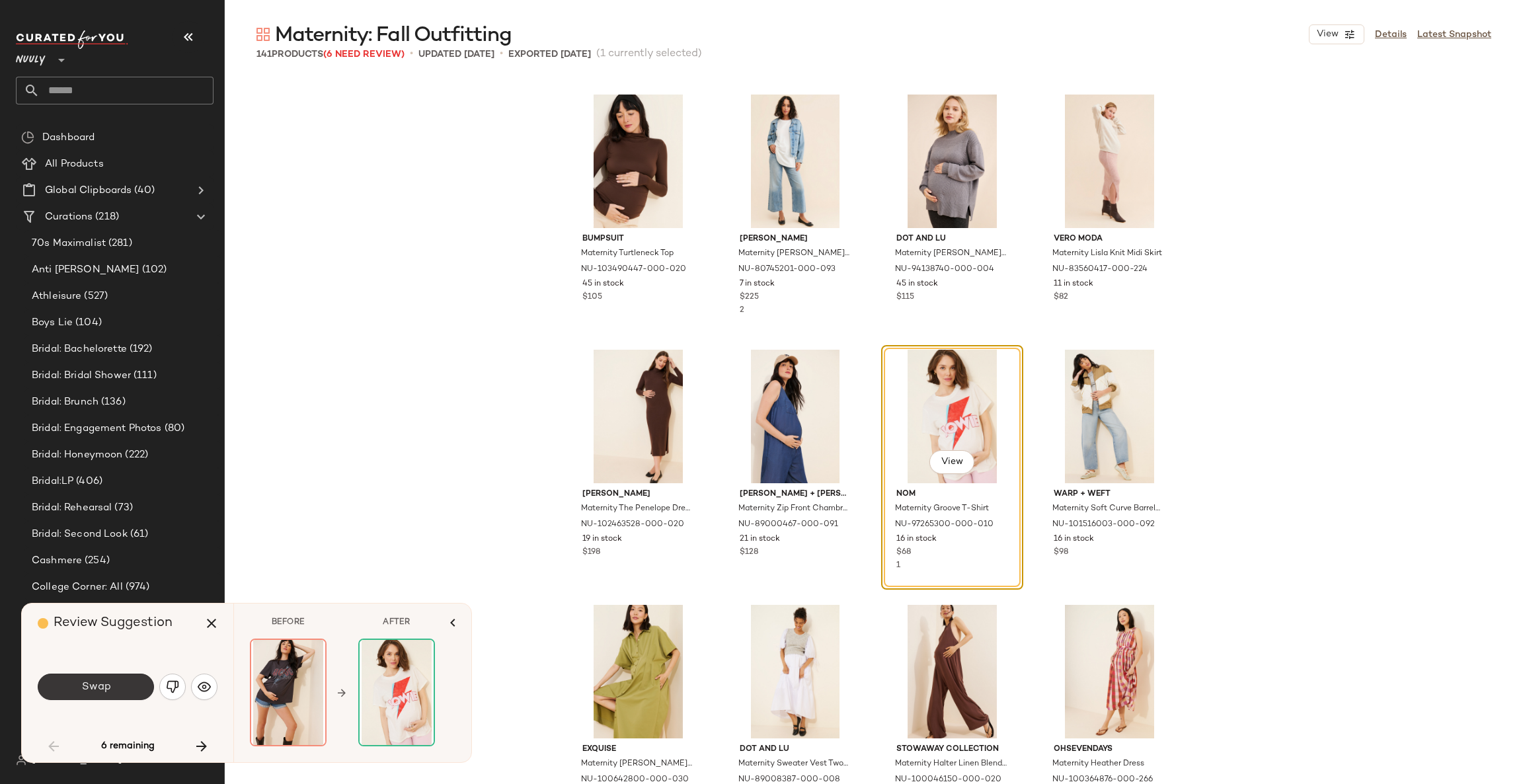
click at [109, 689] on span "Swap" at bounding box center [95, 687] width 30 height 13
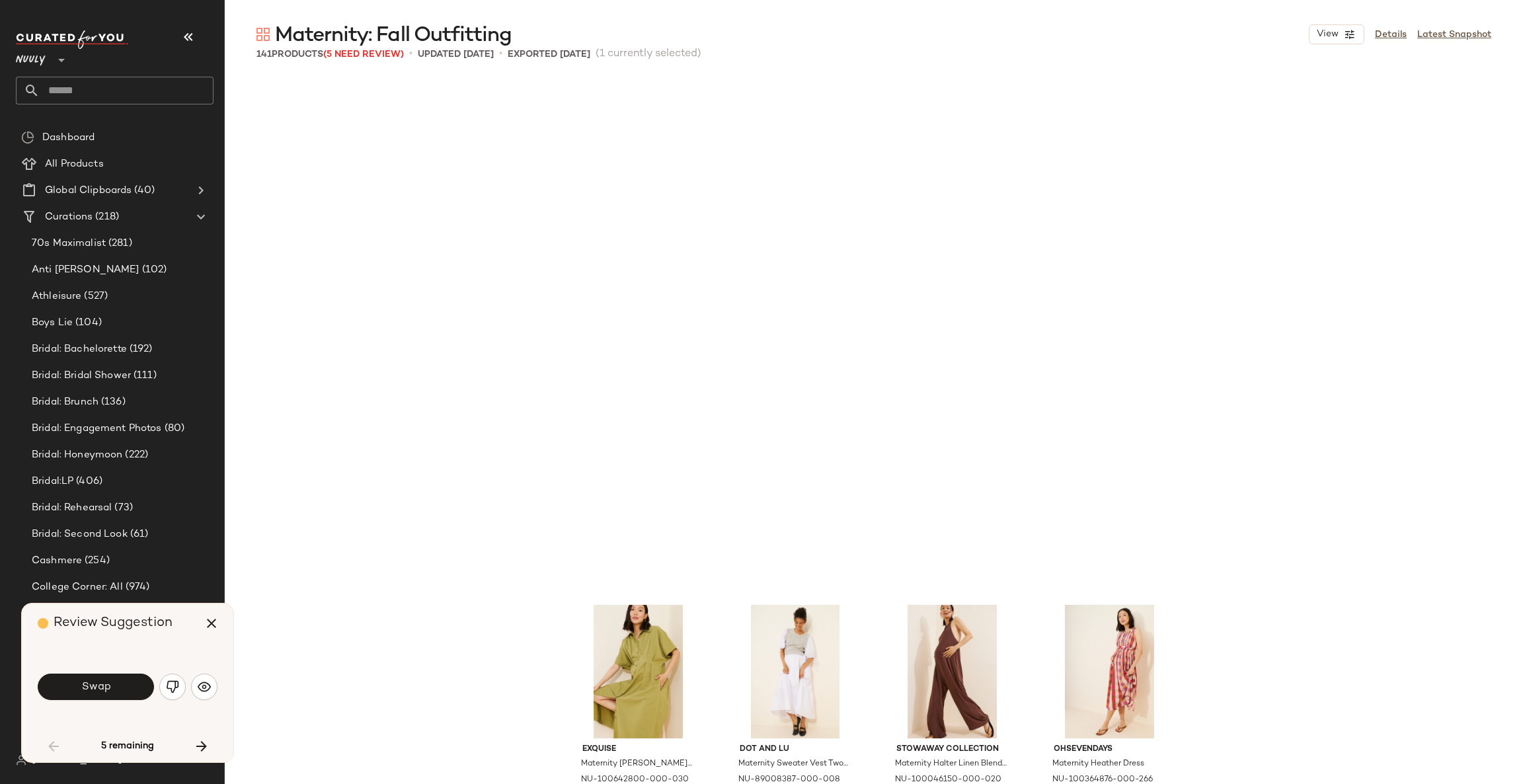
scroll to position [2041, 0]
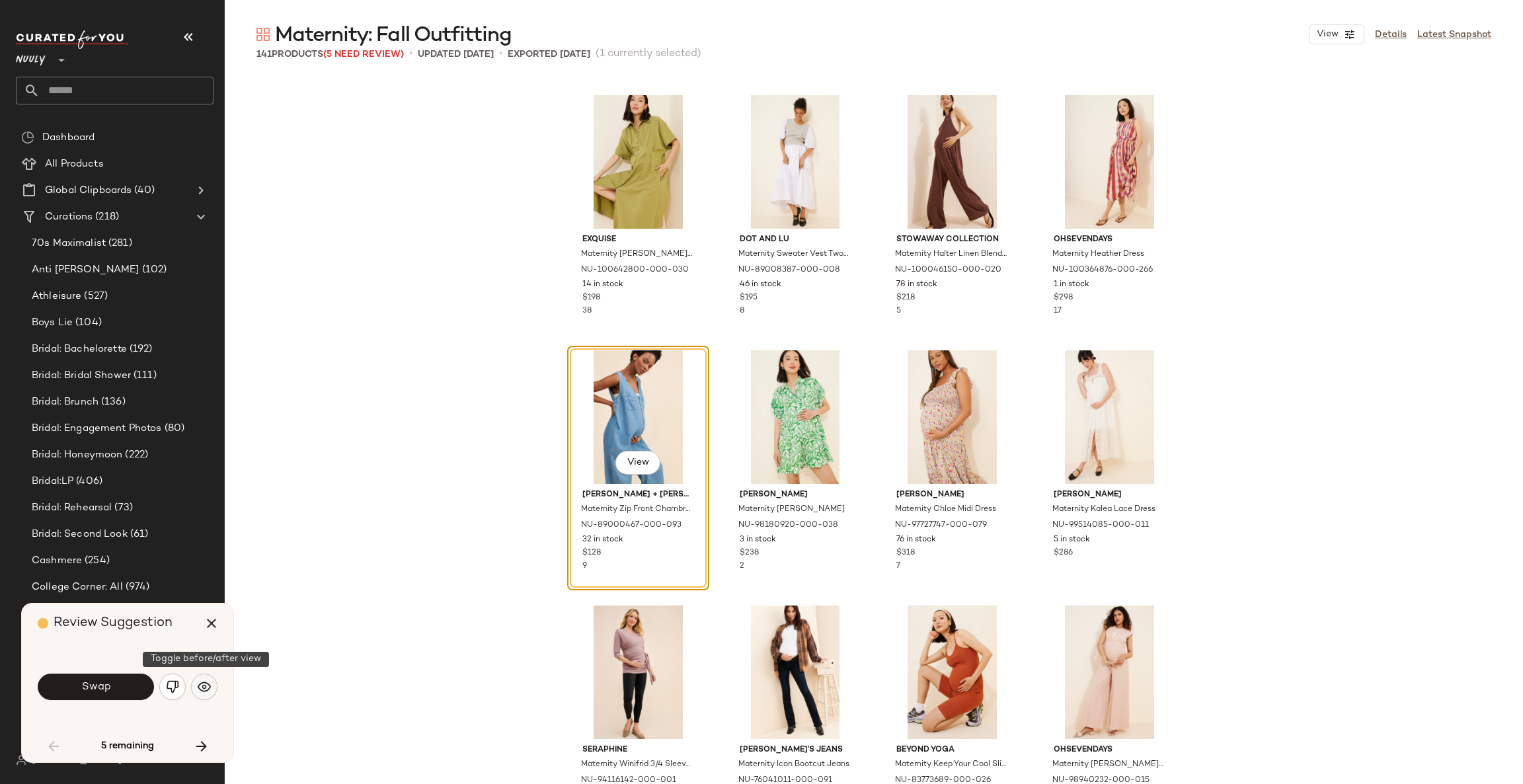
click at [209, 687] on img "button" at bounding box center [204, 687] width 14 height 14
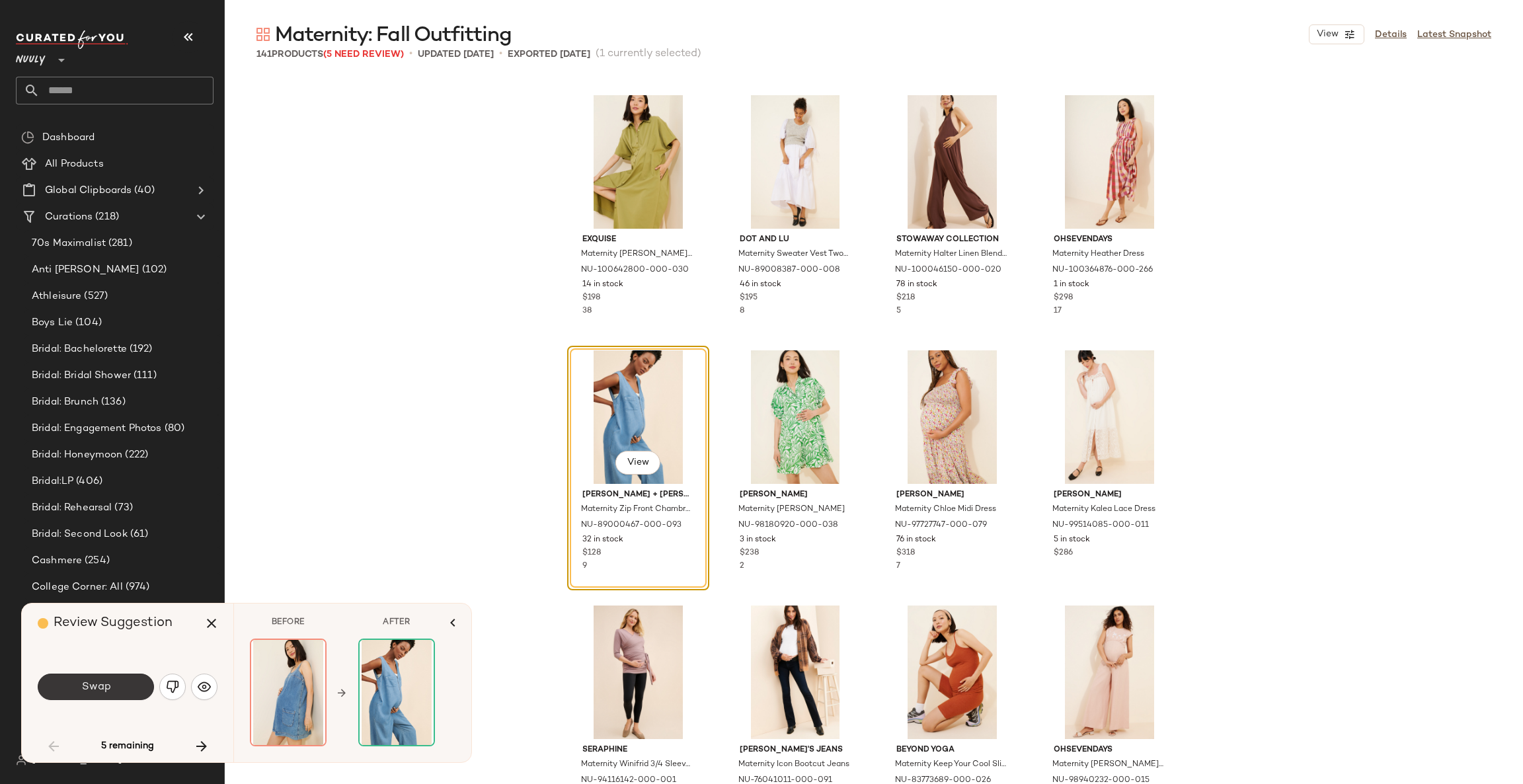
click at [110, 685] on button "Swap" at bounding box center [96, 687] width 117 height 26
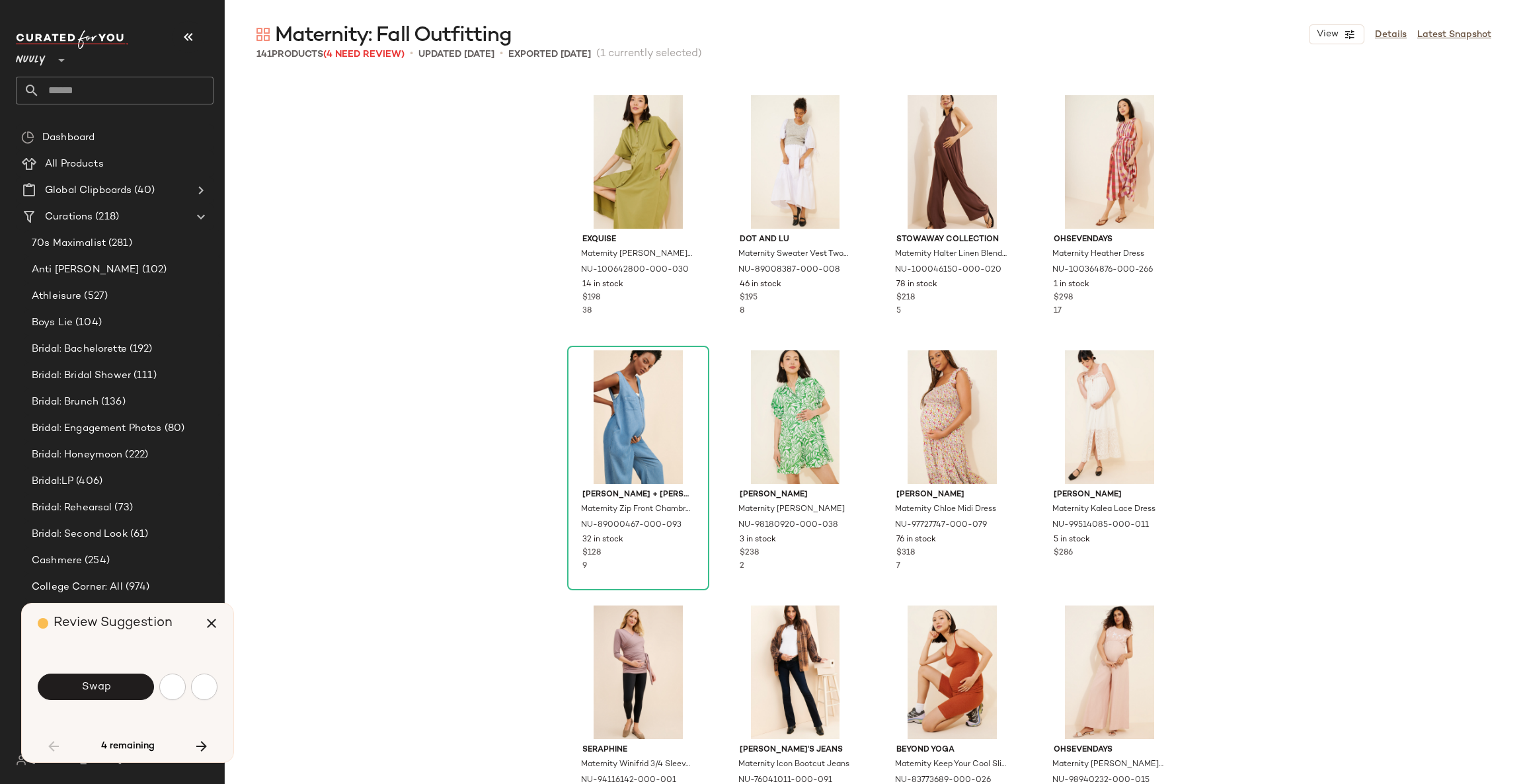
scroll to position [2552, 0]
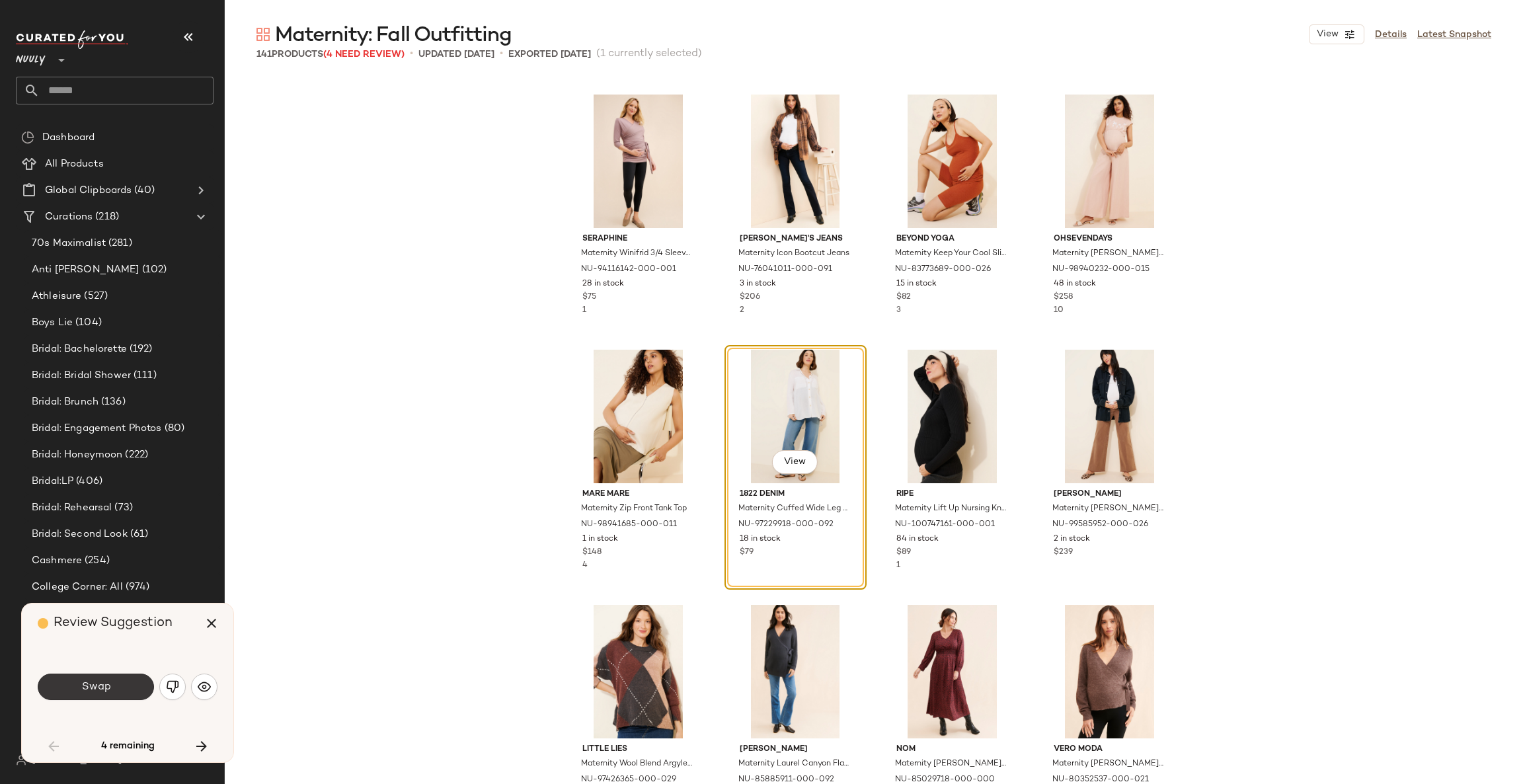
click at [122, 685] on button "Swap" at bounding box center [96, 687] width 117 height 26
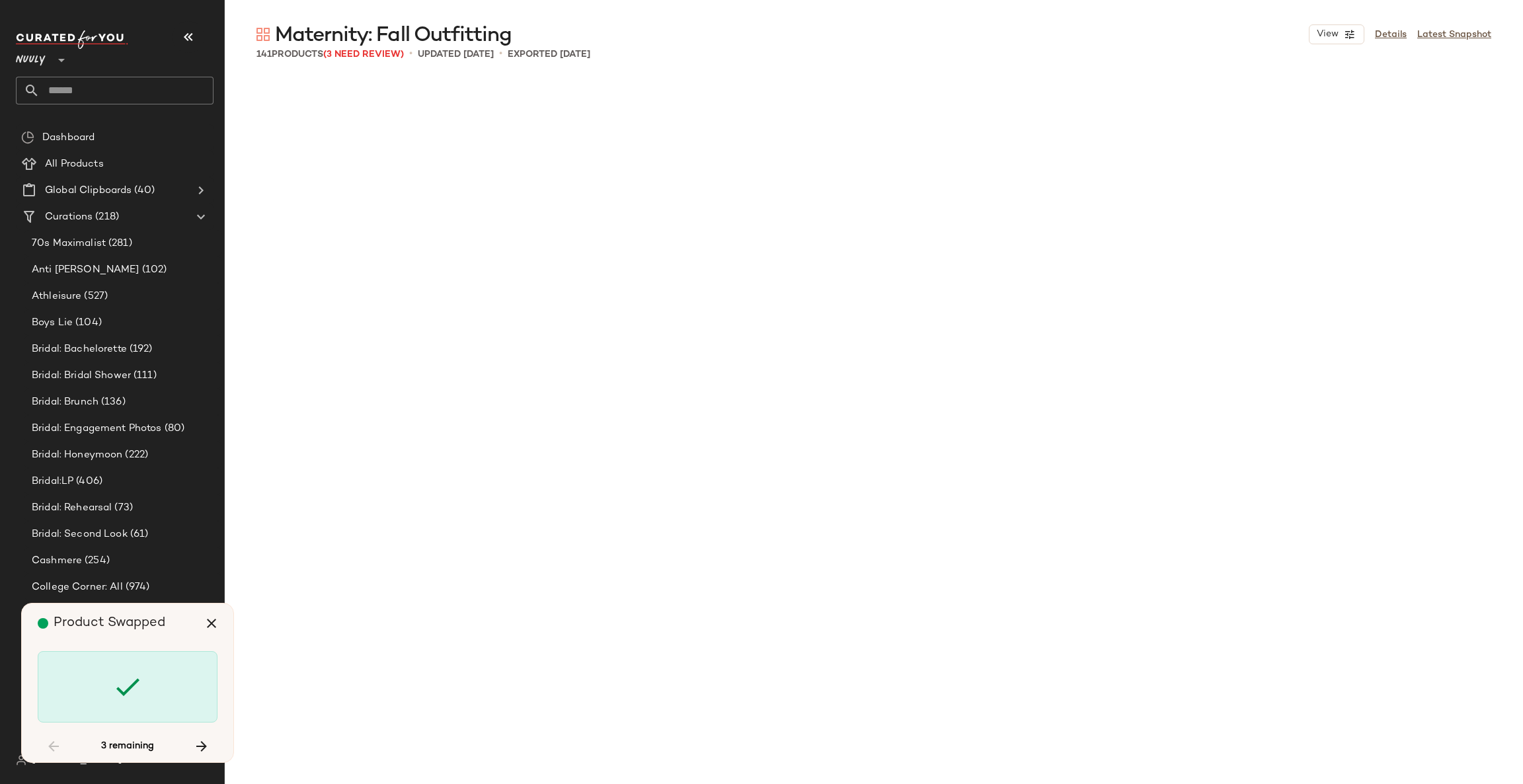
scroll to position [5102, 0]
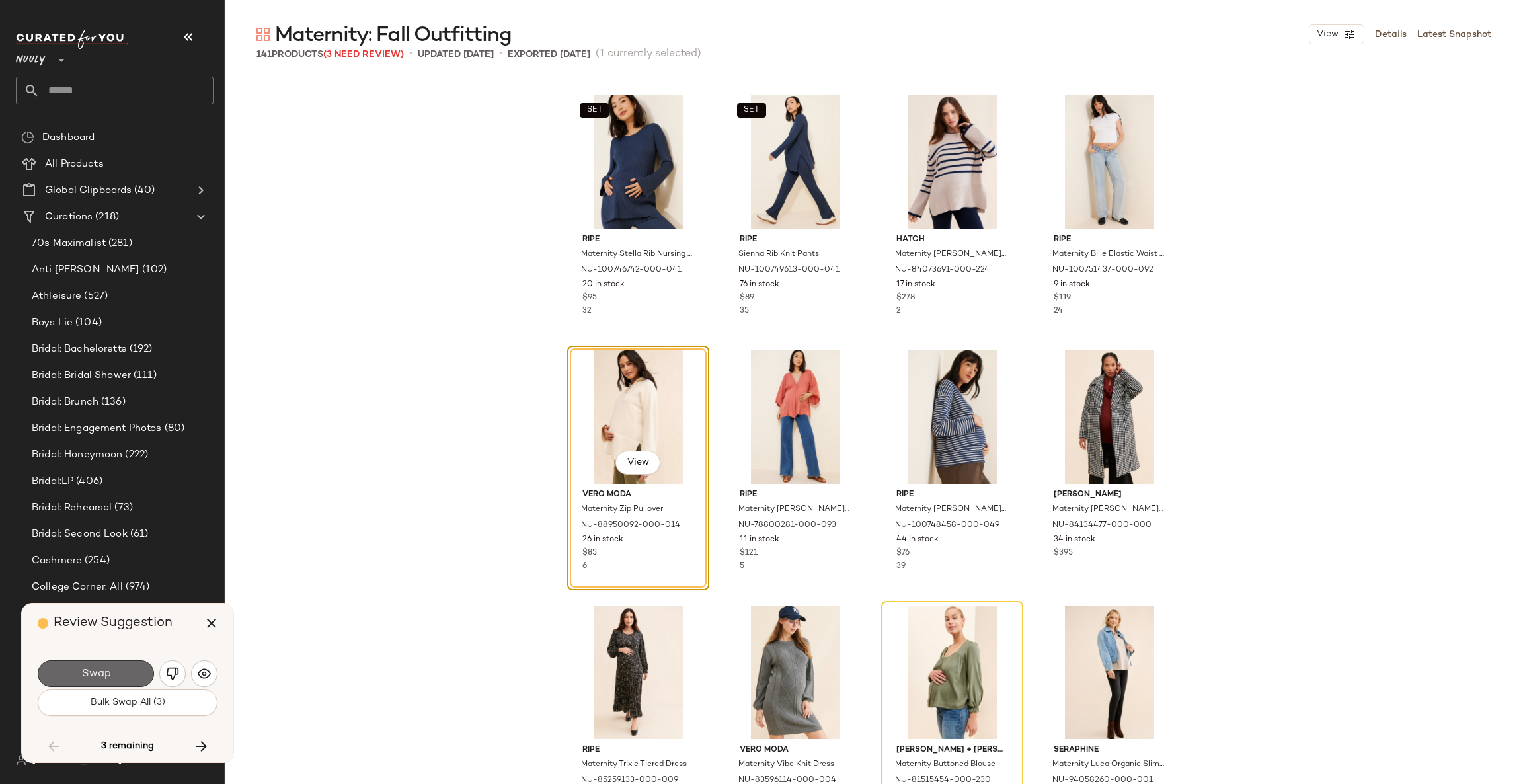
click at [116, 685] on button "Swap" at bounding box center [96, 673] width 117 height 26
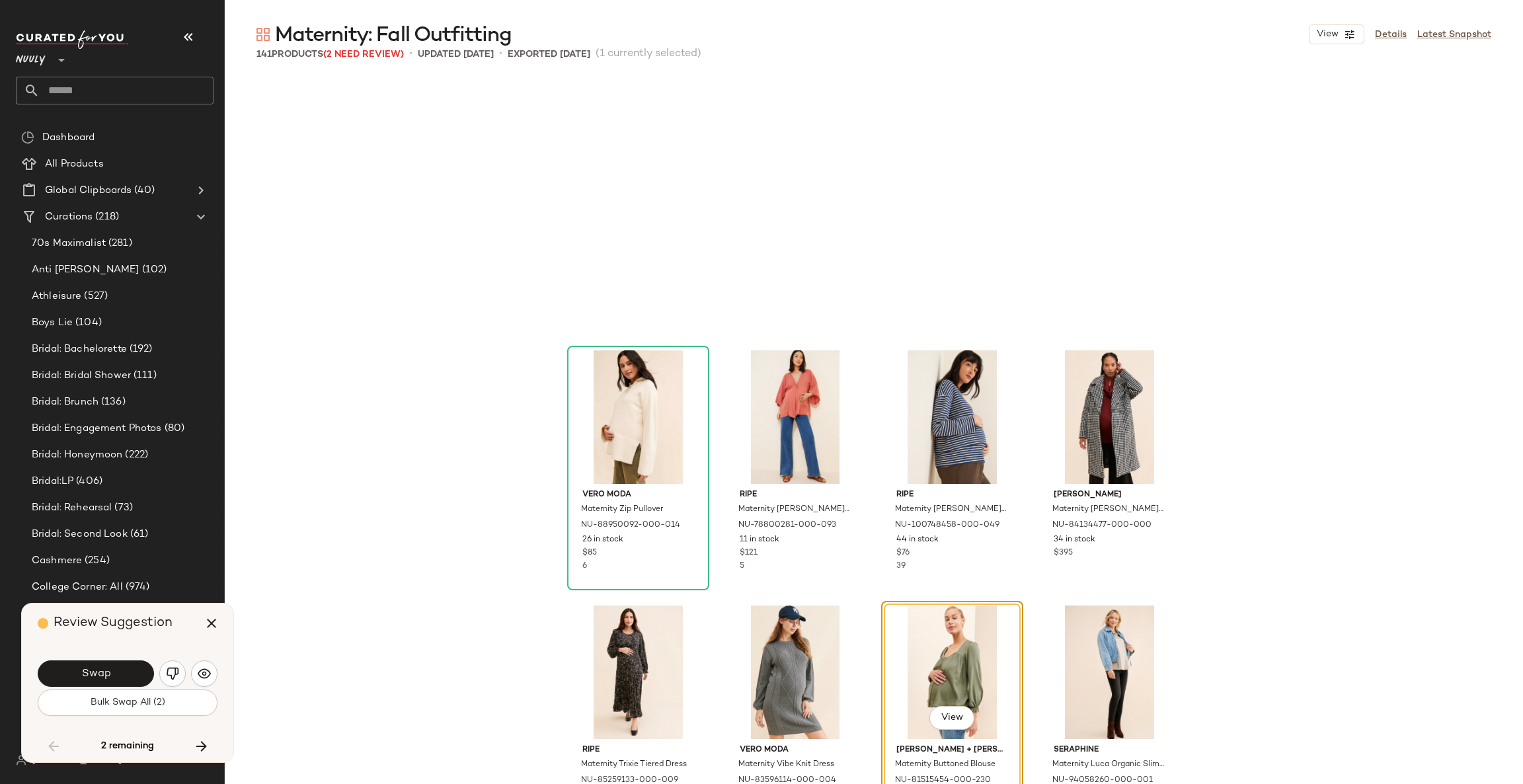
scroll to position [5357, 0]
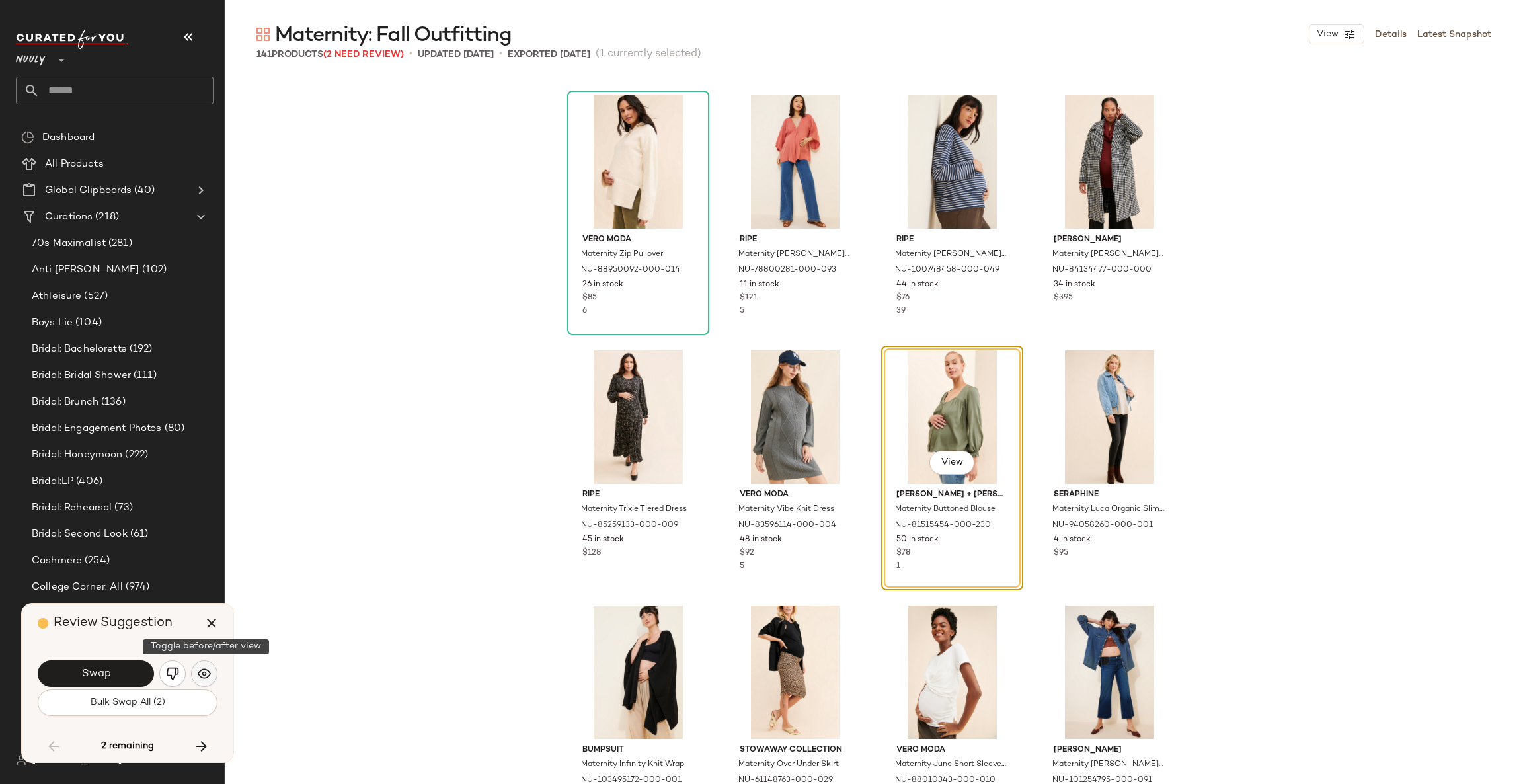
click at [212, 683] on button "button" at bounding box center [204, 673] width 26 height 26
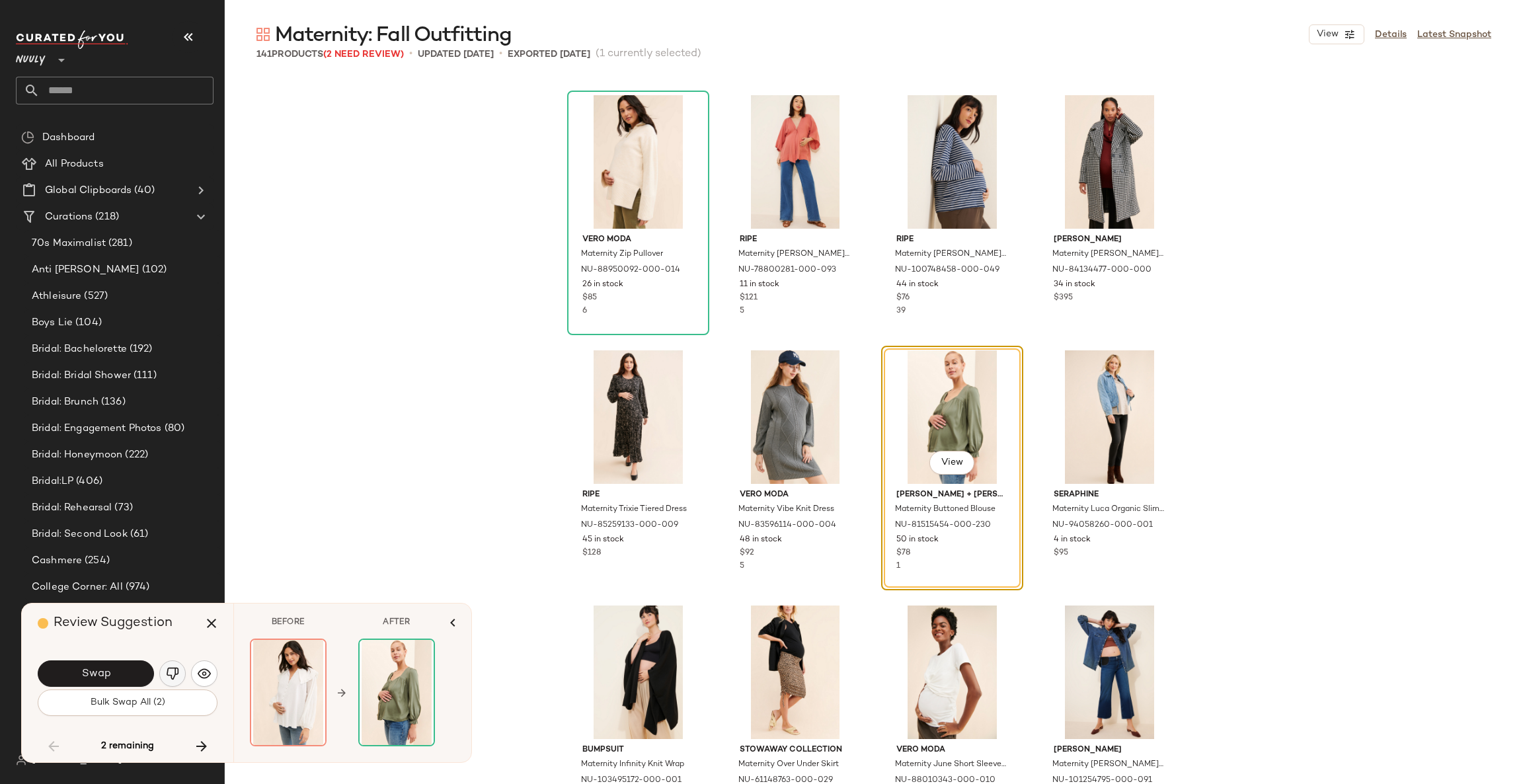
click at [174, 670] on img "button" at bounding box center [173, 673] width 14 height 14
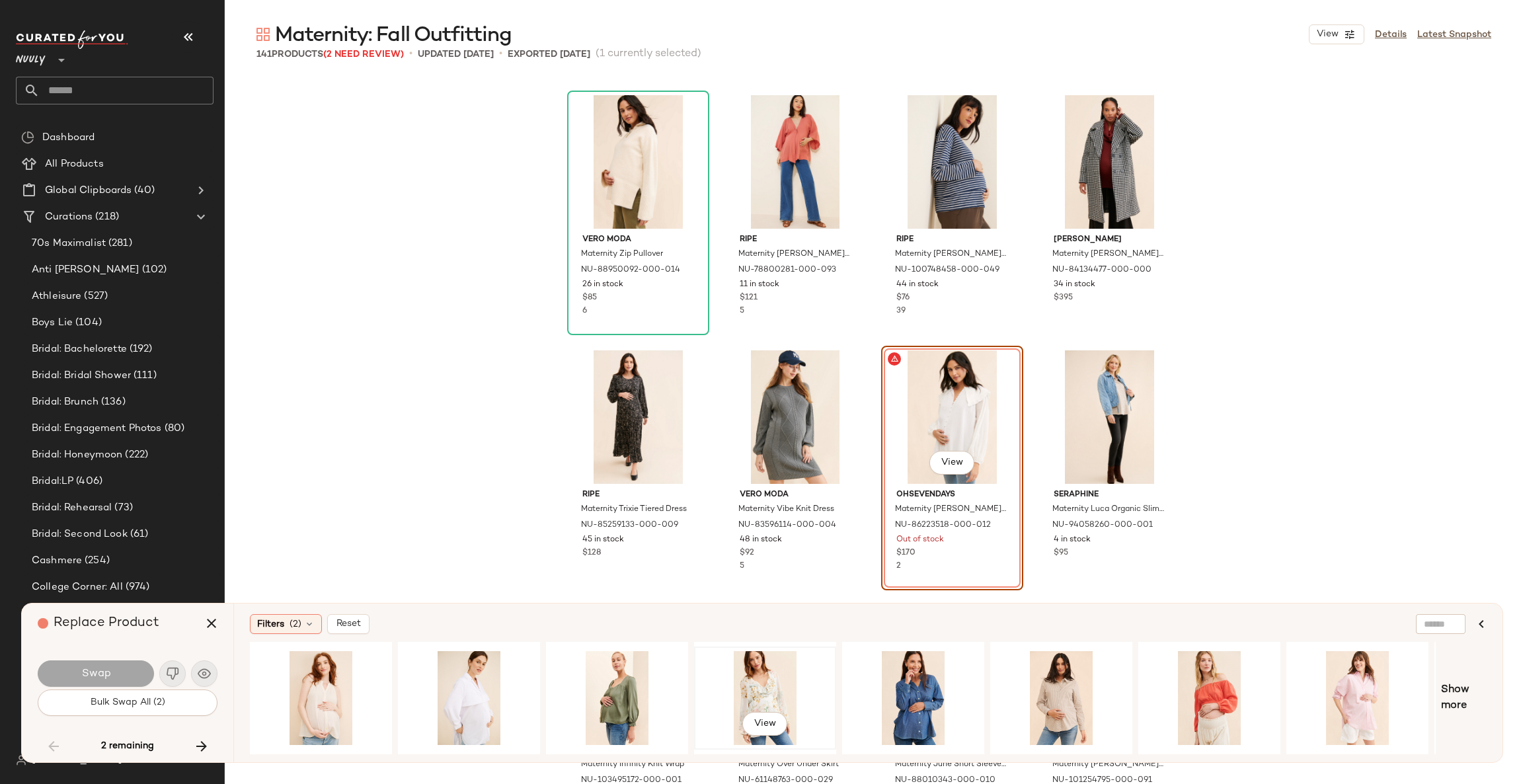
click at [773, 681] on div "View" at bounding box center [765, 698] width 133 height 94
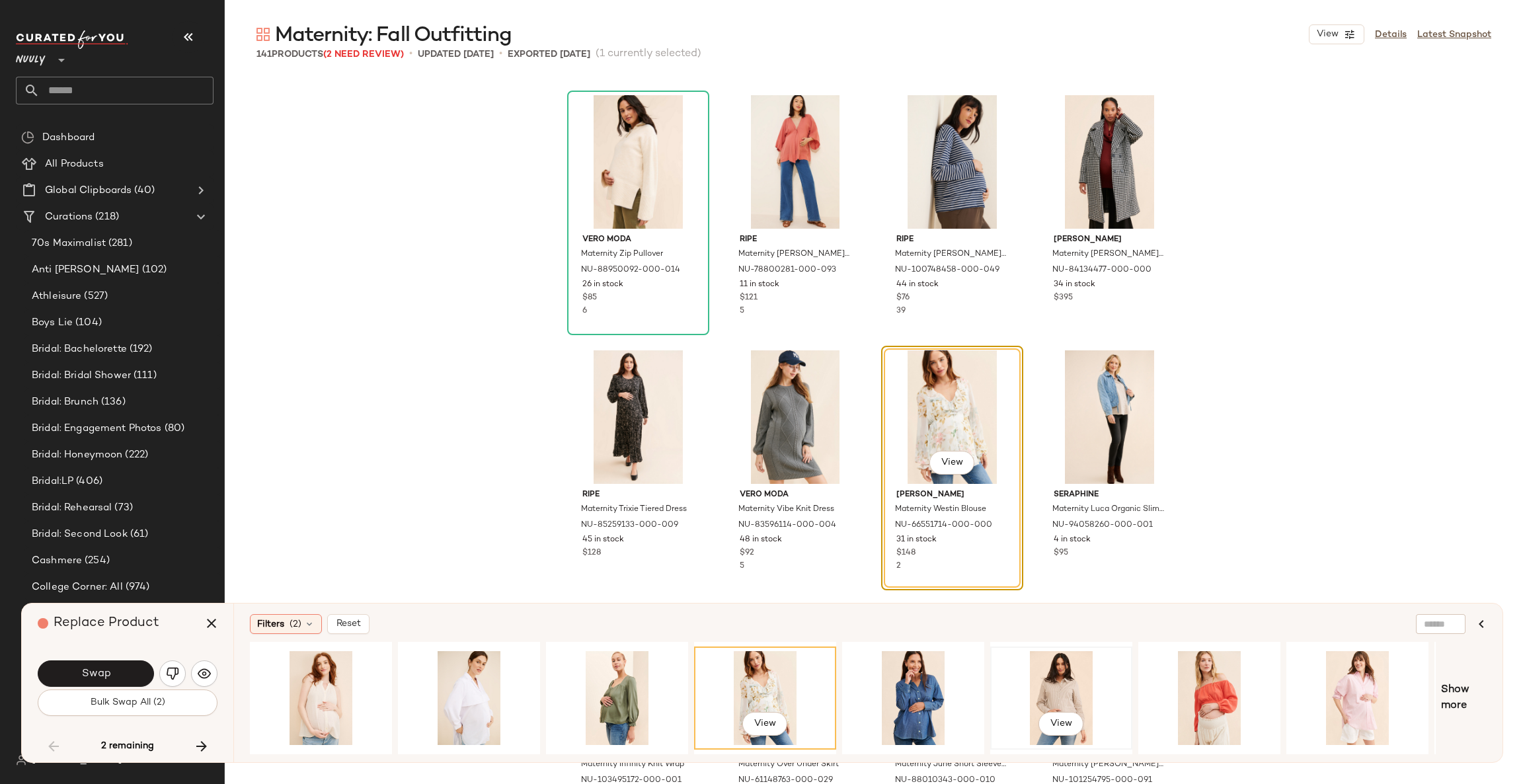
click at [1066, 682] on div "View" at bounding box center [1061, 698] width 133 height 94
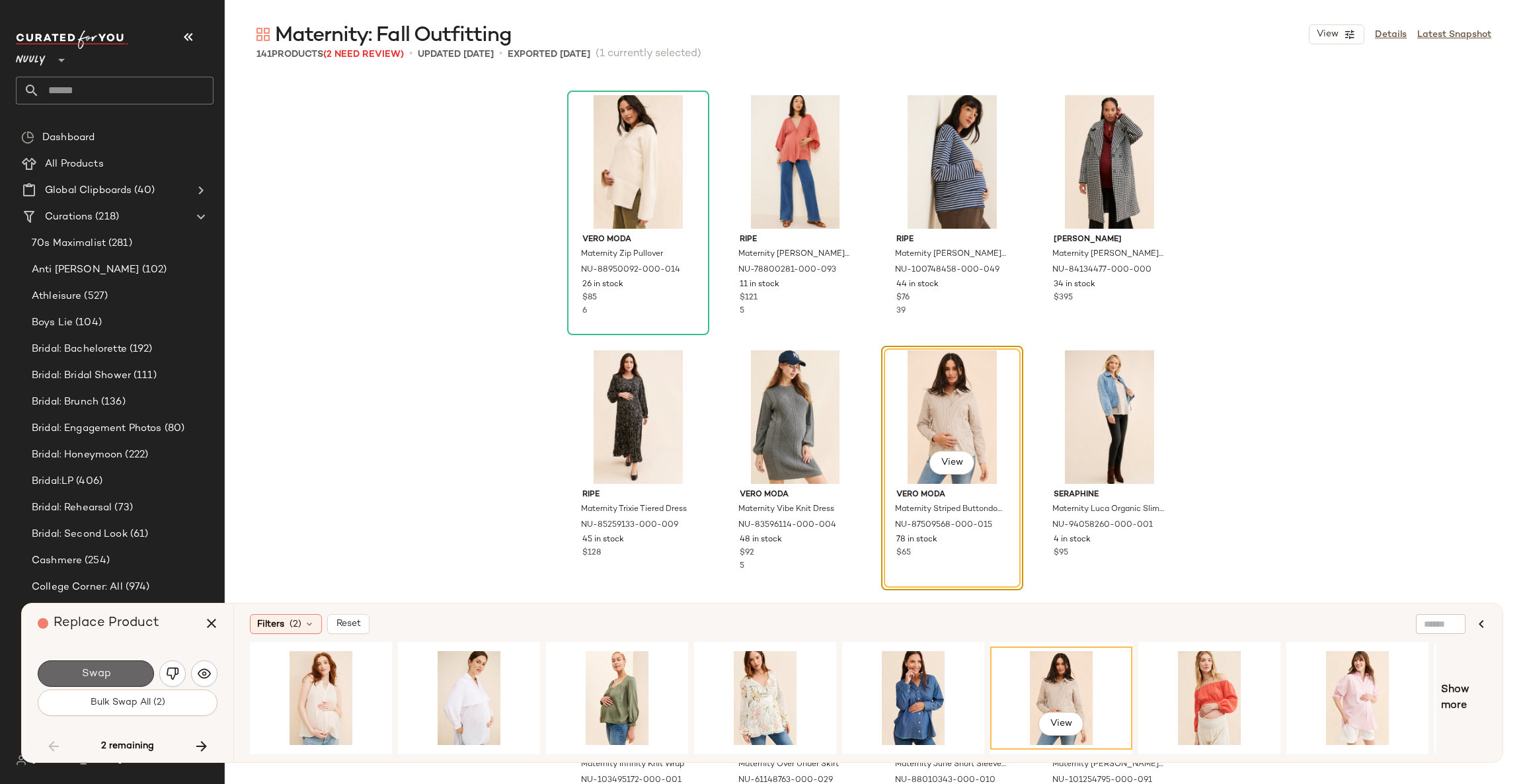
click at [134, 674] on button "Swap" at bounding box center [96, 673] width 117 height 26
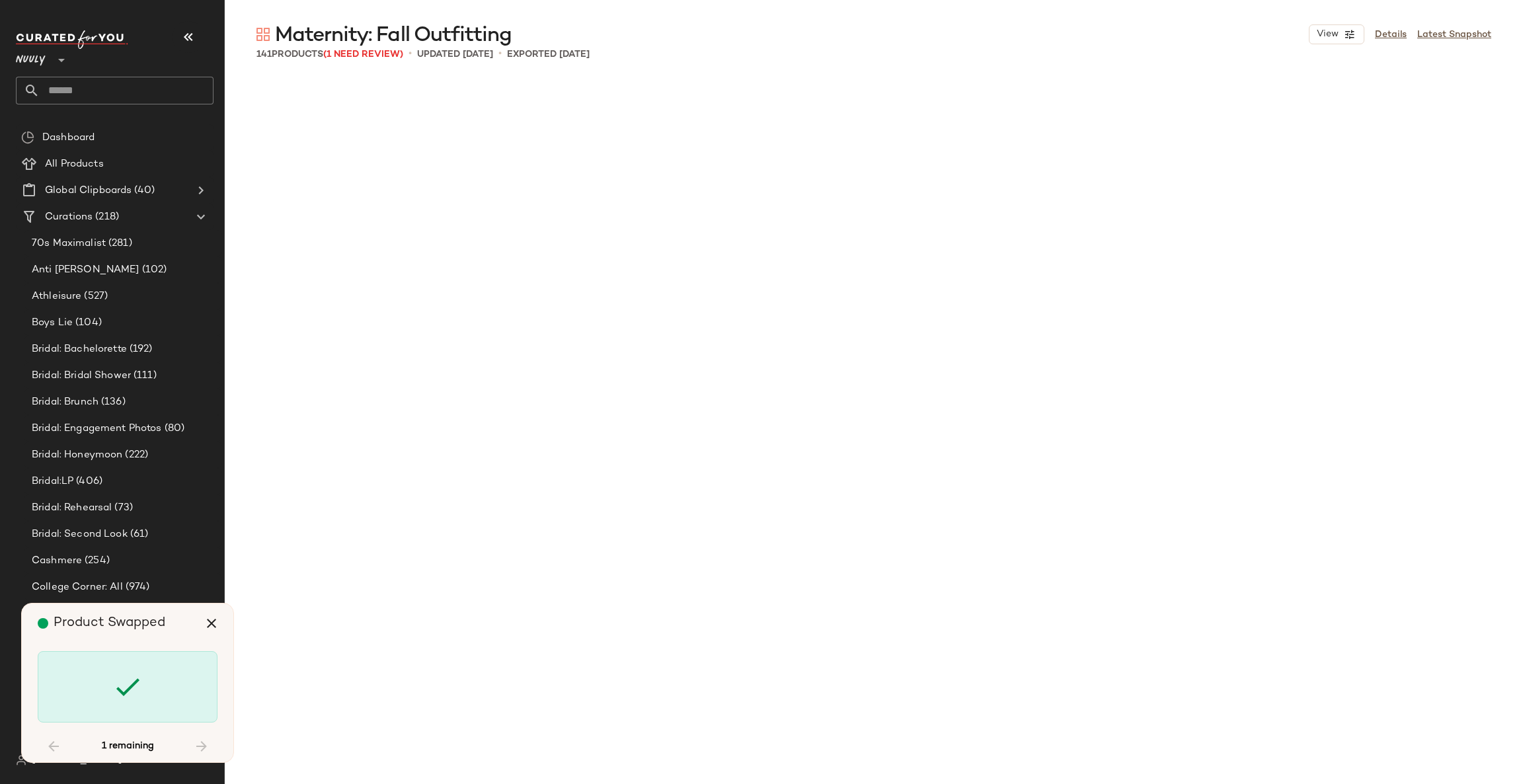
scroll to position [7653, 0]
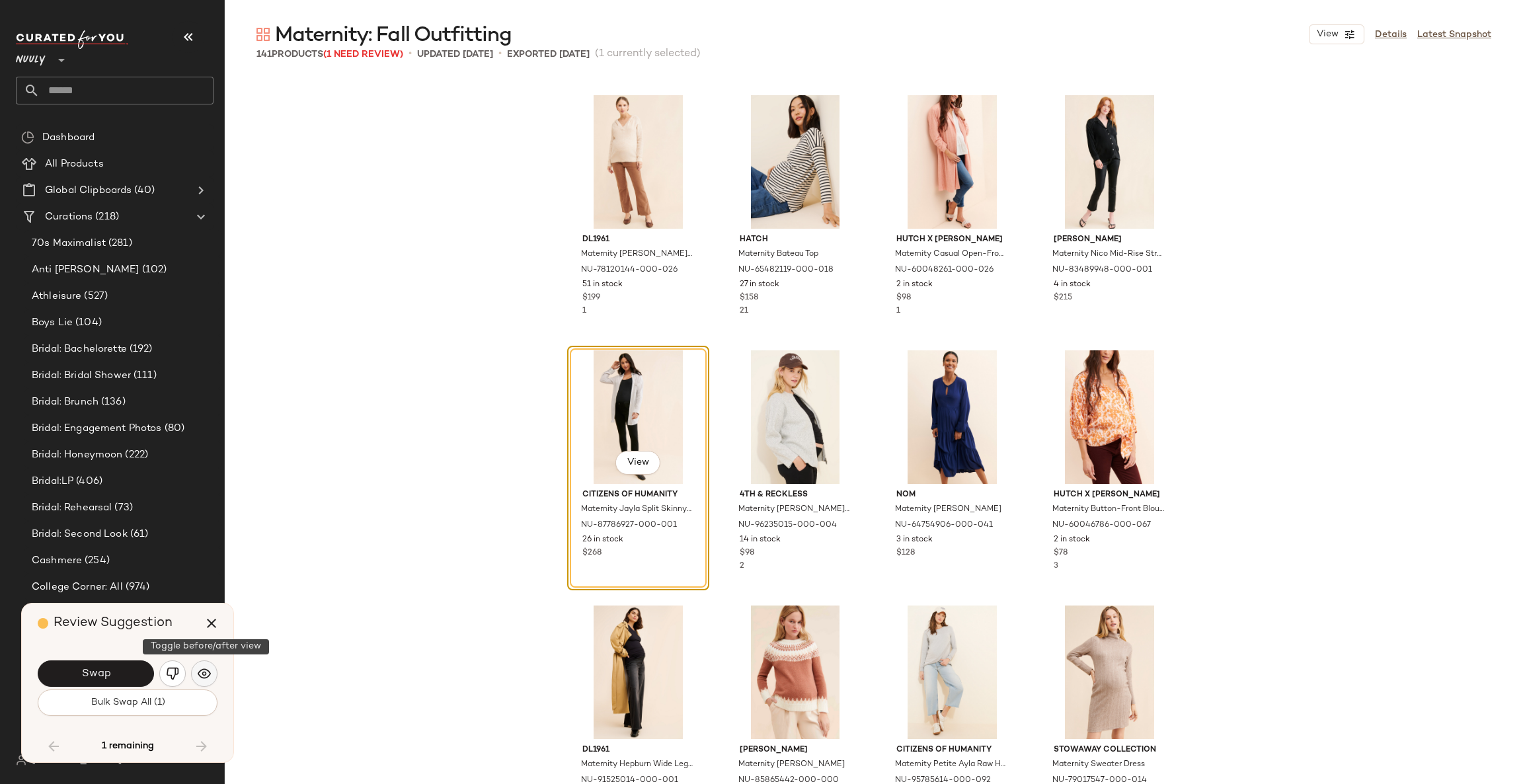
click at [195, 679] on button "button" at bounding box center [204, 673] width 26 height 26
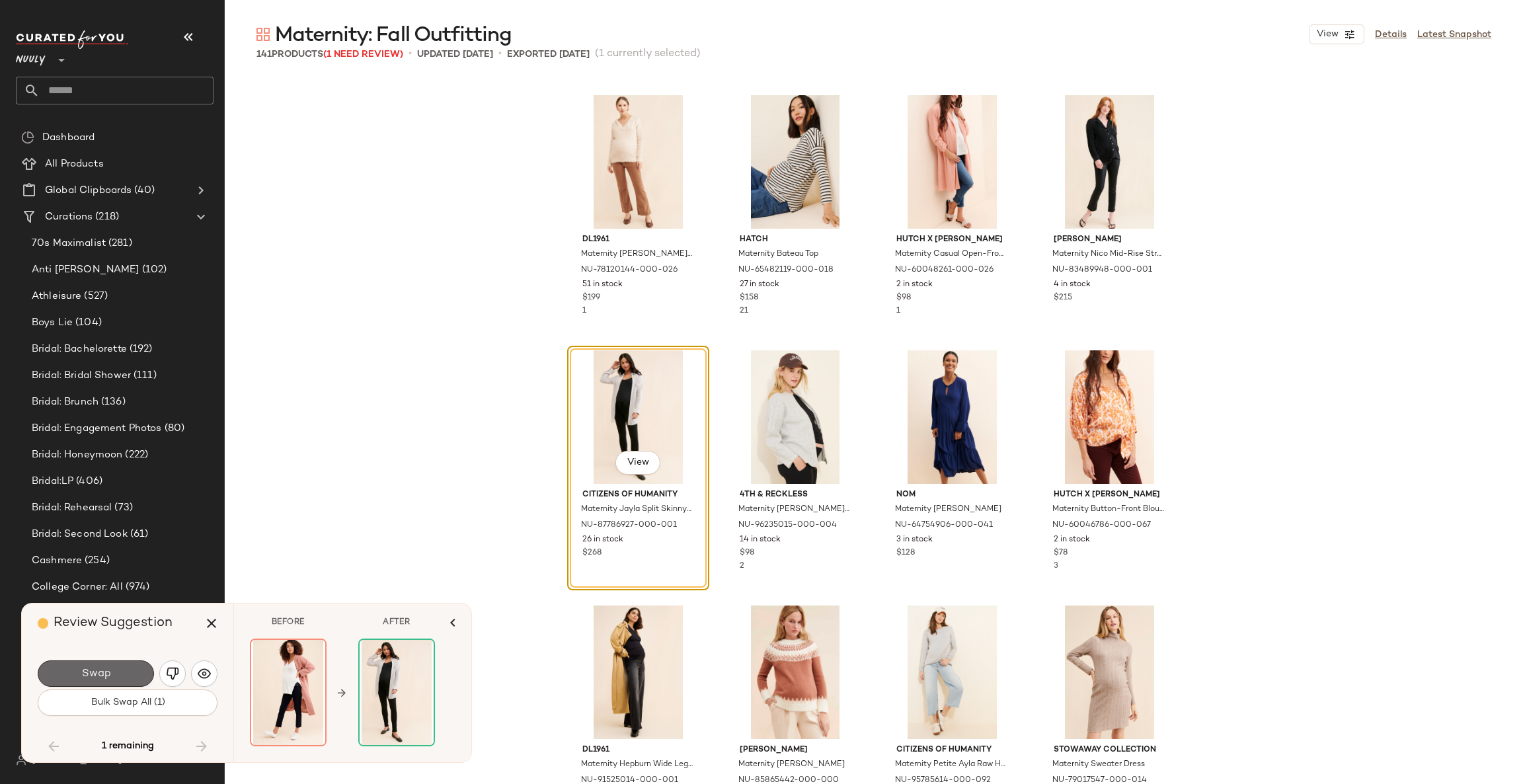
click at [117, 671] on button "Swap" at bounding box center [96, 673] width 117 height 26
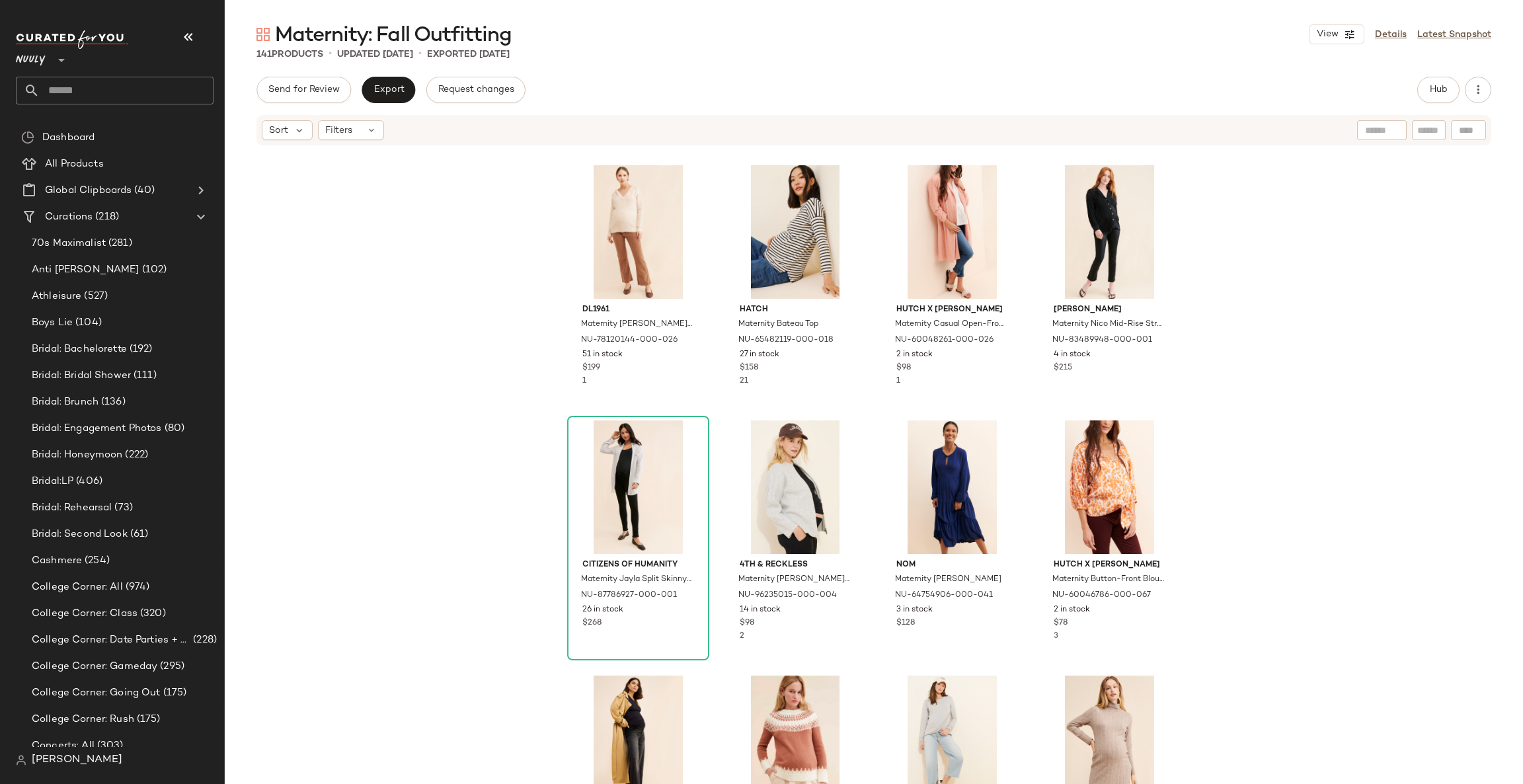
click at [474, 509] on div "DL1961 Maternity Bridget Bootcut Corduroy Pants NU-78120144-000-026 51 in stock…" at bounding box center [874, 485] width 1299 height 677
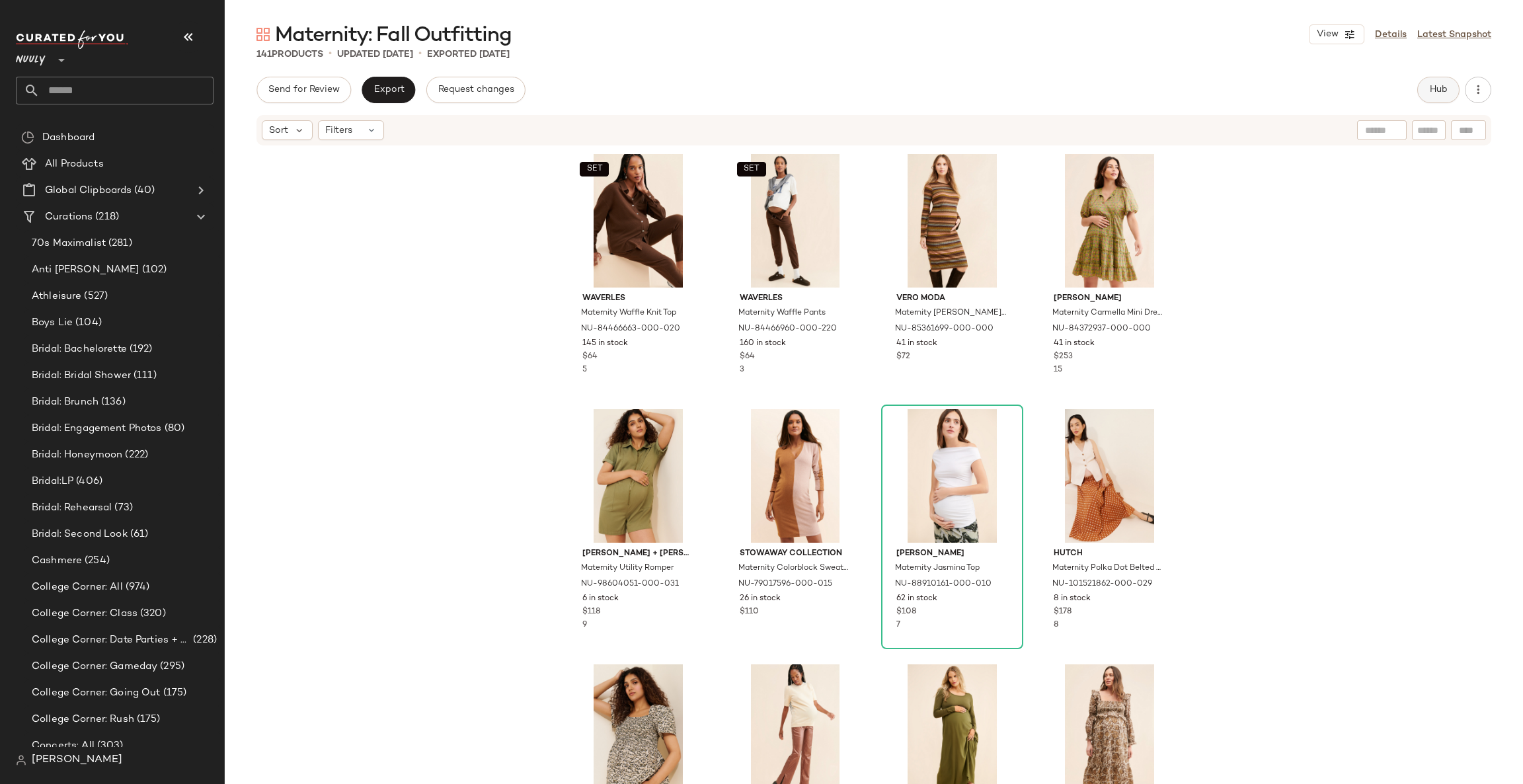
click at [1443, 82] on button "Hub" at bounding box center [1438, 89] width 42 height 26
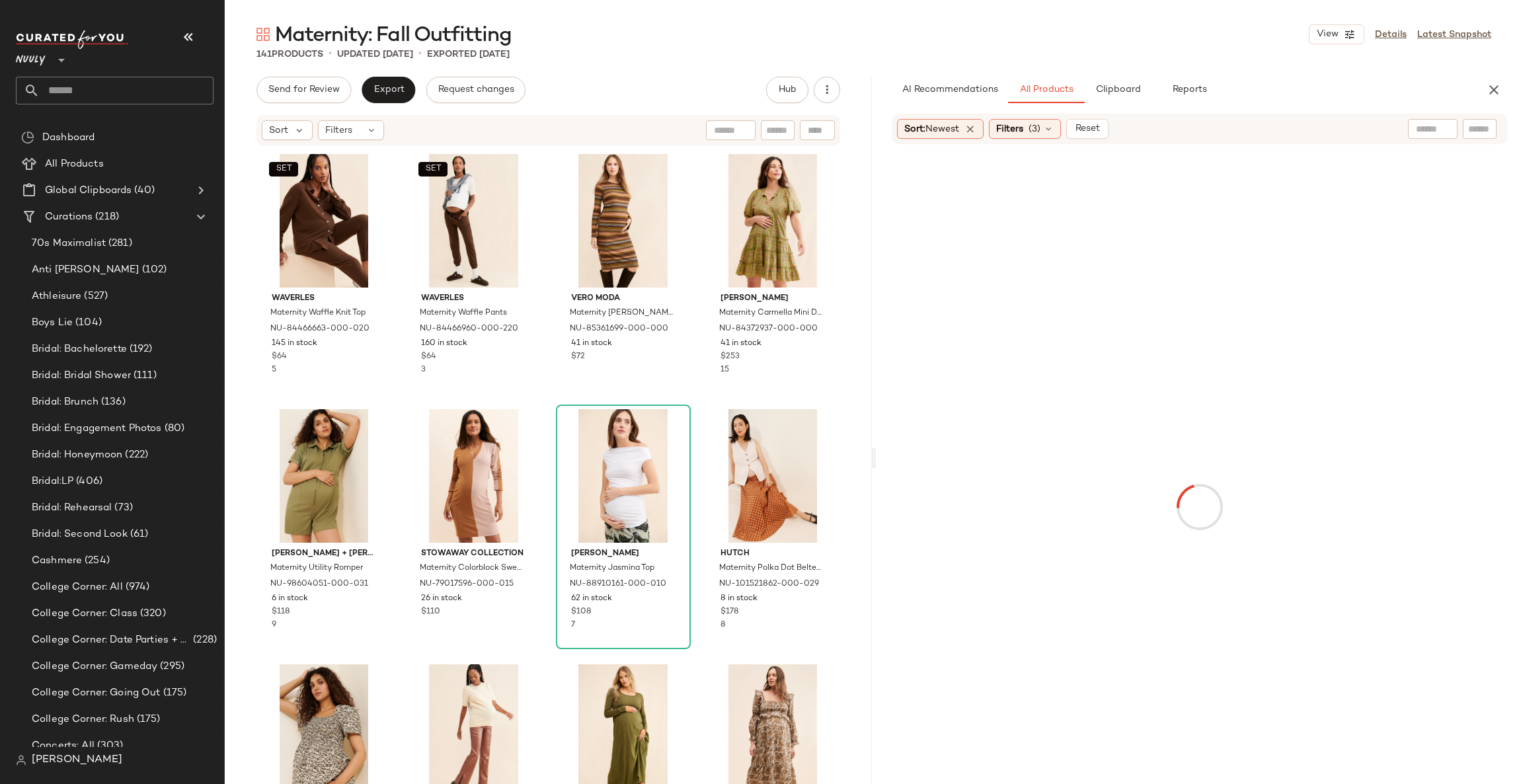
click at [186, 40] on icon "button" at bounding box center [188, 37] width 16 height 16
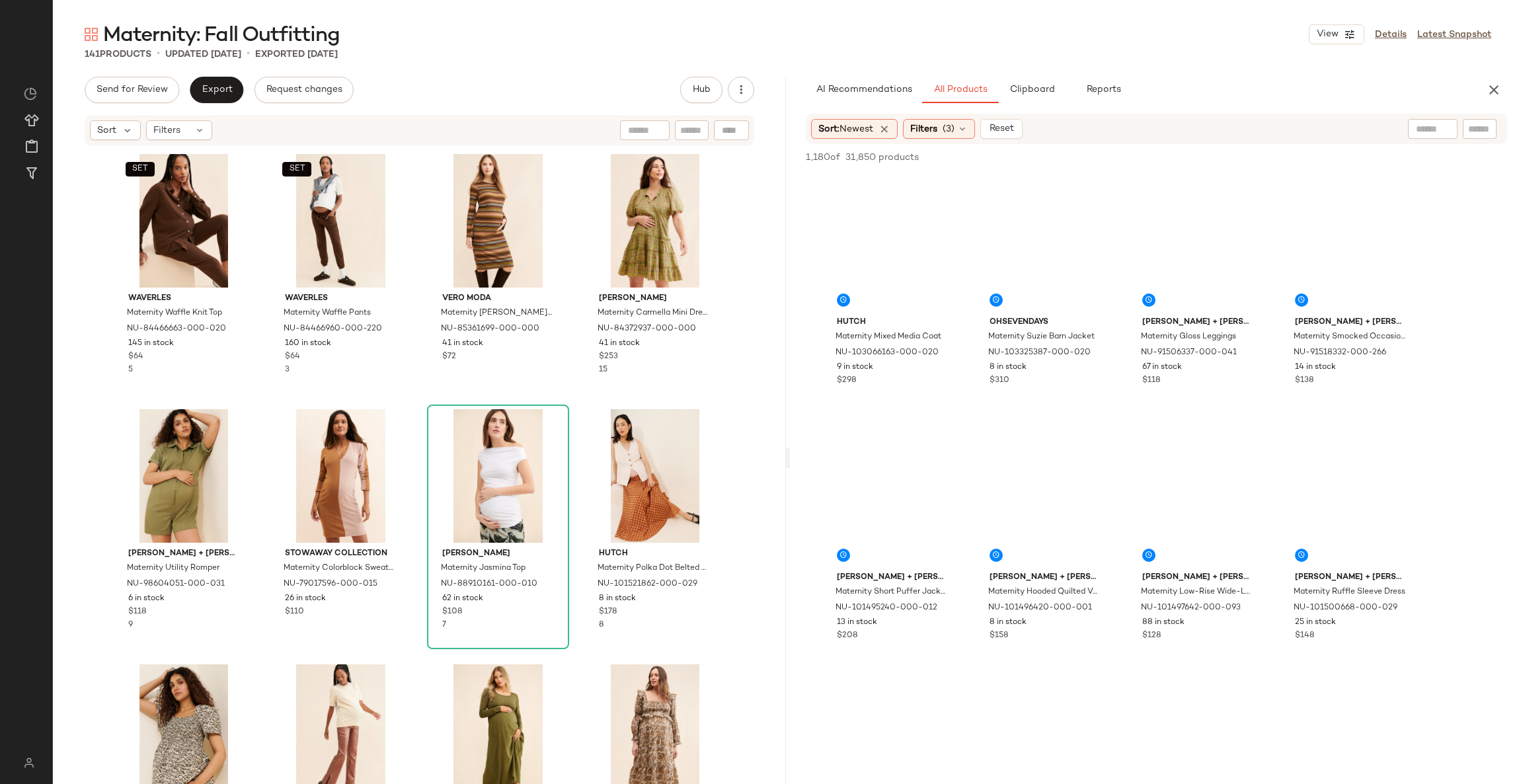
click at [184, 34] on span "Maternity: Fall Outfitting" at bounding box center [221, 35] width 236 height 26
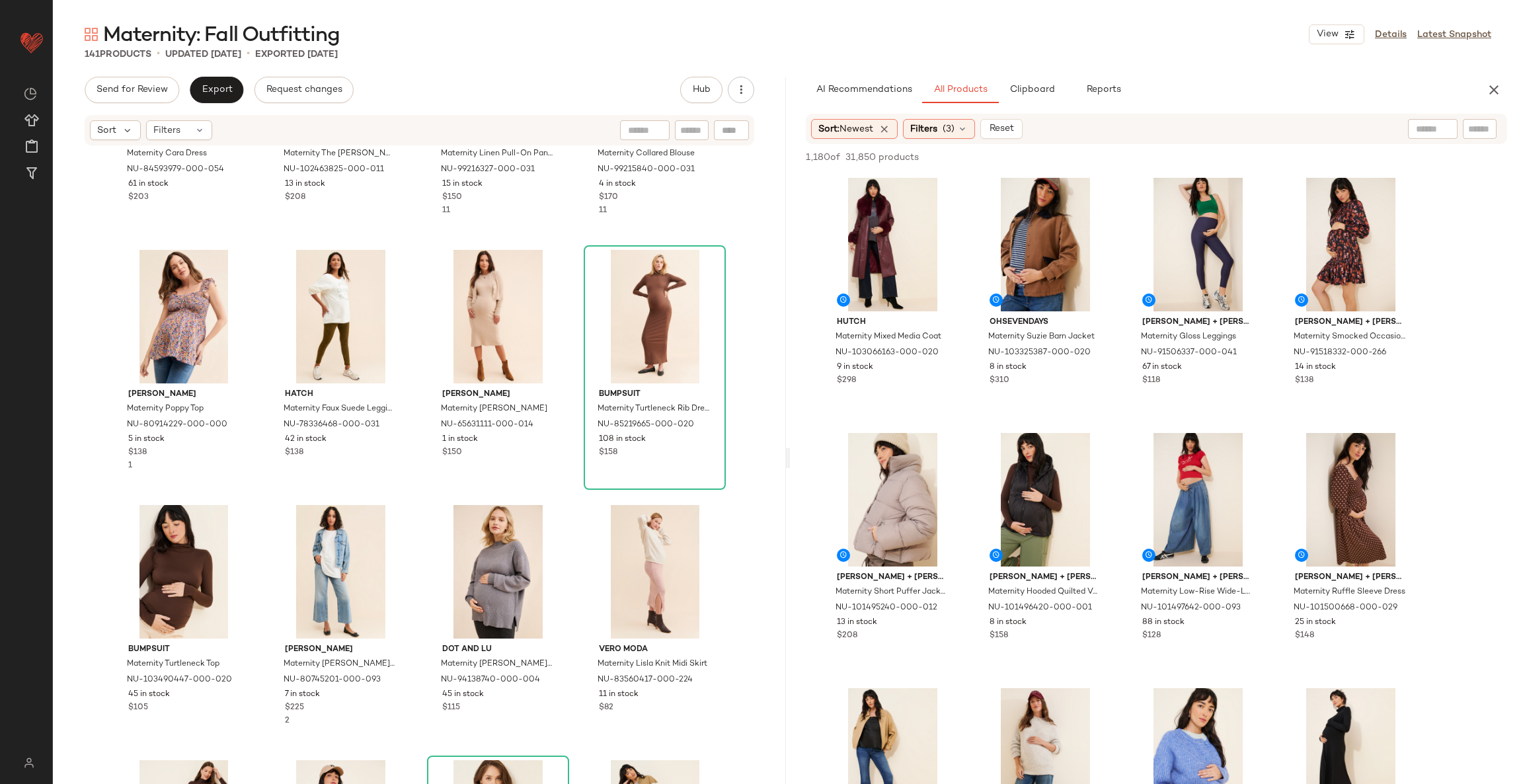
scroll to position [1200, 0]
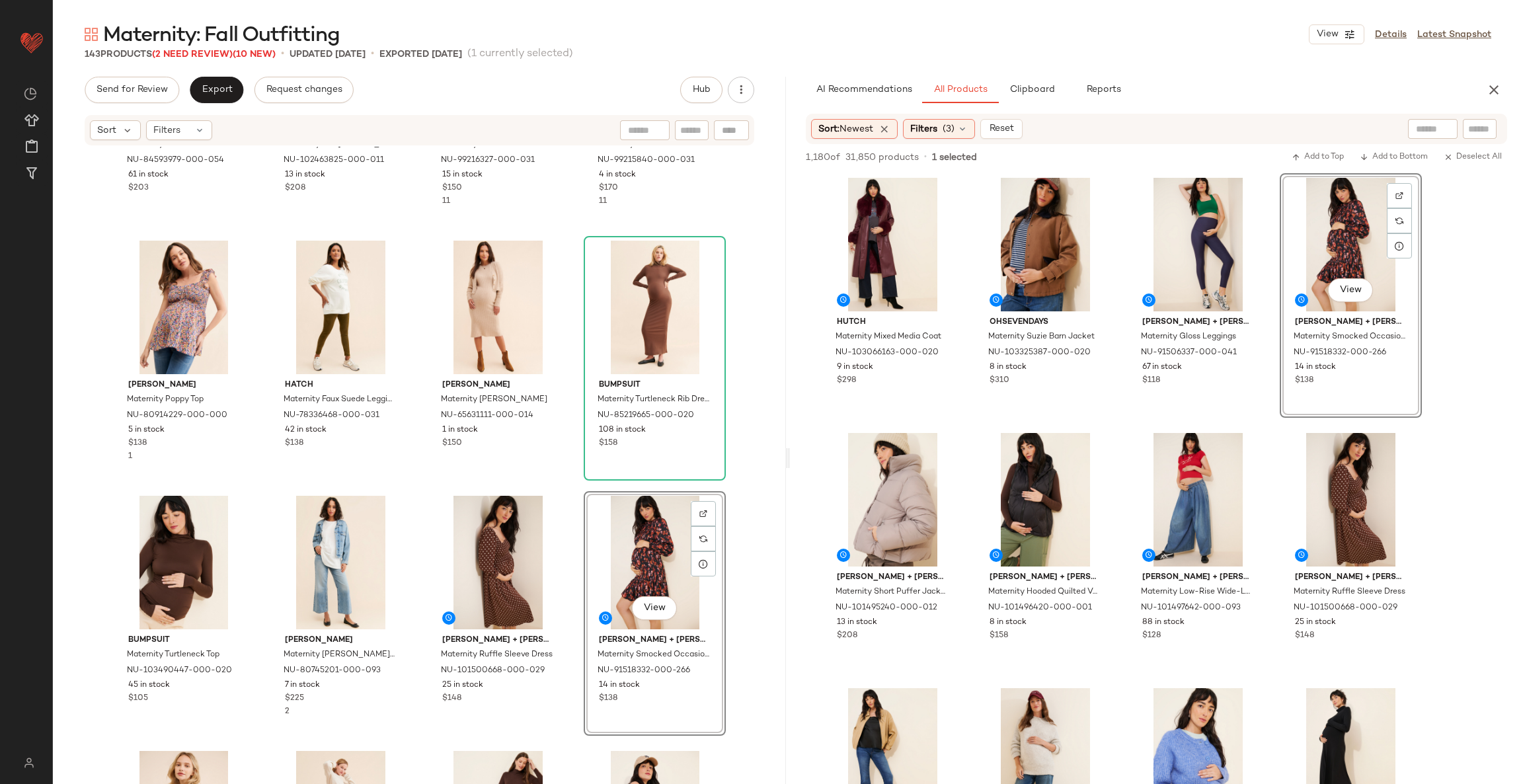
click at [572, 489] on div "Pietro Brunelli Maternity Cara Dress NU-84593979-000-054 61 in stock $203 Pietr…" at bounding box center [419, 485] width 733 height 677
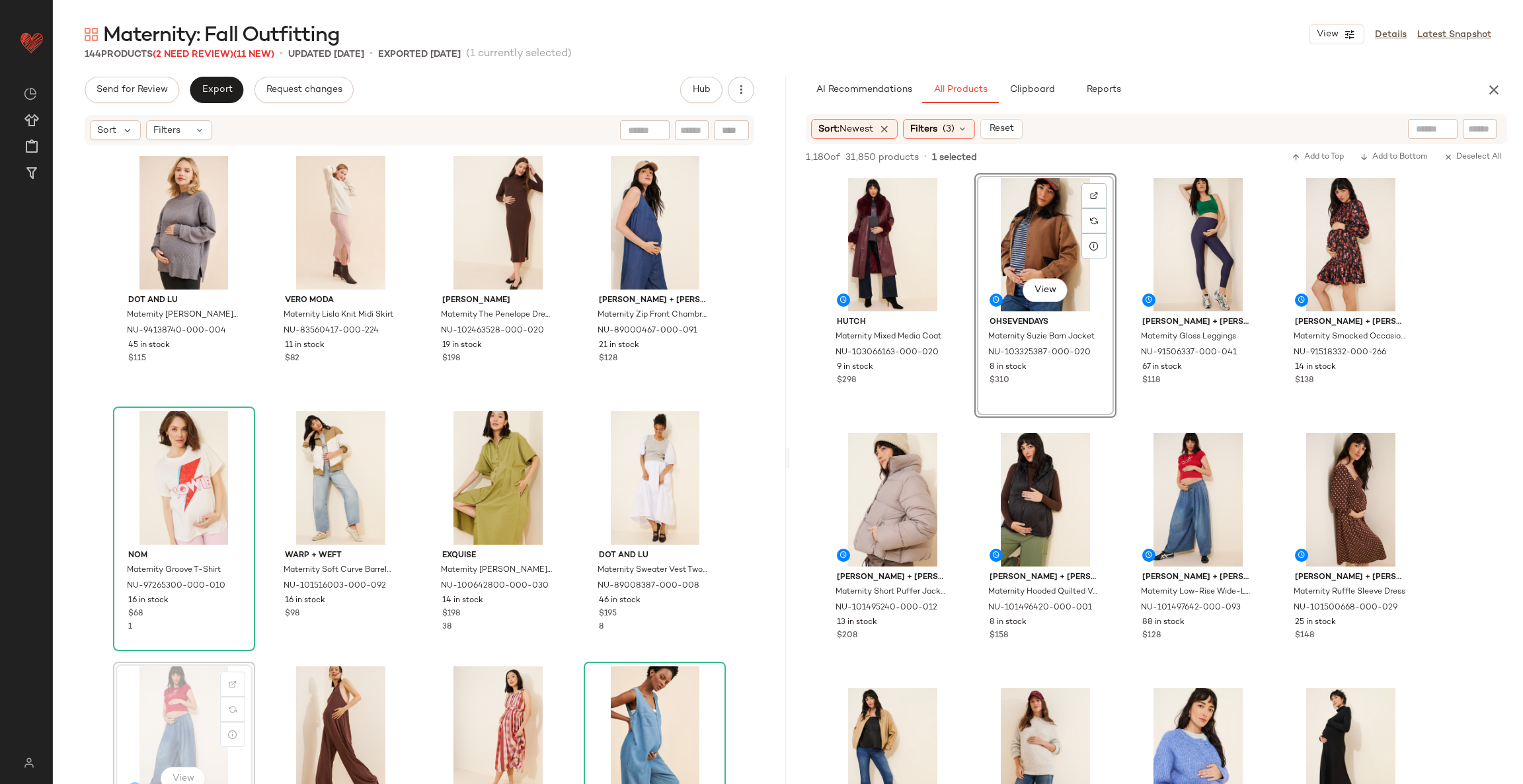
scroll to position [1795, 0]
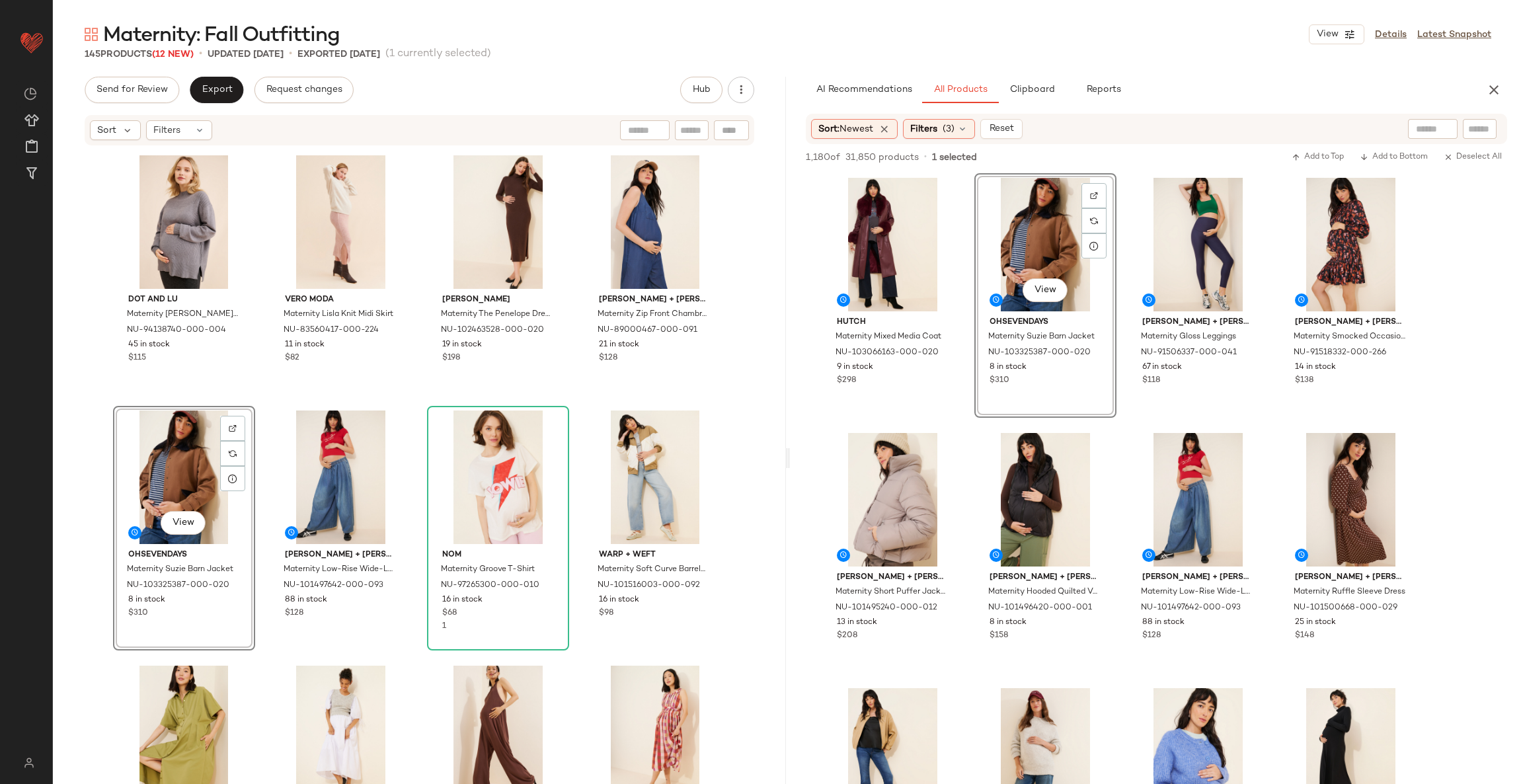
click at [573, 408] on div "Dot and Lu Maternity Mercer Asymmetrical Sweater NU-94138740-000-004 45 in stoc…" at bounding box center [419, 485] width 733 height 677
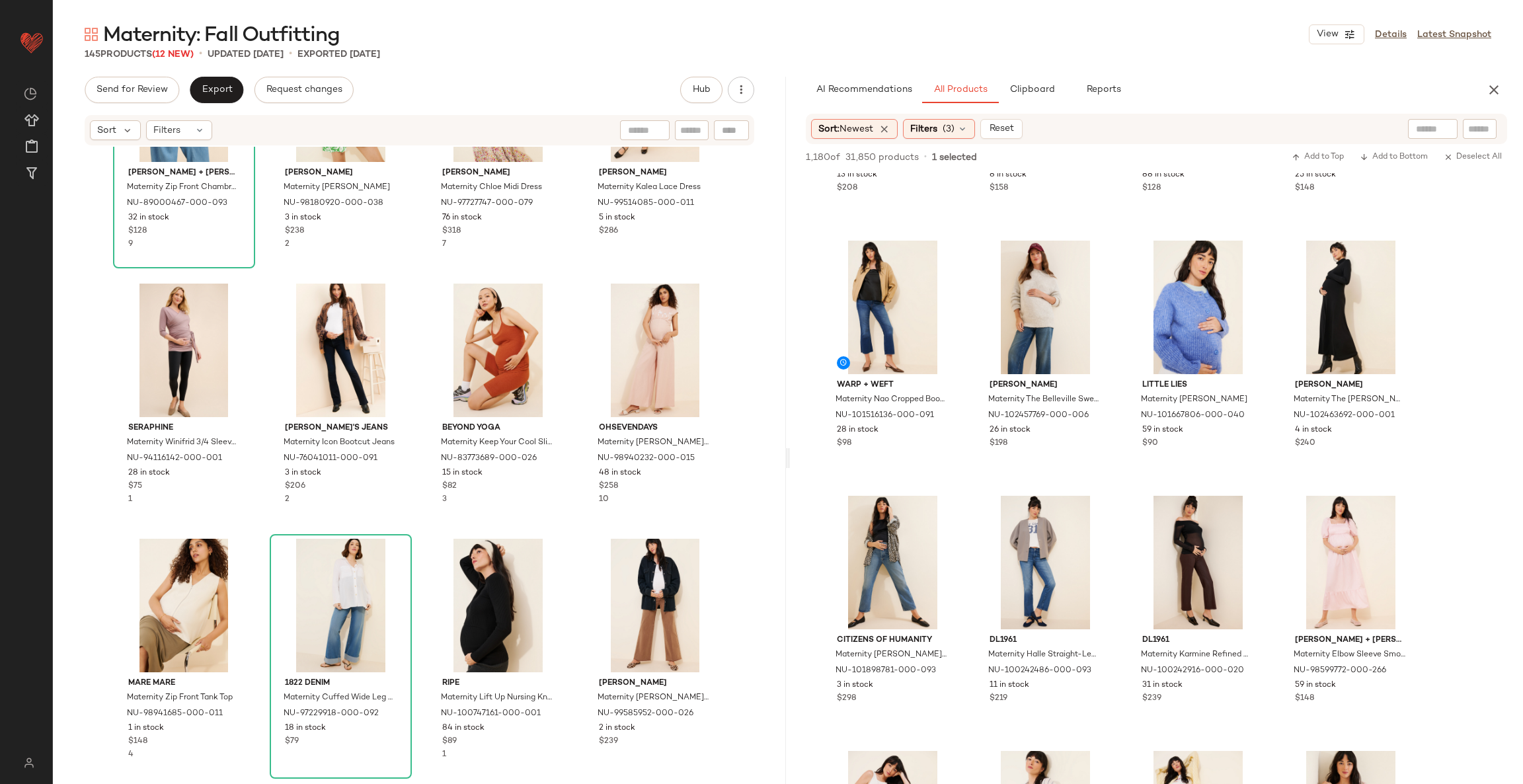
scroll to position [495, 0]
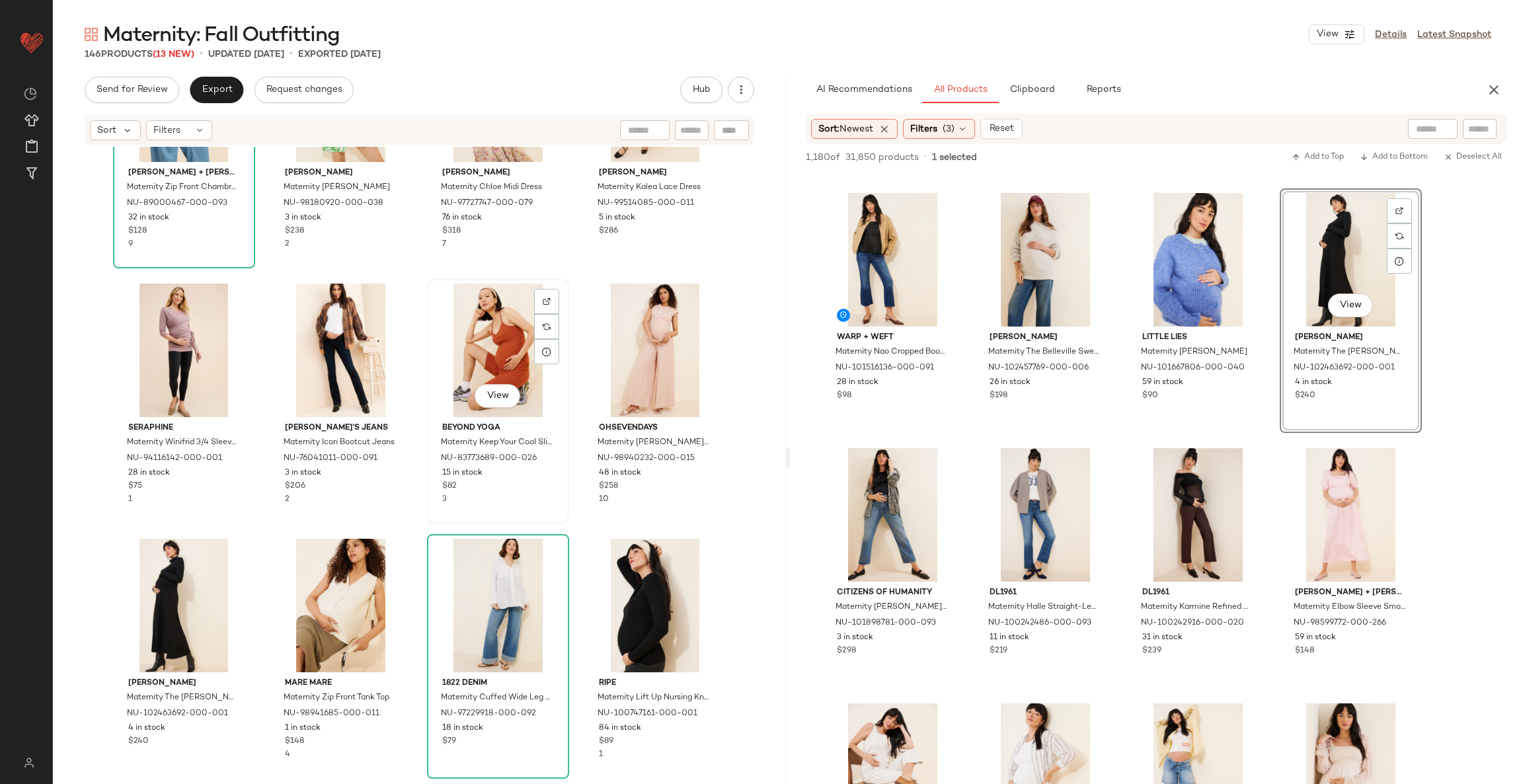
click at [487, 339] on div "View" at bounding box center [498, 350] width 133 height 133
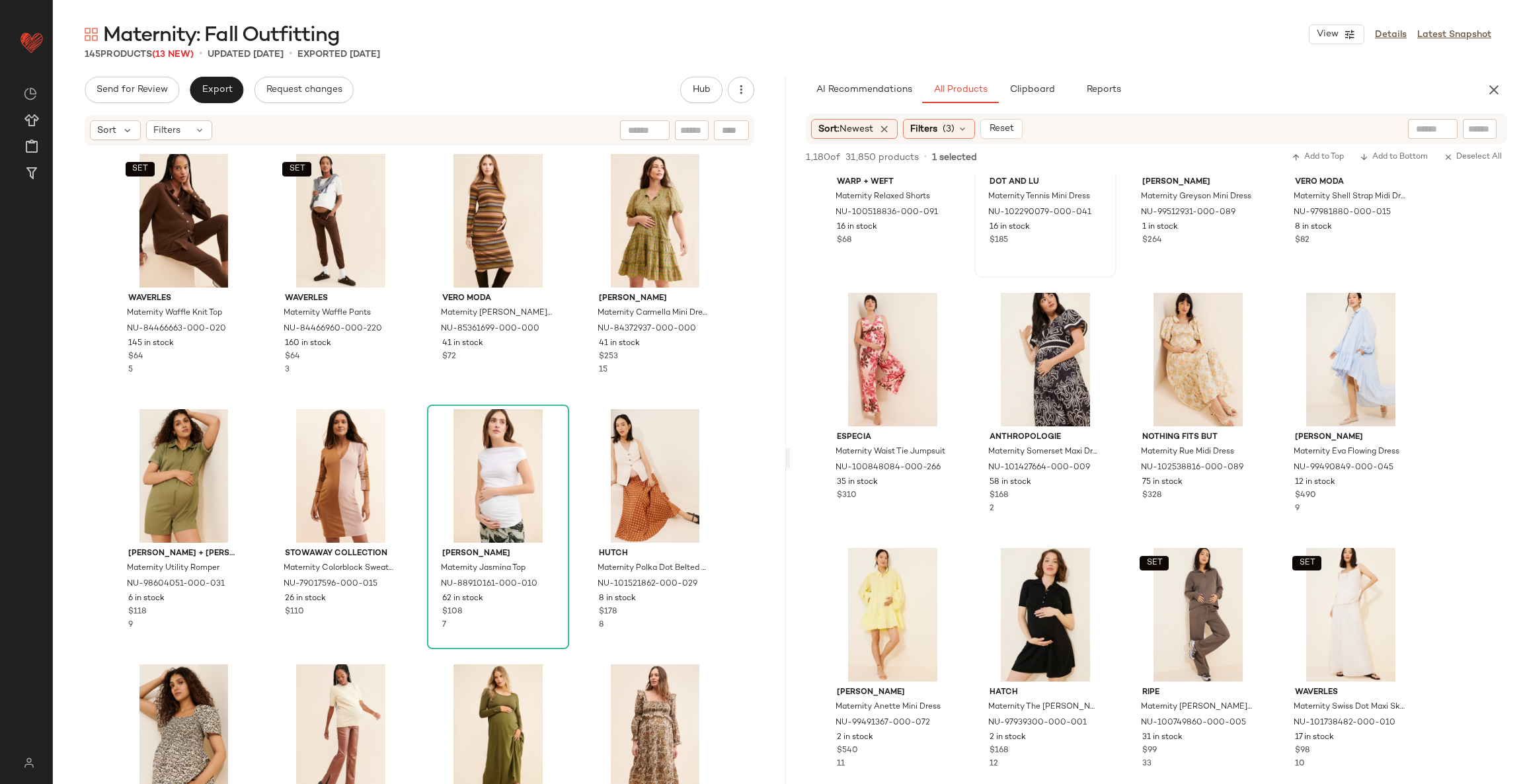
scroll to position [1685, 0]
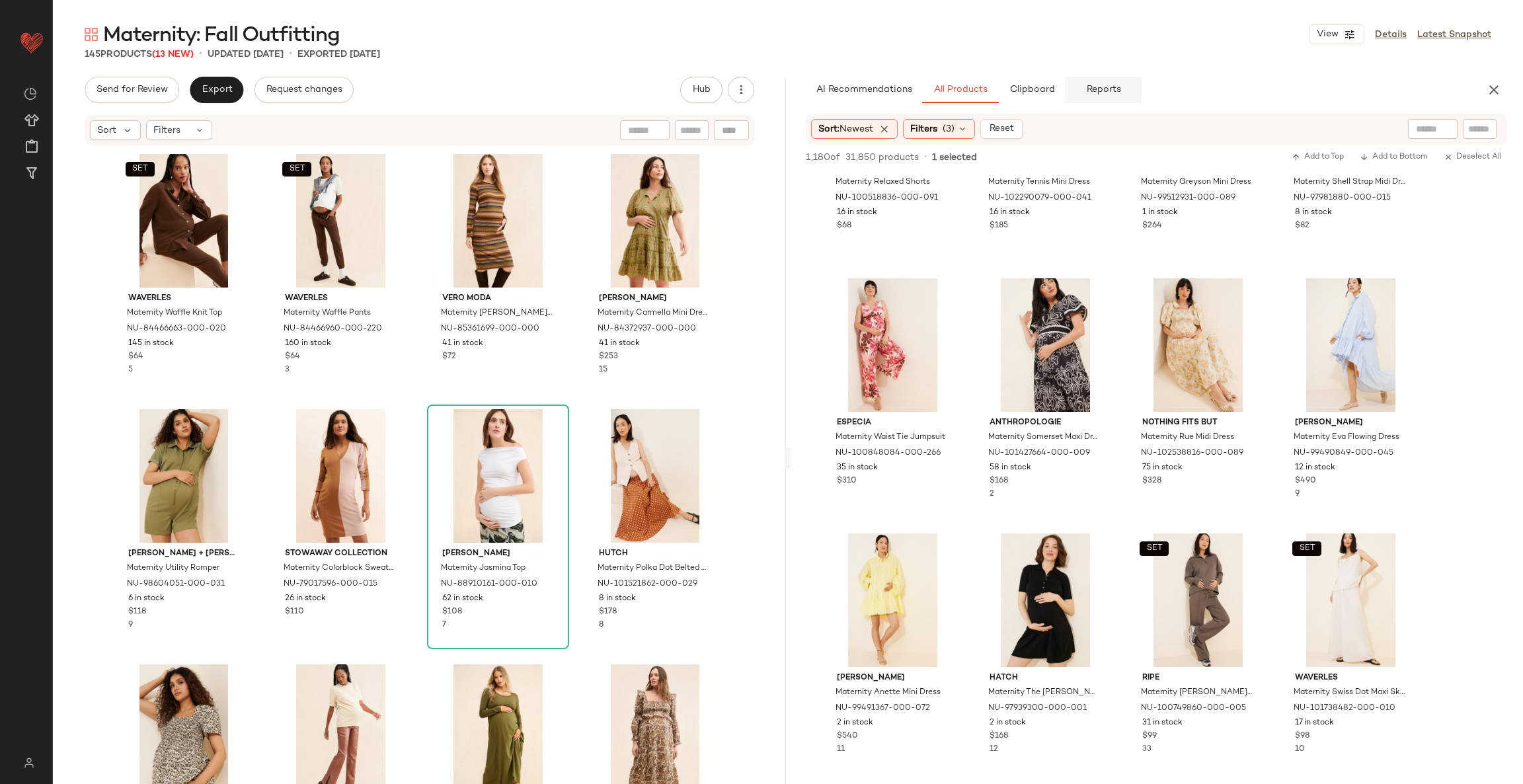
click at [1121, 86] on button "Reports" at bounding box center [1104, 89] width 77 height 26
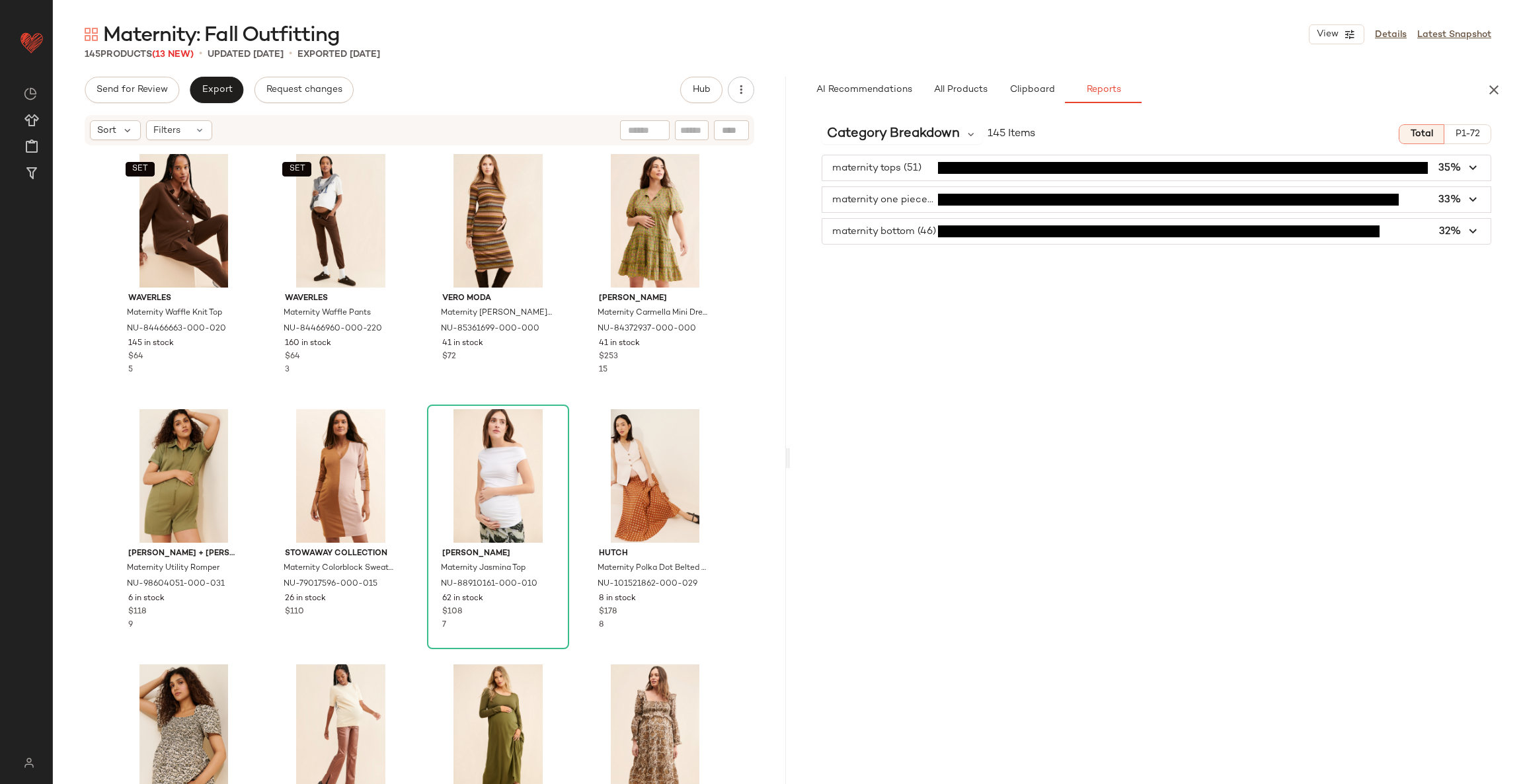
click at [892, 205] on span "button" at bounding box center [1156, 199] width 668 height 25
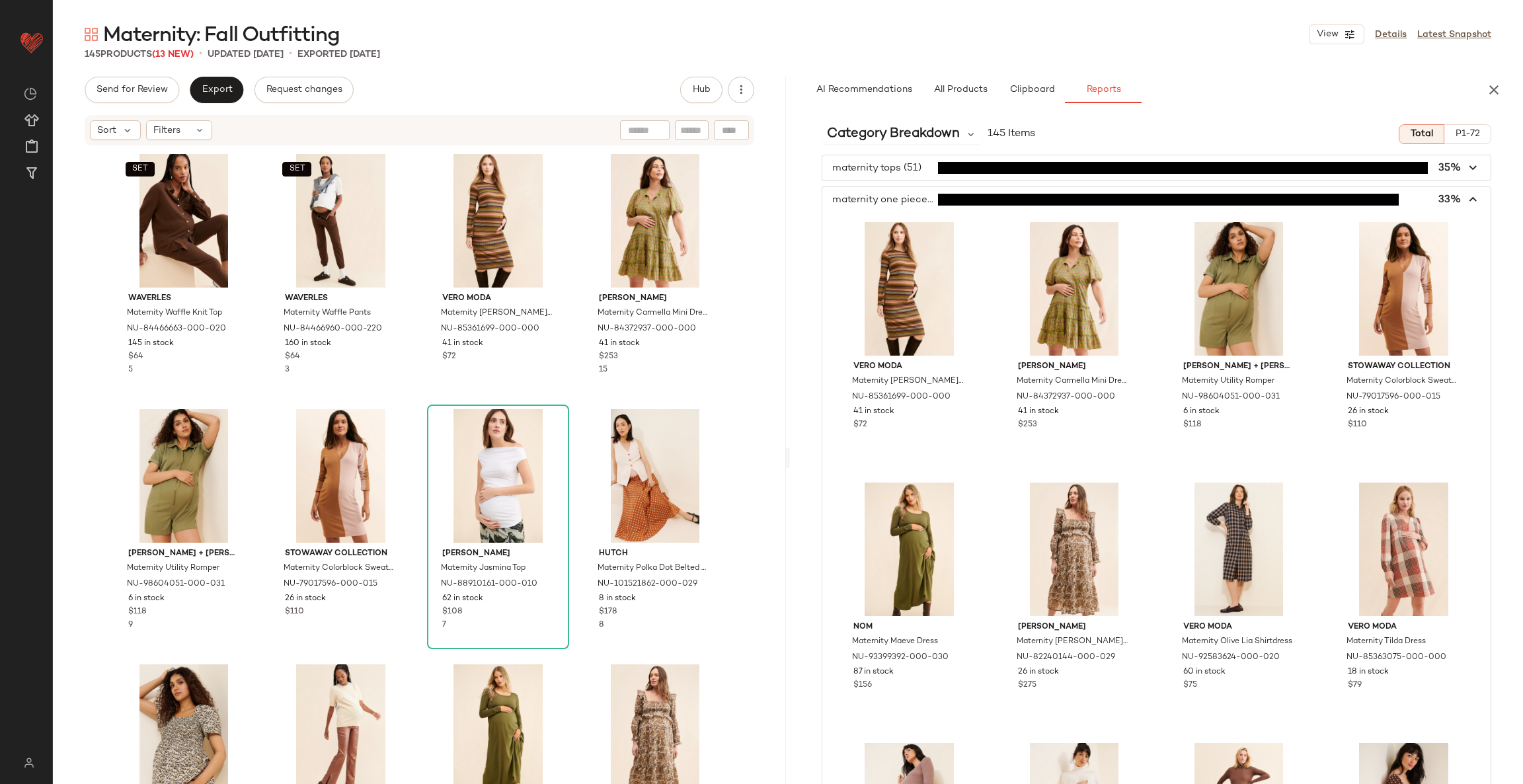
click at [892, 205] on span "button" at bounding box center [1156, 199] width 668 height 25
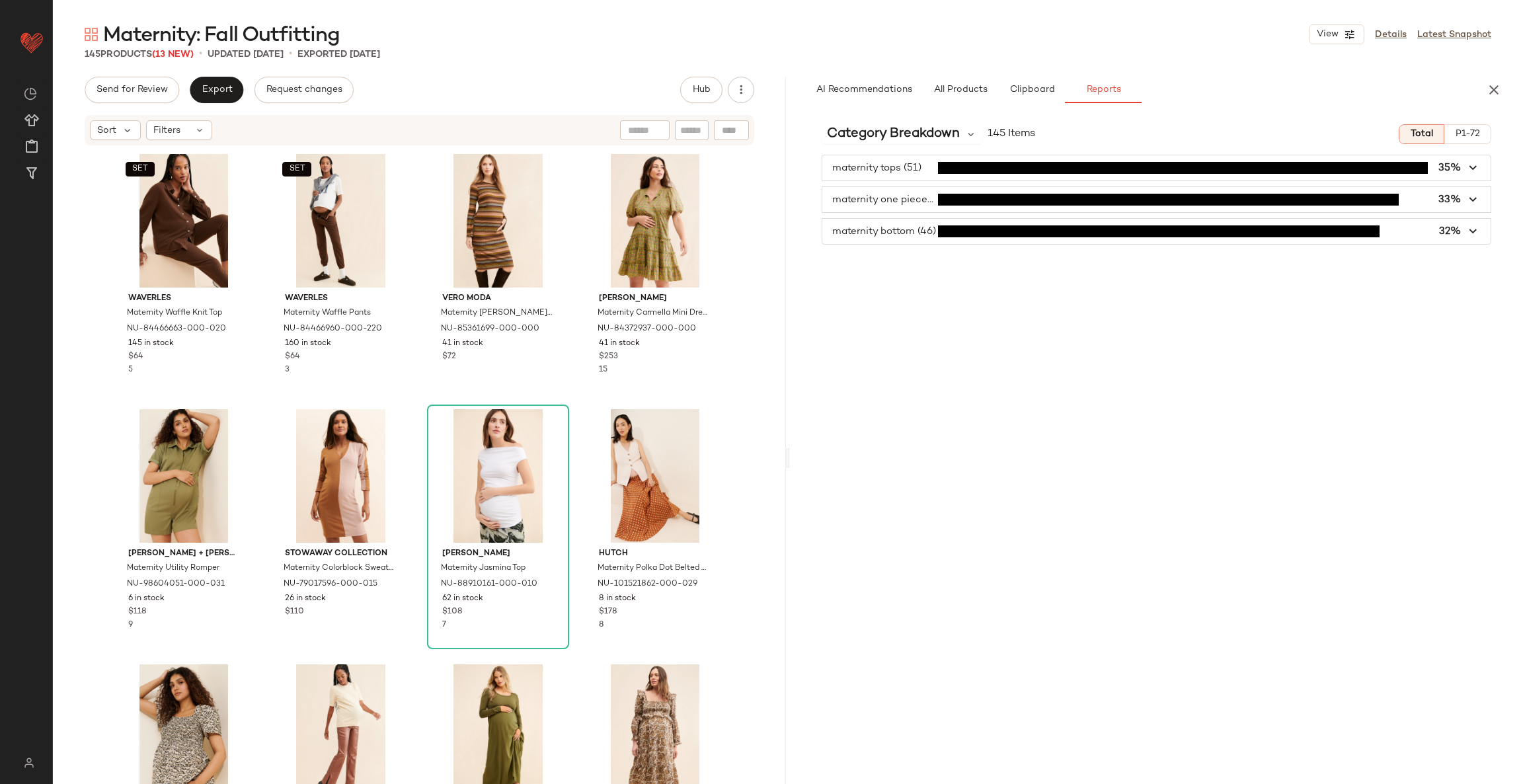
click at [892, 228] on span "button" at bounding box center [1156, 231] width 668 height 25
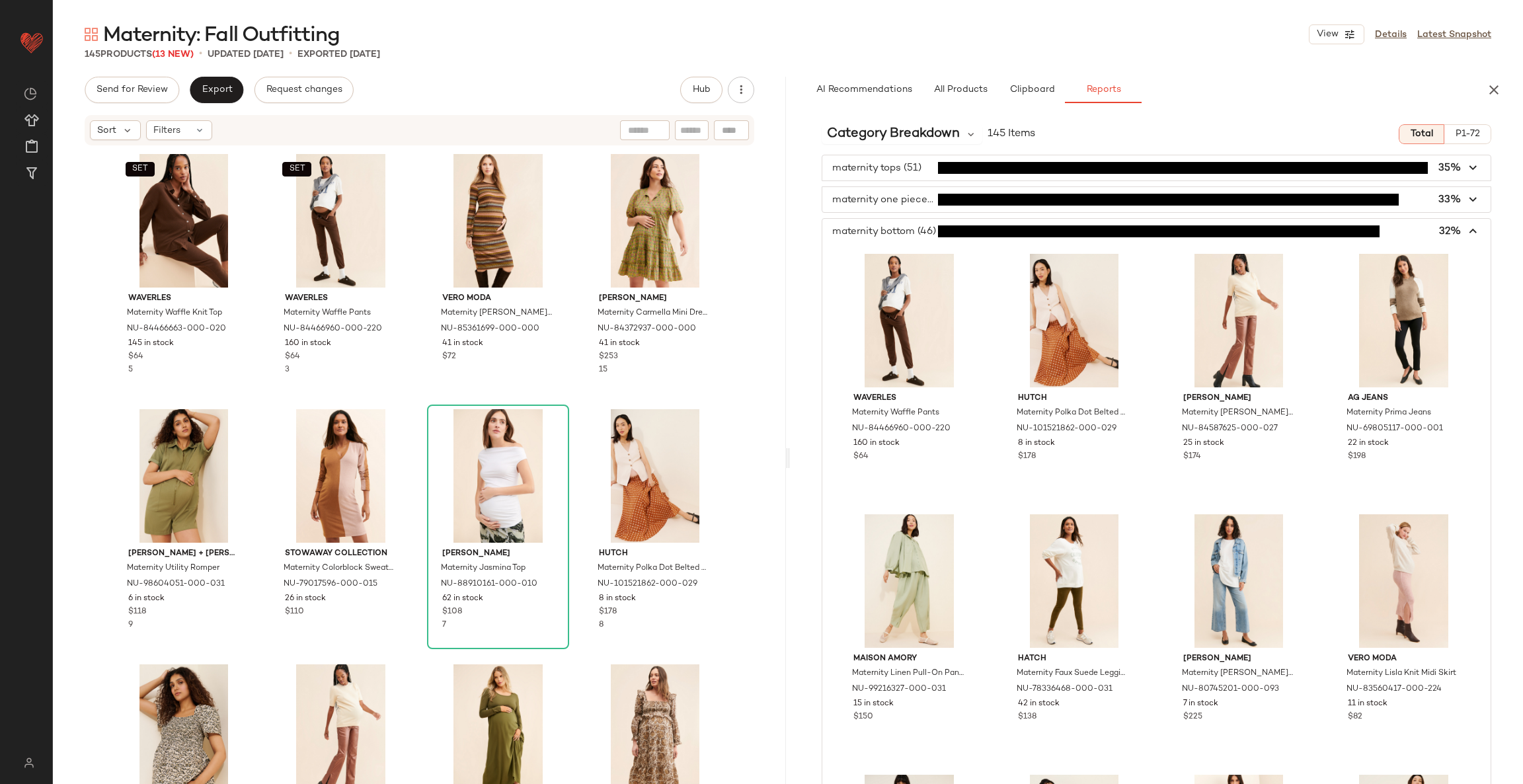
click at [892, 228] on span "button" at bounding box center [1156, 231] width 668 height 25
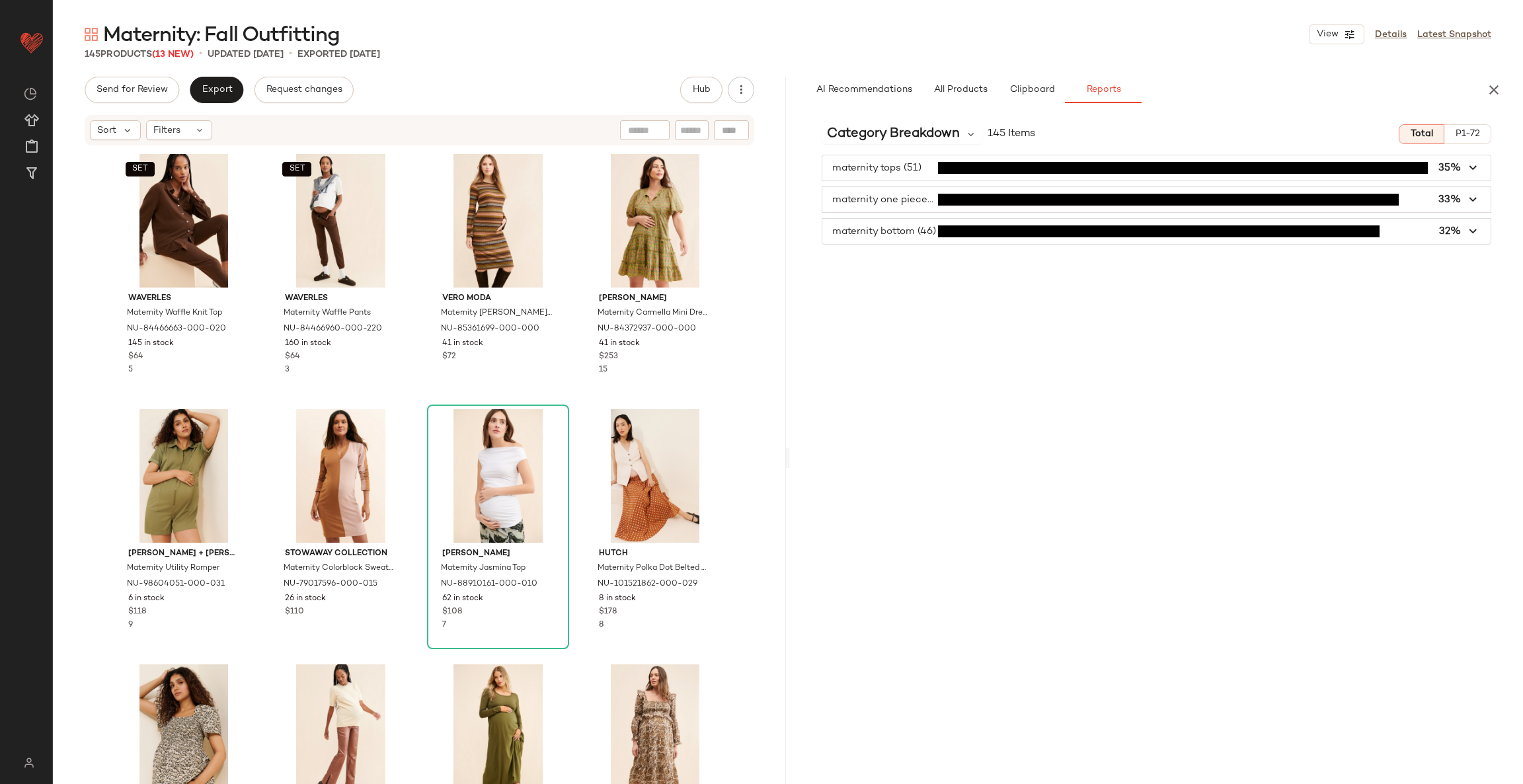
click at [898, 164] on span "button" at bounding box center [1156, 168] width 668 height 25
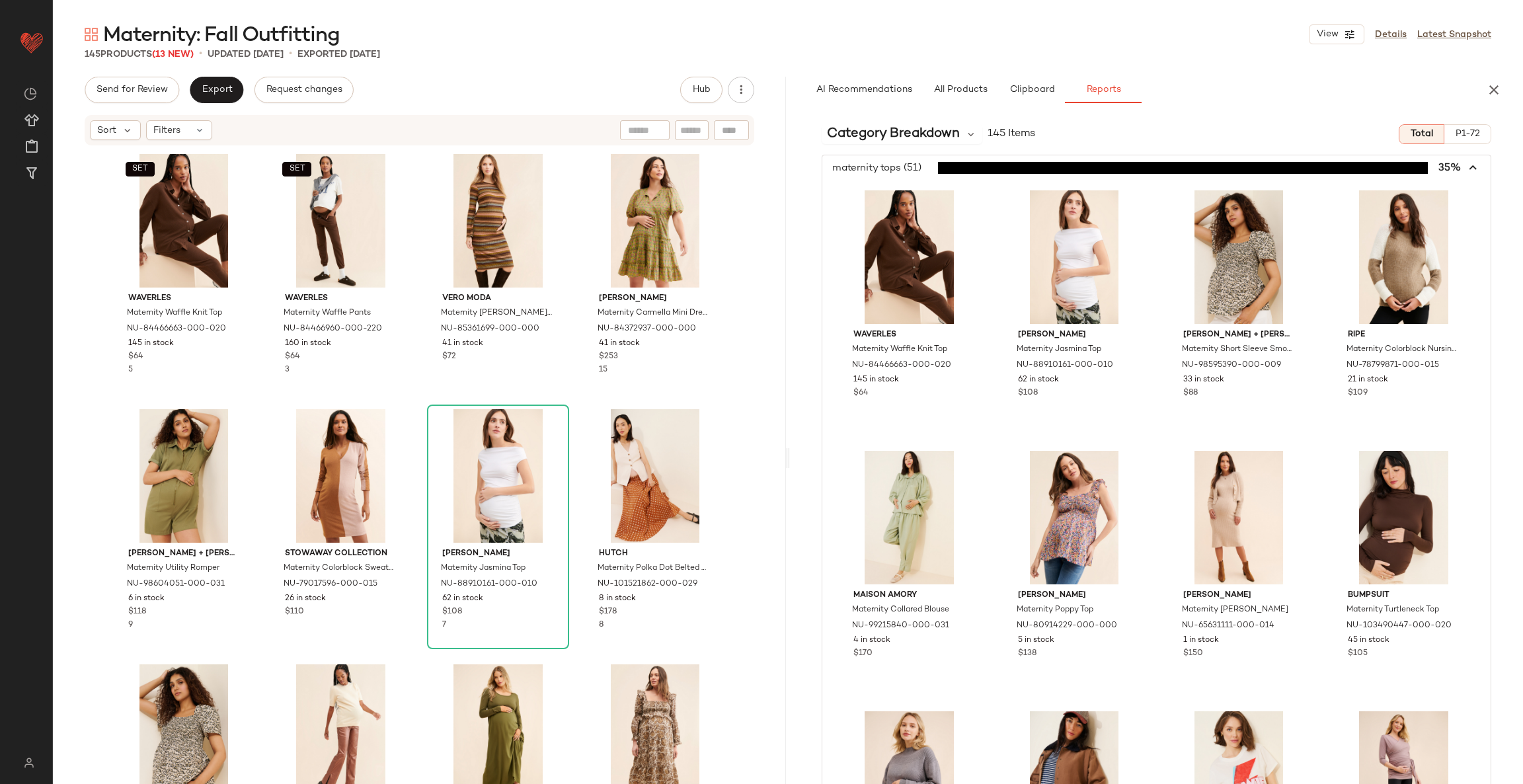
click at [898, 164] on span "button" at bounding box center [1156, 168] width 668 height 25
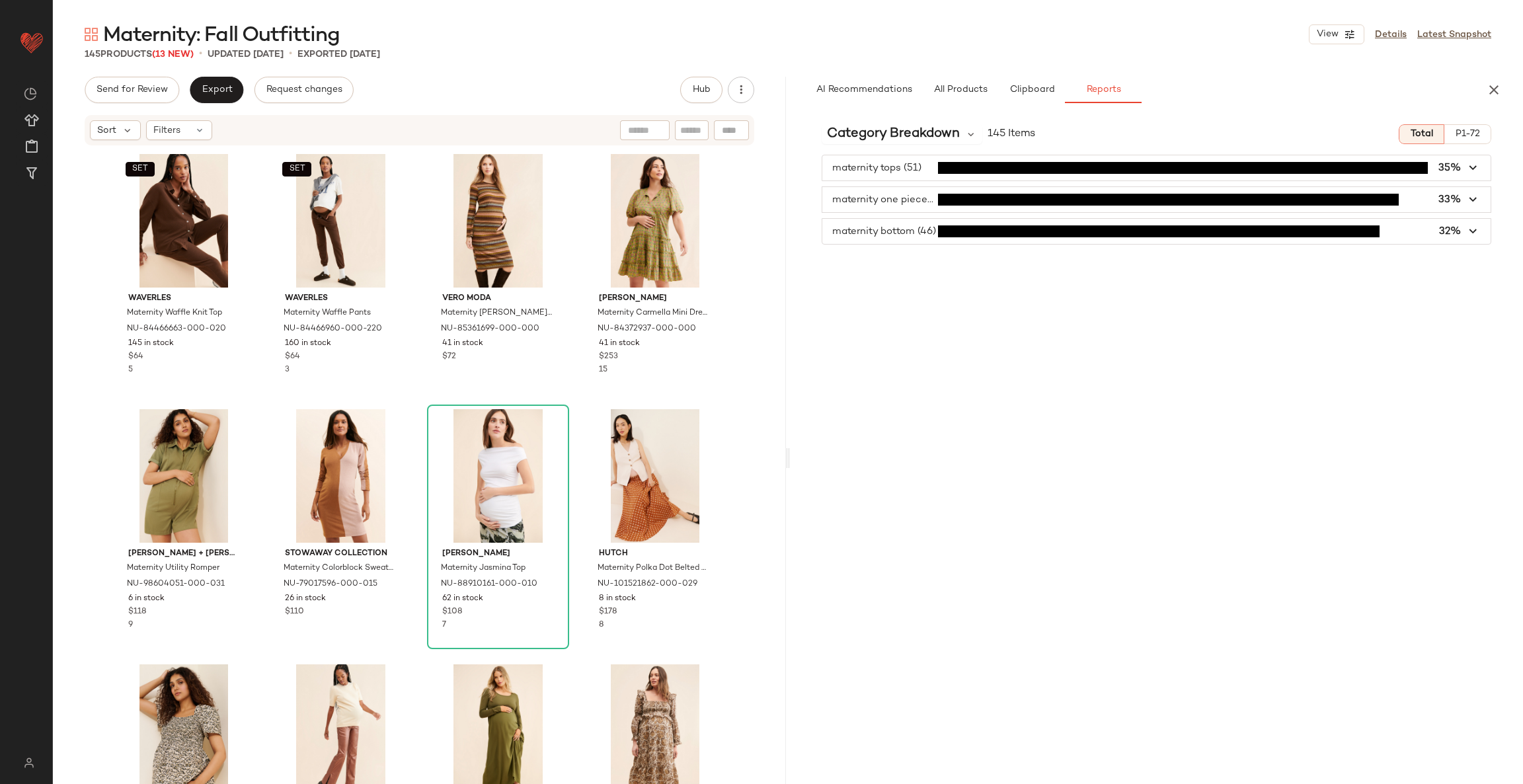
click at [888, 385] on div "Category Breakdown 145 Items Total P1-72 maternity tops (51) 35% maternity one …" at bounding box center [1156, 476] width 733 height 726
click at [570, 193] on div "SET Waverles Maternity Waffle Knit Top NU-84466663-000-020 145 in stock $64 5 S…" at bounding box center [420, 486] width 613 height 674
click at [208, 90] on span "Export" at bounding box center [216, 89] width 31 height 10
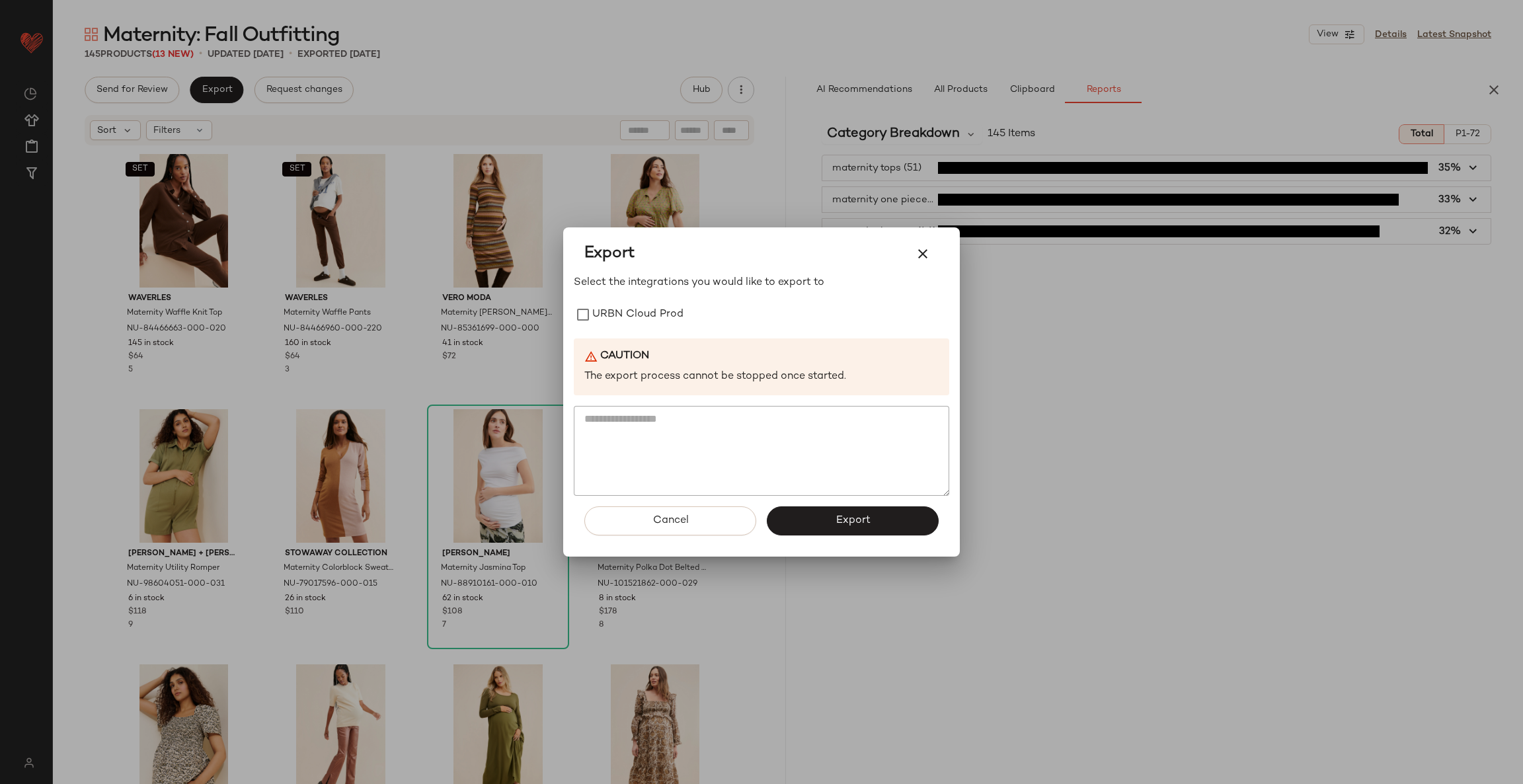
drag, startPoint x: 618, startPoint y: 327, endPoint x: 633, endPoint y: 340, distance: 19.8
click at [620, 327] on label "URBN Cloud Prod" at bounding box center [638, 315] width 91 height 26
click at [790, 521] on button "Export" at bounding box center [852, 521] width 172 height 29
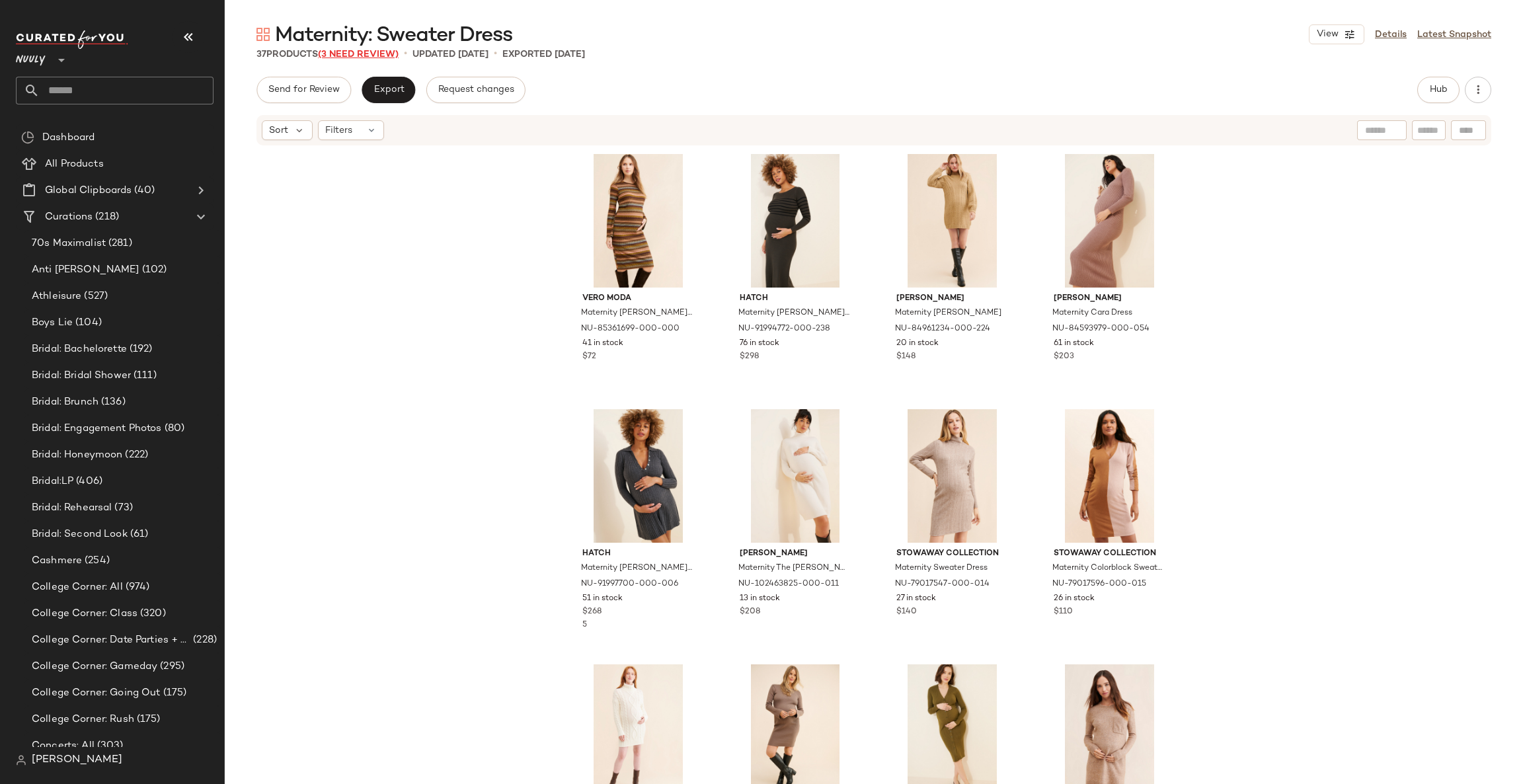
click at [372, 53] on span "(3 Need Review)" at bounding box center [358, 54] width 81 height 10
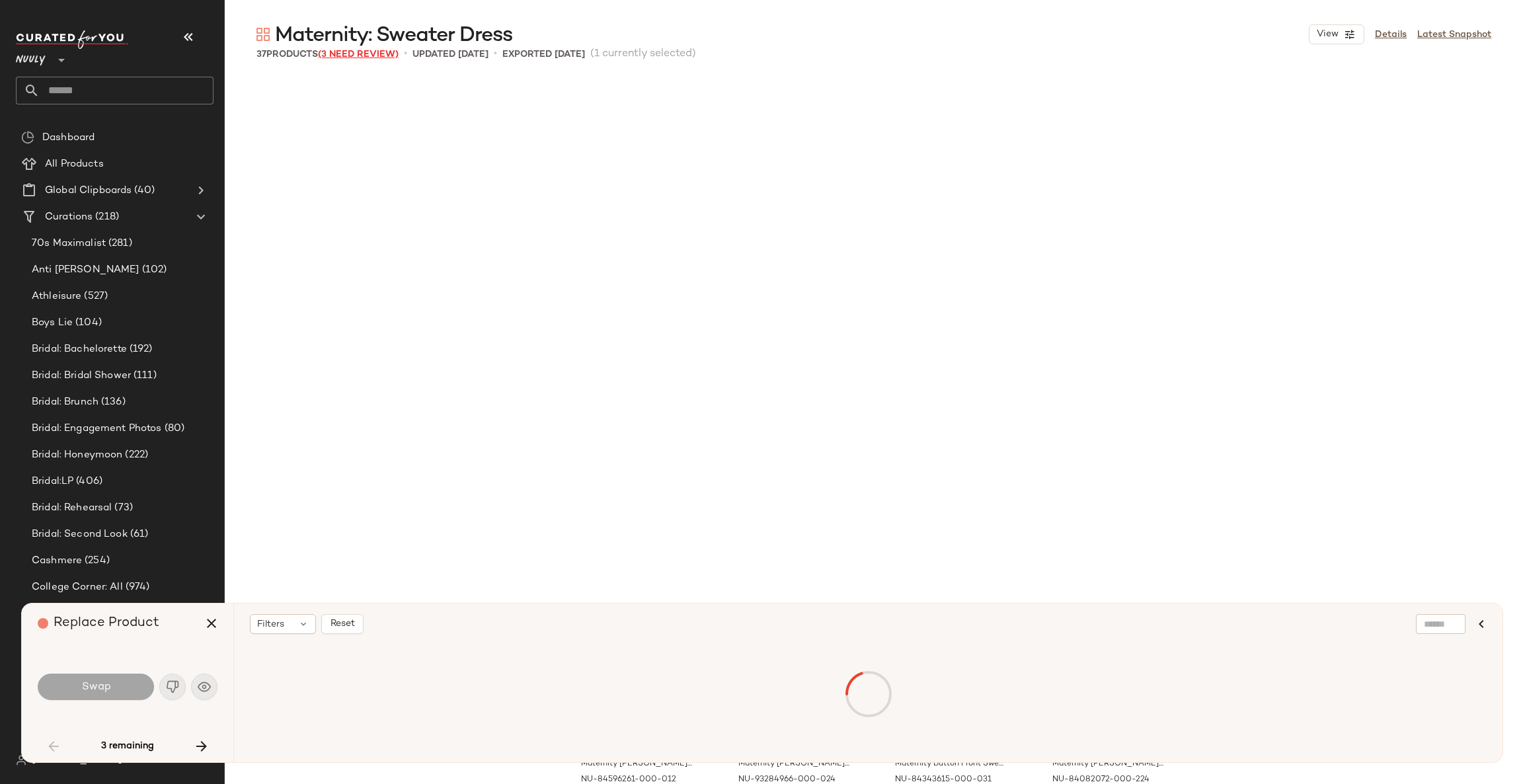
scroll to position [521, 0]
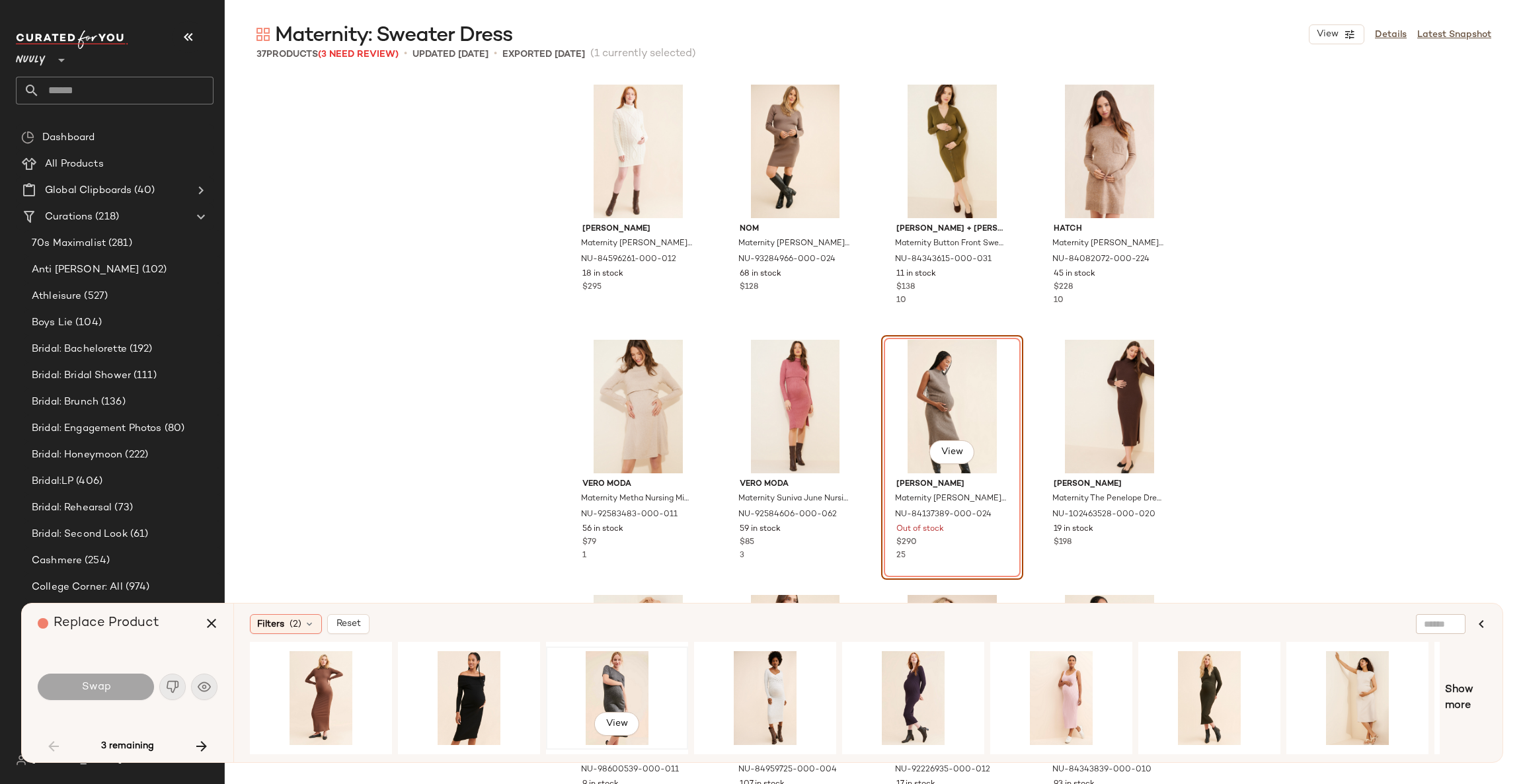
click at [617, 680] on div "View" at bounding box center [617, 698] width 133 height 94
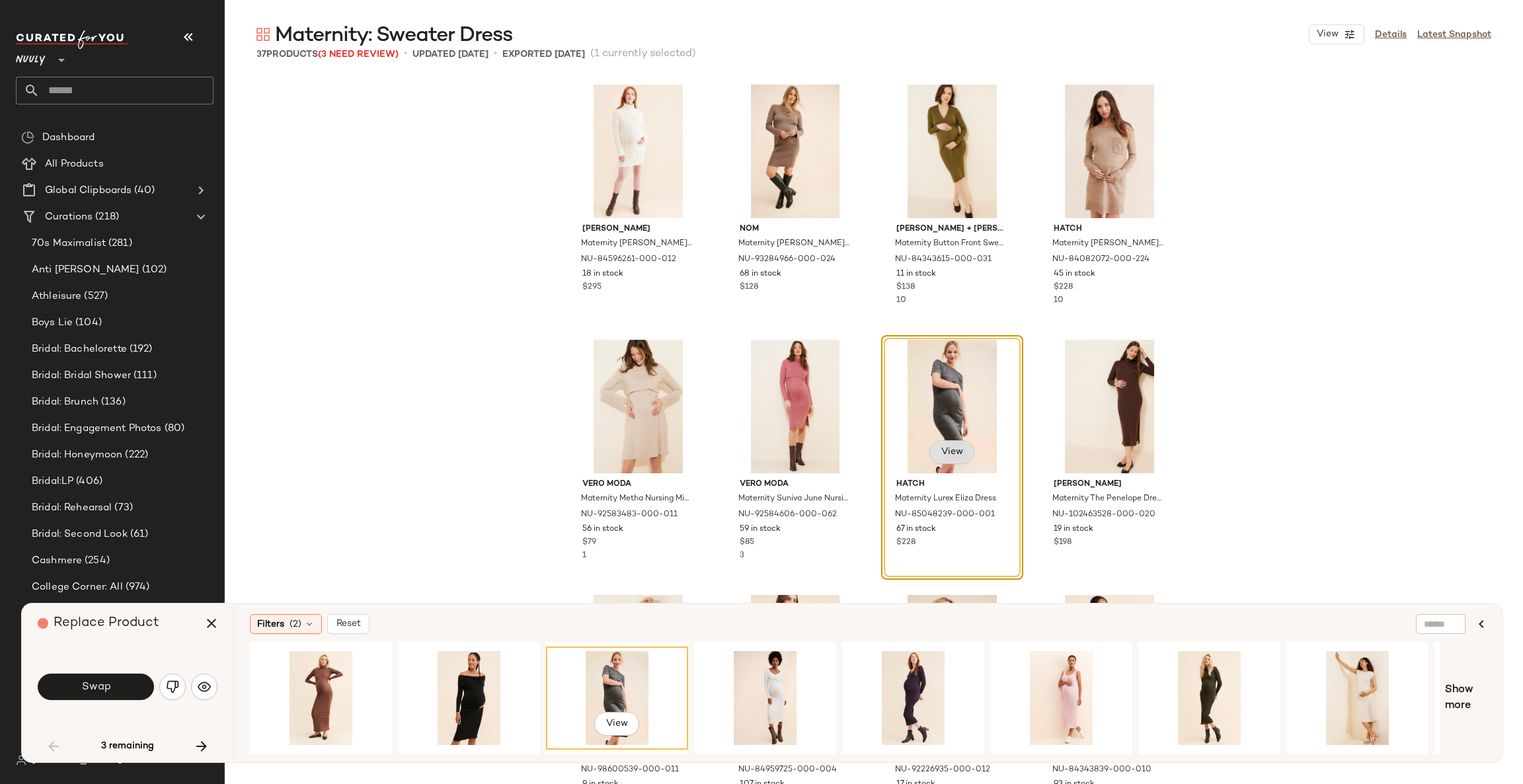
click at [943, 440] on button "View" at bounding box center [952, 452] width 45 height 24
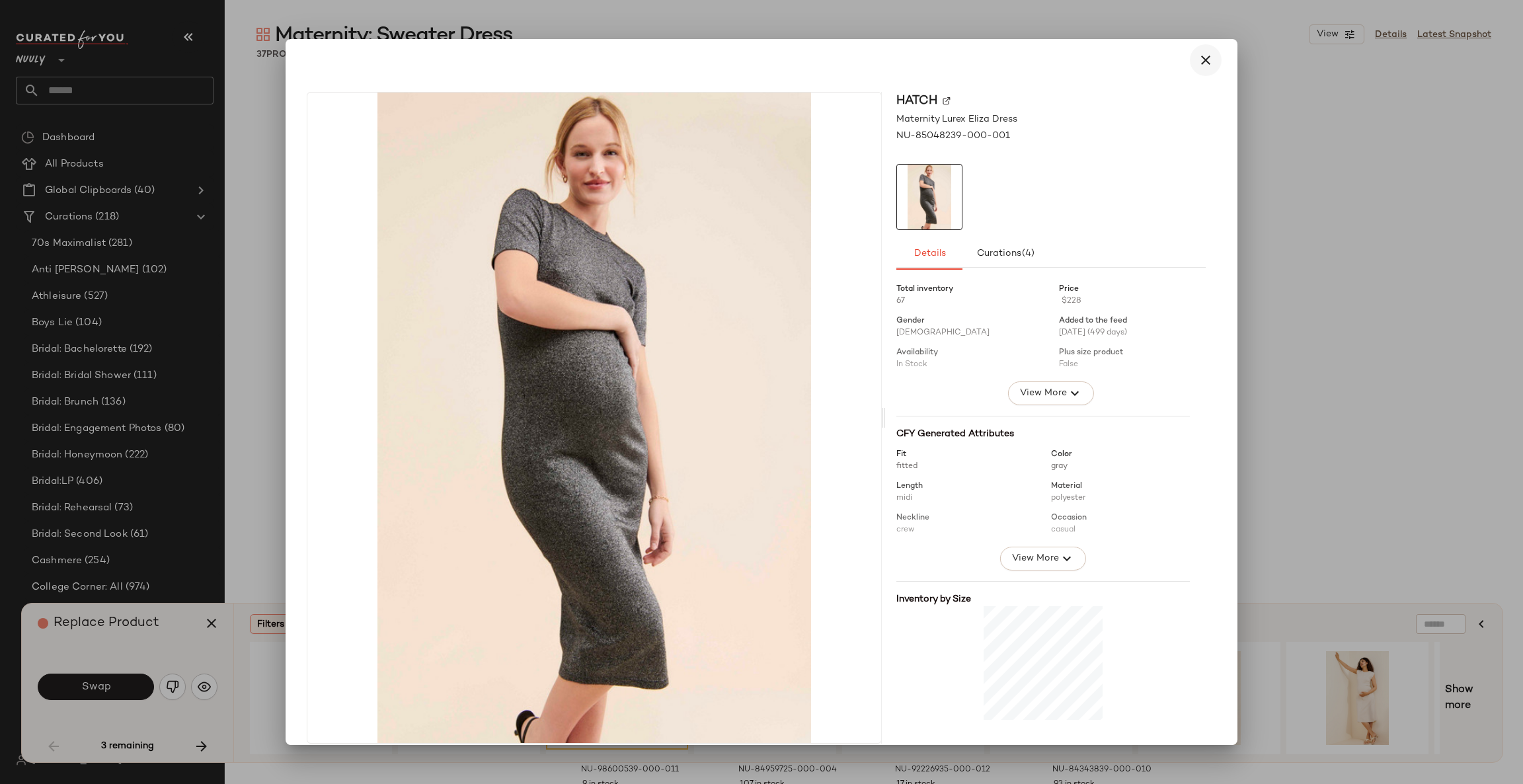
click at [1203, 60] on icon "button" at bounding box center [1206, 60] width 16 height 16
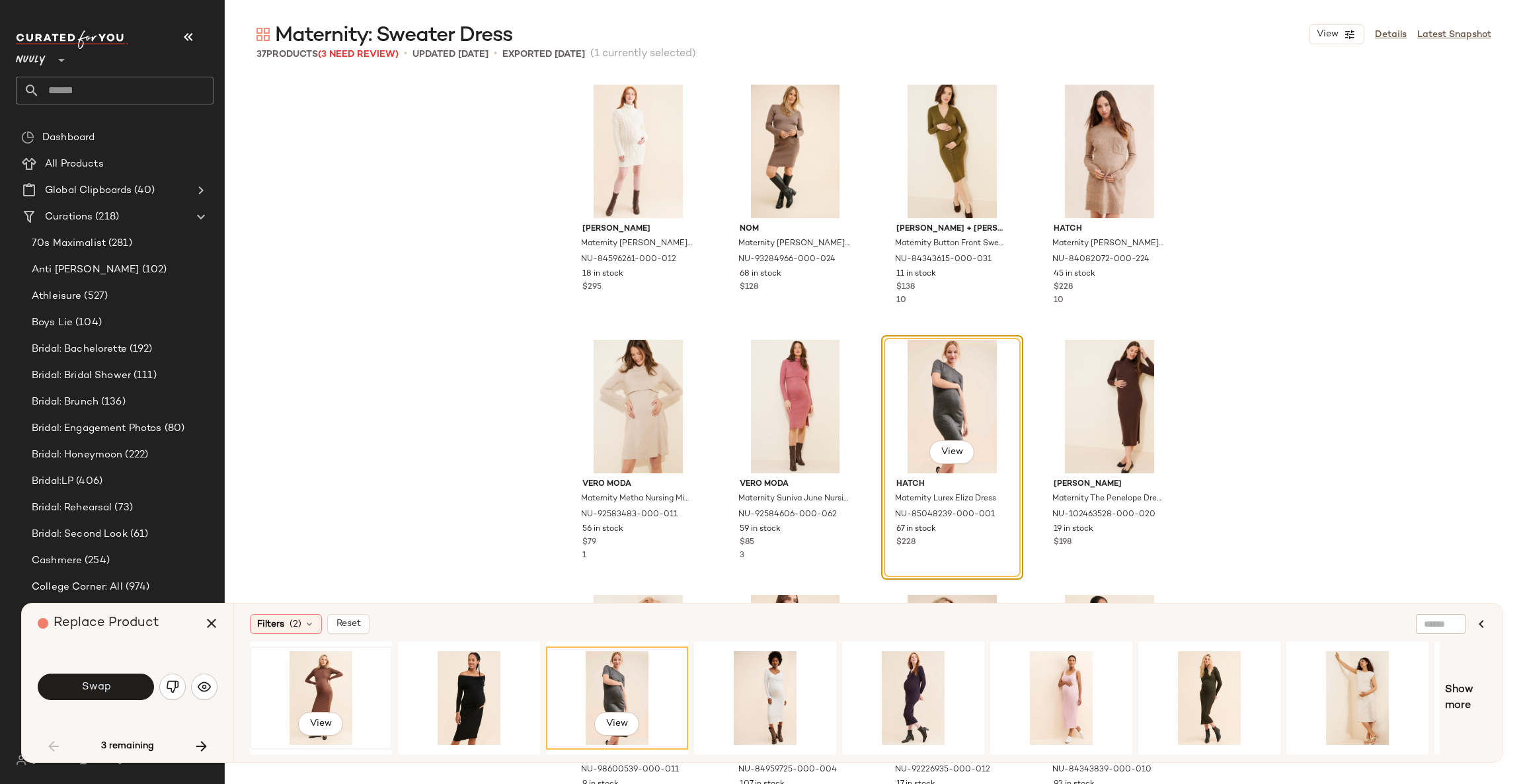
click at [309, 684] on div "View" at bounding box center [321, 698] width 133 height 94
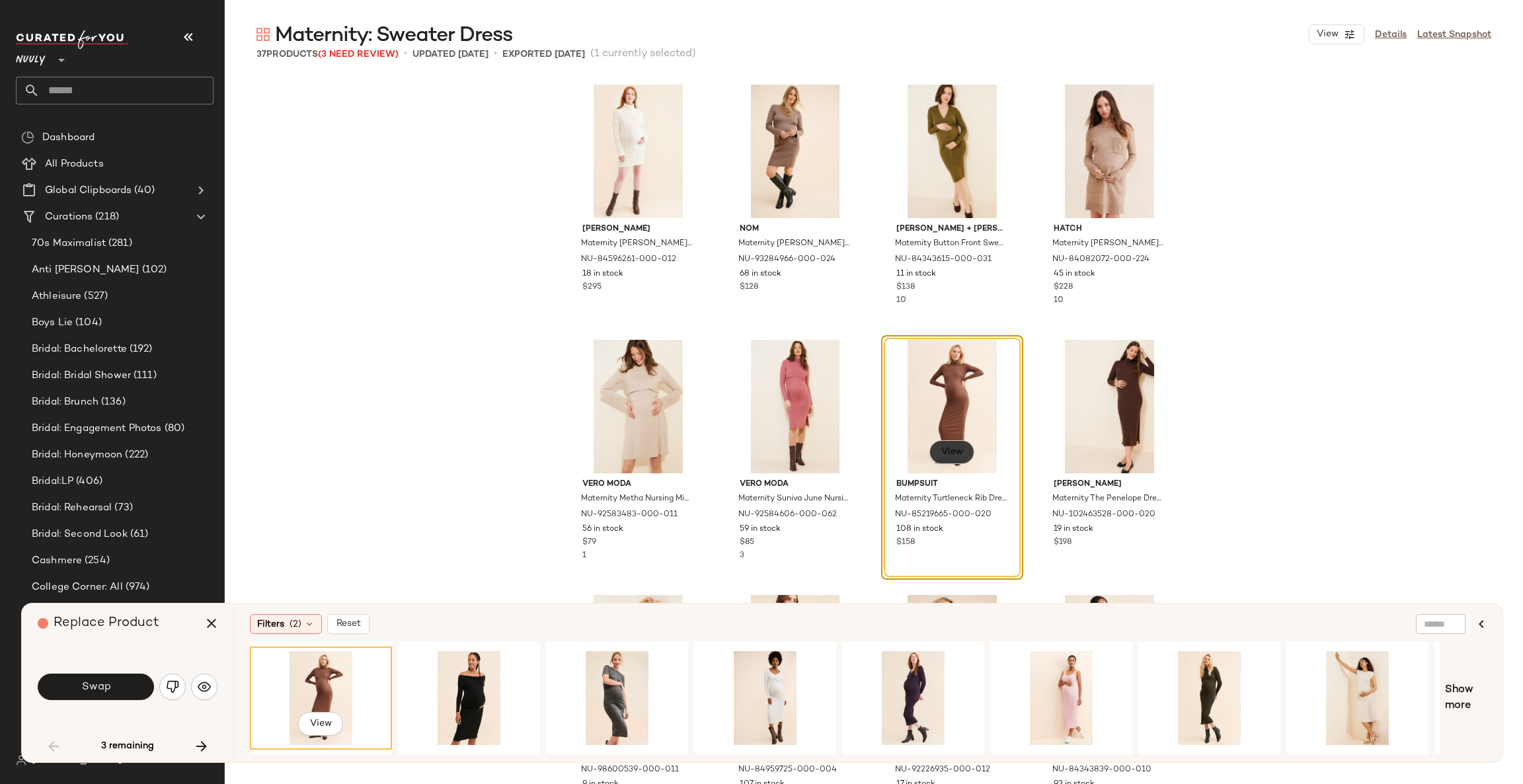
click at [958, 447] on span "View" at bounding box center [952, 452] width 22 height 10
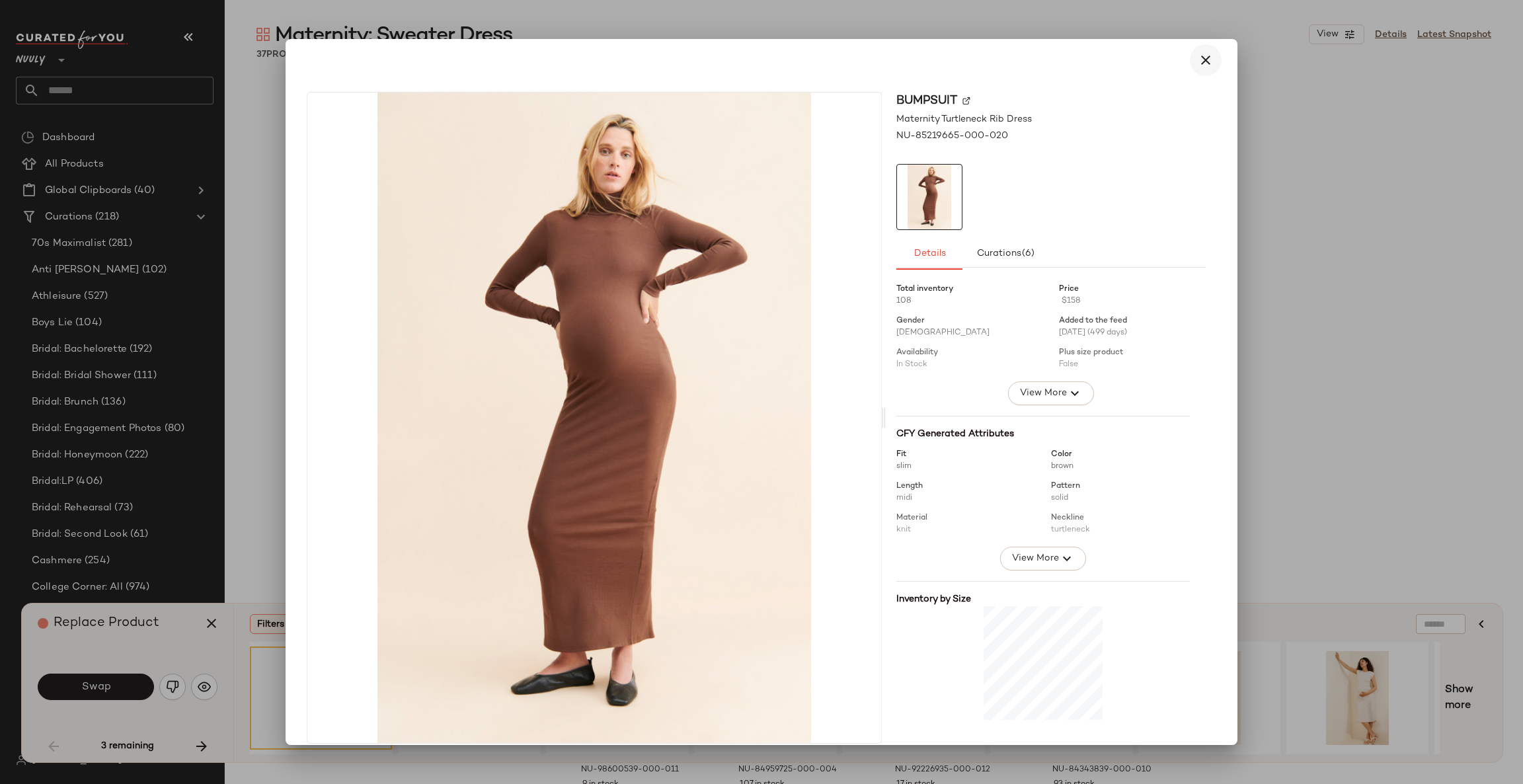
click at [1198, 63] on icon "button" at bounding box center [1206, 60] width 16 height 16
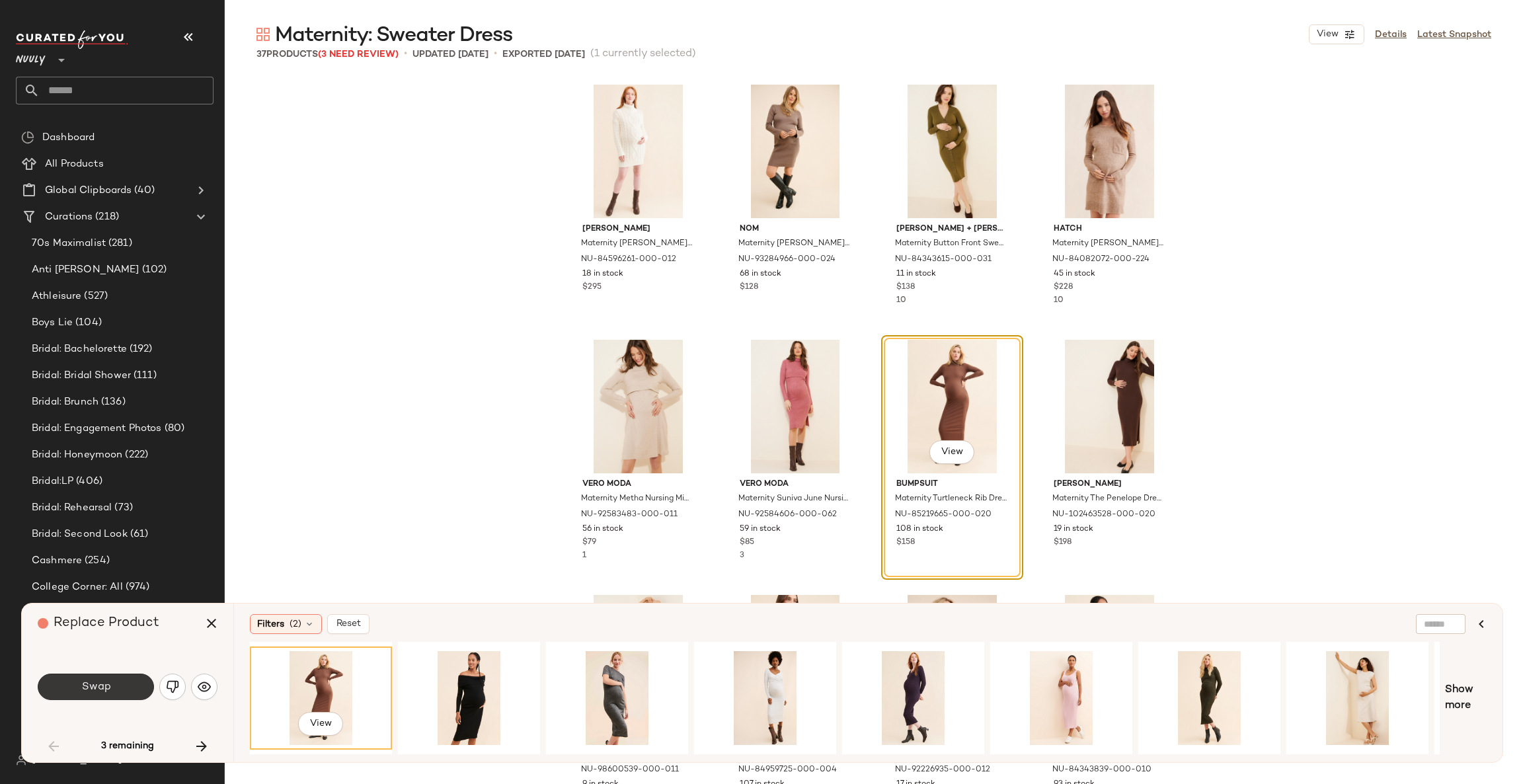
click at [128, 685] on button "Swap" at bounding box center [96, 687] width 117 height 26
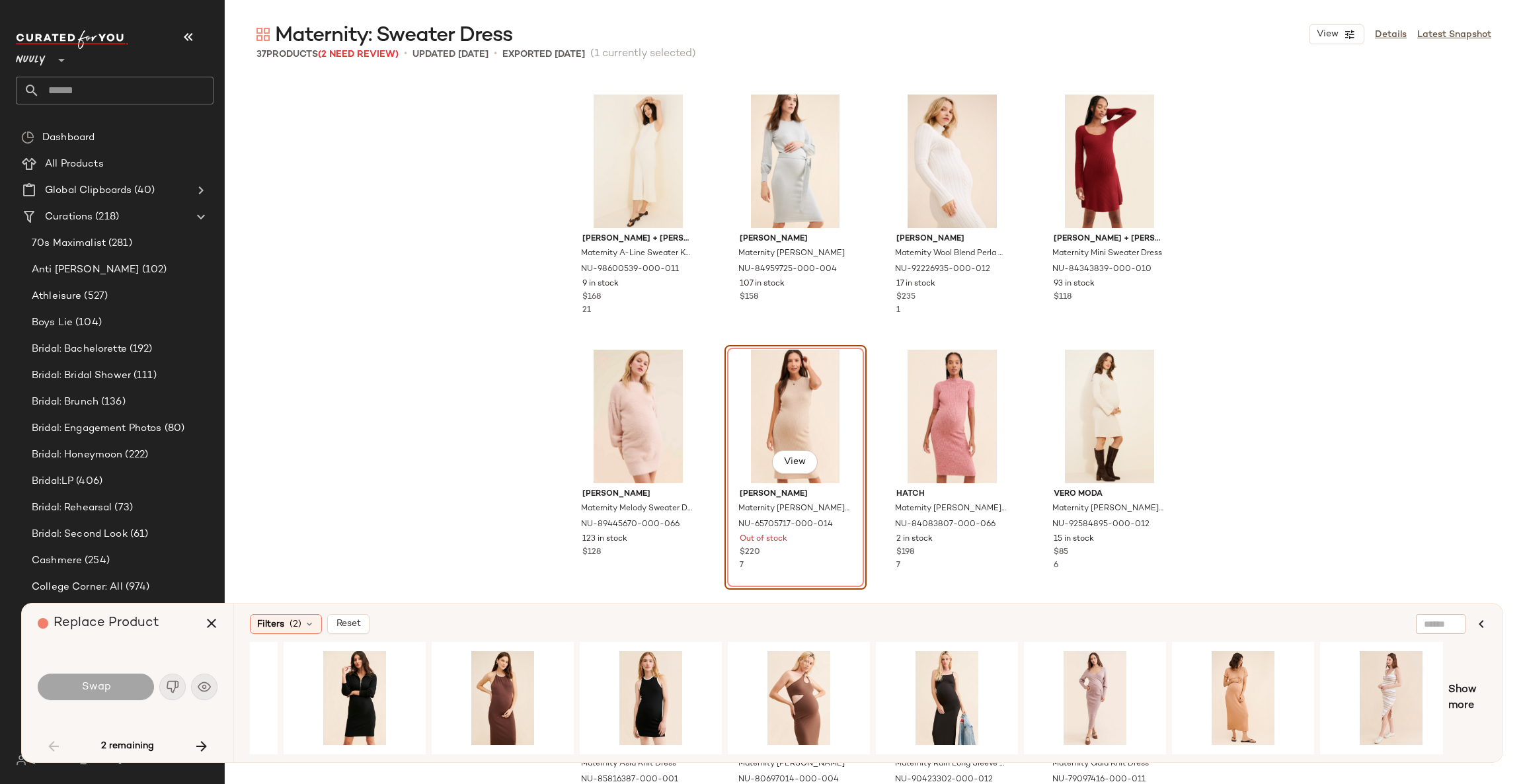
scroll to position [0, 577]
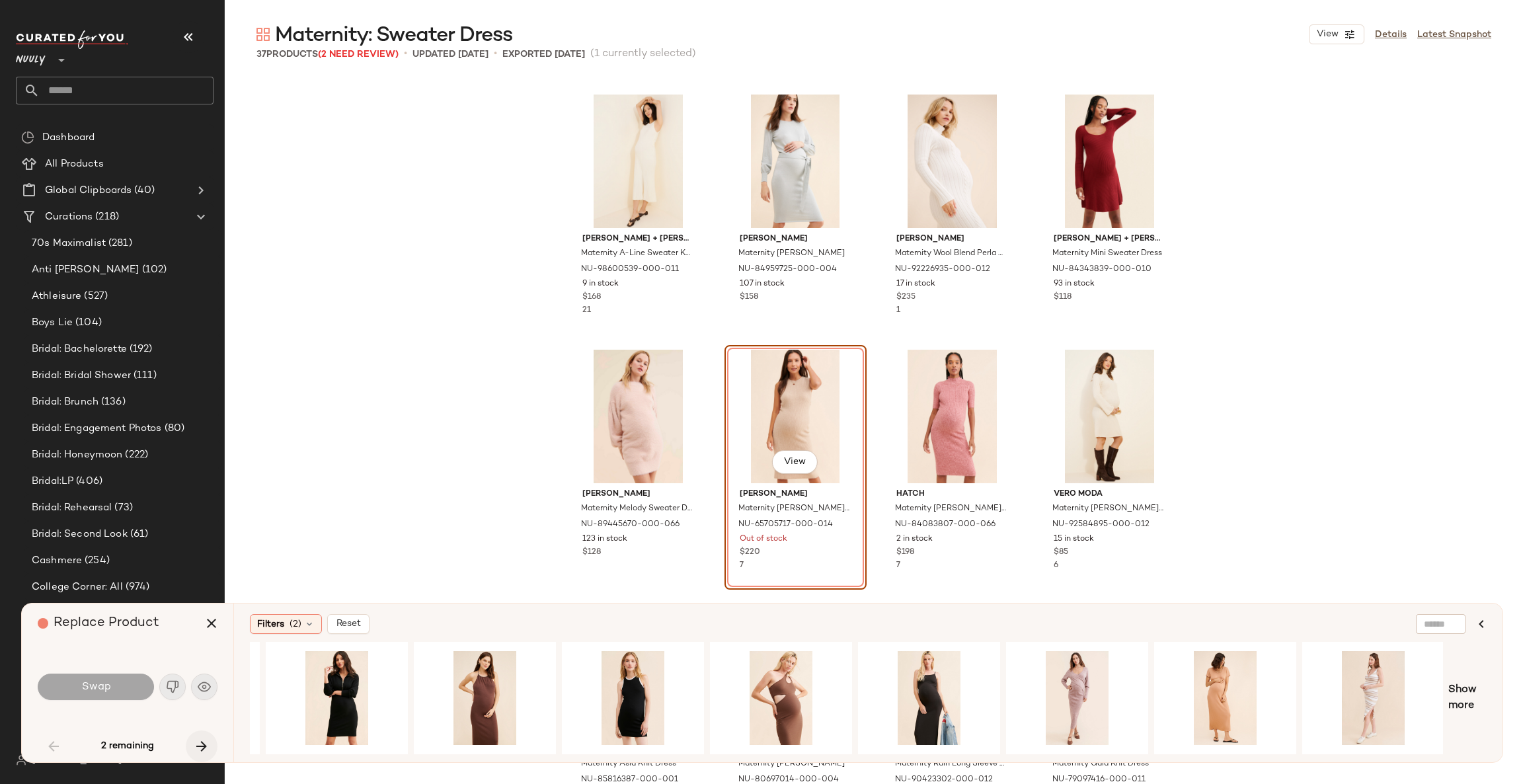
click at [199, 746] on icon "button" at bounding box center [202, 746] width 16 height 16
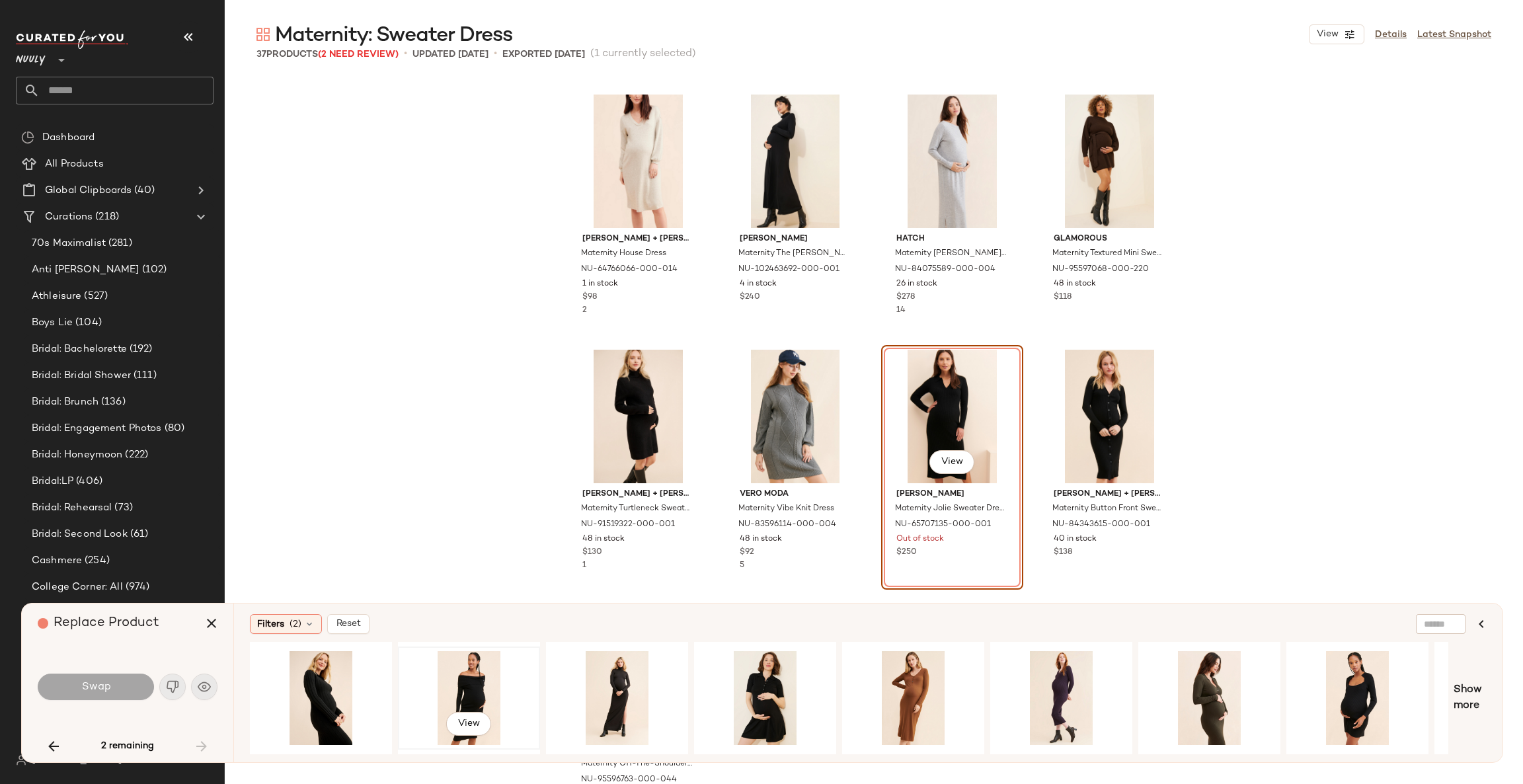
click at [463, 680] on div "View" at bounding box center [469, 698] width 133 height 94
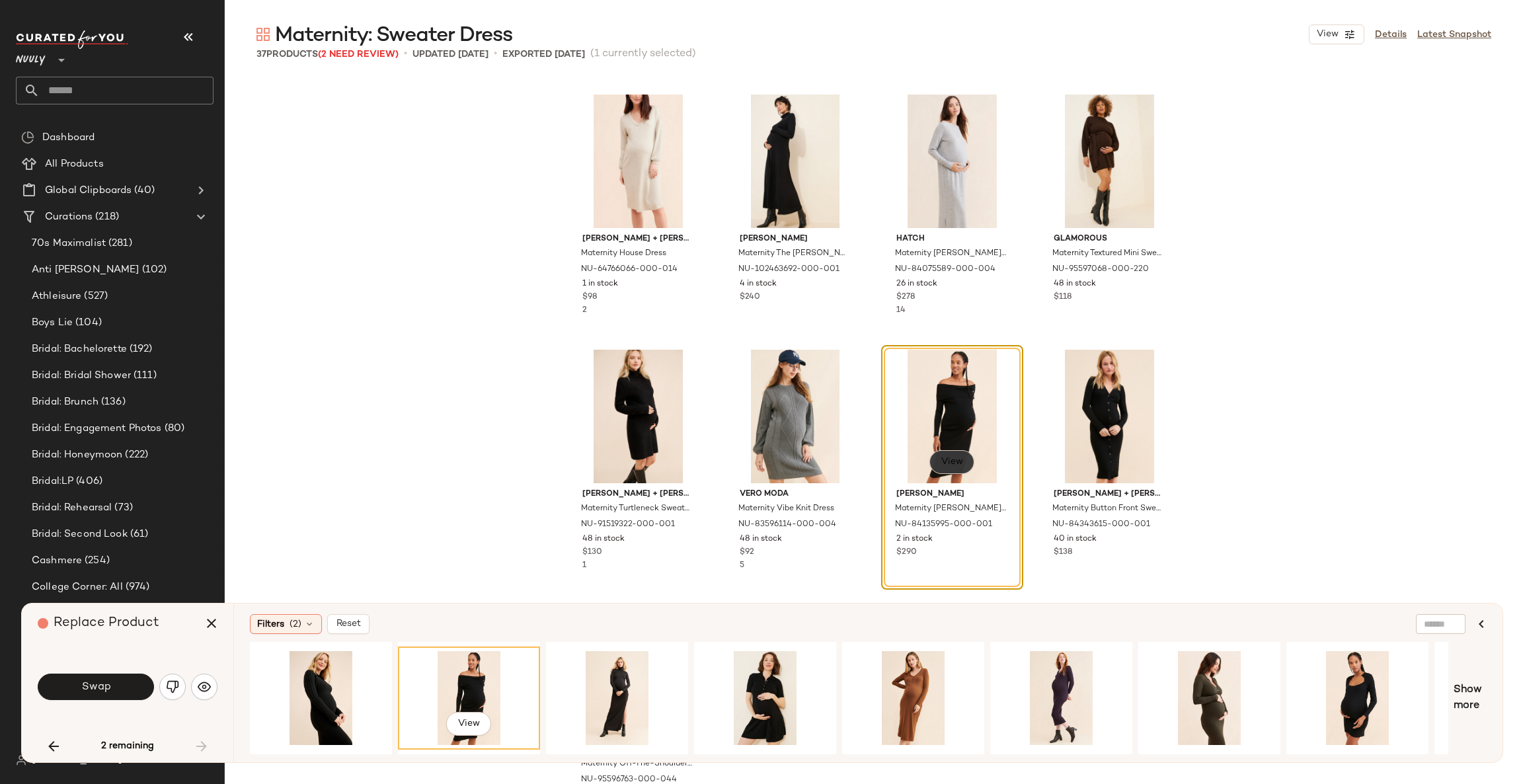
click at [947, 457] on span "View" at bounding box center [952, 461] width 22 height 10
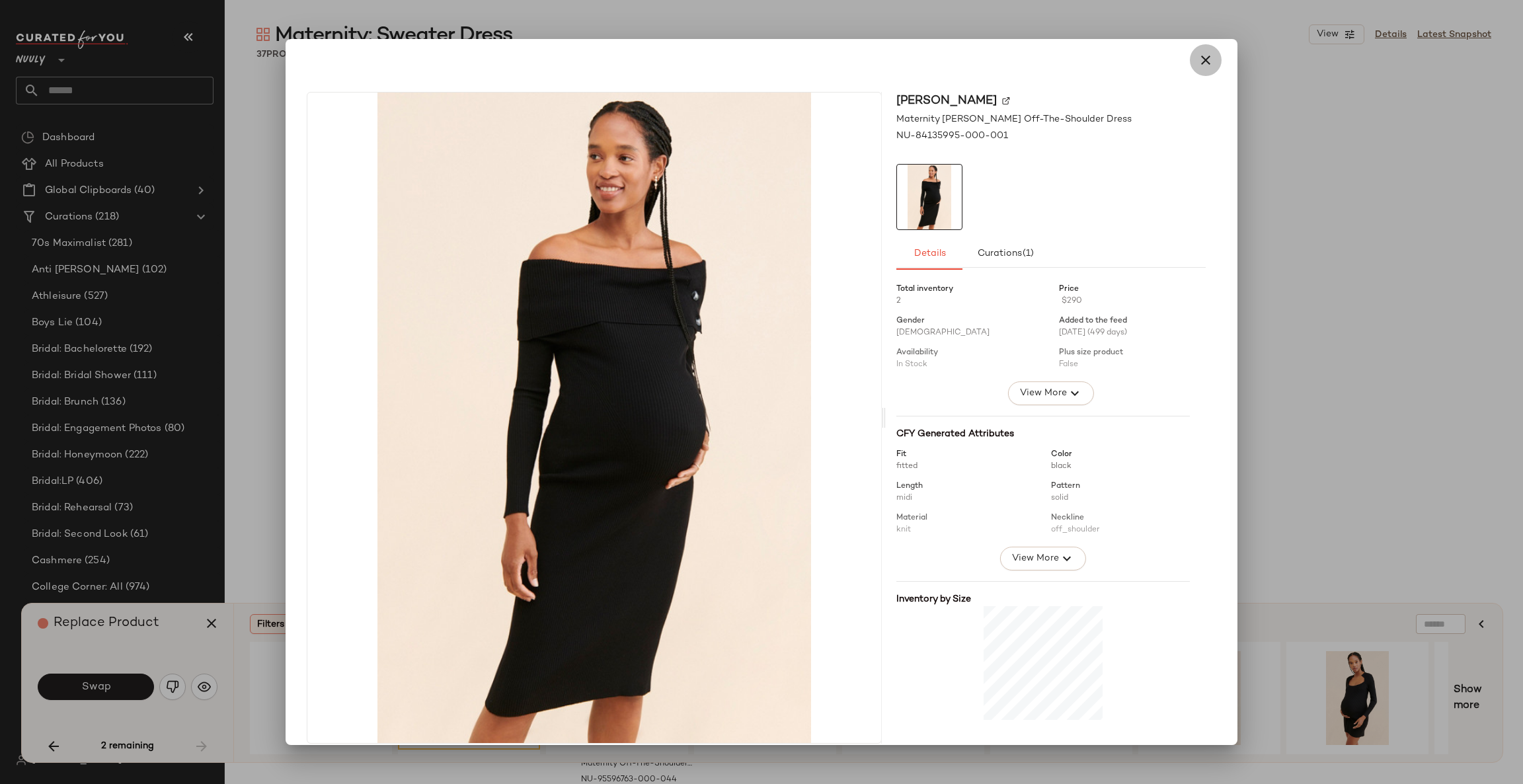
click at [1198, 57] on icon "button" at bounding box center [1206, 60] width 16 height 16
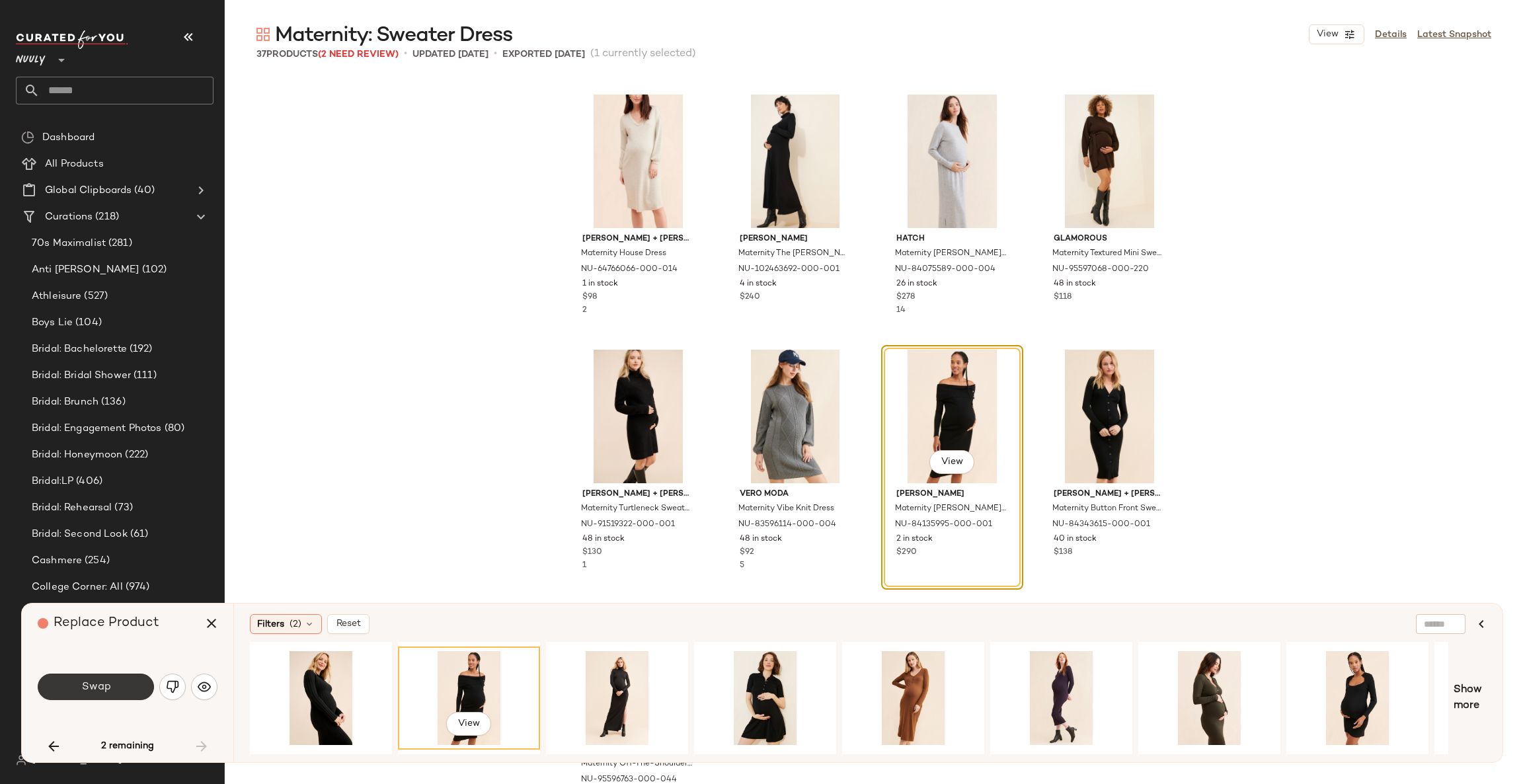
click at [129, 685] on button "Swap" at bounding box center [96, 687] width 117 height 26
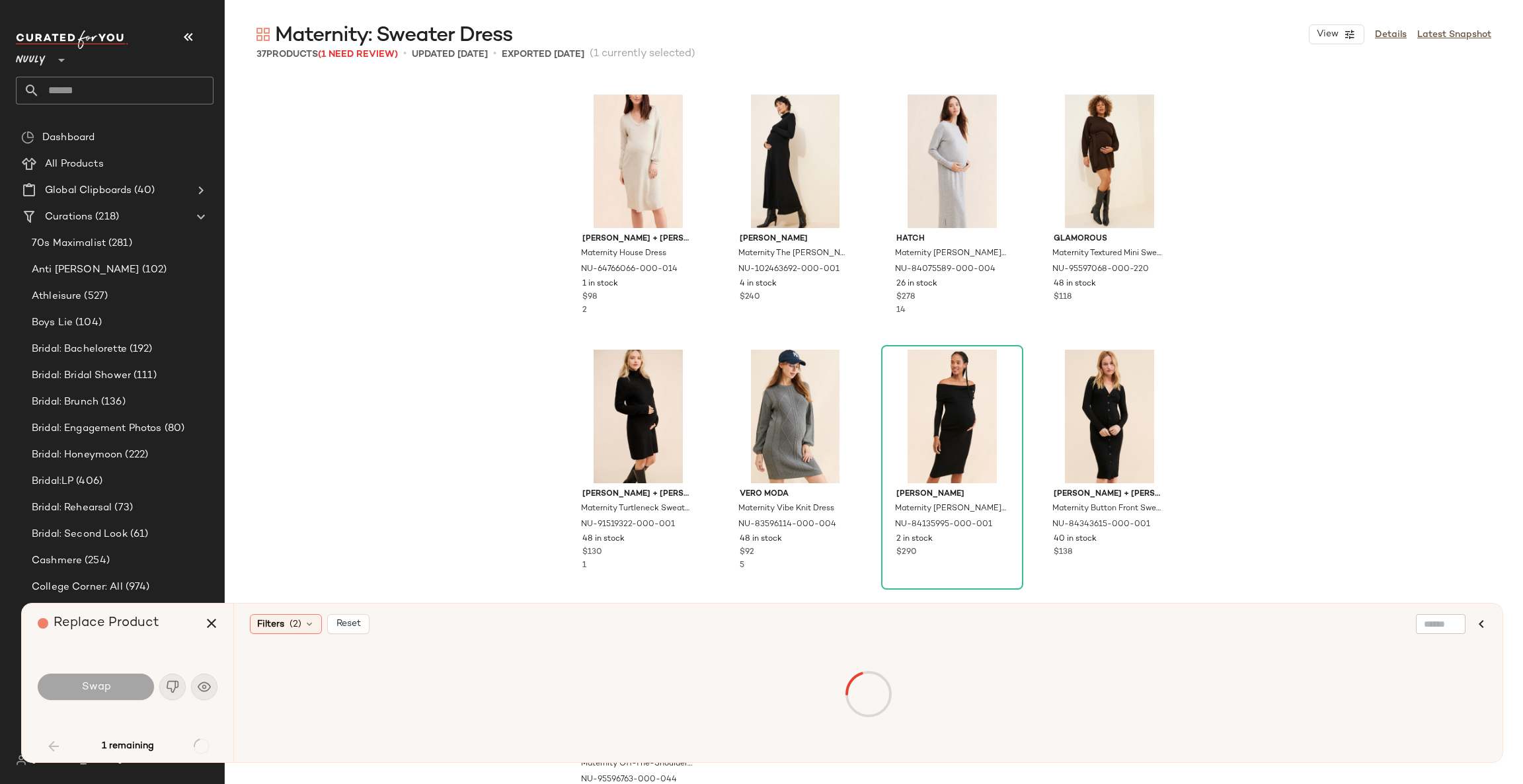
scroll to position [1020, 0]
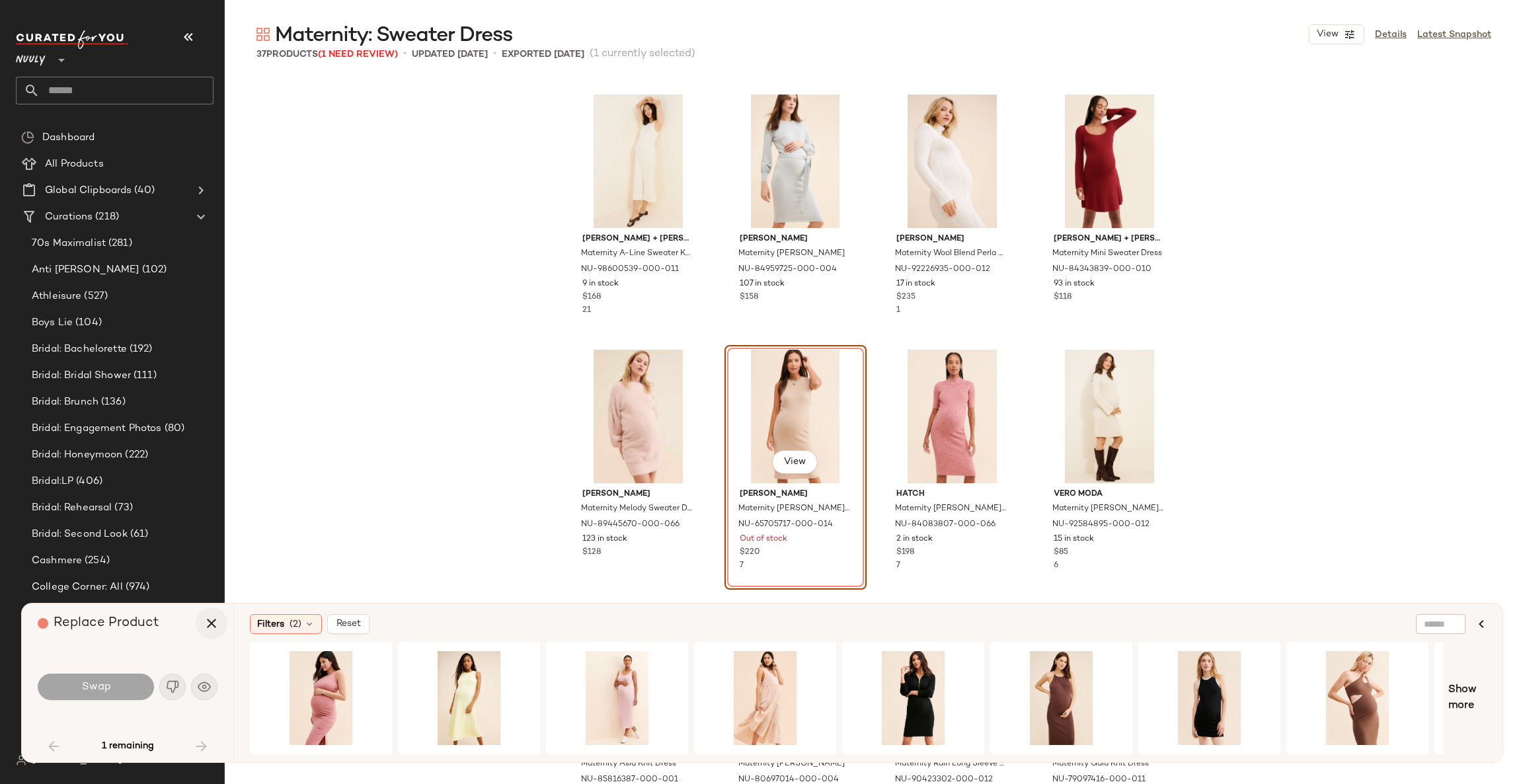
click at [208, 620] on icon "button" at bounding box center [212, 624] width 16 height 16
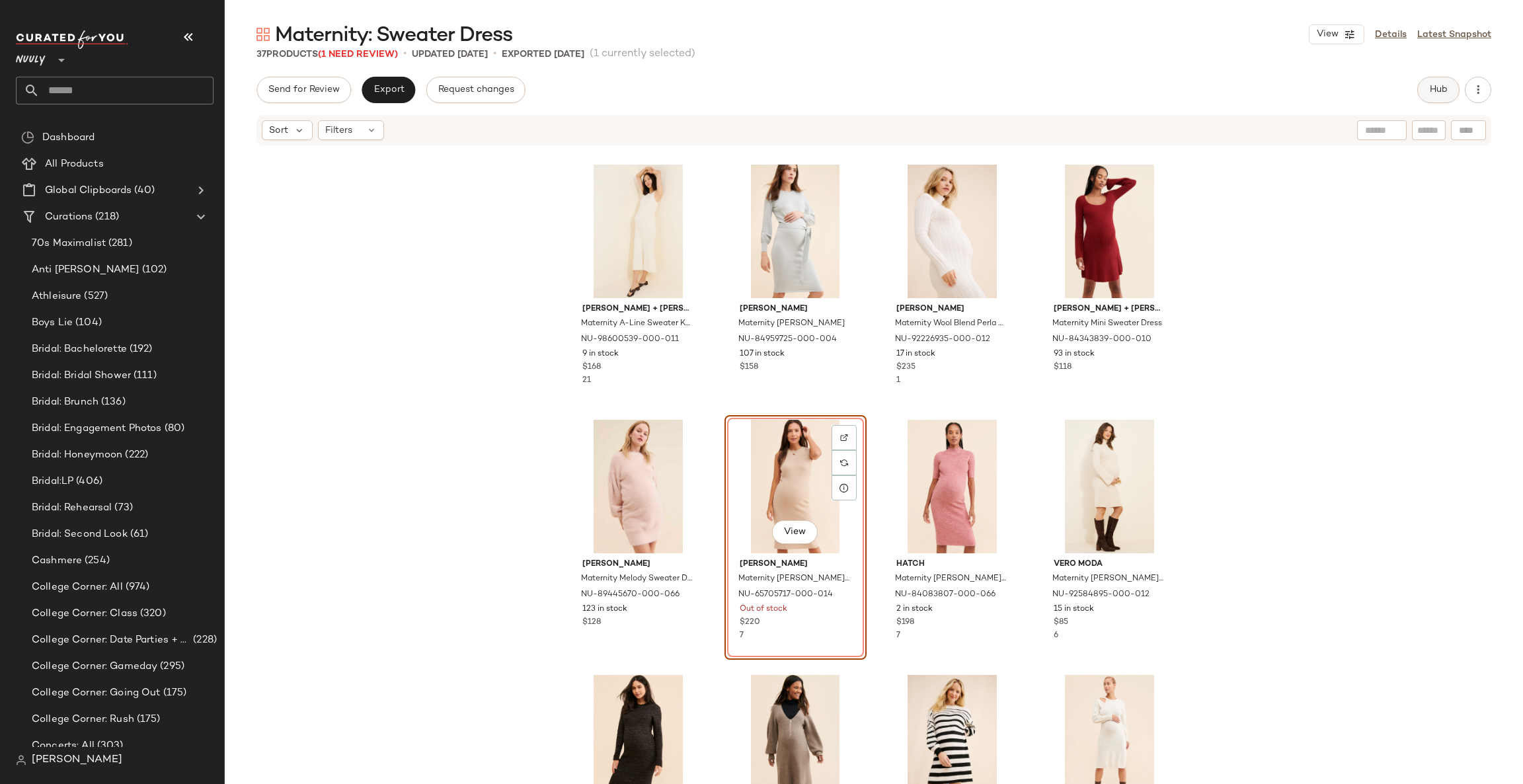
click at [1438, 83] on button "Hub" at bounding box center [1438, 89] width 42 height 26
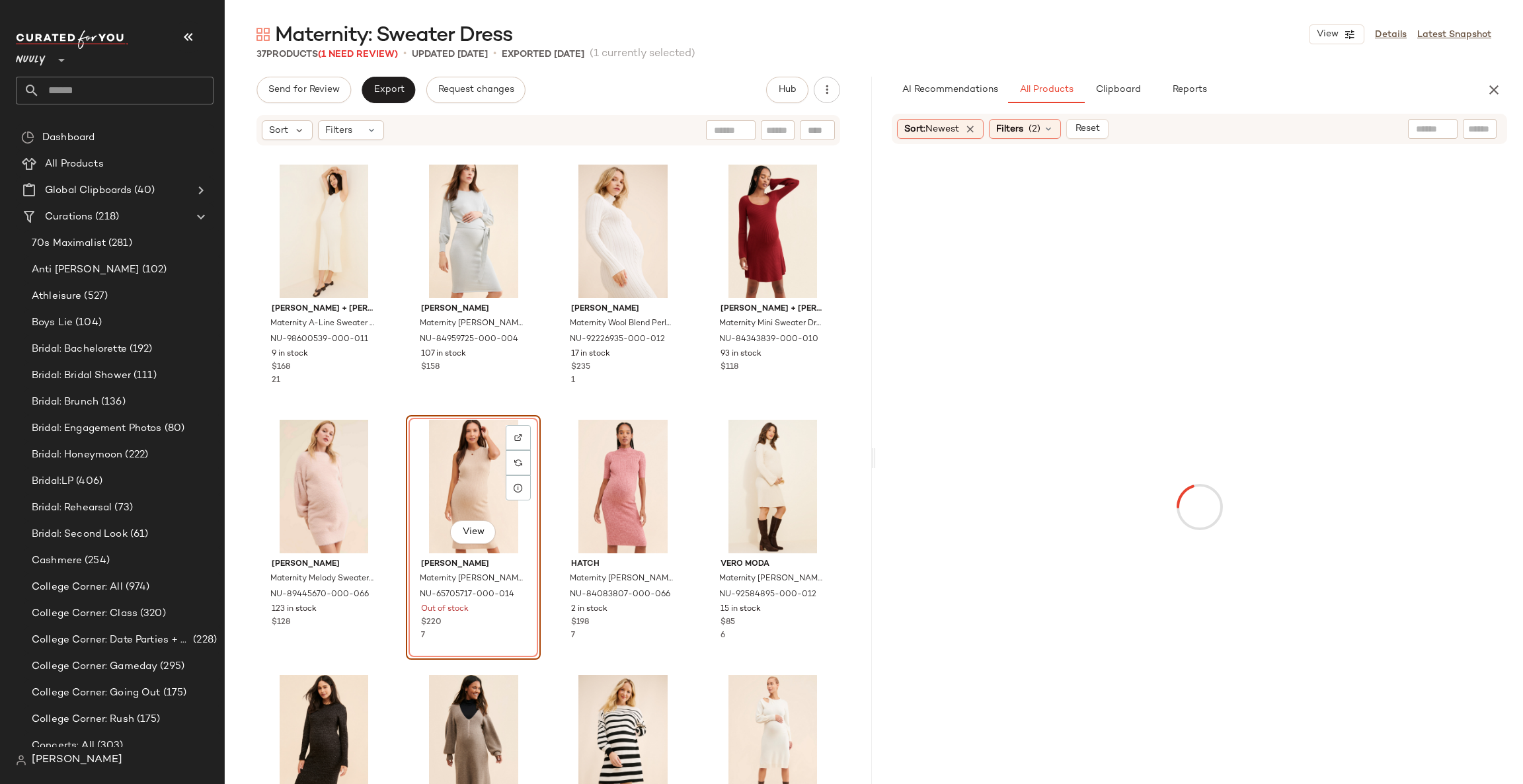
click at [192, 29] on icon "button" at bounding box center [188, 37] width 16 height 16
click at [0, 0] on div at bounding box center [0, 0] width 0 height 0
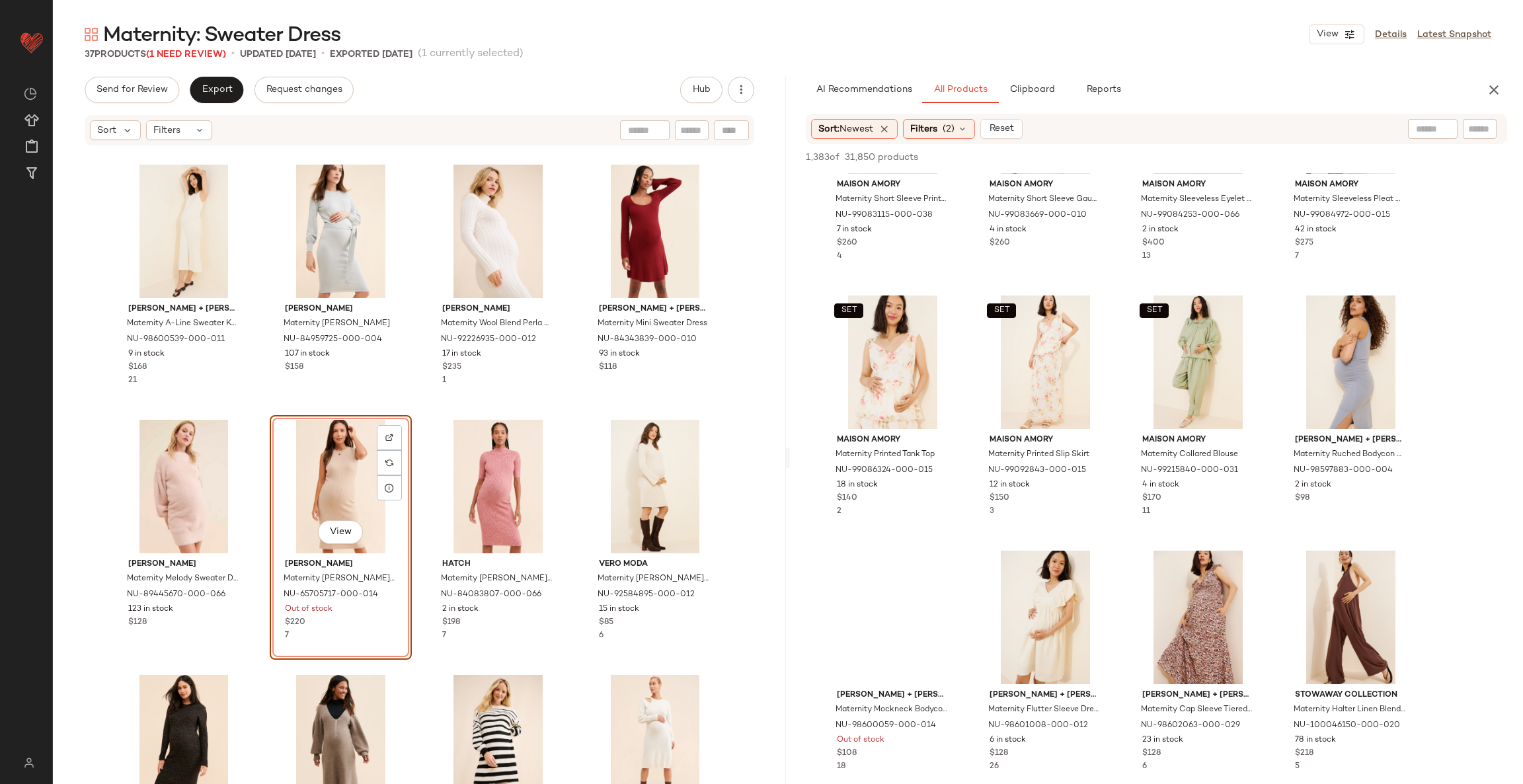
scroll to position [6048, 0]
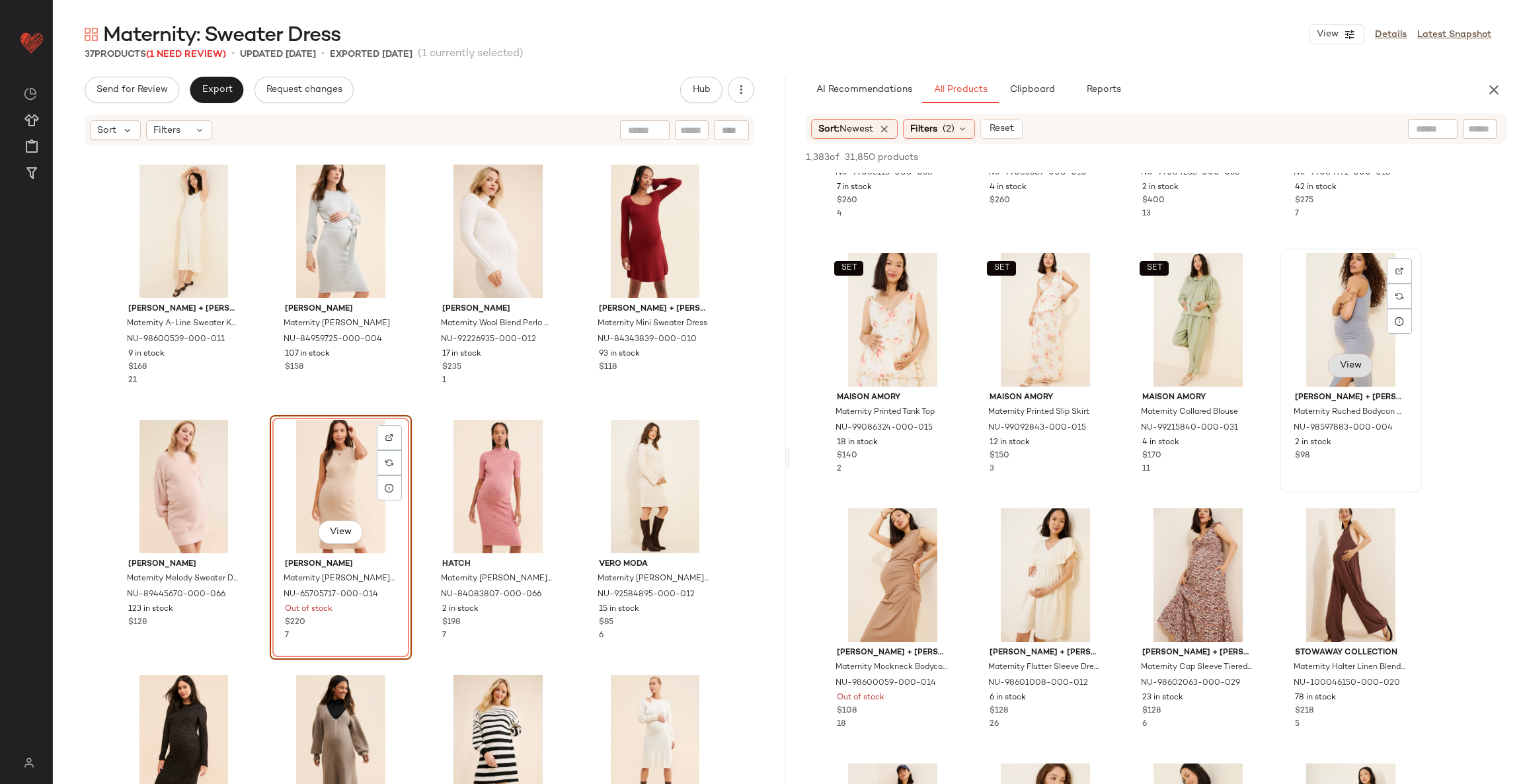
click at [1350, 368] on span "View" at bounding box center [1350, 365] width 22 height 10
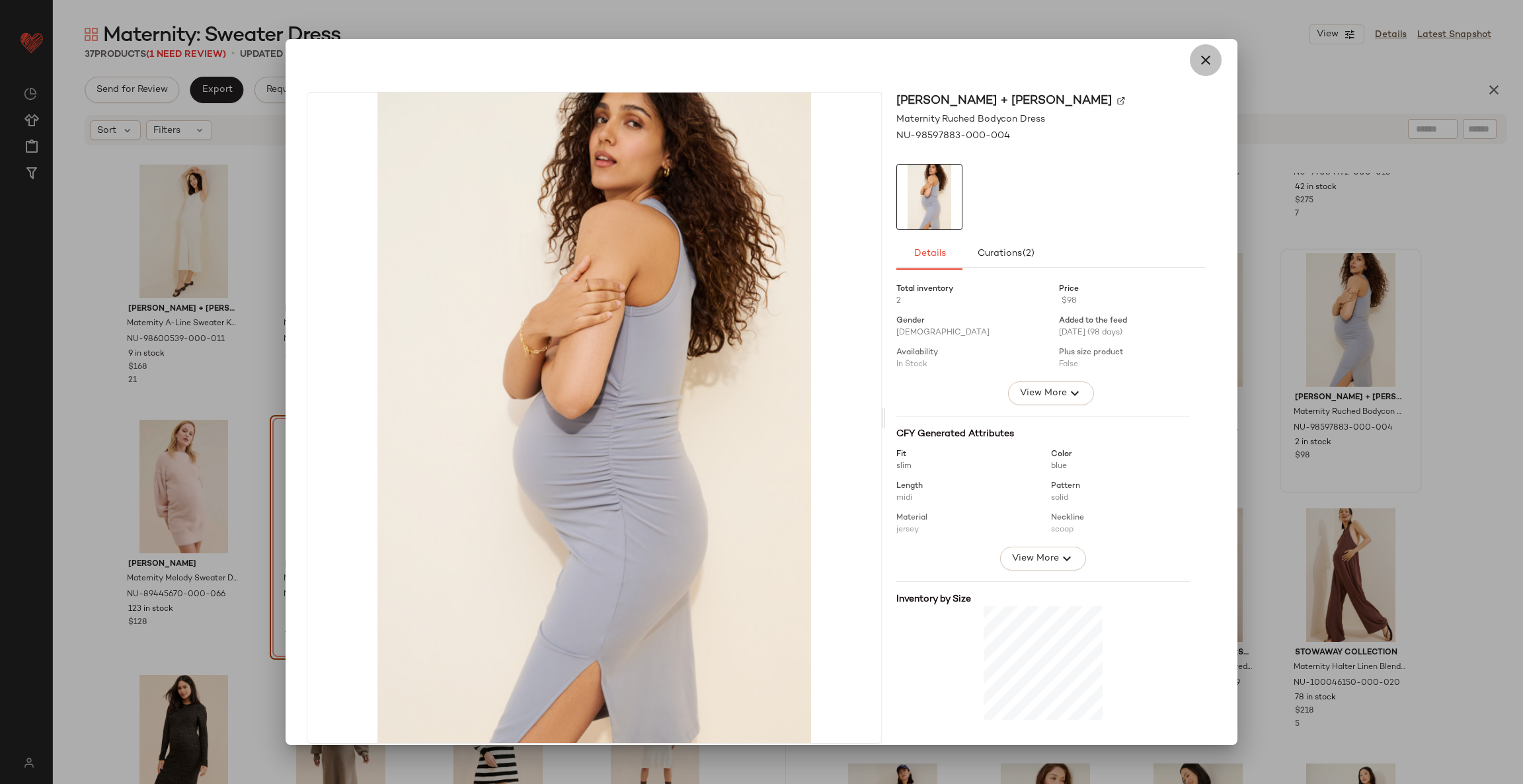
click at [1198, 55] on icon "button" at bounding box center [1206, 60] width 16 height 16
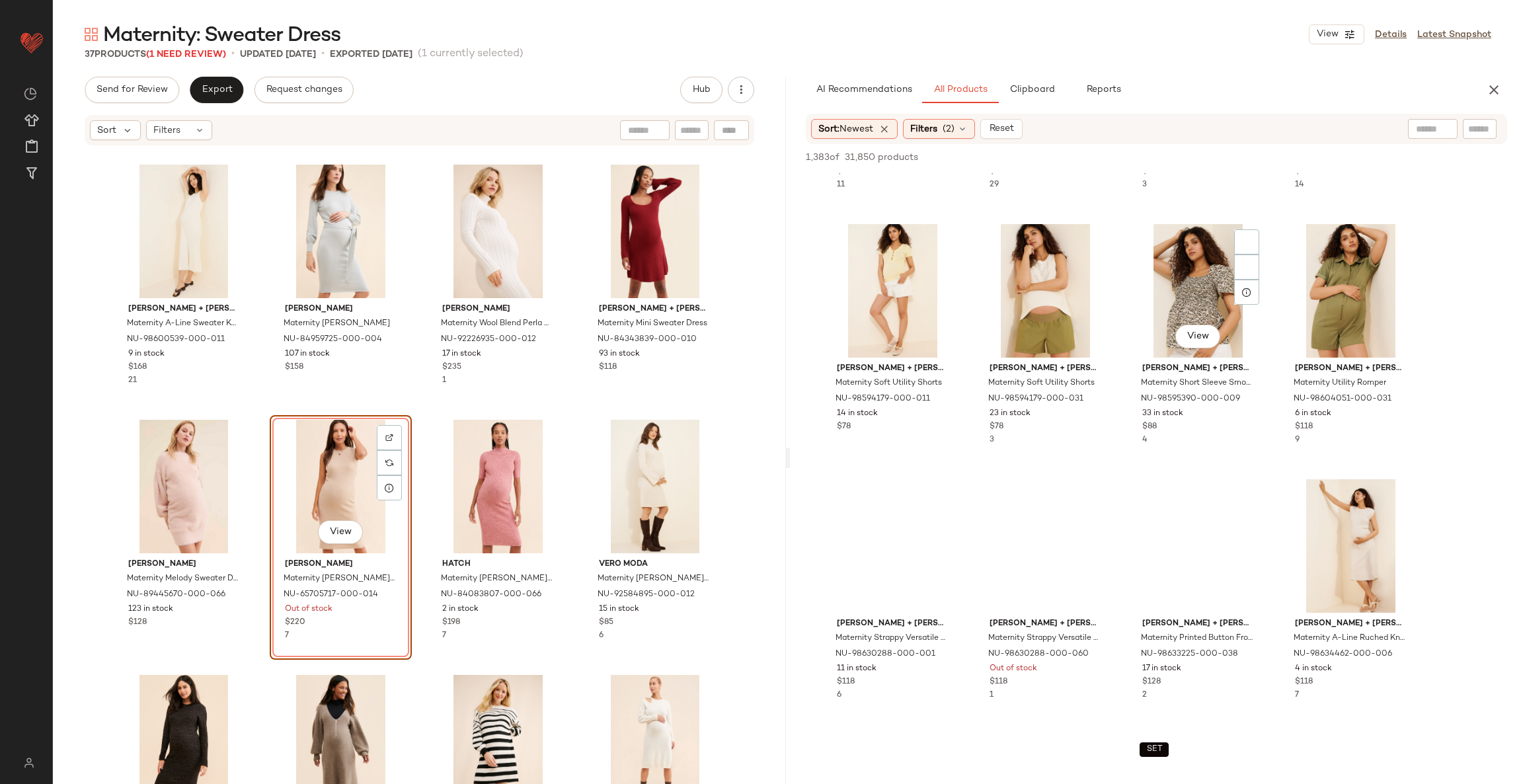
scroll to position [9220, 0]
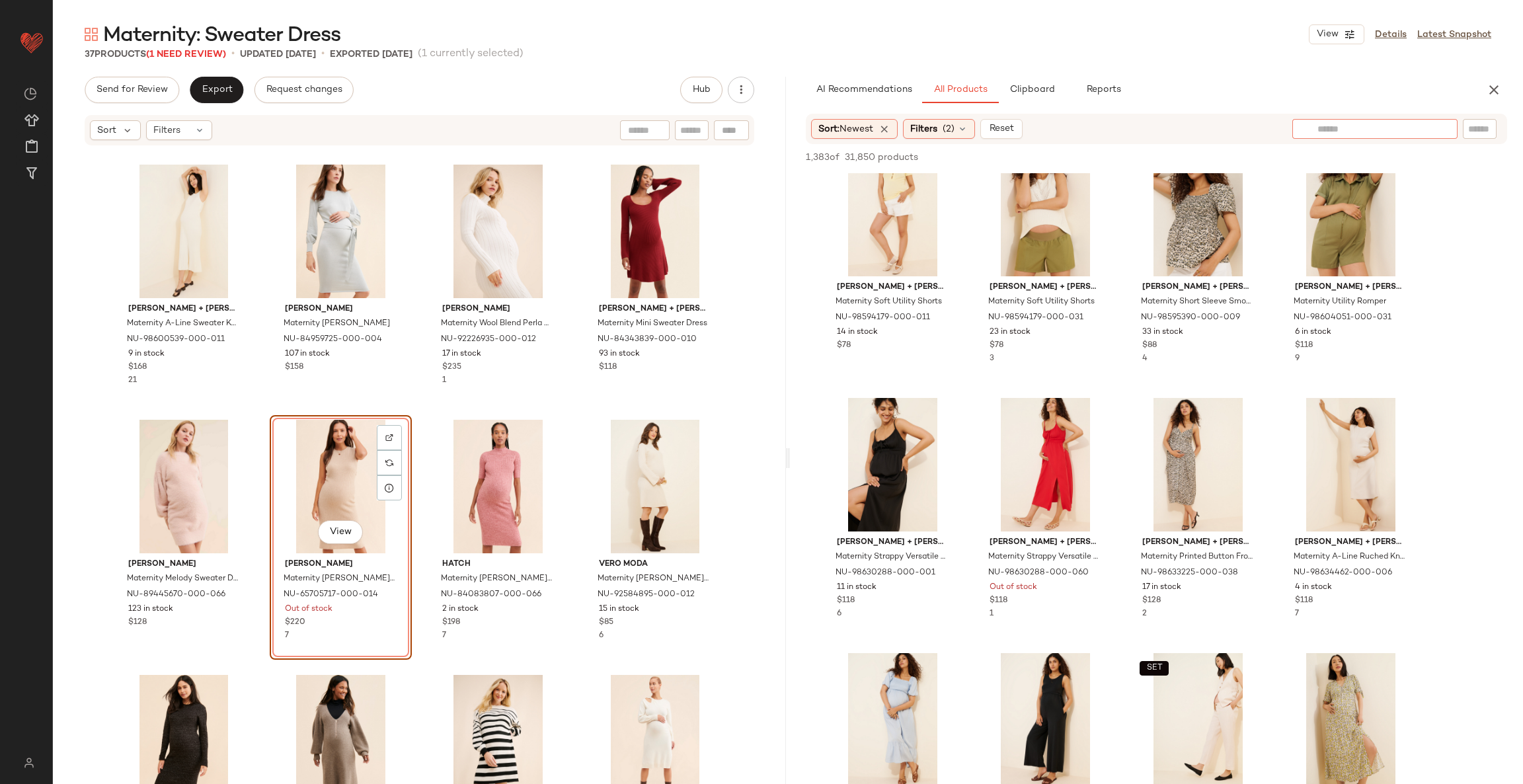
click at [1433, 131] on div at bounding box center [1374, 129] width 165 height 20
type input "**********"
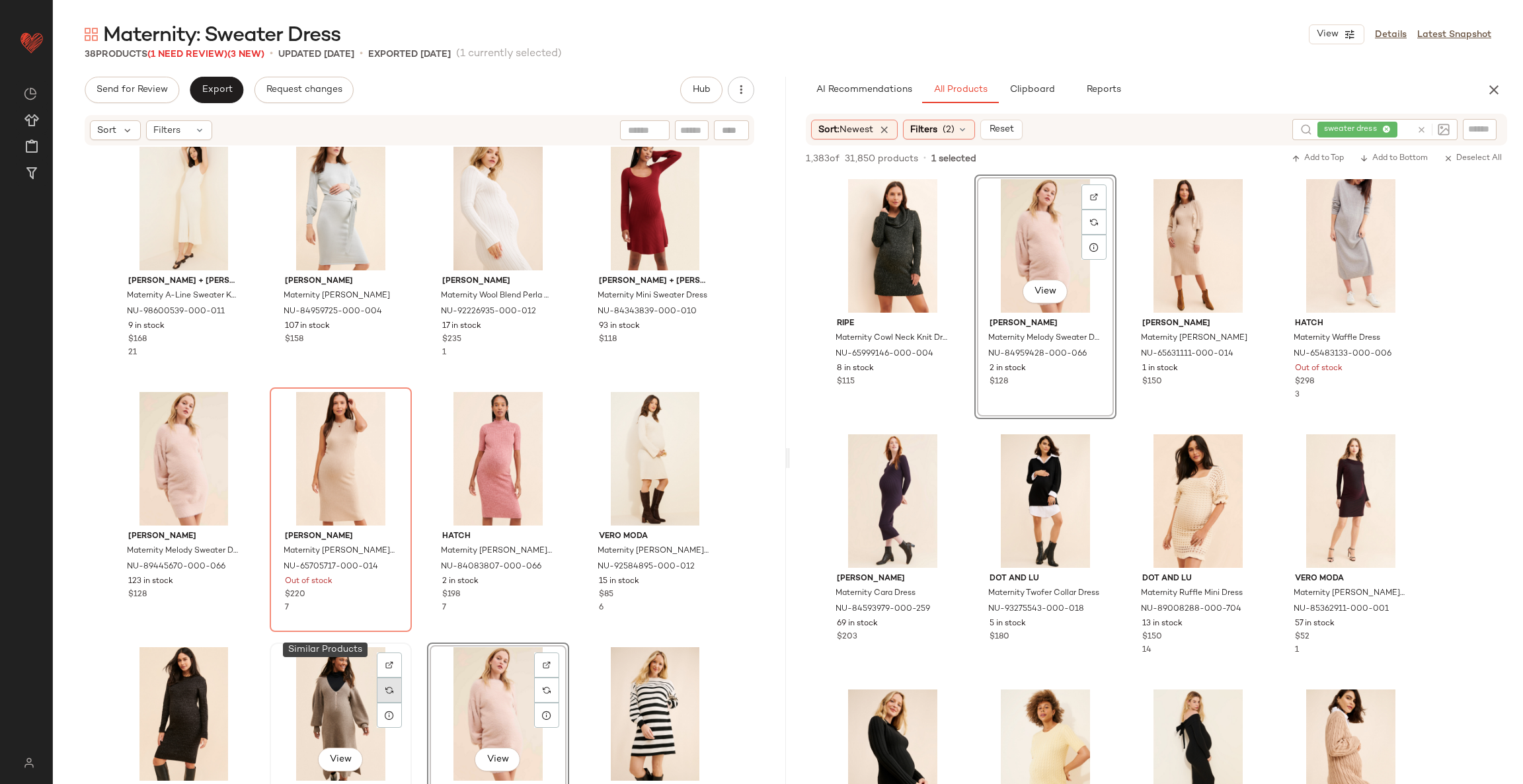
scroll to position [1147, 0]
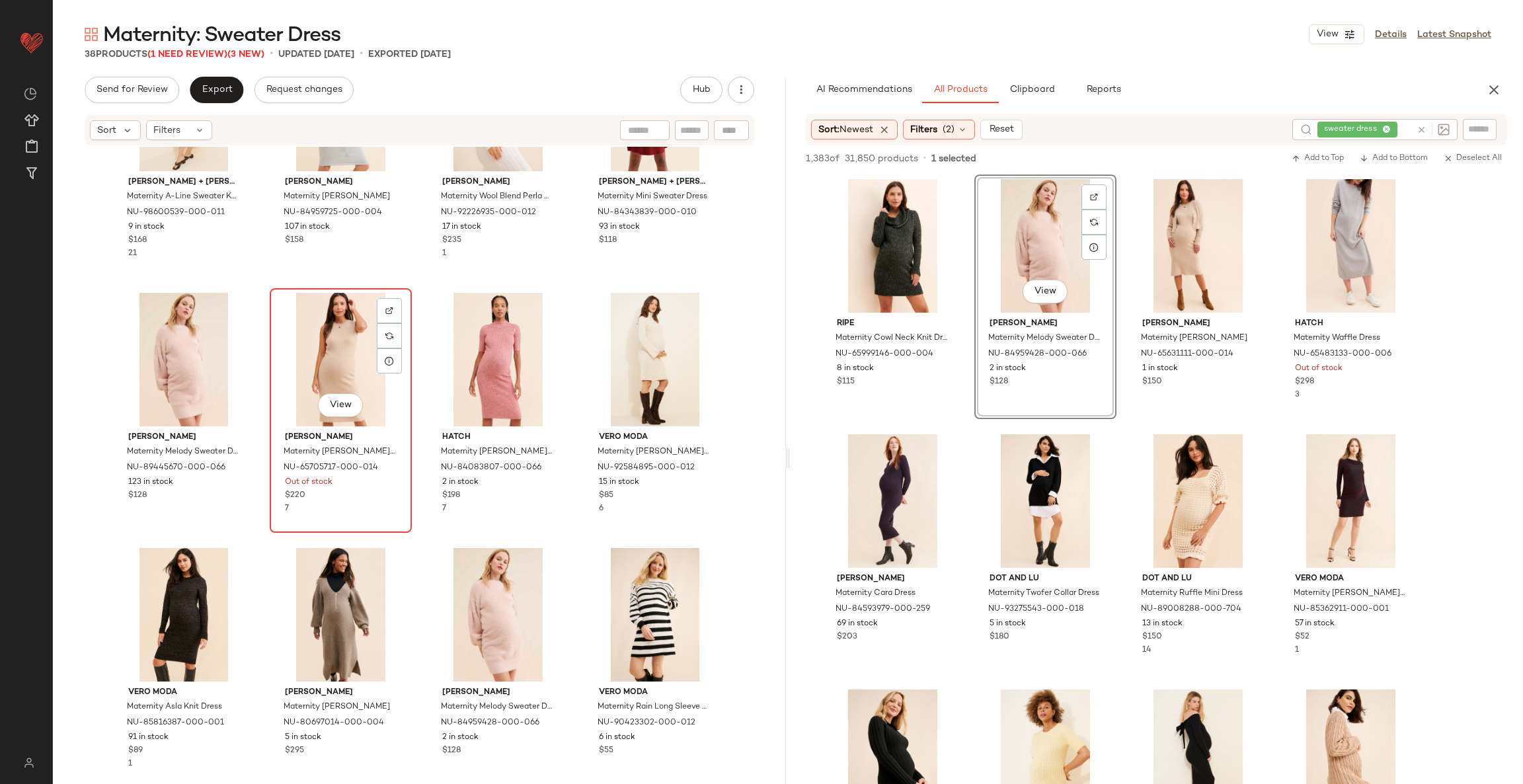
click at [354, 347] on div "View" at bounding box center [341, 359] width 133 height 133
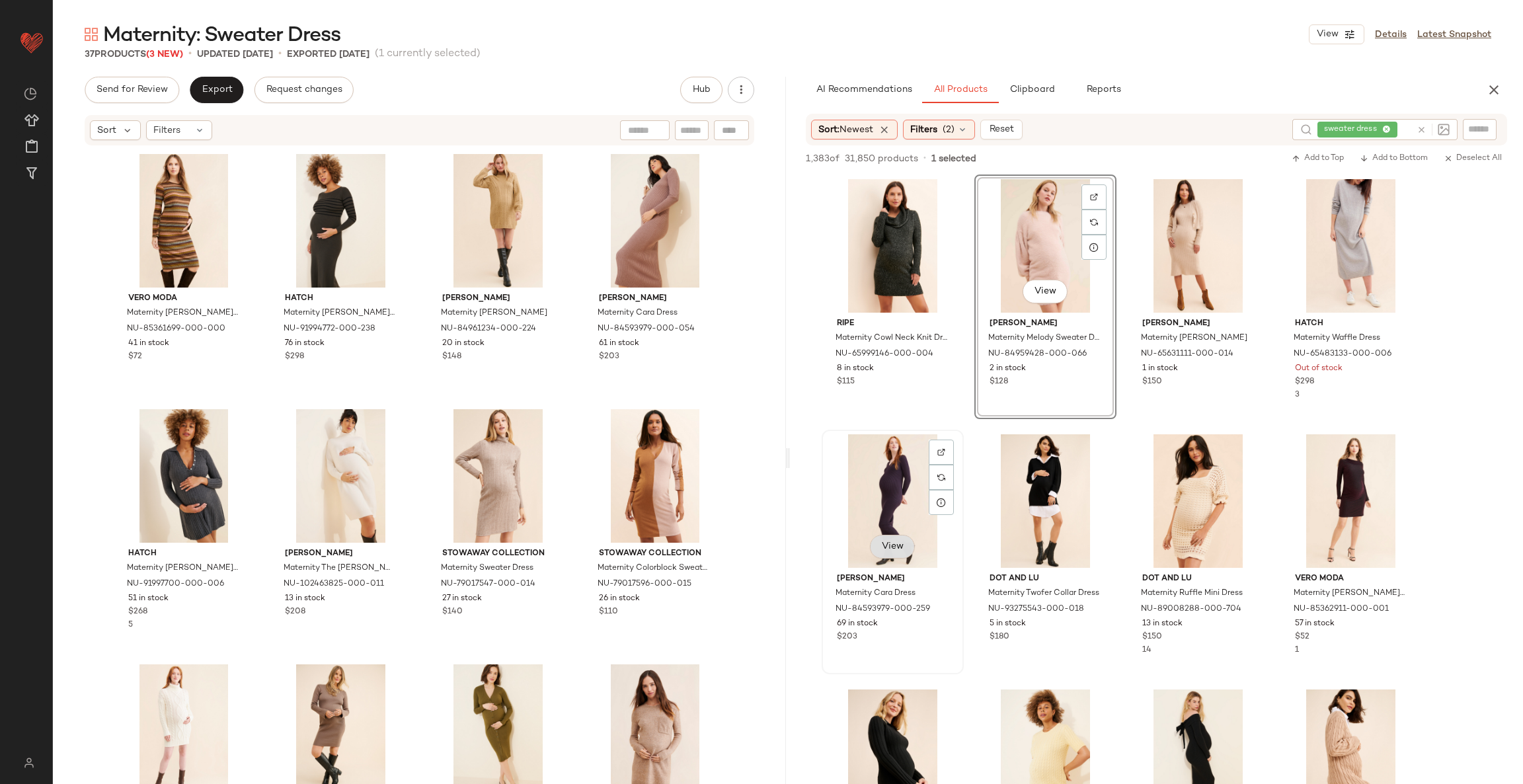
click at [890, 544] on span "View" at bounding box center [893, 546] width 22 height 10
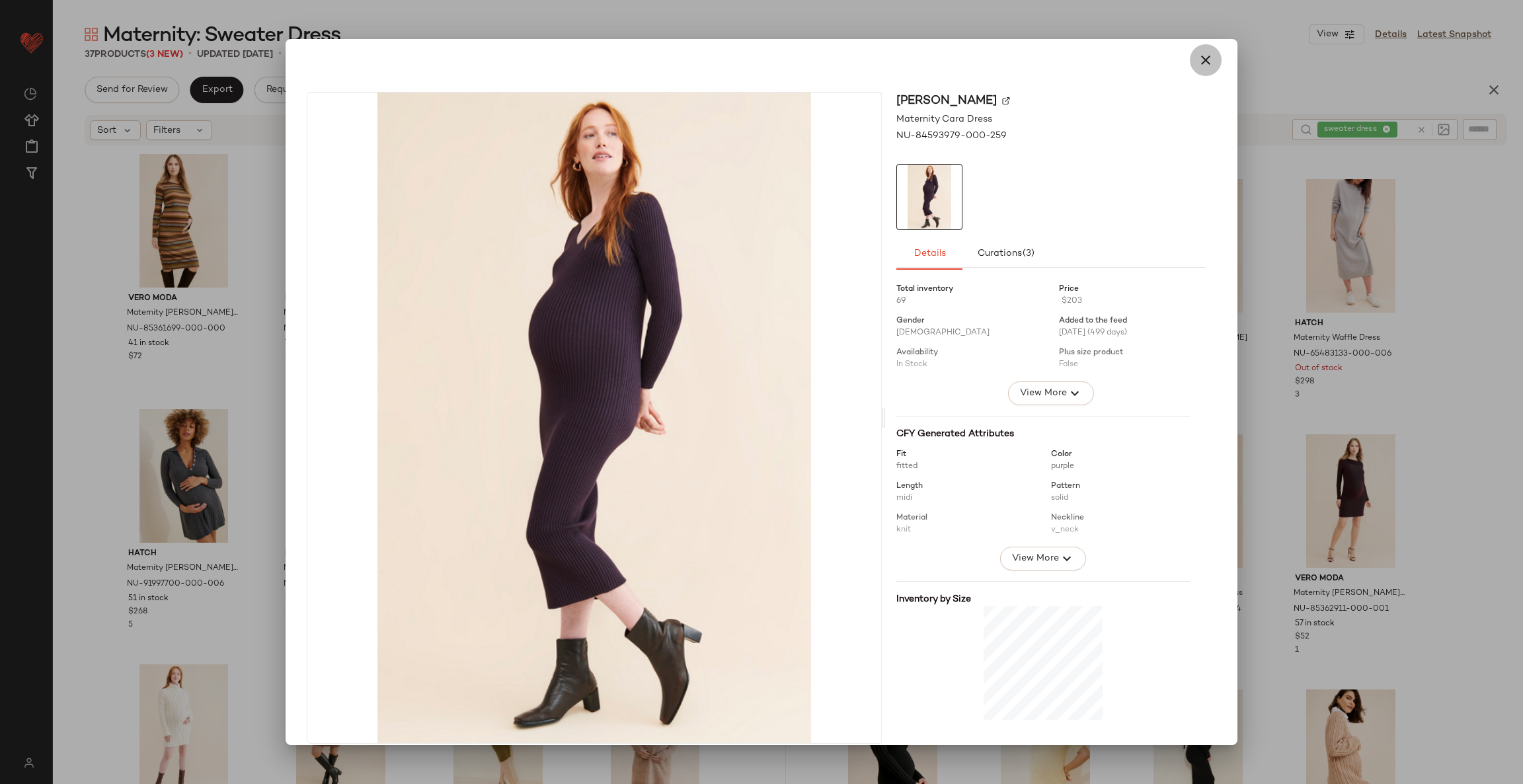
click at [1198, 61] on icon "button" at bounding box center [1206, 60] width 16 height 16
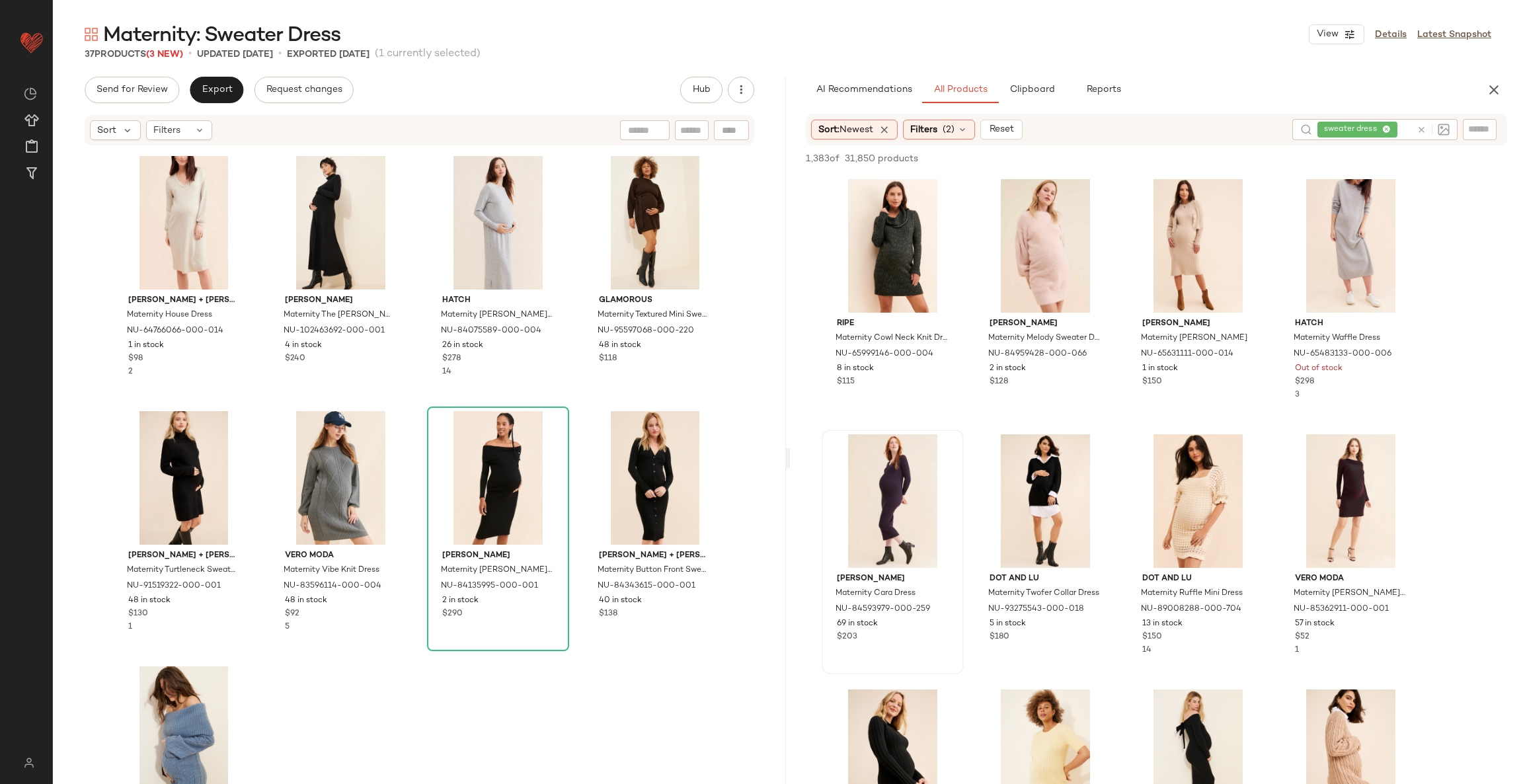
scroll to position [1876, 0]
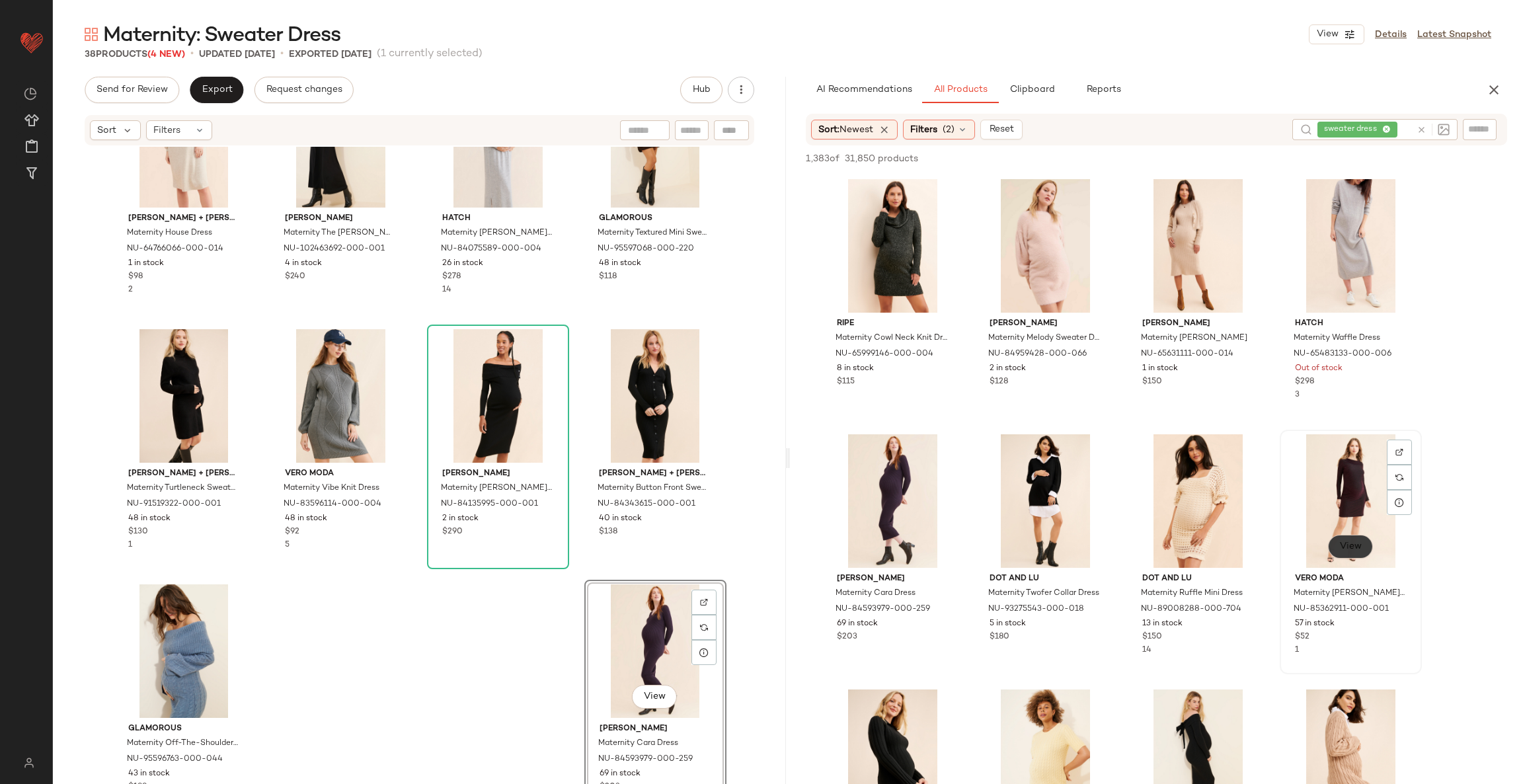
click at [1360, 543] on span "View" at bounding box center [1350, 546] width 22 height 10
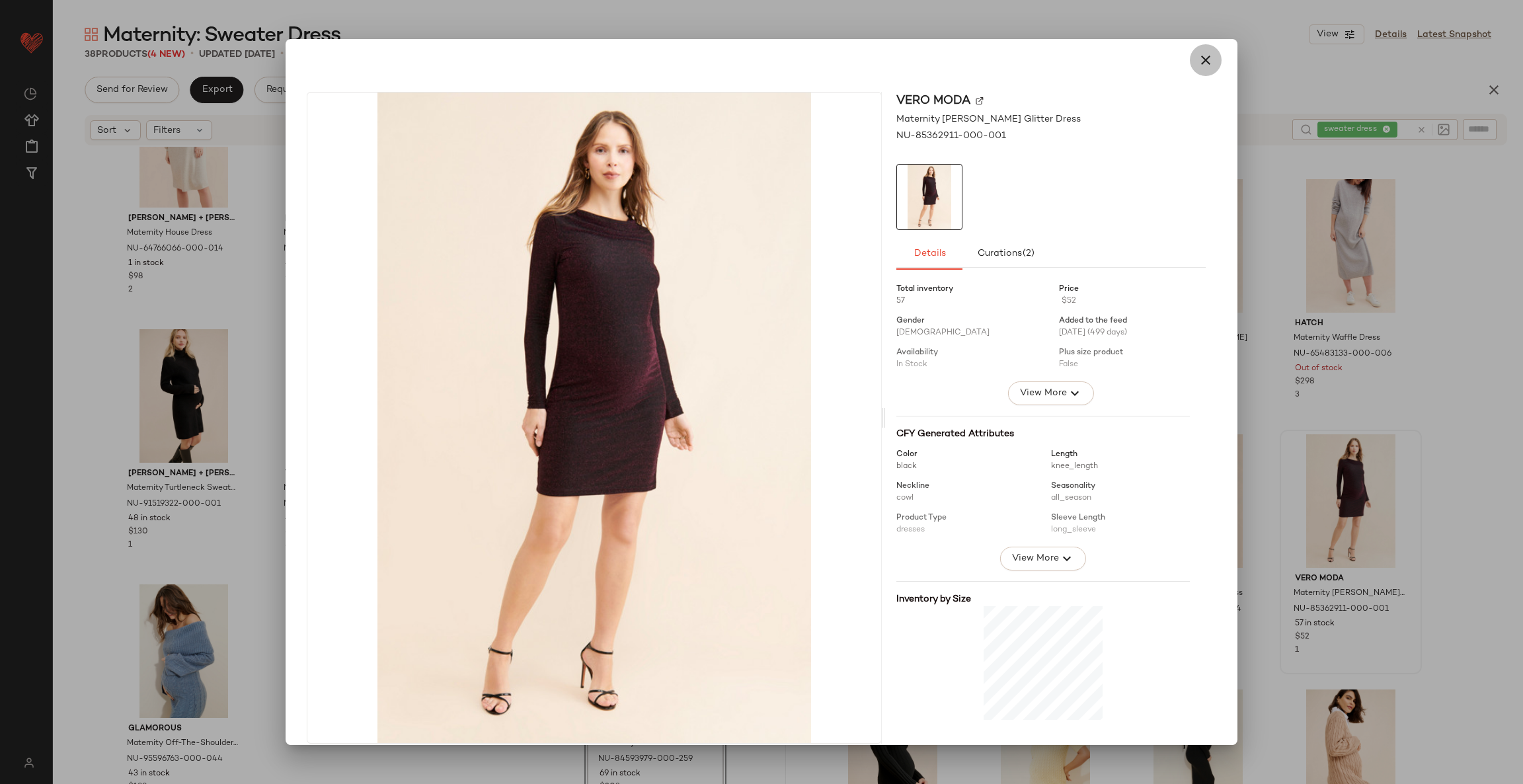
click at [1200, 55] on icon "button" at bounding box center [1206, 60] width 16 height 16
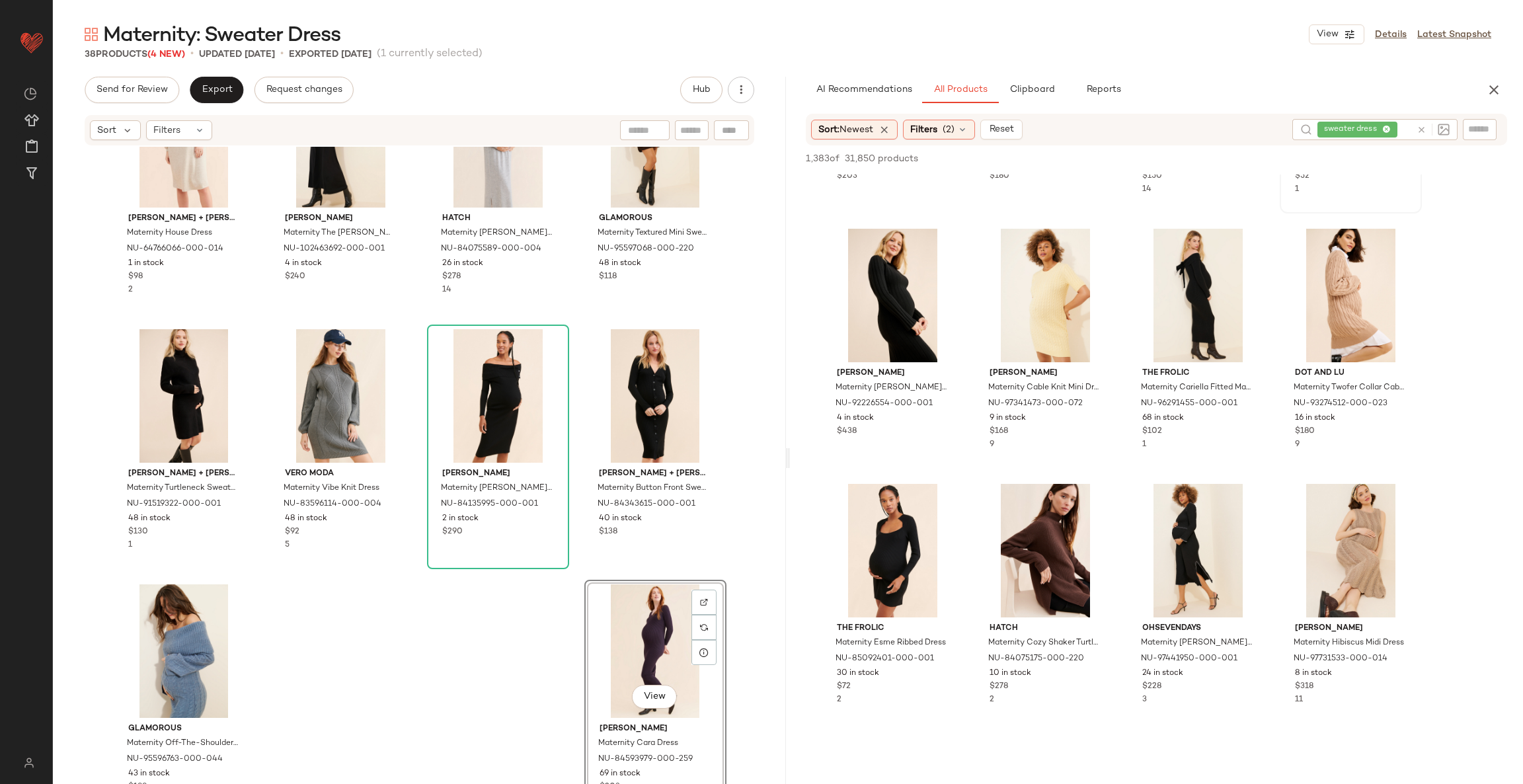
scroll to position [495, 0]
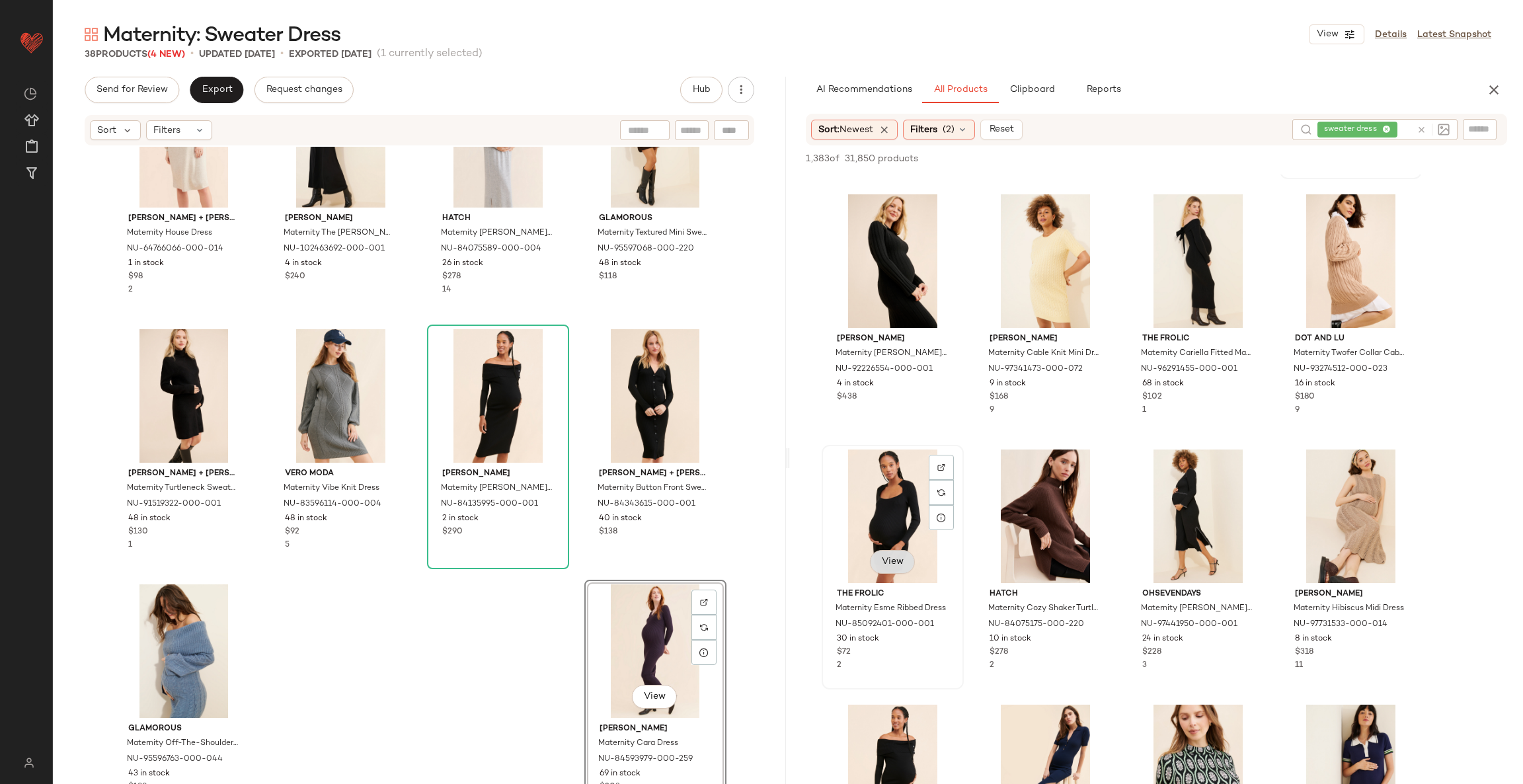
click at [890, 562] on span "View" at bounding box center [893, 561] width 22 height 10
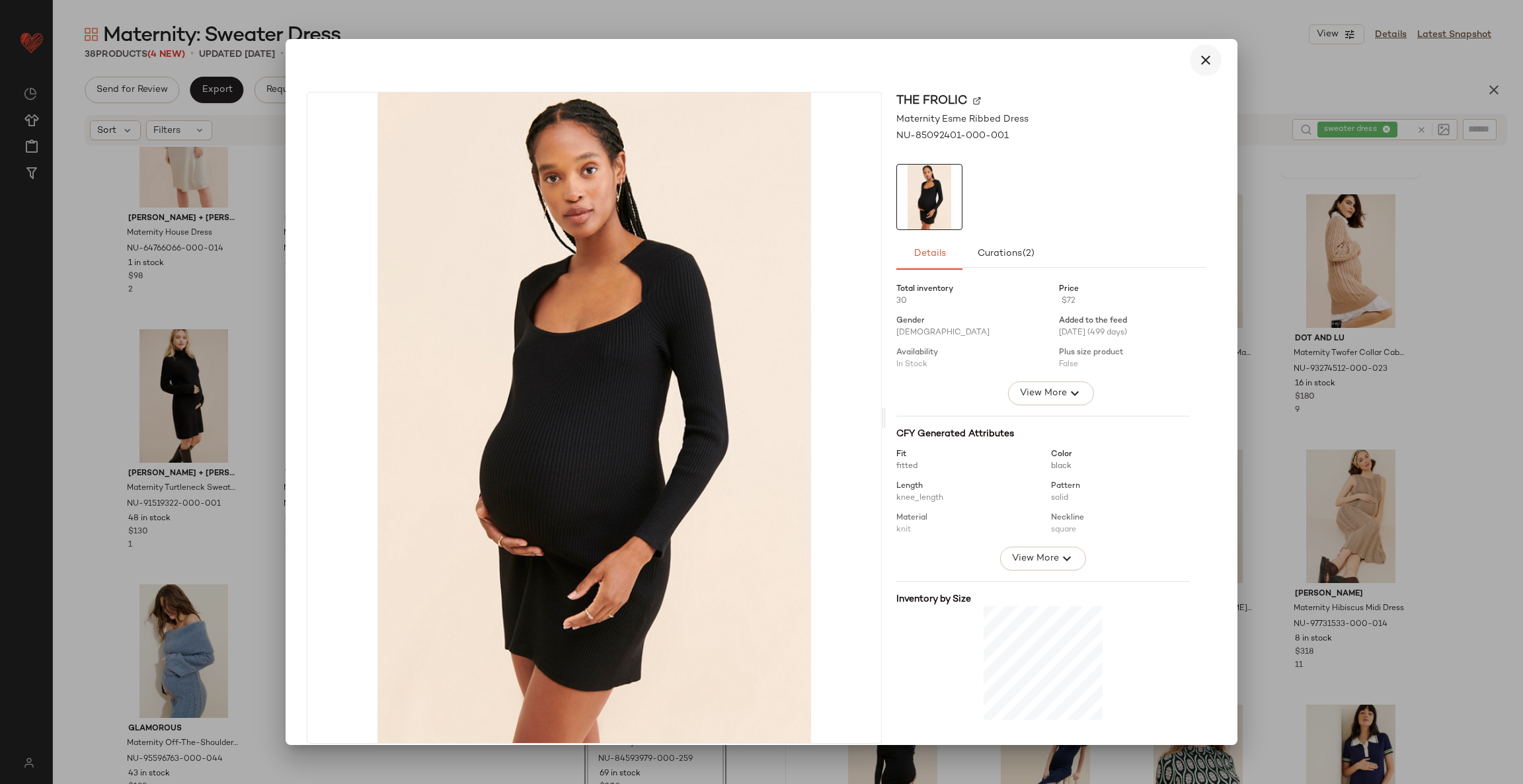
click at [1198, 61] on icon "button" at bounding box center [1206, 60] width 16 height 16
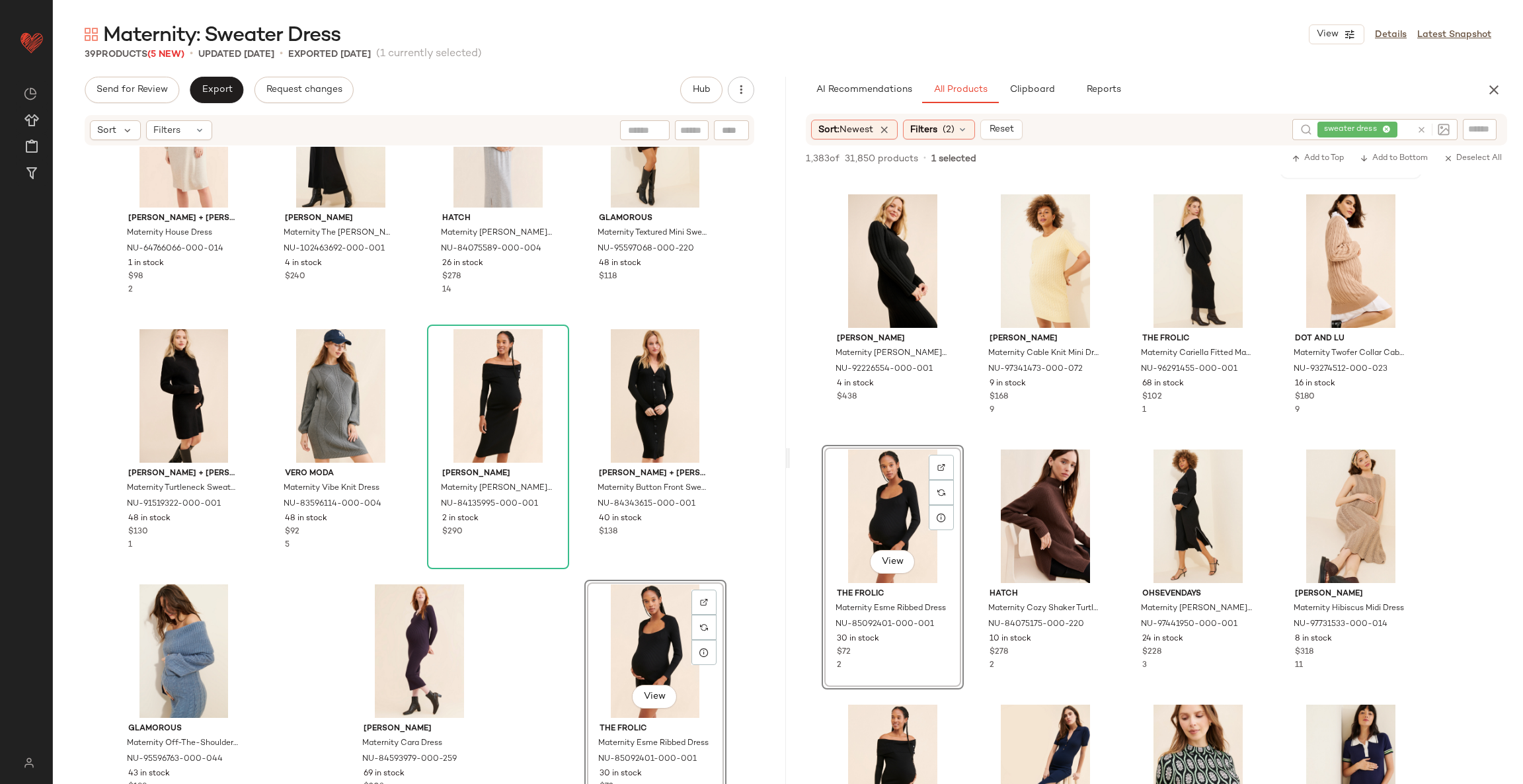
click at [676, 623] on div "View" at bounding box center [656, 651] width 133 height 133
click at [676, 623] on div "View" at bounding box center [656, 651] width 133 height 133
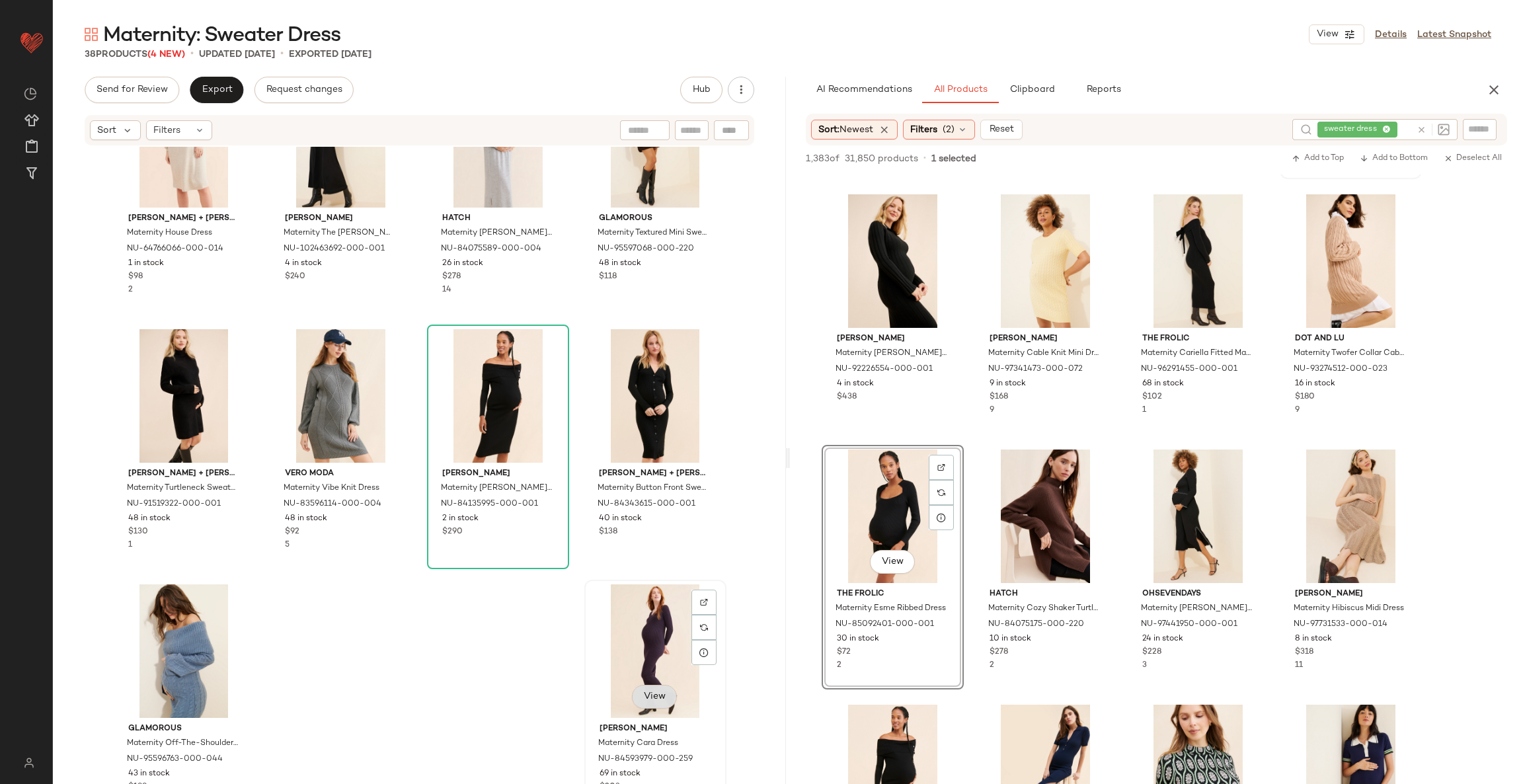
click at [648, 697] on span "View" at bounding box center [655, 696] width 22 height 10
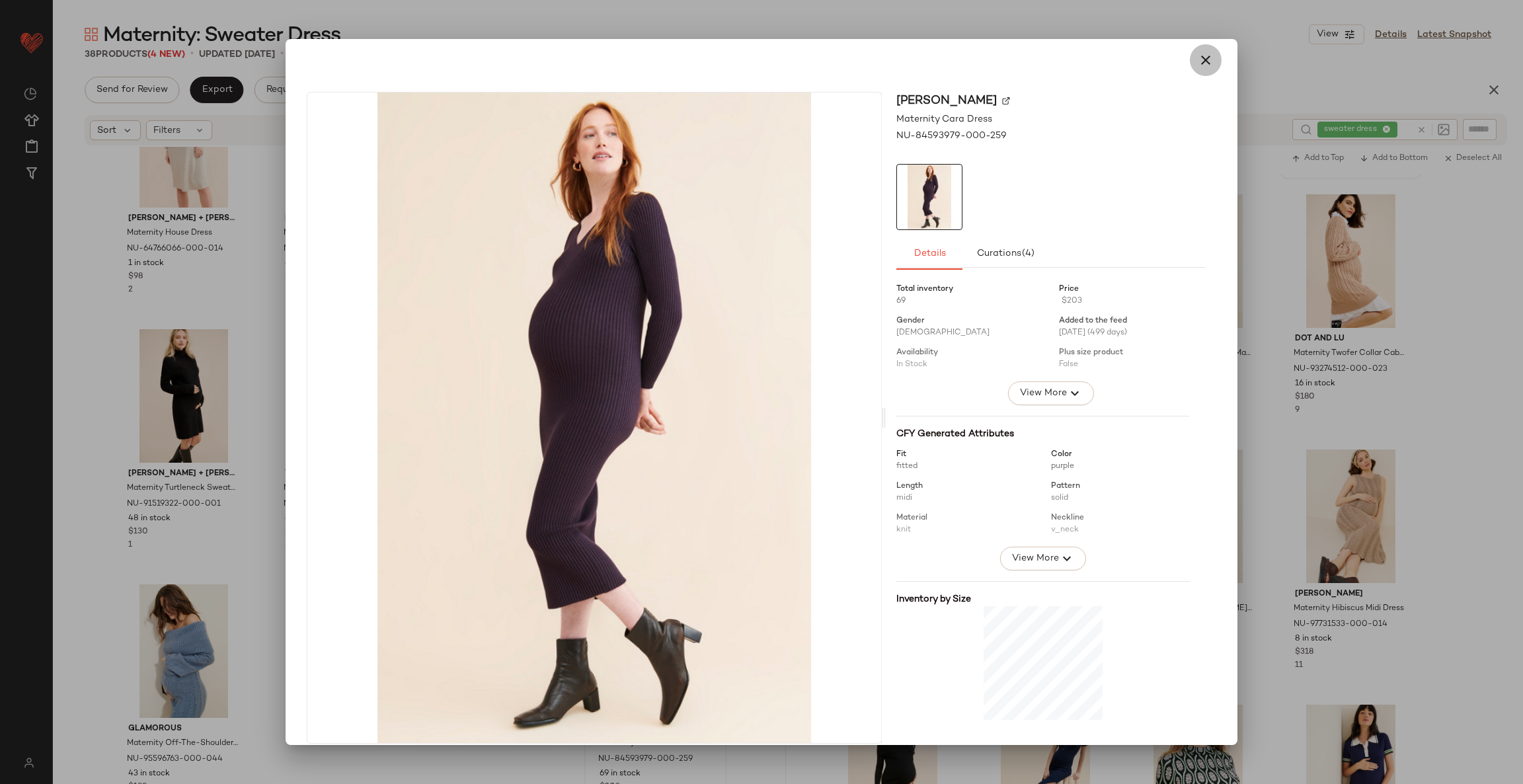
click at [1198, 54] on icon "button" at bounding box center [1206, 60] width 16 height 16
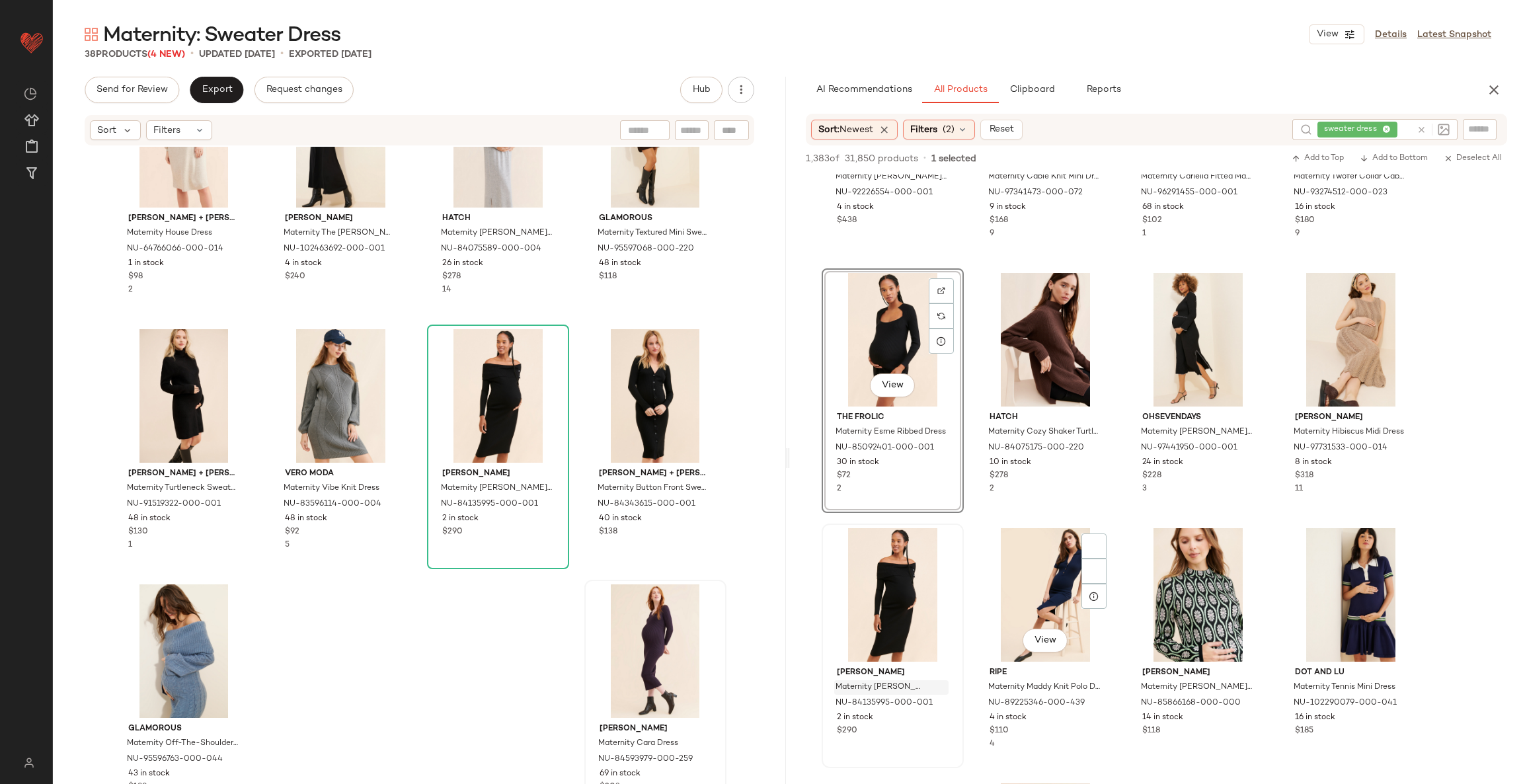
scroll to position [694, 0]
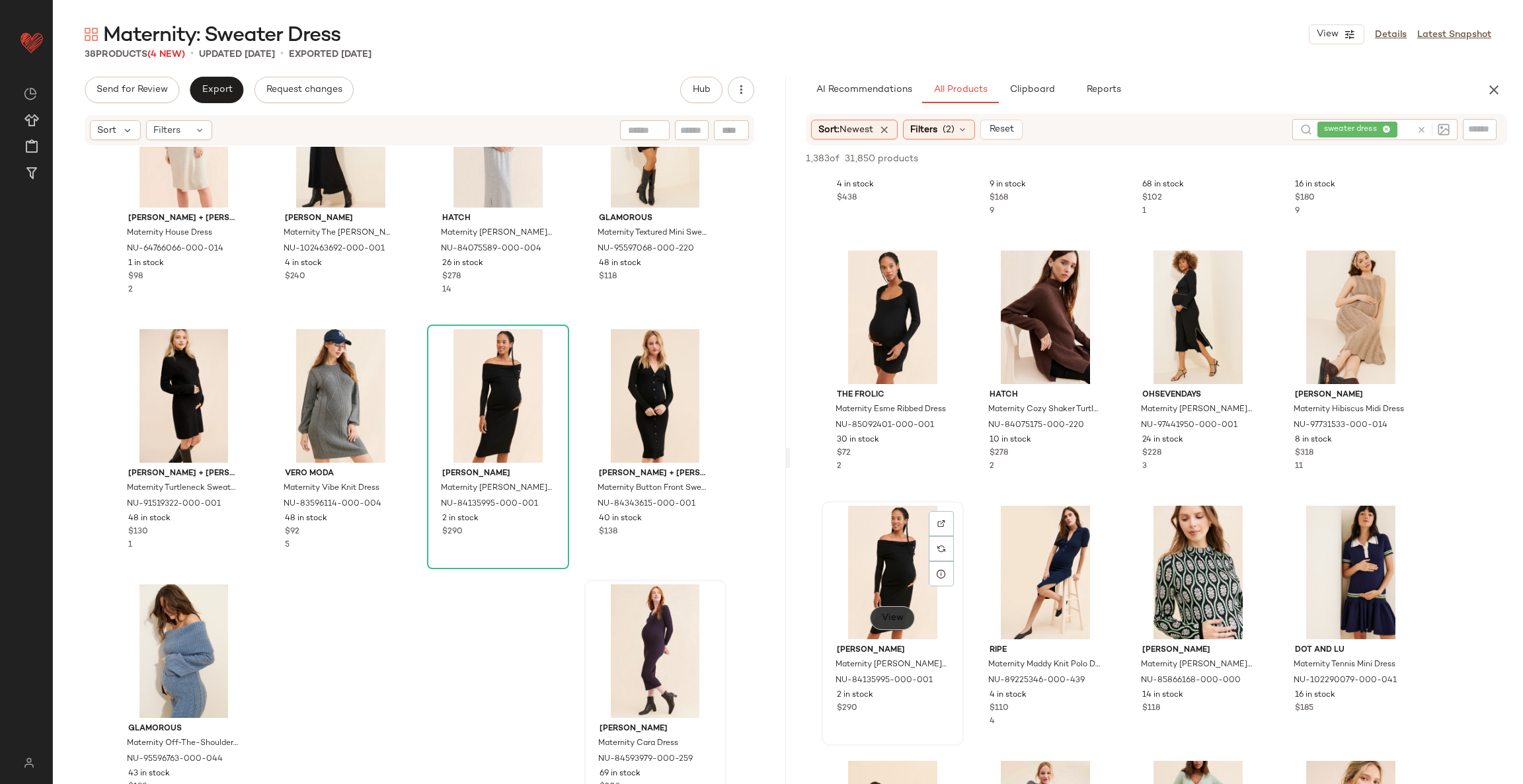
click at [899, 620] on span "View" at bounding box center [893, 617] width 22 height 10
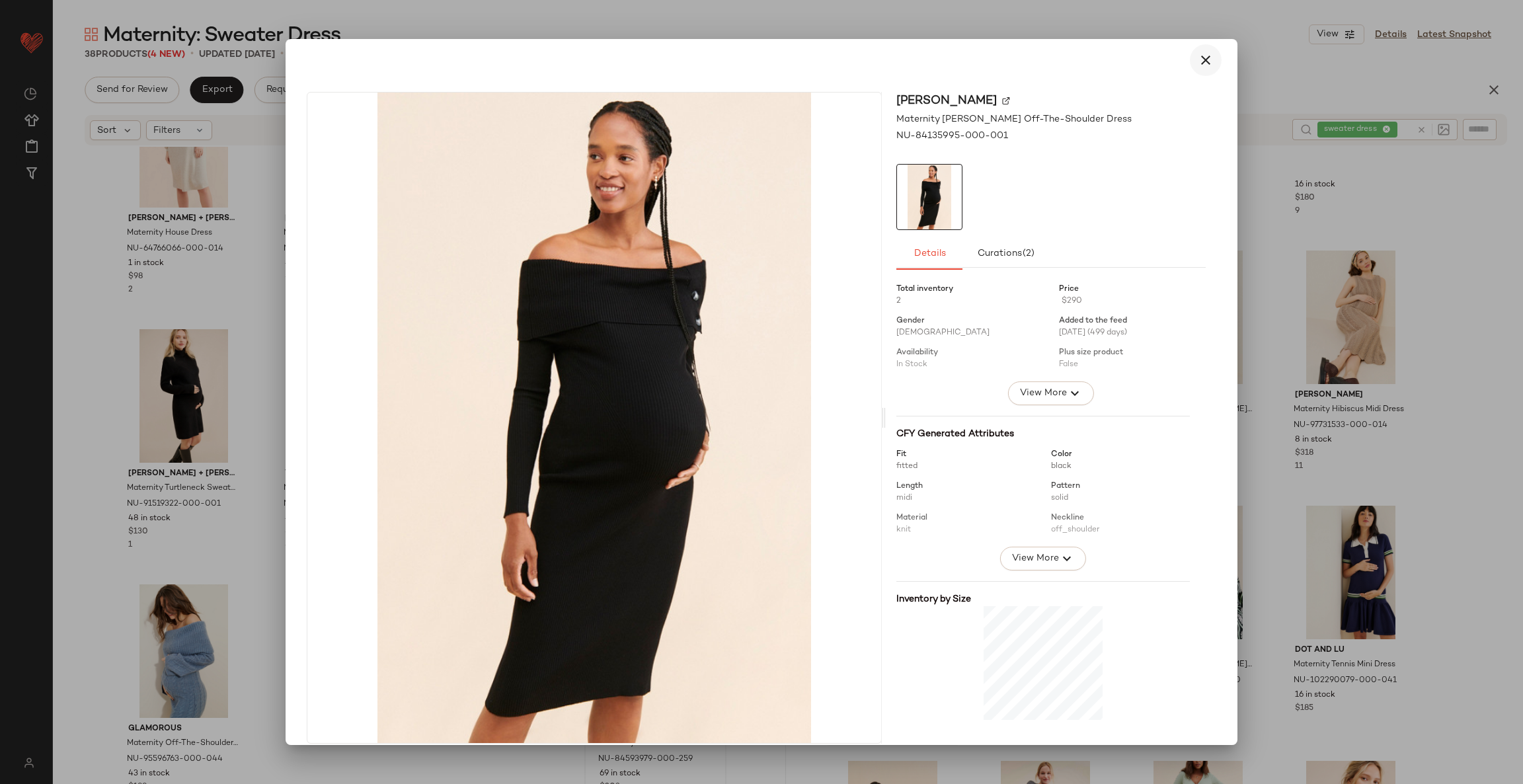
click at [1200, 59] on icon "button" at bounding box center [1206, 60] width 16 height 16
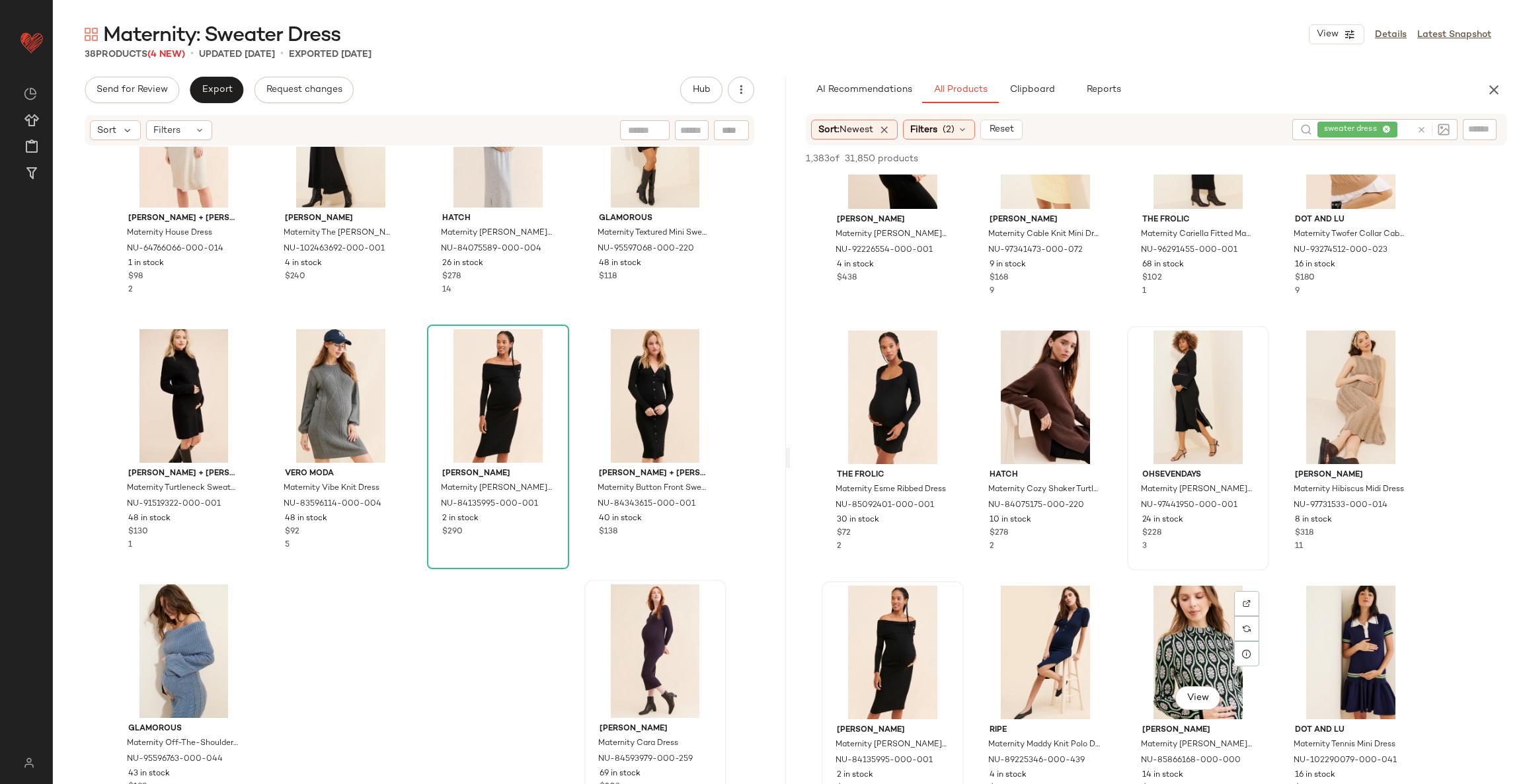
scroll to position [594, 0]
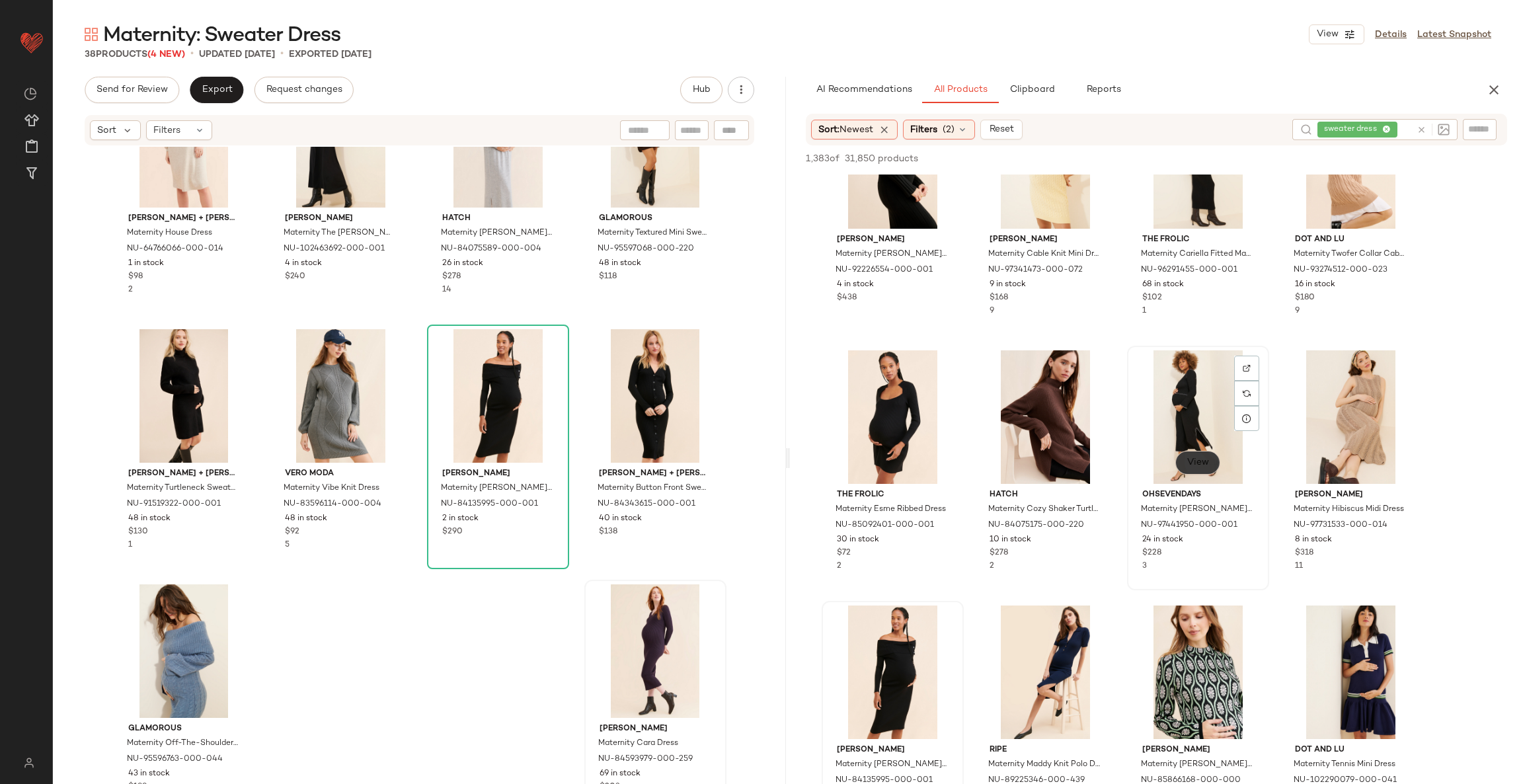
click at [1200, 461] on span "View" at bounding box center [1198, 462] width 22 height 10
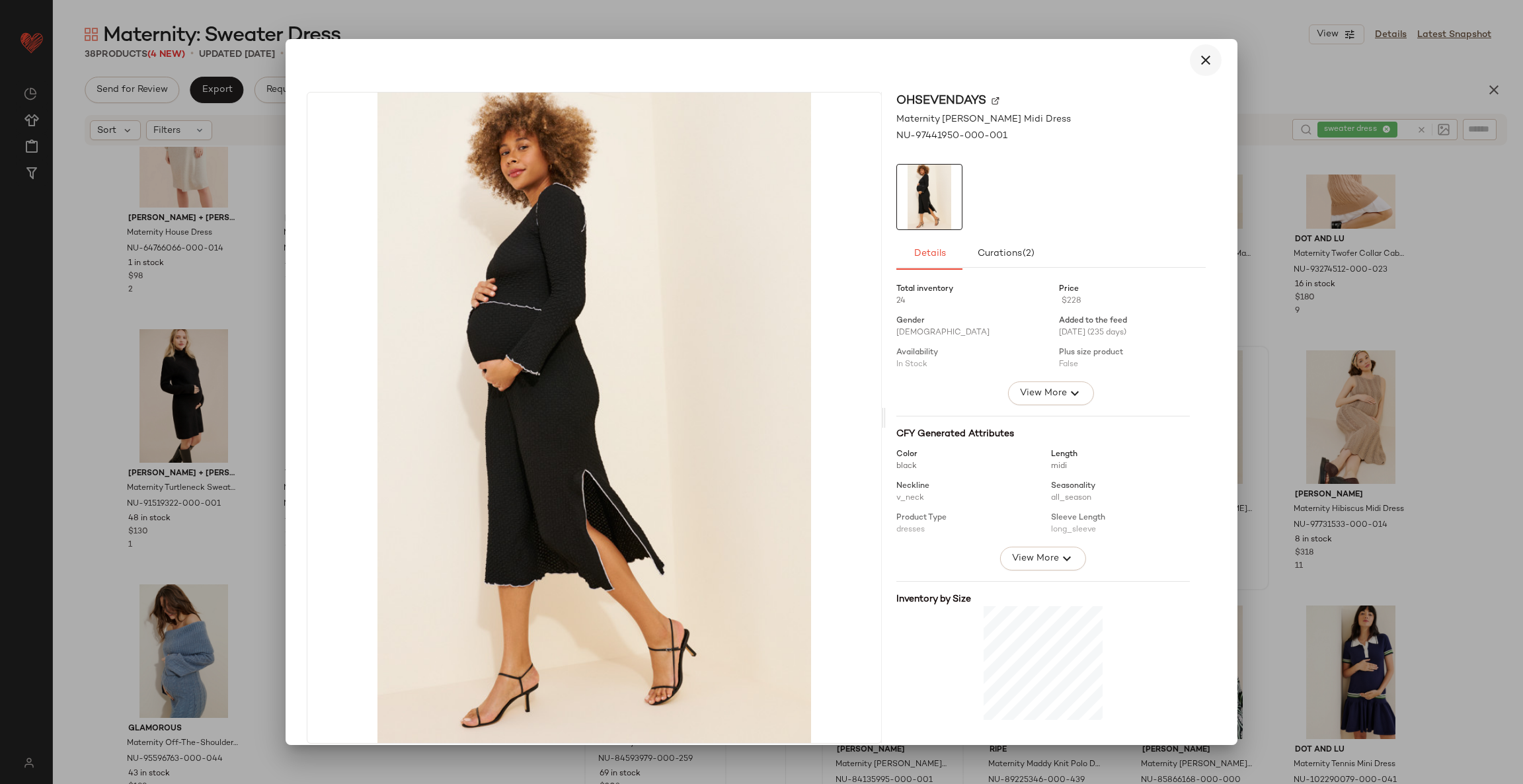
click at [1198, 59] on icon "button" at bounding box center [1206, 60] width 16 height 16
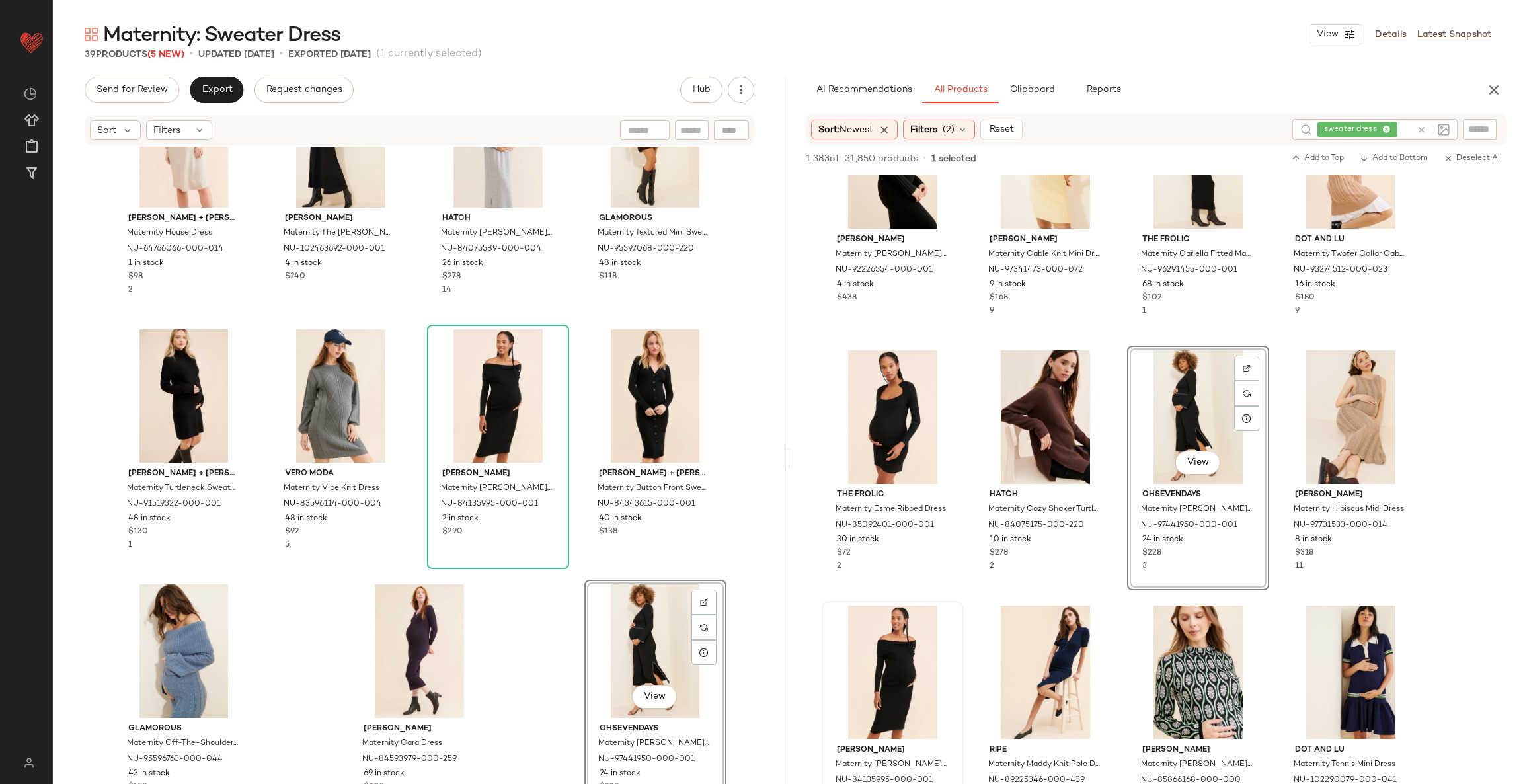
click at [540, 636] on div "Ingrid + Isabel Maternity House Dress NU-64766066-000-014 1 in stock $98 2 Piet…" at bounding box center [419, 485] width 733 height 677
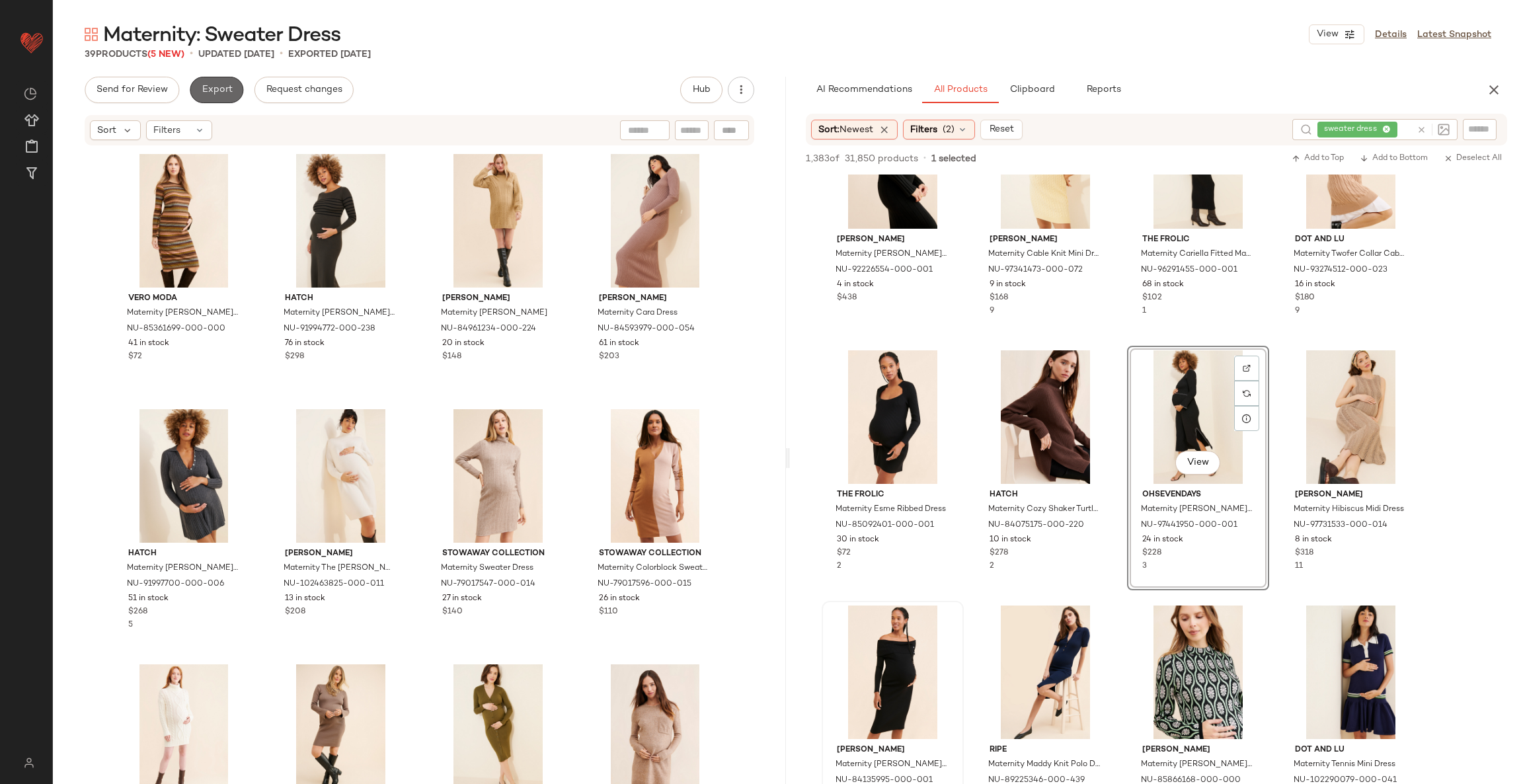
click at [221, 94] on span "Export" at bounding box center [216, 89] width 31 height 10
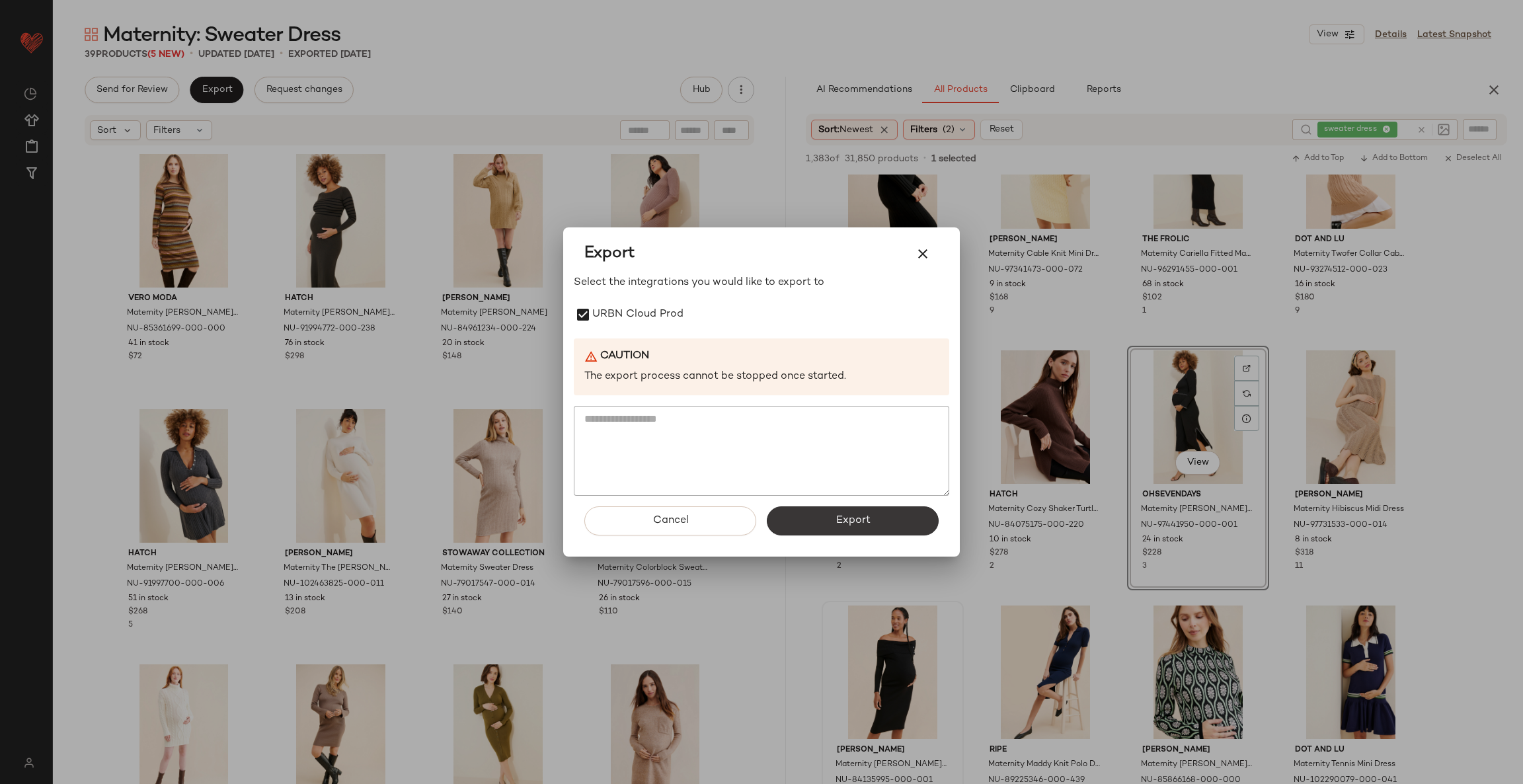
click at [839, 522] on span "Export" at bounding box center [853, 521] width 35 height 13
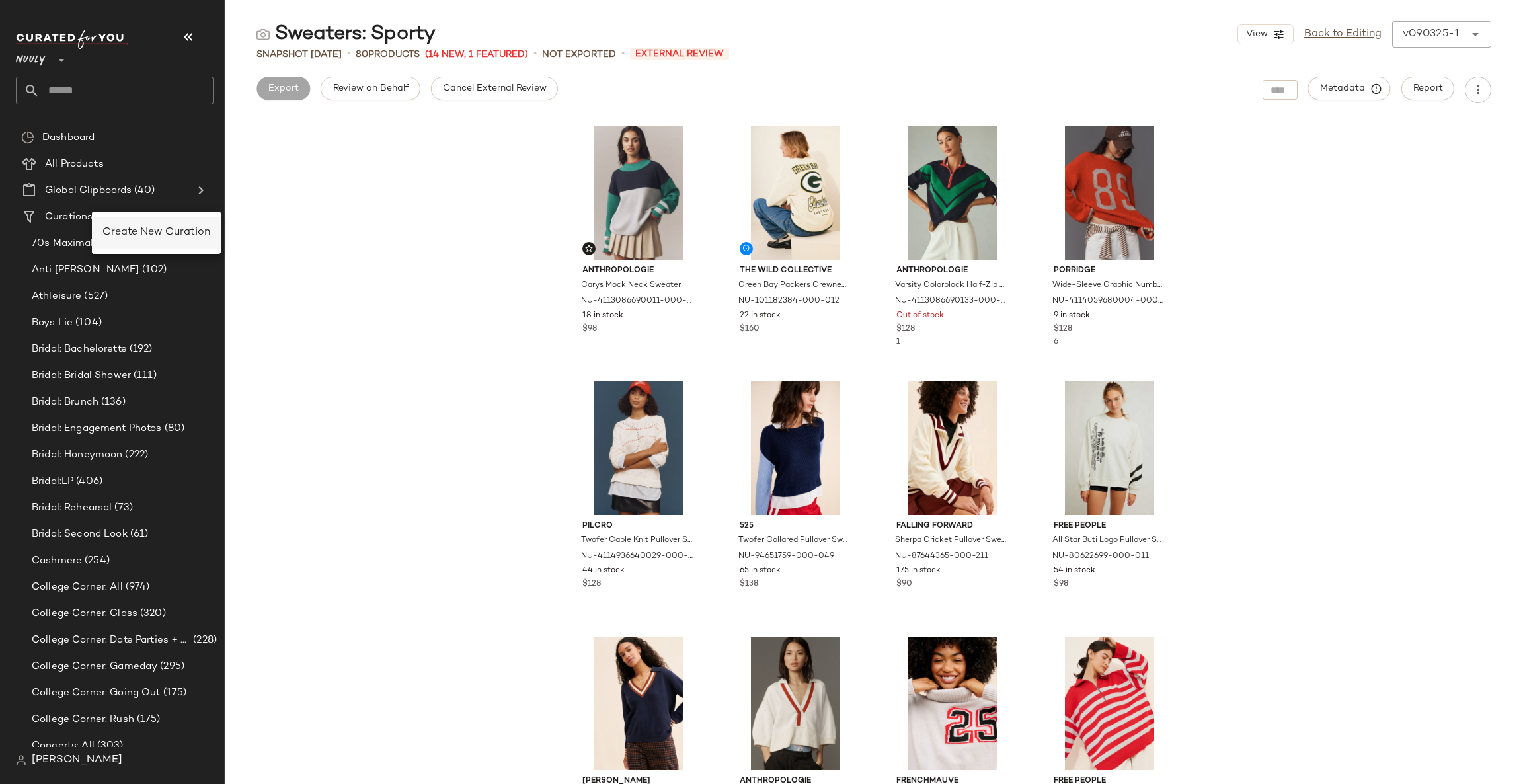
click at [117, 233] on span "Create New Curation" at bounding box center [156, 232] width 108 height 11
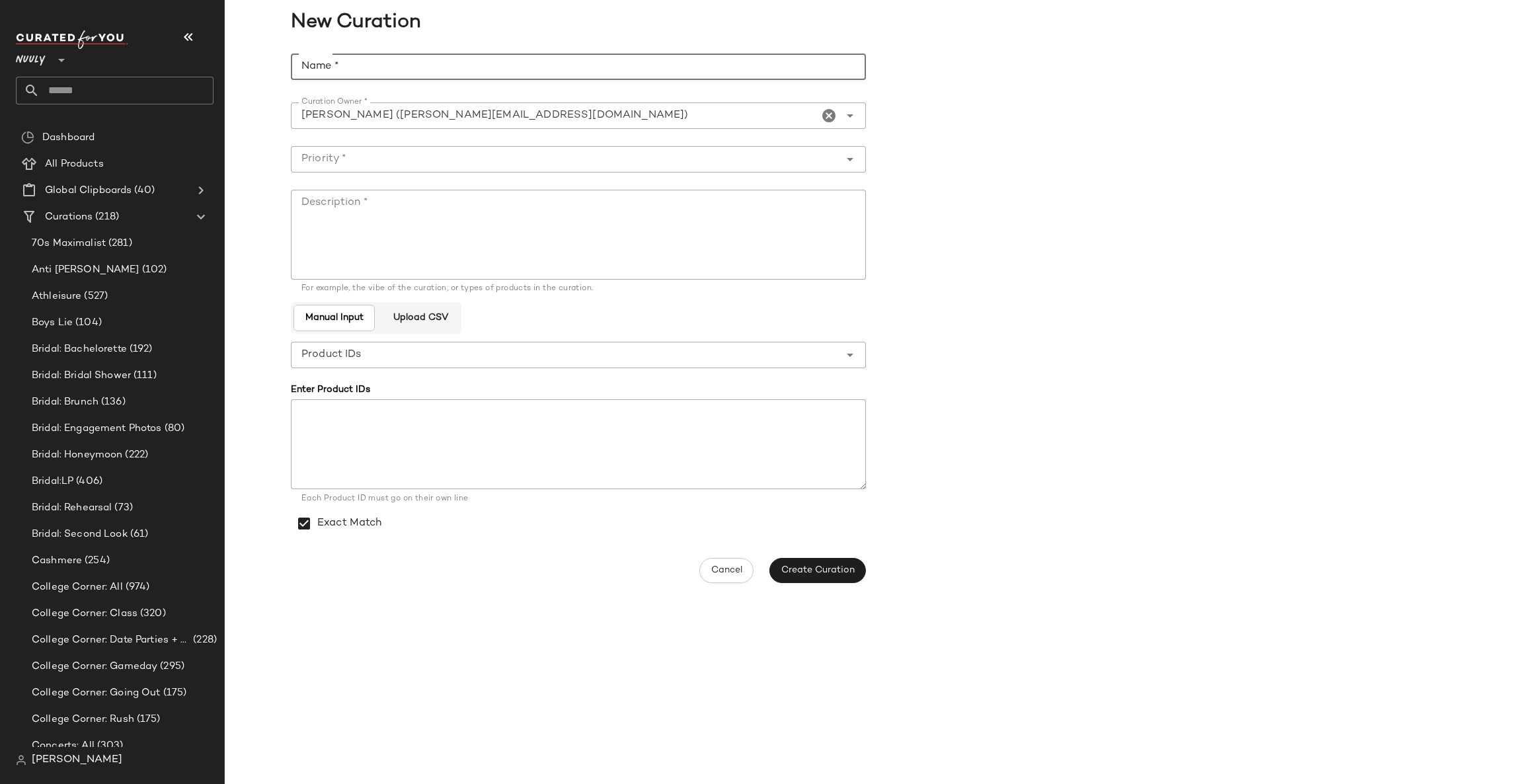
click at [334, 67] on input "Name *" at bounding box center [578, 66] width 575 height 26
paste input "**********"
type input "**********"
click at [533, 225] on textarea "Description *" at bounding box center [578, 235] width 575 height 90
paste textarea "**********"
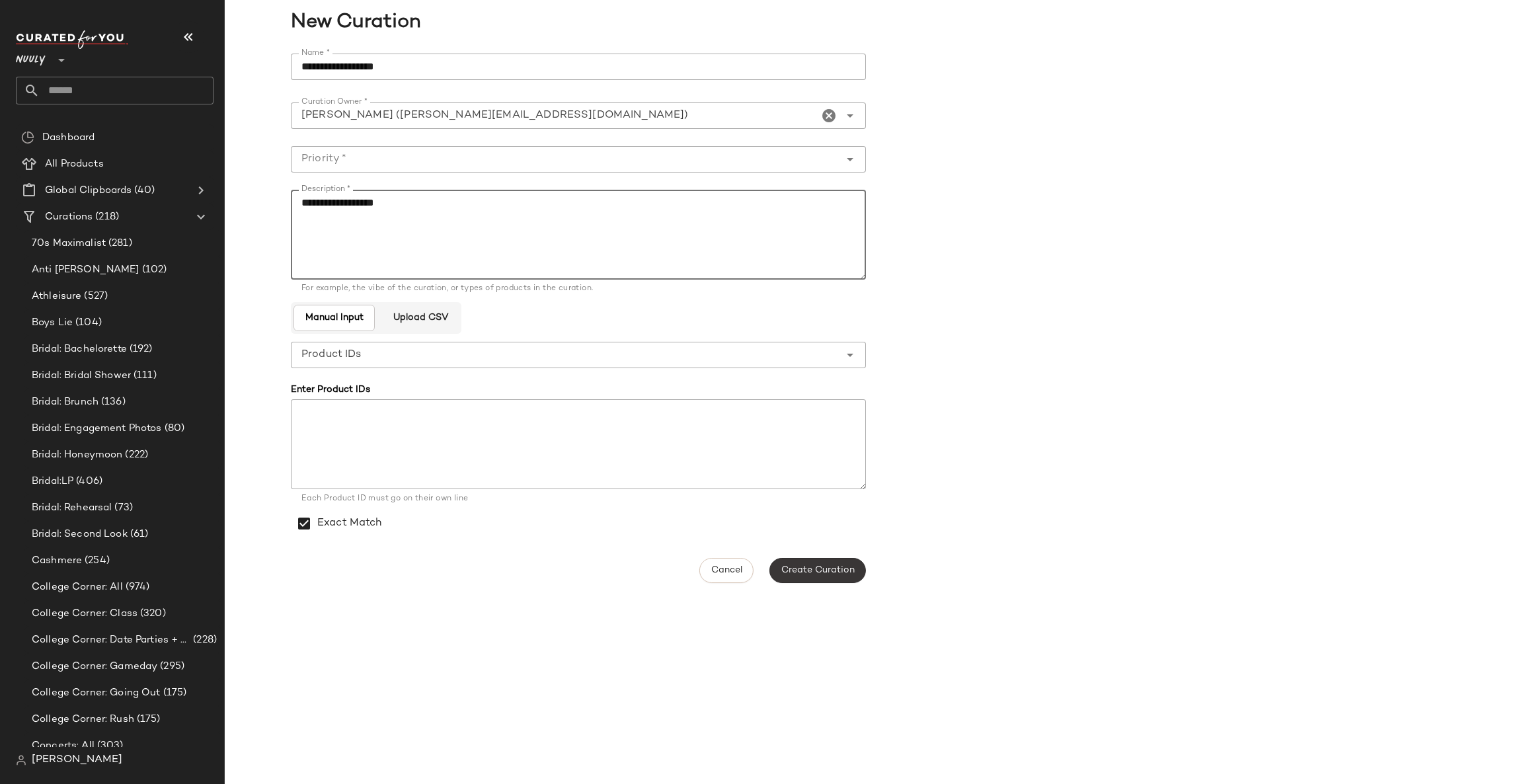
type textarea "**********"
click at [840, 574] on span "Create Curation" at bounding box center [818, 570] width 74 height 10
click at [847, 152] on icon "Open" at bounding box center [851, 160] width 16 height 16
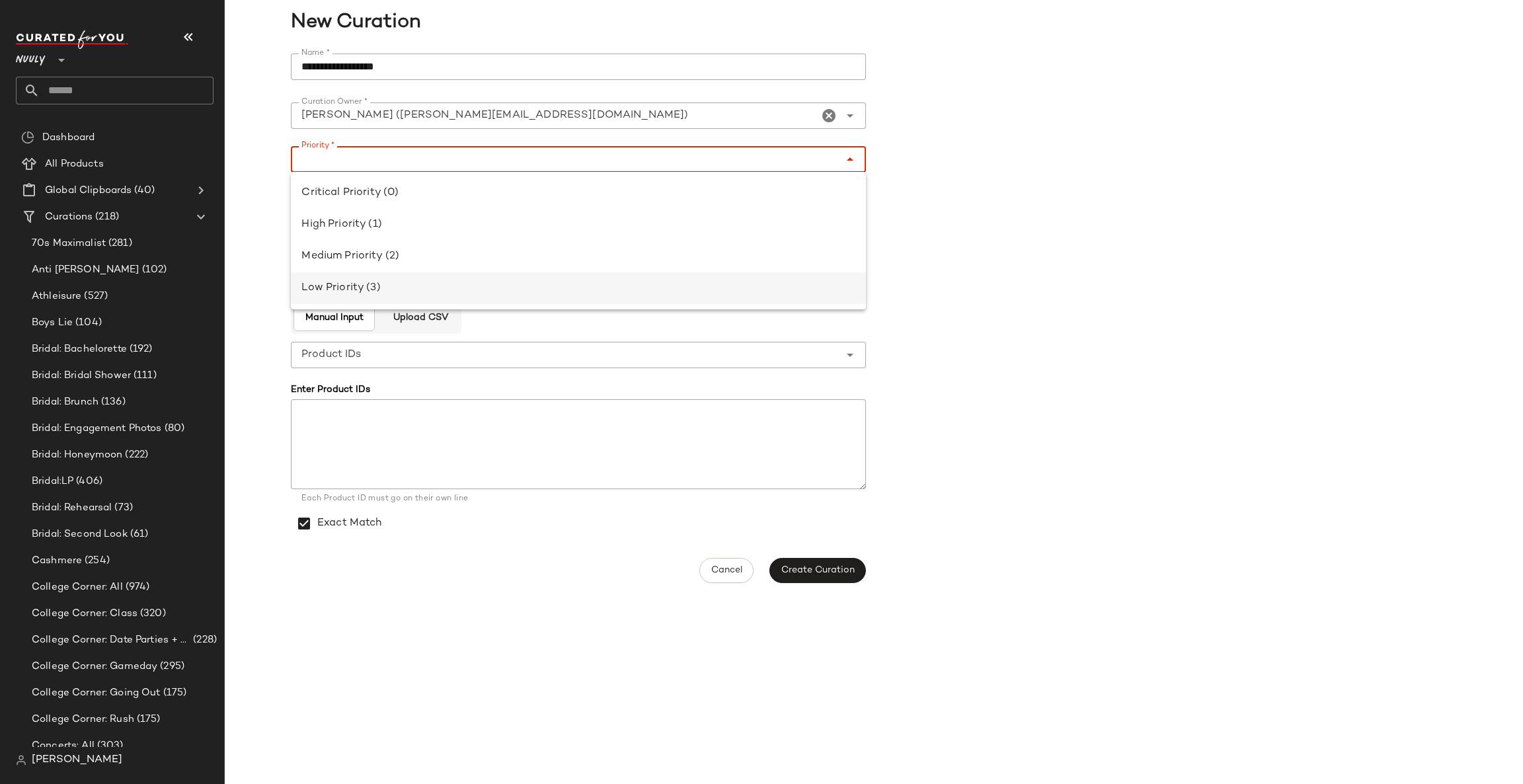
click at [410, 290] on div "Low Priority (3)" at bounding box center [579, 288] width 554 height 16
type input "**********"
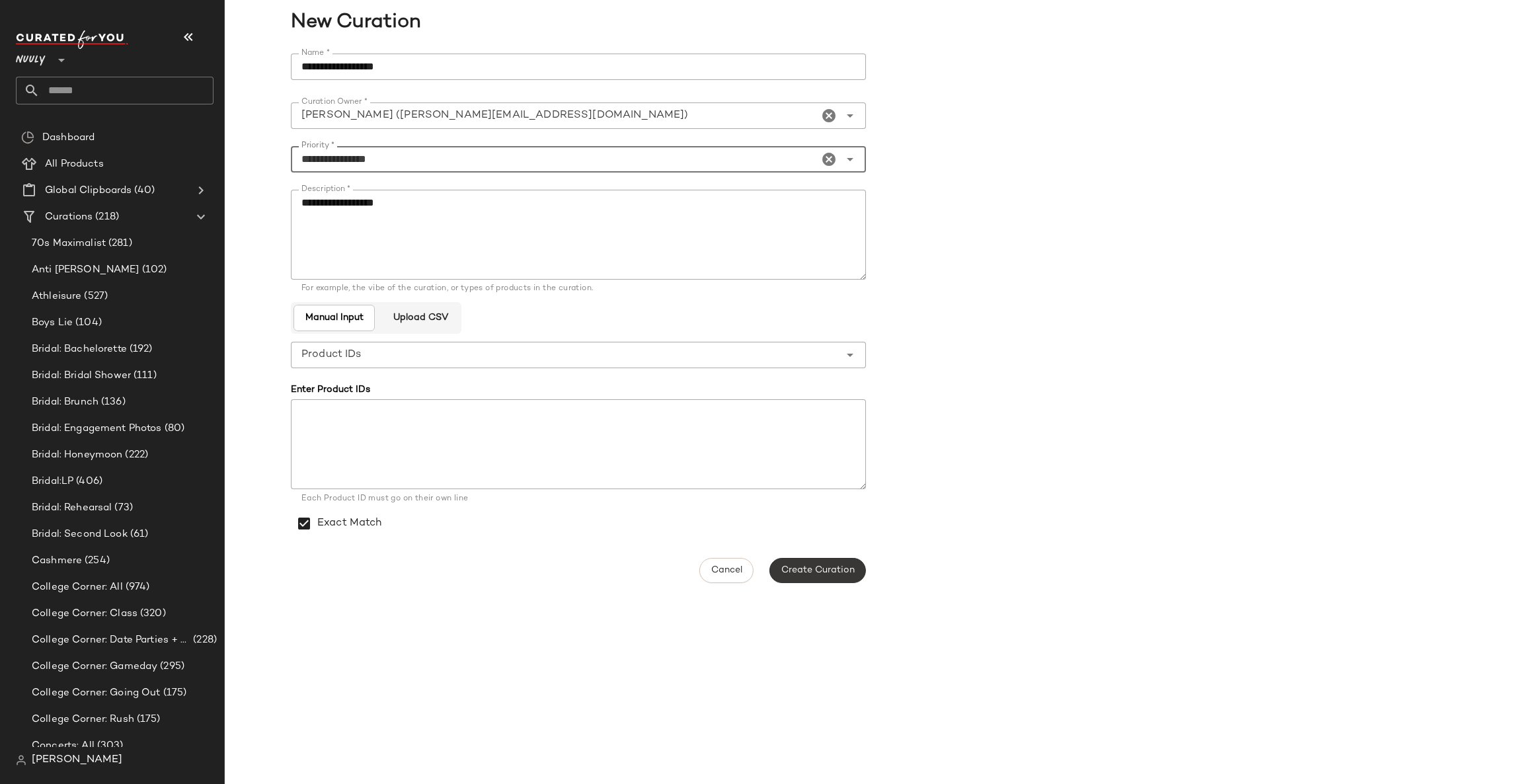
click at [839, 575] on span "Create Curation" at bounding box center [818, 570] width 74 height 10
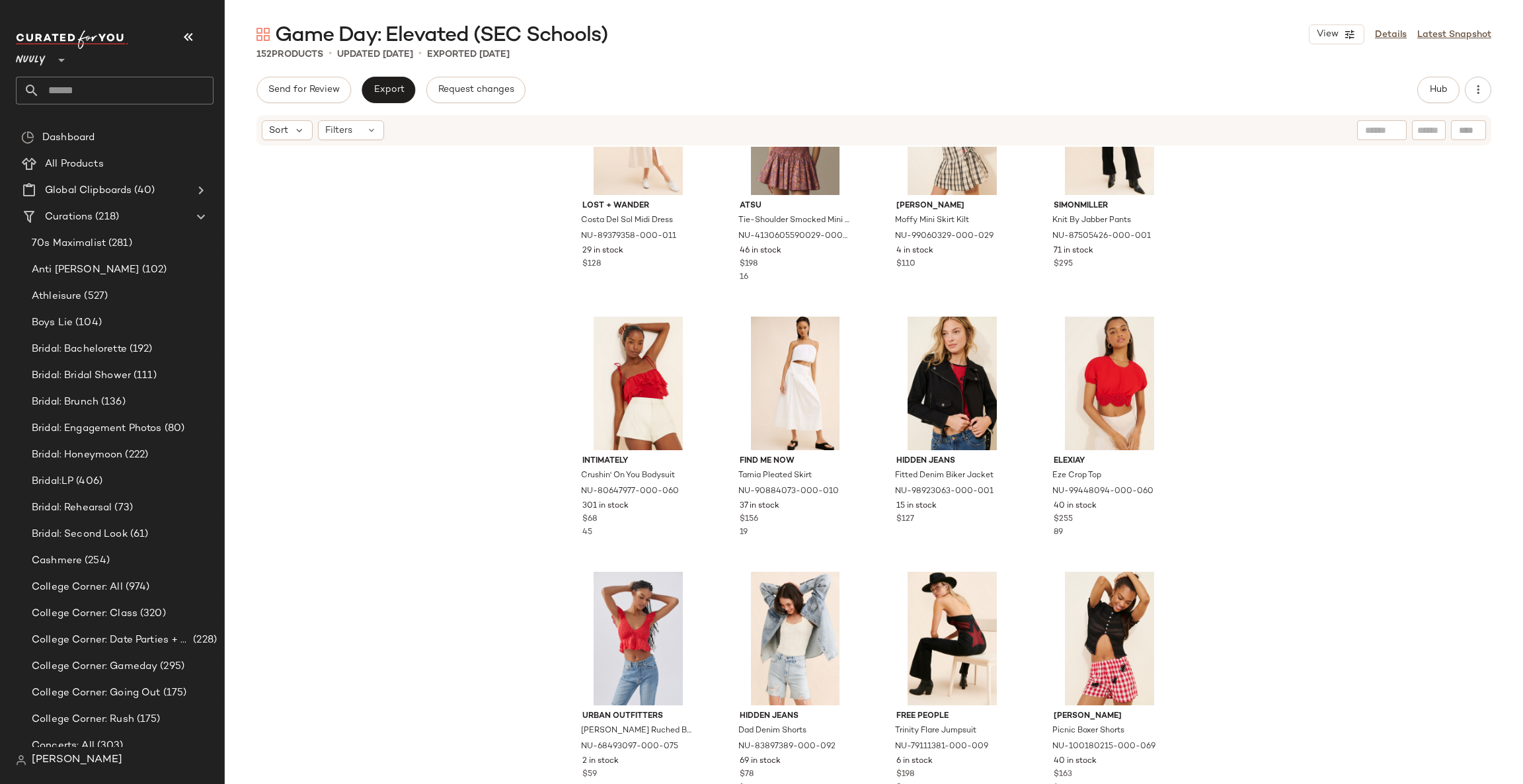
scroll to position [6256, 0]
